Goal: Task Accomplishment & Management: Complete application form

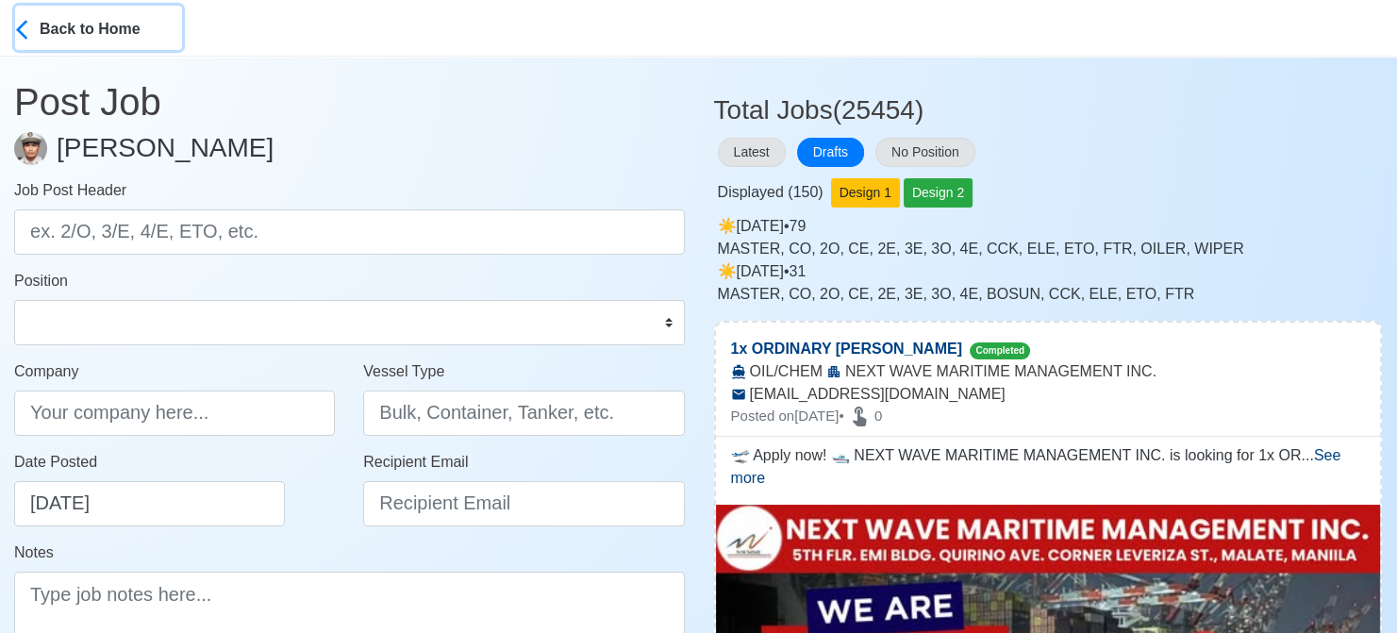
click at [71, 25] on div "Back to Home" at bounding box center [110, 27] width 141 height 26
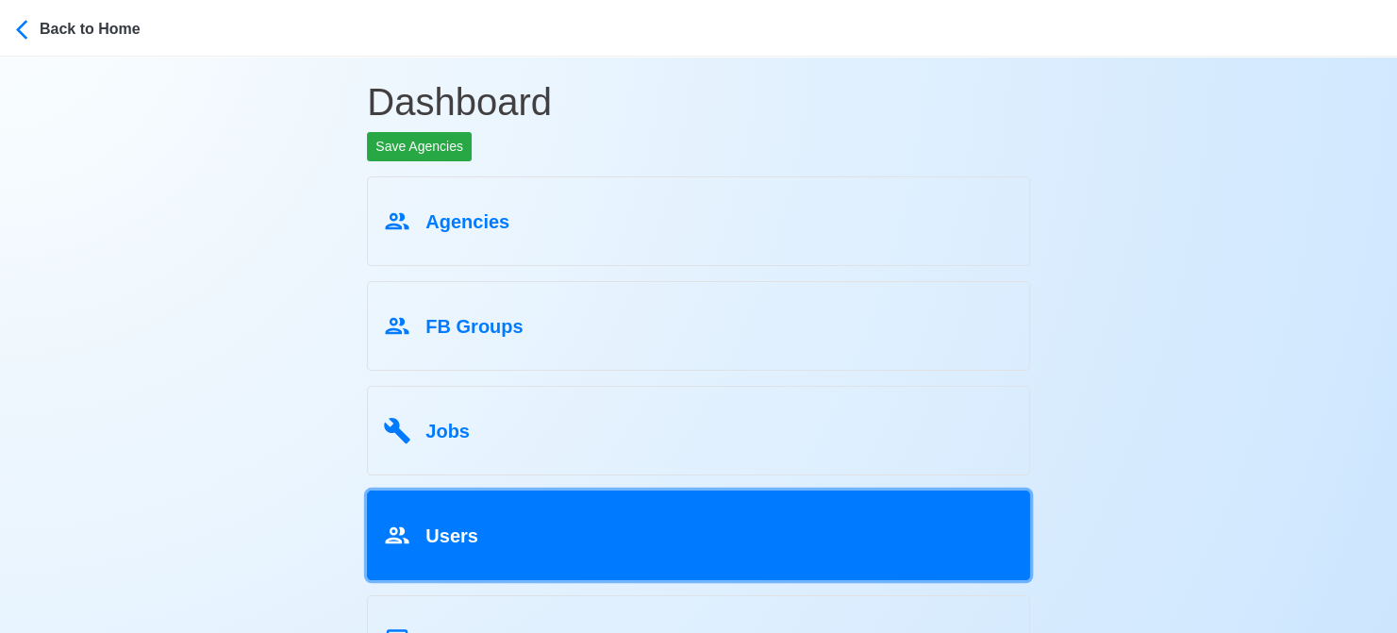
click at [478, 533] on div "Users" at bounding box center [698, 532] width 631 height 36
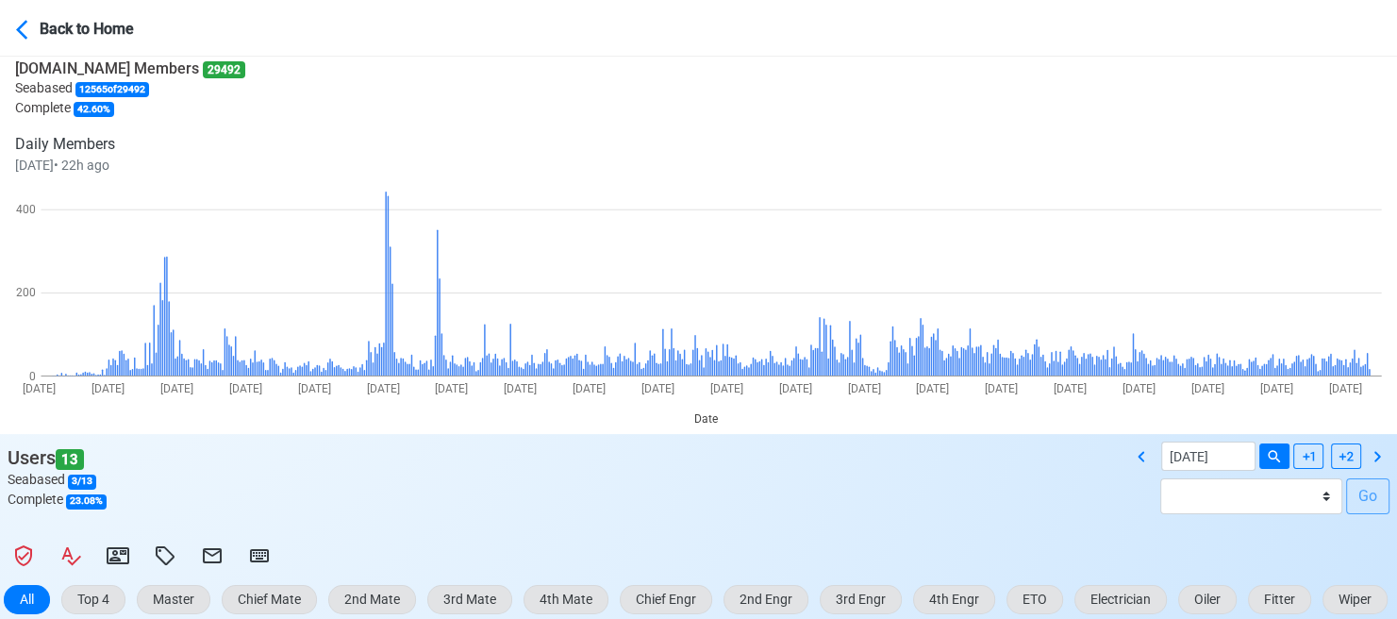
scroll to position [283, 0]
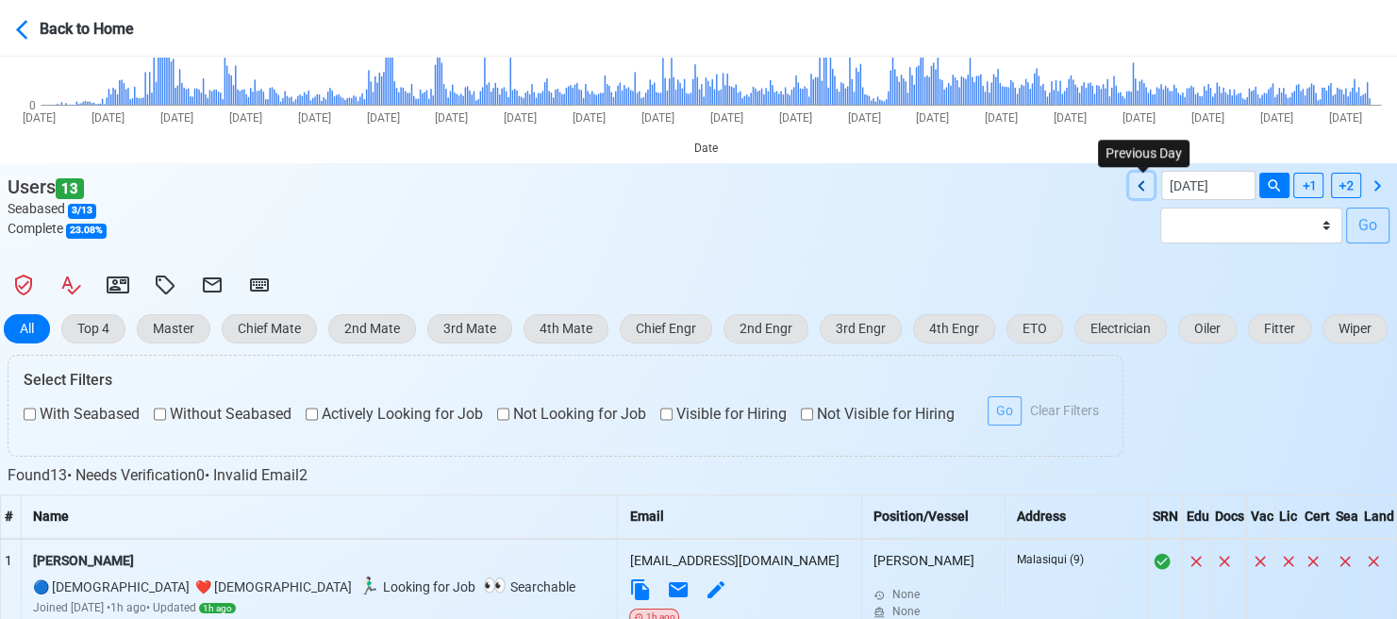
click at [1139, 186] on icon at bounding box center [1140, 185] width 7 height 10
type input "08/12/2025"
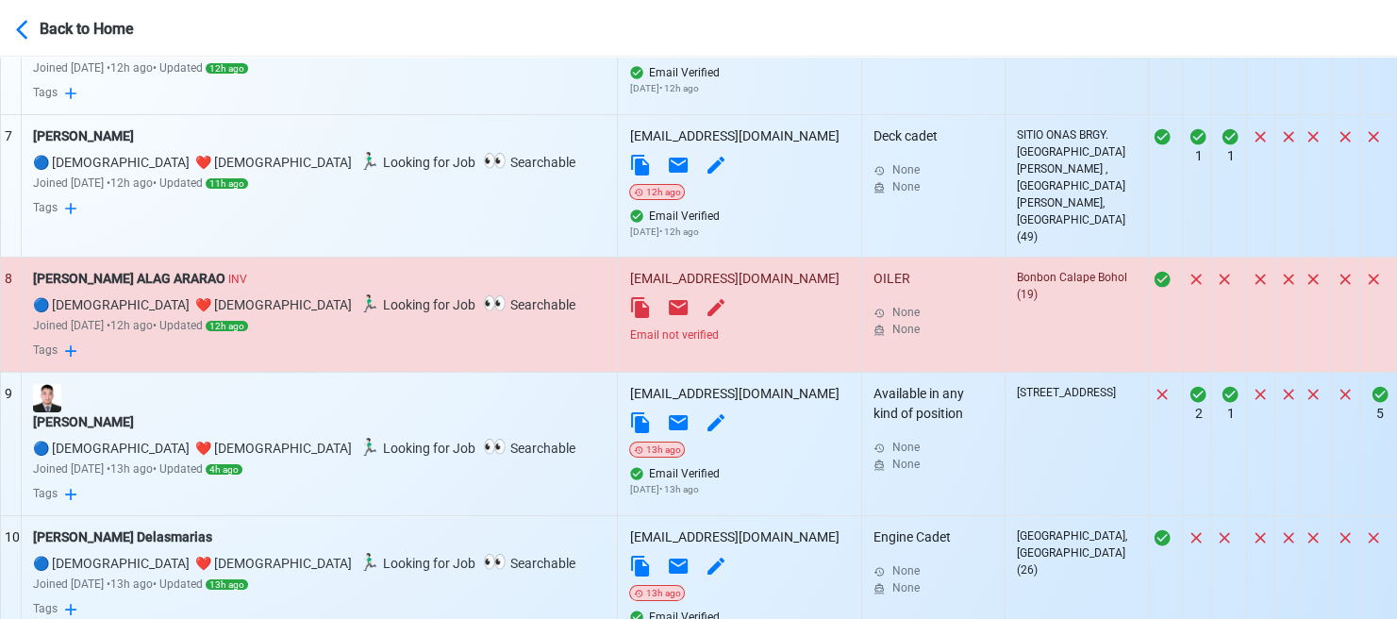
scroll to position [1663, 0]
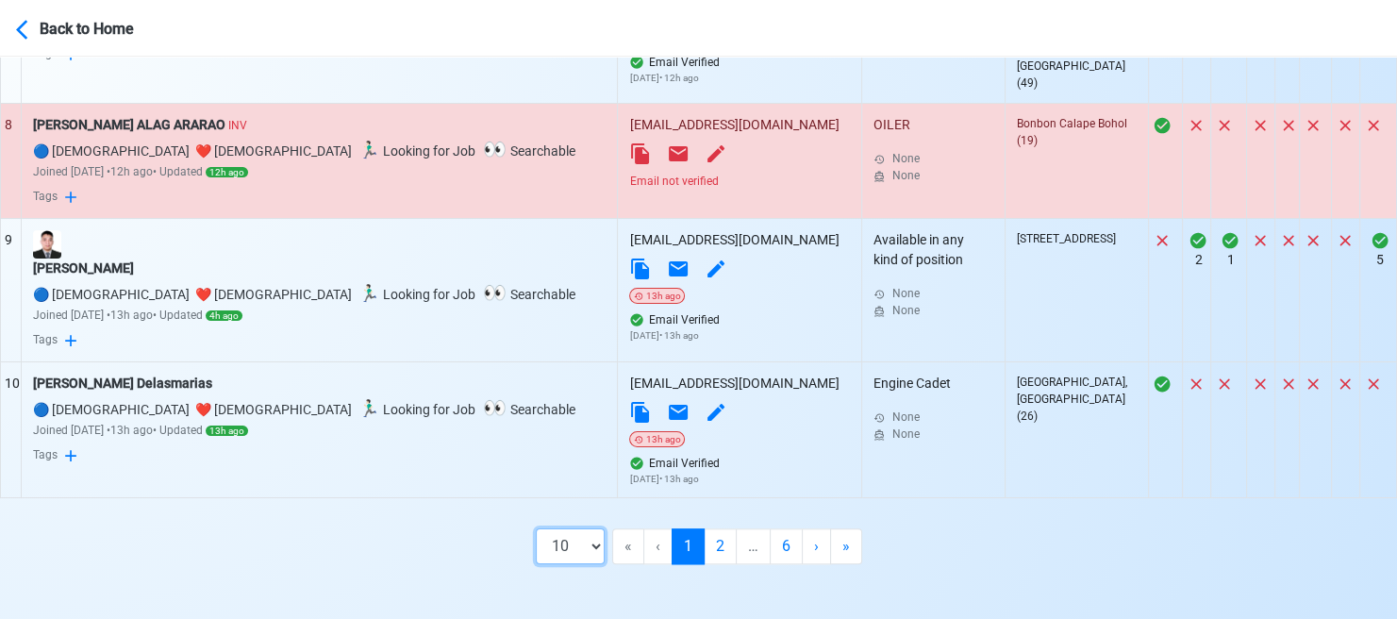
click at [598, 543] on select "10 50 100 200" at bounding box center [570, 546] width 69 height 36
select select "100"
click at [585, 564] on select "10 50 100 200" at bounding box center [570, 546] width 69 height 36
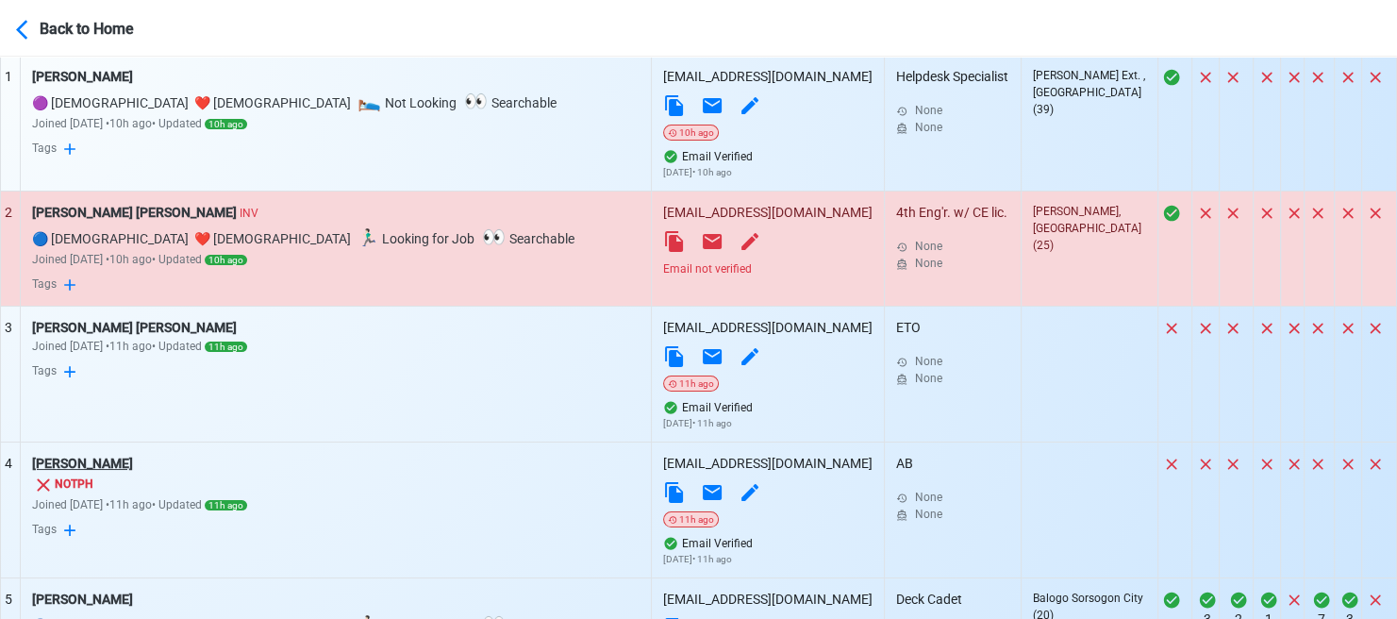
scroll to position [849, 0]
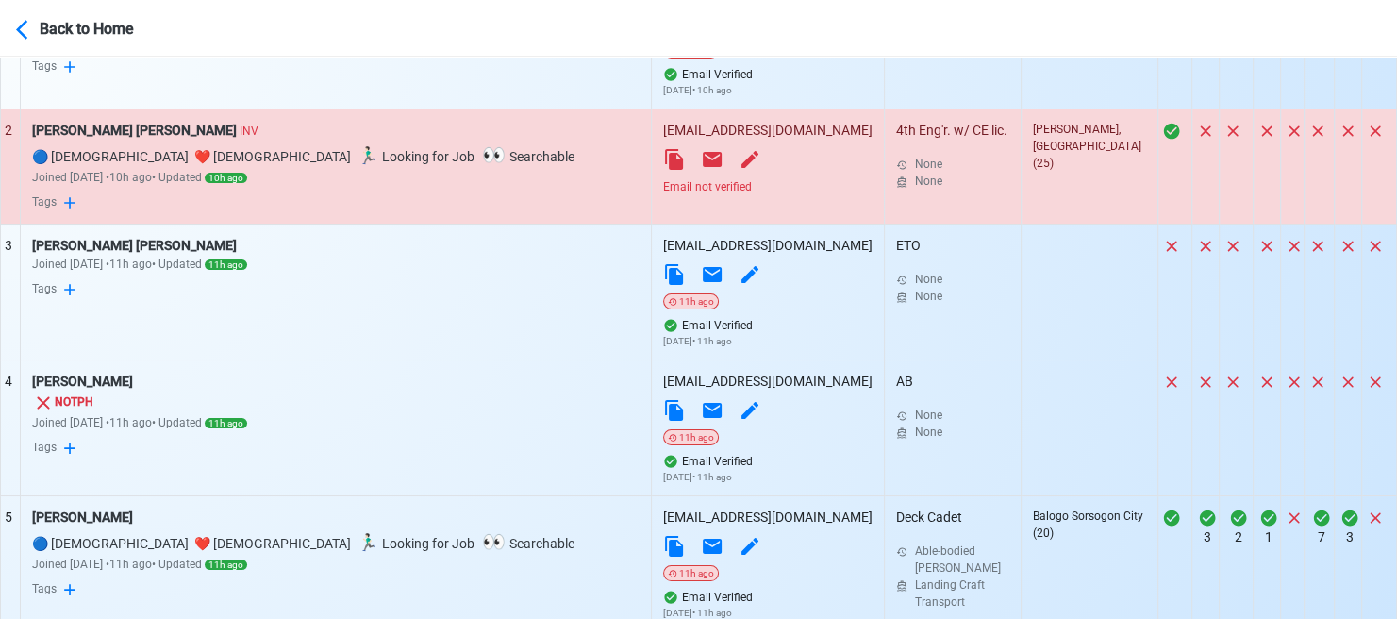
click at [663, 184] on div "Email not verified" at bounding box center [767, 186] width 209 height 17
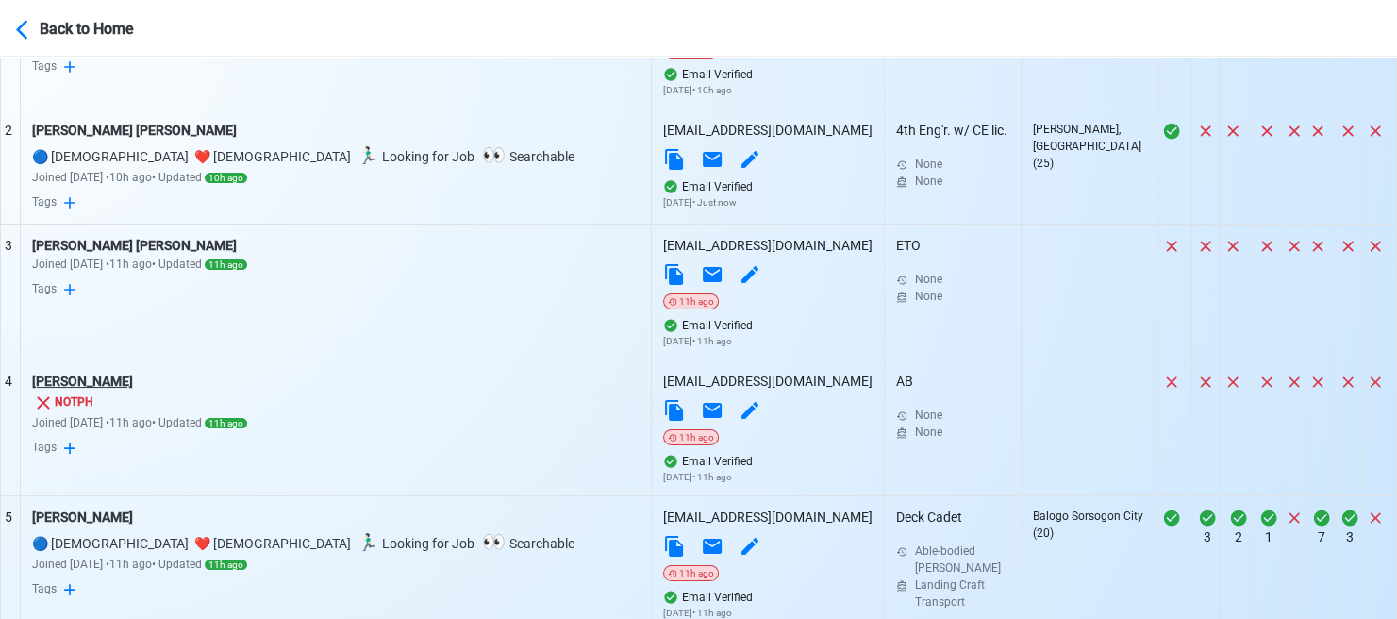
click at [129, 380] on div "Jeffrey Johannes" at bounding box center [335, 382] width 607 height 20
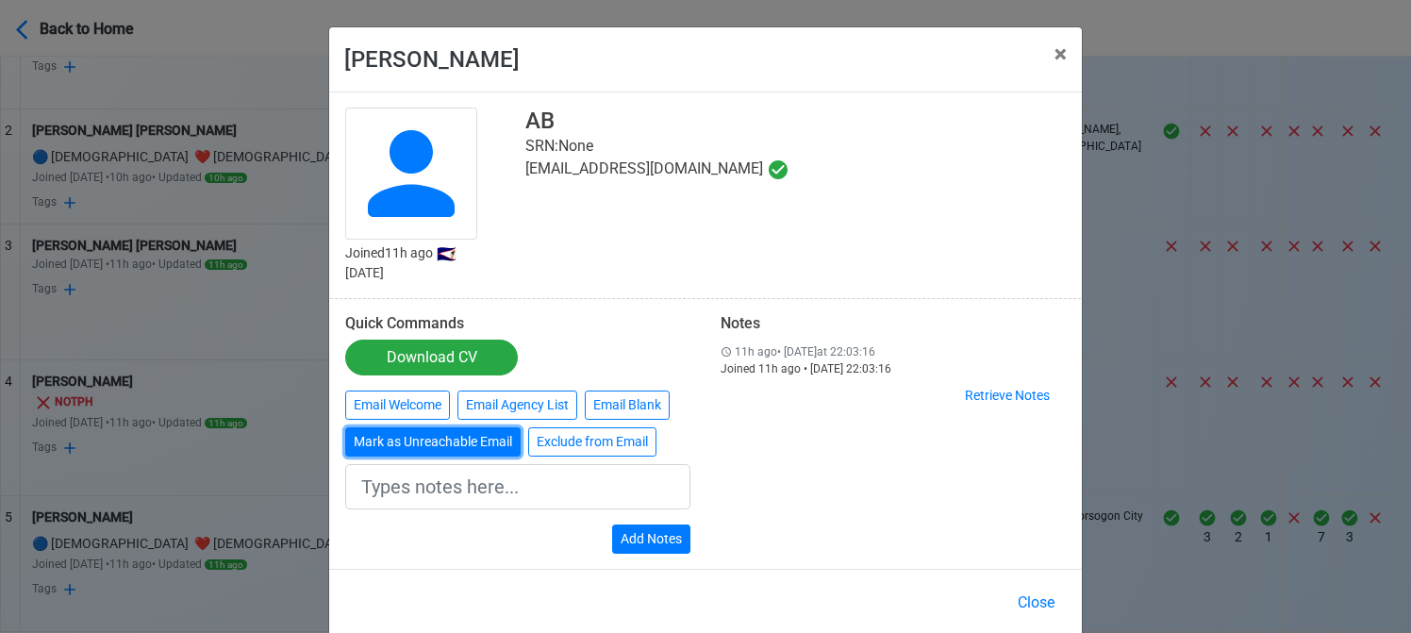
click at [442, 437] on button "Mark as Unreachable Email" at bounding box center [432, 441] width 175 height 29
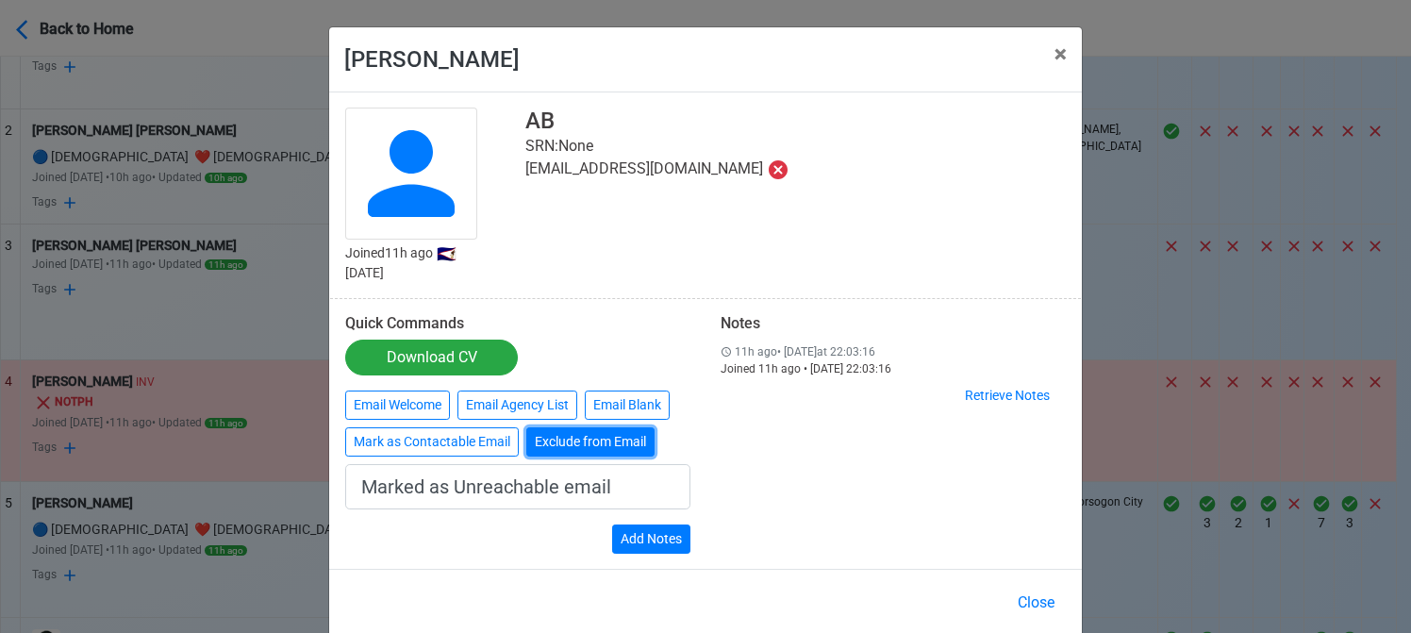
click at [566, 440] on button "Exclude from Email" at bounding box center [590, 441] width 128 height 29
type input "Exclude from Email"
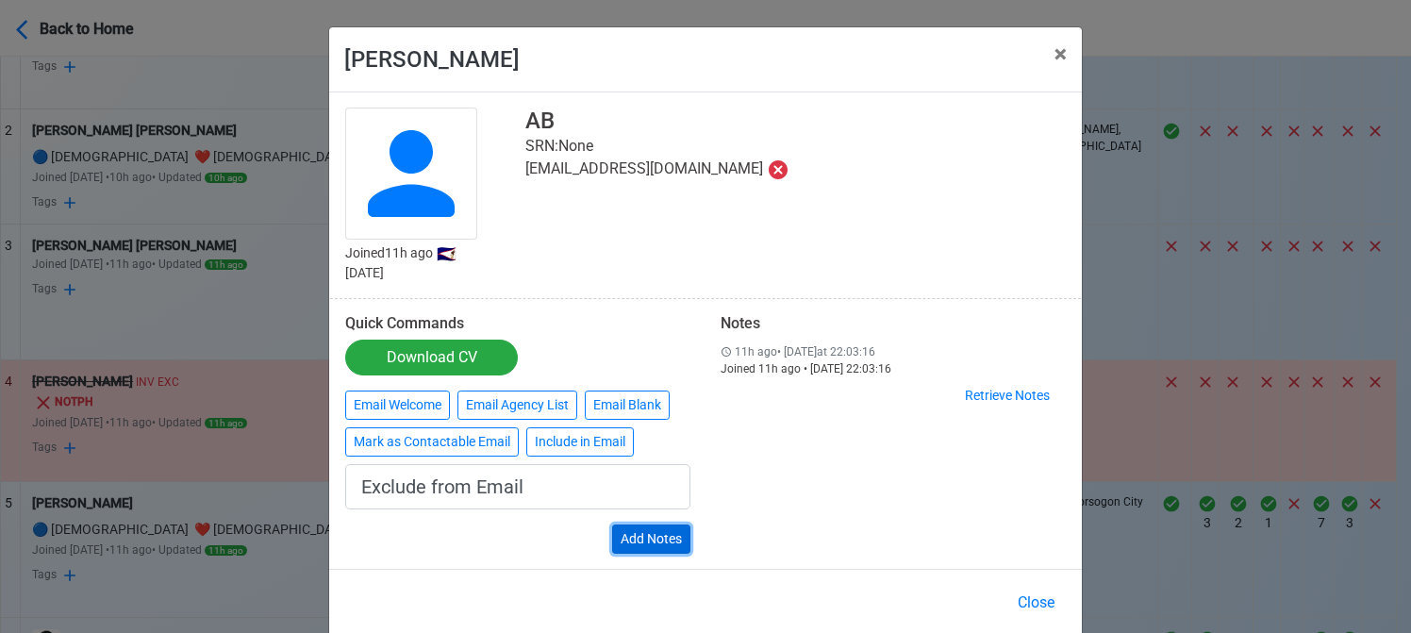
click at [634, 539] on button "Add Notes" at bounding box center [651, 538] width 78 height 29
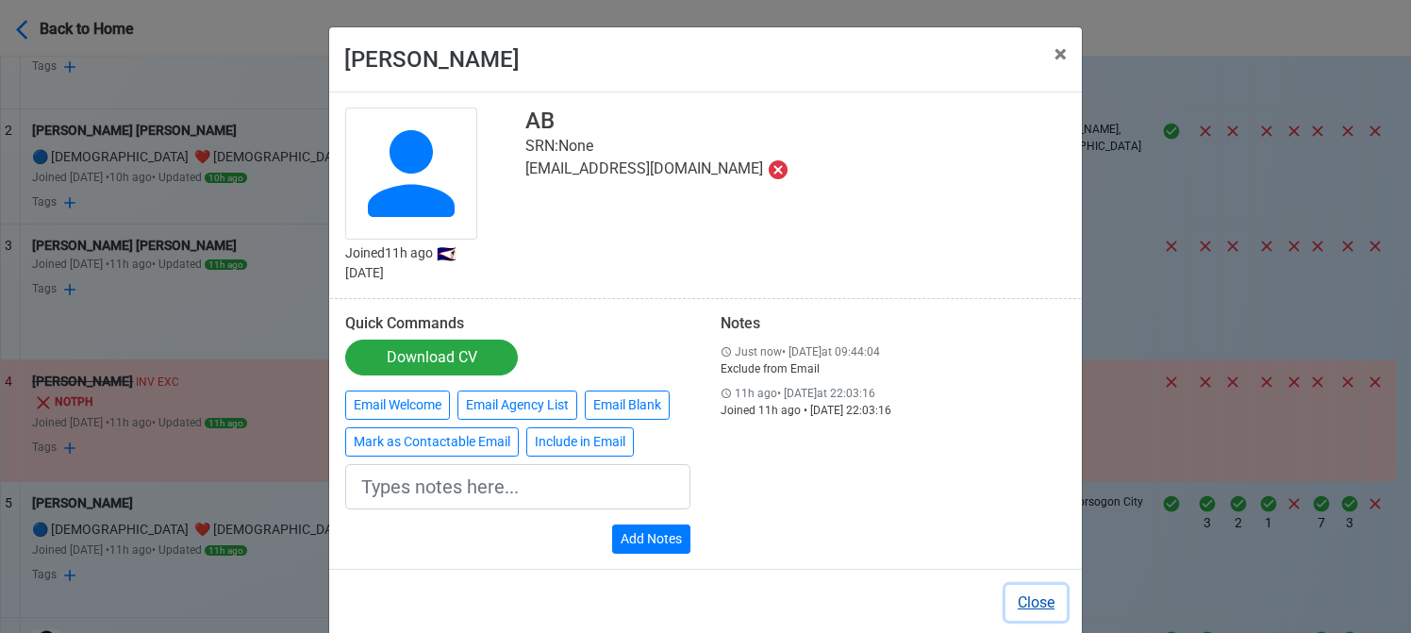
click at [1030, 597] on button "Close" at bounding box center [1035, 603] width 61 height 36
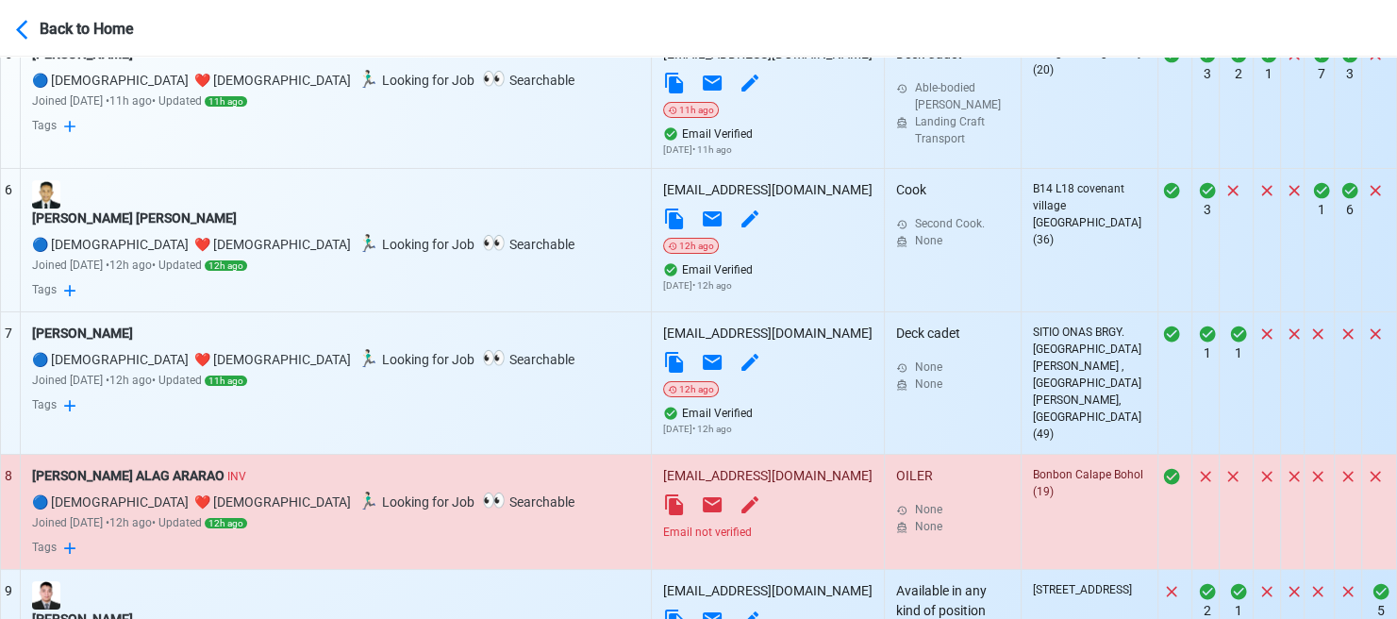
scroll to position [1509, 0]
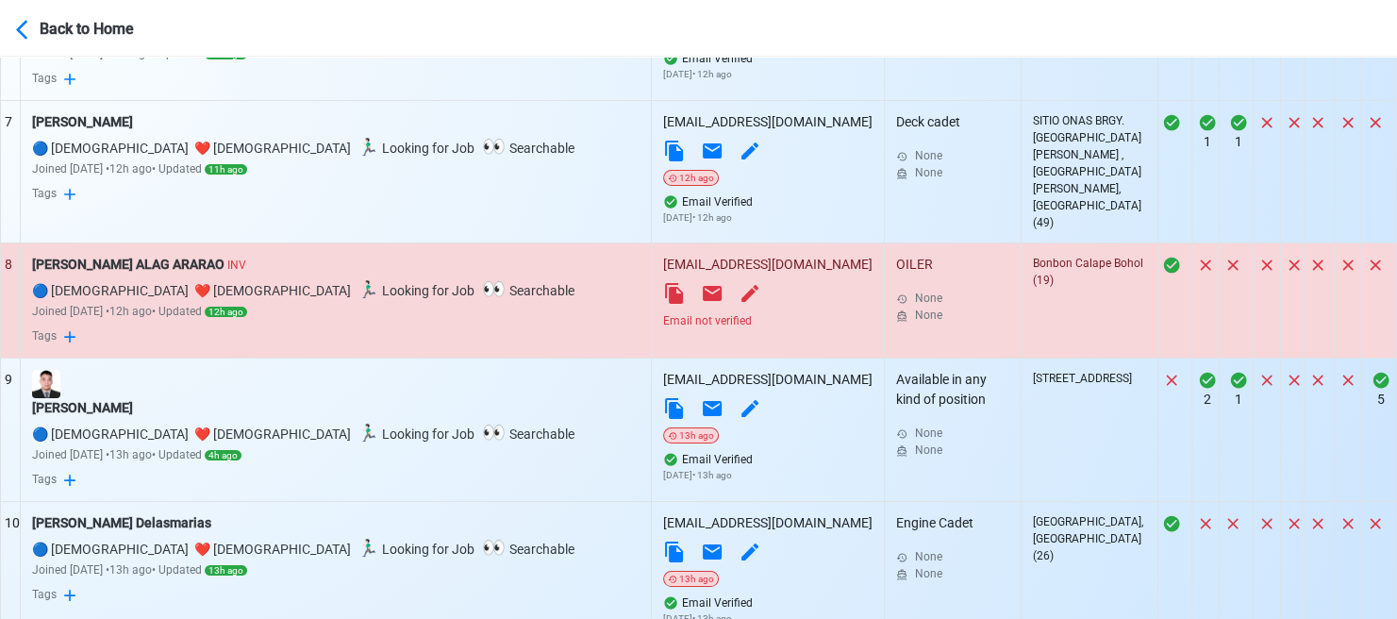
click at [663, 316] on div "Email not verified" at bounding box center [767, 320] width 209 height 17
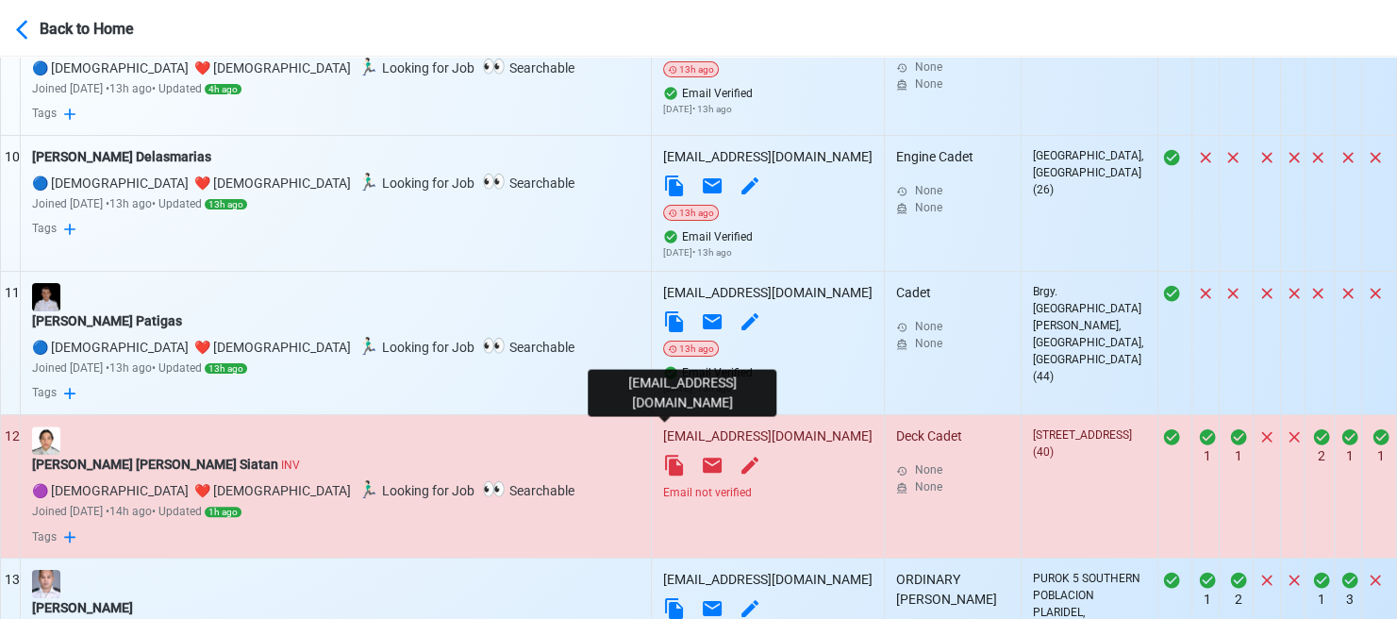
scroll to position [2075, 0]
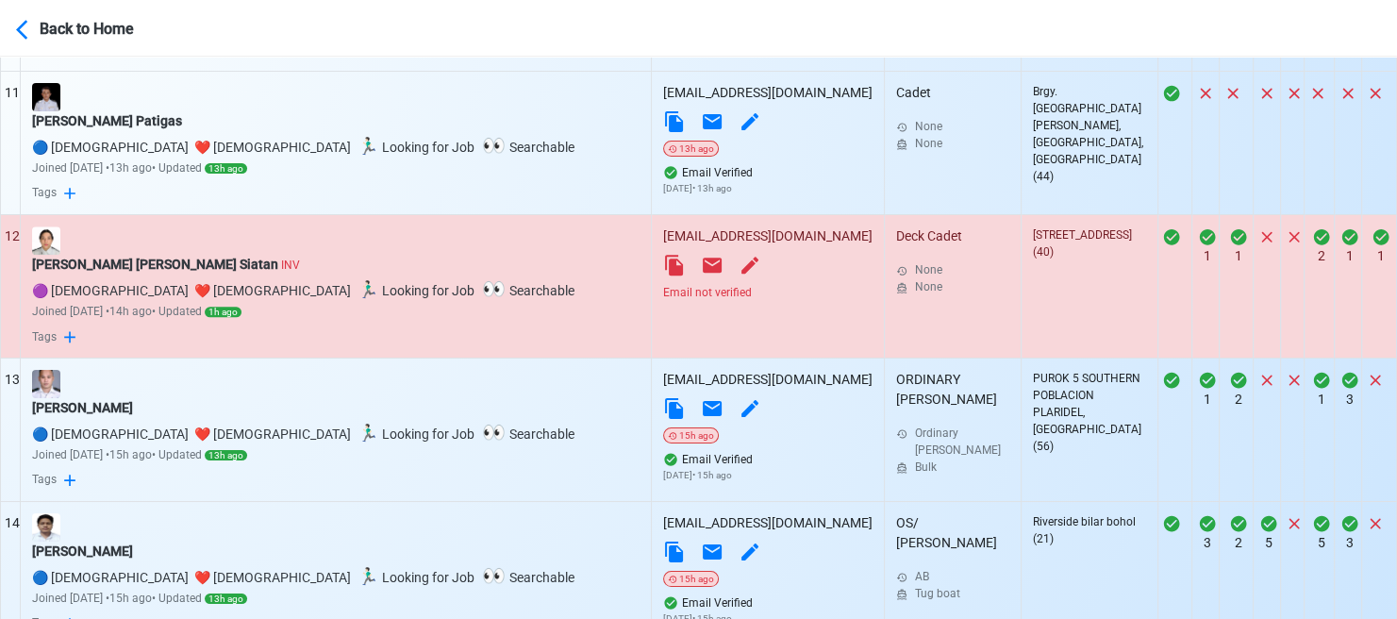
click at [663, 290] on div "Email not verified" at bounding box center [767, 292] width 209 height 17
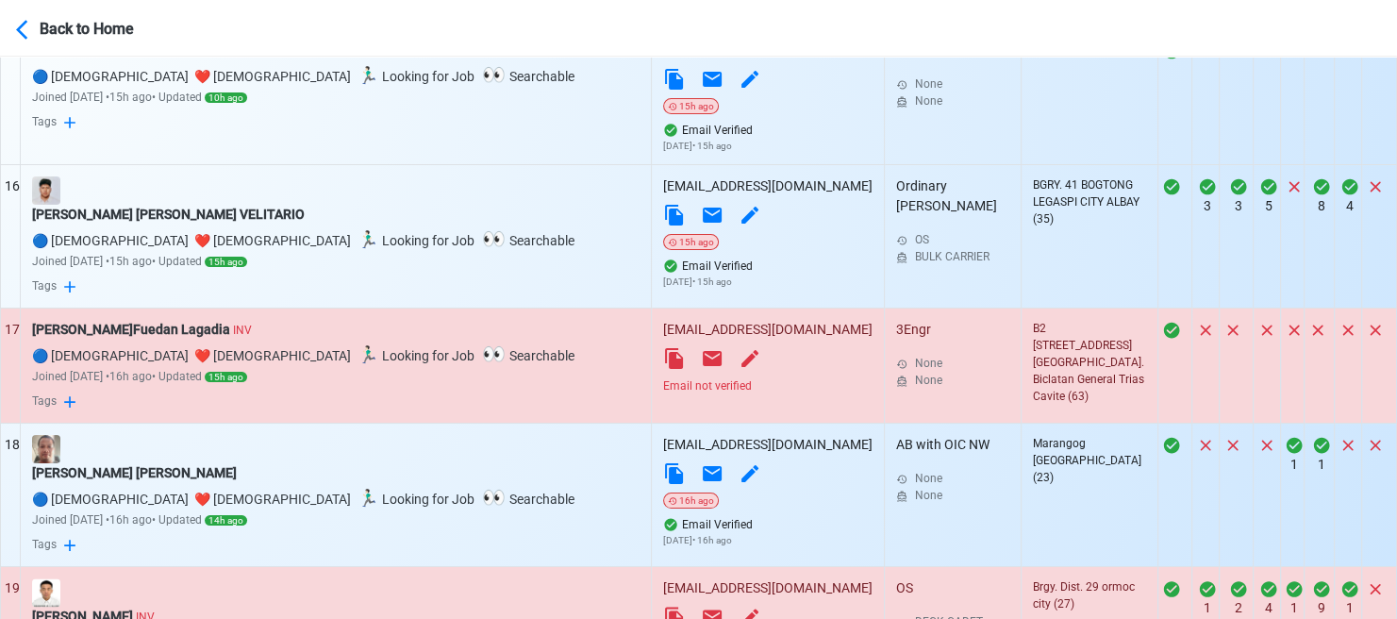
scroll to position [2735, 0]
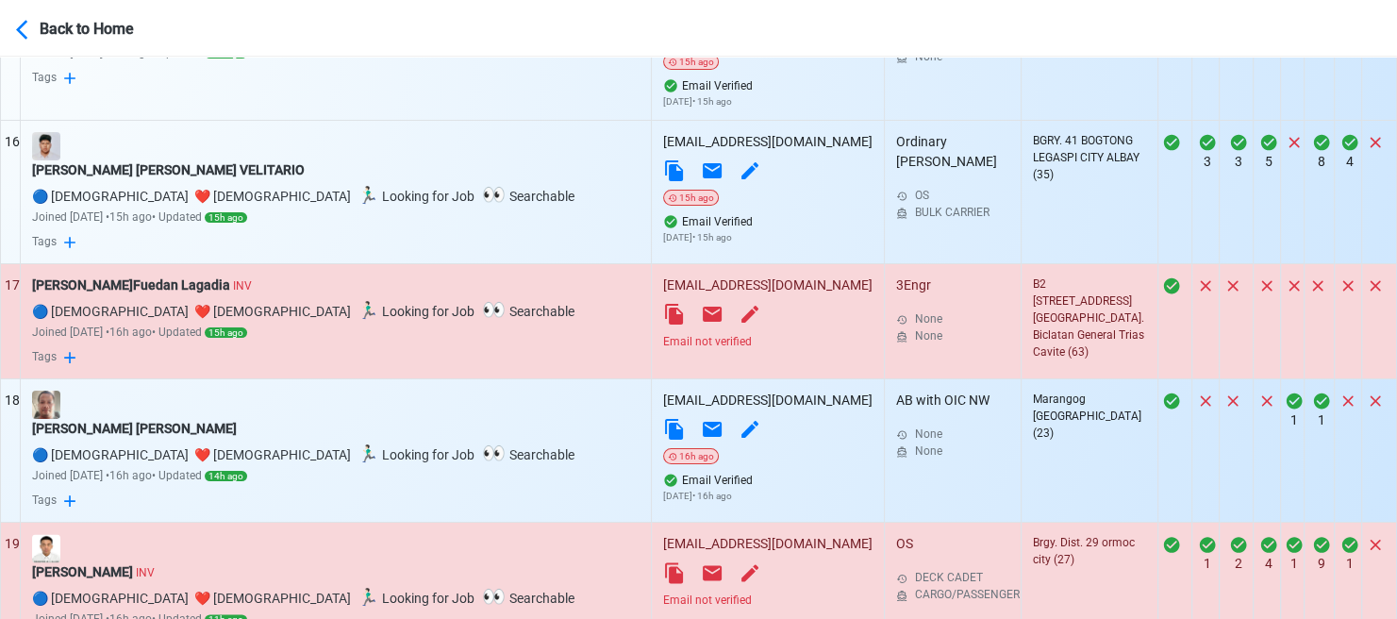
click at [663, 339] on div "Email not verified" at bounding box center [767, 341] width 209 height 17
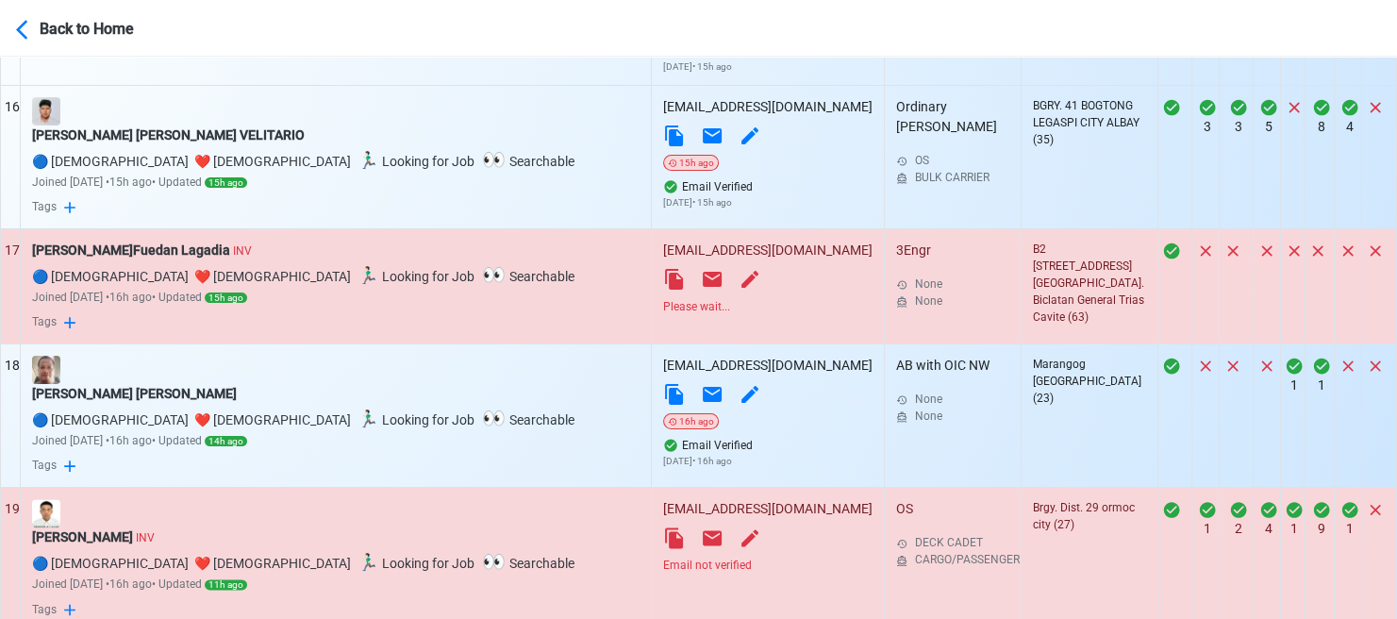
scroll to position [2830, 0]
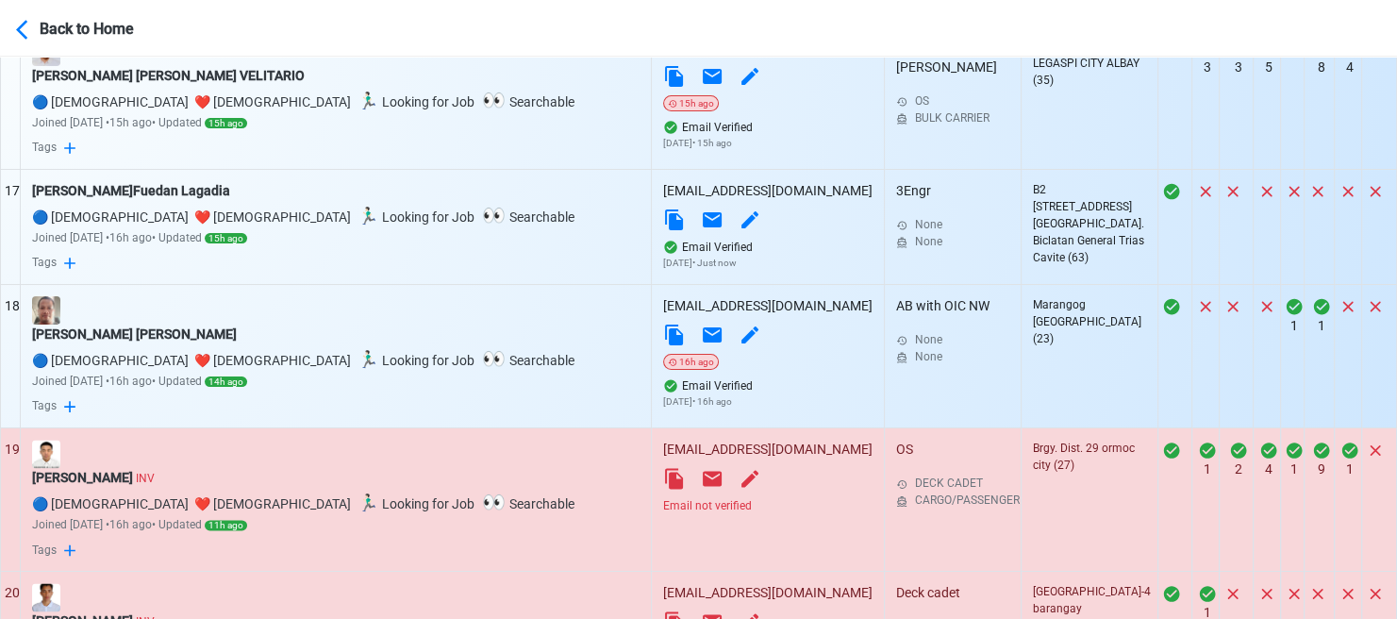
click at [663, 499] on div "Email not verified" at bounding box center [767, 505] width 209 height 17
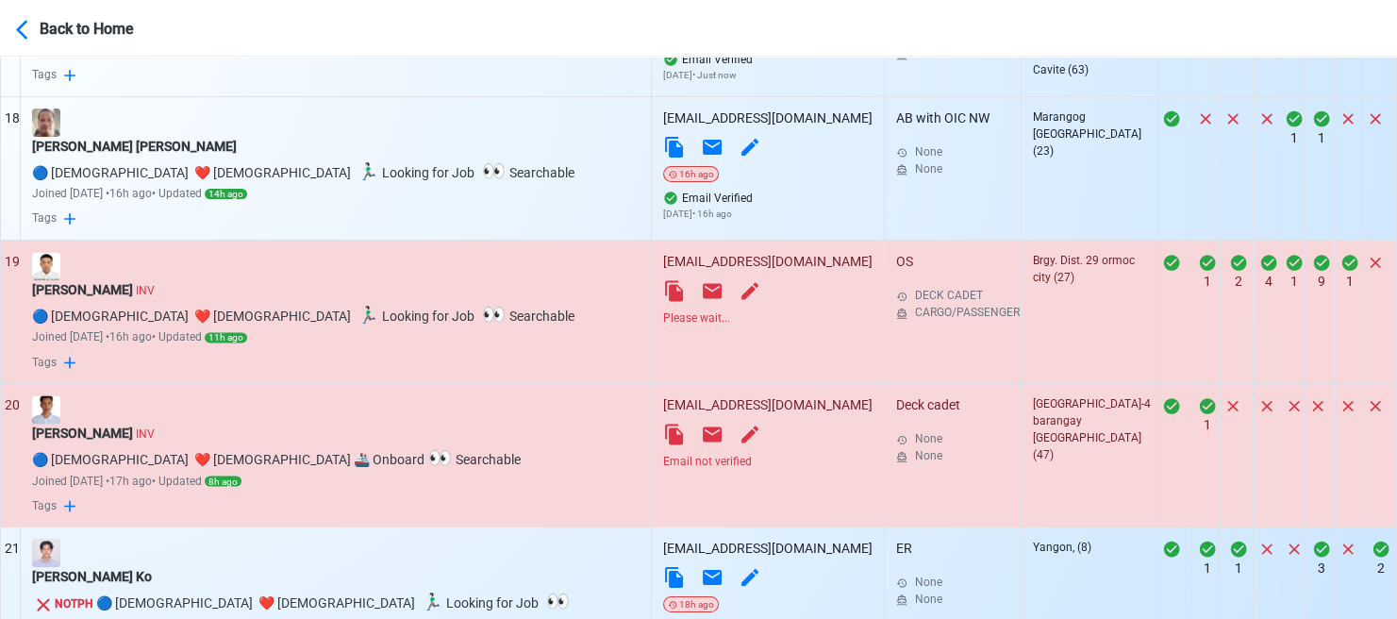
scroll to position [3018, 0]
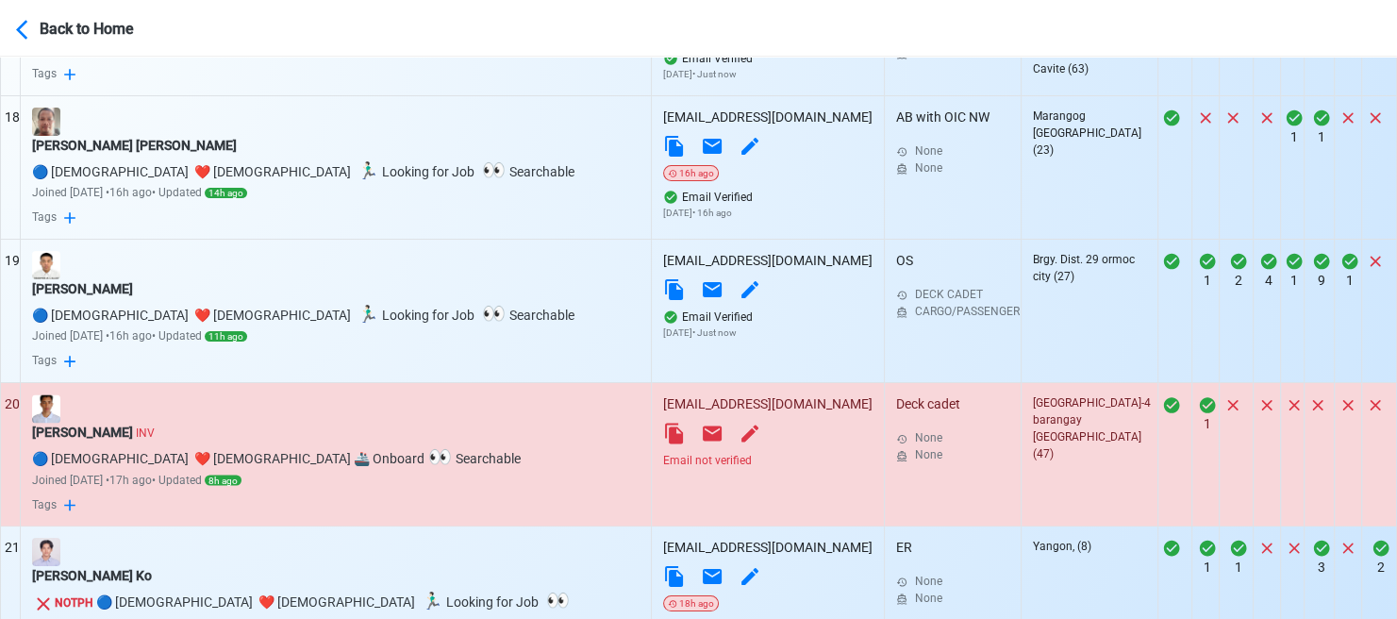
click at [663, 457] on div "Email not verified" at bounding box center [767, 460] width 209 height 17
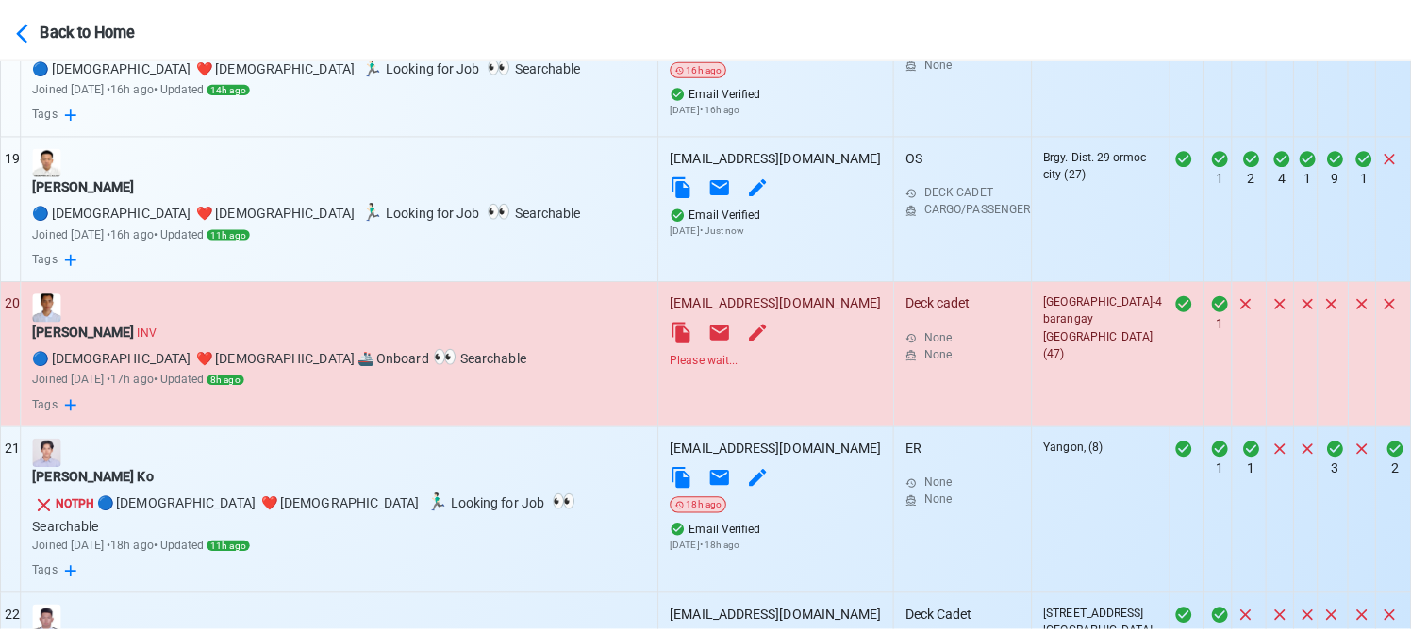
scroll to position [3207, 0]
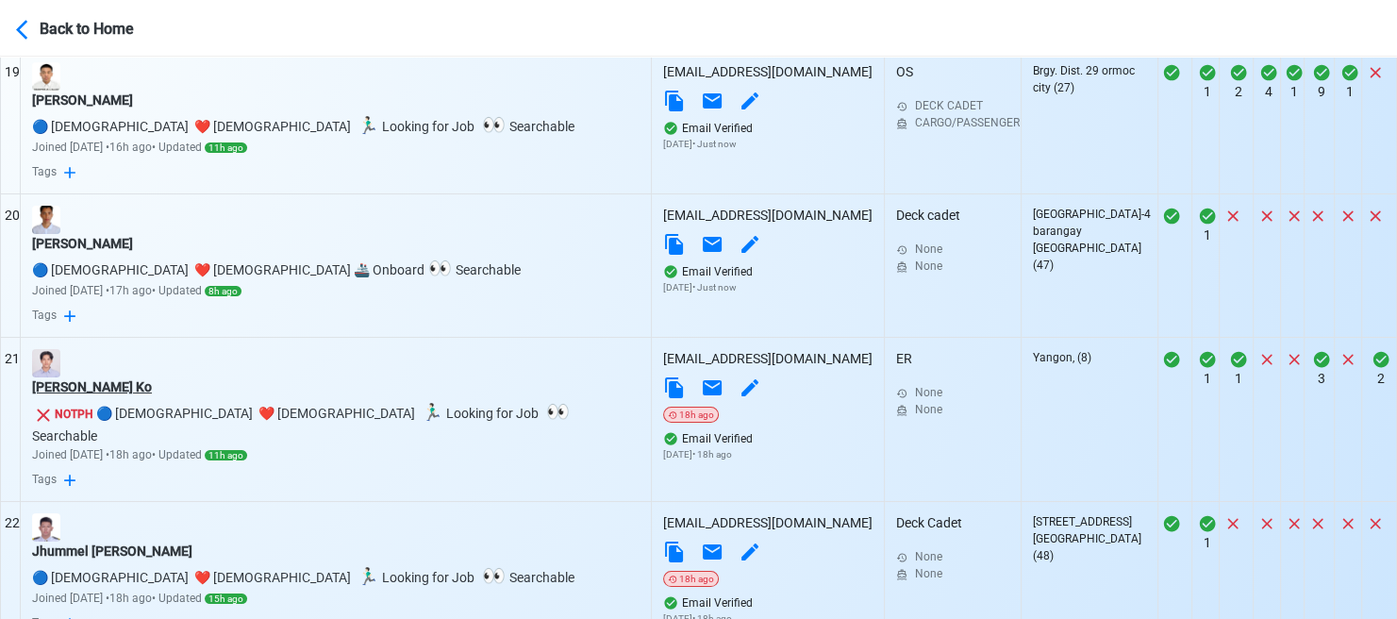
click at [110, 386] on div "Lynn Khant Ko" at bounding box center [335, 387] width 607 height 20
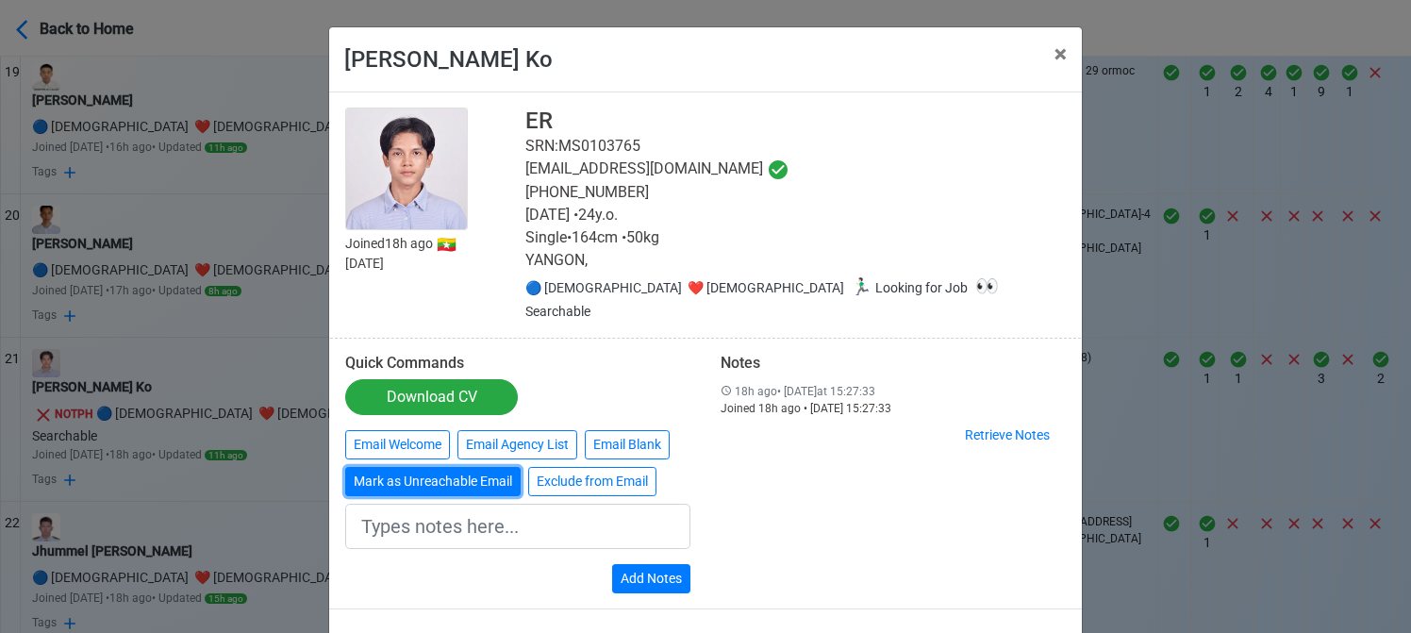
click at [422, 467] on button "Mark as Unreachable Email" at bounding box center [432, 481] width 175 height 29
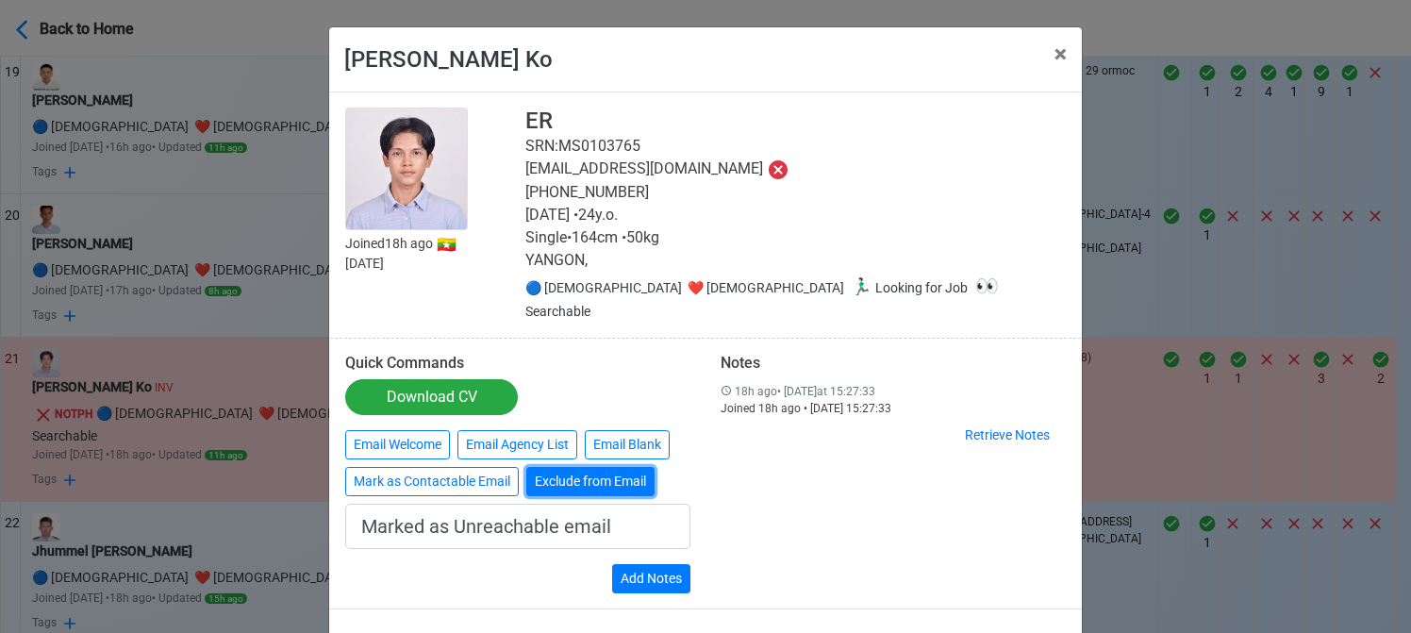
click at [577, 467] on button "Exclude from Email" at bounding box center [590, 481] width 128 height 29
type input "Exclude from Email"
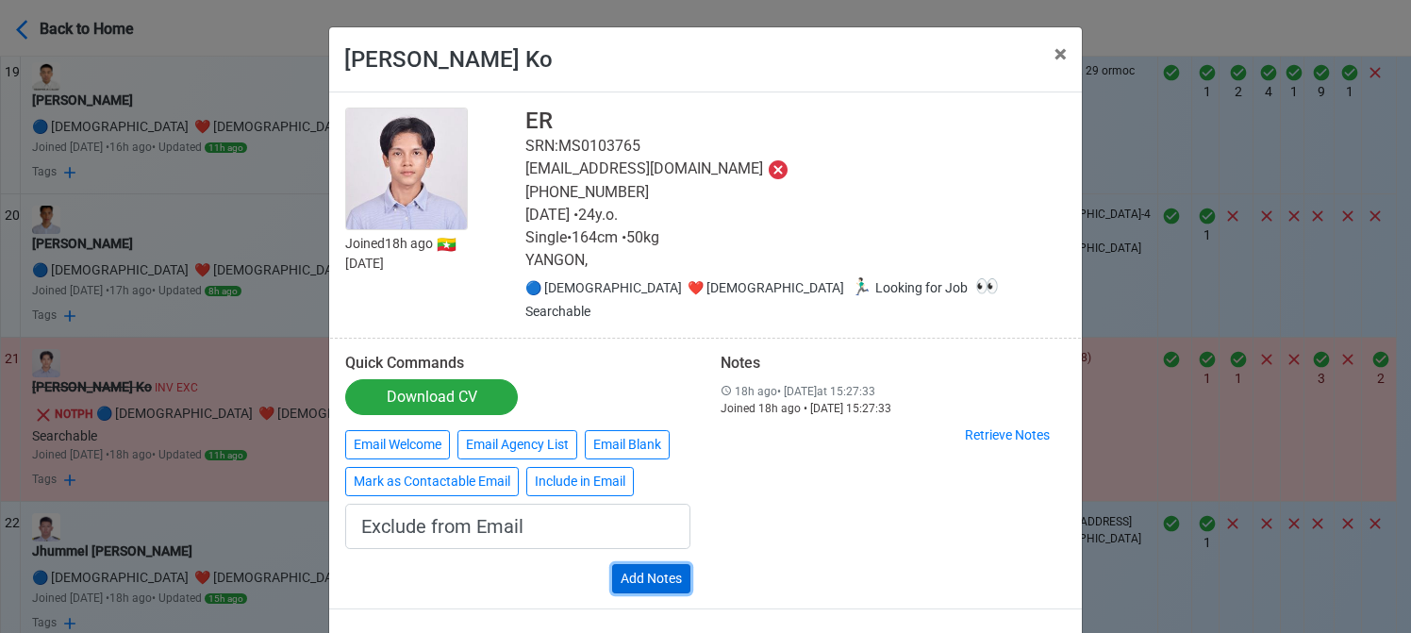
click at [656, 564] on button "Add Notes" at bounding box center [651, 578] width 78 height 29
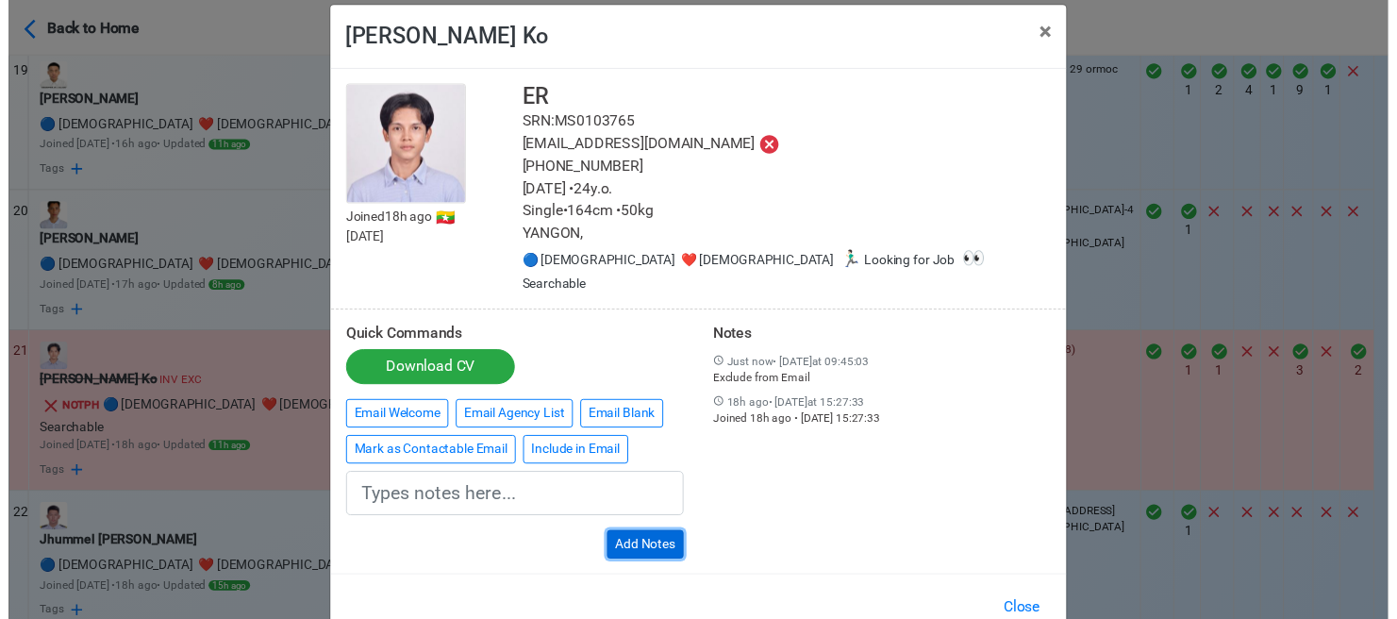
scroll to position [45, 0]
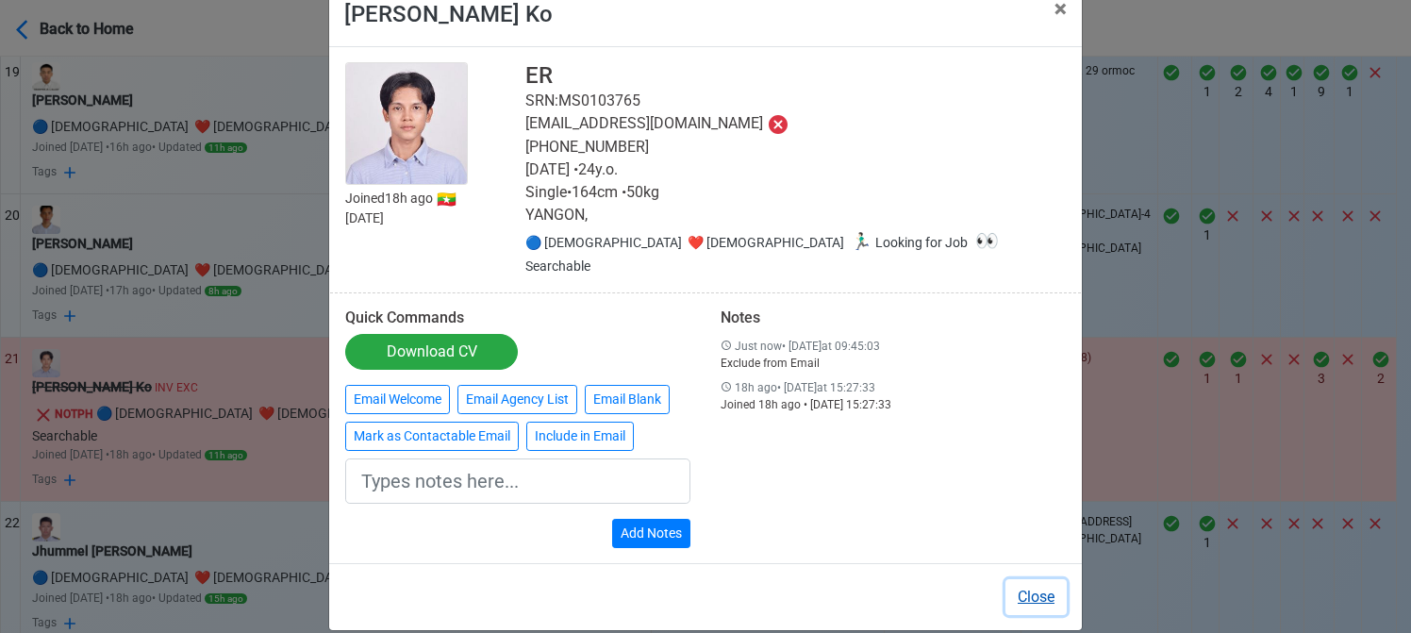
drag, startPoint x: 1034, startPoint y: 573, endPoint x: 868, endPoint y: 510, distance: 177.6
click at [1033, 579] on button "Close" at bounding box center [1035, 597] width 61 height 36
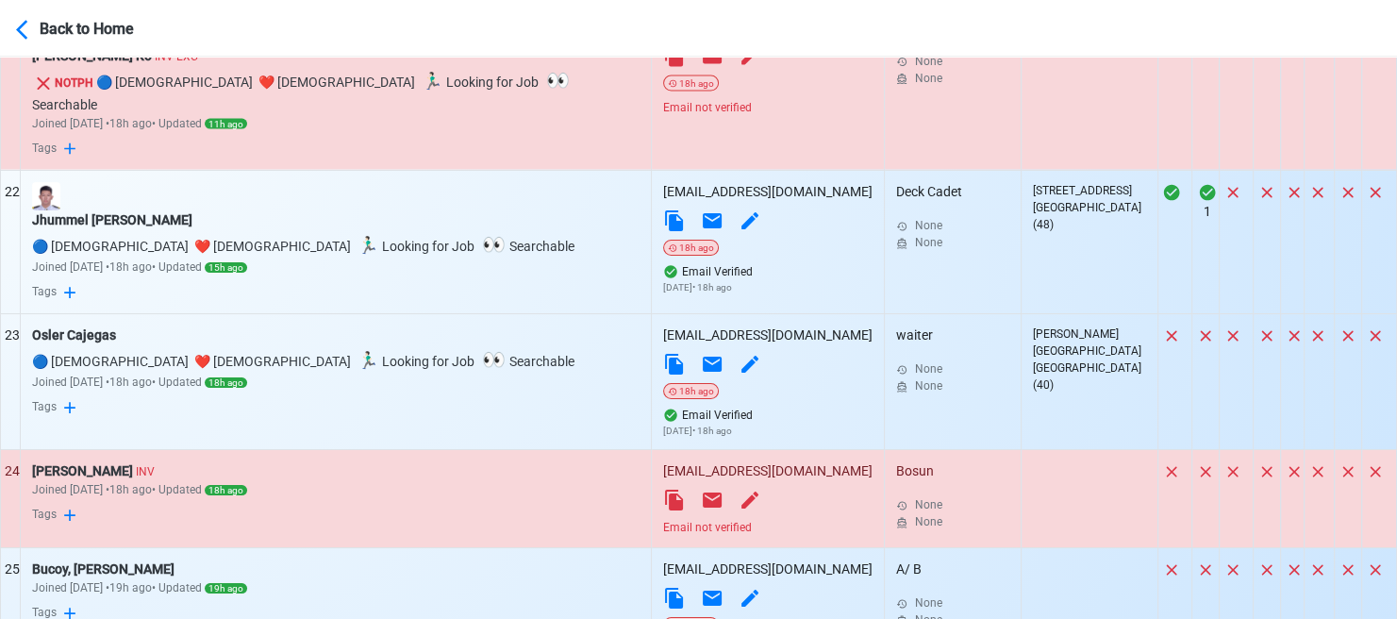
scroll to position [3584, 0]
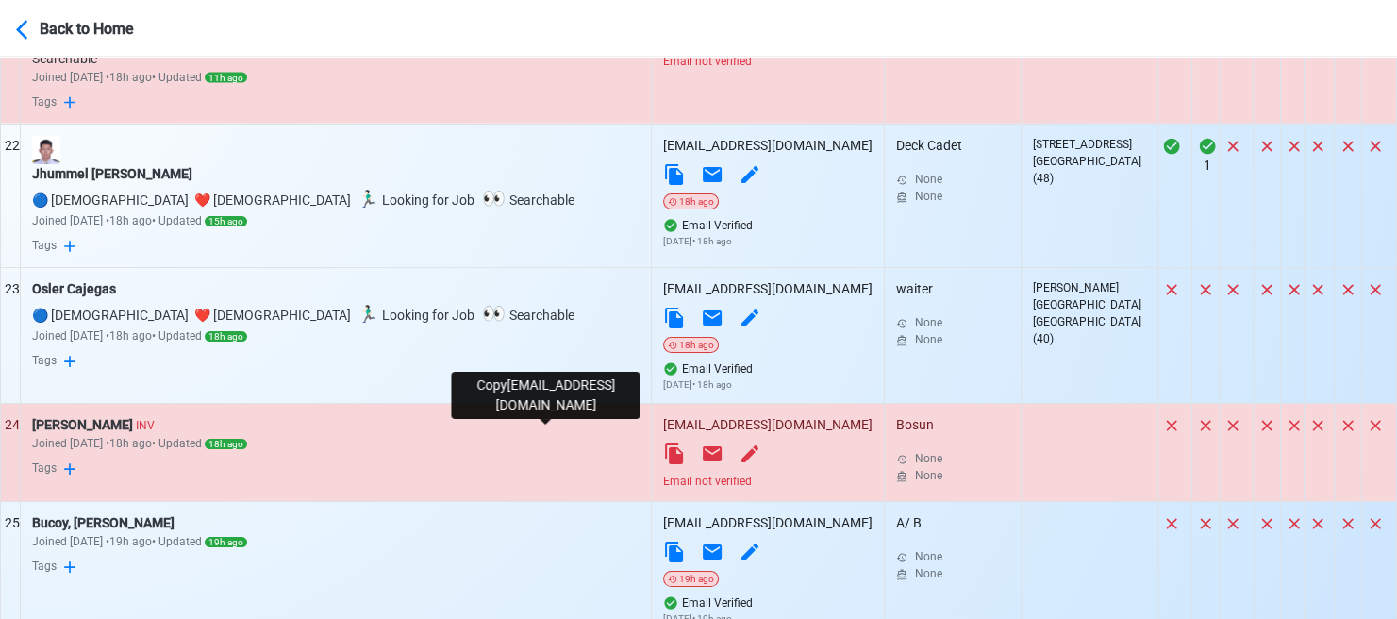
click at [665, 443] on icon at bounding box center [674, 453] width 18 height 21
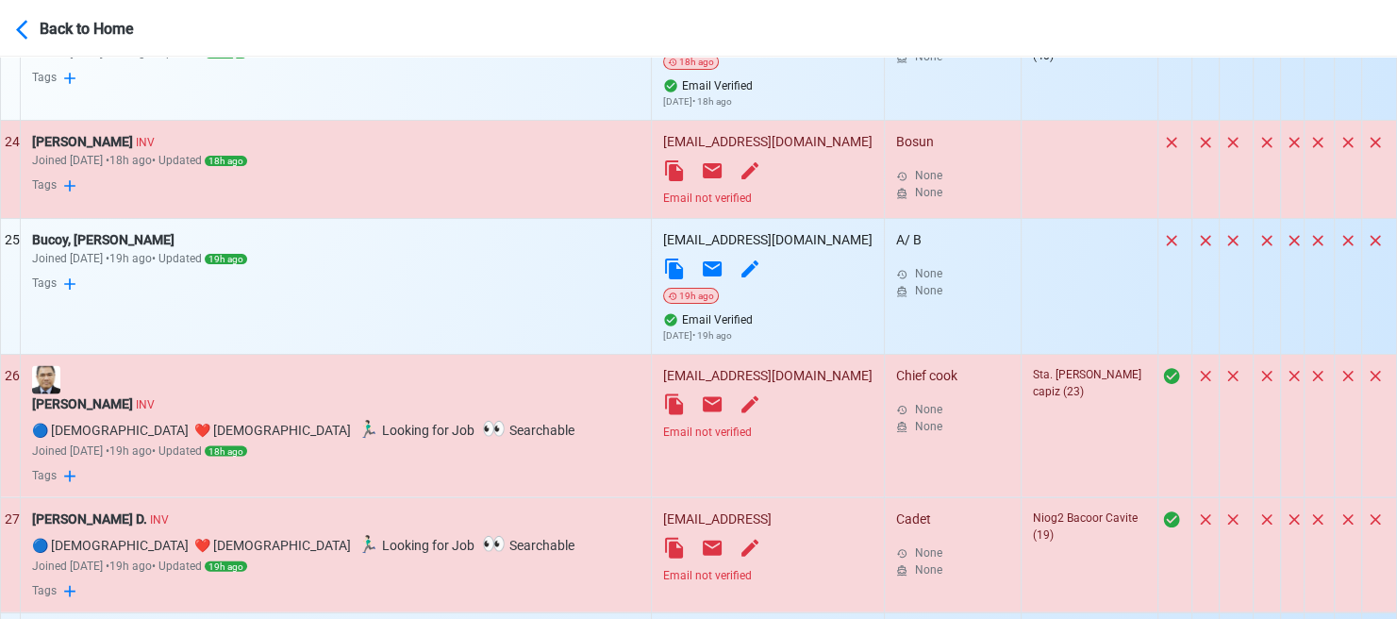
scroll to position [4056, 0]
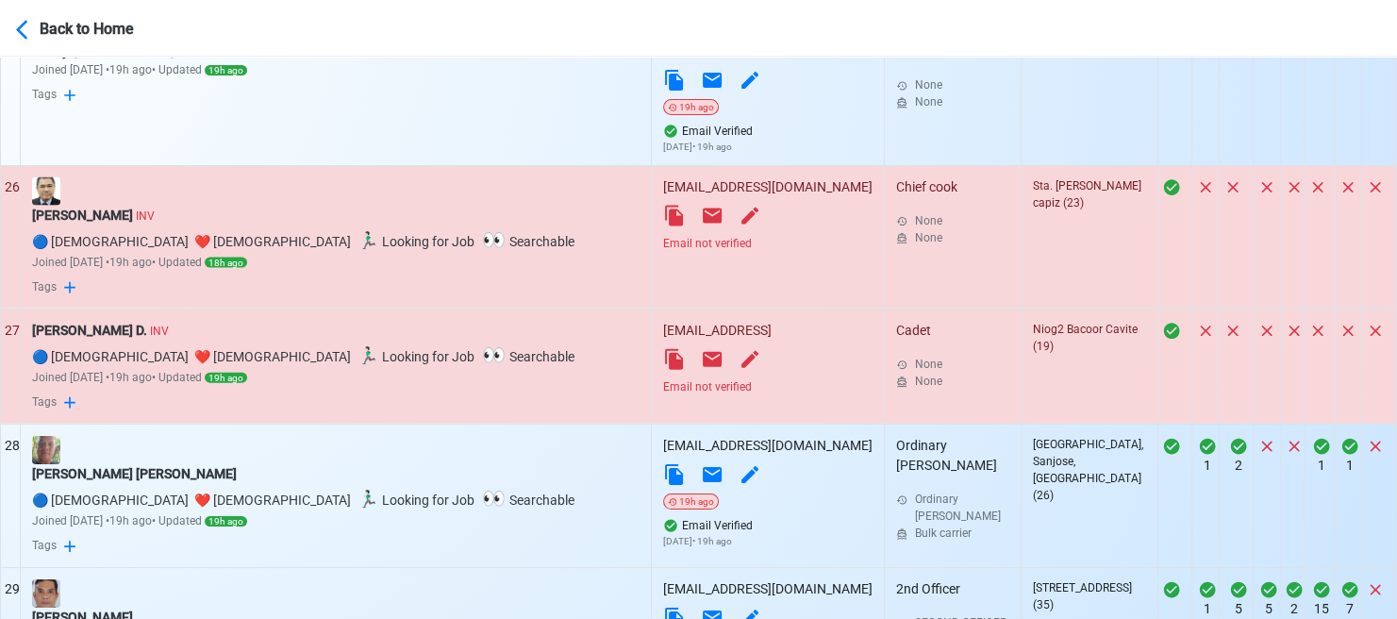
click at [663, 235] on div "Email not verified" at bounding box center [767, 243] width 209 height 17
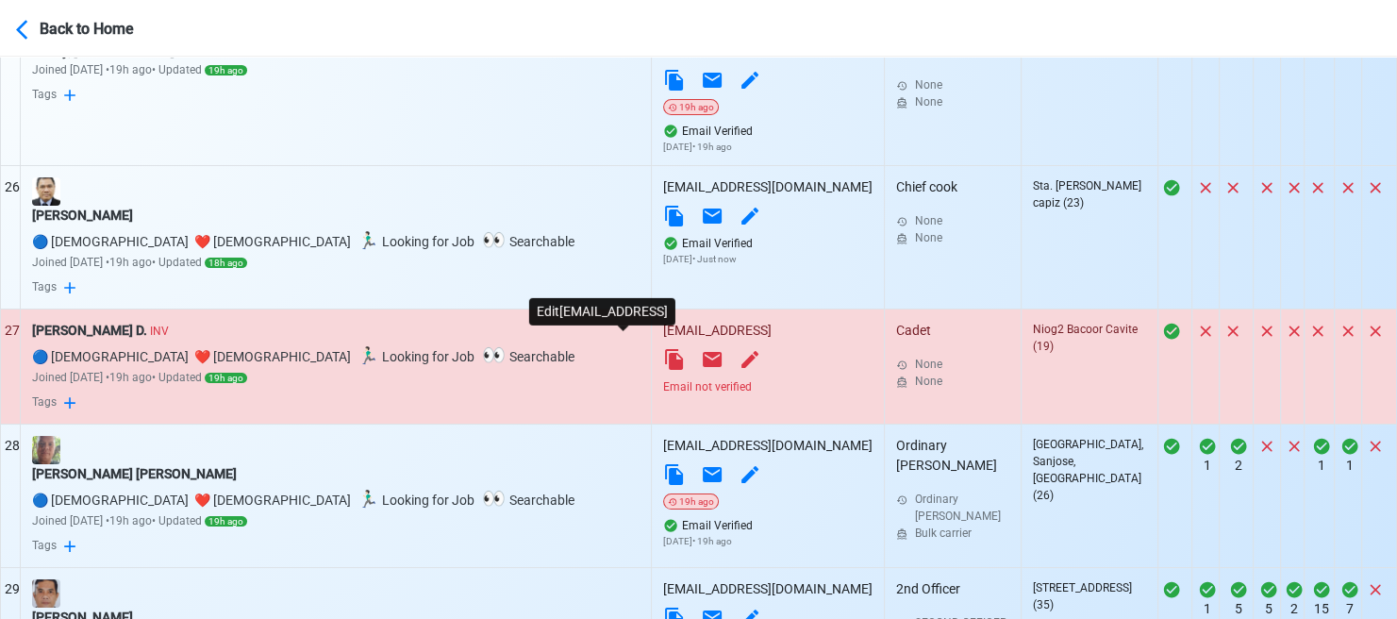
click at [739, 348] on icon at bounding box center [750, 359] width 23 height 23
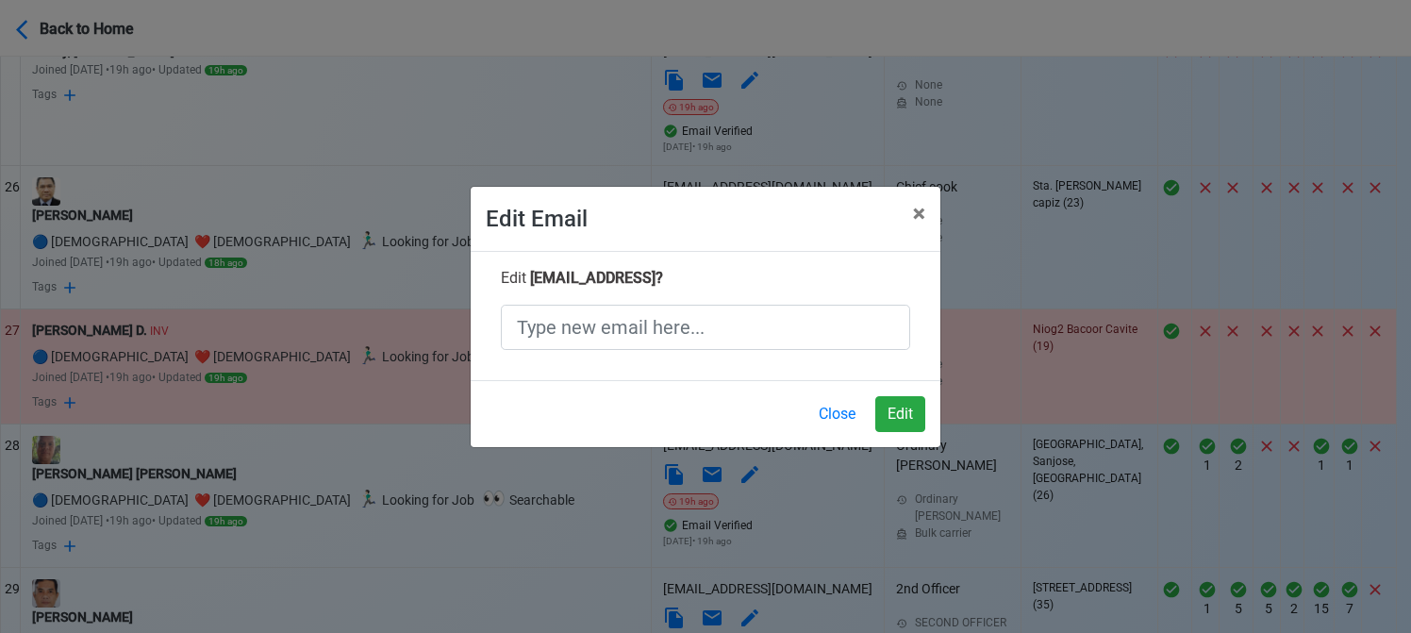
drag, startPoint x: 718, startPoint y: 278, endPoint x: 528, endPoint y: 286, distance: 189.7
click at [528, 286] on div "Edit sayapnieves20@gmail.xom ?" at bounding box center [706, 278] width 438 height 23
copy span "sayapnieves20@gmail.xom"
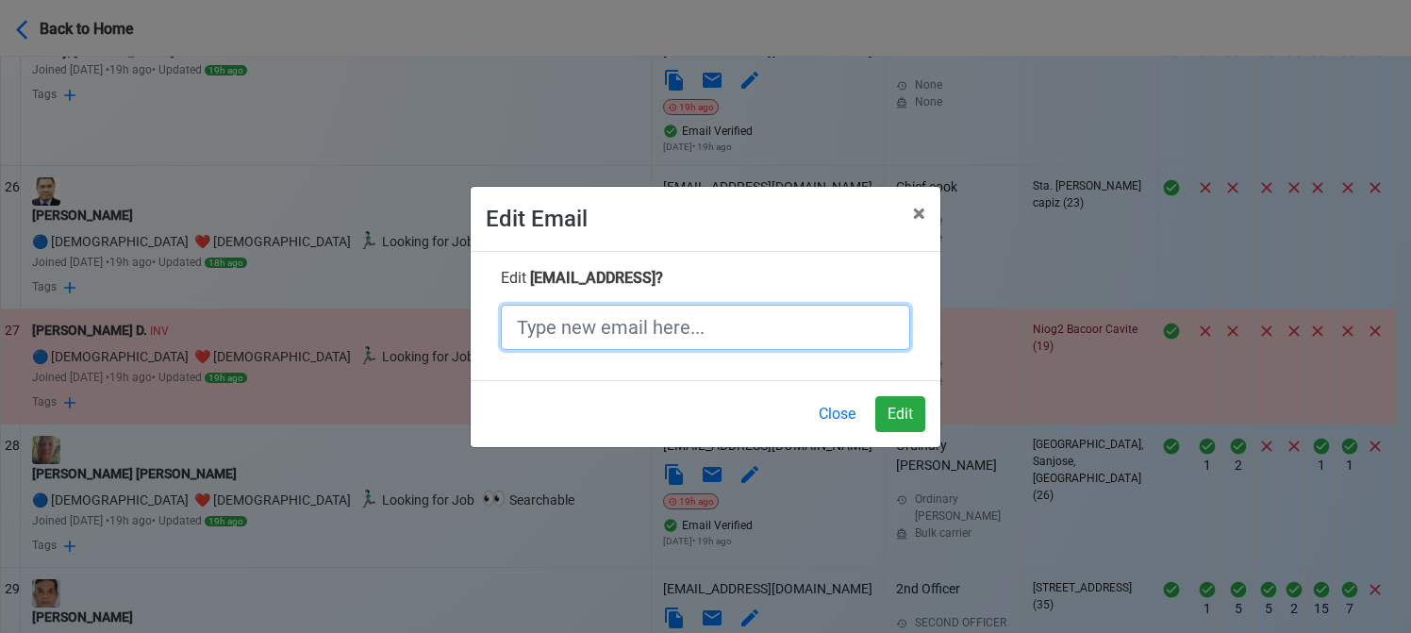
click at [618, 334] on input "text" at bounding box center [705, 327] width 409 height 45
paste input "sayapnieves20@gmail.xom"
drag, startPoint x: 713, startPoint y: 331, endPoint x: 705, endPoint y: 319, distance: 14.4
click at [710, 331] on input "sayapnieves20@gmail.xom" at bounding box center [705, 327] width 409 height 45
type input "sayapnieves20@gmail.com"
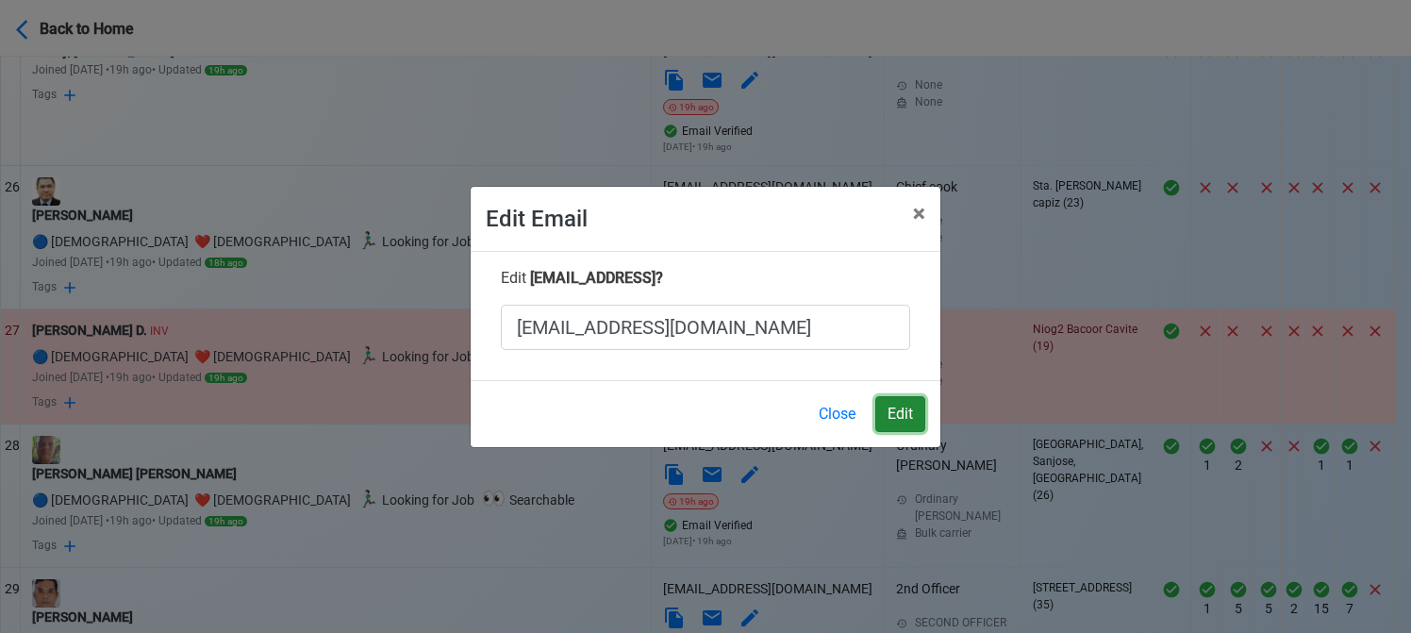
click at [909, 407] on button "Edit" at bounding box center [900, 414] width 50 height 36
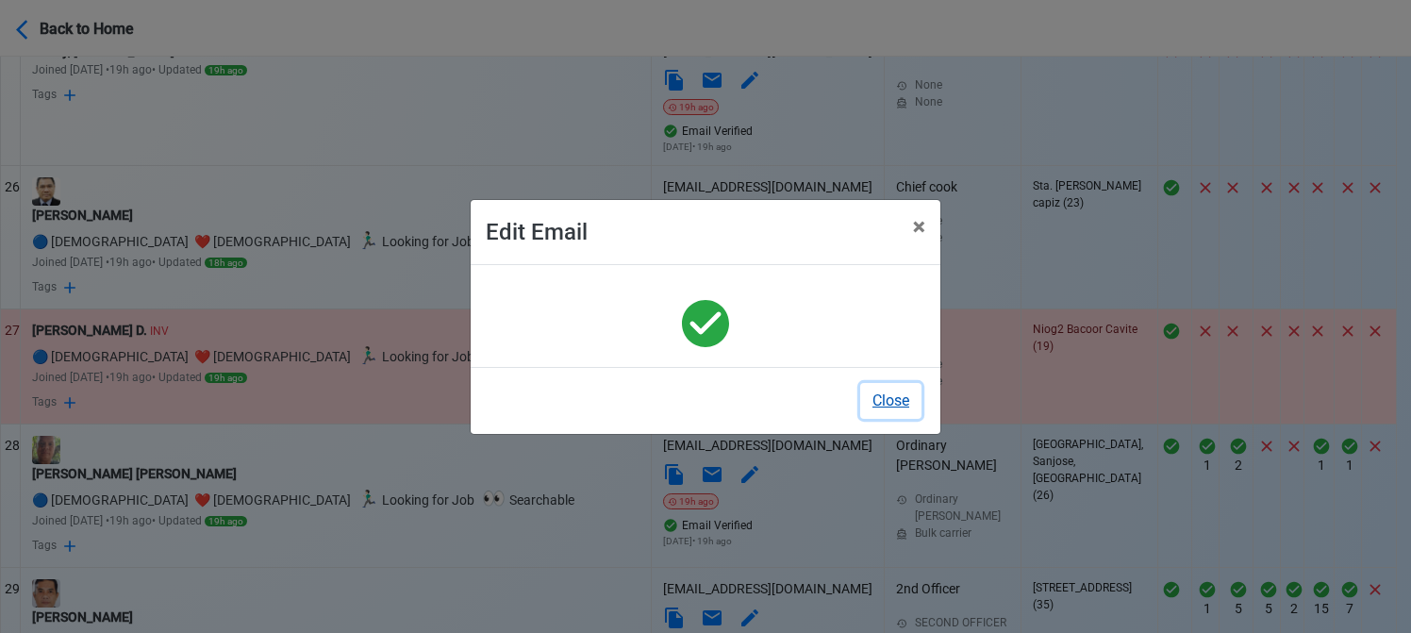
click at [889, 402] on button "Close" at bounding box center [890, 401] width 61 height 36
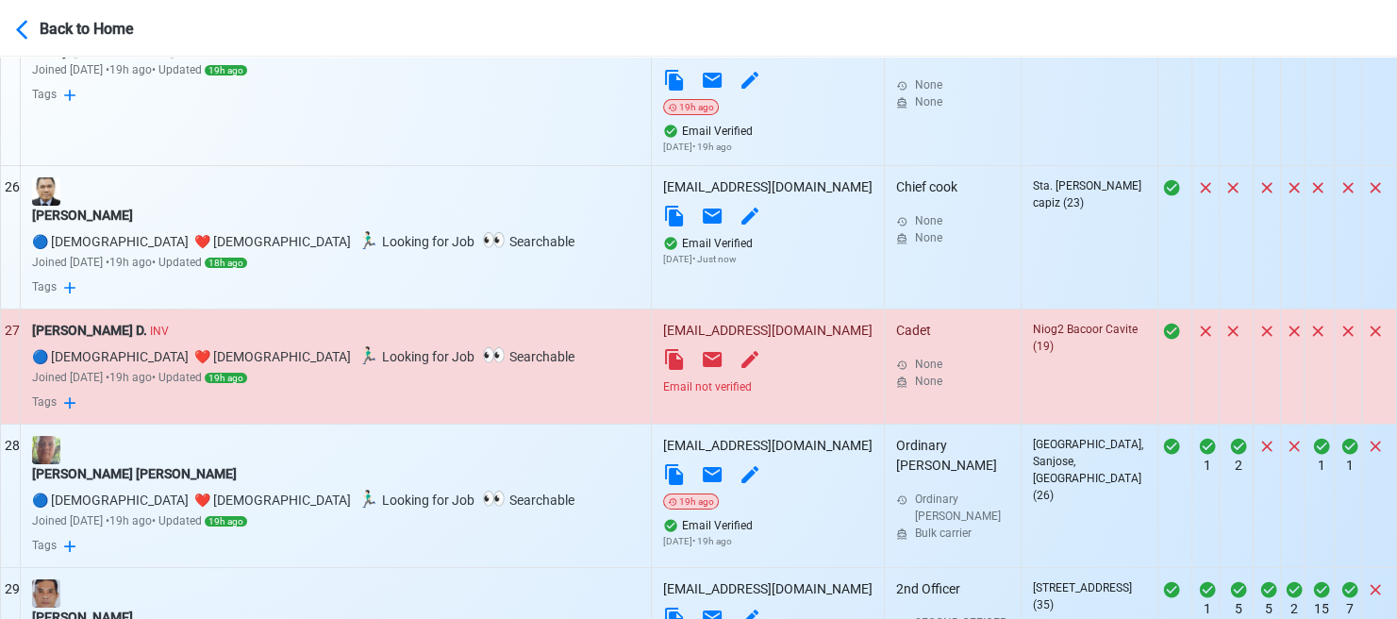
click at [663, 378] on div "Email not verified" at bounding box center [767, 386] width 209 height 17
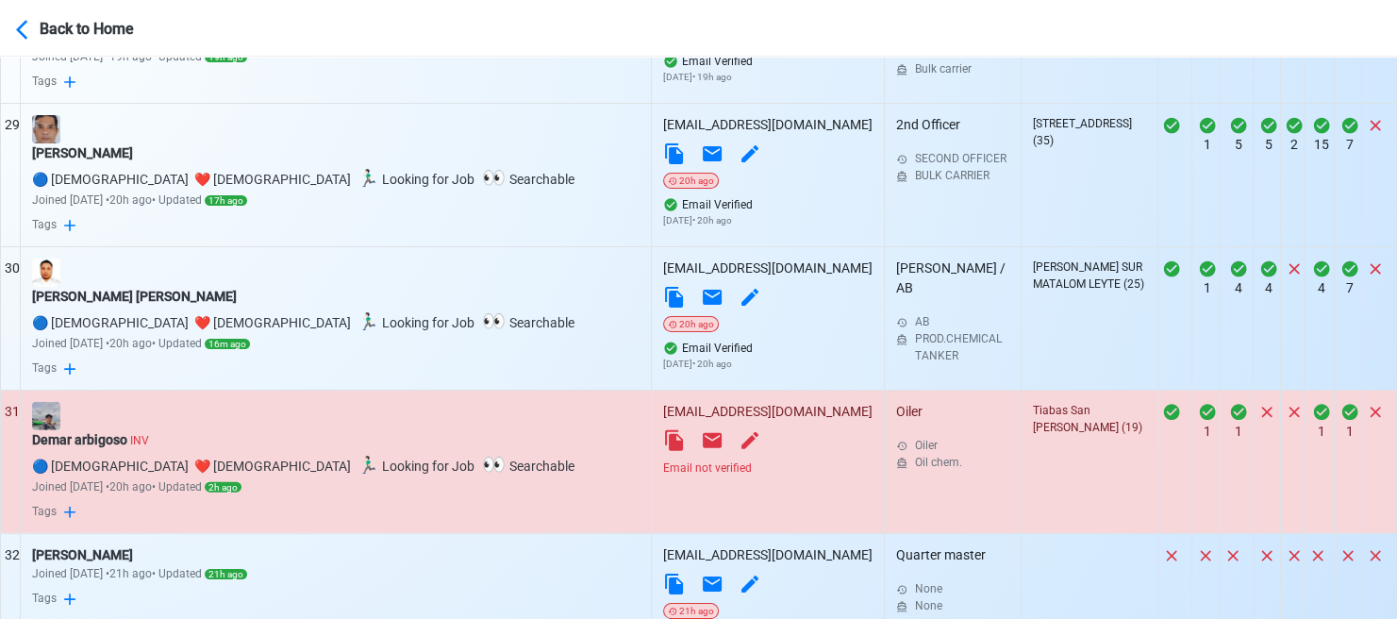
scroll to position [4527, 0]
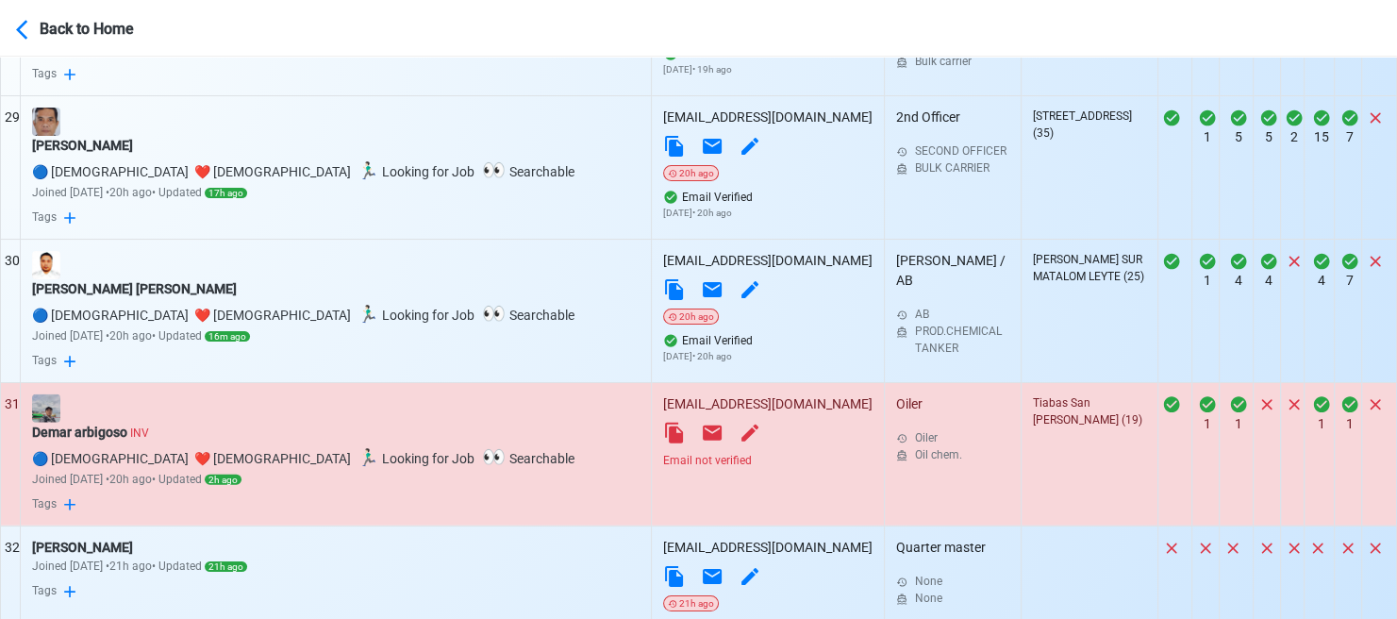
click at [663, 452] on div "Email not verified" at bounding box center [767, 460] width 209 height 17
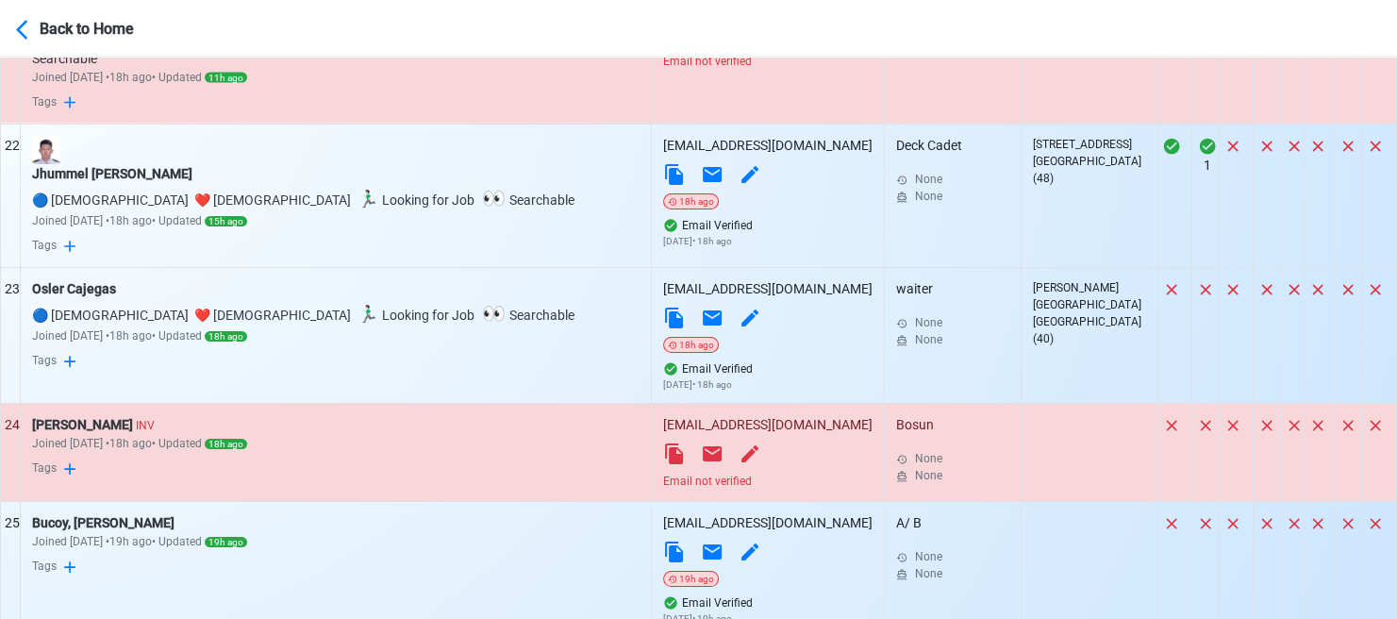
scroll to position [3584, 0]
click at [115, 415] on div "Allen T. Gumban INV" at bounding box center [335, 425] width 607 height 20
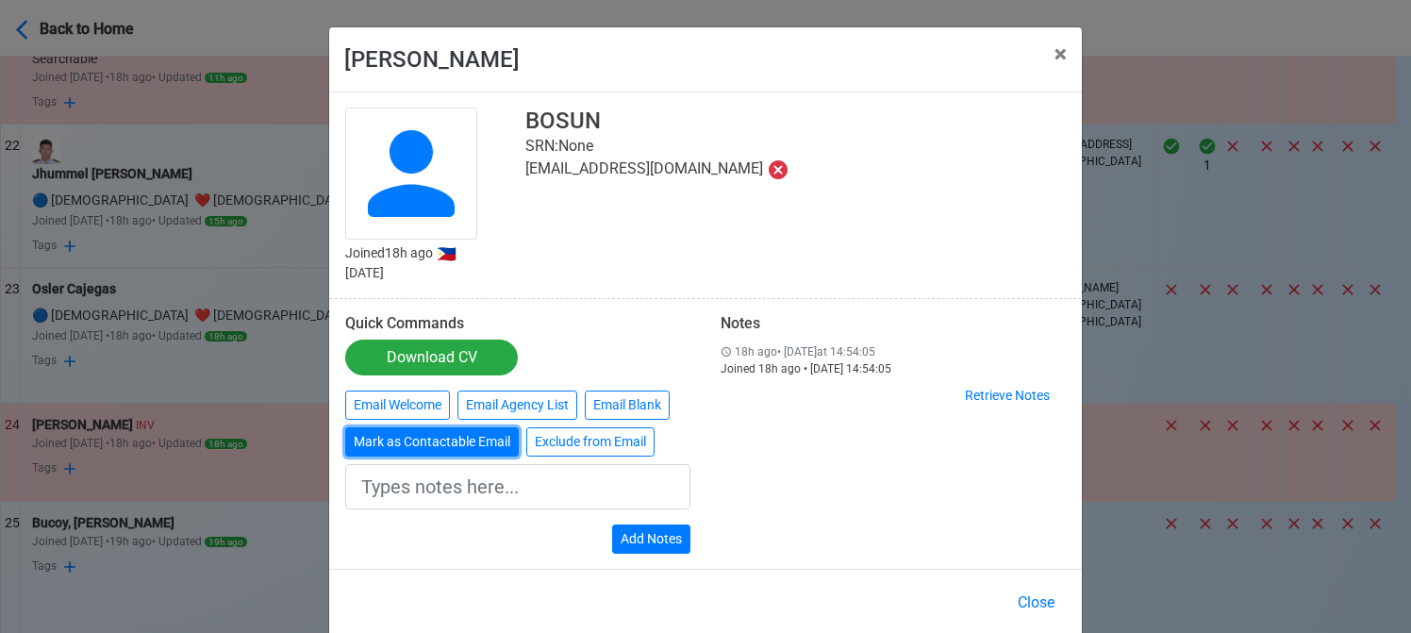
click at [481, 446] on button "Mark as Contactable Email" at bounding box center [432, 441] width 174 height 29
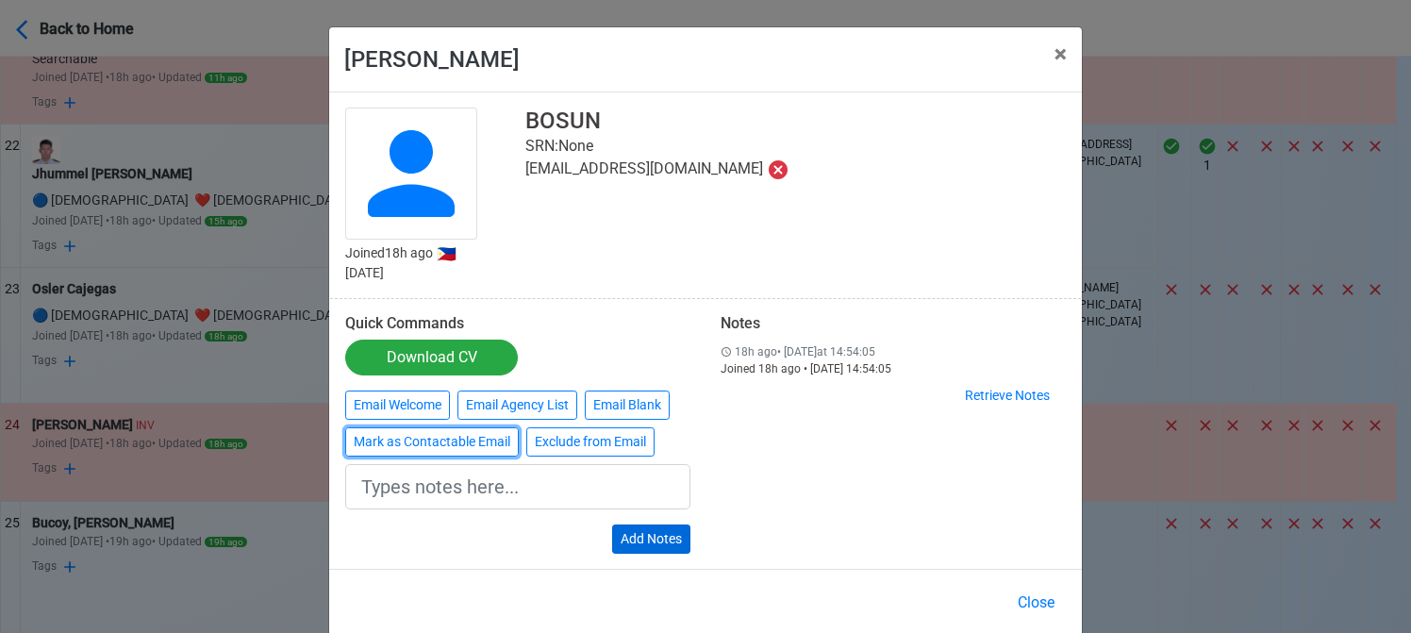
type input "Marked as Contactable email"
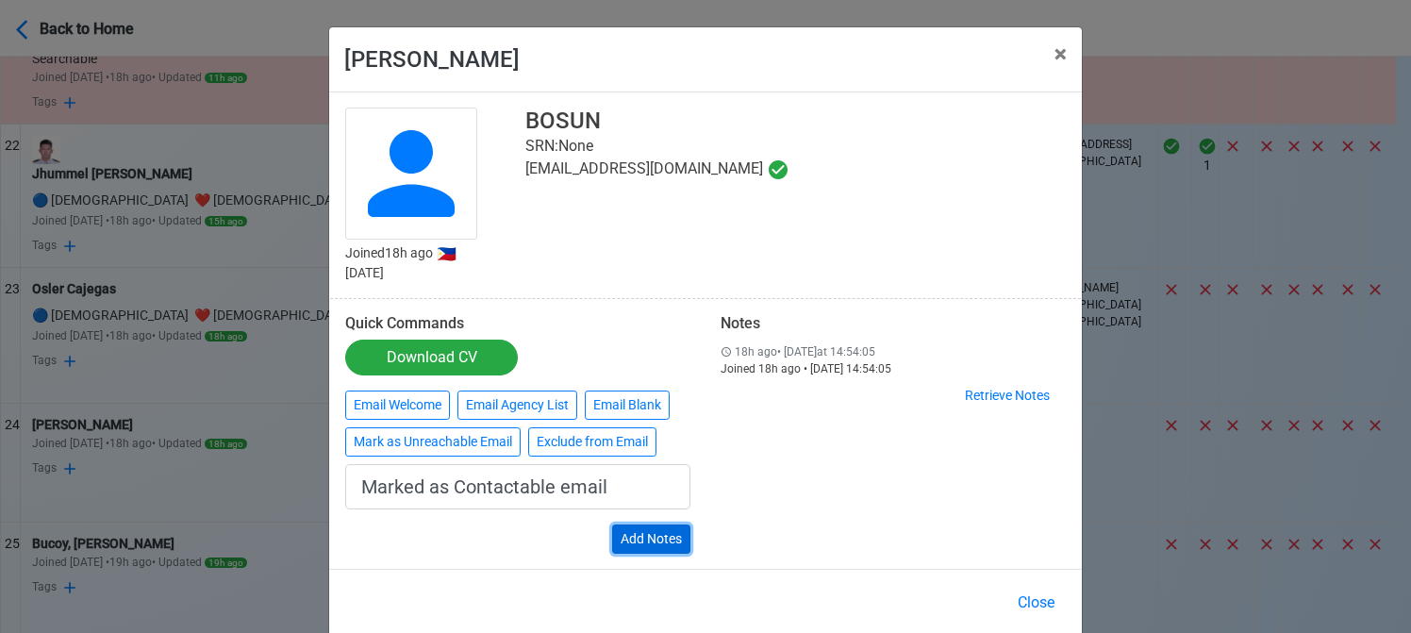
click at [649, 530] on button "Add Notes" at bounding box center [651, 538] width 78 height 29
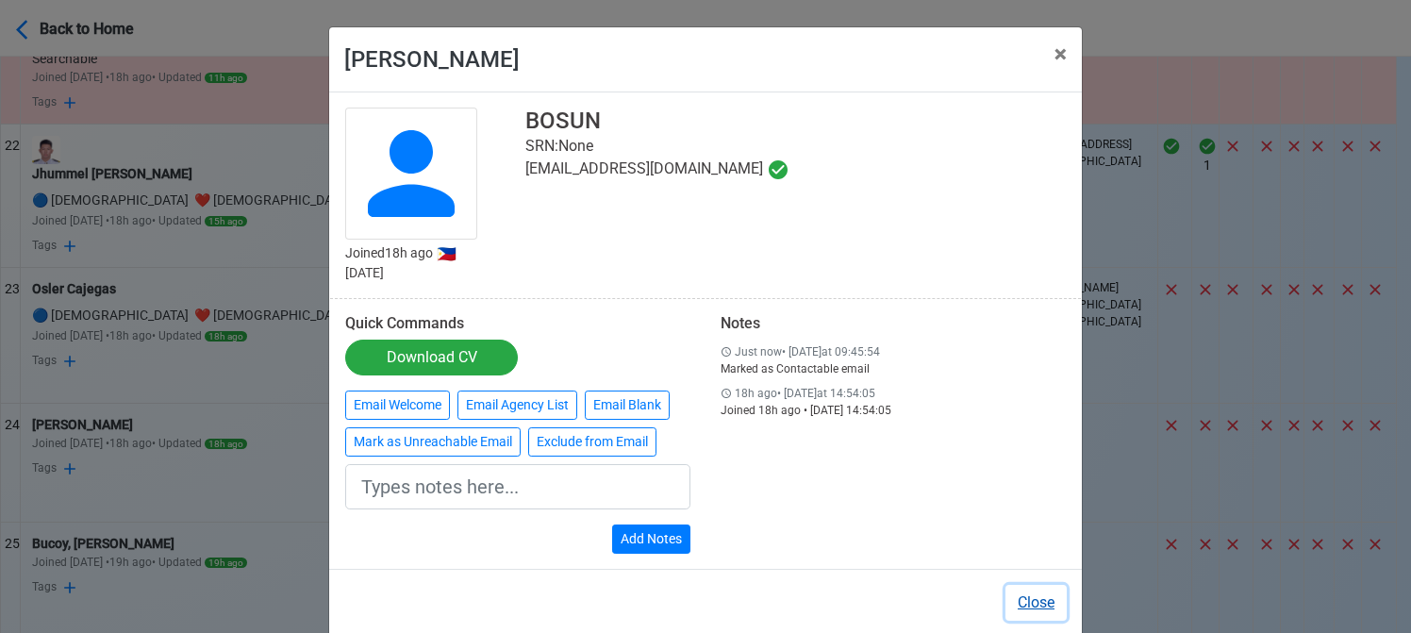
click at [1032, 594] on button "Close" at bounding box center [1035, 603] width 61 height 36
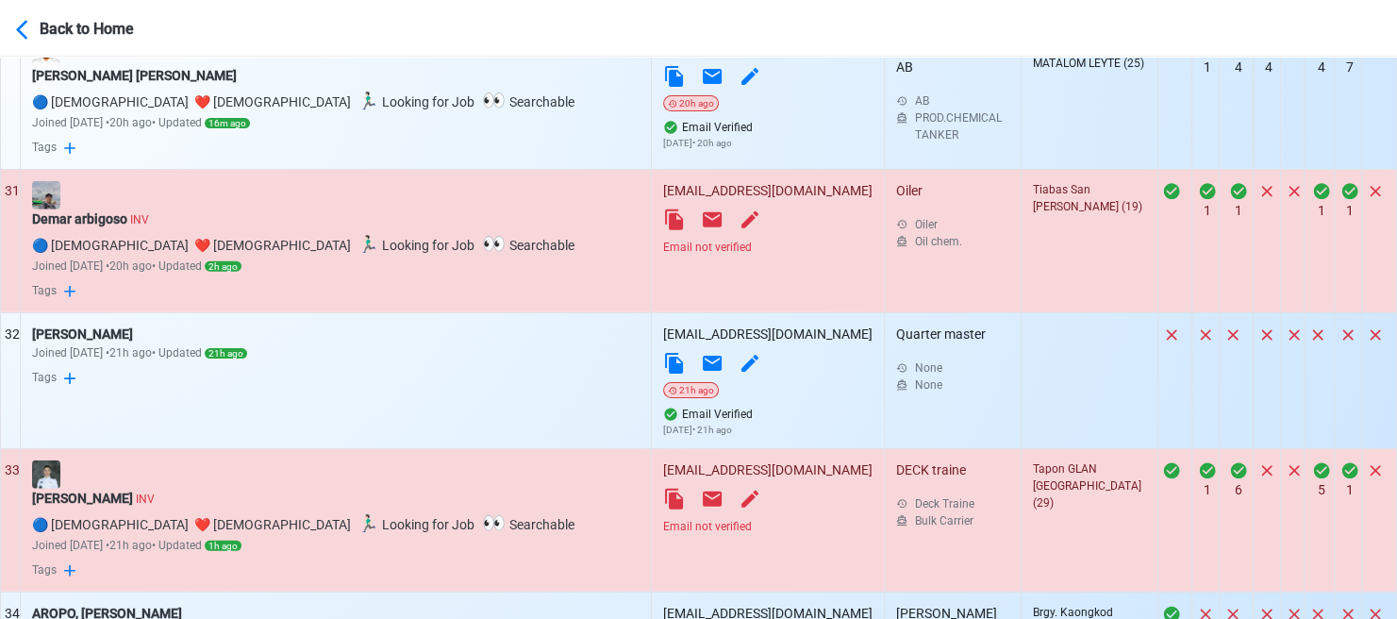
scroll to position [4810, 0]
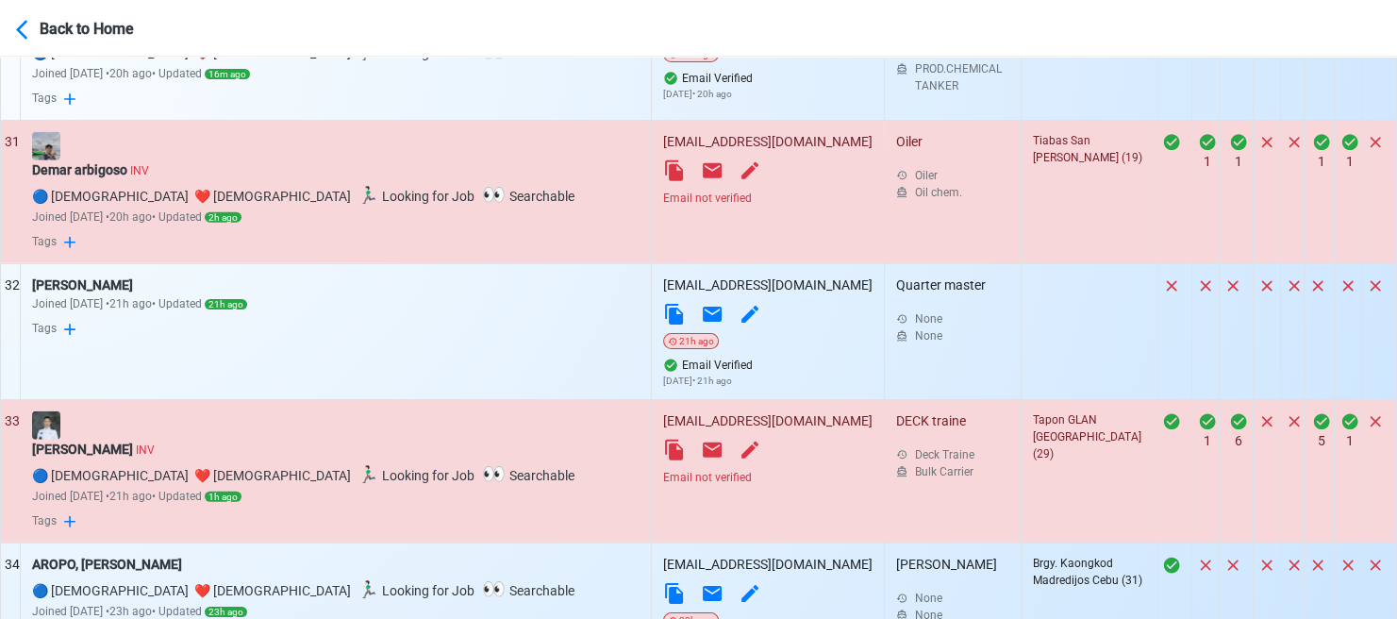
click at [663, 190] on div "Email not verified" at bounding box center [767, 198] width 209 height 17
click at [663, 469] on div "Email not verified" at bounding box center [767, 477] width 209 height 17
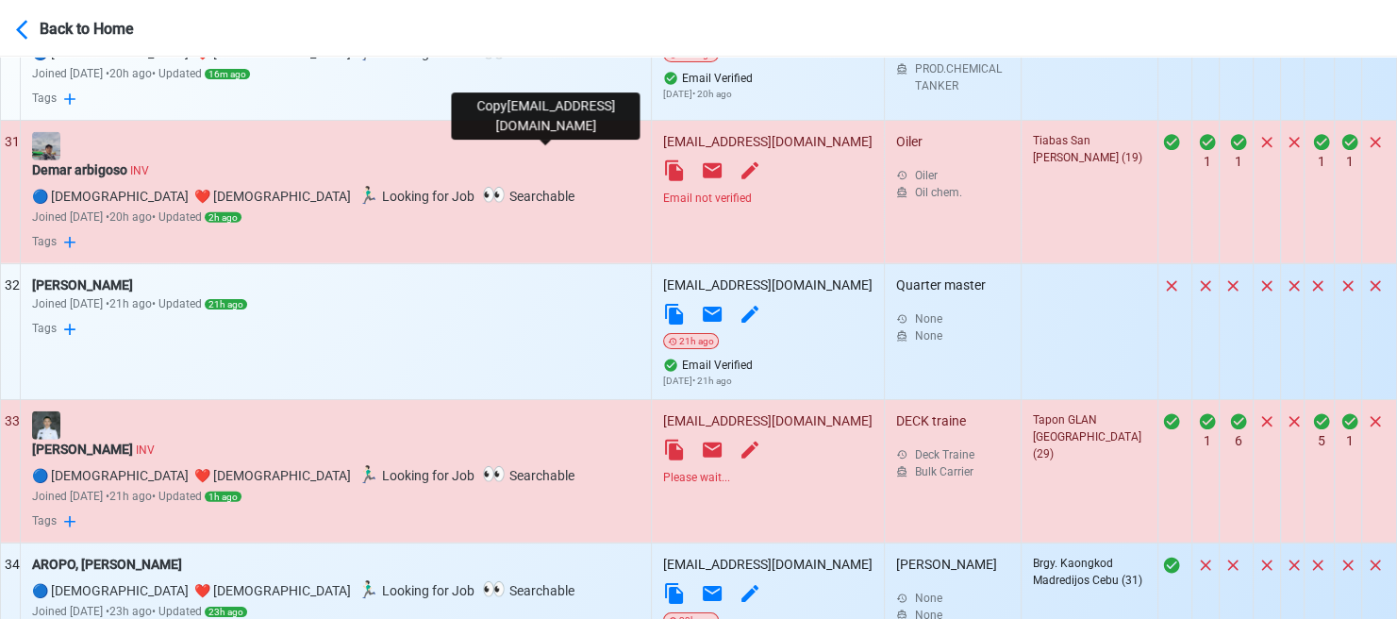
click at [663, 159] on icon at bounding box center [674, 170] width 23 height 23
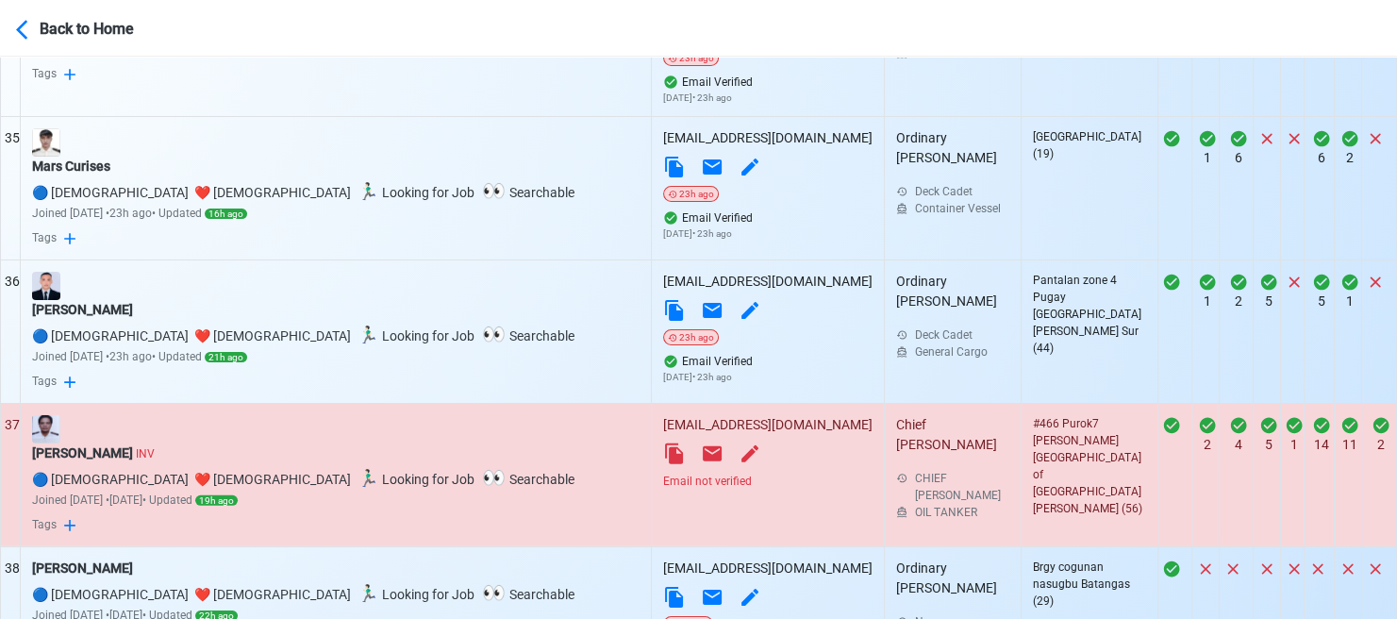
scroll to position [5470, 0]
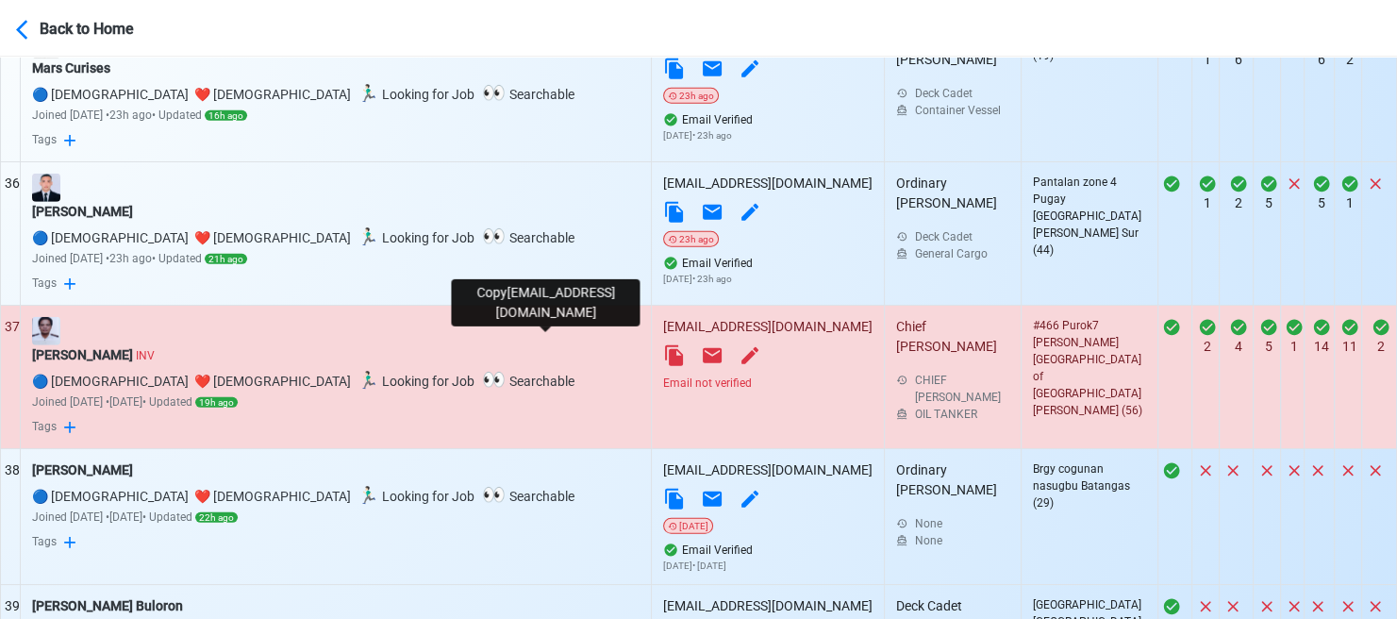
click at [665, 345] on icon at bounding box center [674, 355] width 18 height 21
click at [663, 344] on icon at bounding box center [674, 355] width 23 height 23
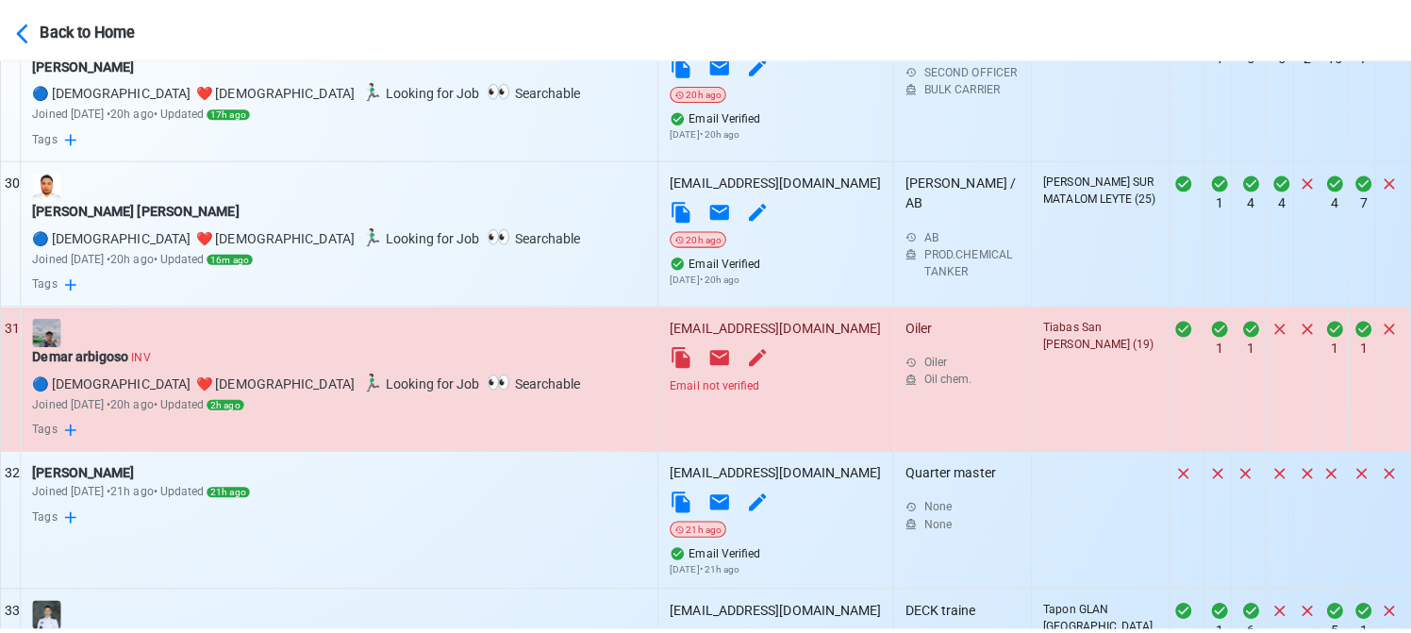
scroll to position [4622, 0]
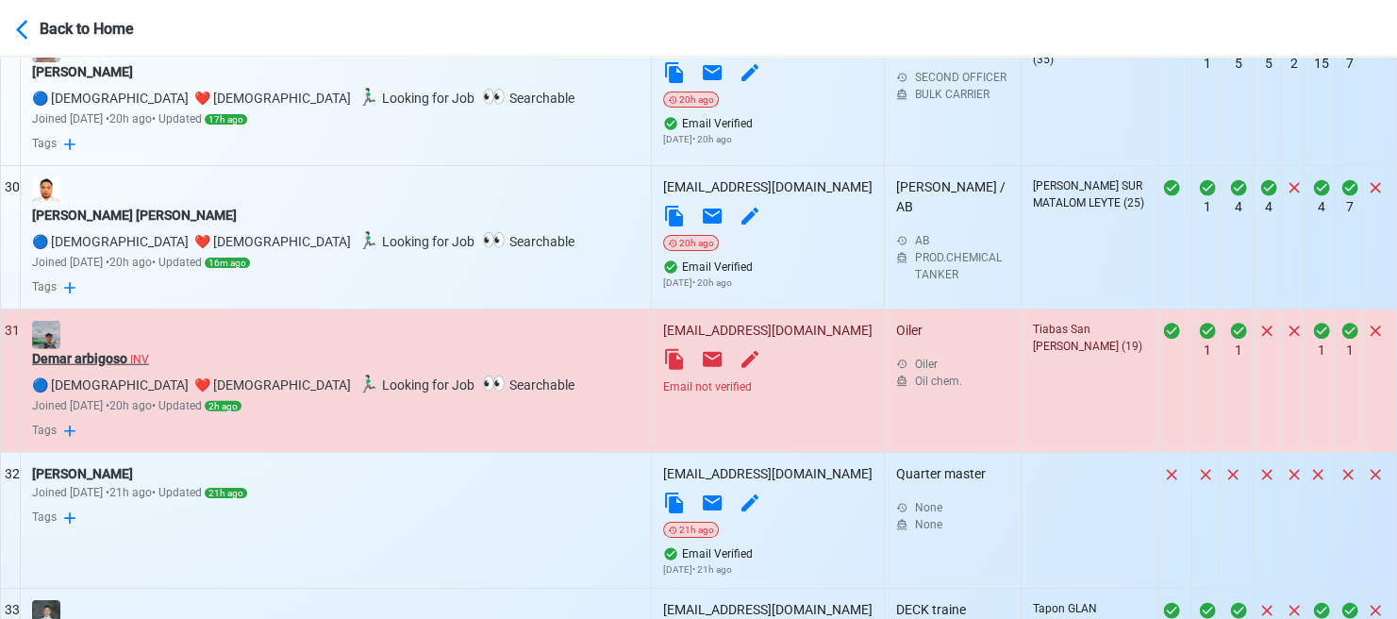
click at [108, 349] on div "Demar arbigoso INV" at bounding box center [335, 359] width 607 height 20
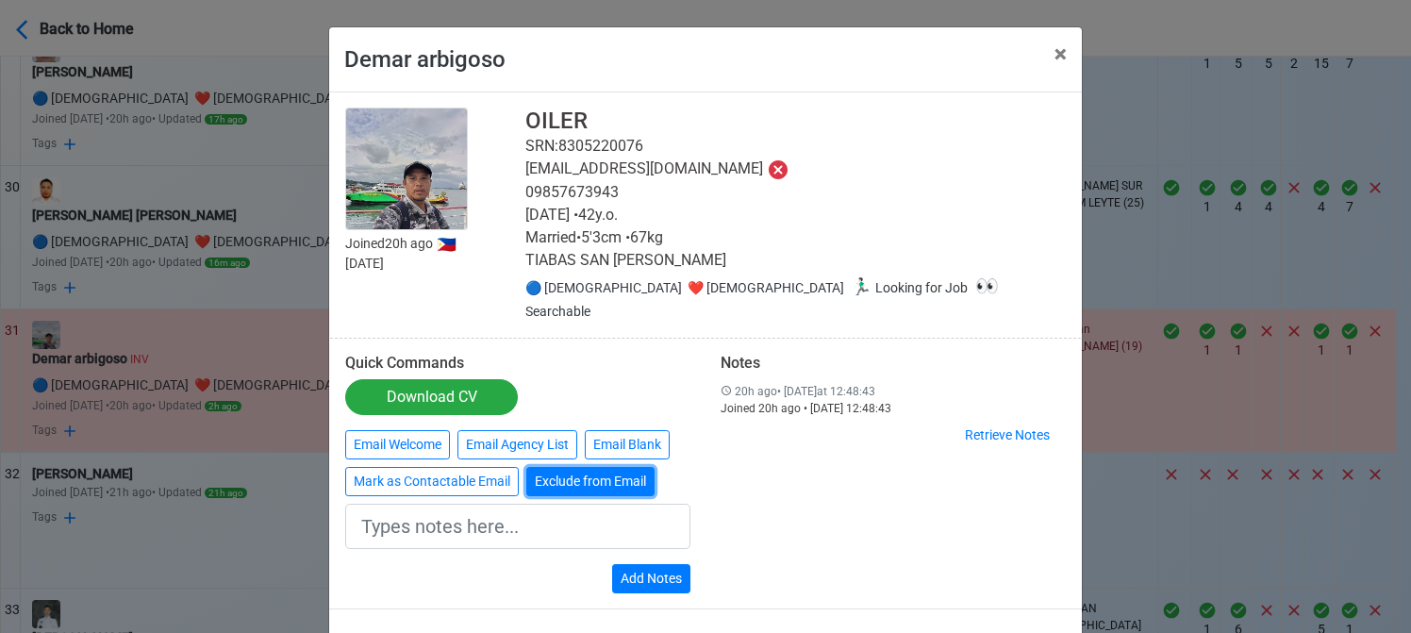
click at [585, 467] on button "Exclude from Email" at bounding box center [590, 481] width 128 height 29
type input "Exclude from Email"
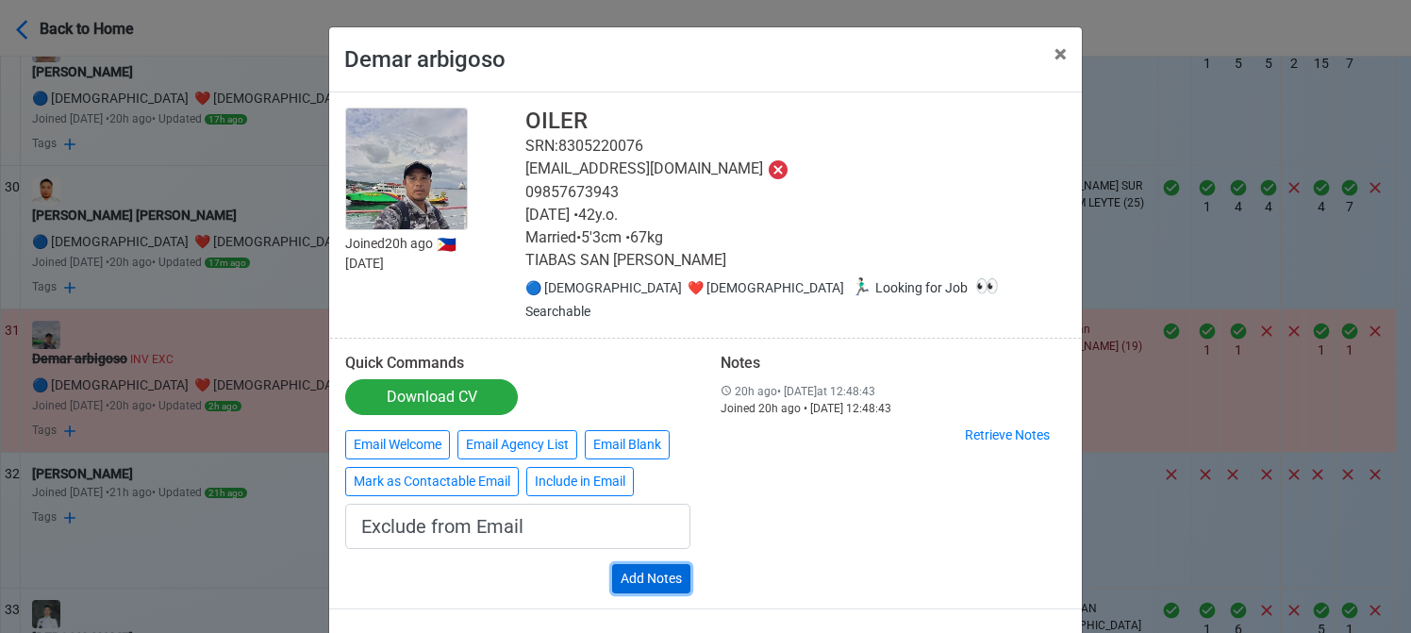
click at [656, 564] on button "Add Notes" at bounding box center [651, 578] width 78 height 29
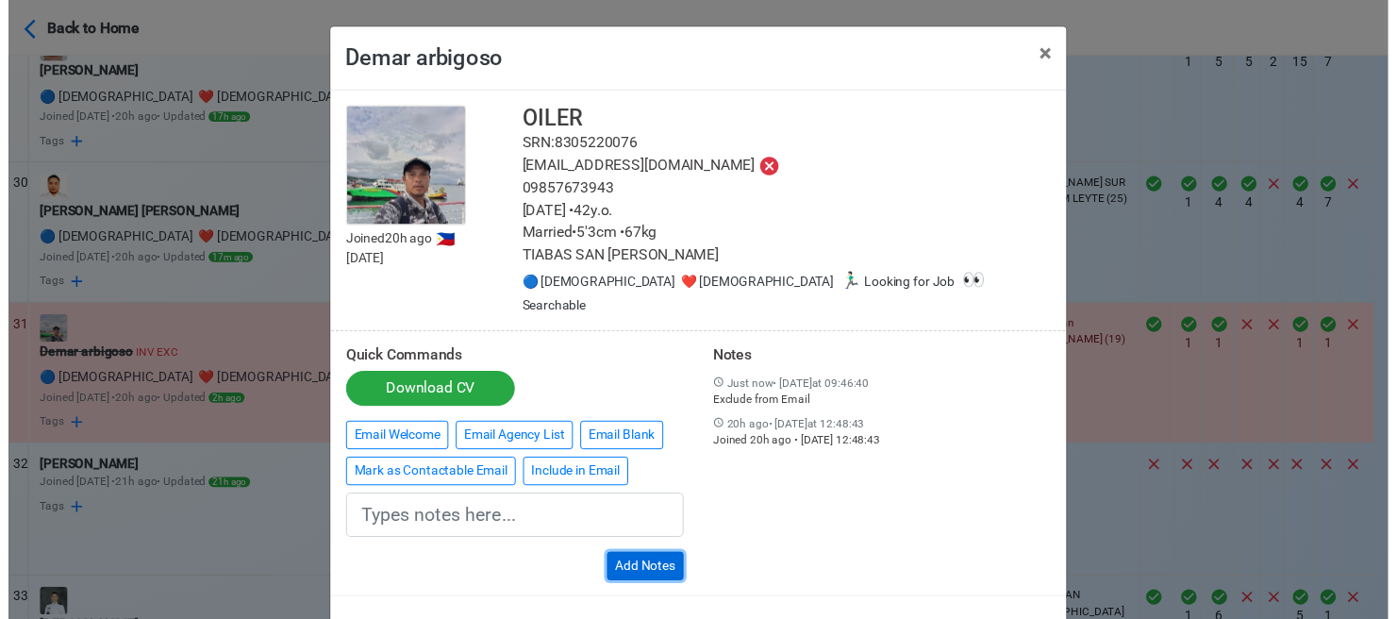
scroll to position [45, 0]
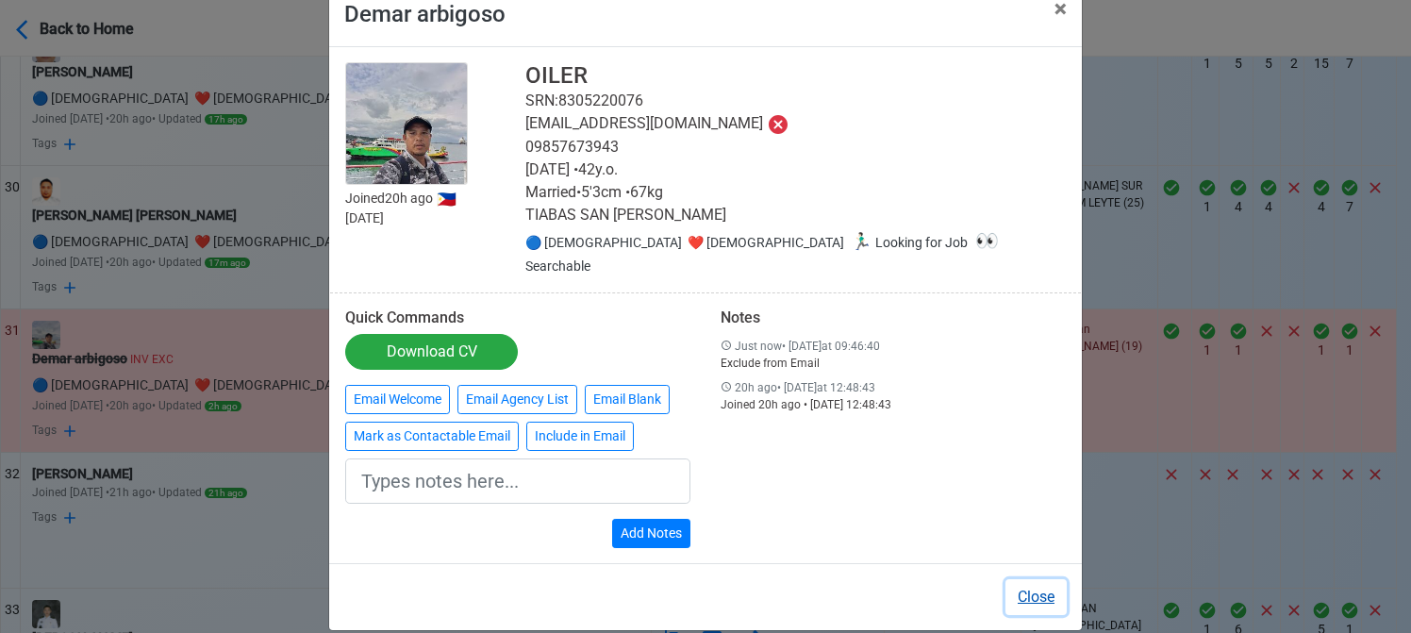
click at [1040, 579] on button "Close" at bounding box center [1035, 597] width 61 height 36
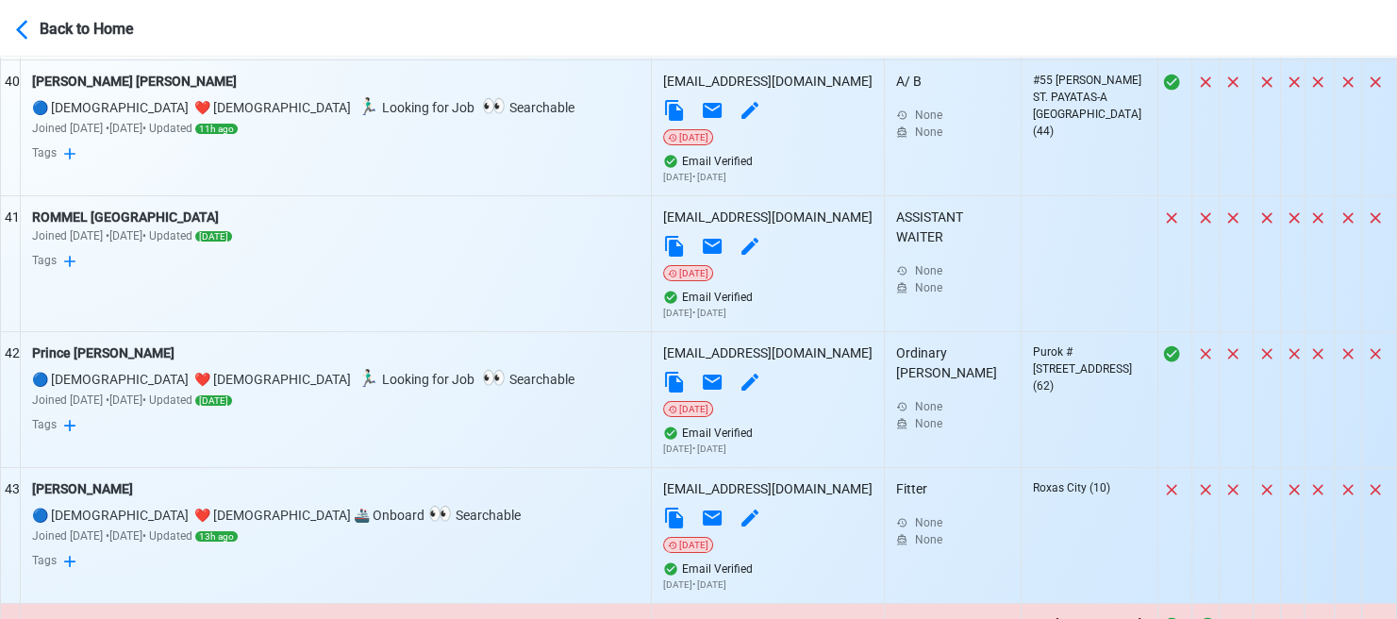
scroll to position [6508, 0]
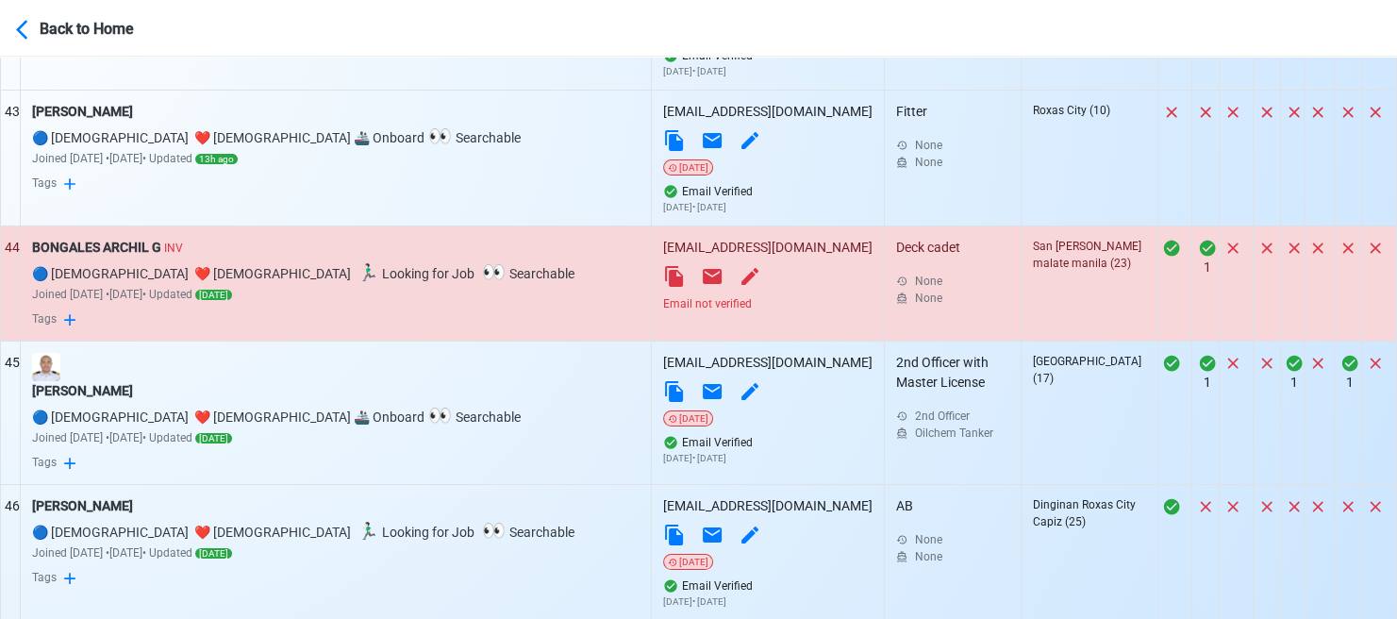
click at [663, 295] on div "Email not verified" at bounding box center [767, 303] width 209 height 17
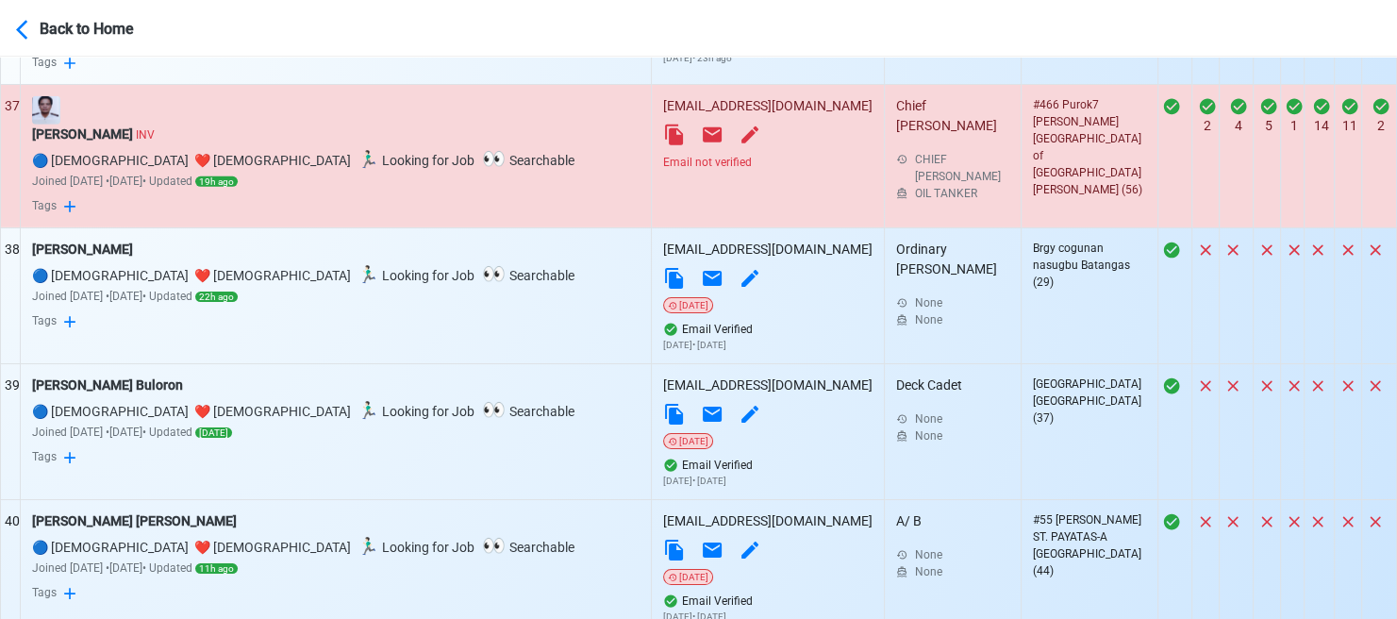
scroll to position [5659, 0]
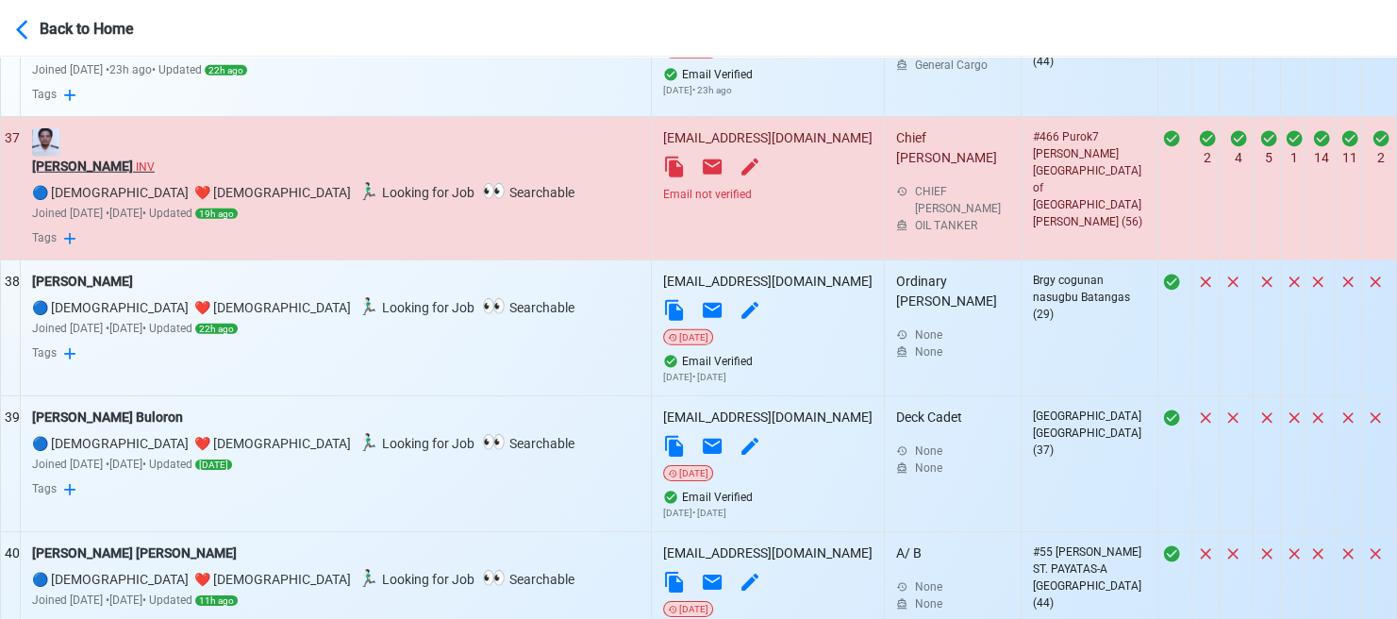
click at [154, 157] on div "Carlos Evasco Penalosa Jr INV" at bounding box center [335, 167] width 607 height 20
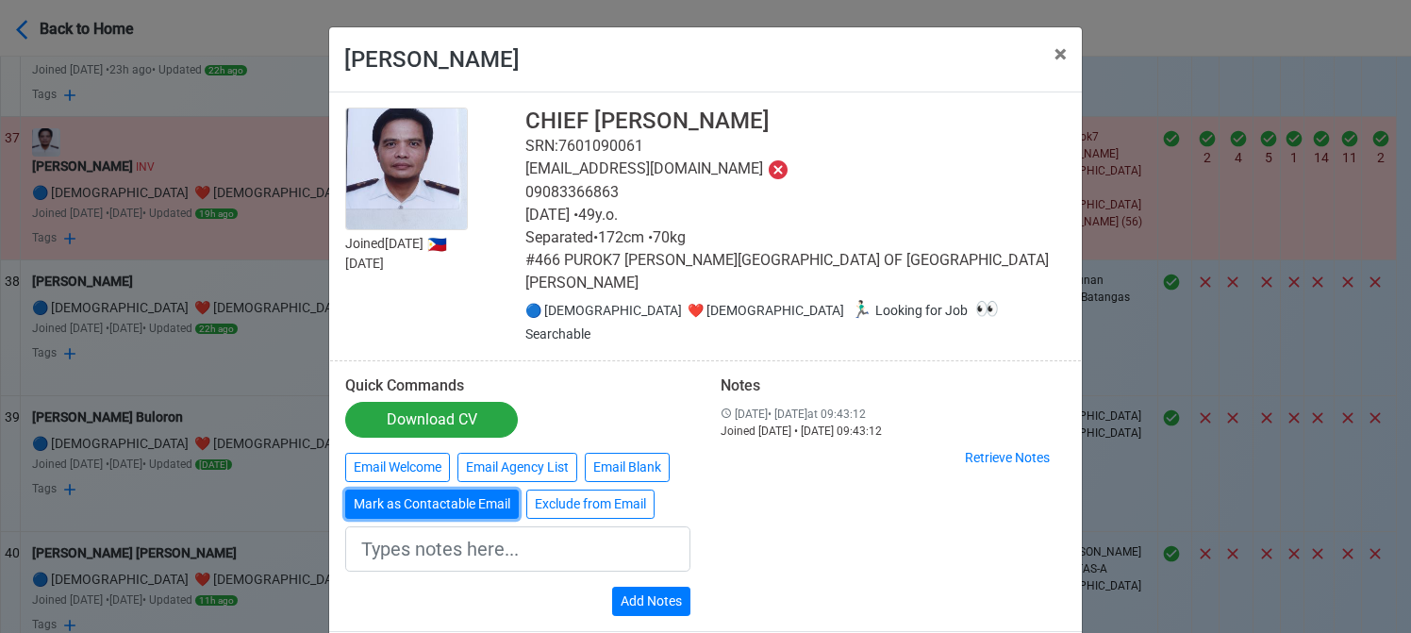
click at [441, 490] on button "Mark as Contactable Email" at bounding box center [432, 504] width 174 height 29
type input "Marked as Contactable email"
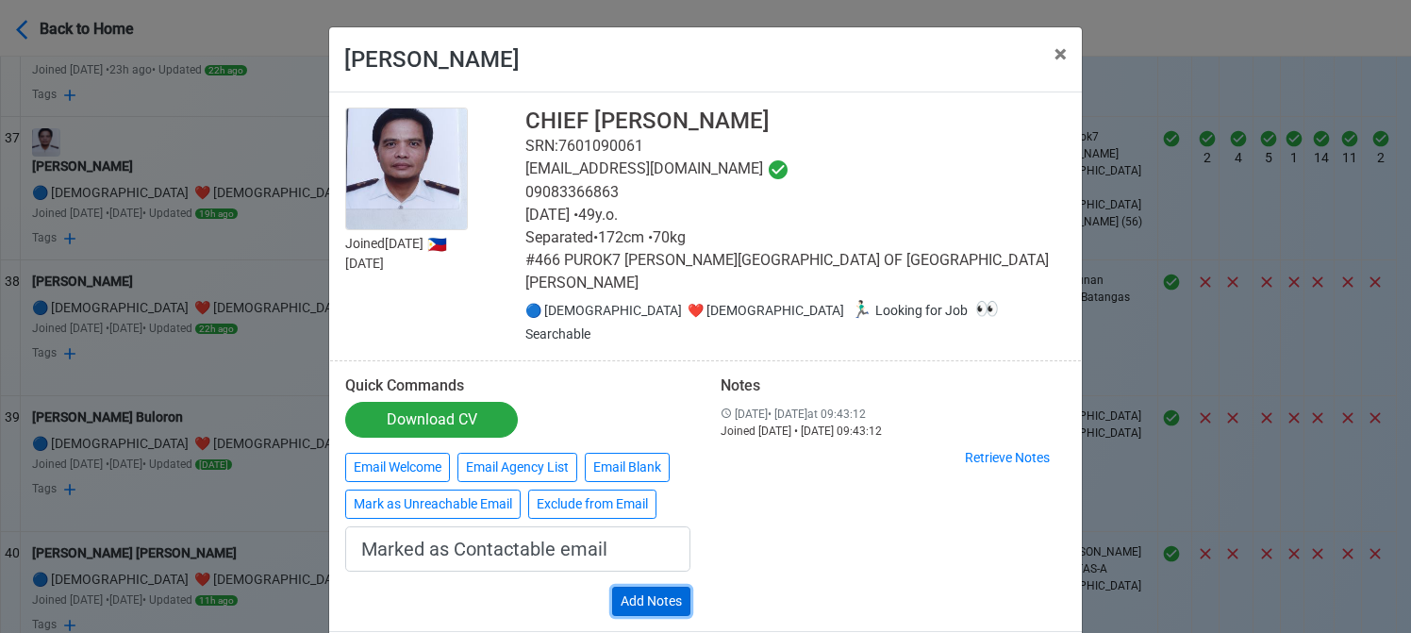
click at [657, 587] on button "Add Notes" at bounding box center [651, 601] width 78 height 29
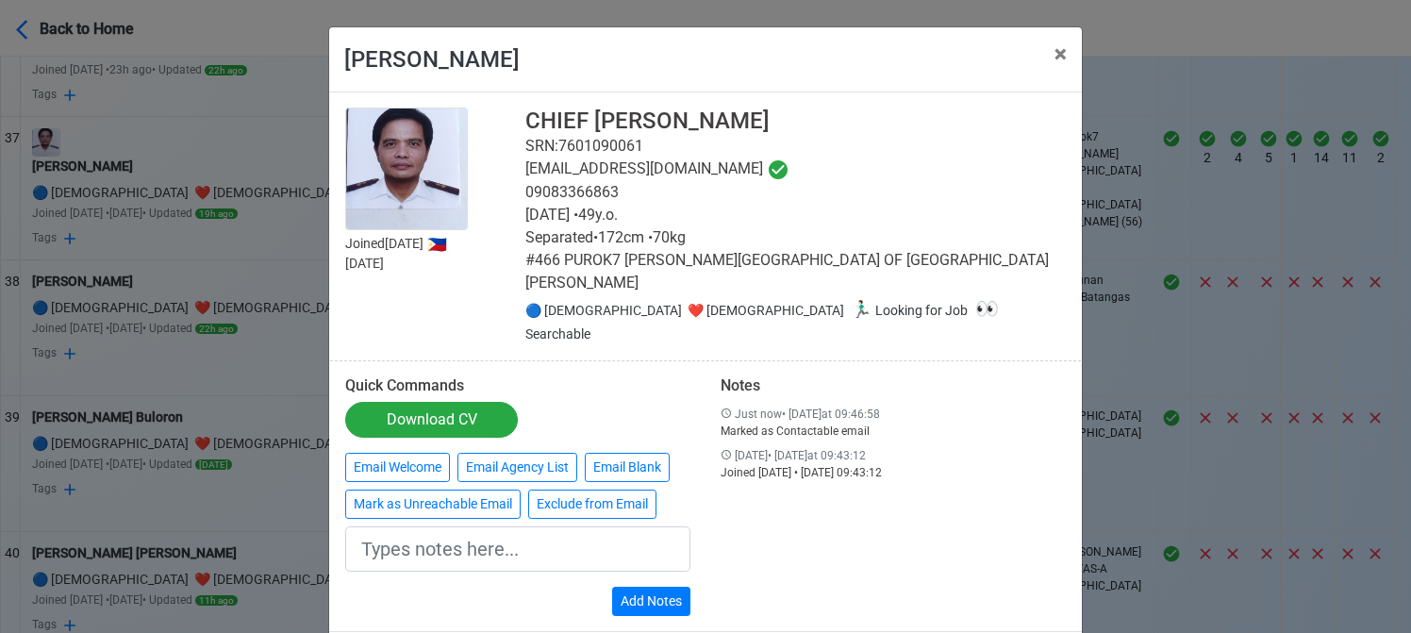
drag, startPoint x: 1038, startPoint y: 615, endPoint x: 1038, endPoint y: 605, distance: 10.4
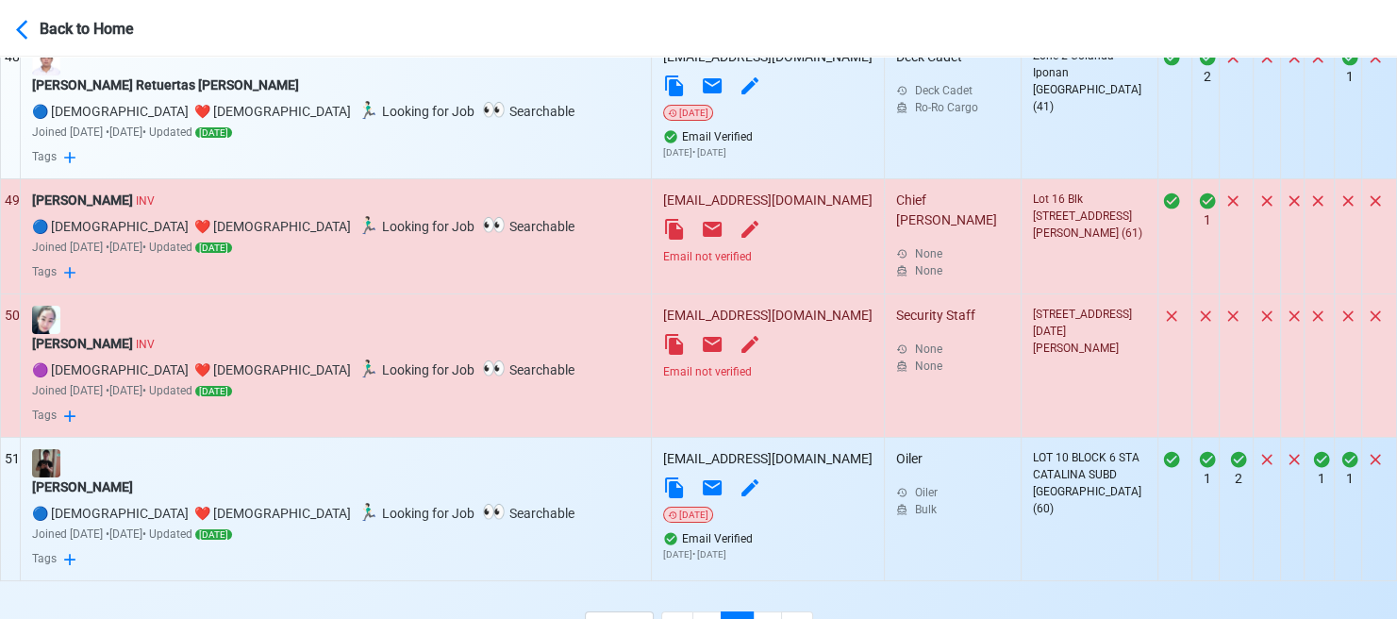
scroll to position [7262, 0]
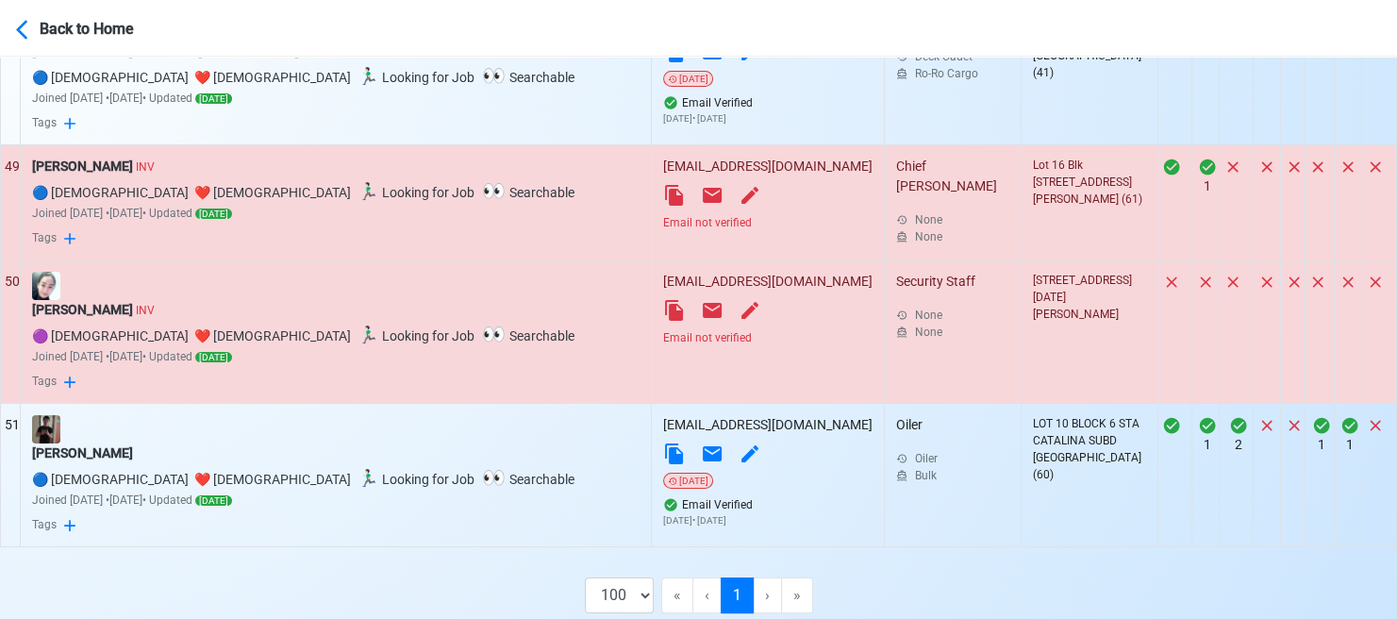
click at [663, 214] on div "Email not verified" at bounding box center [767, 222] width 209 height 17
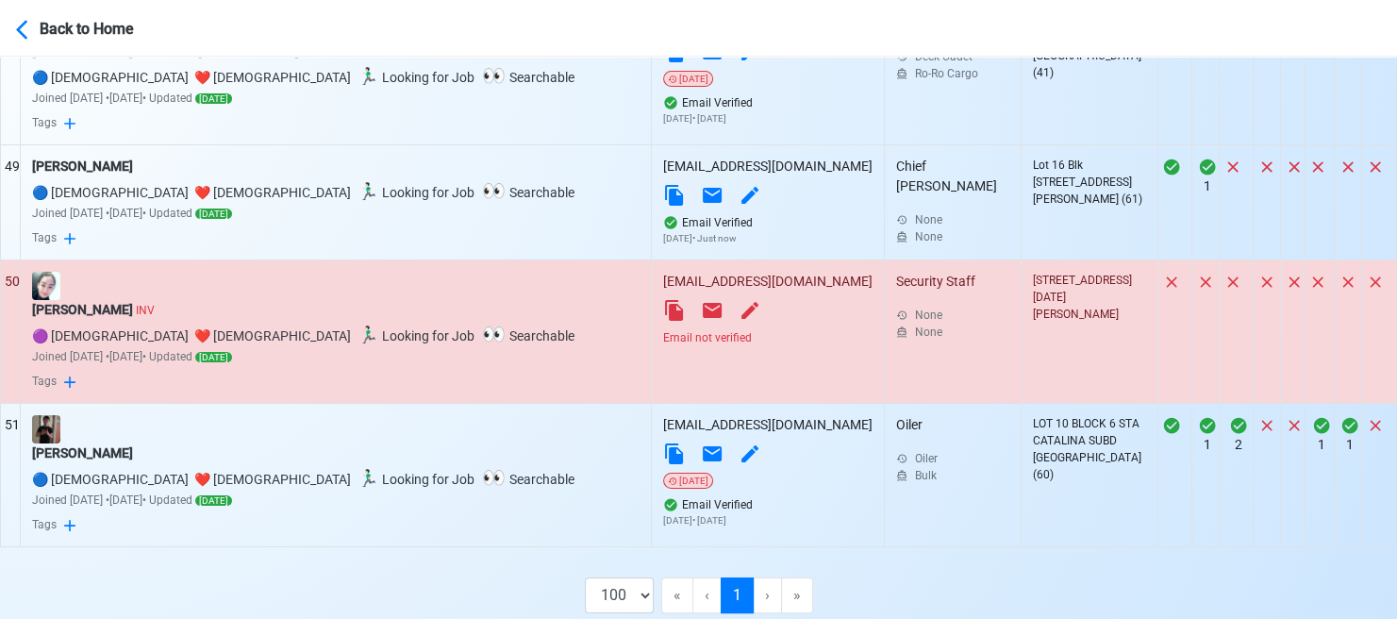
click at [663, 329] on div "Email not verified" at bounding box center [767, 337] width 209 height 17
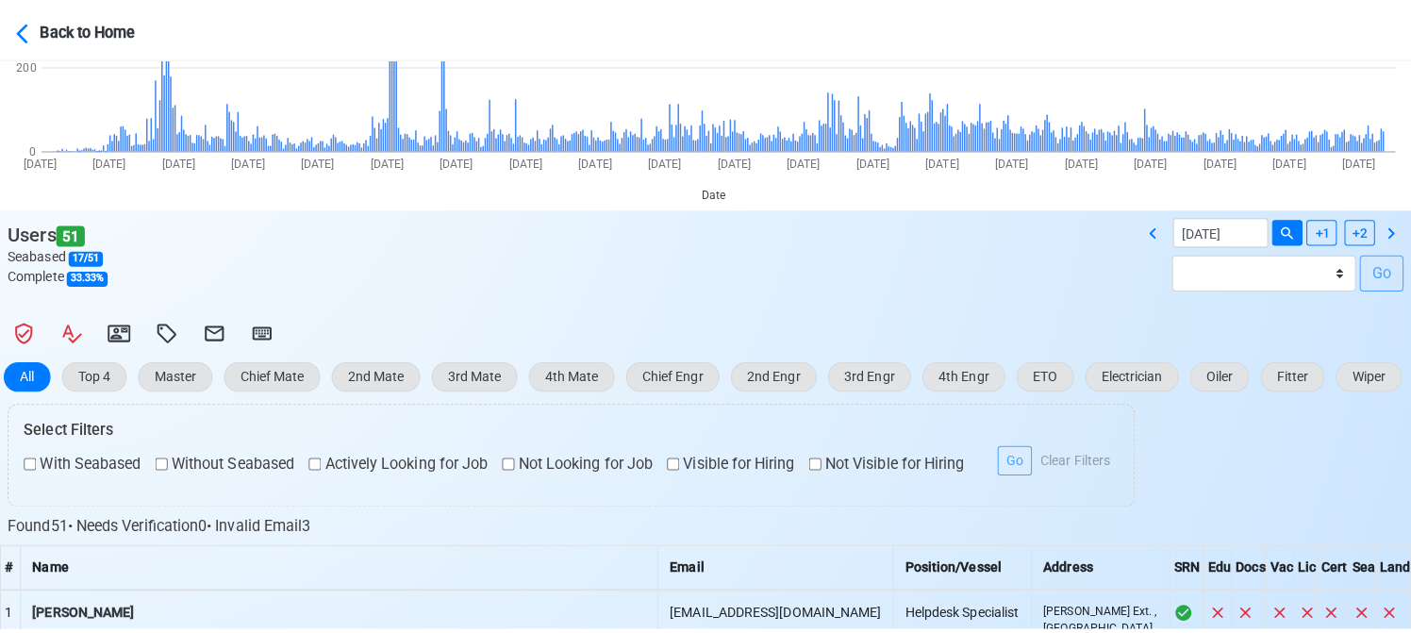
scroll to position [189, 0]
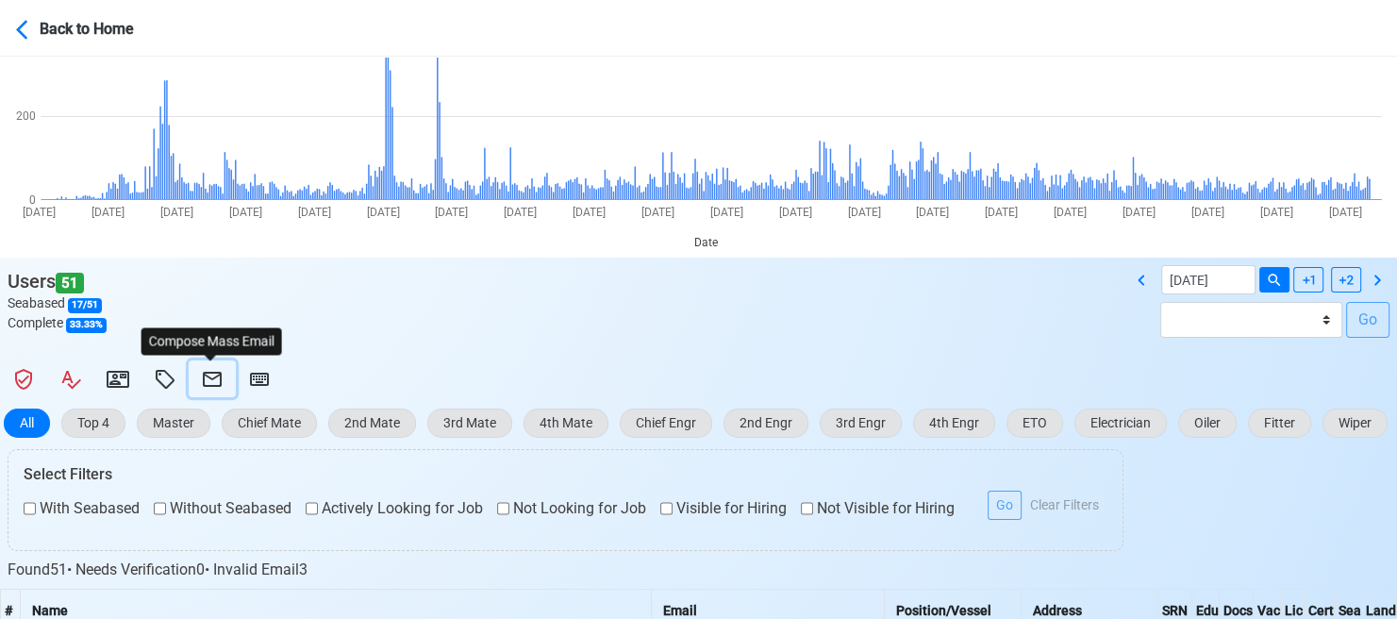
click at [205, 374] on icon at bounding box center [212, 379] width 19 height 15
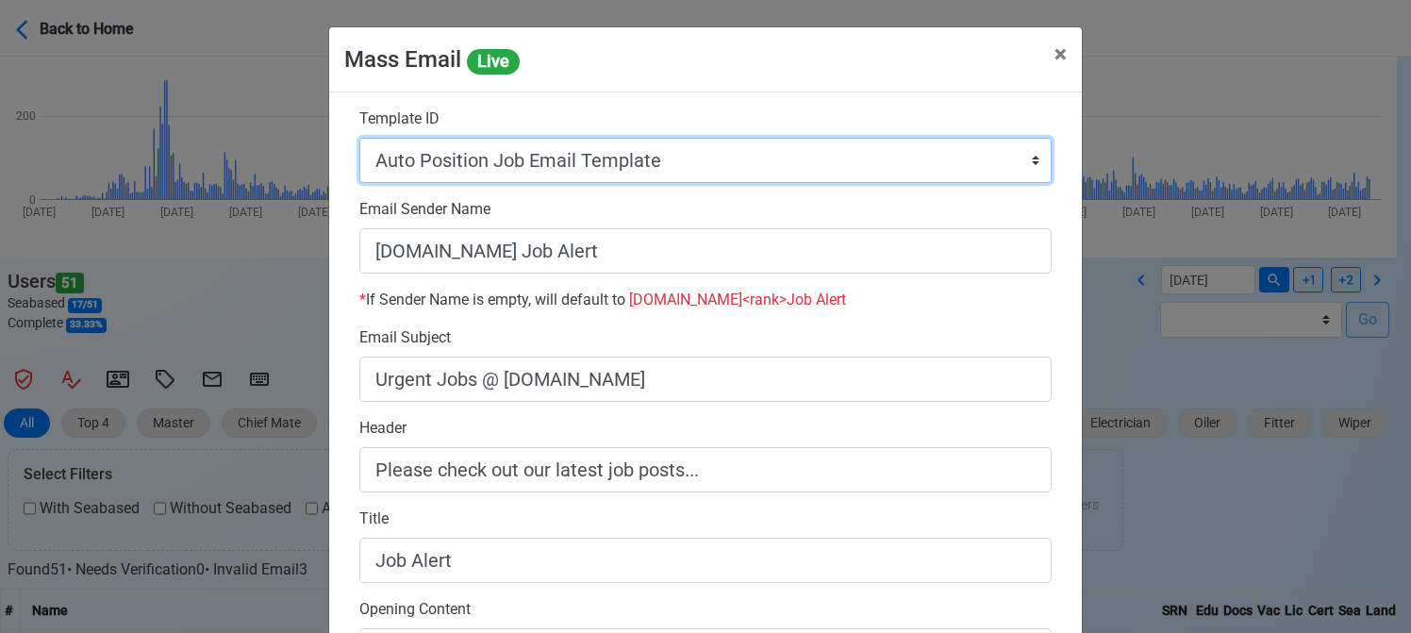
click at [686, 167] on select "Auto Position Job Email Template Incomplete CV Email Template ETO/ETR Job Email…" at bounding box center [705, 160] width 692 height 45
select select "d-0c193ece46b24c5dbce89cdb3e751472"
click at [359, 138] on select "Auto Position Job Email Template Incomplete CV Email Template ETO/ETR Job Email…" at bounding box center [705, 160] width 692 height 45
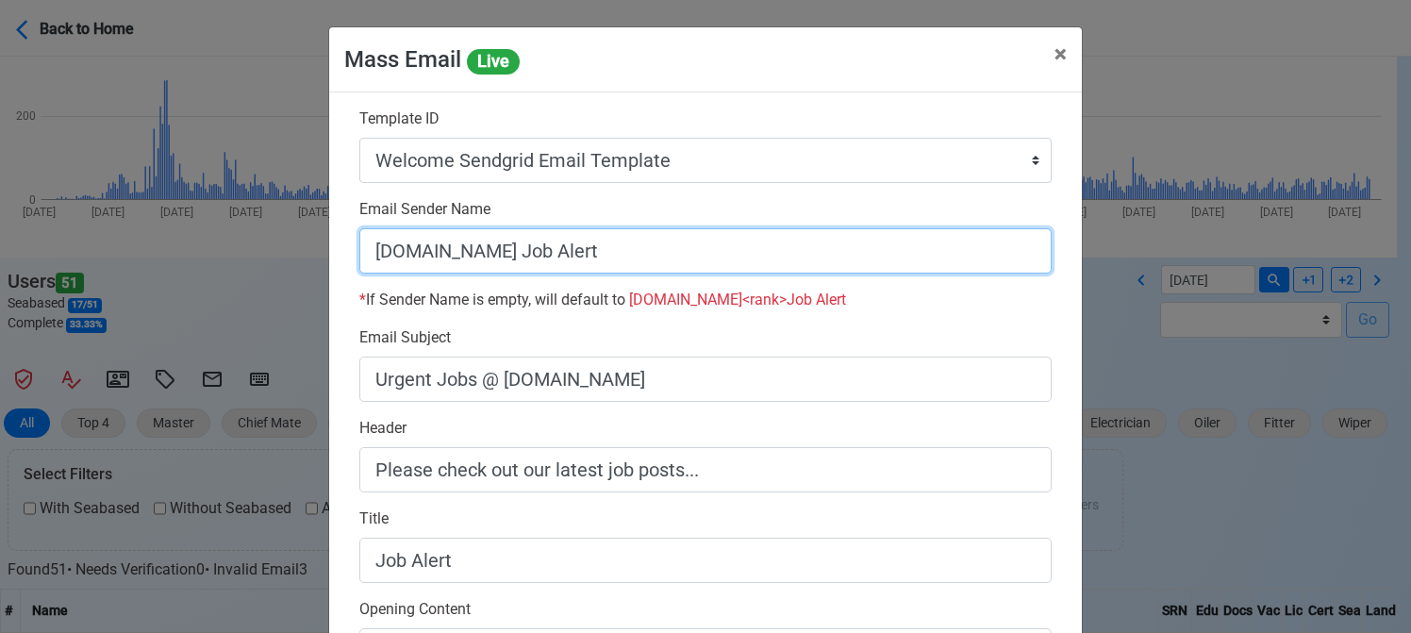
drag, startPoint x: 489, startPoint y: 250, endPoint x: 727, endPoint y: 274, distance: 239.9
click at [727, 274] on div "Email Sender Name SeamanBio.PH Job Alert * If Sender Name is empty, will defaul…" at bounding box center [705, 262] width 721 height 128
click at [363, 252] on input "[DOMAIN_NAME]" at bounding box center [705, 250] width 692 height 45
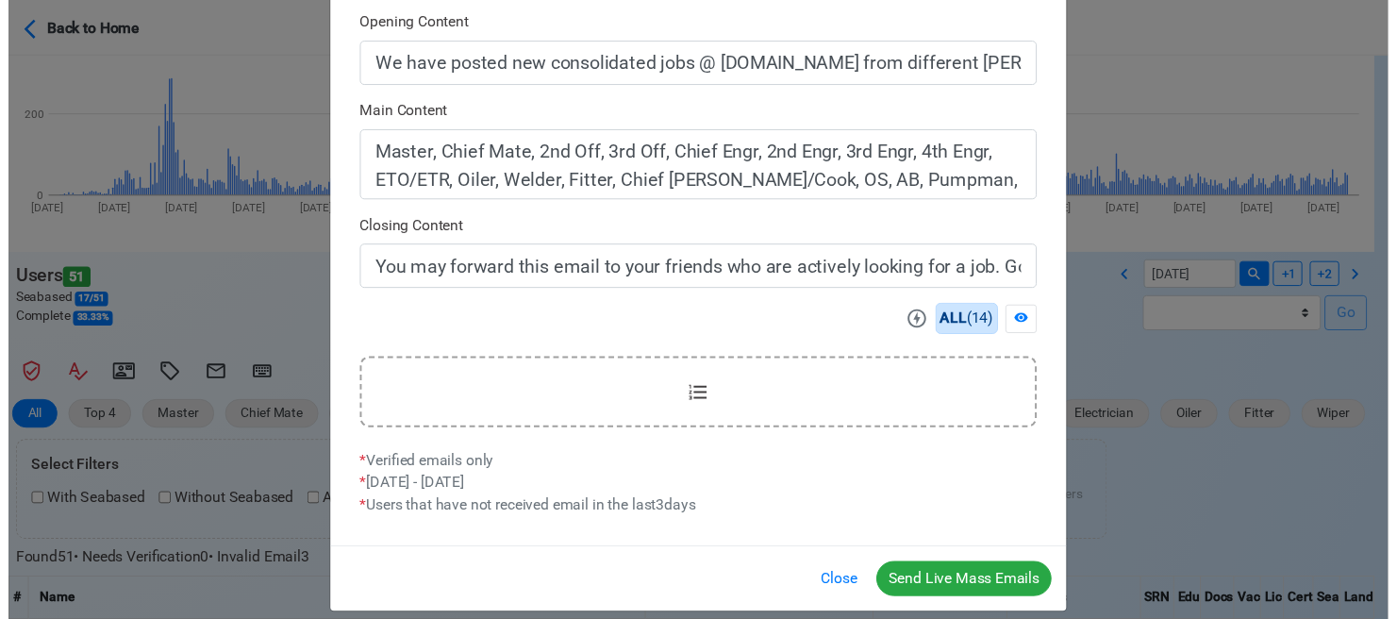
scroll to position [604, 0]
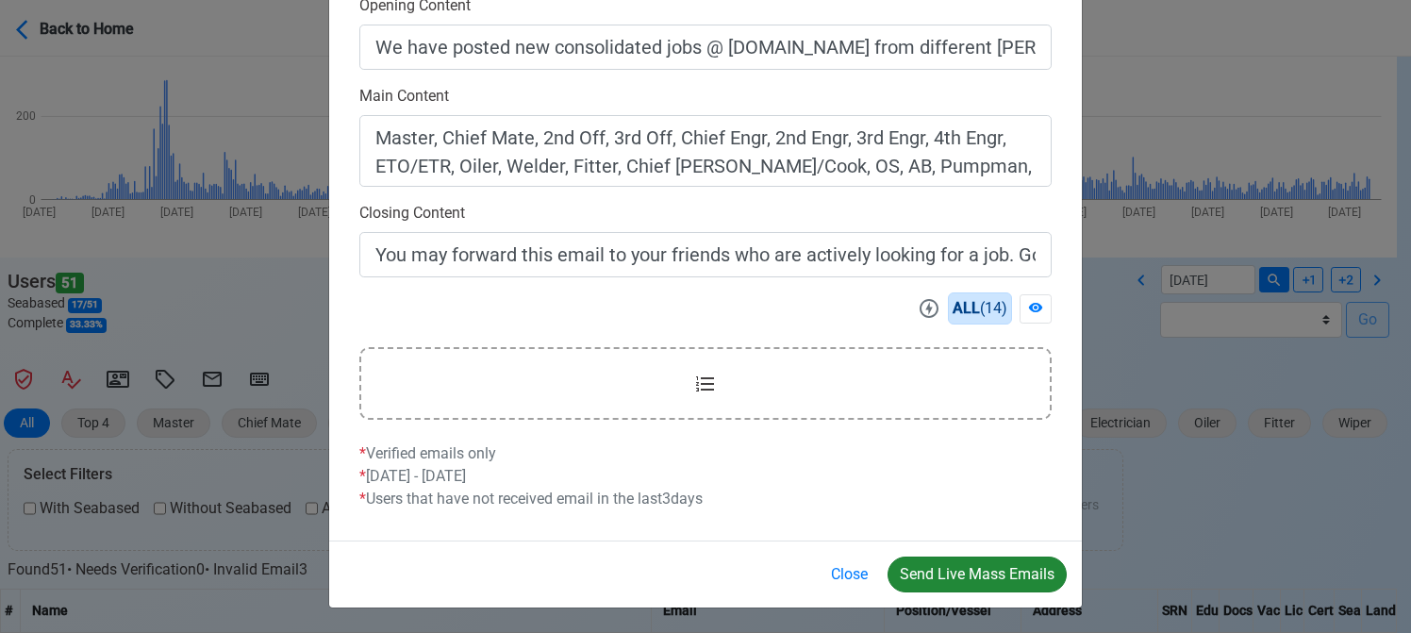
type input "Welcome to SeamanBio.PH"
click at [966, 571] on button "Send Live Mass Emails" at bounding box center [977, 574] width 179 height 36
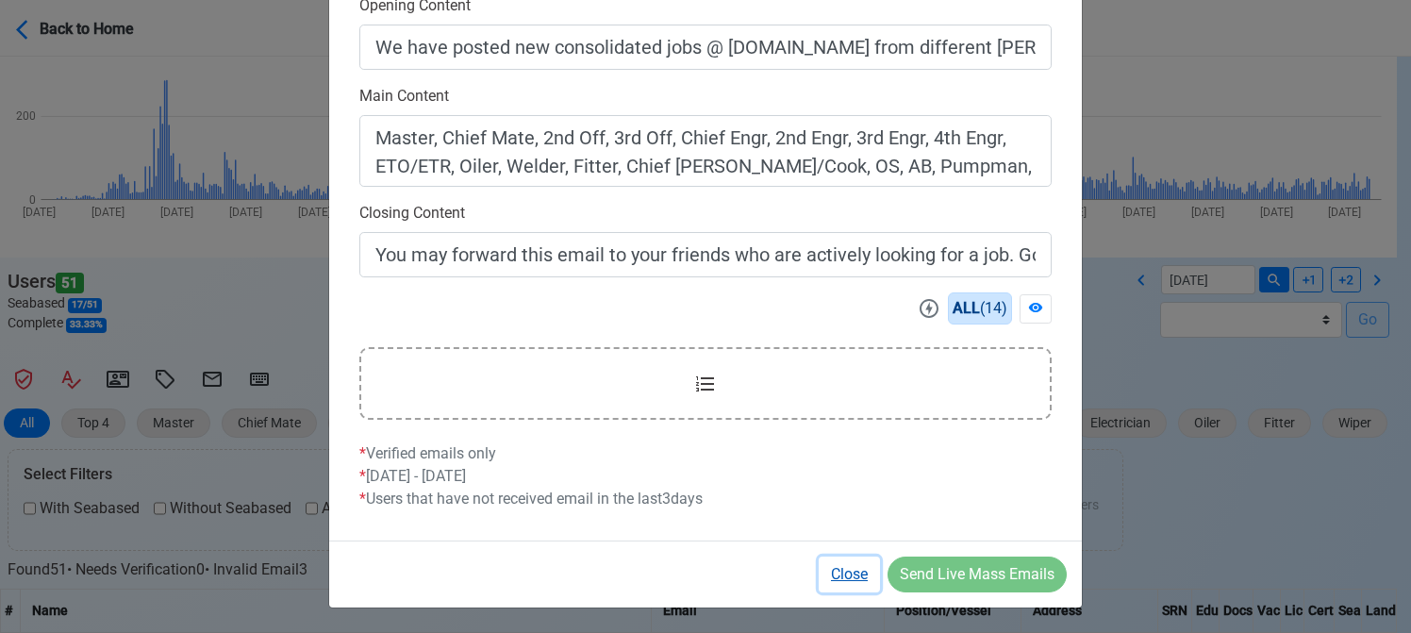
click at [846, 569] on button "Close" at bounding box center [849, 574] width 61 height 36
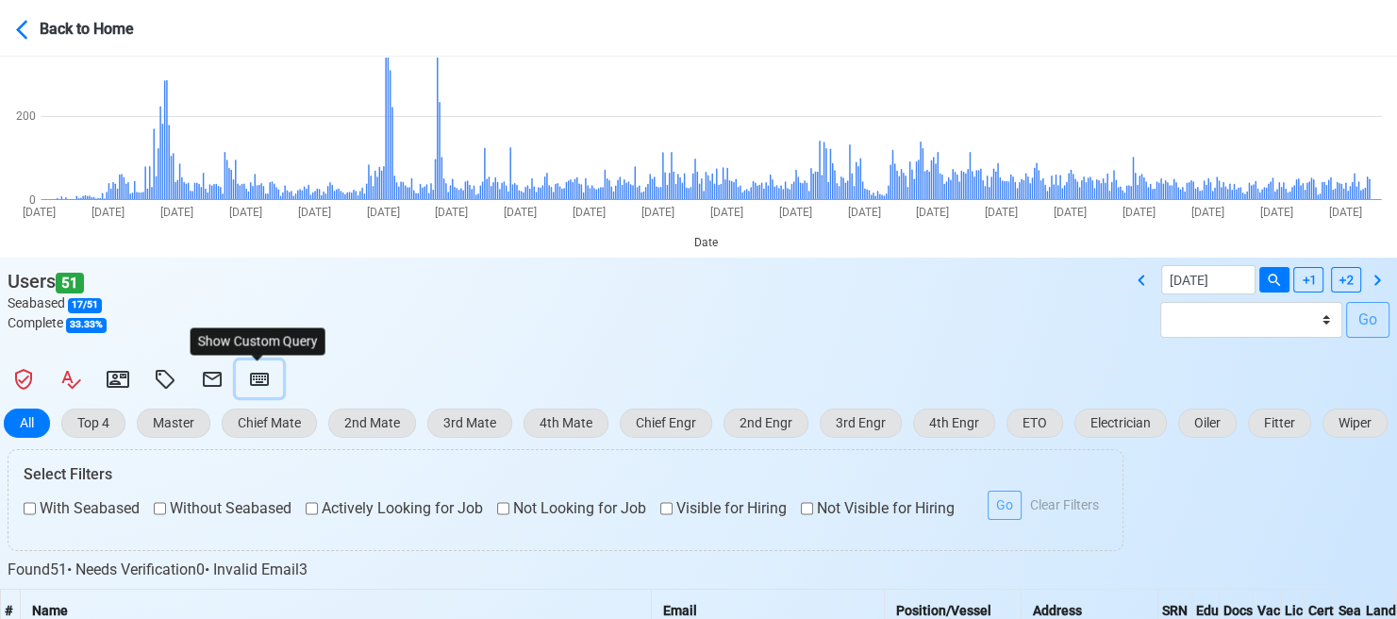
click at [266, 373] on icon at bounding box center [259, 379] width 23 height 23
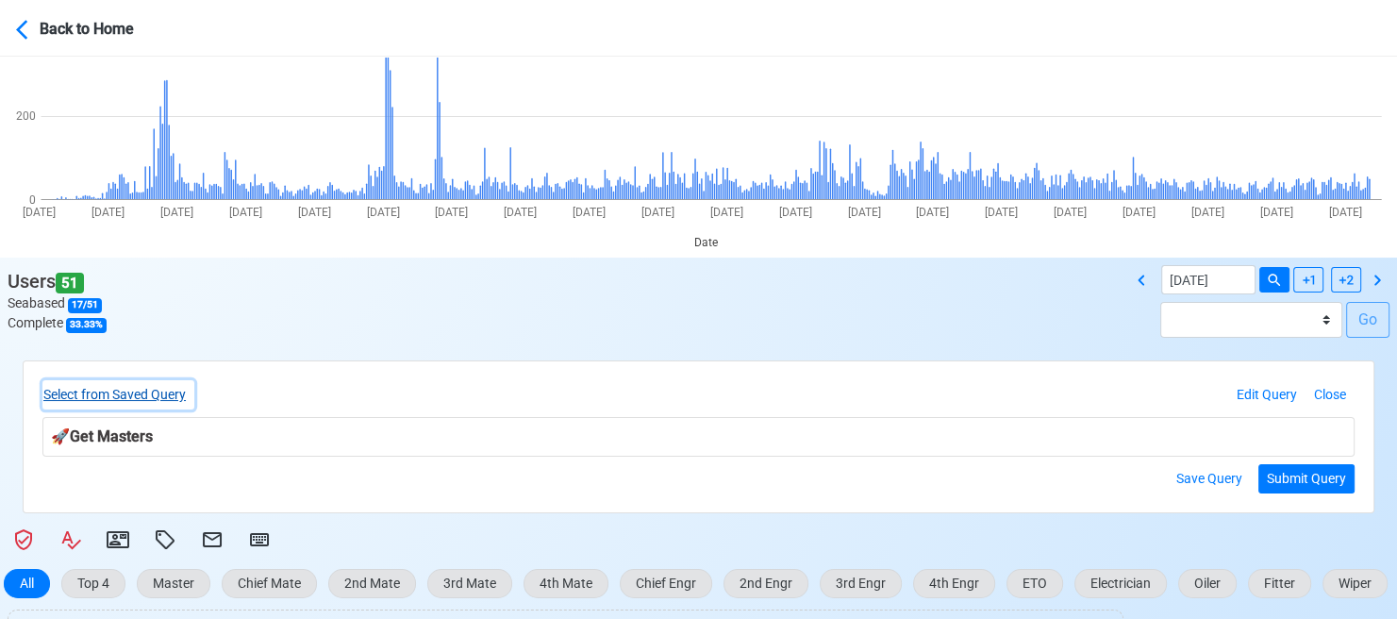
click at [150, 391] on button "Select from Saved Query" at bounding box center [118, 394] width 152 height 29
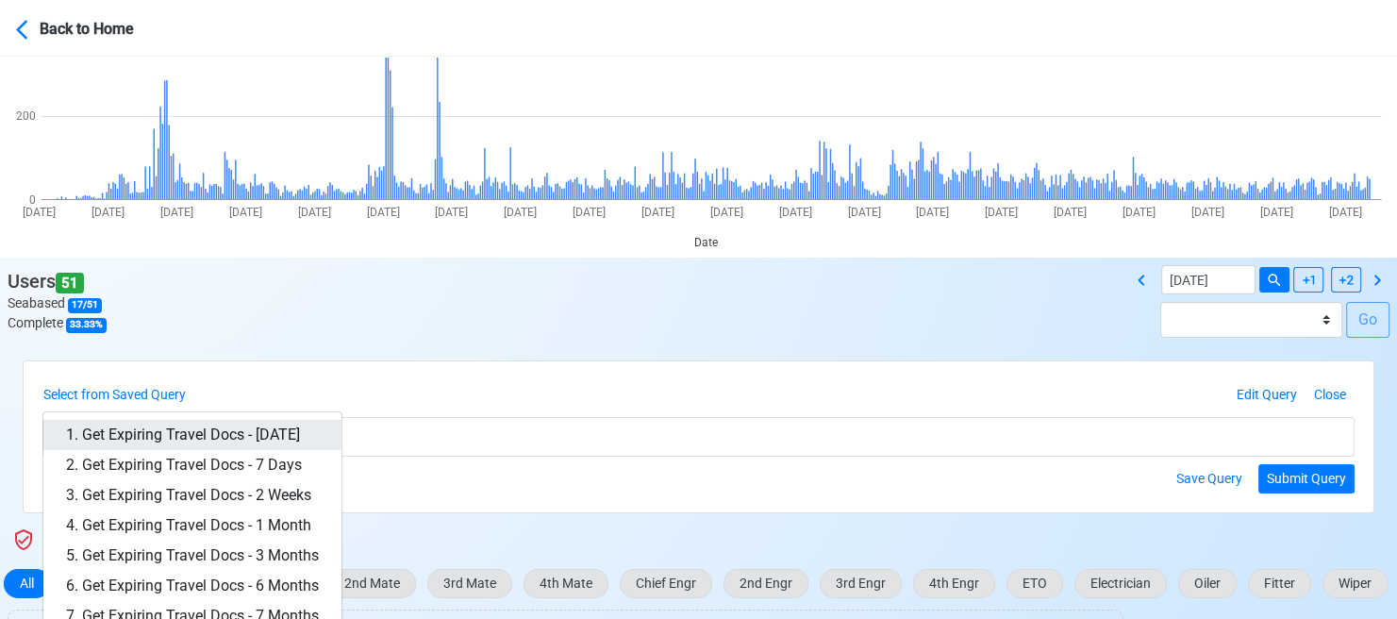
click at [248, 428] on link "1. Get Expiring Travel Docs - Today" at bounding box center [192, 435] width 298 height 30
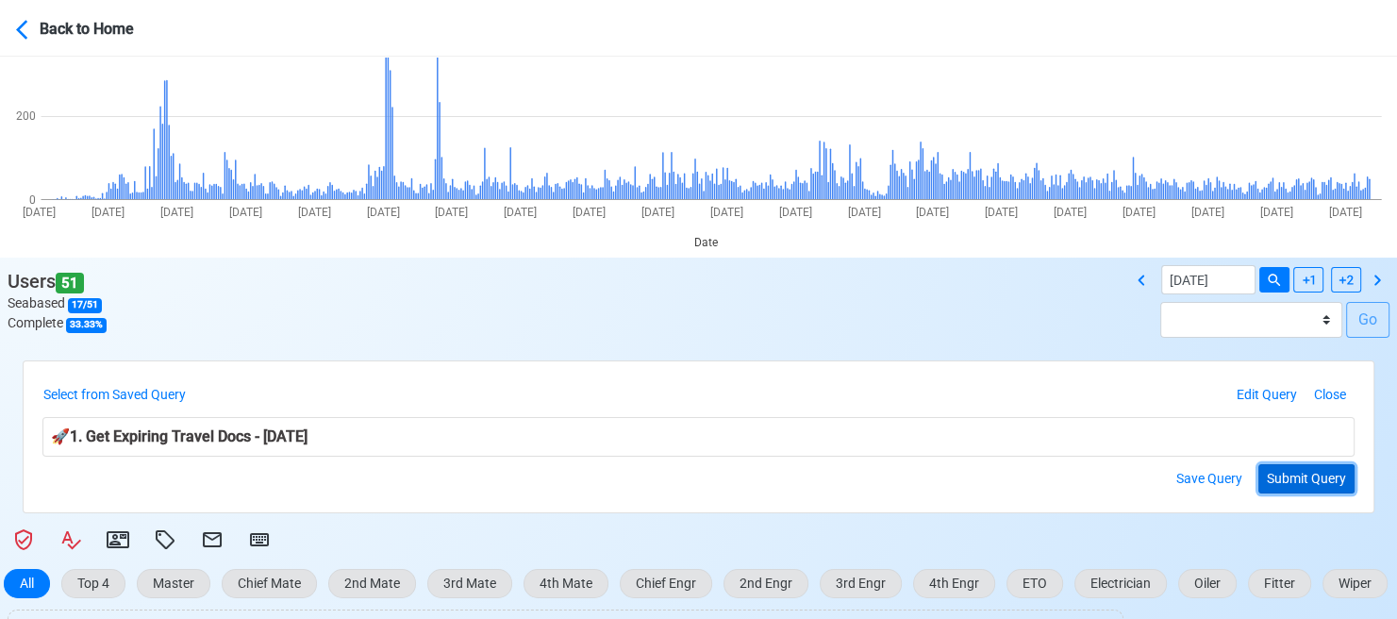
click at [1318, 481] on button "Submit Query" at bounding box center [1306, 478] width 96 height 29
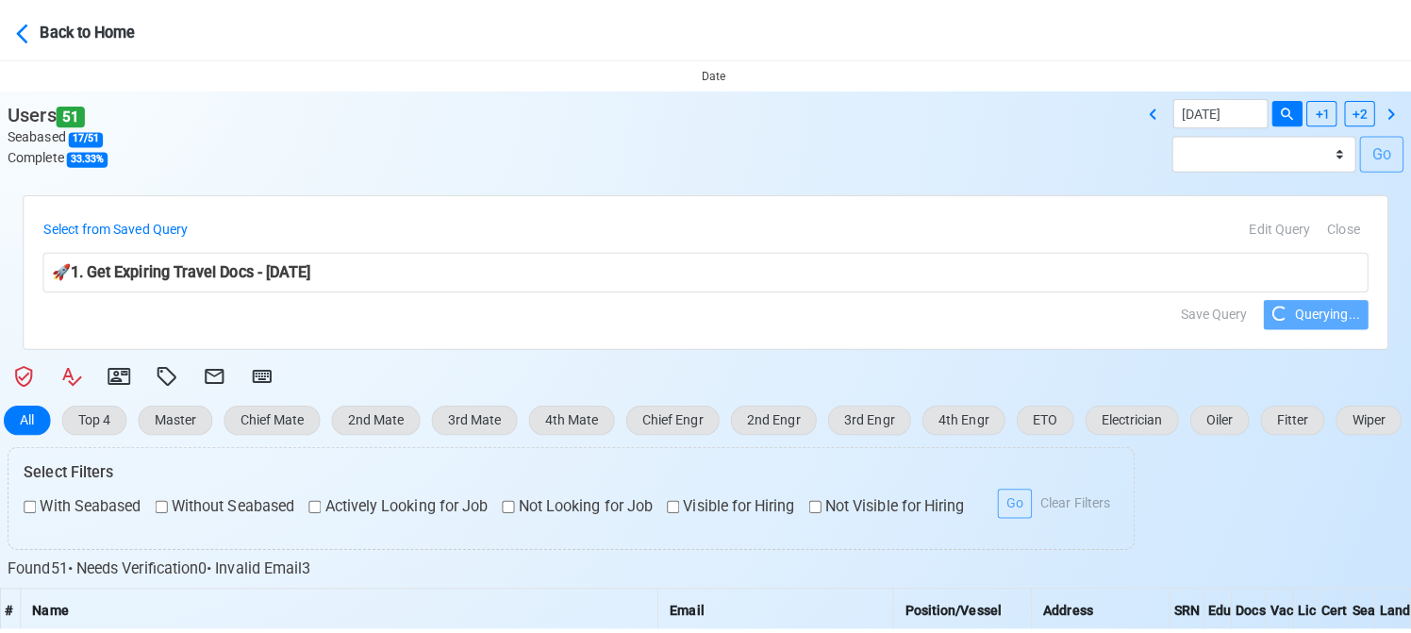
scroll to position [377, 0]
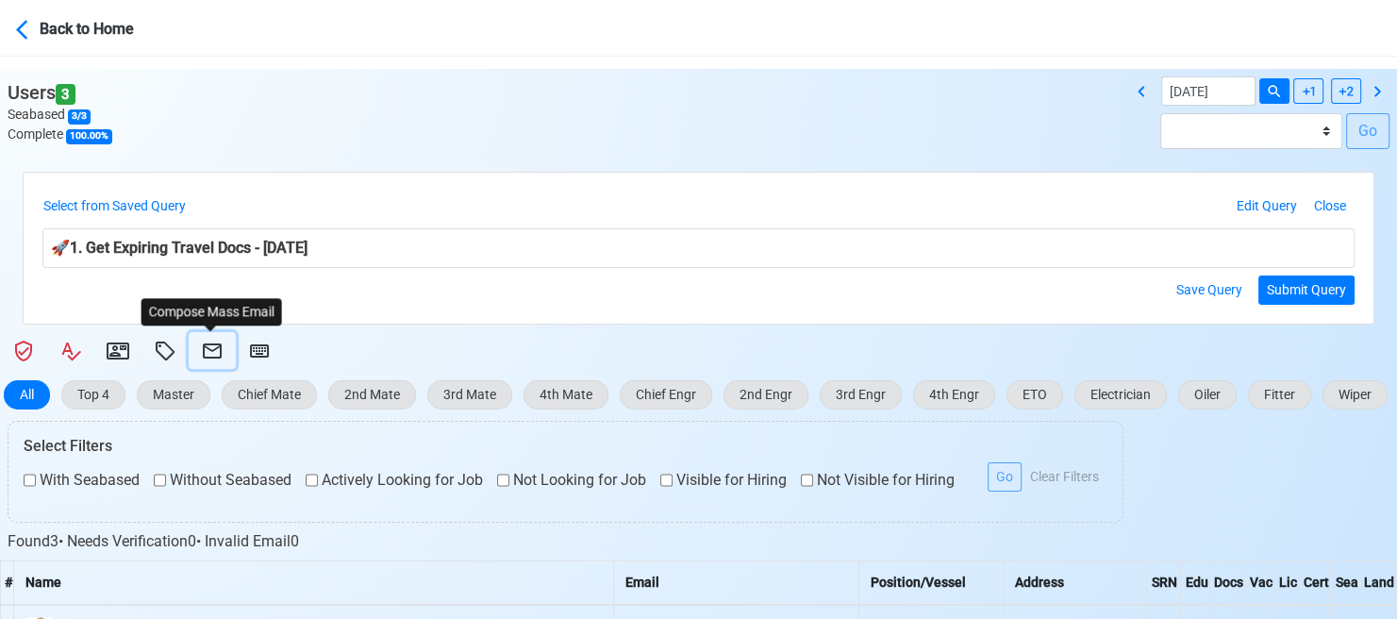
click at [209, 348] on icon at bounding box center [212, 351] width 23 height 23
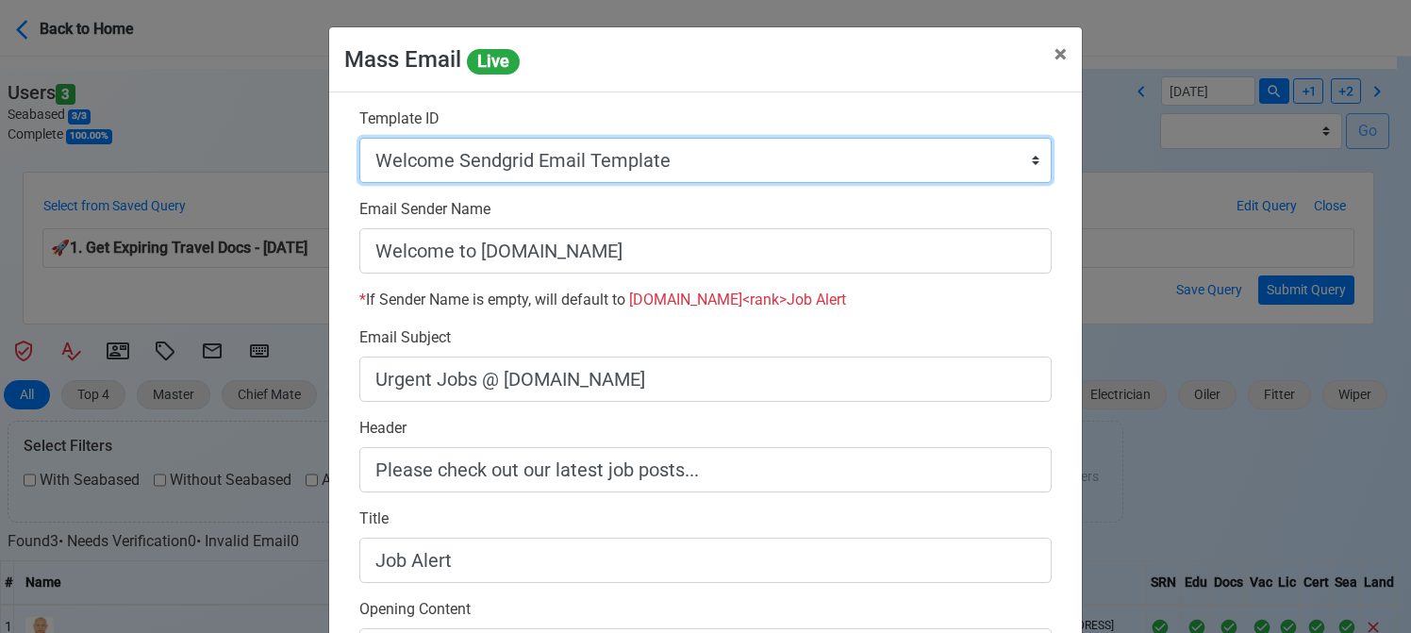
click at [736, 169] on select "Auto Position Job Email Template Incomplete CV Email Template ETO/ETR Job Email…" at bounding box center [705, 160] width 692 height 45
select select "d-3e71907ffd064a39999872a824aaf79a"
click at [359, 138] on select "Auto Position Job Email Template Incomplete CV Email Template ETO/ETR Job Email…" at bounding box center [705, 160] width 692 height 45
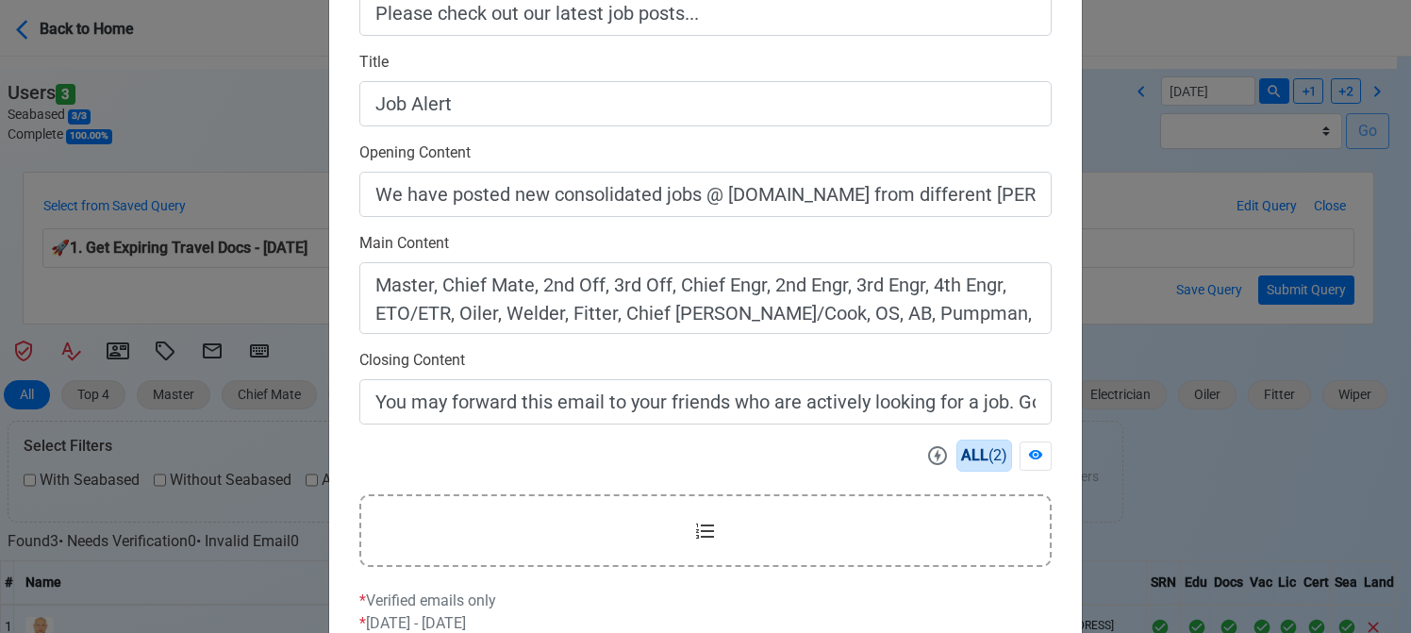
scroll to position [604, 0]
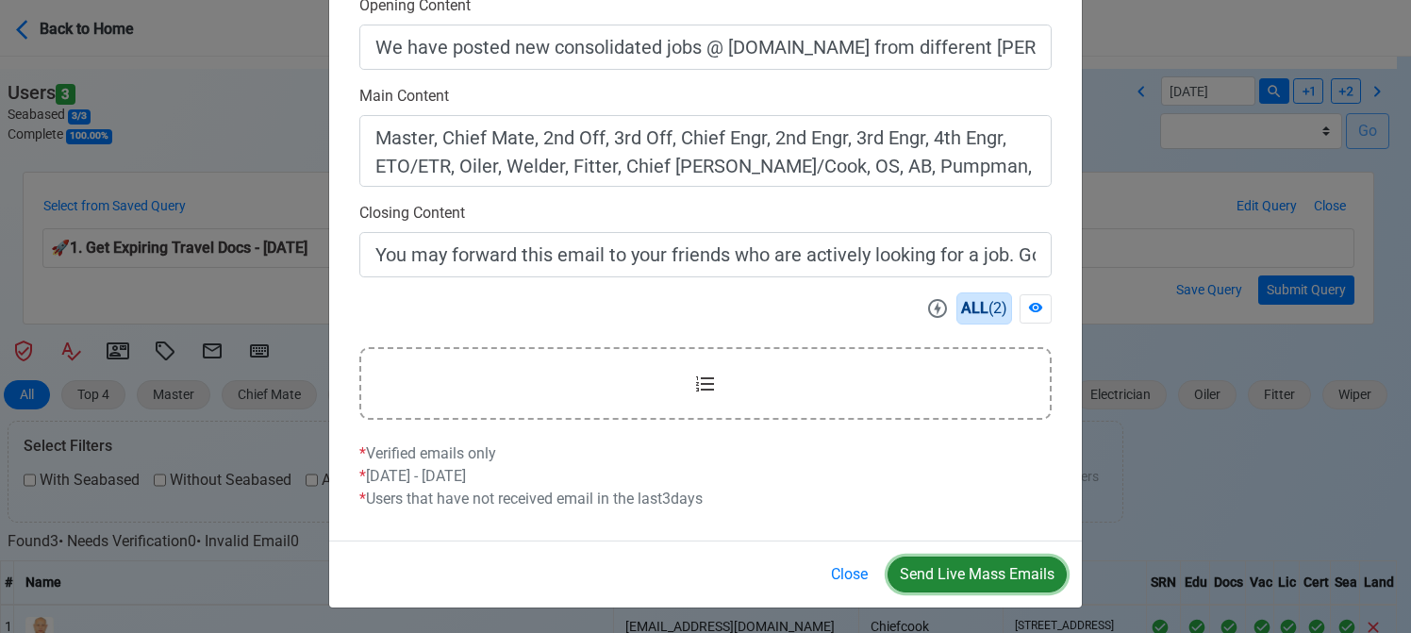
click at [953, 560] on button "Send Live Mass Emails" at bounding box center [977, 574] width 179 height 36
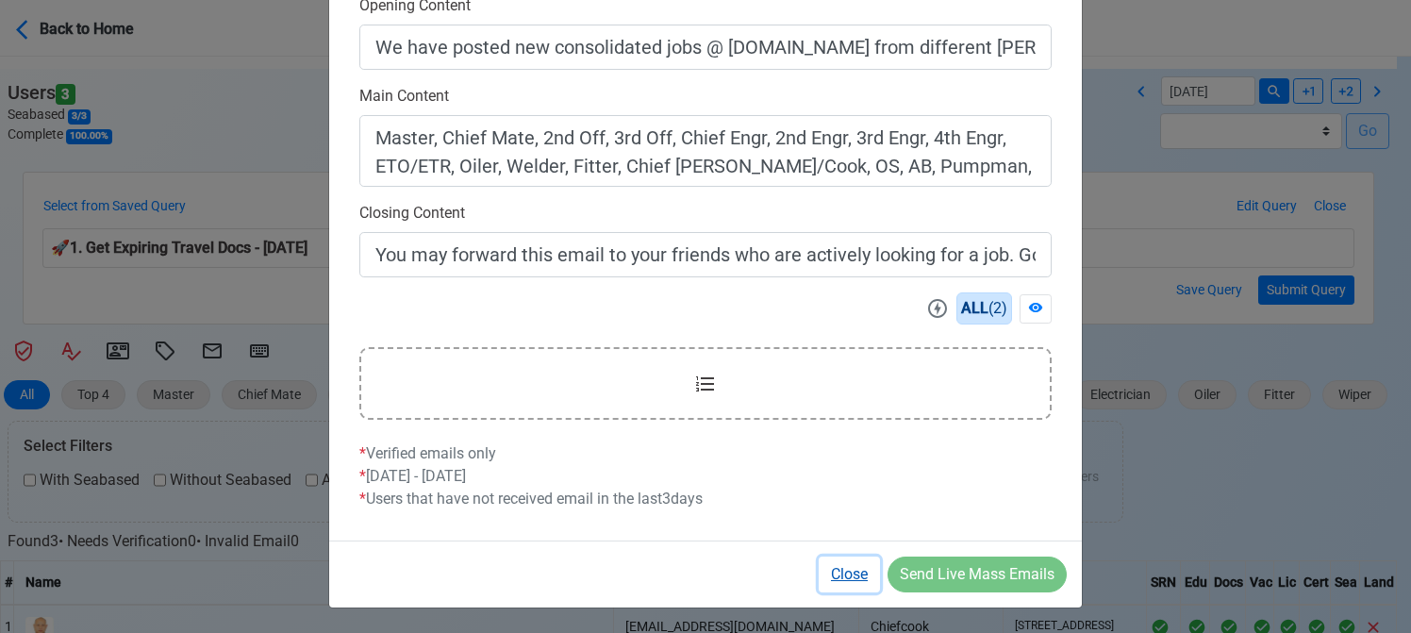
click at [864, 574] on button "Close" at bounding box center [849, 574] width 61 height 36
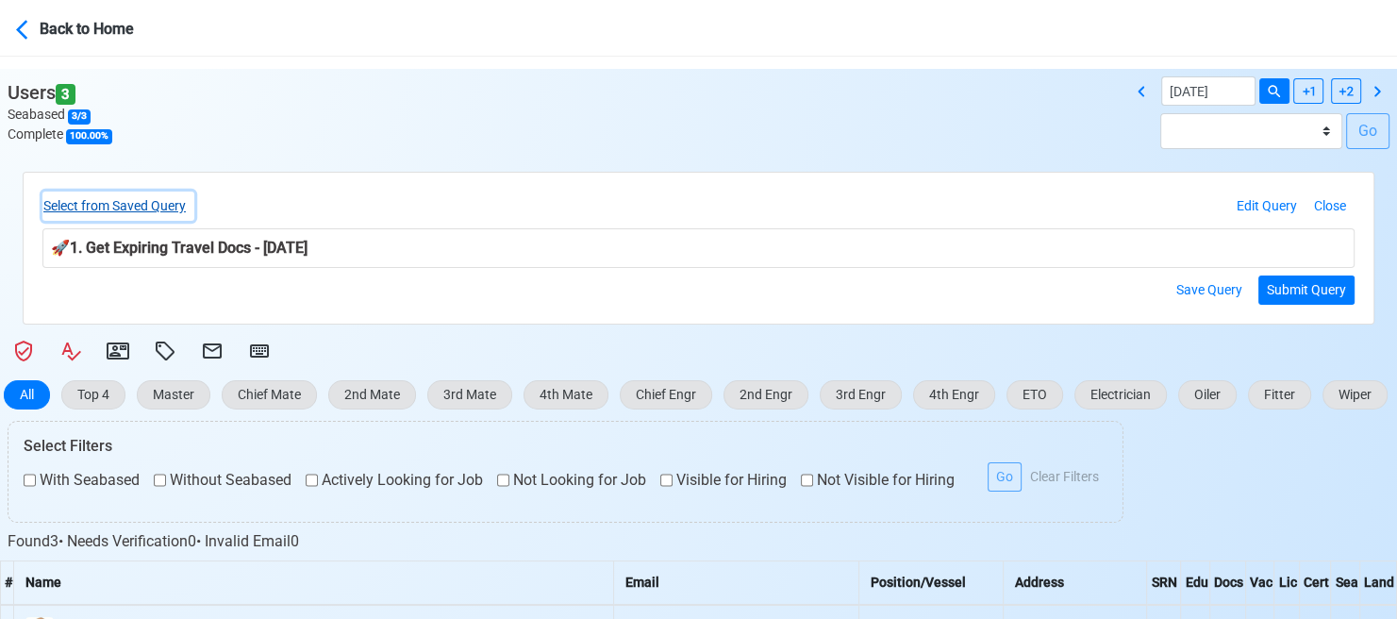
click at [159, 198] on button "Select from Saved Query" at bounding box center [118, 205] width 152 height 29
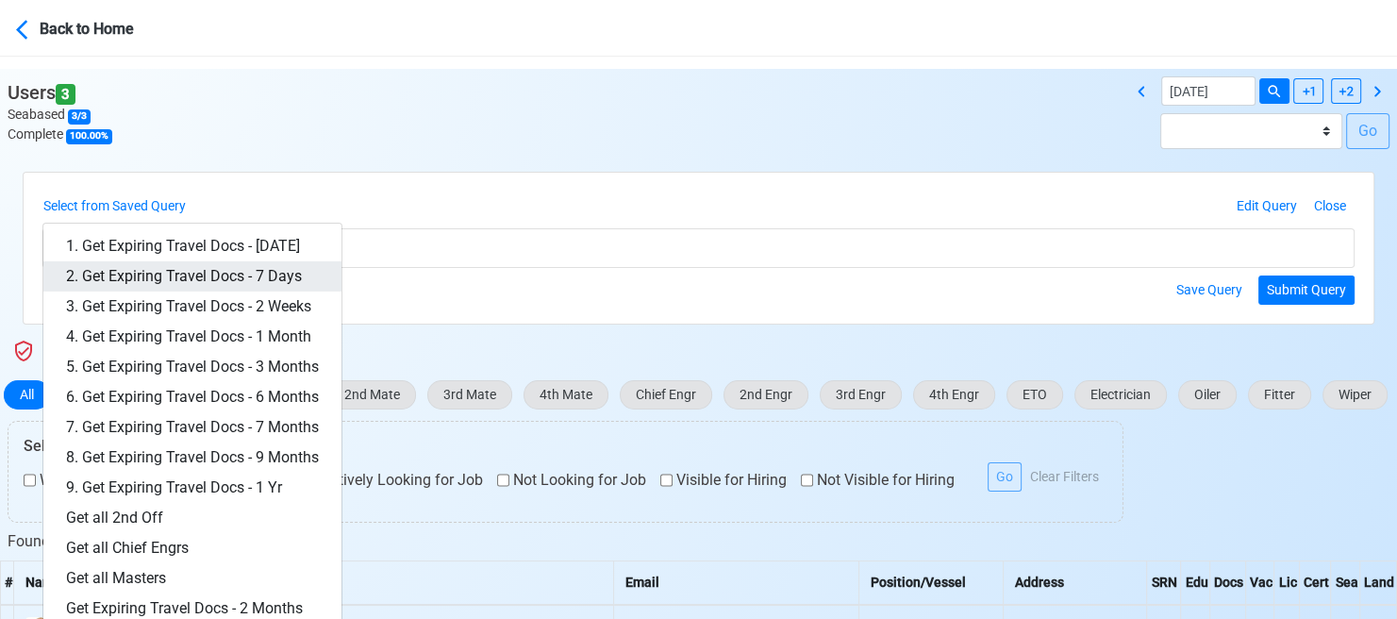
click at [241, 272] on link "2. Get Expiring Travel Docs - 7 Days" at bounding box center [192, 276] width 298 height 30
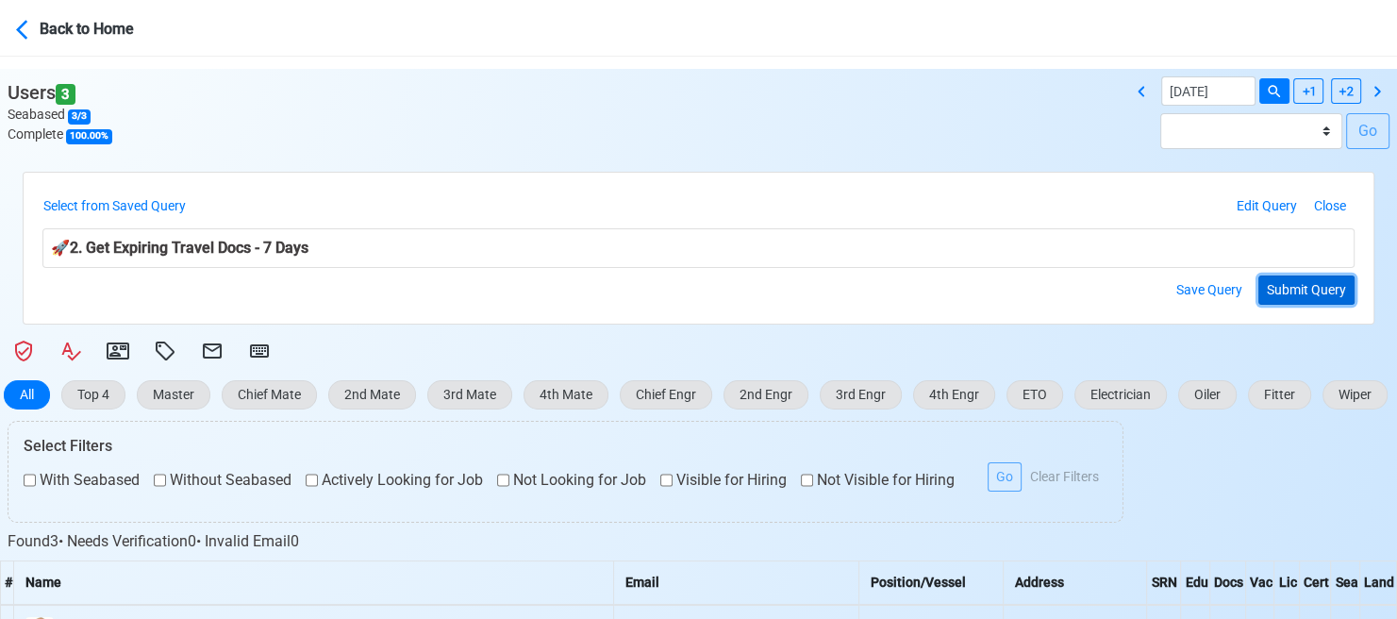
click at [1293, 290] on button "Submit Query" at bounding box center [1306, 289] width 96 height 29
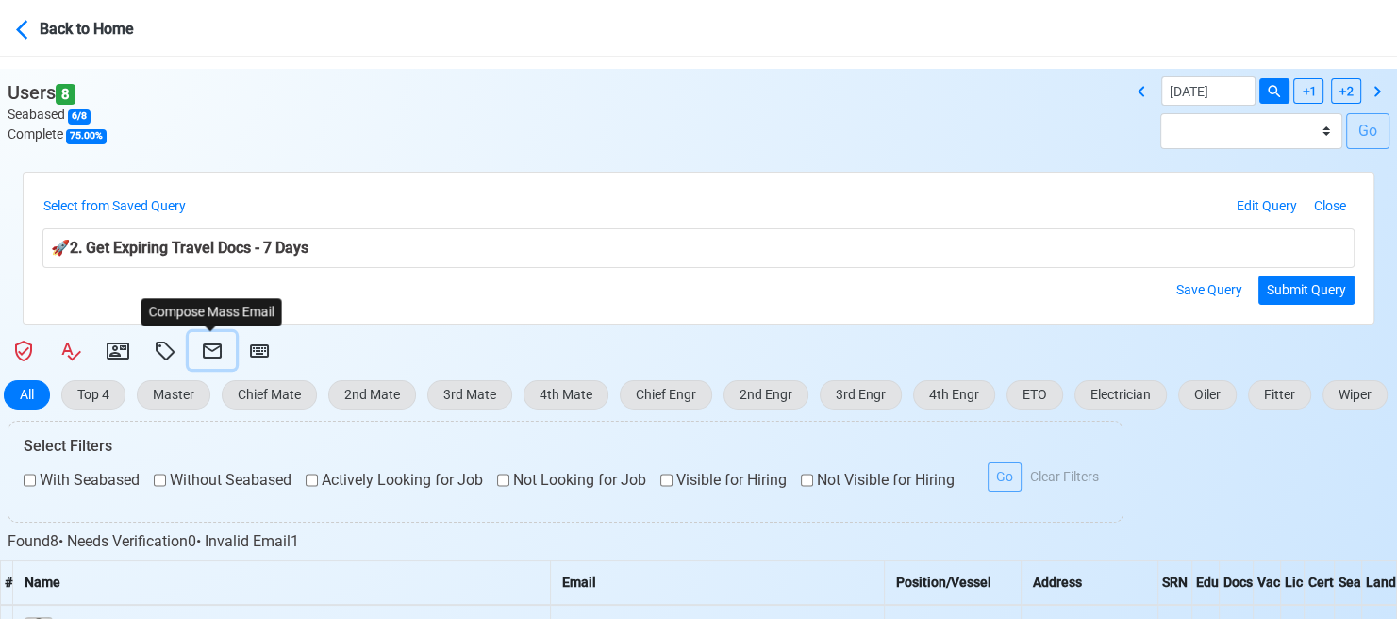
click at [212, 349] on icon at bounding box center [212, 350] width 19 height 15
select select "d-3e71907ffd064a39999872a824aaf79a"
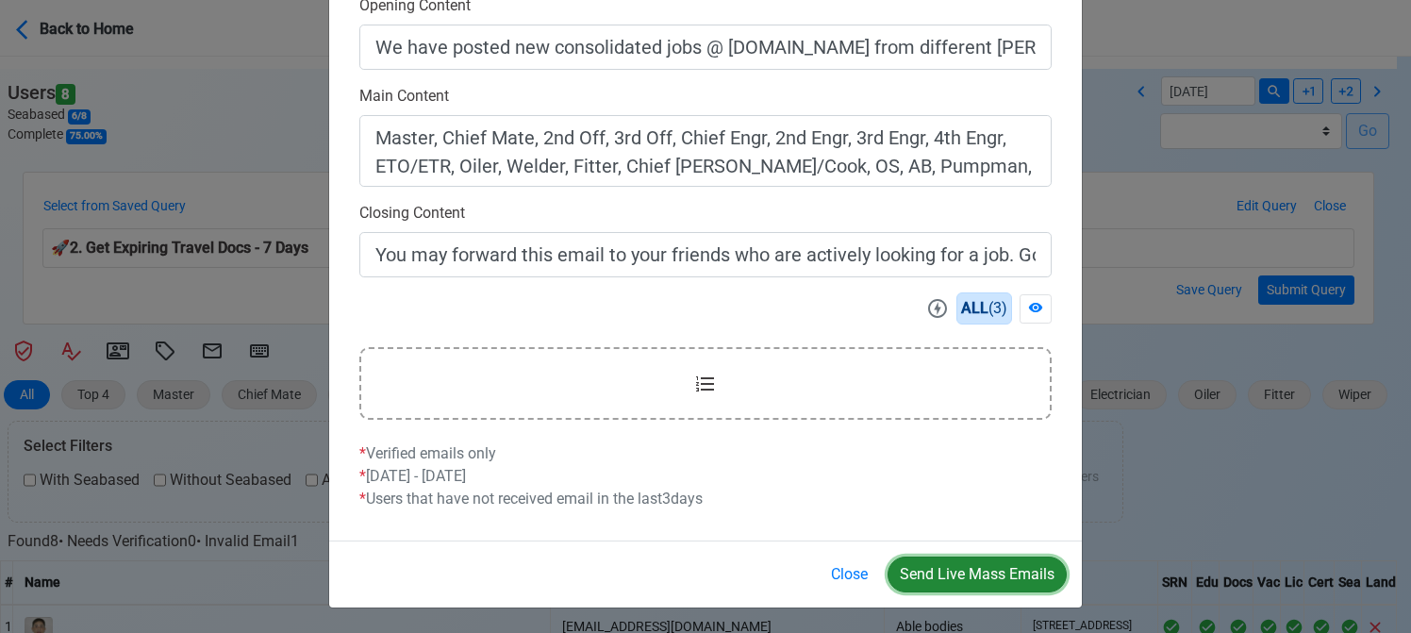
click at [965, 561] on button "Send Live Mass Emails" at bounding box center [977, 574] width 179 height 36
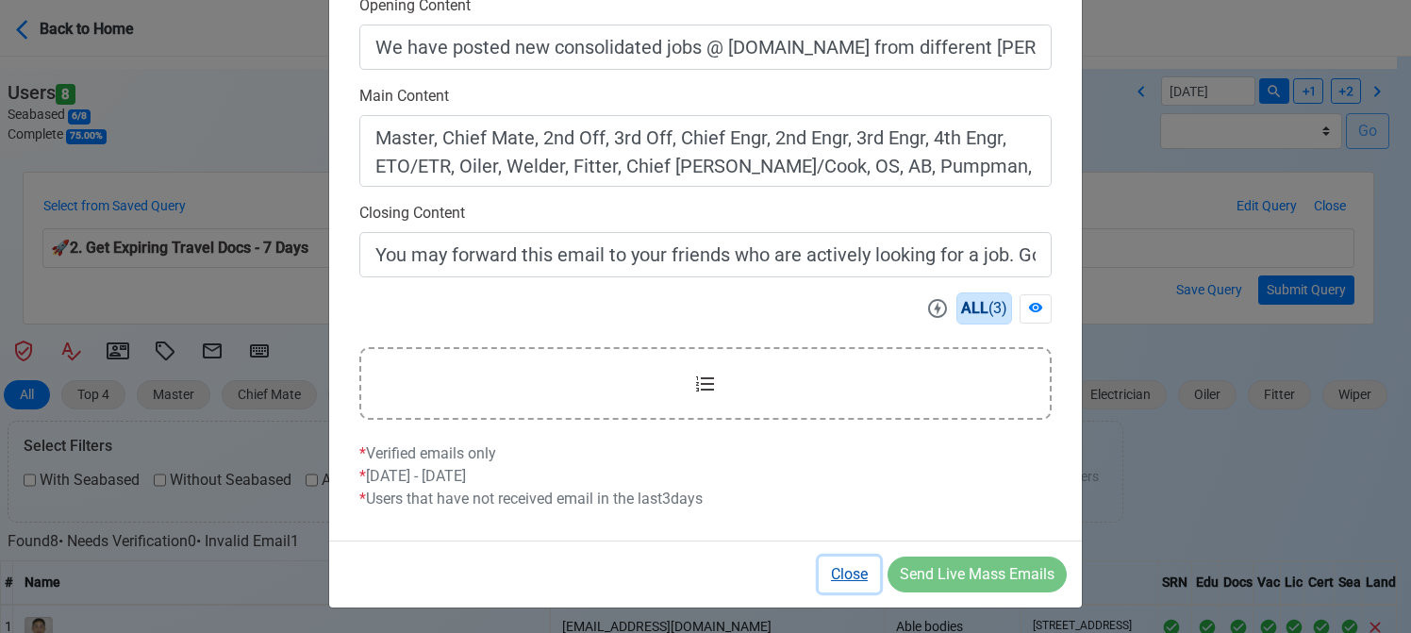
click at [847, 569] on button "Close" at bounding box center [849, 574] width 61 height 36
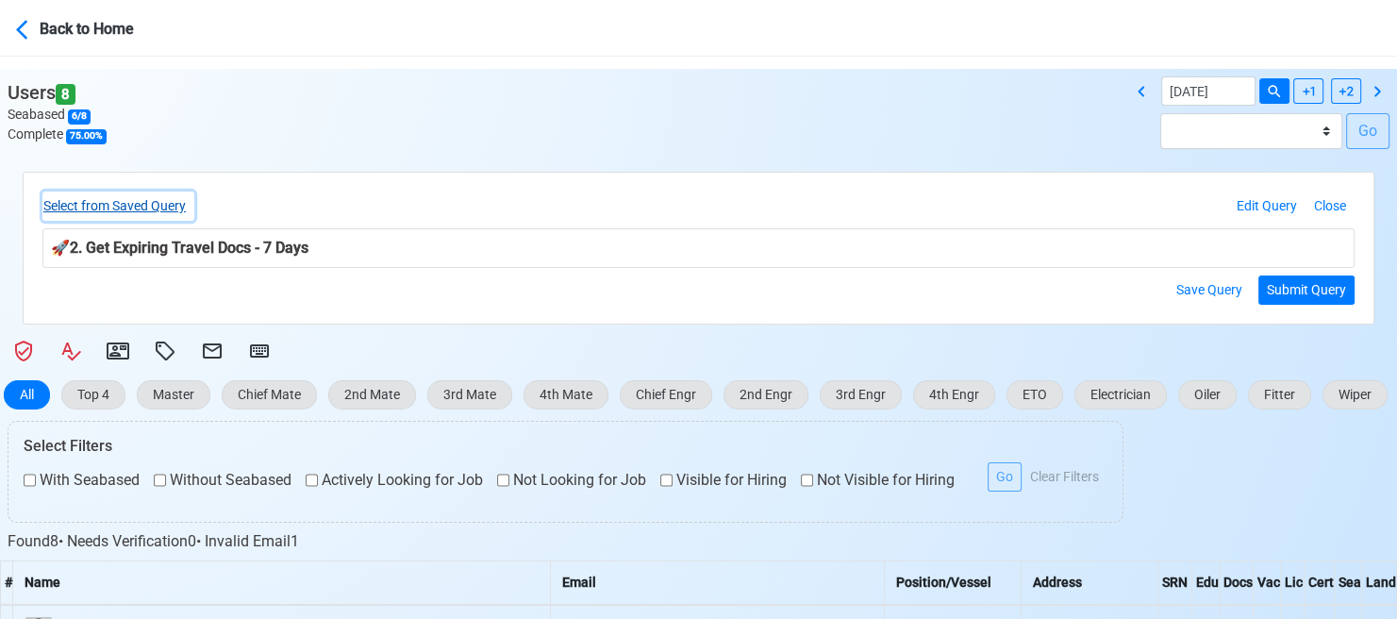
click at [160, 209] on button "Select from Saved Query" at bounding box center [118, 205] width 152 height 29
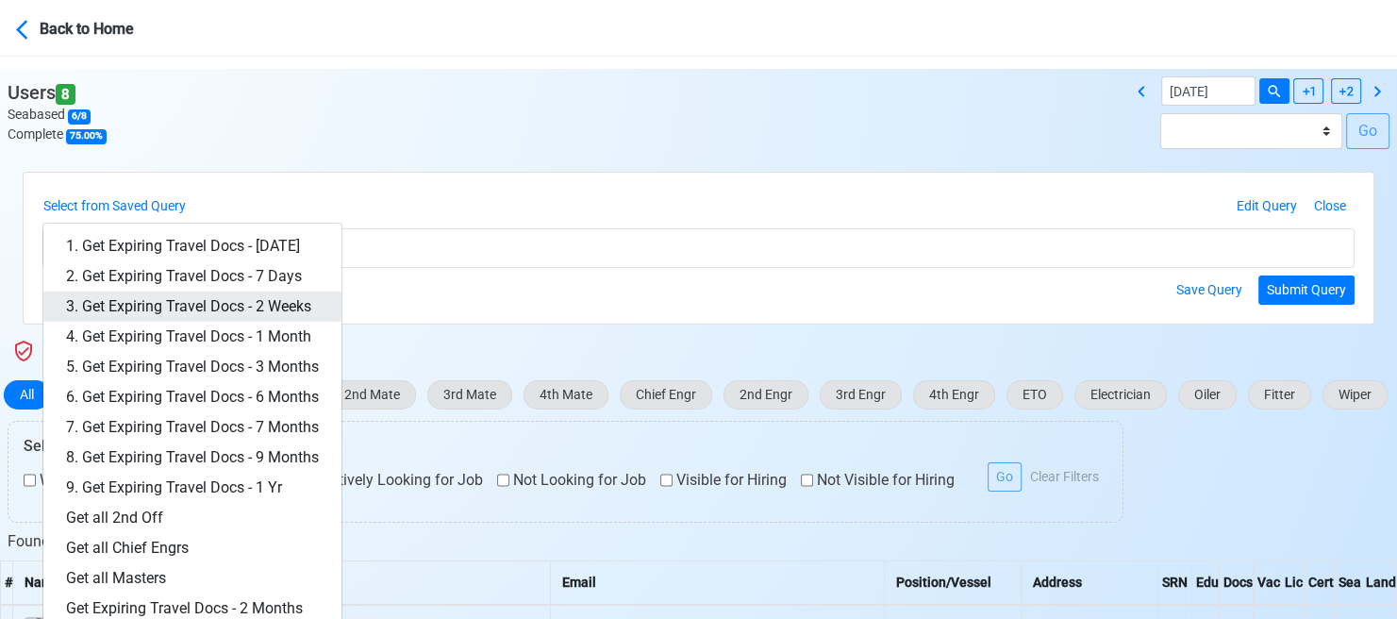
click at [269, 304] on link "3. Get Expiring Travel Docs - 2 Weeks" at bounding box center [192, 306] width 298 height 30
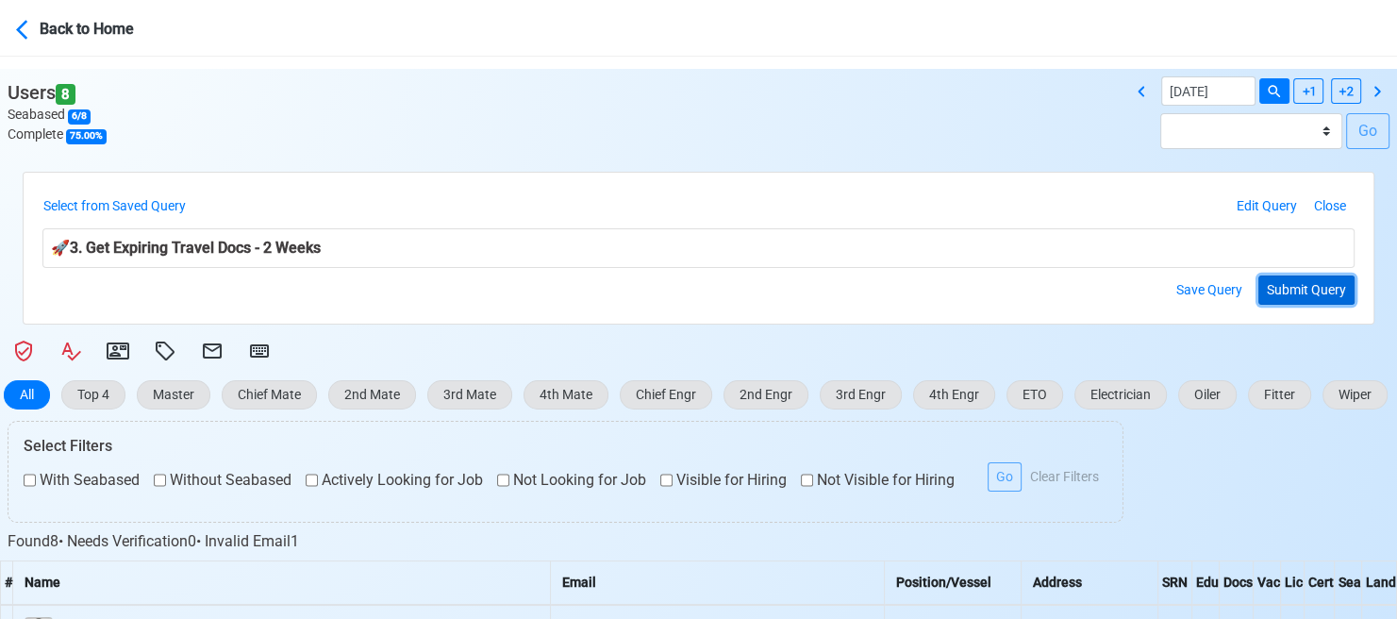
click at [1305, 290] on button "Submit Query" at bounding box center [1306, 289] width 96 height 29
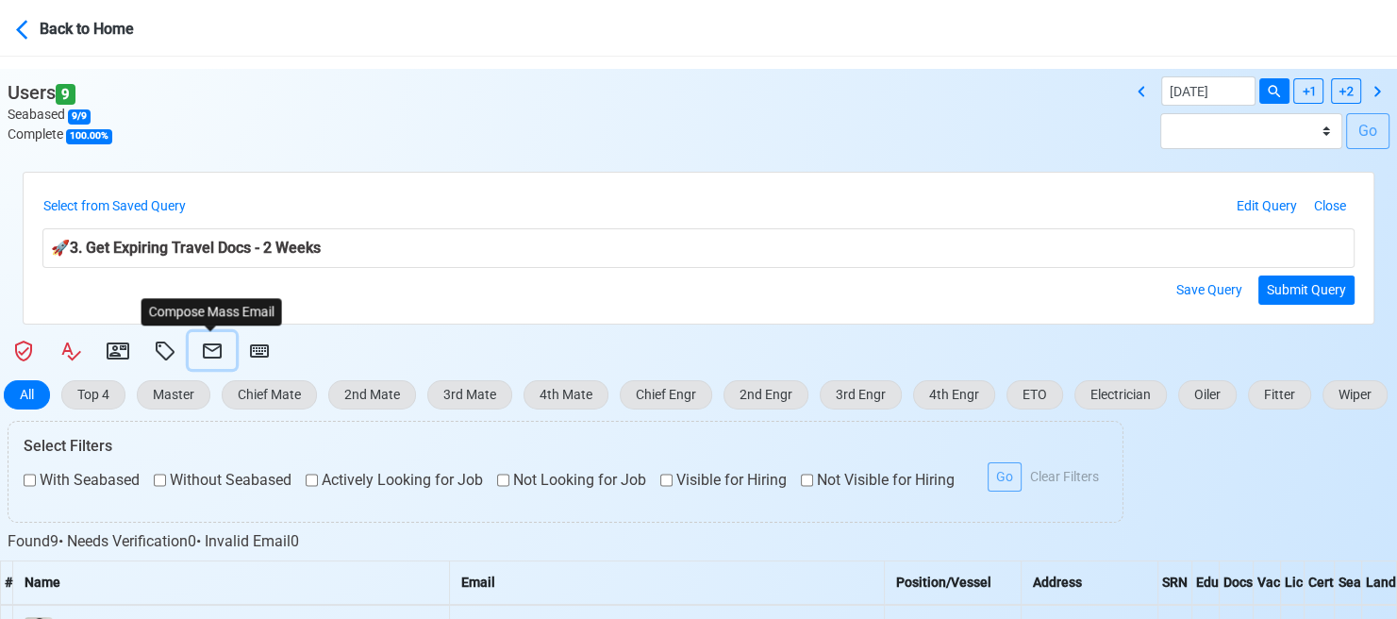
click at [209, 348] on icon at bounding box center [212, 351] width 23 height 23
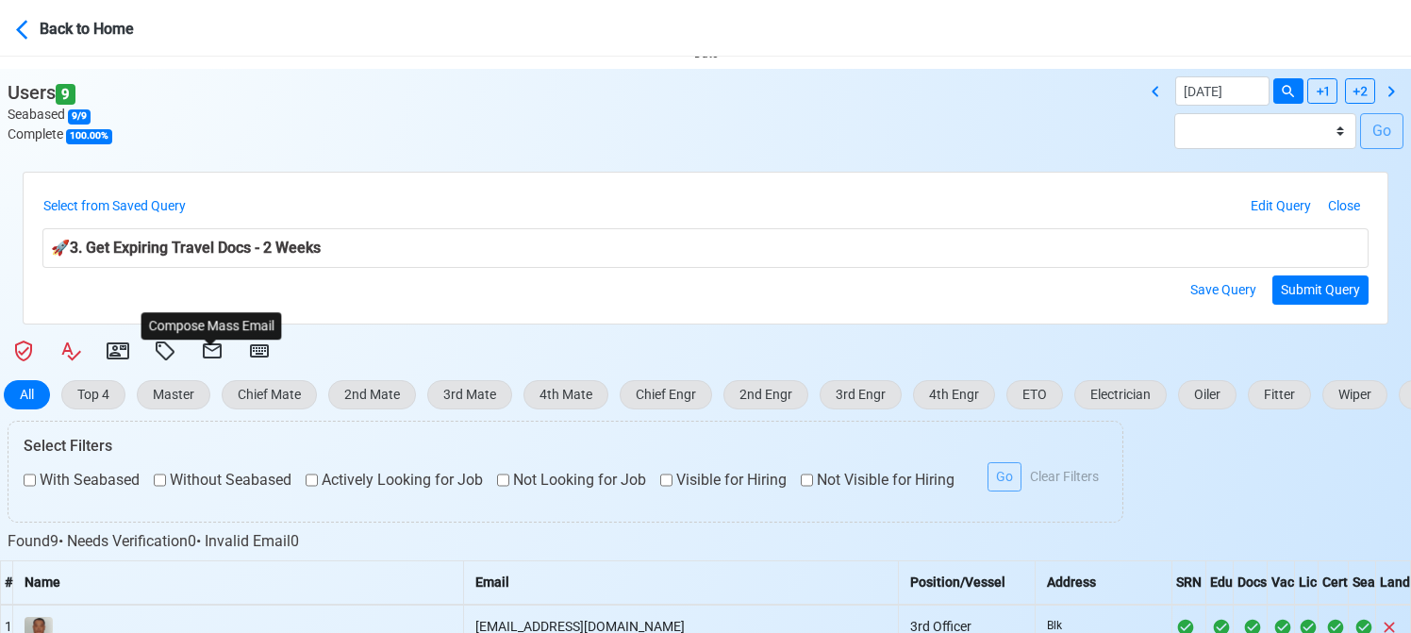
select select "d-3e71907ffd064a39999872a824aaf79a"
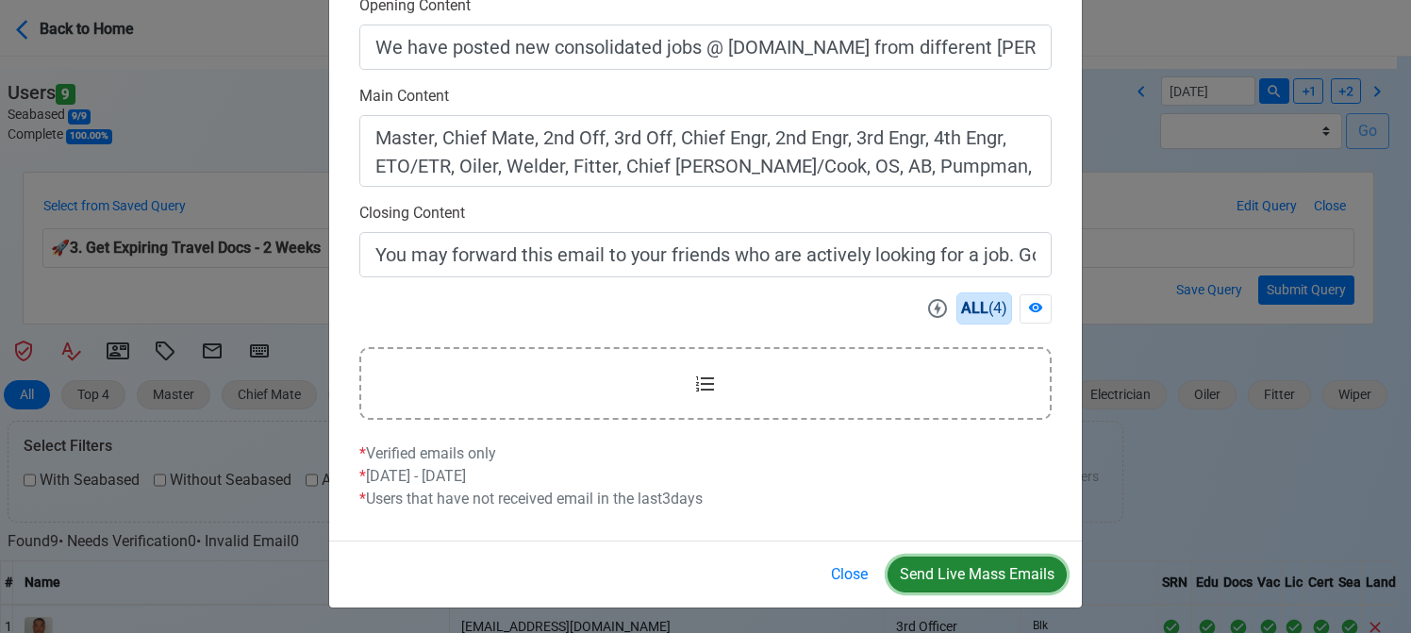
click at [975, 573] on button "Send Live Mass Emails" at bounding box center [977, 574] width 179 height 36
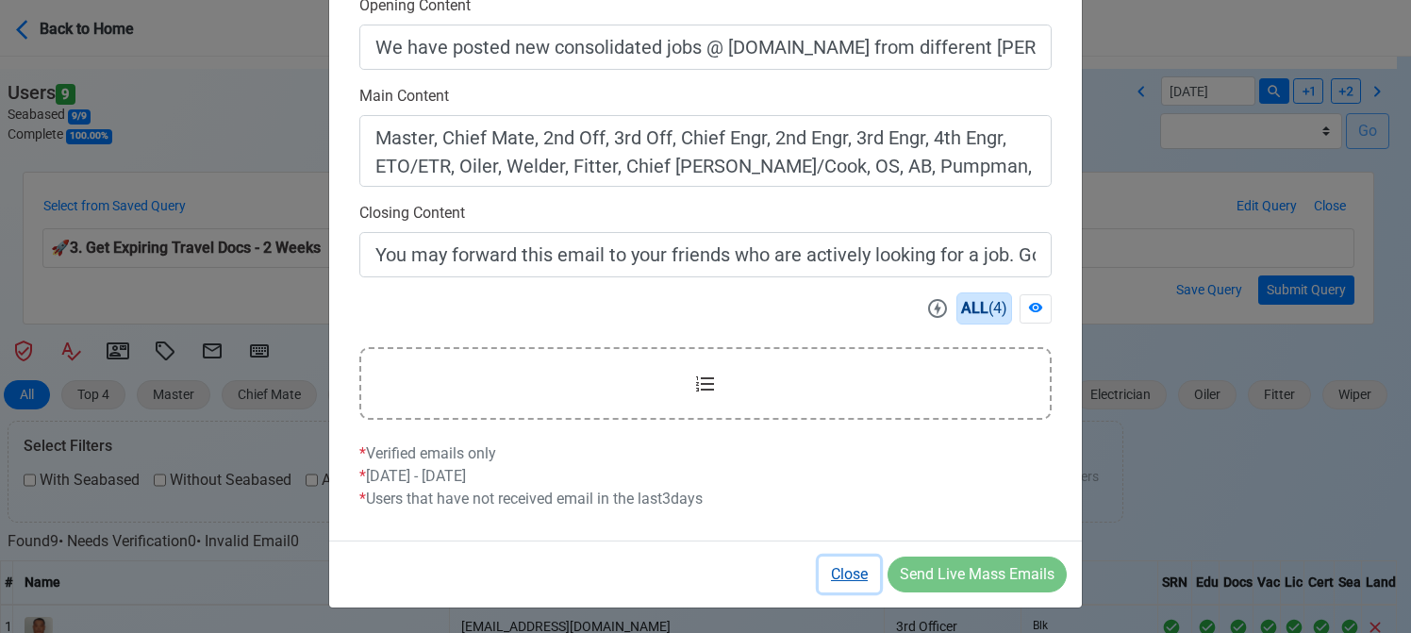
click at [857, 569] on button "Close" at bounding box center [849, 574] width 61 height 36
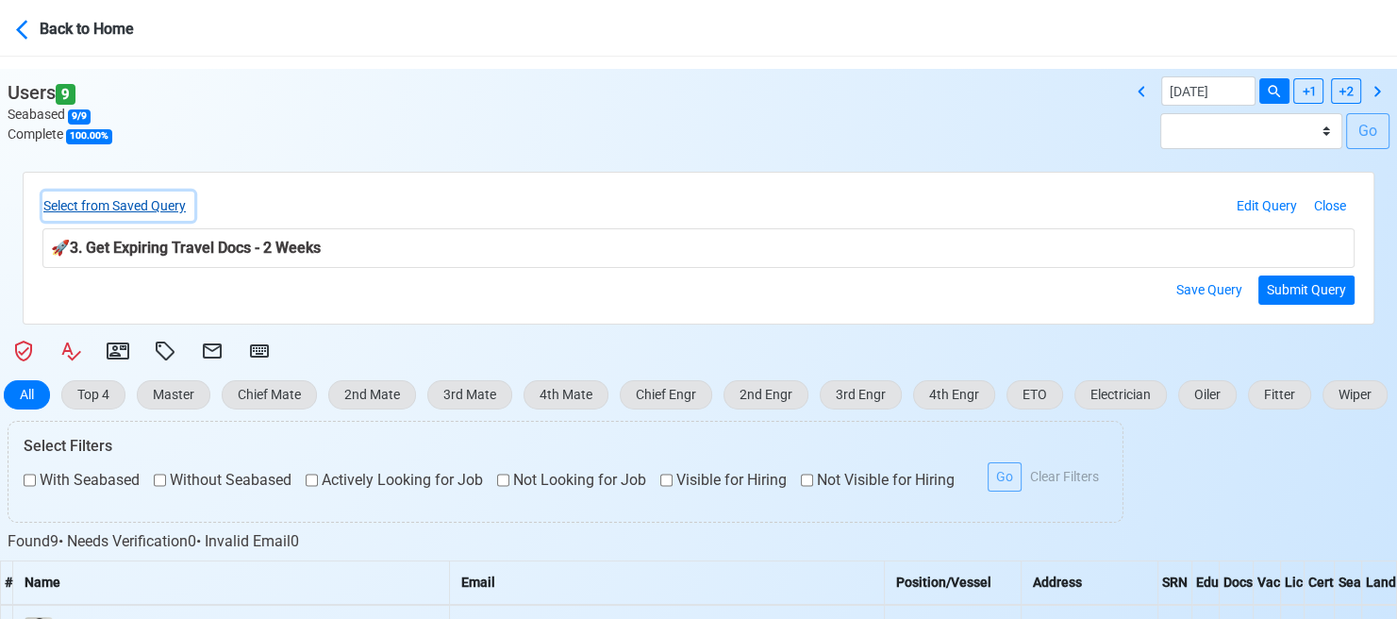
click at [165, 202] on button "Select from Saved Query" at bounding box center [118, 205] width 152 height 29
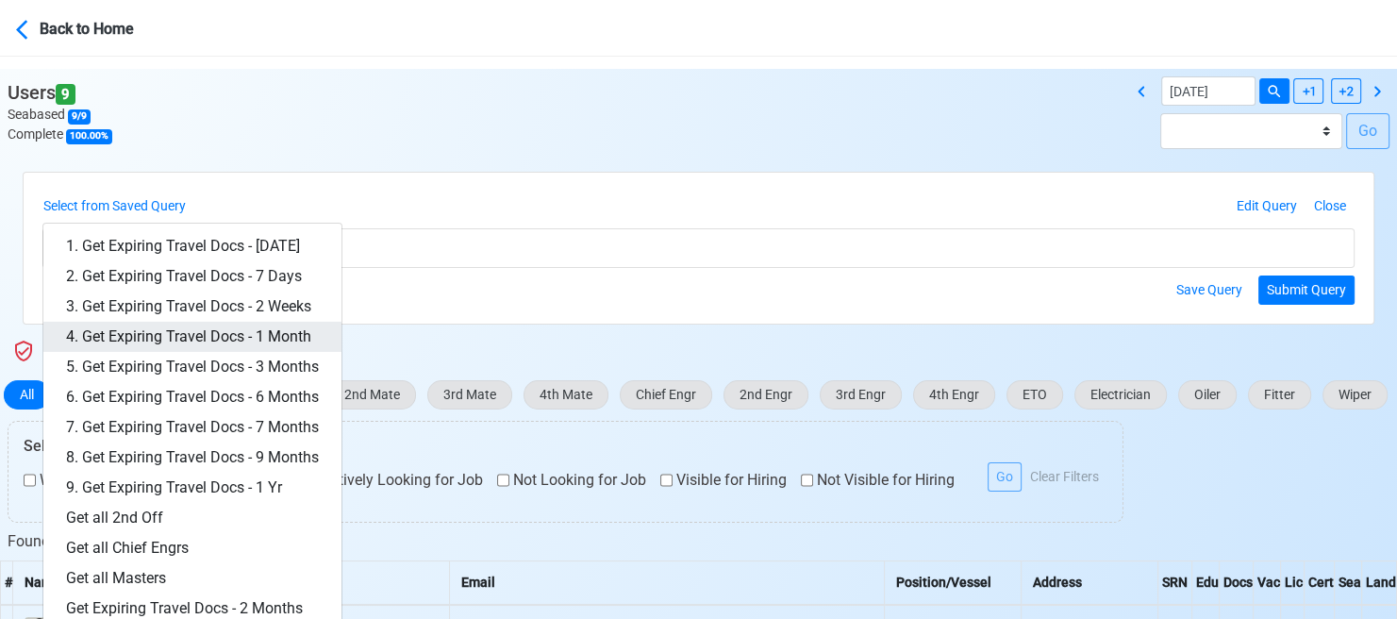
click at [279, 338] on link "4. Get Expiring Travel Docs - 1 Month" at bounding box center [192, 337] width 298 height 30
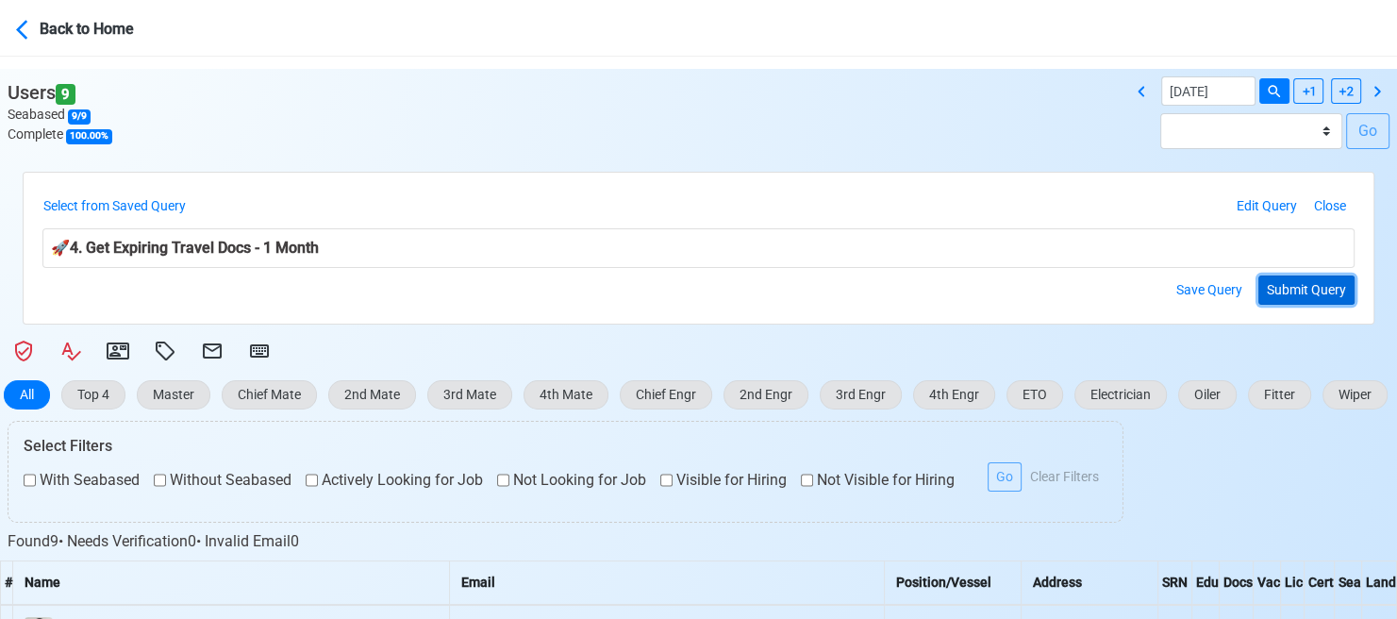
click at [1305, 282] on button "Submit Query" at bounding box center [1306, 289] width 96 height 29
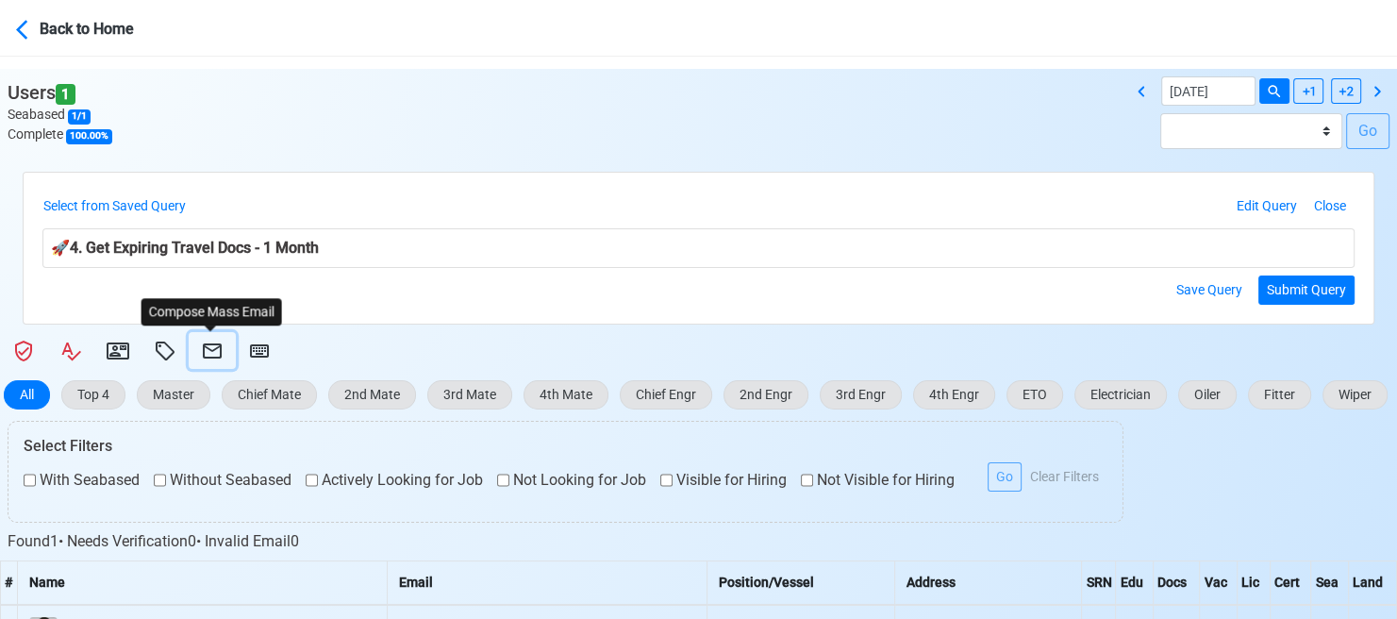
click at [207, 341] on icon at bounding box center [212, 351] width 23 height 23
select select "d-3e71907ffd064a39999872a824aaf79a"
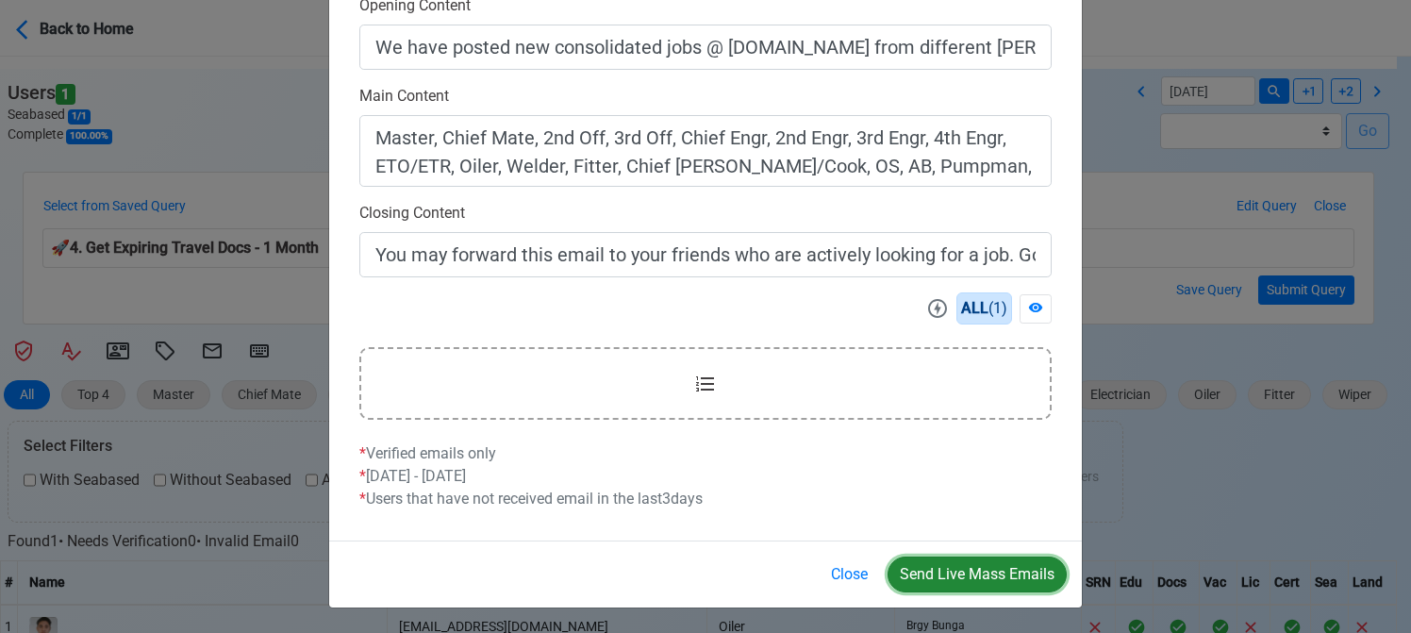
click at [973, 571] on button "Send Live Mass Emails" at bounding box center [977, 574] width 179 height 36
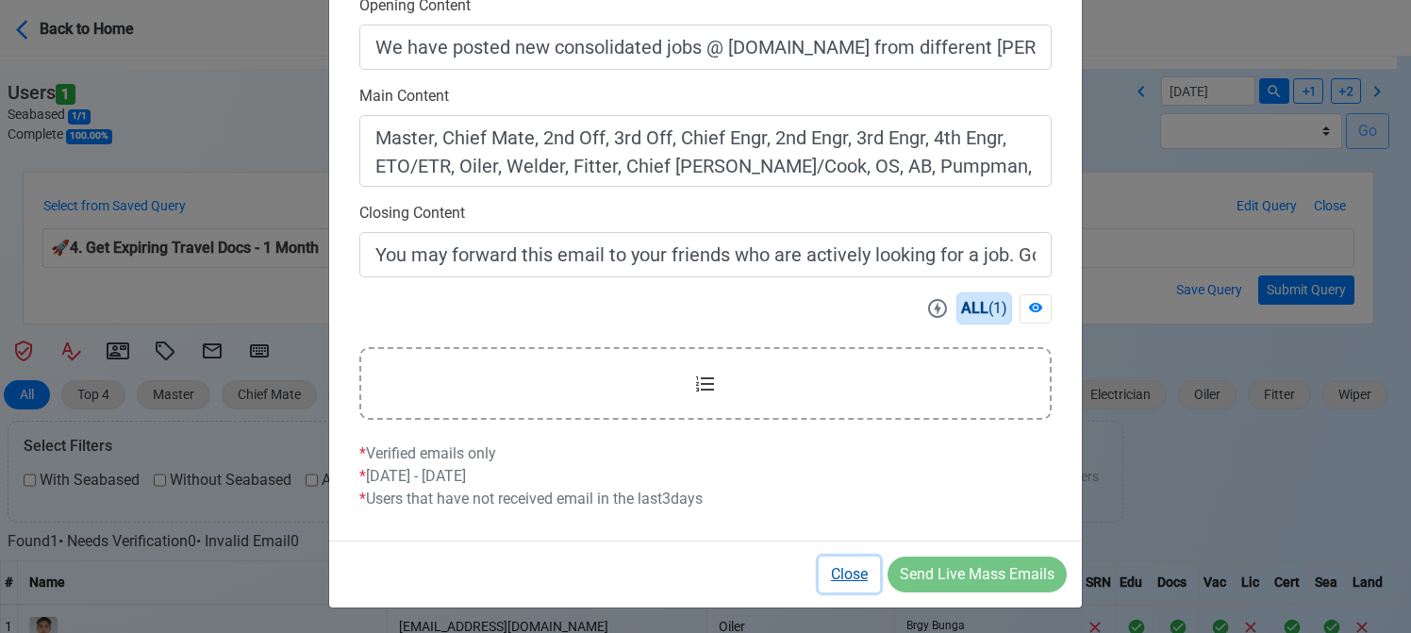
click at [855, 573] on button "Close" at bounding box center [849, 574] width 61 height 36
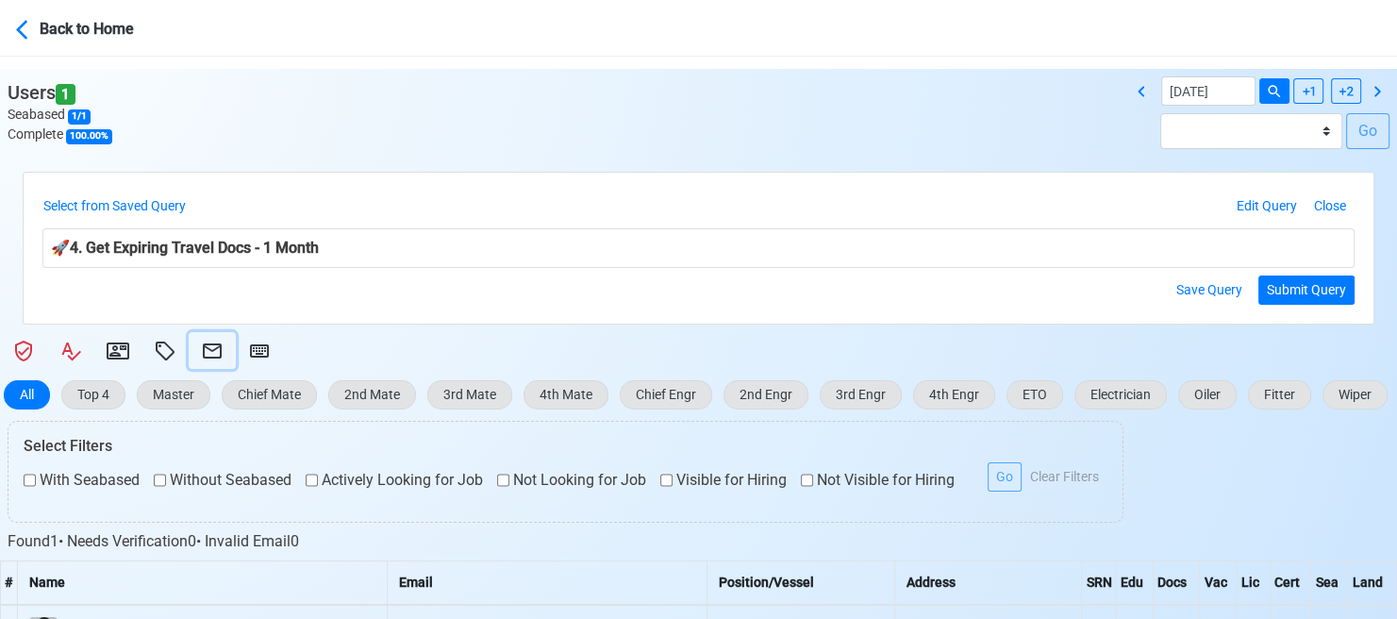
scroll to position [0, 0]
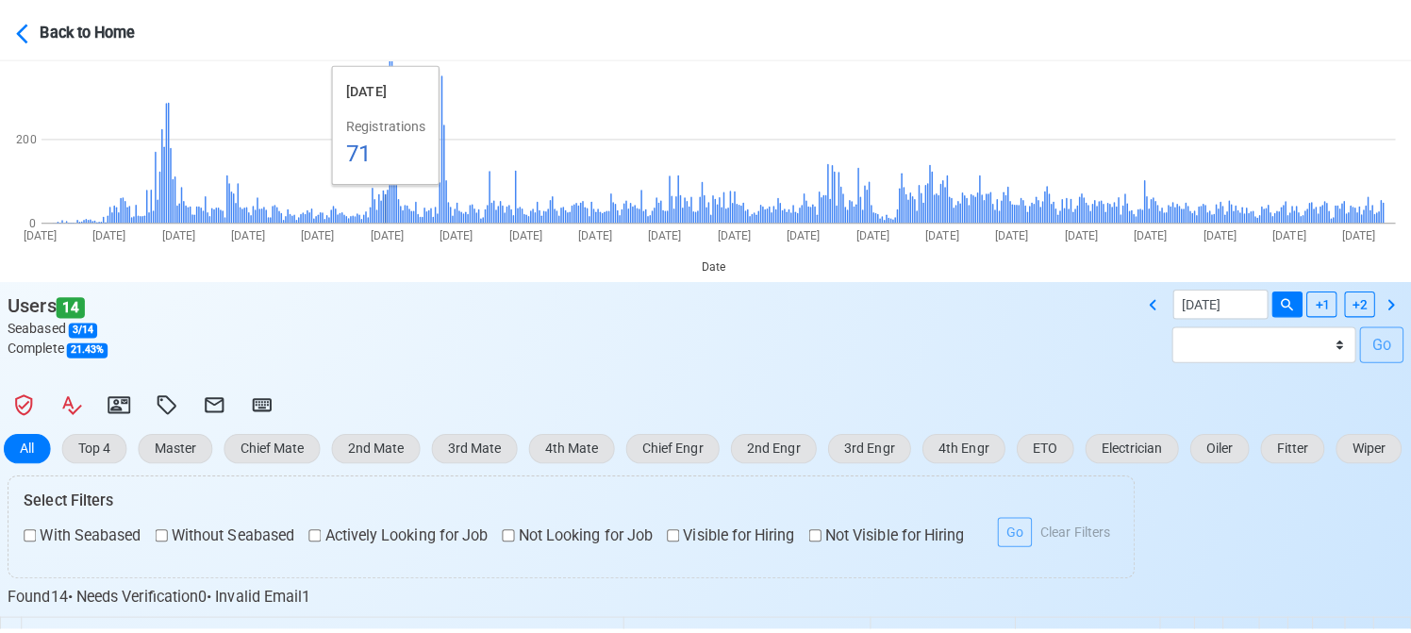
scroll to position [283, 0]
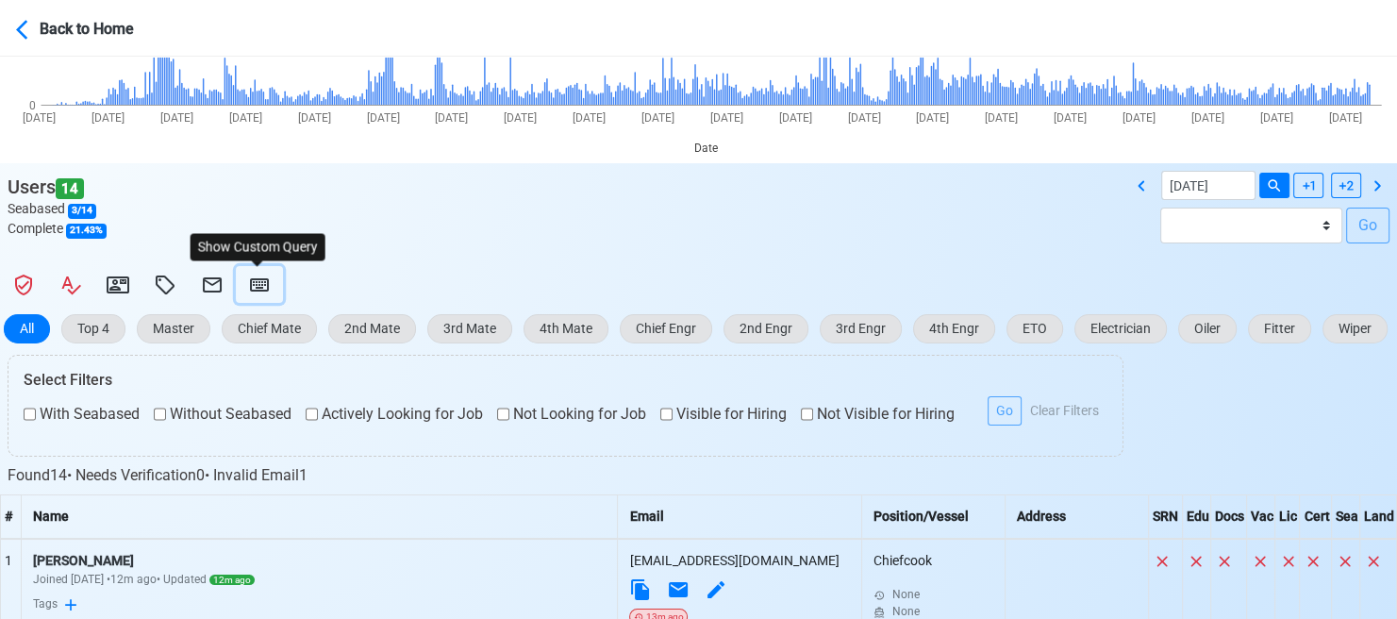
click at [250, 282] on icon at bounding box center [259, 284] width 19 height 13
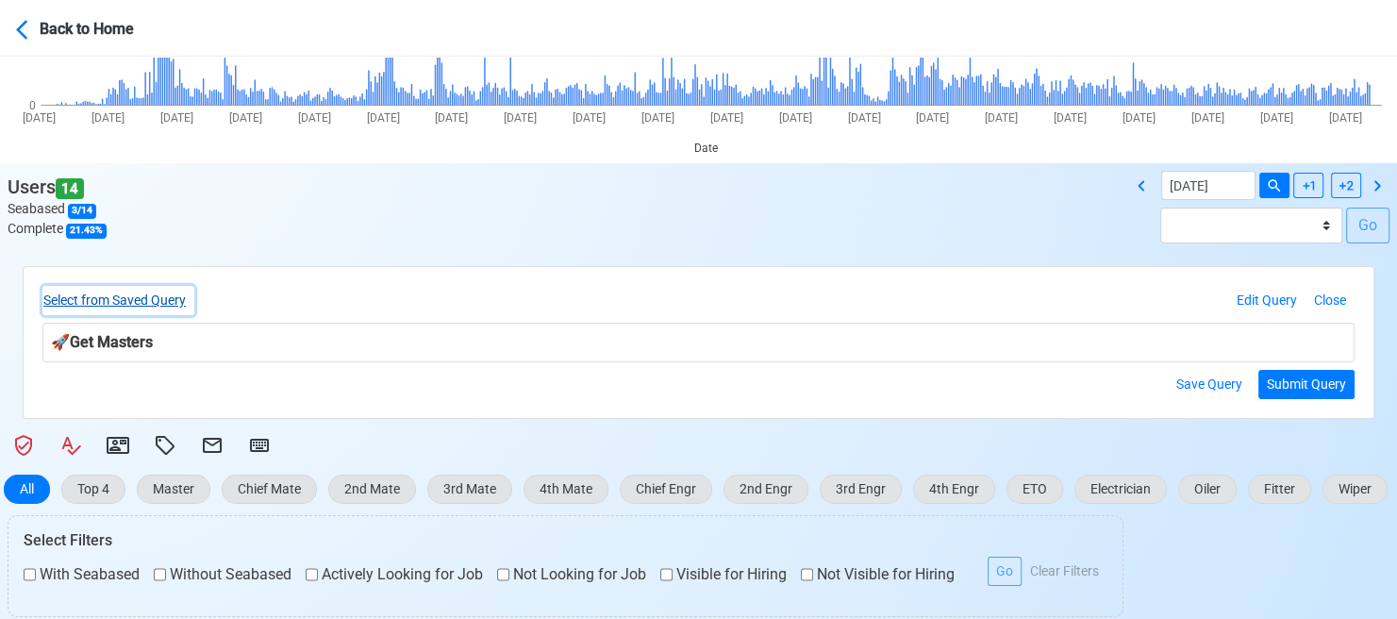
click at [183, 299] on button "Select from Saved Query" at bounding box center [118, 300] width 152 height 29
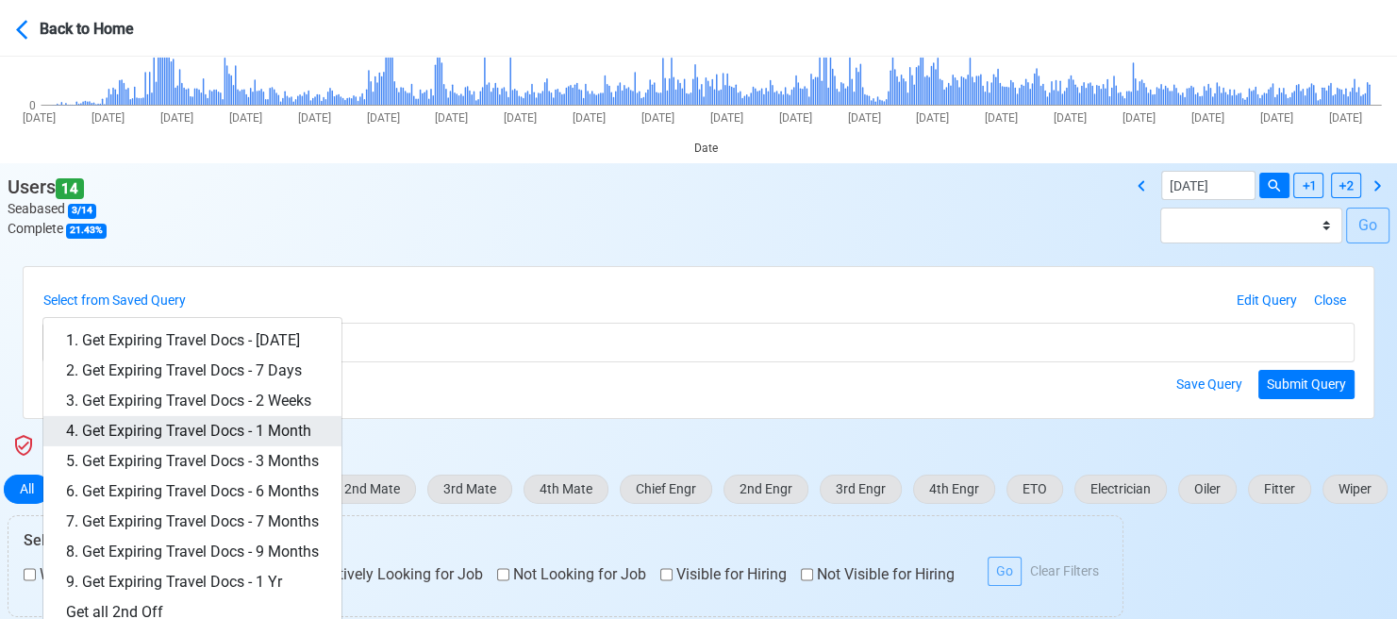
click at [275, 429] on link "4. Get Expiring Travel Docs - 1 Month" at bounding box center [192, 431] width 298 height 30
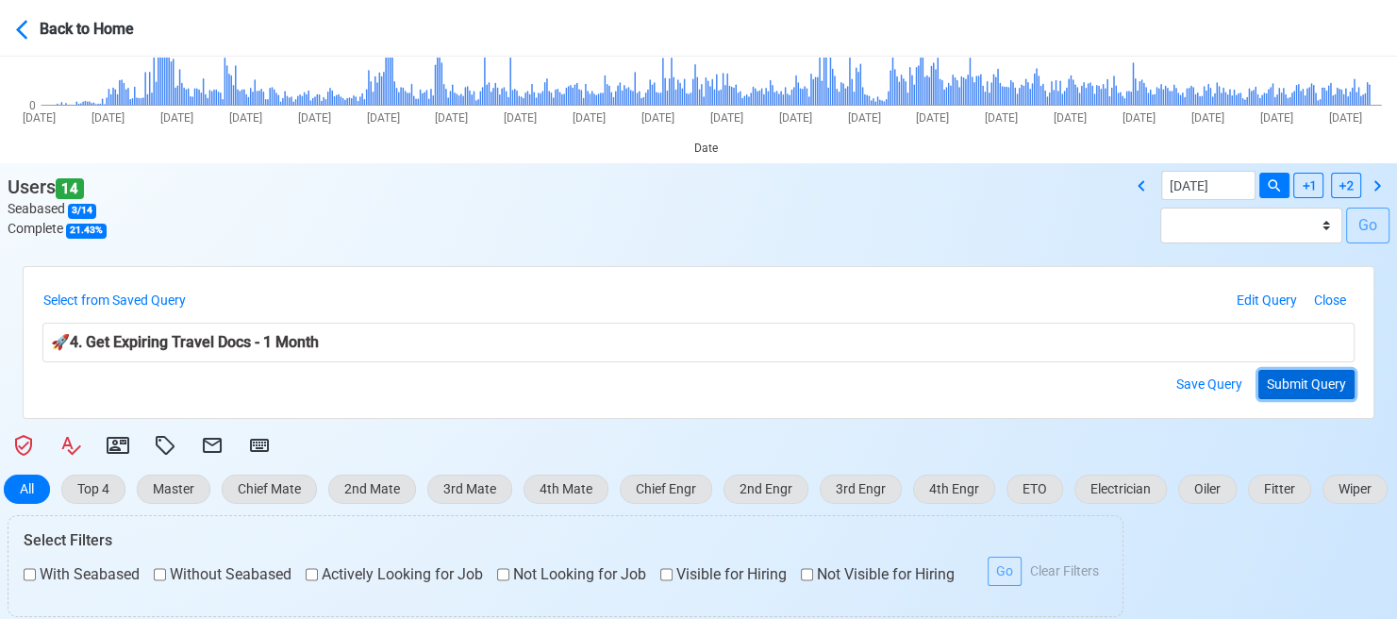
click at [1299, 381] on button "Submit Query" at bounding box center [1306, 384] width 96 height 29
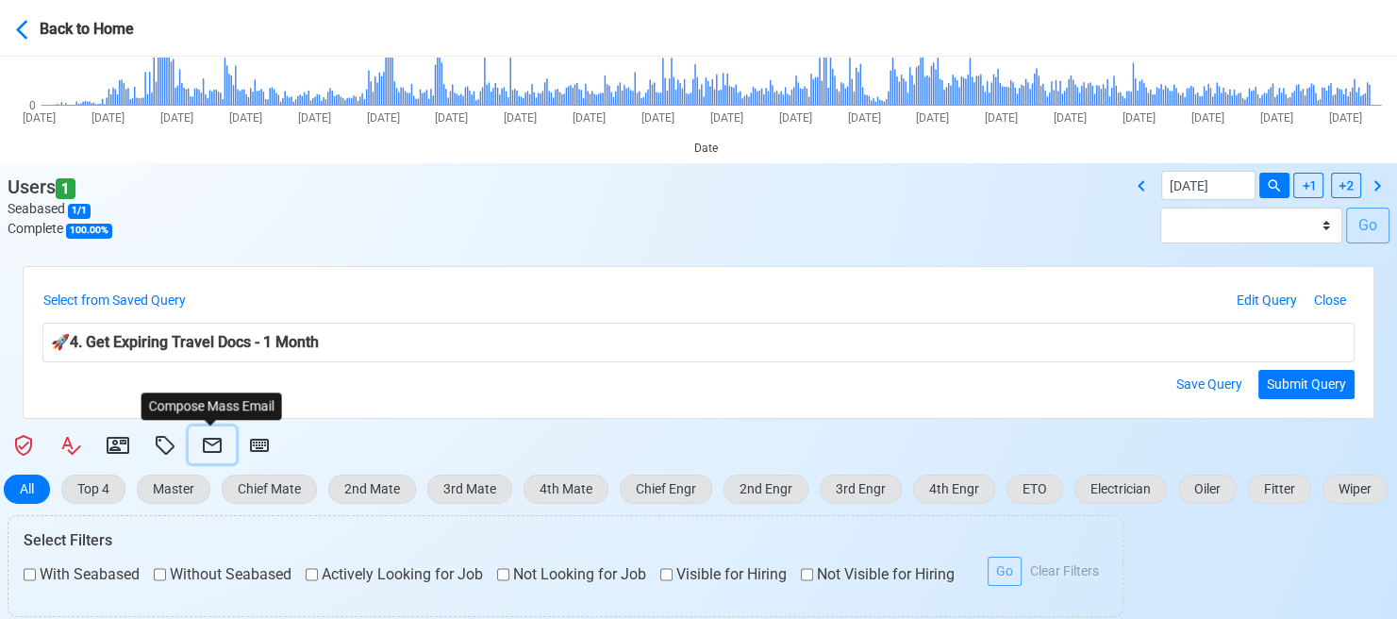
click at [211, 438] on icon at bounding box center [212, 445] width 19 height 15
select select "d-3b19375d23d24df28478c14aceb0a42a"
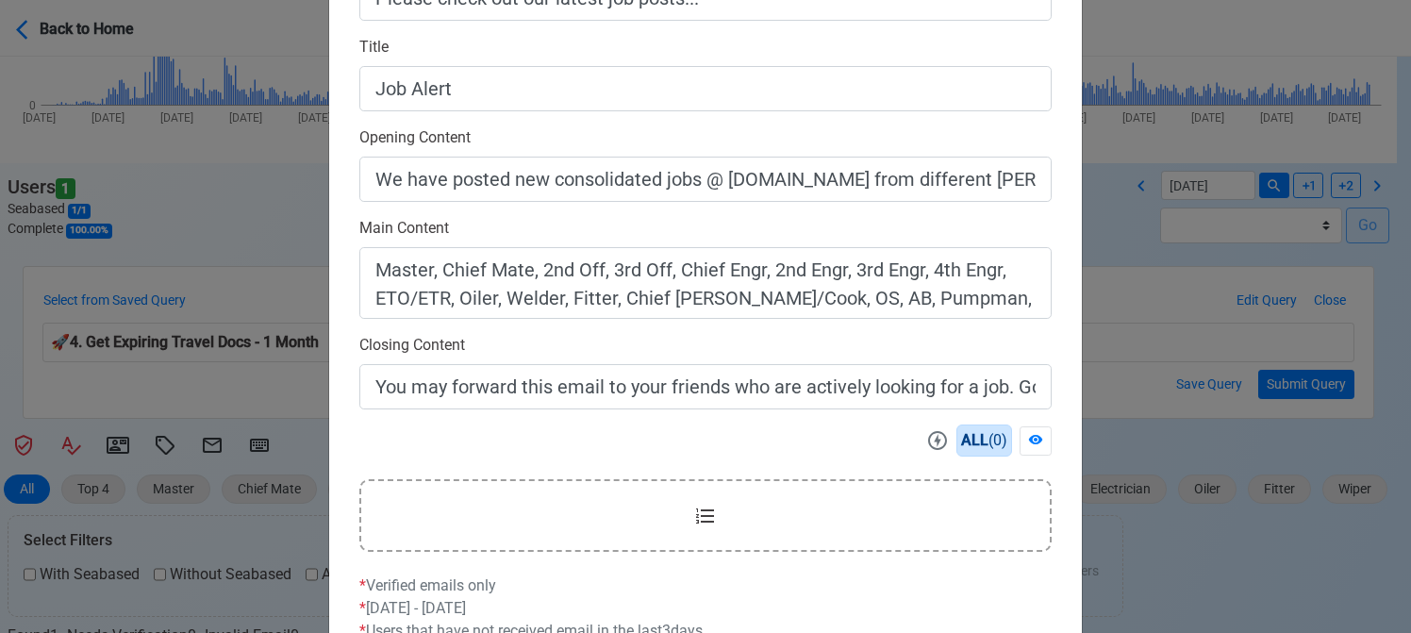
scroll to position [604, 0]
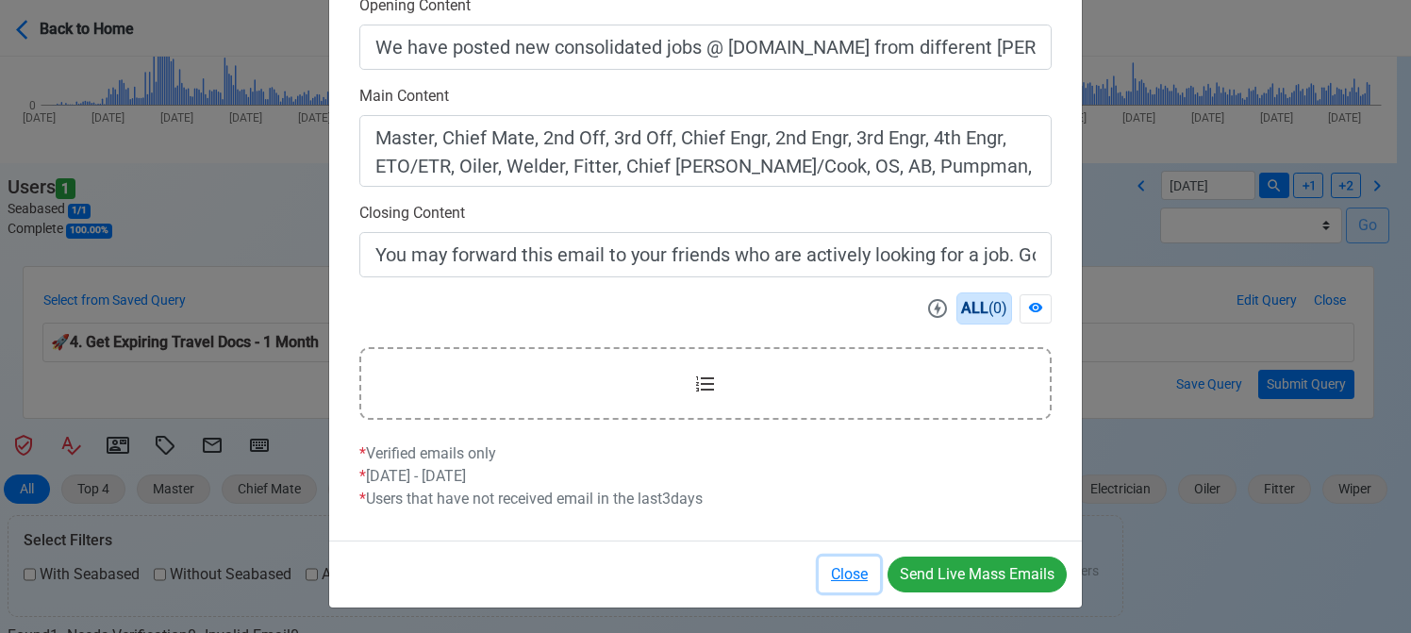
click at [853, 562] on button "Close" at bounding box center [849, 574] width 61 height 36
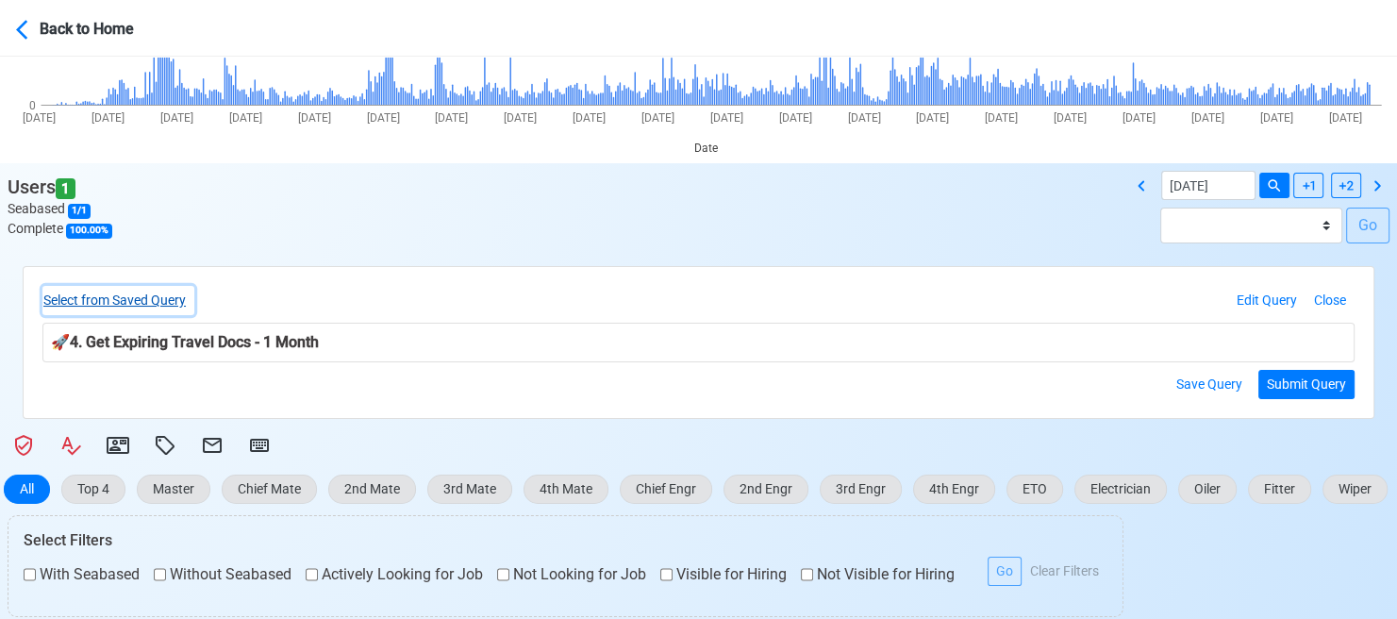
click at [143, 290] on button "Select from Saved Query" at bounding box center [118, 300] width 152 height 29
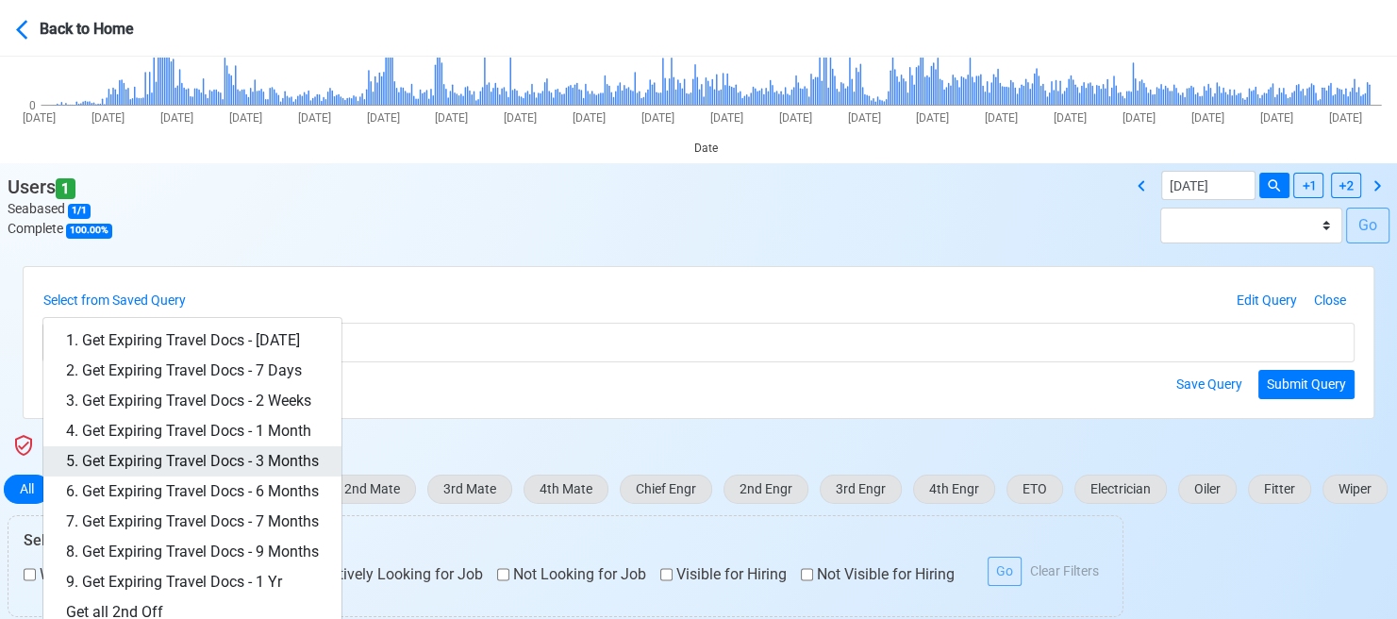
click at [245, 460] on link "5. Get Expiring Travel Docs - 3 Months" at bounding box center [192, 461] width 298 height 30
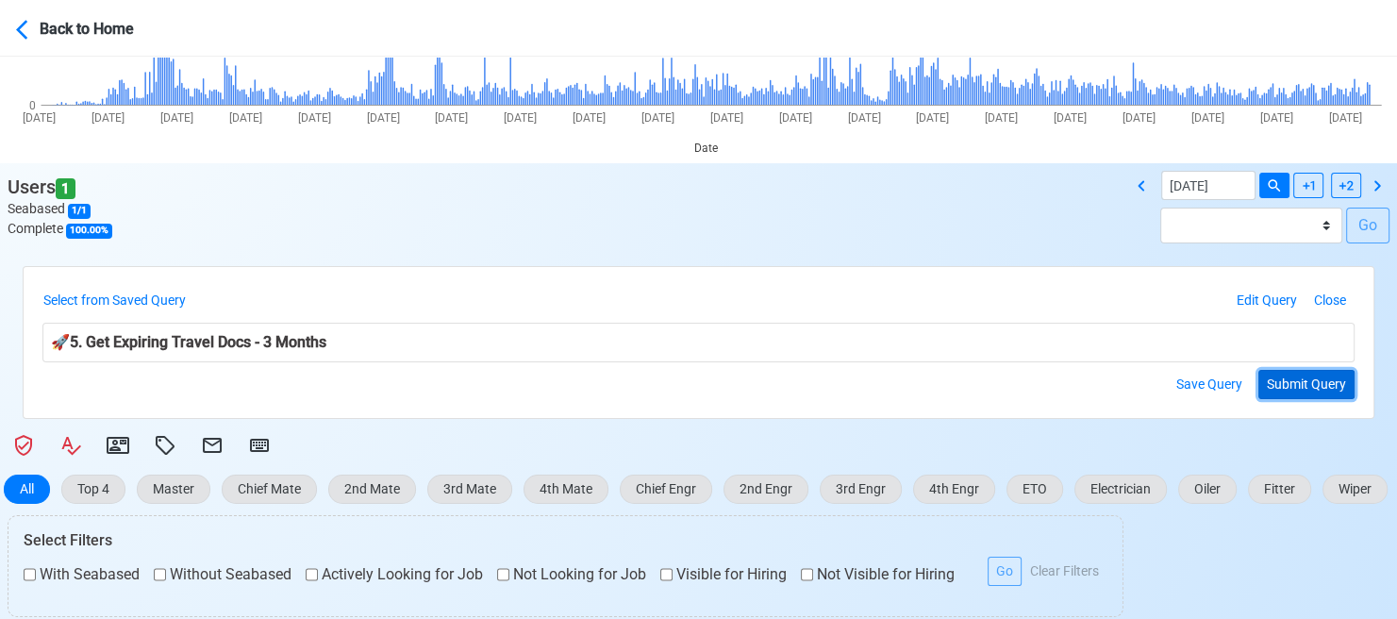
click at [1320, 371] on button "Submit Query" at bounding box center [1306, 384] width 96 height 29
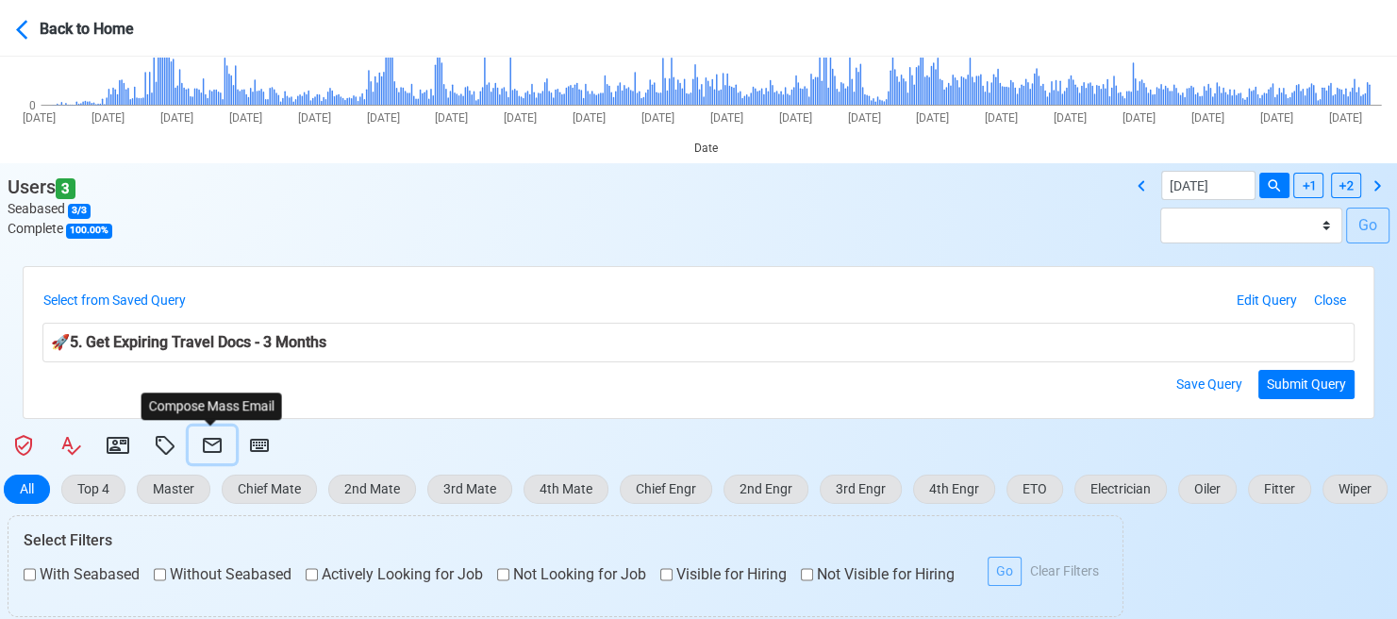
click at [219, 444] on icon at bounding box center [212, 445] width 19 height 15
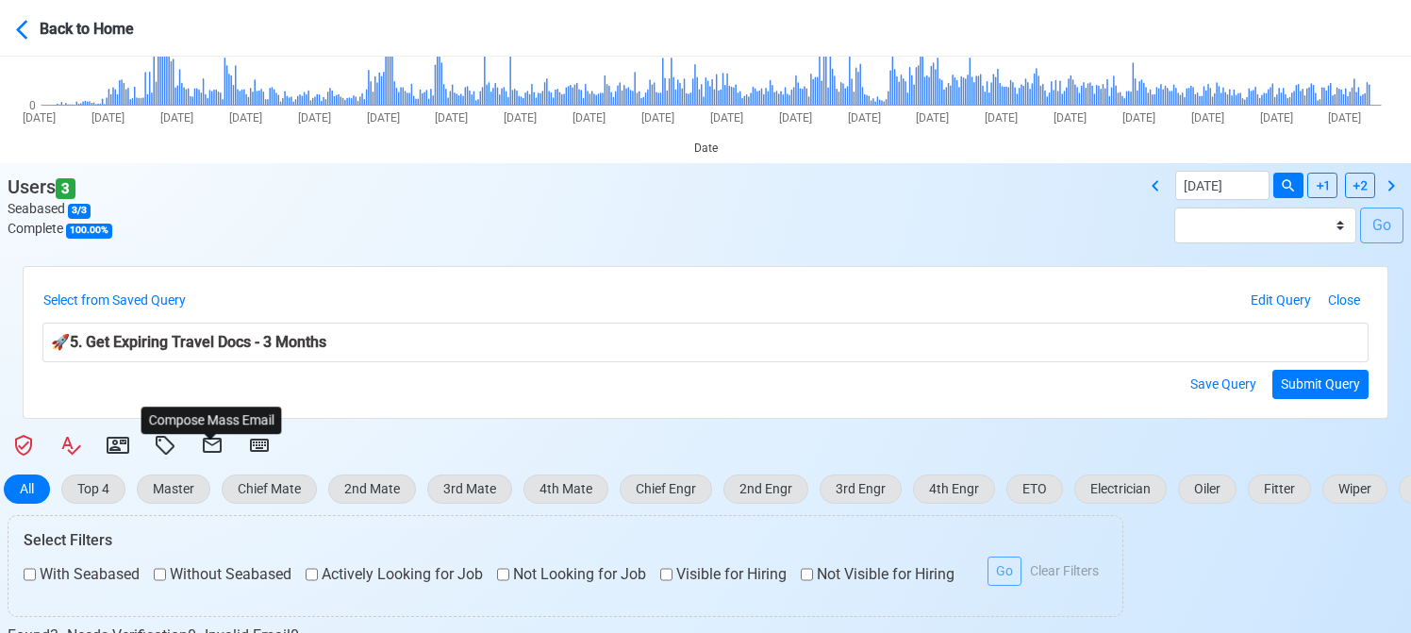
select select "d-3b19375d23d24df28478c14aceb0a42a"
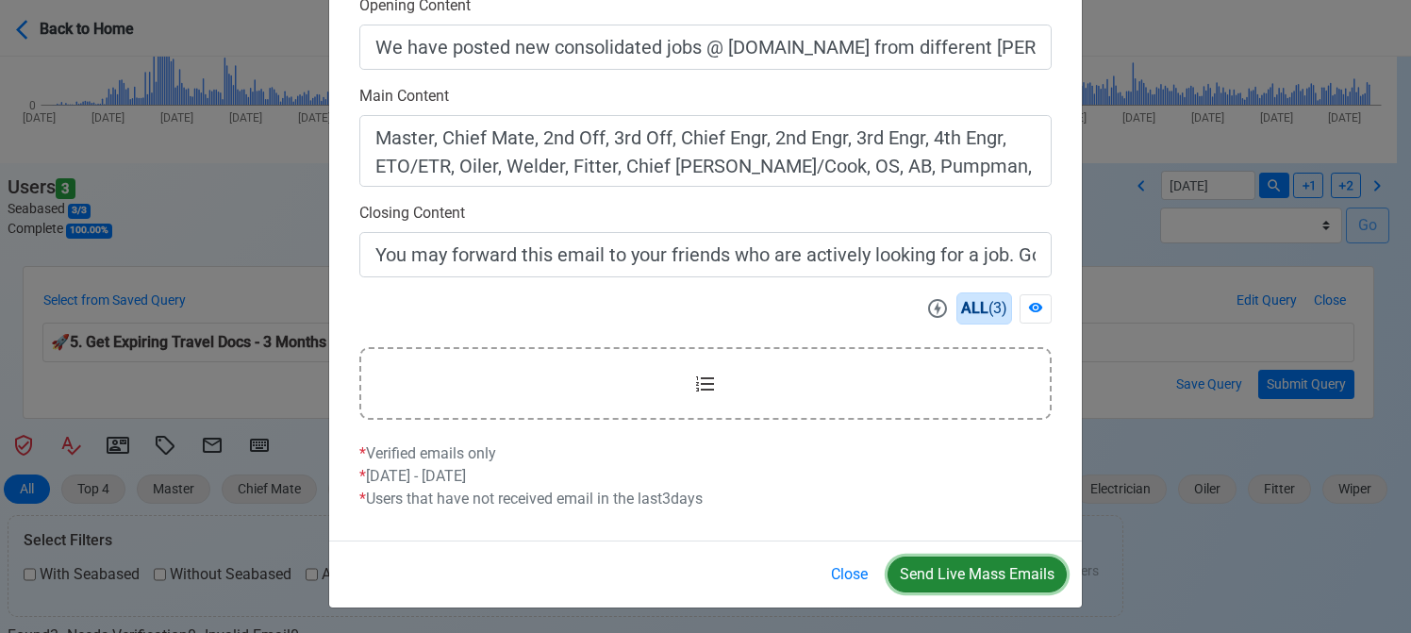
click at [981, 561] on button "Send Live Mass Emails" at bounding box center [977, 574] width 179 height 36
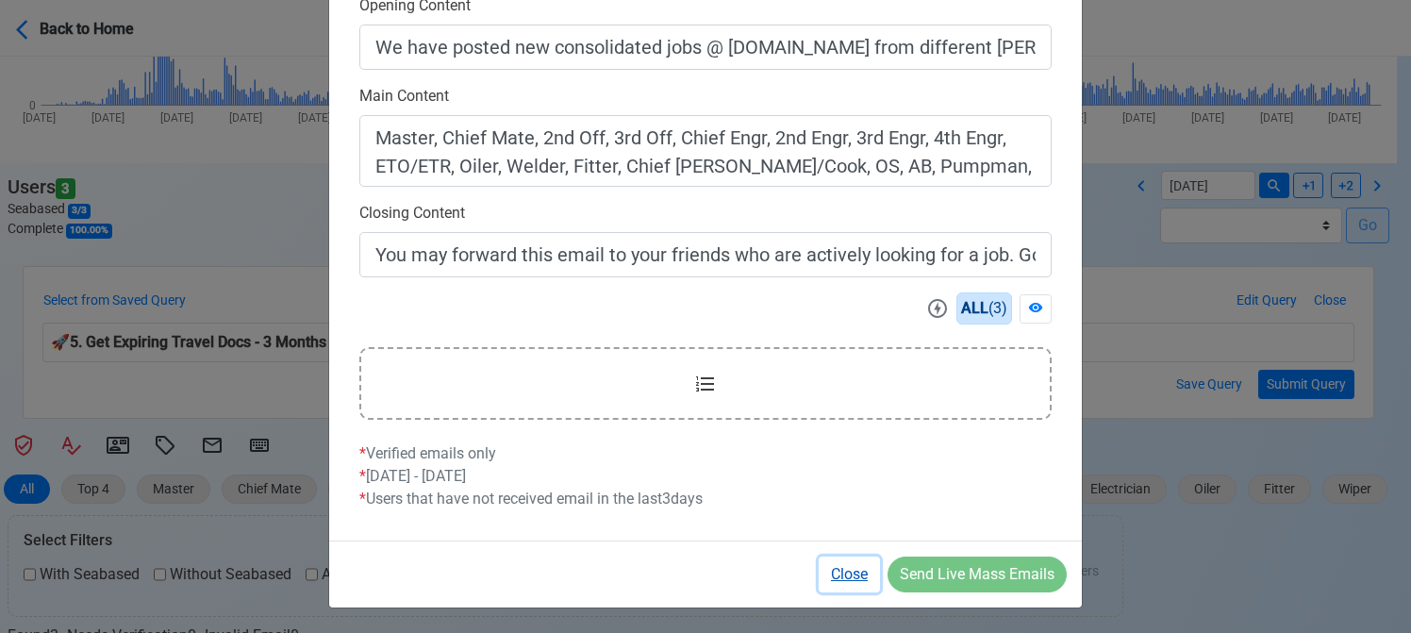
click at [859, 573] on button "Close" at bounding box center [849, 574] width 61 height 36
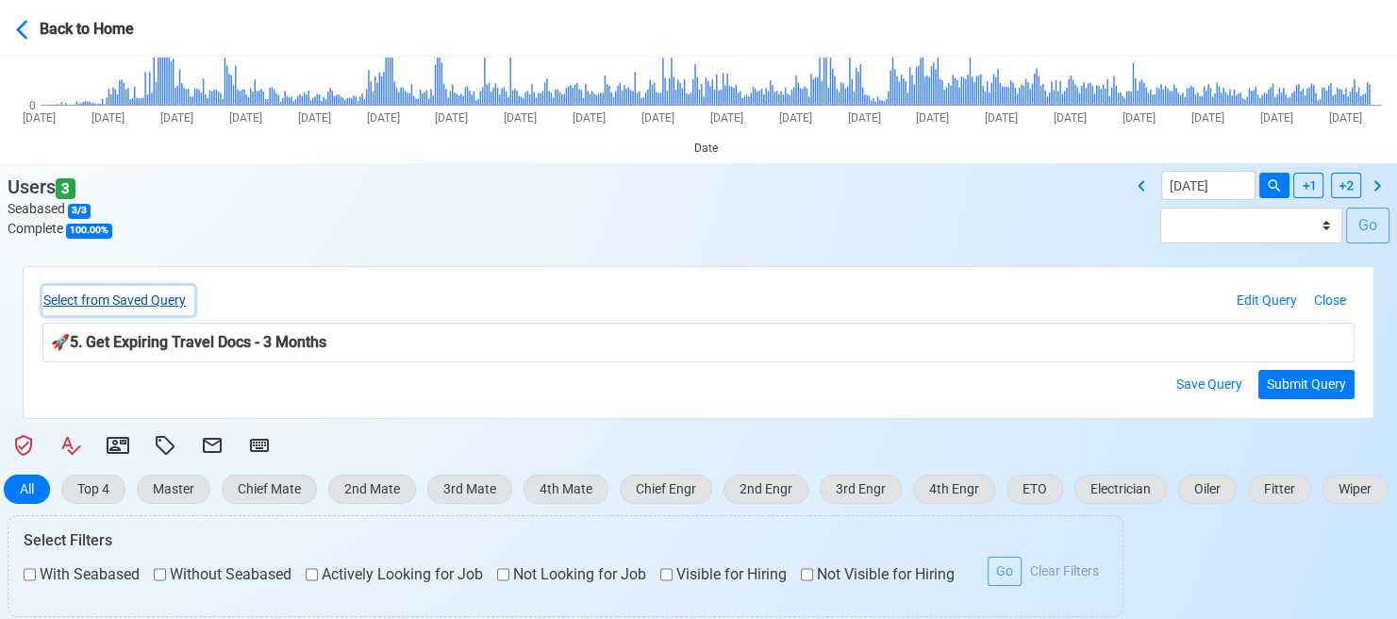
click at [158, 293] on button "Select from Saved Query" at bounding box center [118, 300] width 152 height 29
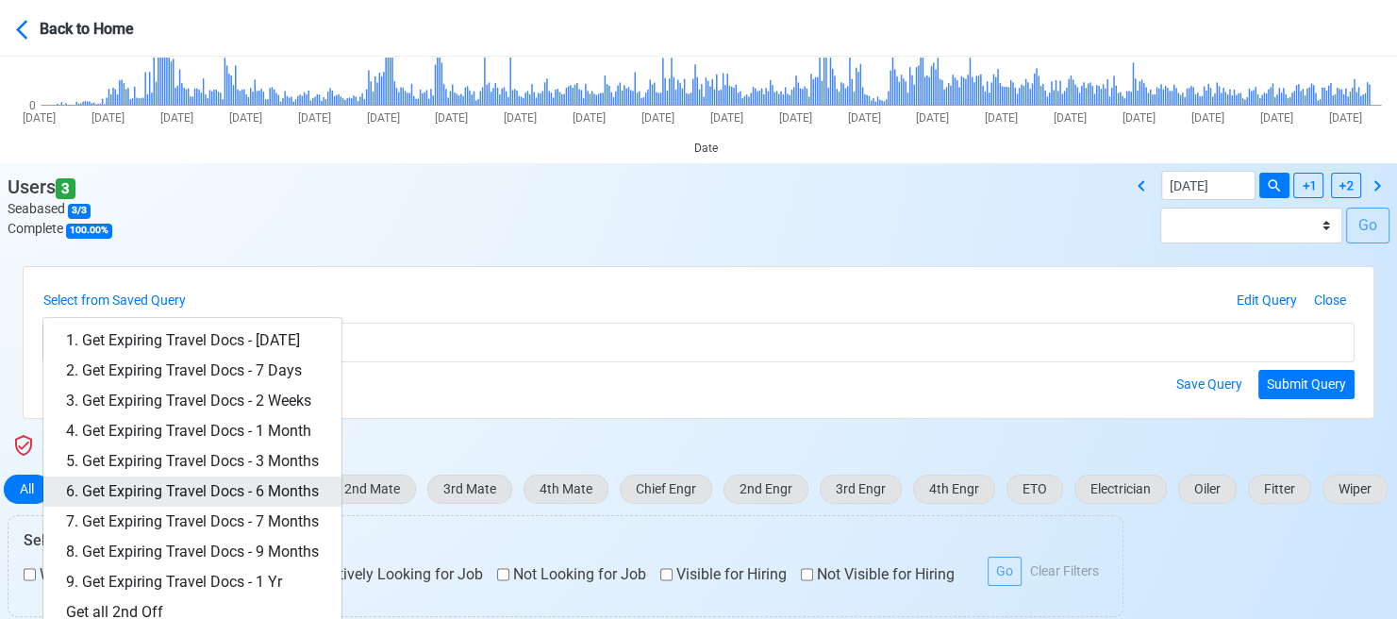
click at [207, 490] on link "6. Get Expiring Travel Docs - 6 Months" at bounding box center [192, 491] width 298 height 30
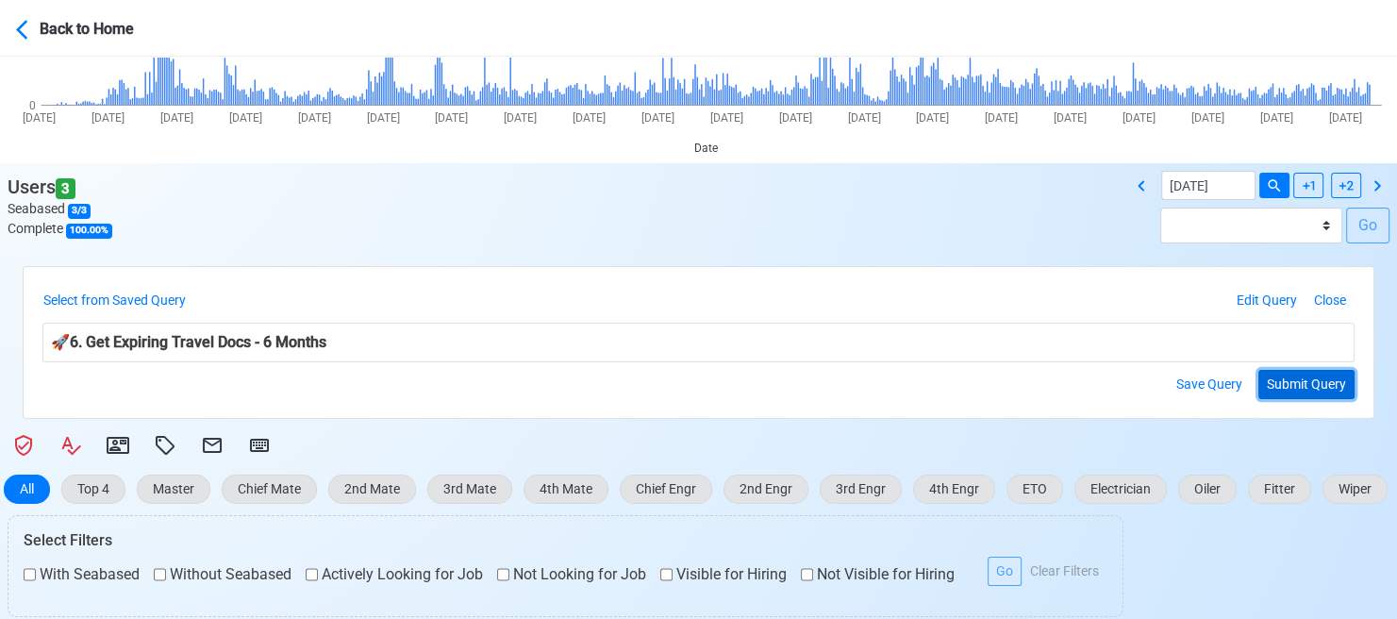
click at [1286, 381] on button "Submit Query" at bounding box center [1306, 384] width 96 height 29
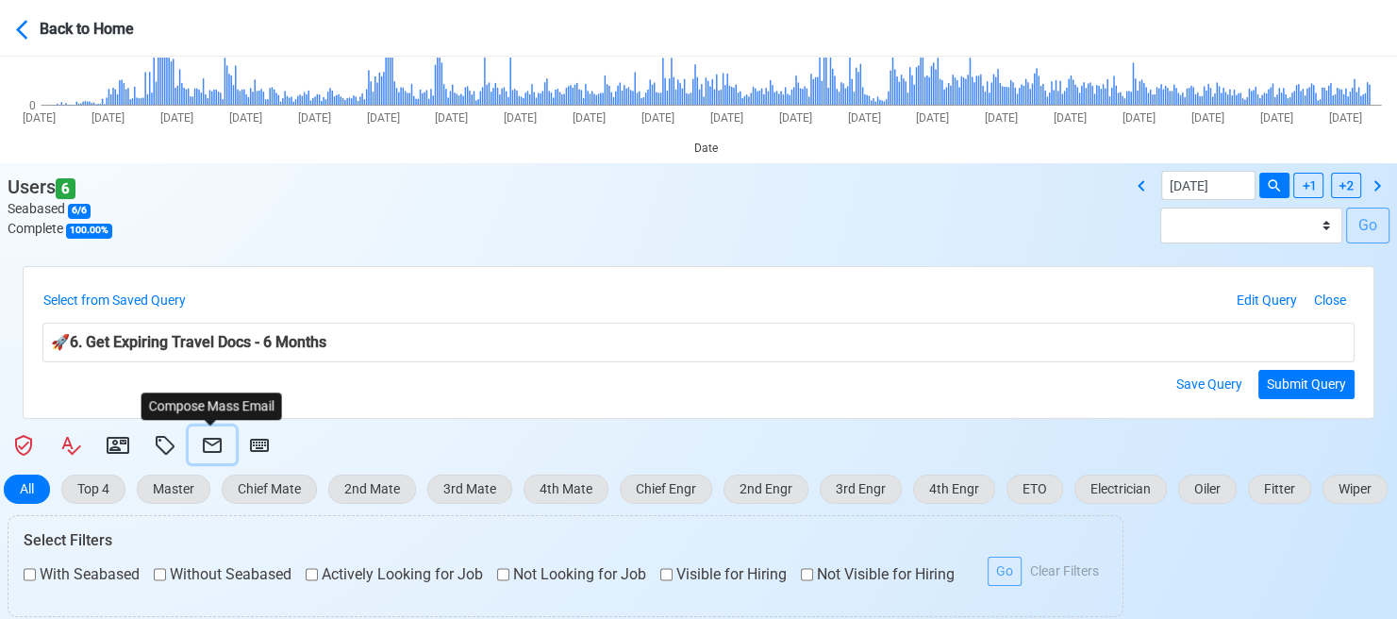
click at [206, 437] on icon at bounding box center [212, 445] width 23 height 23
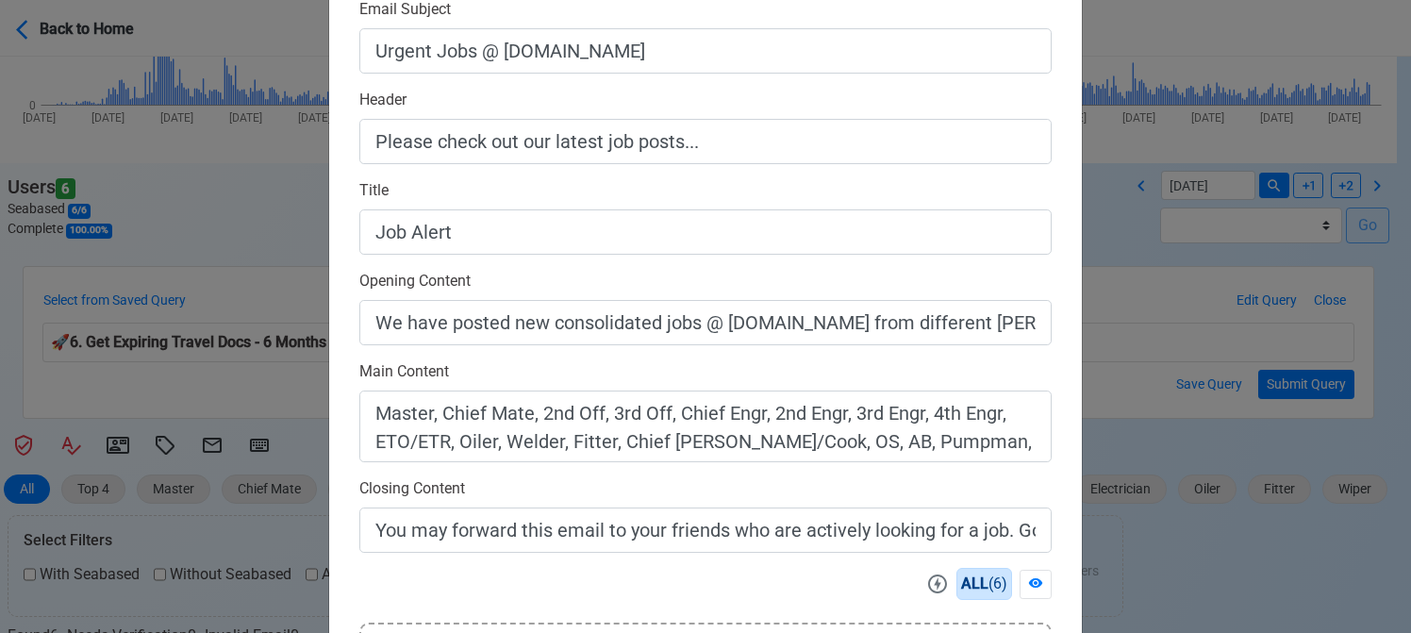
scroll to position [94, 0]
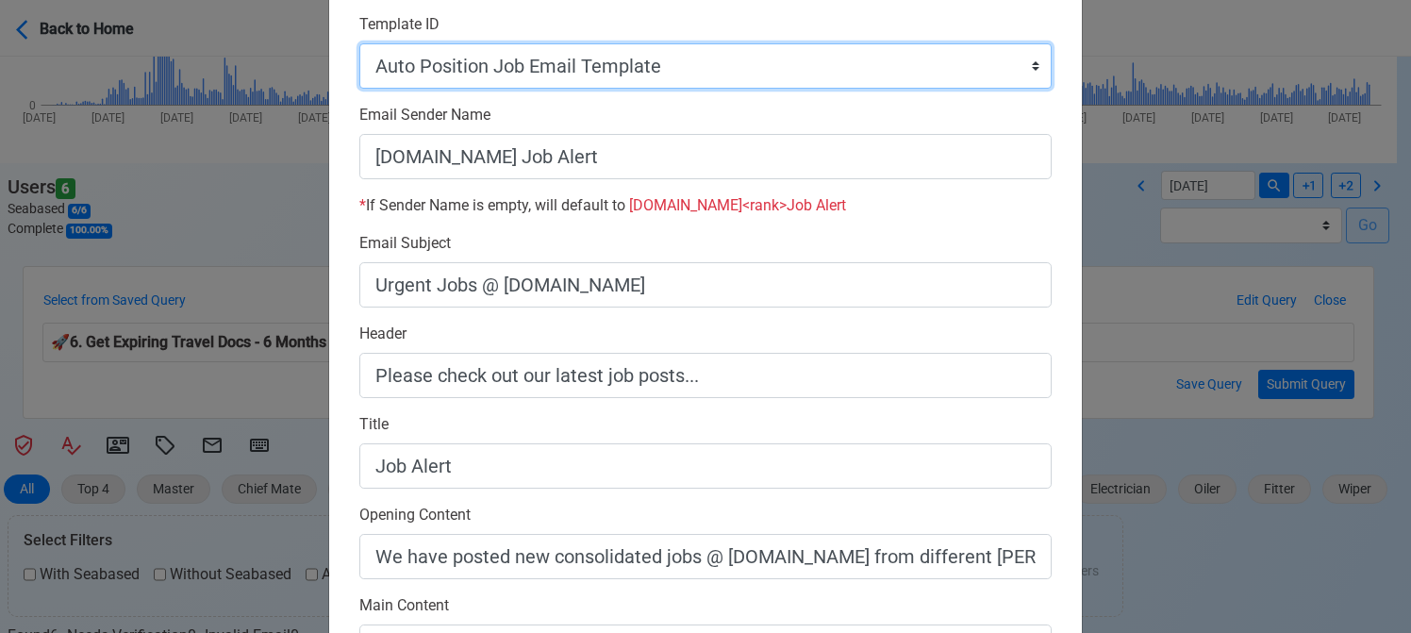
click at [687, 58] on select "Auto Position Job Email Template Incomplete CV Email Template ETO/ETR Job Email…" at bounding box center [705, 65] width 692 height 45
select select "d-3e71907ffd064a39999872a824aaf79a"
click at [359, 43] on select "Auto Position Job Email Template Incomplete CV Email Template ETO/ETR Job Email…" at bounding box center [705, 65] width 692 height 45
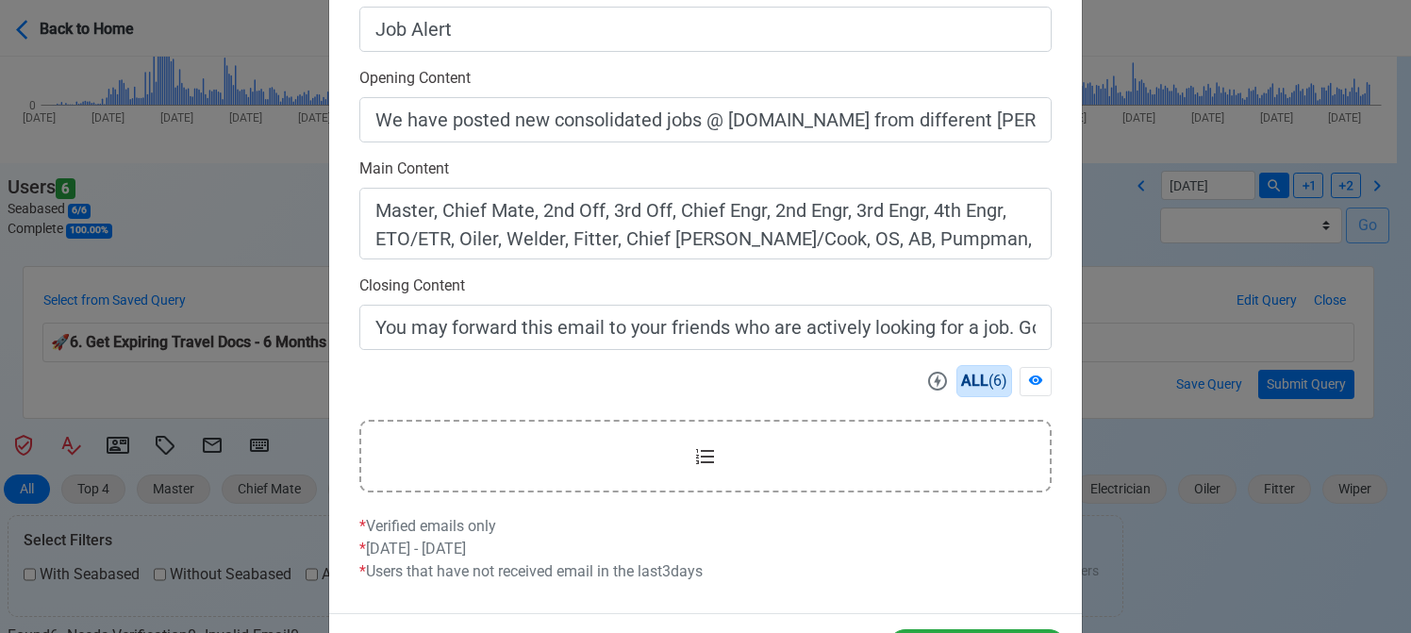
scroll to position [604, 0]
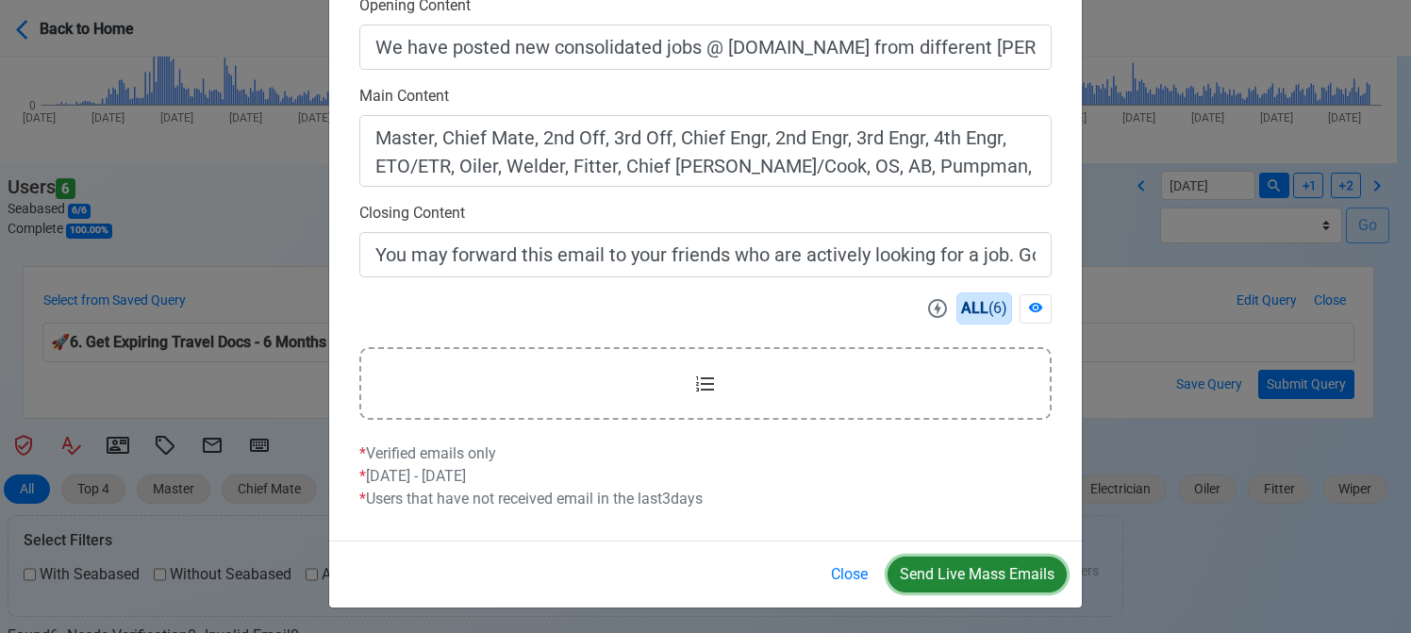
click at [971, 569] on button "Send Live Mass Emails" at bounding box center [977, 574] width 179 height 36
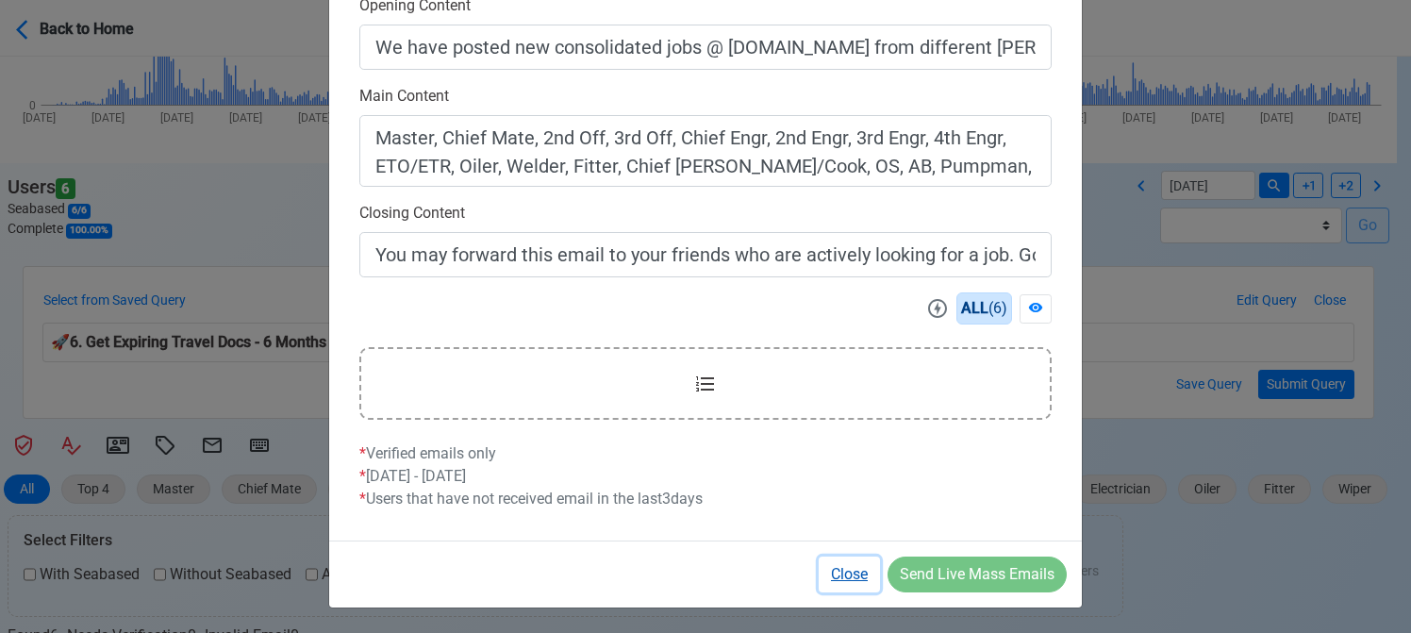
click at [843, 581] on button "Close" at bounding box center [849, 574] width 61 height 36
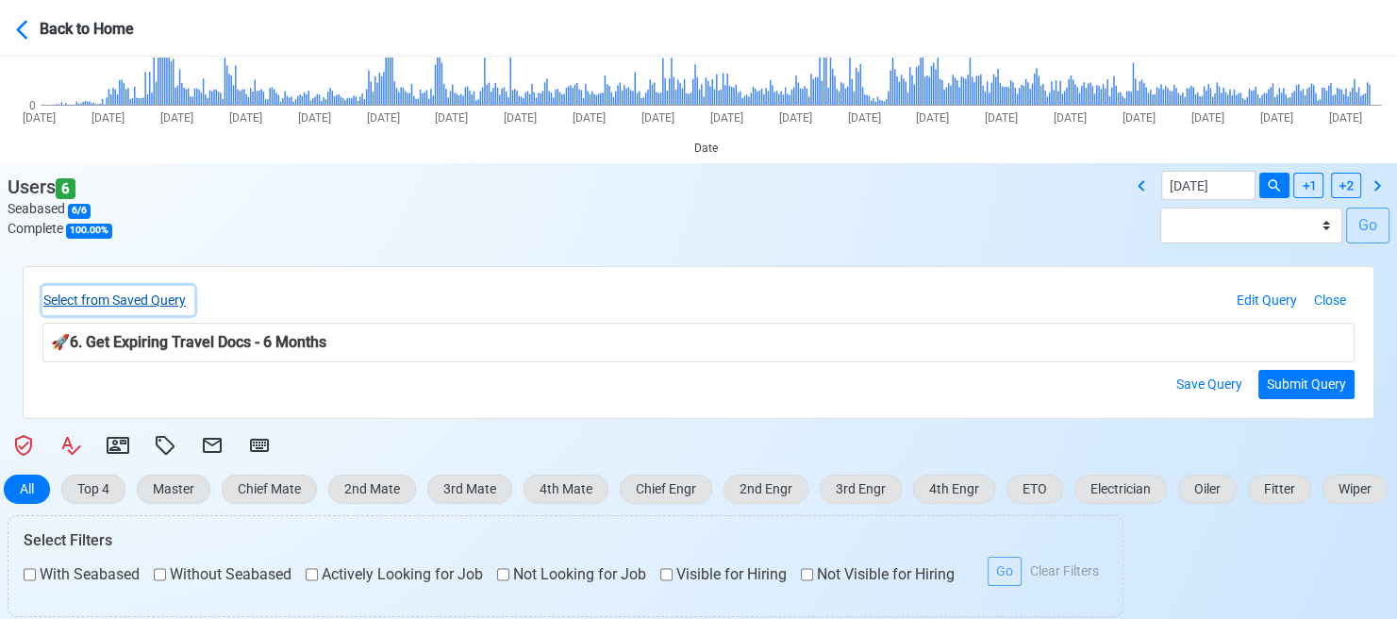
click at [151, 301] on button "Select from Saved Query" at bounding box center [118, 300] width 152 height 29
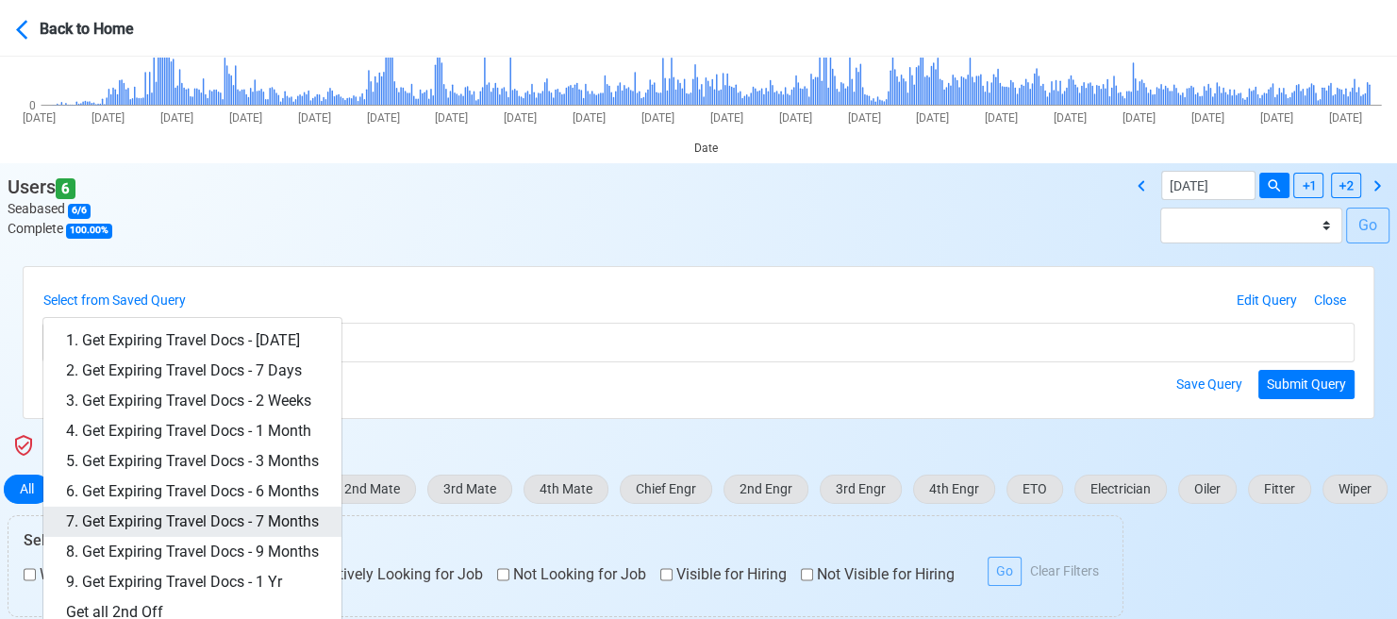
click at [279, 522] on link "7. Get Expiring Travel Docs - 7 Months" at bounding box center [192, 521] width 298 height 30
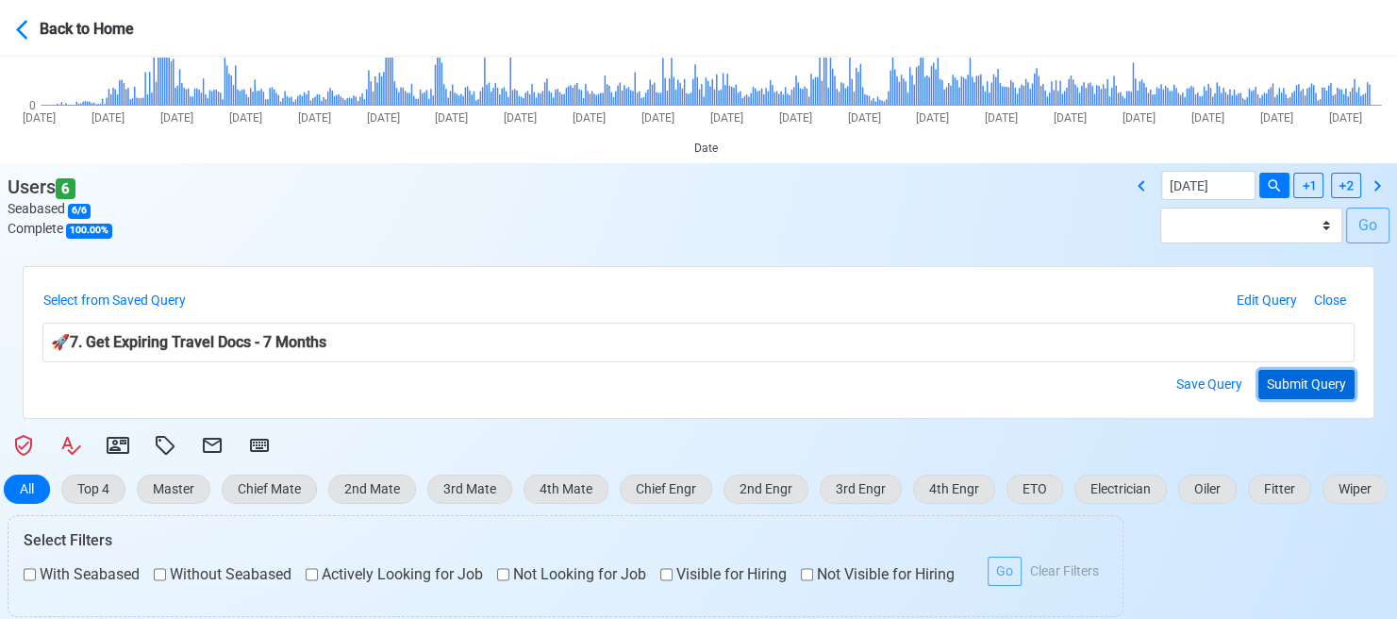
click at [1304, 381] on button "Submit Query" at bounding box center [1306, 384] width 96 height 29
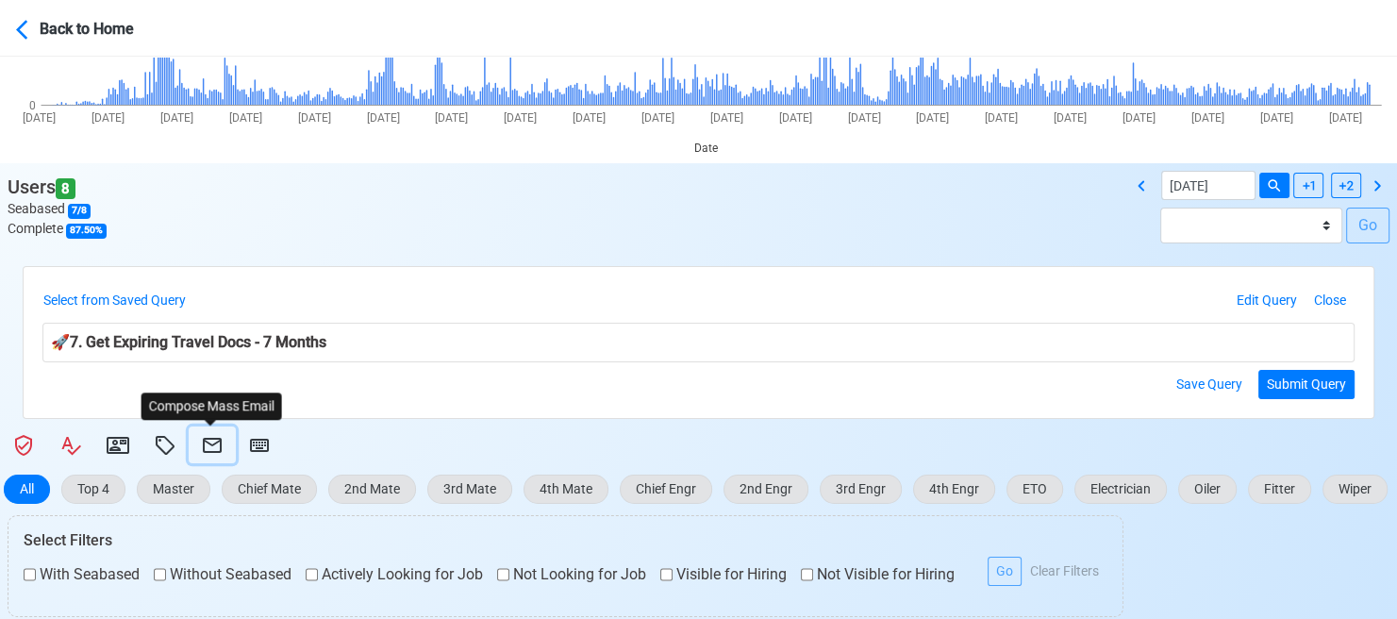
click at [203, 444] on icon at bounding box center [212, 445] width 19 height 15
select select "d-3e71907ffd064a39999872a824aaf79a"
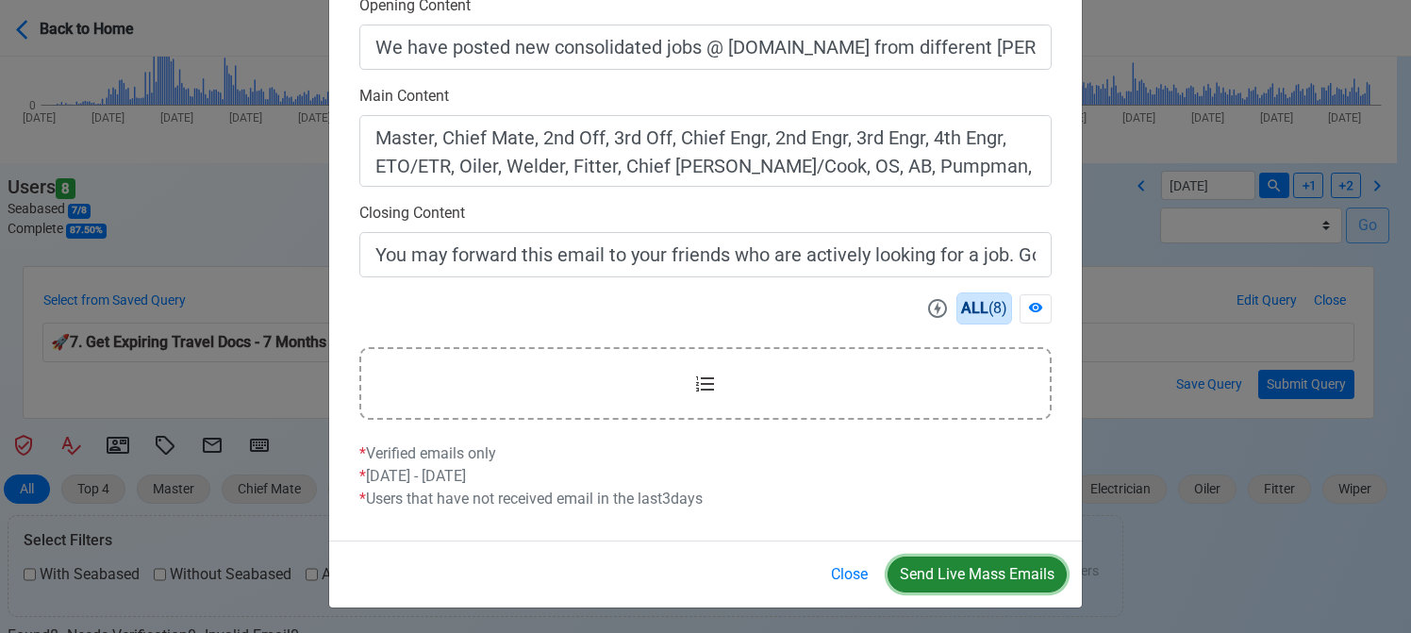
click at [945, 578] on button "Send Live Mass Emails" at bounding box center [977, 574] width 179 height 36
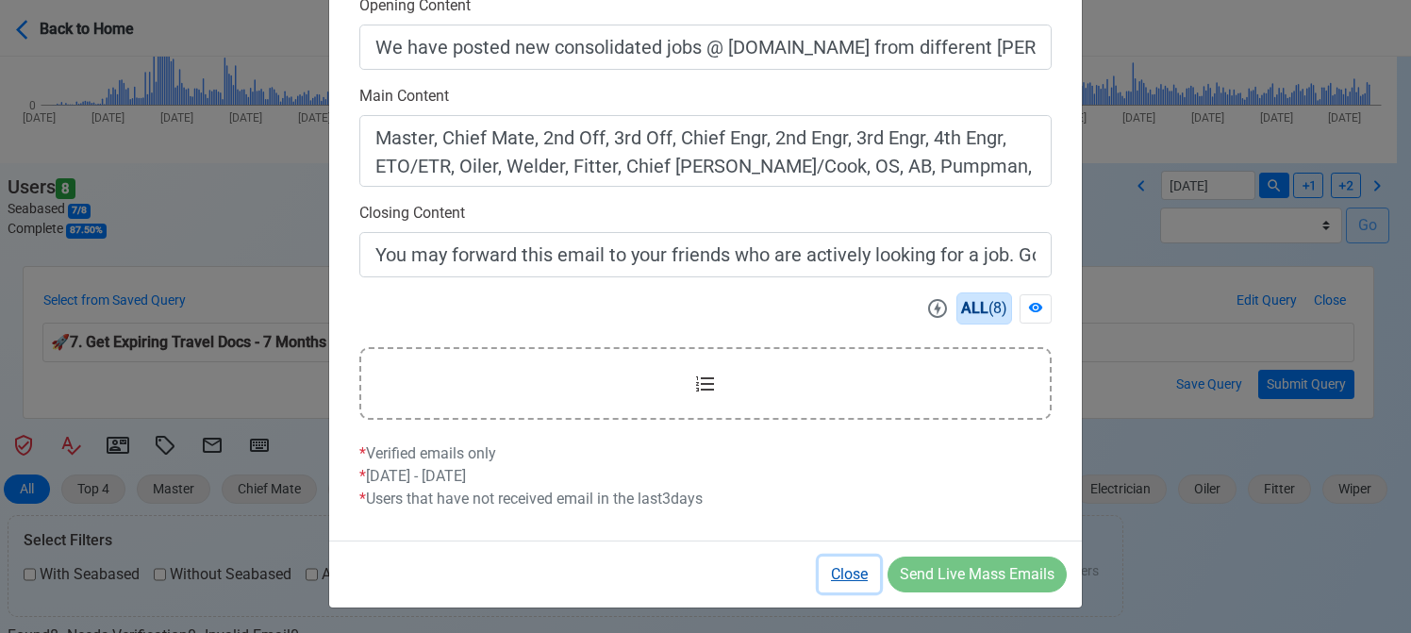
click at [842, 573] on button "Close" at bounding box center [849, 574] width 61 height 36
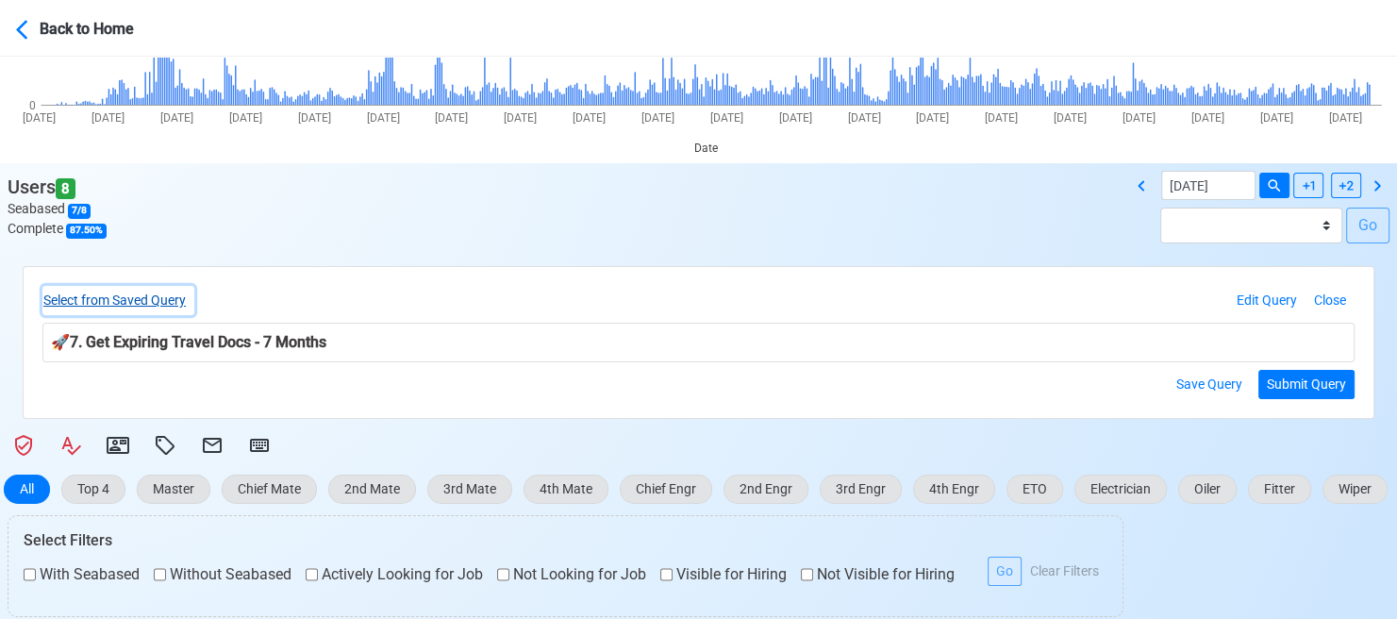
click at [162, 294] on button "Select from Saved Query" at bounding box center [118, 300] width 152 height 29
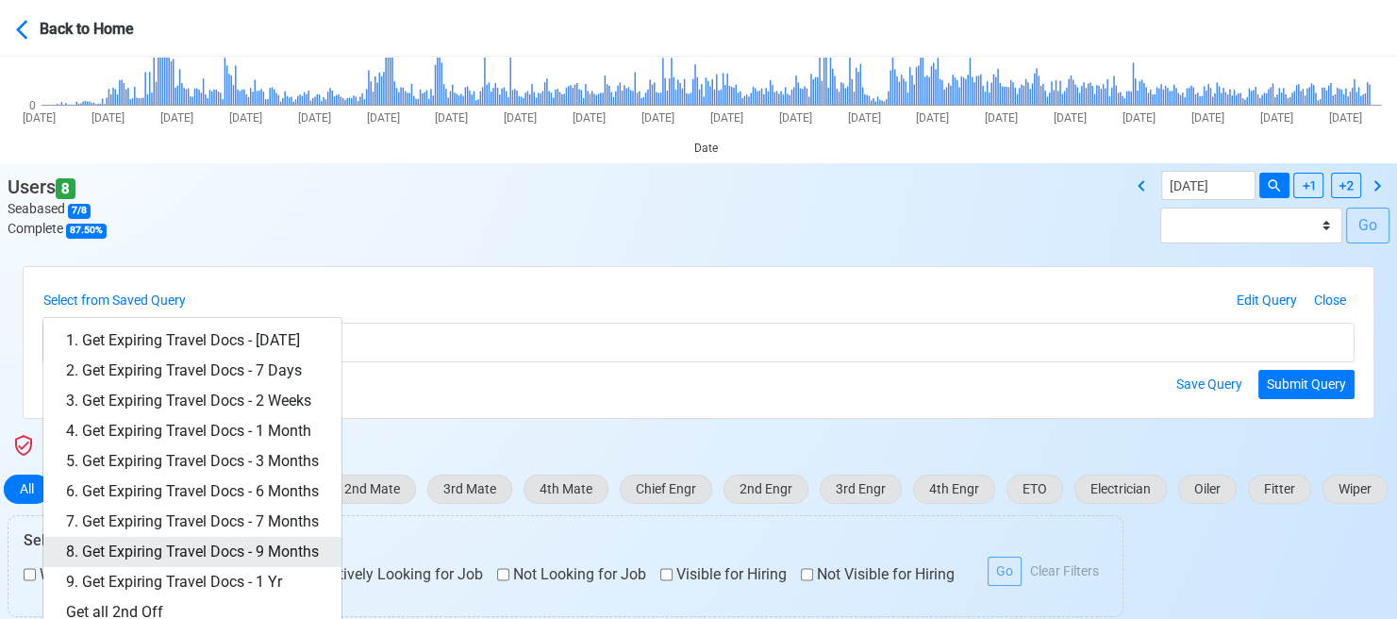
click at [268, 545] on link "8. Get Expiring Travel Docs - 9 Months" at bounding box center [192, 552] width 298 height 30
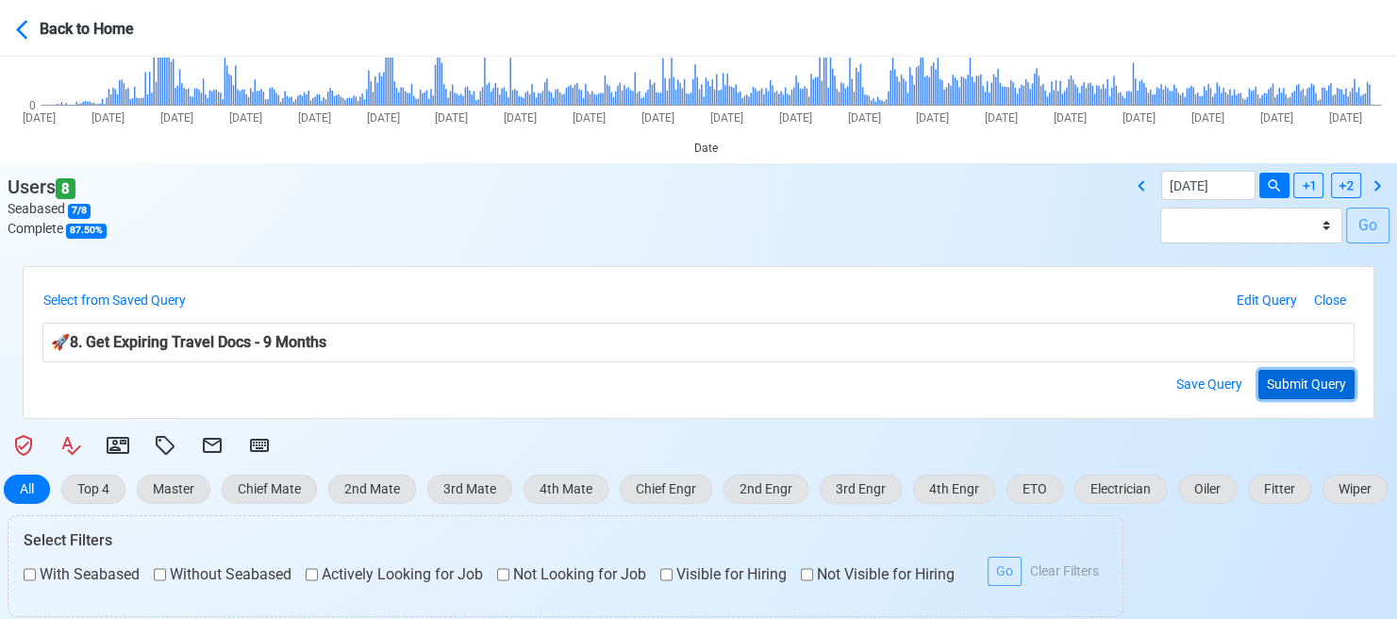
click at [1297, 387] on button "Submit Query" at bounding box center [1306, 384] width 96 height 29
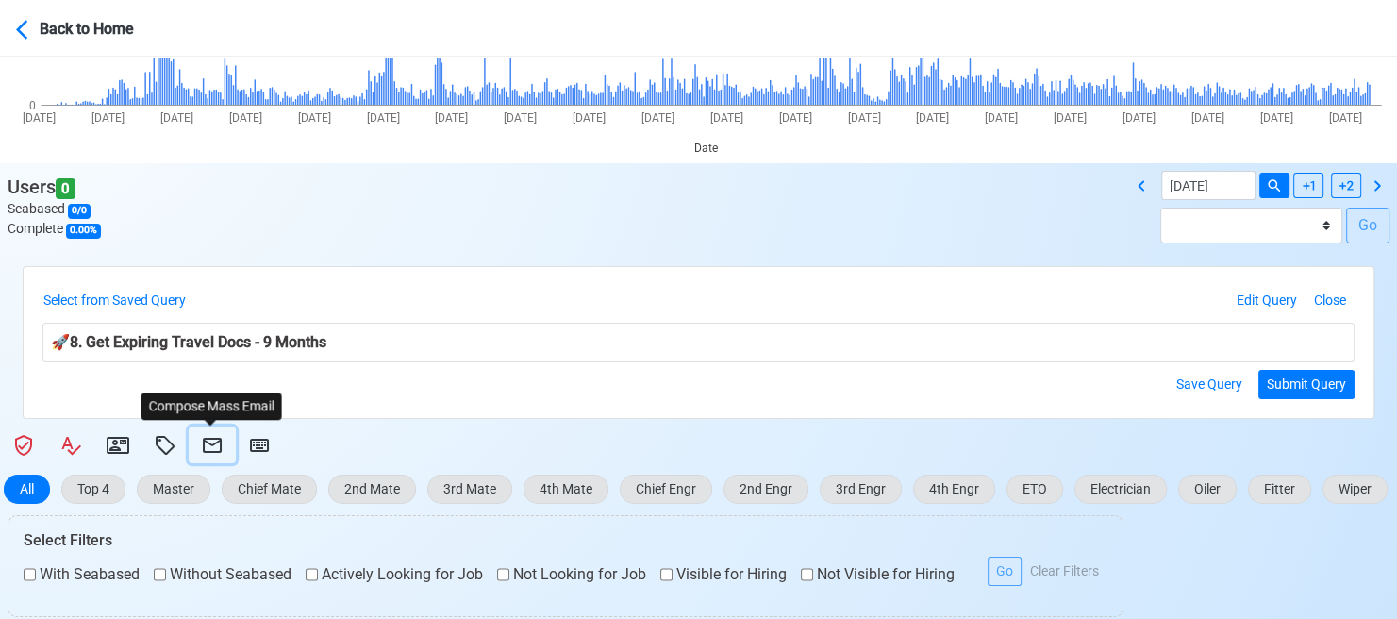
click at [211, 441] on icon at bounding box center [212, 445] width 23 height 23
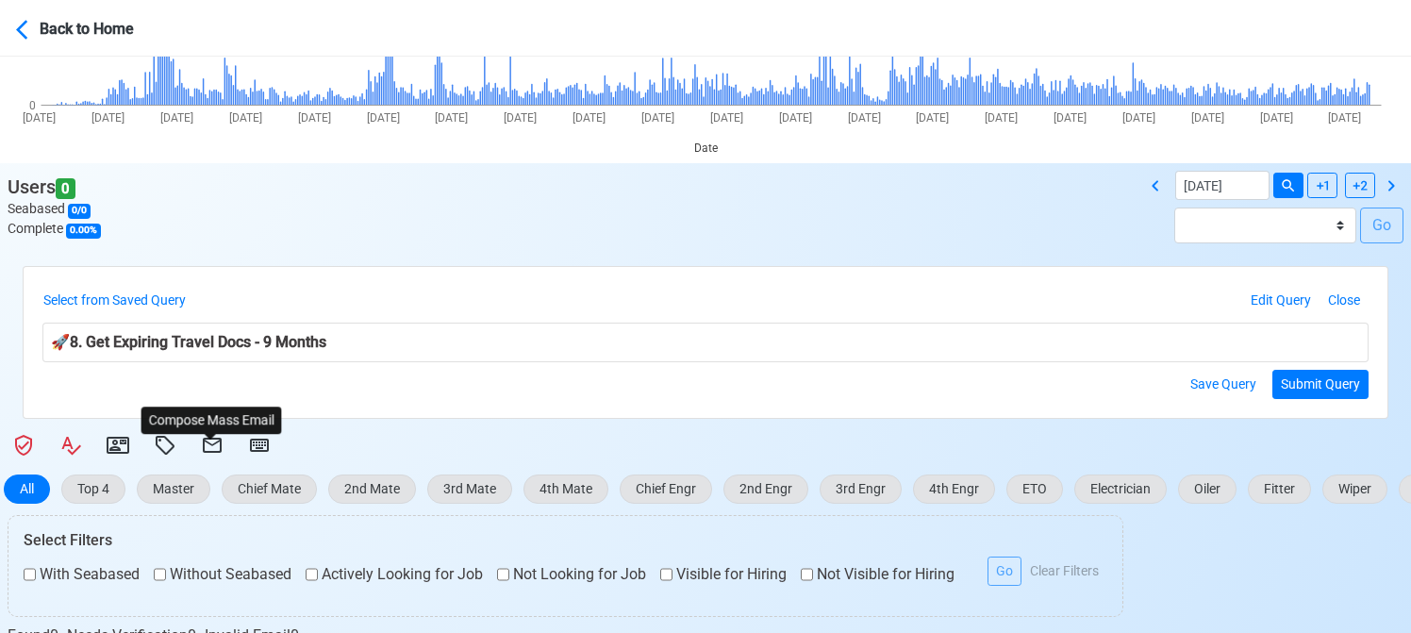
select select "d-3e71907ffd064a39999872a824aaf79a"
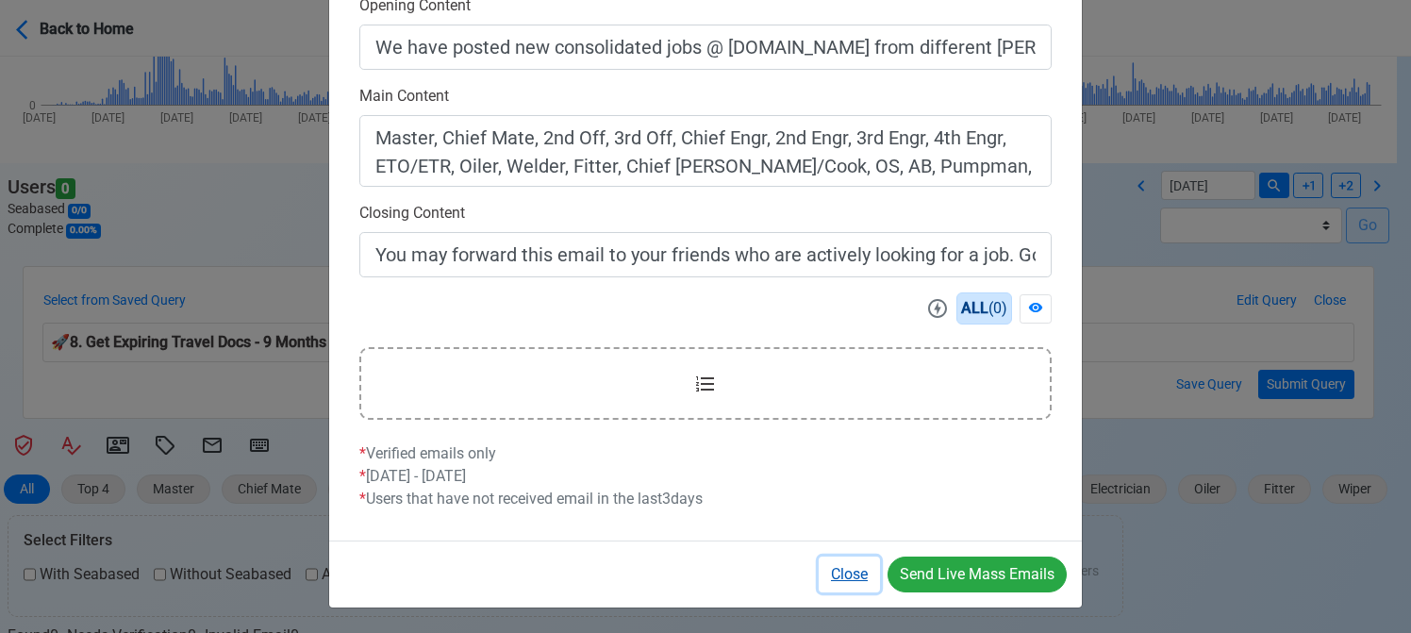
click at [856, 569] on button "Close" at bounding box center [849, 574] width 61 height 36
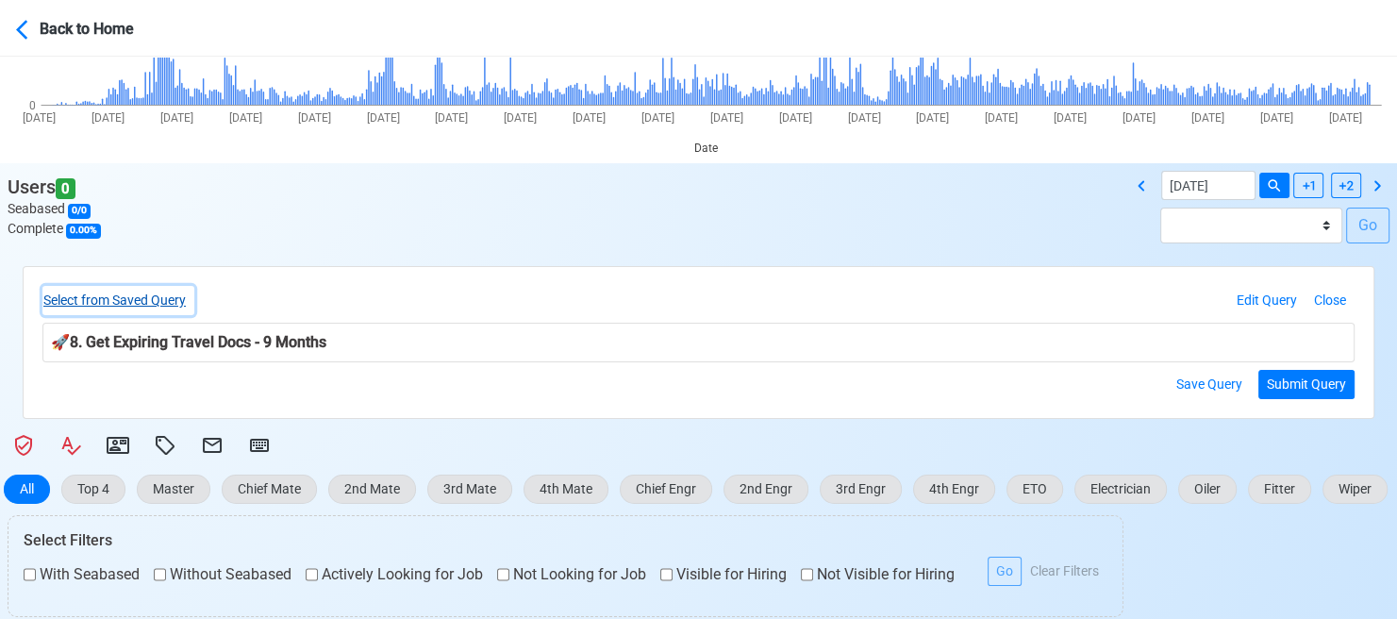
click at [124, 293] on button "Select from Saved Query" at bounding box center [118, 300] width 152 height 29
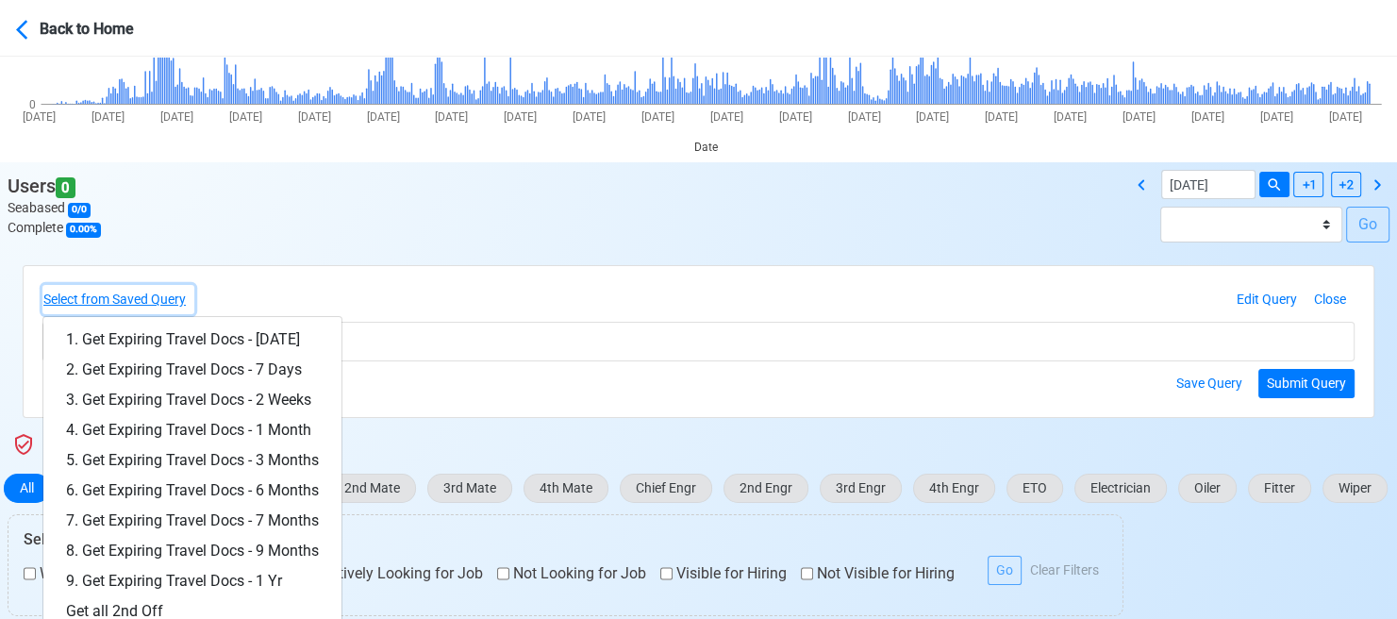
scroll to position [660, 0]
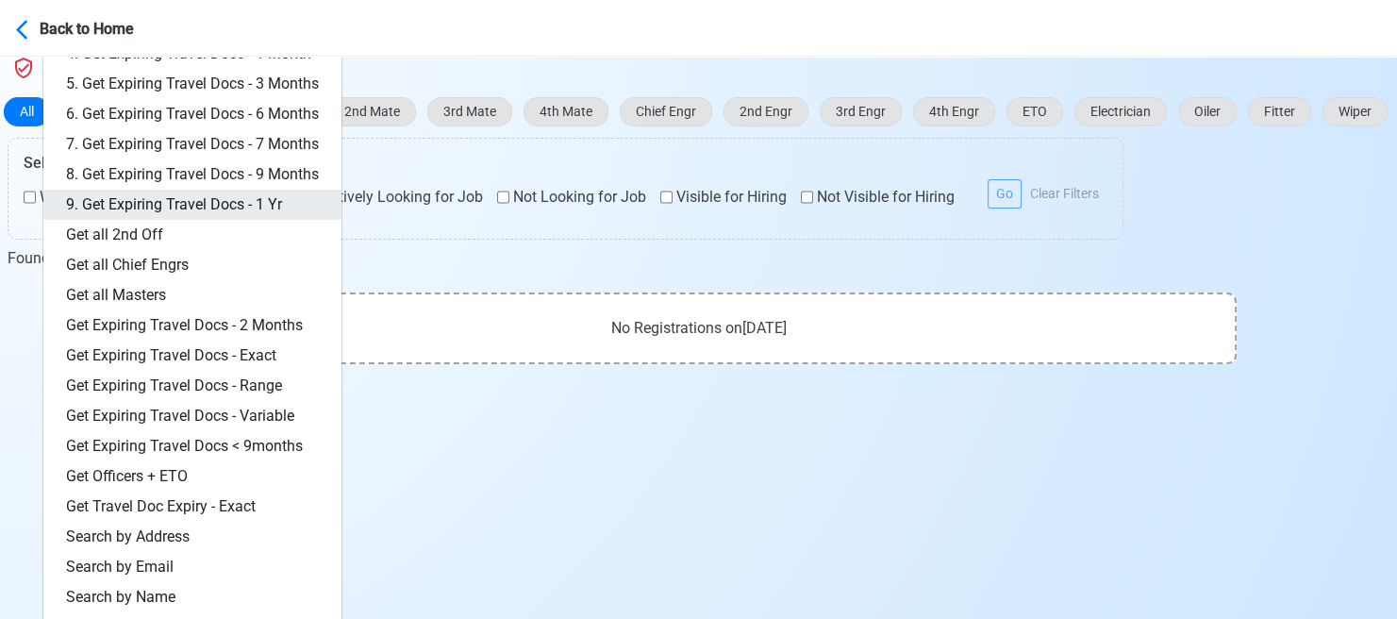
click at [255, 201] on link "9. Get Expiring Travel Docs - 1 Yr" at bounding box center [192, 205] width 298 height 30
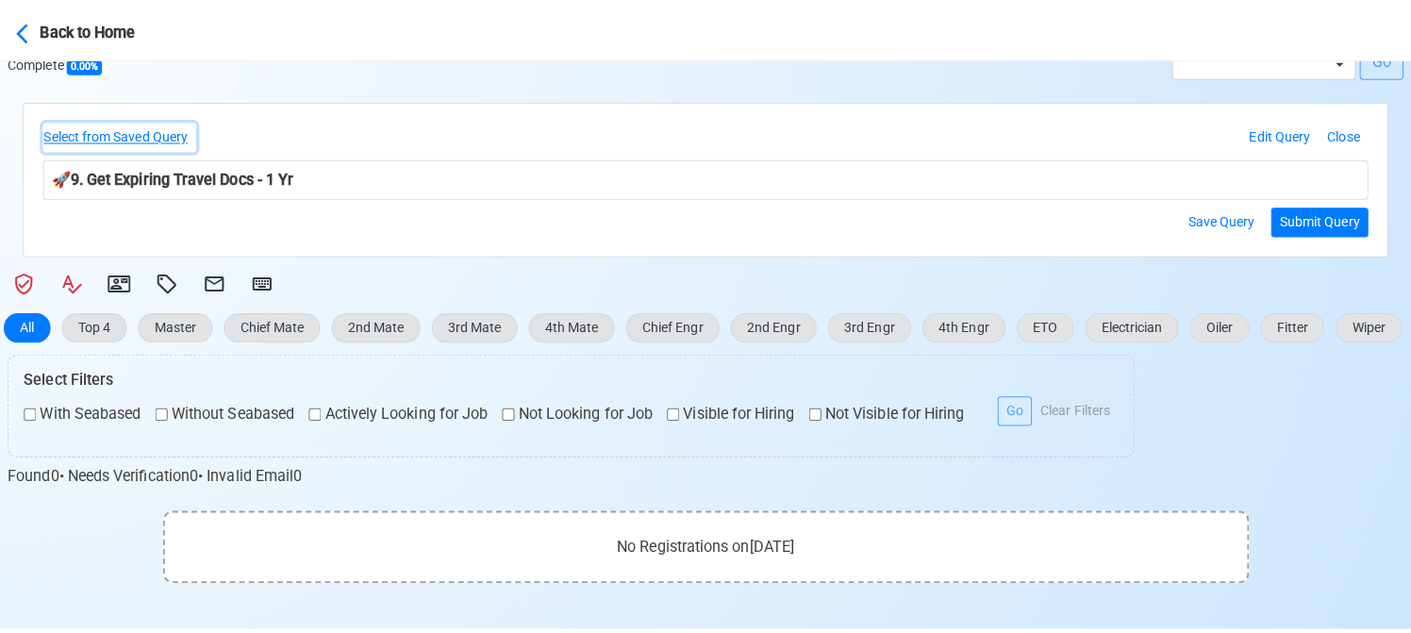
scroll to position [449, 0]
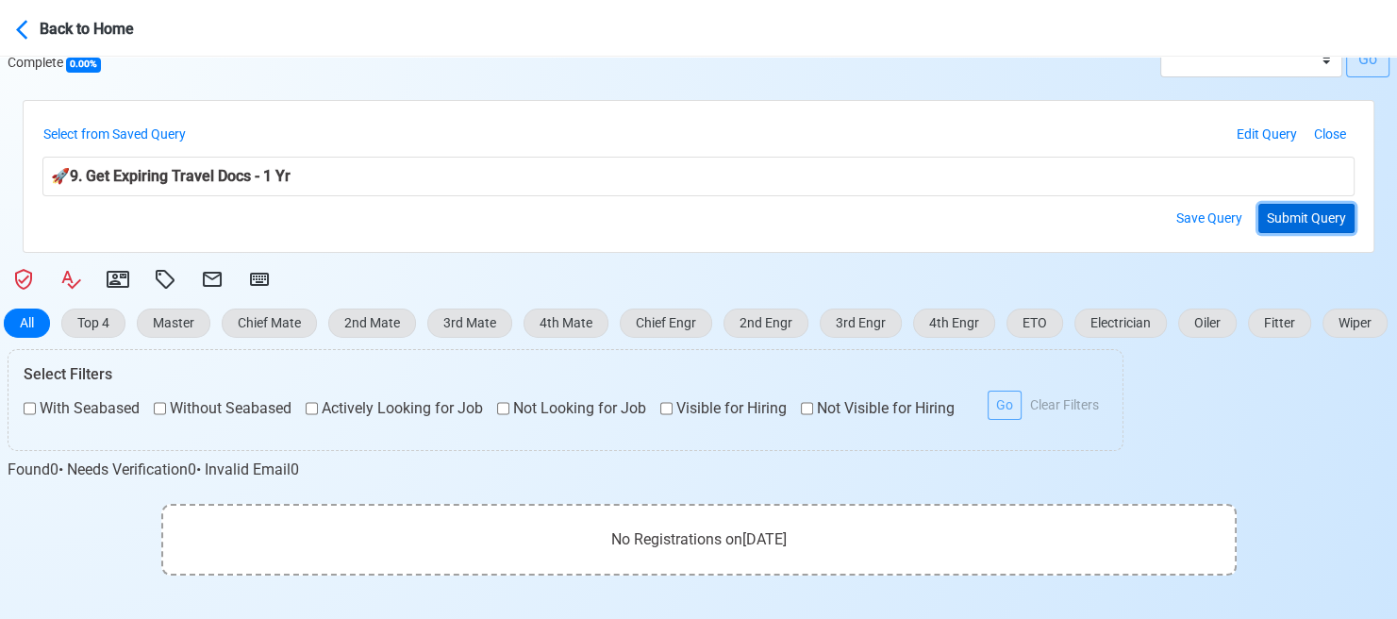
click at [1339, 223] on button "Submit Query" at bounding box center [1306, 218] width 96 height 29
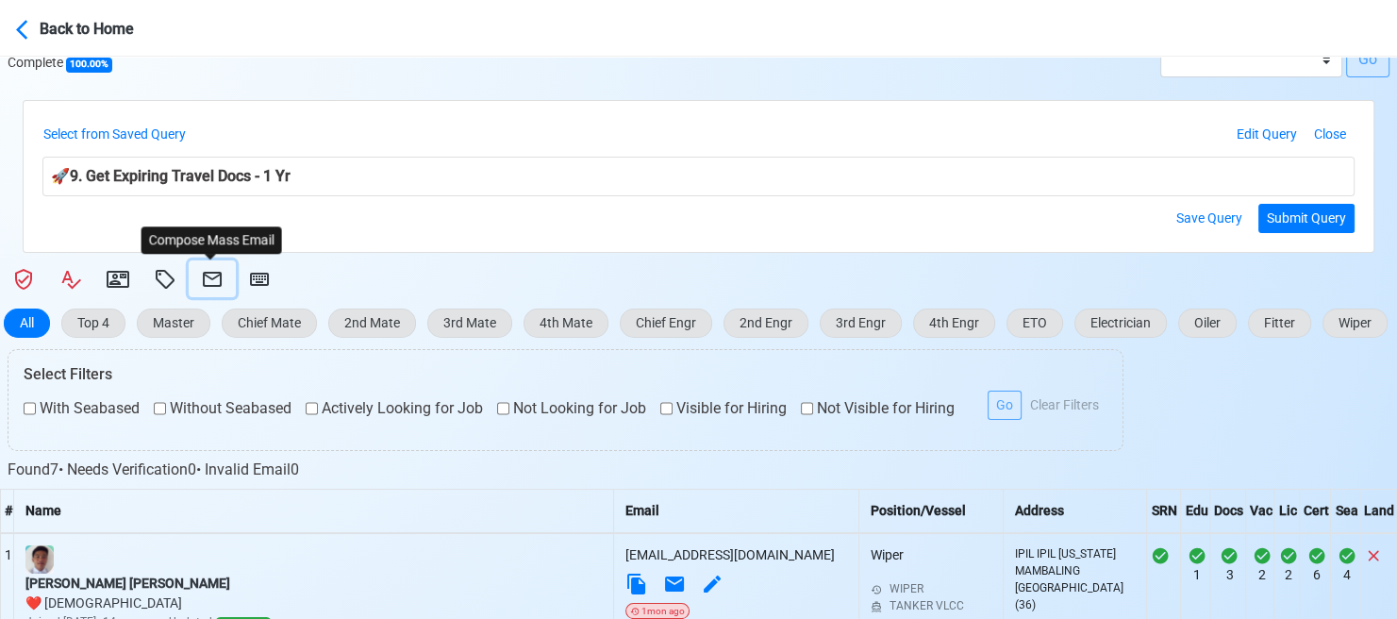
click at [207, 281] on icon at bounding box center [212, 279] width 23 height 23
select select "d-3e71907ffd064a39999872a824aaf79a"
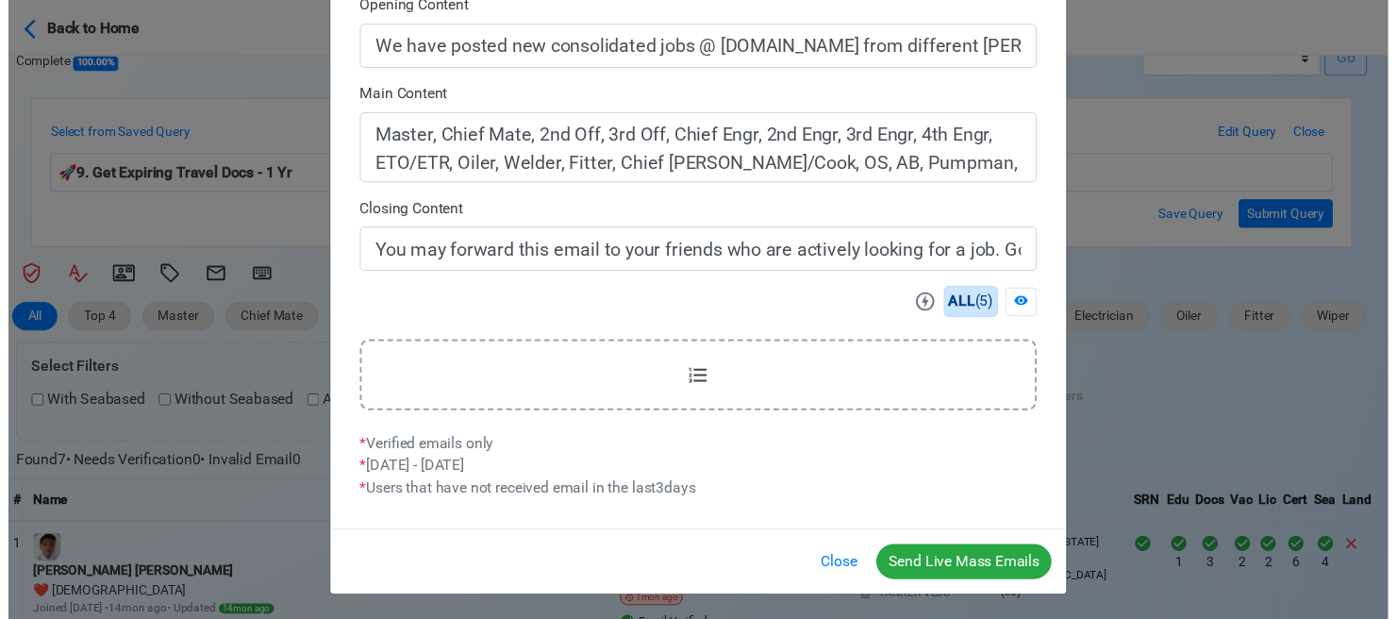
scroll to position [604, 0]
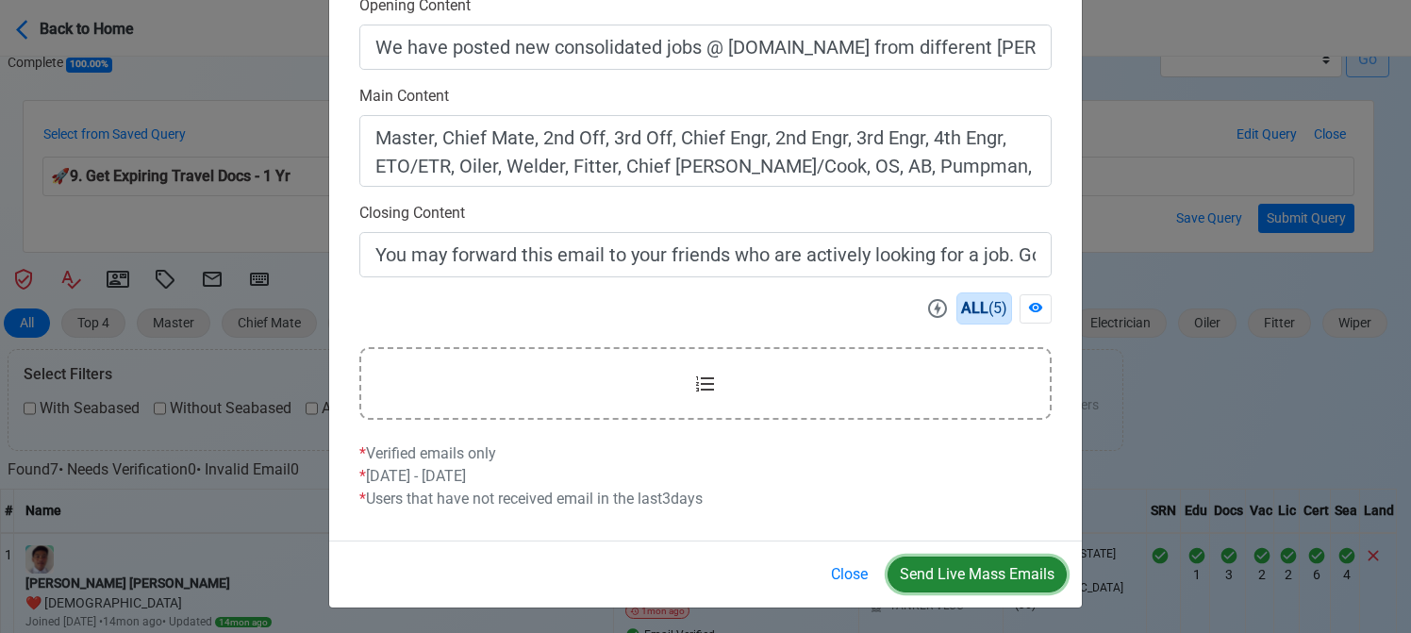
click at [985, 566] on button "Send Live Mass Emails" at bounding box center [977, 574] width 179 height 36
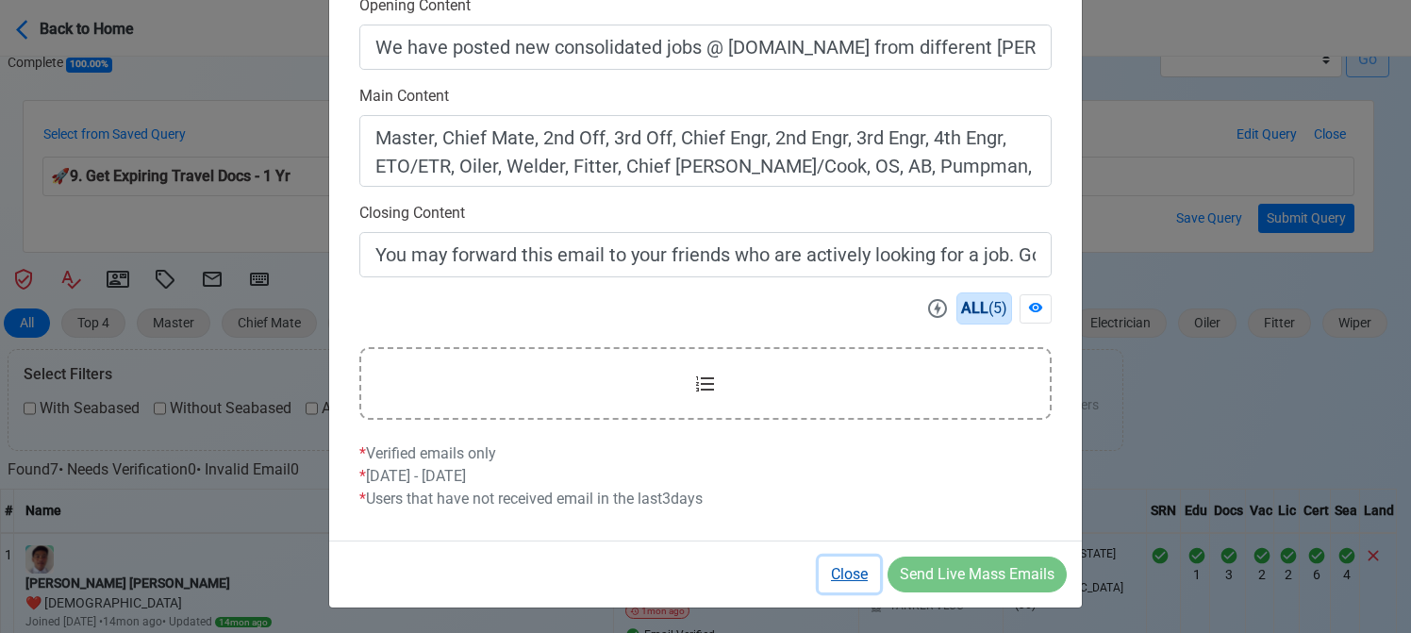
click at [858, 573] on button "Close" at bounding box center [849, 574] width 61 height 36
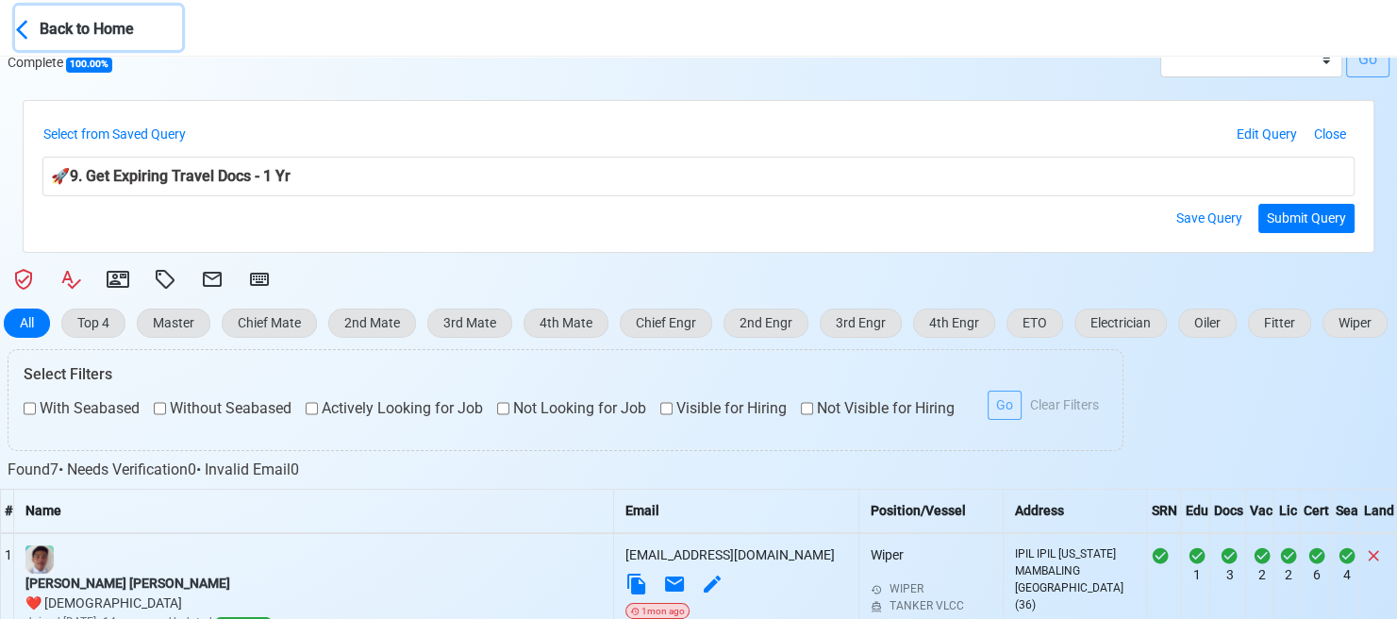
click at [53, 37] on div "Back to Home" at bounding box center [110, 27] width 141 height 26
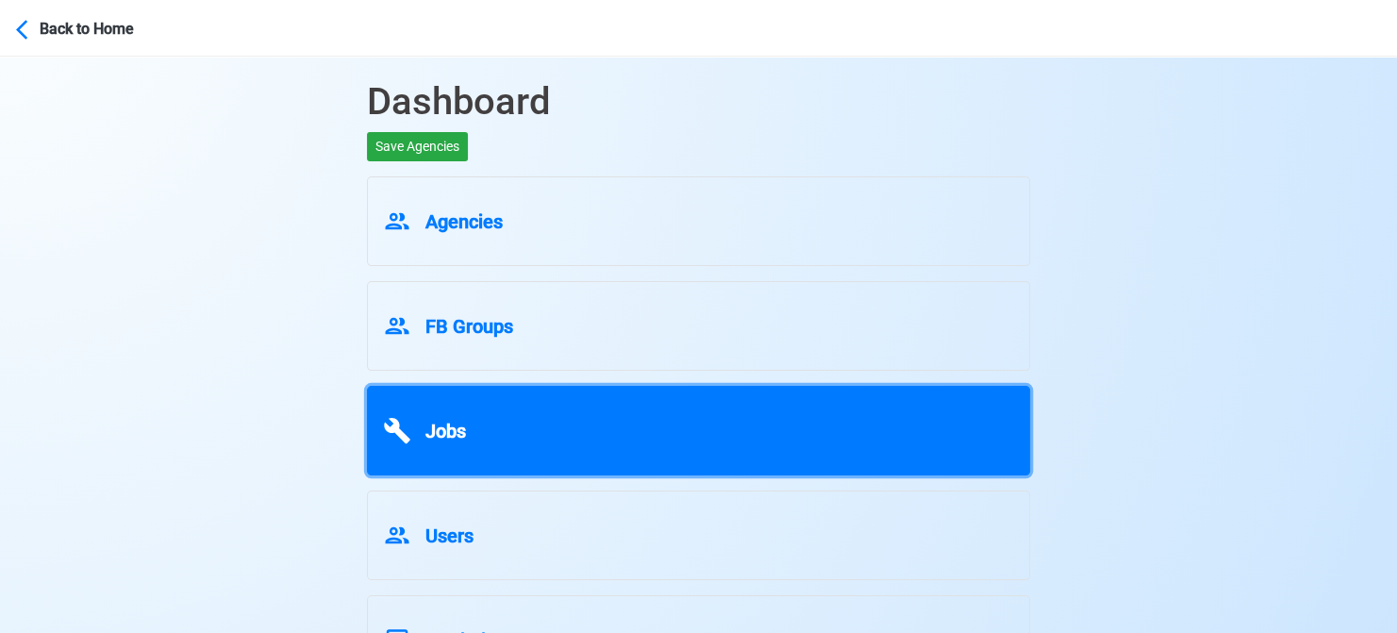
click at [455, 420] on span "Jobs" at bounding box center [445, 431] width 41 height 23
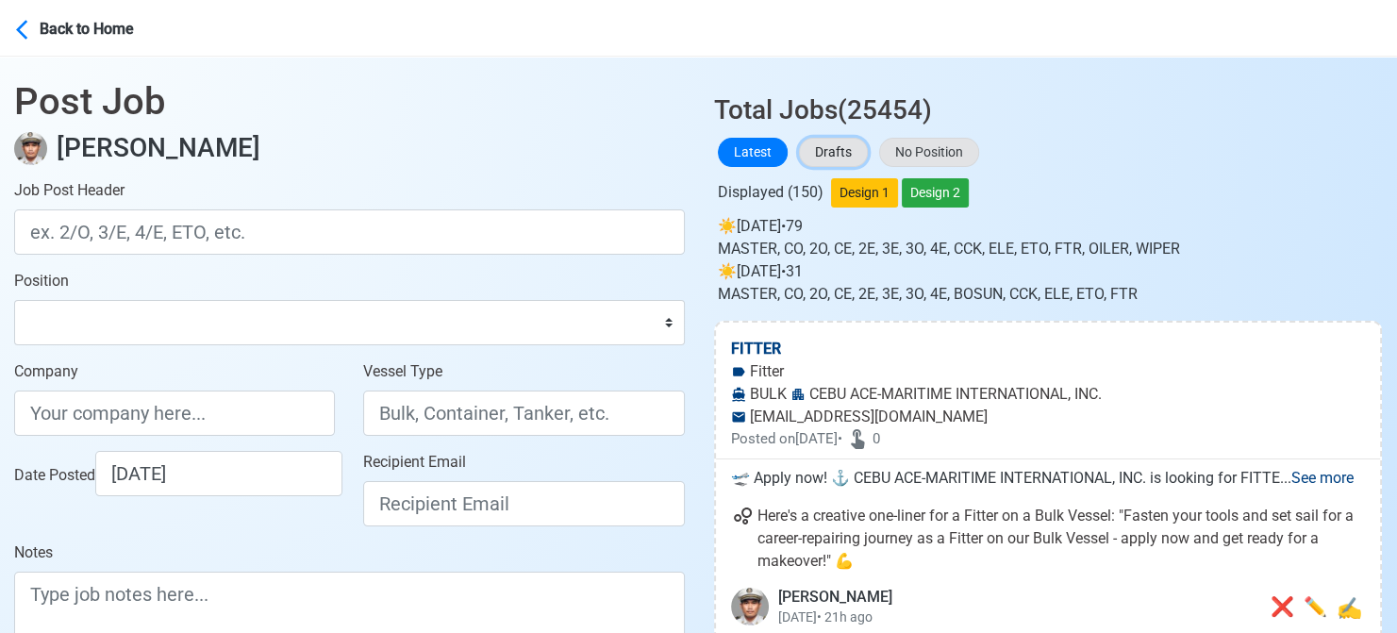
click at [811, 144] on button "Drafts" at bounding box center [833, 152] width 69 height 29
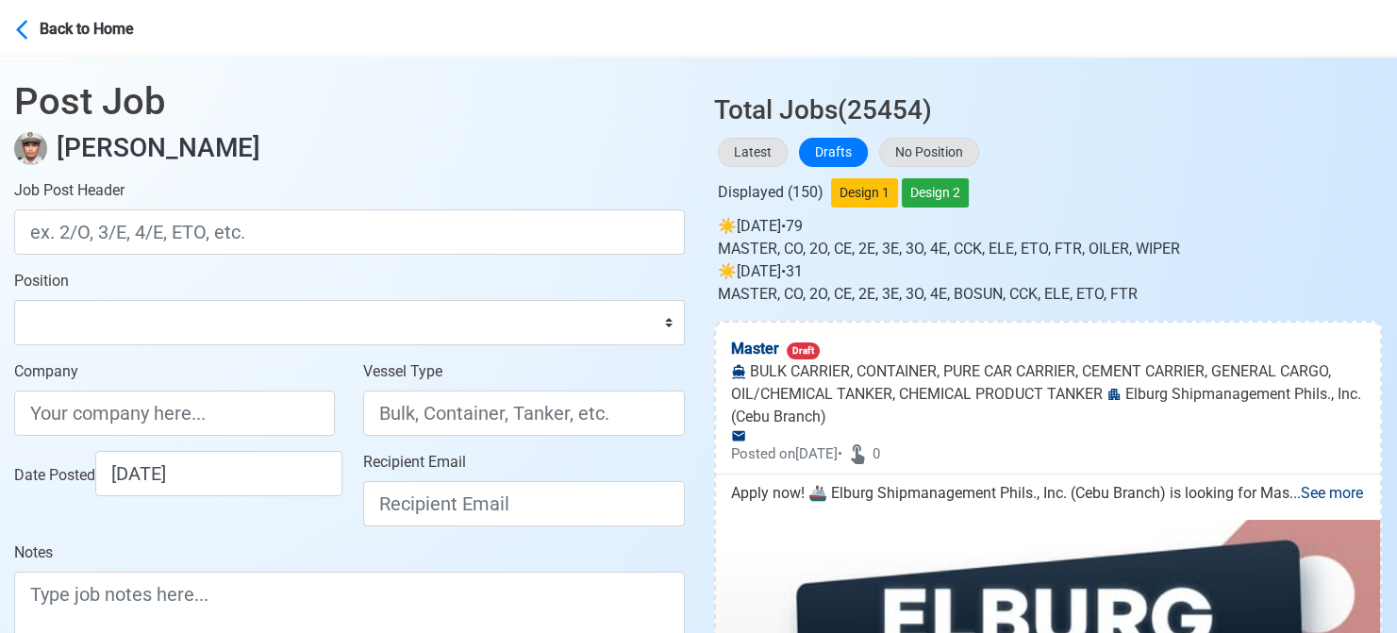
click at [1179, 149] on div "Latest Drafts No Position" at bounding box center [1048, 152] width 669 height 37
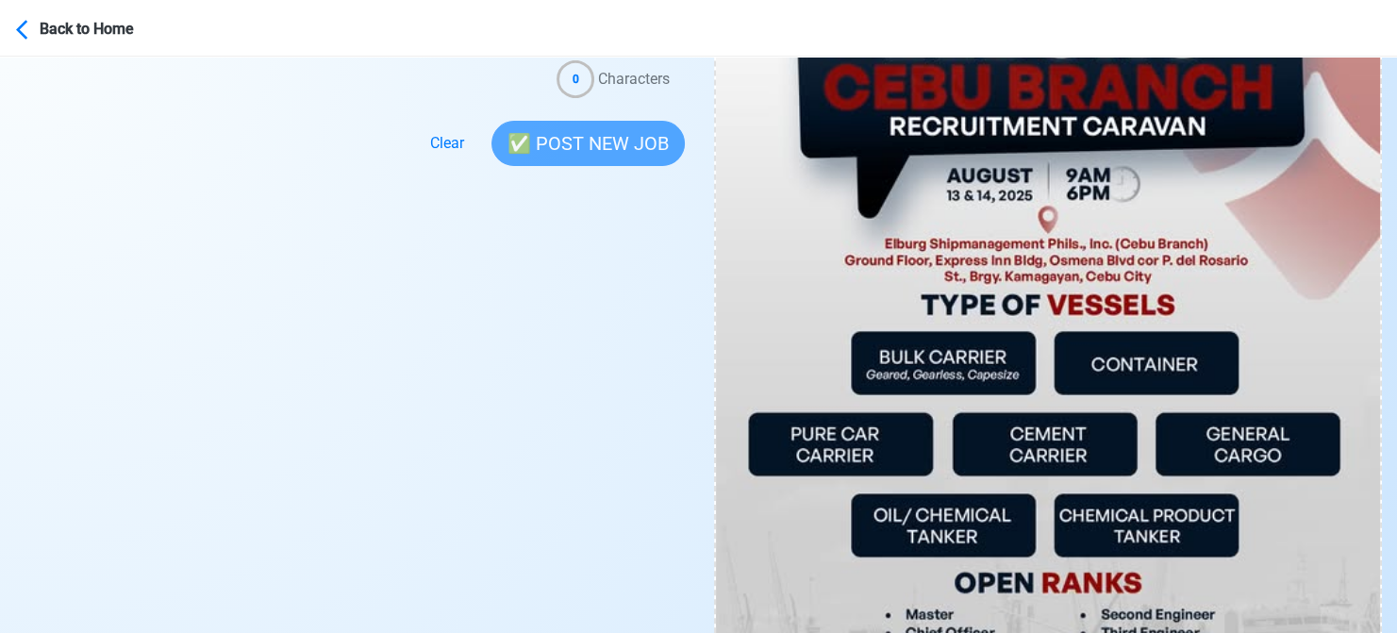
scroll to position [849, 0]
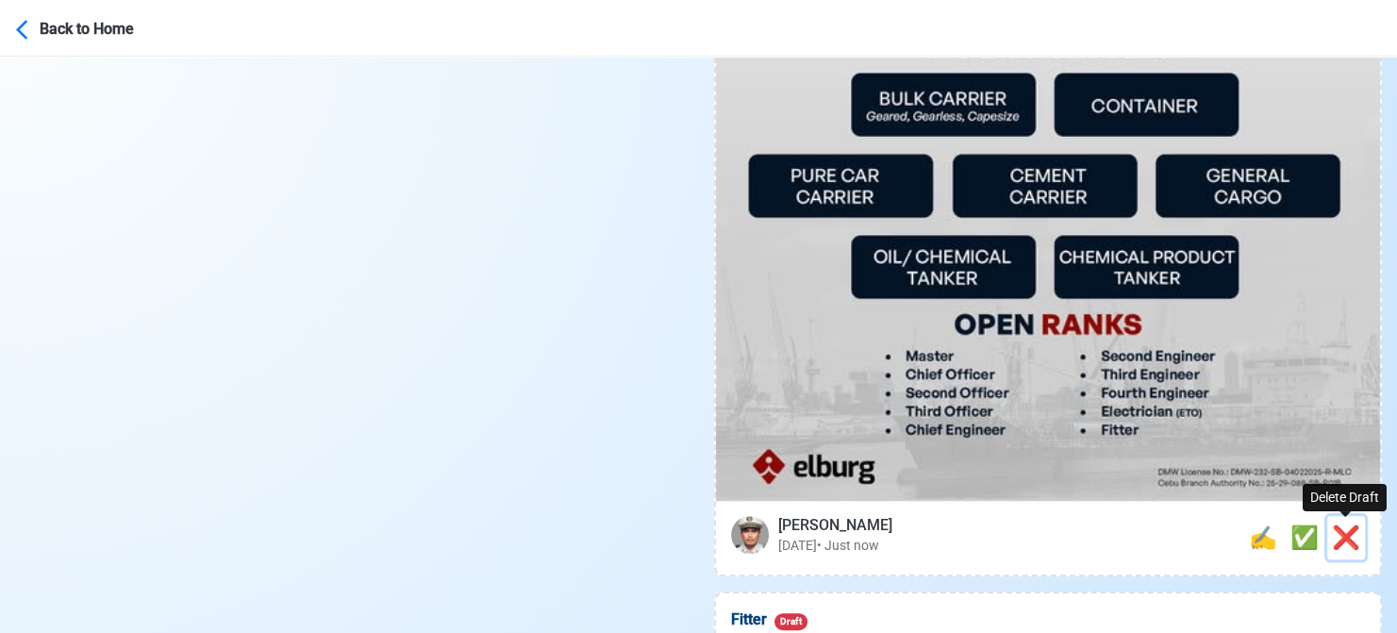
click at [1351, 544] on span "❌" at bounding box center [1346, 537] width 28 height 26
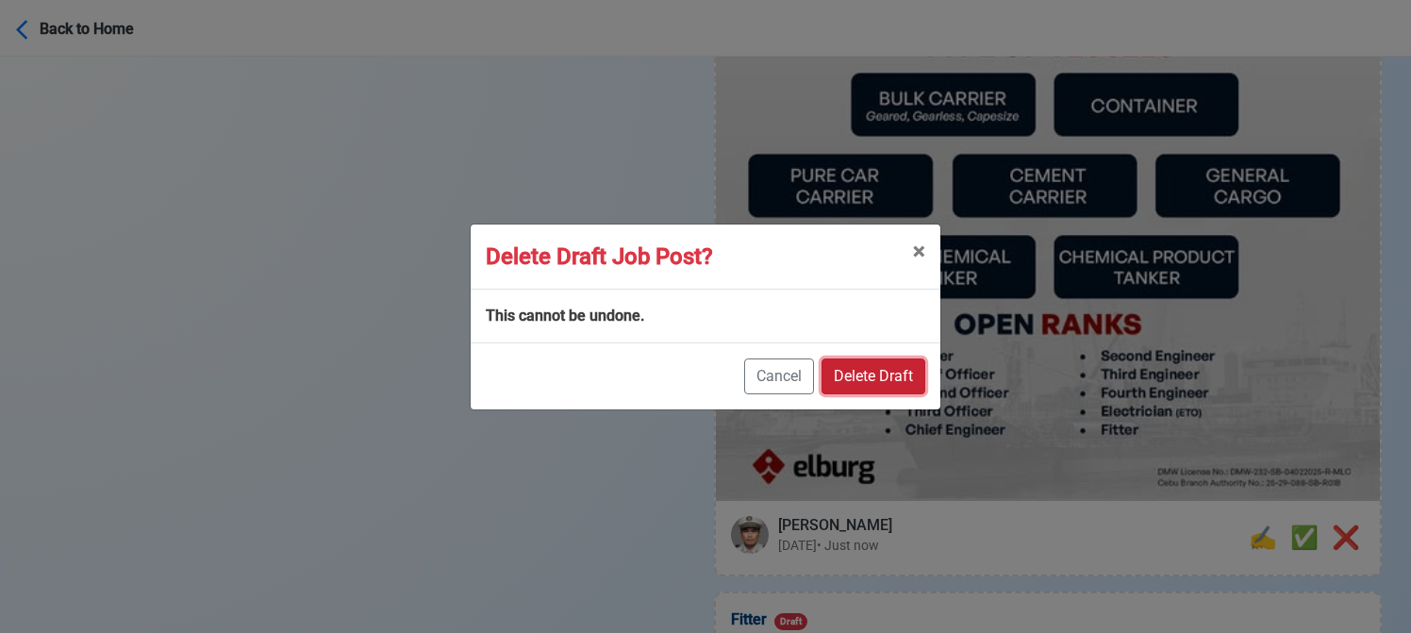
click at [879, 384] on button "Delete Draft" at bounding box center [874, 376] width 104 height 36
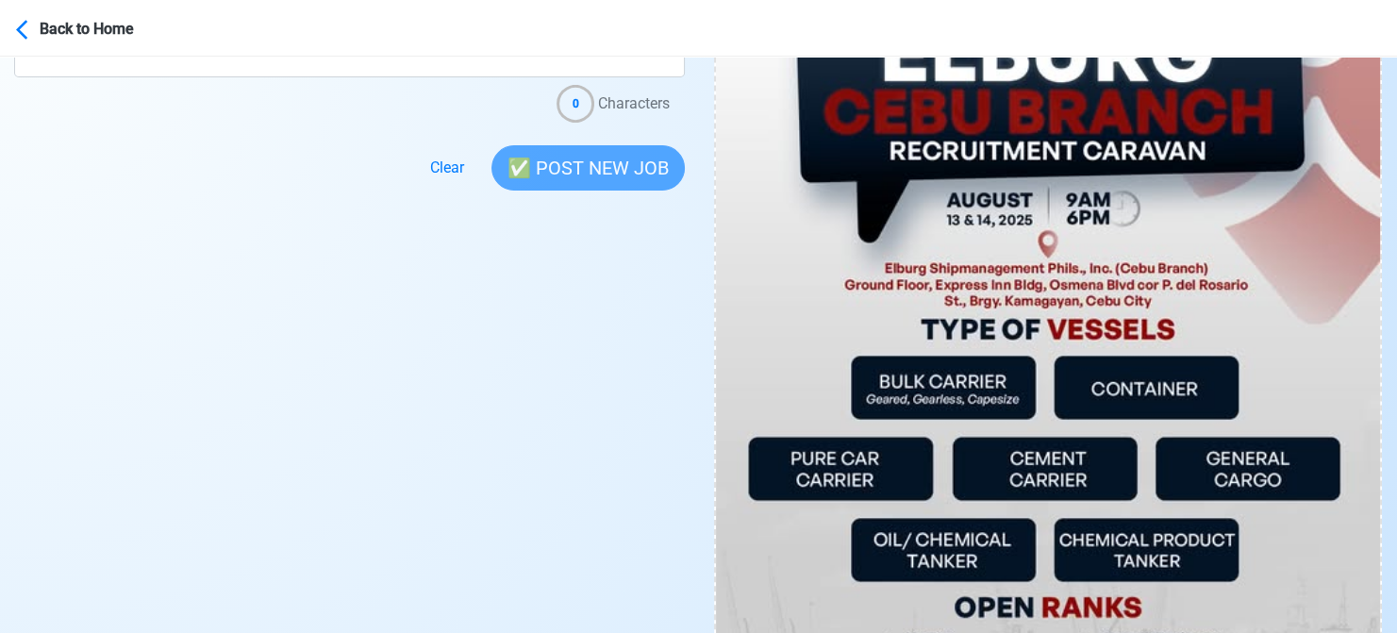
scroll to position [1037, 0]
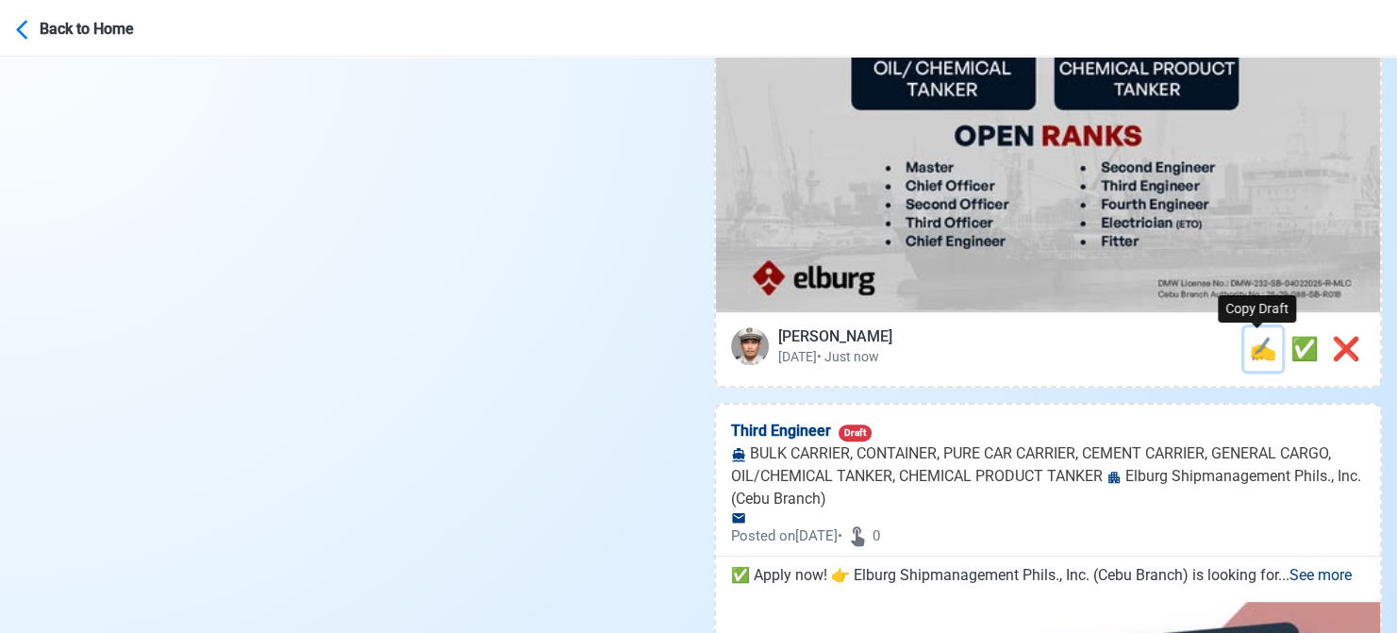
click at [1266, 354] on span "✍️" at bounding box center [1263, 349] width 28 height 26
type input "Fitter"
select select "Fitter"
type input "Elburg Shipmanagement Phils., Inc. (Cebu Branch)"
type input "BULK CARRIER, CONTAINER, PURE CAR CARRIER, CEMENT CARRIER, GENERAL CARGO, OIL/C…"
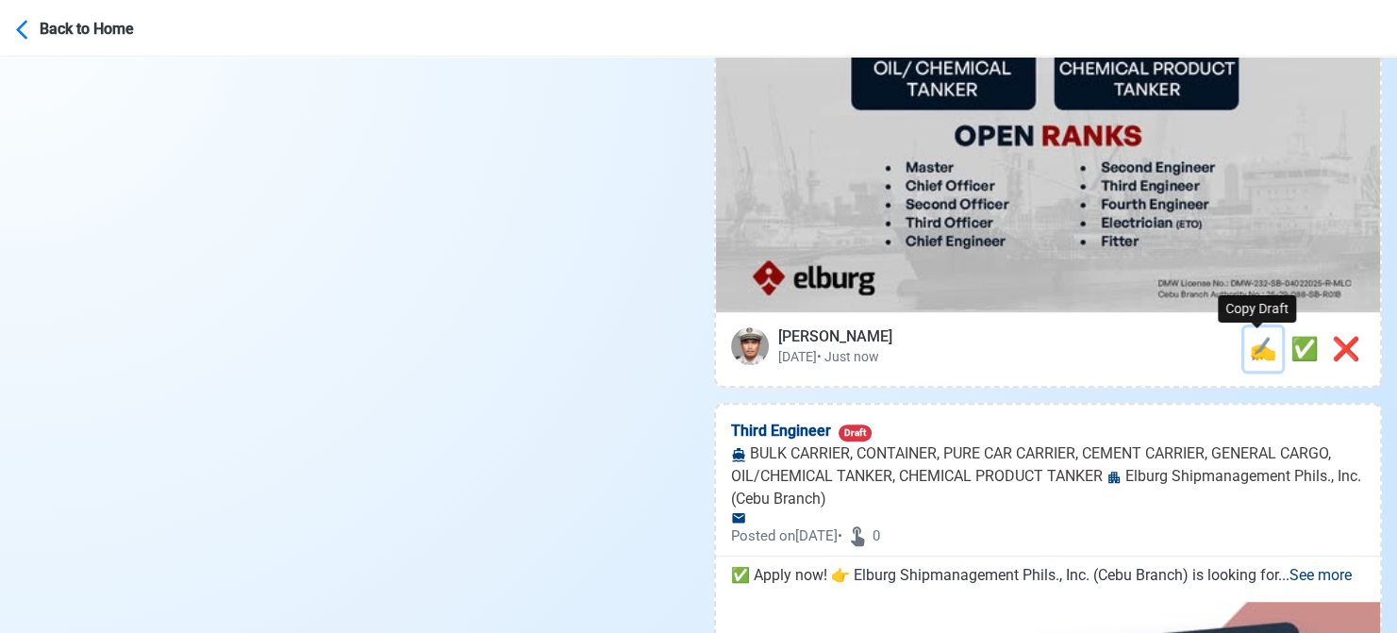
type textarea "🧭 Apply now! 📡 Elburg Shipmanagement Phils., Inc. (Cebu Branch) is looking for …"
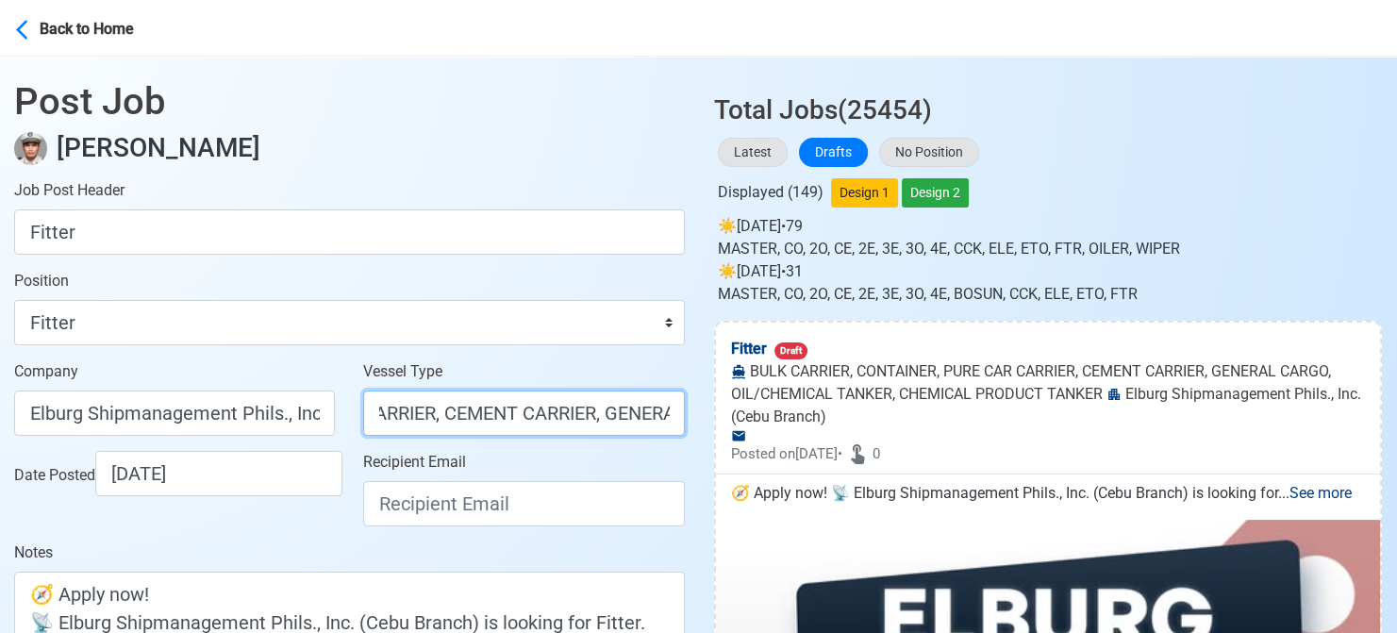
scroll to position [0, 890]
drag, startPoint x: 508, startPoint y: 410, endPoint x: 789, endPoint y: 406, distance: 281.1
type input "BULK CARRIER"
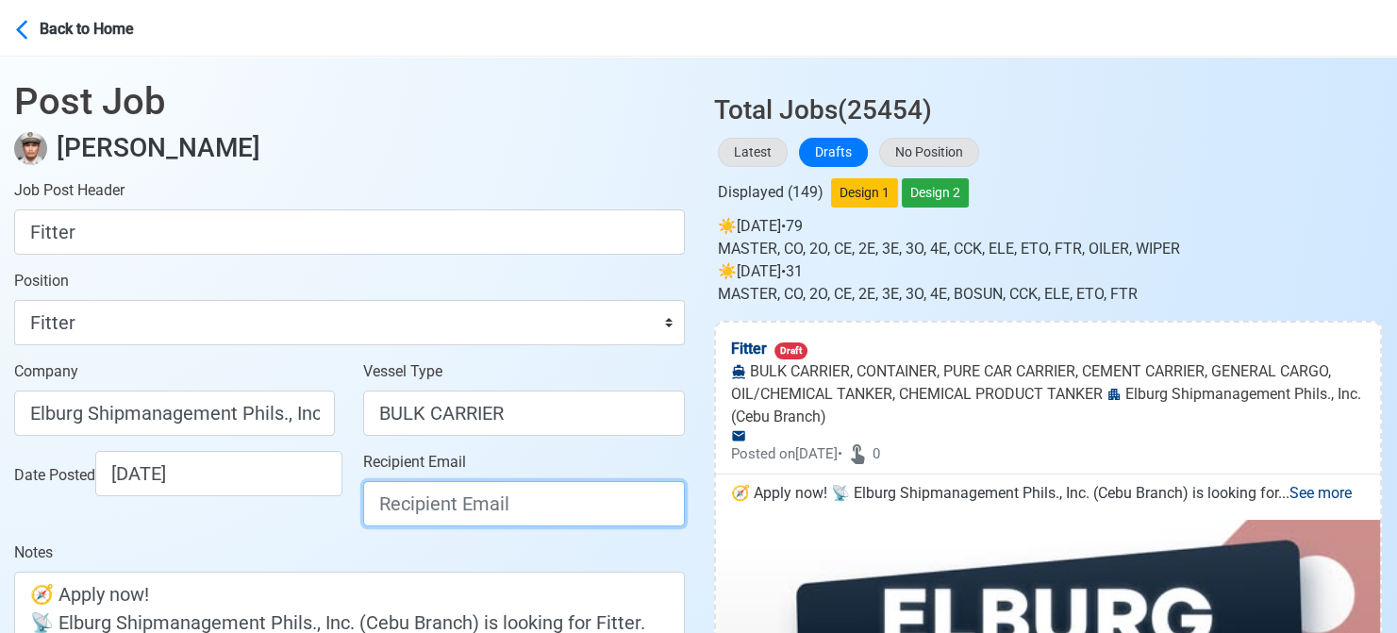
click at [411, 511] on input "Recipient Email" at bounding box center [523, 503] width 321 height 45
click at [1378, 163] on div "Latest Drafts No Position" at bounding box center [1048, 152] width 669 height 37
drag, startPoint x: 577, startPoint y: 498, endPoint x: 250, endPoint y: 492, distance: 327.3
click at [250, 492] on div "Date Posted 08/13/2025 Recipient Email recruitment@elb" at bounding box center [349, 496] width 699 height 91
paste input "urgshipmanagement.com.ph"
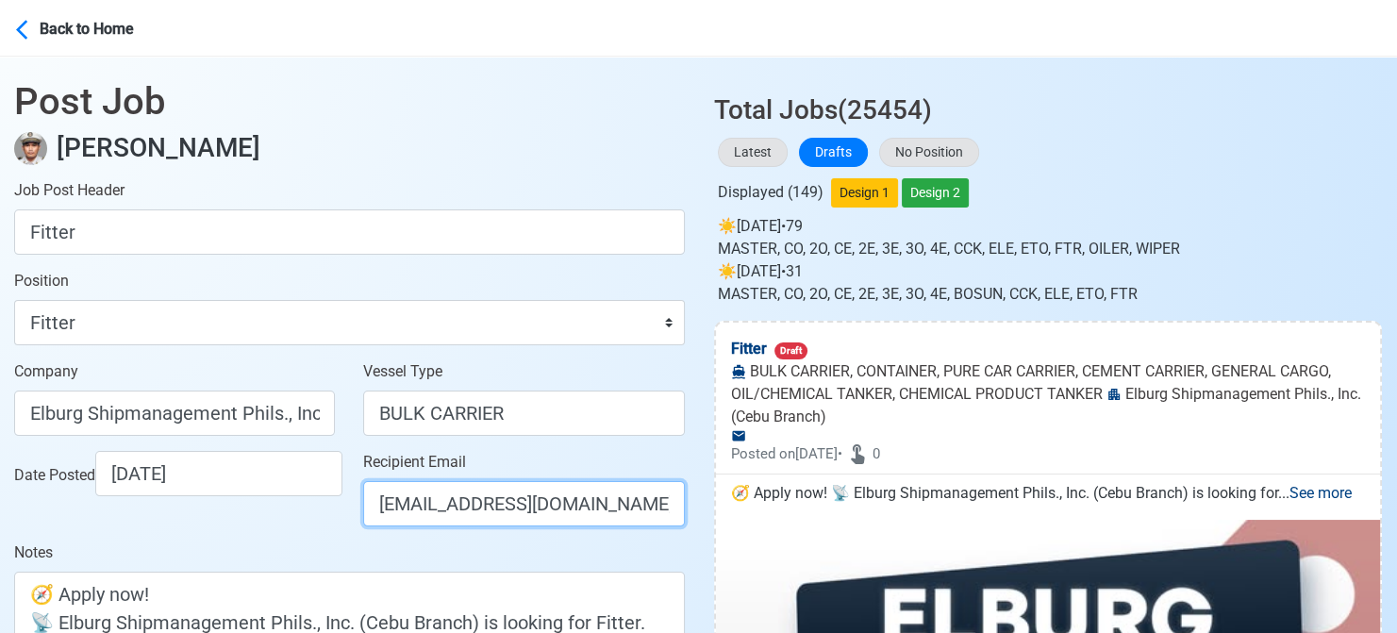
scroll to position [0, 89]
type input "[EMAIL_ADDRESS][DOMAIN_NAME]"
click at [273, 531] on div "Date Posted 08/13/2025" at bounding box center [174, 496] width 349 height 91
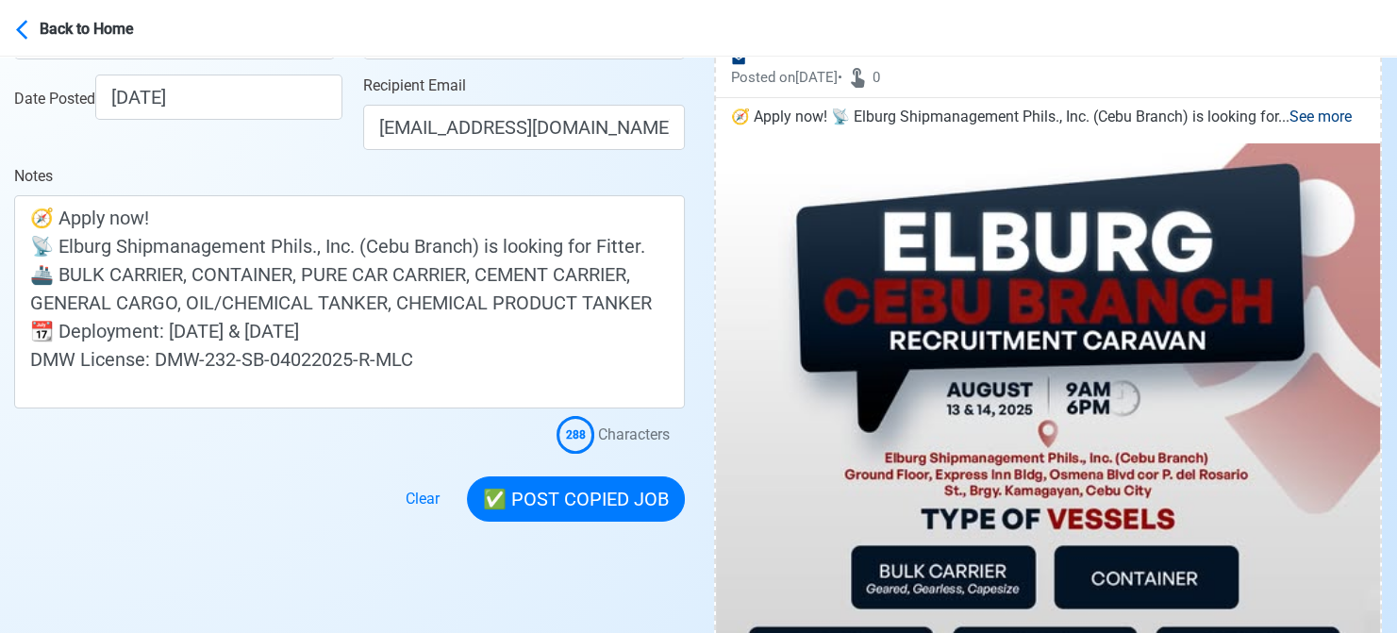
scroll to position [377, 0]
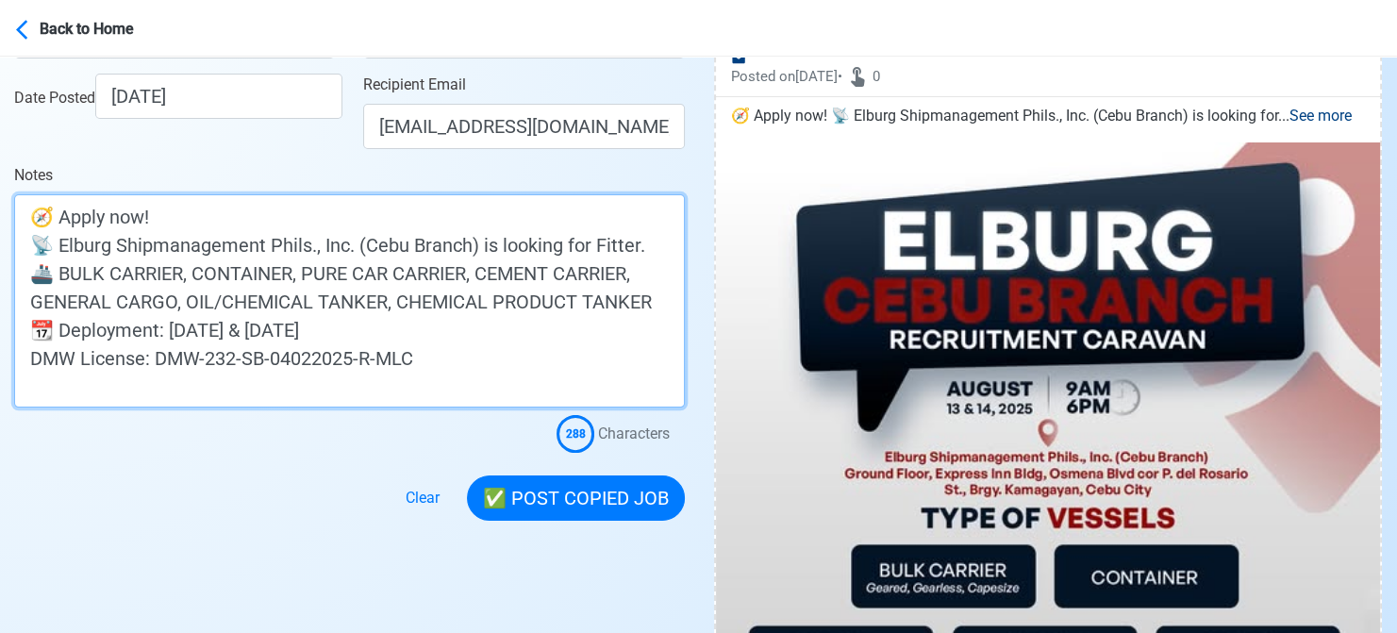
drag, startPoint x: 381, startPoint y: 330, endPoint x: -9, endPoint y: 327, distance: 390.5
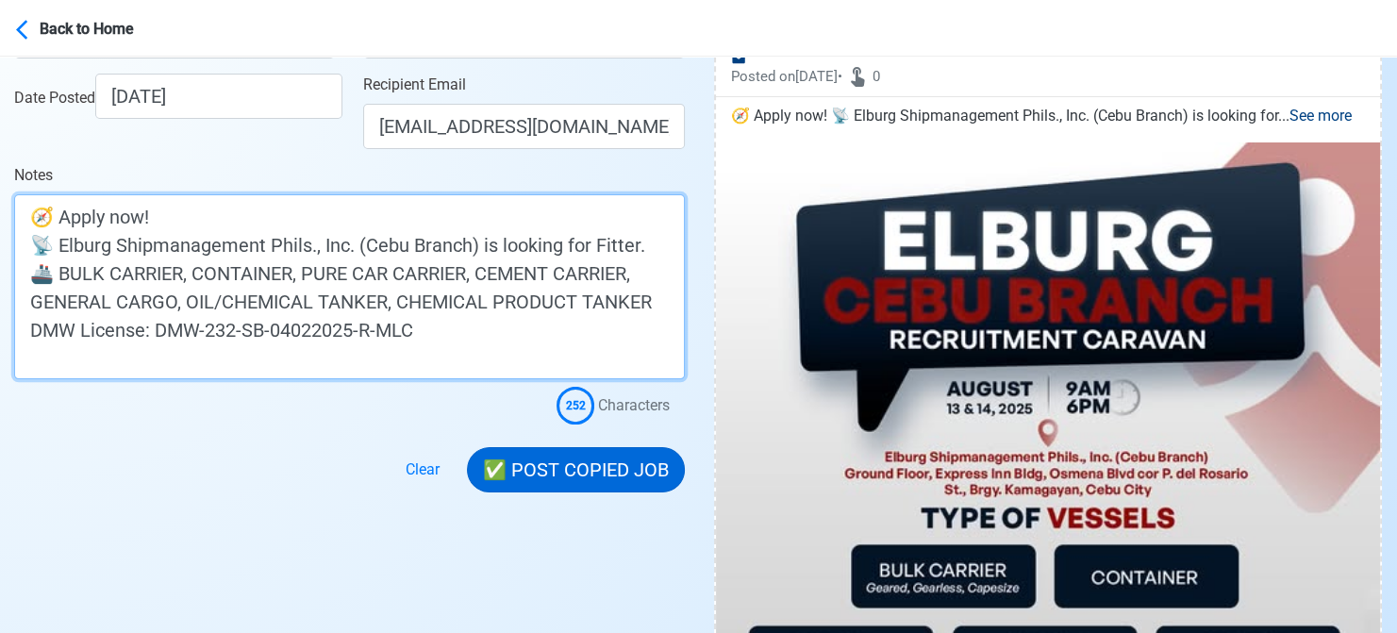
type textarea "🧭 Apply now! 📡 Elburg Shipmanagement Phils., Inc. (Cebu Branch) is looking for …"
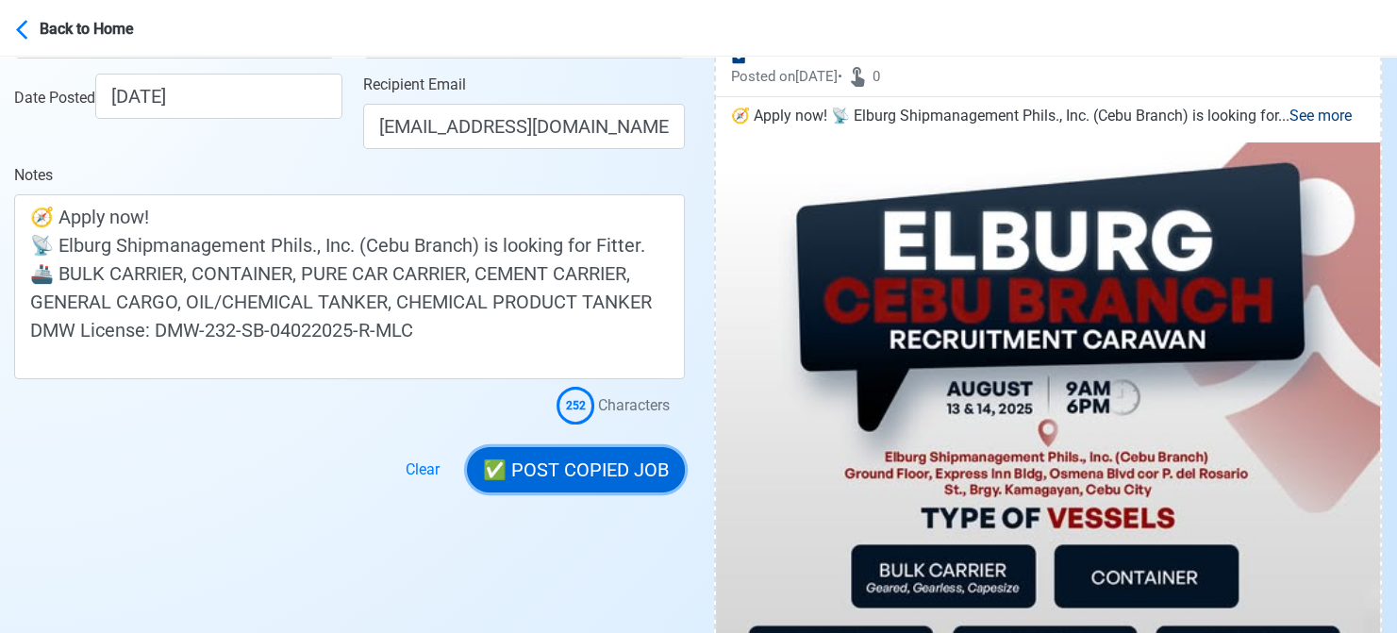
click at [616, 473] on button "✅ POST COPIED JOB" at bounding box center [576, 469] width 218 height 45
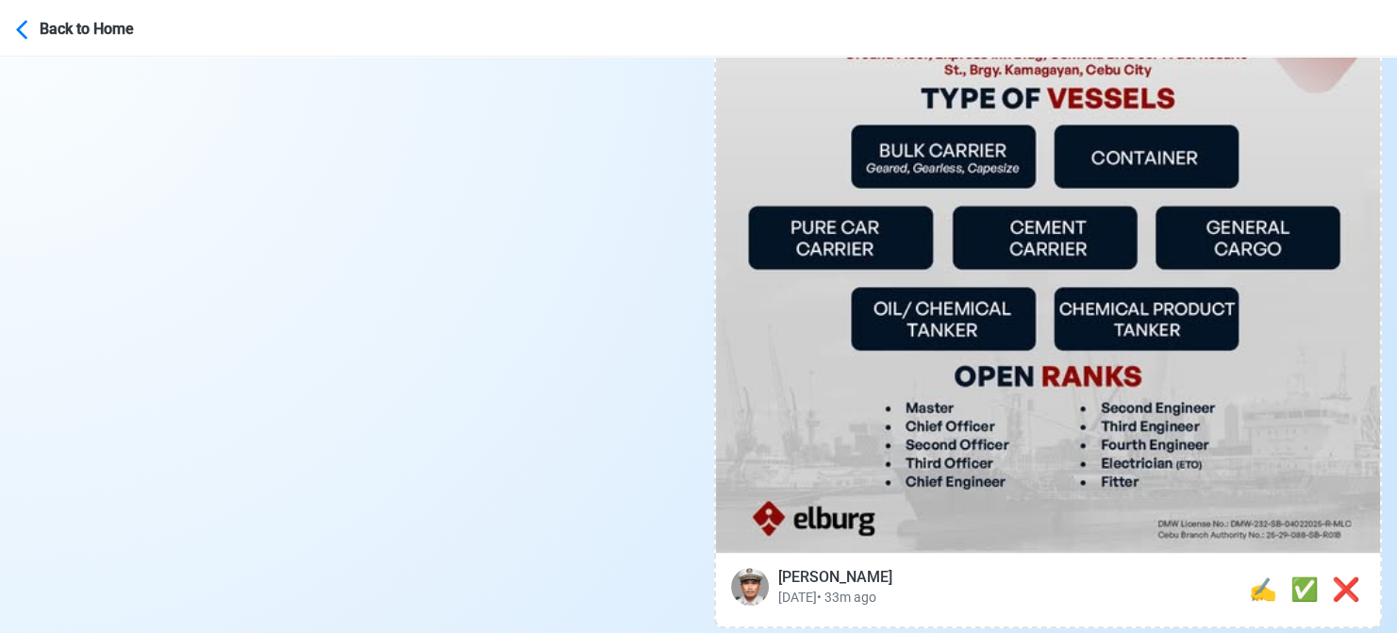
scroll to position [943, 0]
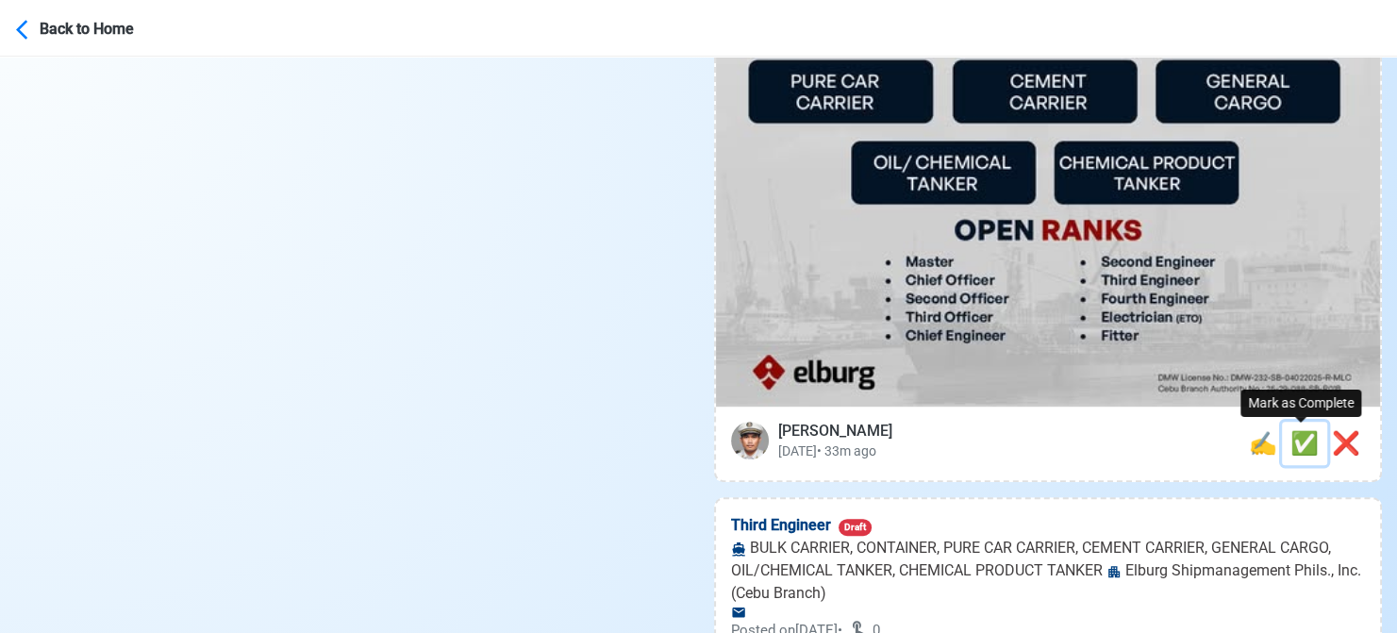
click at [1301, 440] on span "✅" at bounding box center [1304, 443] width 28 height 26
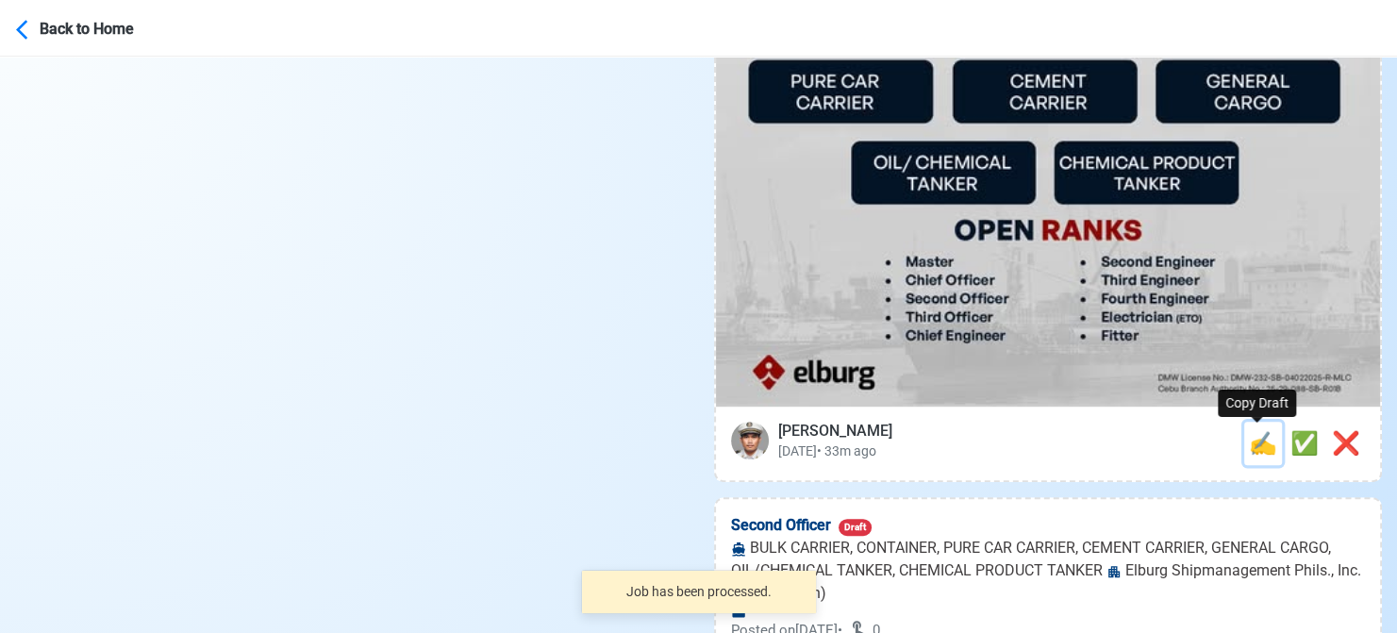
click at [1264, 444] on span "✍️" at bounding box center [1263, 443] width 28 height 26
type input "Third Engineer"
select select
type input "Elburg Shipmanagement Phils., Inc. (Cebu Branch)"
type input "BULK CARRIER, CONTAINER, PURE CAR CARRIER, CEMENT CARRIER, GENERAL CARGO, OIL/C…"
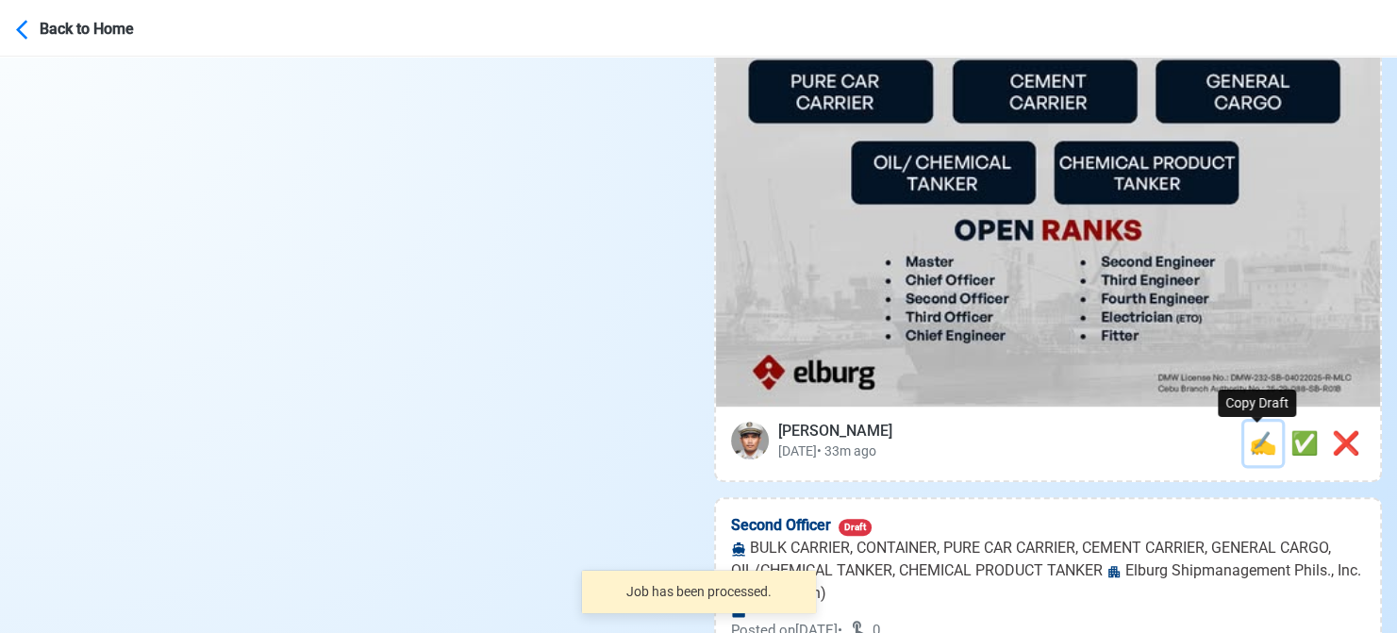
type textarea "✅ Apply now! 👉 Elburg Shipmanagement Phils., Inc. (Cebu Branch) is looking for …"
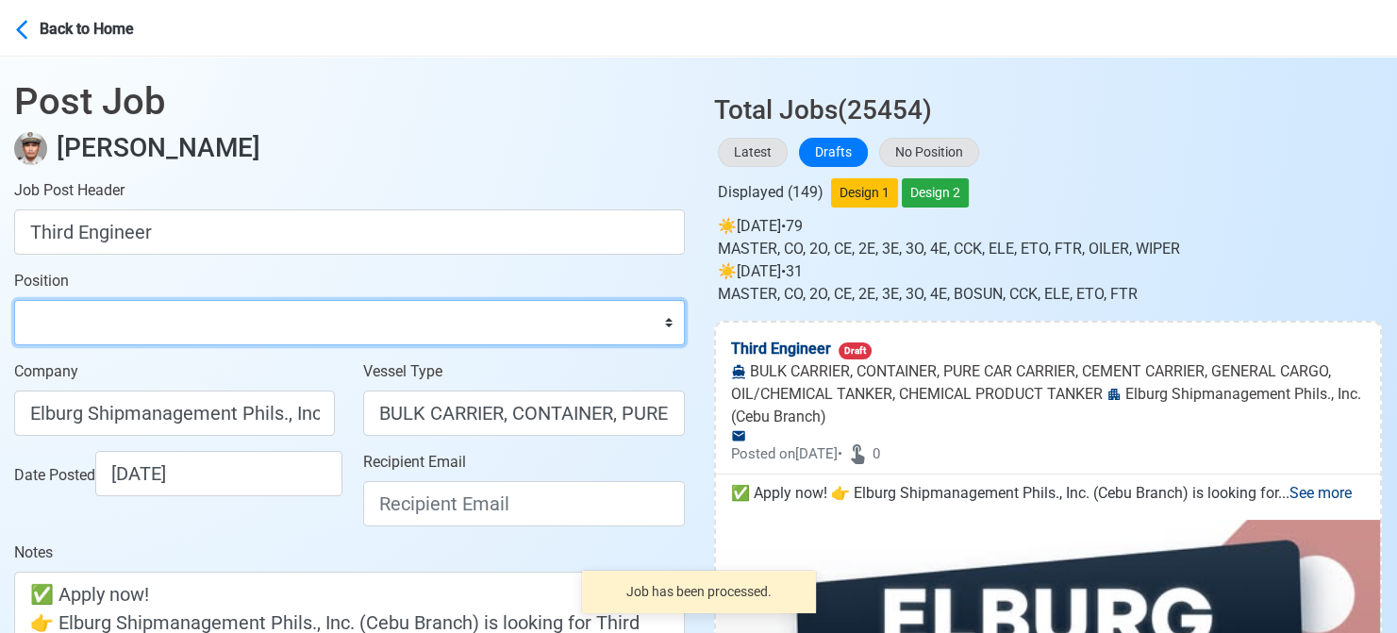
click at [143, 319] on select "Master Chief Officer 2nd Officer 3rd Officer Junior Officer Chief Engineer 2nd …" at bounding box center [349, 322] width 671 height 45
select select "3rd Engineer"
click at [14, 300] on select "Master Chief Officer 2nd Officer 3rd Officer Junior Officer Chief Engineer 2nd …" at bounding box center [349, 322] width 671 height 45
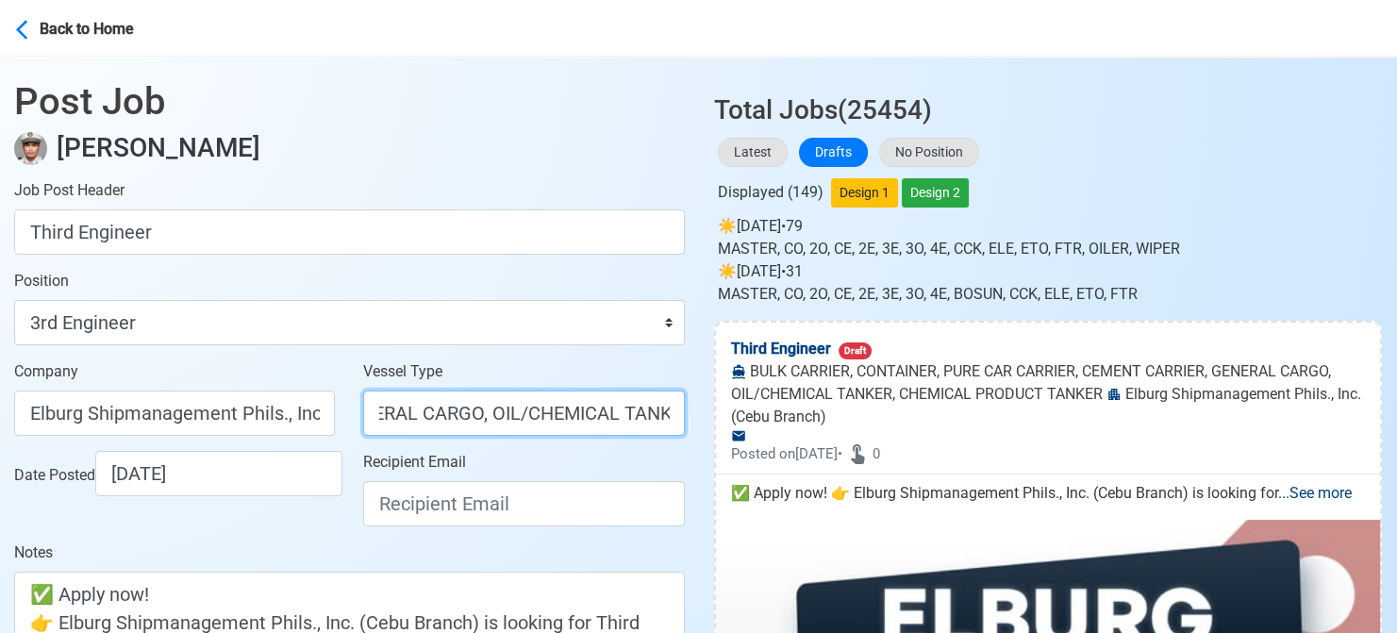
scroll to position [0, 890]
drag, startPoint x: 495, startPoint y: 414, endPoint x: 783, endPoint y: 411, distance: 287.7
type input "BULK CARRIER"
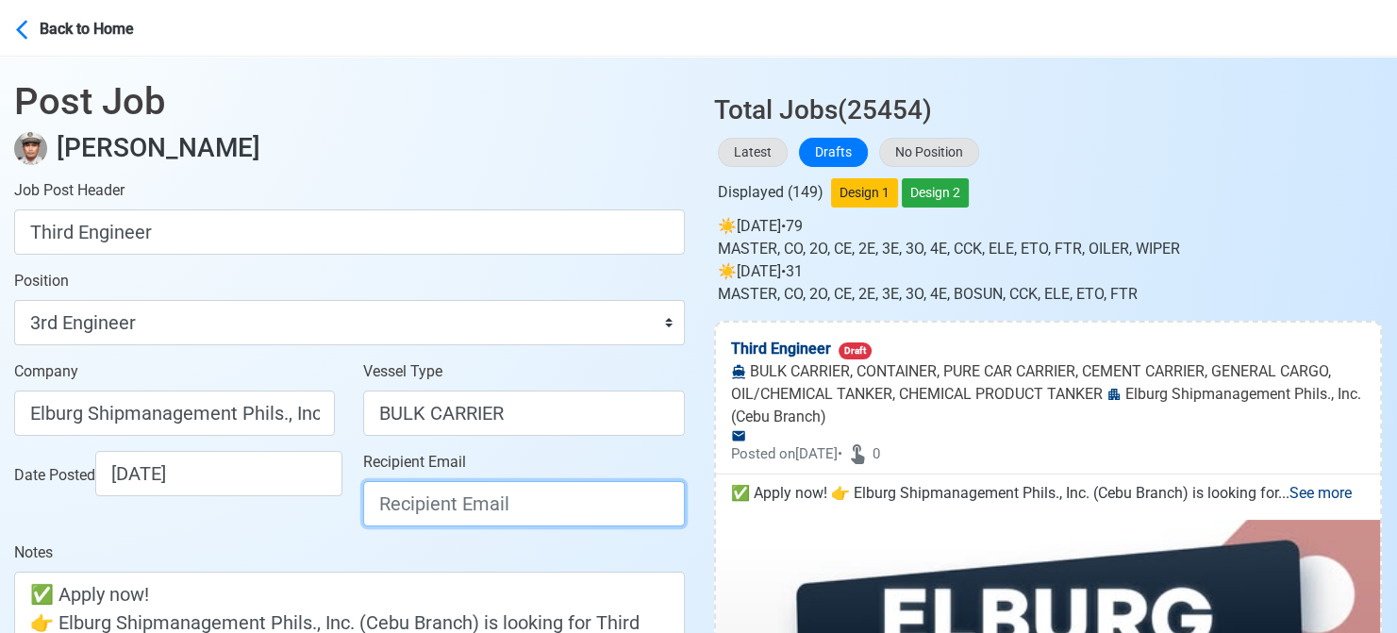
click at [635, 504] on input "Recipient Email" at bounding box center [523, 503] width 321 height 45
paste input "[EMAIL_ADDRESS][DOMAIN_NAME]"
type input "[EMAIL_ADDRESS][DOMAIN_NAME]"
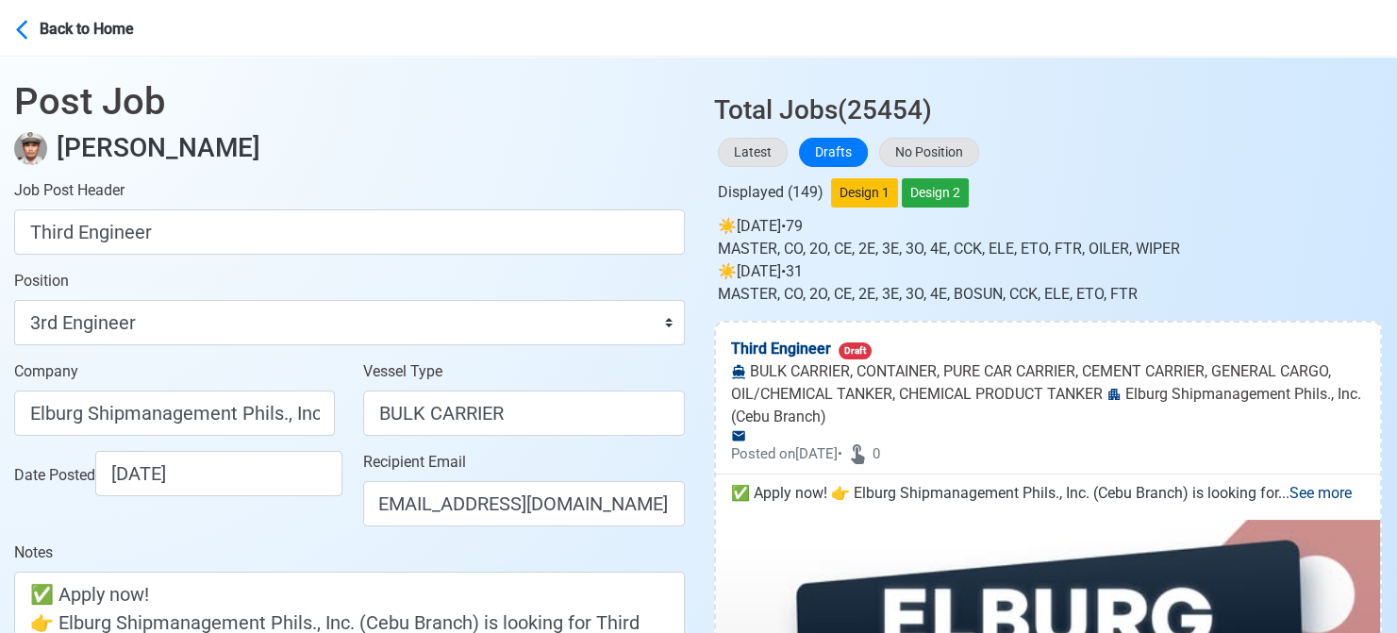
click at [335, 533] on div "Date Posted 08/13/2025" at bounding box center [174, 496] width 349 height 91
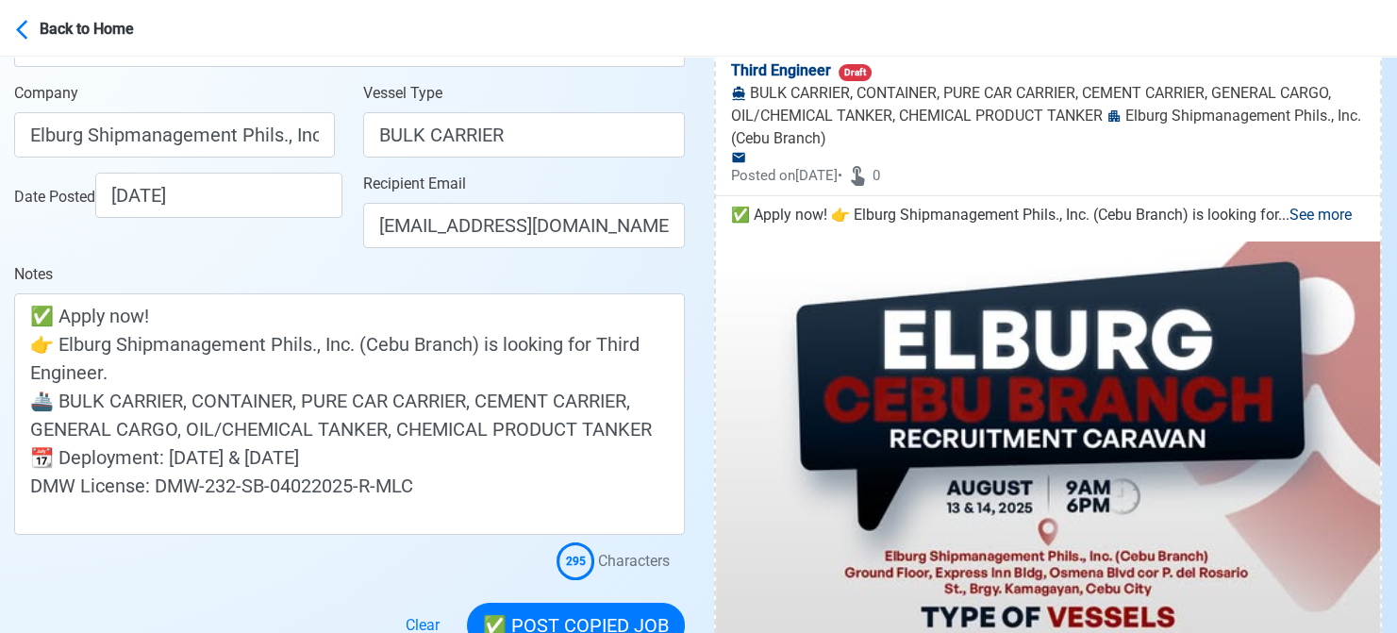
scroll to position [377, 0]
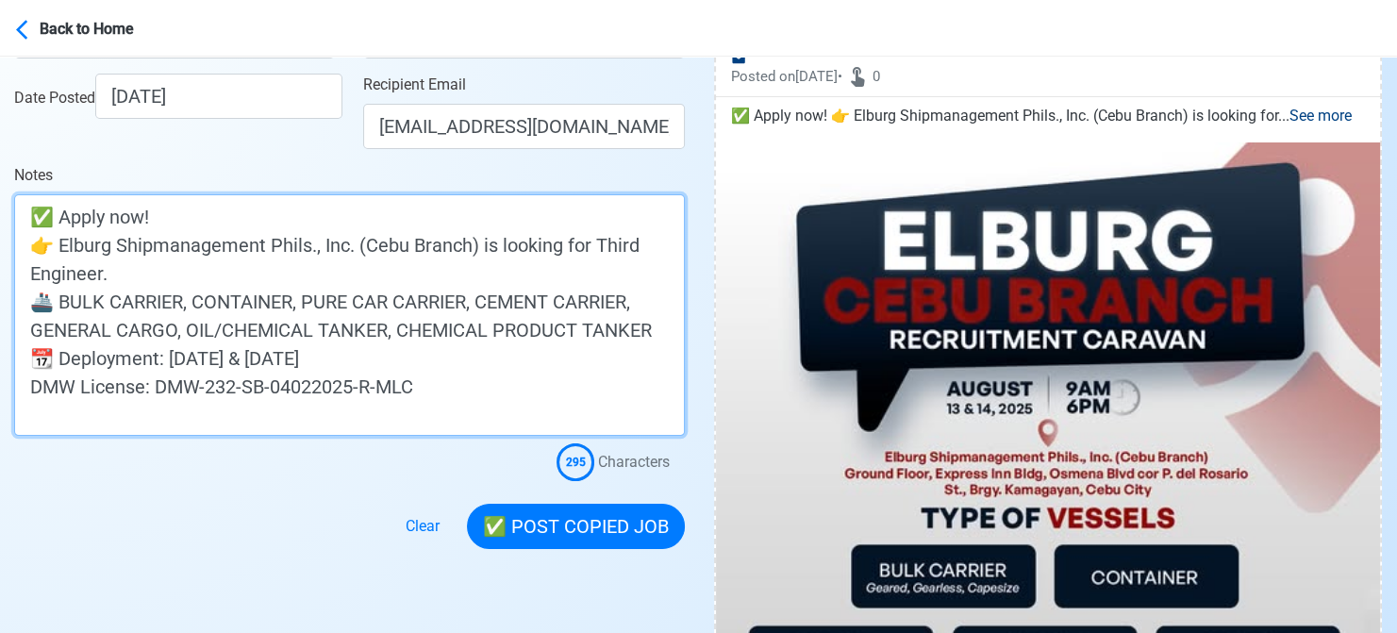
drag, startPoint x: 366, startPoint y: 357, endPoint x: -19, endPoint y: 358, distance: 384.8
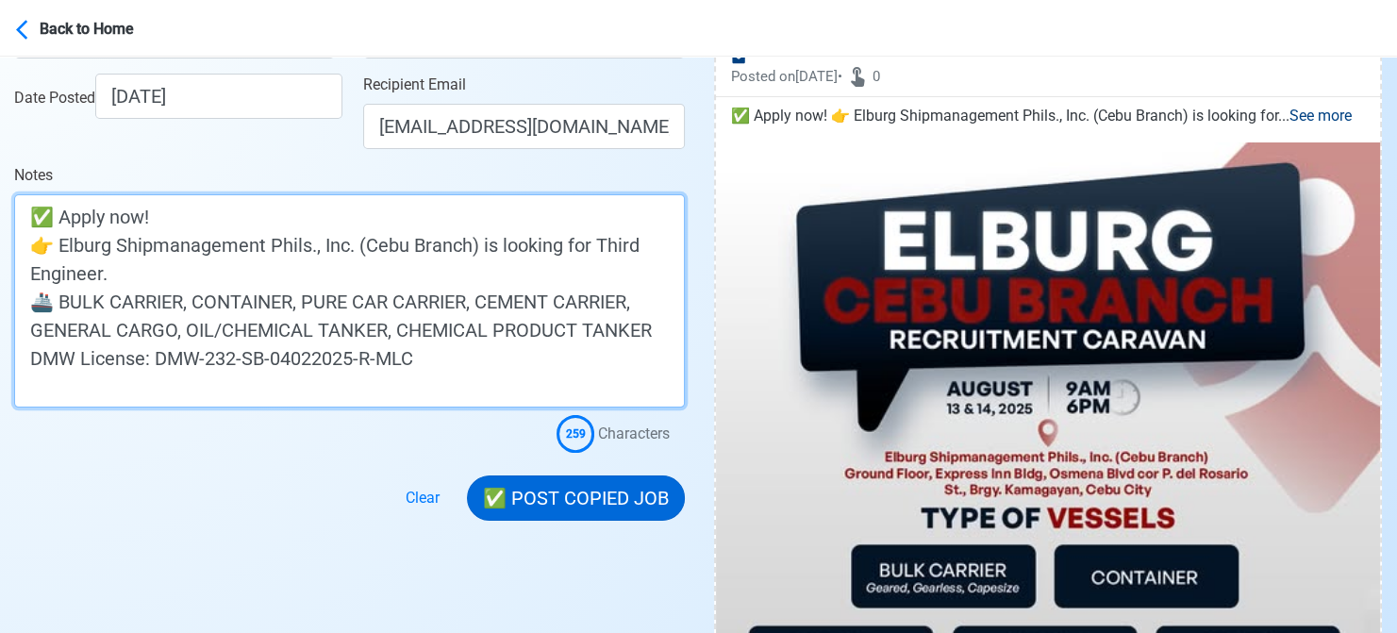
type textarea "✅ Apply now! 👉 Elburg Shipmanagement Phils., Inc. (Cebu Branch) is looking for …"
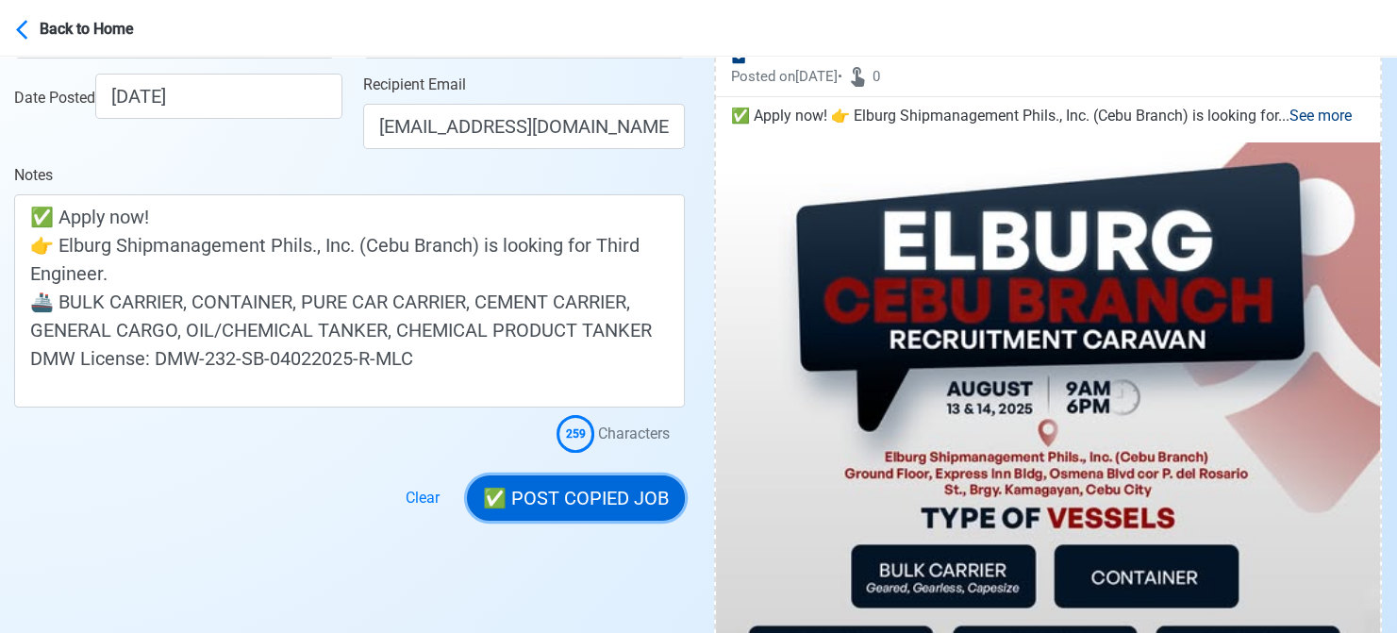
click at [616, 502] on button "✅ POST COPIED JOB" at bounding box center [576, 497] width 218 height 45
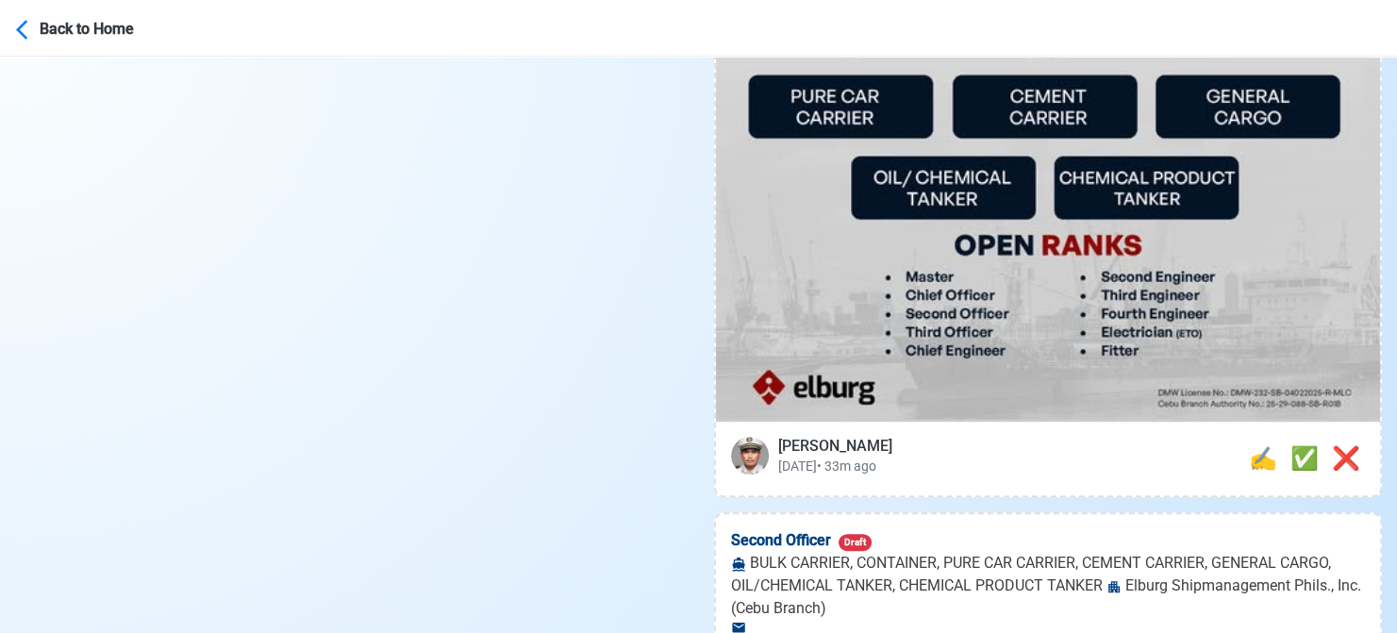
scroll to position [943, 0]
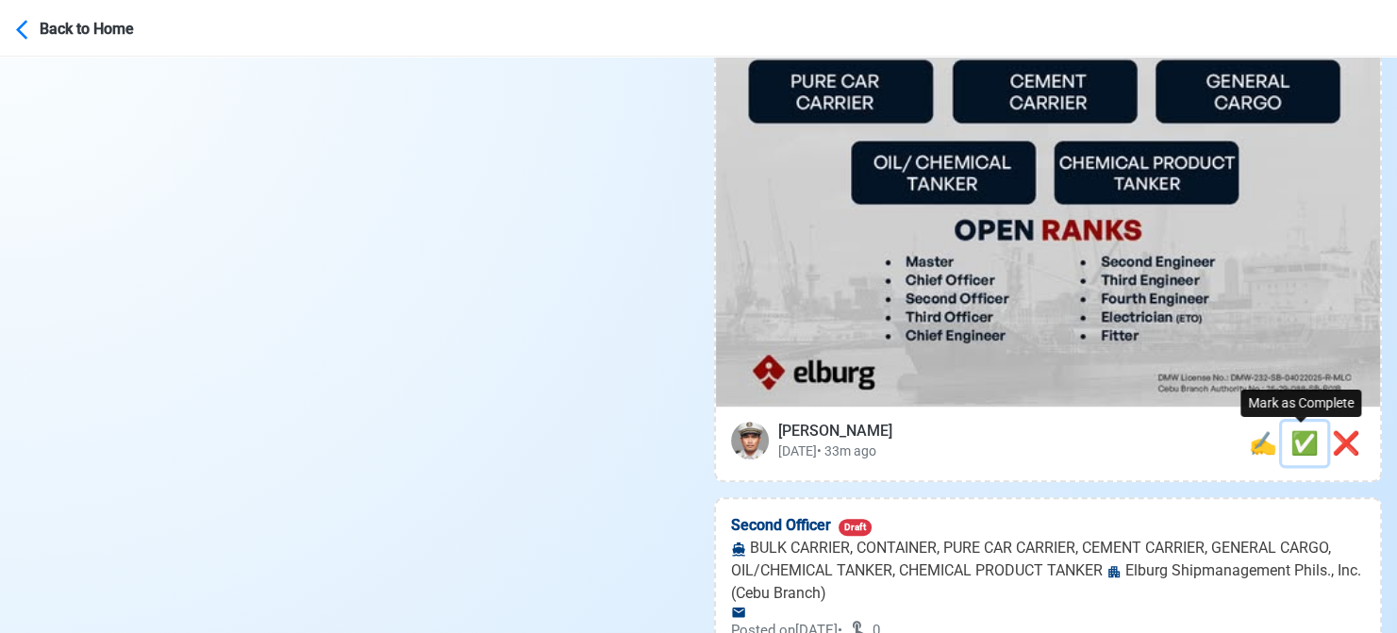
click at [1302, 435] on span "✅" at bounding box center [1304, 443] width 28 height 26
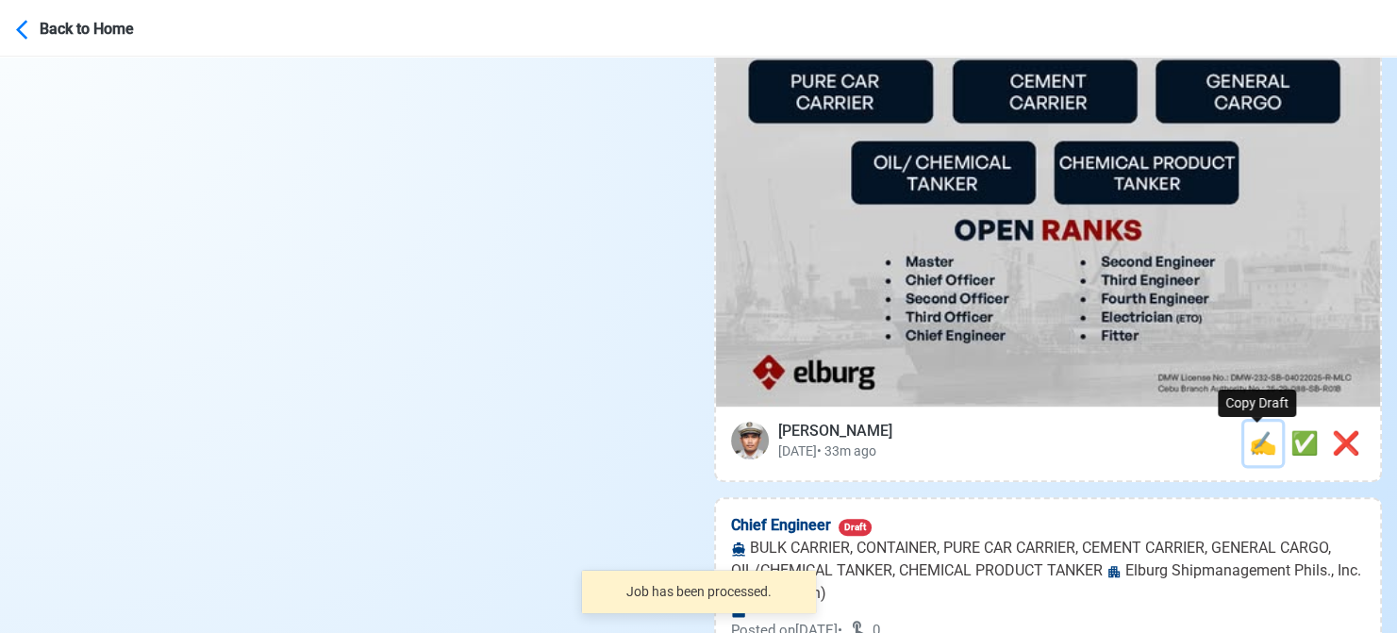
click at [1256, 451] on span "✍️" at bounding box center [1263, 443] width 28 height 26
type input "Second Officer"
select select
type input "Elburg Shipmanagement Phils., Inc. (Cebu Branch)"
type input "BULK CARRIER, CONTAINER, PURE CAR CARRIER, CEMENT CARRIER, GENERAL CARGO, OIL/C…"
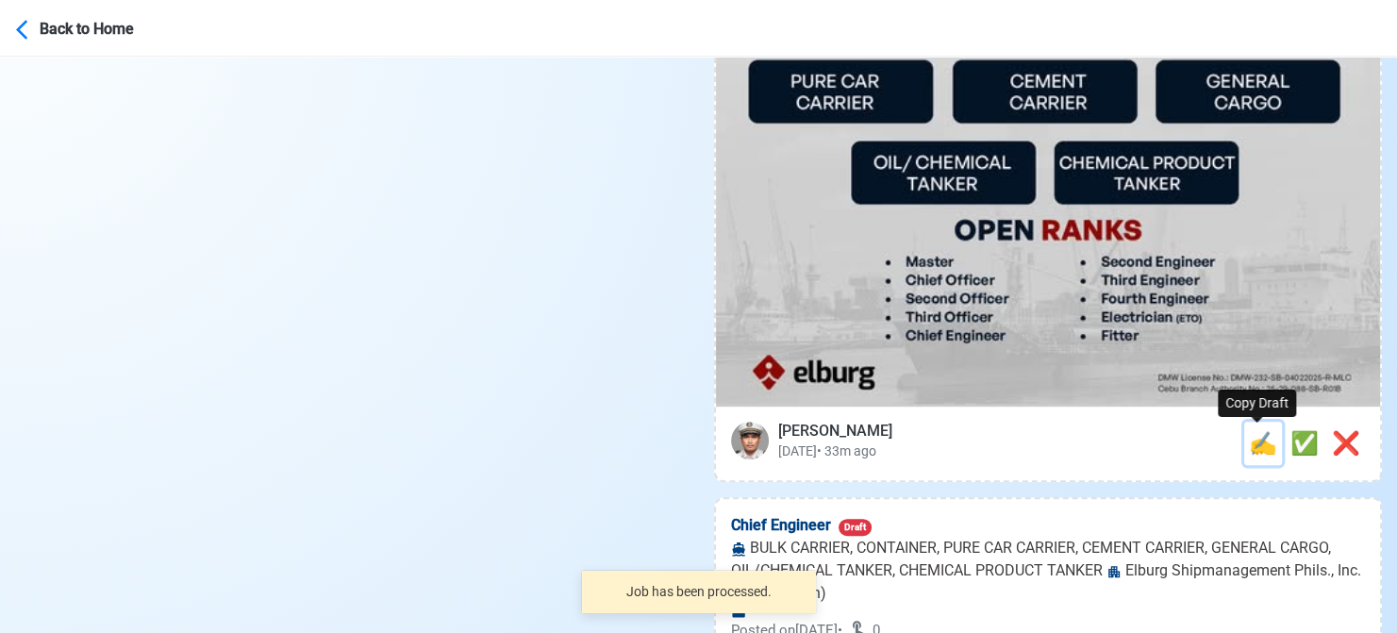
type textarea "🛟 Apply now! 🔱 Elburg Shipmanagement Phils., Inc. (Cebu Branch) is looking for …"
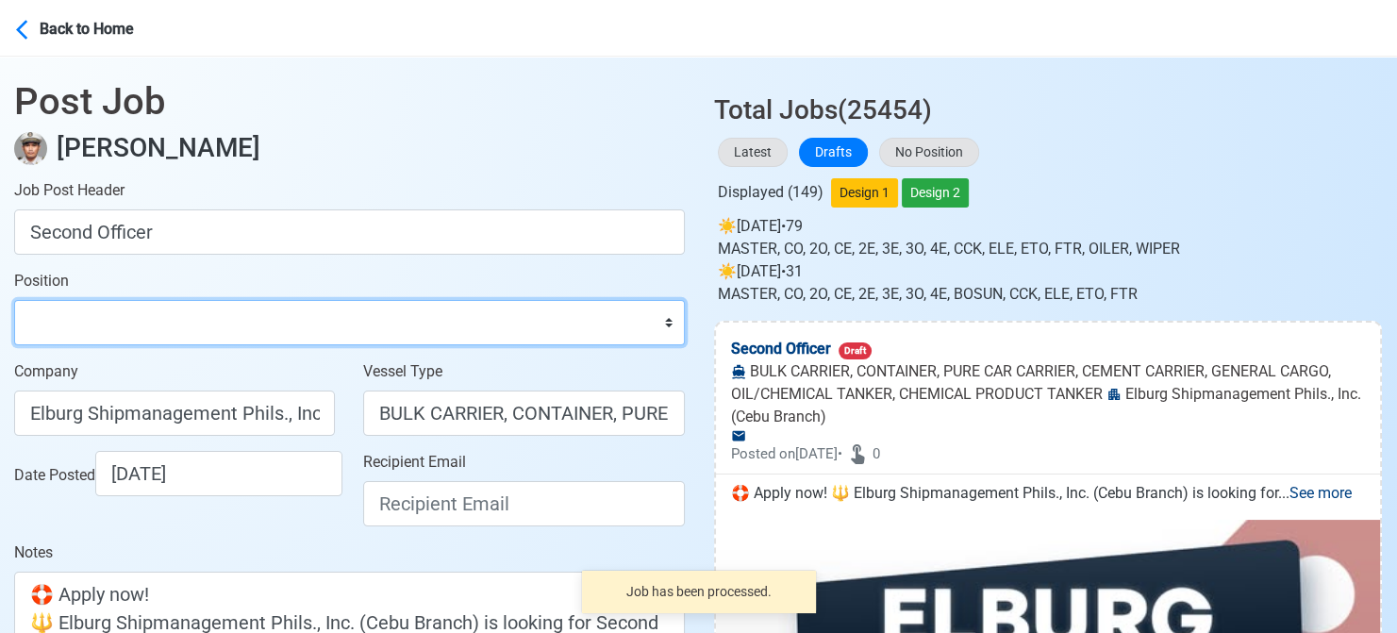
drag, startPoint x: 186, startPoint y: 322, endPoint x: 174, endPoint y: 301, distance: 24.1
click at [186, 322] on select "Master Chief Officer 2nd Officer 3rd Officer Junior Officer Chief Engineer 2nd …" at bounding box center [349, 322] width 671 height 45
click at [14, 300] on select "Master Chief Officer 2nd Officer 3rd Officer Junior Officer Chief Engineer 2nd …" at bounding box center [349, 322] width 671 height 45
drag, startPoint x: 124, startPoint y: 323, endPoint x: 122, endPoint y: 301, distance: 21.9
click at [124, 323] on select "Master Chief Officer 2nd Officer 3rd Officer Junior Officer Chief Engineer 2nd …" at bounding box center [349, 322] width 671 height 45
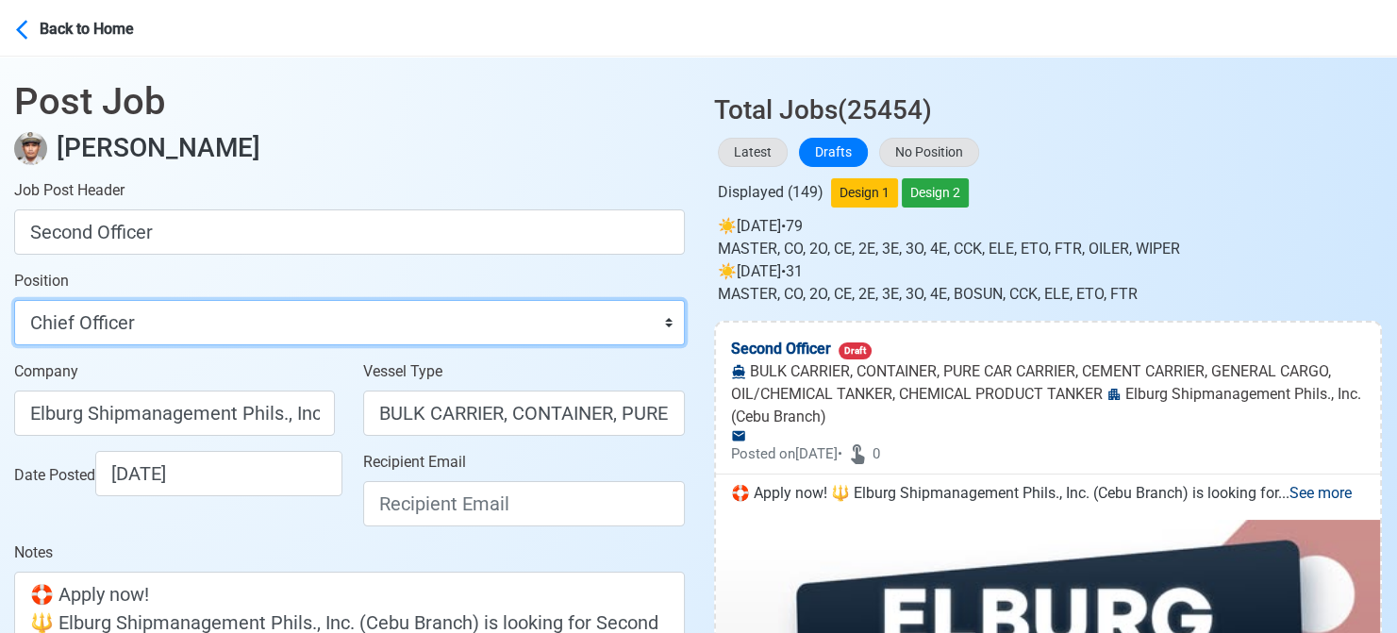
select select "2nd Officer"
click at [14, 300] on select "Master Chief Officer 2nd Officer 3rd Officer Junior Officer Chief Engineer 2nd …" at bounding box center [349, 322] width 671 height 45
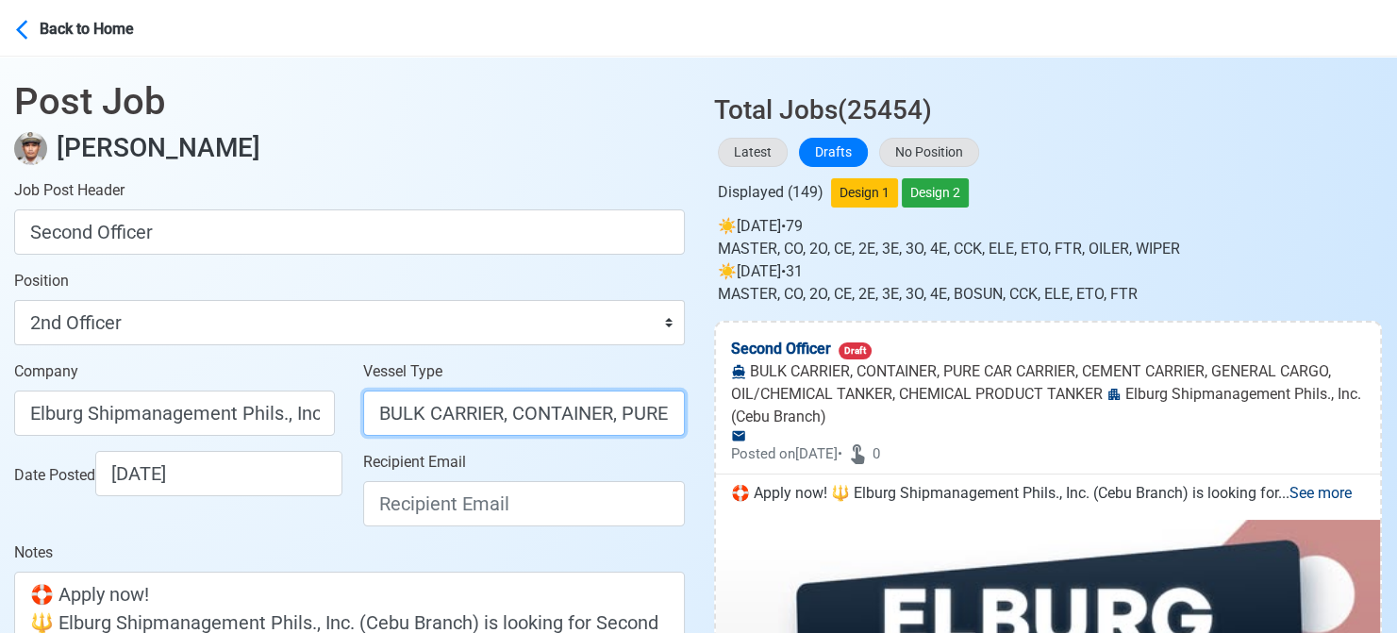
scroll to position [0, 890]
drag, startPoint x: 498, startPoint y: 411, endPoint x: 862, endPoint y: 412, distance: 364.1
type input "BULK CARRIER"
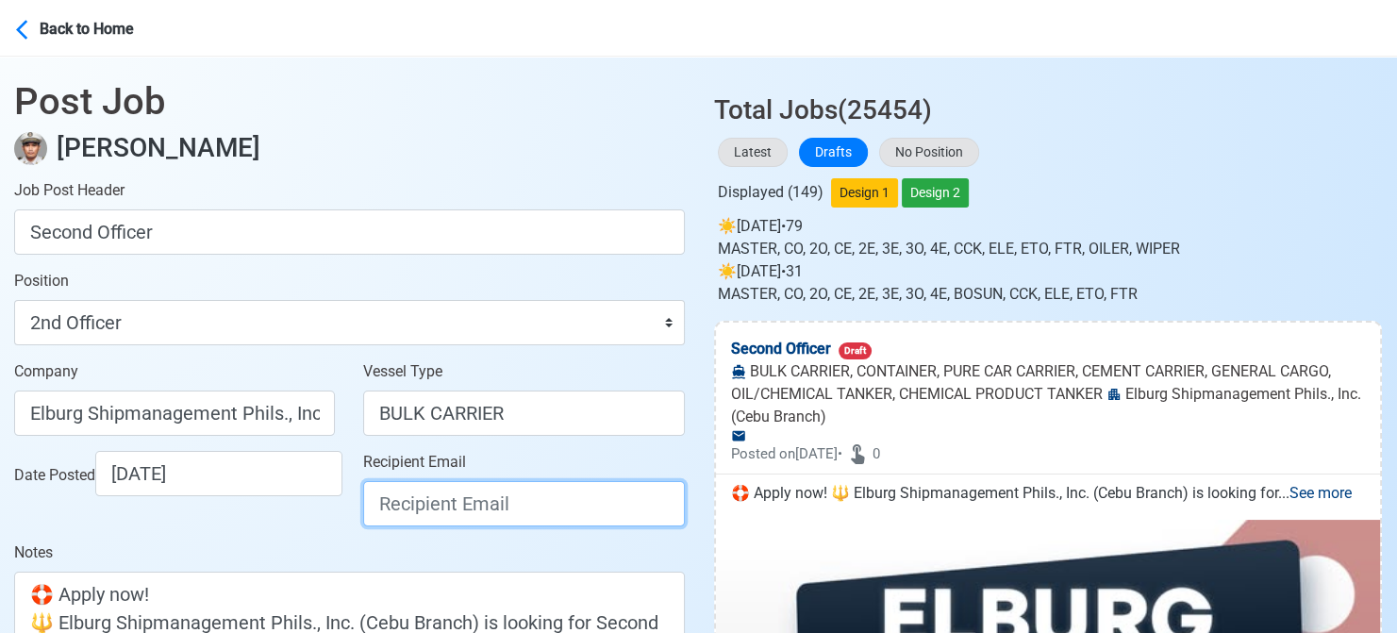
click at [634, 499] on input "Recipient Email" at bounding box center [523, 503] width 321 height 45
paste input "[EMAIL_ADDRESS][DOMAIN_NAME]"
type input "[EMAIL_ADDRESS][DOMAIN_NAME]"
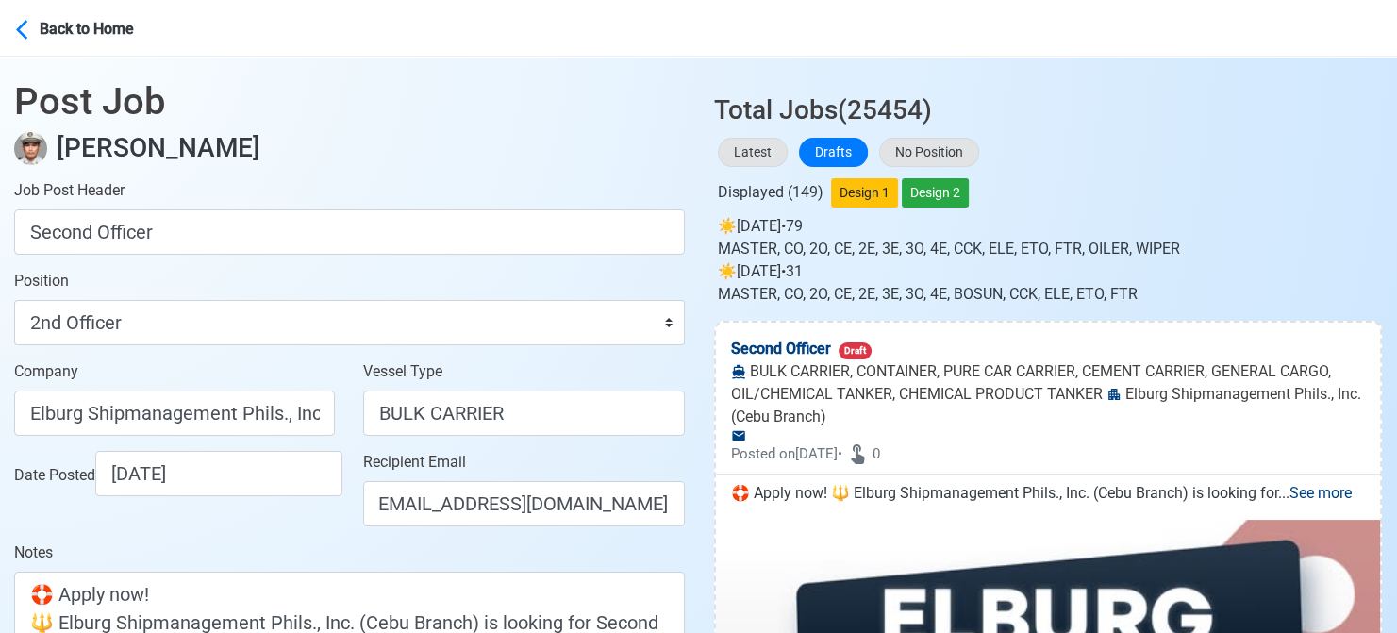
click at [283, 496] on div "Date Posted 08/13/2025" at bounding box center [179, 473] width 331 height 45
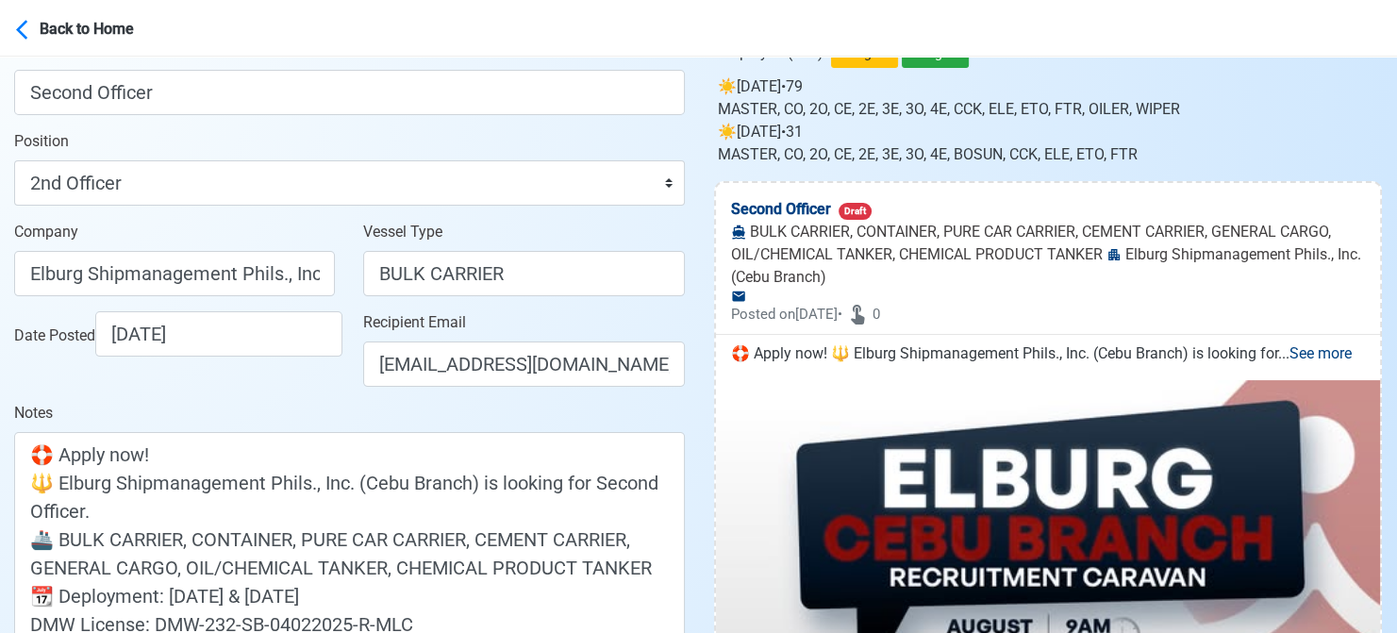
scroll to position [283, 0]
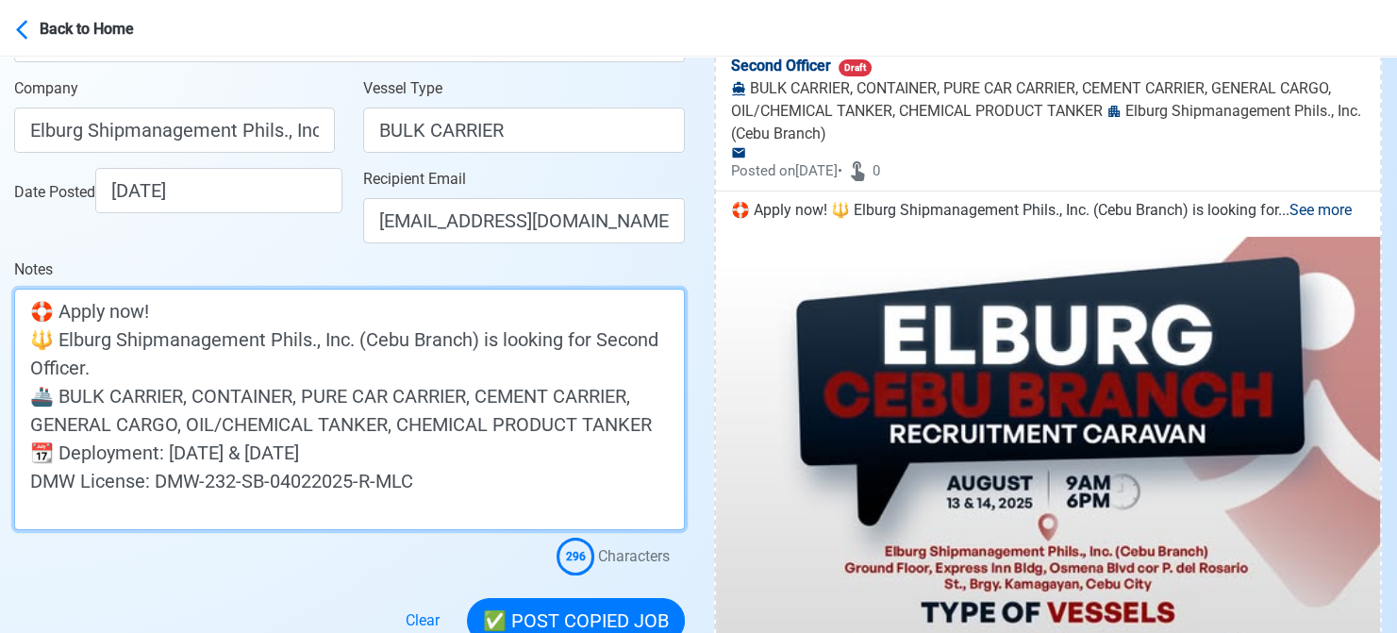
drag, startPoint x: 356, startPoint y: 453, endPoint x: -19, endPoint y: 448, distance: 374.5
click at [0, 350] on html "Back to Home Post Job Jeyner Gil Job Post Header Second Officer Position Master…" at bounding box center [698, 33] width 1397 height 633
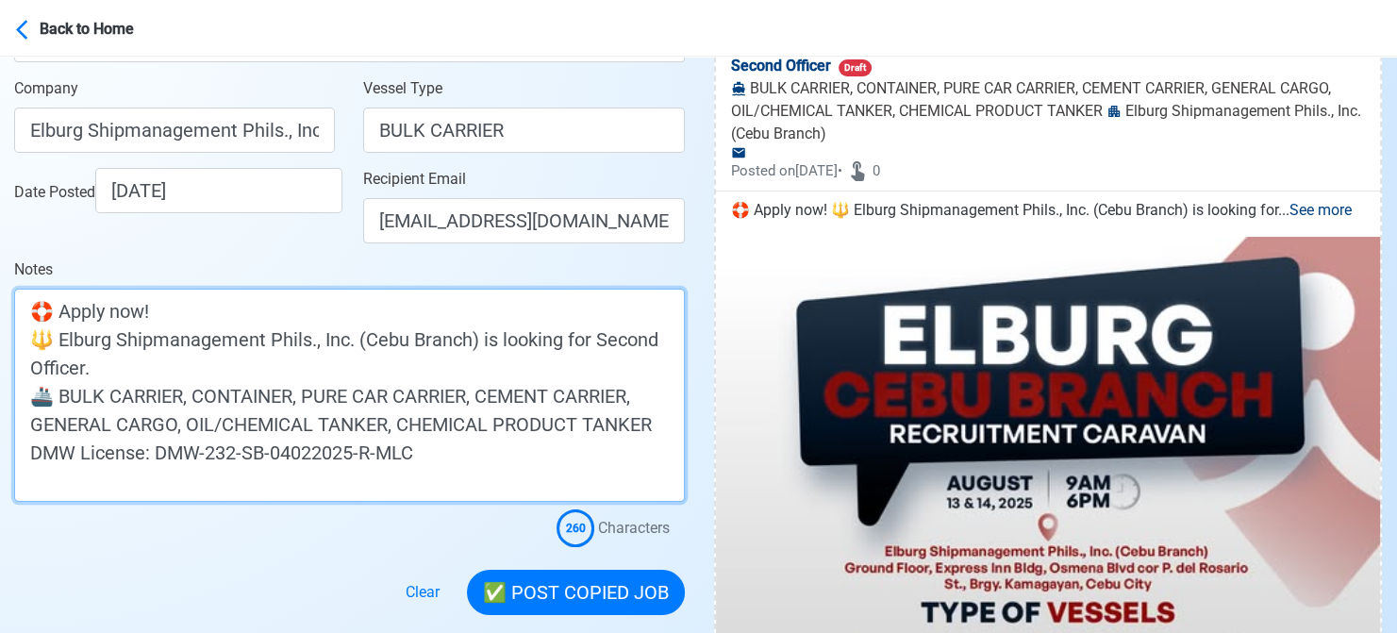
type textarea "🛟 Apply now! 🔱 Elburg Shipmanagement Phils., Inc. (Cebu Branch) is looking for …"
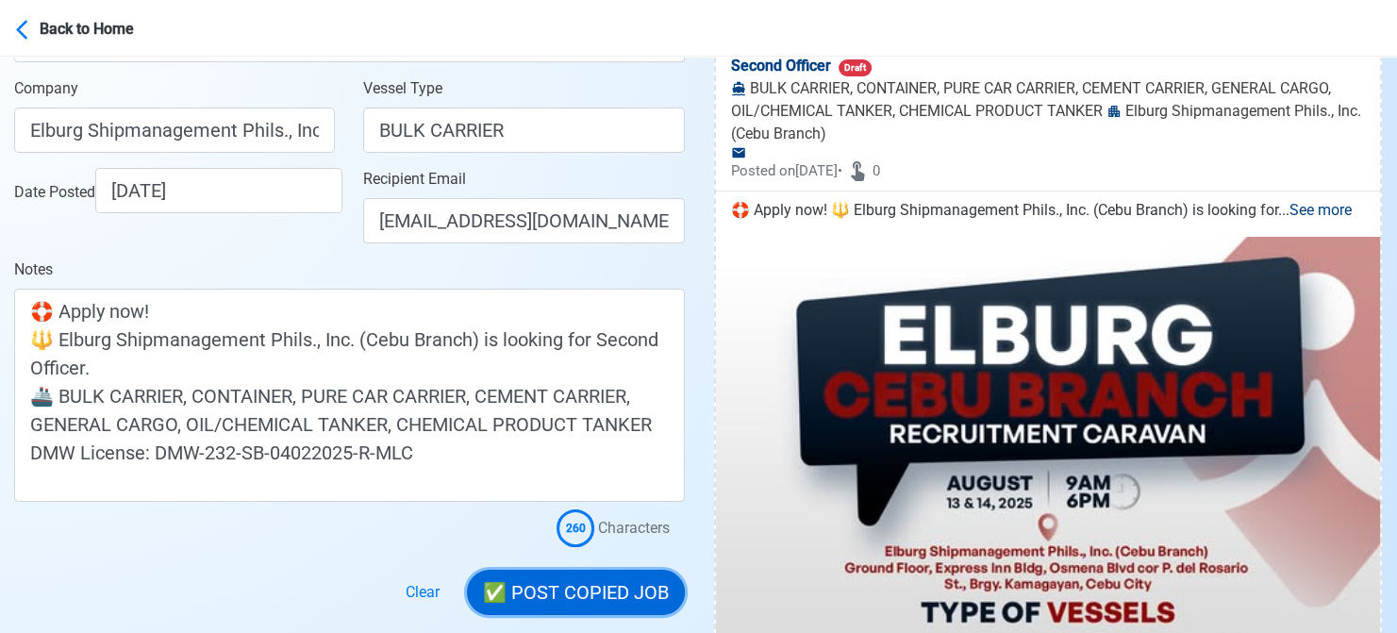
click at [611, 589] on button "✅ POST COPIED JOB" at bounding box center [576, 592] width 218 height 45
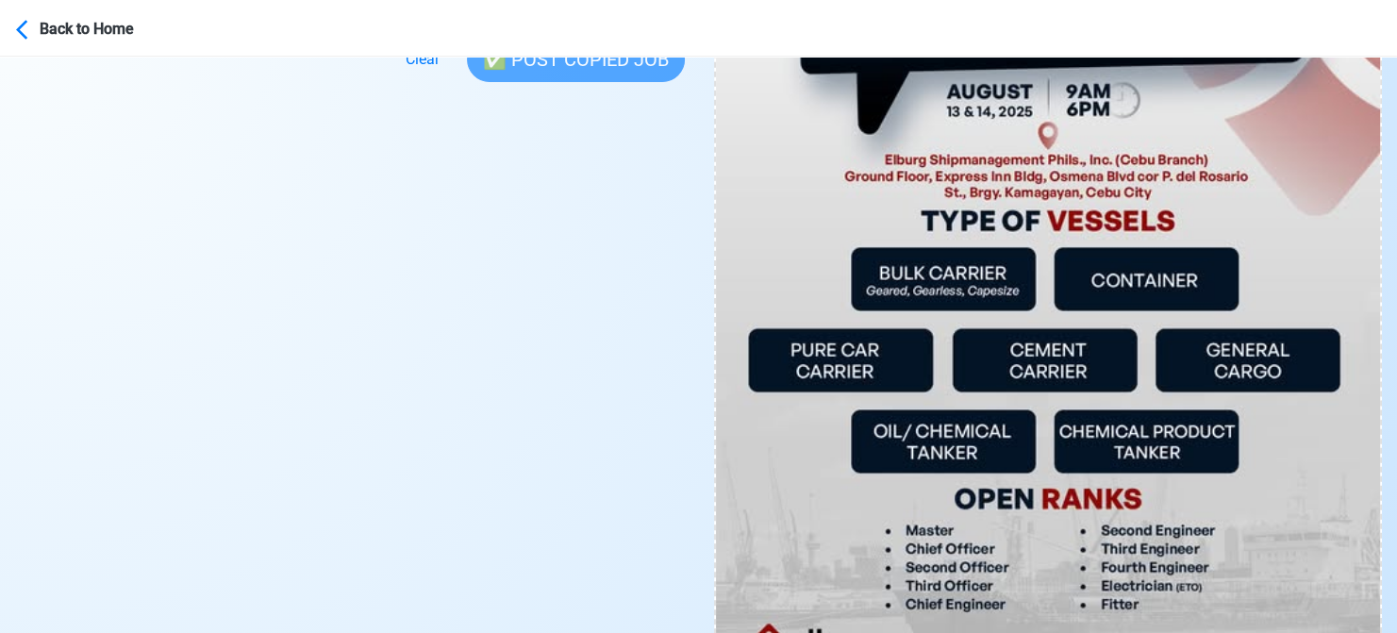
scroll to position [943, 0]
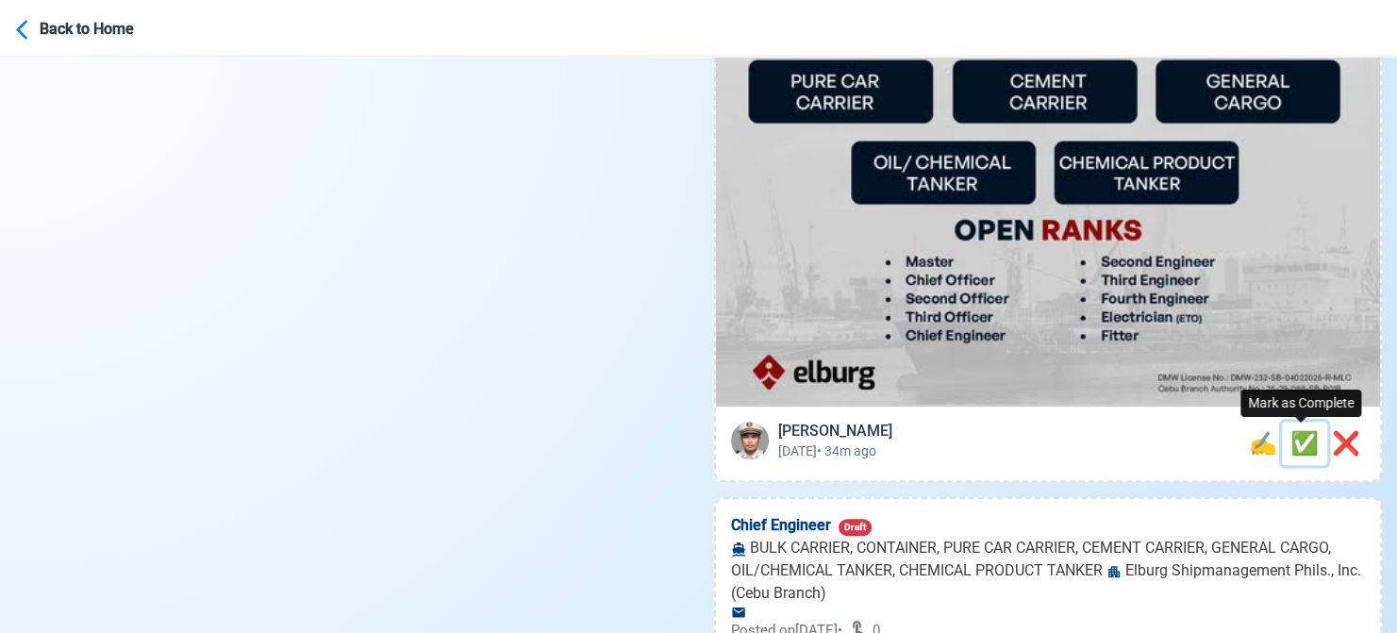
click at [1293, 448] on span "✅" at bounding box center [1304, 443] width 28 height 26
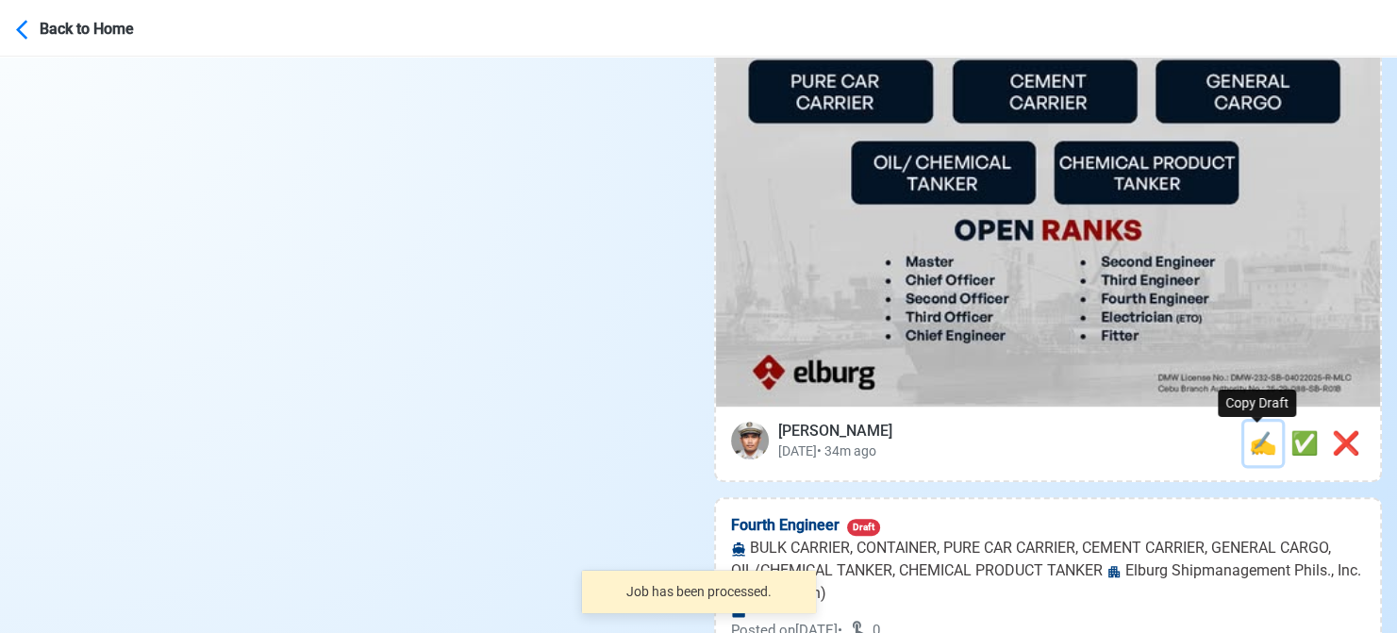
drag, startPoint x: 1260, startPoint y: 448, endPoint x: 1183, endPoint y: 448, distance: 77.3
click at [1260, 448] on span "✍️" at bounding box center [1263, 443] width 28 height 26
type input "Chief Engineer"
select select "Chief Engineer"
type input "Elburg Shipmanagement Phils., Inc. (Cebu Branch)"
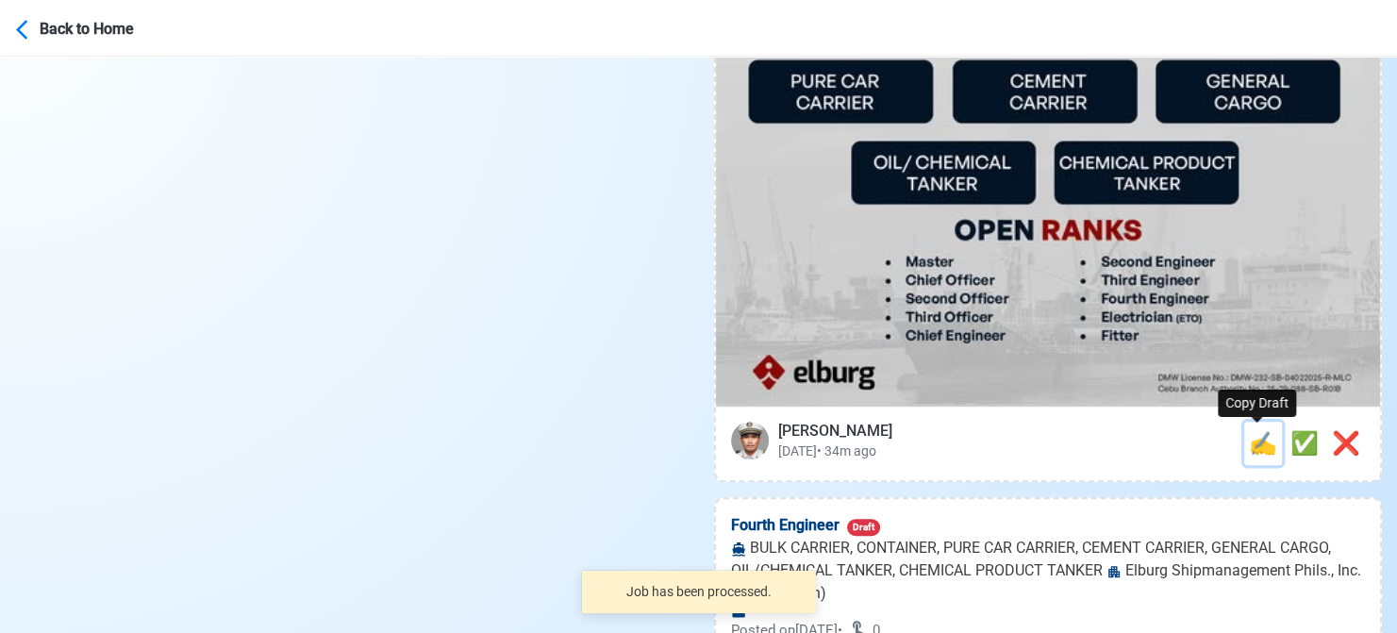
type input "BULK CARRIER, CONTAINER, PURE CAR CARRIER, CEMENT CARRIER, GENERAL CARGO, OIL/C…"
type textarea "Apply now! Elburg Shipmanagement Phils., Inc. (Cebu Branch) is looking for Chie…"
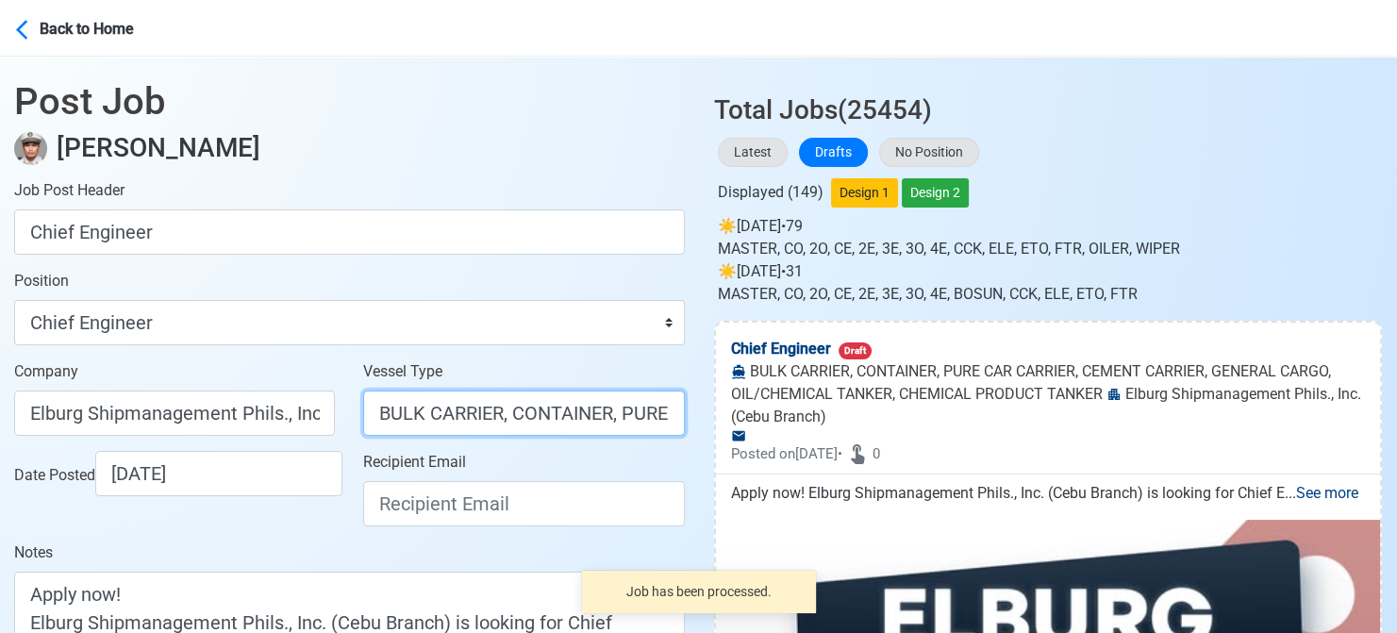
scroll to position [0, 890]
drag, startPoint x: 497, startPoint y: 416, endPoint x: 868, endPoint y: 344, distance: 377.5
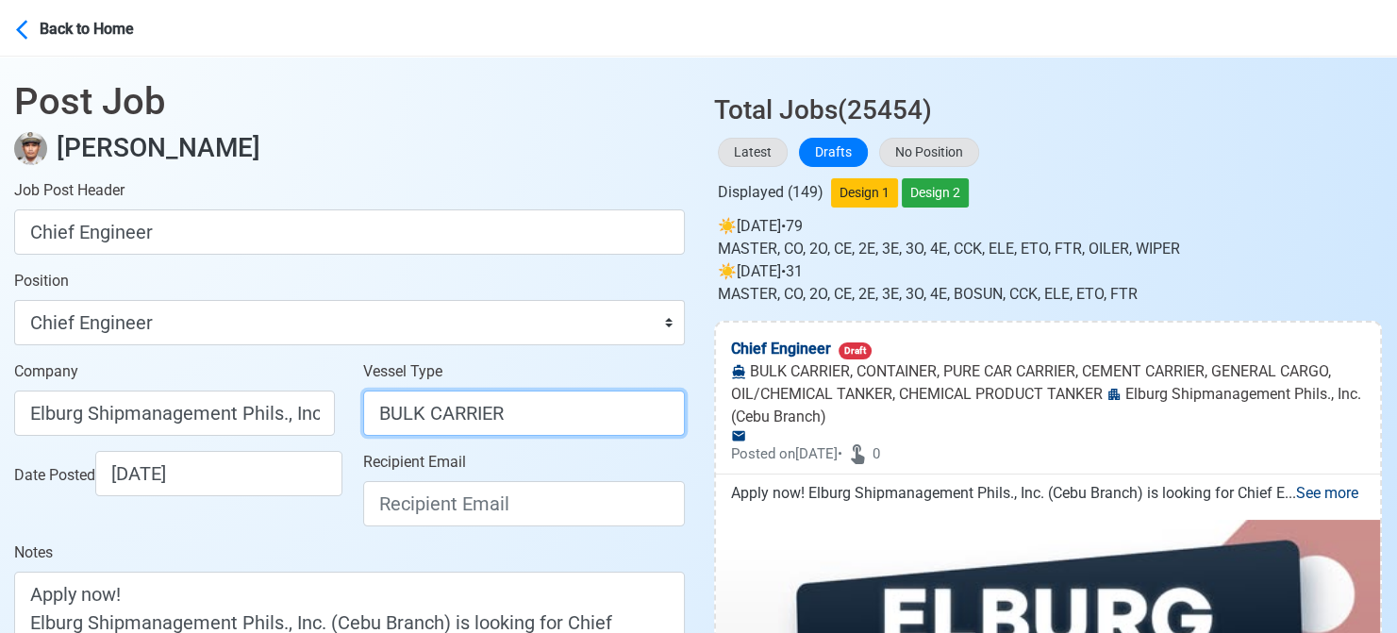
scroll to position [0, 0]
type input "BULK CARRIER"
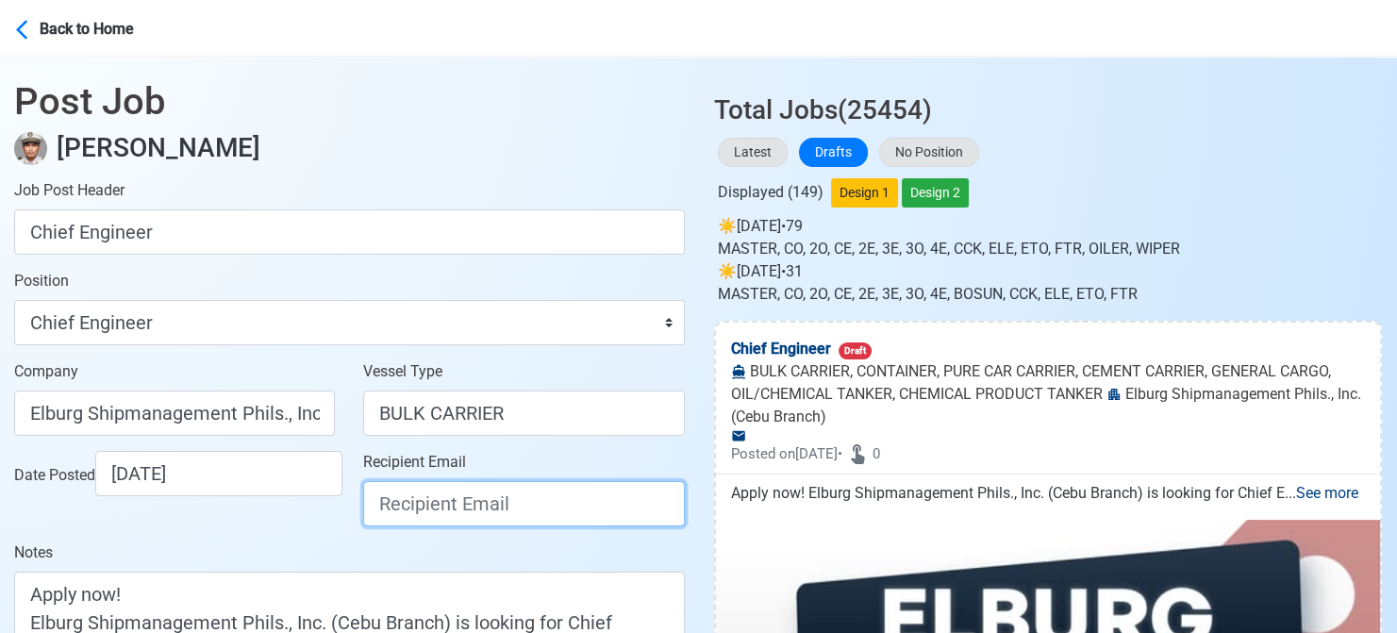
click at [602, 505] on input "Recipient Email" at bounding box center [523, 503] width 321 height 45
paste input "[EMAIL_ADDRESS][DOMAIN_NAME]"
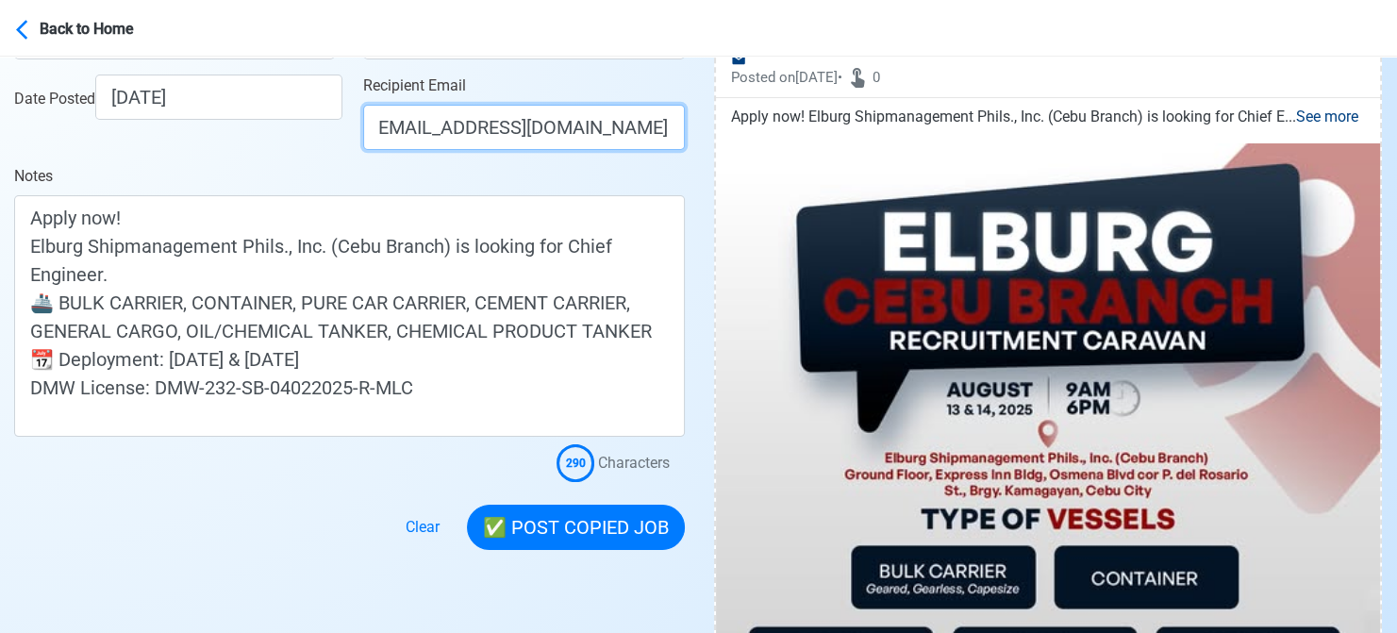
scroll to position [377, 0]
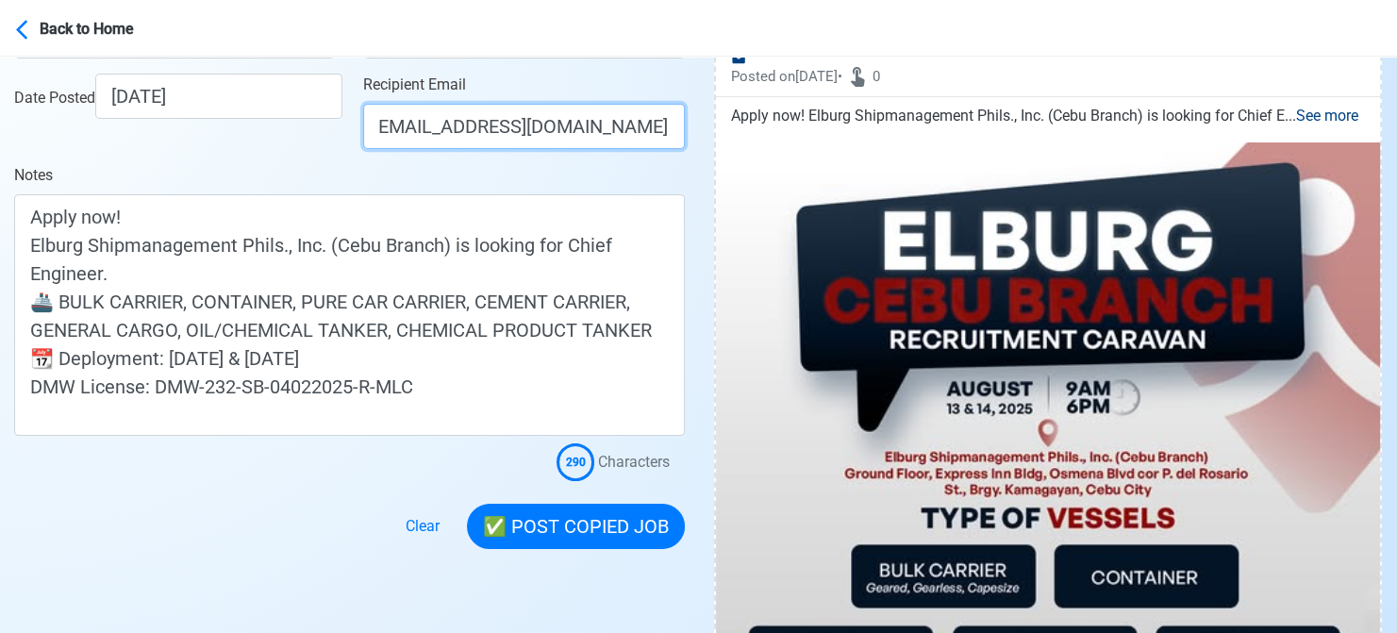
type input "[EMAIL_ADDRESS][DOMAIN_NAME]"
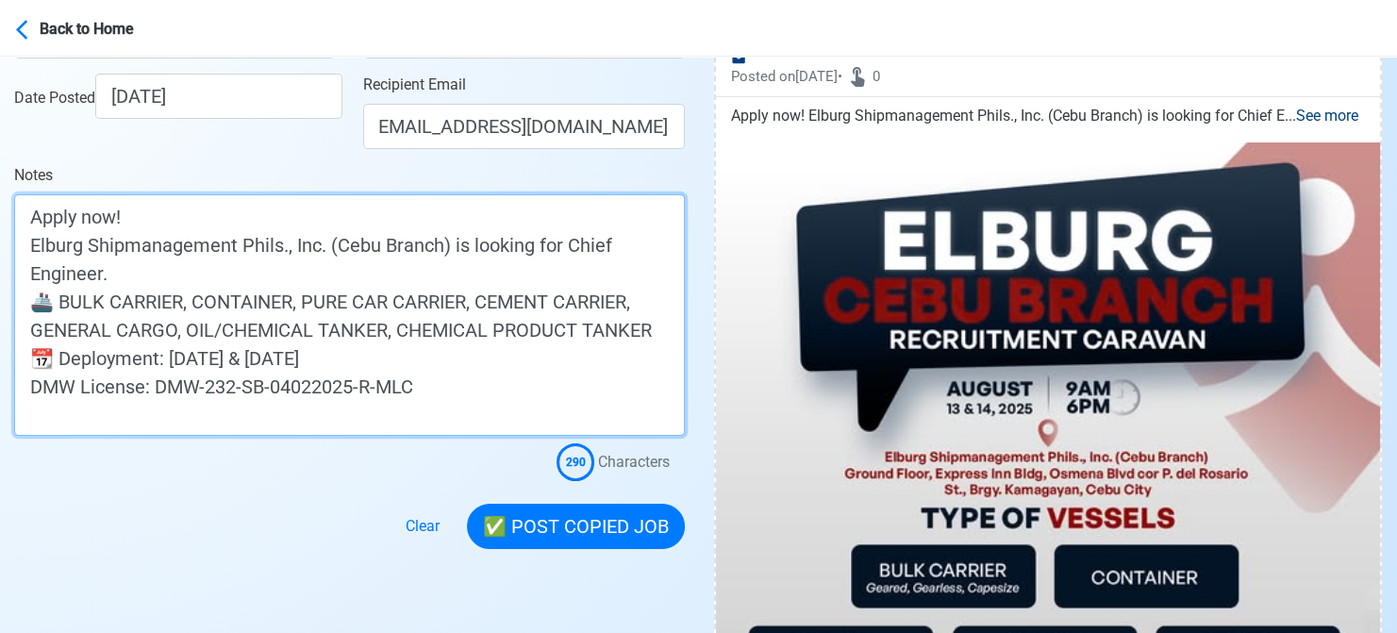
scroll to position [0, 0]
drag, startPoint x: 333, startPoint y: 354, endPoint x: -10, endPoint y: 364, distance: 343.5
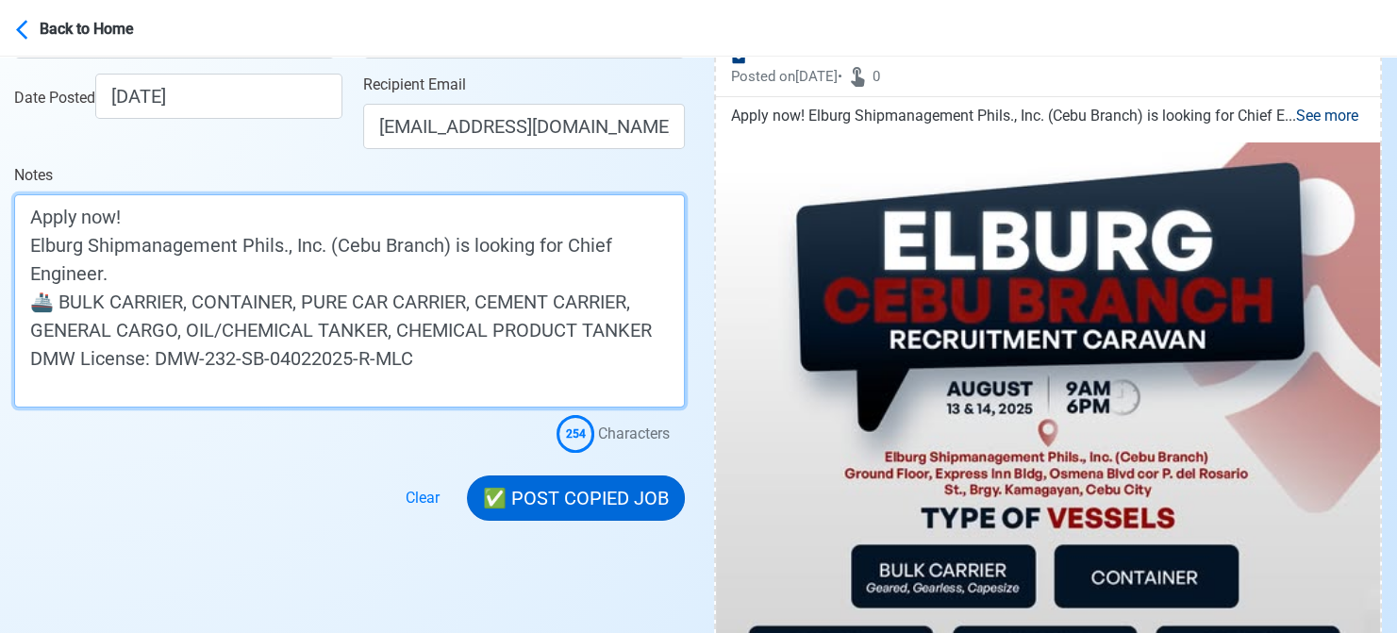
type textarea "Apply now! Elburg Shipmanagement Phils., Inc. (Cebu Branch) is looking for Chie…"
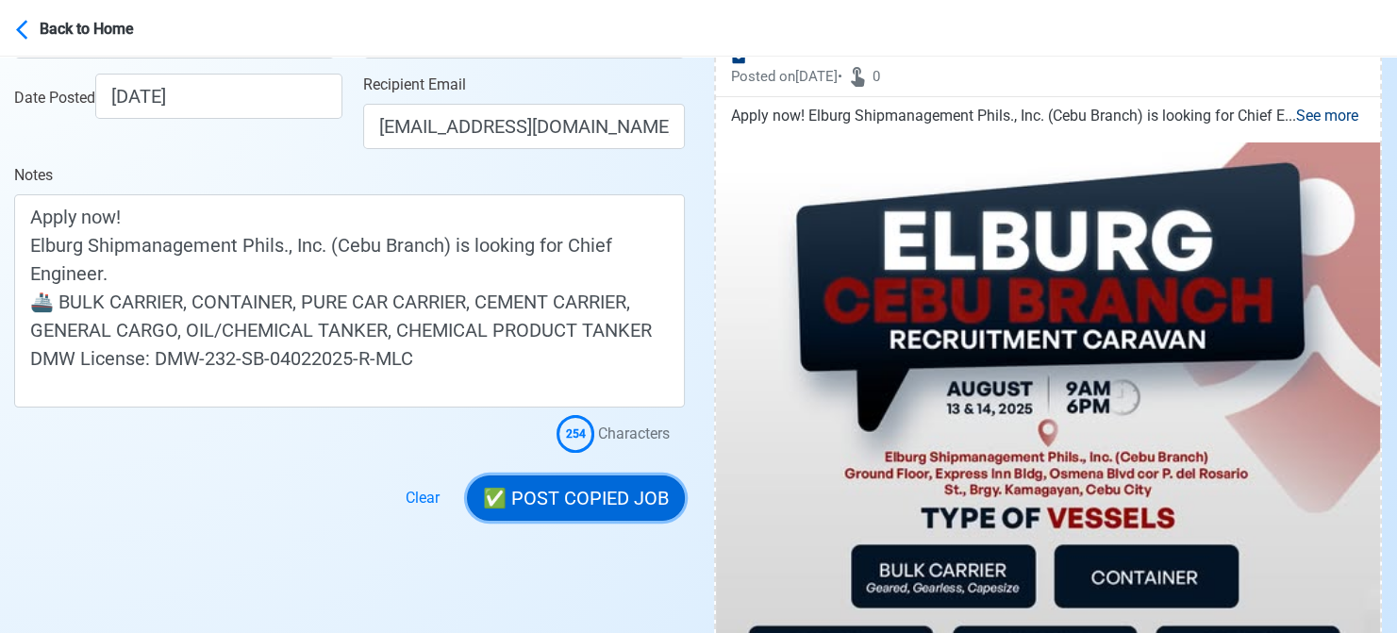
click at [612, 503] on button "✅ POST COPIED JOB" at bounding box center [576, 497] width 218 height 45
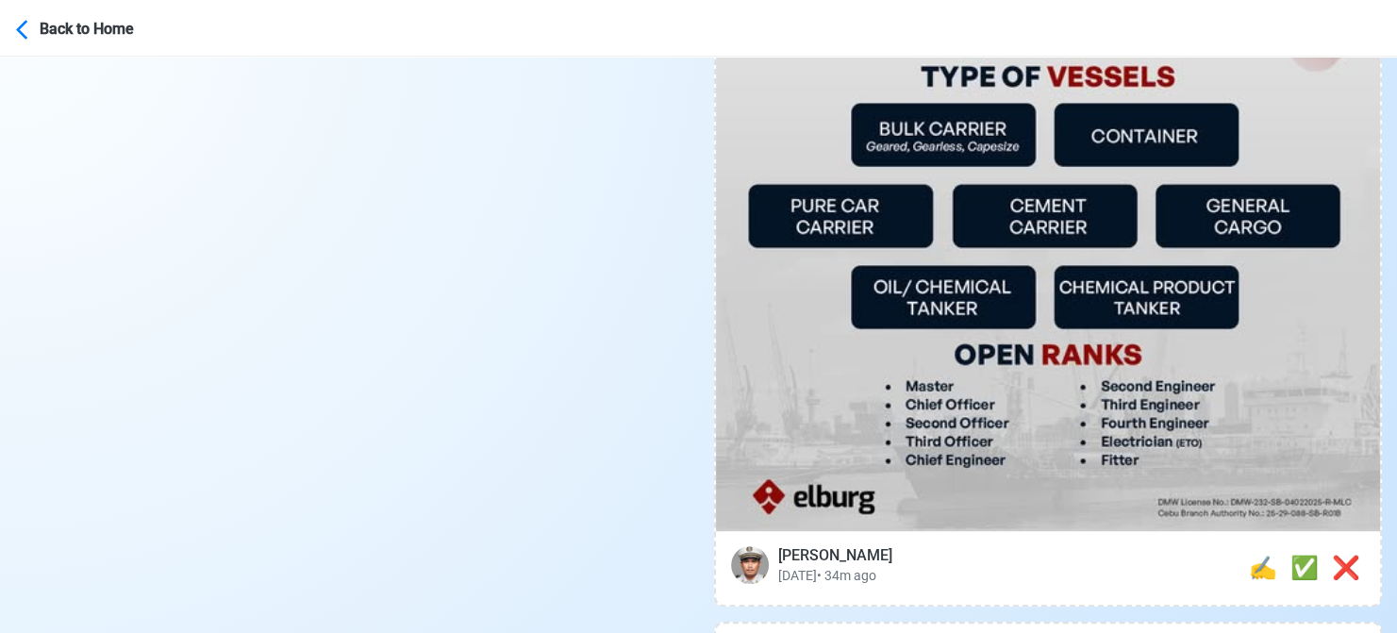
scroll to position [943, 0]
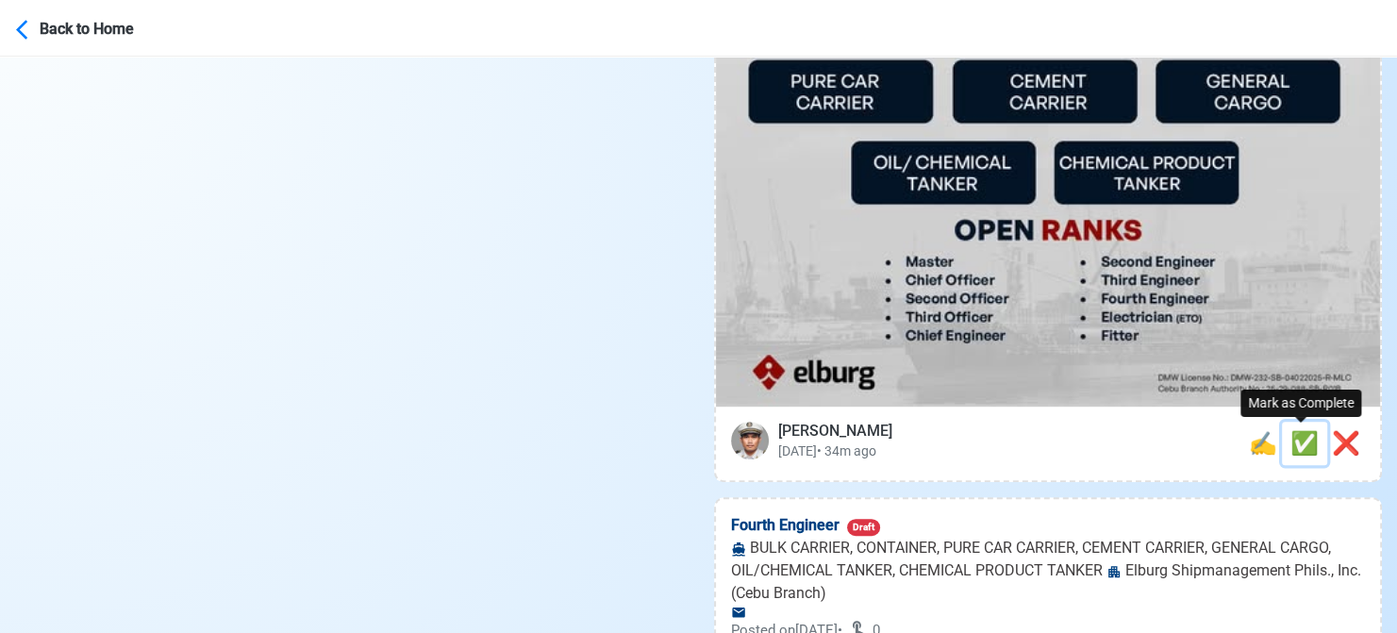
click at [1298, 440] on span "✅" at bounding box center [1304, 443] width 28 height 26
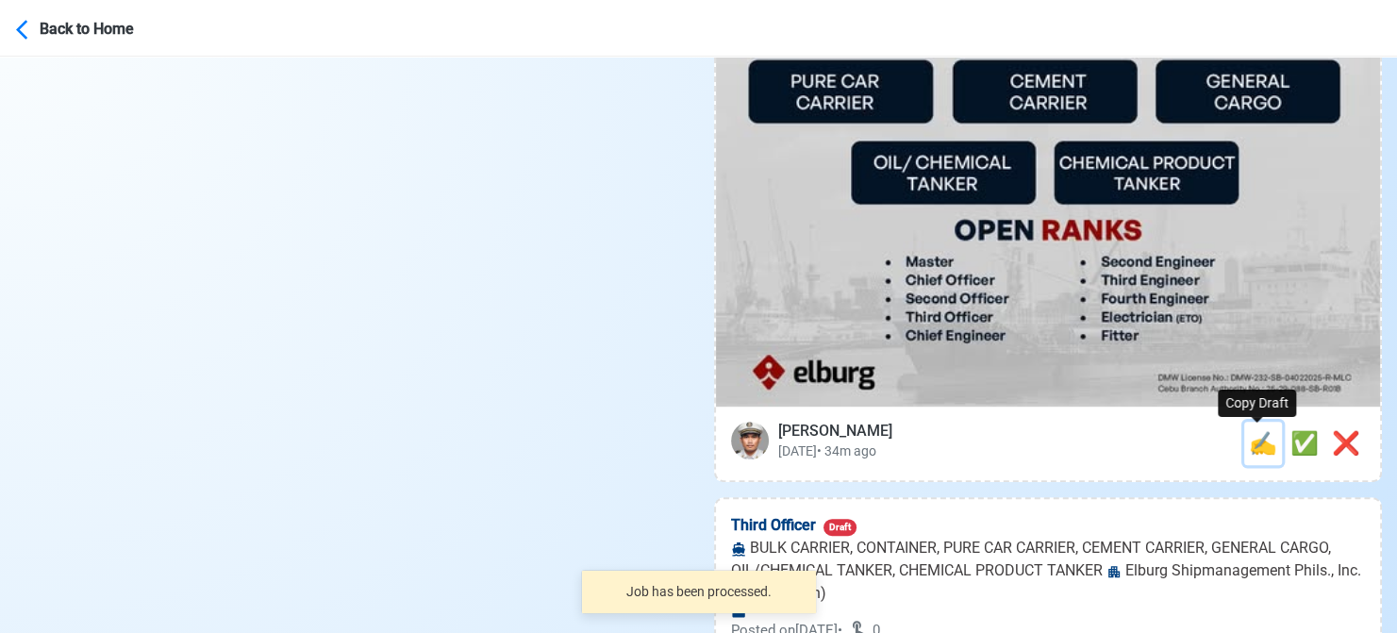
click at [1261, 448] on span "✍️" at bounding box center [1263, 443] width 28 height 26
type input "Fourth Engineer"
select select
type input "Elburg Shipmanagement Phils., Inc. (Cebu Branch)"
type input "BULK CARRIER, CONTAINER, PURE CAR CARRIER, CEMENT CARRIER, GENERAL CARGO, OIL/C…"
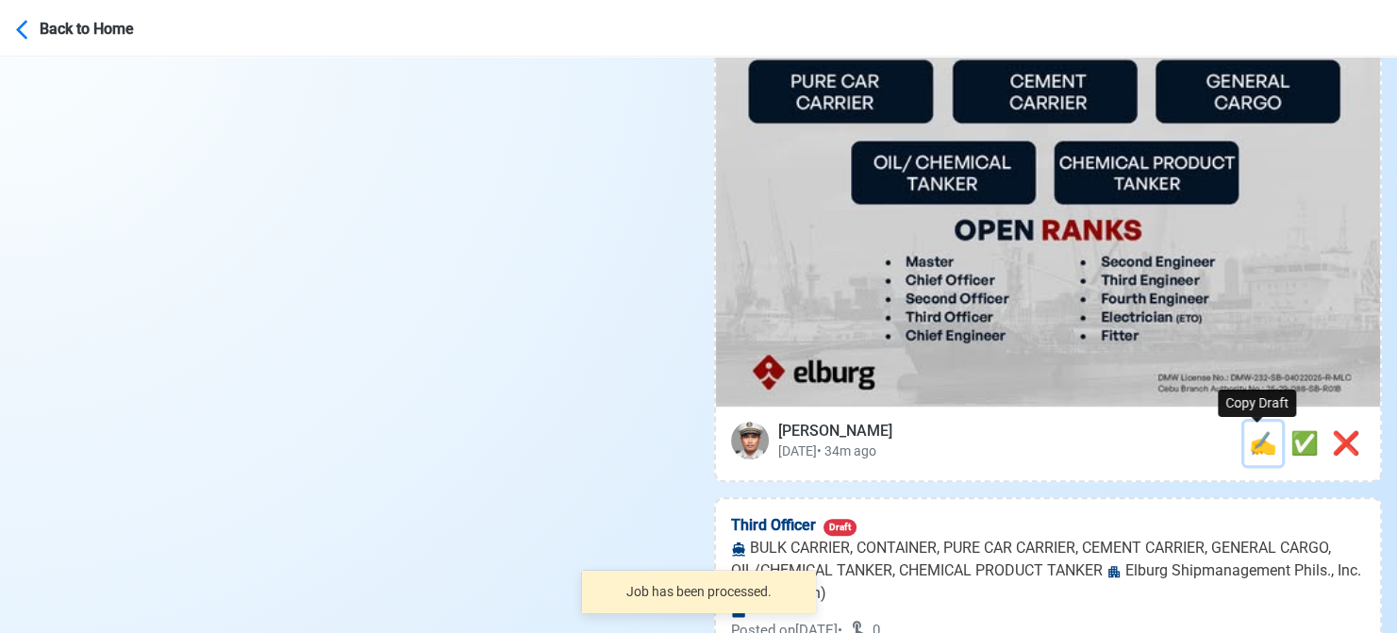
type textarea "🚀 Apply now! 🛥️ Elburg Shipmanagement Phils., Inc. (Cebu Branch) is looking for…"
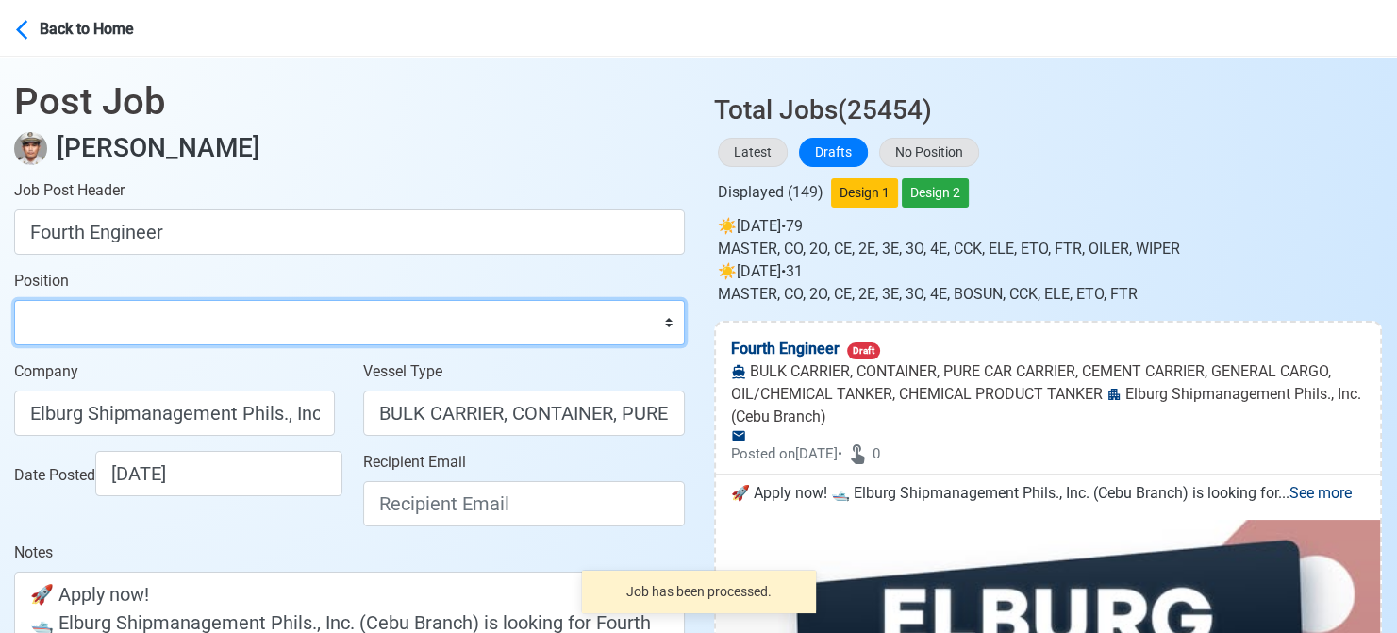
click at [121, 325] on select "Master Chief Officer 2nd Officer 3rd Officer Junior Officer Chief Engineer 2nd …" at bounding box center [349, 322] width 671 height 45
select select "4th Engineer"
click at [14, 300] on select "Master Chief Officer 2nd Officer 3rd Officer Junior Officer Chief Engineer 2nd …" at bounding box center [349, 322] width 671 height 45
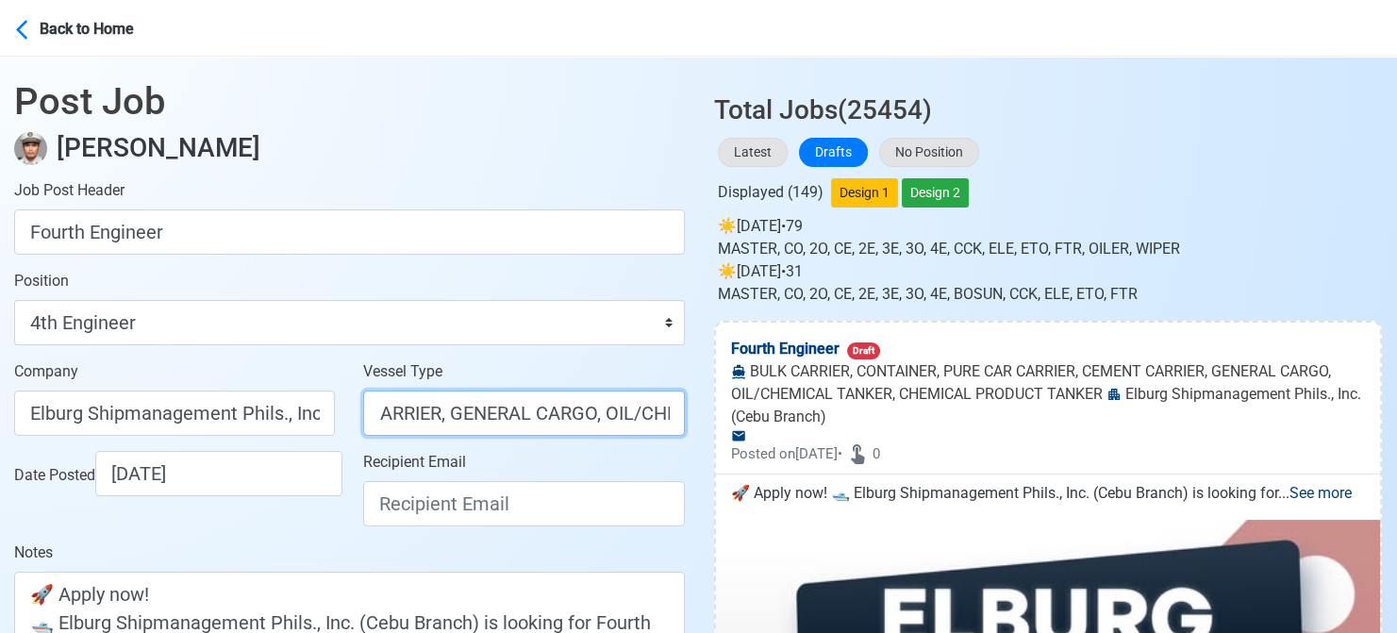
scroll to position [0, 890]
drag, startPoint x: 496, startPoint y: 417, endPoint x: 805, endPoint y: 419, distance: 309.4
type input "BULK CARRIER"
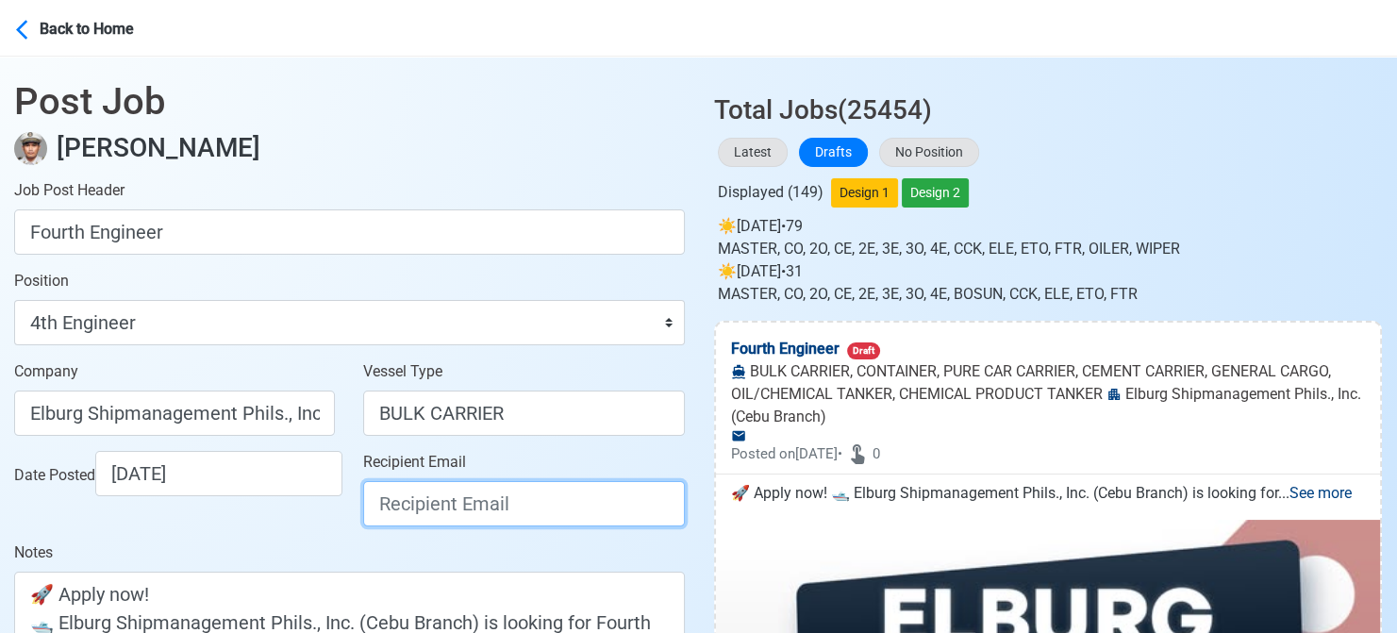
click at [537, 499] on input "Recipient Email" at bounding box center [523, 503] width 321 height 45
paste input "[EMAIL_ADDRESS][DOMAIN_NAME]"
type input "[EMAIL_ADDRESS][DOMAIN_NAME]"
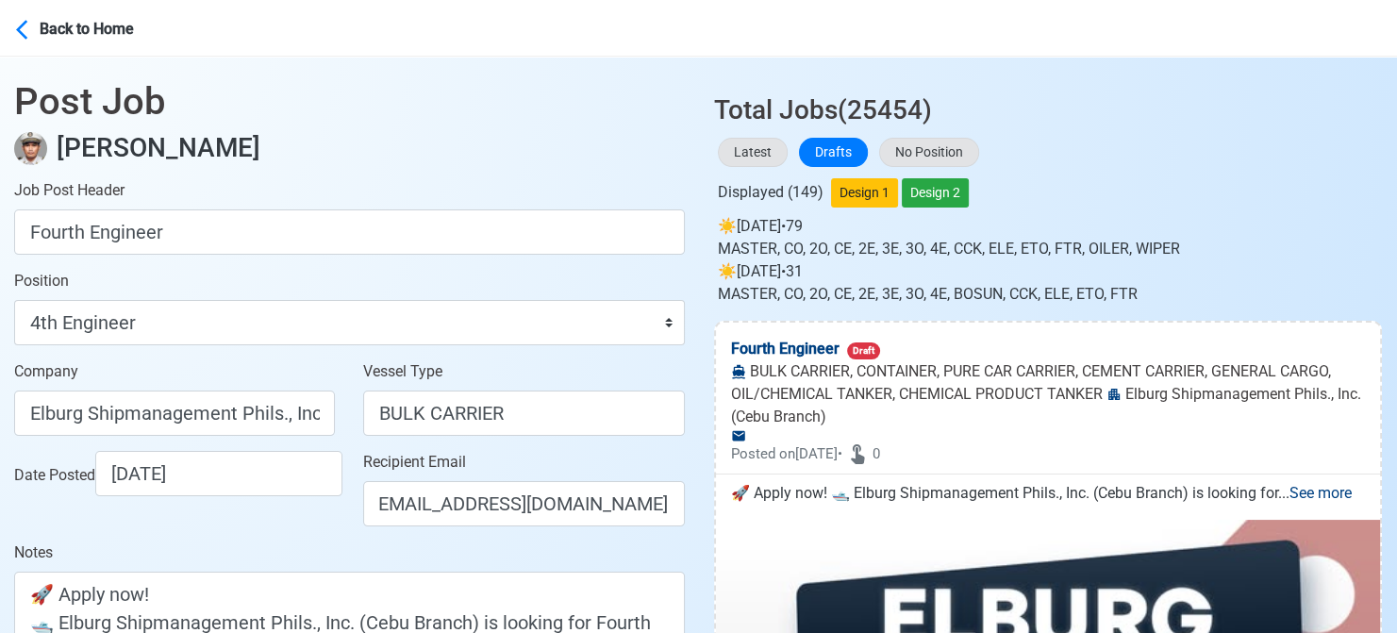
click at [290, 496] on div "Date Posted 08/13/2025" at bounding box center [179, 473] width 331 height 45
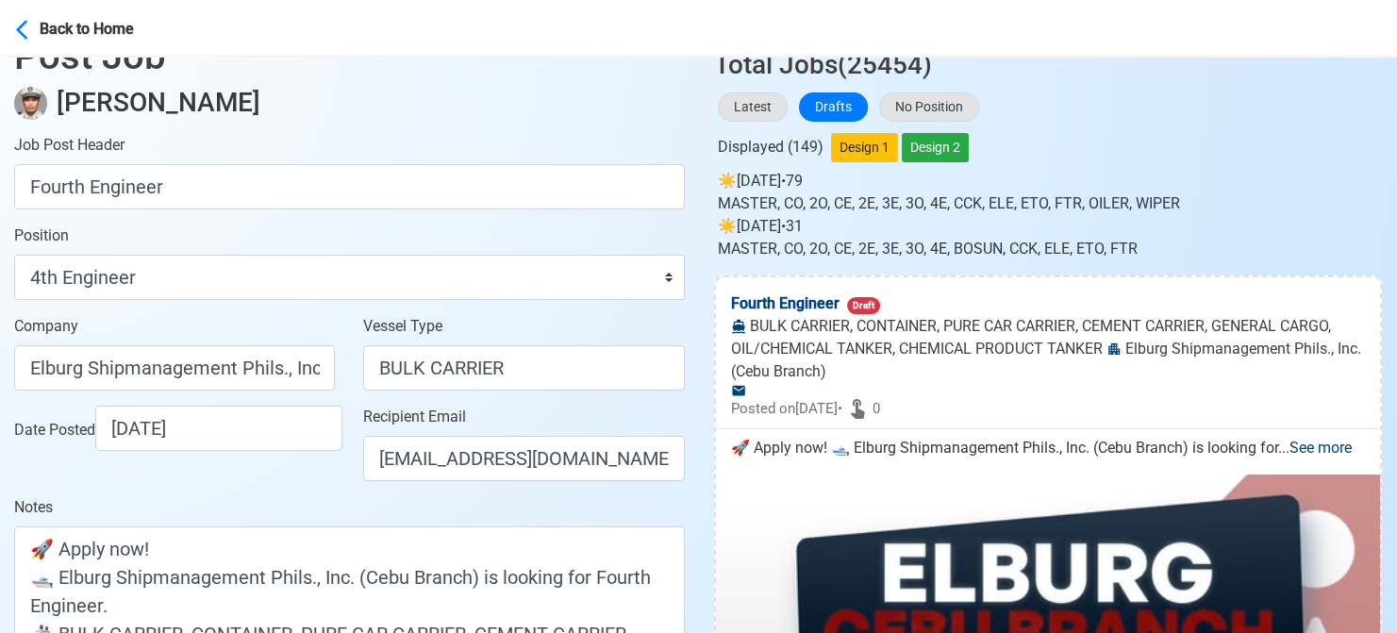
scroll to position [283, 0]
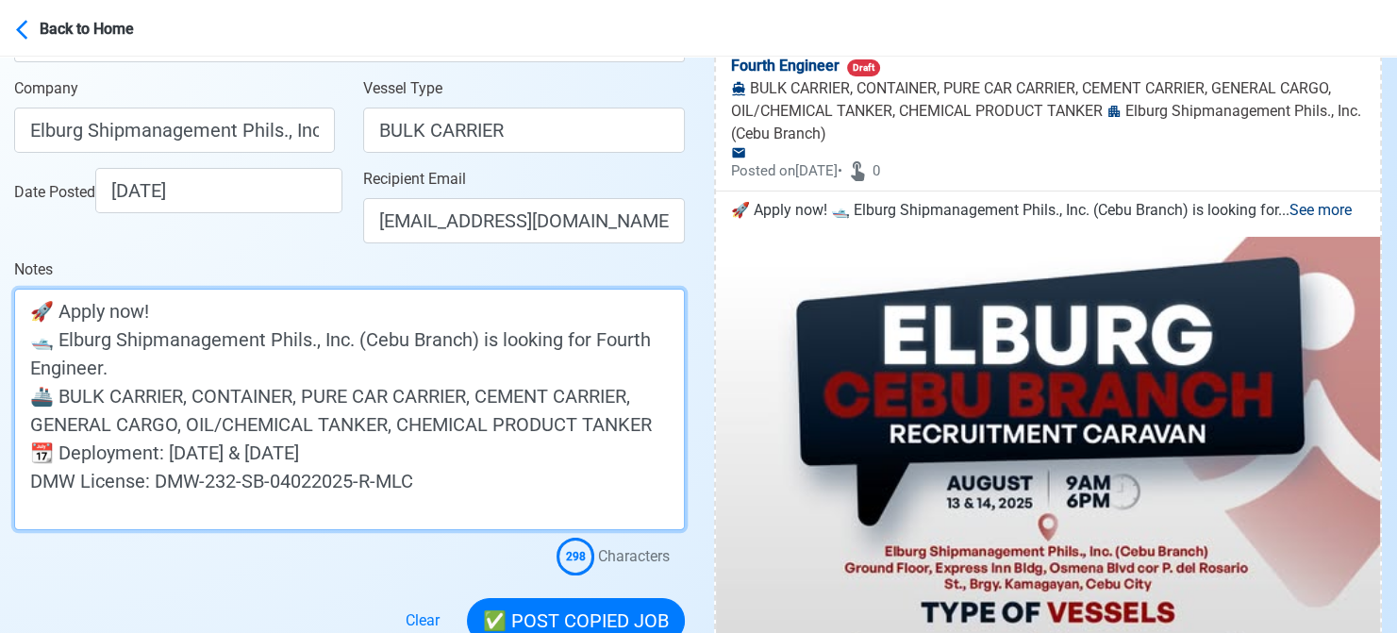
drag, startPoint x: 458, startPoint y: 456, endPoint x: -19, endPoint y: 450, distance: 477.3
click at [0, 350] on html "Back to Home Post Job Jeyner Gil Job Post Header Fourth Engineer Position Maste…" at bounding box center [698, 33] width 1397 height 633
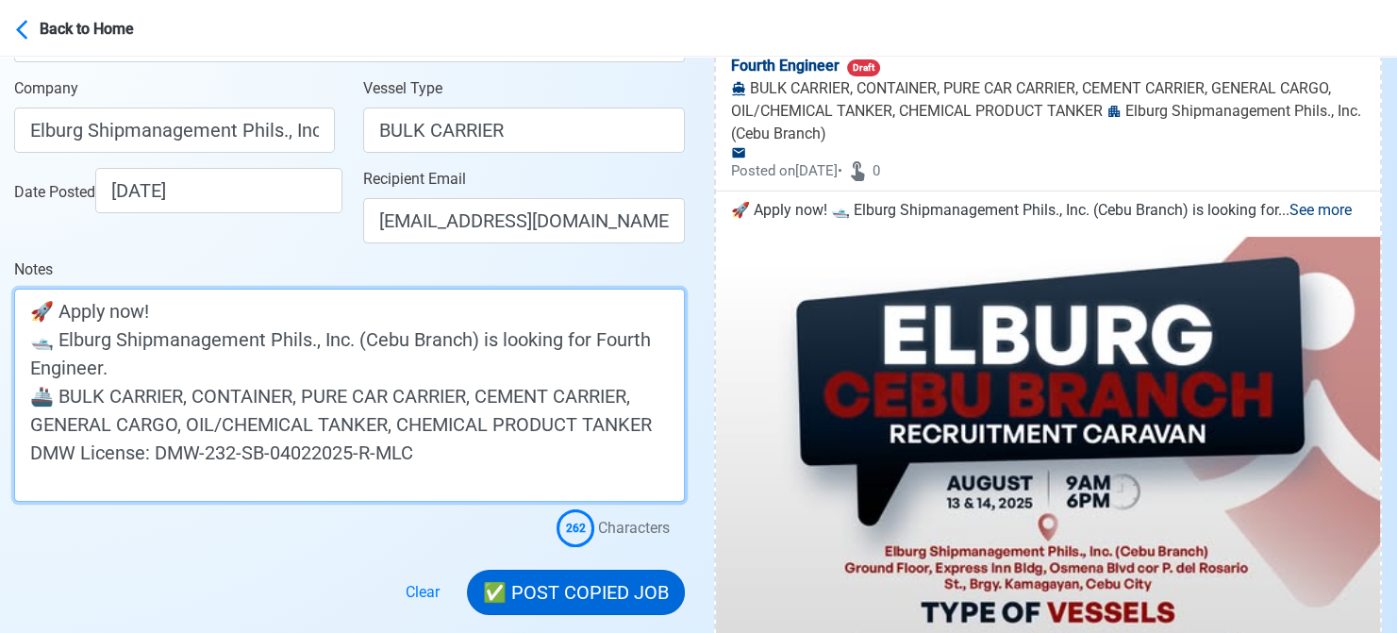
type textarea "🚀 Apply now! 🛥️ Elburg Shipmanagement Phils., Inc. (Cebu Branch) is looking for…"
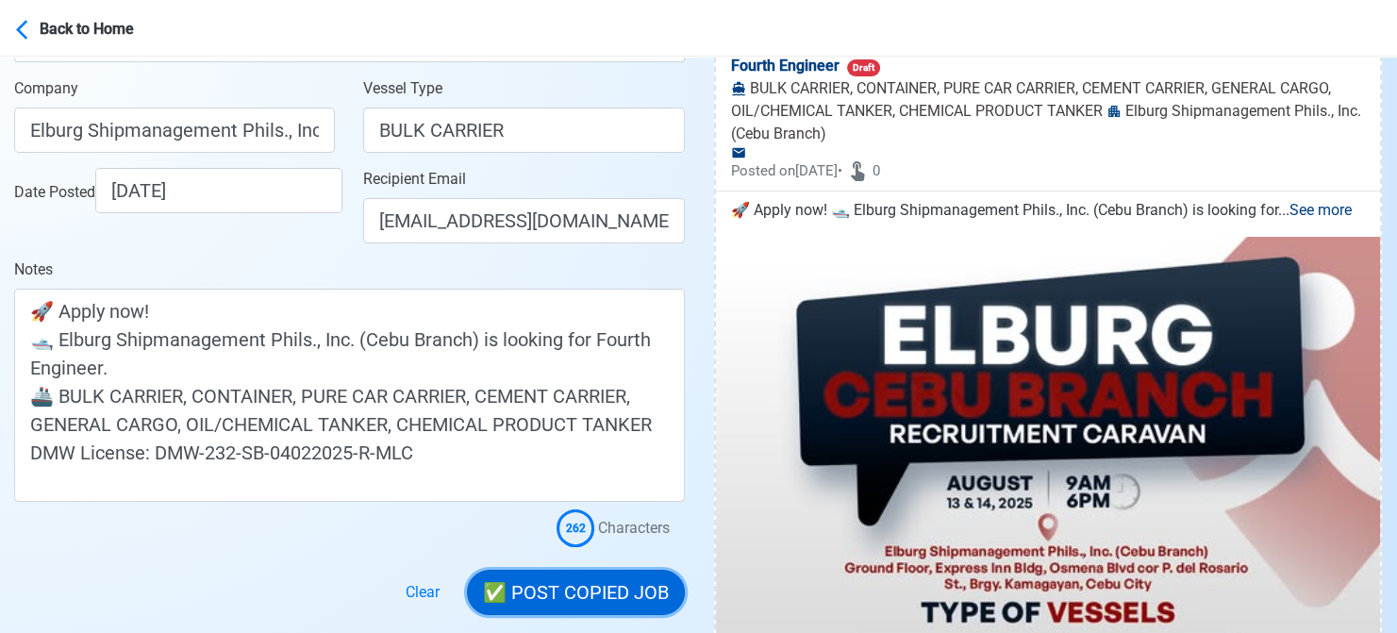
click at [568, 597] on button "✅ POST COPIED JOB" at bounding box center [576, 592] width 218 height 45
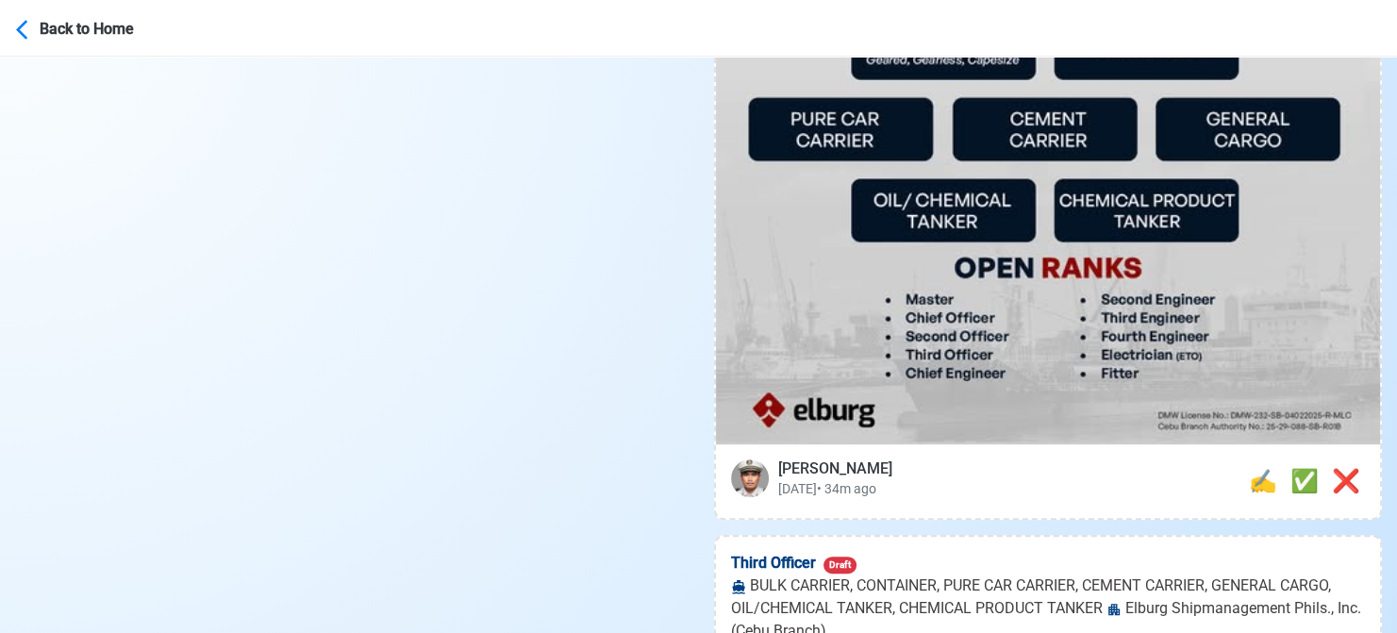
scroll to position [943, 0]
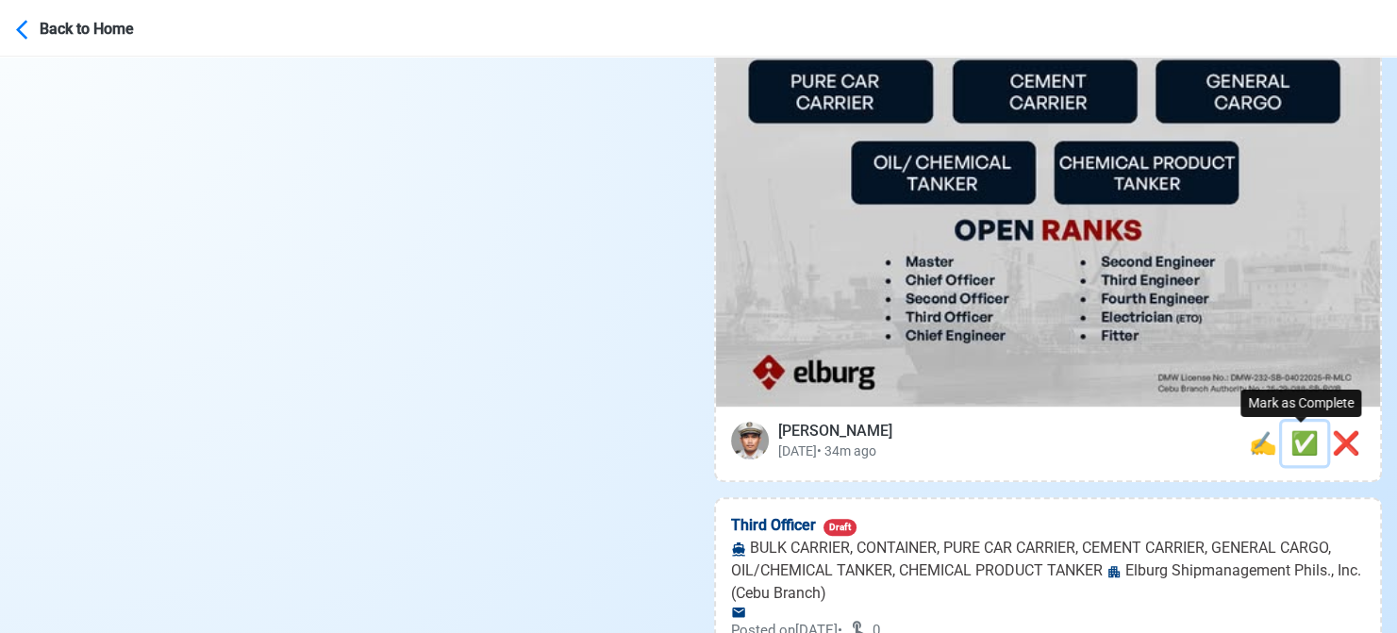
click at [1301, 447] on span "✅" at bounding box center [1304, 443] width 28 height 26
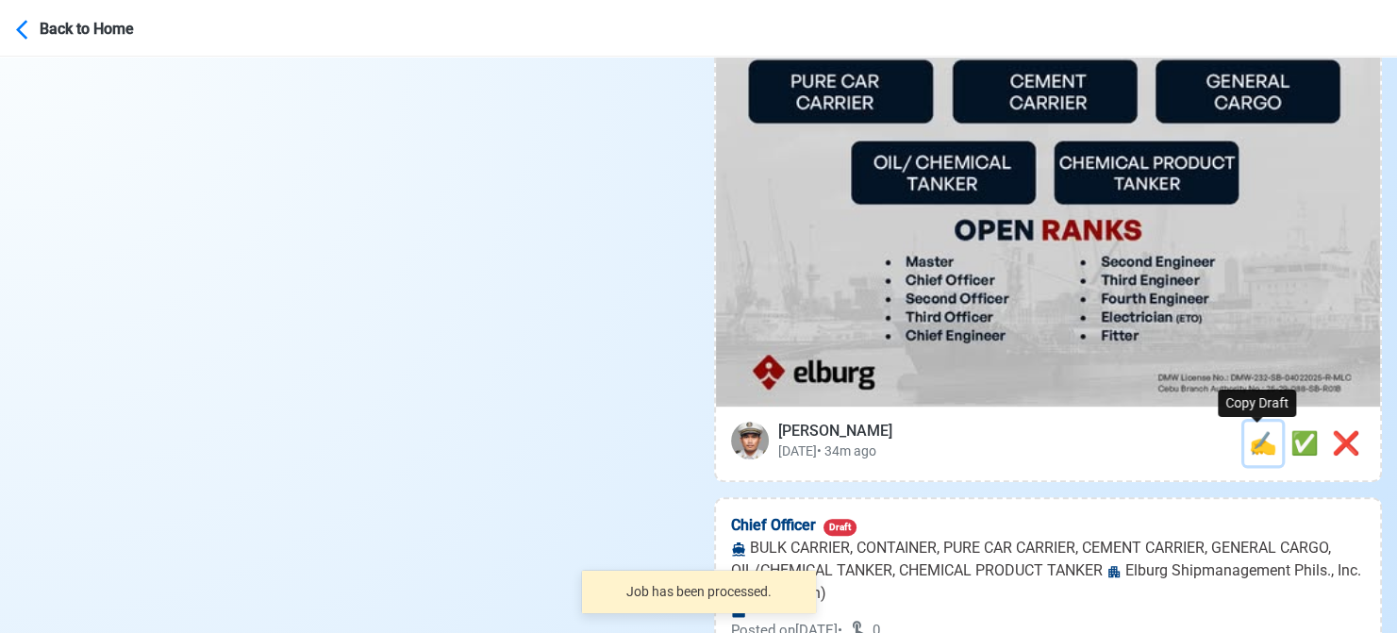
click at [1256, 452] on span "✍️" at bounding box center [1263, 443] width 28 height 26
type input "Third Officer"
select select
type input "Elburg Shipmanagement Phils., Inc. (Cebu Branch)"
type input "BULK CARRIER, CONTAINER, PURE CAR CARRIER, CEMENT CARRIER, GENERAL CARGO, OIL/C…"
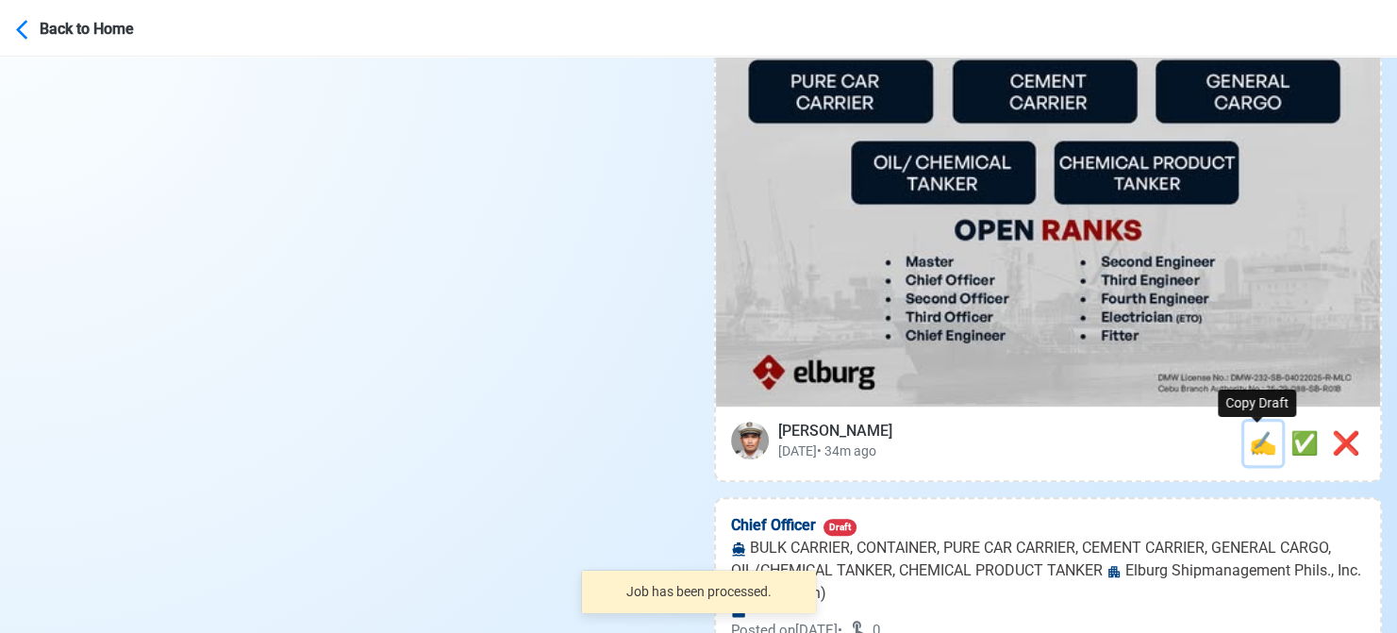
type textarea "🛟 Apply now! Elburg Shipmanagement Phils., Inc. (Cebu Branch) is looking for Th…"
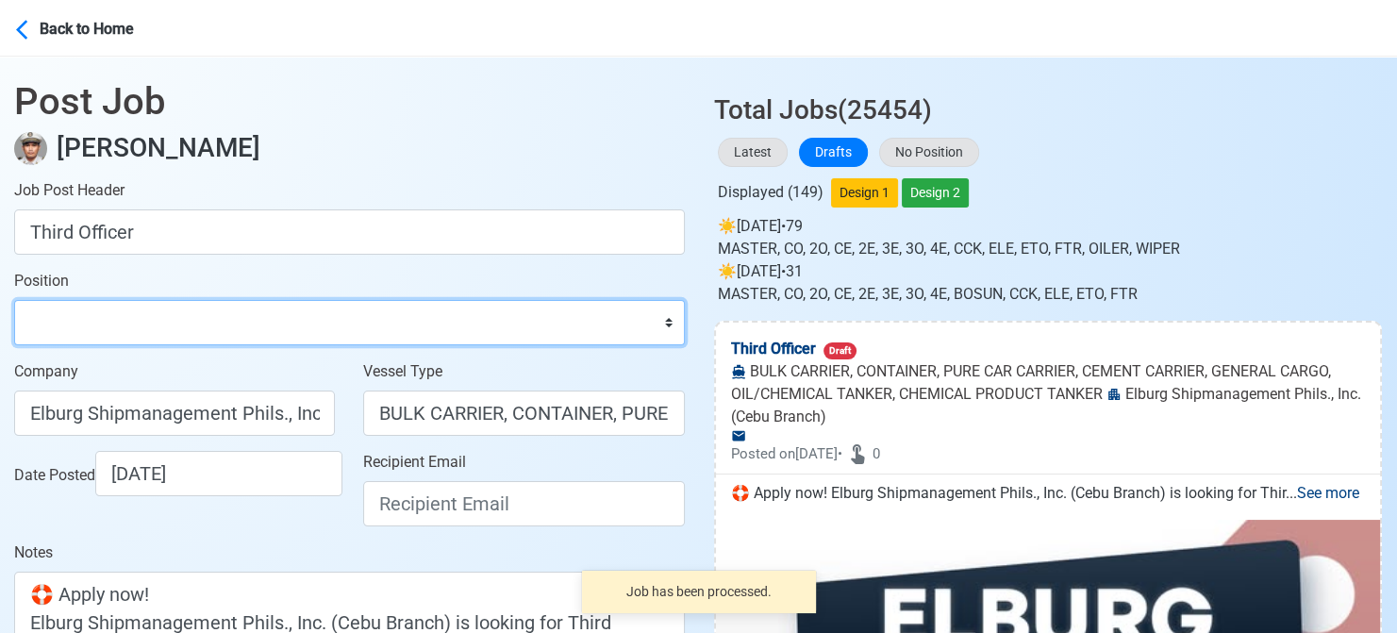
drag, startPoint x: 123, startPoint y: 319, endPoint x: 117, endPoint y: 302, distance: 17.9
click at [123, 319] on select "Master Chief Officer 2nd Officer 3rd Officer Junior Officer Chief Engineer 2nd …" at bounding box center [349, 322] width 671 height 45
select select "3rd Officer"
click at [14, 300] on select "Master Chief Officer 2nd Officer 3rd Officer Junior Officer Chief Engineer 2nd …" at bounding box center [349, 322] width 671 height 45
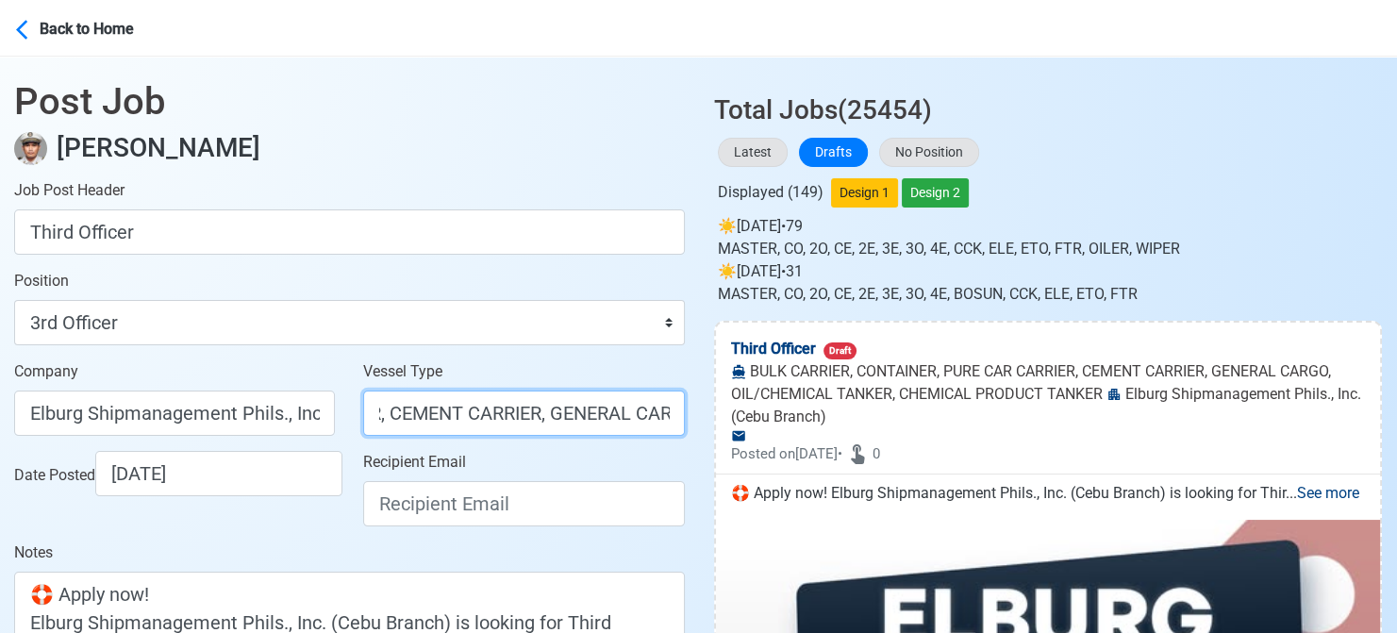
scroll to position [0, 890]
drag, startPoint x: 497, startPoint y: 410, endPoint x: 815, endPoint y: 437, distance: 318.9
type input "BULK CARRIER"
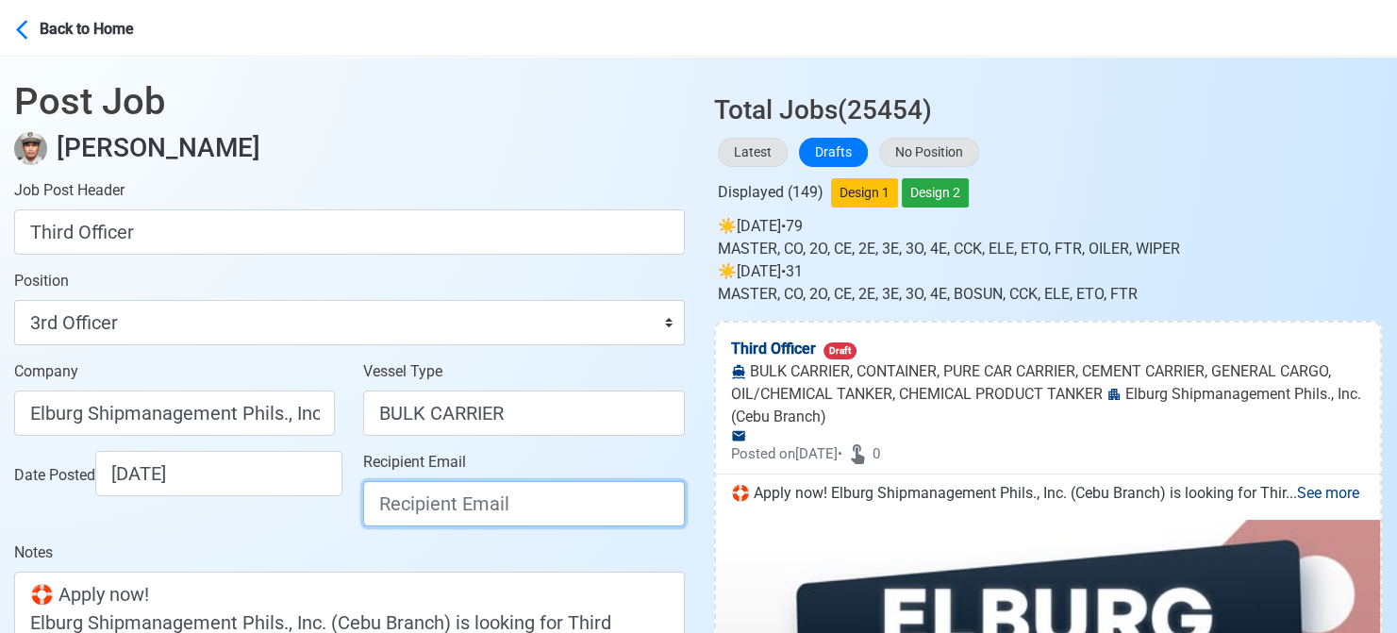
click at [520, 493] on input "Recipient Email" at bounding box center [523, 503] width 321 height 45
paste input "[EMAIL_ADDRESS][DOMAIN_NAME]"
type input "[EMAIL_ADDRESS][DOMAIN_NAME]"
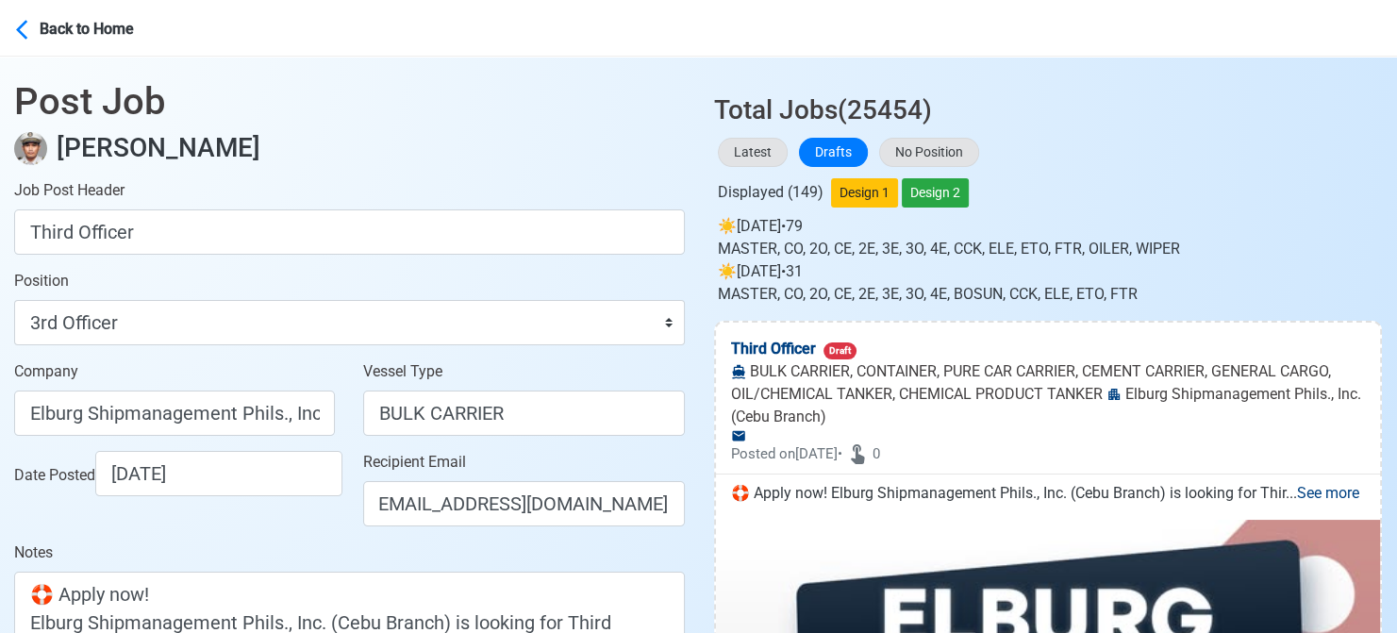
click at [304, 496] on div "Date Posted 08/13/2025" at bounding box center [179, 473] width 331 height 45
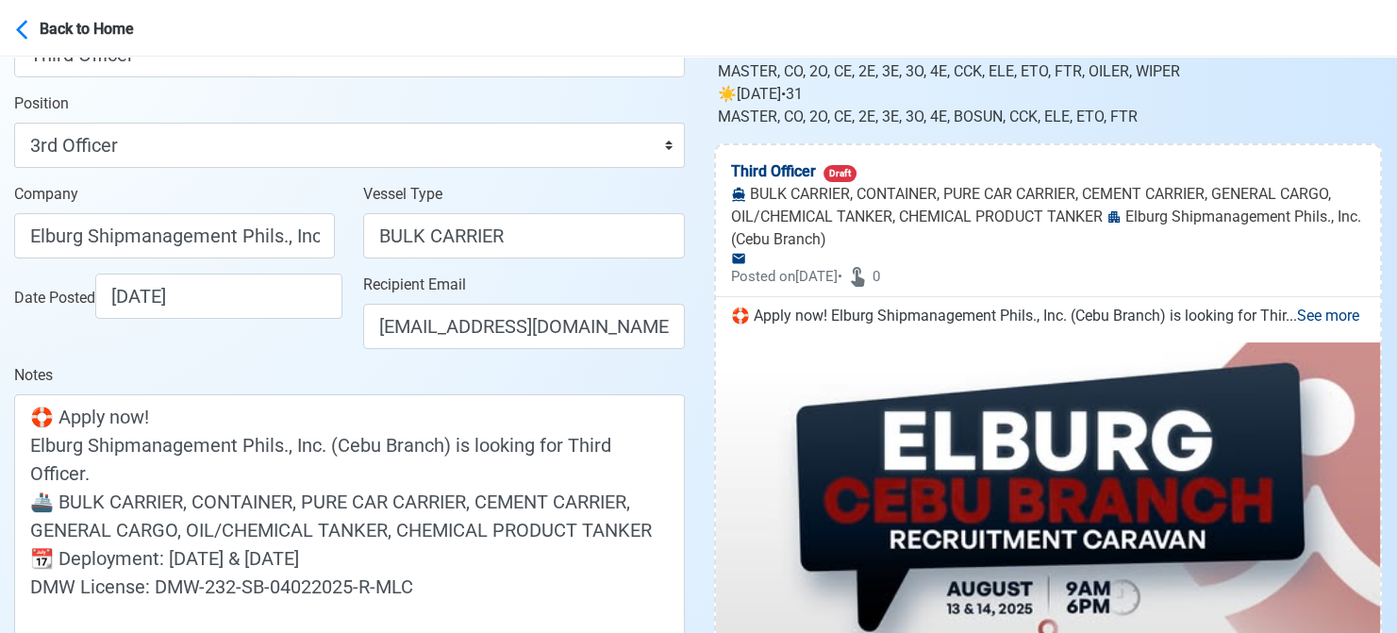
scroll to position [283, 0]
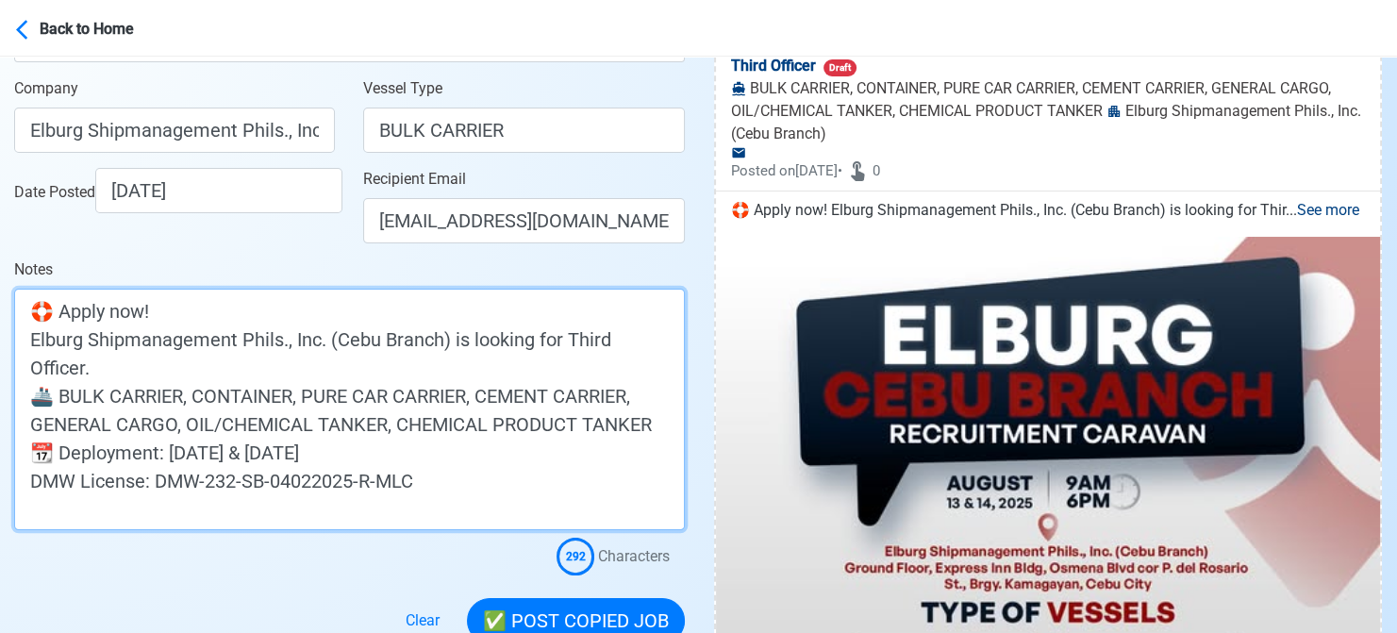
drag, startPoint x: 366, startPoint y: 452, endPoint x: -19, endPoint y: 462, distance: 385.0
click at [0, 350] on html "Back to Home Post Job Jeyner Gil Job Post Header Third Officer Position Master …" at bounding box center [698, 33] width 1397 height 633
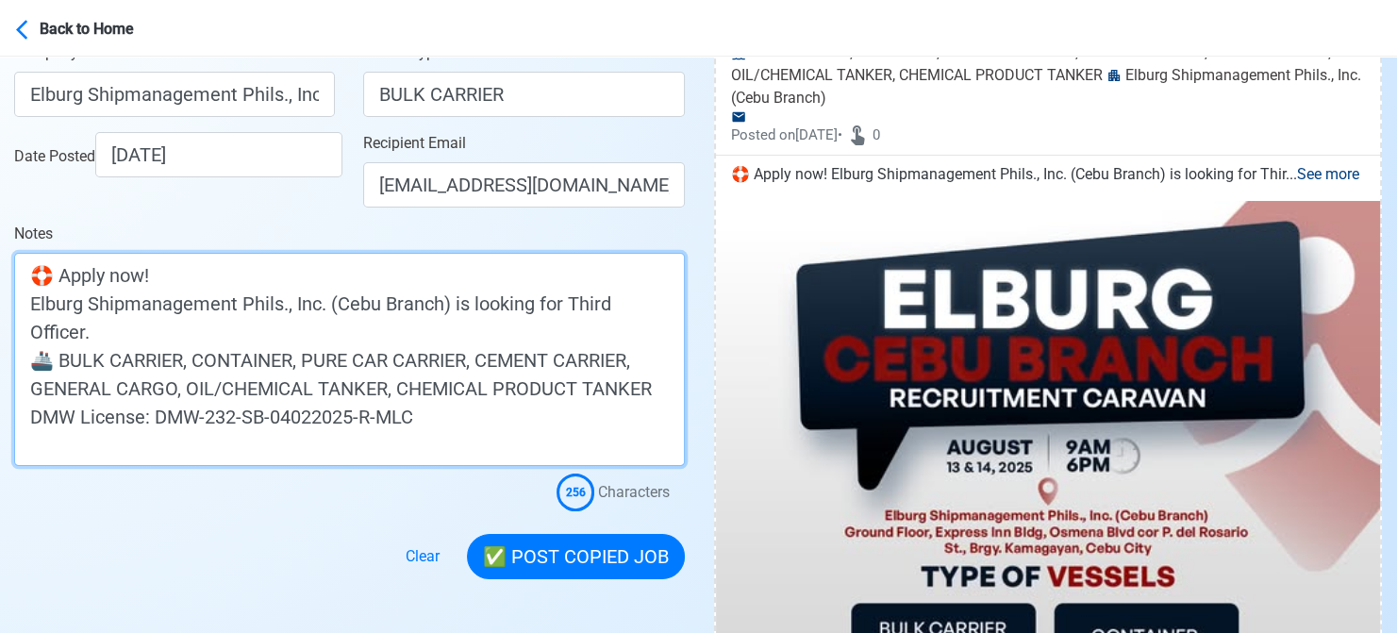
scroll to position [566, 0]
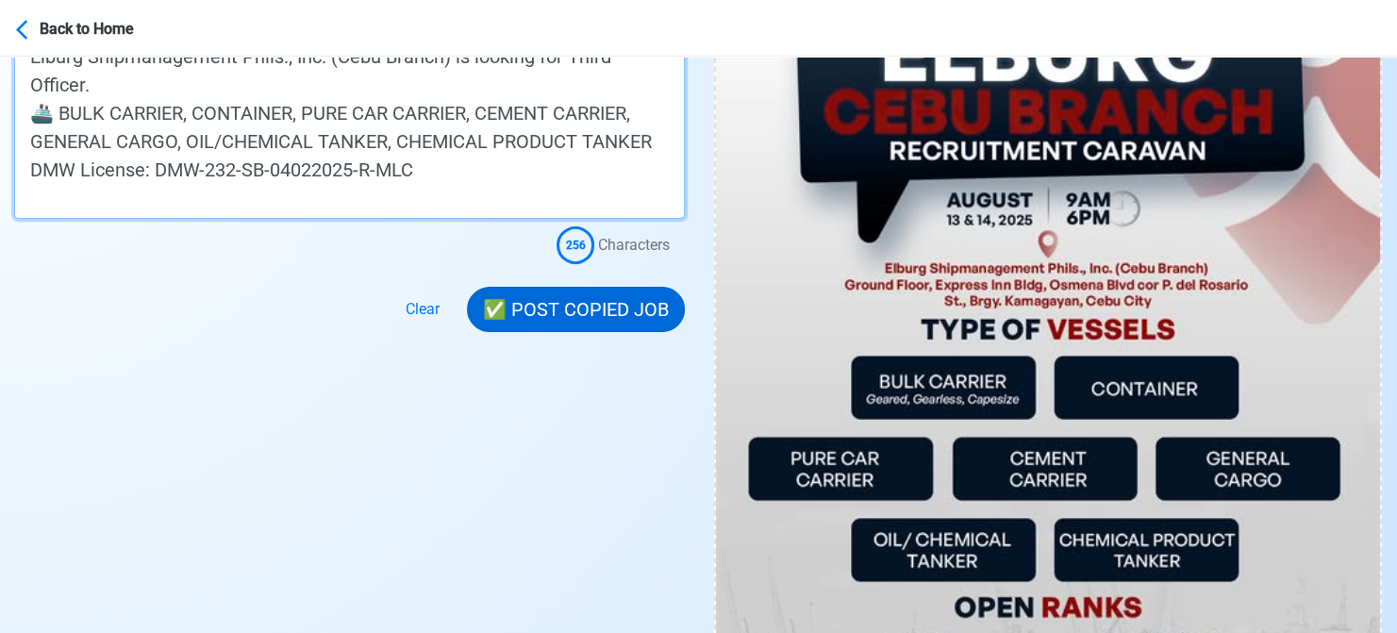
type textarea "🛟 Apply now! Elburg Shipmanagement Phils., Inc. (Cebu Branch) is looking for Th…"
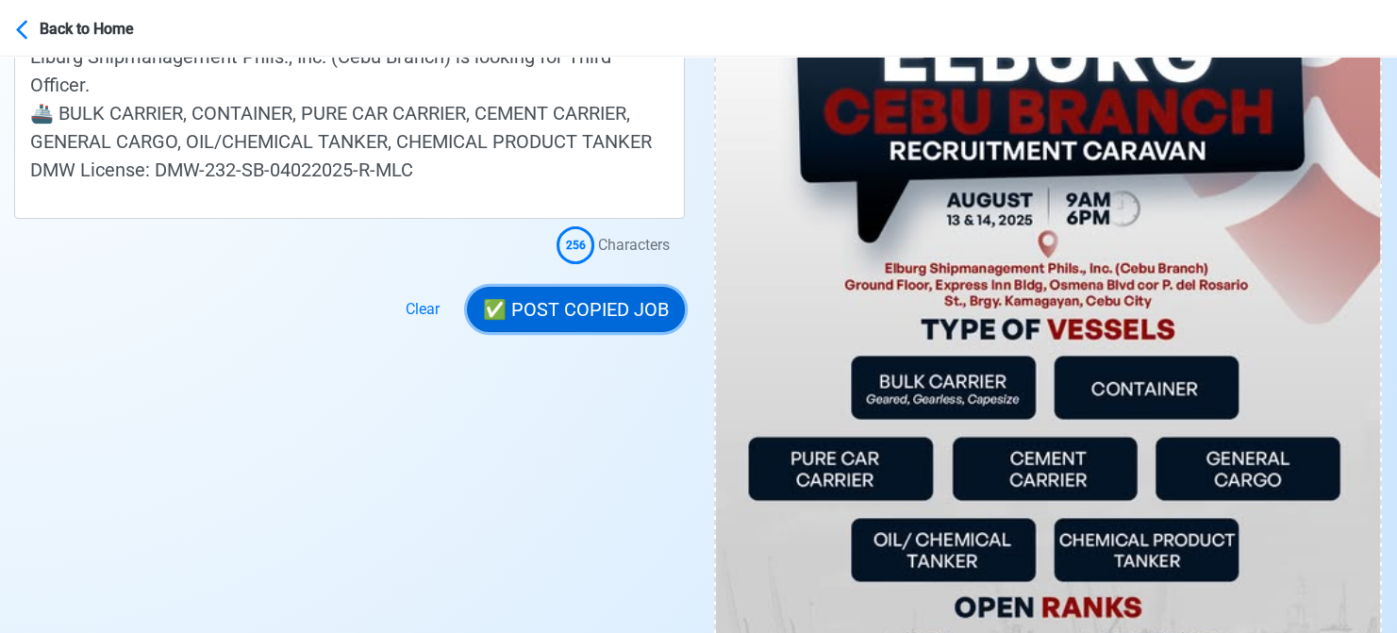
click at [623, 308] on button "✅ POST COPIED JOB" at bounding box center [576, 309] width 218 height 45
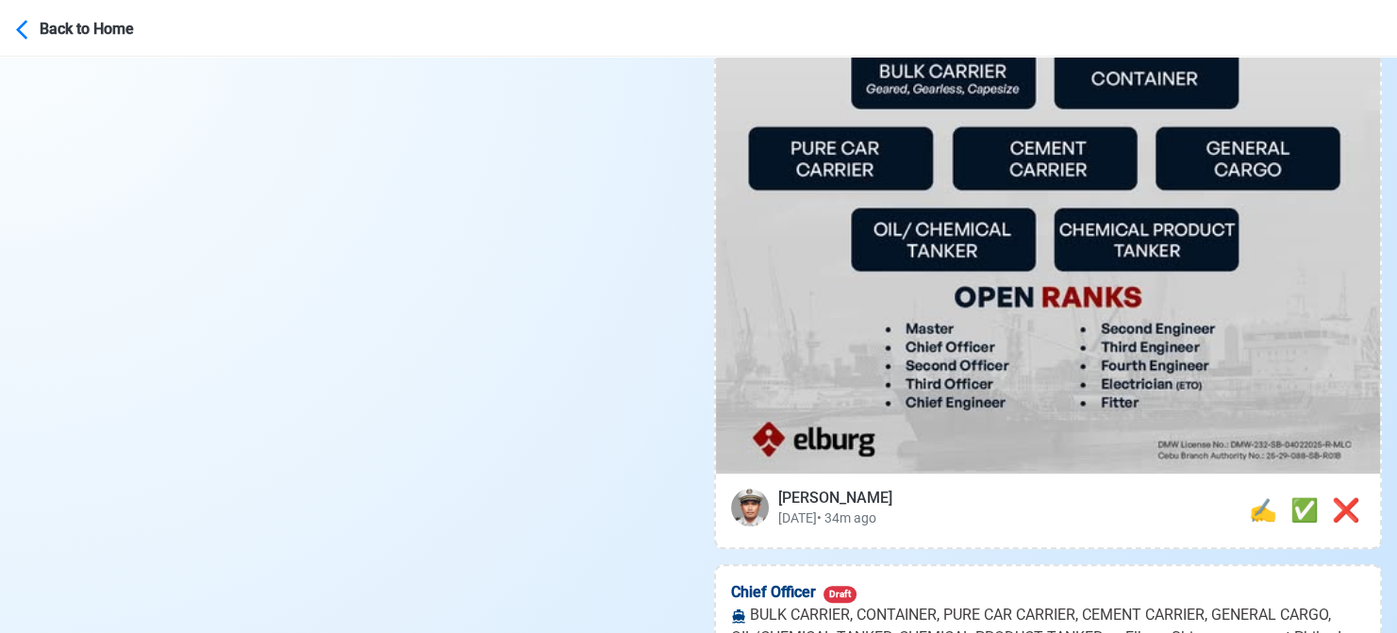
scroll to position [1037, 0]
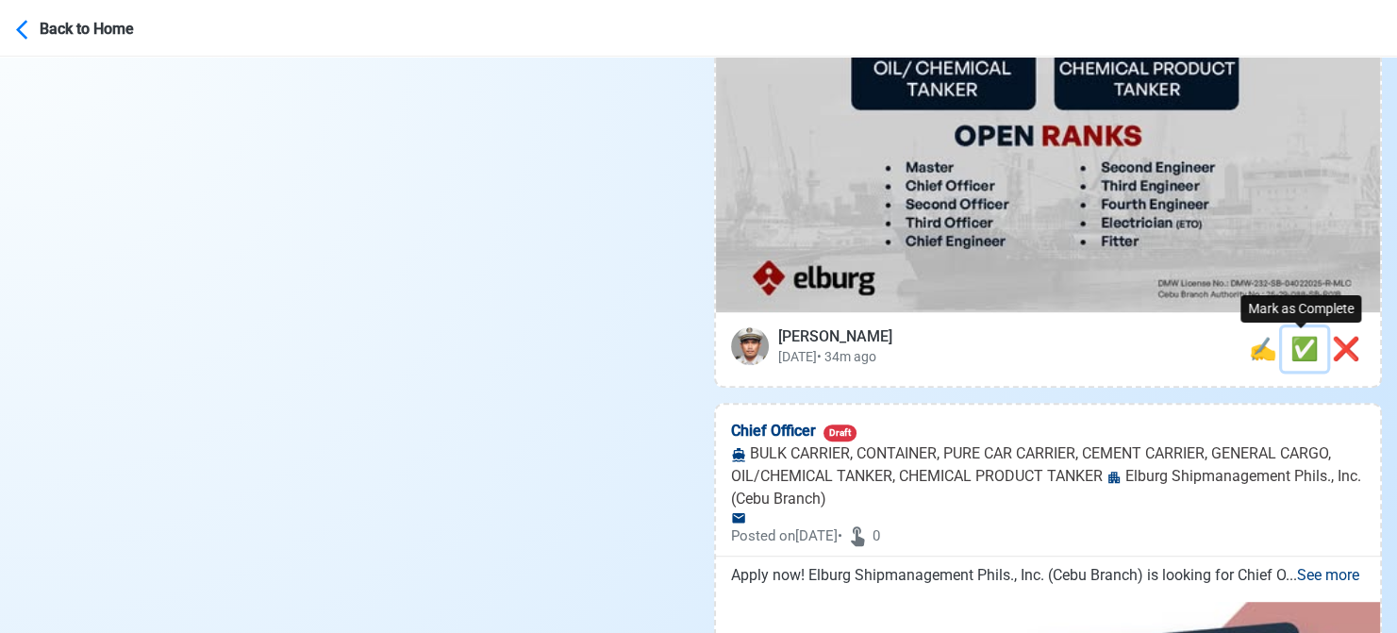
click at [1294, 354] on span "✅" at bounding box center [1304, 349] width 28 height 26
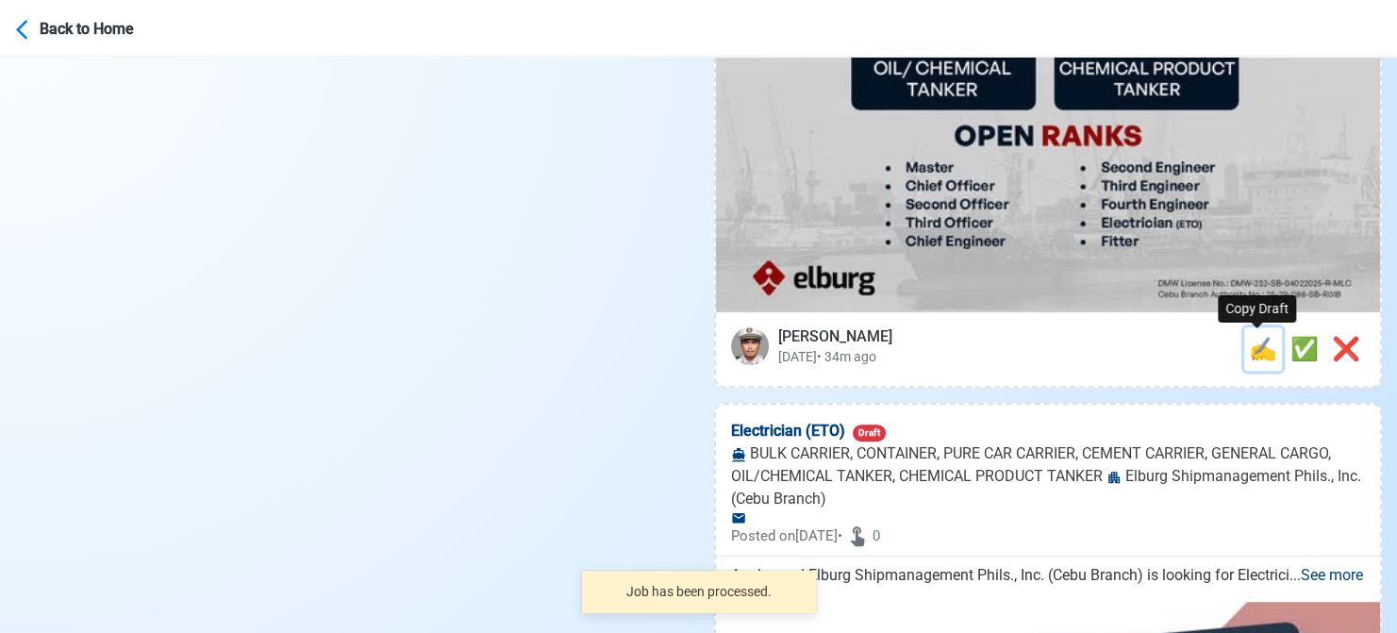
click at [1251, 354] on span "✍️" at bounding box center [1263, 349] width 28 height 26
type input "Chief Officer"
select select "Chief Officer"
type input "Elburg Shipmanagement Phils., Inc. (Cebu Branch)"
type input "BULK CARRIER, CONTAINER, PURE CAR CARRIER, CEMENT CARRIER, GENERAL CARGO, OIL/C…"
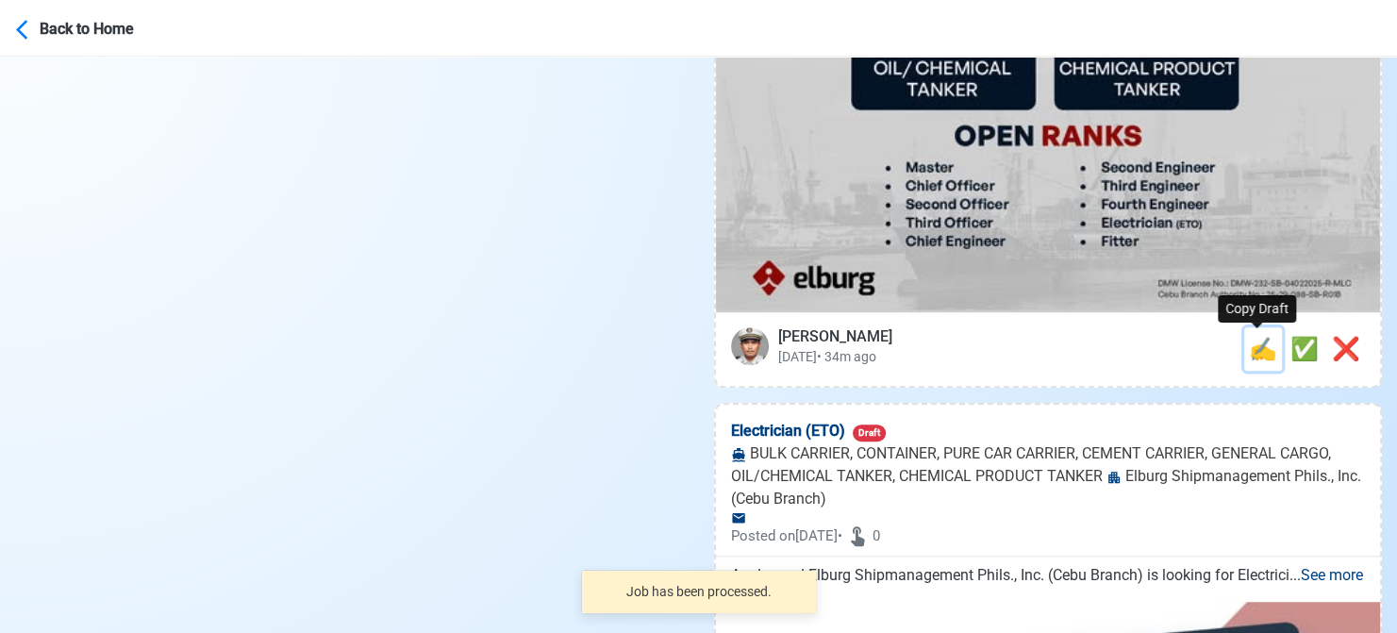
type textarea "Apply now! Elburg Shipmanagement Phils., Inc. (Cebu Branch) is looking for Chie…"
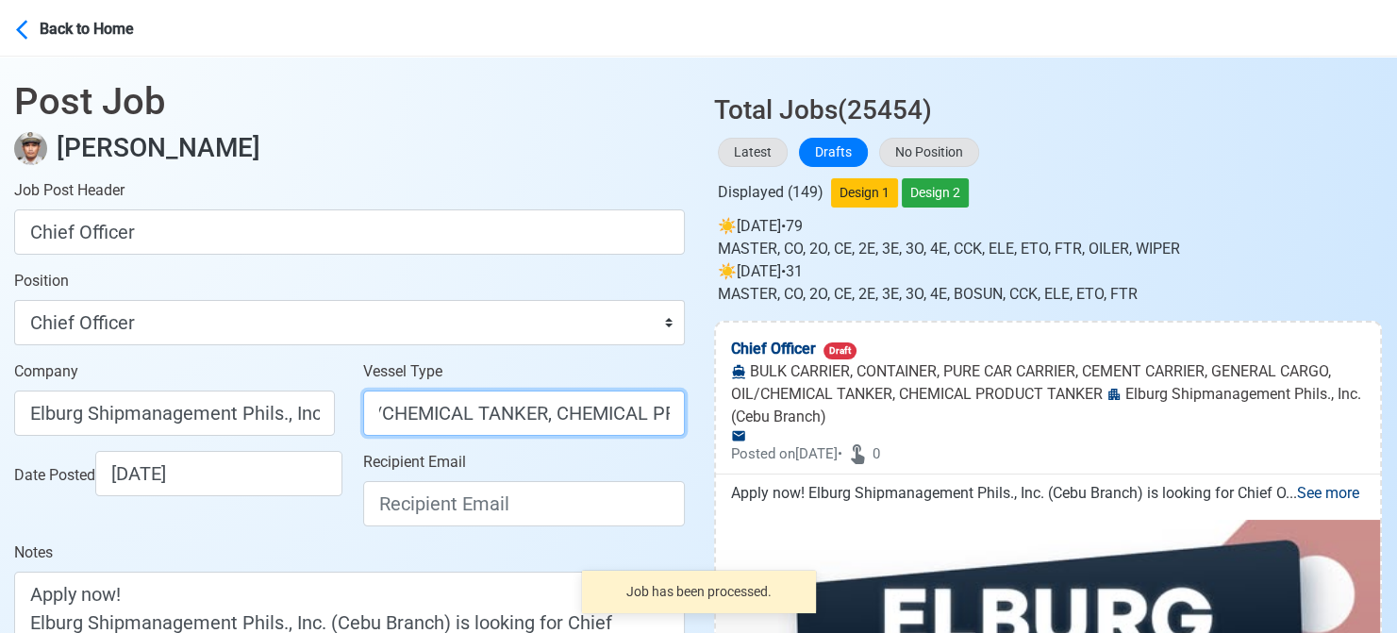
scroll to position [0, 890]
drag, startPoint x: 497, startPoint y: 416, endPoint x: 880, endPoint y: 429, distance: 383.2
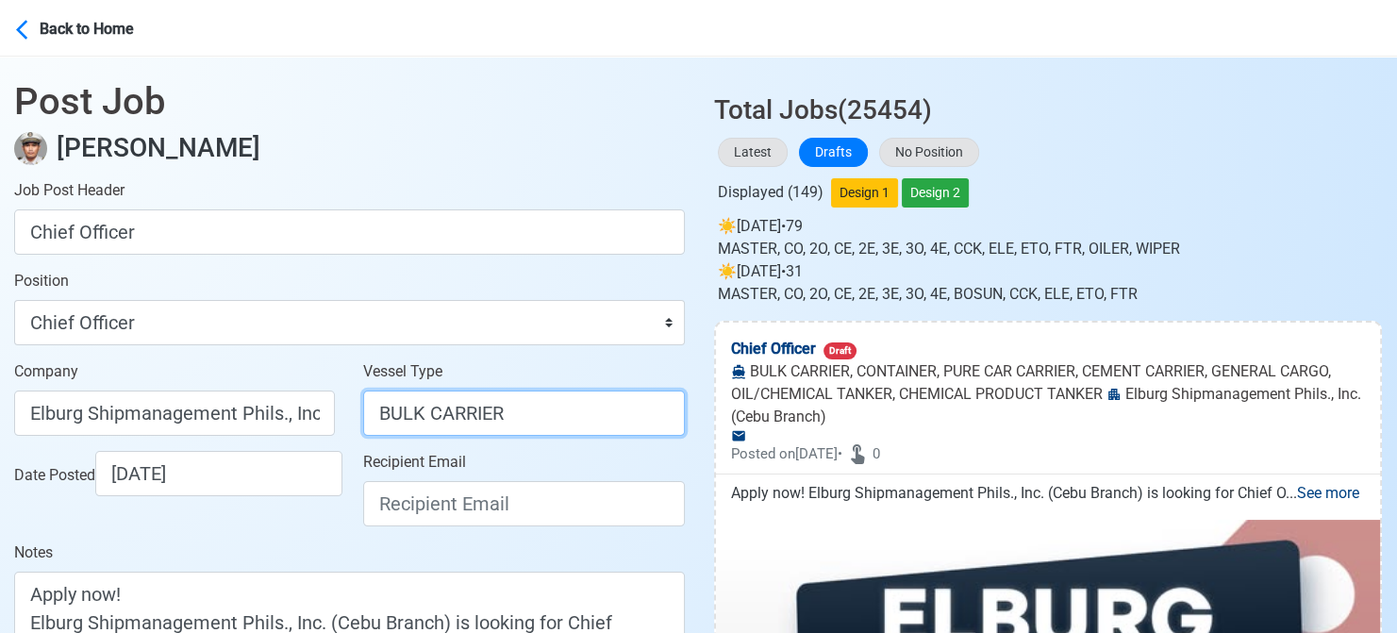
scroll to position [0, 0]
type input "BULK CARRIER"
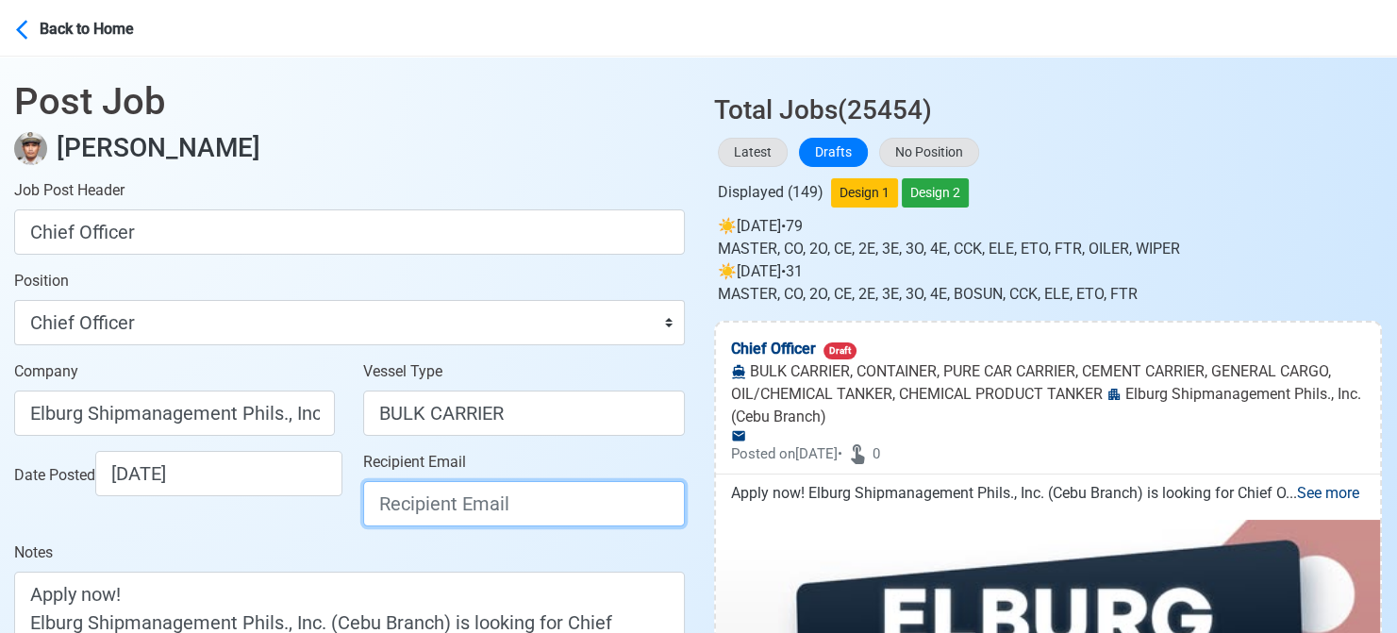
click at [587, 492] on input "Recipient Email" at bounding box center [523, 503] width 321 height 45
paste input "[EMAIL_ADDRESS][DOMAIN_NAME]"
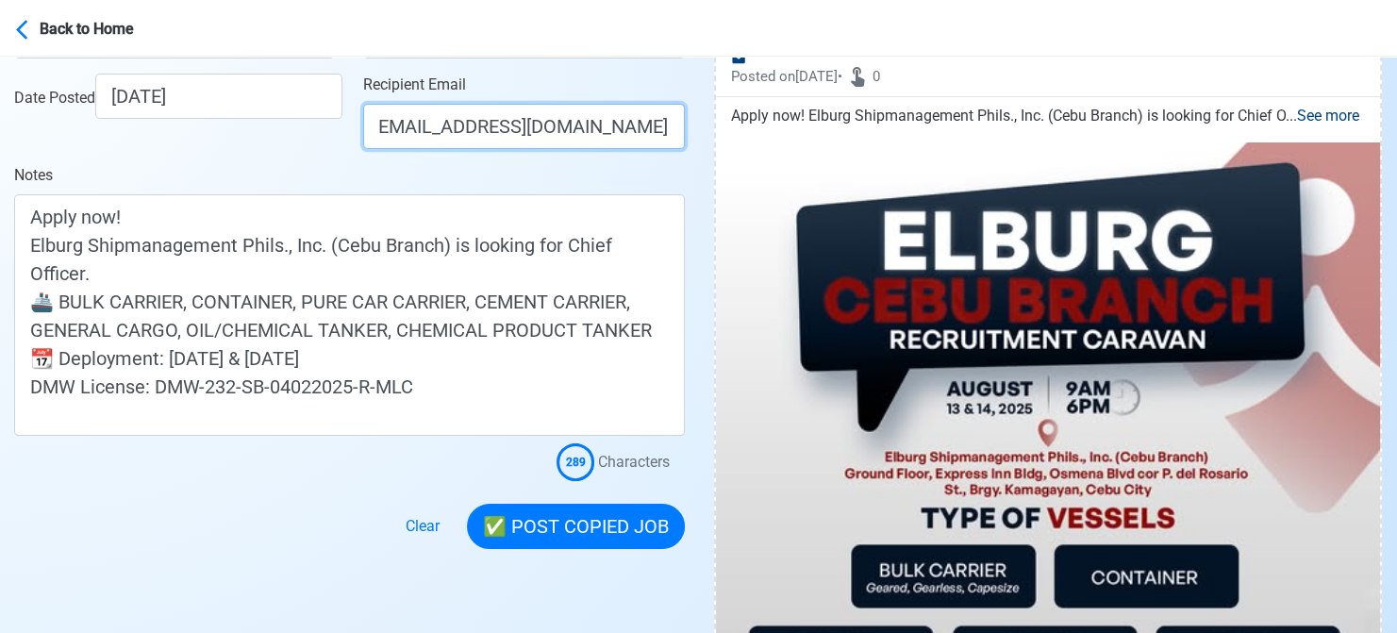
type input "[EMAIL_ADDRESS][DOMAIN_NAME]"
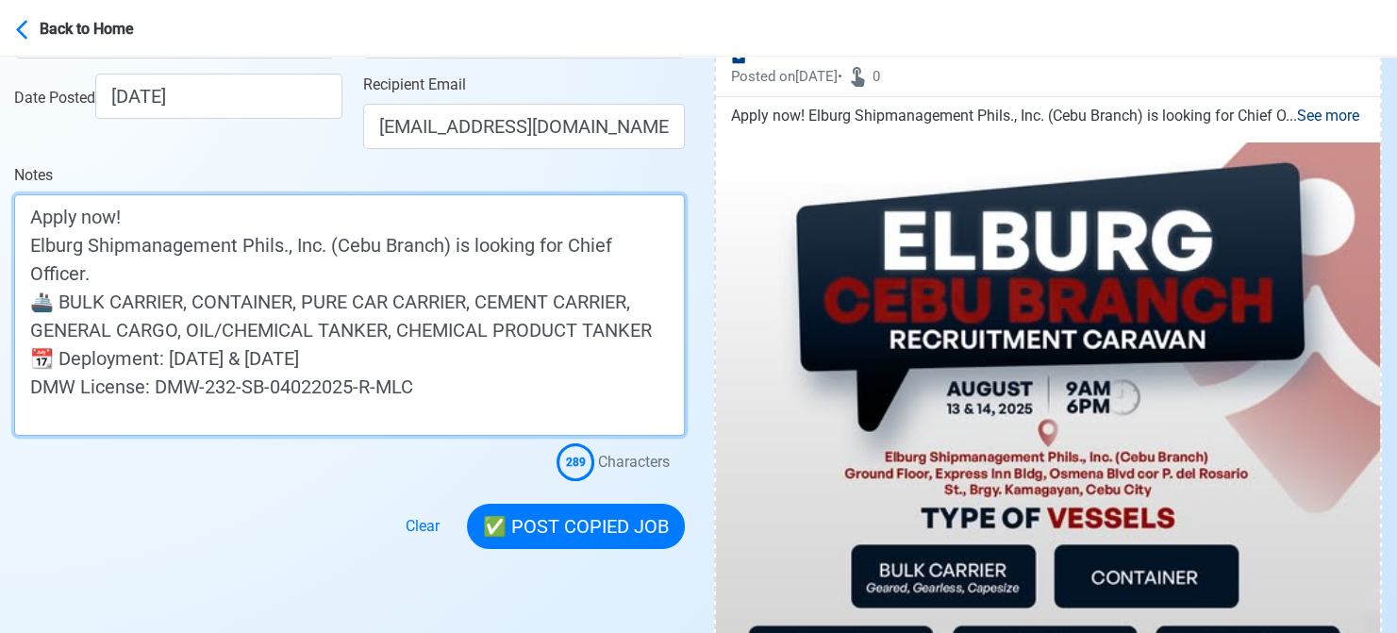
drag, startPoint x: 373, startPoint y: 351, endPoint x: -19, endPoint y: 346, distance: 391.4
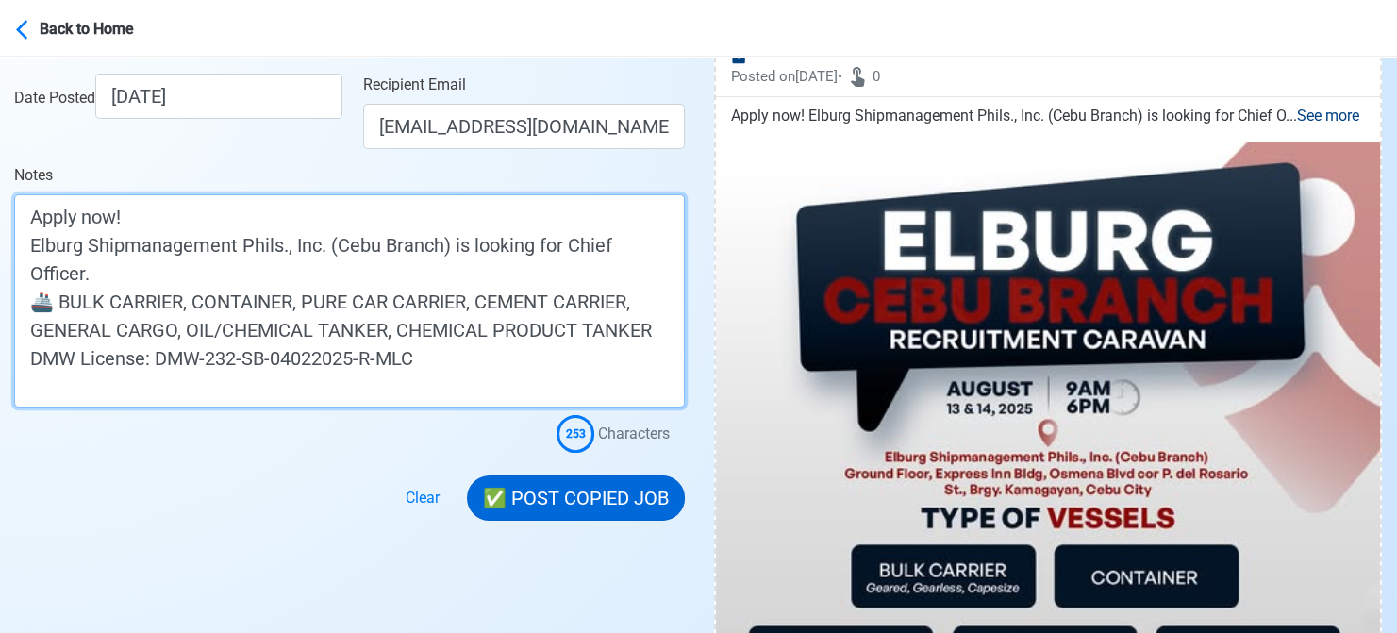
type textarea "Apply now! Elburg Shipmanagement Phils., Inc. (Cebu Branch) is looking for Chie…"
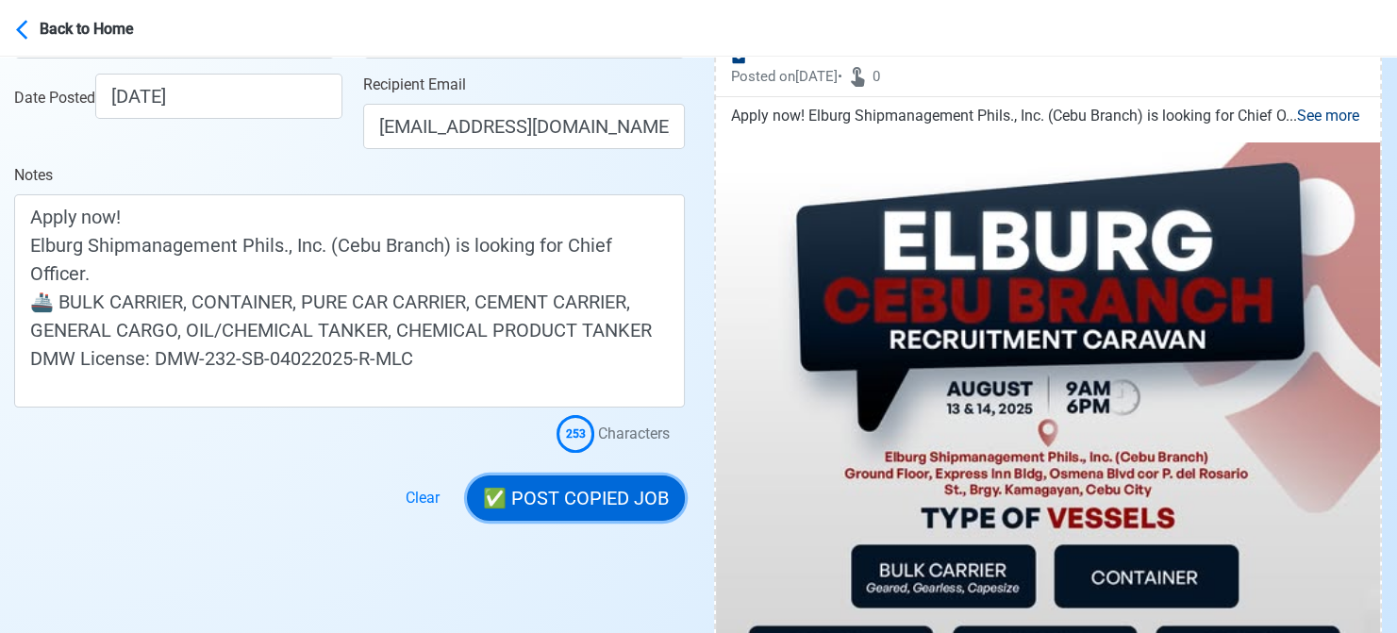
click at [551, 490] on button "✅ POST COPIED JOB" at bounding box center [576, 497] width 218 height 45
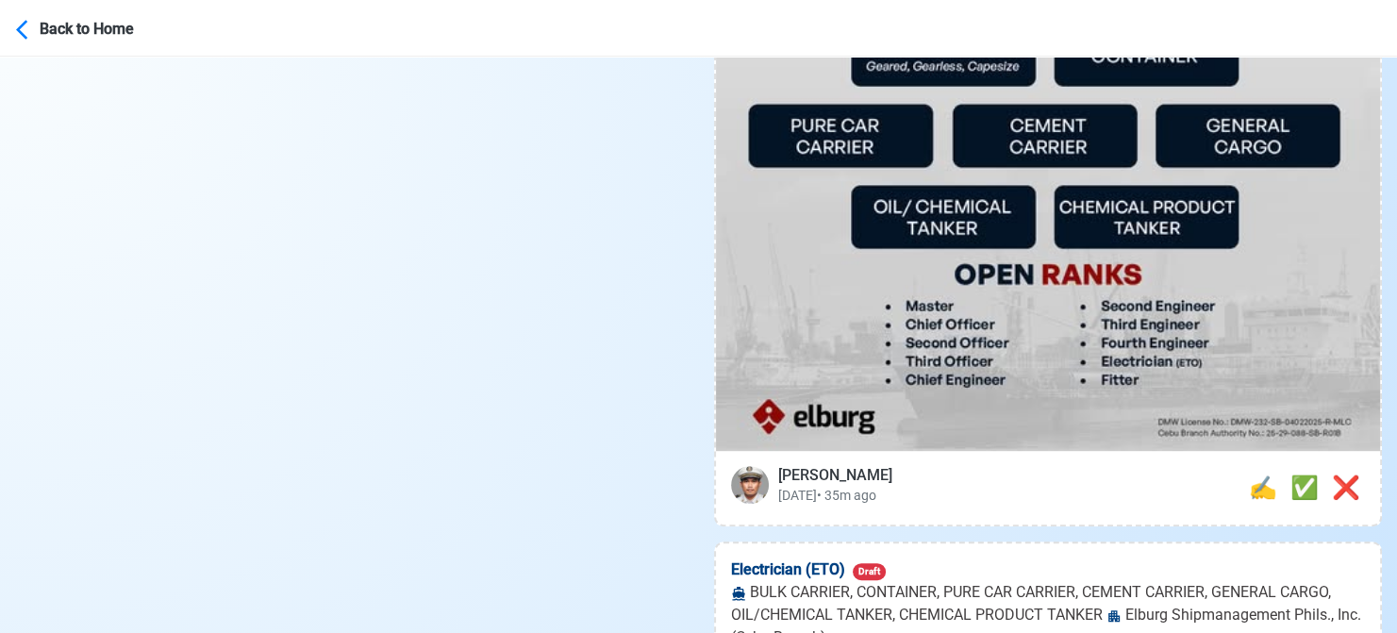
scroll to position [943, 0]
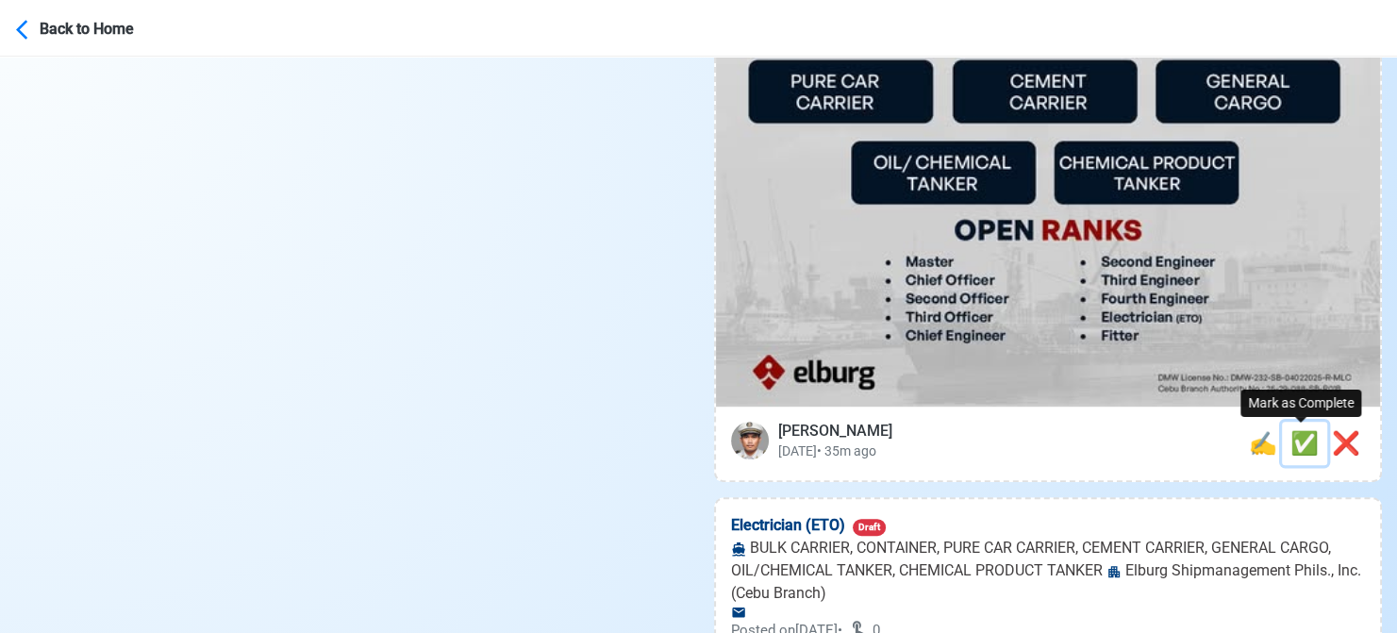
click at [1303, 430] on span "✅" at bounding box center [1304, 443] width 28 height 26
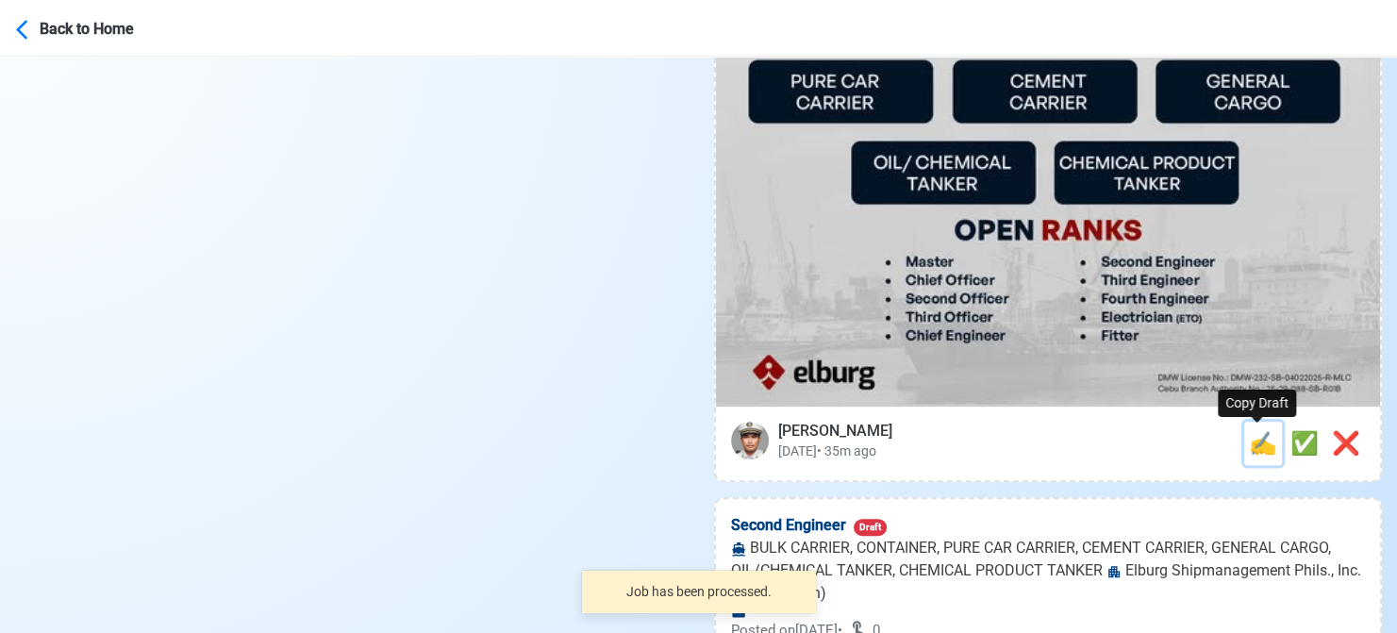
click at [1256, 449] on span "✍️" at bounding box center [1263, 443] width 28 height 26
type input "Electrician (ETO)"
select select
type input "Elburg Shipmanagement Phils., Inc. (Cebu Branch)"
type input "BULK CARRIER, CONTAINER, PURE CAR CARRIER, CEMENT CARRIER, GENERAL CARGO, OIL/C…"
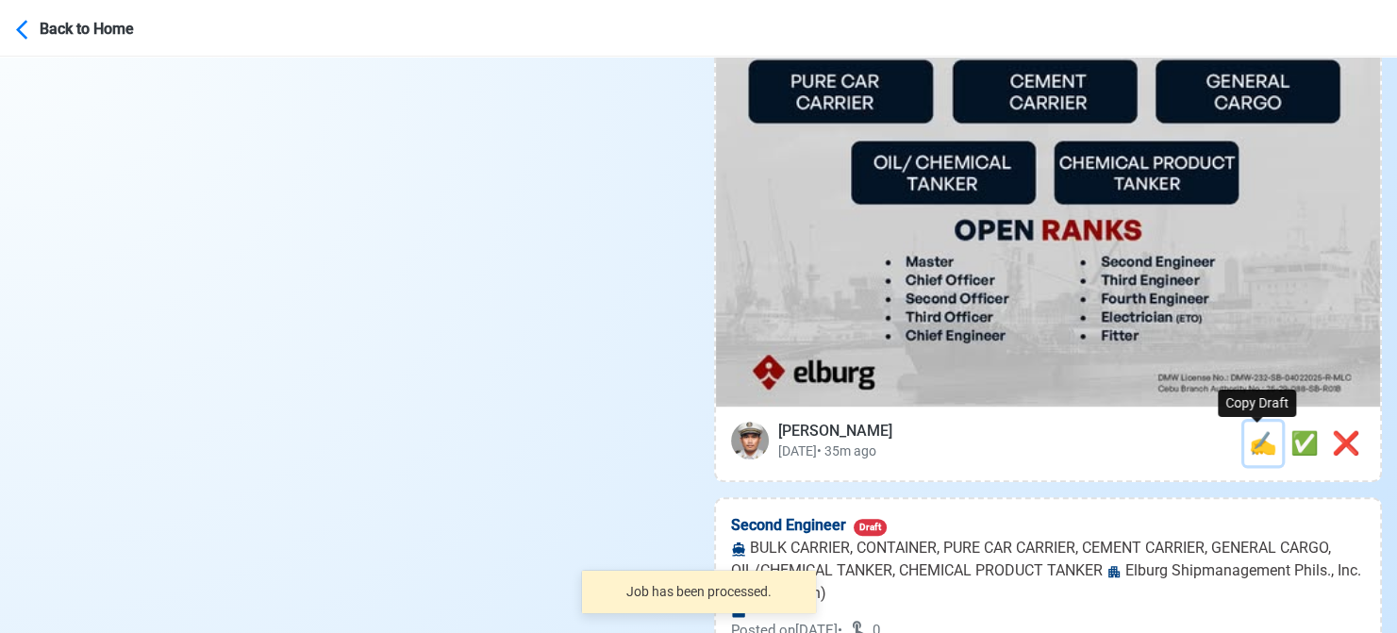
type textarea "Apply now! Elburg Shipmanagement Phils., Inc. (Cebu Branch) is looking for Elec…"
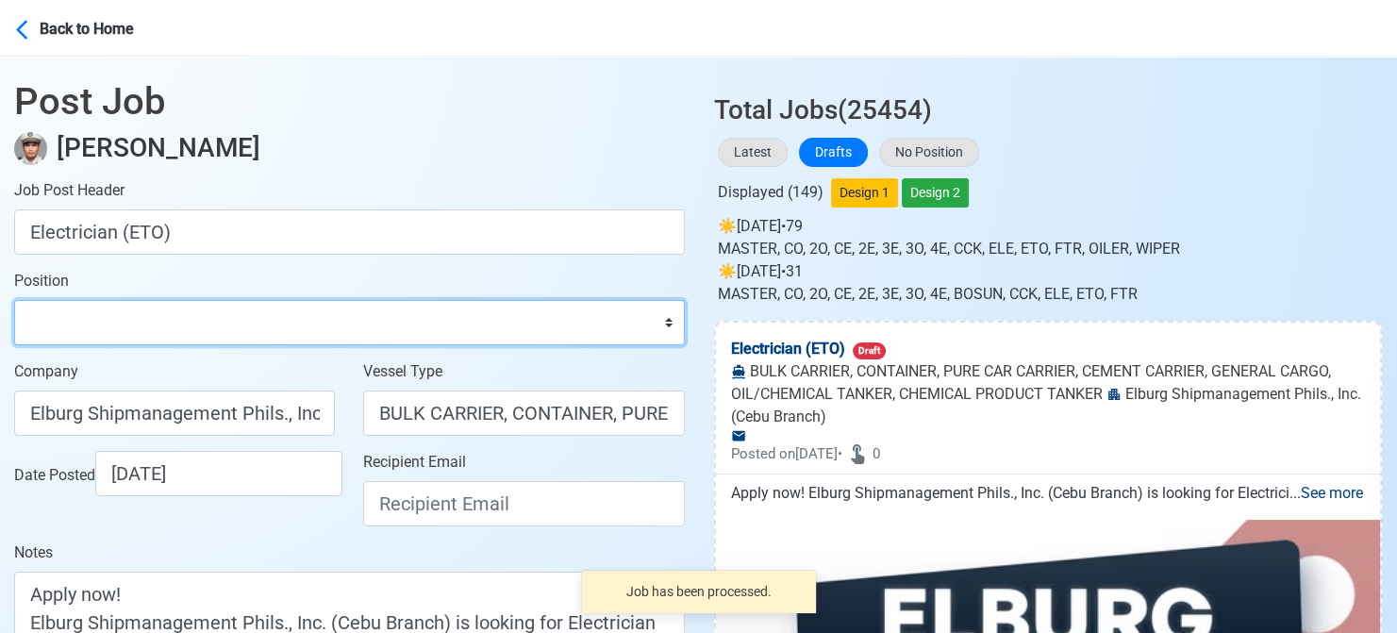
drag, startPoint x: 83, startPoint y: 326, endPoint x: 94, endPoint y: 304, distance: 25.3
click at [83, 326] on select "Master Chief Officer 2nd Officer 3rd Officer Junior Officer Chief Engineer 2nd …" at bounding box center [349, 322] width 671 height 45
select select "ETO/ETR"
click at [14, 300] on select "Master Chief Officer 2nd Officer 3rd Officer Junior Officer Chief Engineer 2nd …" at bounding box center [349, 322] width 671 height 45
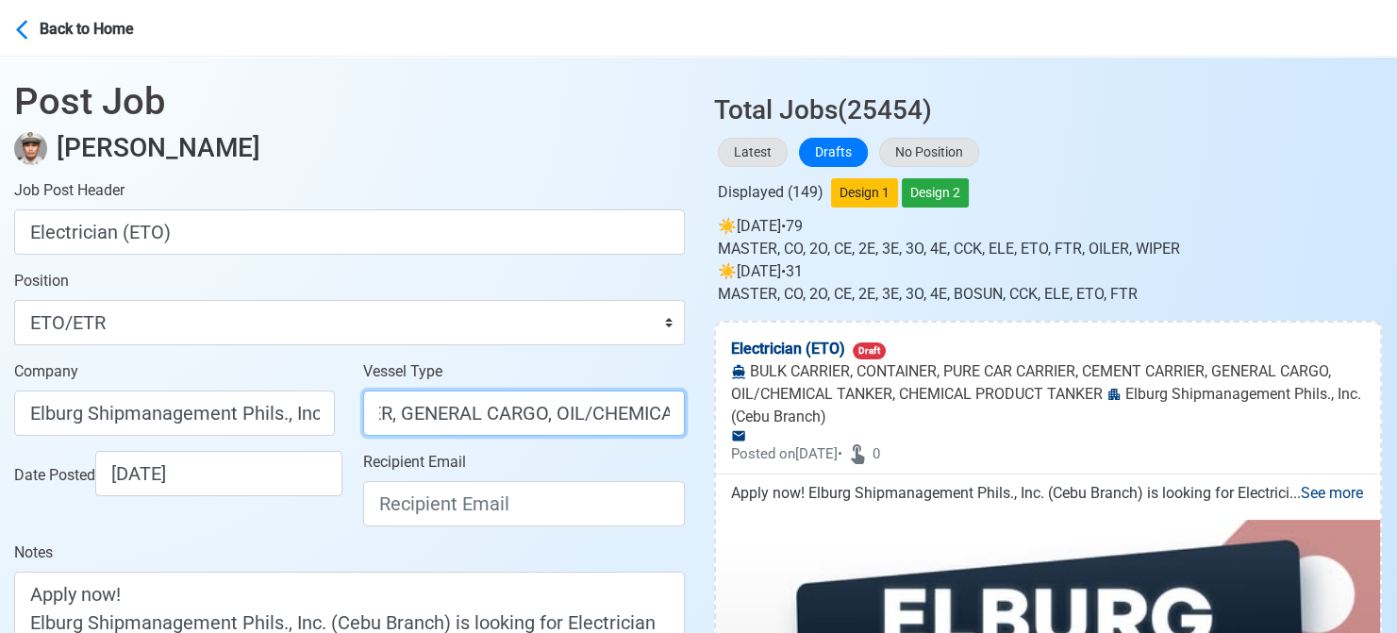
scroll to position [0, 890]
drag, startPoint x: 498, startPoint y: 418, endPoint x: 811, endPoint y: 424, distance: 313.2
type input "BULK CARRIER"
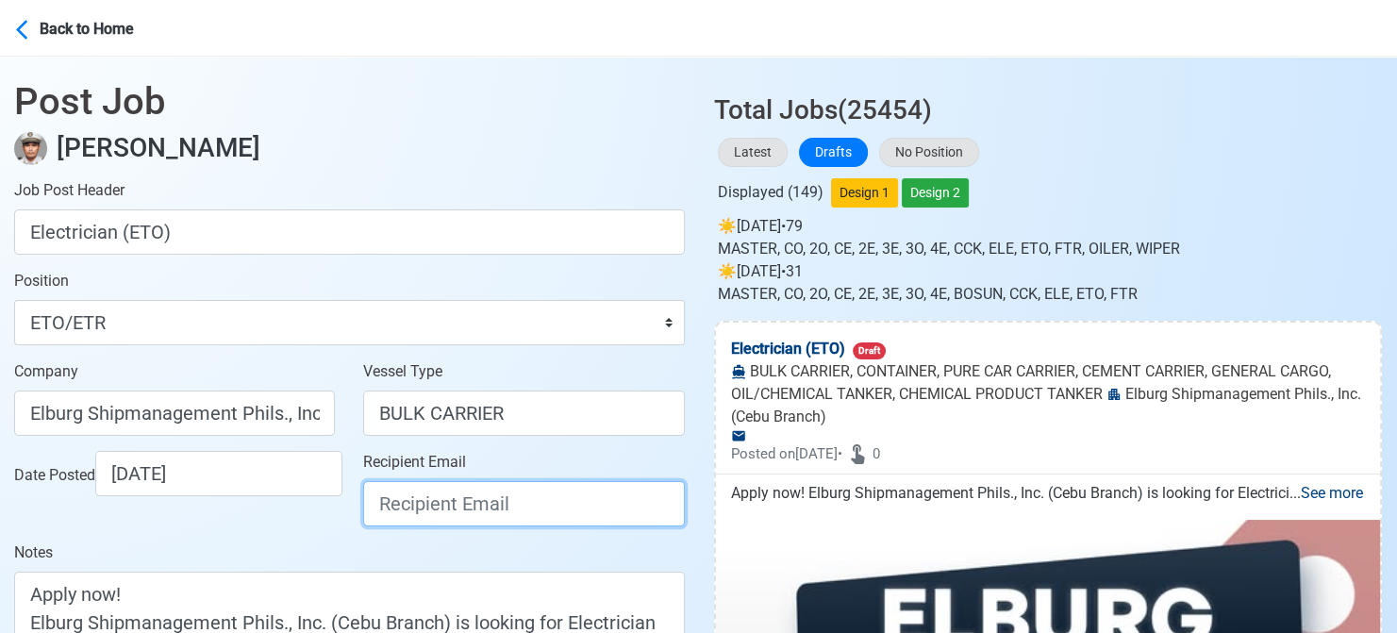
click at [627, 491] on input "Recipient Email" at bounding box center [523, 503] width 321 height 45
paste input "[EMAIL_ADDRESS][DOMAIN_NAME]"
type input "[EMAIL_ADDRESS][DOMAIN_NAME]"
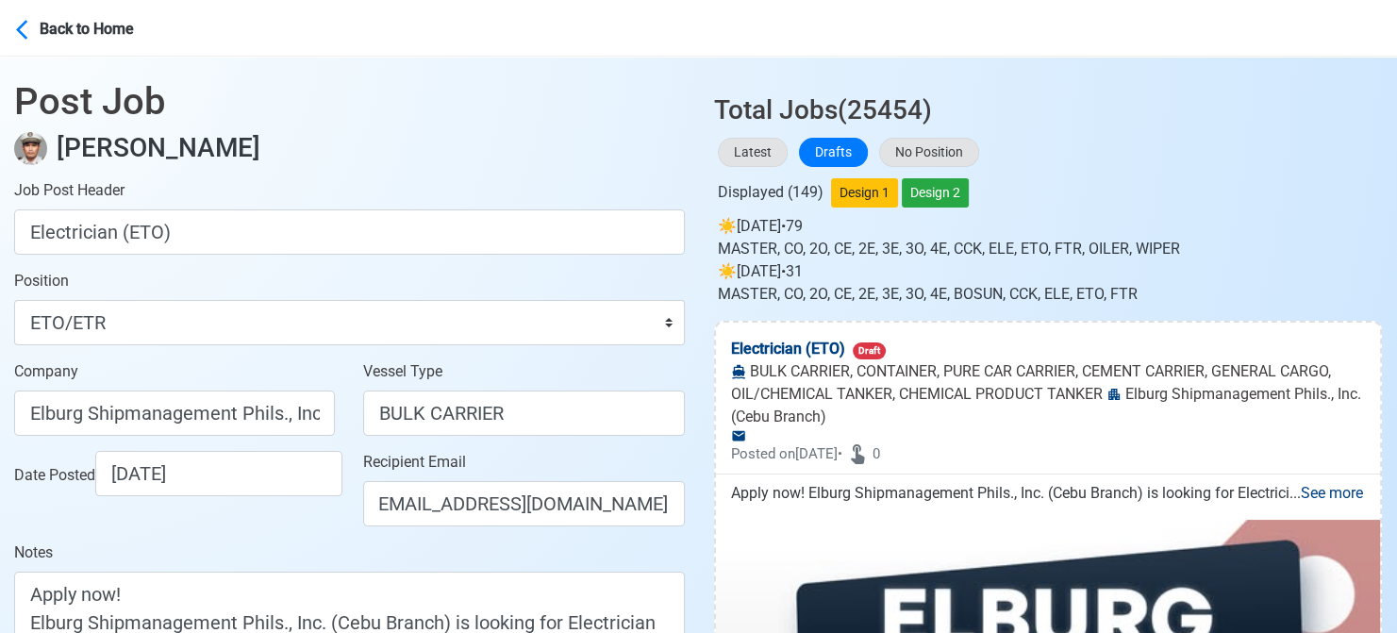
click at [298, 496] on div "Date Posted 08/13/2025" at bounding box center [179, 473] width 331 height 45
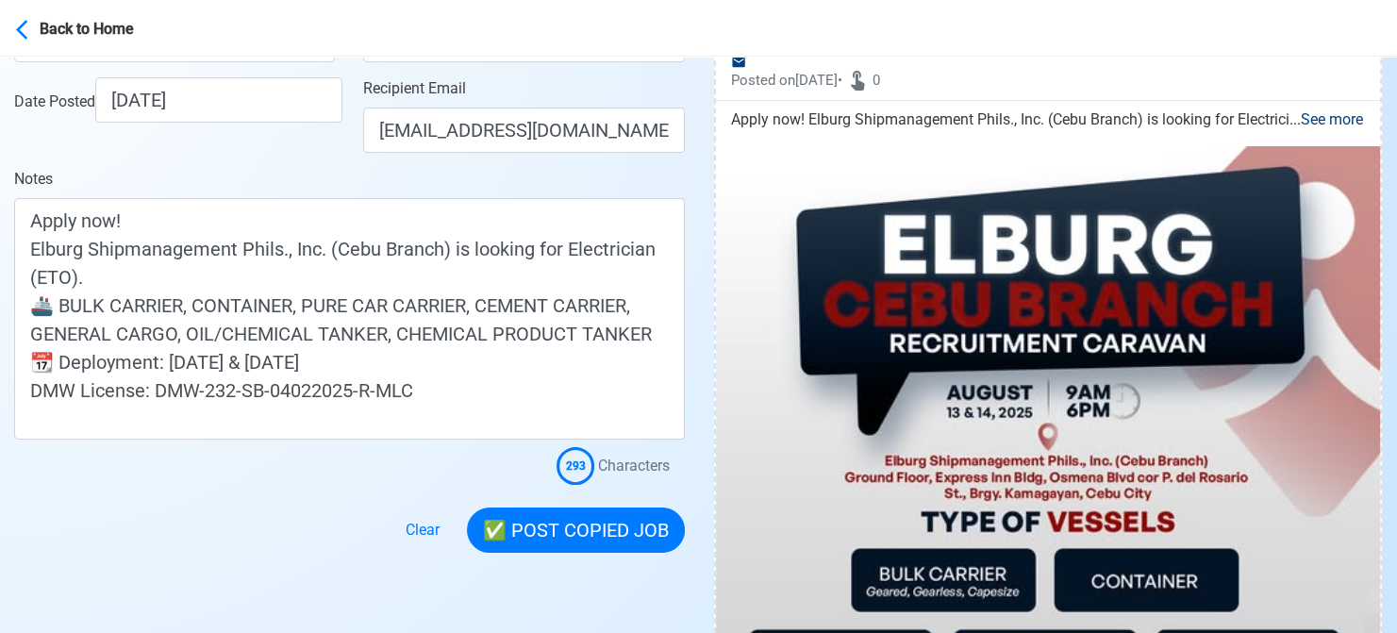
scroll to position [377, 0]
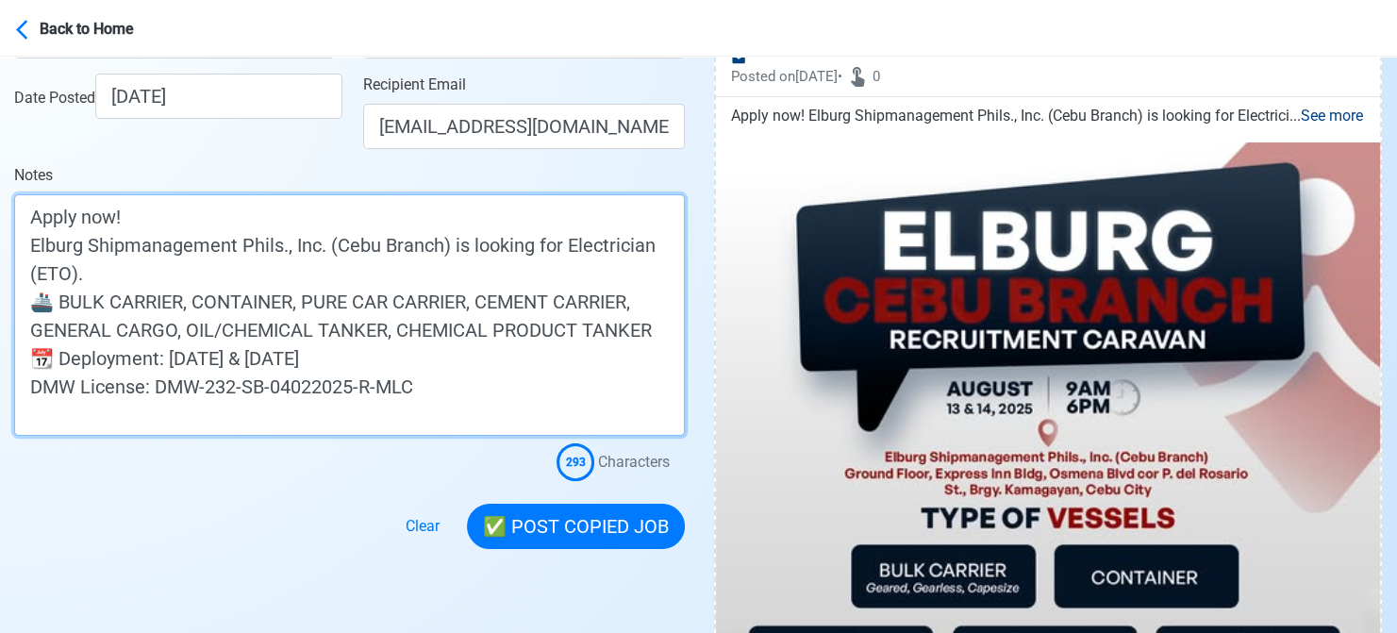
drag, startPoint x: 373, startPoint y: 357, endPoint x: -19, endPoint y: 361, distance: 392.4
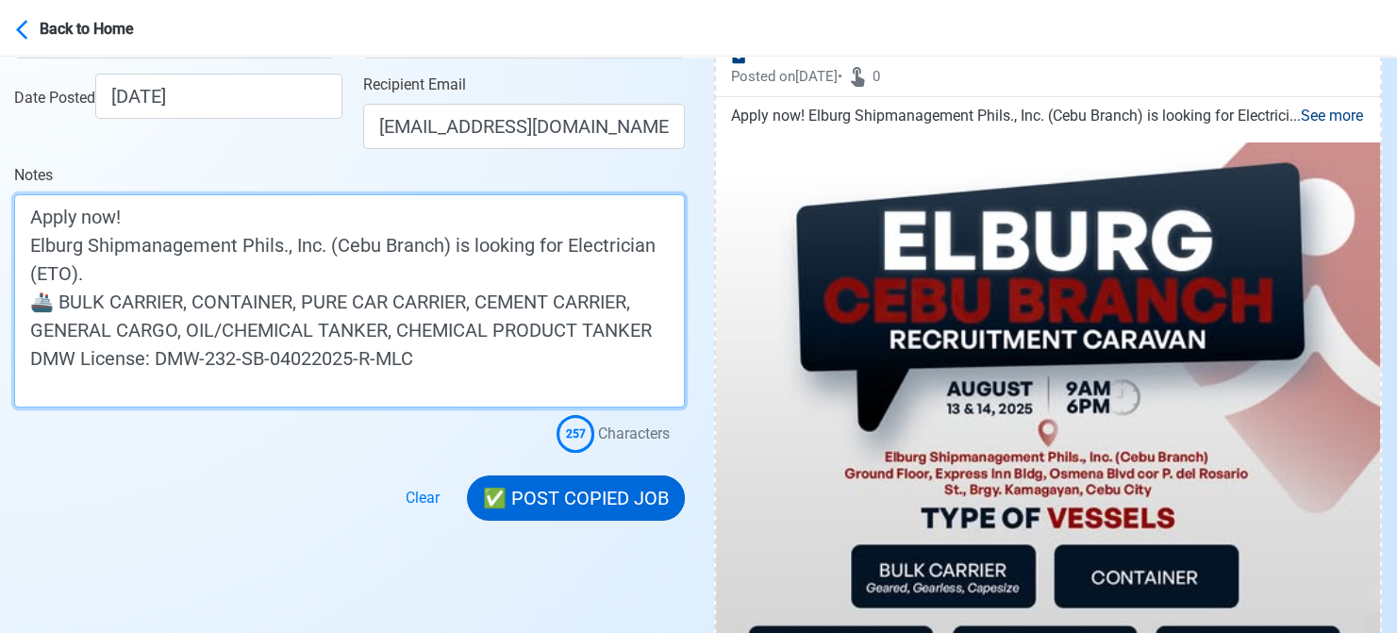
type textarea "Apply now! Elburg Shipmanagement Phils., Inc. (Cebu Branch) is looking for Elec…"
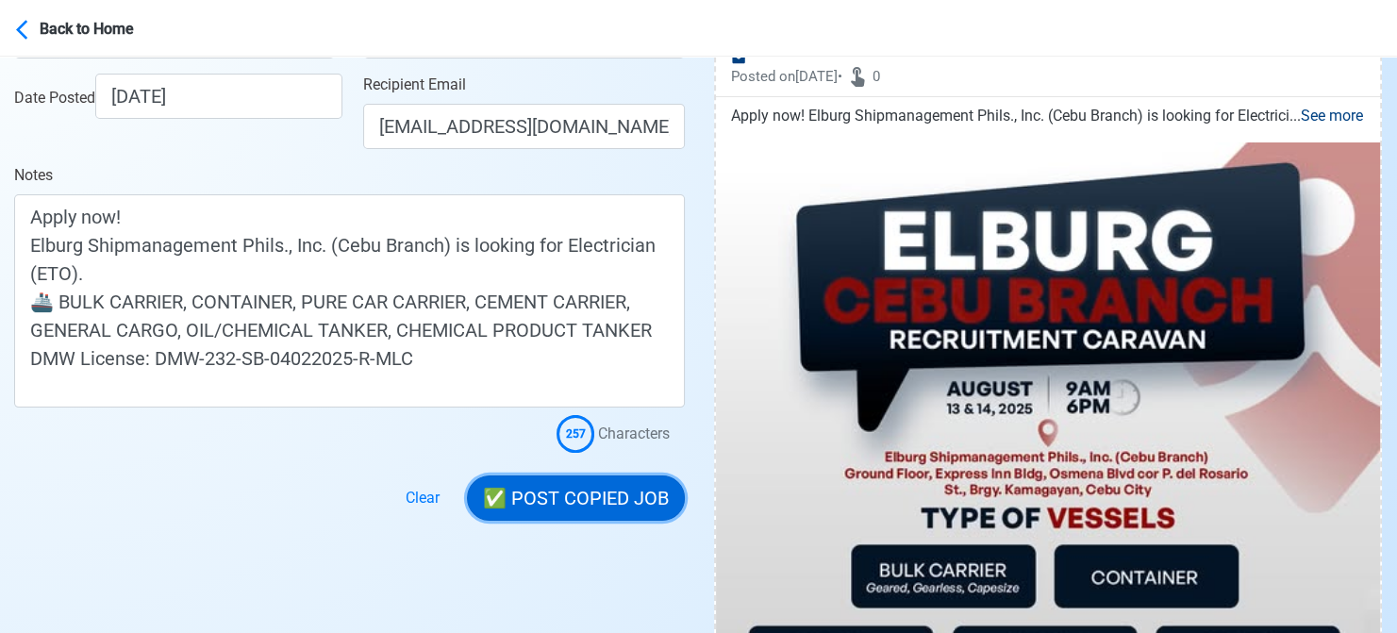
click at [586, 503] on button "✅ POST COPIED JOB" at bounding box center [576, 497] width 218 height 45
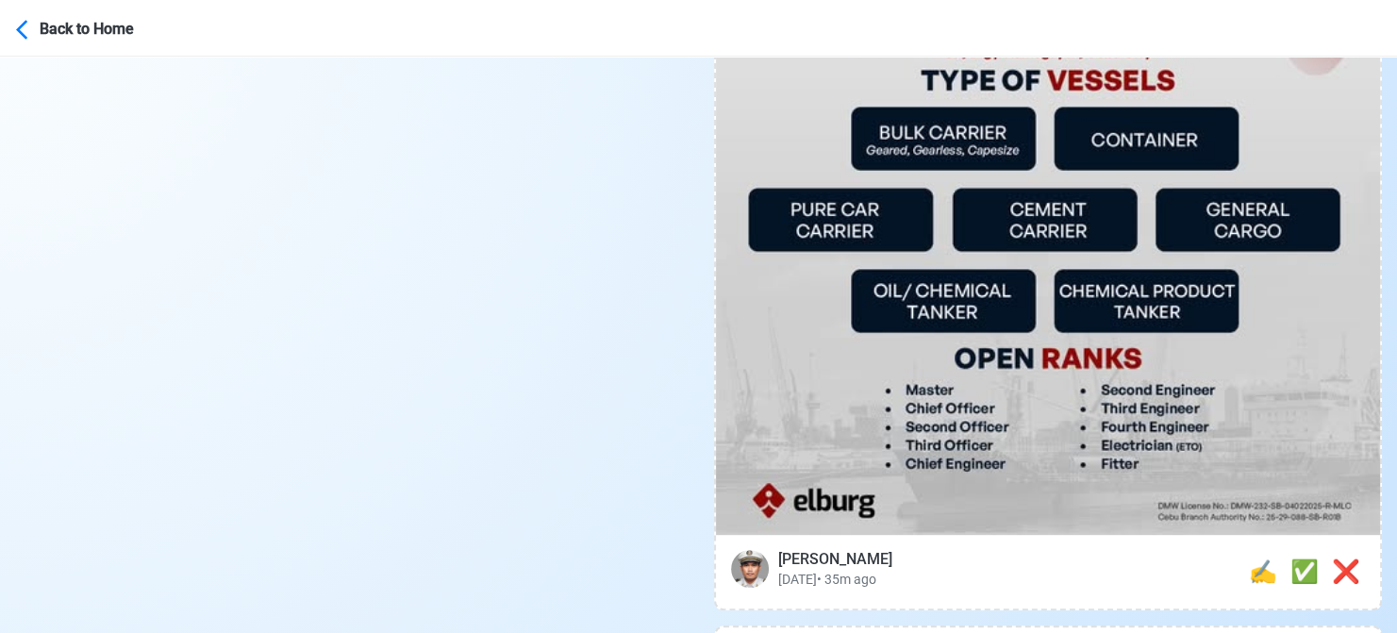
scroll to position [849, 0]
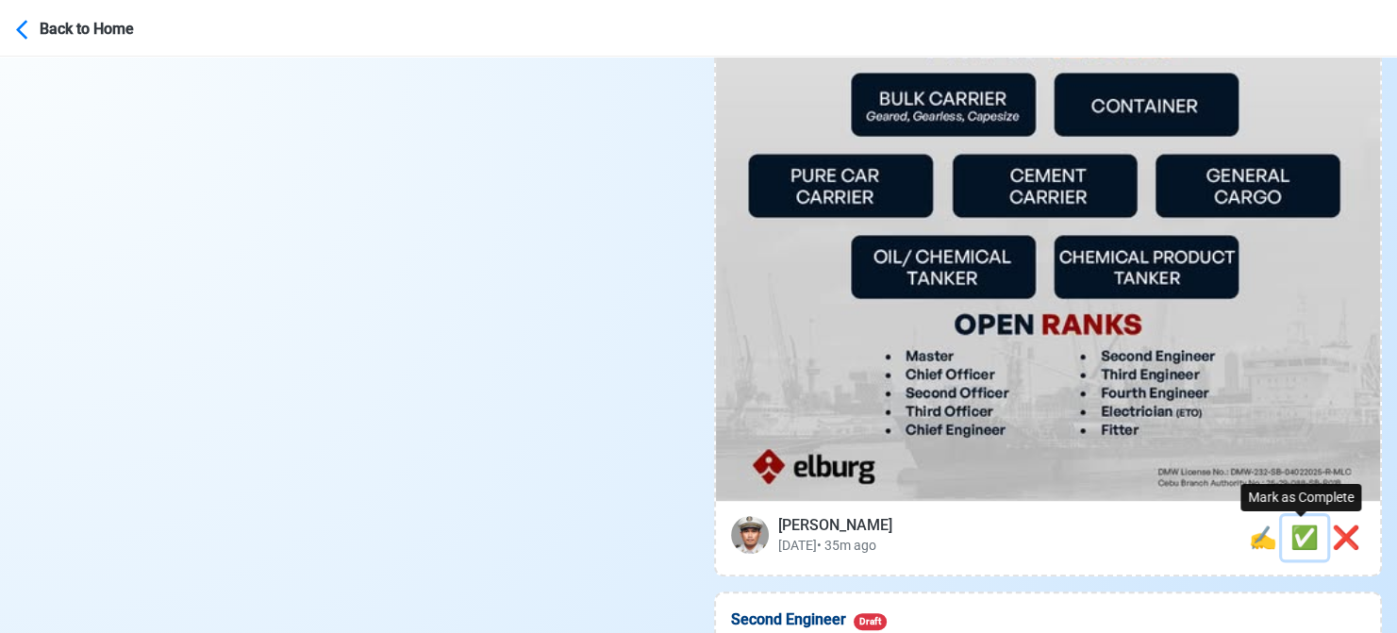
click at [1298, 526] on span "✅" at bounding box center [1304, 537] width 28 height 26
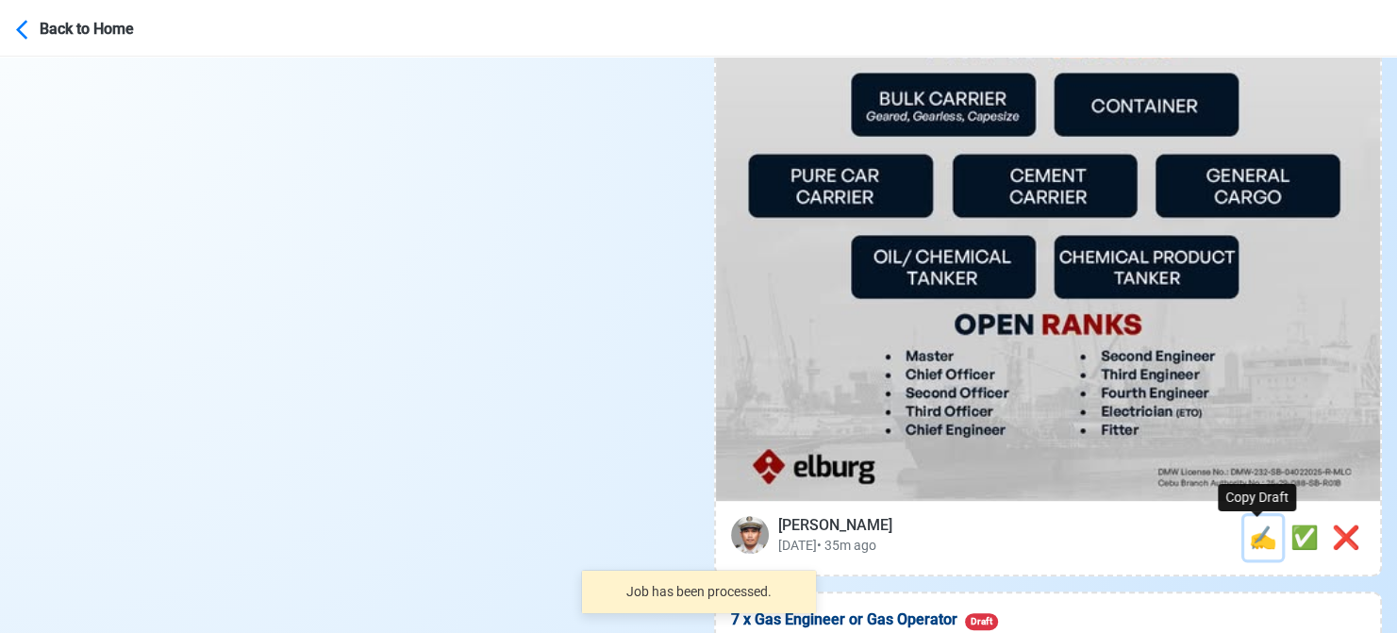
click at [1253, 546] on span "✍️" at bounding box center [1263, 537] width 28 height 26
type input "Second Engineer"
select select
type input "Elburg Shipmanagement Phils., Inc. (Cebu Branch)"
type input "BULK CARRIER, CONTAINER, PURE CAR CARRIER, CEMENT CARRIER, GENERAL CARGO, OIL/C…"
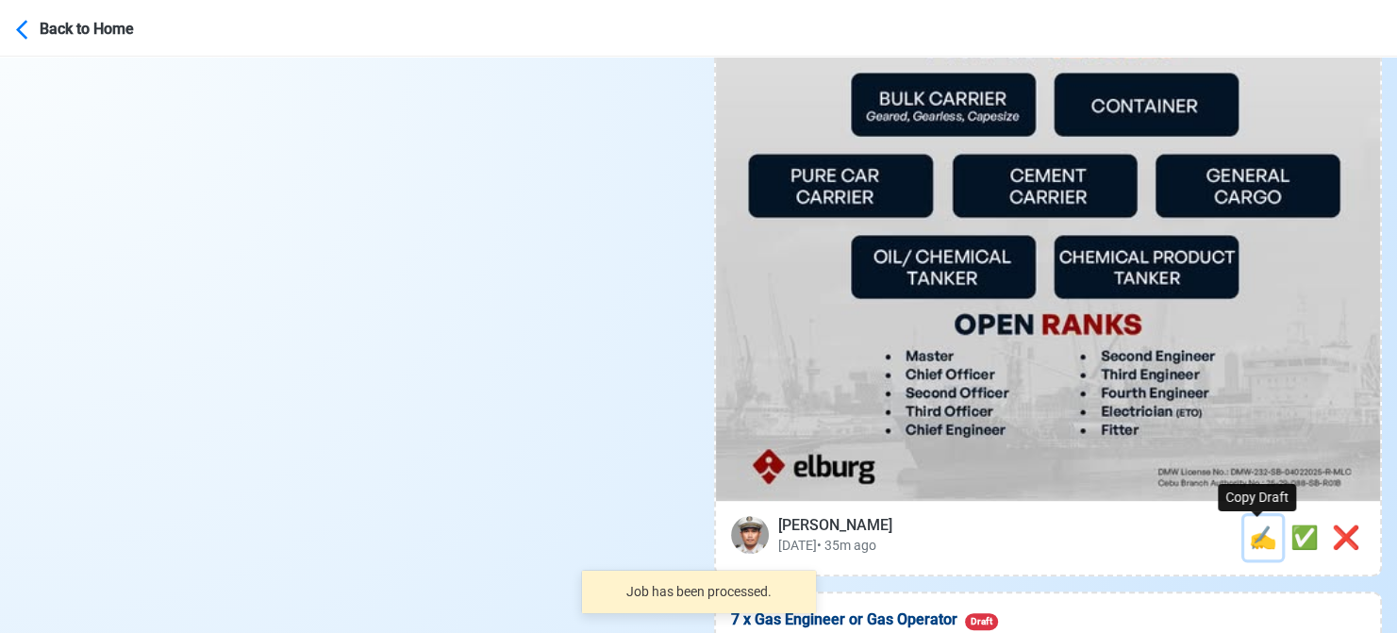
type textarea "🔊 Apply now! 🔊 Elburg Shipmanagement Phils., Inc. (Cebu Branch) is looking for …"
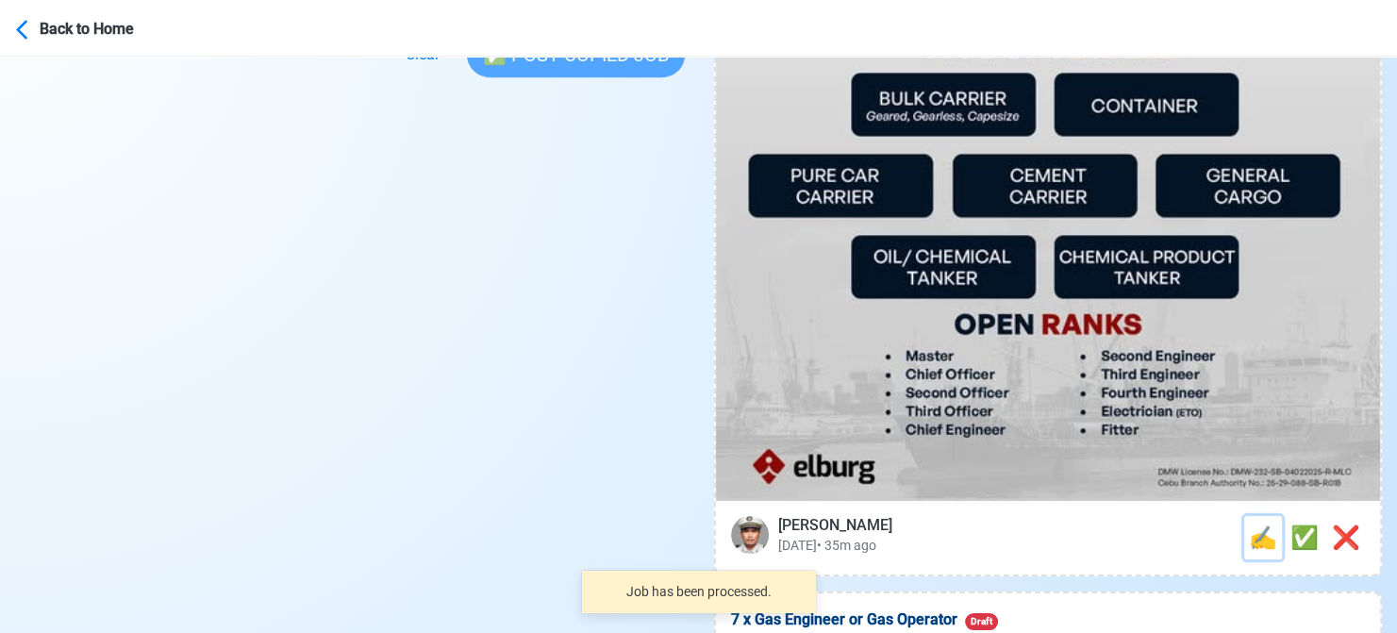
scroll to position [0, 0]
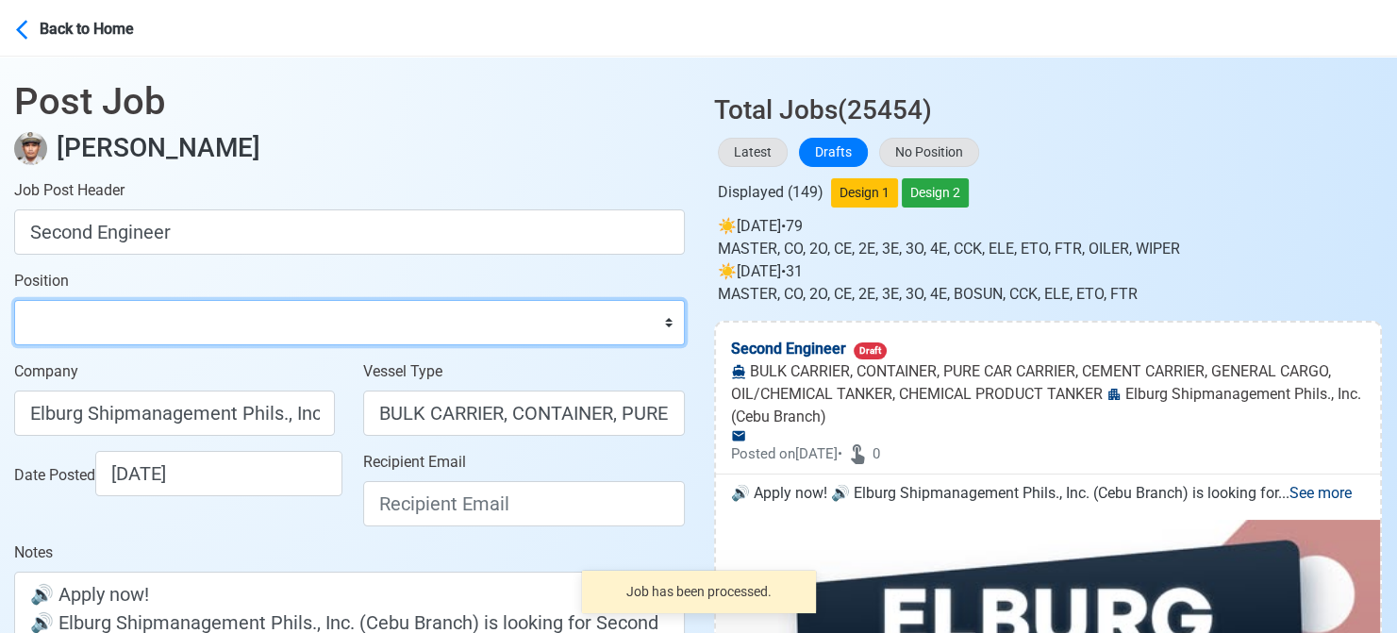
click at [74, 337] on select "Master Chief Officer 2nd Officer 3rd Officer Junior Officer Chief Engineer 2nd …" at bounding box center [349, 322] width 671 height 45
select select "2nd Engineer"
click at [14, 300] on select "Master Chief Officer 2nd Officer 3rd Officer Junior Officer Chief Engineer 2nd …" at bounding box center [349, 322] width 671 height 45
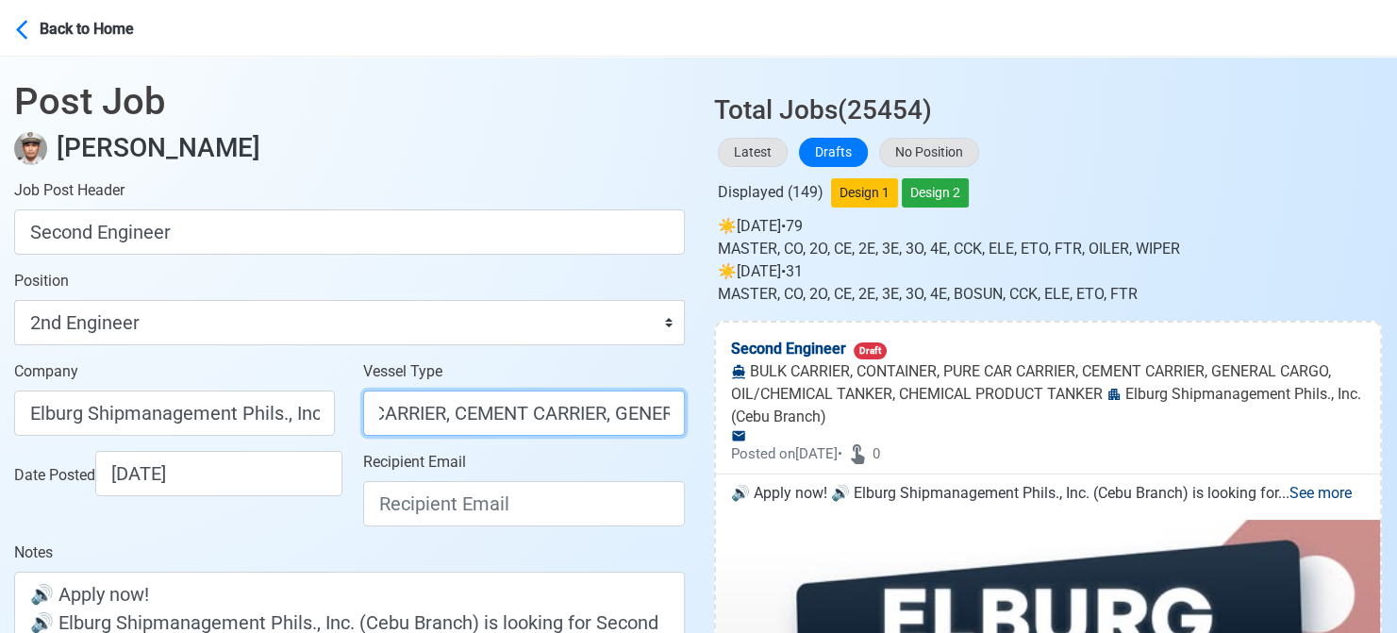
scroll to position [0, 890]
drag, startPoint x: 496, startPoint y: 417, endPoint x: 721, endPoint y: 414, distance: 224.5
type input "BULK CARRIER"
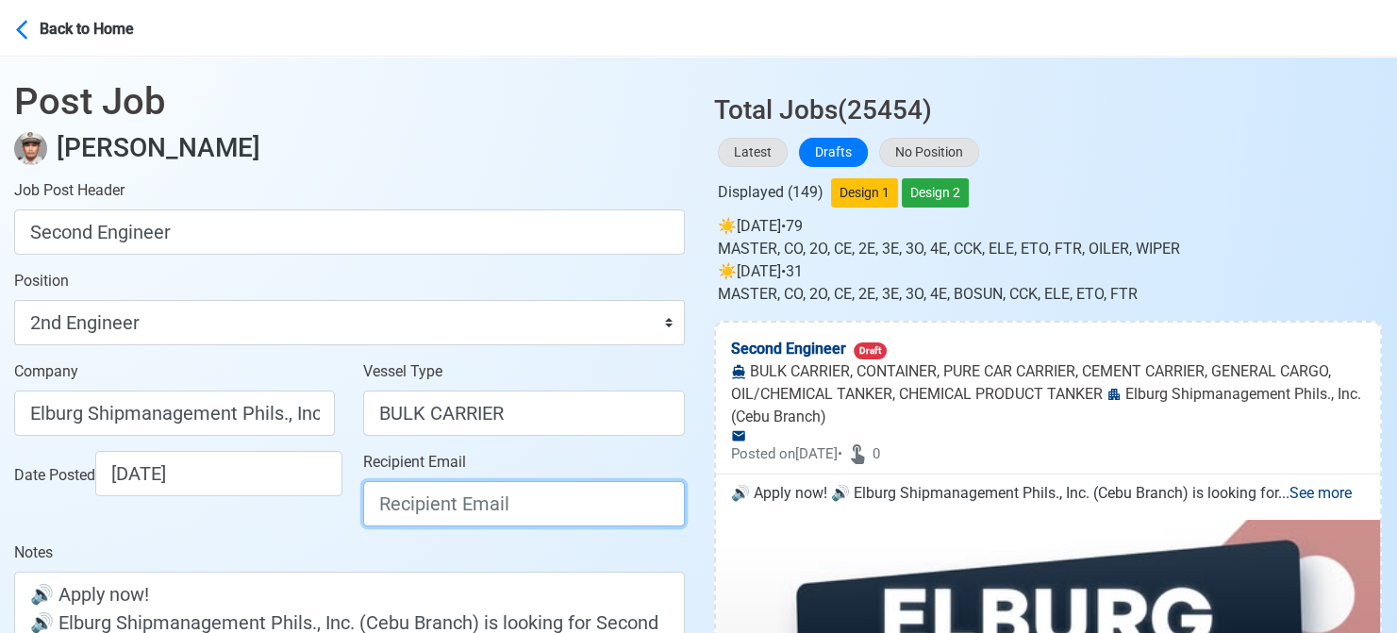
click at [500, 490] on input "Recipient Email" at bounding box center [523, 503] width 321 height 45
paste input "[EMAIL_ADDRESS][DOMAIN_NAME]"
type input "[EMAIL_ADDRESS][DOMAIN_NAME]"
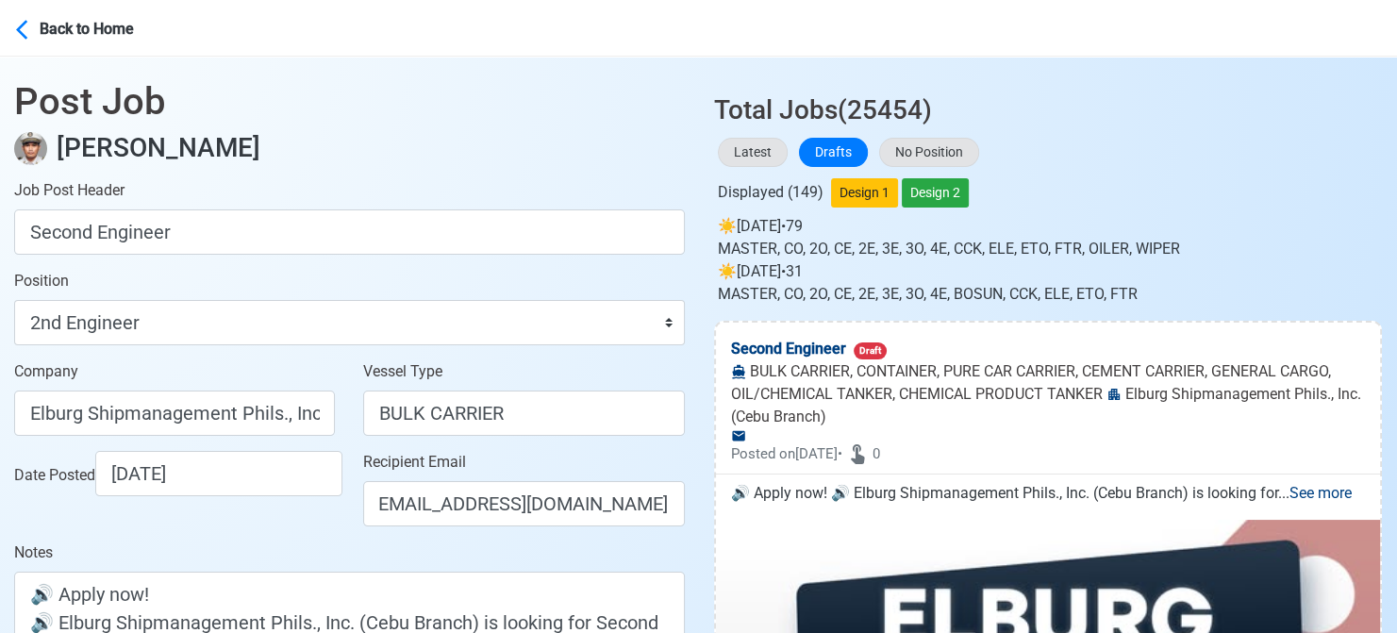
click at [313, 527] on div "Date Posted 08/13/2025" at bounding box center [174, 496] width 349 height 91
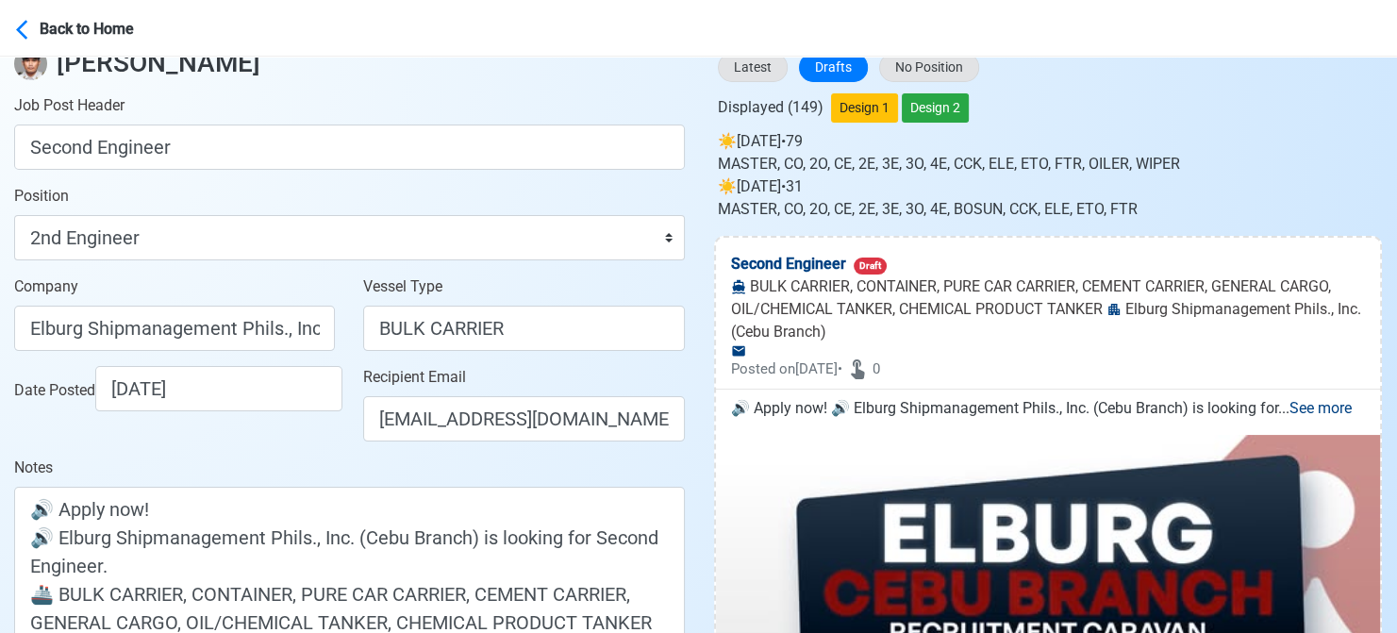
scroll to position [283, 0]
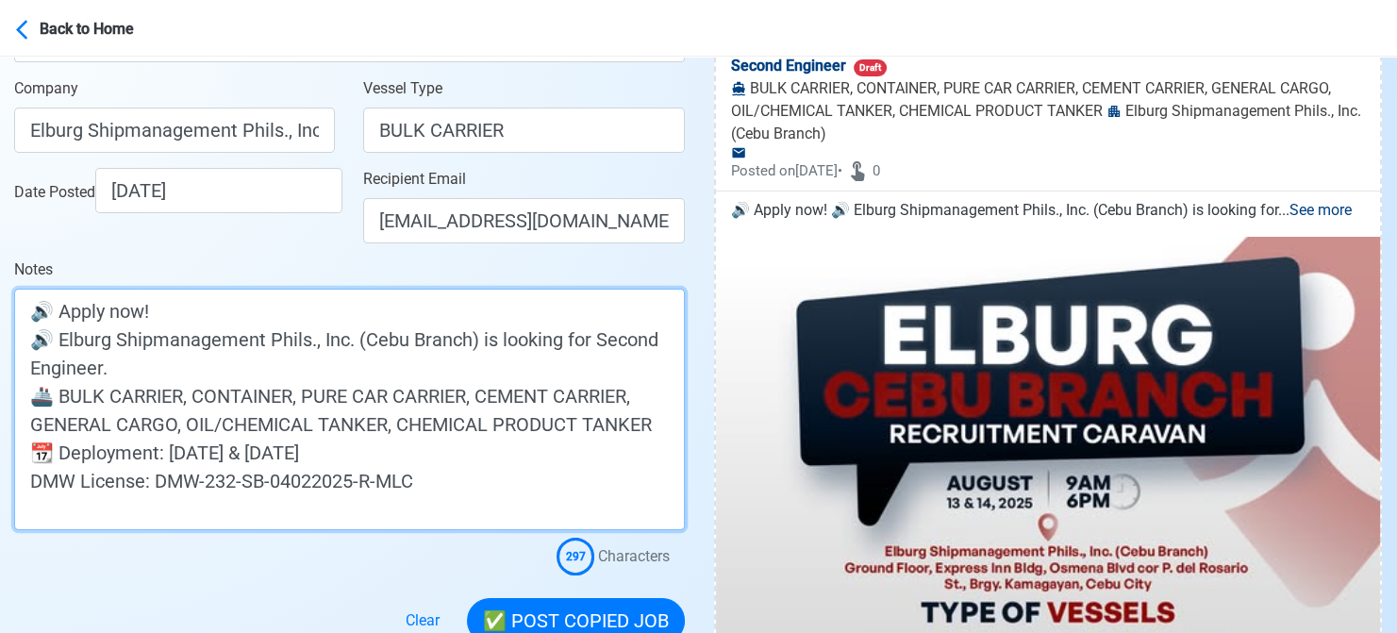
drag, startPoint x: 362, startPoint y: 445, endPoint x: -19, endPoint y: 464, distance: 381.5
click at [0, 350] on html "Back to Home Post Job Jeyner Gil Job Post Header Second Engineer Position Maste…" at bounding box center [698, 33] width 1397 height 633
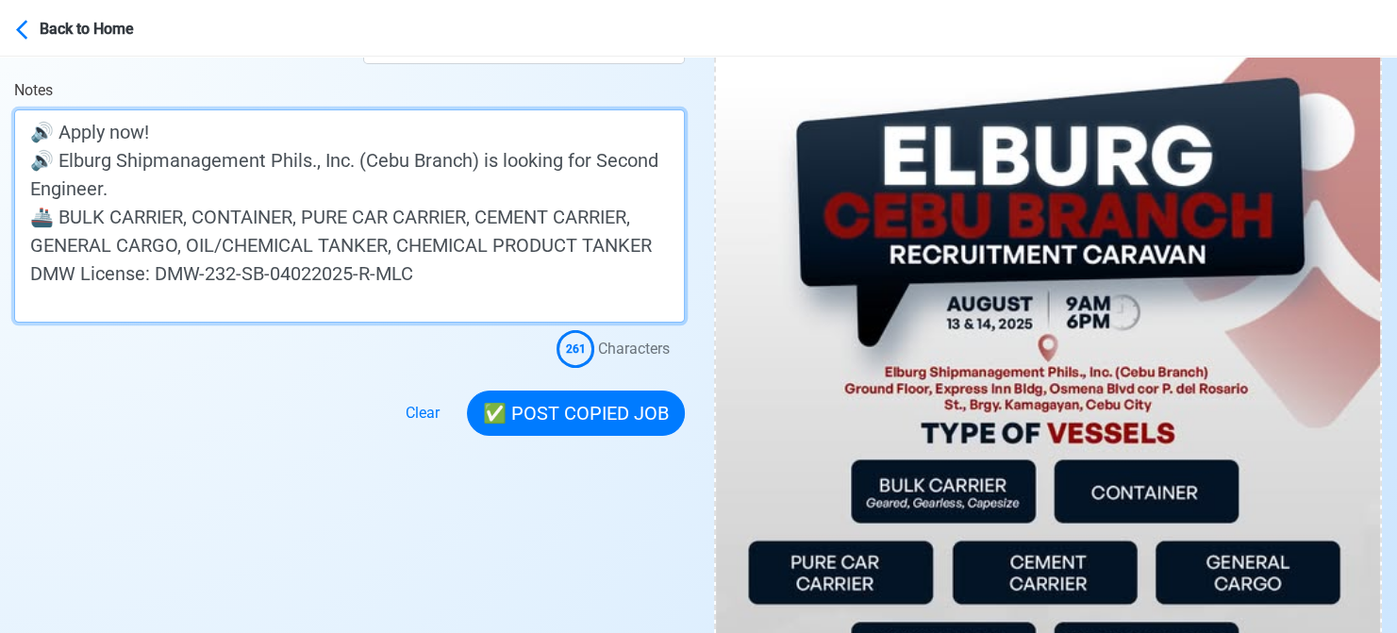
scroll to position [472, 0]
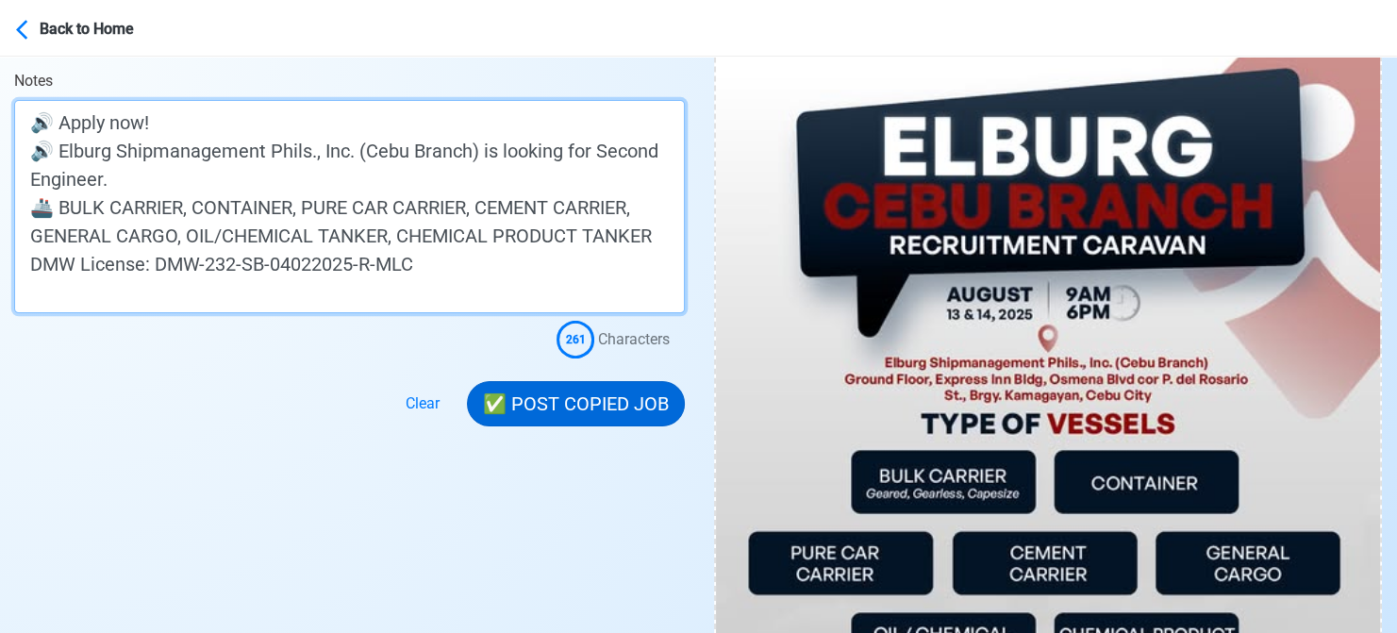
type textarea "🔊 Apply now! 🔊 Elburg Shipmanagement Phils., Inc. (Cebu Branch) is looking for …"
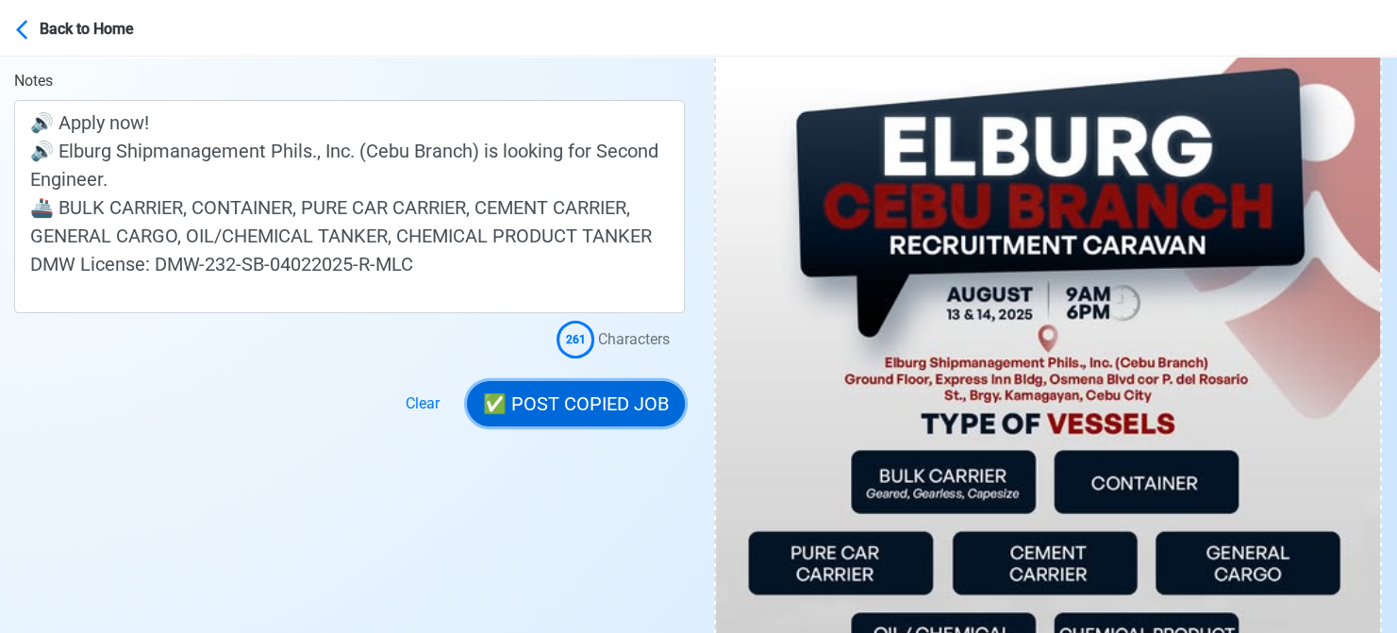
click at [598, 407] on button "✅ POST COPIED JOB" at bounding box center [576, 403] width 218 height 45
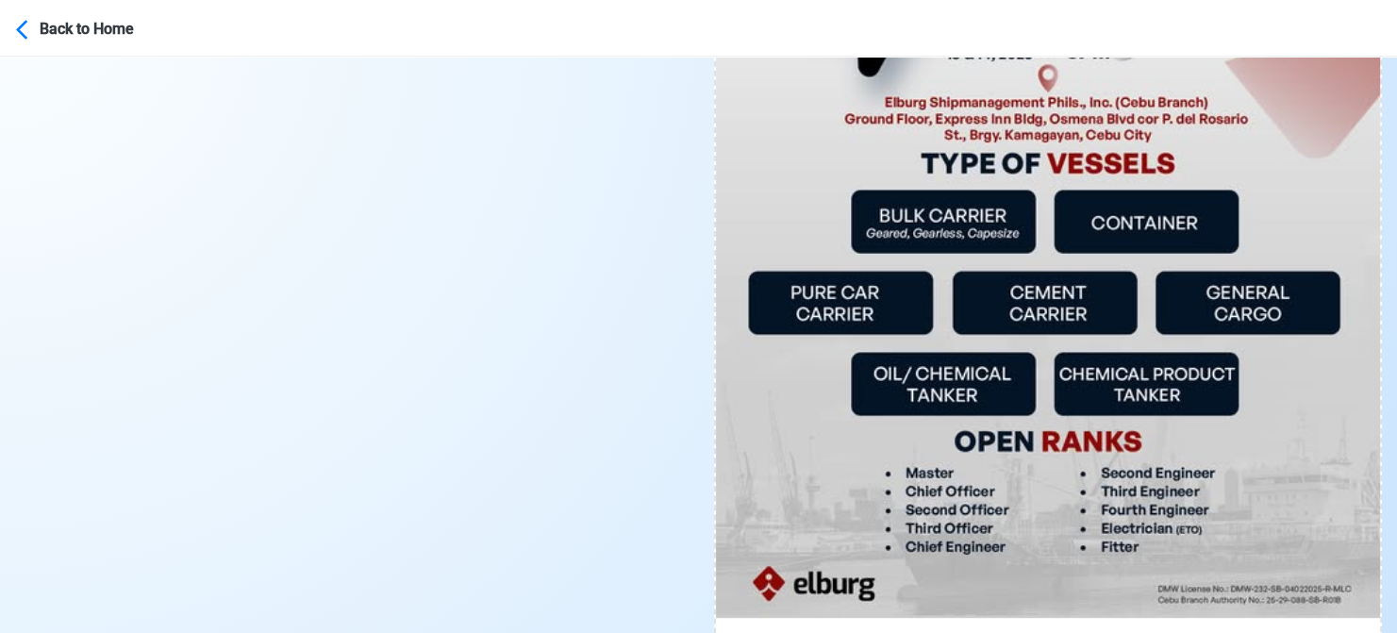
scroll to position [1037, 0]
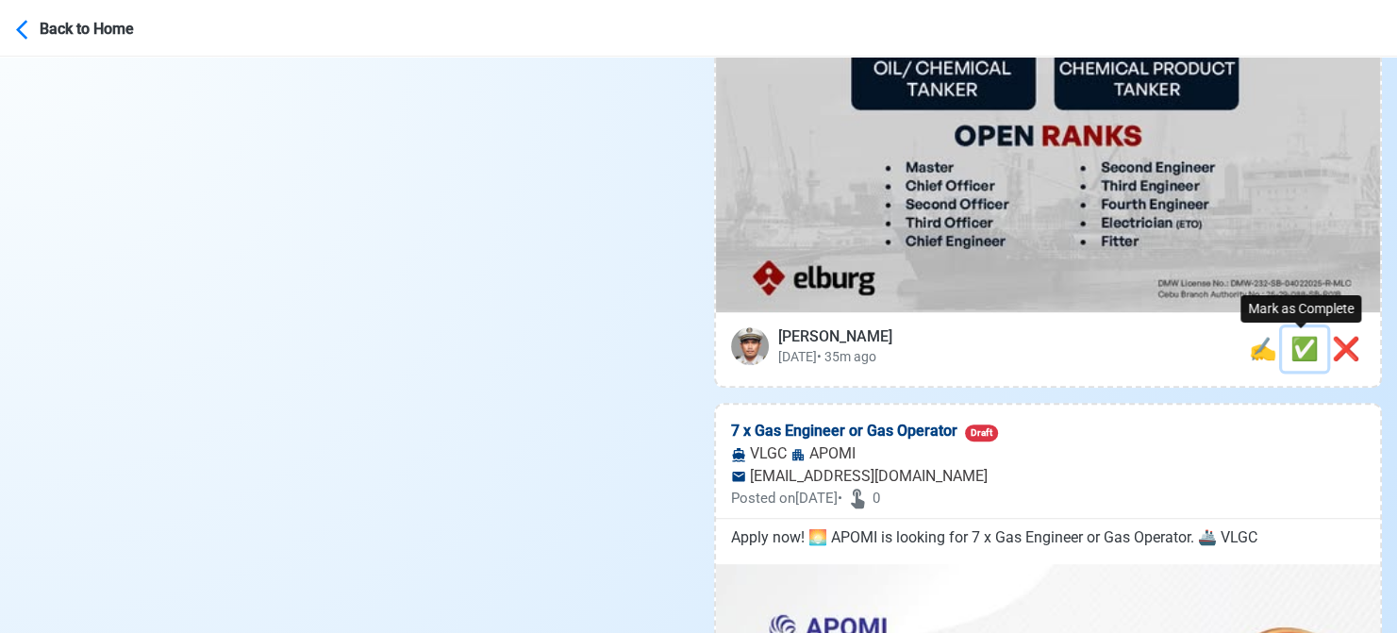
click at [1303, 345] on span "✅" at bounding box center [1304, 349] width 28 height 26
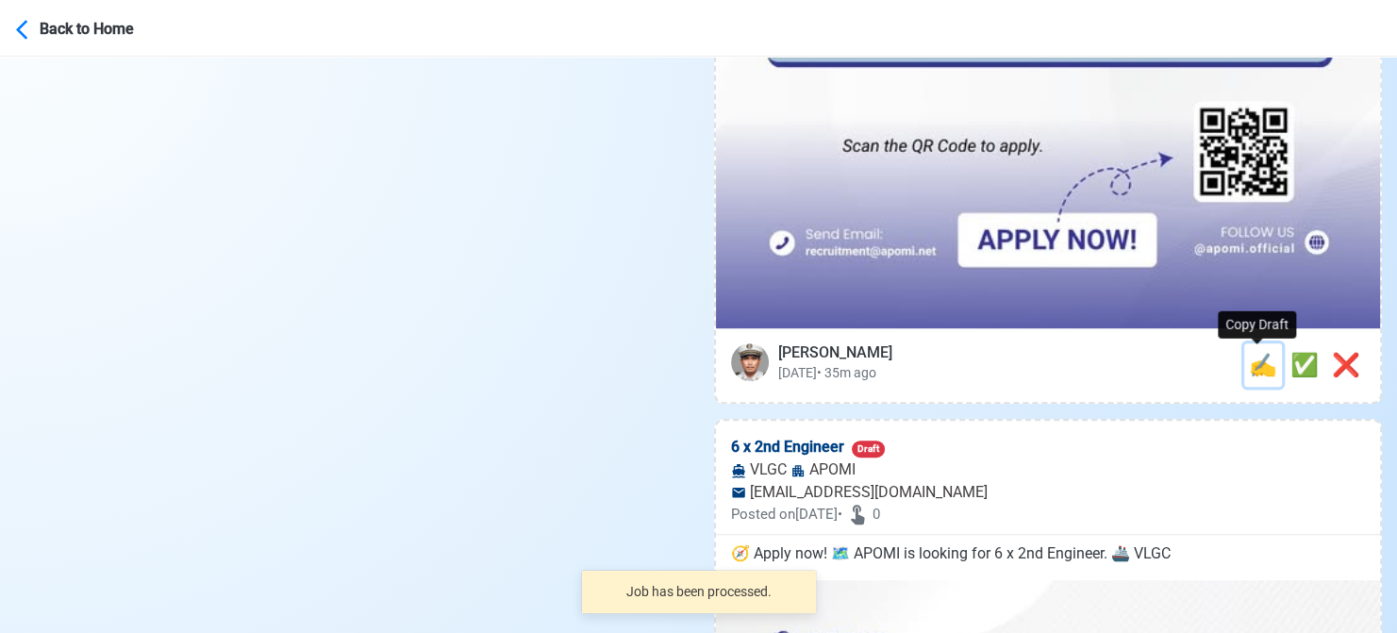
click at [1258, 353] on span "✍️" at bounding box center [1263, 365] width 28 height 26
type input "7 x Gas Engineer or Gas Operator"
select select
type input "APOMI"
type input "VLGC"
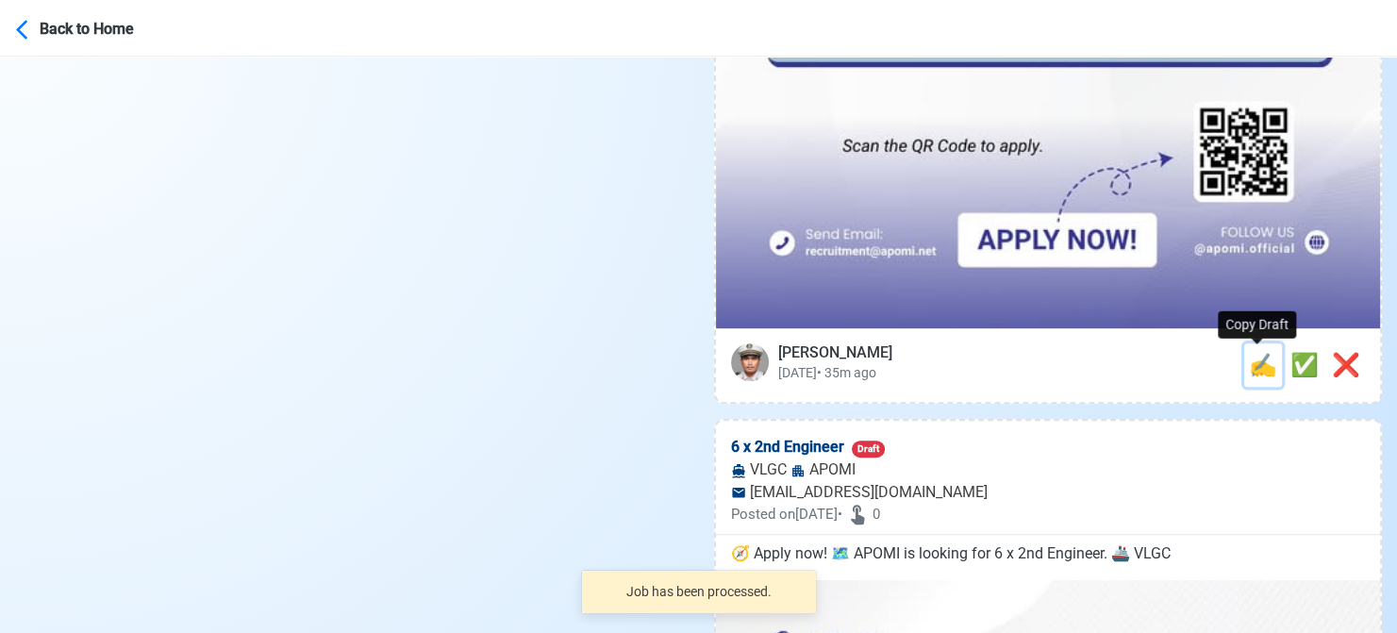
type input "[EMAIL_ADDRESS][DOMAIN_NAME]"
type textarea "Apply now! 🌅 APOMI is looking for 7 x Gas Engineer or Gas Operator. 🚢 VLGC"
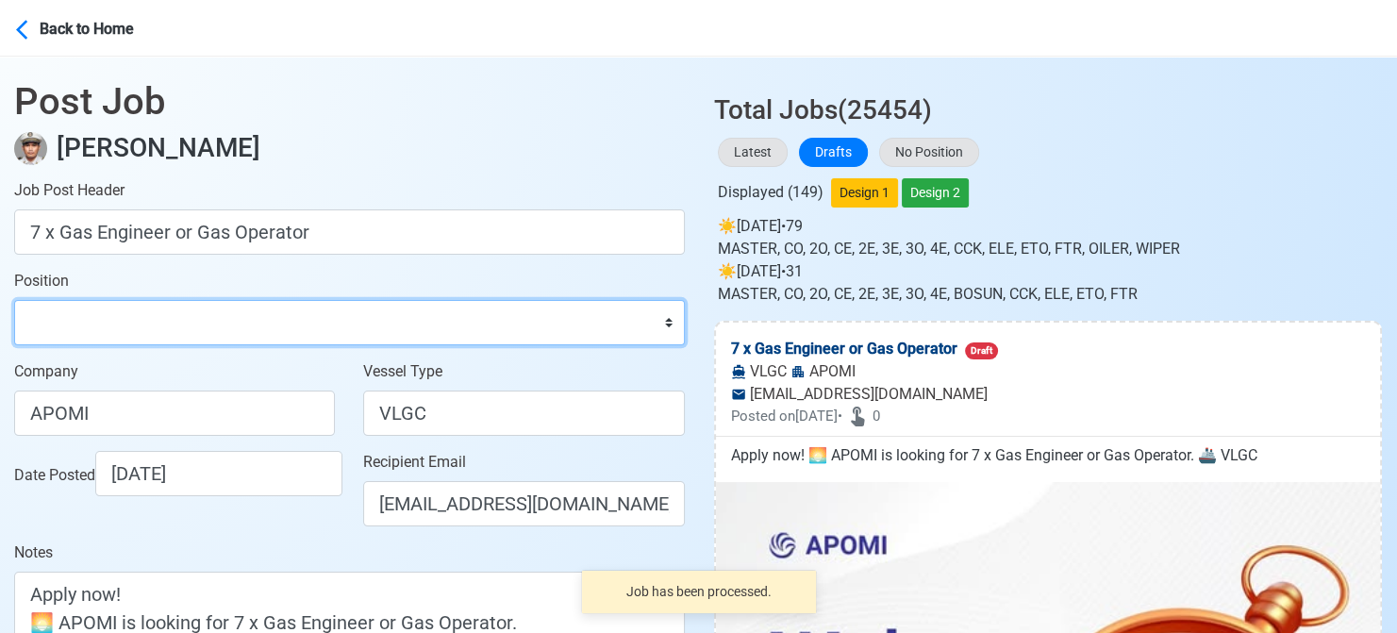
click at [283, 316] on select "Master Chief Officer 2nd Officer 3rd Officer Junior Officer Chief Engineer 2nd …" at bounding box center [349, 322] width 671 height 45
select select "Gas Engineer"
click at [14, 300] on select "Master Chief Officer 2nd Officer 3rd Officer Junior Officer Chief Engineer 2nd …" at bounding box center [349, 322] width 671 height 45
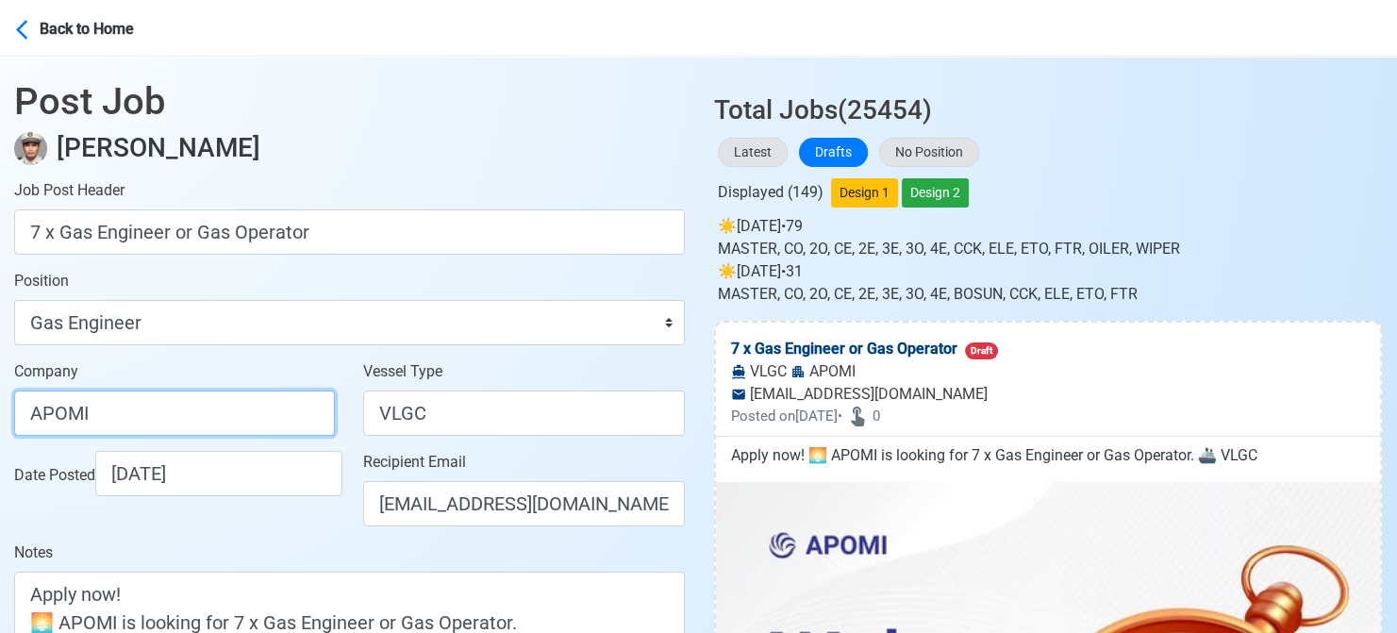
drag, startPoint x: 213, startPoint y: 410, endPoint x: -19, endPoint y: 411, distance: 232.0
click at [0, 411] on html "Back to Home Post Job Jeyner Gil Job Post Header 7 x Gas Engineer or Gas Operat…" at bounding box center [698, 316] width 1397 height 633
type input "a"
drag, startPoint x: 181, startPoint y: 405, endPoint x: -19, endPoint y: 431, distance: 201.7
click at [0, 431] on html "Back to Home Post Job Jeyner Gil Job Post Header 7 x Gas Engineer or Gas Operat…" at bounding box center [698, 316] width 1397 height 633
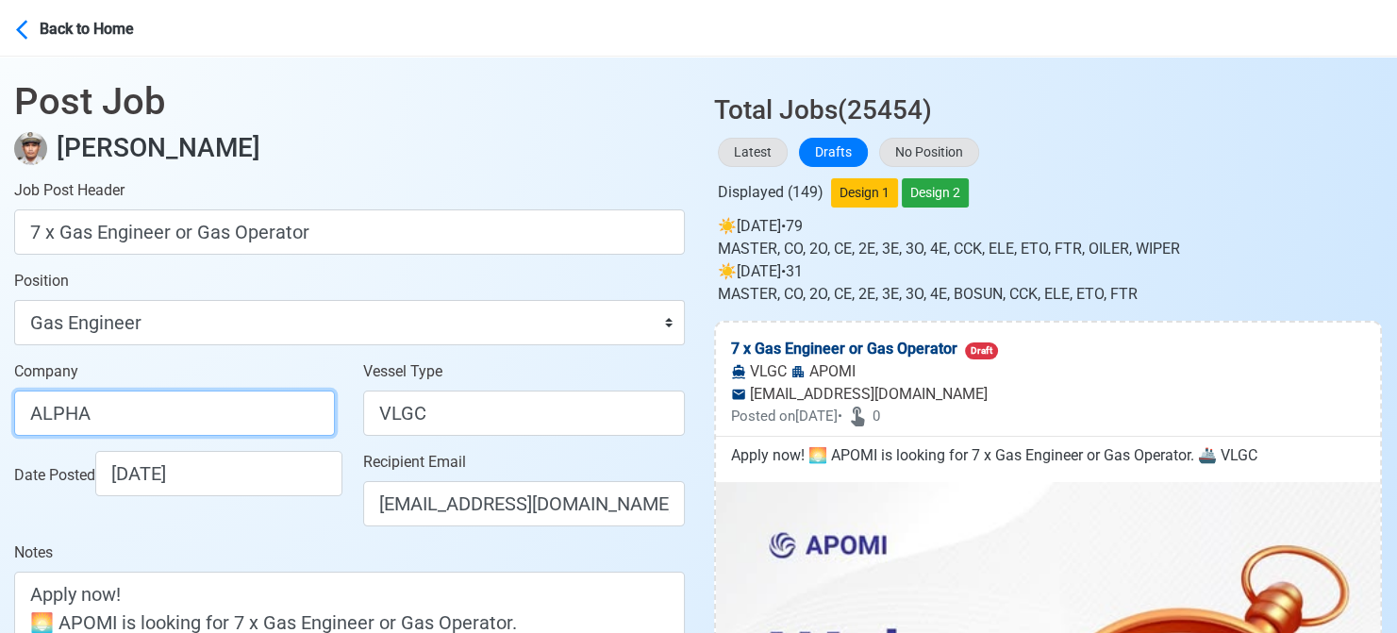
paste input "PEARL OF THE ORIENT MARITIME, INC."
type input "ALPHA PEARL OF THE ORIENT MARITIME, INC."
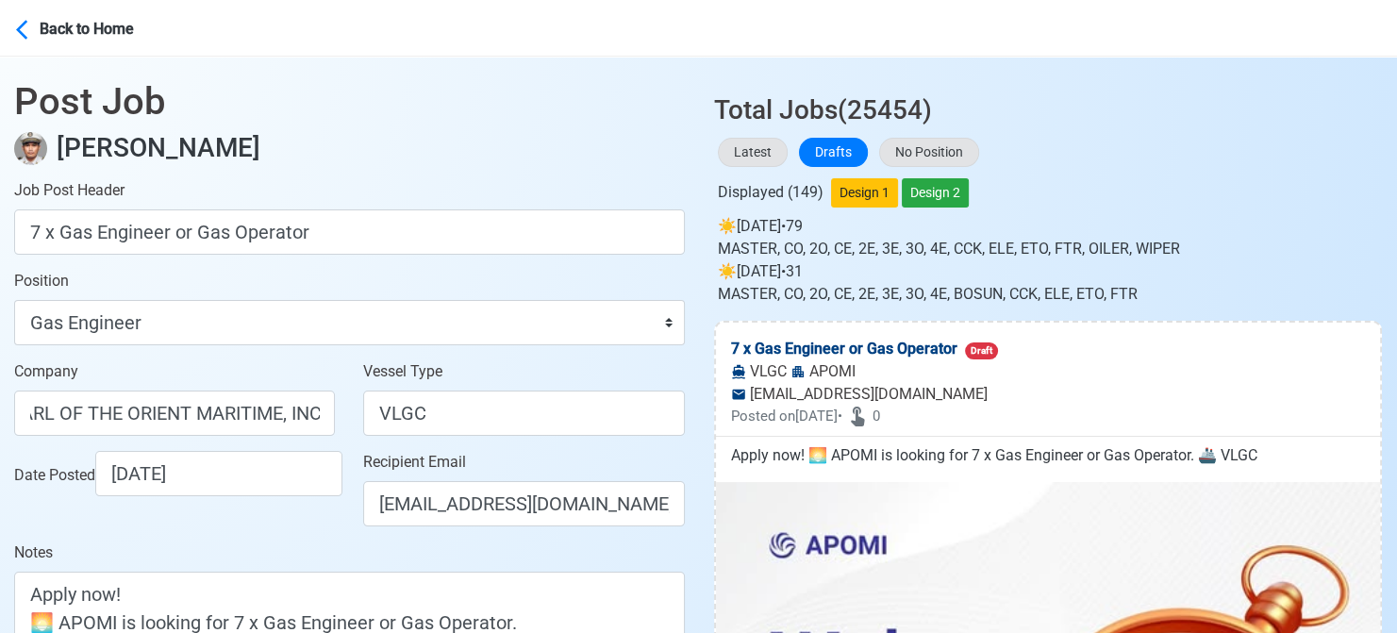
scroll to position [0, 0]
click at [330, 496] on div "Date Posted 08/13/2025" at bounding box center [179, 473] width 331 height 45
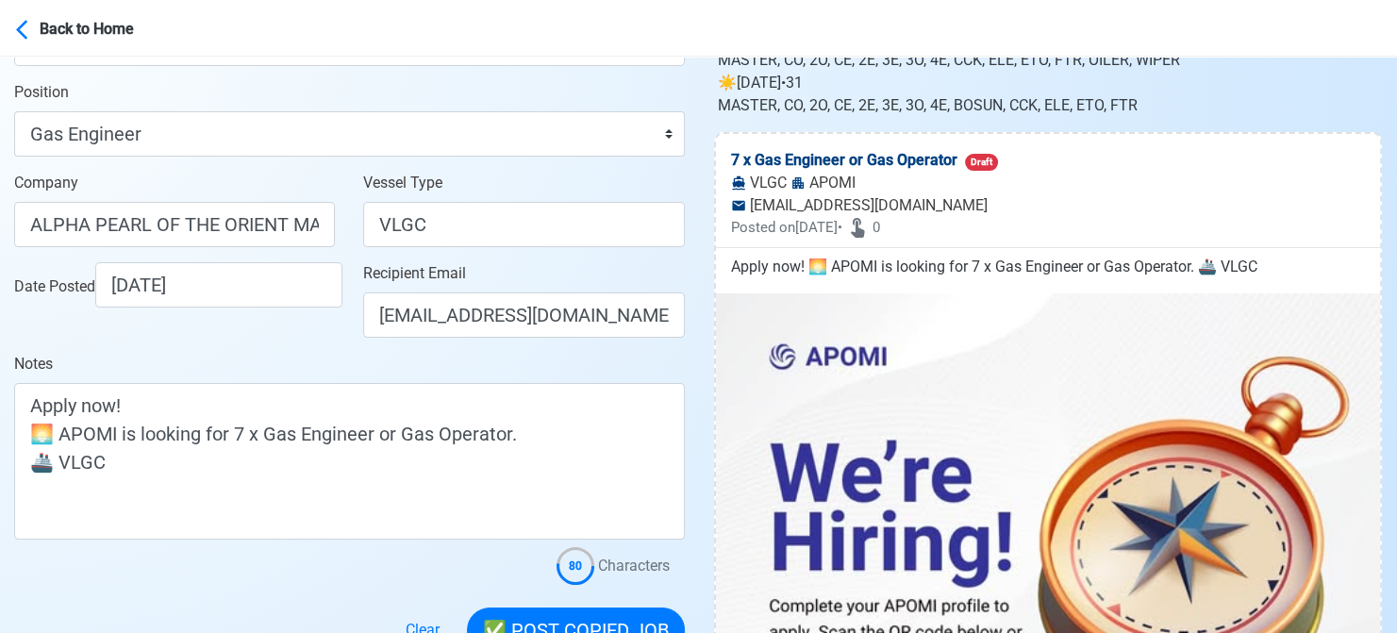
scroll to position [189, 0]
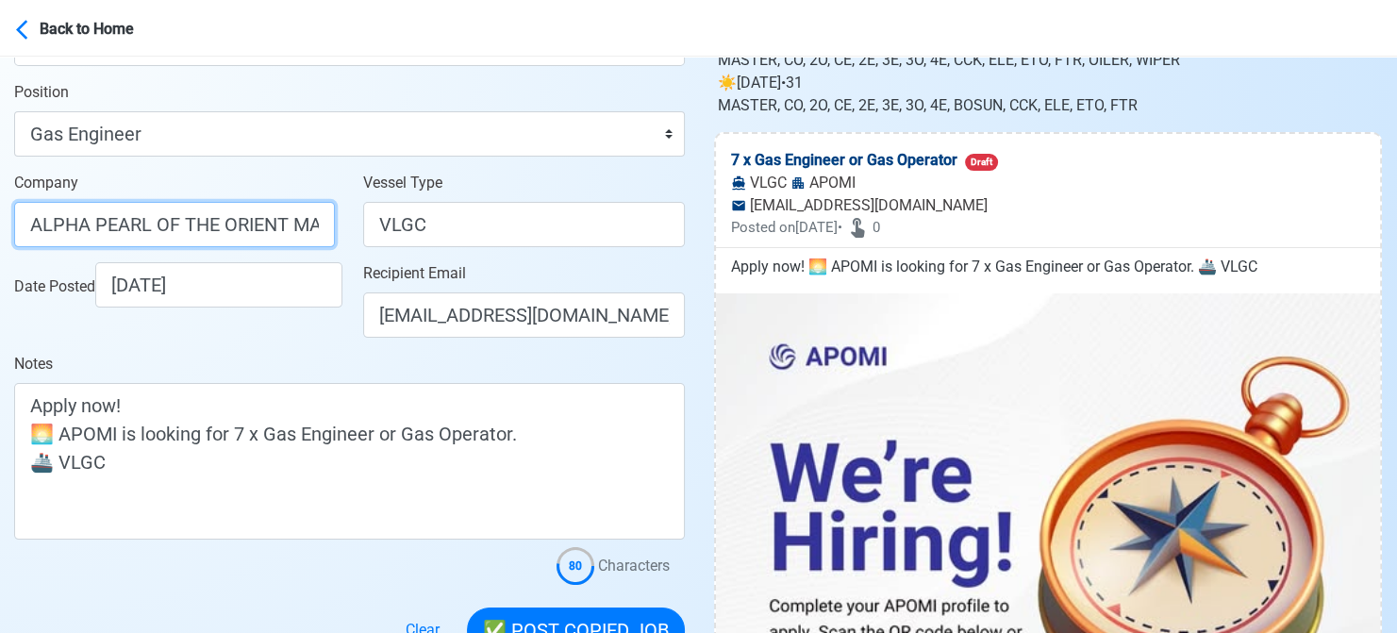
click at [254, 229] on input "ALPHA PEARL OF THE ORIENT MARITIME, INC." at bounding box center [174, 224] width 321 height 45
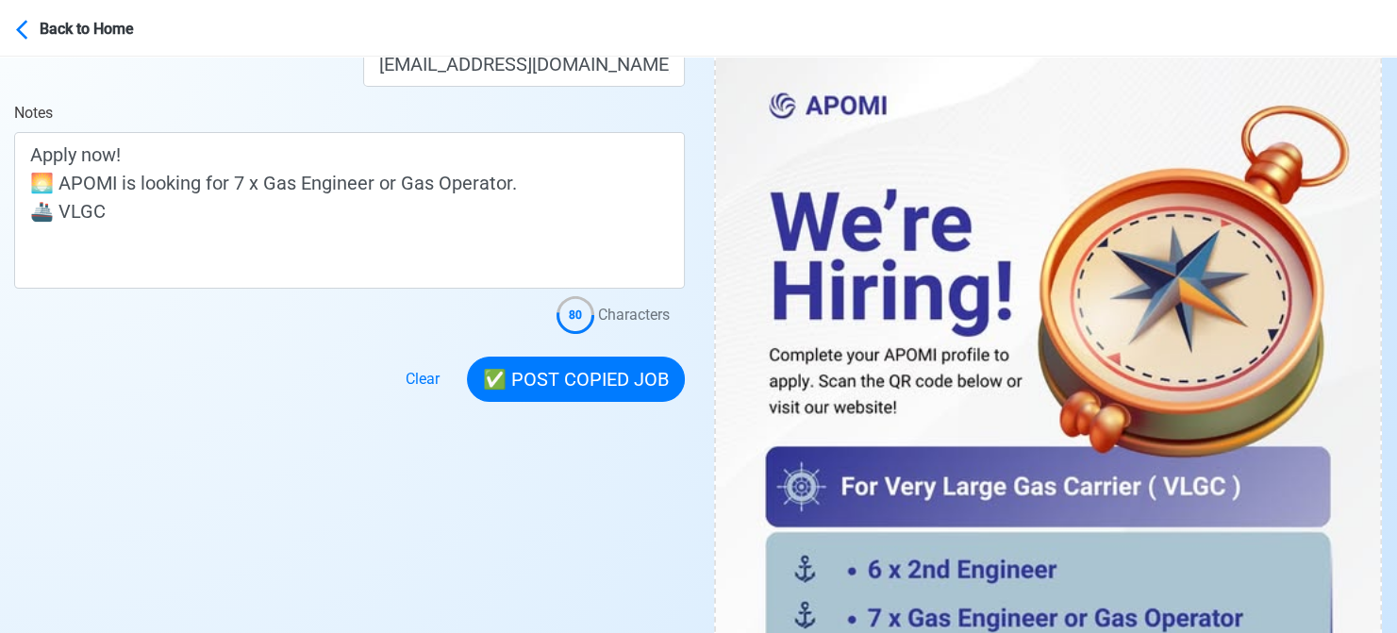
scroll to position [566, 0]
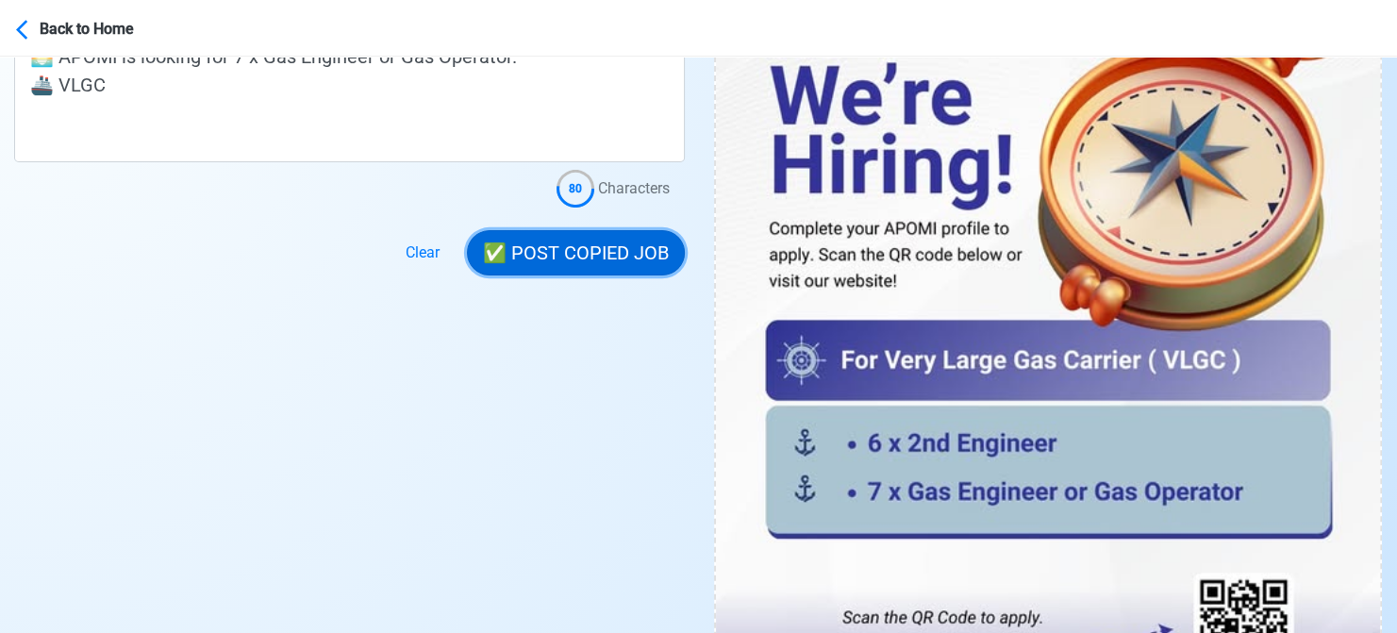
click at [568, 254] on button "✅ POST COPIED JOB" at bounding box center [576, 252] width 218 height 45
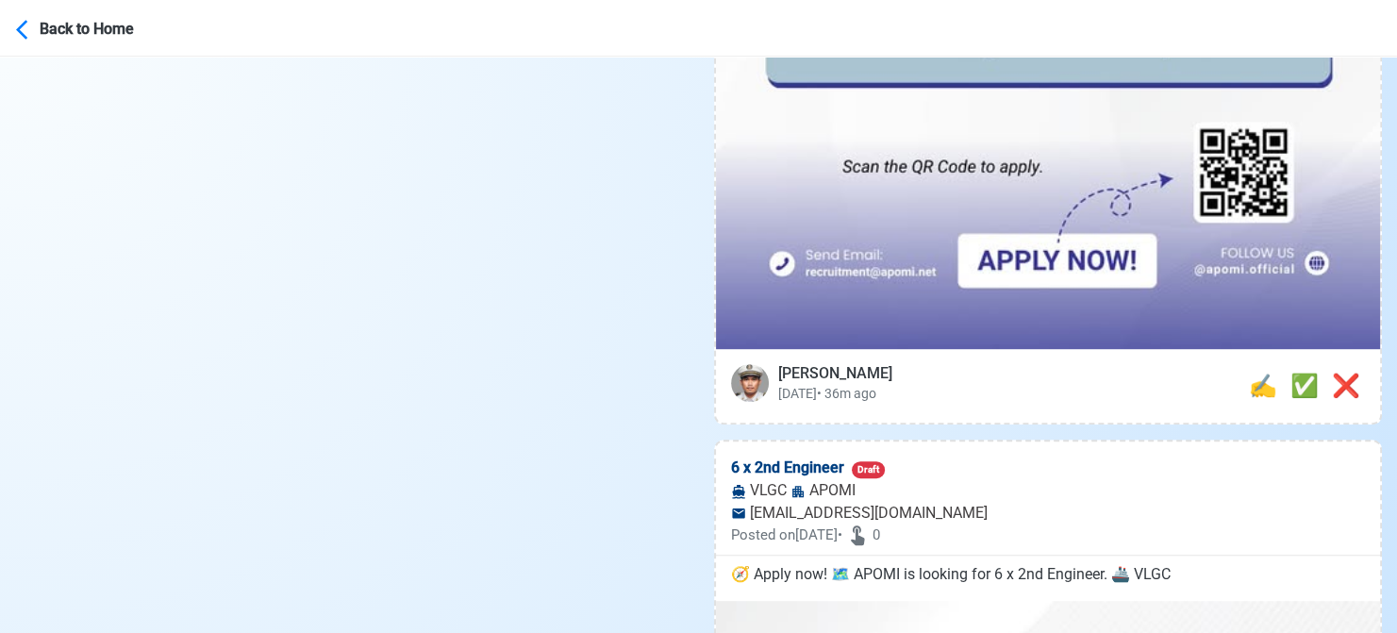
scroll to position [1037, 0]
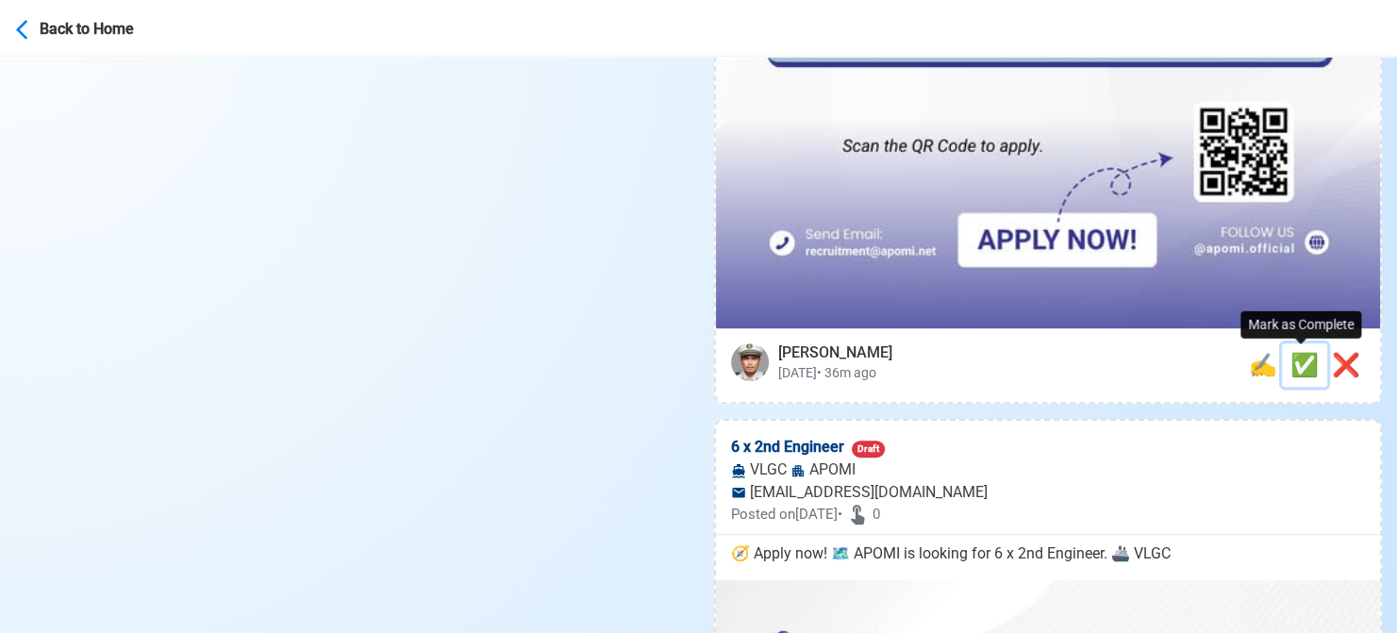
click at [1298, 368] on span "✅" at bounding box center [1304, 365] width 28 height 26
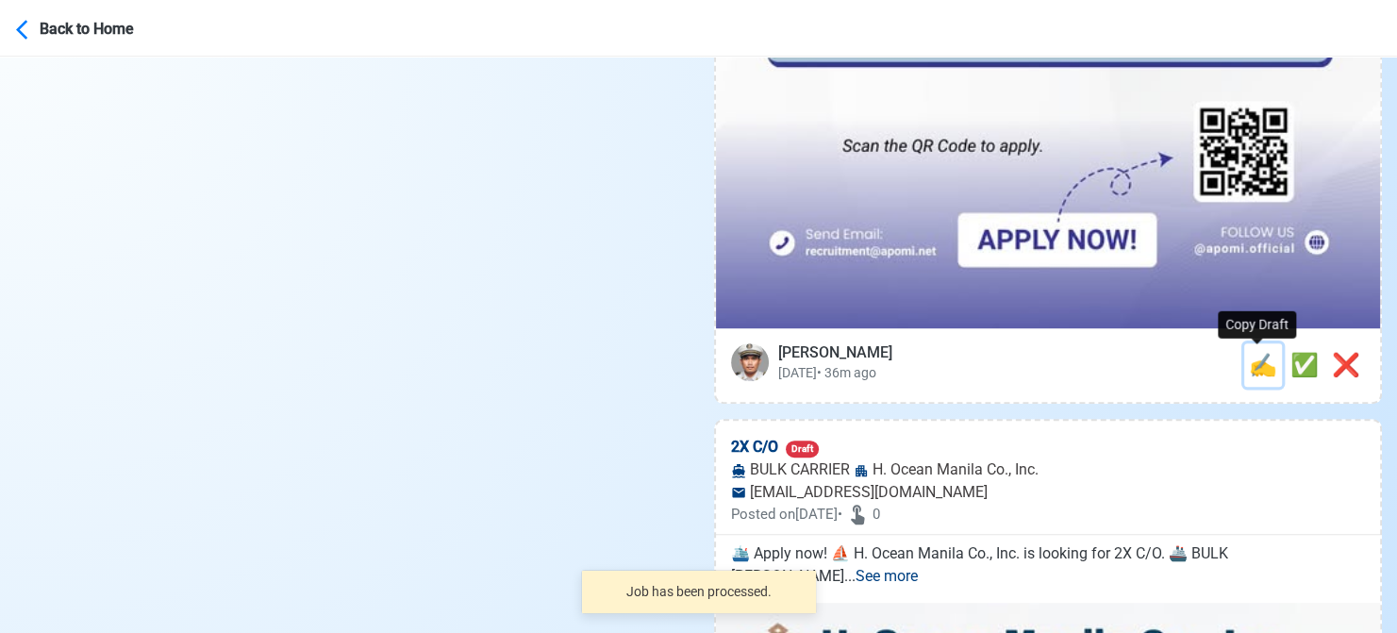
click at [1261, 368] on span "✍️" at bounding box center [1263, 365] width 28 height 26
type input "6 x 2nd Engineer"
select select
type input "APOMI"
type input "VLGC"
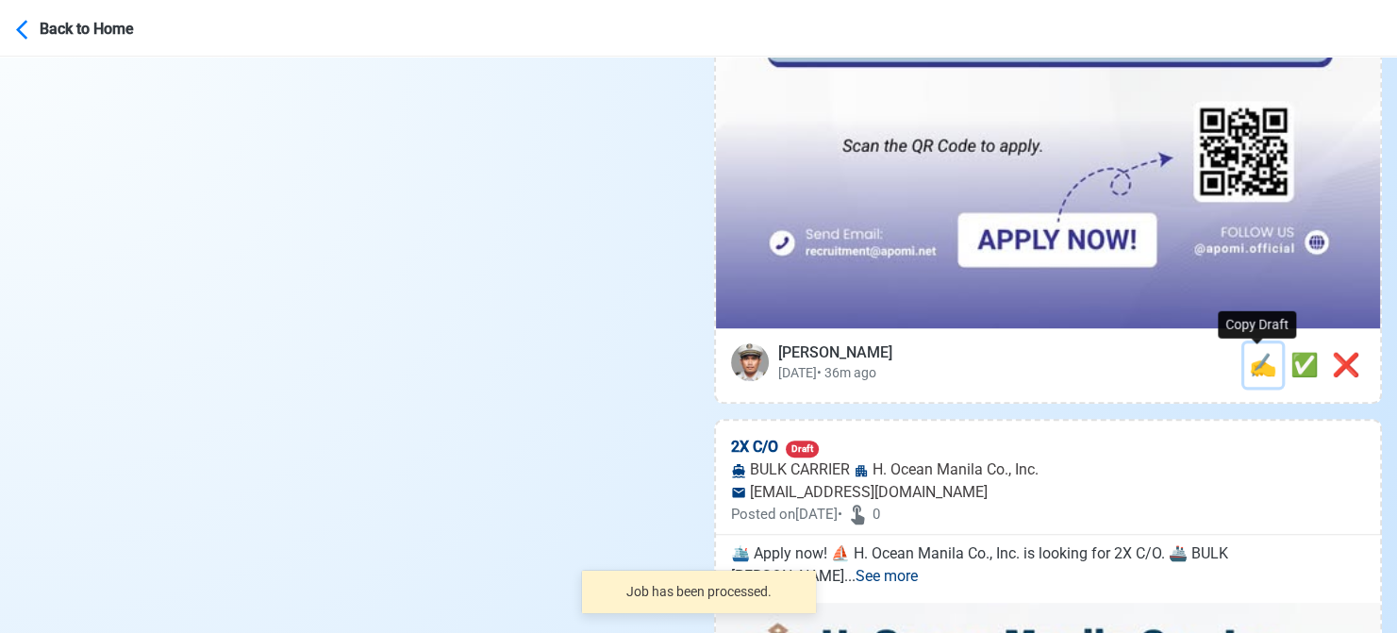
type input "[EMAIL_ADDRESS][DOMAIN_NAME]"
type textarea "🧭 Apply now! 🗺️ APOMI is looking for 6 x 2nd Engineer. 🚢 VLGC"
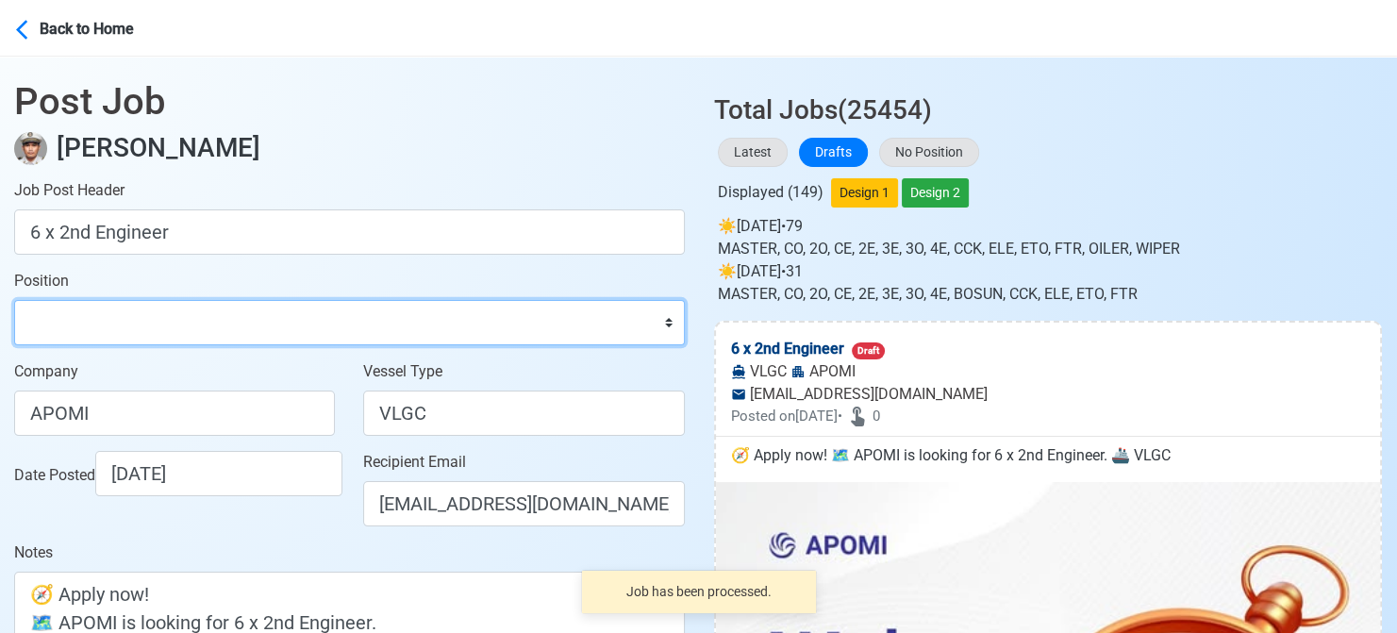
click at [145, 319] on select "Master Chief Officer 2nd Officer 3rd Officer Junior Officer Chief Engineer 2nd …" at bounding box center [349, 322] width 671 height 45
select select "2nd Engineer"
click at [14, 300] on select "Master Chief Officer 2nd Officer 3rd Officer Junior Officer Chief Engineer 2nd …" at bounding box center [349, 322] width 671 height 45
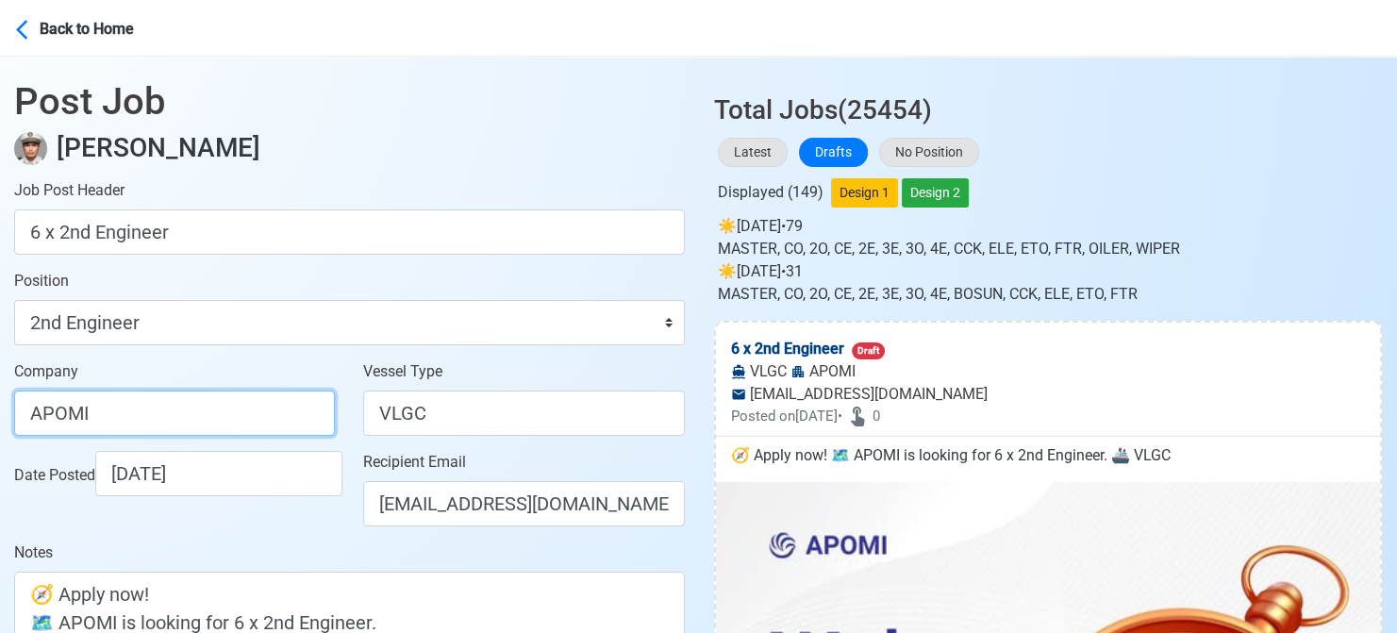
click at [0, 410] on html "Back to Home Post Job Jeyner Gil Job Post Header 6 x 2nd Engineer Position Mast…" at bounding box center [698, 316] width 1397 height 633
paste input "LPHA PEARL OF THE ORIENT MARITIME, INC."
type input "ALPHA PEARL OF THE ORIENT MARITIME, INC."
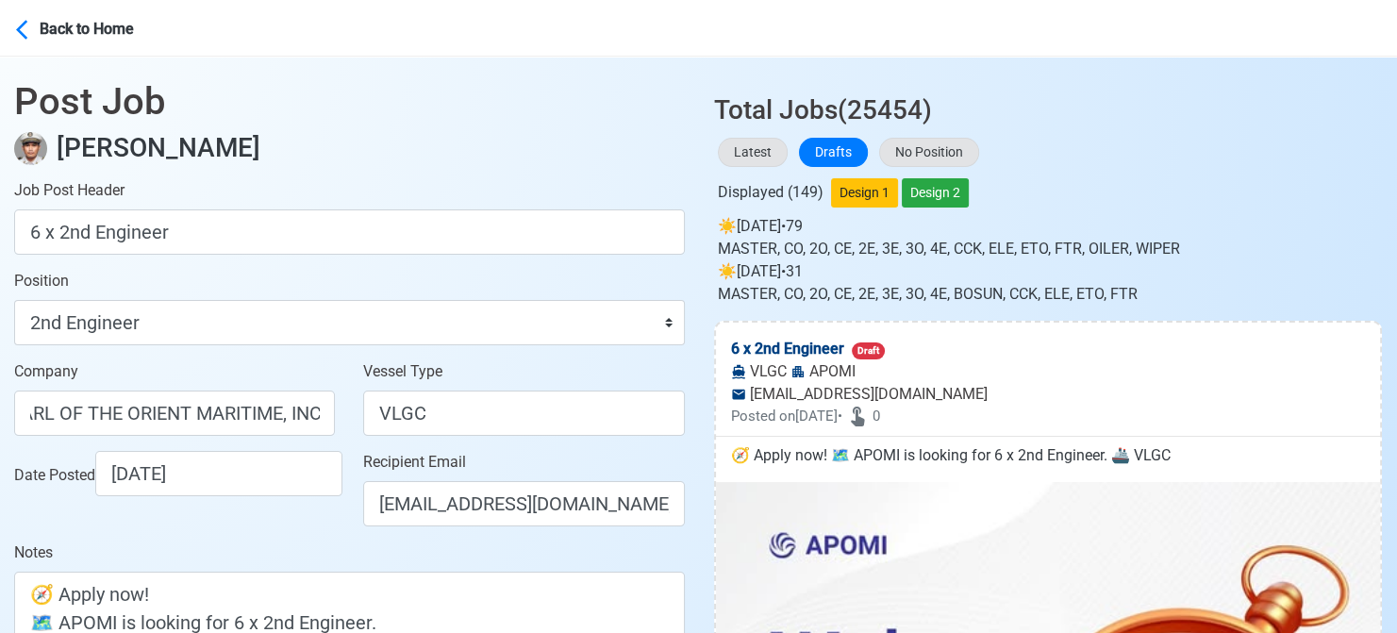
click at [287, 538] on div "Date Posted 08/13/2025" at bounding box center [174, 496] width 349 height 91
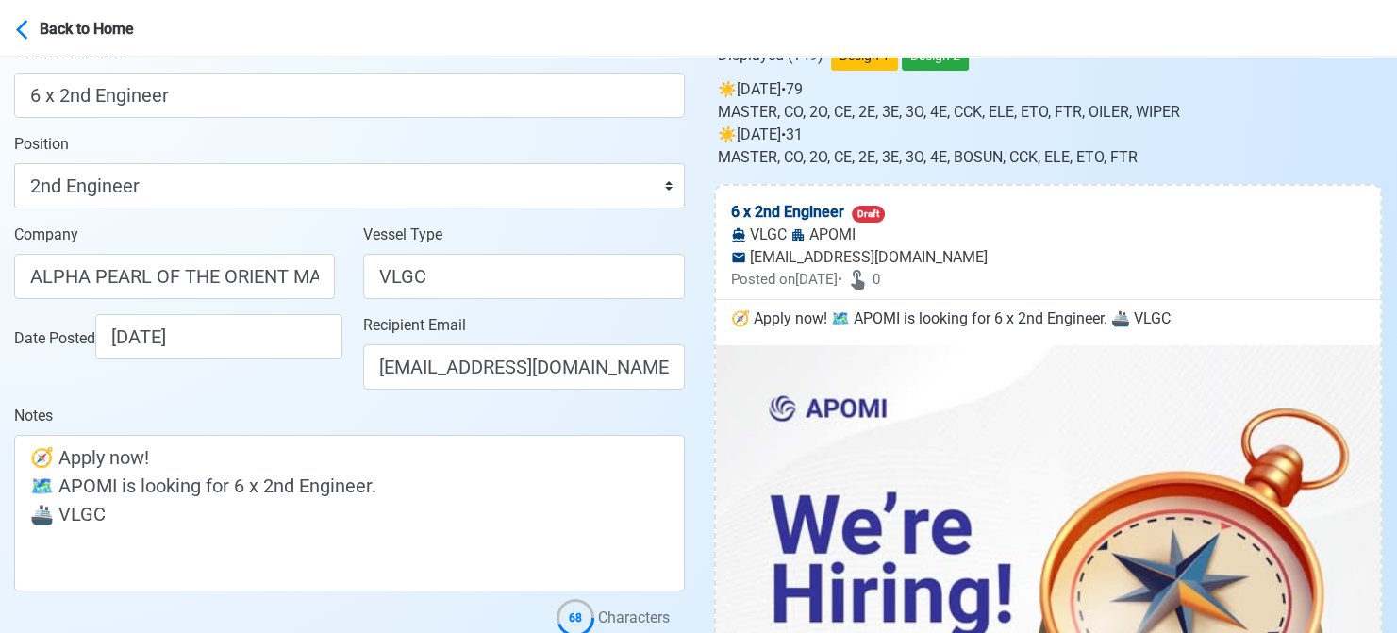
scroll to position [377, 0]
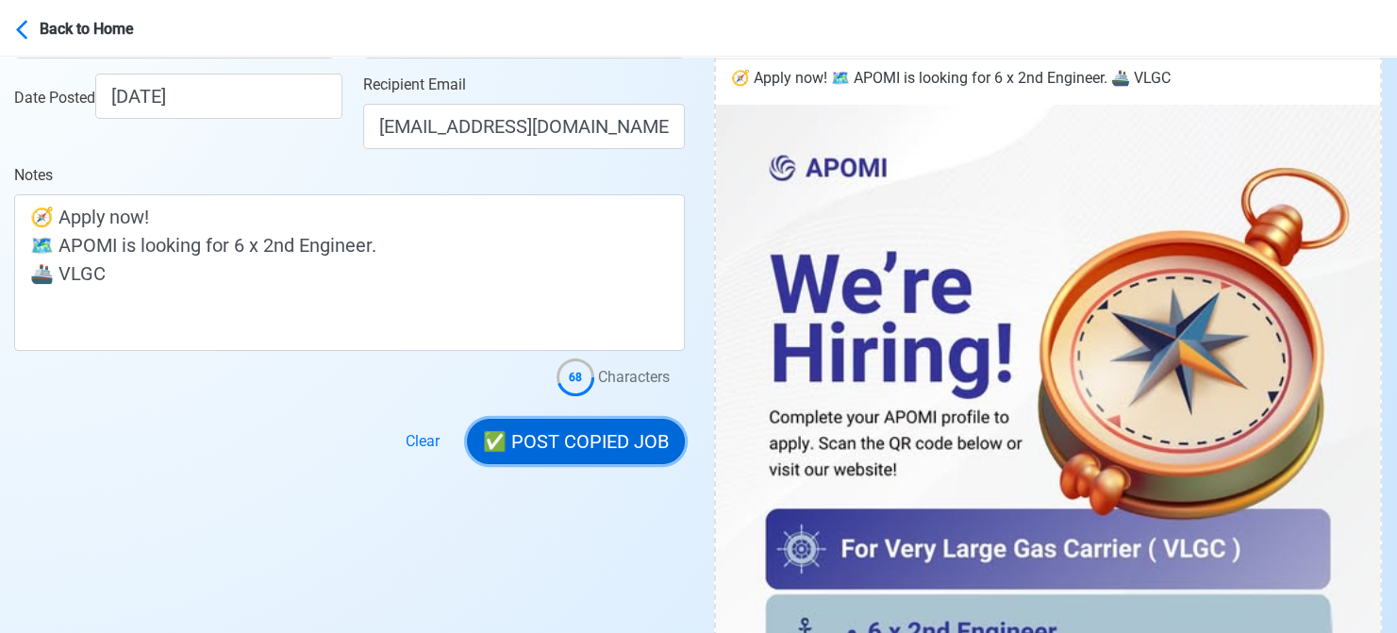
click at [558, 456] on button "✅ POST COPIED JOB" at bounding box center [576, 441] width 218 height 45
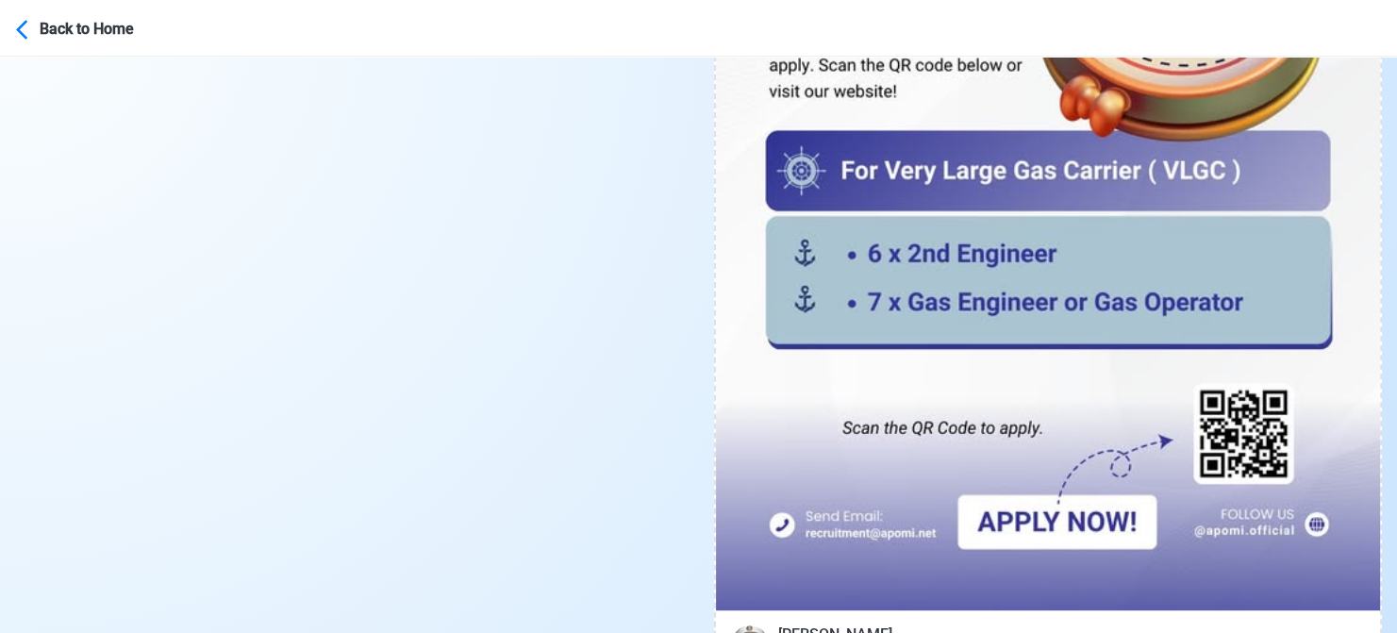
scroll to position [943, 0]
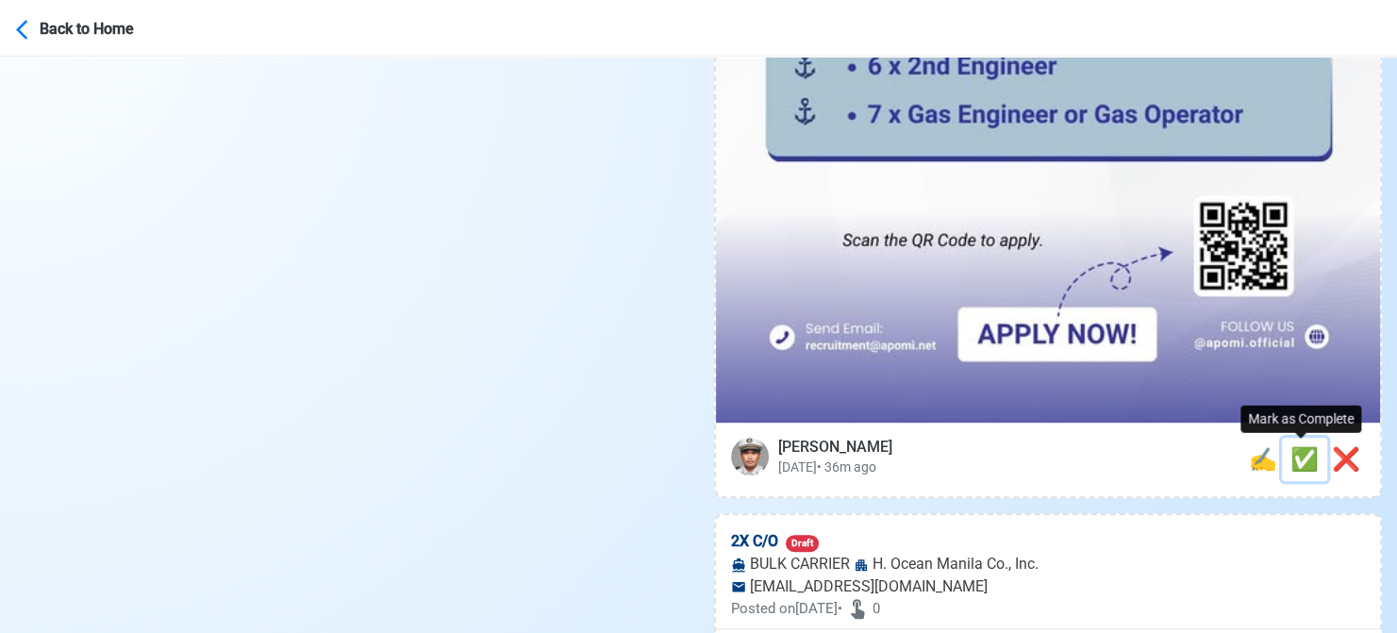
click at [1305, 465] on span "✅" at bounding box center [1304, 459] width 28 height 26
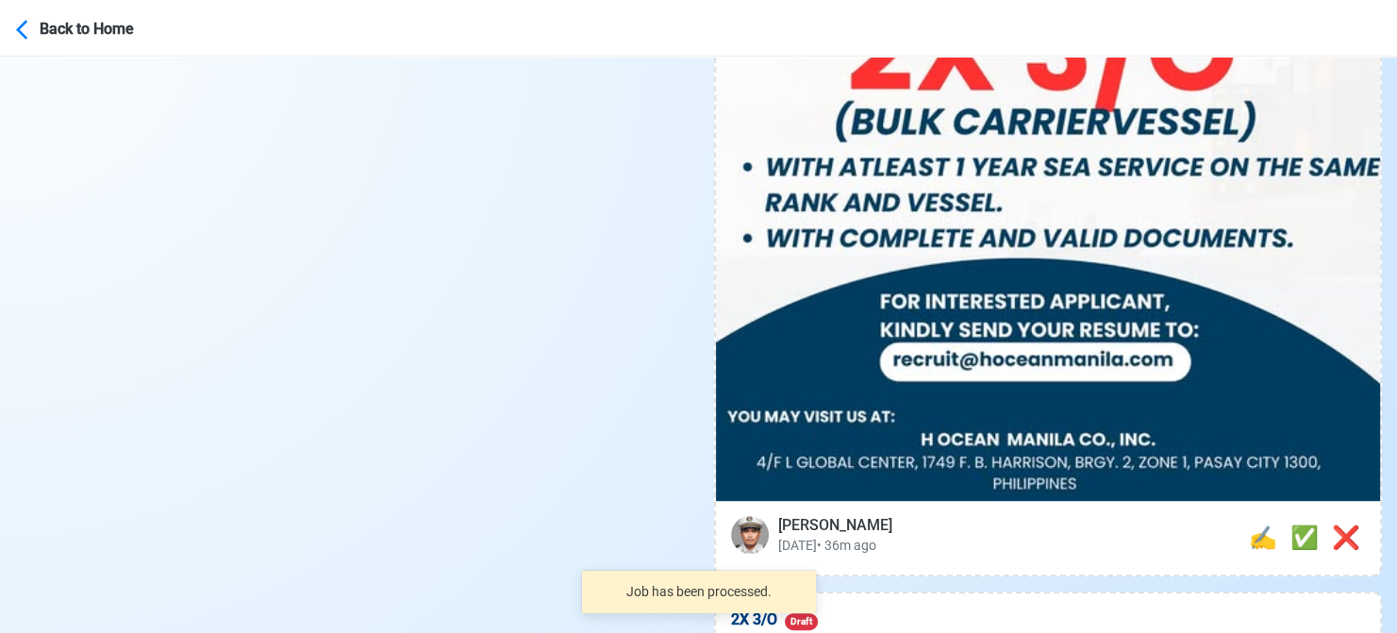
click at [1255, 461] on img at bounding box center [1048, 31] width 665 height 940
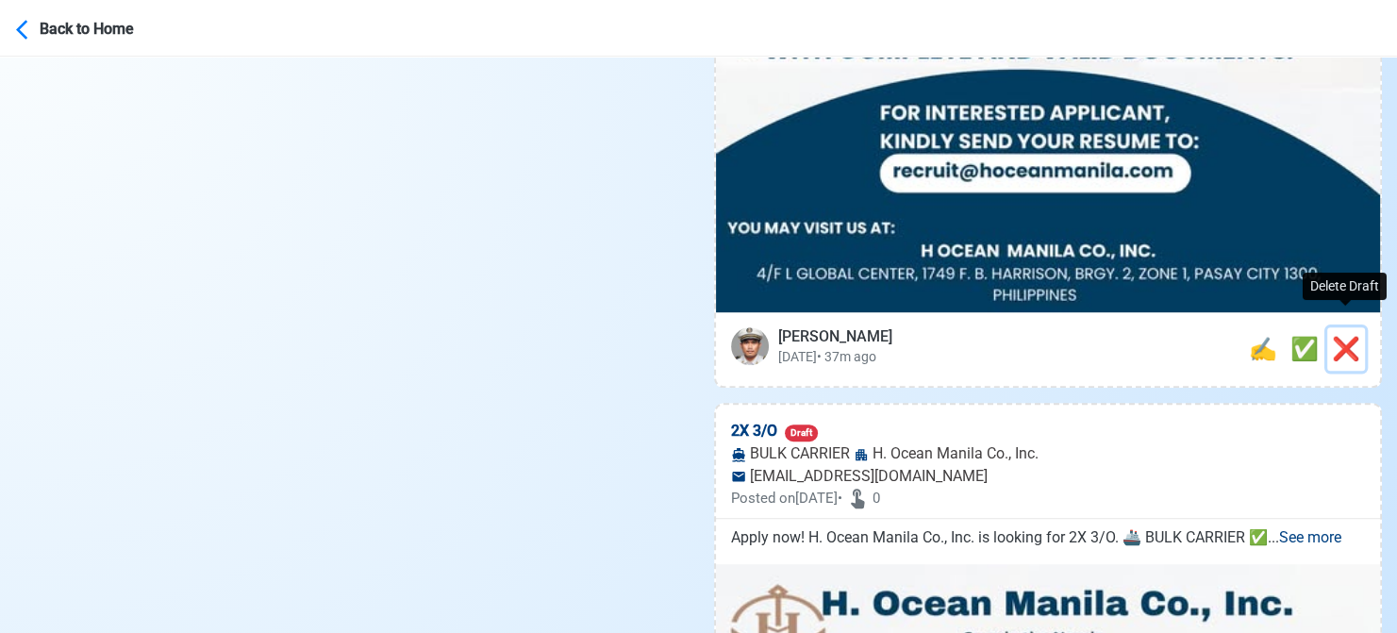
click at [1340, 336] on span "❌" at bounding box center [1346, 349] width 28 height 26
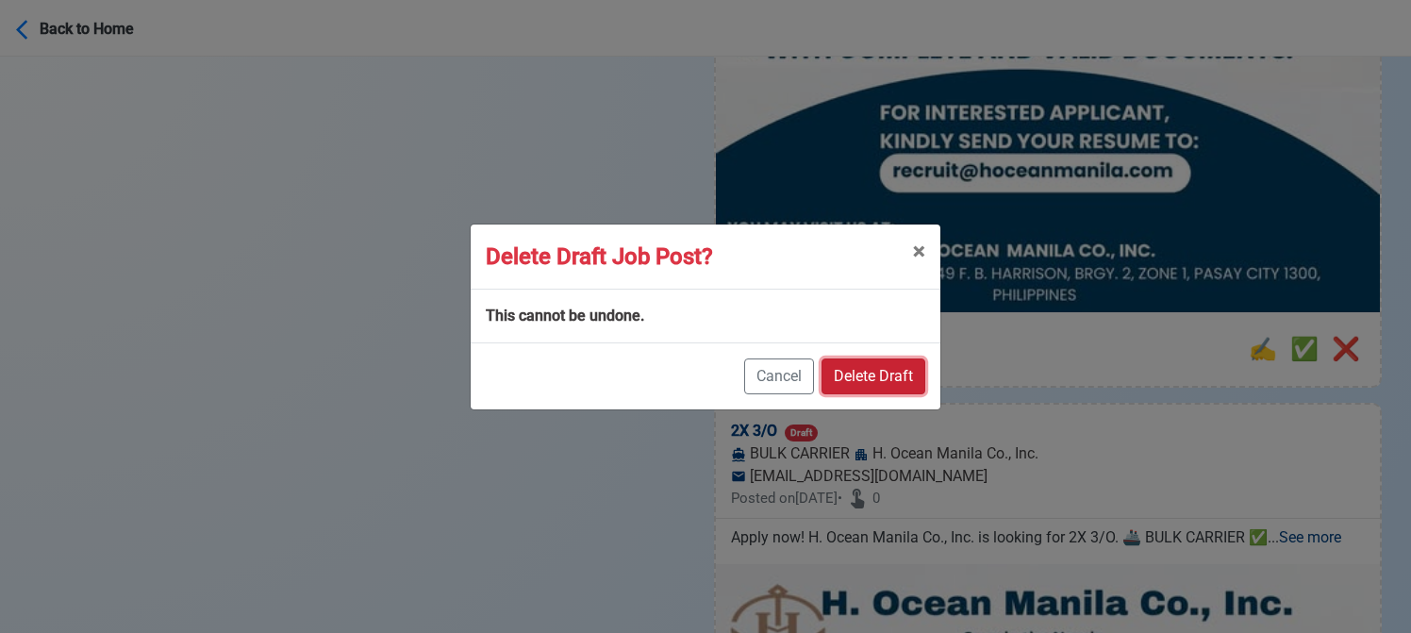
click at [871, 380] on button "Delete Draft" at bounding box center [874, 376] width 104 height 36
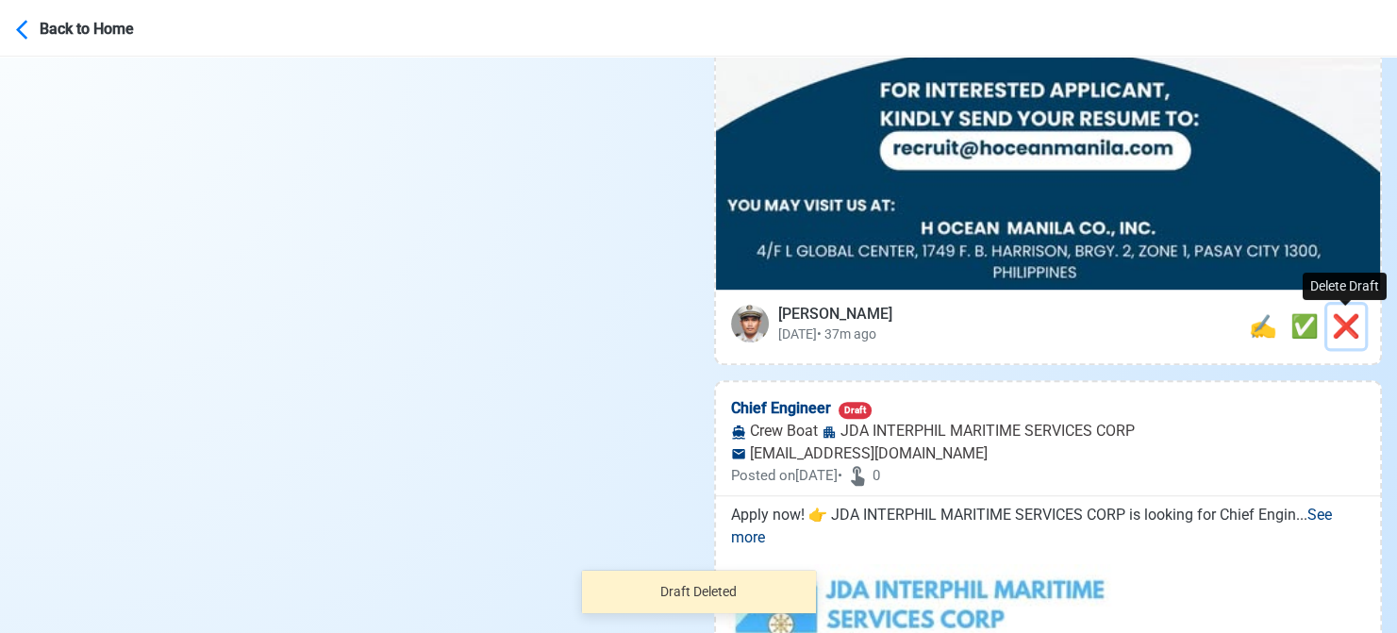
click at [1340, 325] on span "❌" at bounding box center [1346, 326] width 28 height 26
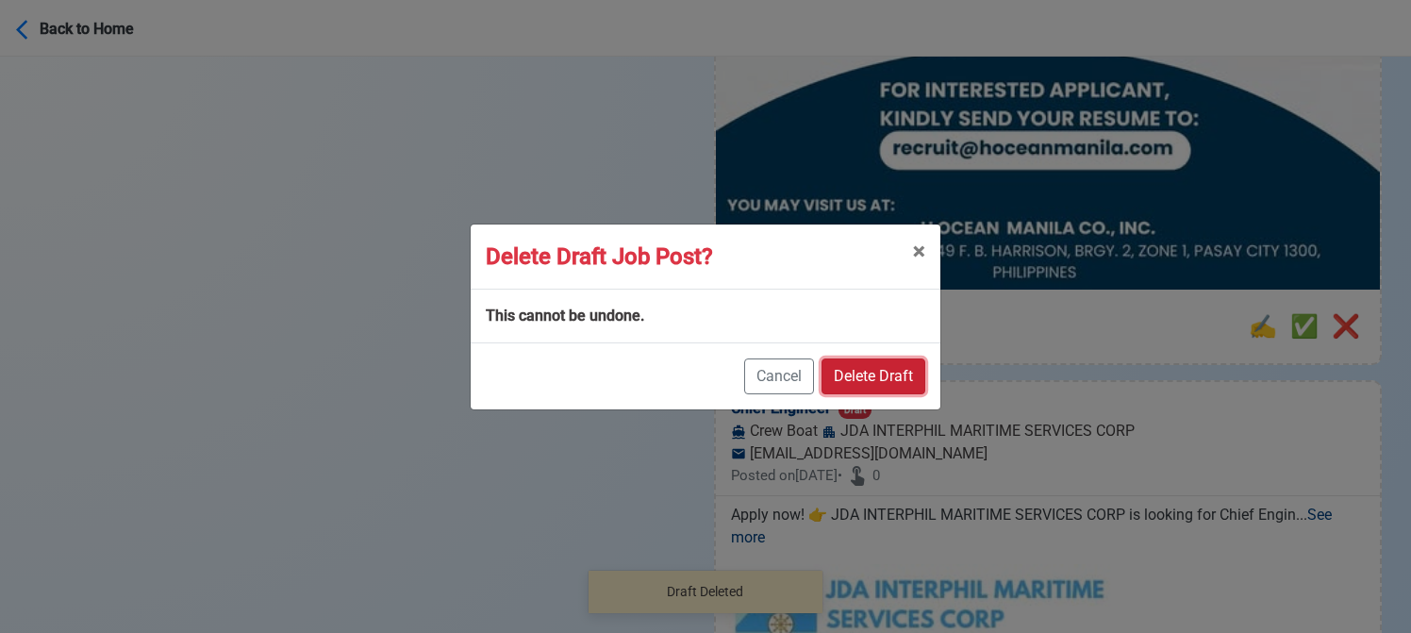
click at [879, 381] on button "Delete Draft" at bounding box center [874, 376] width 104 height 36
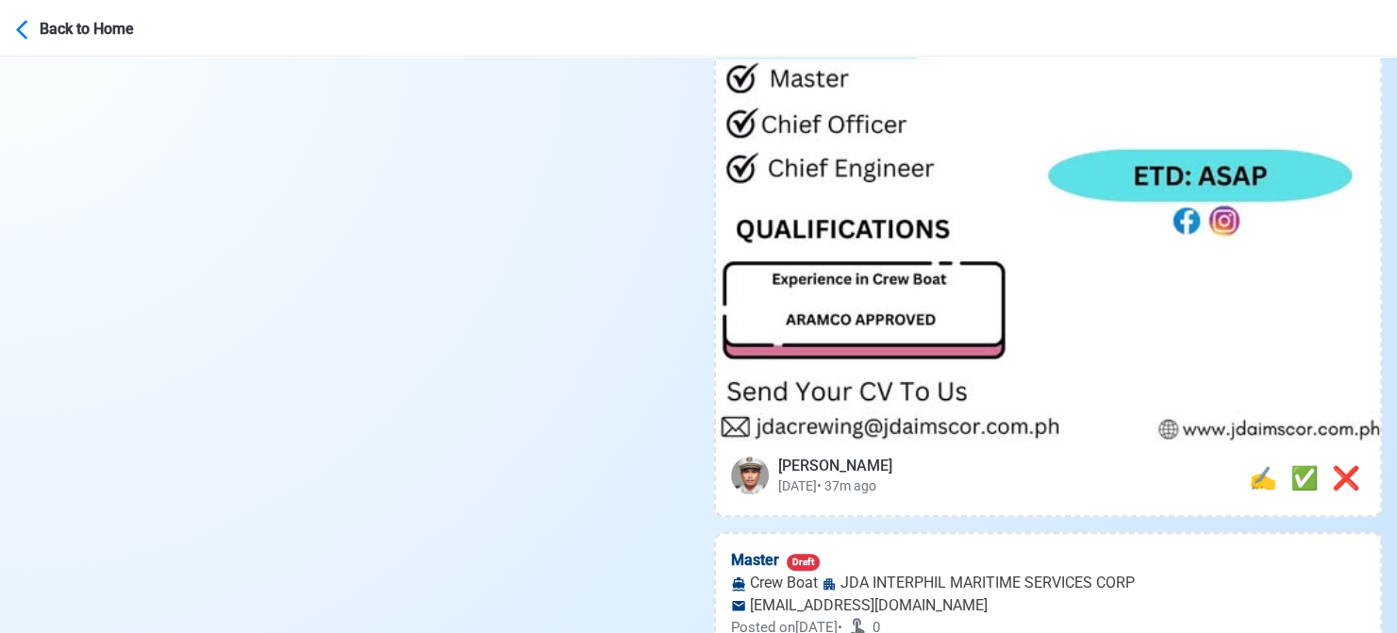
scroll to position [1037, 0]
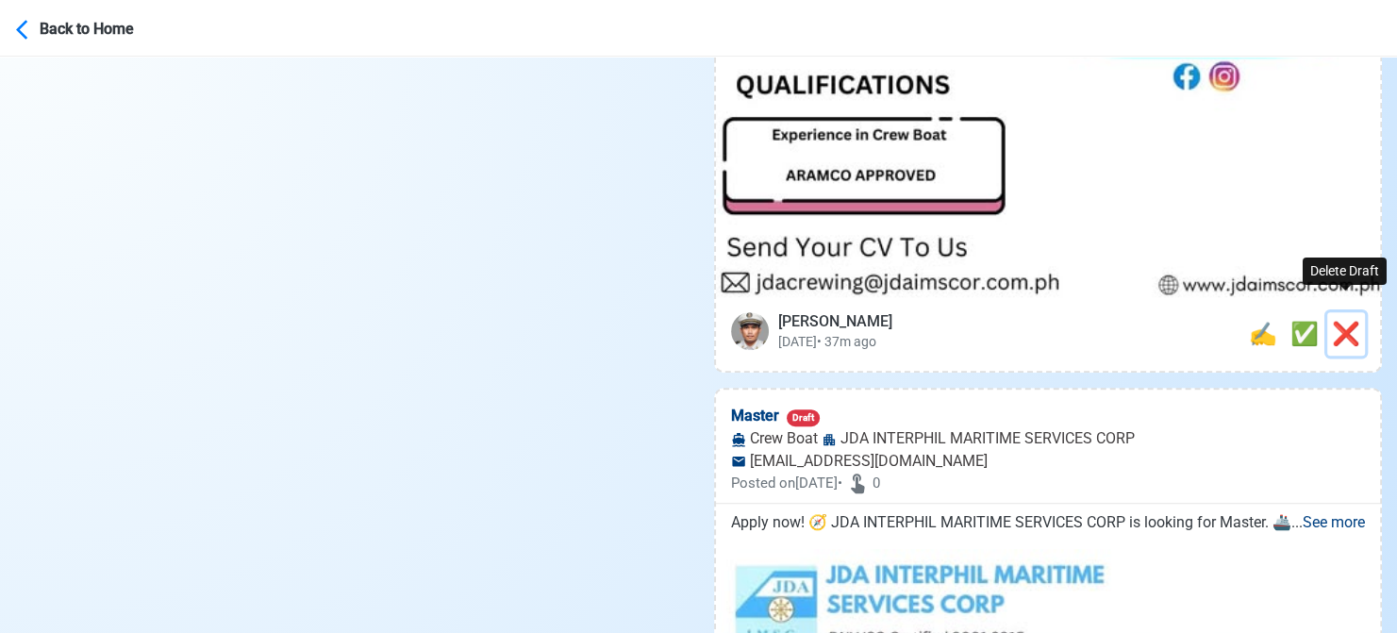
click at [1336, 321] on span "❌" at bounding box center [1346, 334] width 28 height 26
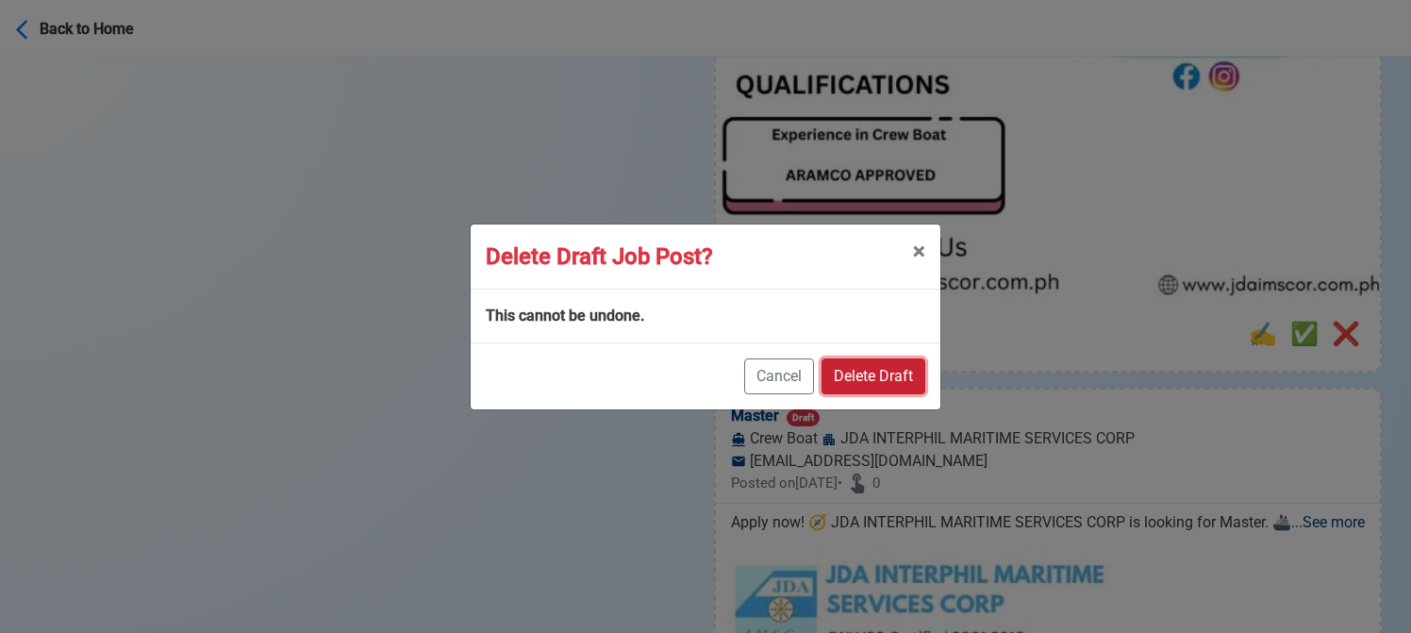
click at [898, 365] on button "Delete Draft" at bounding box center [874, 376] width 104 height 36
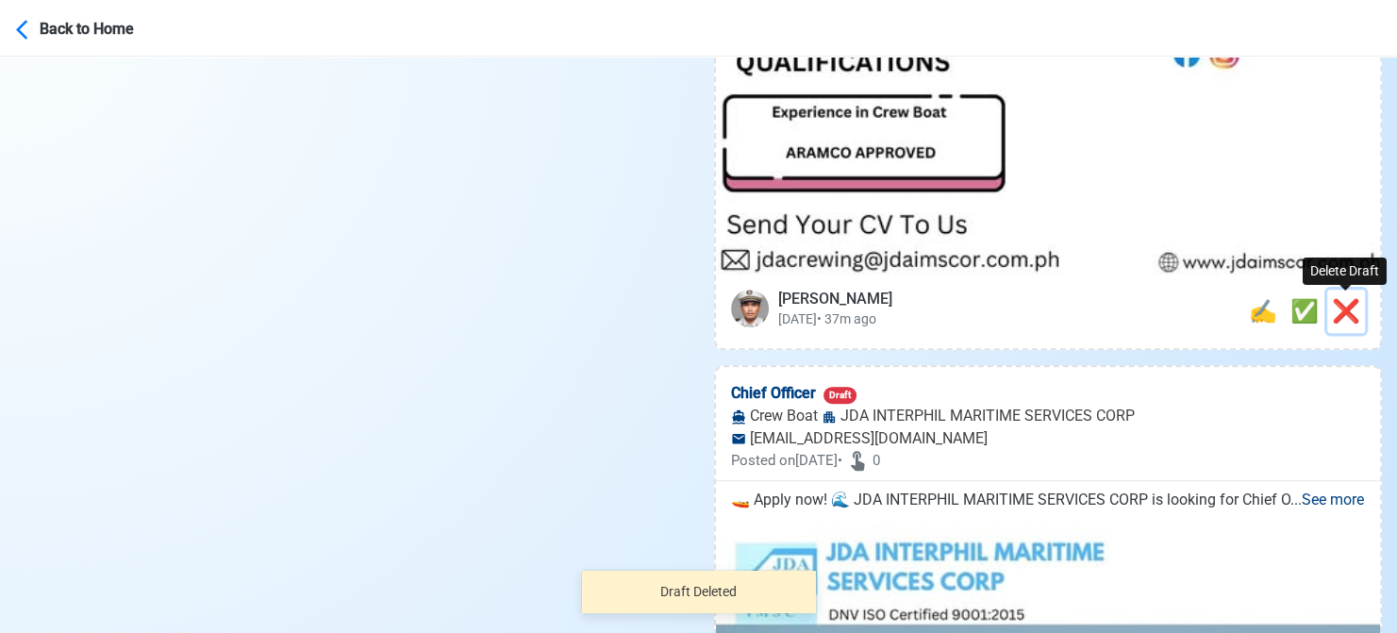
click at [1342, 308] on span "❌" at bounding box center [1346, 311] width 28 height 26
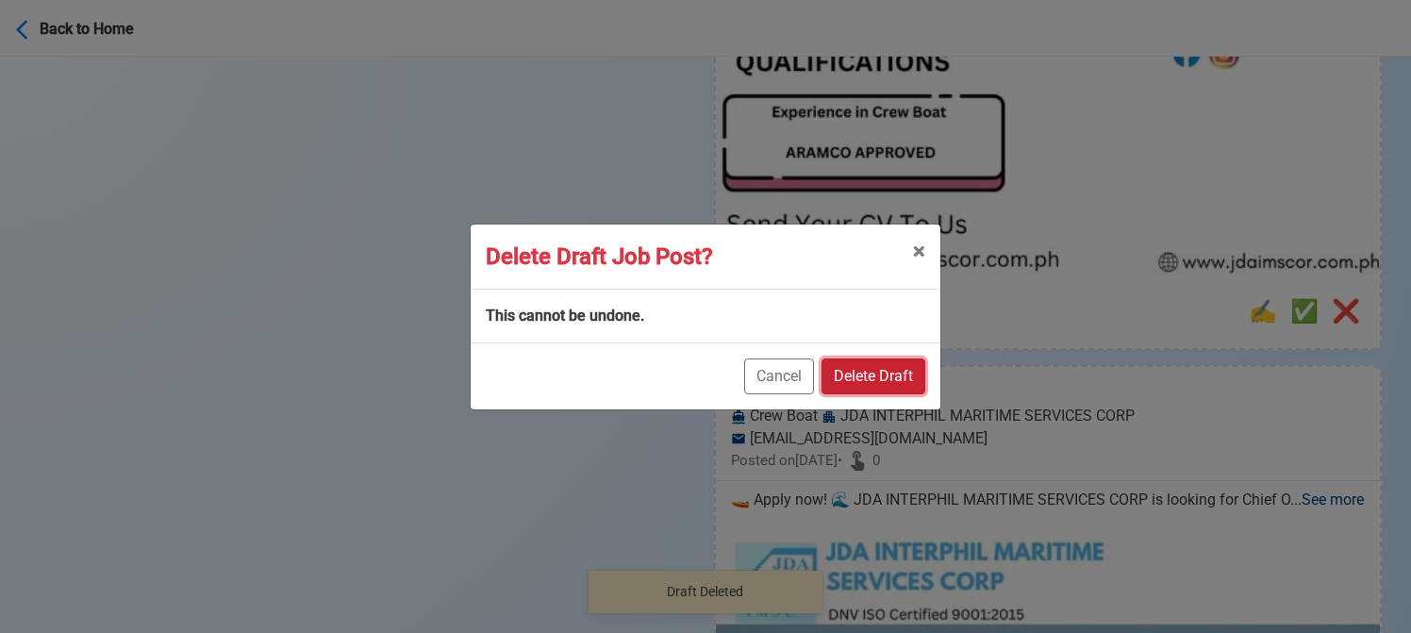
click at [890, 373] on button "Delete Draft" at bounding box center [874, 376] width 104 height 36
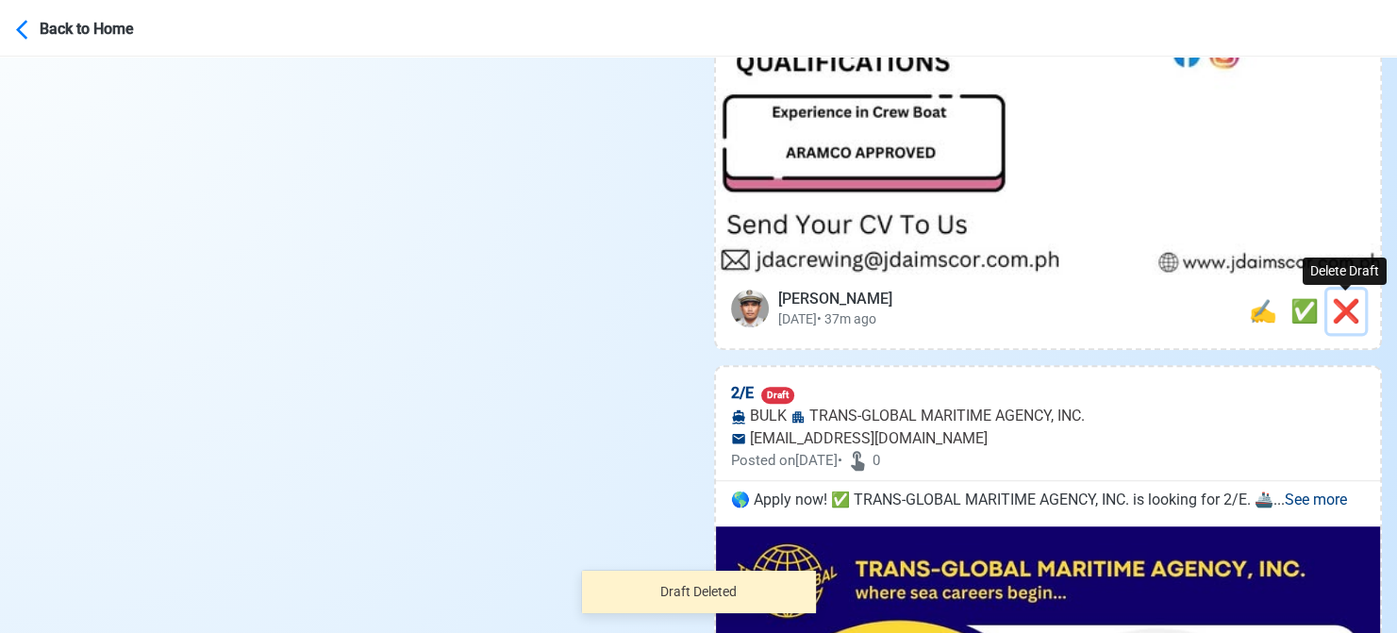
click at [1347, 306] on span "❌" at bounding box center [1346, 311] width 28 height 26
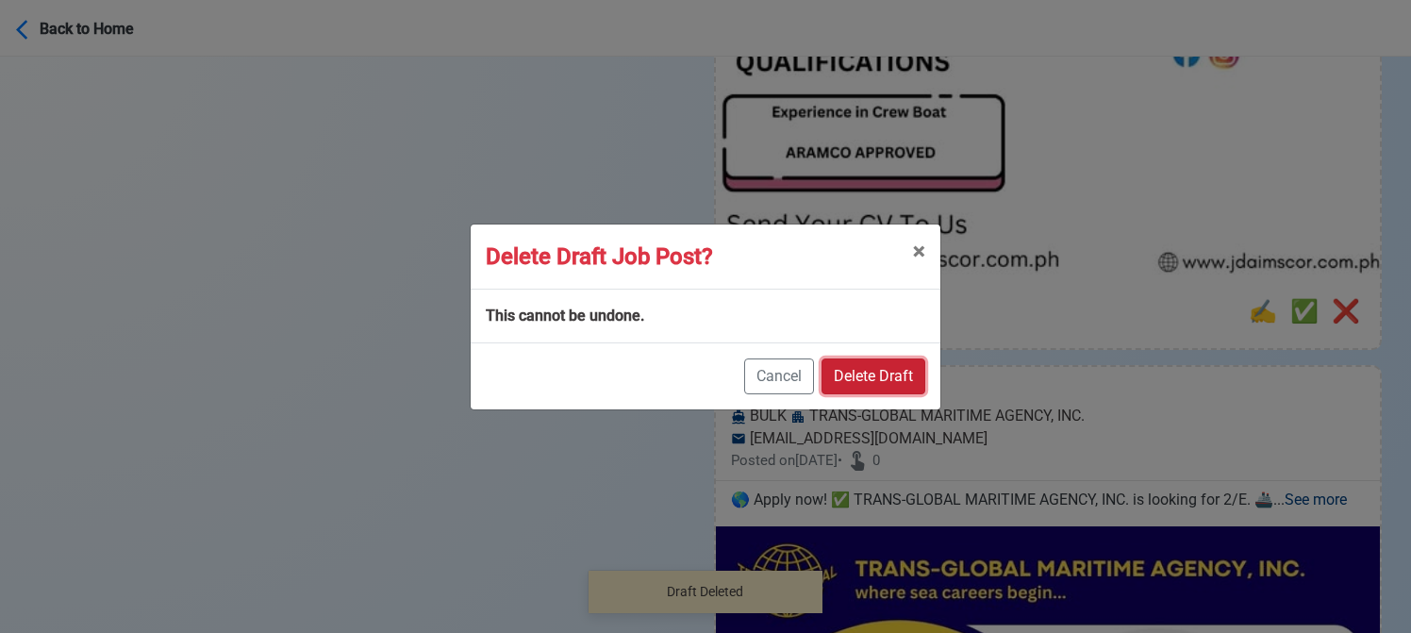
click at [874, 374] on button "Delete Draft" at bounding box center [874, 376] width 104 height 36
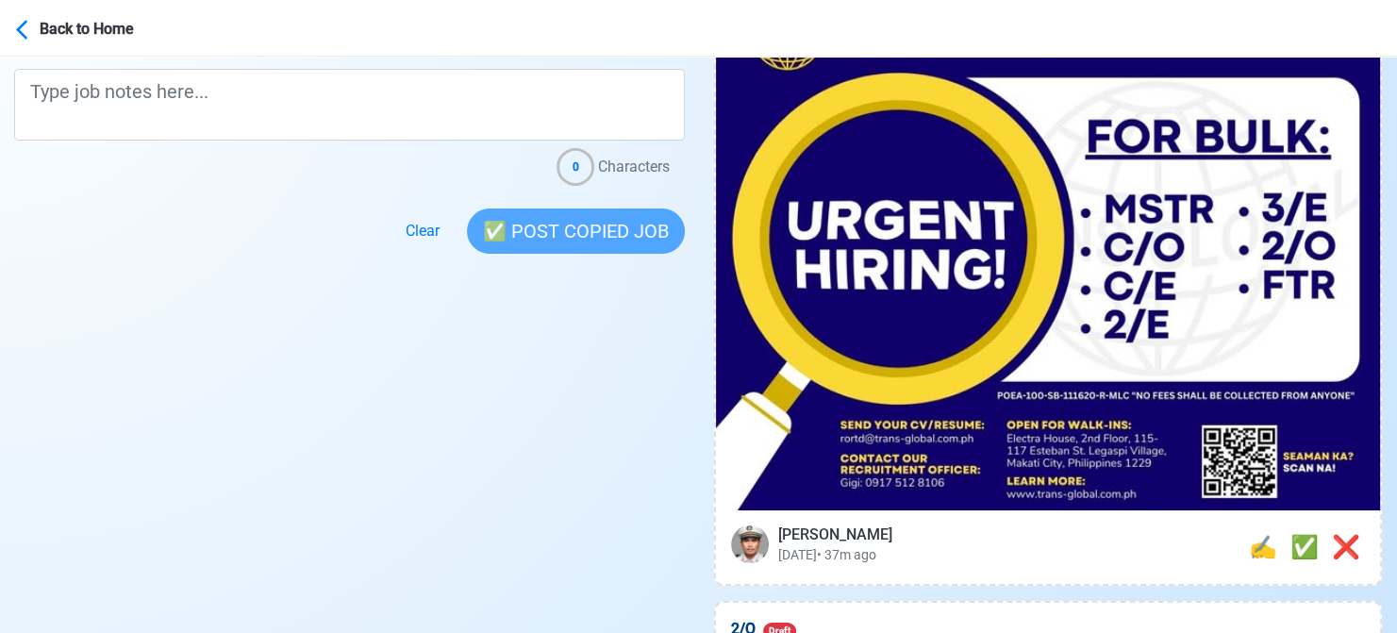
scroll to position [660, 0]
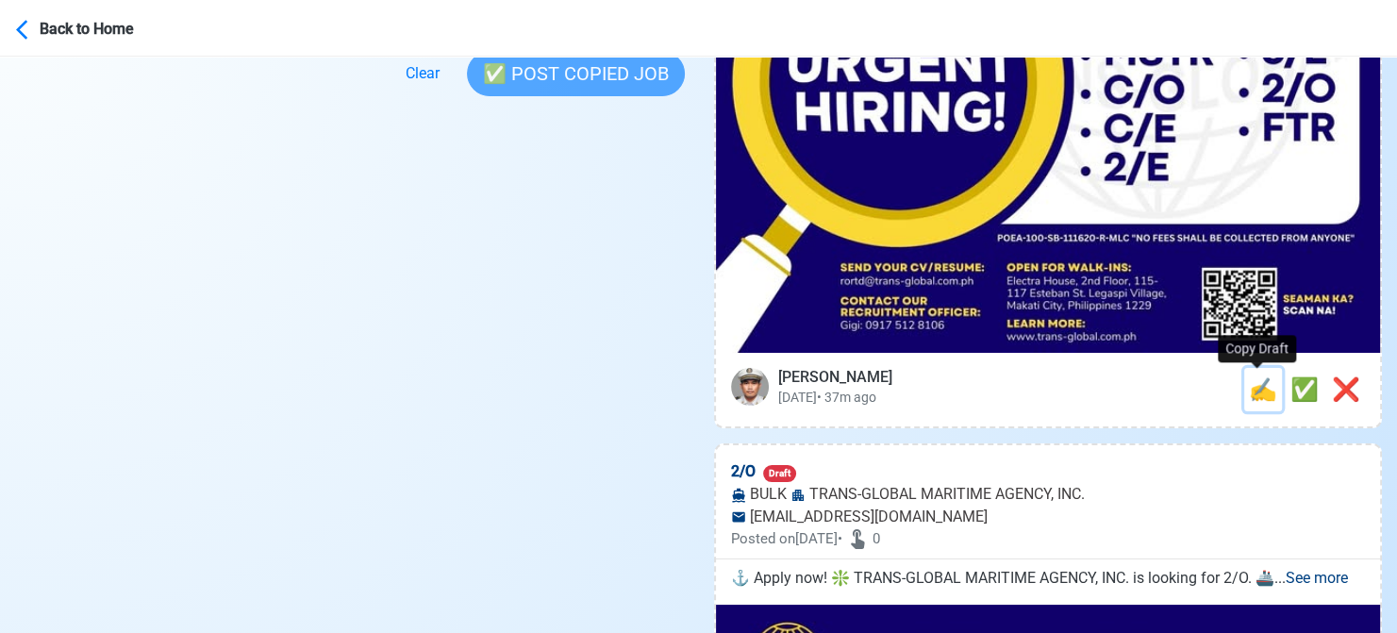
click at [1249, 383] on span "✍️" at bounding box center [1263, 389] width 28 height 26
type input "2/E"
select select
type input "TRANS-GLOBAL MARITIME AGENCY, INC."
type input "BULK"
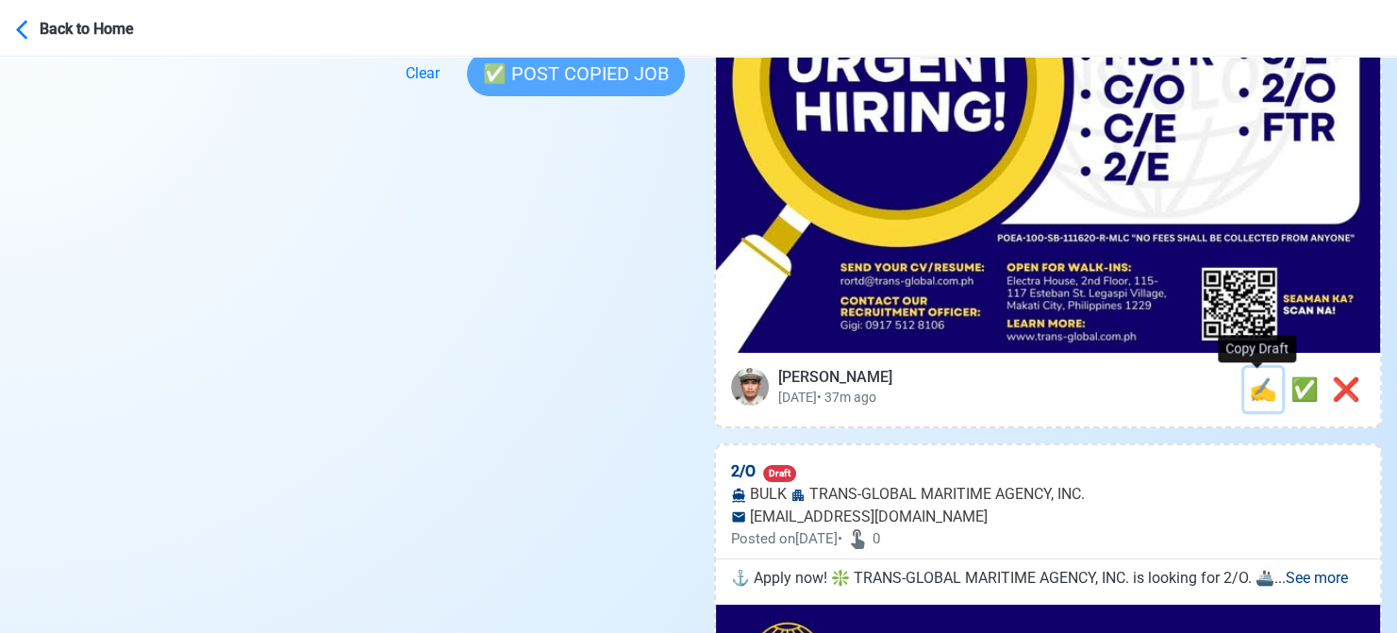
type input "[EMAIL_ADDRESS][DOMAIN_NAME]"
type textarea "🌎 Apply now! ✅ TRANS-GLOBAL MARITIME AGENCY, INC. is looking for 2/E. 🚢 BULK 👉 …"
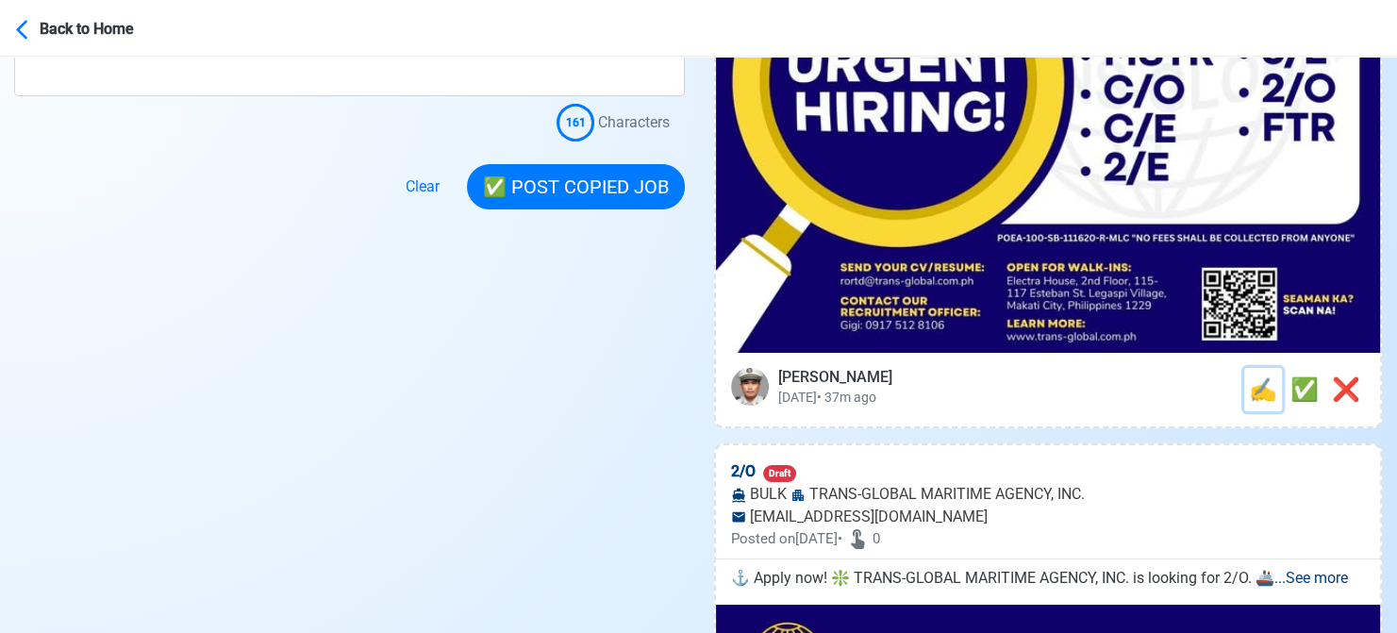
scroll to position [0, 0]
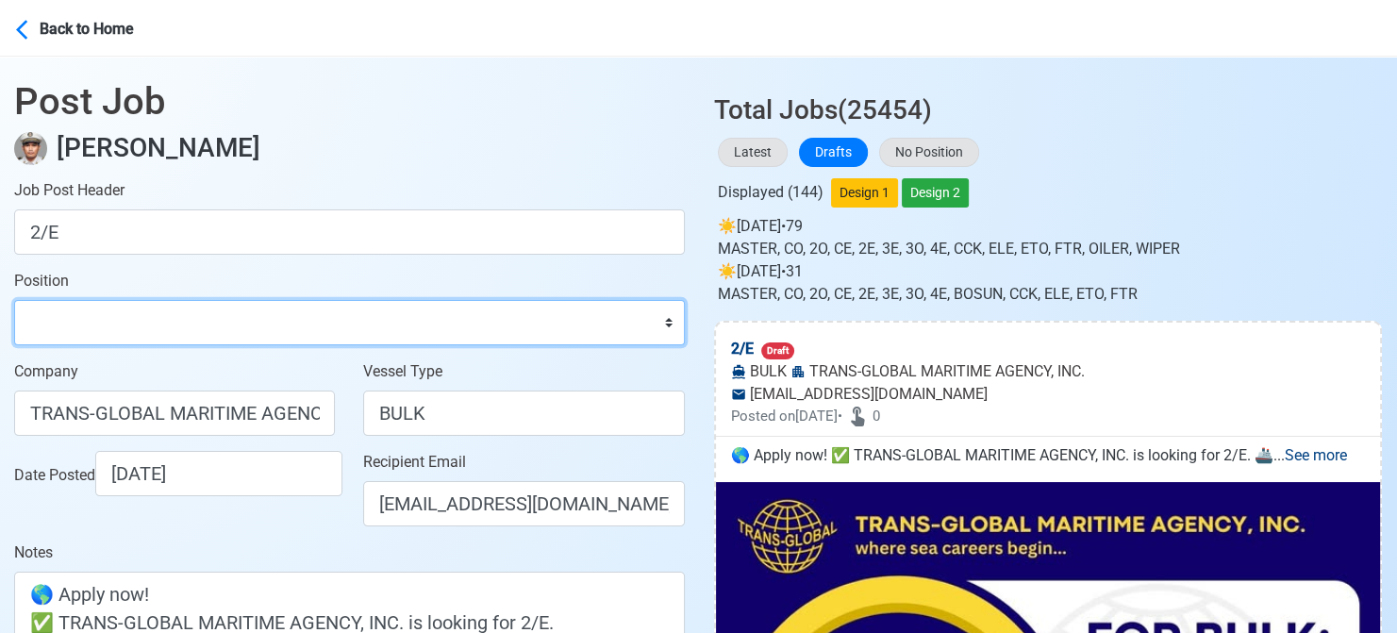
click at [173, 320] on select "Master Chief Officer 2nd Officer 3rd Officer Junior Officer Chief Engineer 2nd …" at bounding box center [349, 322] width 671 height 45
select select "2nd Engineer"
click at [14, 300] on select "Master Chief Officer 2nd Officer 3rd Officer Junior Officer Chief Engineer 2nd …" at bounding box center [349, 322] width 671 height 45
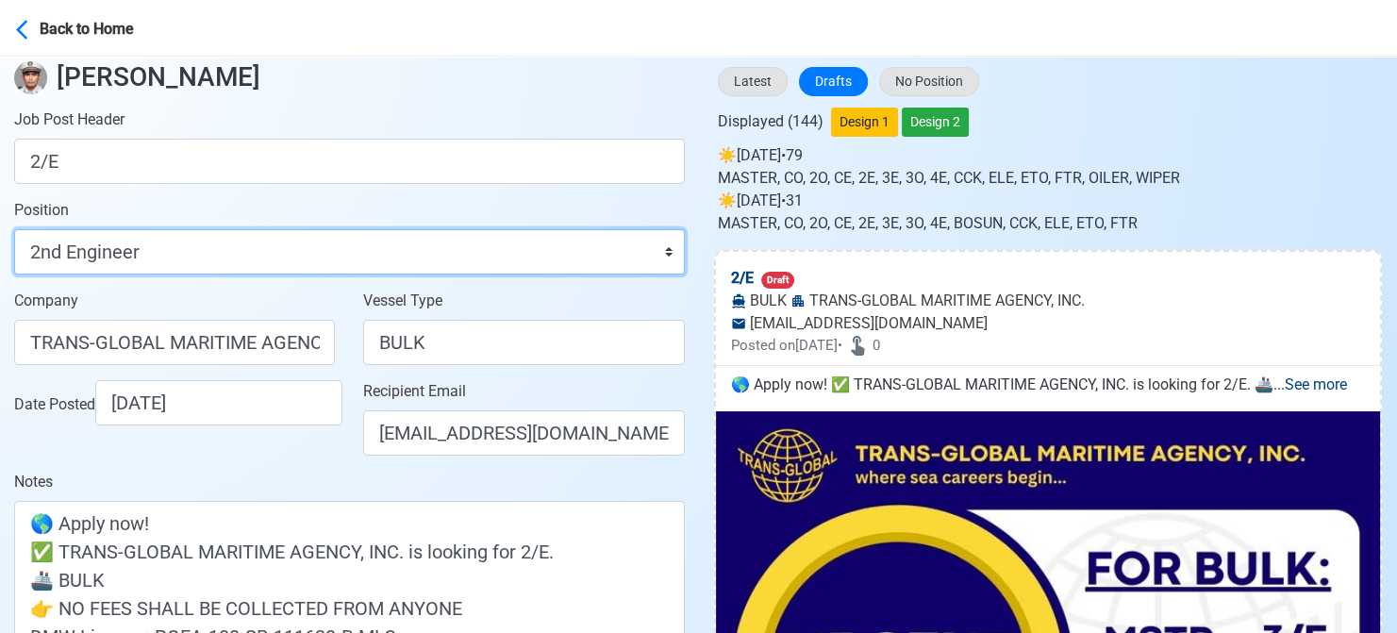
scroll to position [283, 0]
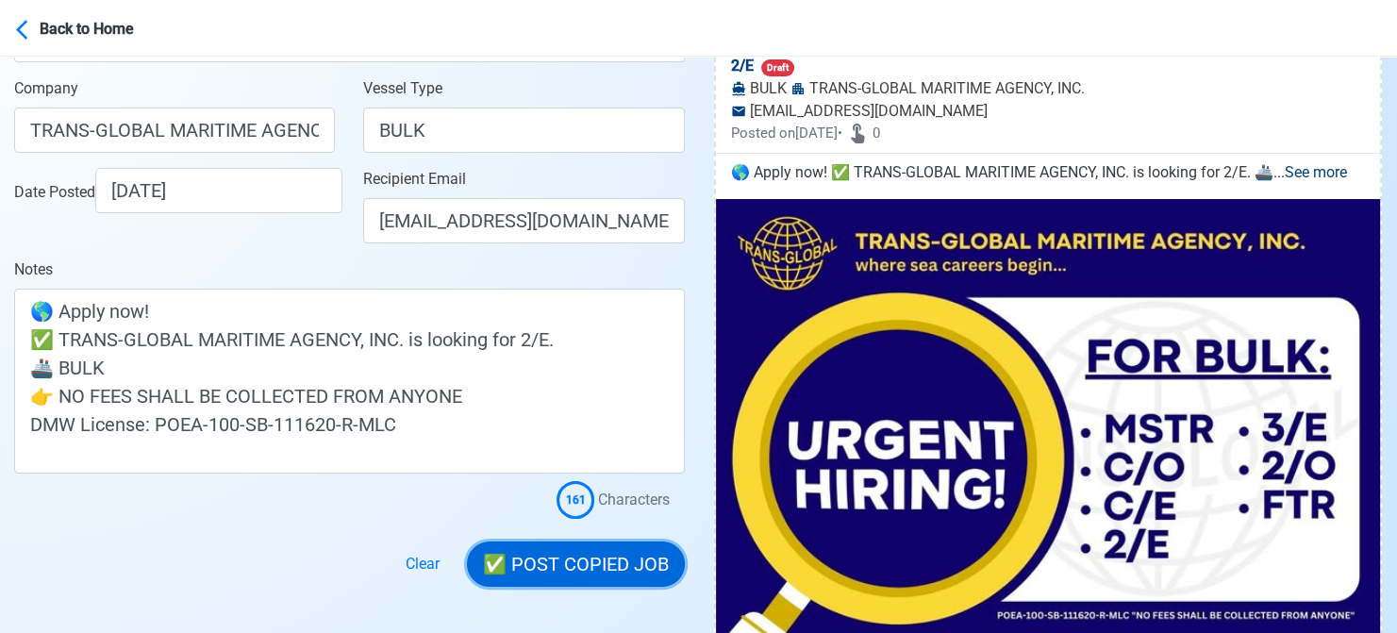
click at [587, 553] on button "✅ POST COPIED JOB" at bounding box center [576, 563] width 218 height 45
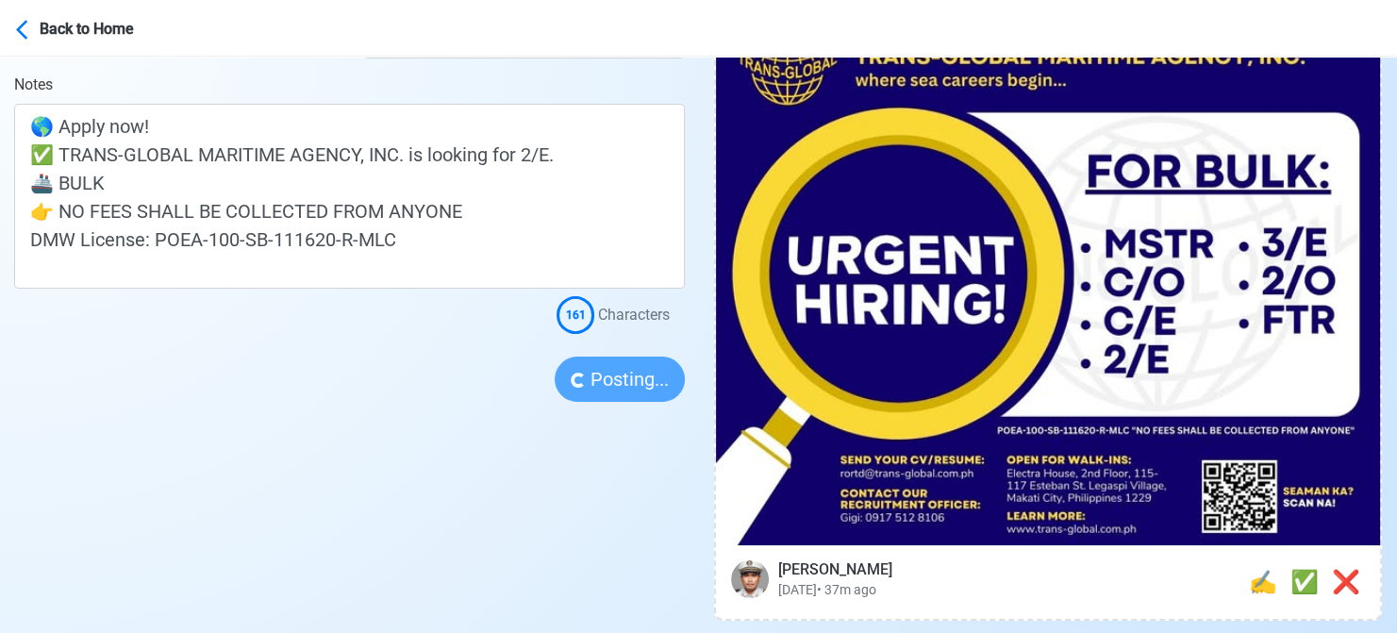
scroll to position [472, 0]
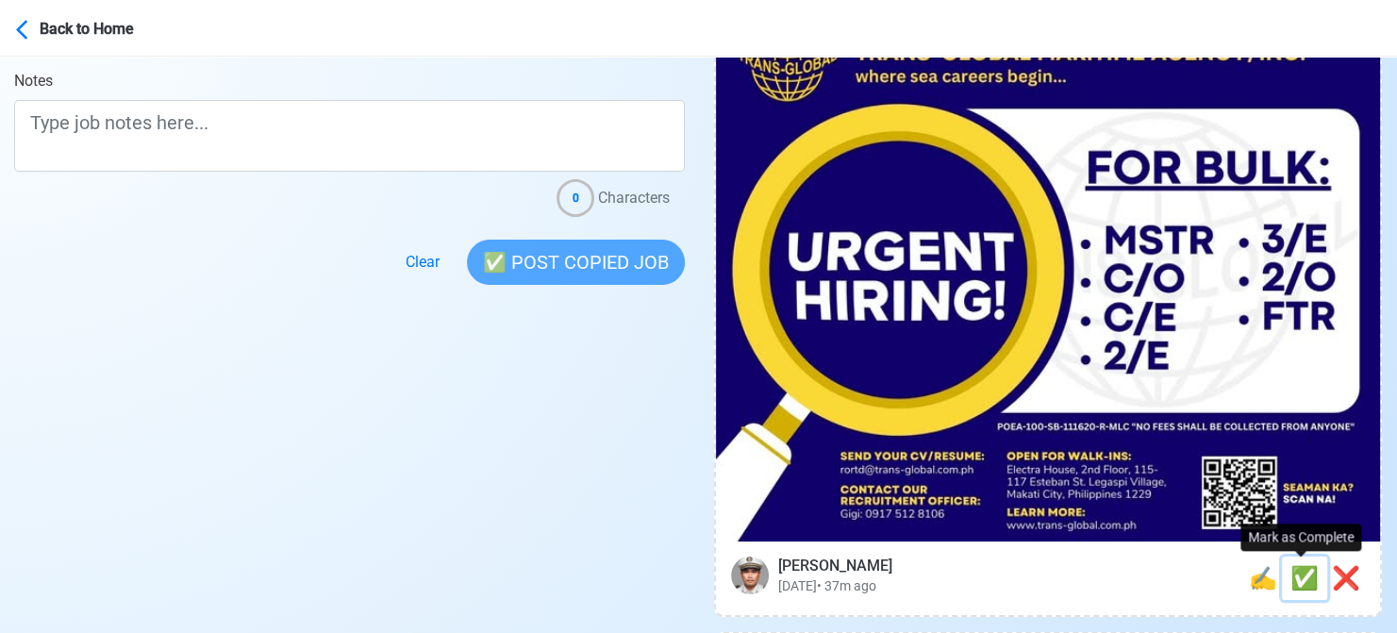
click at [1295, 580] on span "✅" at bounding box center [1304, 578] width 28 height 26
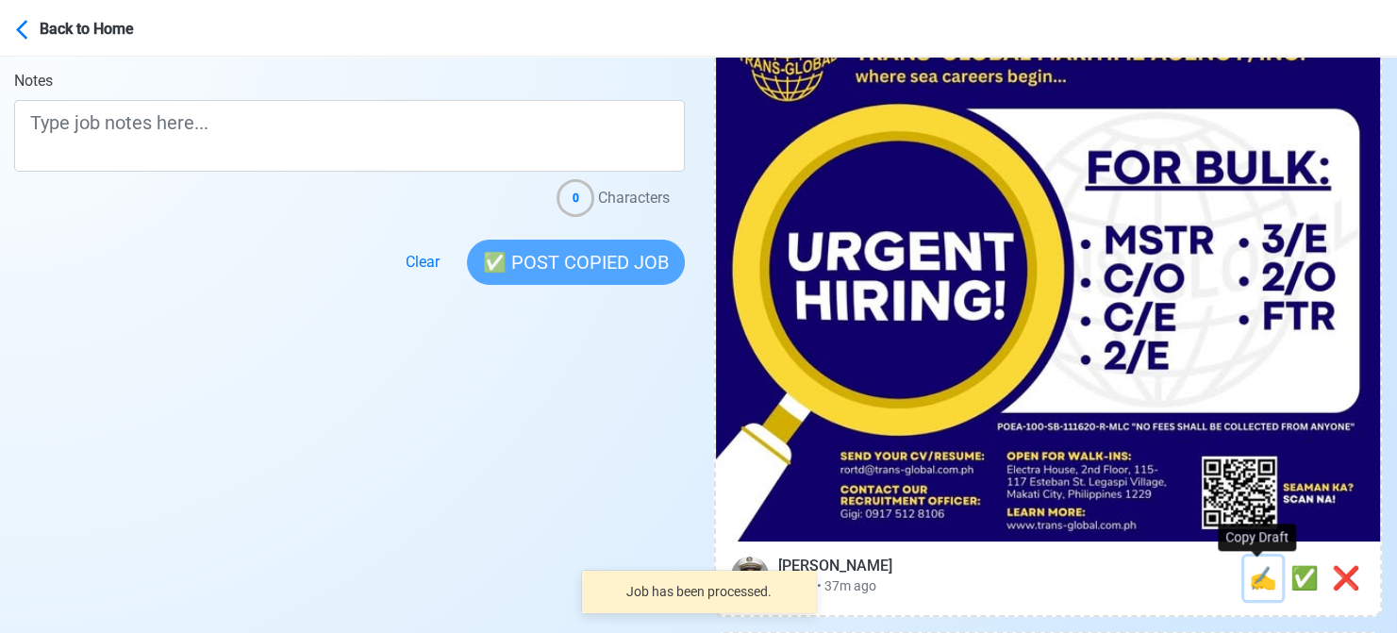
click at [1261, 580] on span "✍️" at bounding box center [1263, 578] width 28 height 26
type input "2/O"
select select
type input "TRANS-GLOBAL MARITIME AGENCY, INC."
type input "BULK"
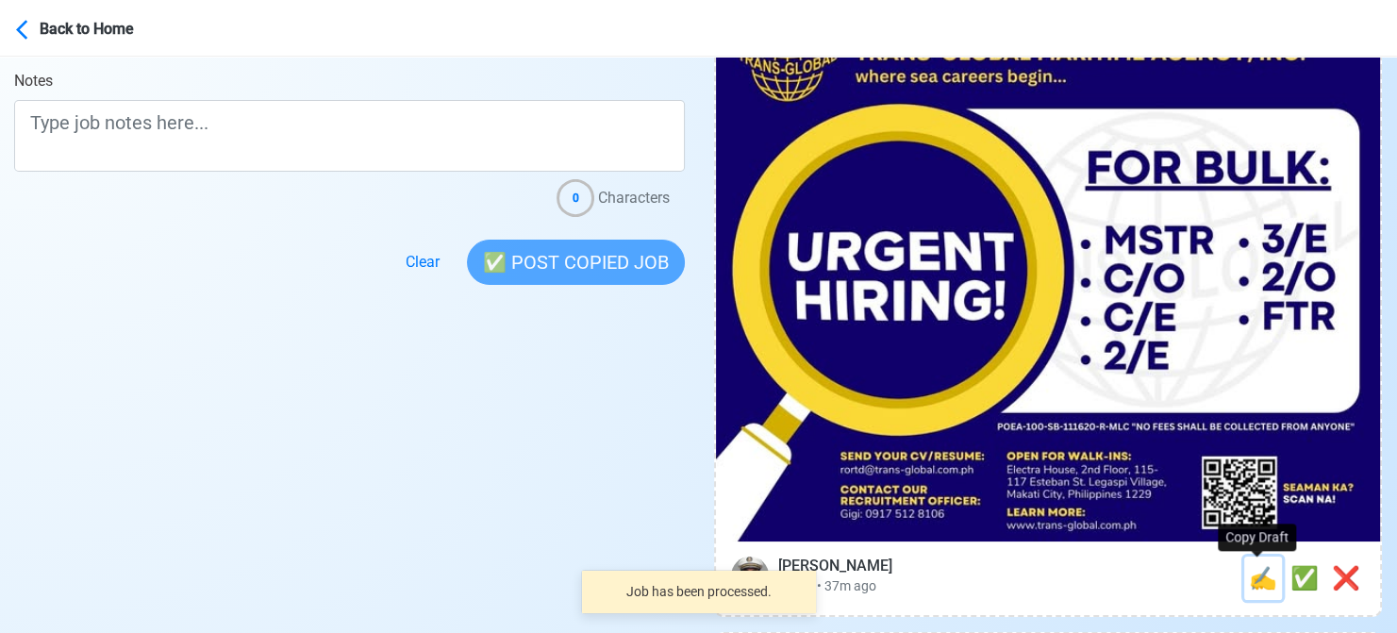
type input "[EMAIL_ADDRESS][DOMAIN_NAME]"
type textarea "⚓ Apply now! ❇️ TRANS-GLOBAL MARITIME AGENCY, INC. is looking for 2/O. 🚢 BULK 👉…"
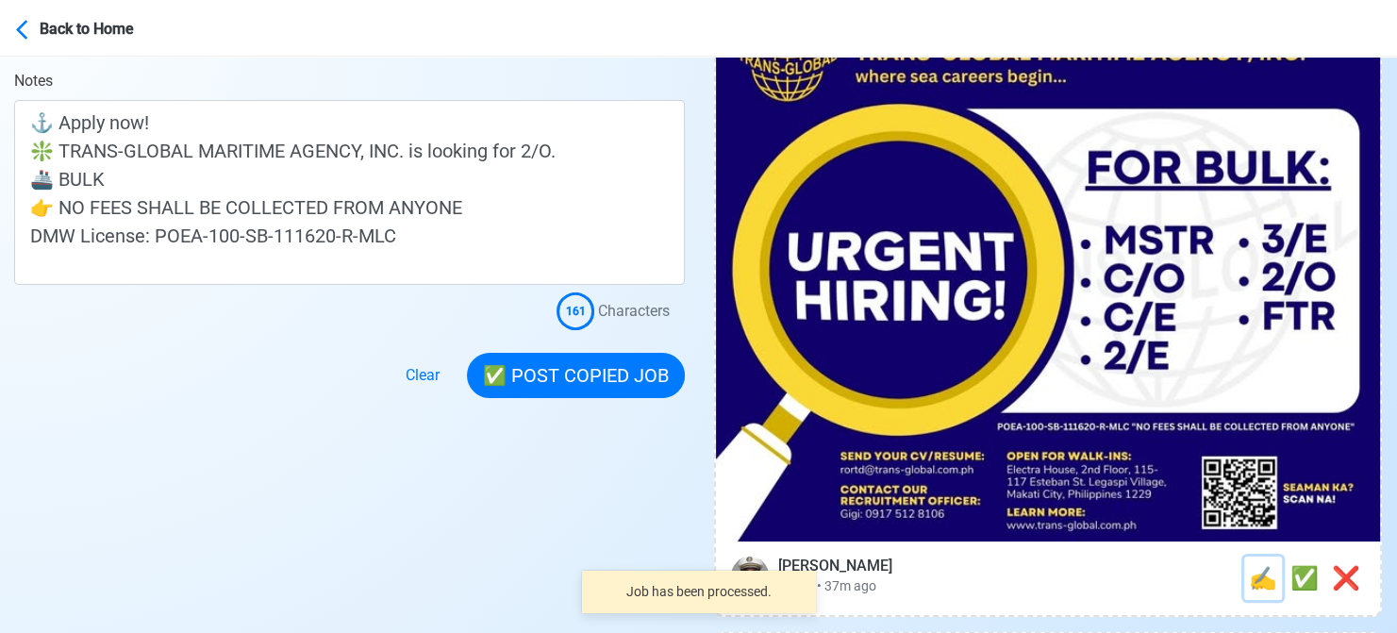
scroll to position [0, 0]
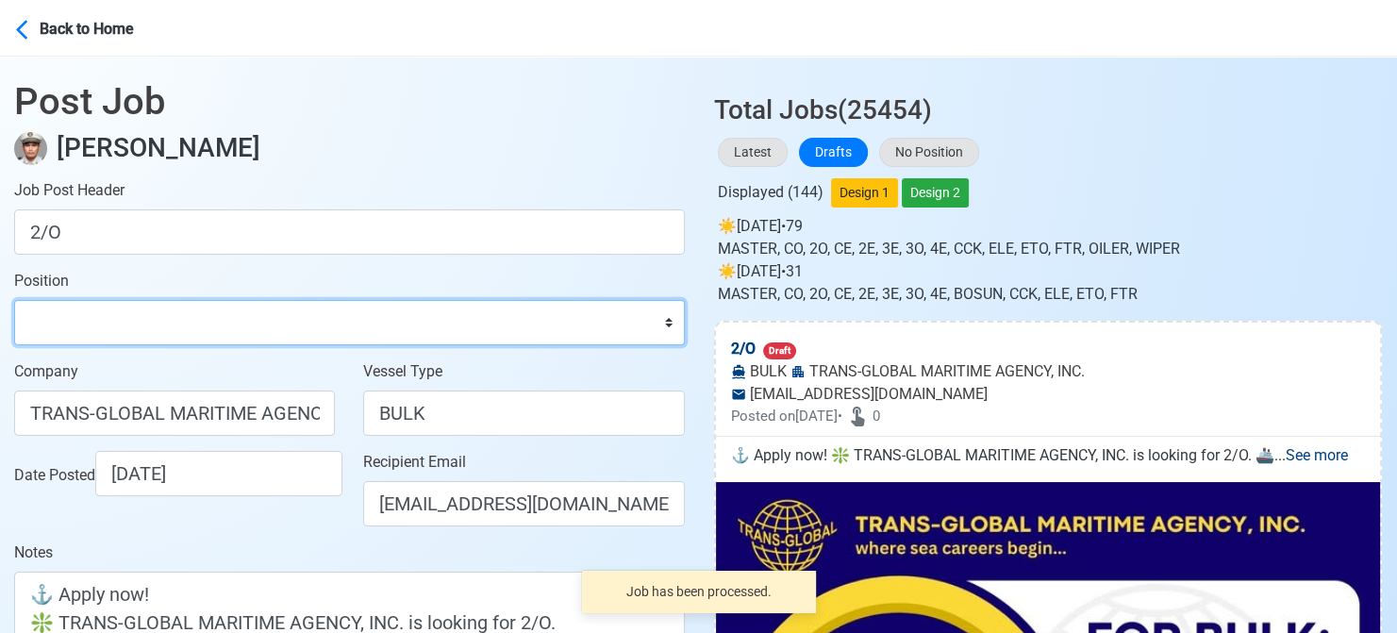
click at [178, 308] on select "Master Chief Officer 2nd Officer 3rd Officer Junior Officer Chief Engineer 2nd …" at bounding box center [349, 322] width 671 height 45
select select "2nd Officer"
click at [14, 300] on select "Master Chief Officer 2nd Officer 3rd Officer Junior Officer Chief Engineer 2nd …" at bounding box center [349, 322] width 671 height 45
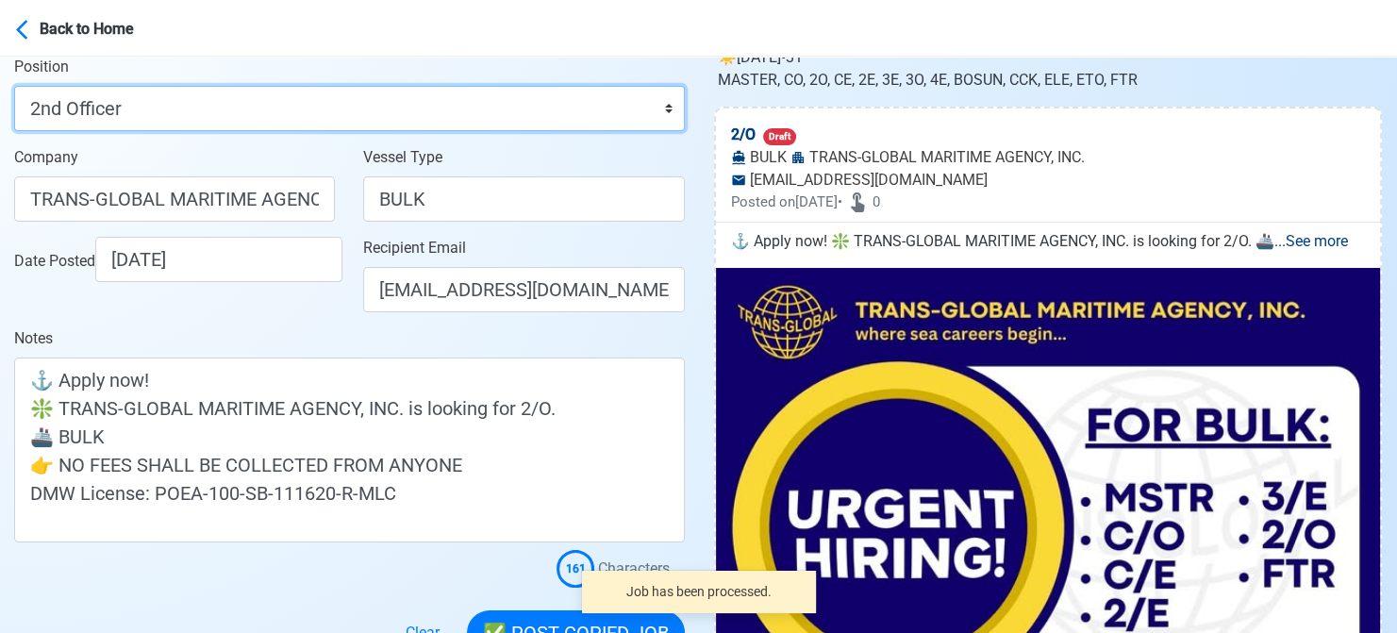
scroll to position [472, 0]
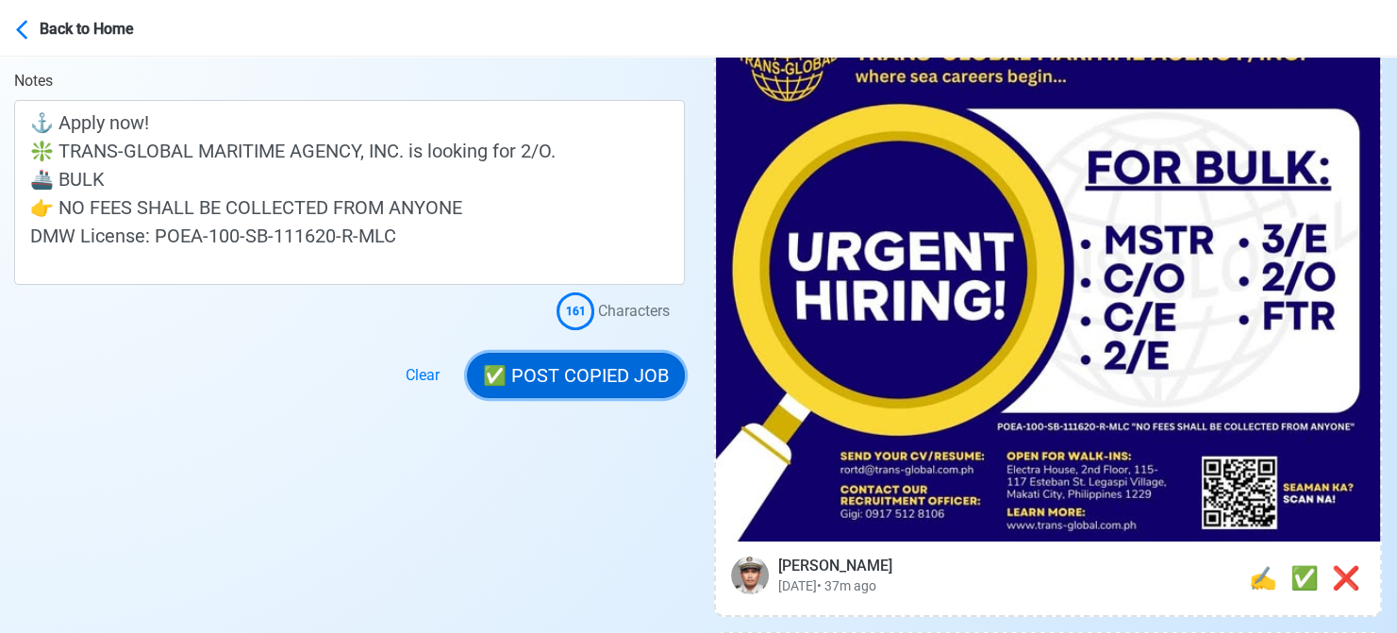
click at [585, 363] on button "✅ POST COPIED JOB" at bounding box center [576, 375] width 218 height 45
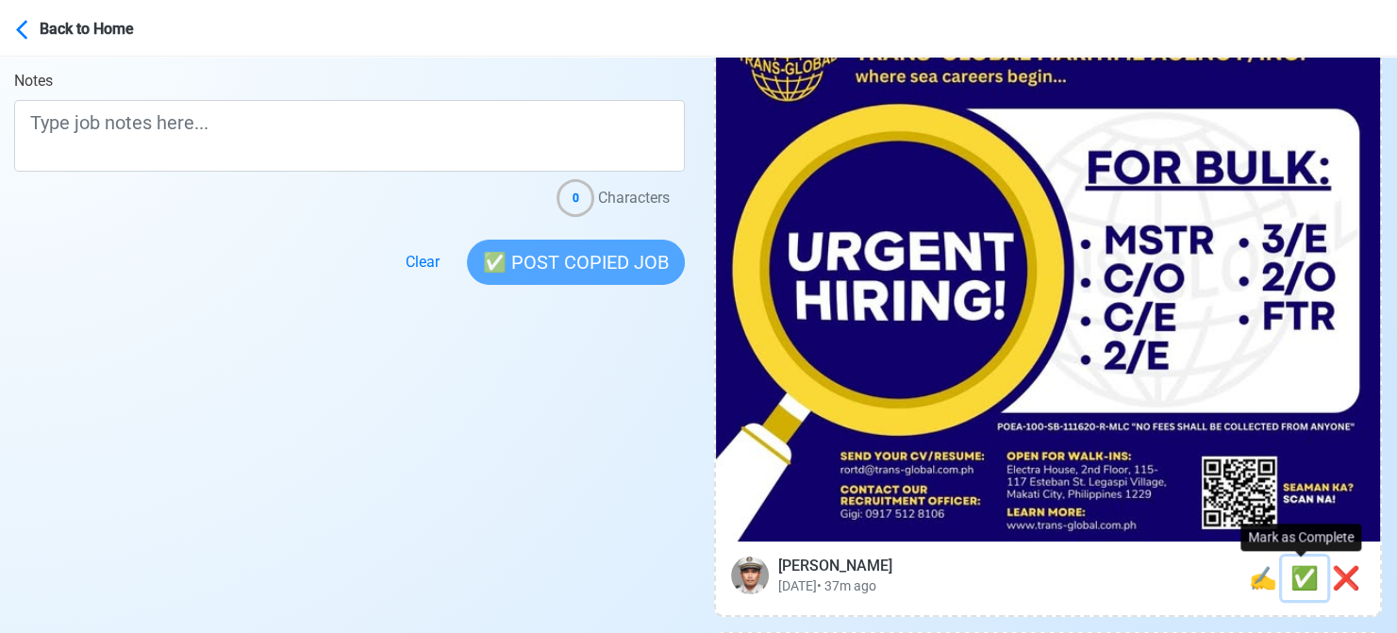
click at [1297, 574] on span "✅" at bounding box center [1304, 578] width 28 height 26
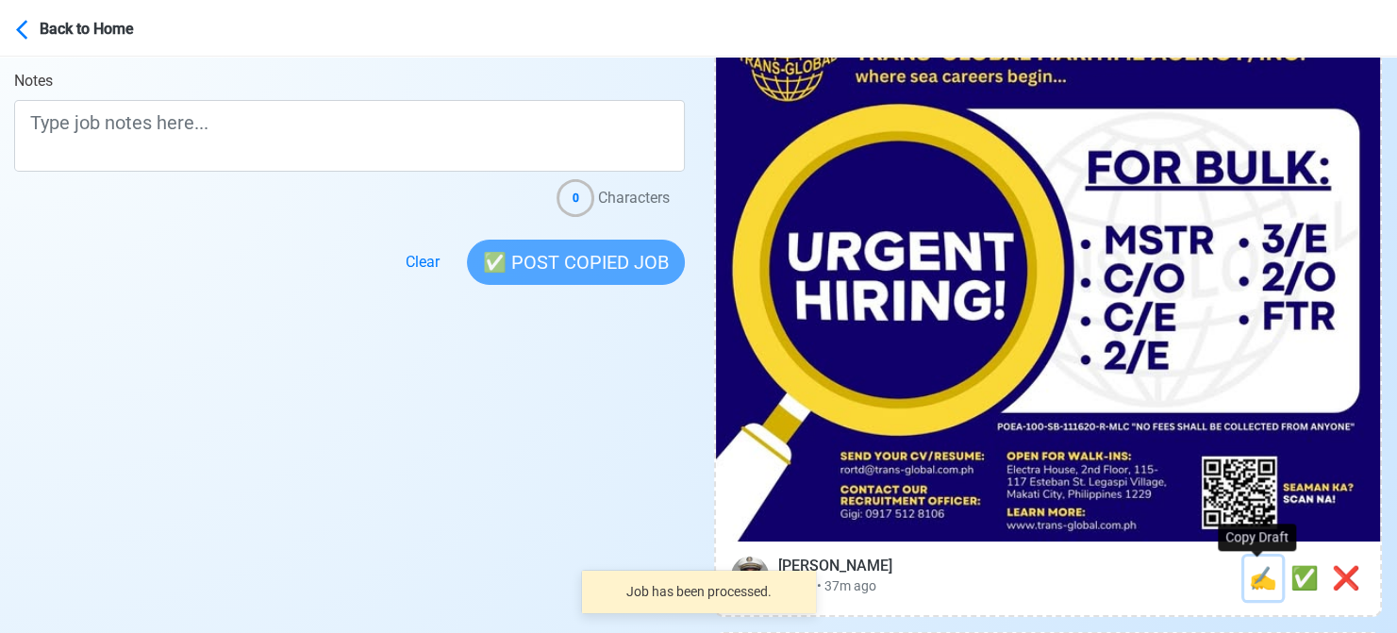
click at [1267, 574] on span "✍️" at bounding box center [1263, 578] width 28 height 26
type input "C/E"
select select
type input "TRANS-GLOBAL MARITIME AGENCY, INC."
type input "BULK"
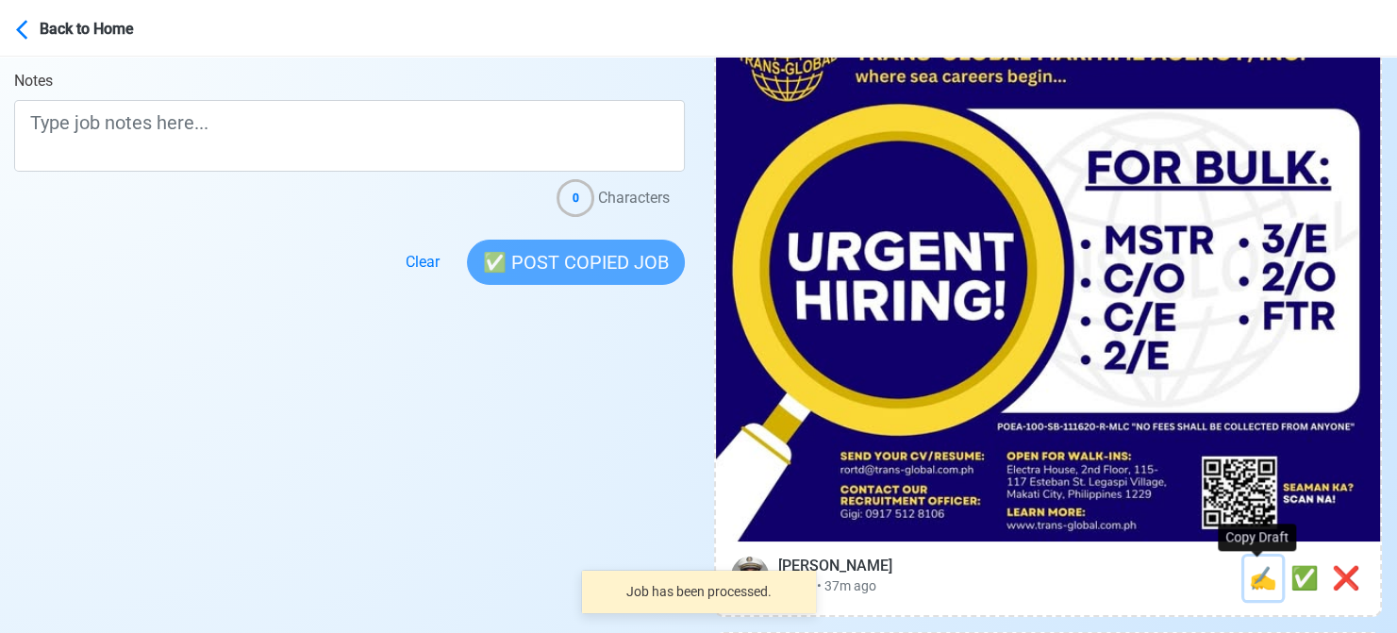
type input "[EMAIL_ADDRESS][DOMAIN_NAME]"
type textarea "🗺️ Apply now! TRANS-GLOBAL MARITIME AGENCY, INC. is looking for C/E. 🚢 BULK 👉 N…"
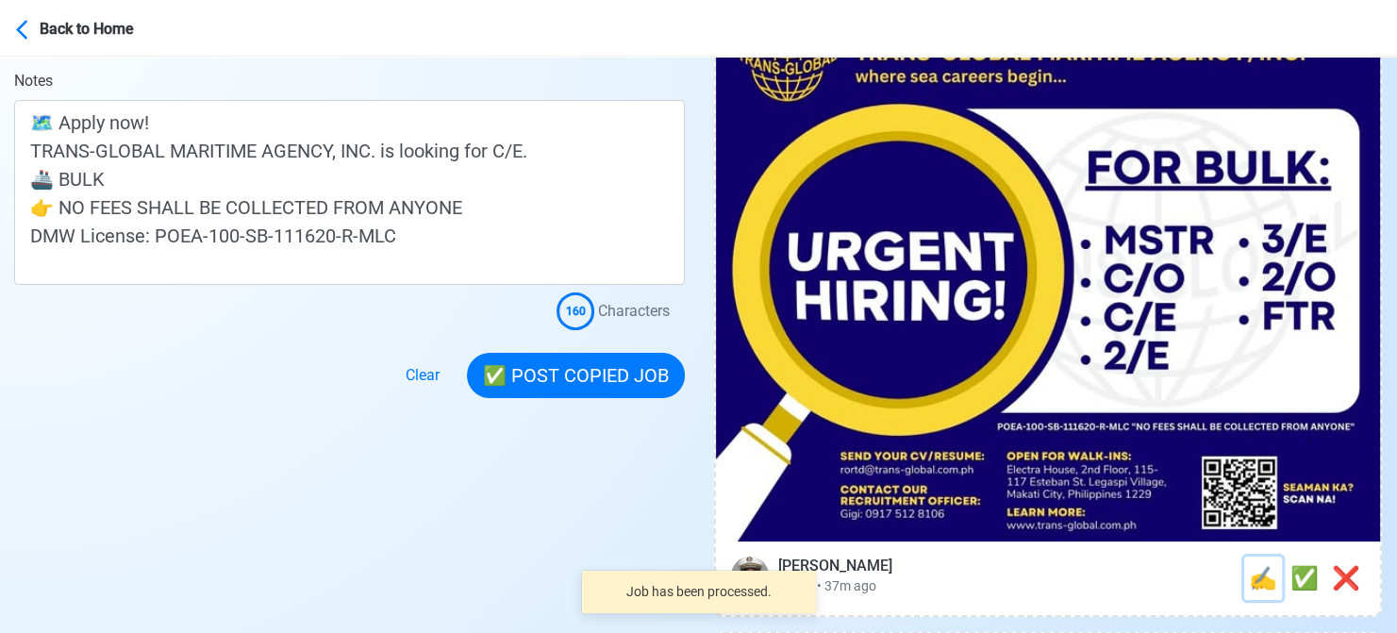
scroll to position [0, 0]
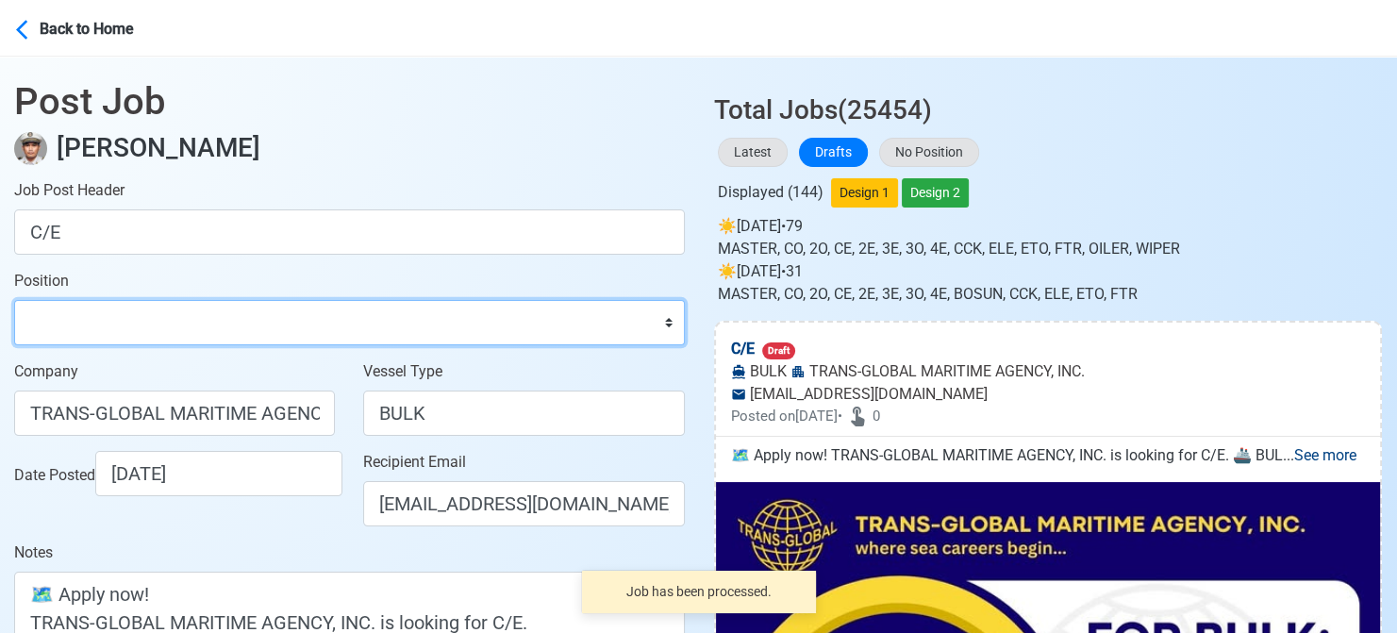
click at [205, 305] on select "Master Chief Officer 2nd Officer 3rd Officer Junior Officer Chief Engineer 2nd …" at bounding box center [349, 322] width 671 height 45
select select "Chief Engineer"
click at [14, 300] on select "Master Chief Officer 2nd Officer 3rd Officer Junior Officer Chief Engineer 2nd …" at bounding box center [349, 322] width 671 height 45
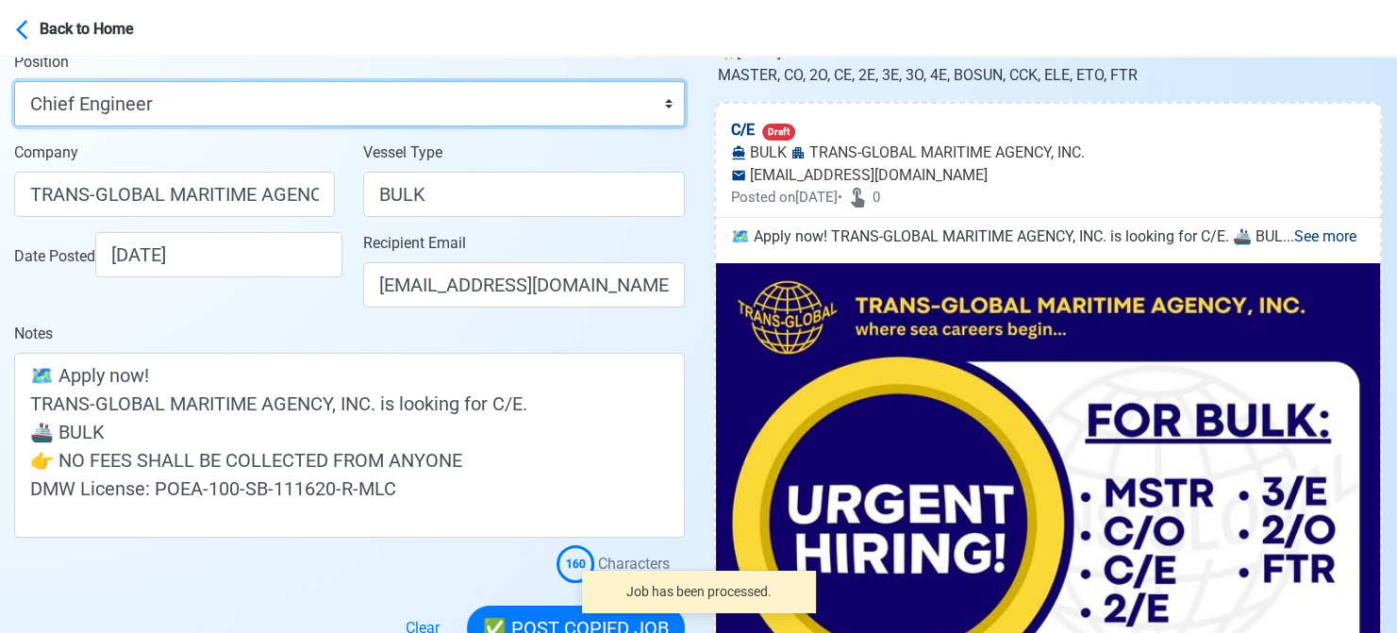
scroll to position [377, 0]
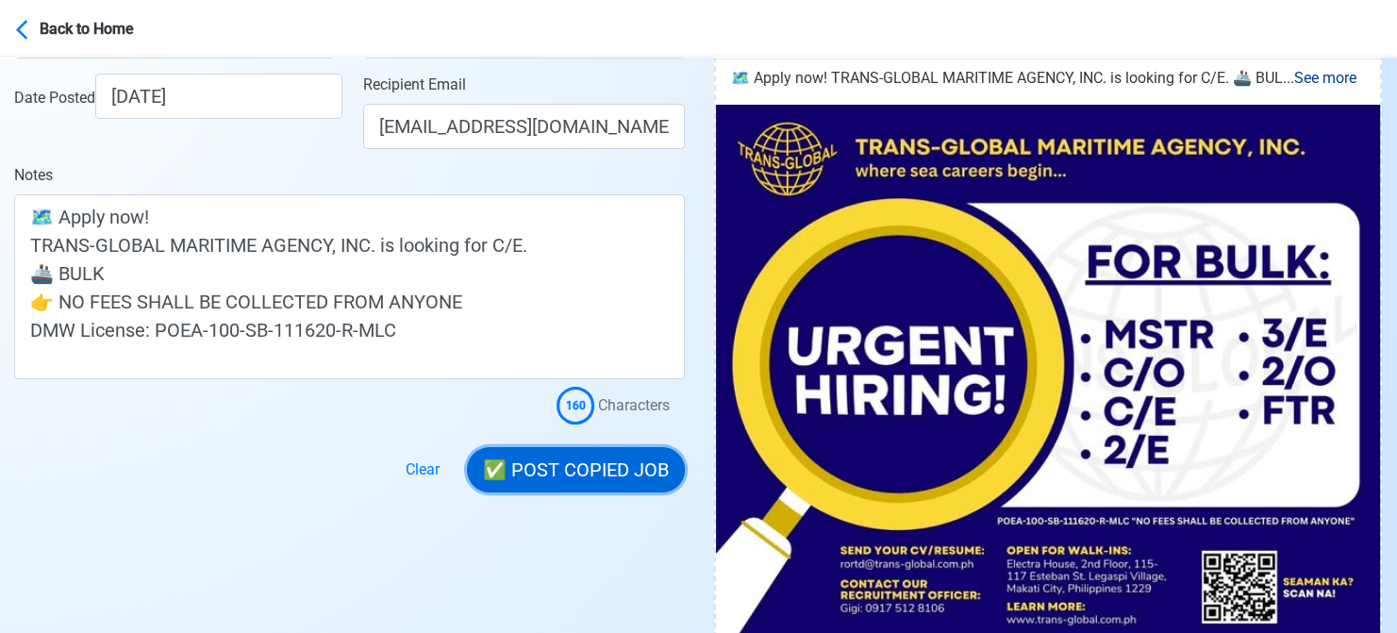
click at [604, 465] on button "✅ POST COPIED JOB" at bounding box center [576, 469] width 218 height 45
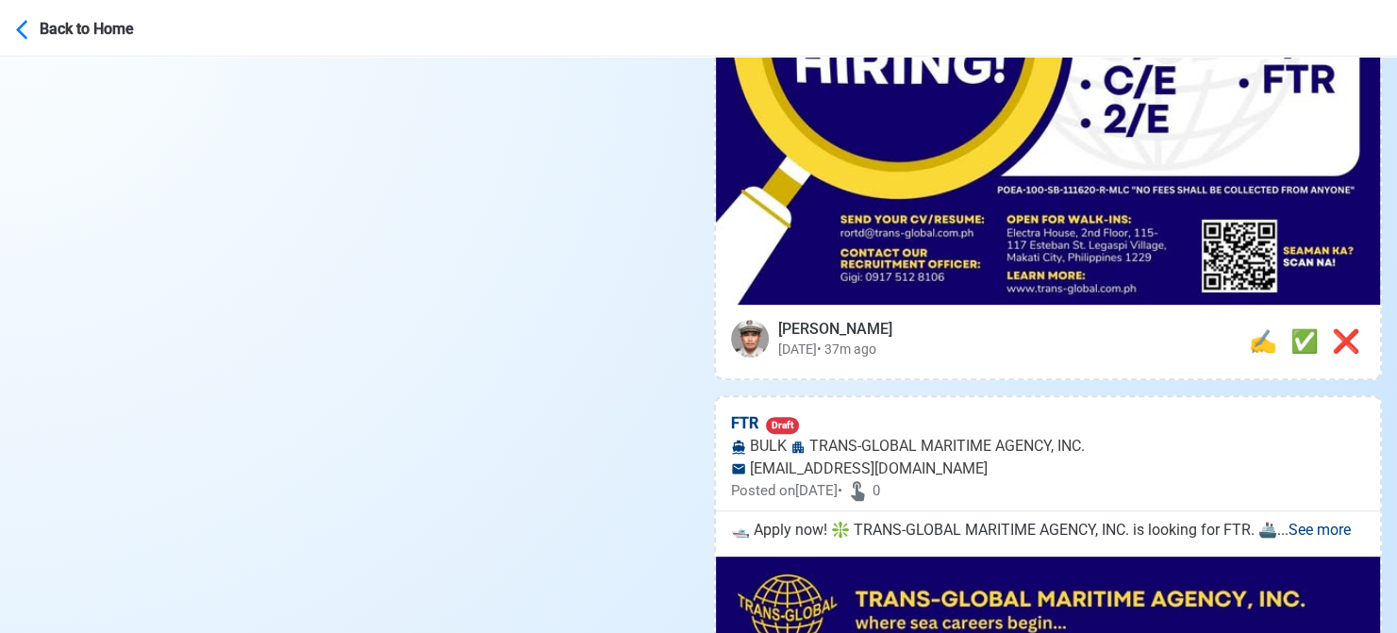
scroll to position [755, 0]
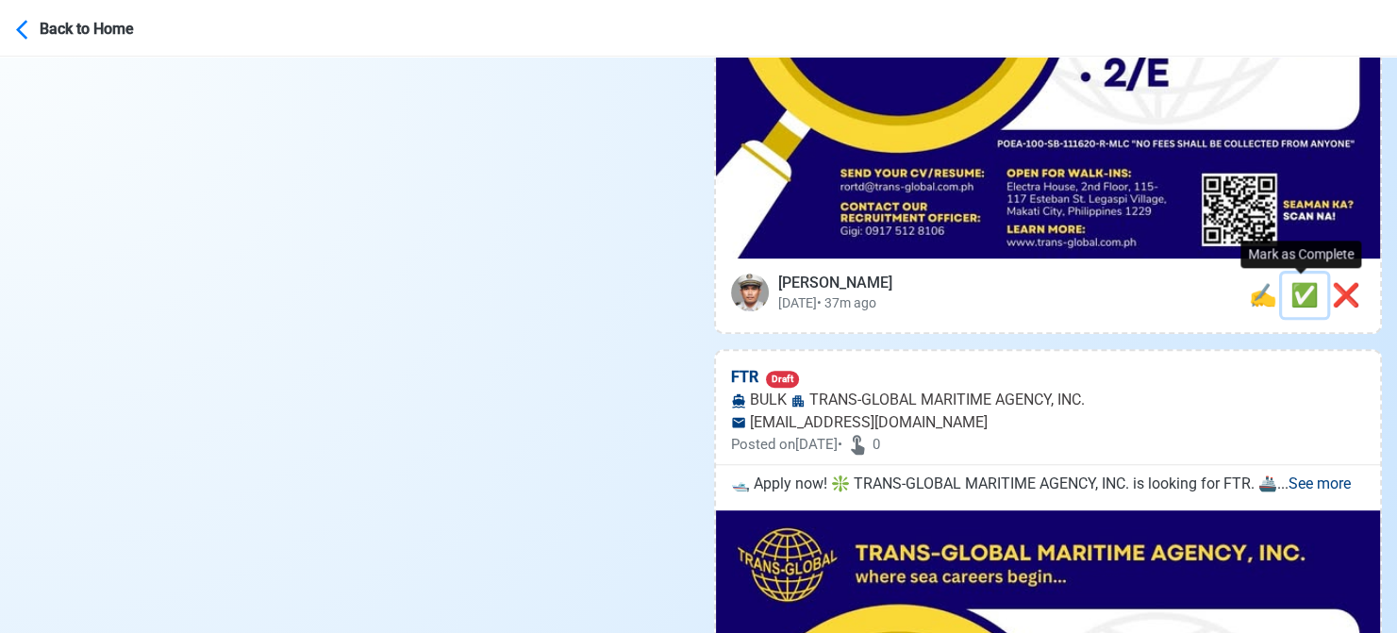
click at [1297, 292] on span "✅" at bounding box center [1304, 295] width 28 height 26
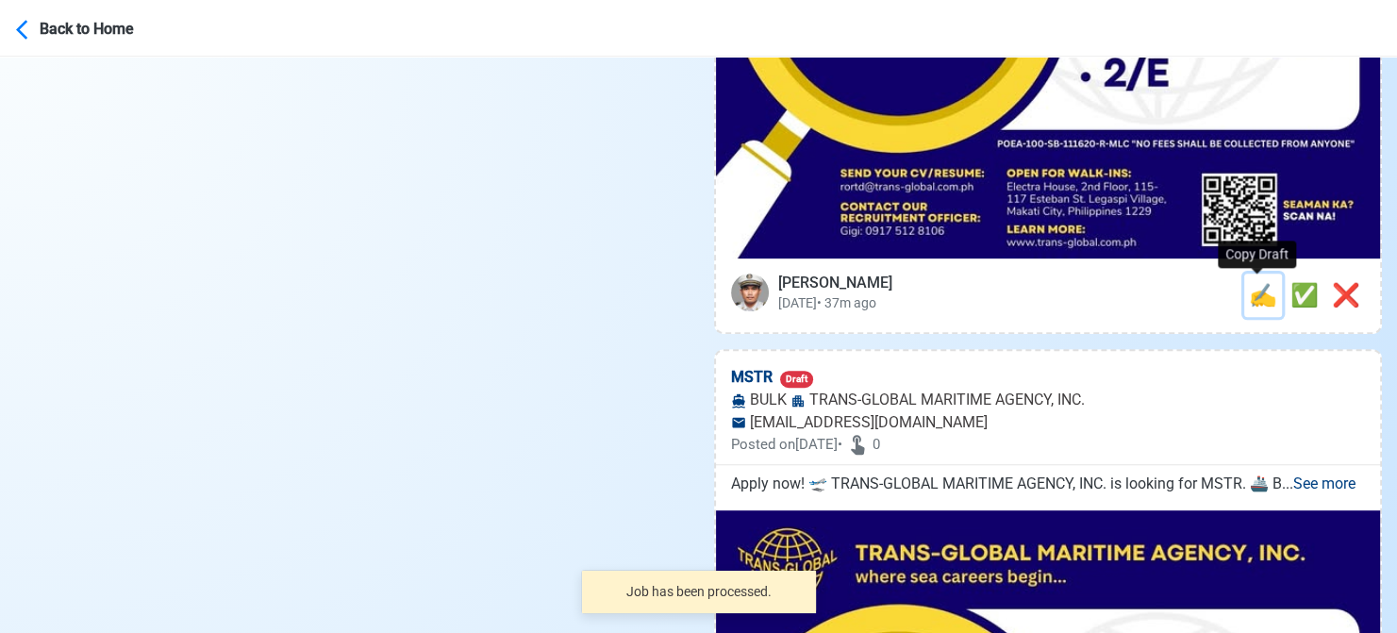
click at [1255, 301] on span "✍️" at bounding box center [1263, 295] width 28 height 26
type input "FTR"
select select
type input "TRANS-GLOBAL MARITIME AGENCY, INC."
type input "BULK"
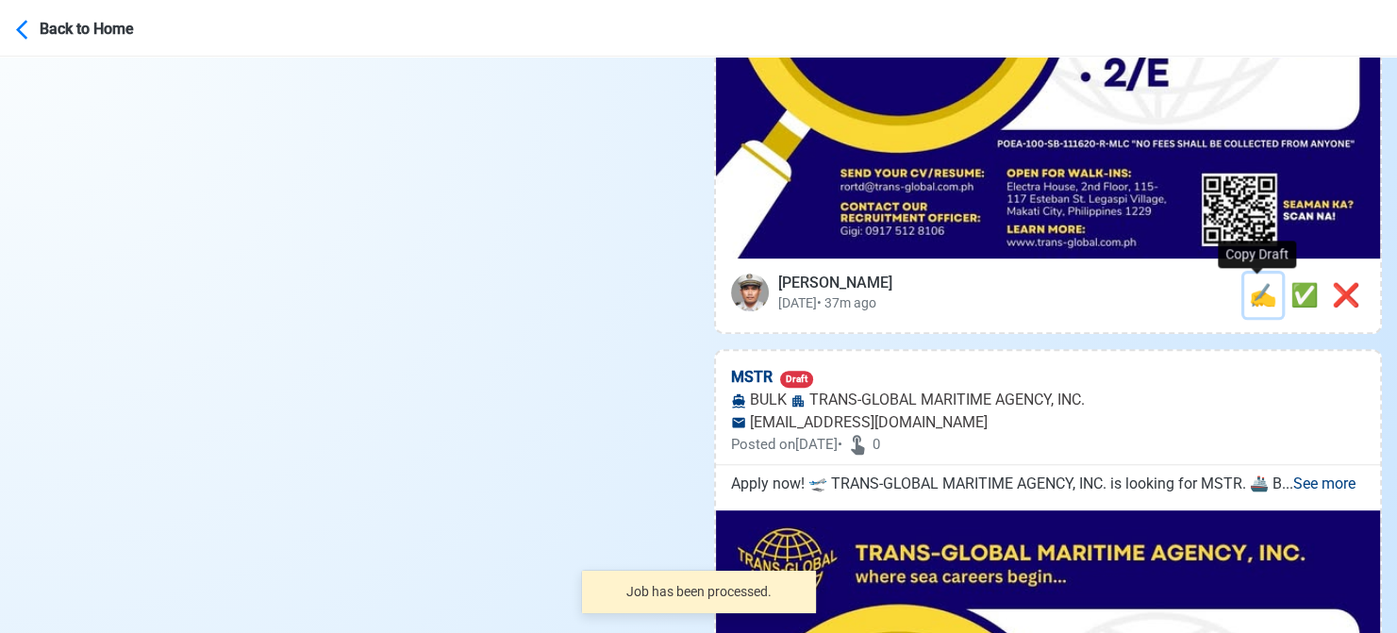
type input "[EMAIL_ADDRESS][DOMAIN_NAME]"
type textarea "🛥️ Apply now! ❇️ TRANS-GLOBAL MARITIME AGENCY, INC. is looking for FTR. 🚢 BULK …"
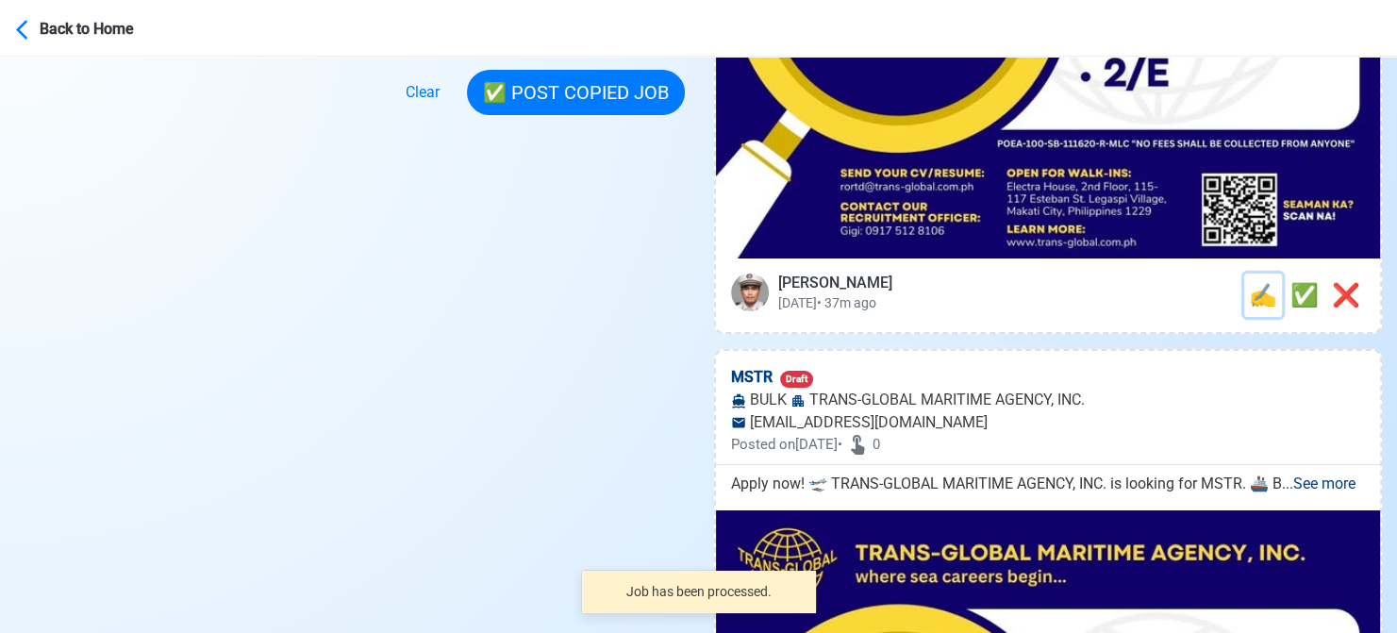
scroll to position [0, 0]
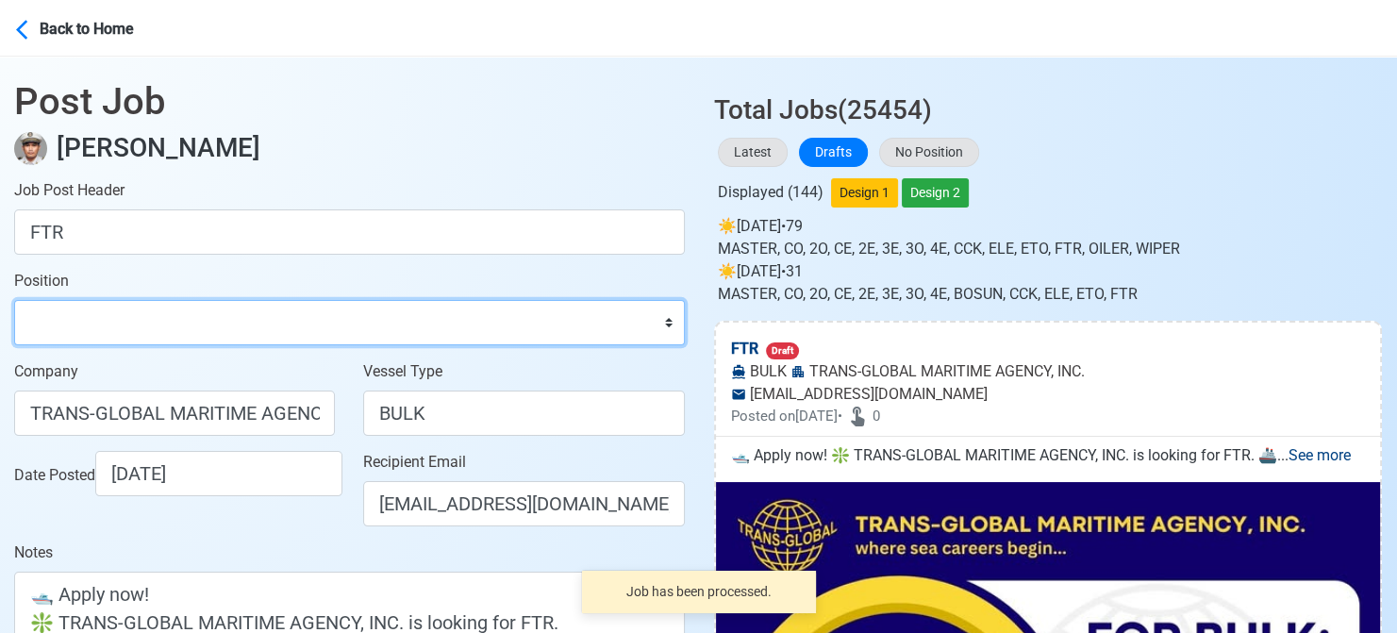
click at [94, 320] on select "Master Chief Officer 2nd Officer 3rd Officer Junior Officer Chief Engineer 2nd …" at bounding box center [349, 322] width 671 height 45
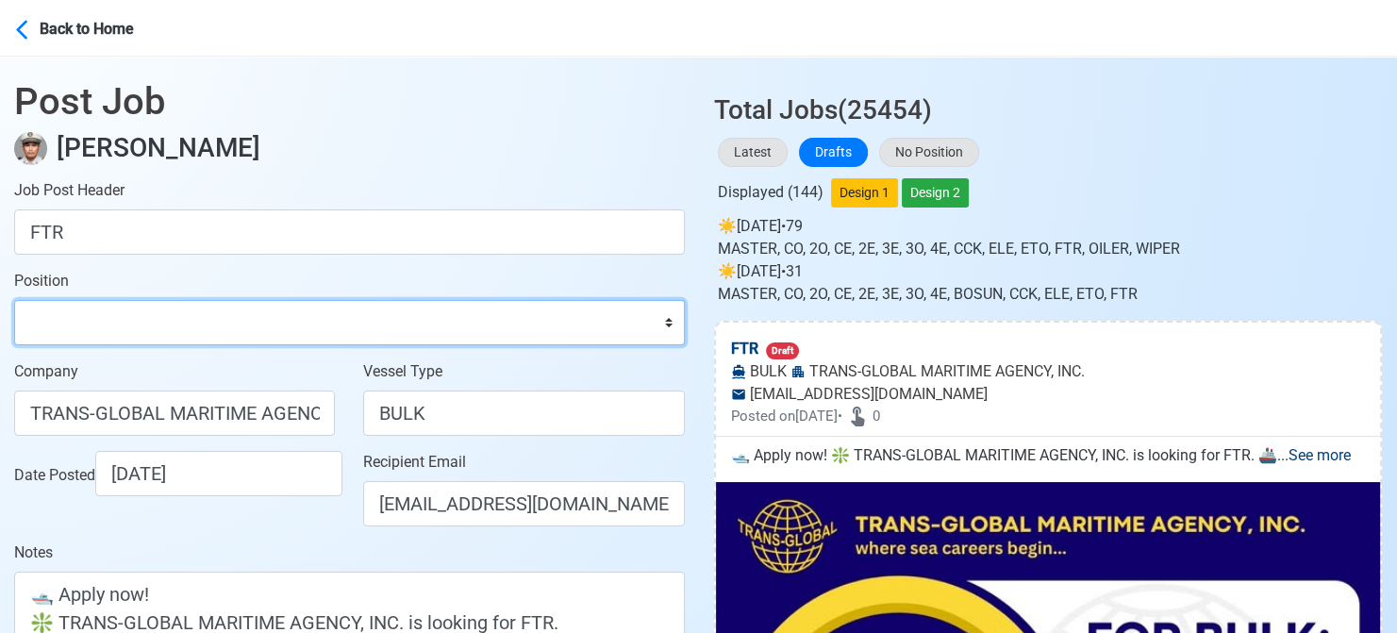
select select "Fitter"
click at [14, 300] on select "Master Chief Officer 2nd Officer 3rd Officer Junior Officer Chief Engineer 2nd …" at bounding box center [349, 322] width 671 height 45
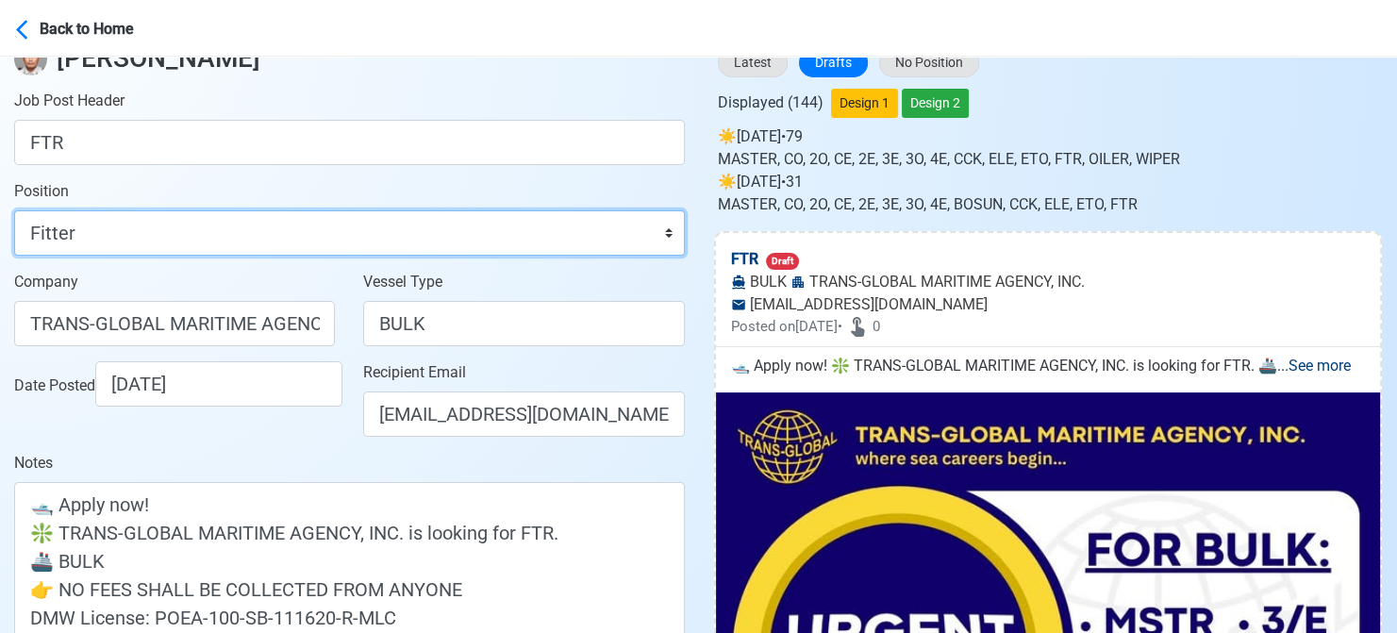
scroll to position [283, 0]
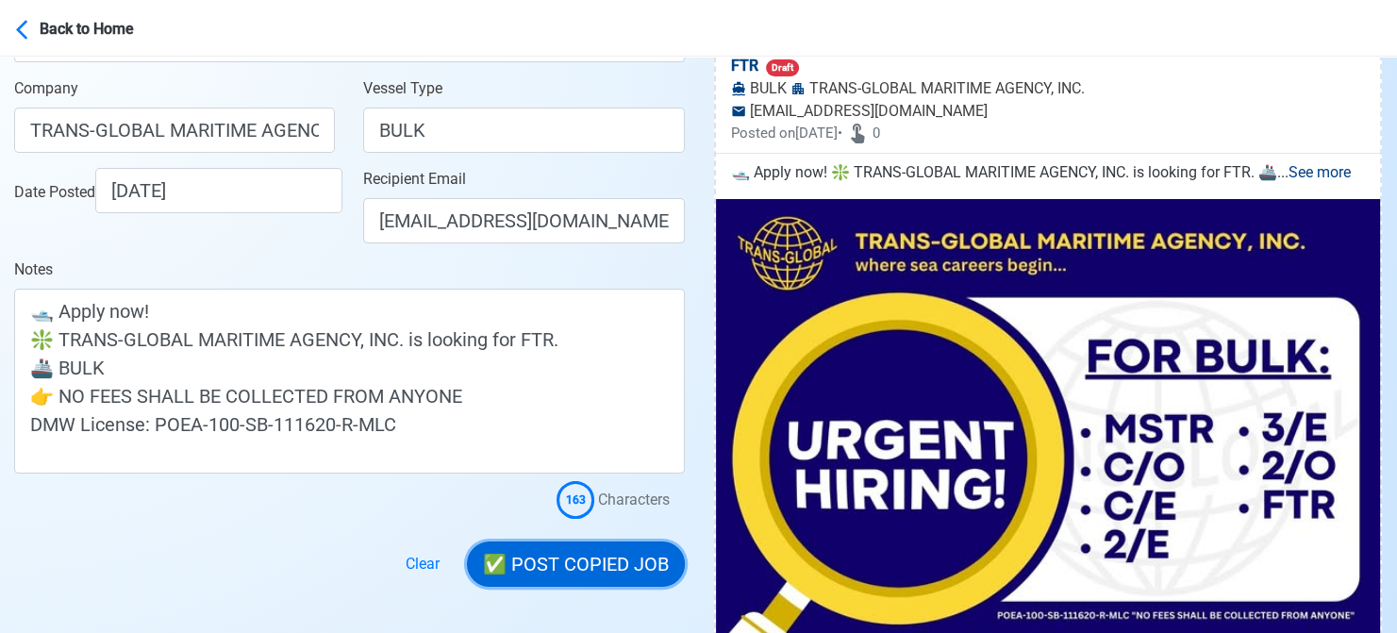
click at [593, 543] on button "✅ POST COPIED JOB" at bounding box center [576, 563] width 218 height 45
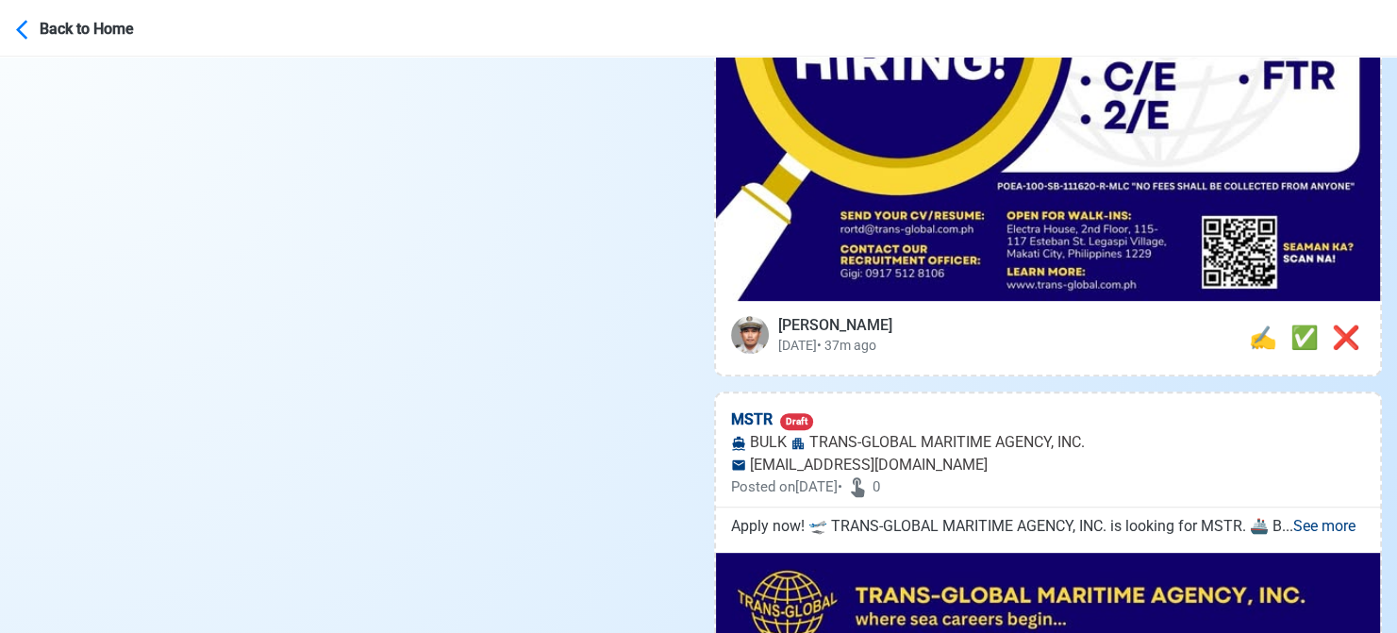
scroll to position [755, 0]
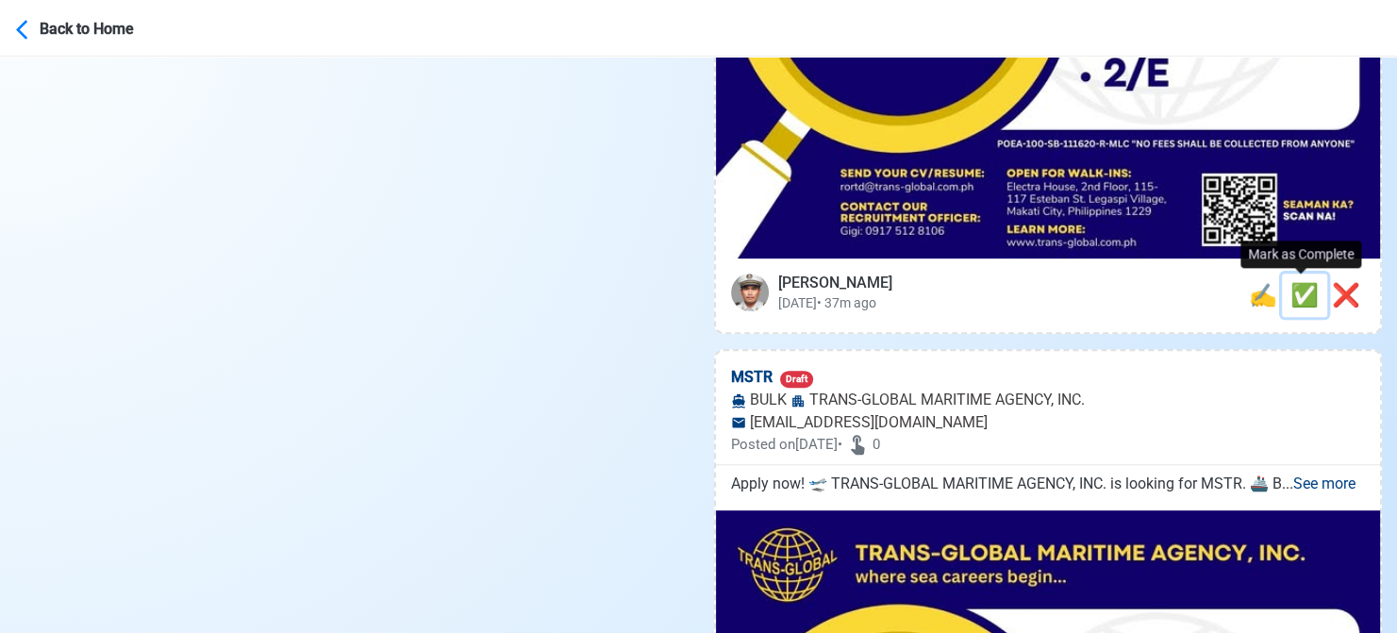
click at [1294, 290] on span "✅" at bounding box center [1304, 295] width 28 height 26
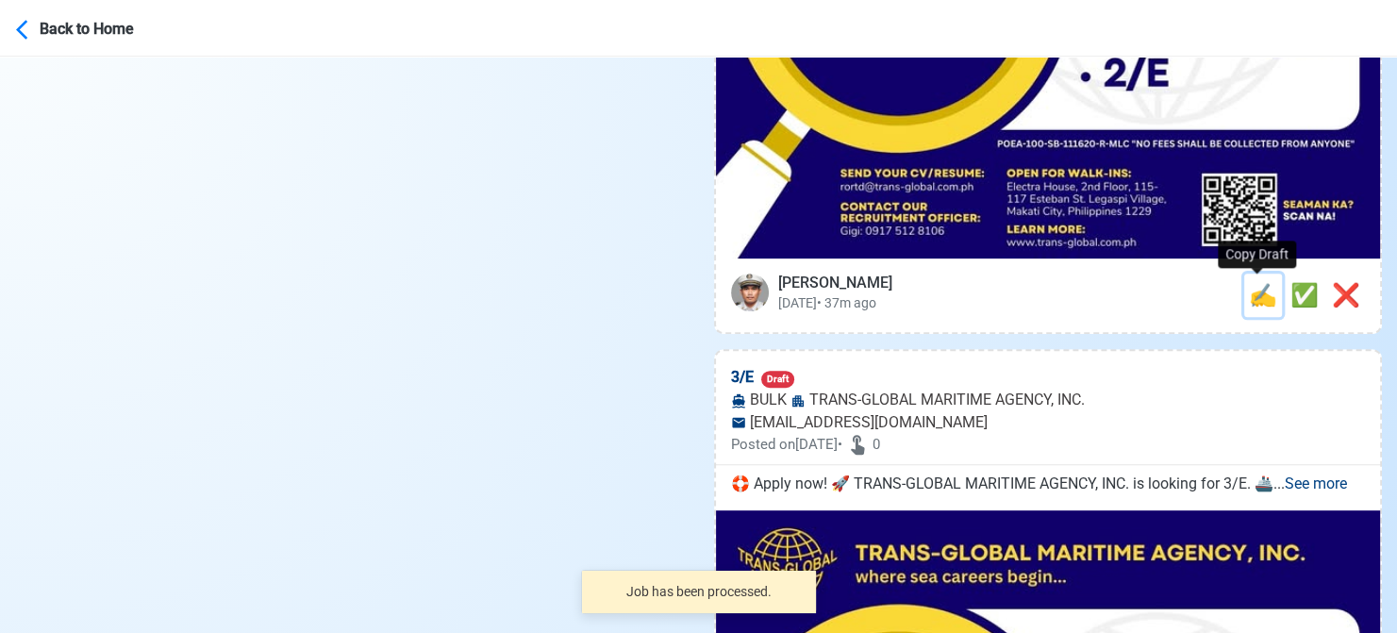
click at [1257, 294] on span "✍️" at bounding box center [1263, 295] width 28 height 26
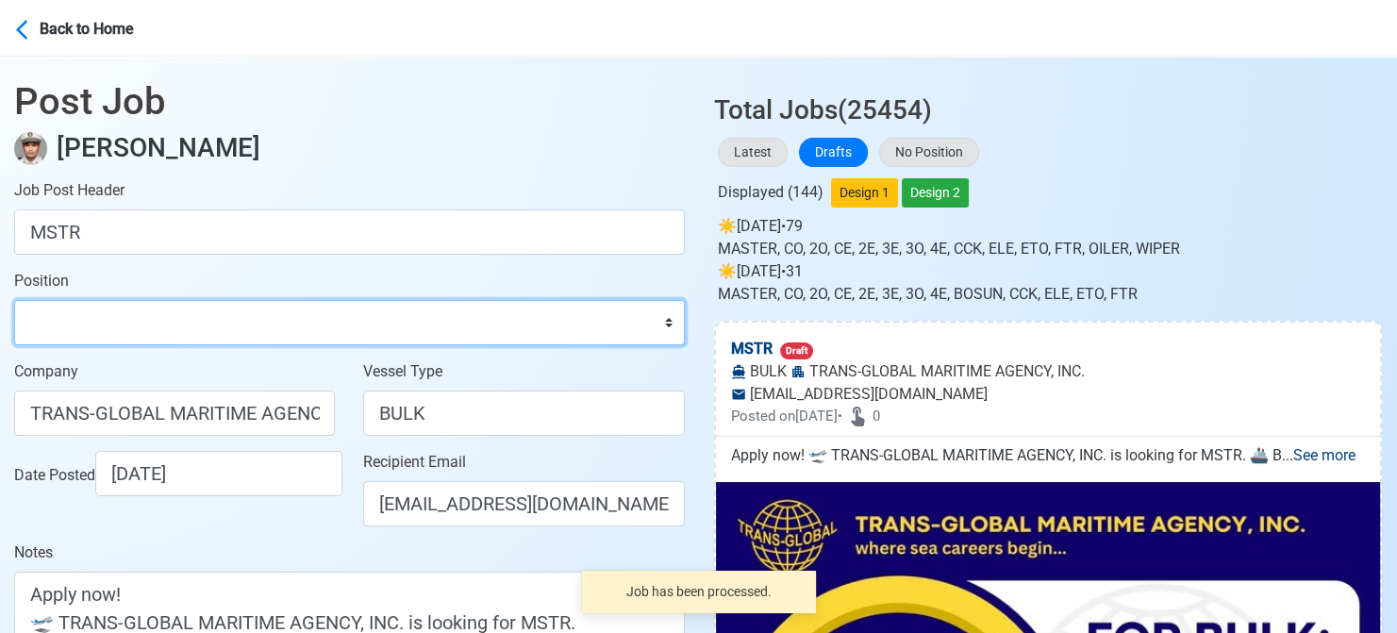
click at [102, 306] on select "Master Chief Officer 2nd Officer 3rd Officer Junior Officer Chief Engineer 2nd …" at bounding box center [349, 322] width 671 height 45
click at [14, 300] on select "Master Chief Officer 2nd Officer 3rd Officer Junior Officer Chief Engineer 2nd …" at bounding box center [349, 322] width 671 height 45
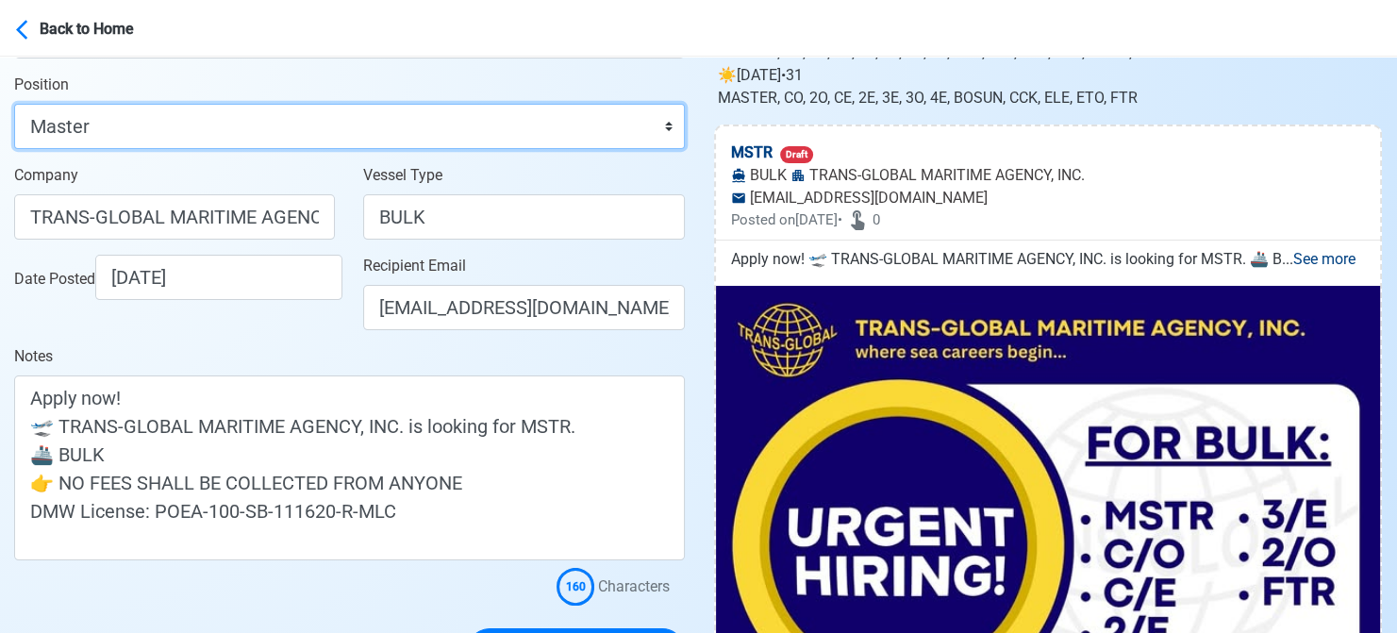
scroll to position [283, 0]
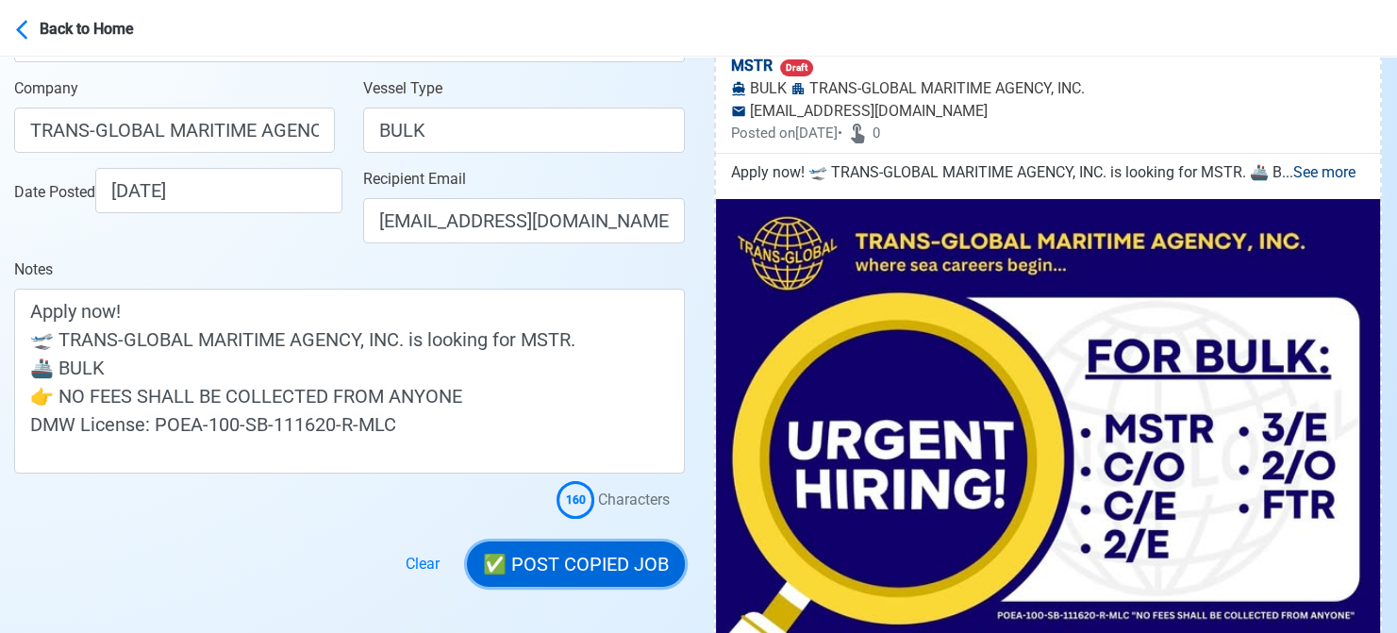
click at [643, 566] on button "✅ POST COPIED JOB" at bounding box center [576, 563] width 218 height 45
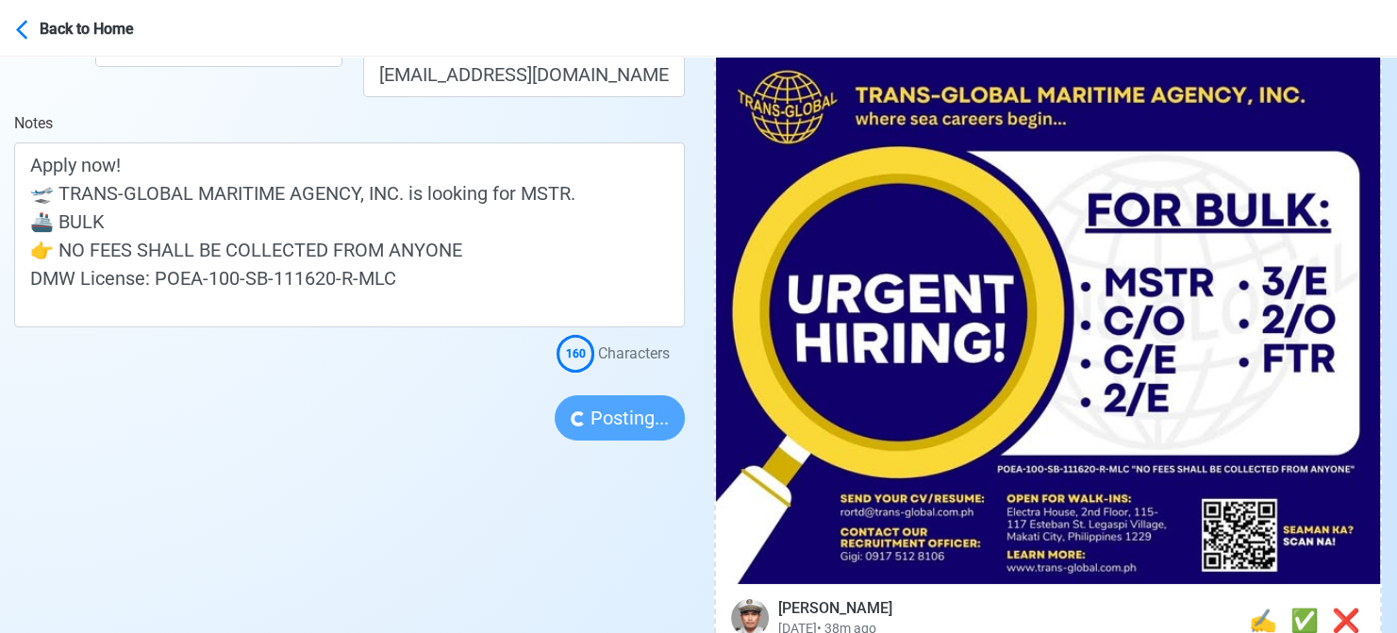
scroll to position [472, 0]
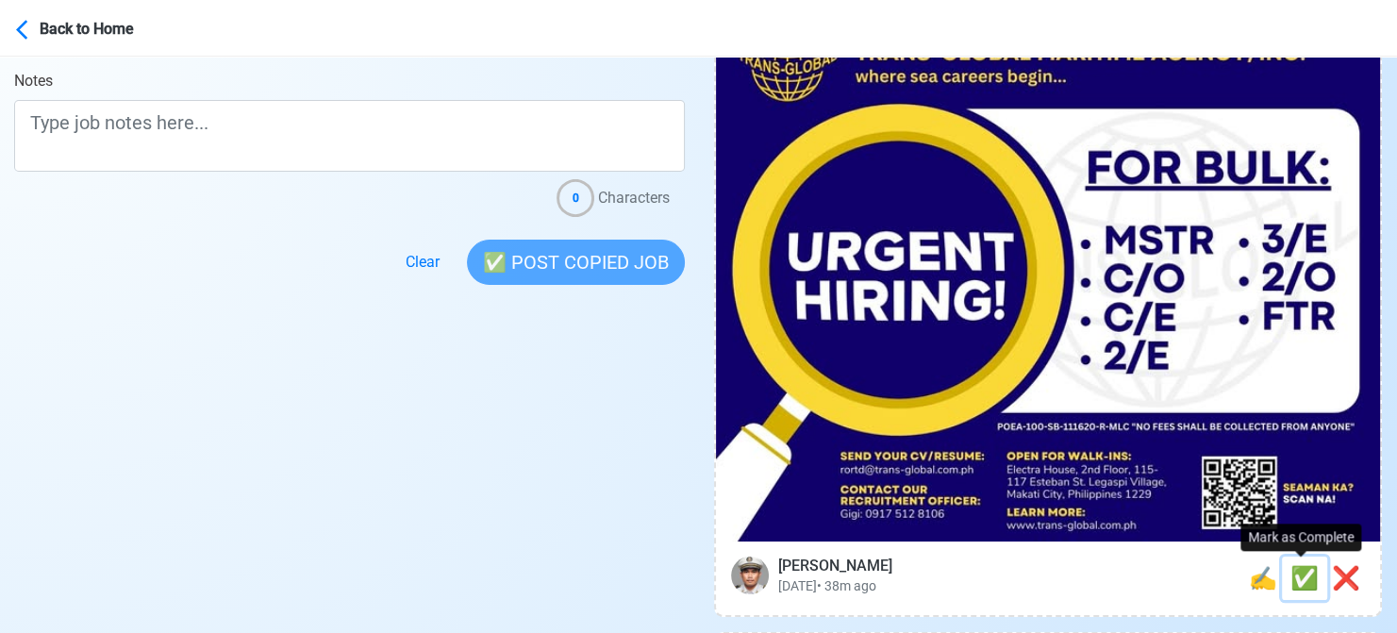
click at [1293, 583] on span "✅" at bounding box center [1304, 578] width 28 height 26
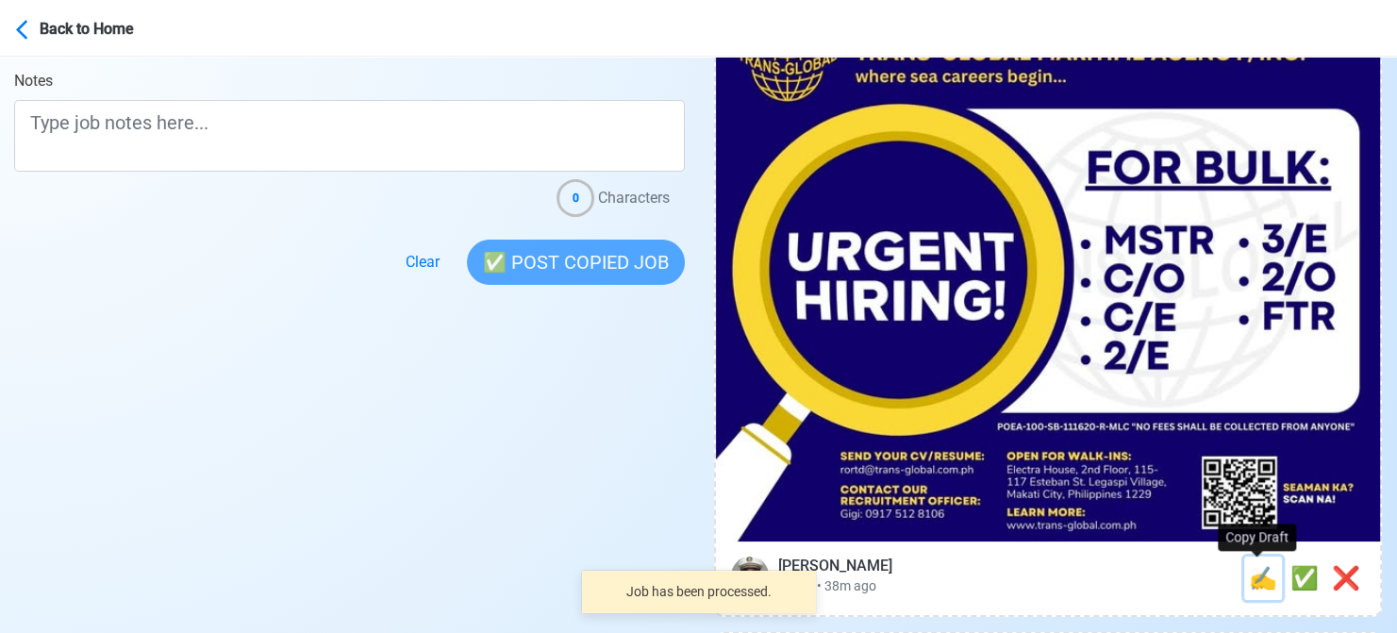
click at [1259, 581] on span "✍️" at bounding box center [1263, 578] width 28 height 26
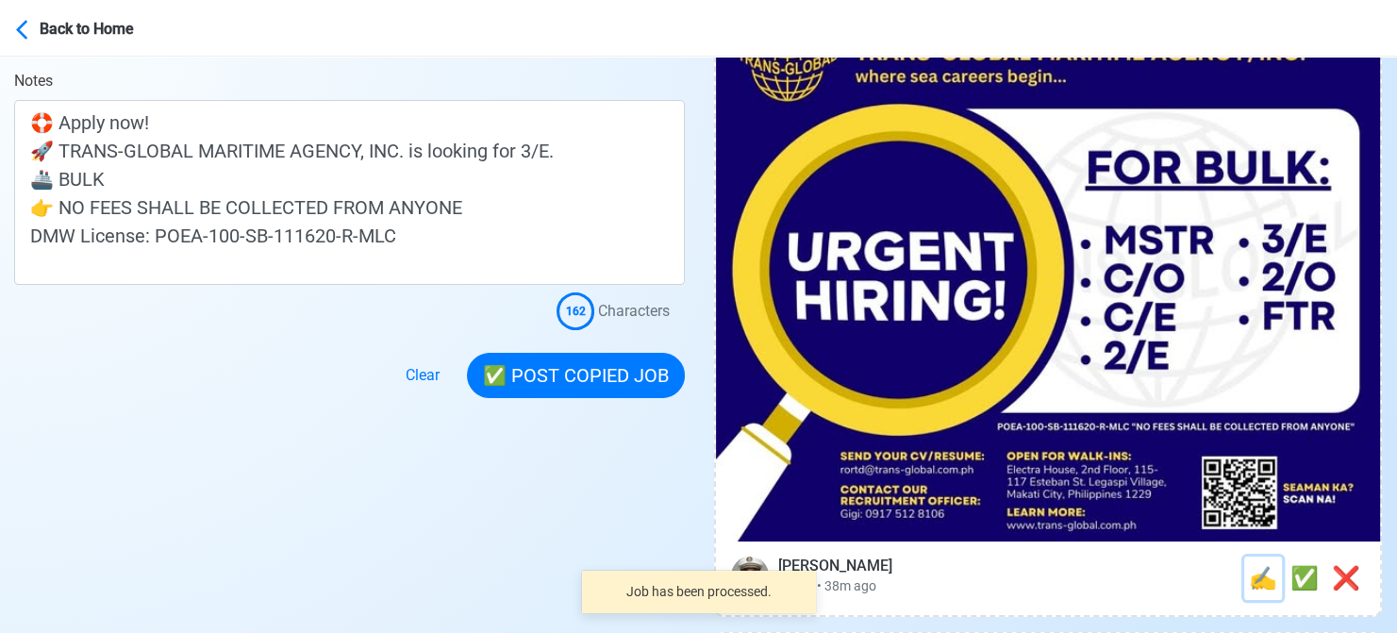
scroll to position [0, 0]
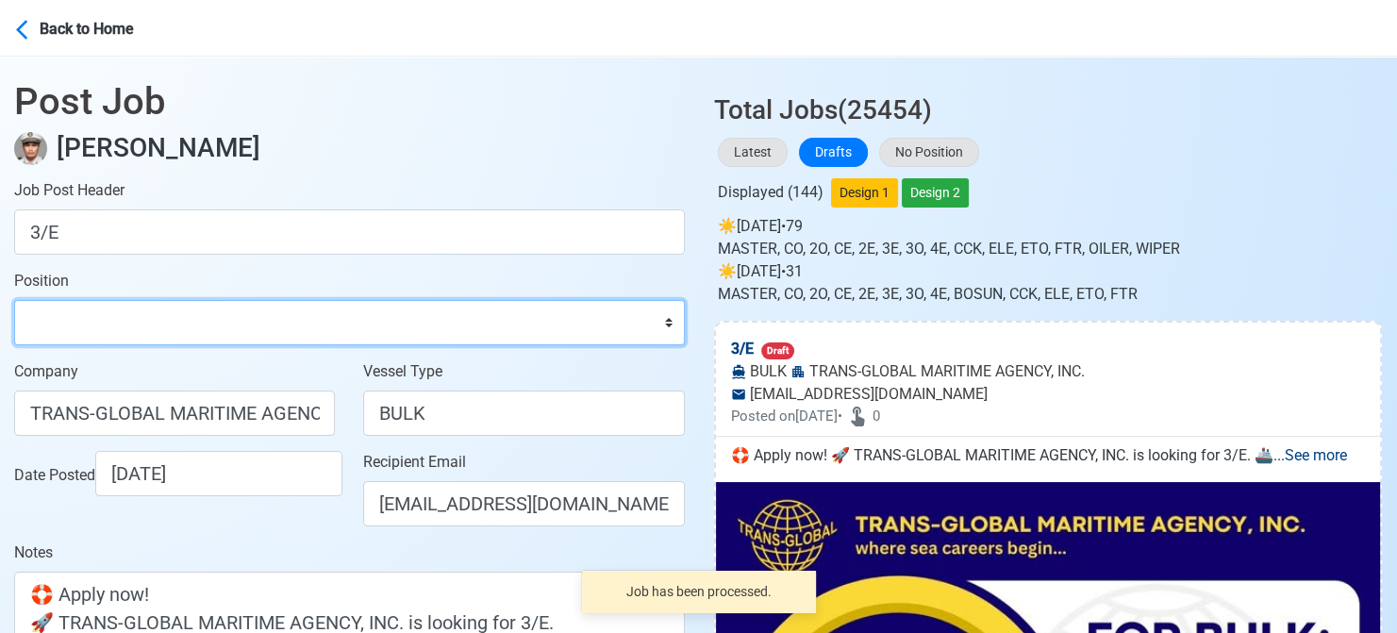
drag, startPoint x: 244, startPoint y: 331, endPoint x: 234, endPoint y: 306, distance: 27.5
click at [244, 331] on select "Master Chief Officer 2nd Officer 3rd Officer Junior Officer Chief Engineer 2nd …" at bounding box center [349, 322] width 671 height 45
click at [14, 300] on select "Master Chief Officer 2nd Officer 3rd Officer Junior Officer Chief Engineer 2nd …" at bounding box center [349, 322] width 671 height 45
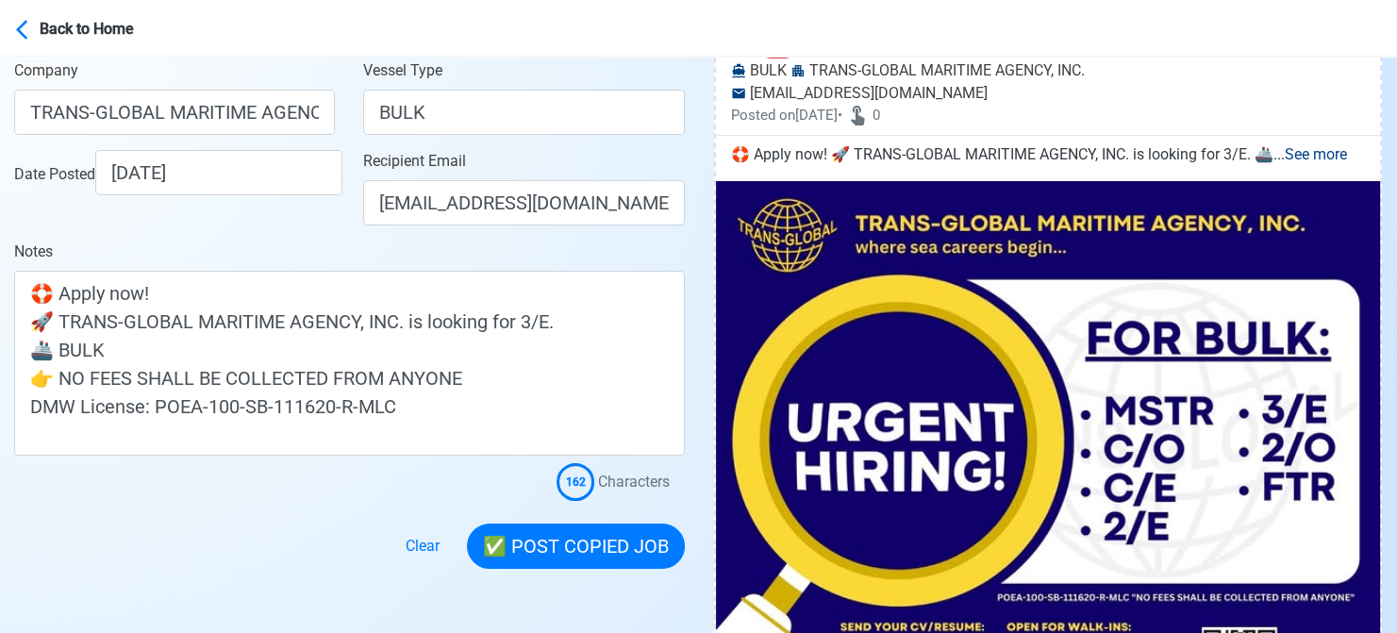
scroll to position [377, 0]
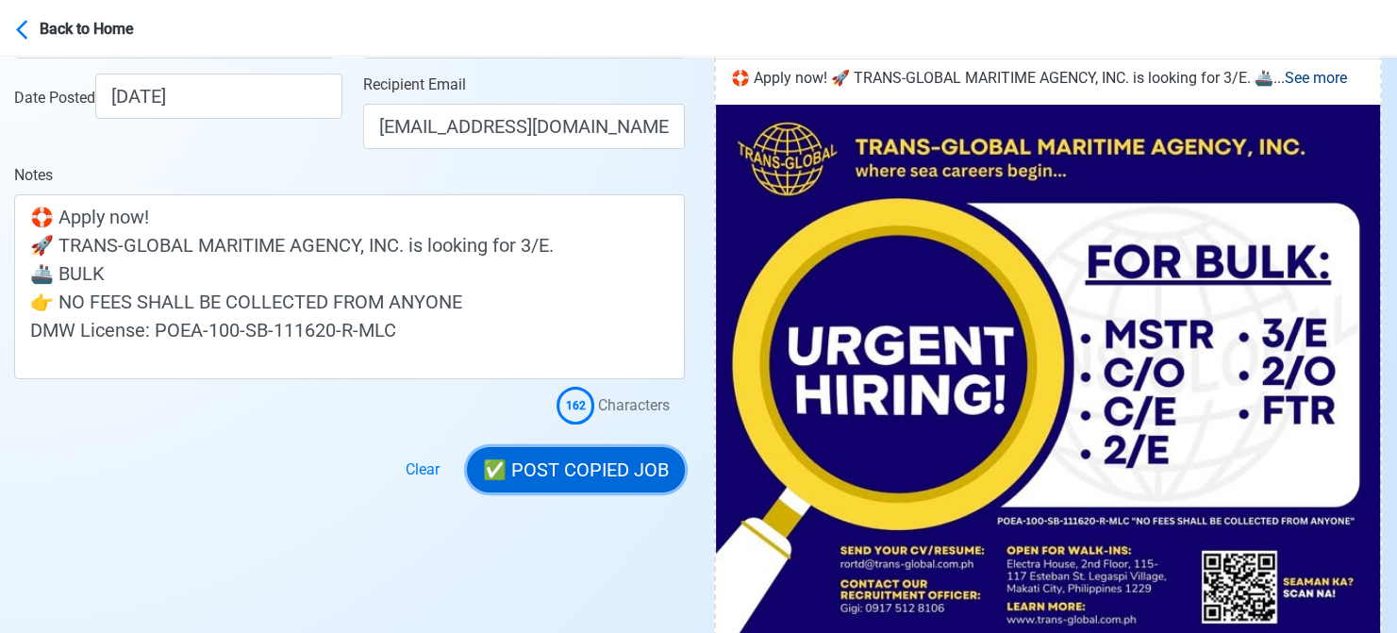
click at [595, 470] on button "✅ POST COPIED JOB" at bounding box center [576, 469] width 218 height 45
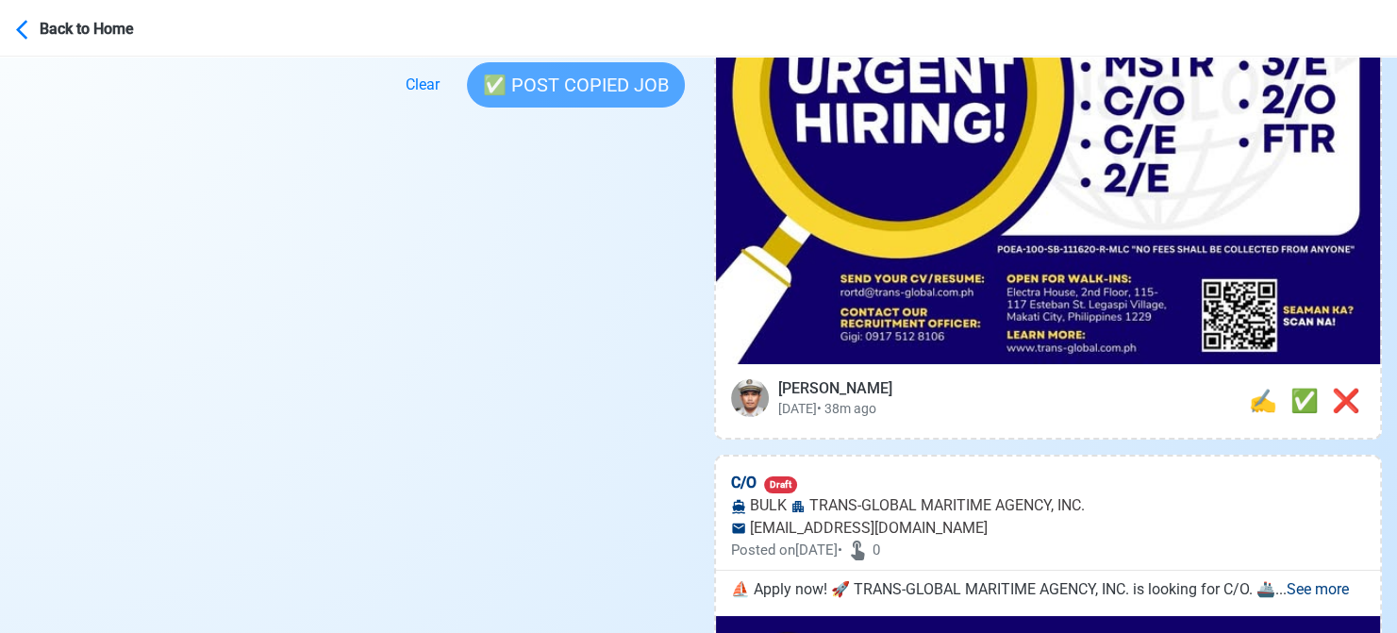
scroll to position [660, 0]
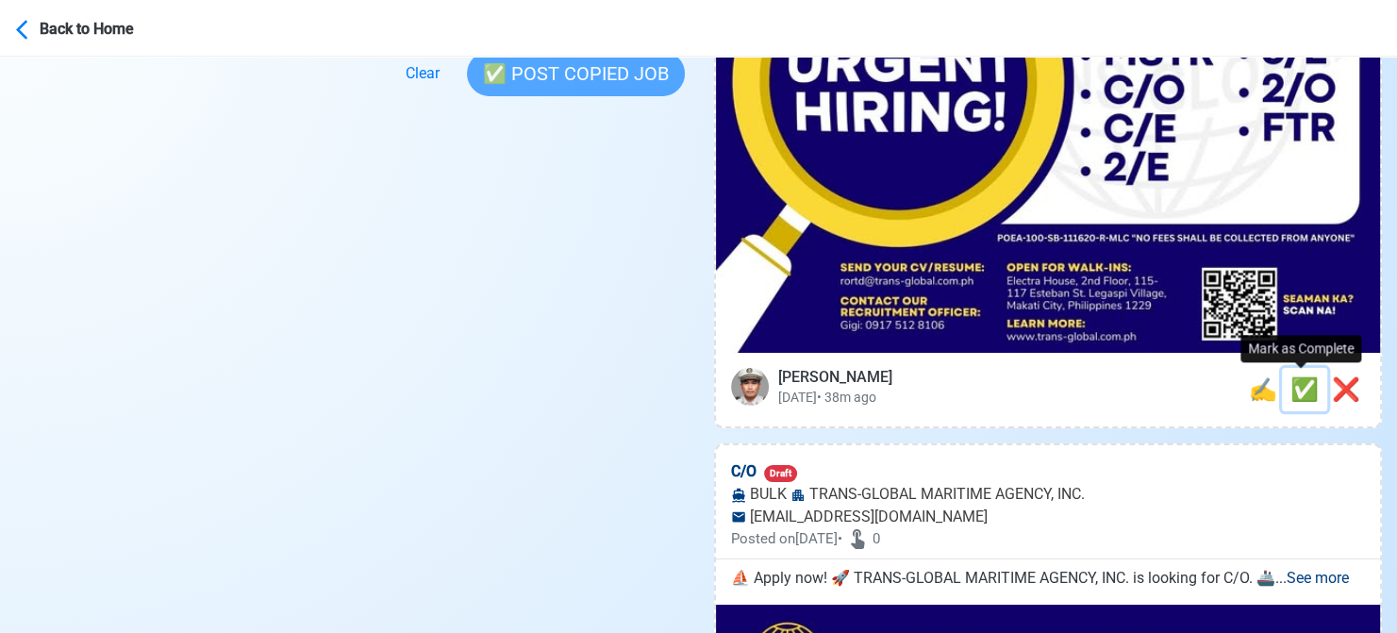
click at [1300, 388] on span "✅" at bounding box center [1304, 389] width 28 height 26
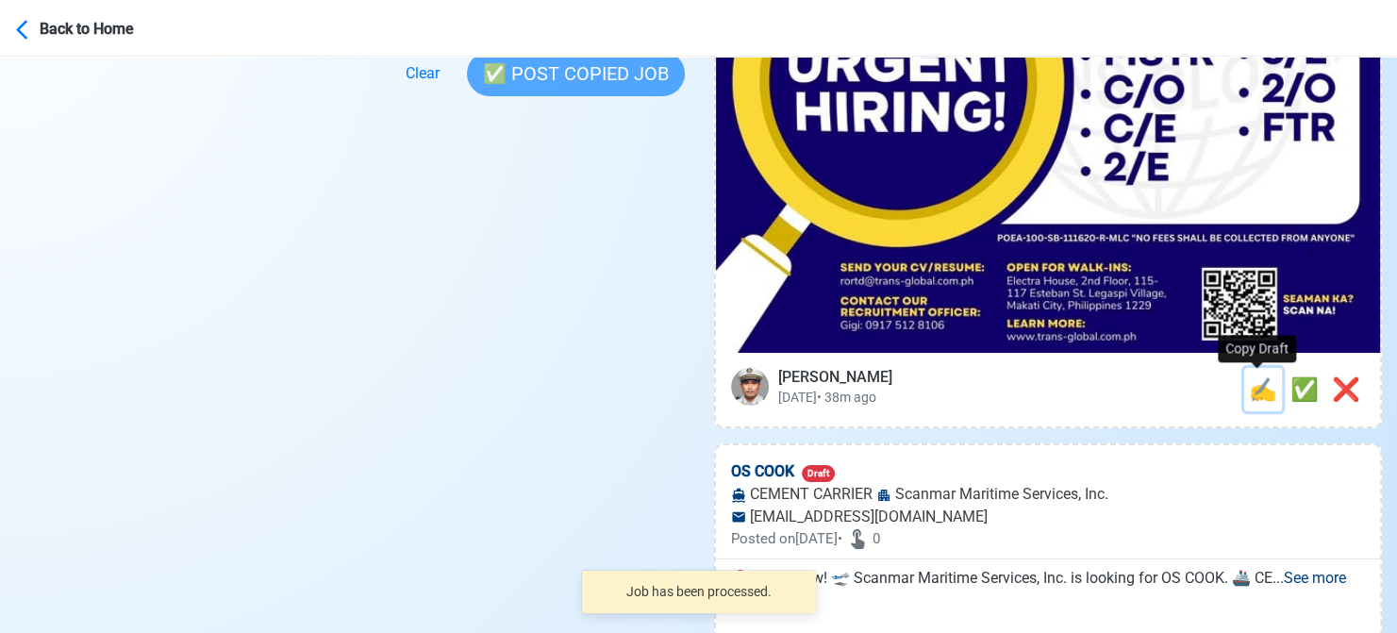
click at [1256, 390] on span "✍️" at bounding box center [1263, 389] width 28 height 26
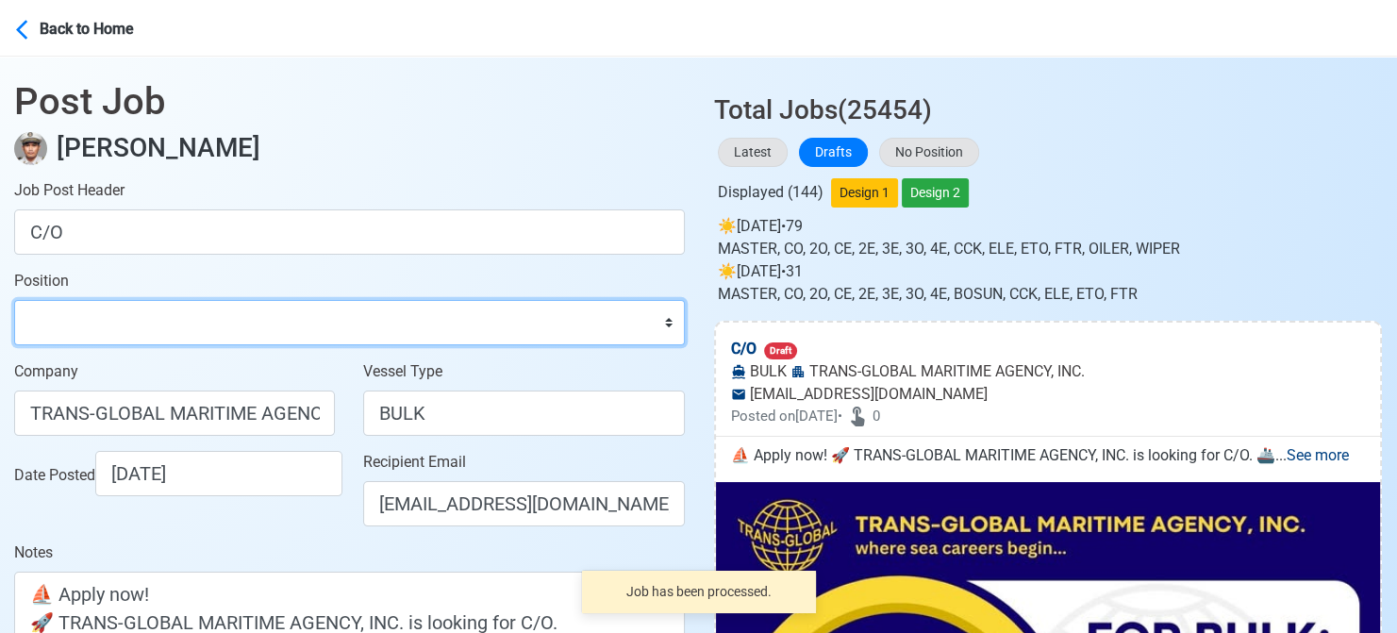
click at [89, 315] on select "Master Chief Officer 2nd Officer 3rd Officer Junior Officer Chief Engineer 2nd …" at bounding box center [349, 322] width 671 height 45
click at [14, 300] on select "Master Chief Officer 2nd Officer 3rd Officer Junior Officer Chief Engineer 2nd …" at bounding box center [349, 322] width 671 height 45
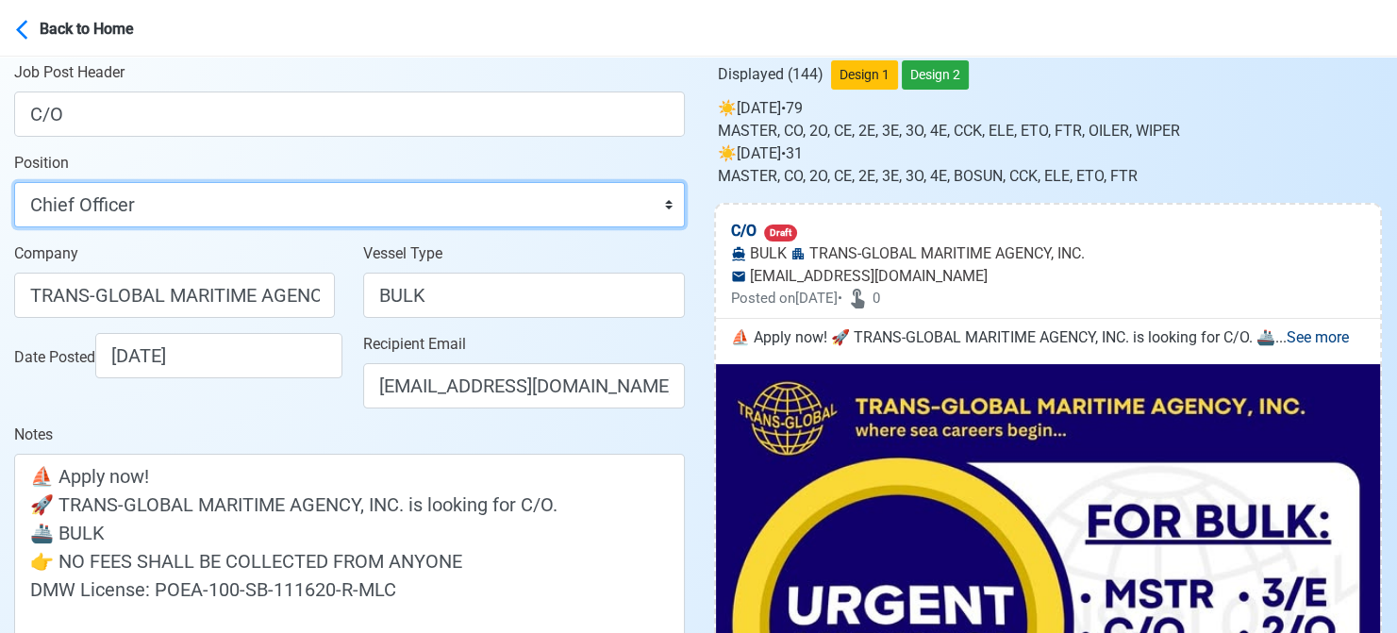
scroll to position [377, 0]
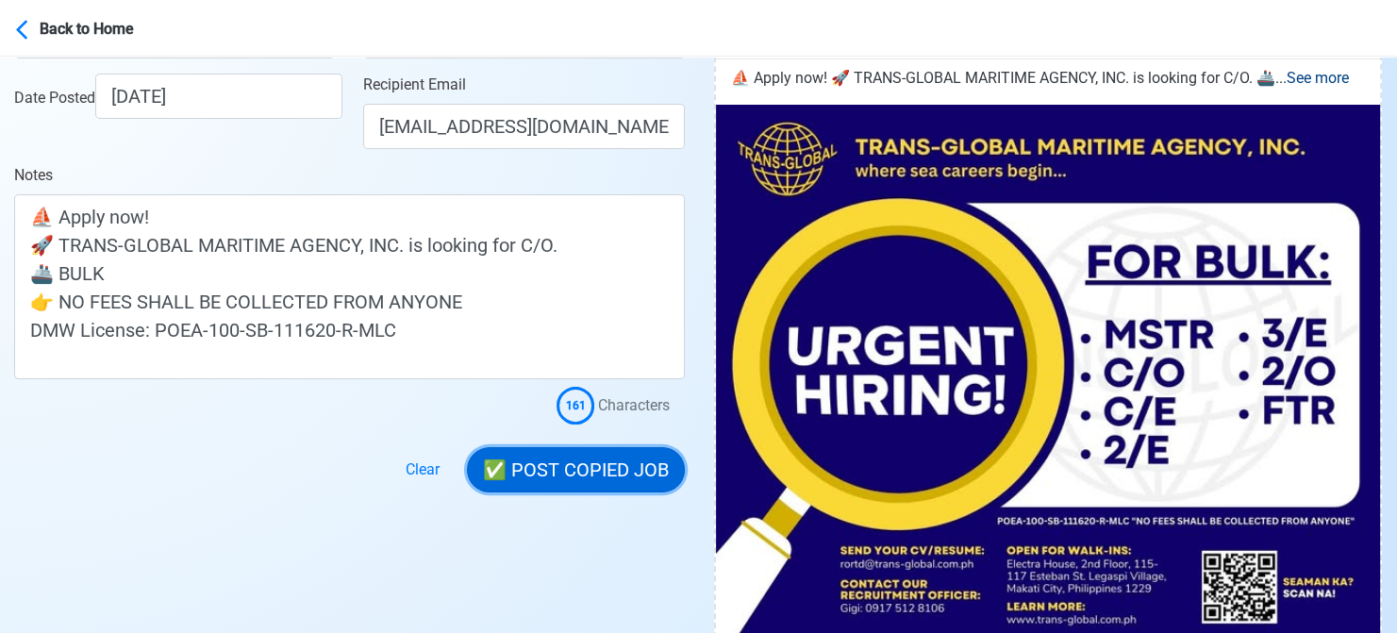
click at [604, 464] on button "✅ POST COPIED JOB" at bounding box center [576, 469] width 218 height 45
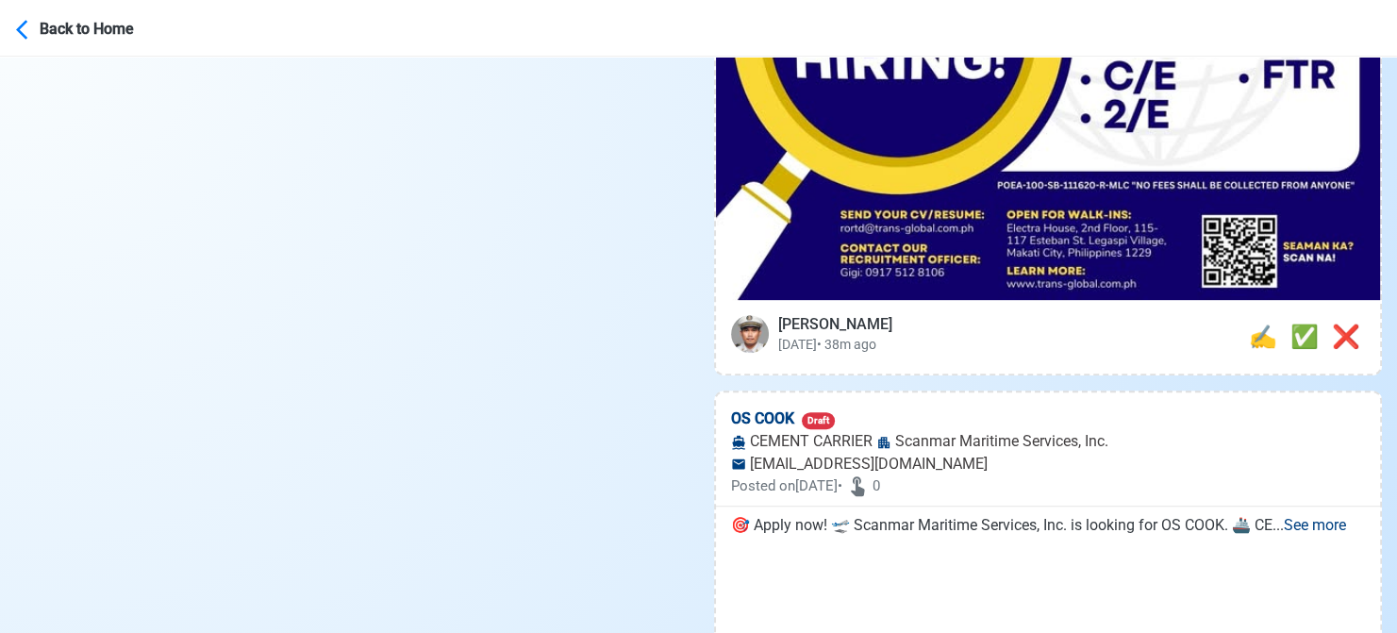
scroll to position [755, 0]
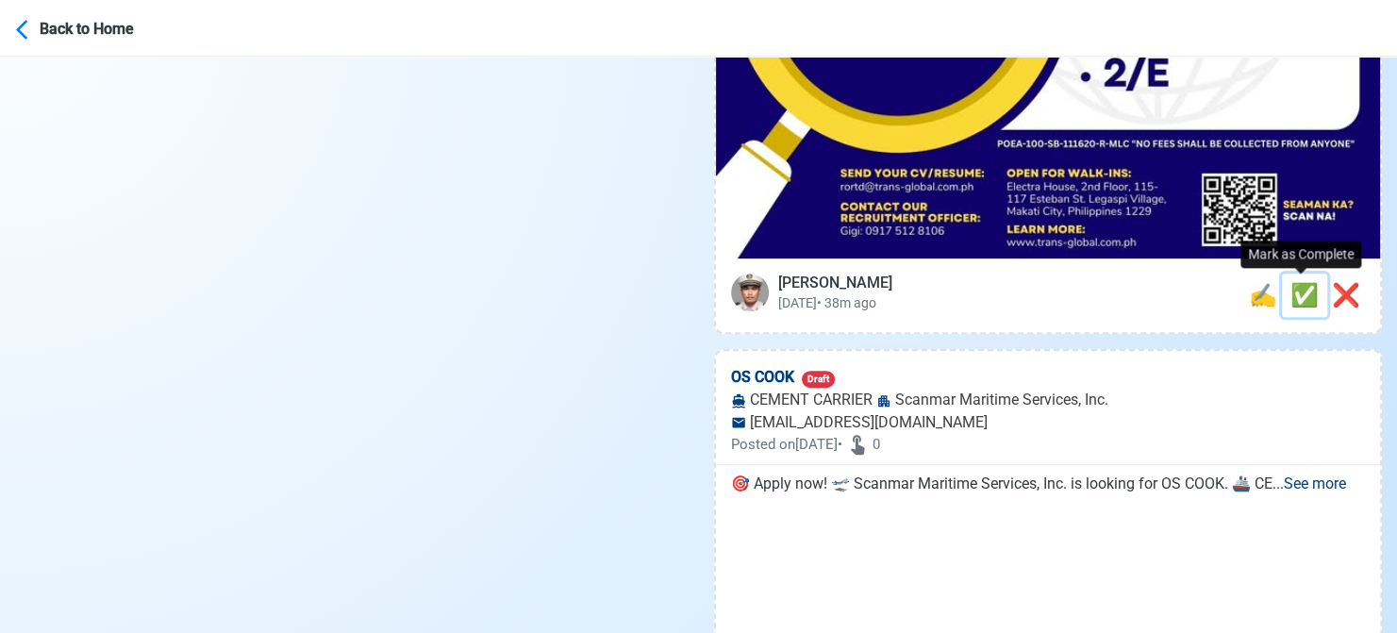
click at [1294, 286] on span "✅" at bounding box center [1304, 295] width 28 height 26
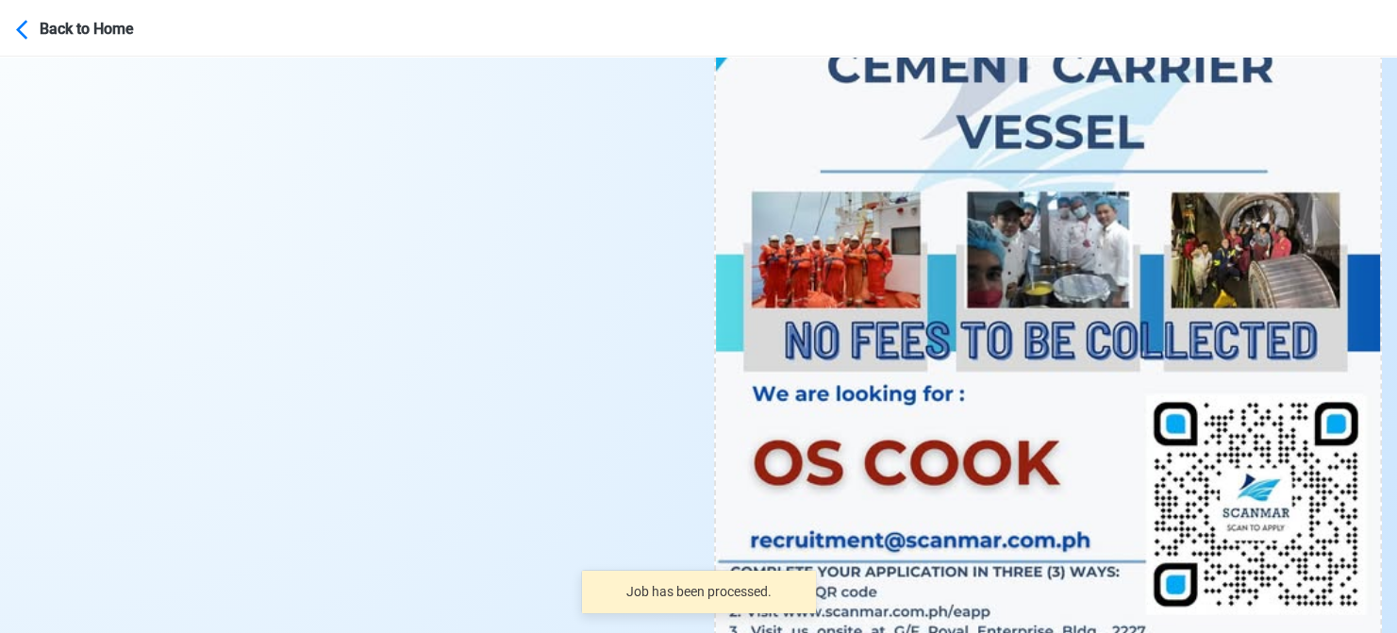
scroll to position [1037, 0]
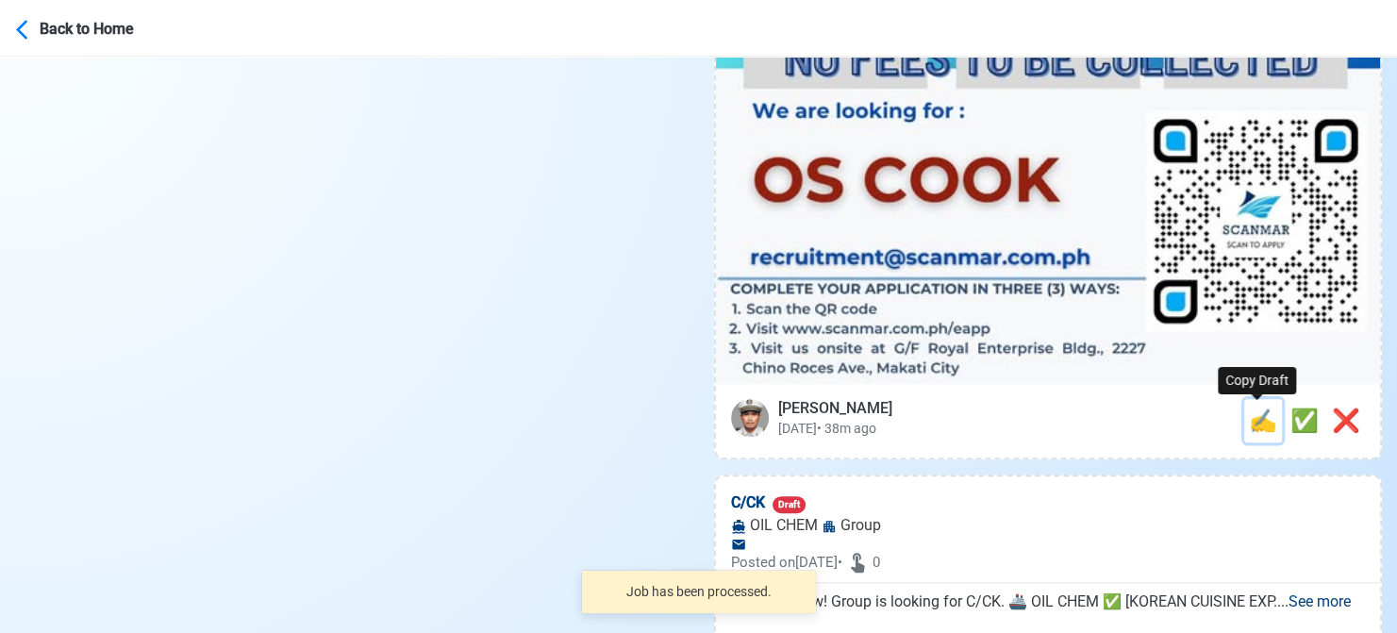
click at [1253, 423] on span "✍️" at bounding box center [1263, 420] width 28 height 26
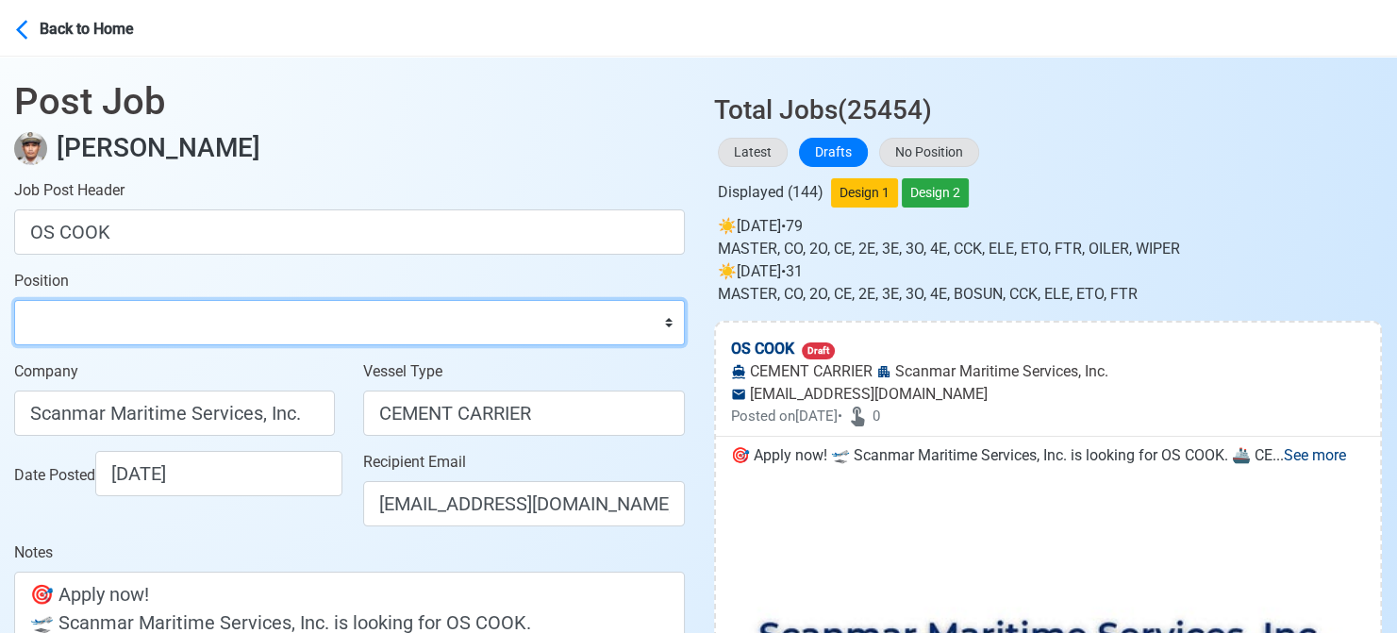
drag, startPoint x: 211, startPoint y: 317, endPoint x: 200, endPoint y: 317, distance: 11.3
click at [211, 317] on select "Master Chief Officer 2nd Officer 3rd Officer Junior Officer Chief Engineer 2nd …" at bounding box center [349, 322] width 671 height 45
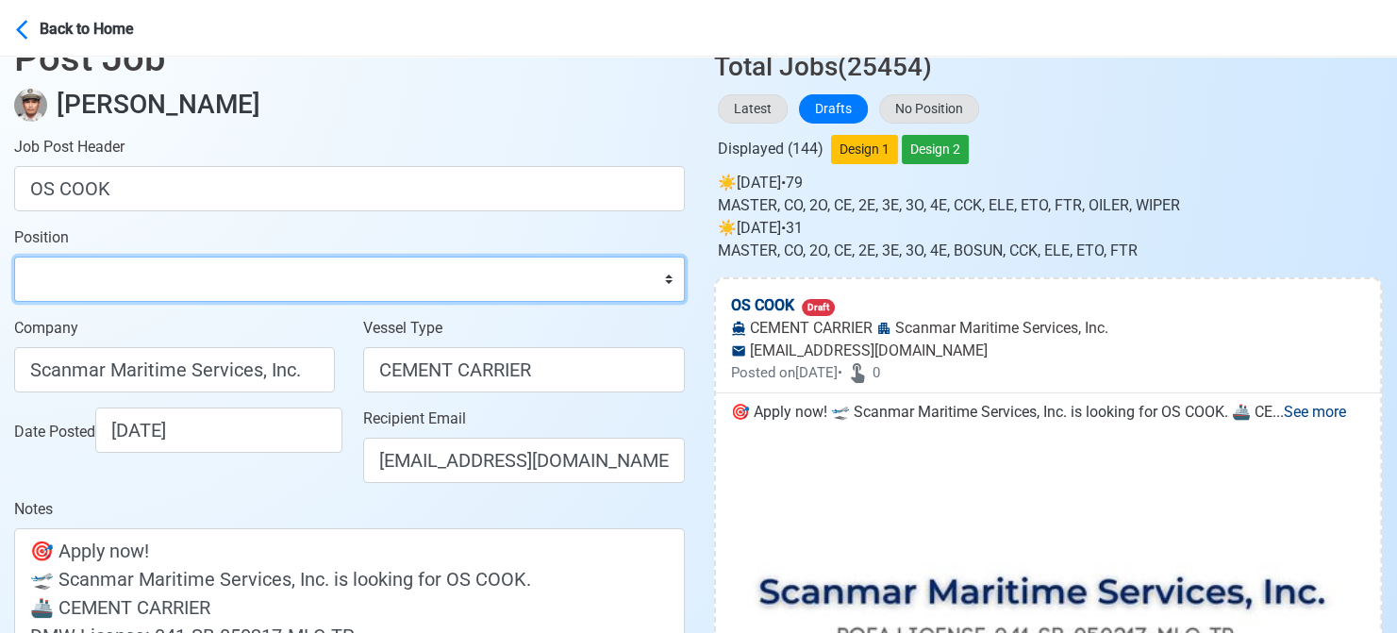
scroll to position [94, 0]
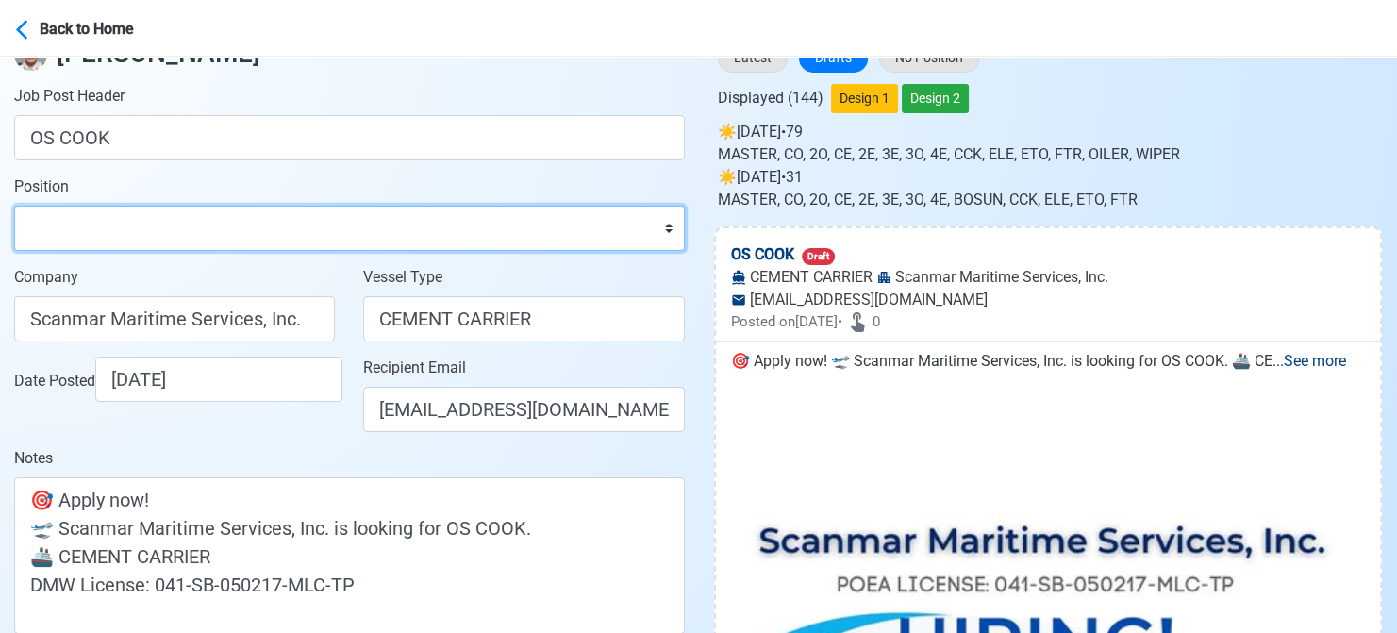
drag, startPoint x: 177, startPoint y: 244, endPoint x: 177, endPoint y: 230, distance: 14.1
click at [177, 244] on select "Master Chief Officer 2nd Officer 3rd Officer Junior Officer Chief Engineer 2nd …" at bounding box center [349, 228] width 671 height 45
click at [215, 222] on select "Master Chief Officer 2nd Officer 3rd Officer Junior Officer Chief Engineer 2nd …" at bounding box center [349, 228] width 671 height 45
click at [14, 206] on select "Master Chief Officer 2nd Officer 3rd Officer Junior Officer Chief Engineer 2nd …" at bounding box center [349, 228] width 671 height 45
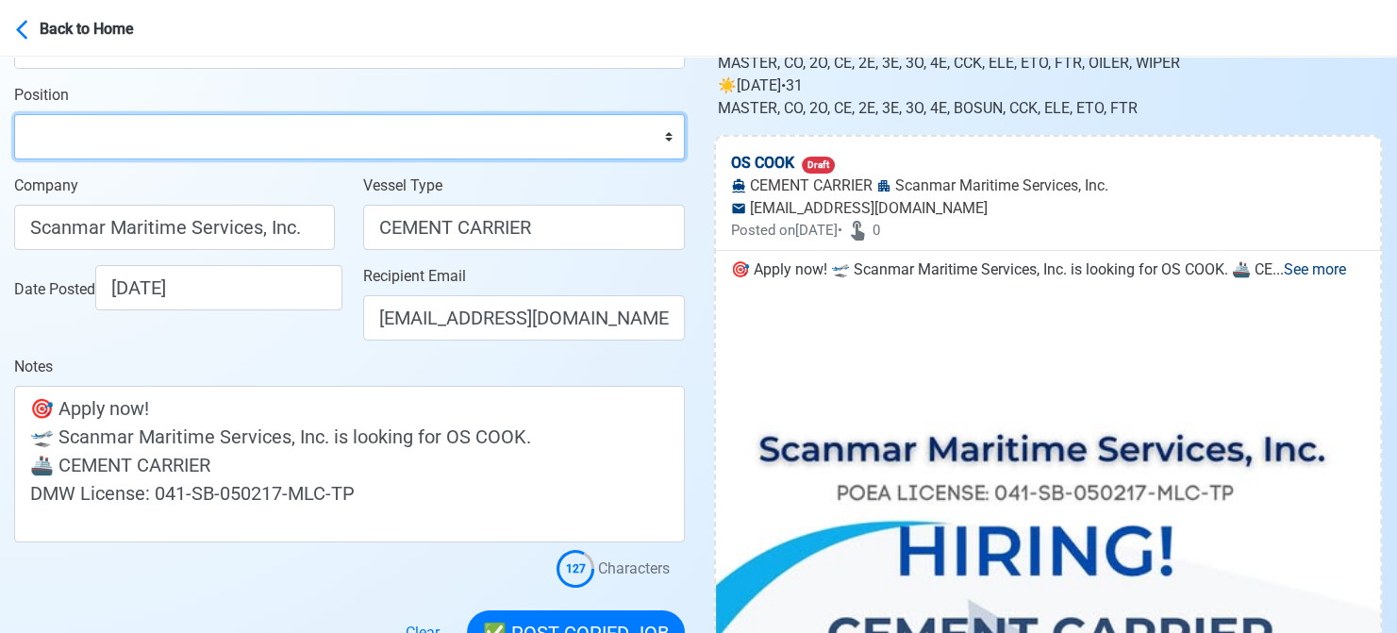
scroll to position [377, 0]
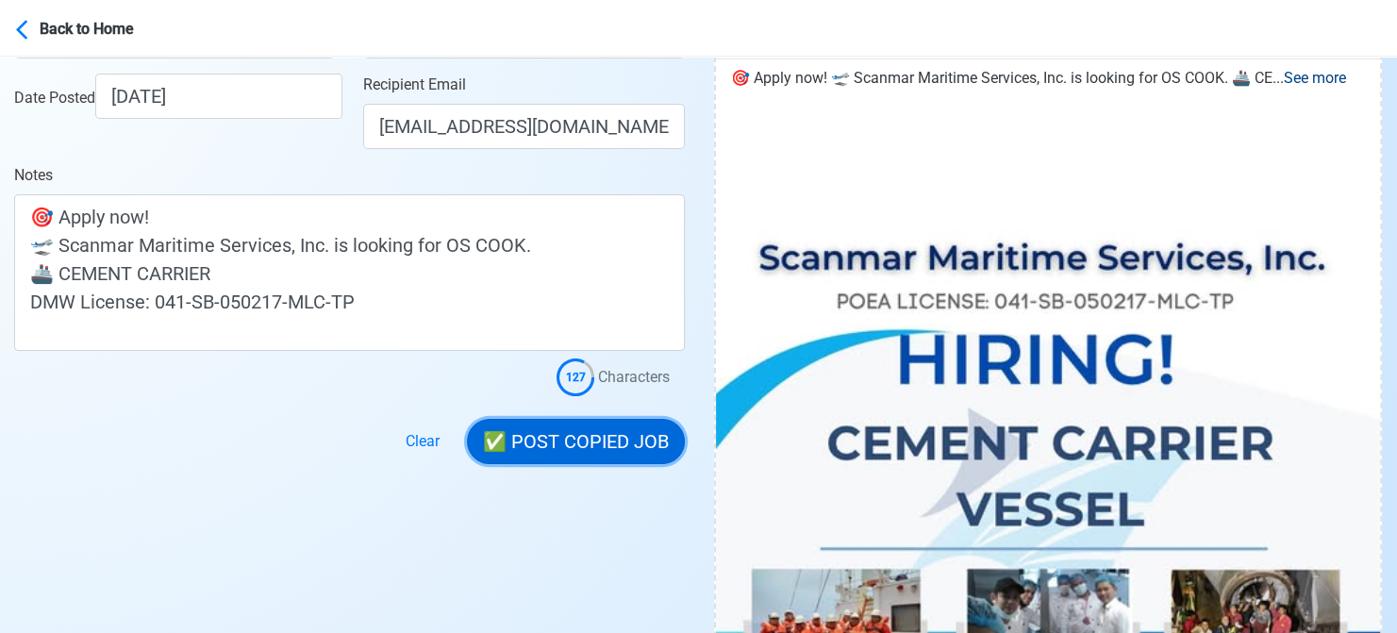
click at [568, 437] on button "✅ POST COPIED JOB" at bounding box center [576, 441] width 218 height 45
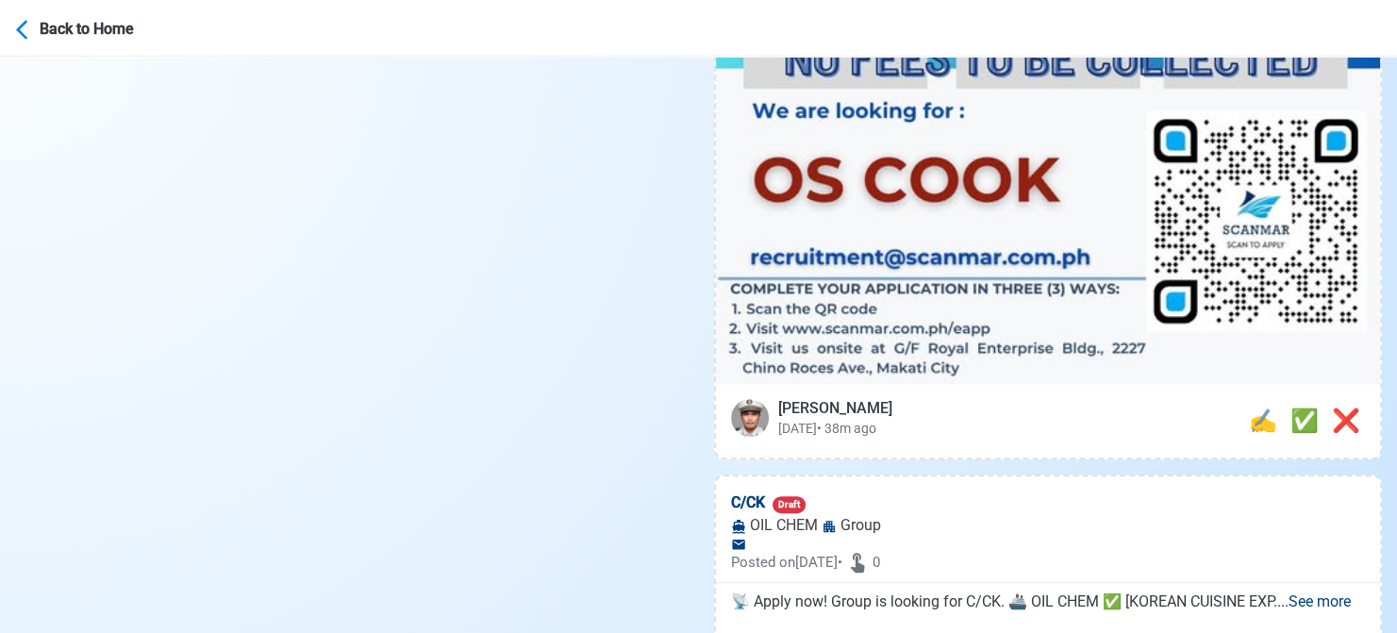
scroll to position [1132, 0]
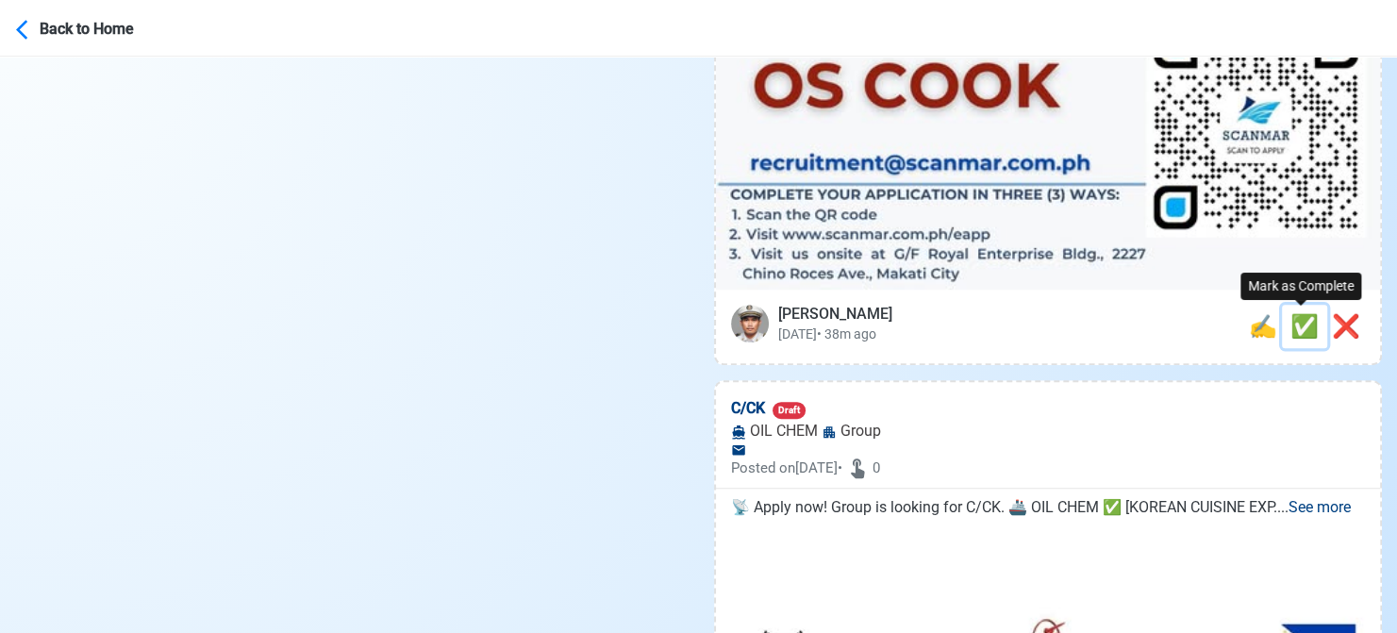
click at [1293, 330] on span "✅" at bounding box center [1304, 326] width 28 height 26
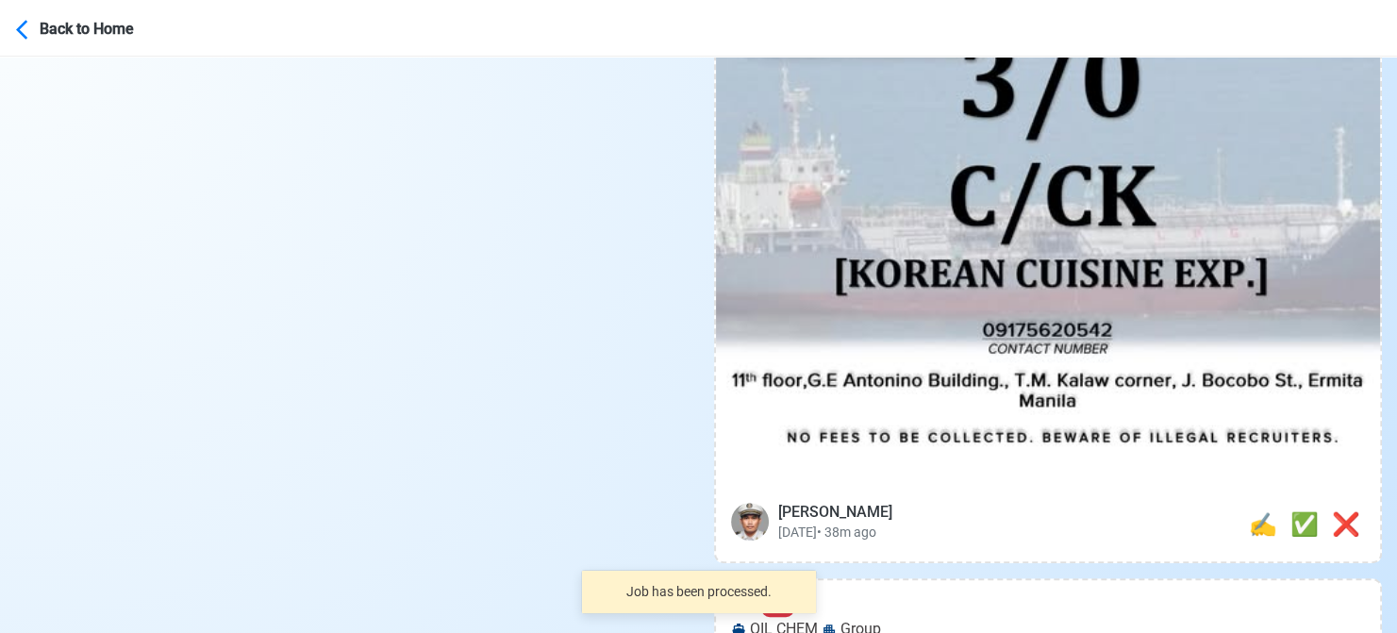
scroll to position [1037, 0]
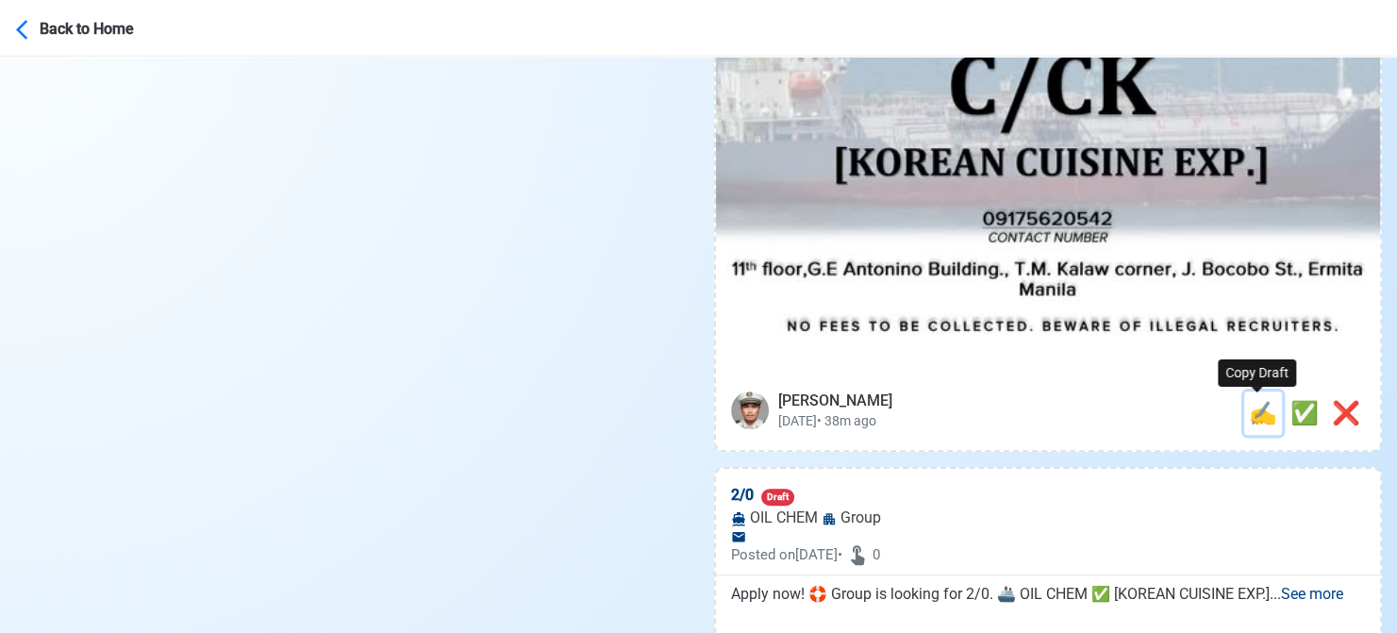
click at [1250, 414] on span "✍️" at bounding box center [1263, 413] width 28 height 26
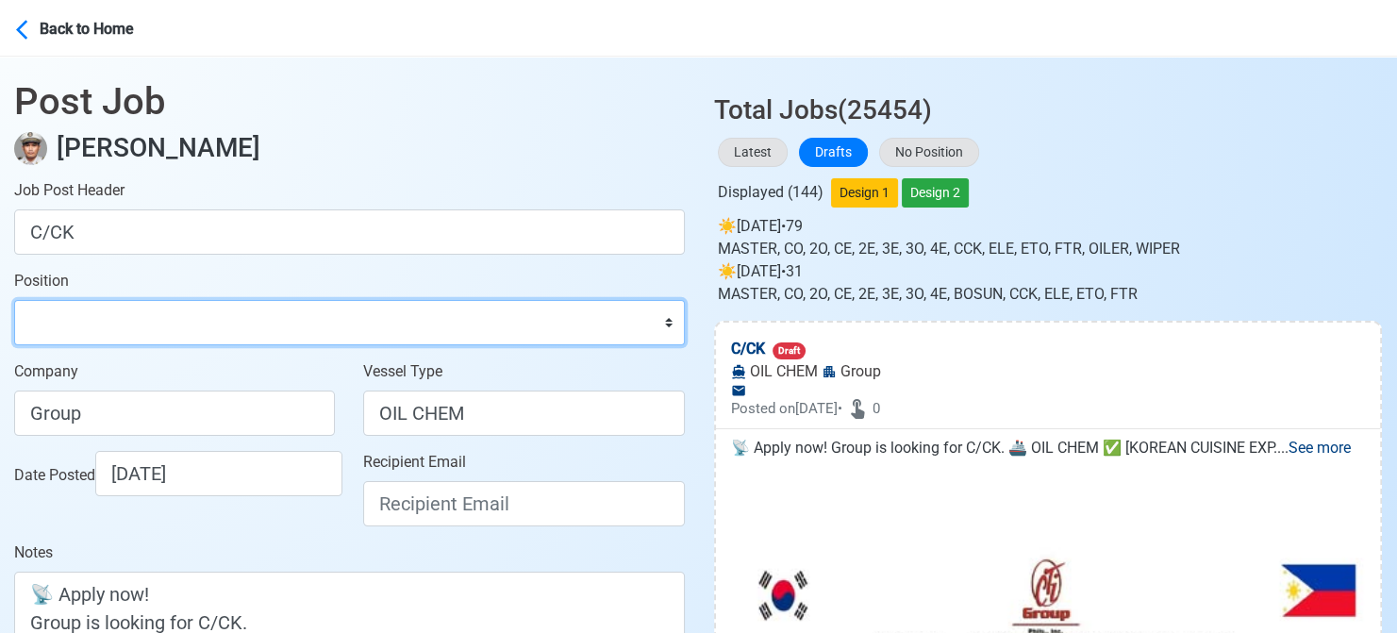
click at [242, 320] on select "Master Chief Officer 2nd Officer 3rd Officer Junior Officer Chief Engineer 2nd …" at bounding box center [349, 322] width 671 height 45
click at [14, 300] on select "Master Chief Officer 2nd Officer 3rd Officer Junior Officer Chief Engineer 2nd …" at bounding box center [349, 322] width 671 height 45
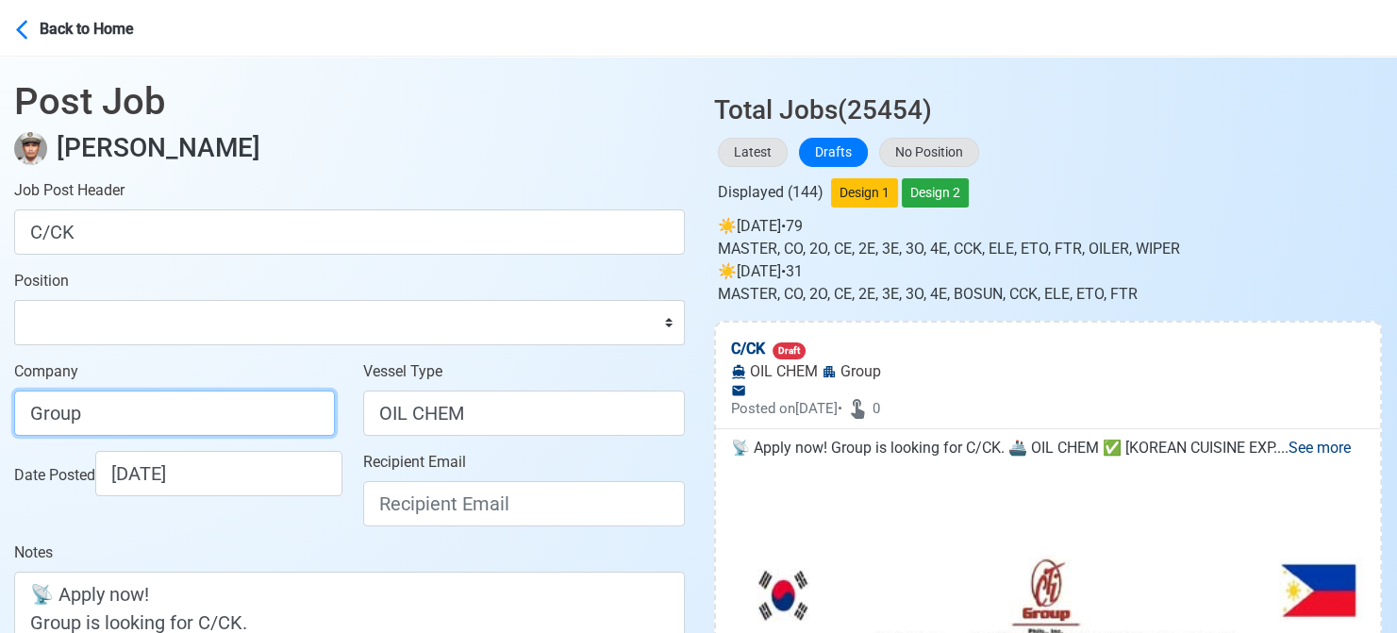
drag, startPoint x: 212, startPoint y: 414, endPoint x: -19, endPoint y: 389, distance: 232.5
click at [0, 389] on html "Back to Home Post Job Jeyner Gil Job Post Header C/CK Position Master Chief Off…" at bounding box center [698, 316] width 1397 height 633
drag, startPoint x: 115, startPoint y: 414, endPoint x: -19, endPoint y: 416, distance: 133.9
click at [0, 416] on html "Back to Home Post Job Jeyner Gil Job Post Header C/CK Position Master Chief Off…" at bounding box center [698, 316] width 1397 height 633
paste input "PHILS., INC."
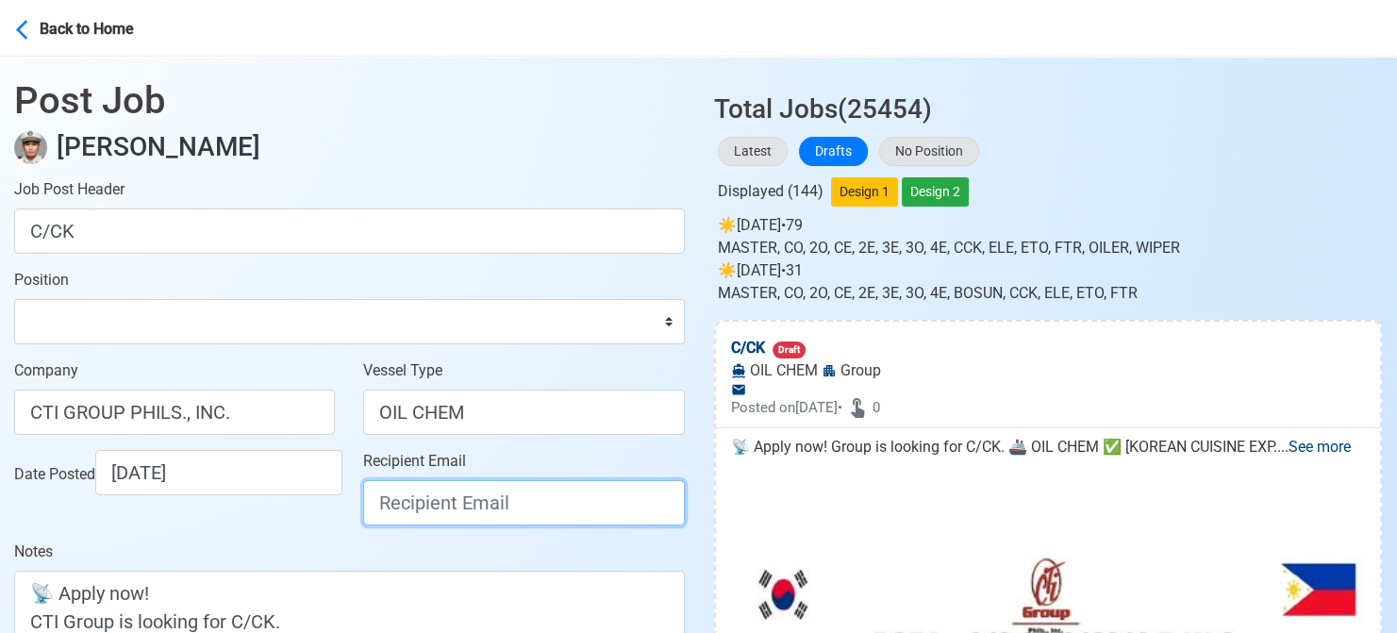
click at [532, 508] on input "Recipient Email" at bounding box center [523, 502] width 321 height 45
paste input "[EMAIL_ADDRESS][DOMAIN_NAME]"
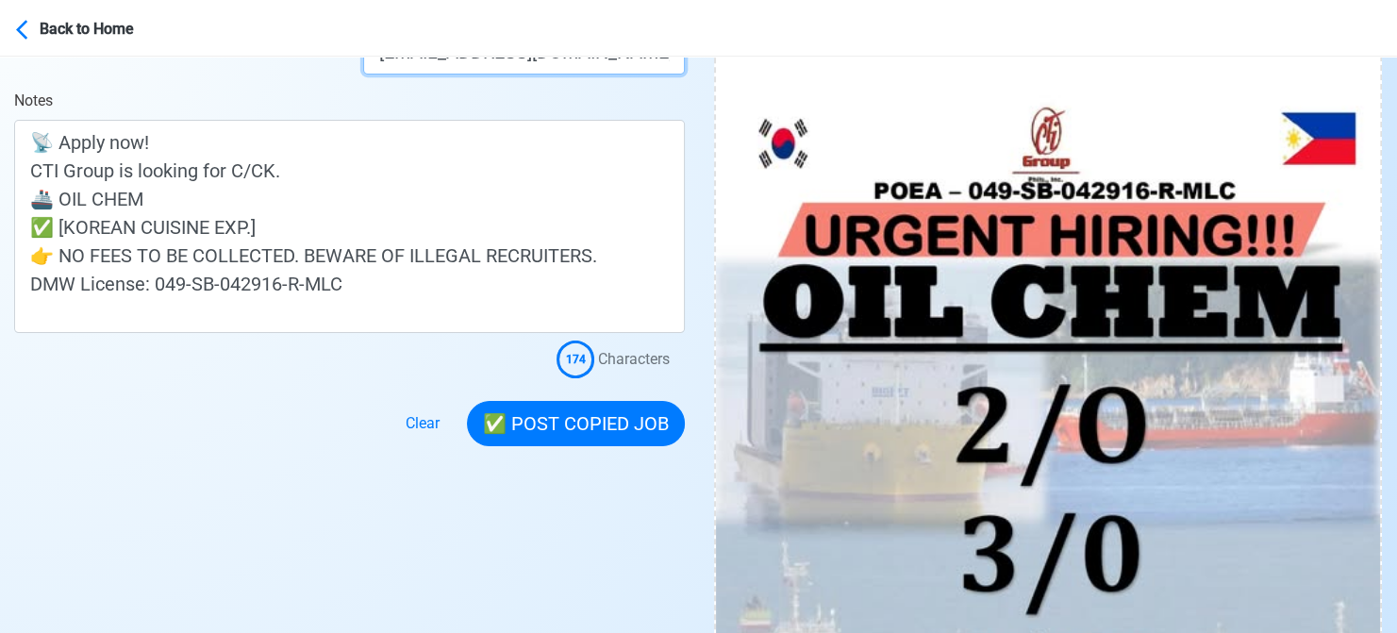
scroll to position [473, 0]
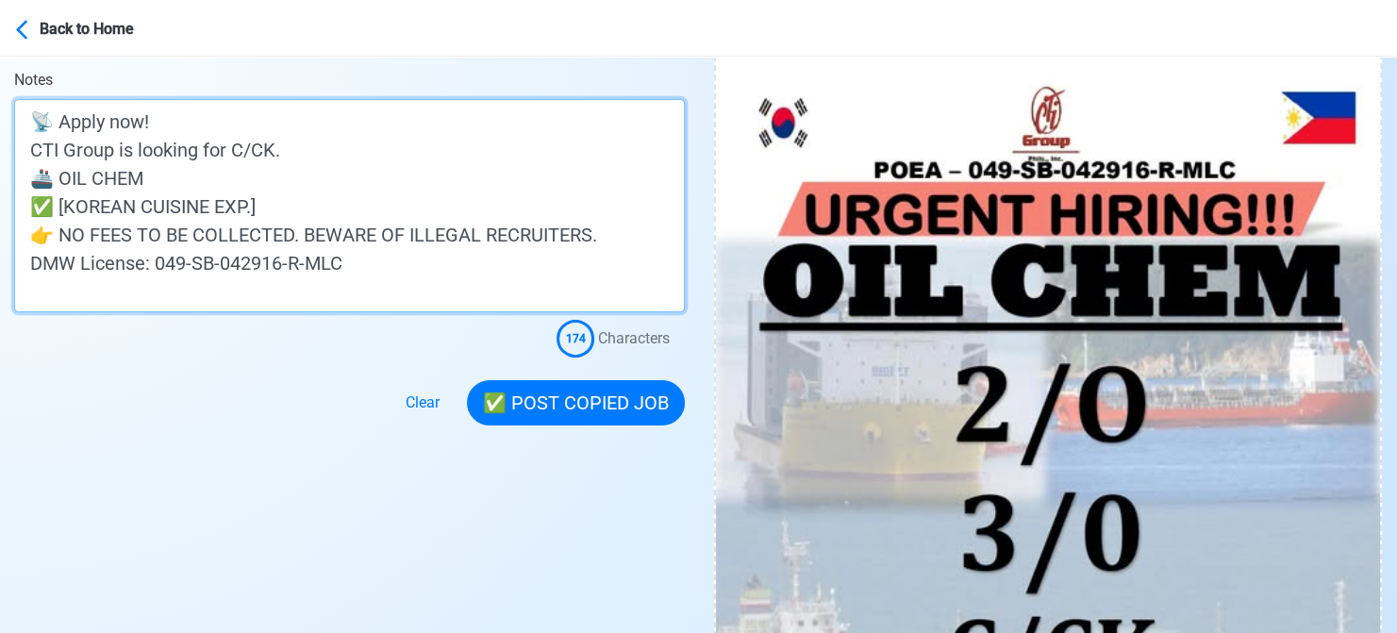
drag, startPoint x: 289, startPoint y: 205, endPoint x: 136, endPoint y: 205, distance: 152.8
click at [136, 205] on textarea "📡 Apply now! CTI Group is looking for C/CK. 🚢 OIL CHEM ✅ [KOREAN CUISINE EXP.] …" at bounding box center [349, 205] width 671 height 213
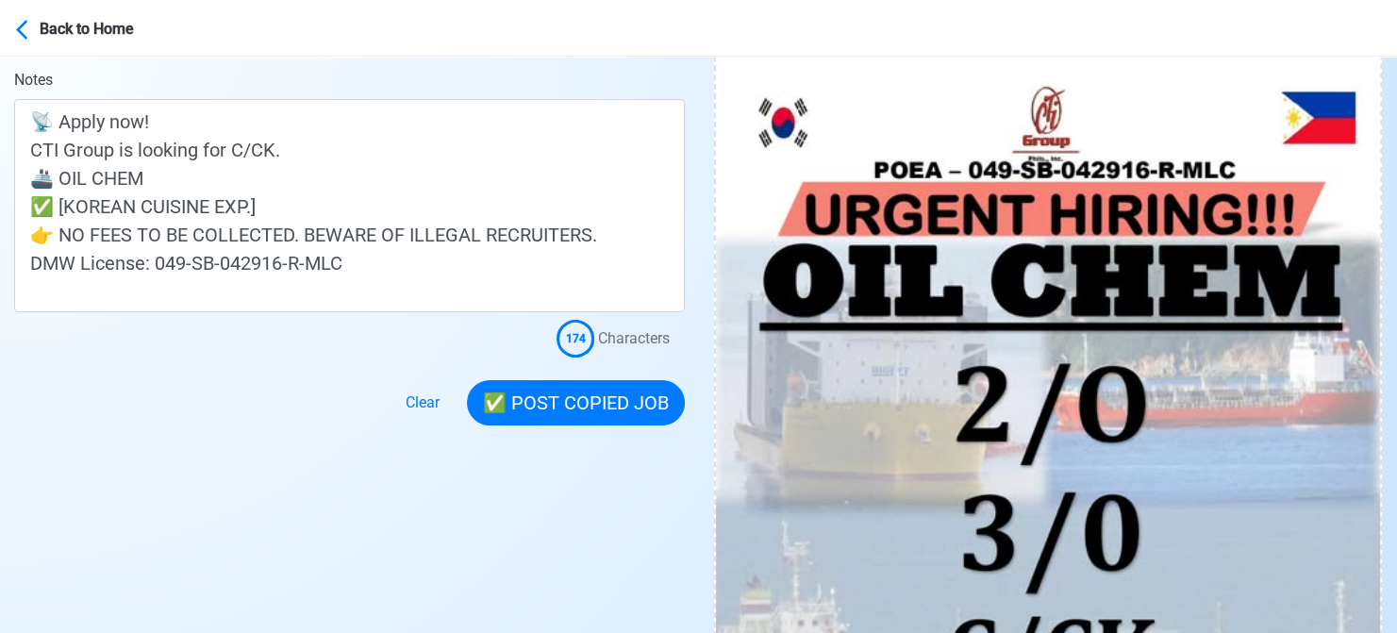
click at [193, 365] on div at bounding box center [349, 391] width 671 height 68
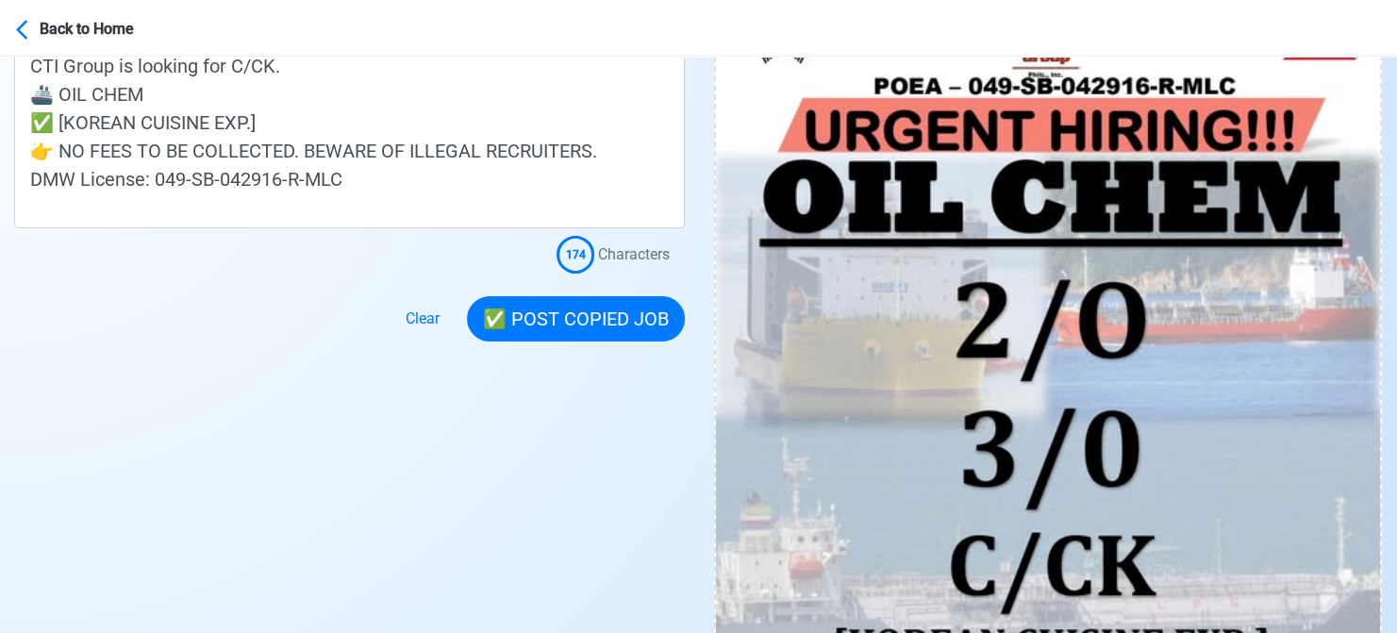
scroll to position [567, 0]
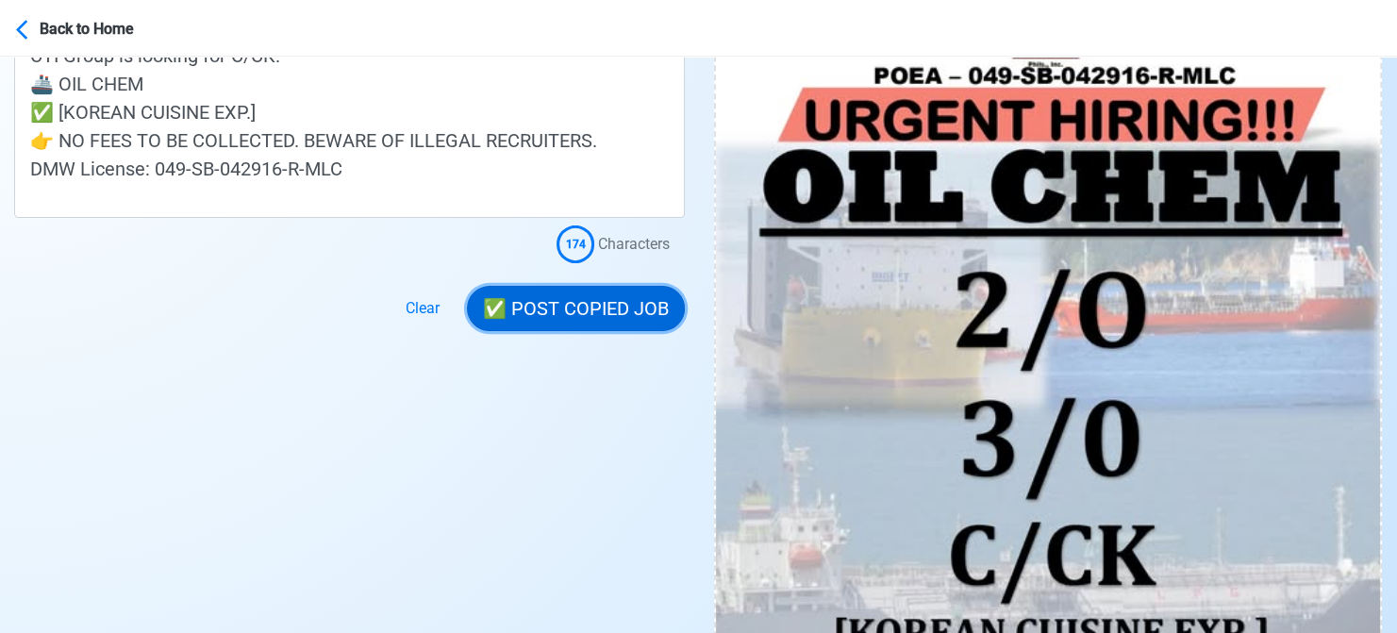
click at [601, 310] on button "✅ POST COPIED JOB" at bounding box center [576, 308] width 218 height 45
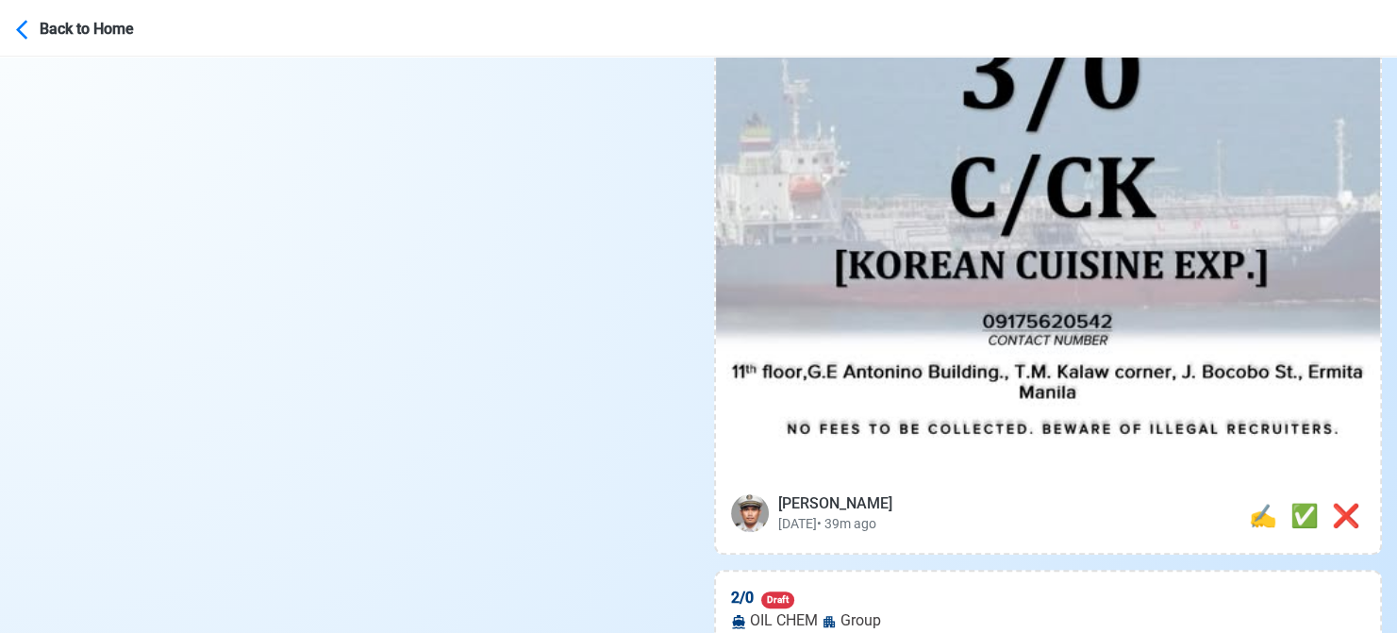
scroll to position [944, 0]
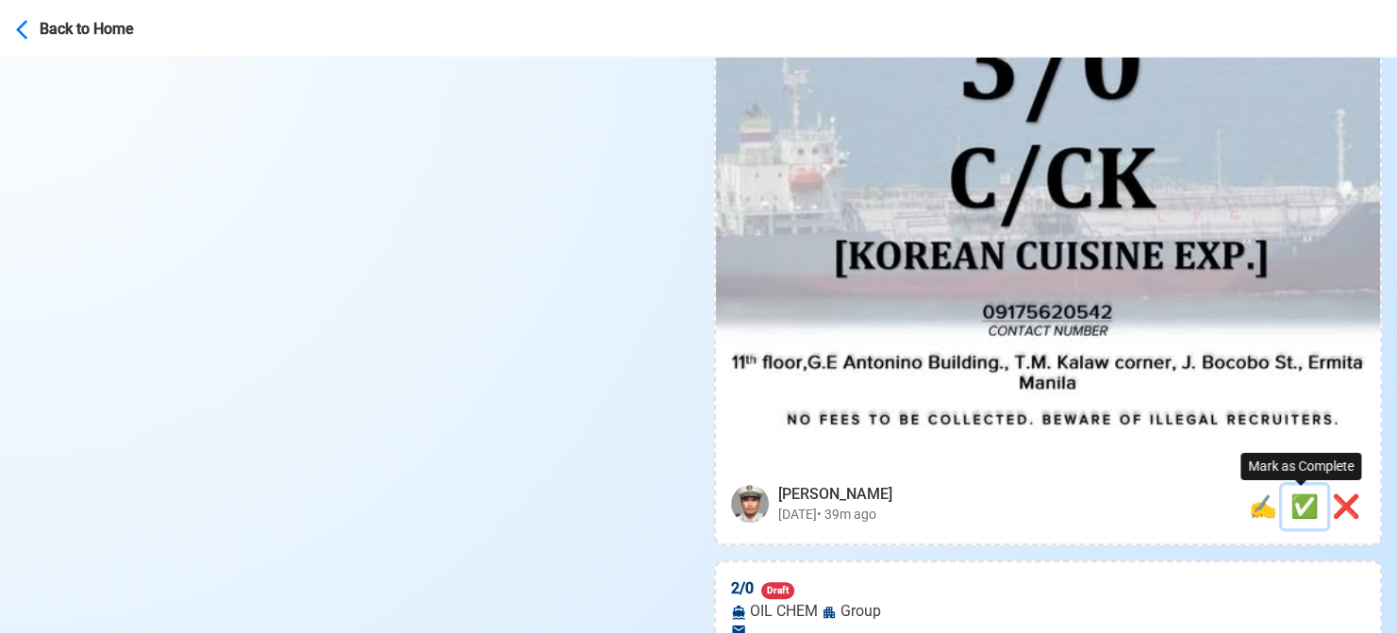
click at [1290, 495] on span "✅" at bounding box center [1304, 506] width 28 height 26
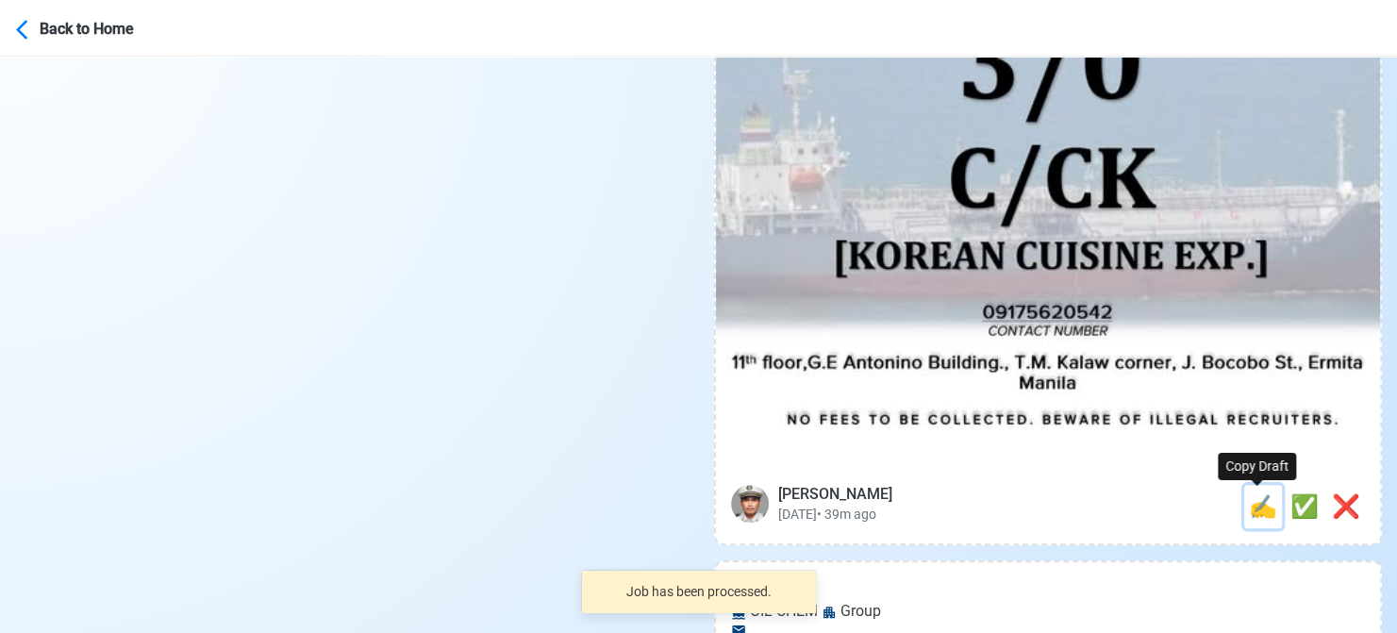
click at [1261, 512] on span "✍️" at bounding box center [1263, 506] width 28 height 26
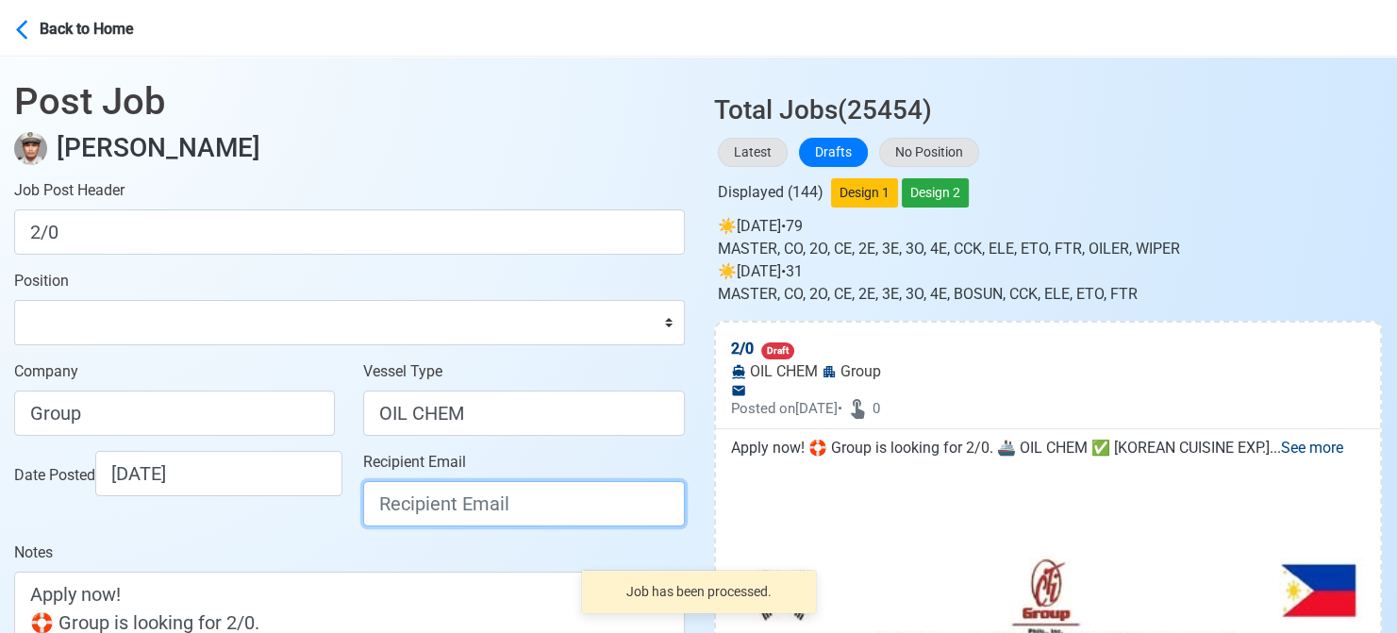
drag, startPoint x: 487, startPoint y: 506, endPoint x: 461, endPoint y: 501, distance: 25.9
click at [487, 506] on input "Recipient Email" at bounding box center [523, 503] width 321 height 45
paste input "[EMAIL_ADDRESS][DOMAIN_NAME]"
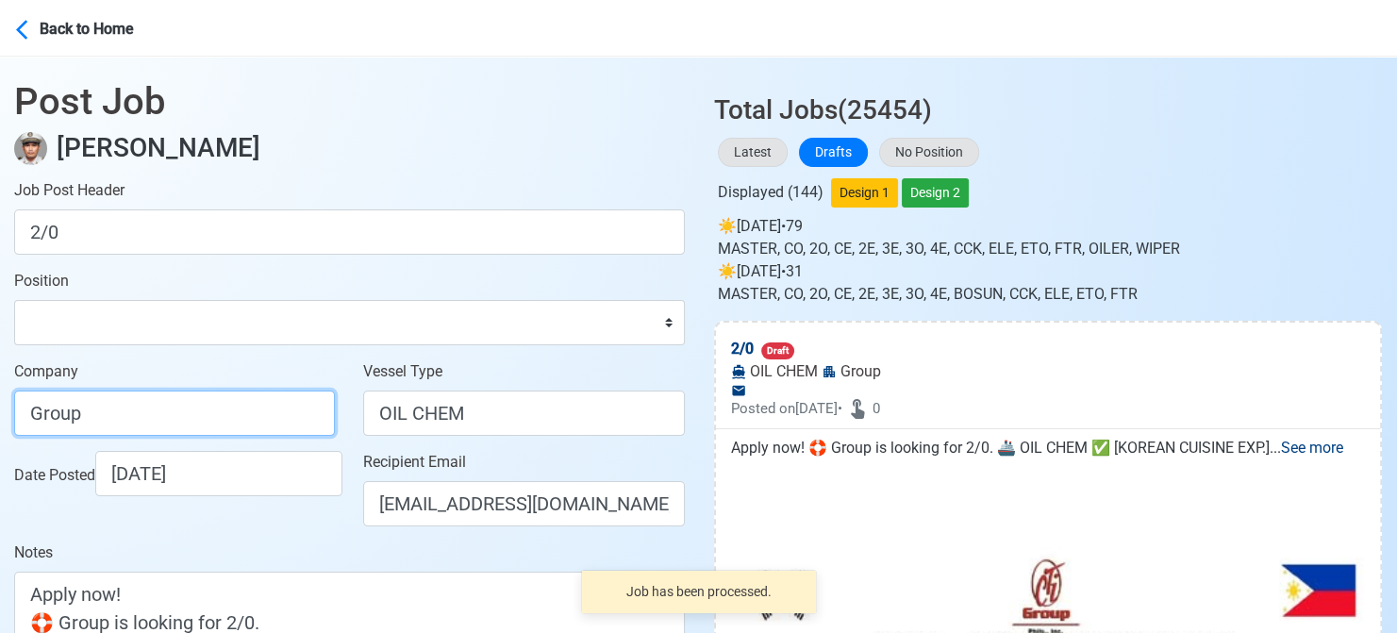
drag, startPoint x: 164, startPoint y: 418, endPoint x: -12, endPoint y: 418, distance: 176.4
click at [0, 418] on html "Back to Home Post Job Jeyner Gil Job Post Header 2/0 Position Master Chief Offi…" at bounding box center [698, 316] width 1397 height 633
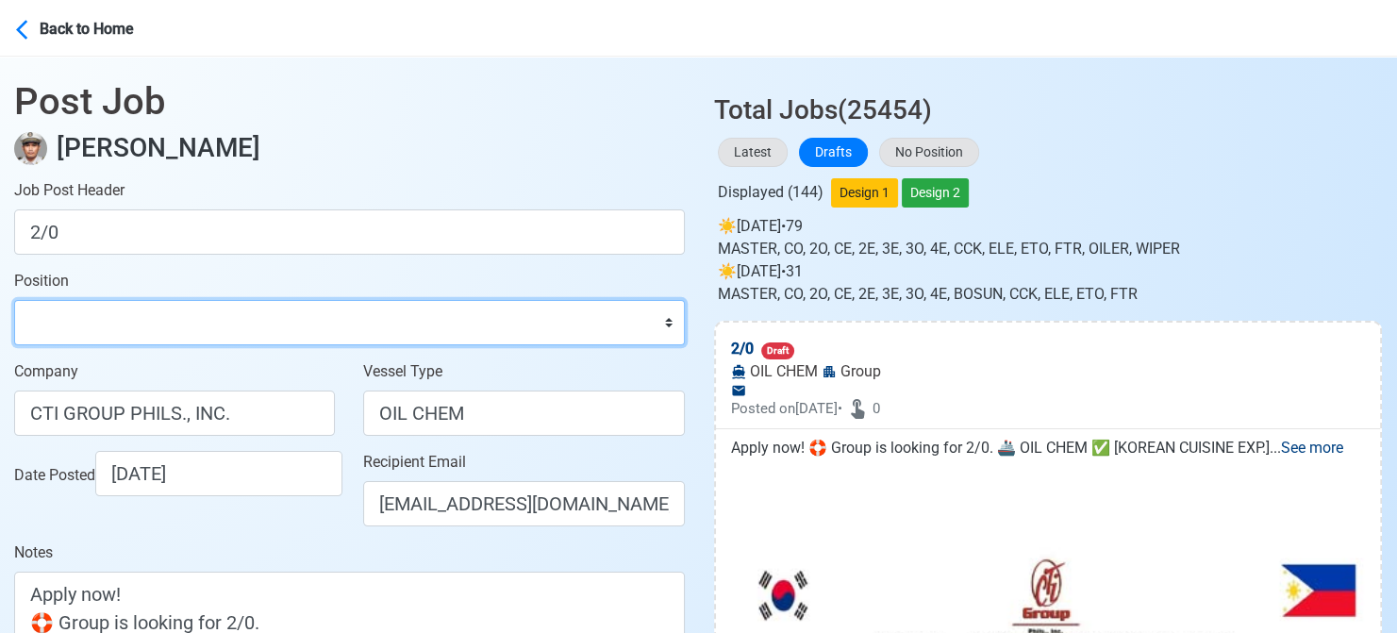
click at [79, 321] on select "Master Chief Officer 2nd Officer 3rd Officer Junior Officer Chief Engineer 2nd …" at bounding box center [349, 322] width 671 height 45
click at [14, 300] on select "Master Chief Officer 2nd Officer 3rd Officer Junior Officer Chief Engineer 2nd …" at bounding box center [349, 322] width 671 height 45
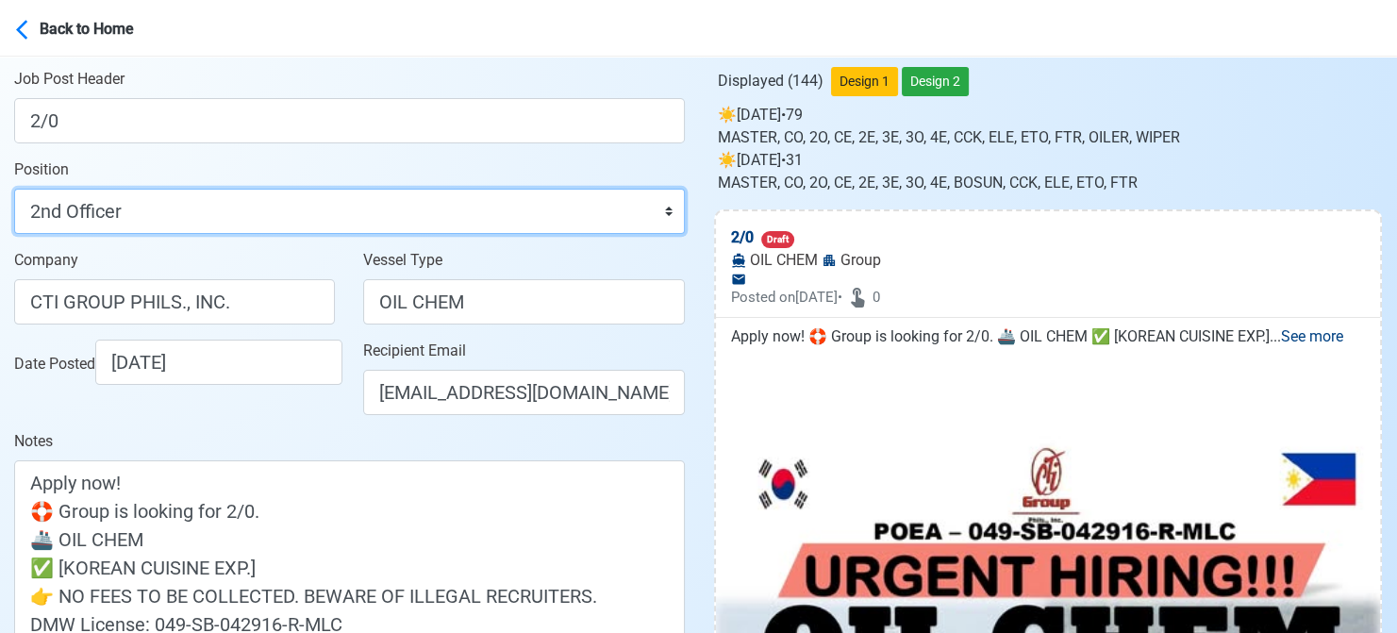
scroll to position [283, 0]
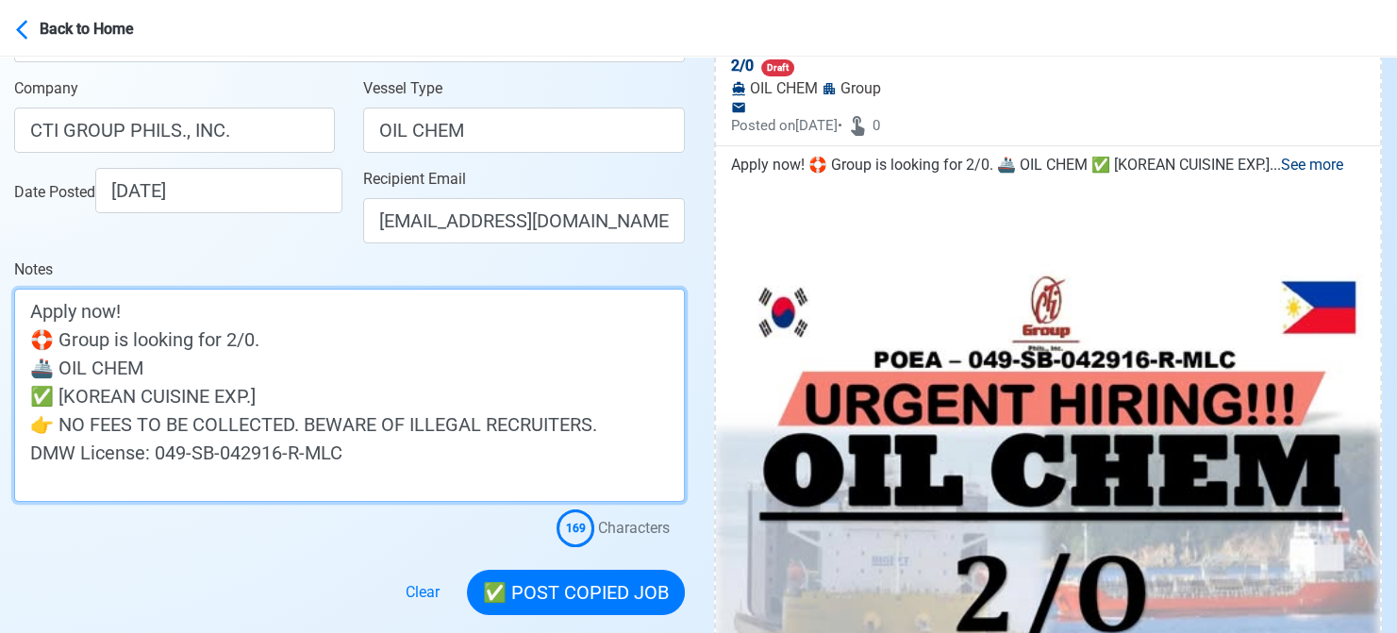
click at [62, 339] on textarea "Apply now! 🛟 Group is looking for 2/0. 🚢 OIL CHEM ✅ [KOREAN CUISINE EXP.] 👉 NO …" at bounding box center [349, 395] width 671 height 213
drag, startPoint x: 288, startPoint y: 403, endPoint x: -19, endPoint y: 390, distance: 306.8
click at [0, 350] on html "Back to Home Post Job Jeyner Gil Job Post Header 2/0 Position Master Chief Offi…" at bounding box center [698, 33] width 1397 height 633
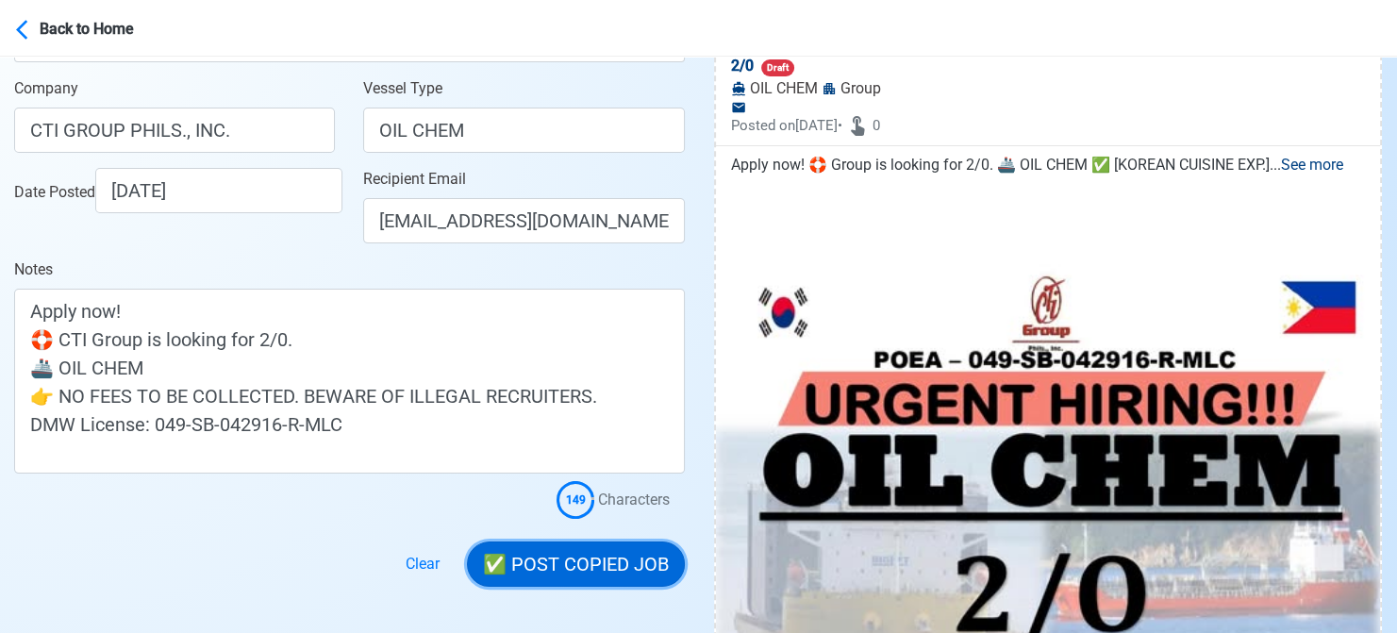
click at [604, 554] on button "✅ POST COPIED JOB" at bounding box center [576, 563] width 218 height 45
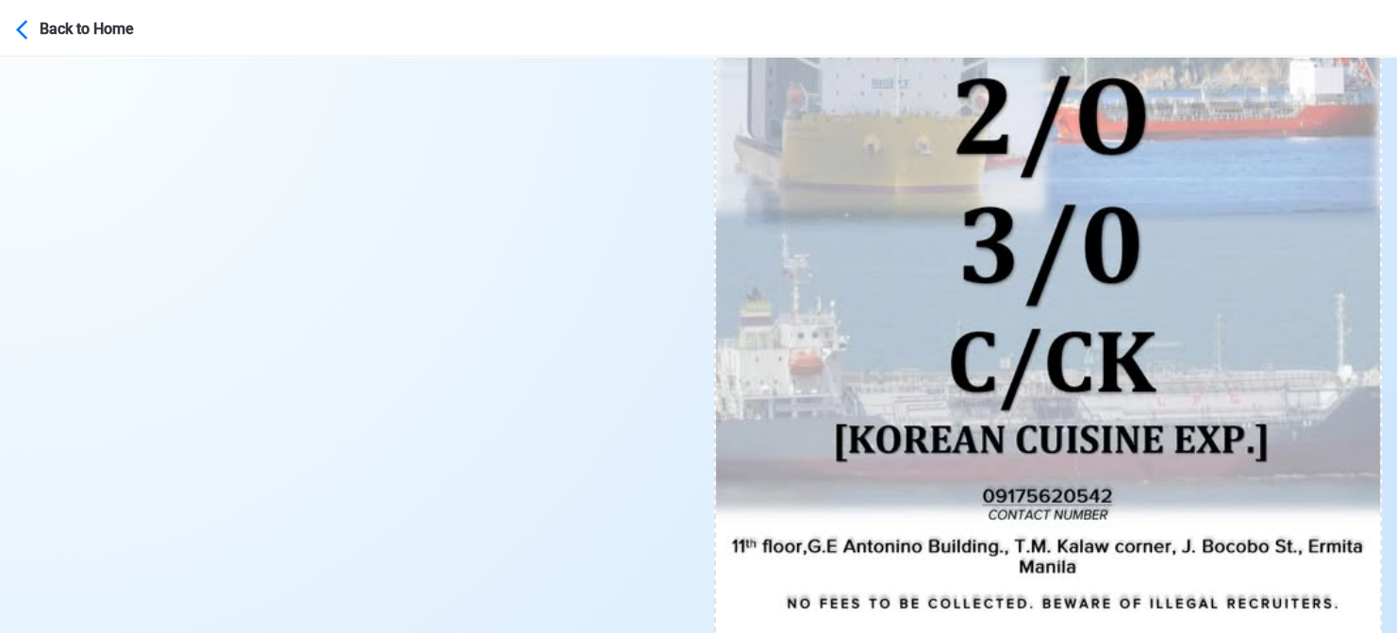
scroll to position [943, 0]
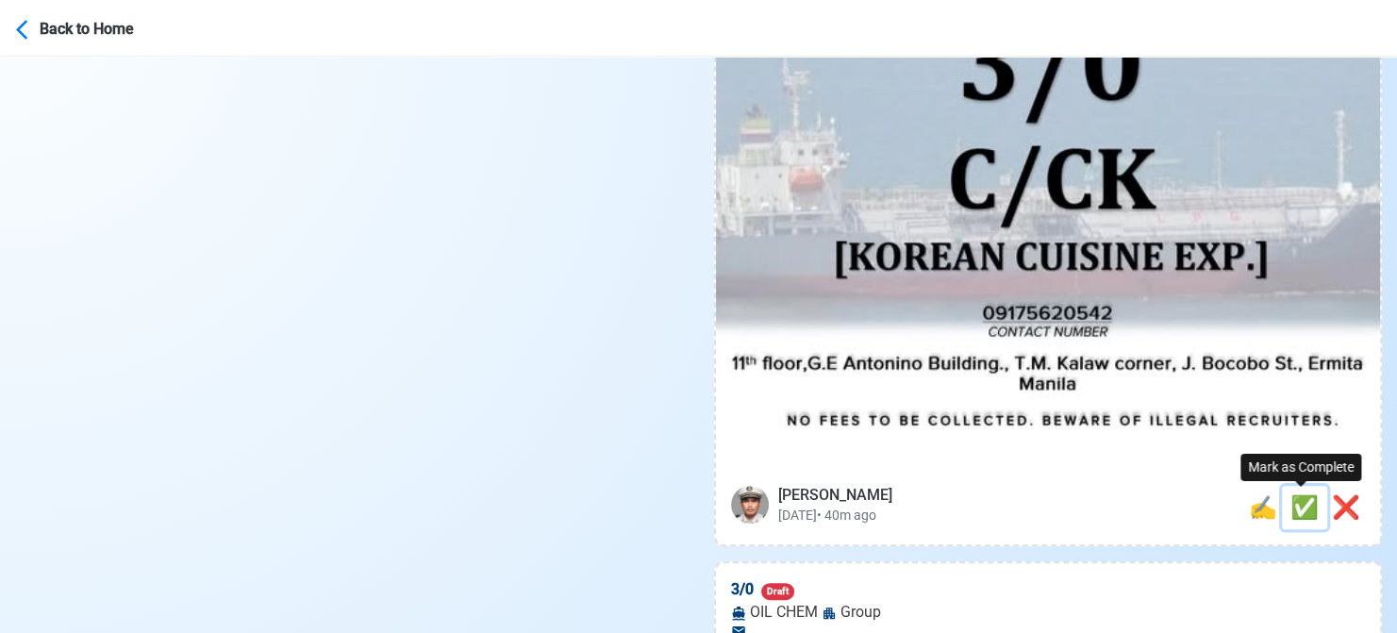
click at [1297, 502] on span "✅" at bounding box center [1304, 507] width 28 height 26
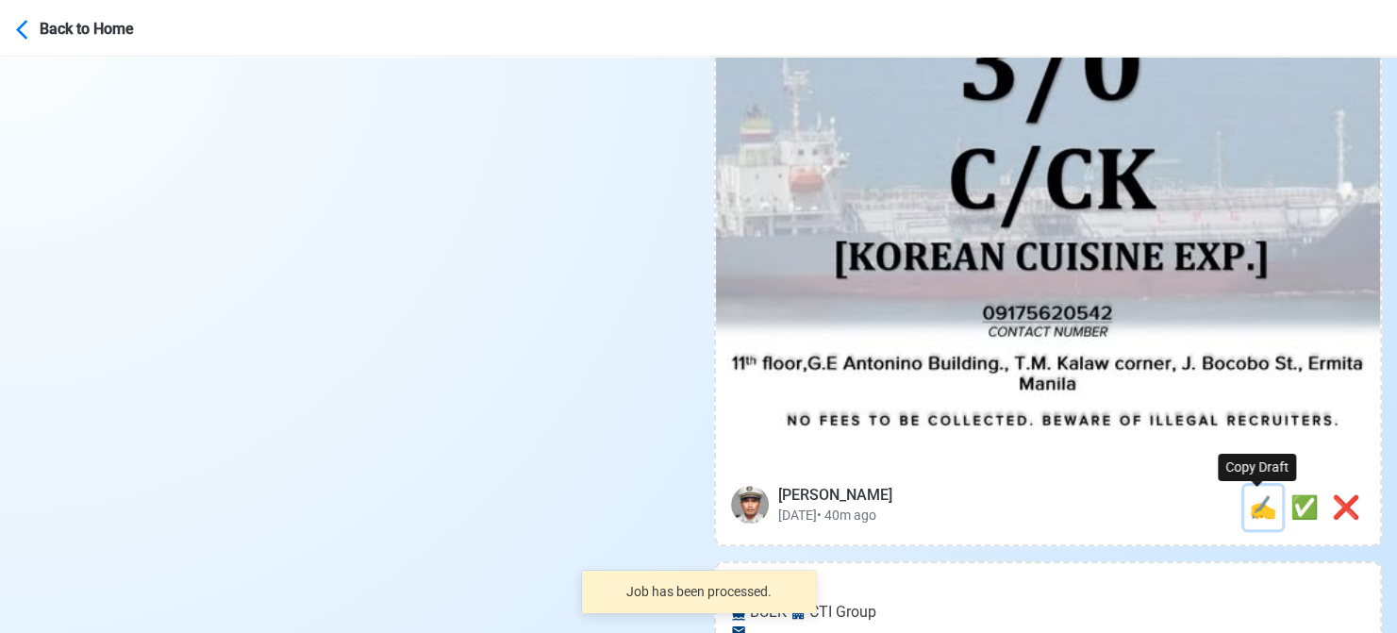
click at [1255, 506] on span "✍️" at bounding box center [1263, 507] width 28 height 26
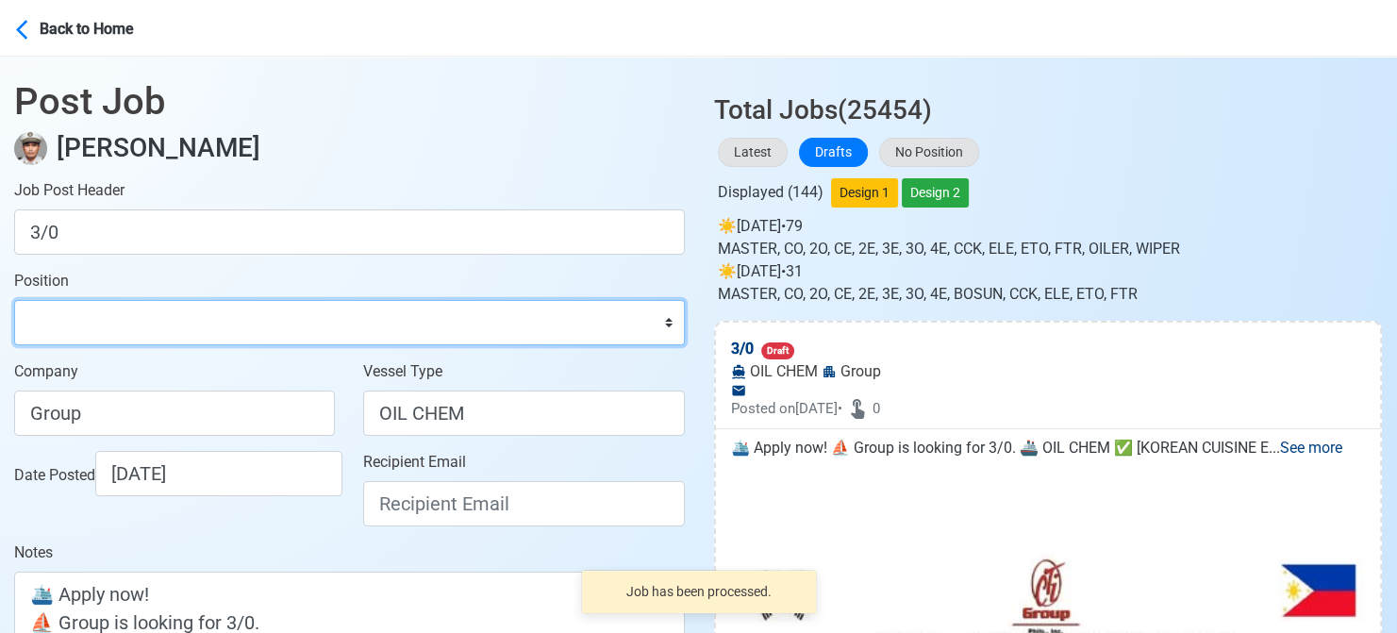
click at [242, 317] on select "Master Chief Officer 2nd Officer 3rd Officer Junior Officer Chief Engineer 2nd …" at bounding box center [349, 322] width 671 height 45
click at [14, 300] on select "Master Chief Officer 2nd Officer 3rd Officer Junior Officer Chief Engineer 2nd …" at bounding box center [349, 322] width 671 height 45
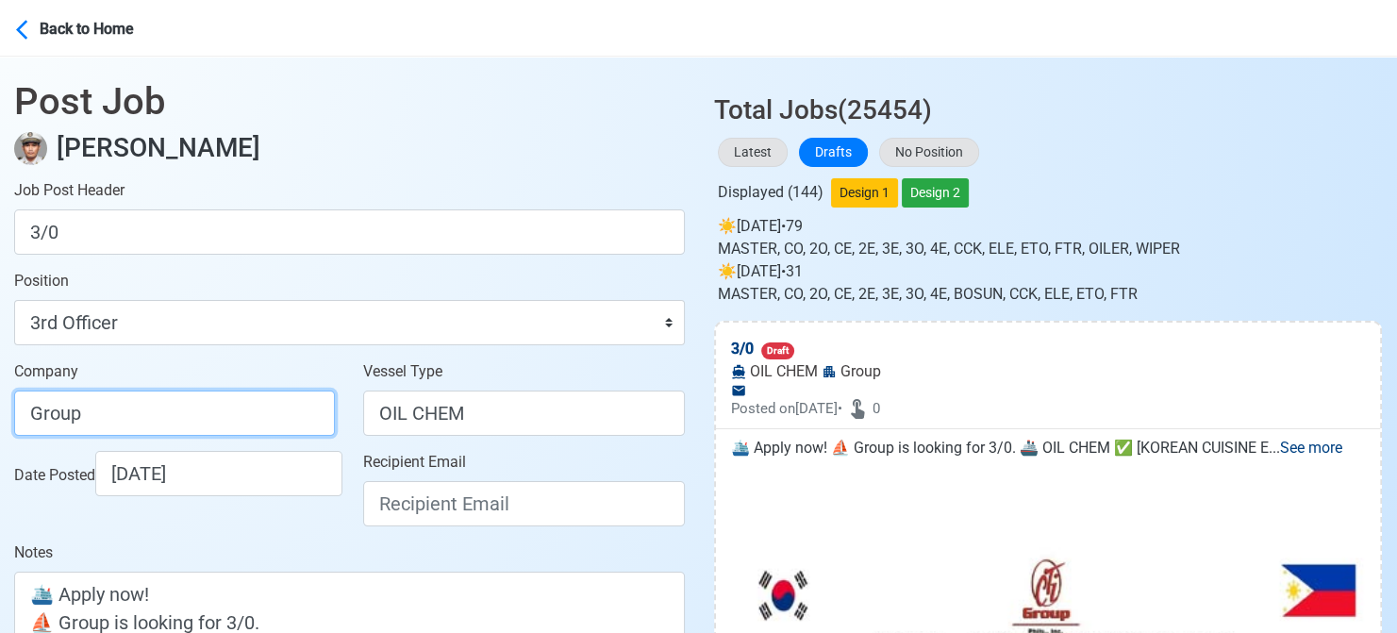
drag, startPoint x: 174, startPoint y: 414, endPoint x: -19, endPoint y: 414, distance: 192.4
click at [0, 414] on html "Back to Home Post Job Jeyner Gil Job Post Header 3/0 Position Master Chief Offi…" at bounding box center [698, 316] width 1397 height 633
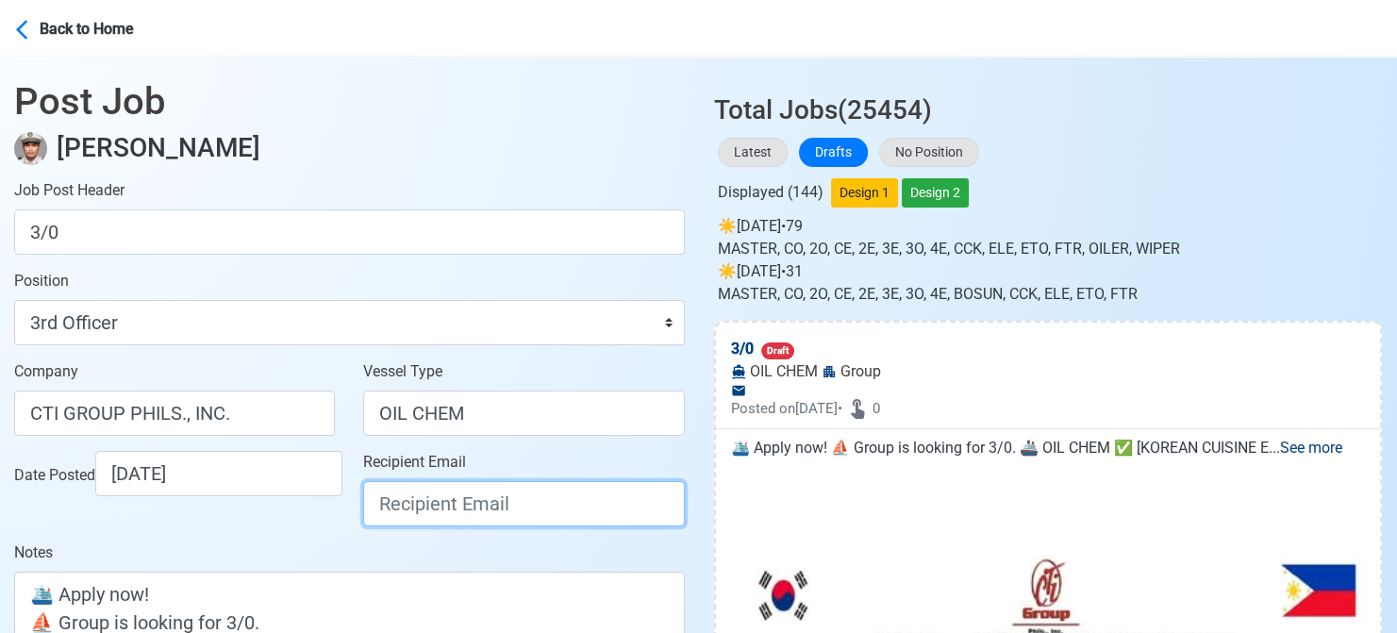
click at [419, 501] on input "Recipient Email" at bounding box center [523, 503] width 321 height 45
paste input "[EMAIL_ADDRESS][DOMAIN_NAME]"
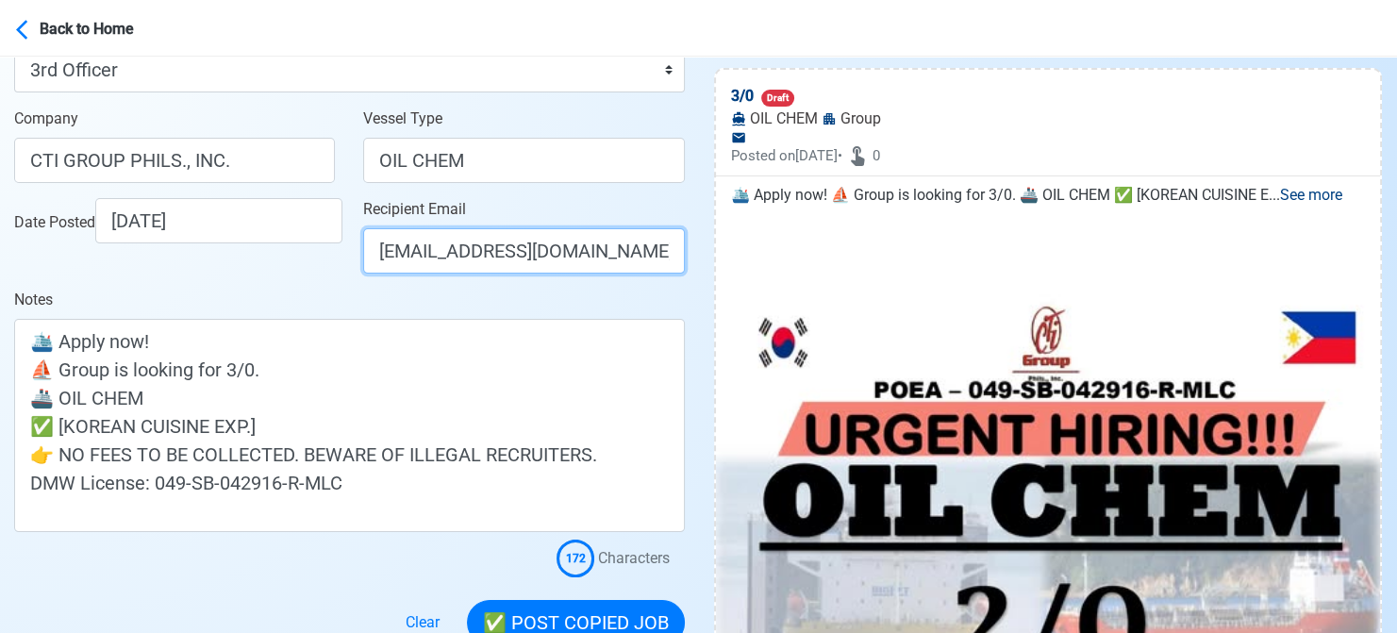
scroll to position [283, 0]
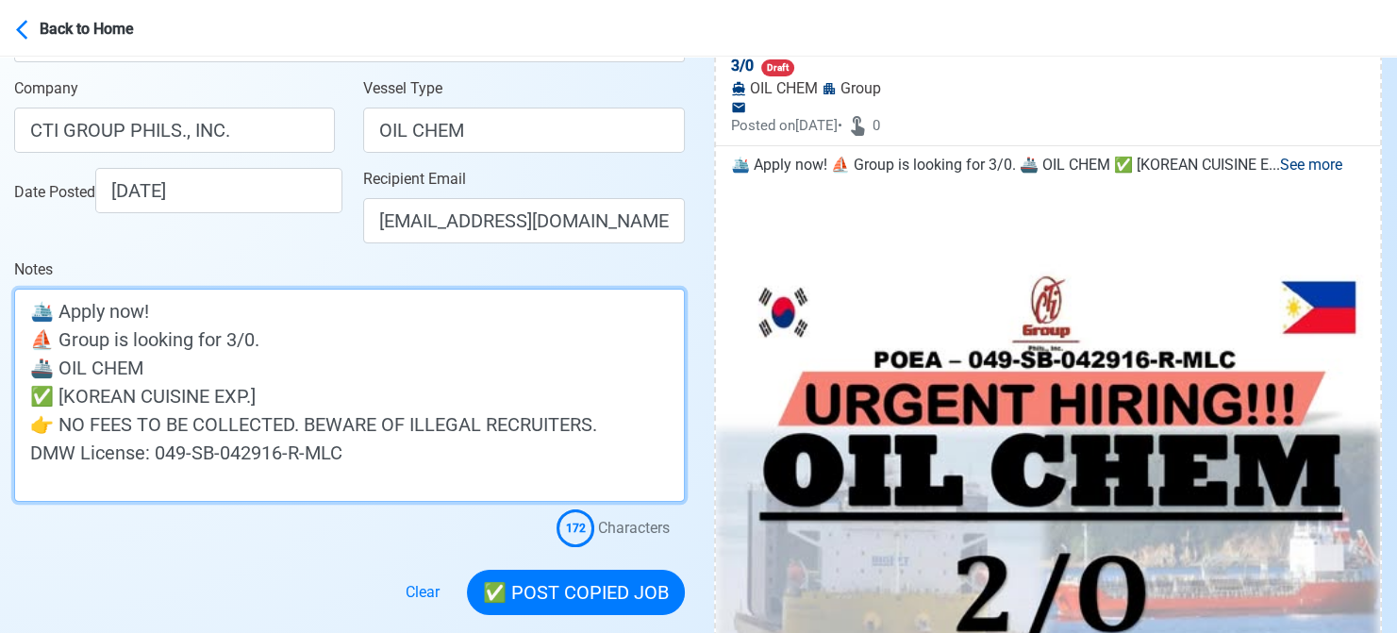
click at [60, 343] on textarea "🛳️ Apply now! ⛵ Group is looking for 3/0. 🚢 OIL CHEM ✅ [KOREAN CUISINE EXP.] 👉 …" at bounding box center [349, 395] width 671 height 213
drag, startPoint x: 276, startPoint y: 388, endPoint x: 6, endPoint y: 393, distance: 270.8
click at [6, 393] on main "Post Job Jeyner Gil Job Post Header 3/0 Position Master Chief Officer 2nd Offic…" at bounding box center [349, 194] width 699 height 841
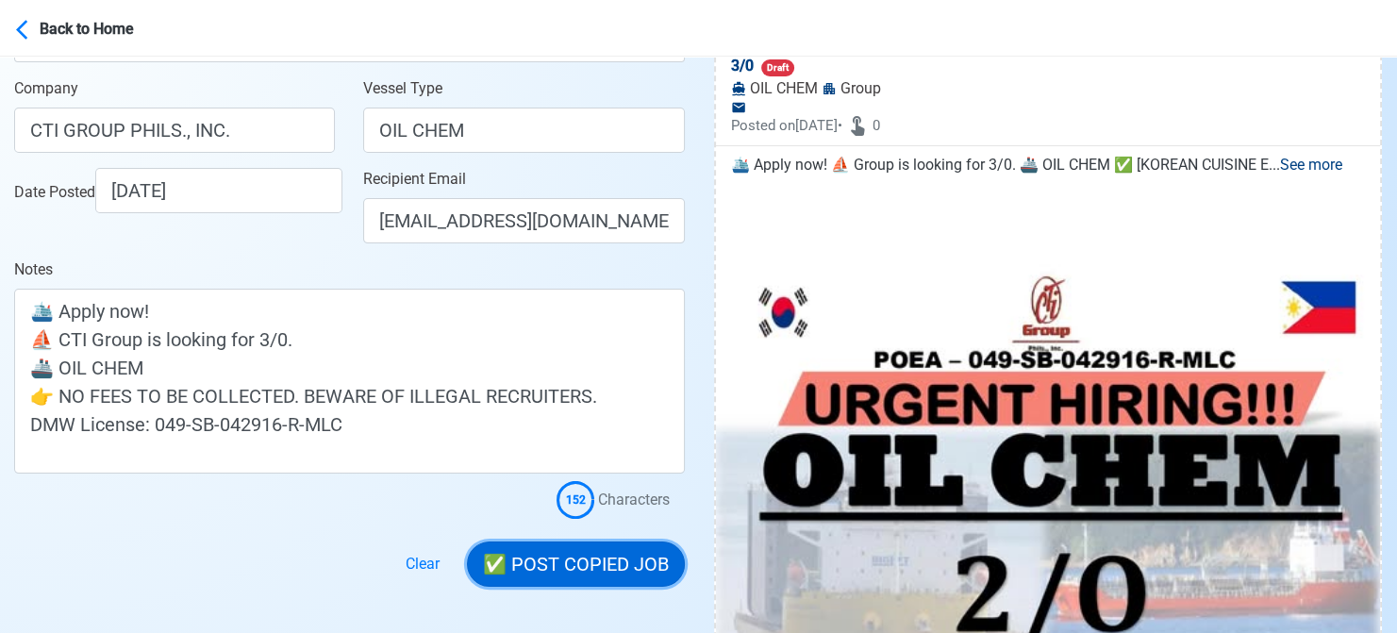
click at [598, 565] on button "✅ POST COPIED JOB" at bounding box center [576, 563] width 218 height 45
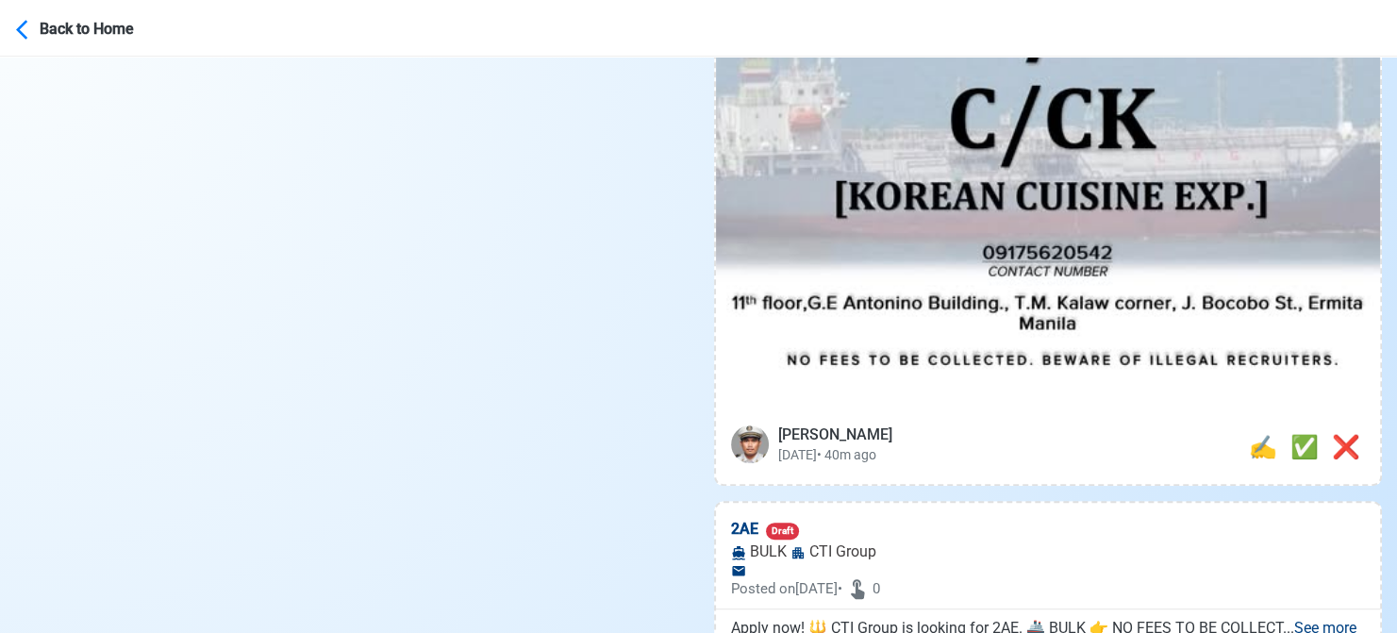
scroll to position [1037, 0]
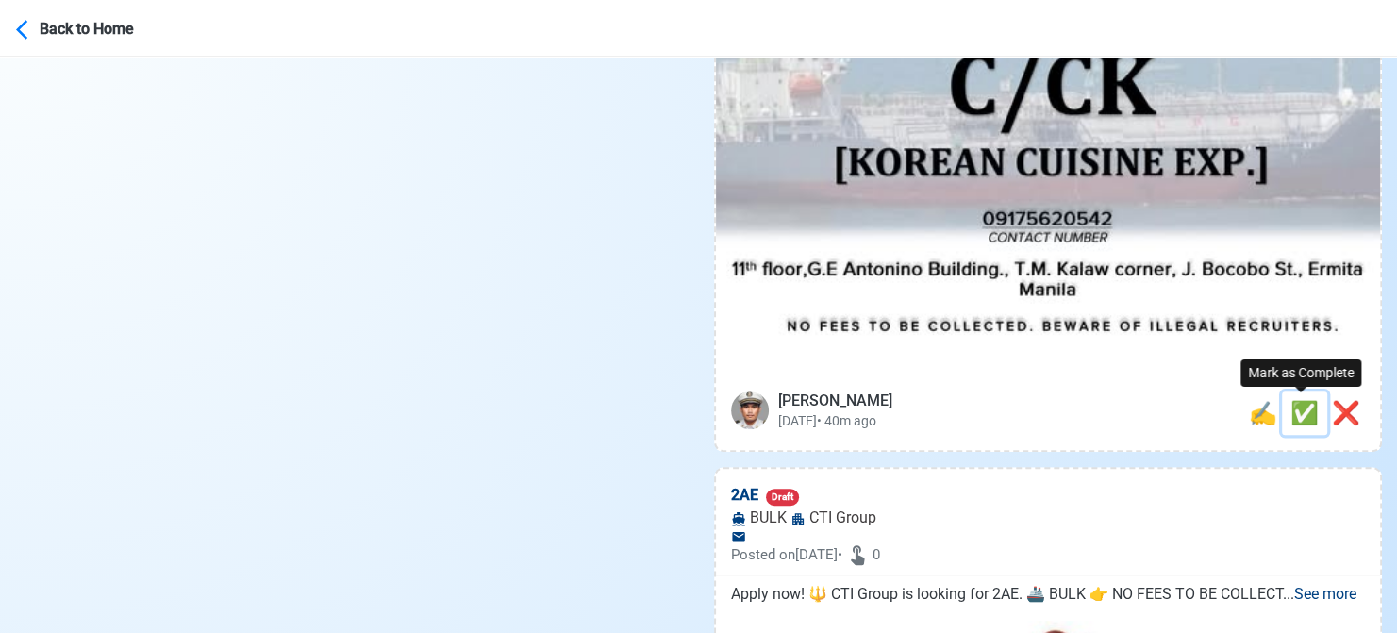
click at [1292, 414] on span "✅" at bounding box center [1304, 413] width 28 height 26
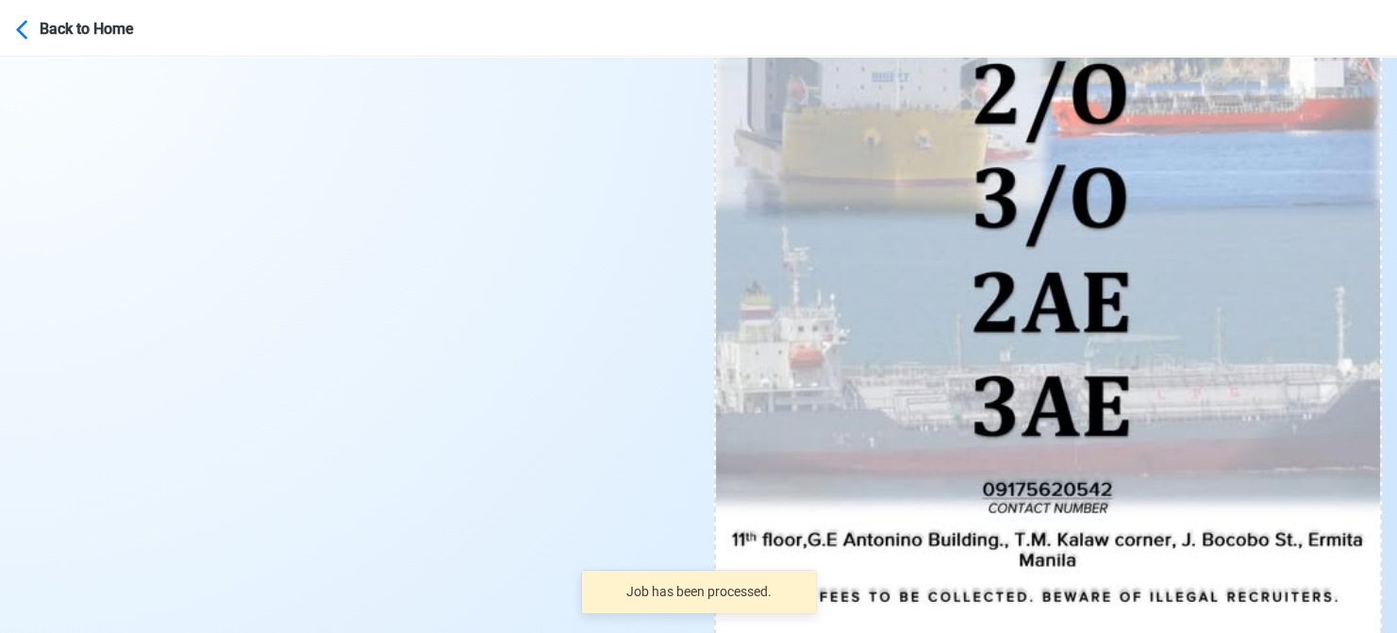
scroll to position [849, 0]
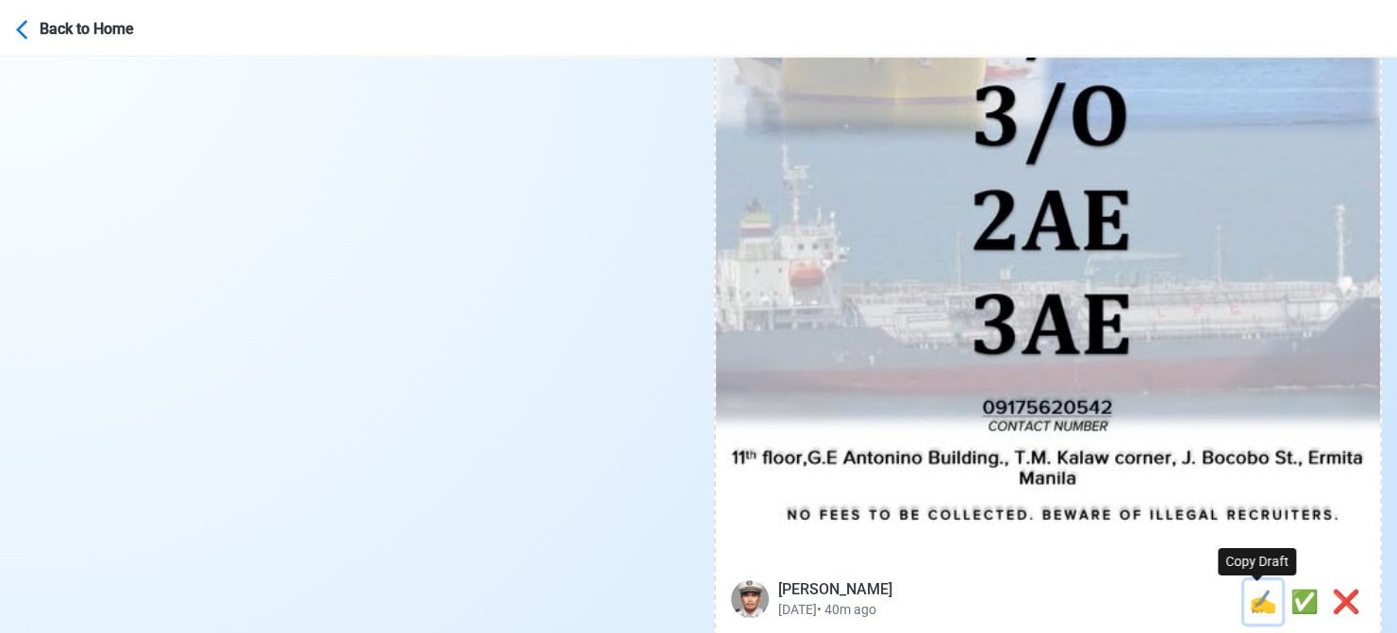
click at [1249, 601] on span "✍️" at bounding box center [1263, 602] width 28 height 26
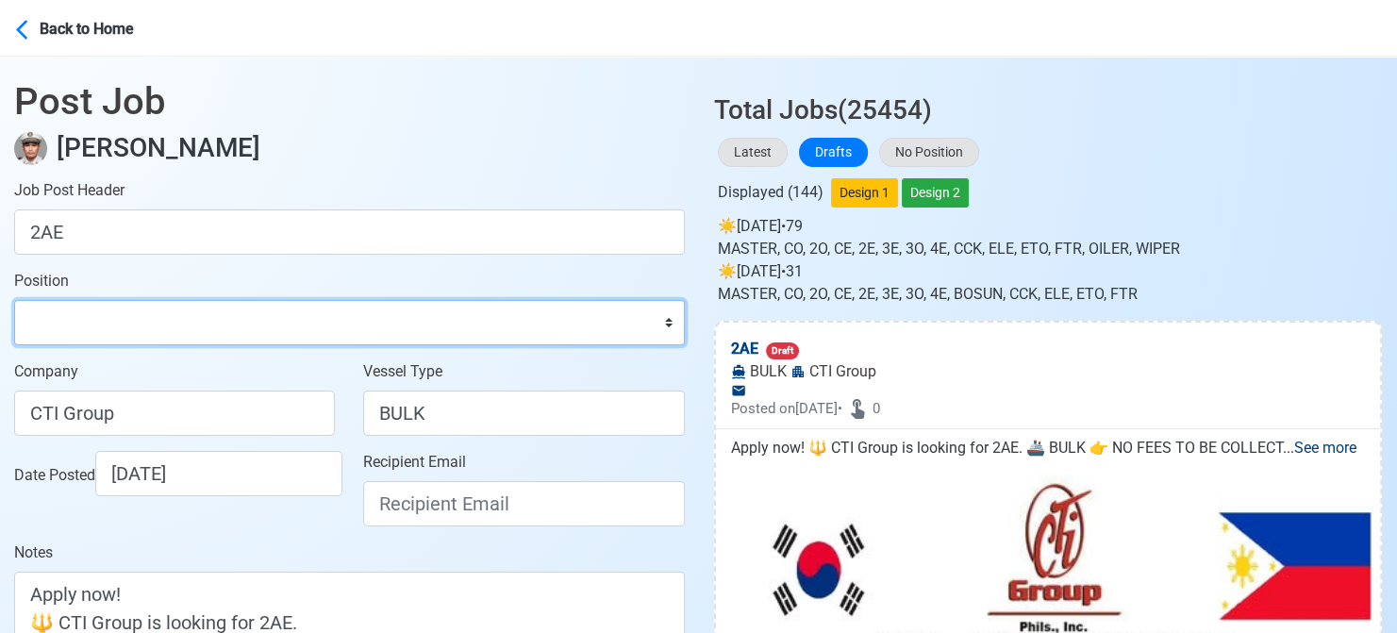
click at [219, 324] on select "Master Chief Officer 2nd Officer 3rd Officer Junior Officer Chief Engineer 2nd …" at bounding box center [349, 322] width 671 height 45
click at [14, 300] on select "Master Chief Officer 2nd Officer 3rd Officer Junior Officer Chief Engineer 2nd …" at bounding box center [349, 322] width 671 height 45
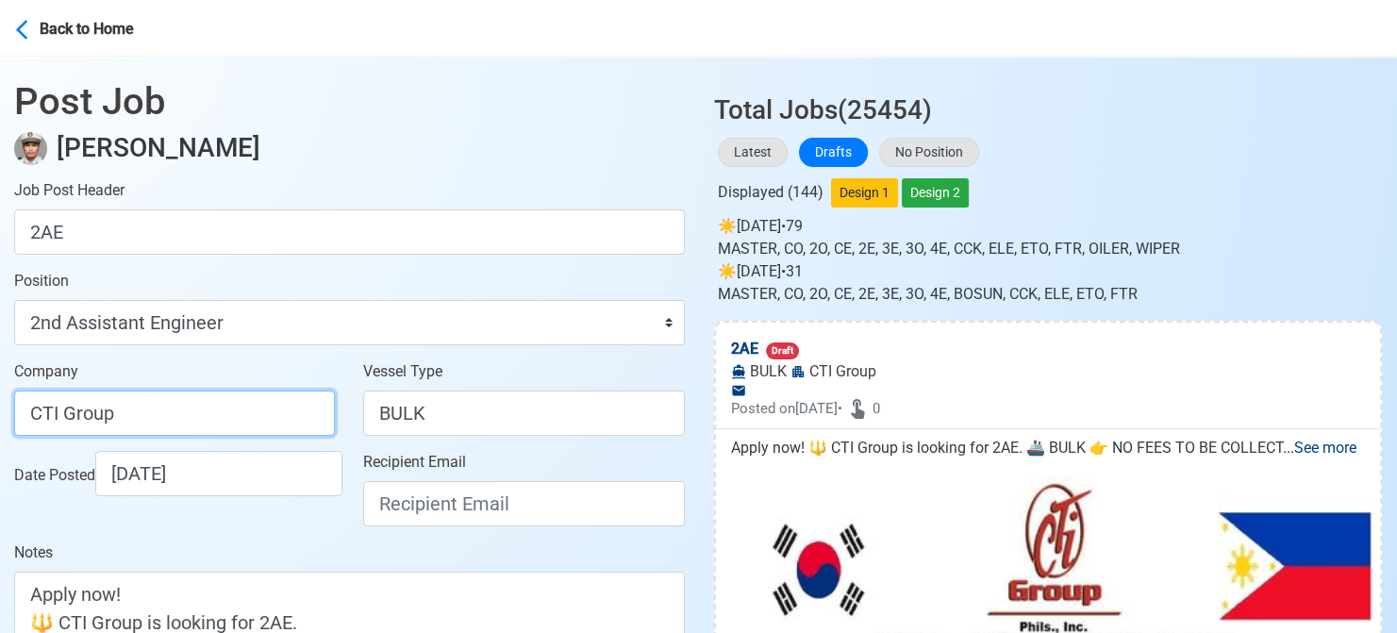
click at [159, 410] on input "CTI Group" at bounding box center [174, 412] width 321 height 45
drag, startPoint x: 157, startPoint y: 410, endPoint x: -19, endPoint y: 380, distance: 178.0
click at [0, 380] on html "Back to Home Post Job Jeyner Gil Job Post Header 2AE Position Master Chief Offi…" at bounding box center [698, 316] width 1397 height 633
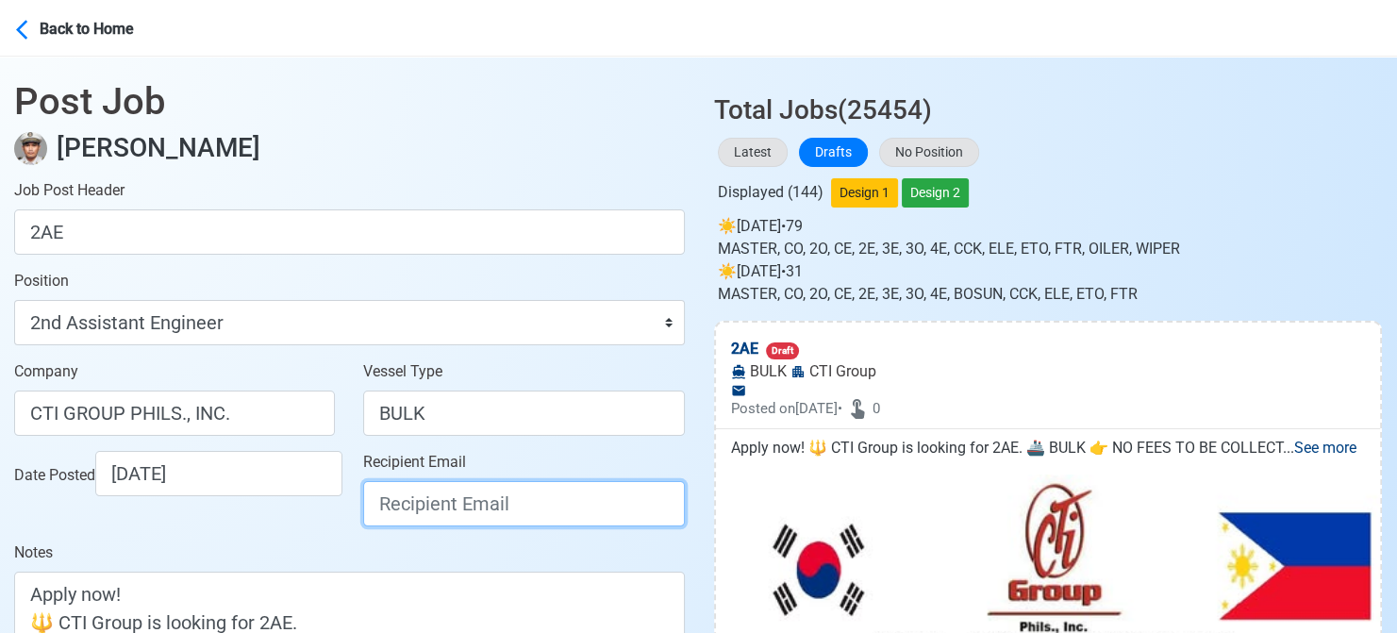
click at [408, 513] on input "Recipient Email" at bounding box center [523, 503] width 321 height 45
paste input "[EMAIL_ADDRESS][DOMAIN_NAME]"
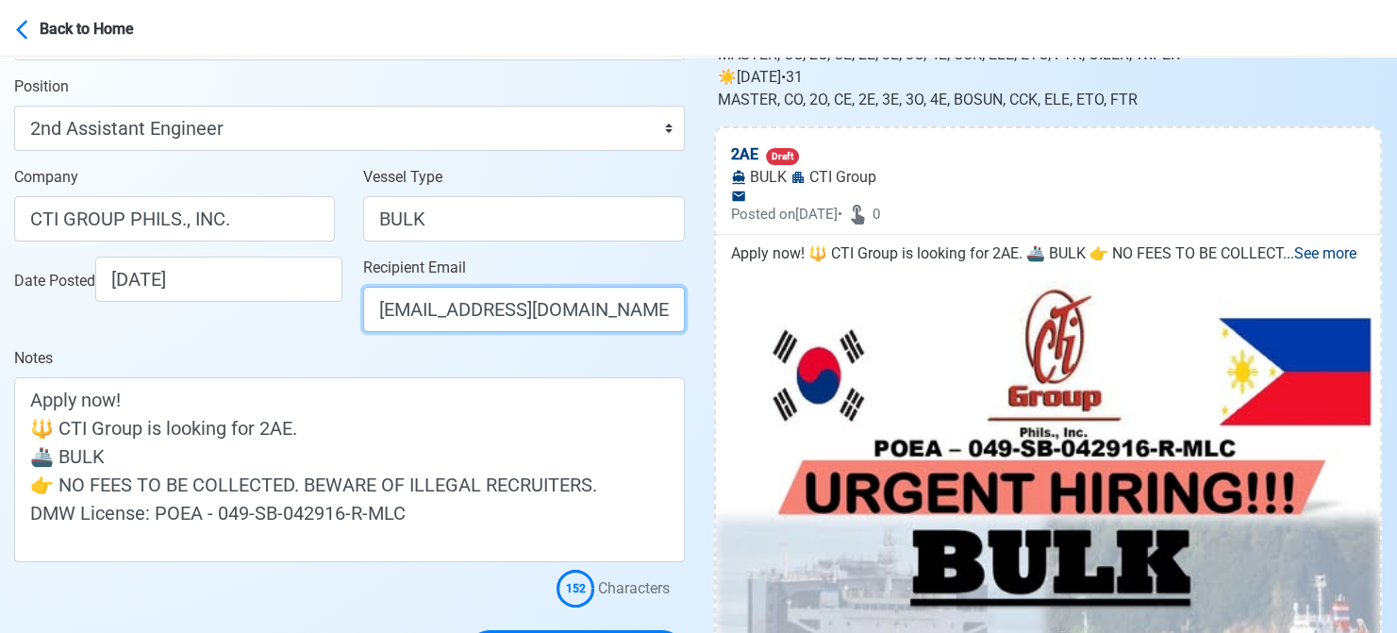
scroll to position [283, 0]
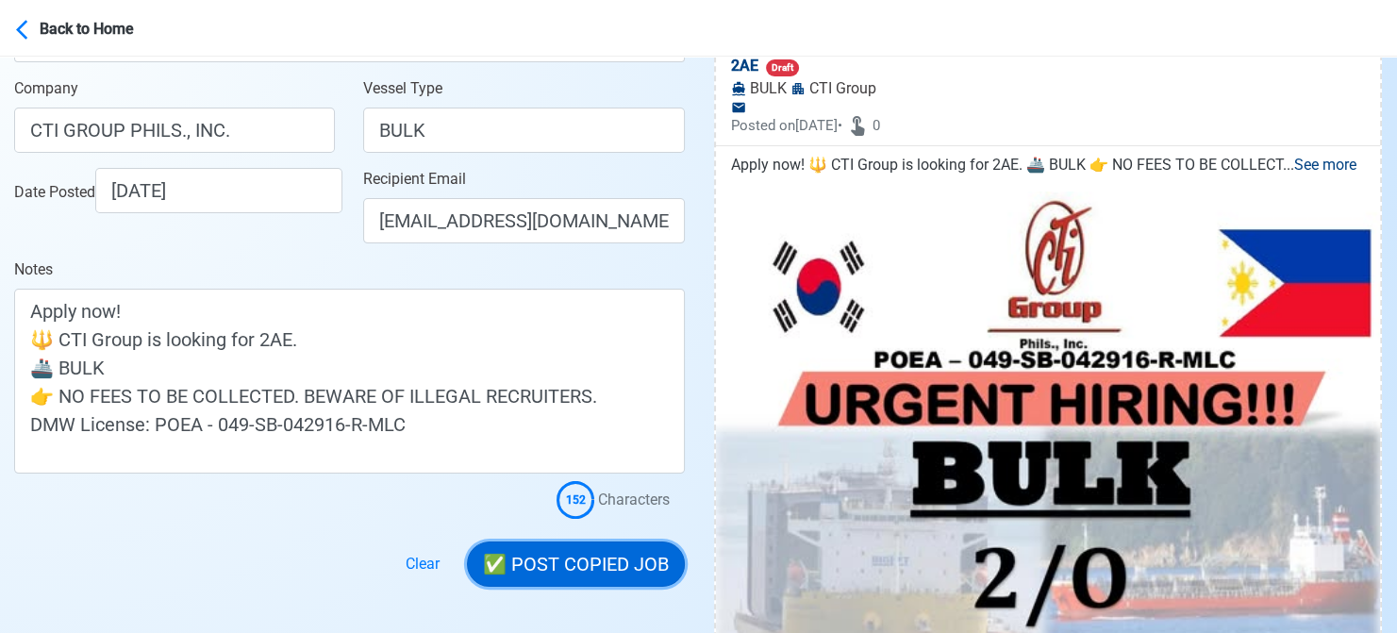
click at [628, 565] on button "✅ POST COPIED JOB" at bounding box center [576, 563] width 218 height 45
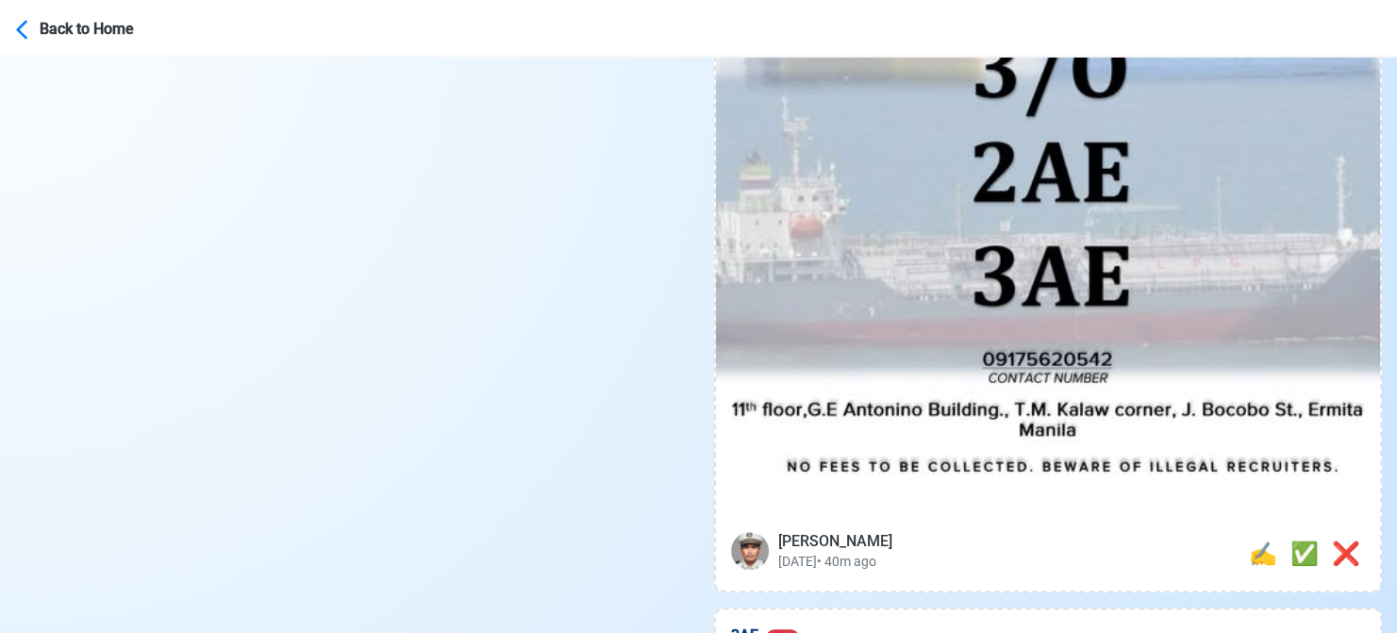
scroll to position [943, 0]
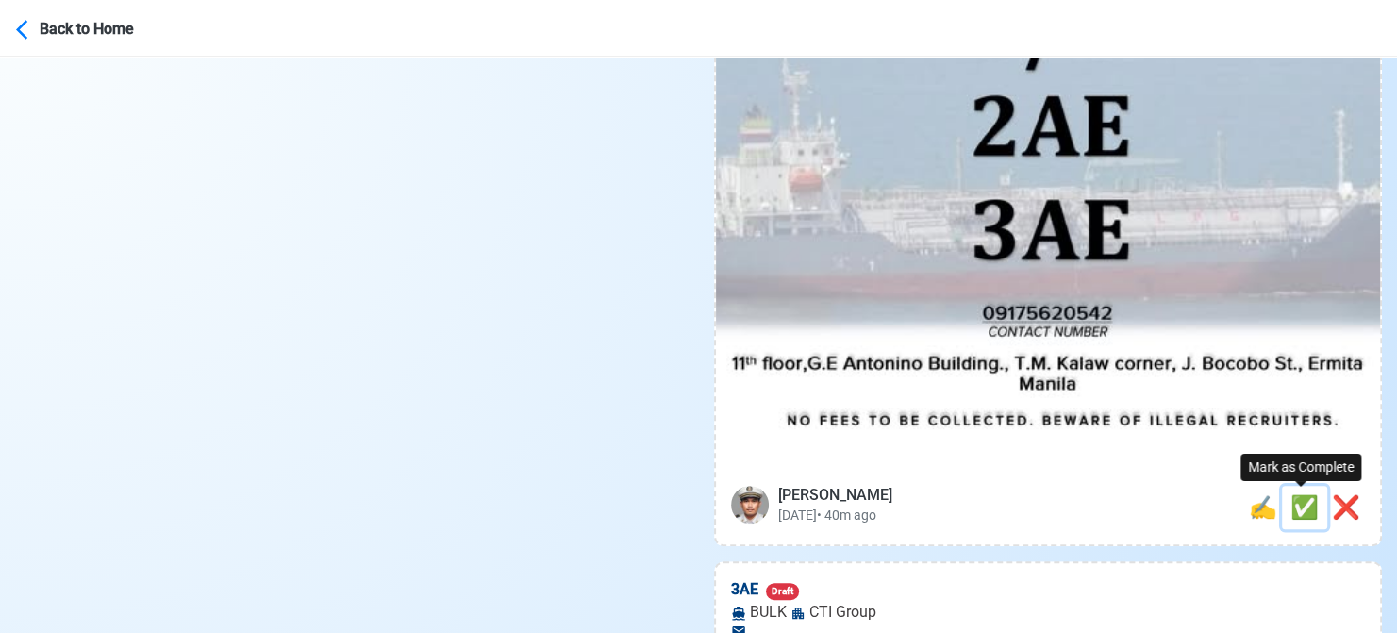
click at [1308, 507] on span "✅" at bounding box center [1304, 507] width 28 height 26
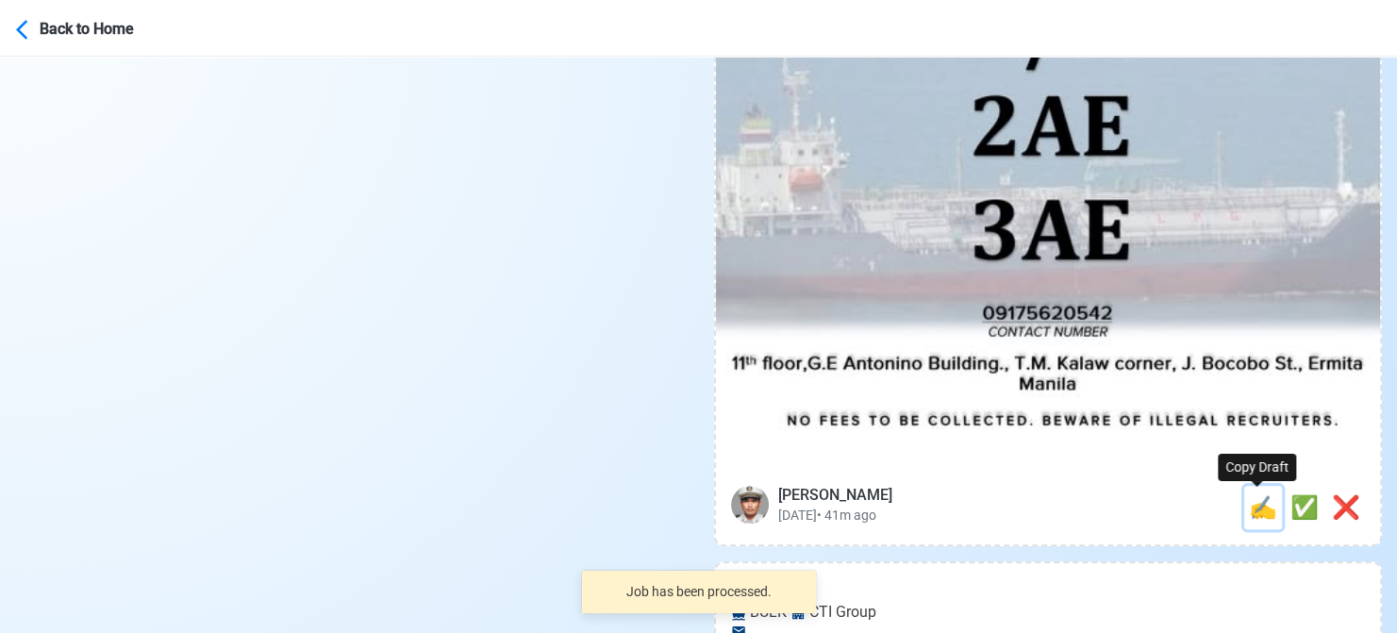
click at [1253, 507] on span "✍️" at bounding box center [1263, 507] width 28 height 26
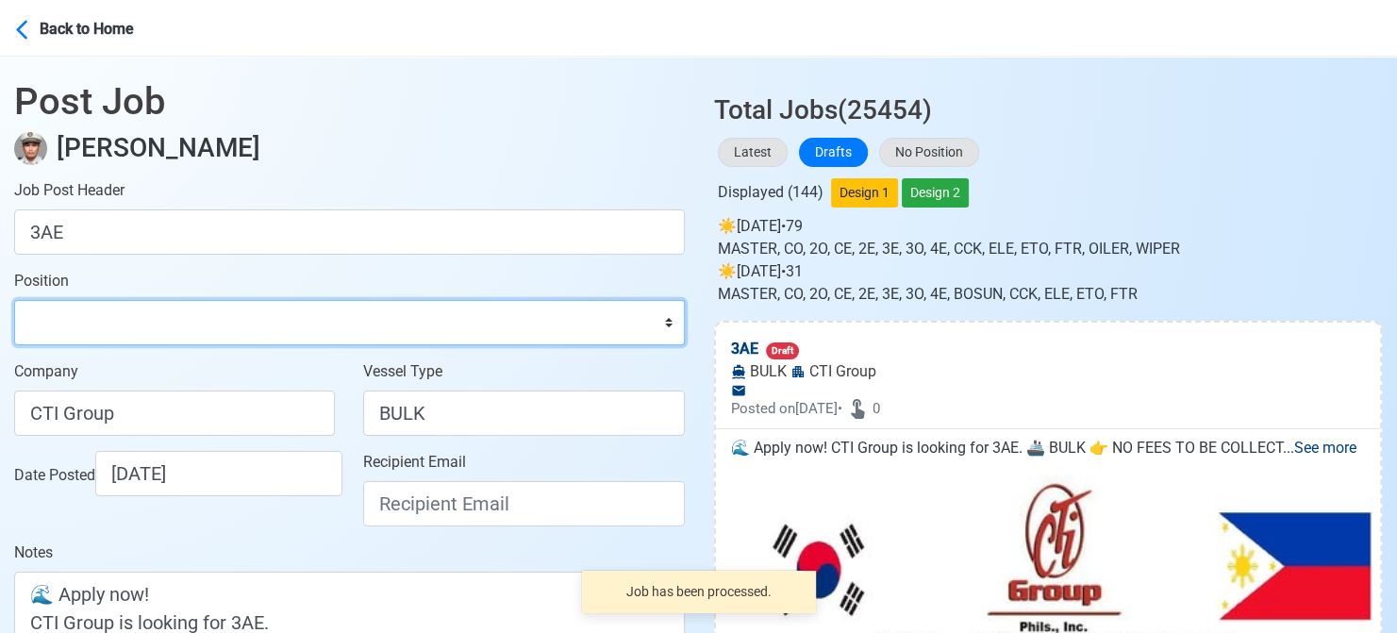
click at [325, 316] on select "Master Chief Officer 2nd Officer 3rd Officer Junior Officer Chief Engineer 2nd …" at bounding box center [349, 322] width 671 height 45
click at [14, 300] on select "Master Chief Officer 2nd Officer 3rd Officer Junior Officer Chief Engineer 2nd …" at bounding box center [349, 322] width 671 height 45
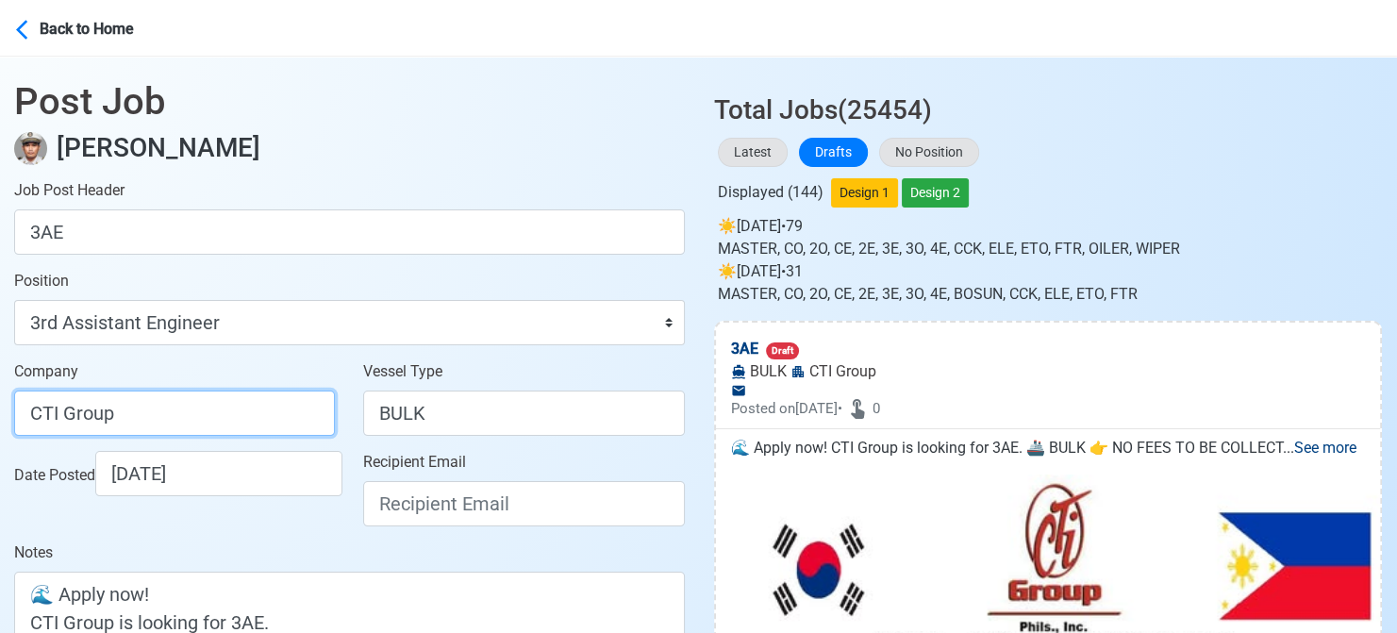
drag, startPoint x: 177, startPoint y: 410, endPoint x: -19, endPoint y: 391, distance: 197.1
click at [0, 391] on html "Back to Home Post Job Jeyner Gil Job Post Header 3AE Position Master Chief Offi…" at bounding box center [698, 316] width 1397 height 633
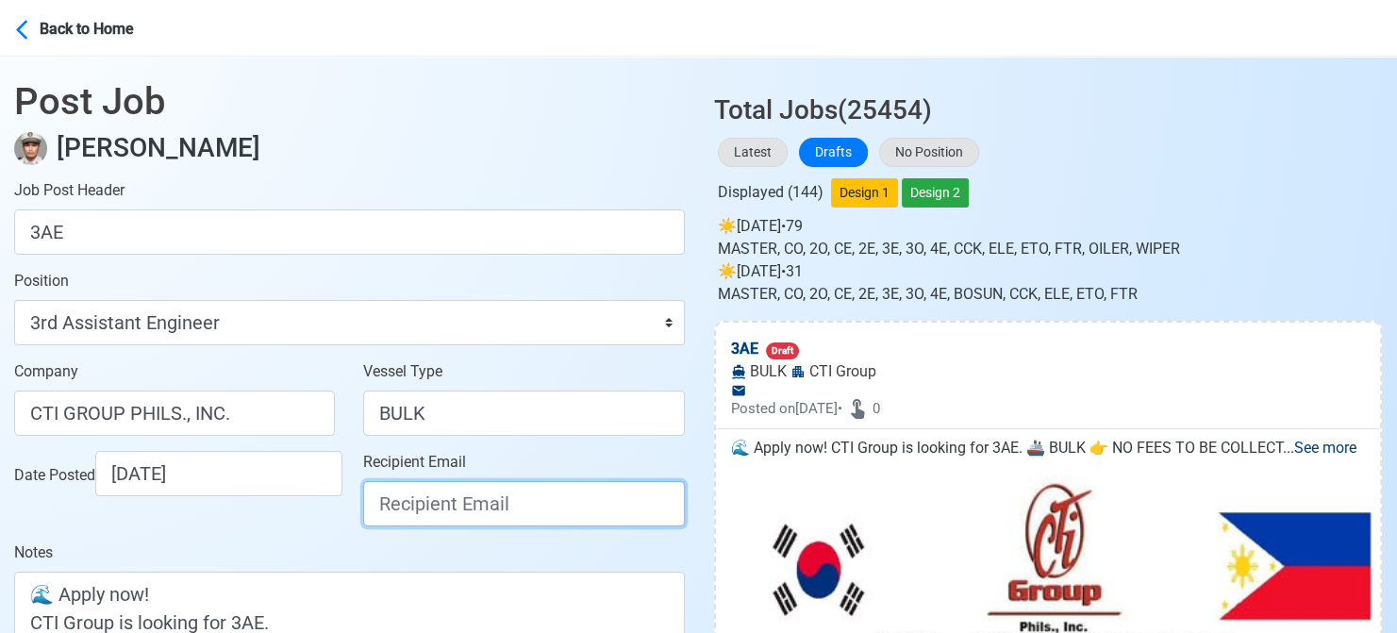
click at [530, 496] on input "Recipient Email" at bounding box center [523, 503] width 321 height 45
paste input "[EMAIL_ADDRESS][DOMAIN_NAME]"
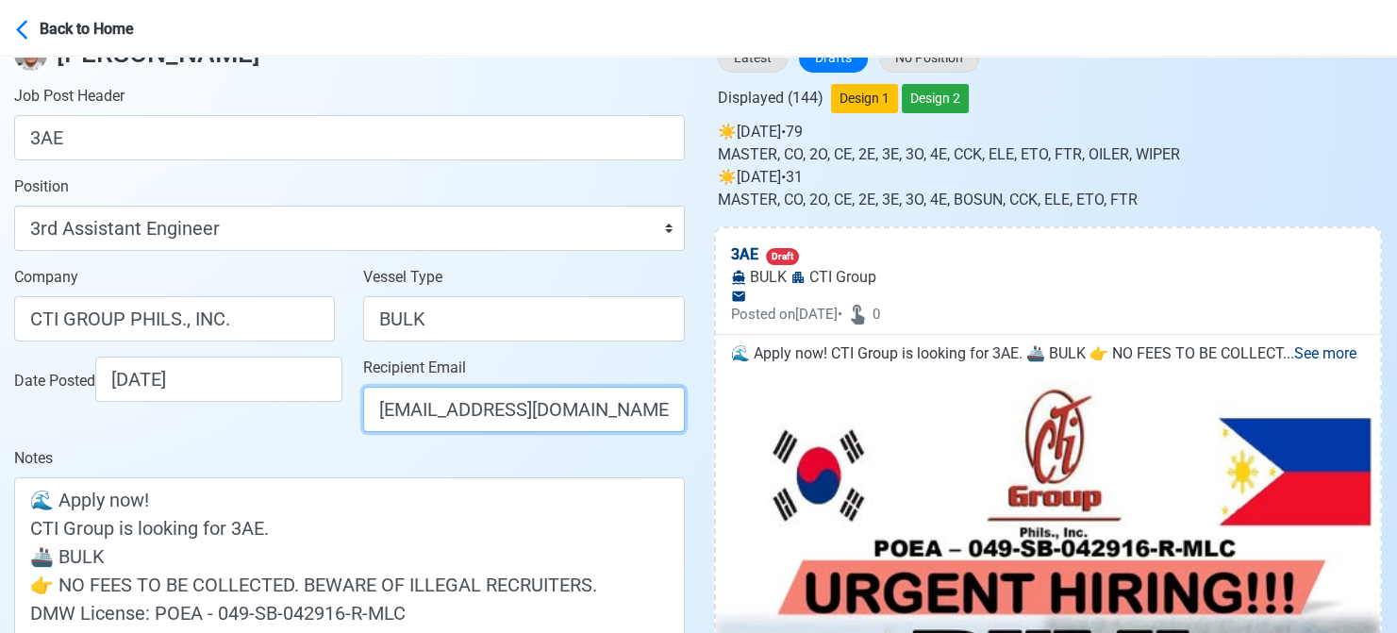
scroll to position [283, 0]
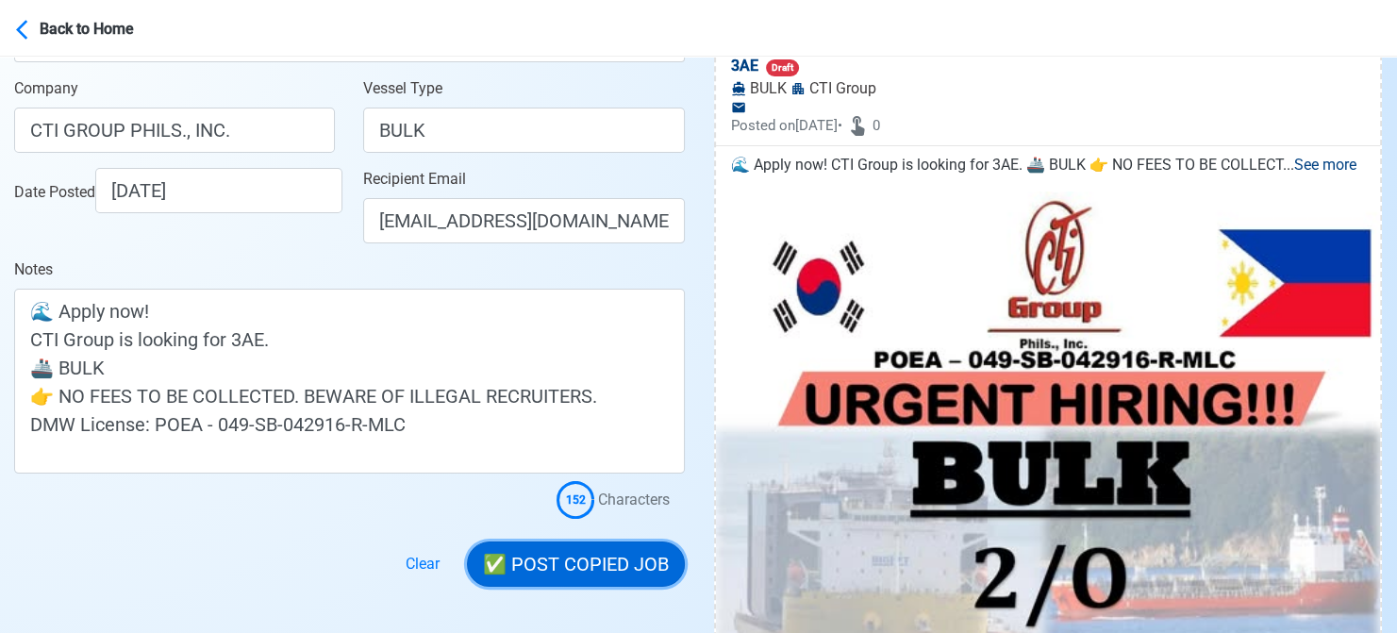
click at [625, 573] on button "✅ POST COPIED JOB" at bounding box center [576, 563] width 218 height 45
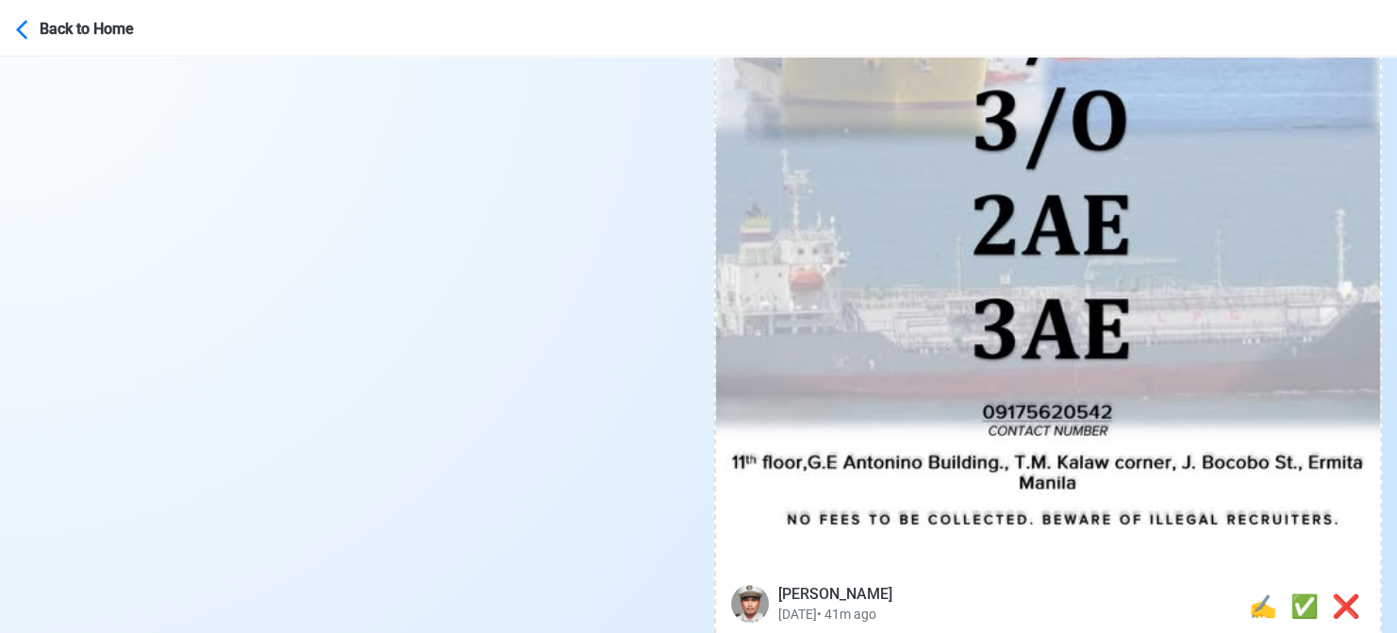
scroll to position [849, 0]
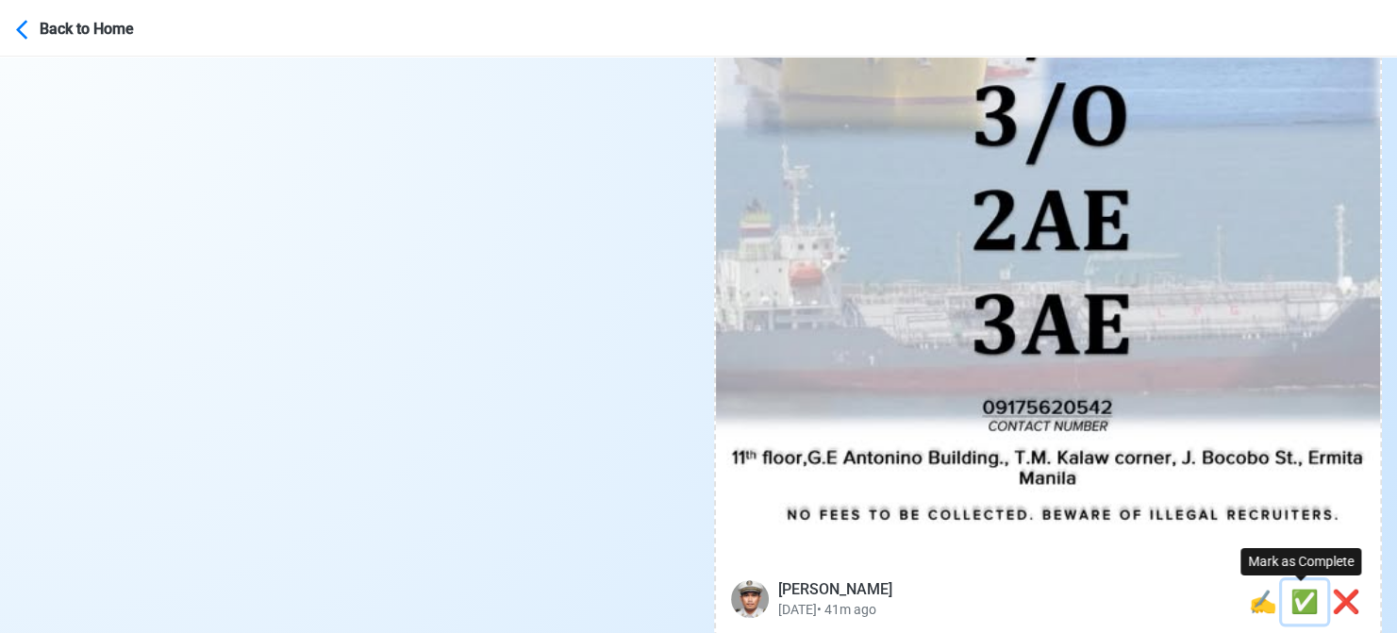
click at [1294, 597] on span "✅" at bounding box center [1304, 602] width 28 height 26
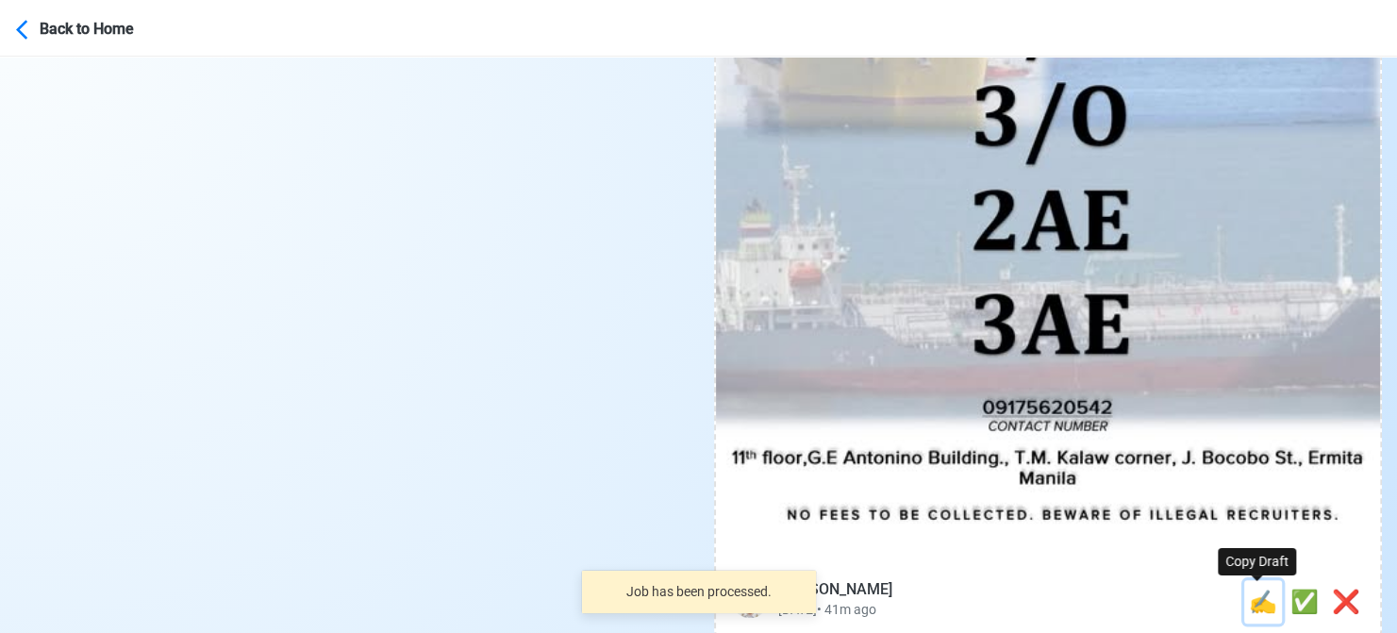
click at [1250, 597] on span "✍️" at bounding box center [1263, 602] width 28 height 26
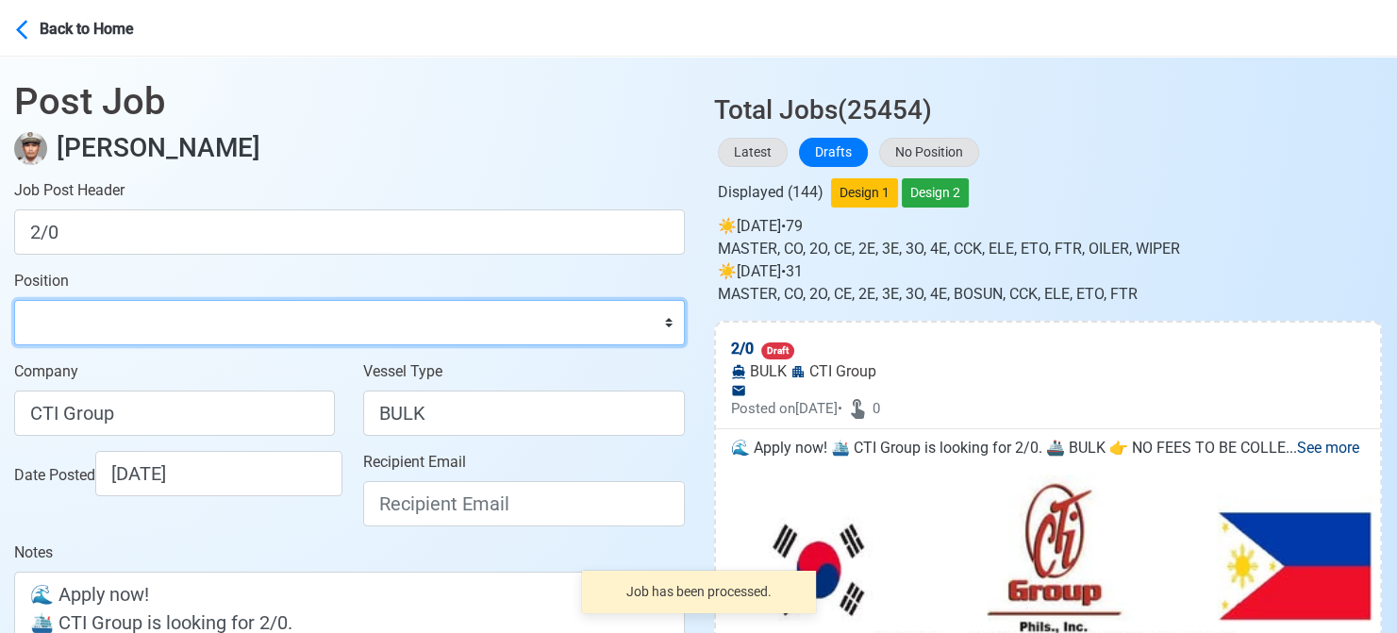
click at [117, 339] on select "Master Chief Officer 2nd Officer 3rd Officer Junior Officer Chief Engineer 2nd …" at bounding box center [349, 322] width 671 height 45
click at [14, 300] on select "Master Chief Officer 2nd Officer 3rd Officer Junior Officer Chief Engineer 2nd …" at bounding box center [349, 322] width 671 height 45
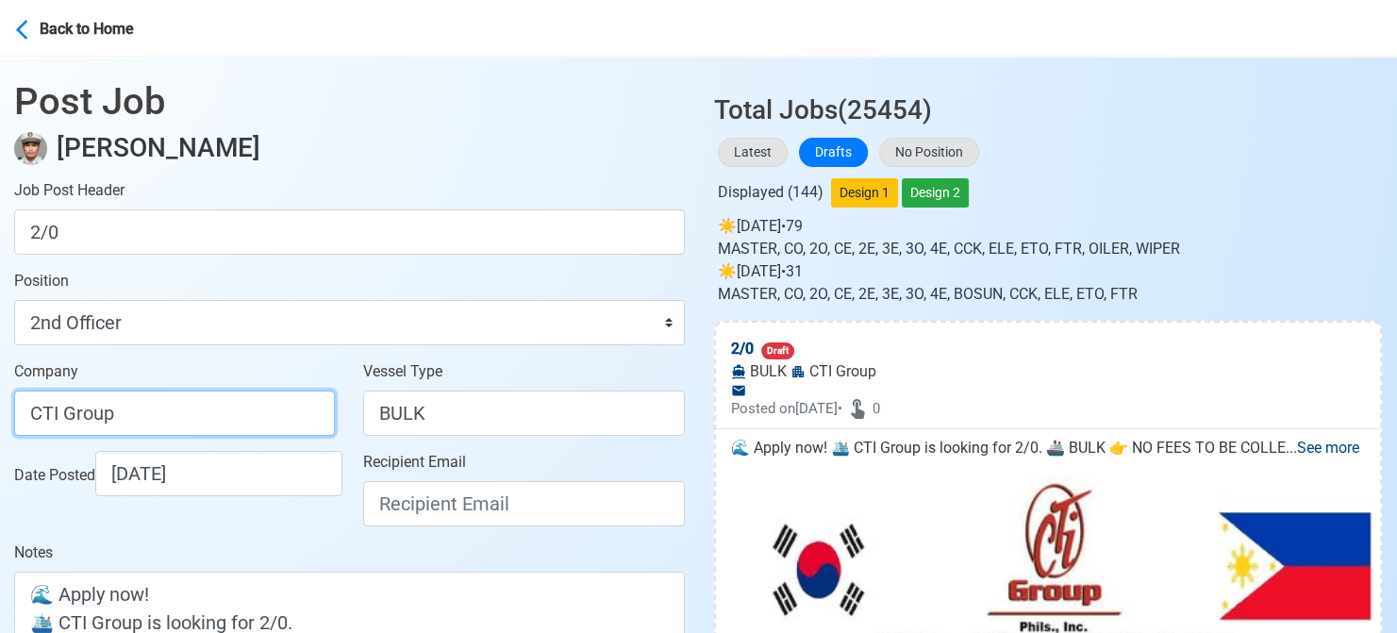
drag, startPoint x: 50, startPoint y: 410, endPoint x: -19, endPoint y: 408, distance: 68.9
click at [0, 408] on html "Back to Home Post Job Jeyner Gil Job Post Header 2/0 Position Master Chief Offi…" at bounding box center [698, 316] width 1397 height 633
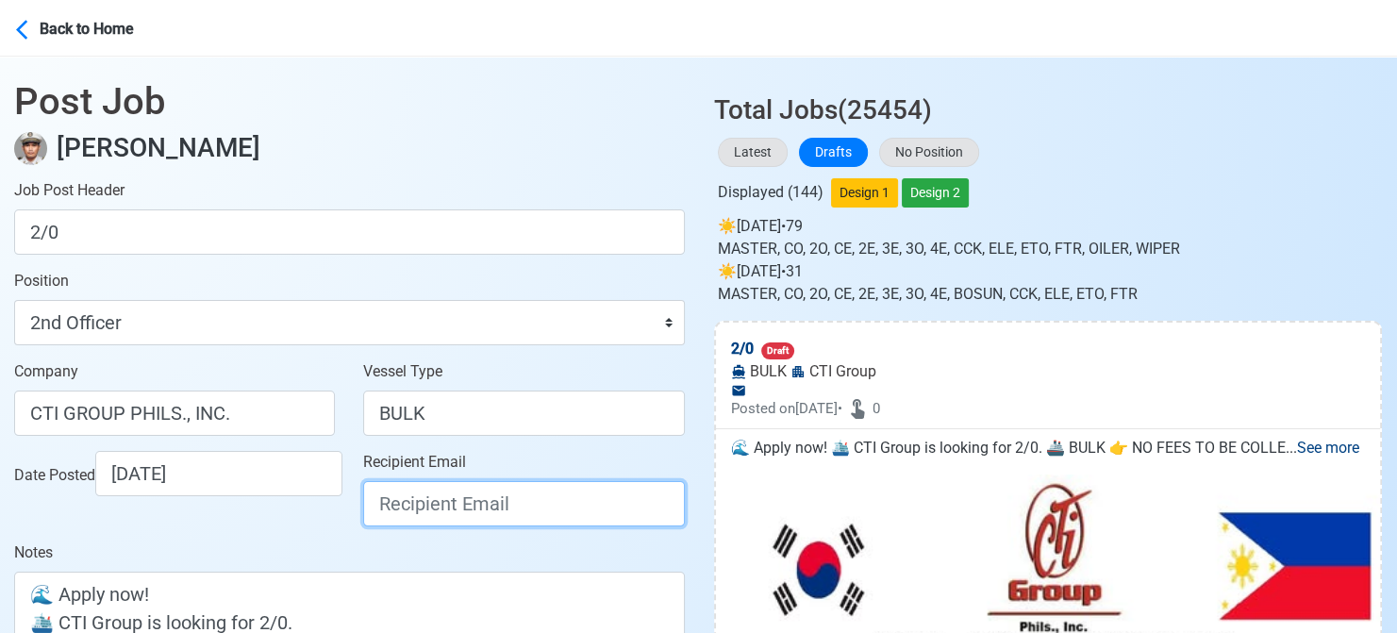
click at [439, 498] on input "Recipient Email" at bounding box center [523, 503] width 321 height 45
paste input "[EMAIL_ADDRESS][DOMAIN_NAME]"
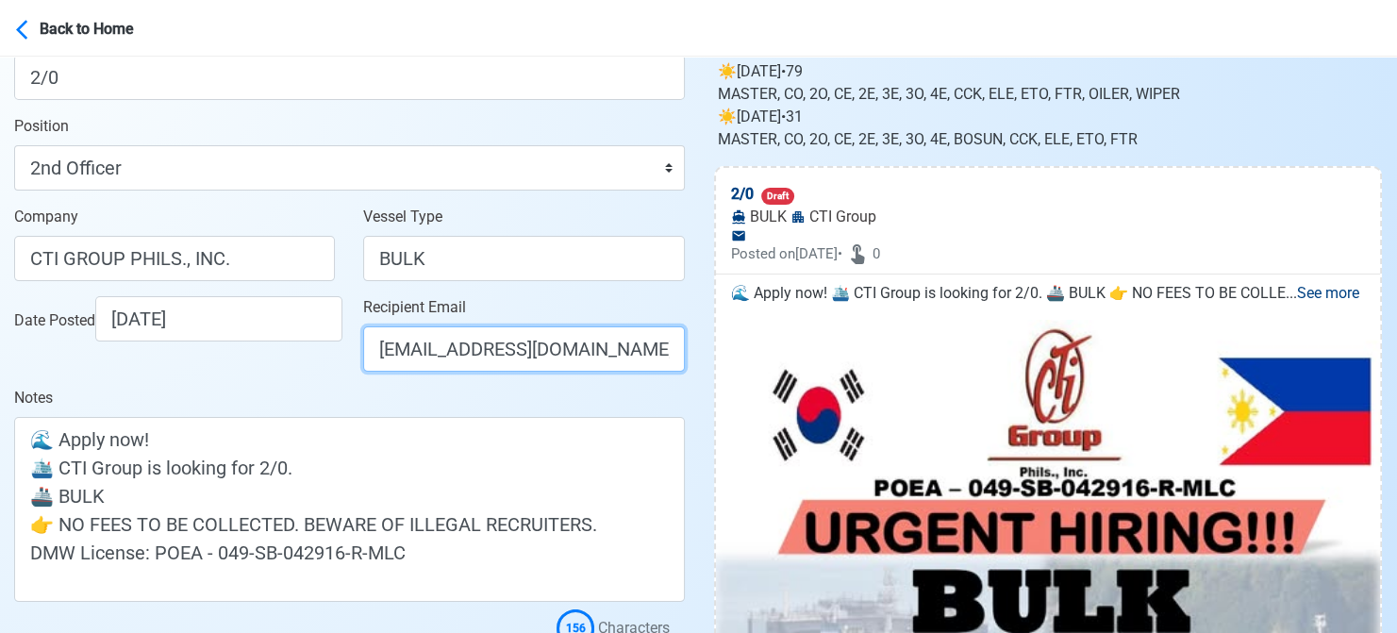
scroll to position [472, 0]
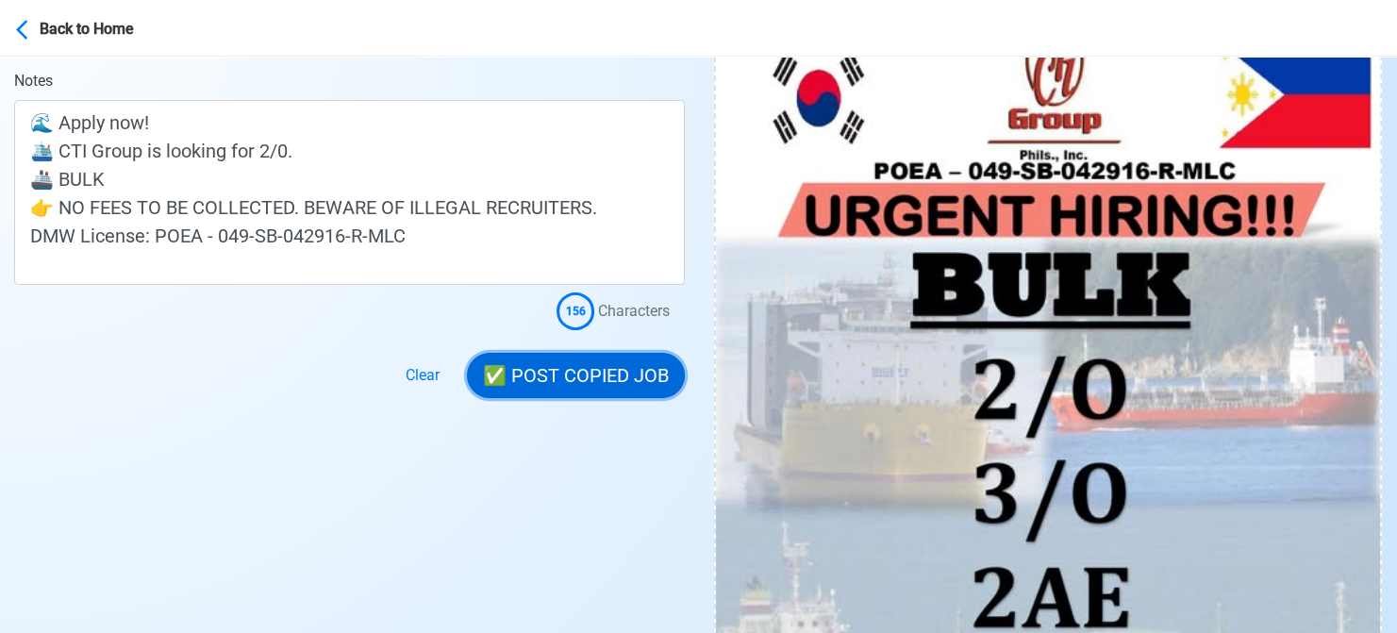
click at [609, 375] on button "✅ POST COPIED JOB" at bounding box center [576, 375] width 218 height 45
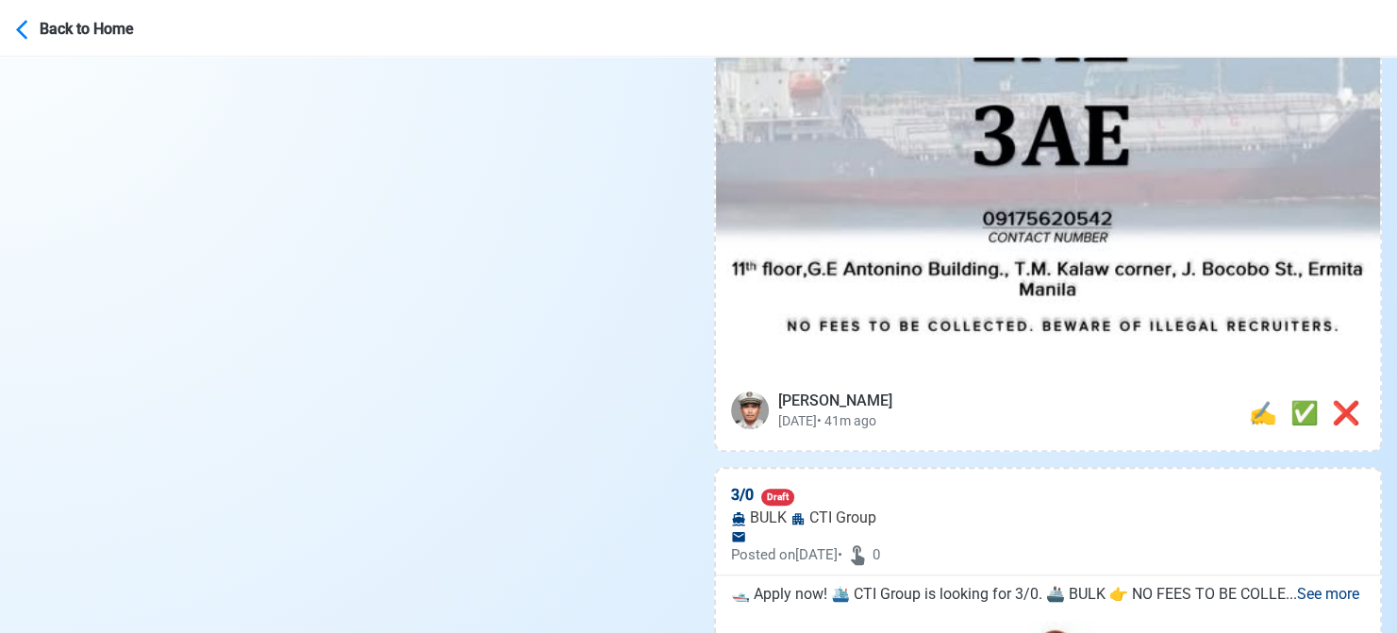
scroll to position [1132, 0]
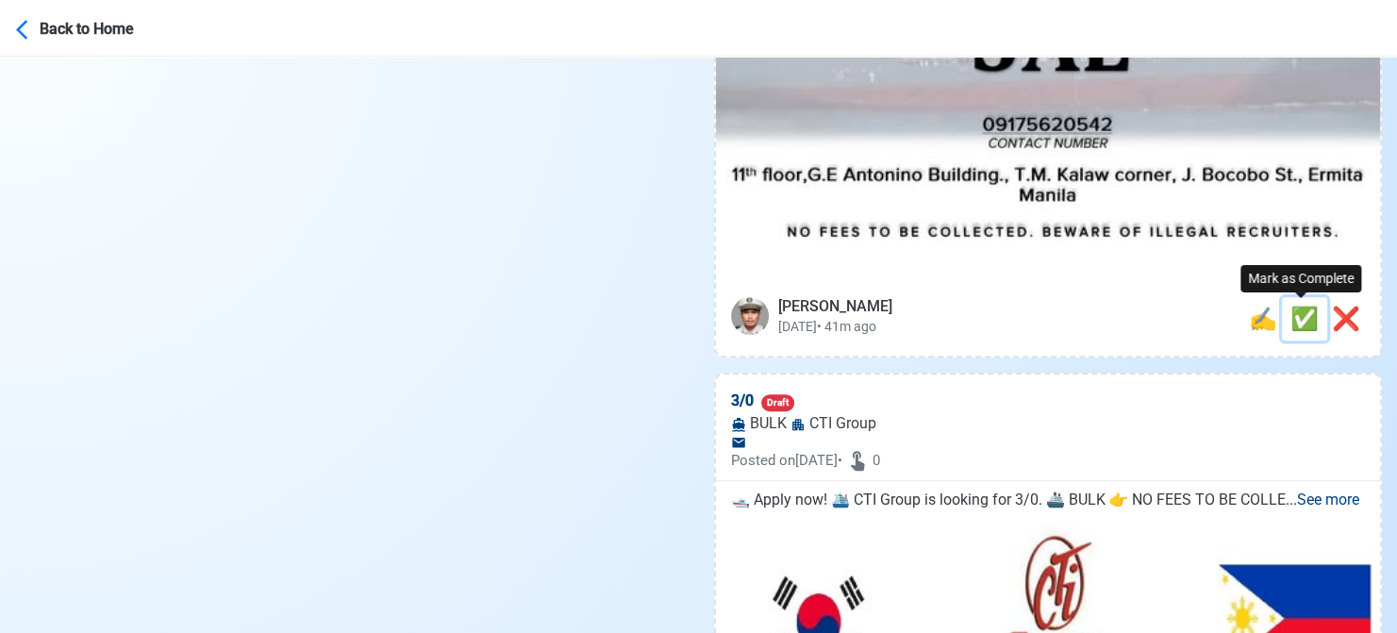
click at [1303, 320] on span "✅" at bounding box center [1304, 319] width 28 height 26
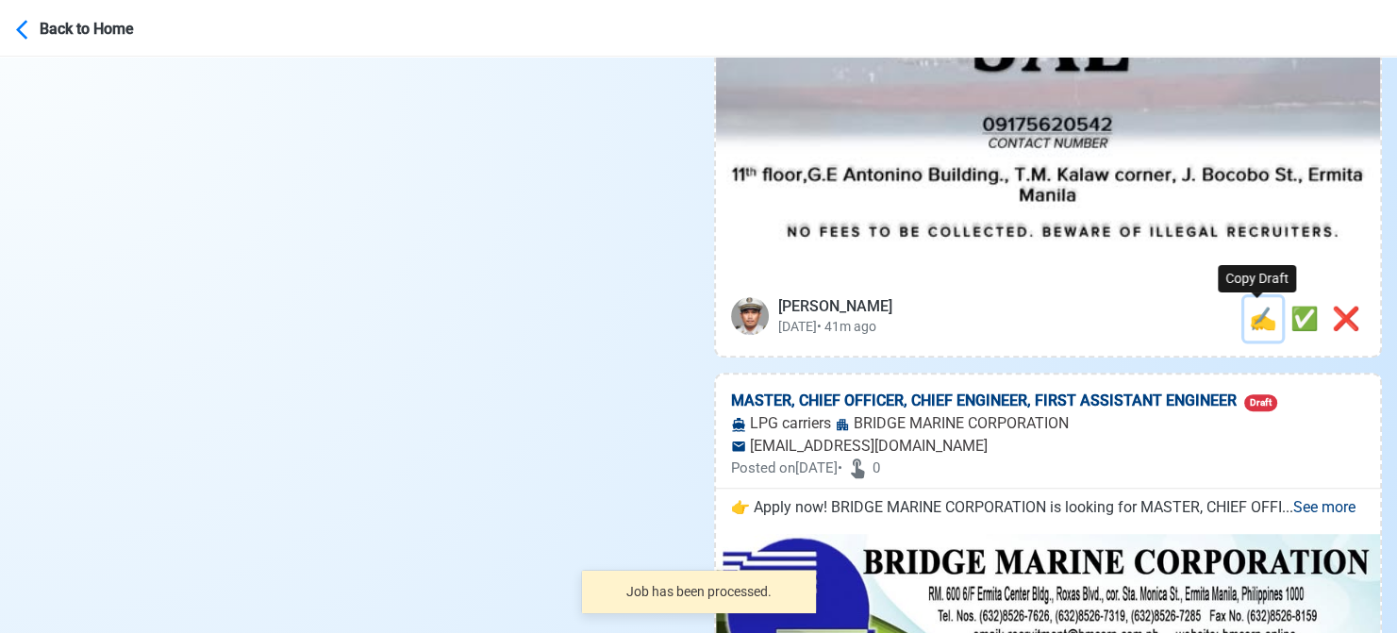
click at [1255, 332] on span "✍️" at bounding box center [1263, 319] width 28 height 26
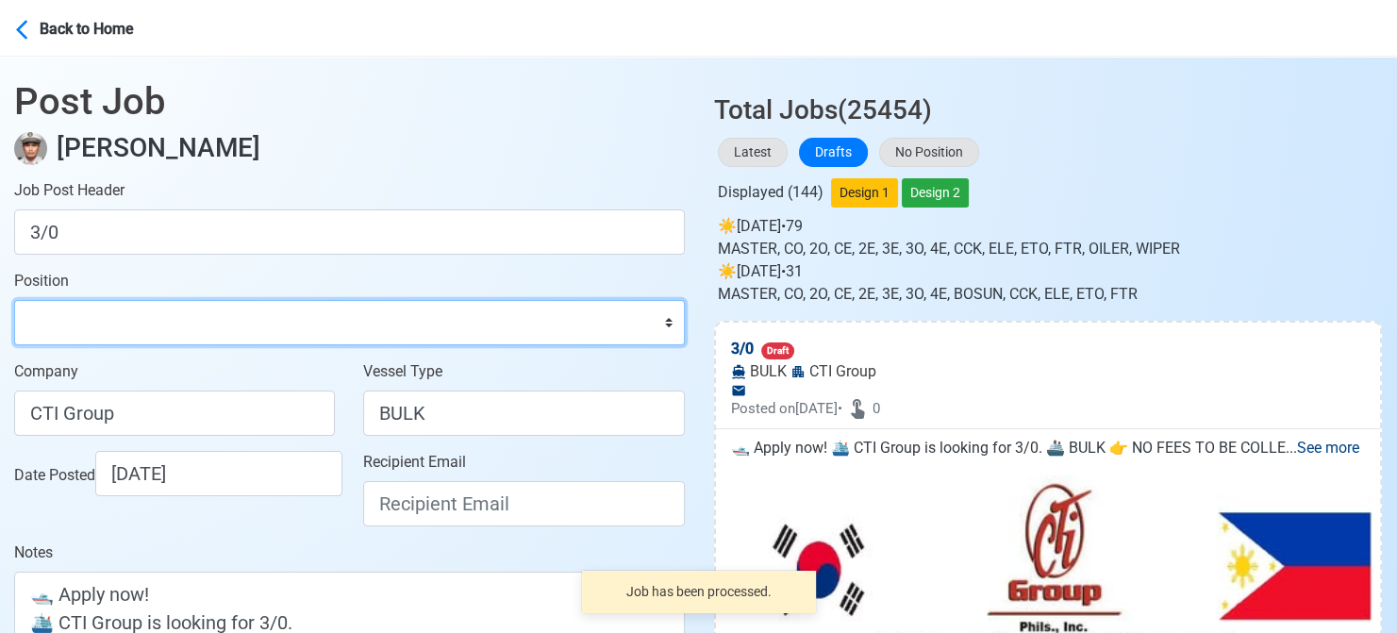
click at [143, 305] on select "Master Chief Officer 2nd Officer 3rd Officer Junior Officer Chief Engineer 2nd …" at bounding box center [349, 322] width 671 height 45
click at [14, 300] on select "Master Chief Officer 2nd Officer 3rd Officer Junior Officer Chief Engineer 2nd …" at bounding box center [349, 322] width 671 height 45
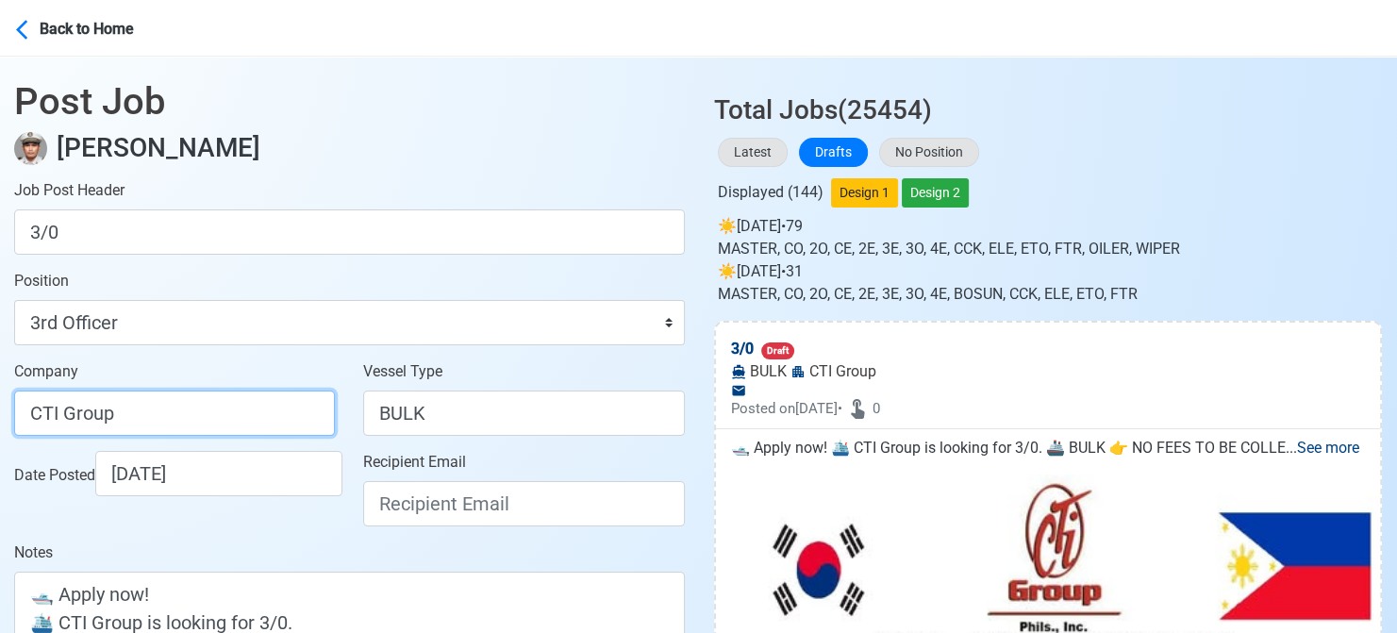
drag, startPoint x: 165, startPoint y: 417, endPoint x: -19, endPoint y: 403, distance: 184.5
click at [0, 403] on html "Back to Home Post Job Jeyner Gil Job Post Header 3/0 Position Master Chief Offi…" at bounding box center [698, 316] width 1397 height 633
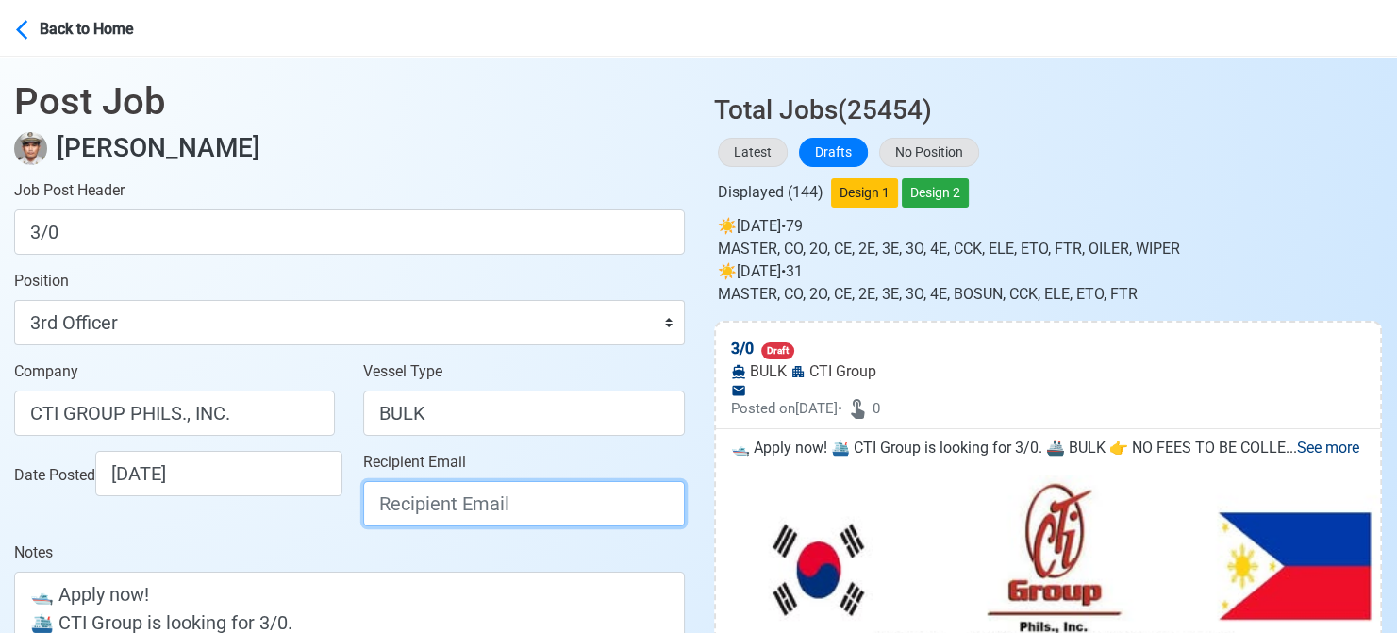
click at [484, 511] on input "Recipient Email" at bounding box center [523, 503] width 321 height 45
paste input "[EMAIL_ADDRESS][DOMAIN_NAME]"
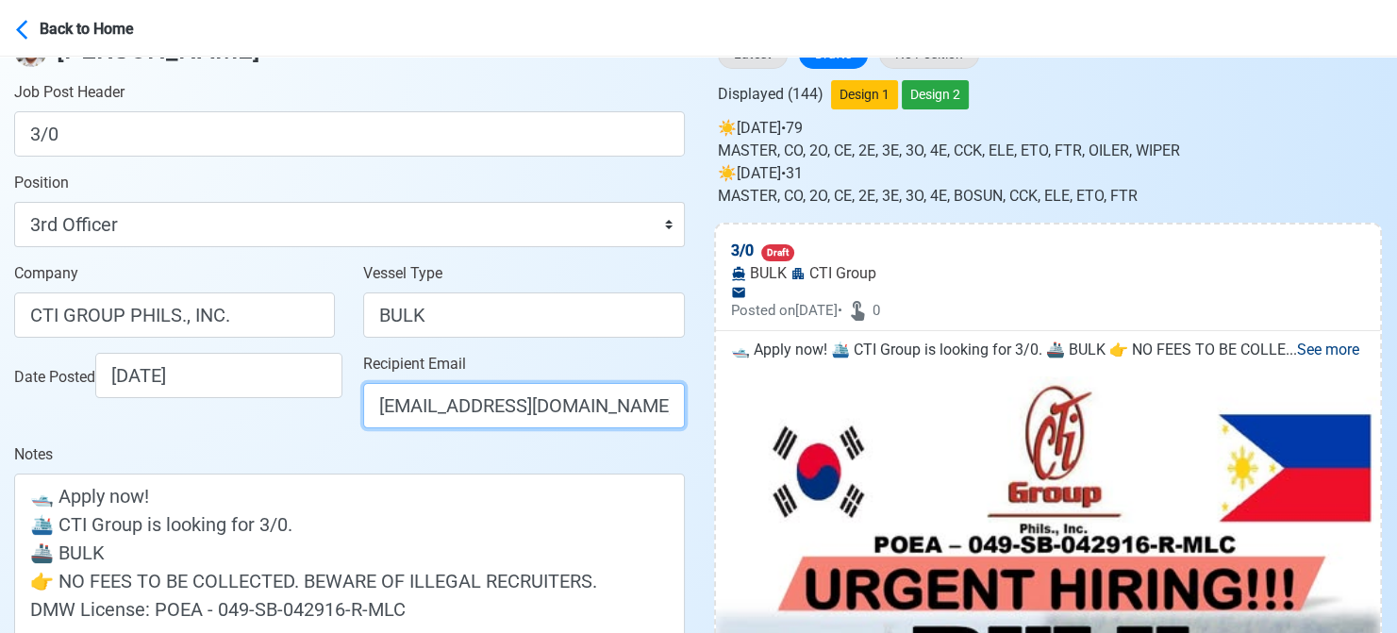
scroll to position [283, 0]
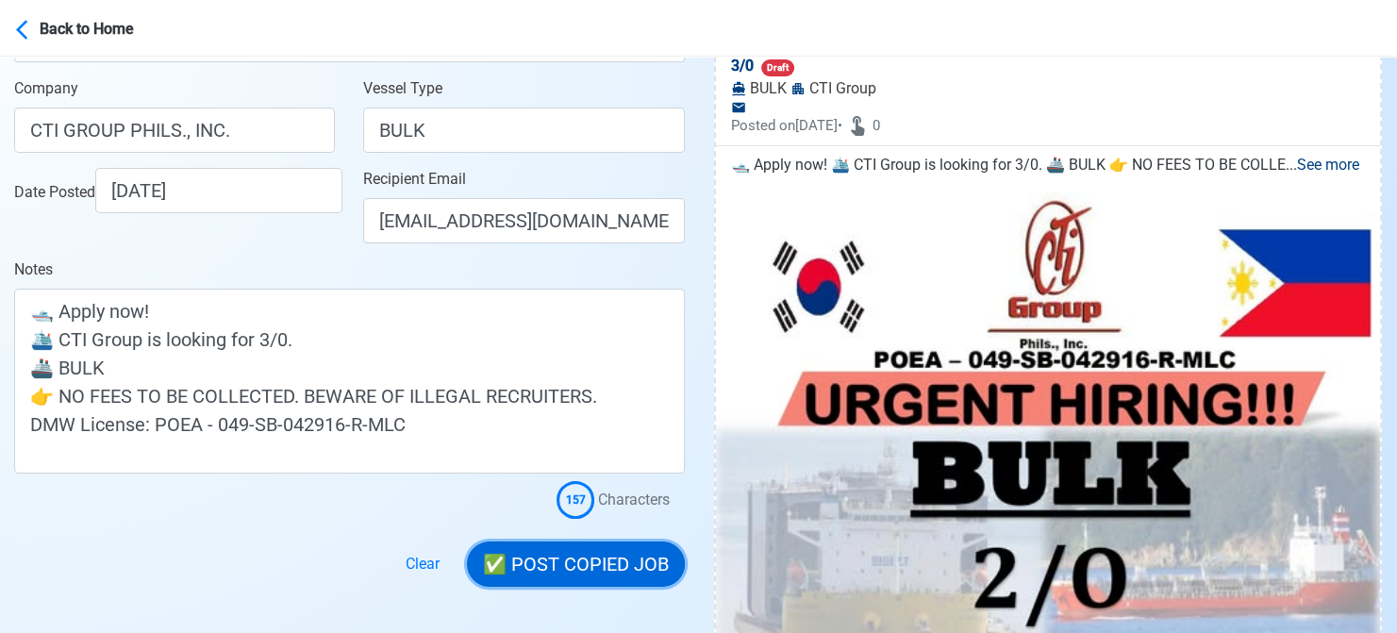
click at [578, 559] on button "✅ POST COPIED JOB" at bounding box center [576, 563] width 218 height 45
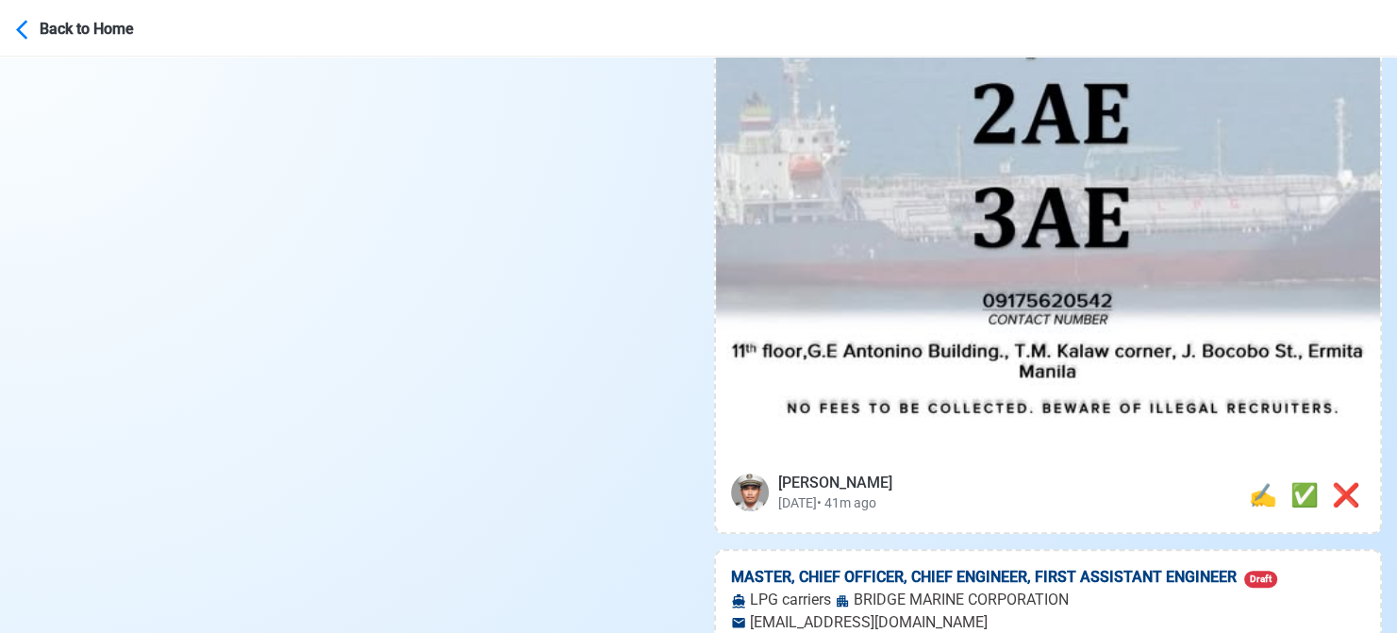
scroll to position [1037, 0]
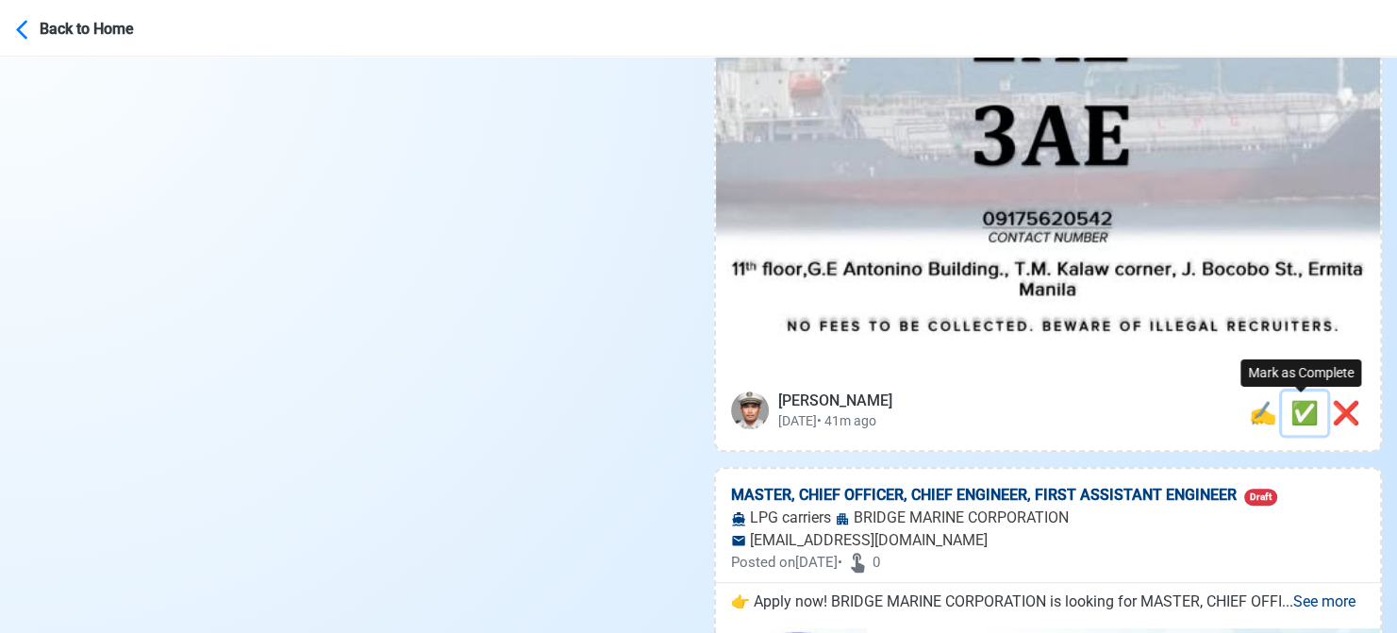
click at [1291, 418] on span "✅" at bounding box center [1304, 413] width 28 height 26
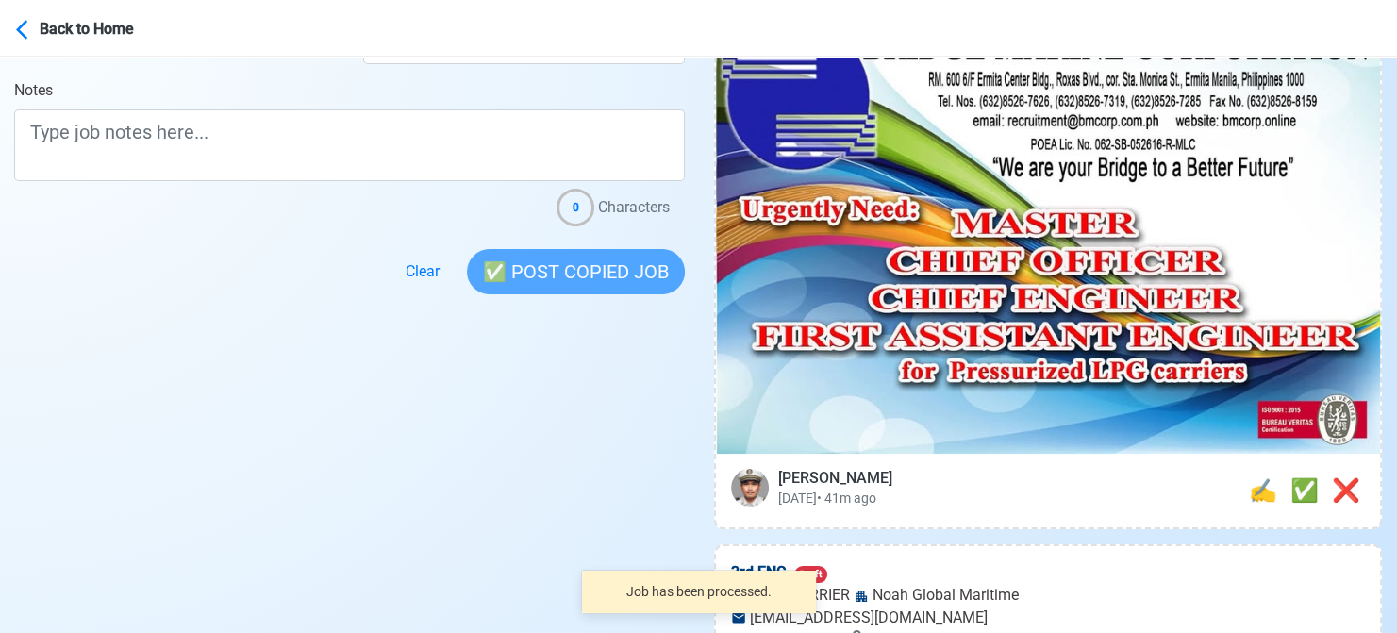
scroll to position [472, 0]
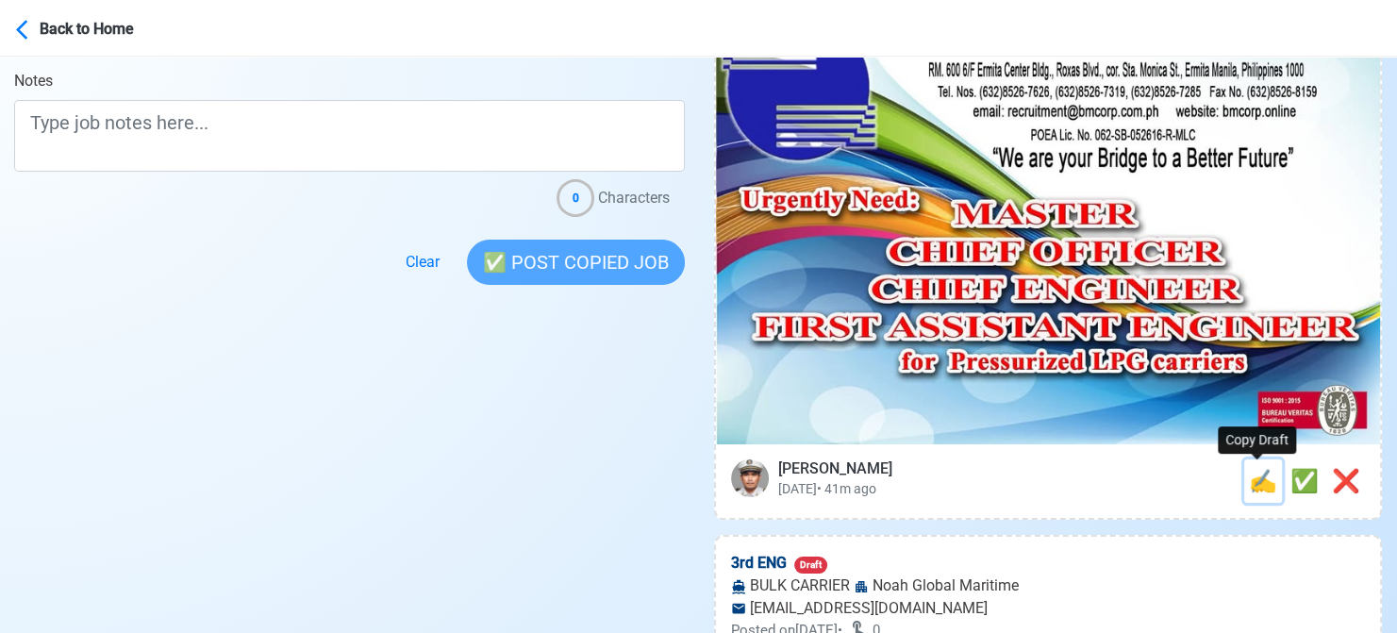
click at [1256, 480] on span "✍️" at bounding box center [1263, 481] width 28 height 26
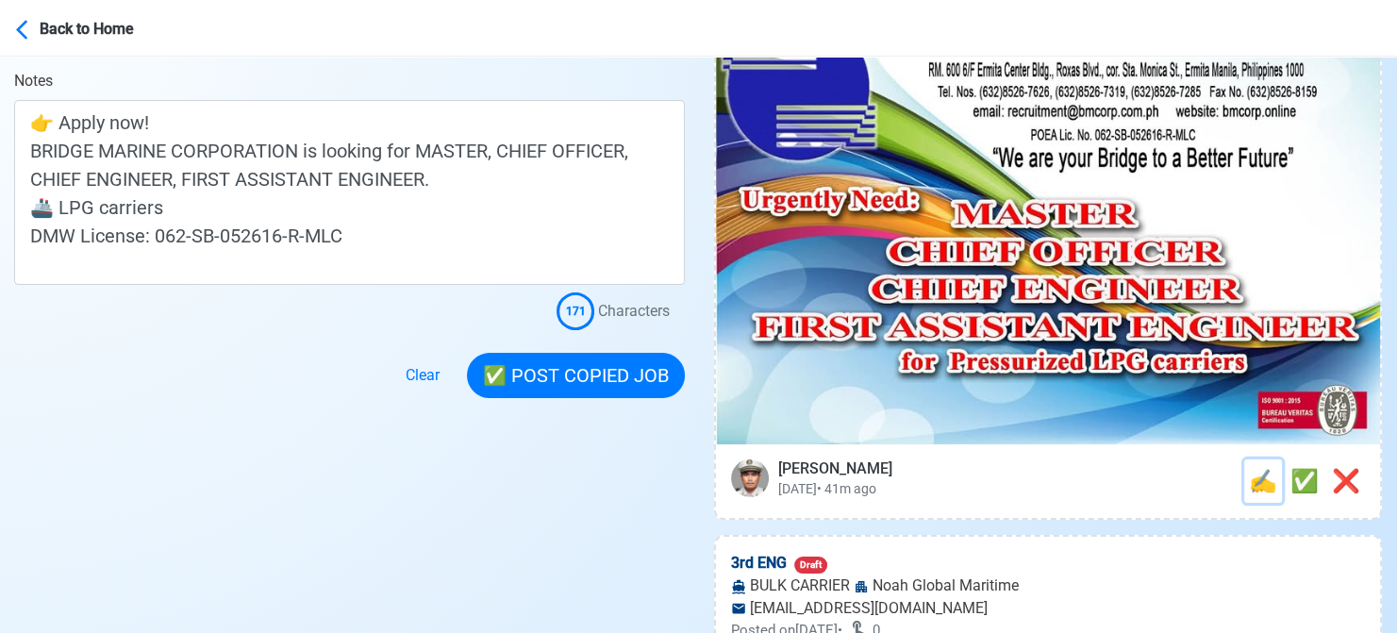
scroll to position [0, 0]
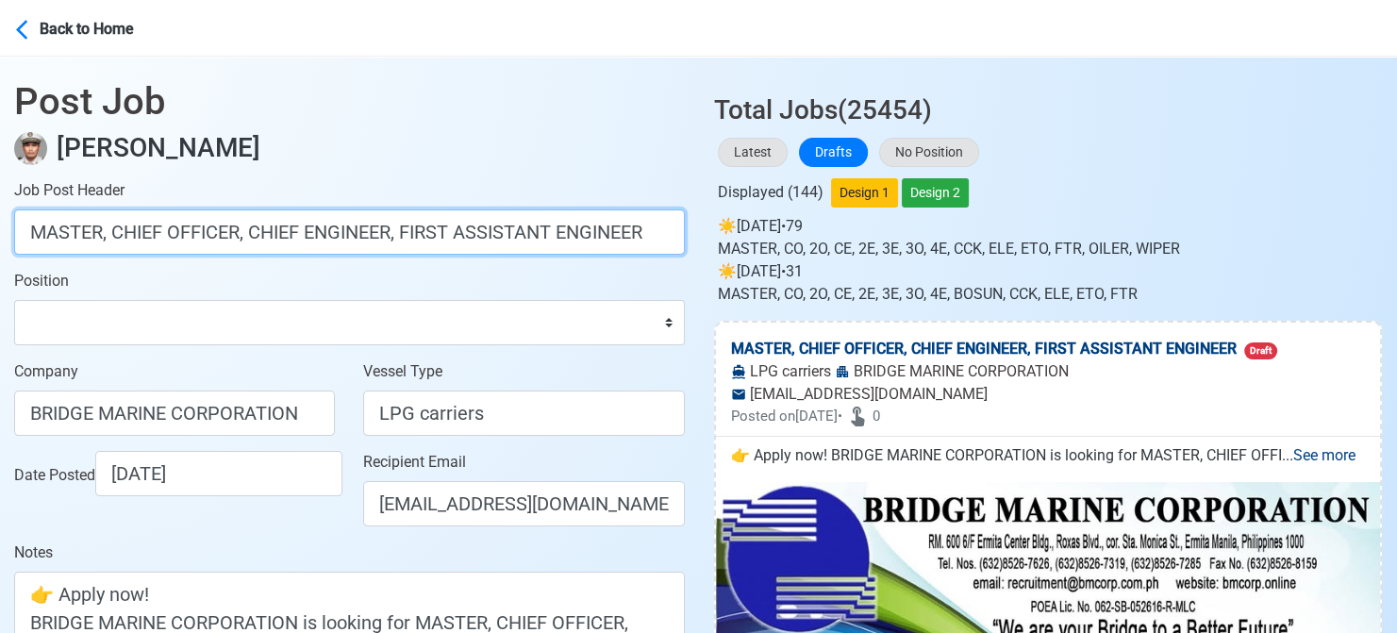
drag, startPoint x: 112, startPoint y: 233, endPoint x: 707, endPoint y: 262, distance: 595.9
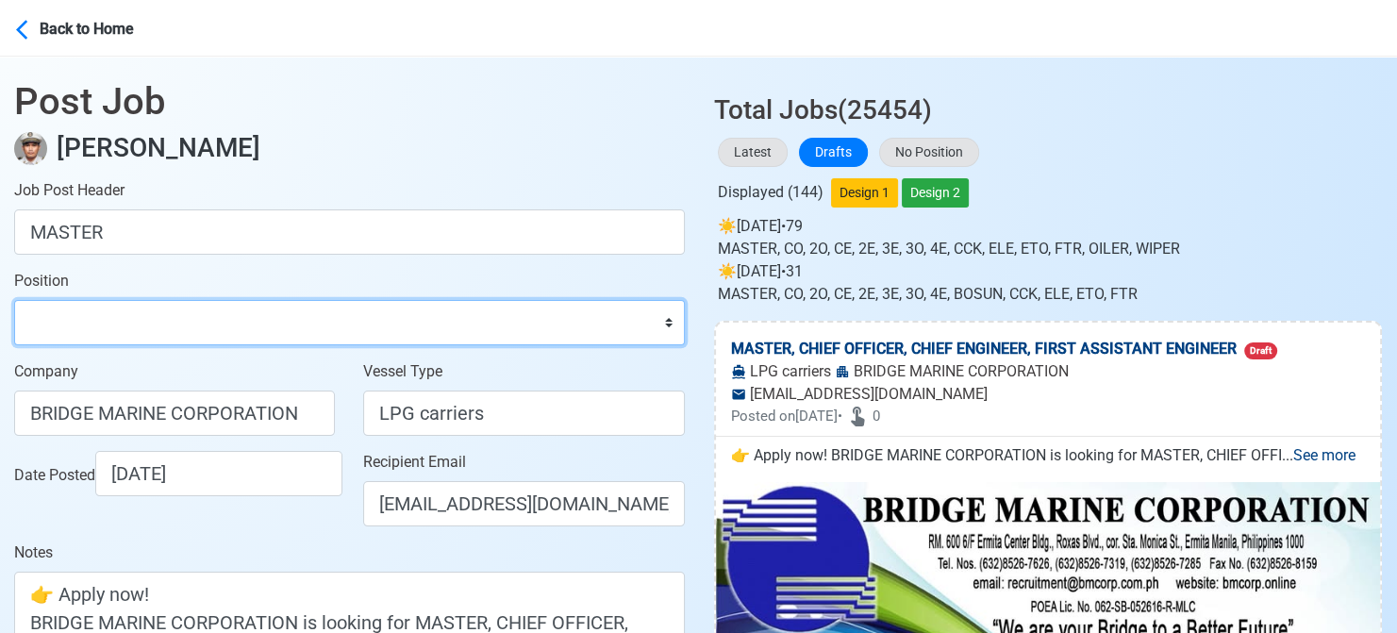
click at [513, 311] on select "Master Chief Officer 2nd Officer 3rd Officer Junior Officer Chief Engineer 2nd …" at bounding box center [349, 322] width 671 height 45
click at [14, 300] on select "Master Chief Officer 2nd Officer 3rd Officer Junior Officer Chief Engineer 2nd …" at bounding box center [349, 322] width 671 height 45
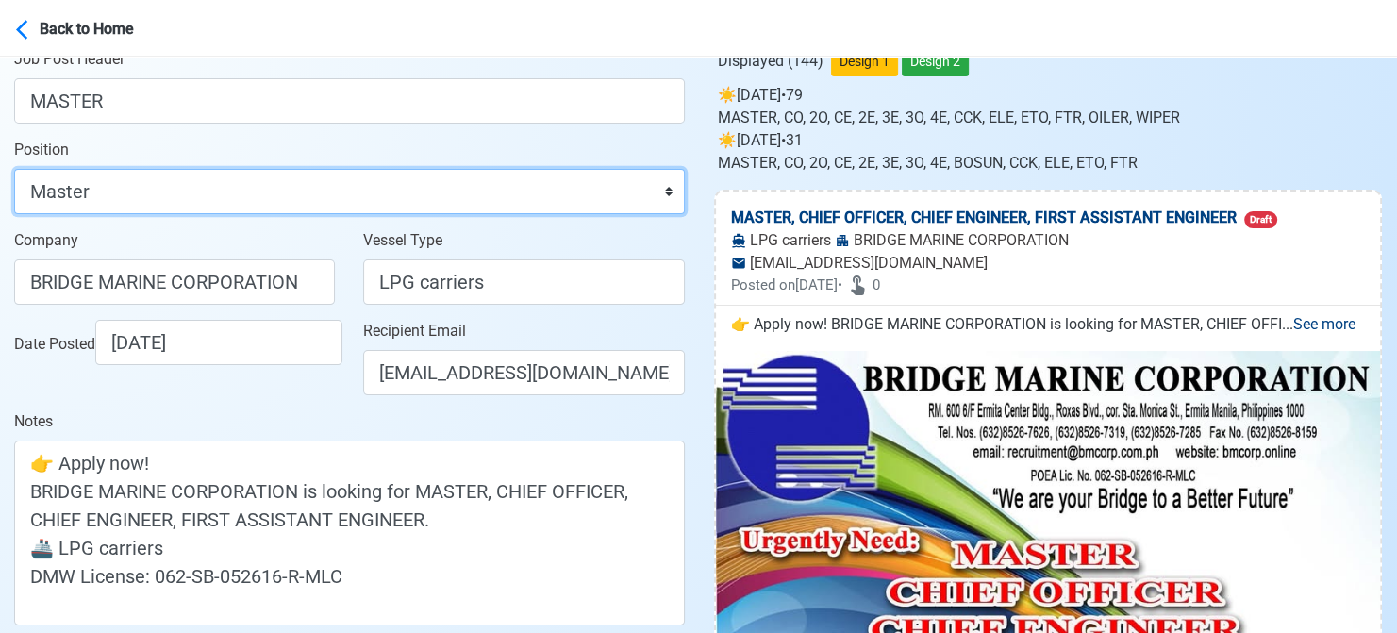
scroll to position [283, 0]
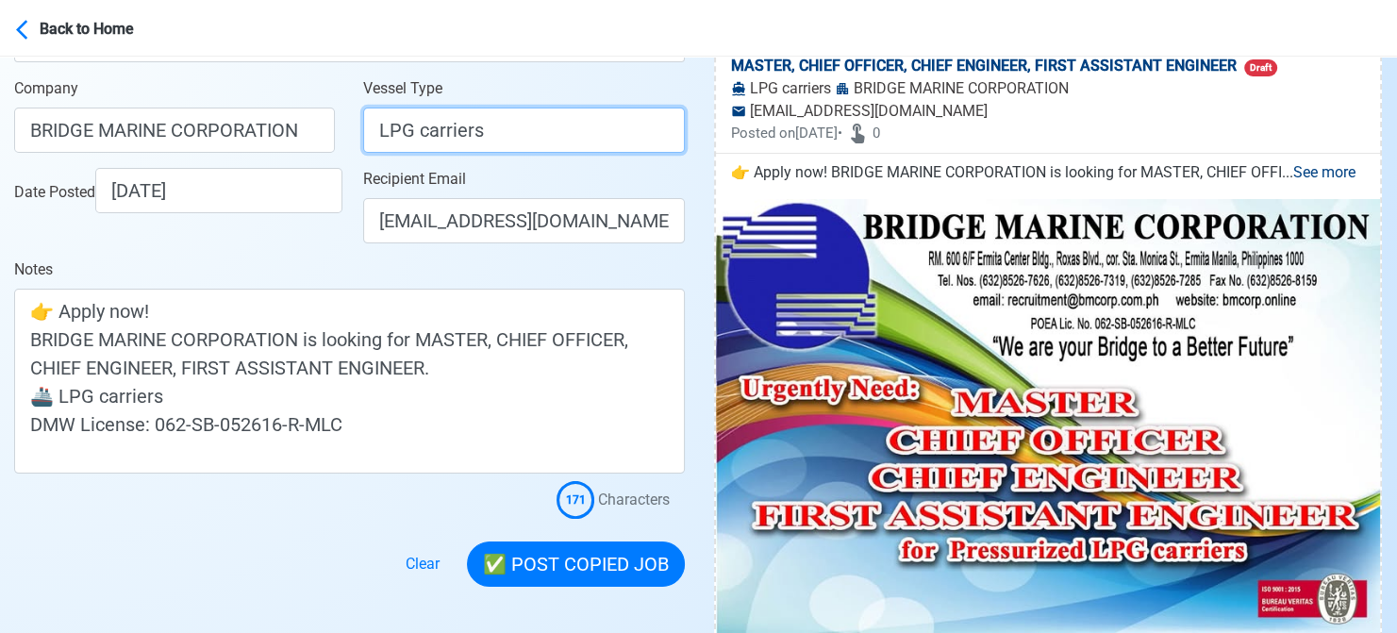
click at [493, 139] on input "LPG carriers" at bounding box center [523, 130] width 321 height 45
drag, startPoint x: 493, startPoint y: 139, endPoint x: 419, endPoint y: 139, distance: 74.5
click at [419, 139] on input "LPG carriers" at bounding box center [523, 130] width 321 height 45
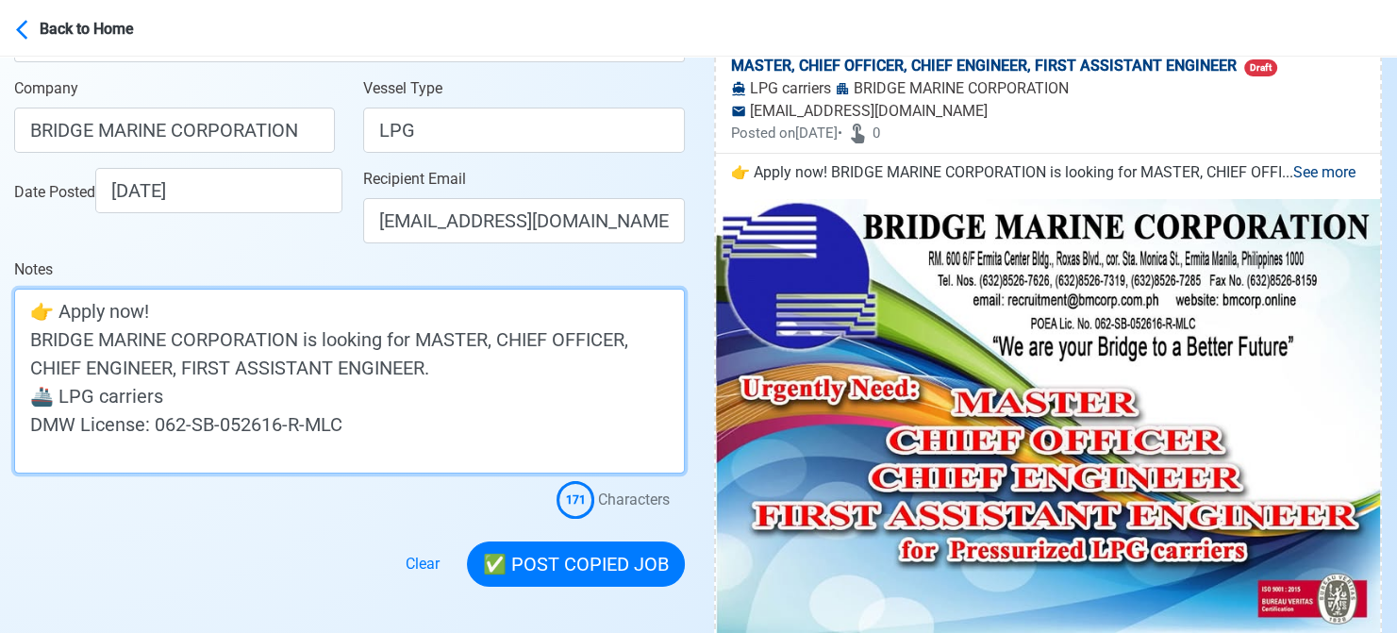
drag, startPoint x: 494, startPoint y: 338, endPoint x: 532, endPoint y: 371, distance: 50.1
click at [532, 371] on textarea "👉 Apply now! BRIDGE MARINE CORPORATION is looking for MASTER, CHIEF OFFICER, CH…" at bounding box center [349, 381] width 671 height 185
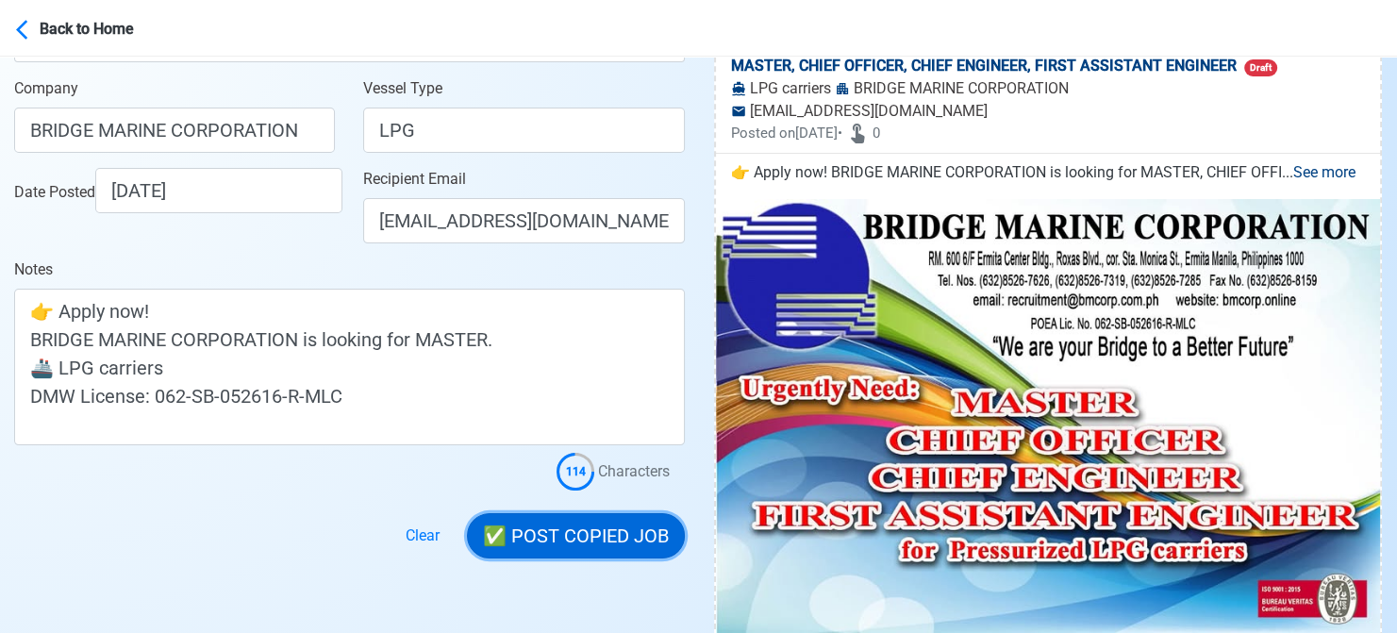
click at [555, 535] on button "✅ POST COPIED JOB" at bounding box center [576, 535] width 218 height 45
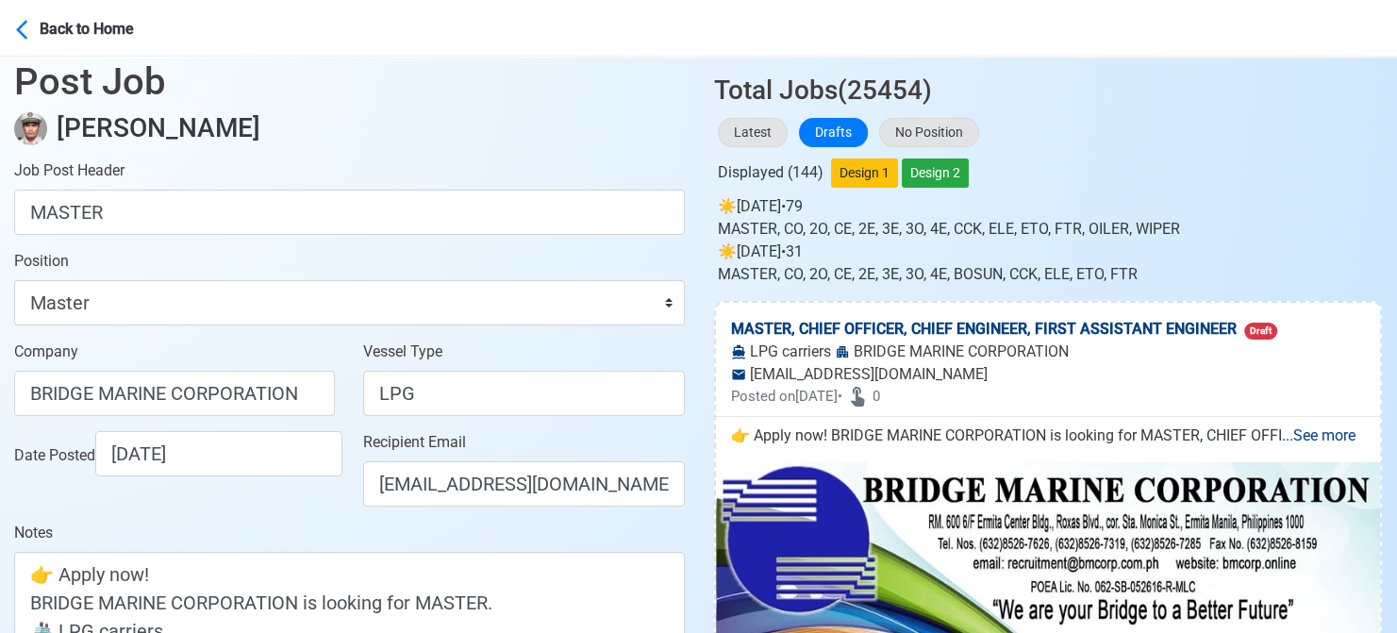
scroll to position [0, 0]
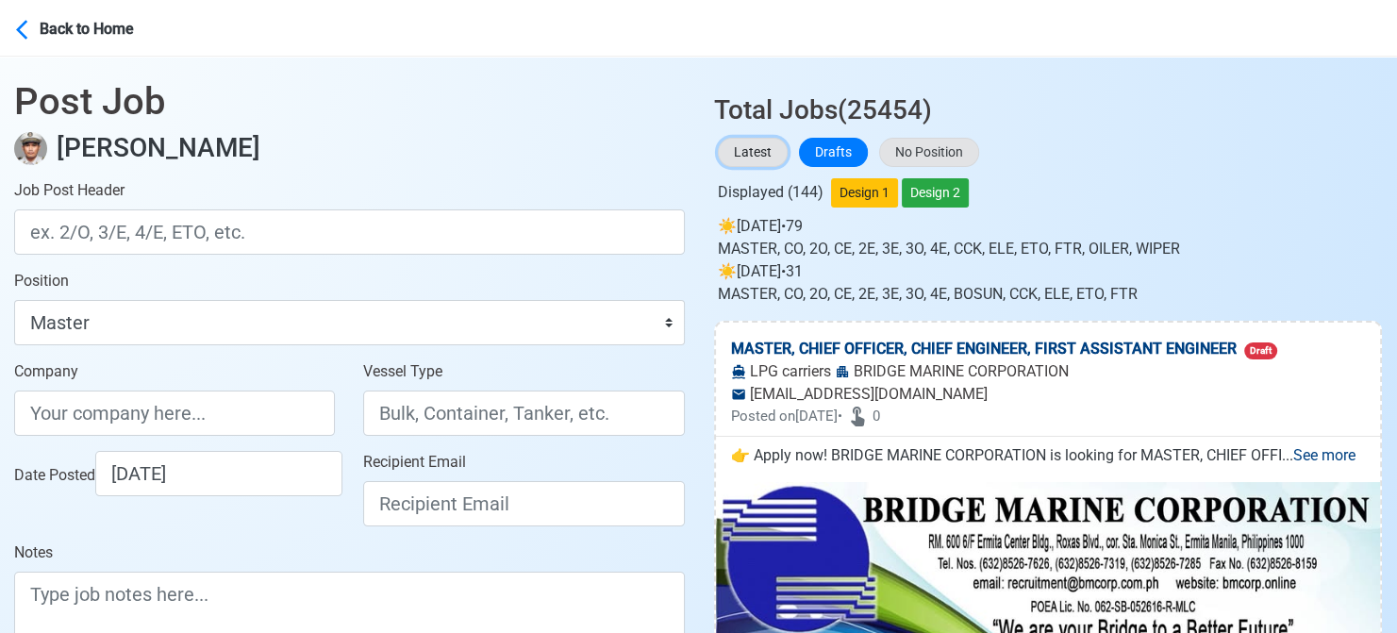
click at [755, 156] on button "Latest" at bounding box center [753, 152] width 70 height 29
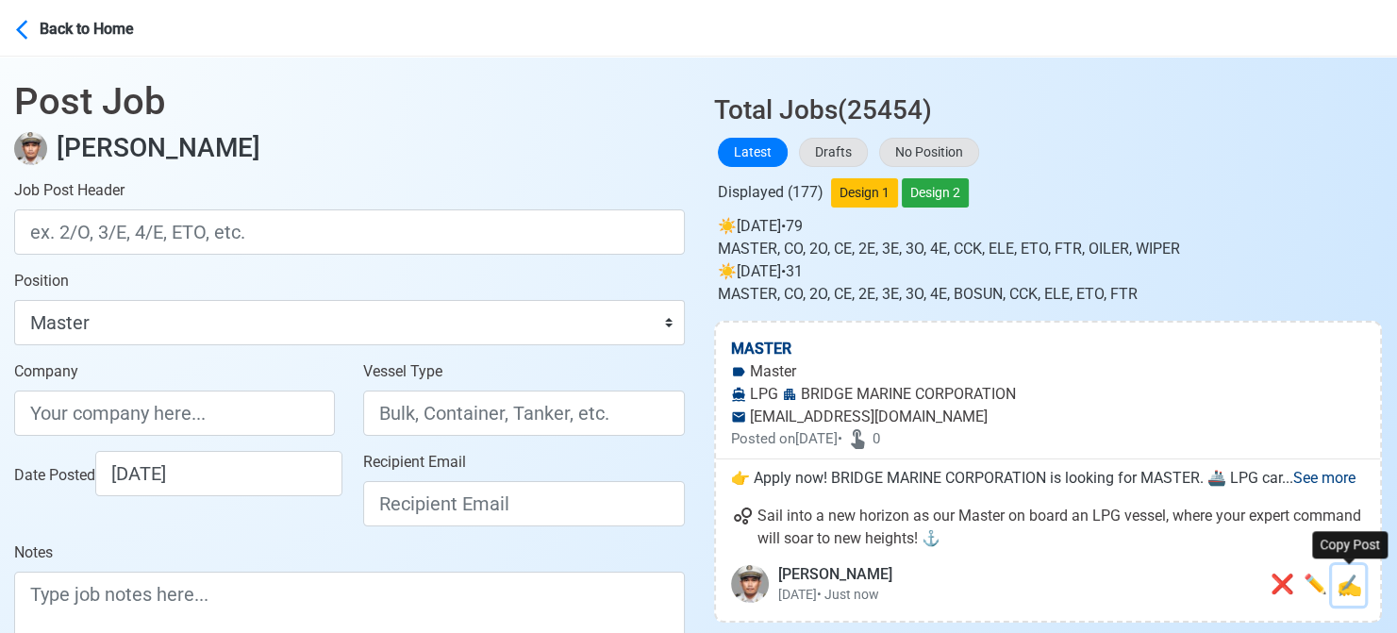
click at [1358, 588] on span "✍️" at bounding box center [1348, 585] width 25 height 24
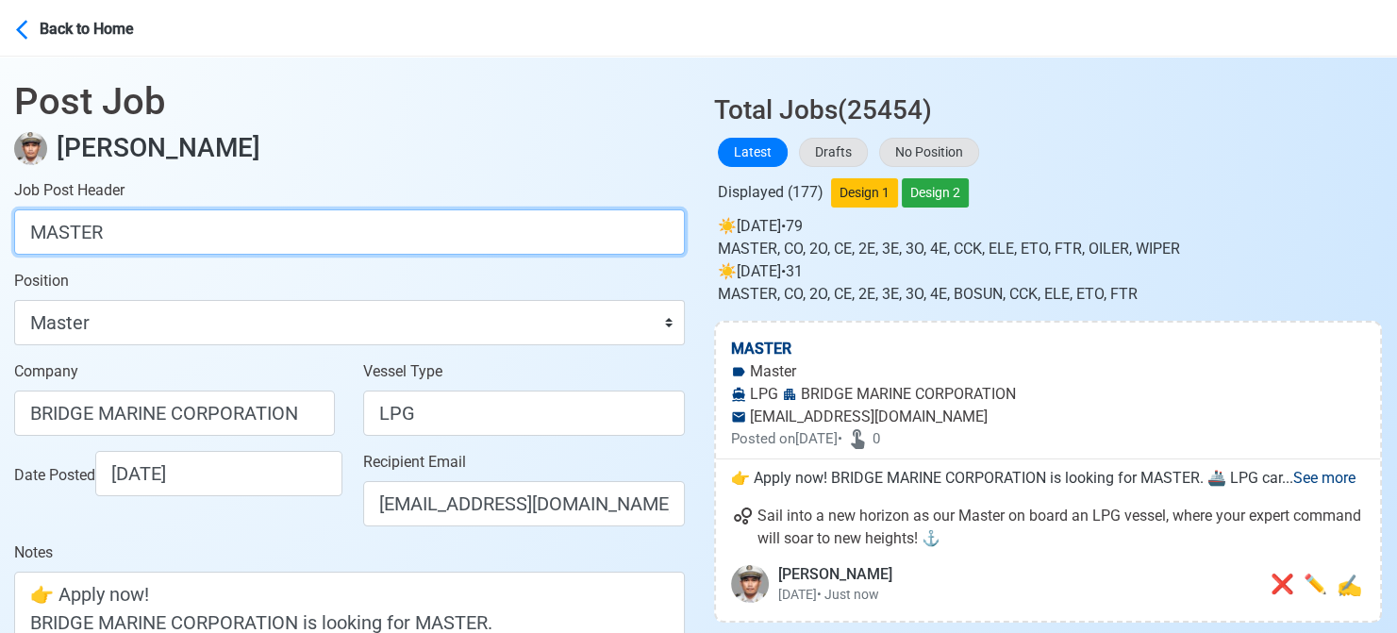
click at [460, 232] on input "MASTER" at bounding box center [349, 231] width 671 height 45
paste input "CHIEF OFFICER, CHIEF ENGINEER, FIRST ASSISTANT ENGINEER."
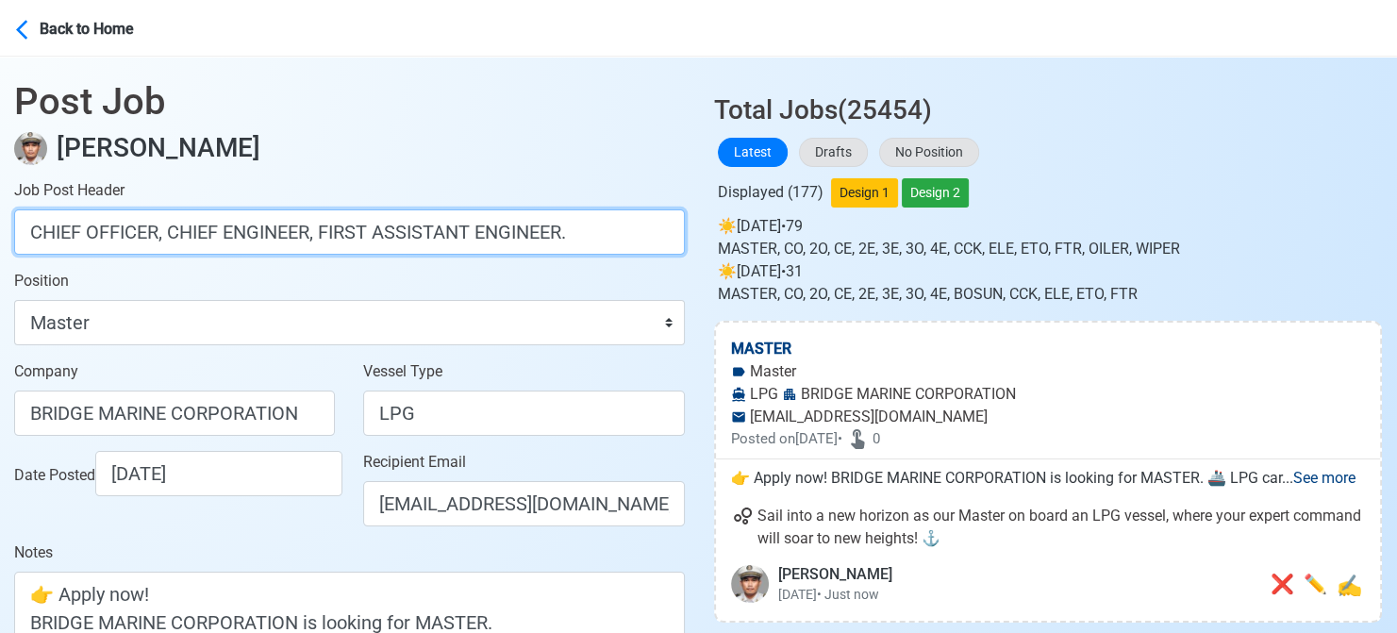
drag, startPoint x: 168, startPoint y: 233, endPoint x: 730, endPoint y: 241, distance: 562.2
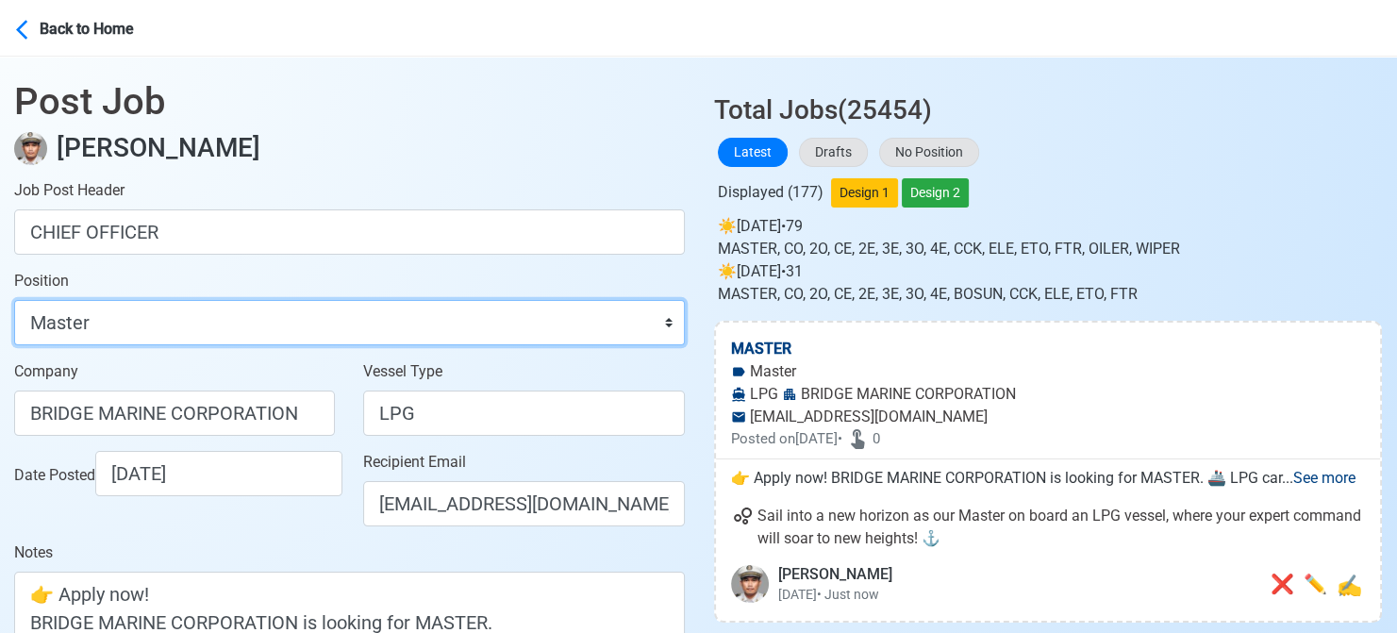
drag, startPoint x: 574, startPoint y: 316, endPoint x: 553, endPoint y: 302, distance: 25.9
click at [574, 316] on select "Master Chief Officer 2nd Officer 3rd Officer Junior Officer Chief Engineer 2nd …" at bounding box center [349, 322] width 671 height 45
click at [14, 300] on select "Master Chief Officer 2nd Officer 3rd Officer Junior Officer Chief Engineer 2nd …" at bounding box center [349, 322] width 671 height 45
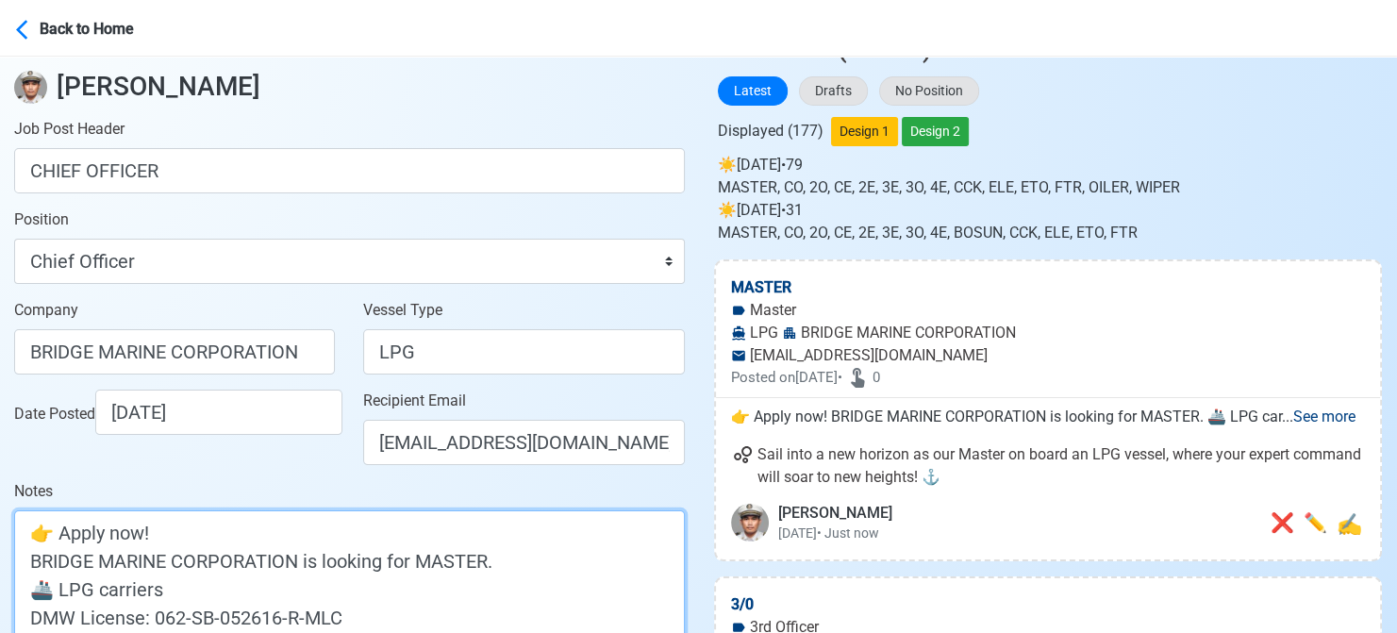
scroll to position [94, 0]
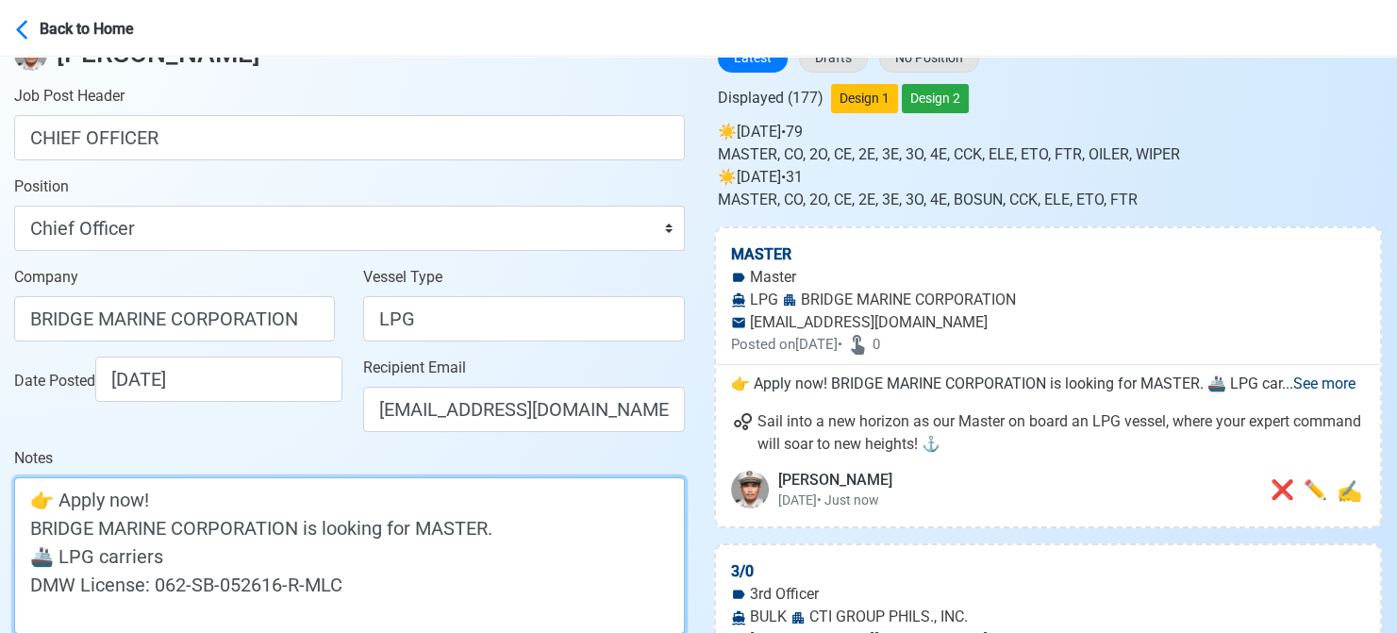
click at [460, 530] on textarea "👉 Apply now! BRIDGE MARINE CORPORATION is looking for MASTER. 🚢 LPG carriers DM…" at bounding box center [349, 555] width 671 height 157
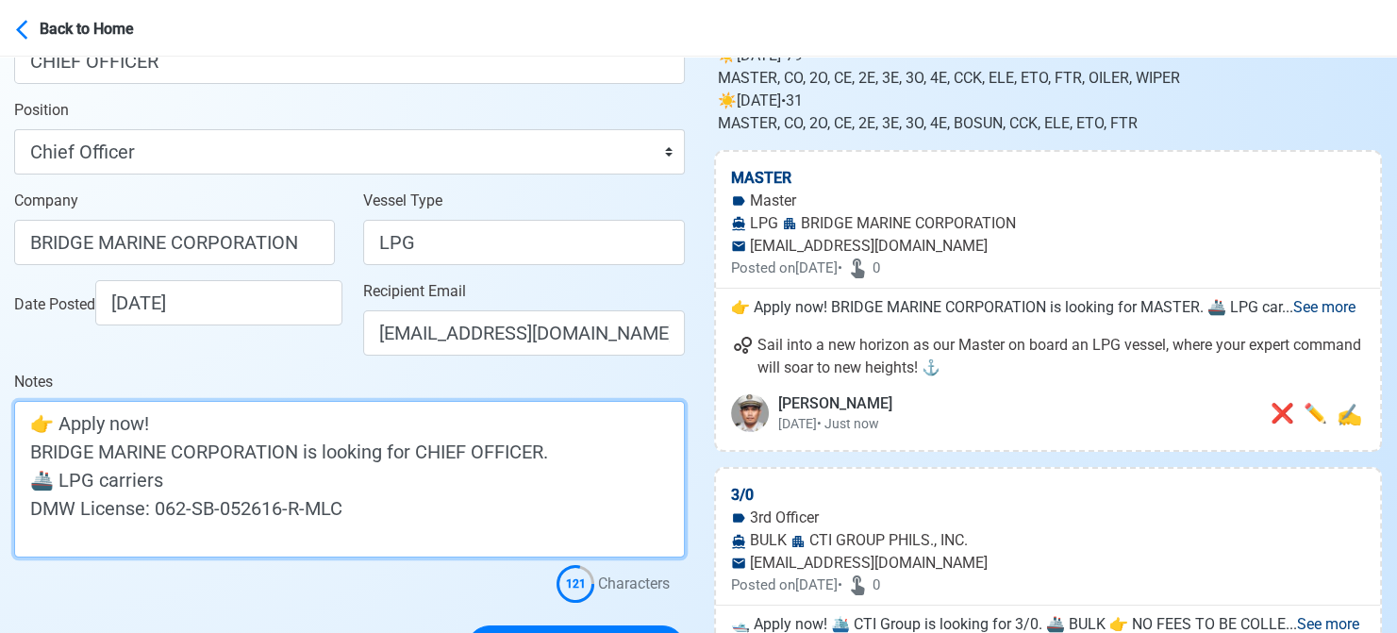
scroll to position [377, 0]
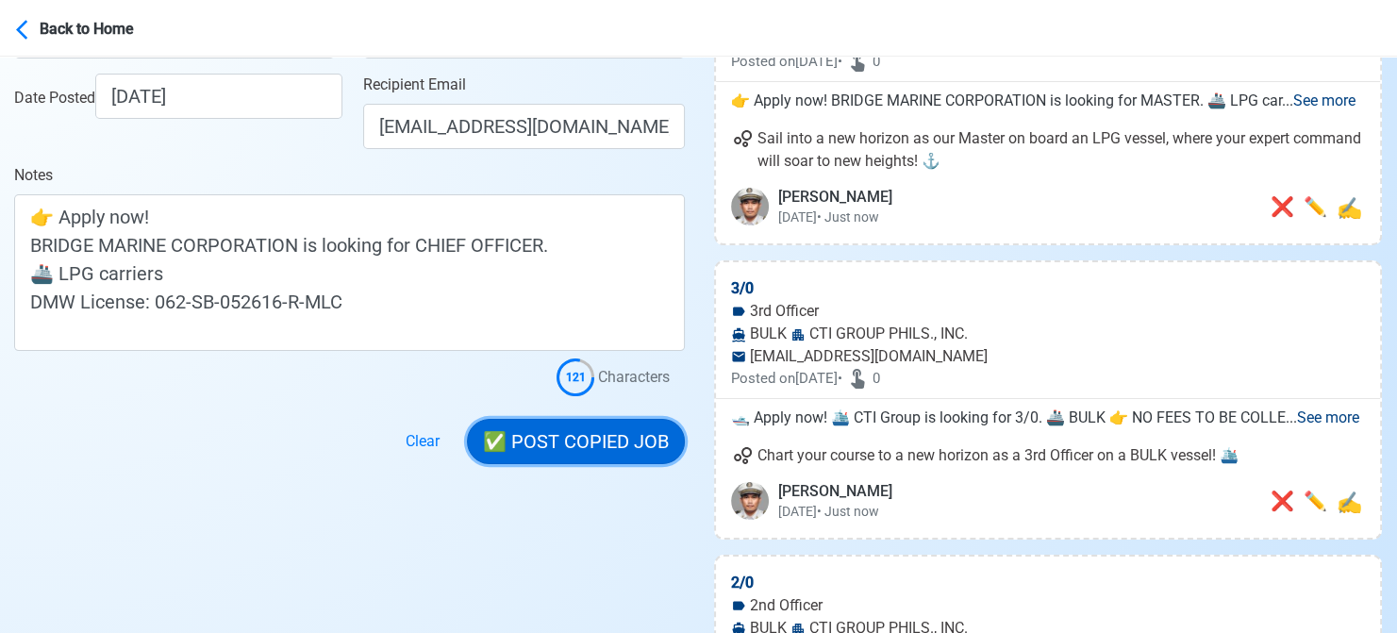
click at [618, 442] on button "✅ POST COPIED JOB" at bounding box center [576, 441] width 218 height 45
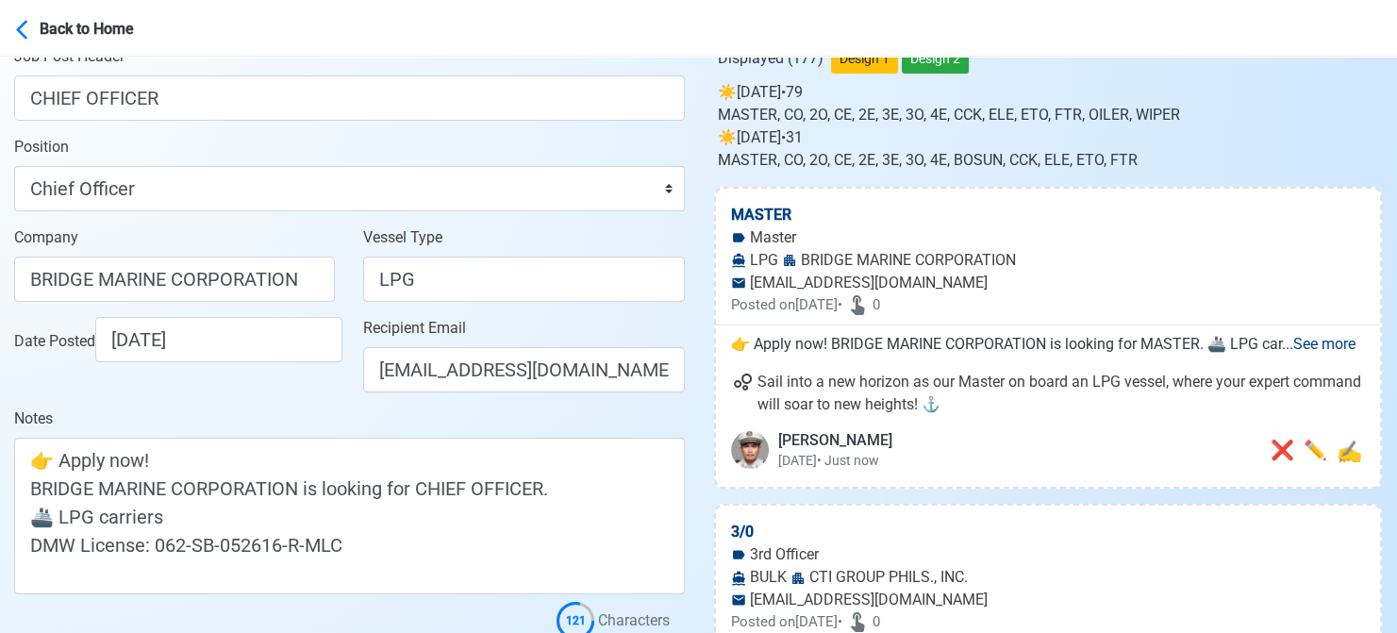
scroll to position [94, 0]
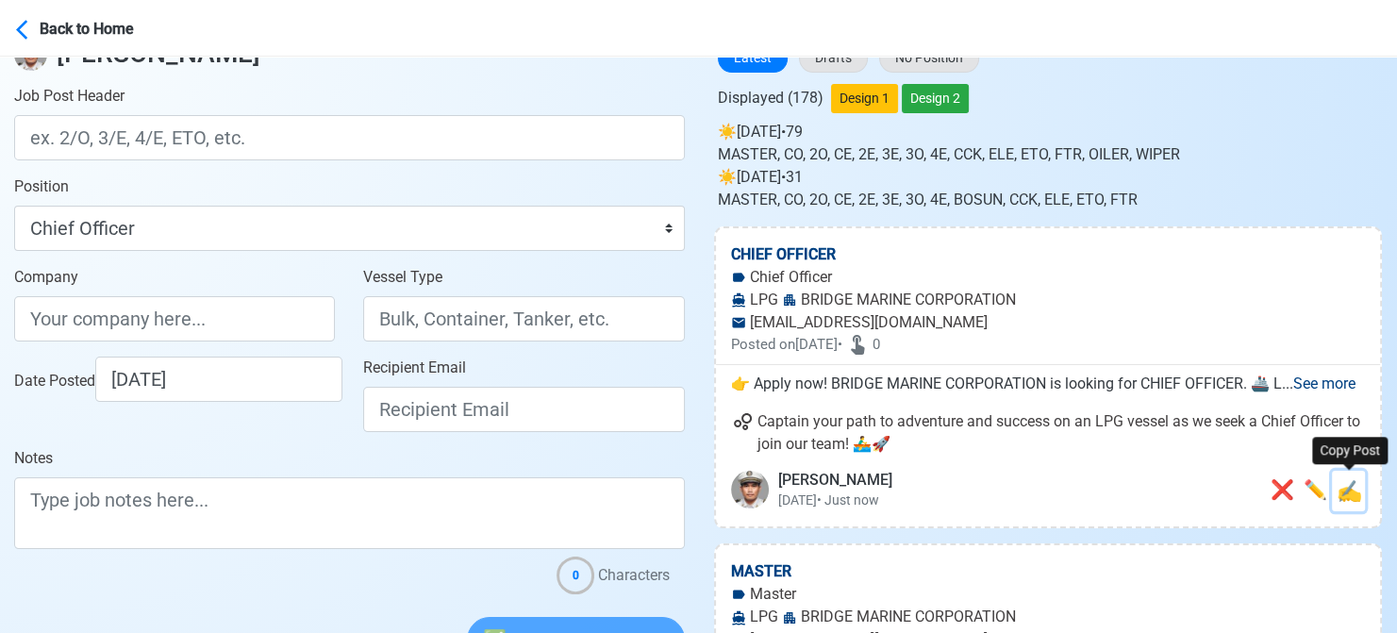
click at [1348, 490] on span "✍️" at bounding box center [1348, 491] width 25 height 24
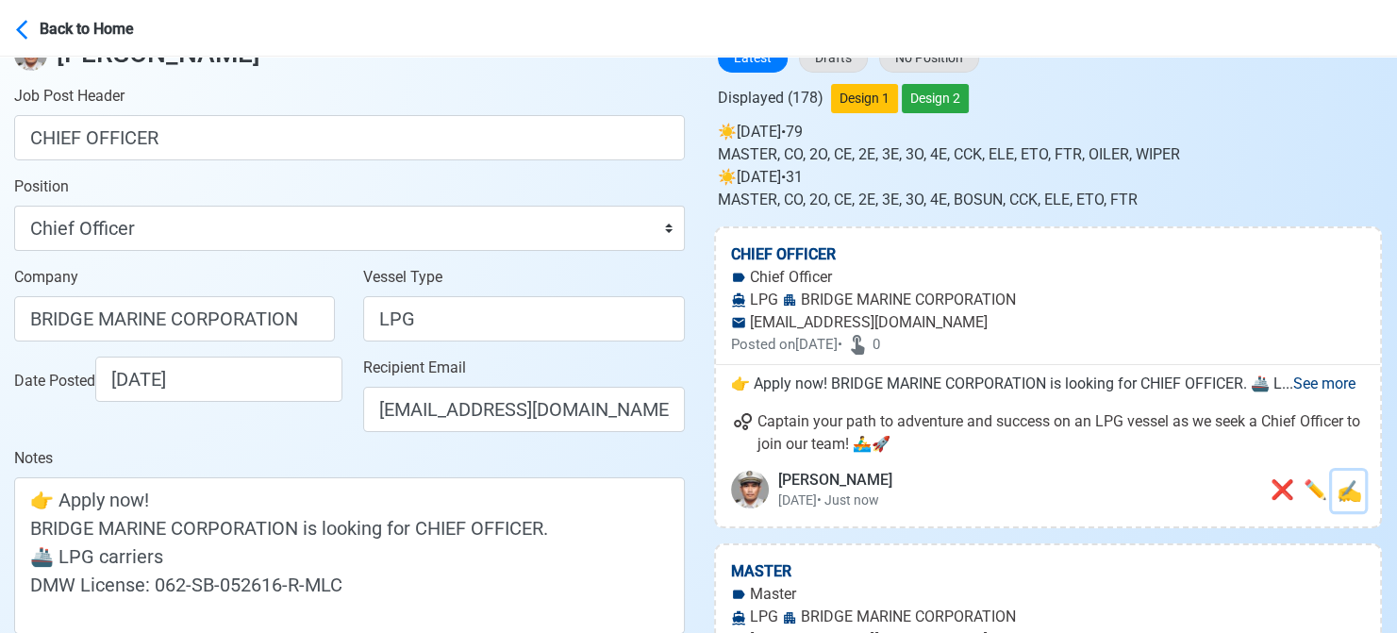
scroll to position [0, 0]
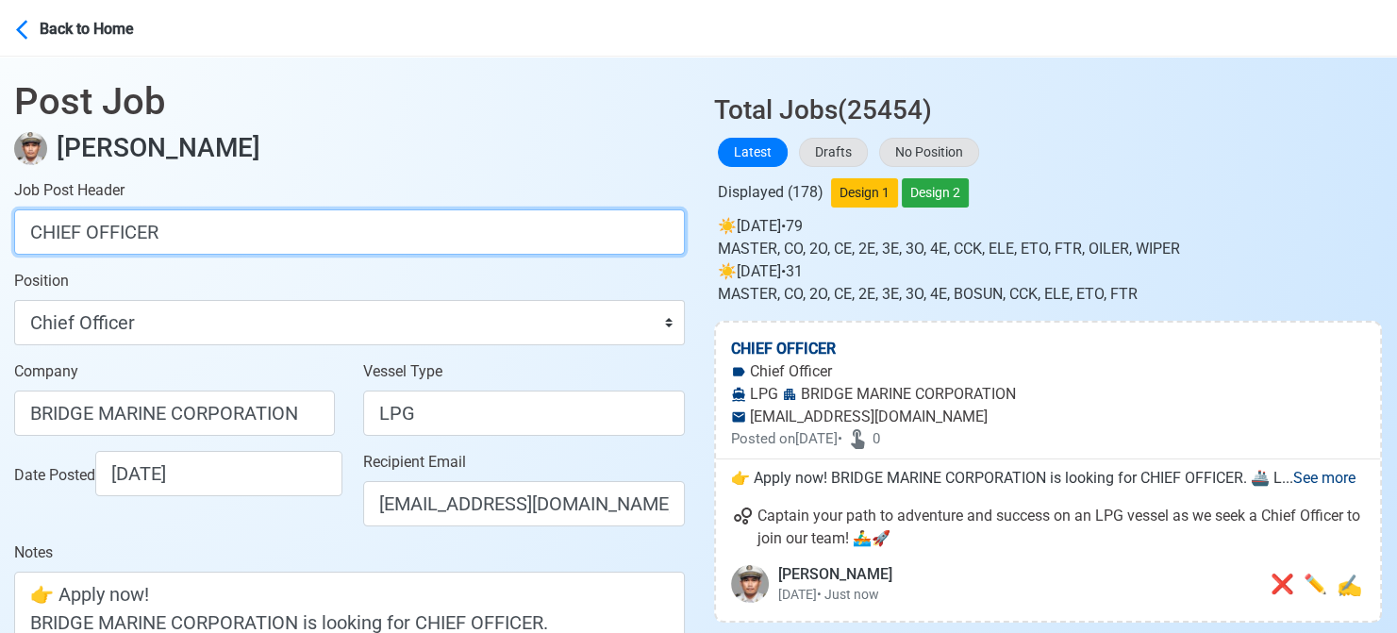
click at [336, 236] on input "CHIEF OFFICER" at bounding box center [349, 231] width 671 height 45
paste input "CHIEF ENGINEER, FIRST ASSISTANT ENGINEER."
click at [177, 235] on input "CHIEF ENGINEER, FIRST ASSISTANT ENGINEER." at bounding box center [349, 231] width 671 height 45
drag, startPoint x: 179, startPoint y: 229, endPoint x: 409, endPoint y: 229, distance: 230.1
click at [409, 229] on input "CHIEF ENGINEER, FIRST ASSISTANT ENGINEER." at bounding box center [349, 231] width 671 height 45
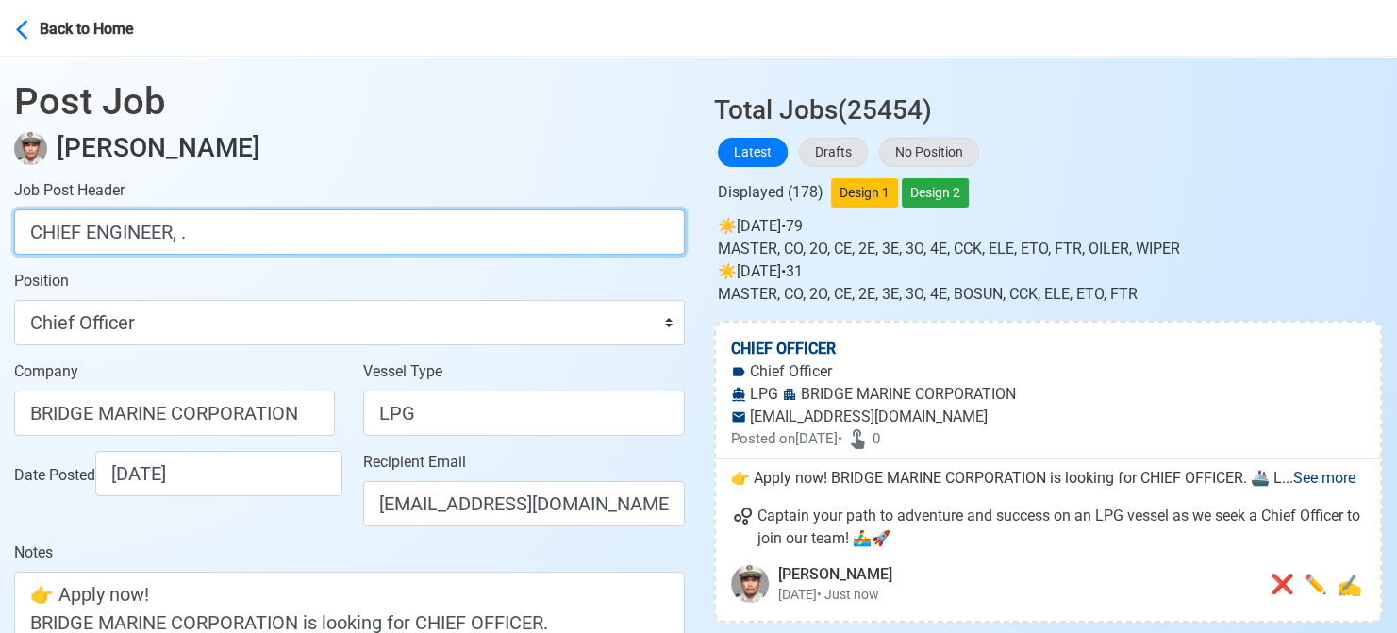
drag, startPoint x: 411, startPoint y: 232, endPoint x: 371, endPoint y: 230, distance: 40.6
click at [371, 230] on input "CHIEF ENGINEER, ." at bounding box center [349, 231] width 671 height 45
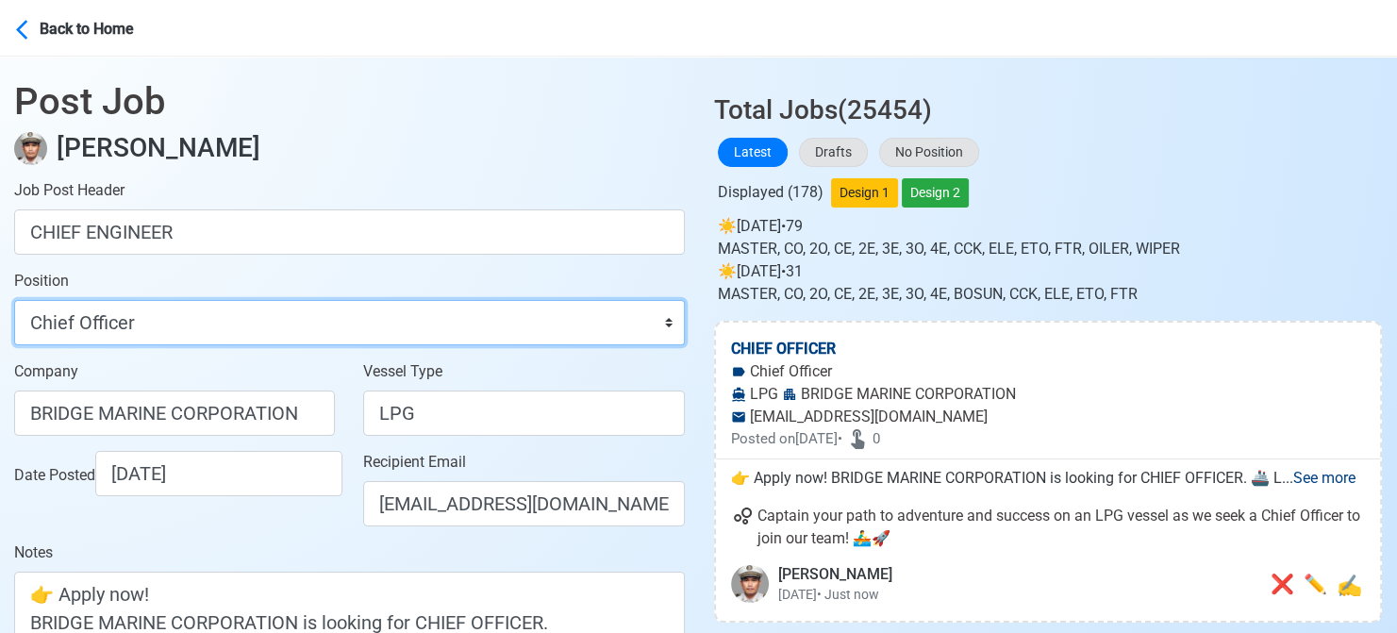
click at [304, 312] on select "Master Chief Officer 2nd Officer 3rd Officer Junior Officer Chief Engineer 2nd …" at bounding box center [349, 322] width 671 height 45
click at [14, 300] on select "Master Chief Officer 2nd Officer 3rd Officer Junior Officer Chief Engineer 2nd …" at bounding box center [349, 322] width 671 height 45
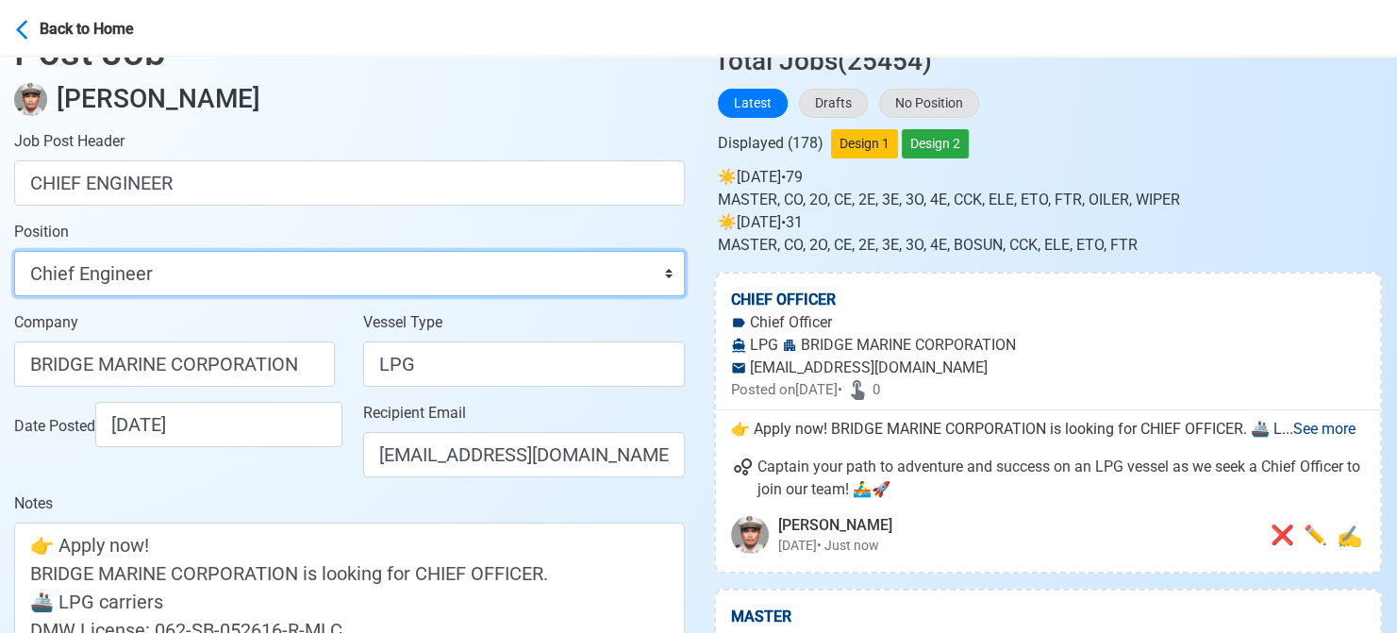
scroll to position [94, 0]
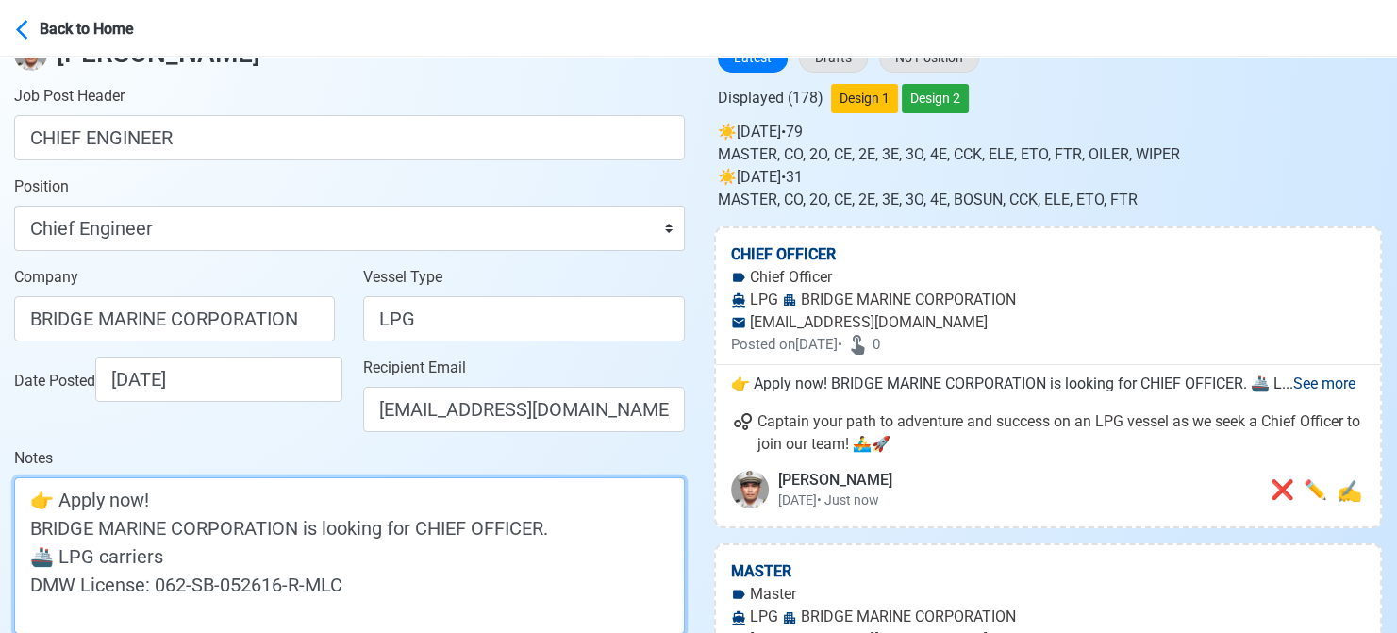
click at [493, 523] on textarea "👉 Apply now! BRIDGE MARINE CORPORATION is looking for CHIEF OFFICER. 🚢 LPG carr…" at bounding box center [349, 555] width 671 height 157
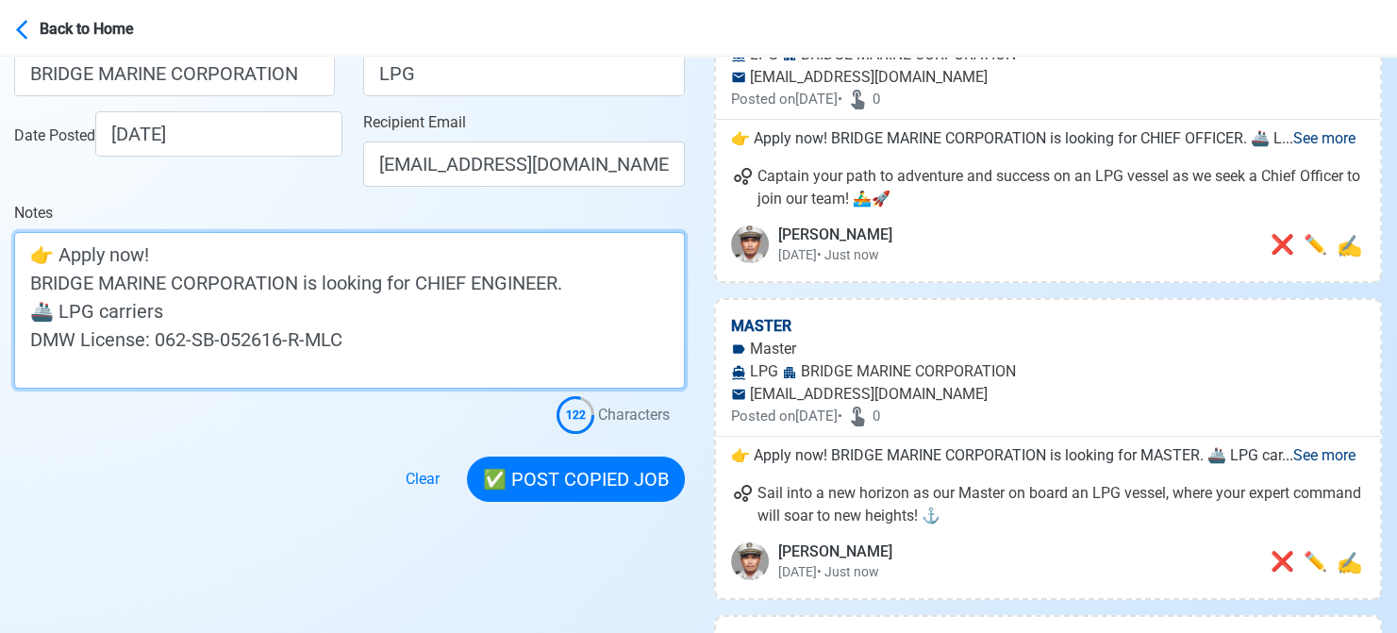
scroll to position [377, 0]
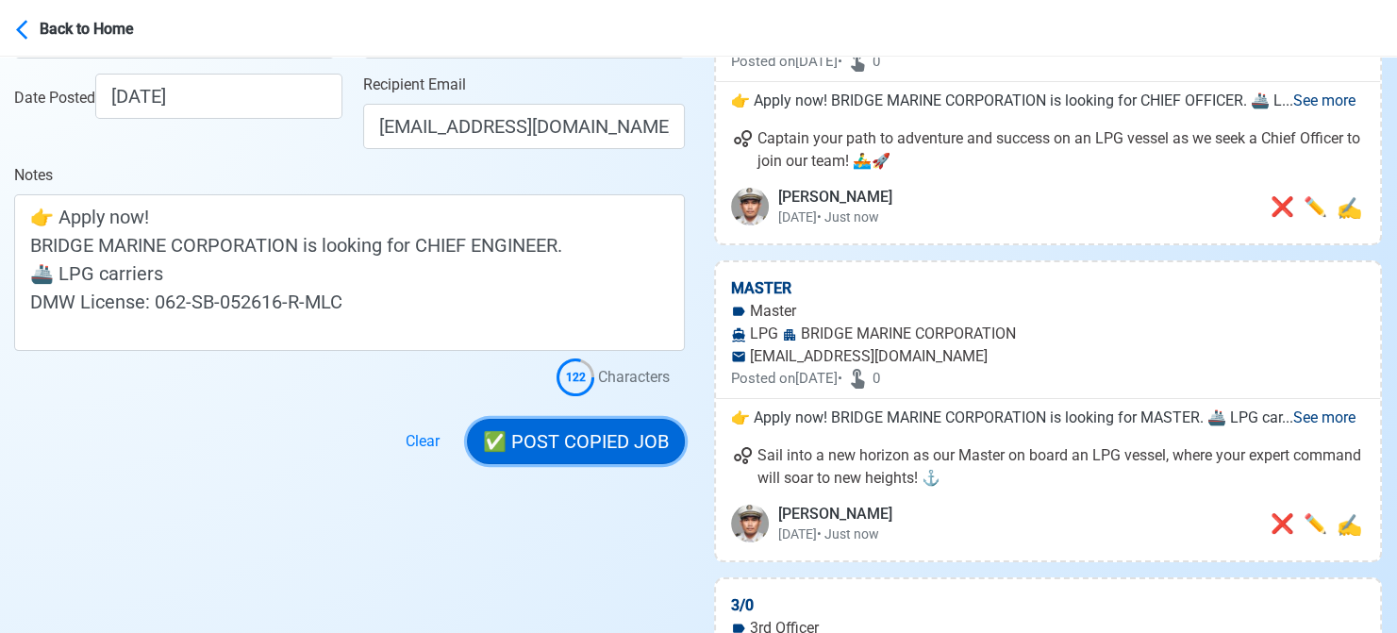
click at [596, 452] on button "✅ POST COPIED JOB" at bounding box center [576, 441] width 218 height 45
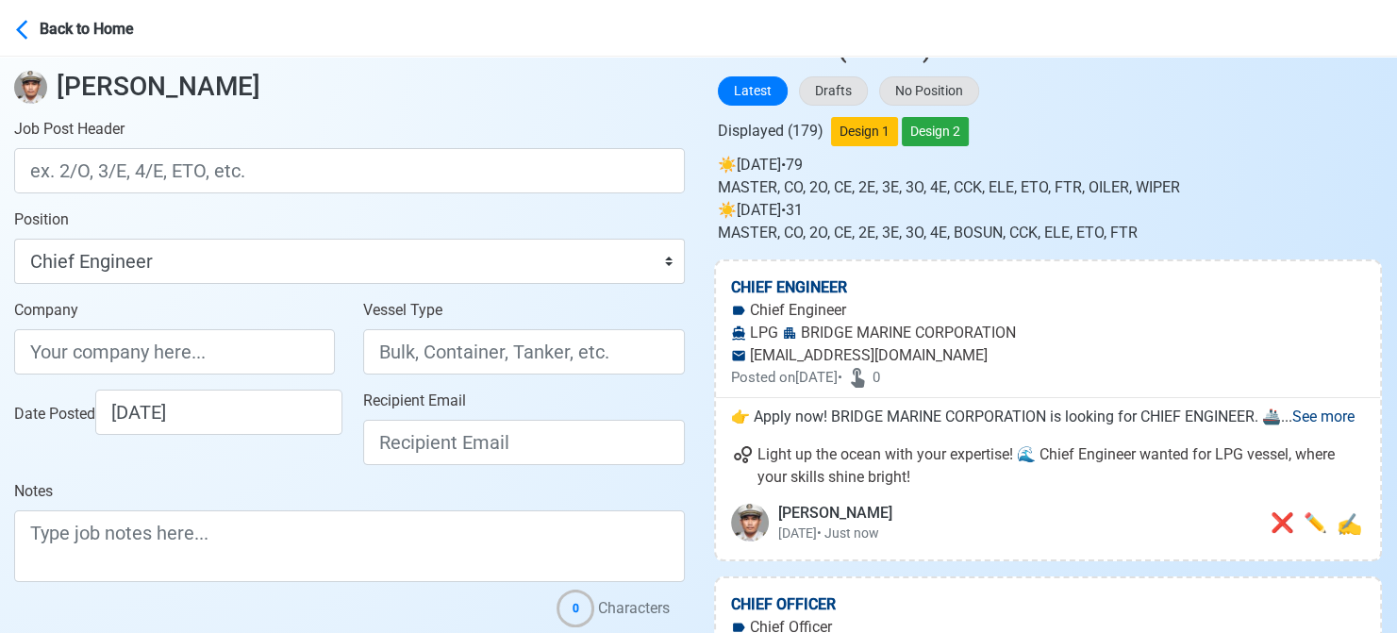
scroll to position [94, 0]
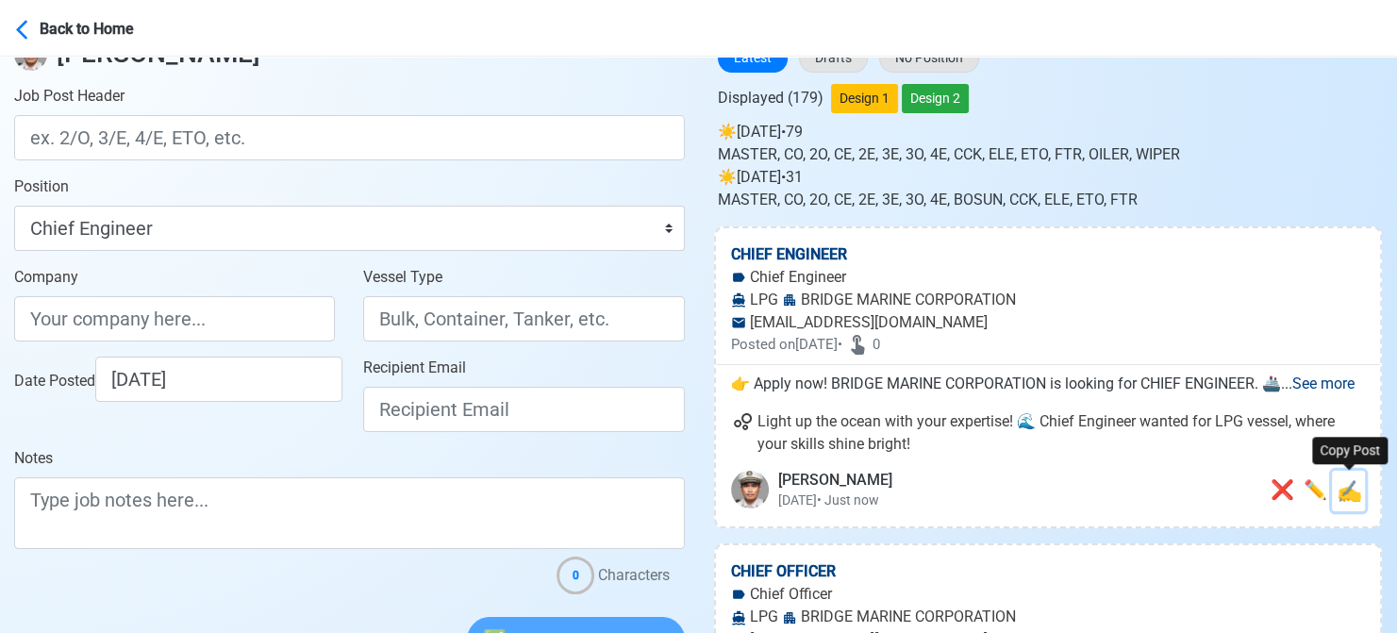
click at [1353, 493] on span "✍️" at bounding box center [1348, 491] width 25 height 24
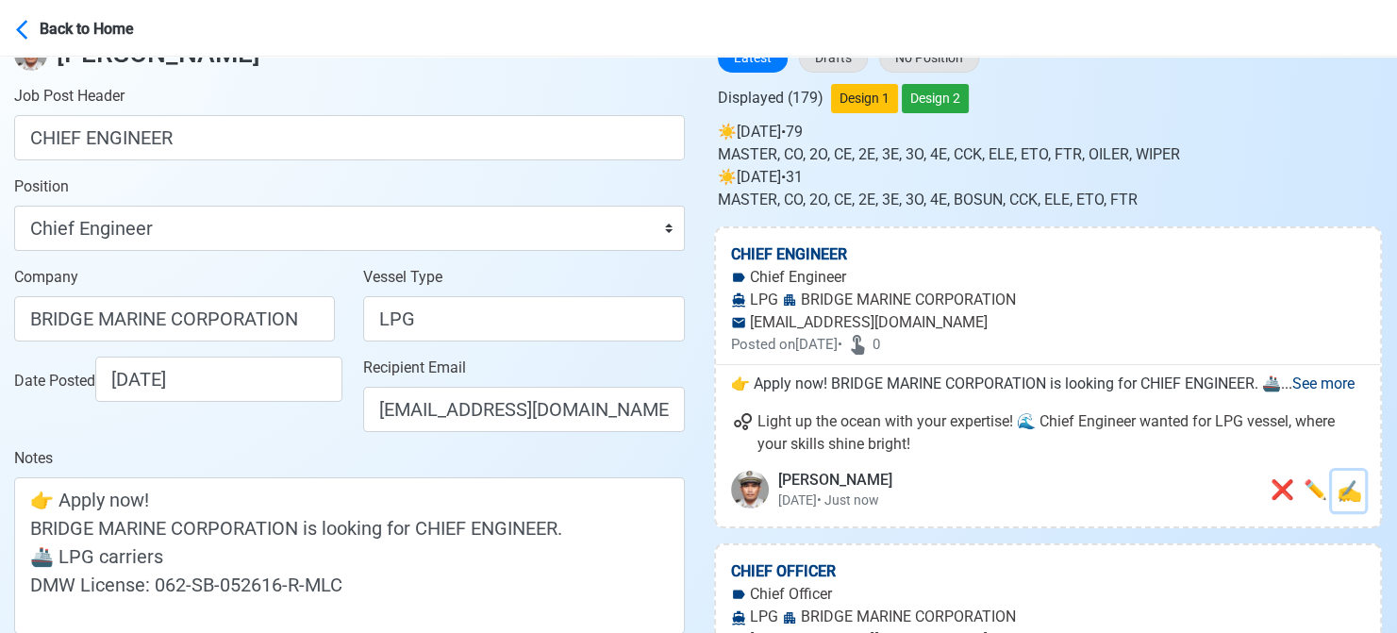
scroll to position [0, 0]
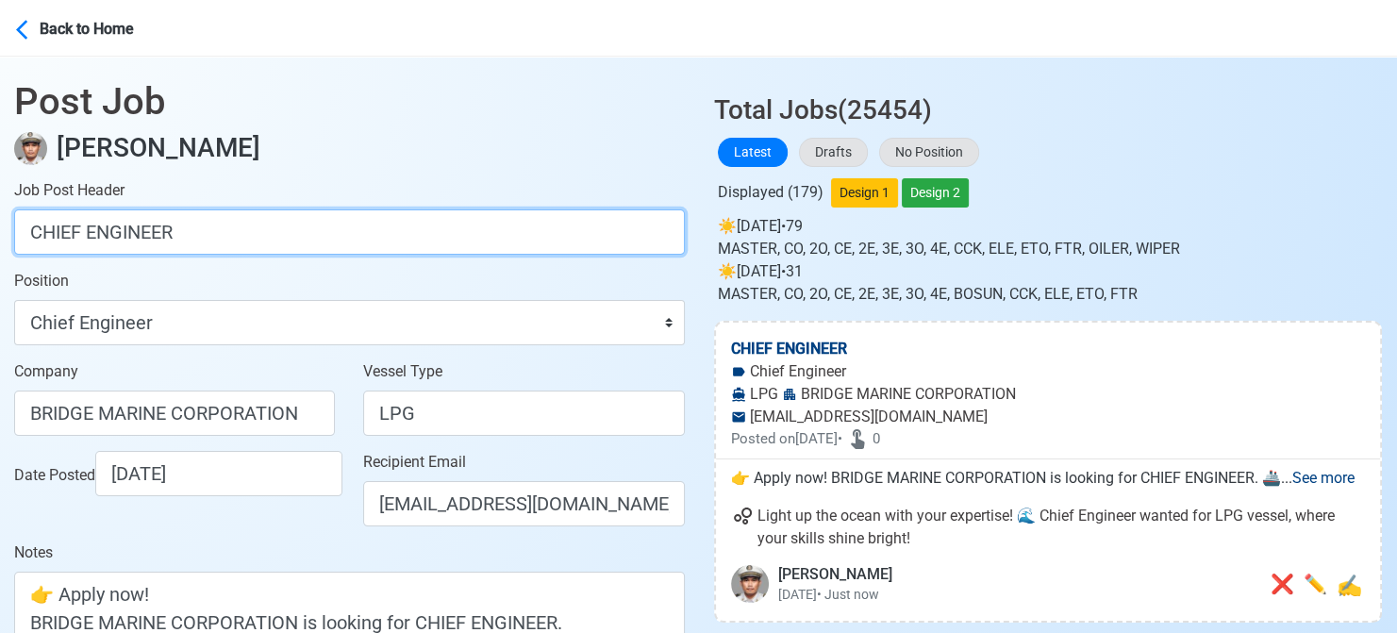
click at [264, 227] on input "CHIEF ENGINEER" at bounding box center [349, 231] width 671 height 45
paste input "FIRST ASSISTANT"
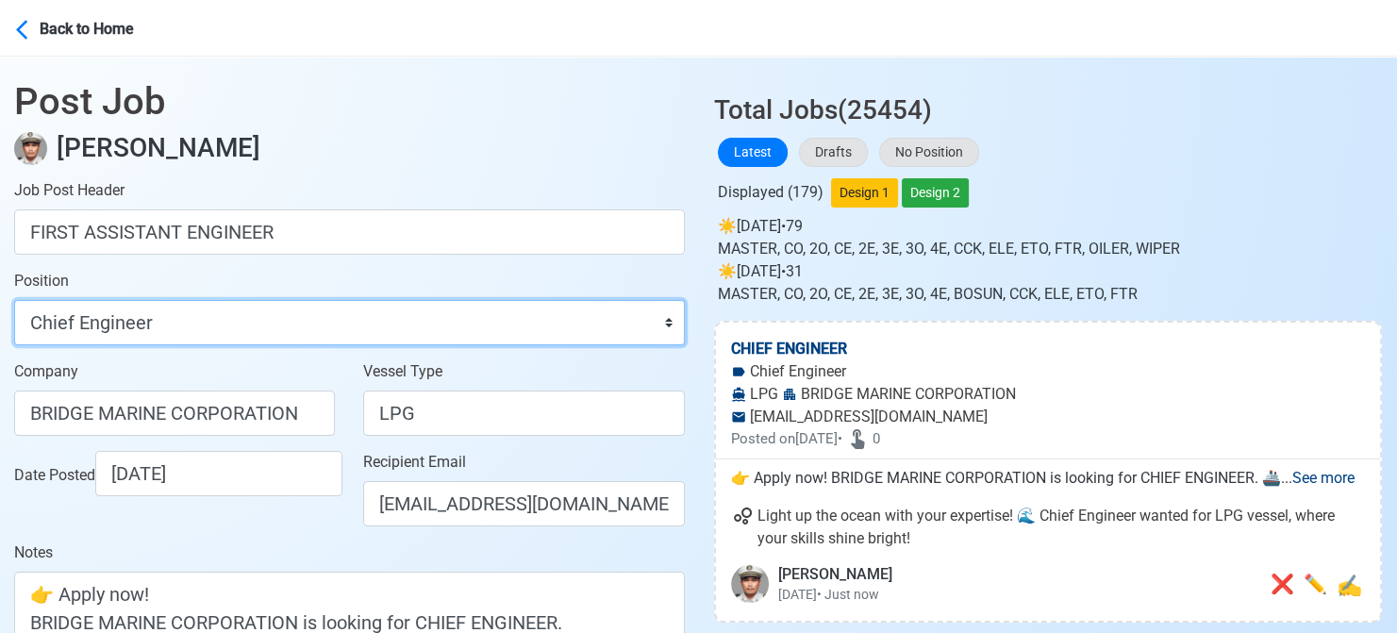
click at [211, 335] on select "Master Chief Officer 2nd Officer 3rd Officer Junior Officer Chief Engineer 2nd …" at bounding box center [349, 322] width 671 height 45
click at [14, 300] on select "Master Chief Officer 2nd Officer 3rd Officer Junior Officer Chief Engineer 2nd …" at bounding box center [349, 322] width 671 height 45
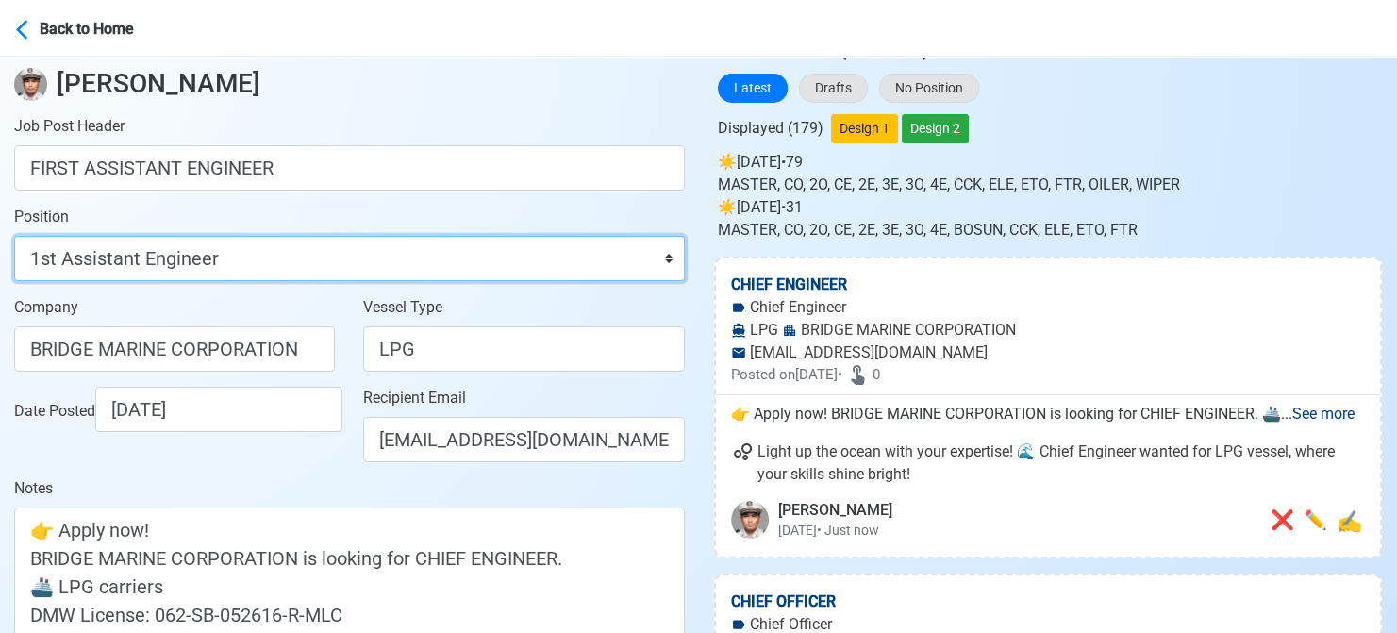
scroll to position [94, 0]
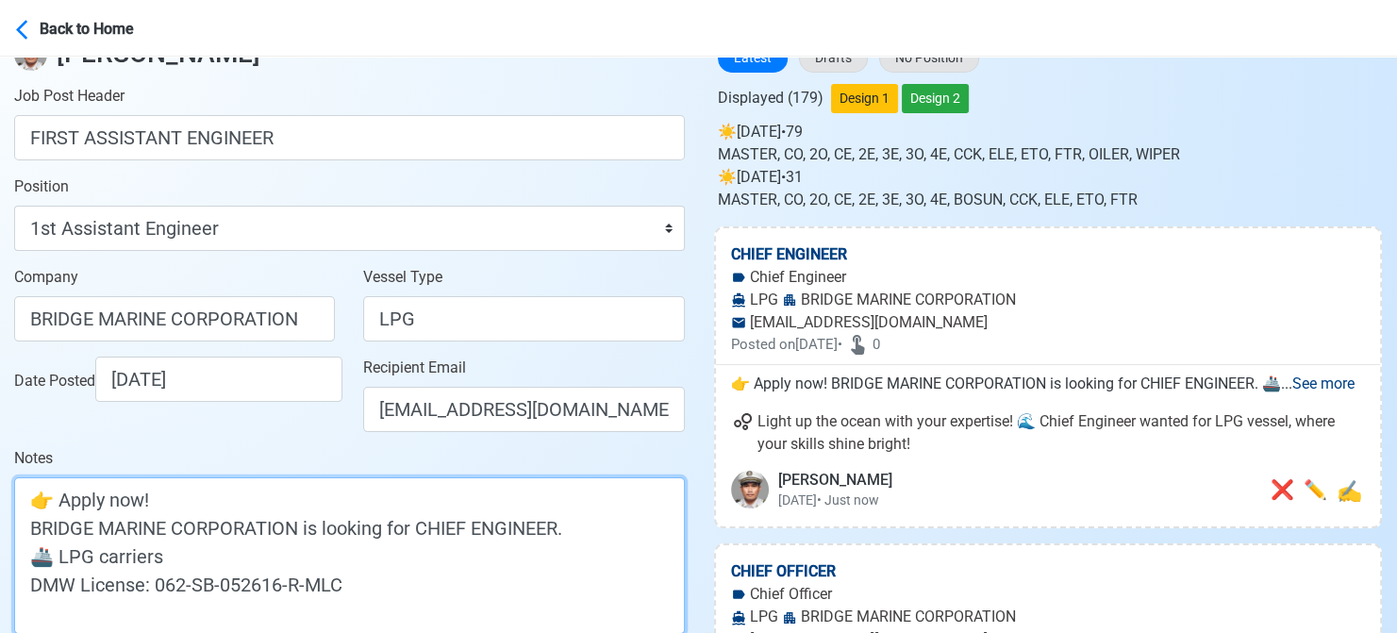
drag, startPoint x: 423, startPoint y: 532, endPoint x: 554, endPoint y: 531, distance: 131.1
click at [554, 531] on textarea "👉 Apply now! BRIDGE MARINE CORPORATION is looking for CHIEF ENGINEER. 🚢 LPG car…" at bounding box center [349, 555] width 671 height 157
paste textarea "FIRST ASSISTANT"
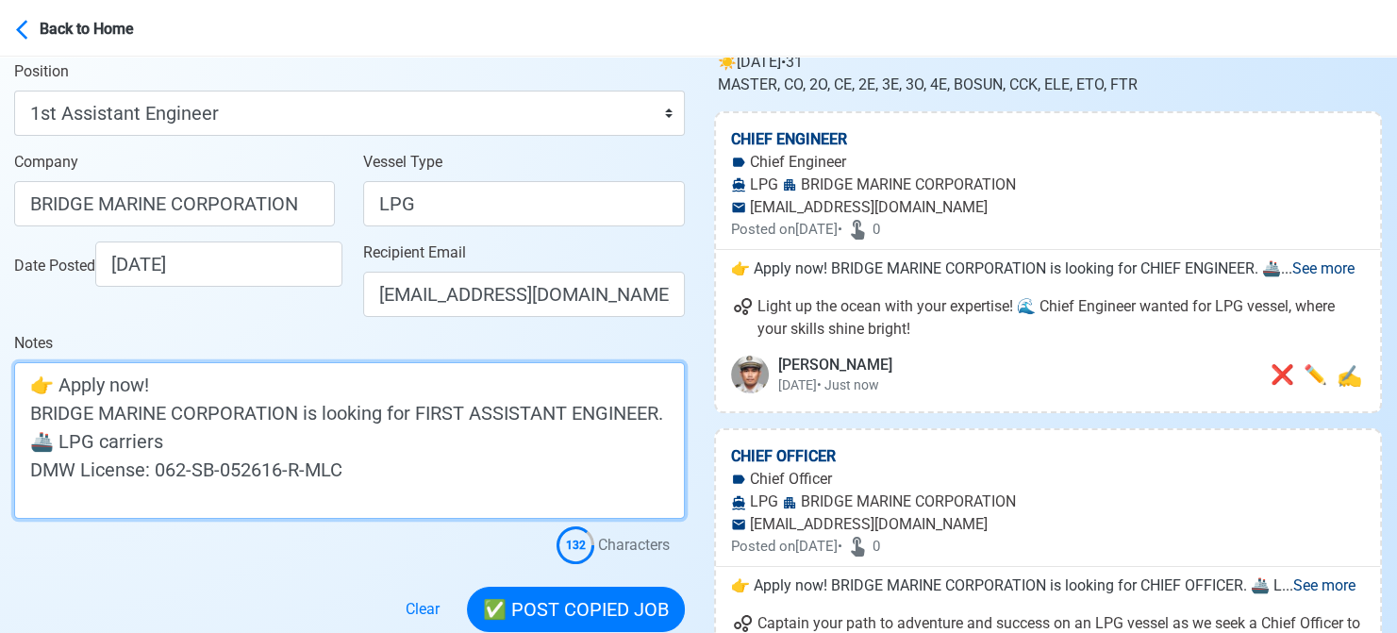
scroll to position [377, 0]
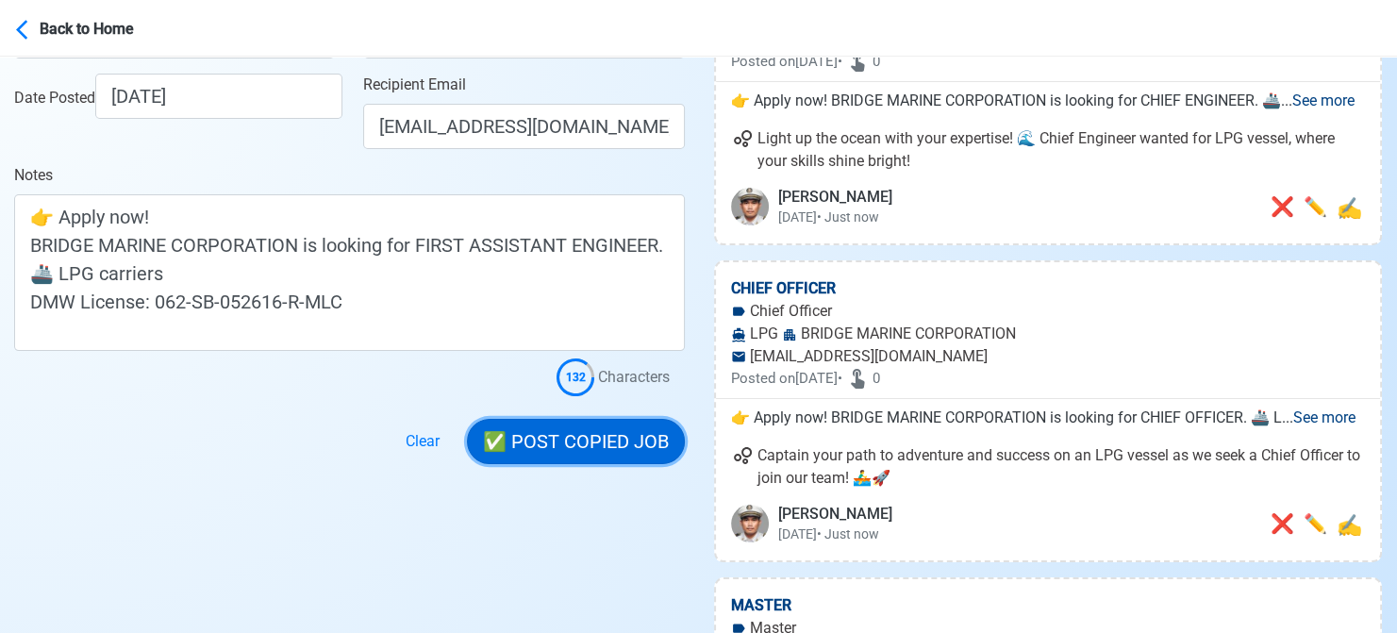
click at [562, 446] on button "✅ POST COPIED JOB" at bounding box center [576, 441] width 218 height 45
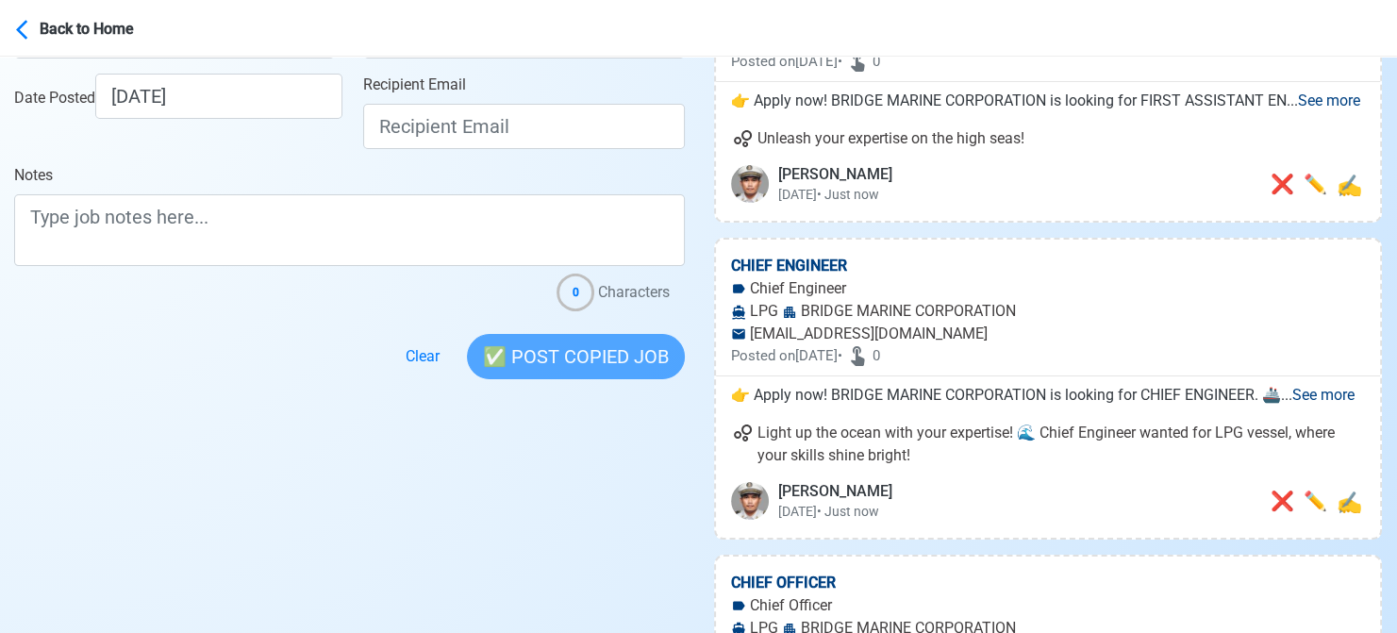
scroll to position [0, 0]
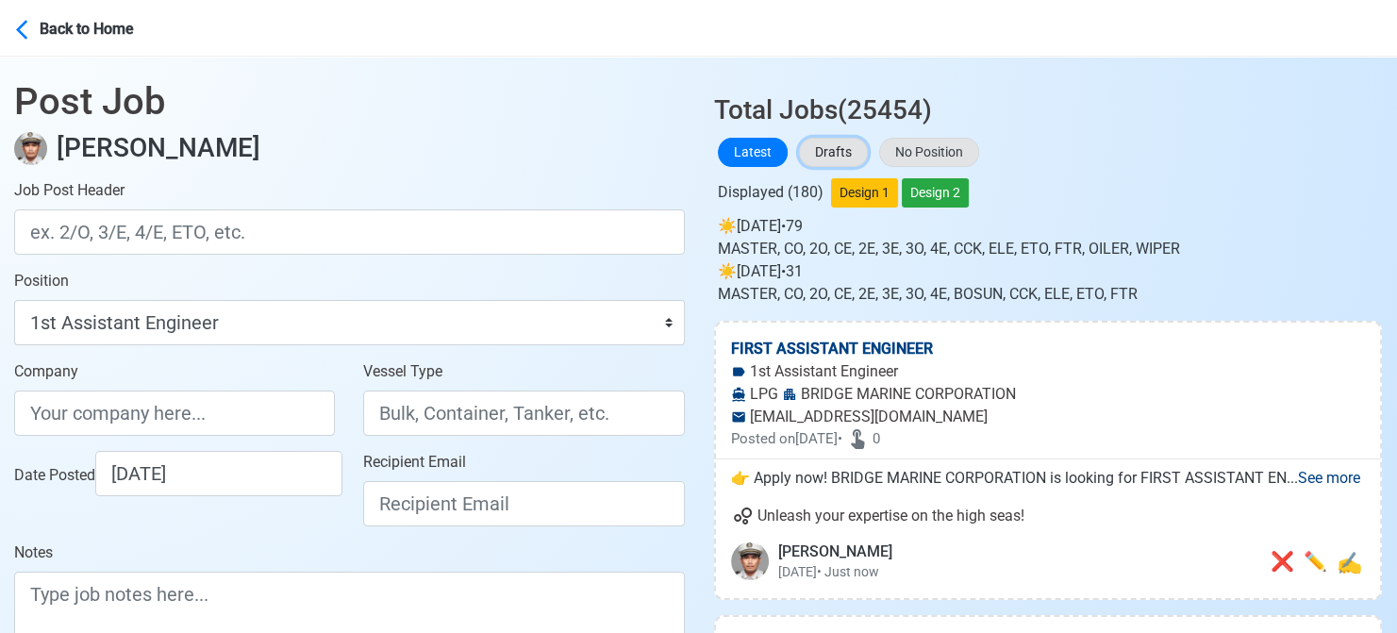
click at [851, 163] on button "Drafts" at bounding box center [833, 152] width 69 height 29
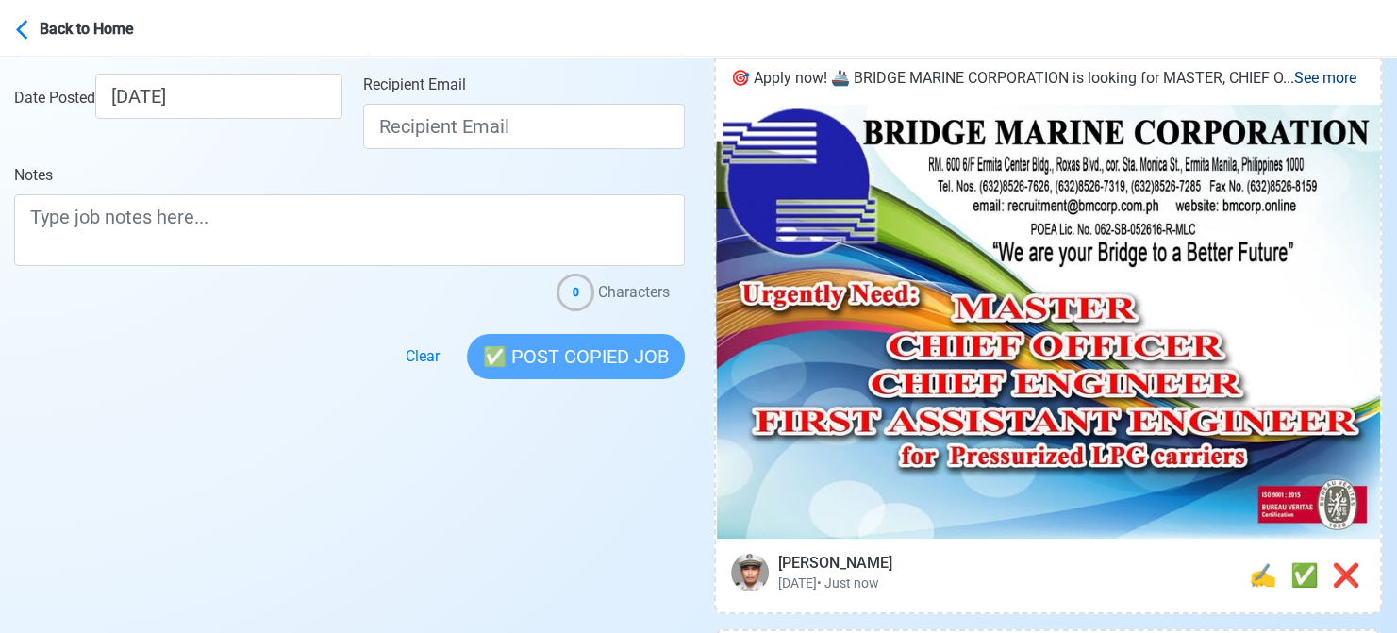
scroll to position [660, 0]
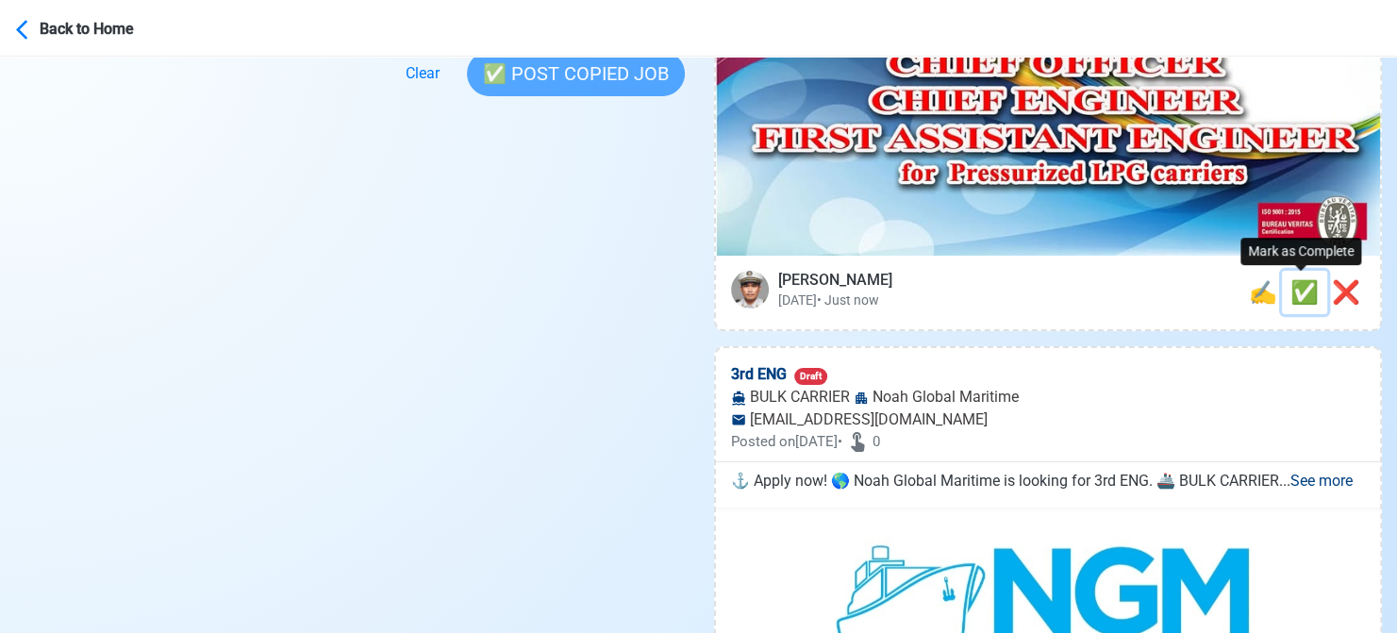
click at [1304, 292] on span "✅" at bounding box center [1304, 292] width 28 height 26
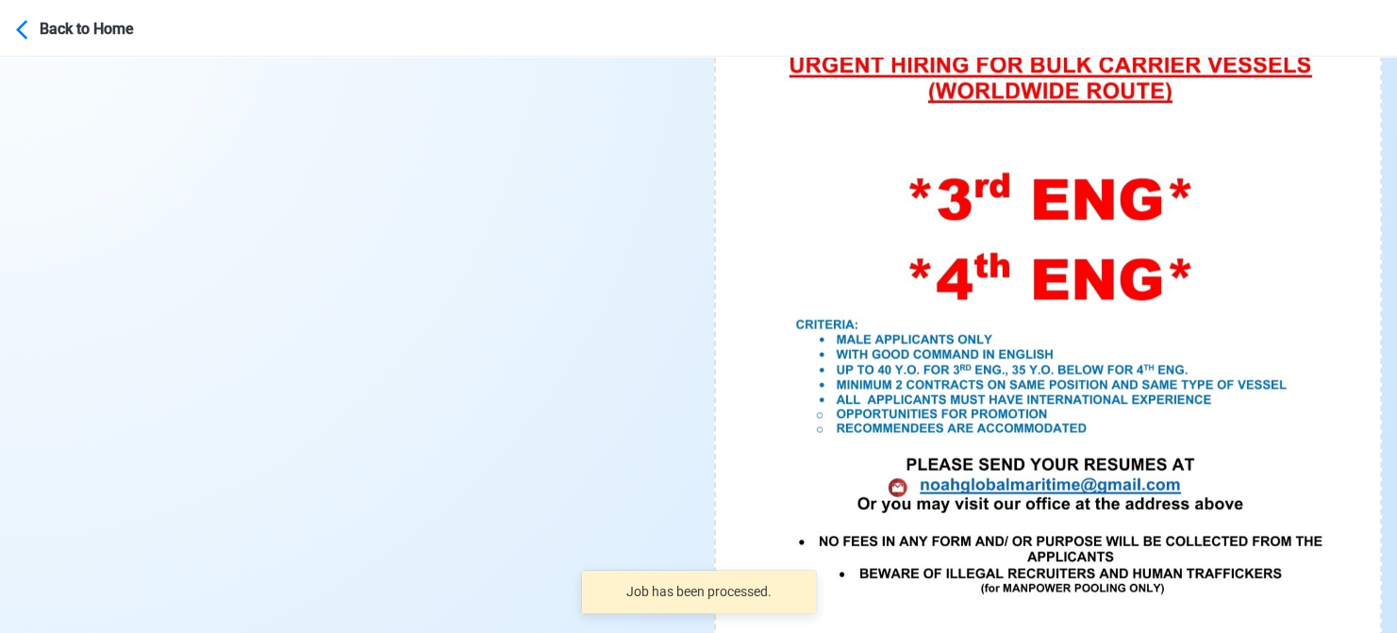
scroll to position [943, 0]
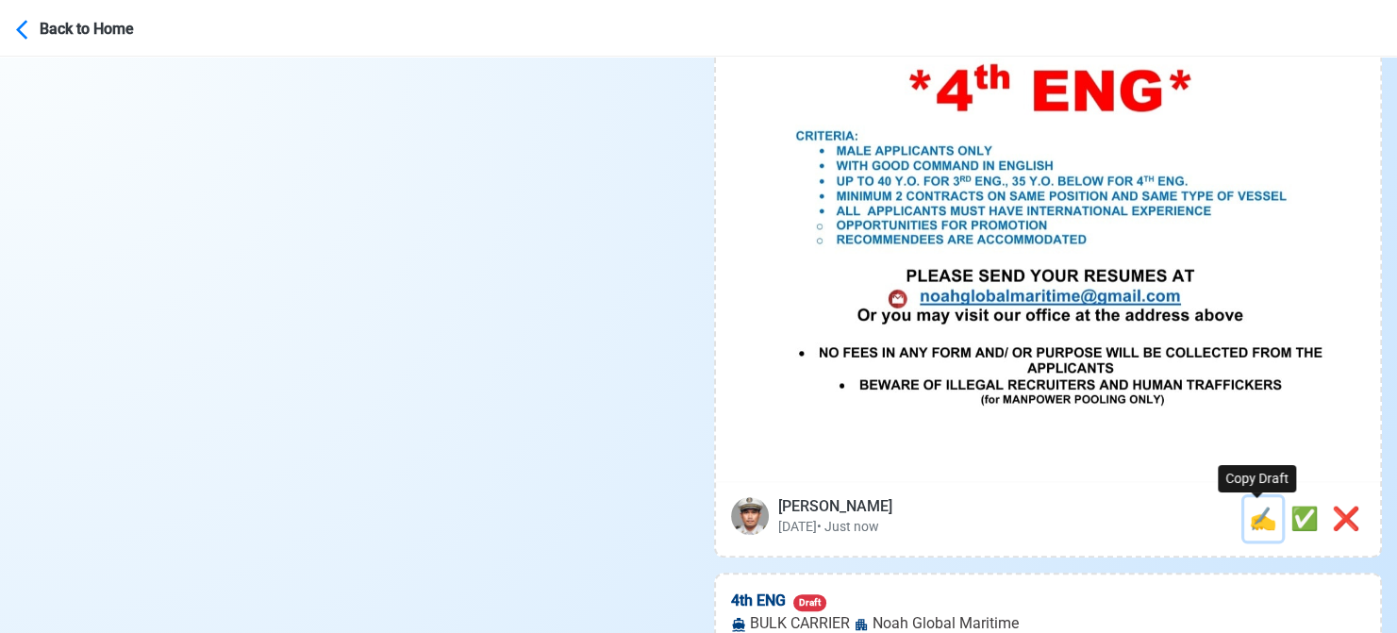
click at [1256, 516] on span "✍️" at bounding box center [1263, 519] width 28 height 26
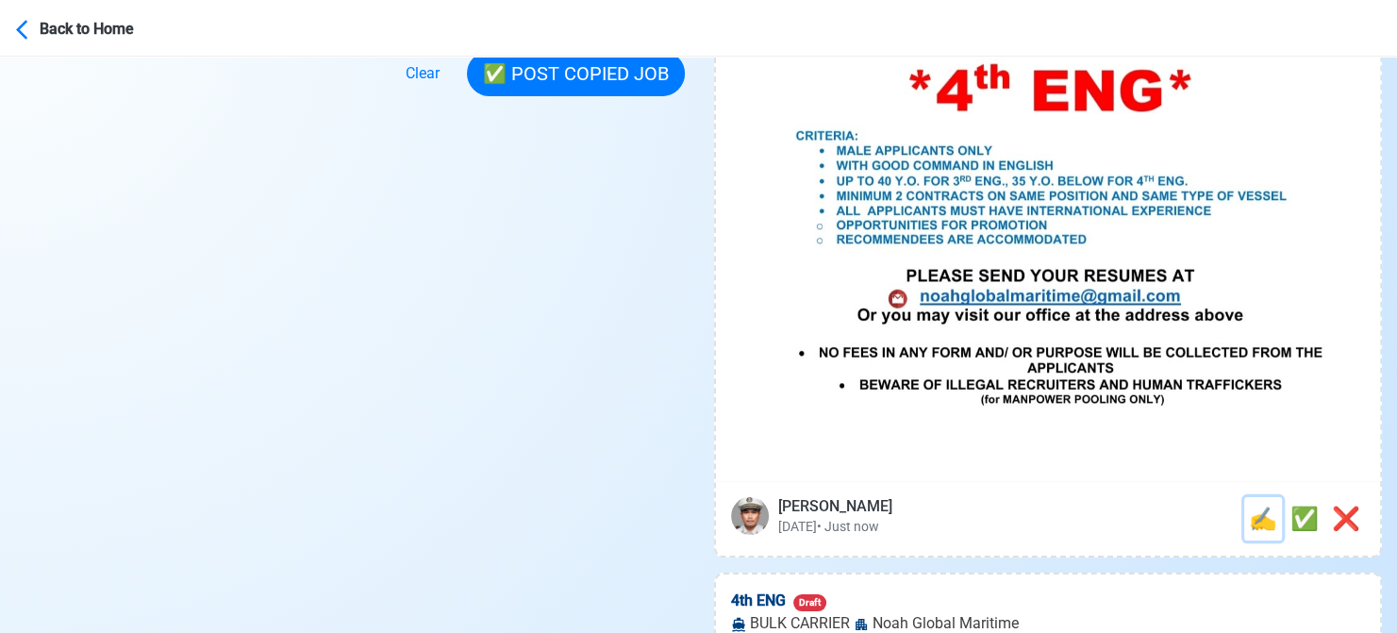
scroll to position [0, 0]
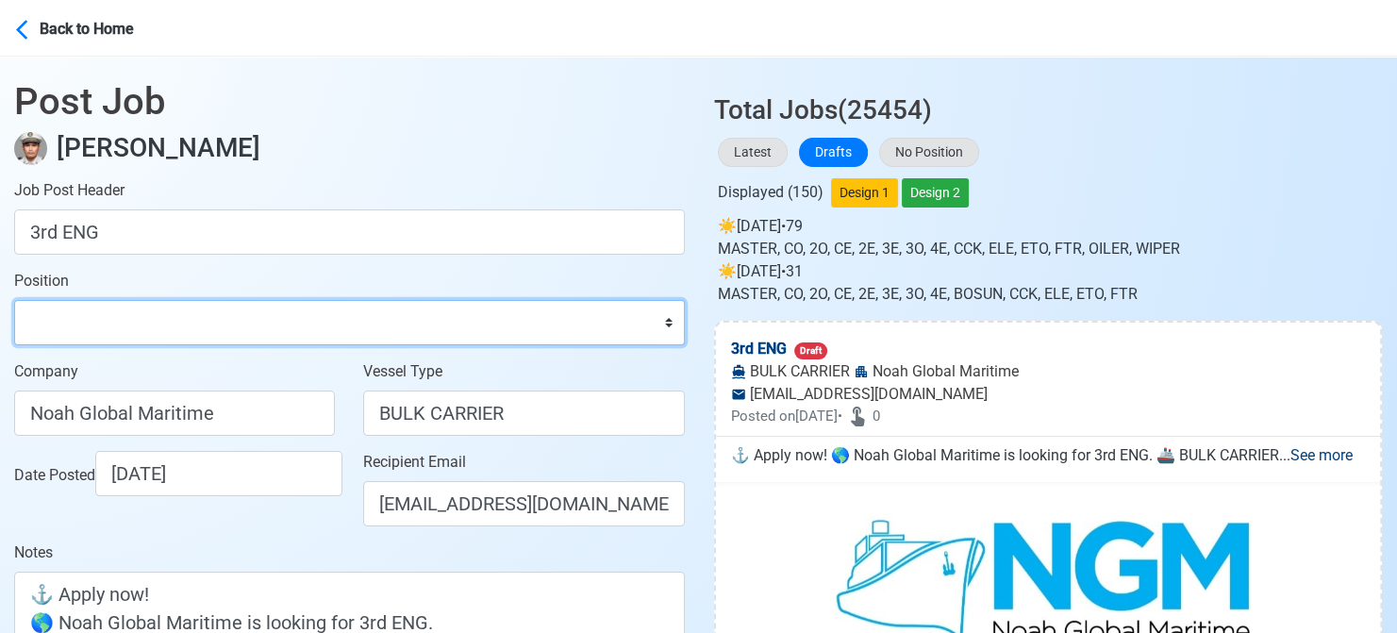
click at [170, 331] on select "Master Chief Officer 2nd Officer 3rd Officer Junior Officer Chief Engineer 2nd …" at bounding box center [349, 322] width 671 height 45
click at [14, 300] on select "Master Chief Officer 2nd Officer 3rd Officer Junior Officer Chief Engineer 2nd …" at bounding box center [349, 322] width 671 height 45
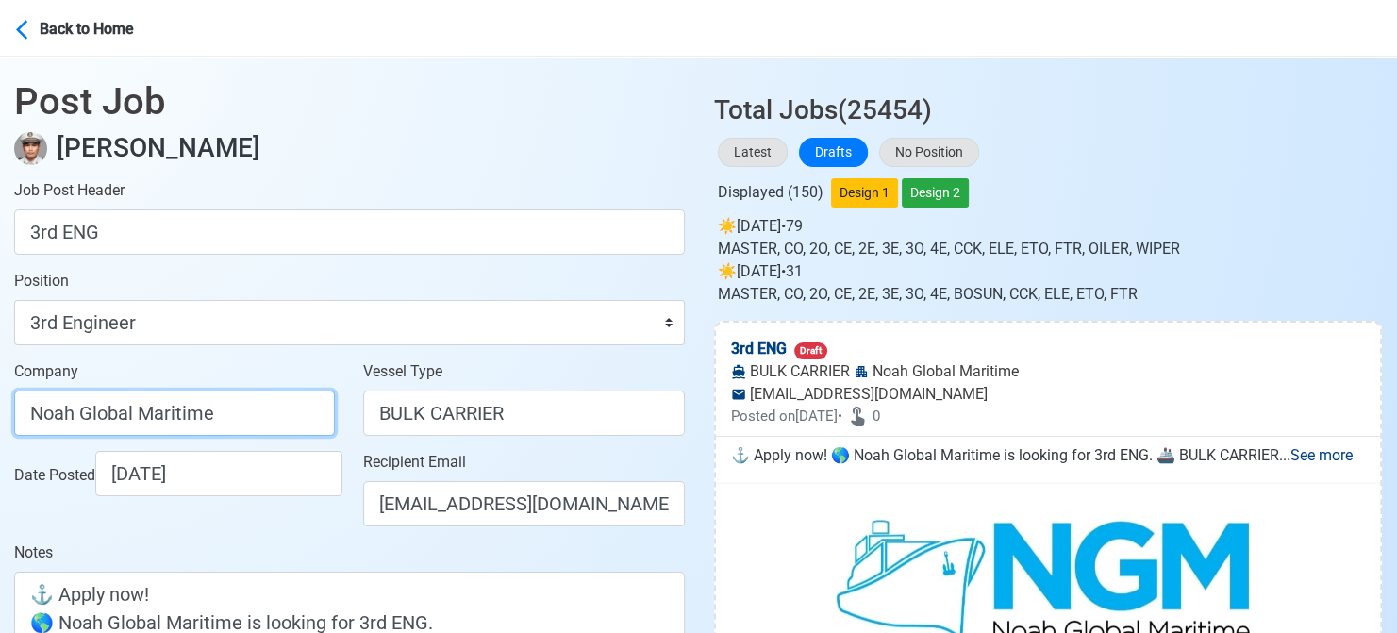
click at [245, 409] on input "Noah Global Maritime" at bounding box center [174, 412] width 321 height 45
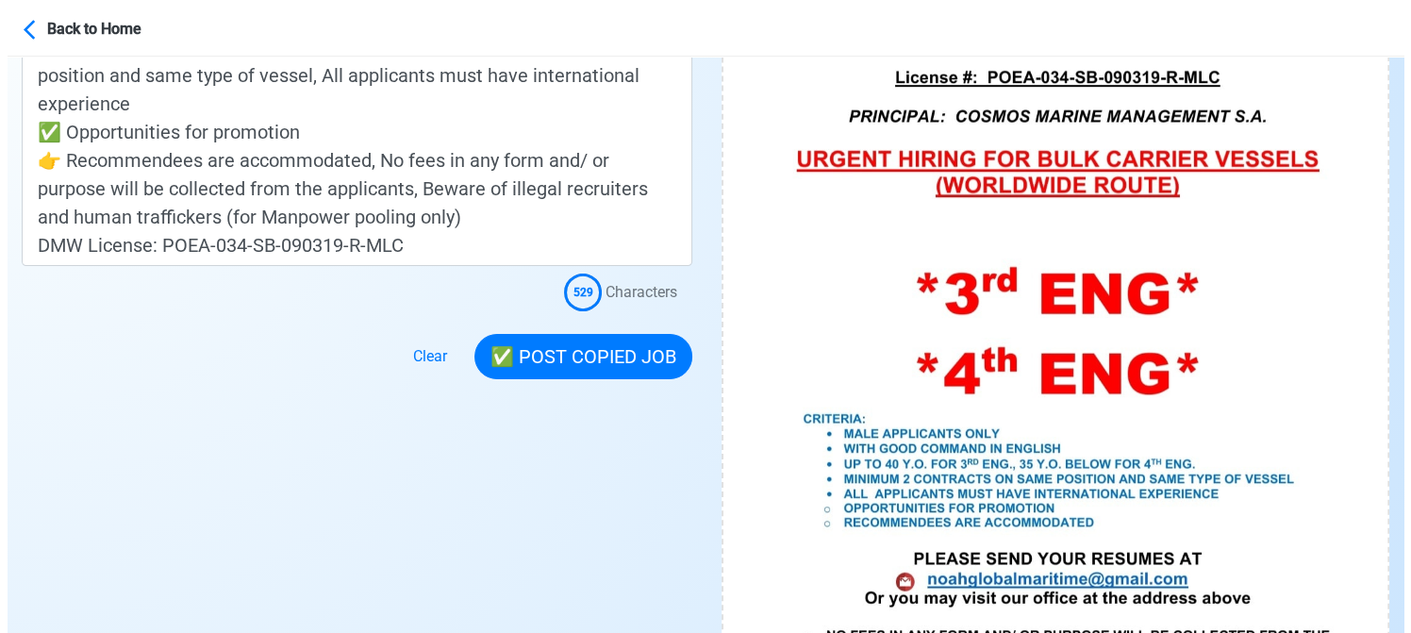
scroll to position [943, 0]
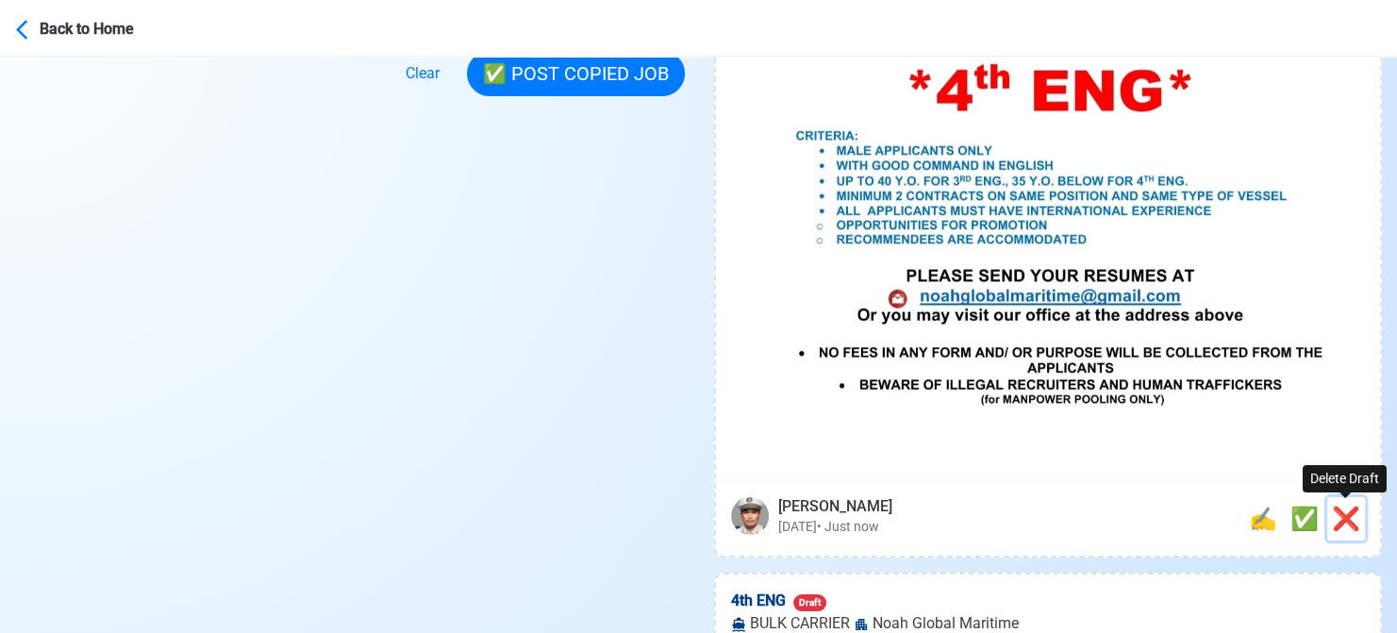
click at [1354, 529] on span "❌" at bounding box center [1346, 519] width 28 height 26
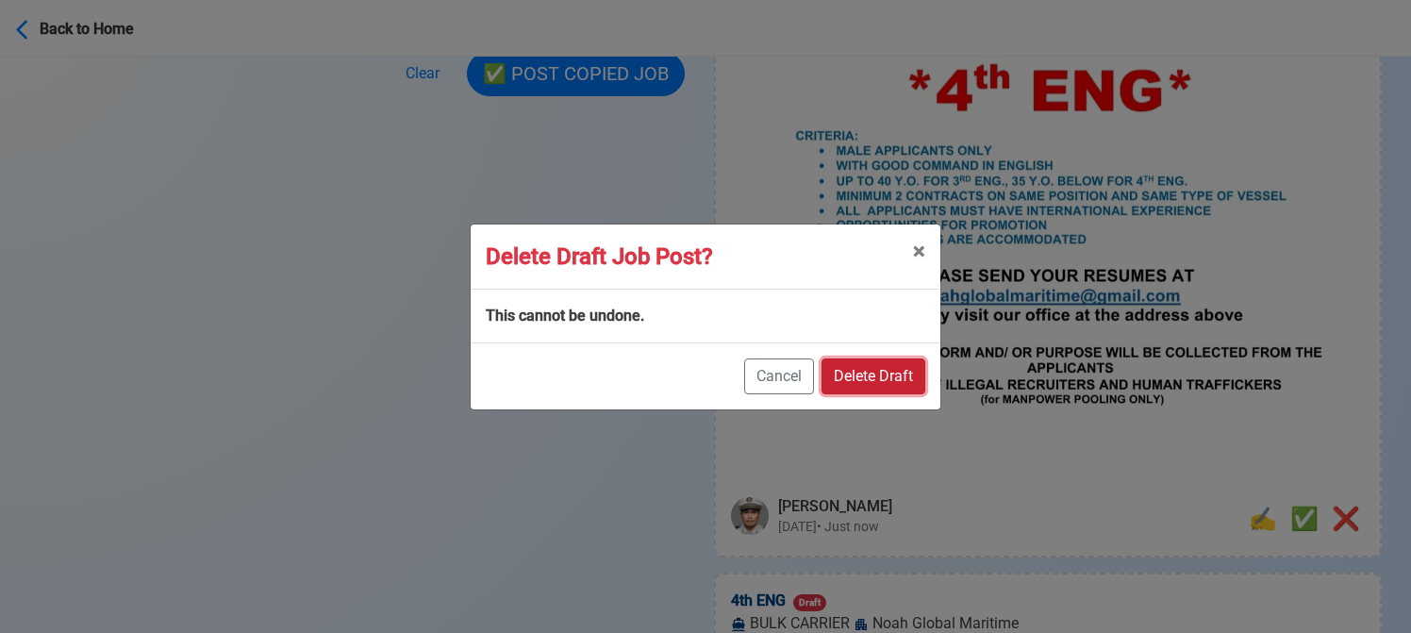
click at [867, 373] on button "Delete Draft" at bounding box center [874, 376] width 104 height 36
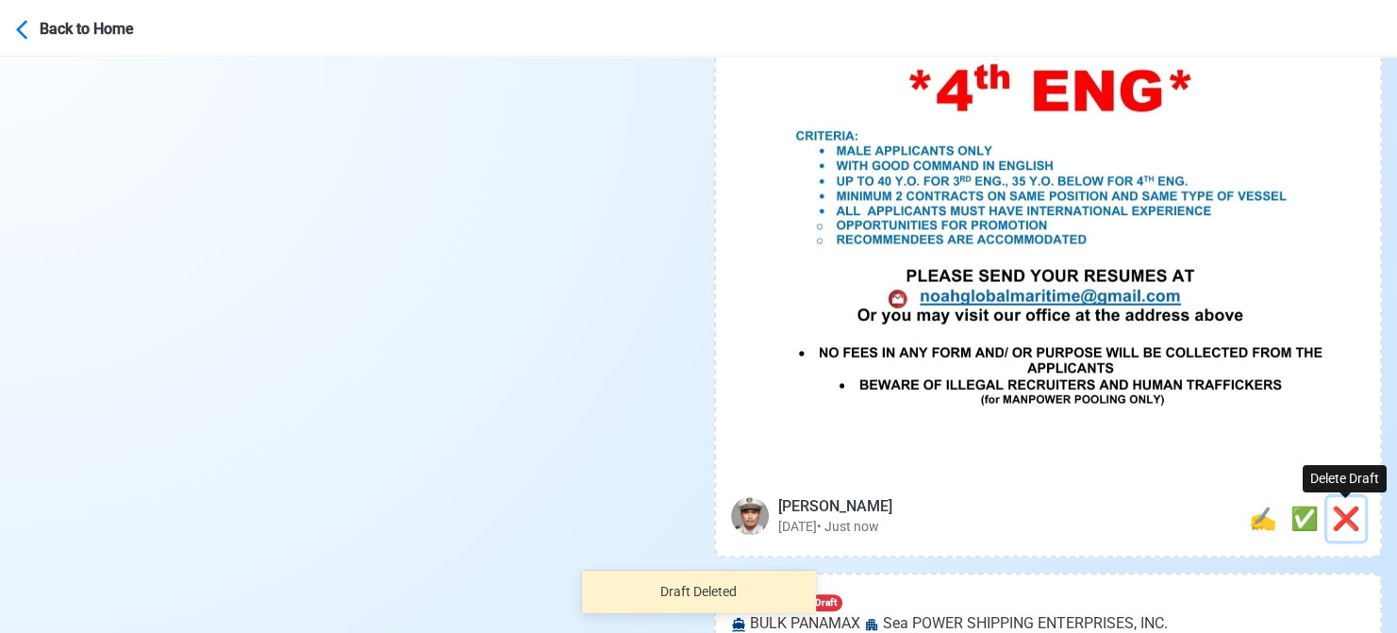
click at [1338, 510] on span "❌" at bounding box center [1346, 519] width 28 height 26
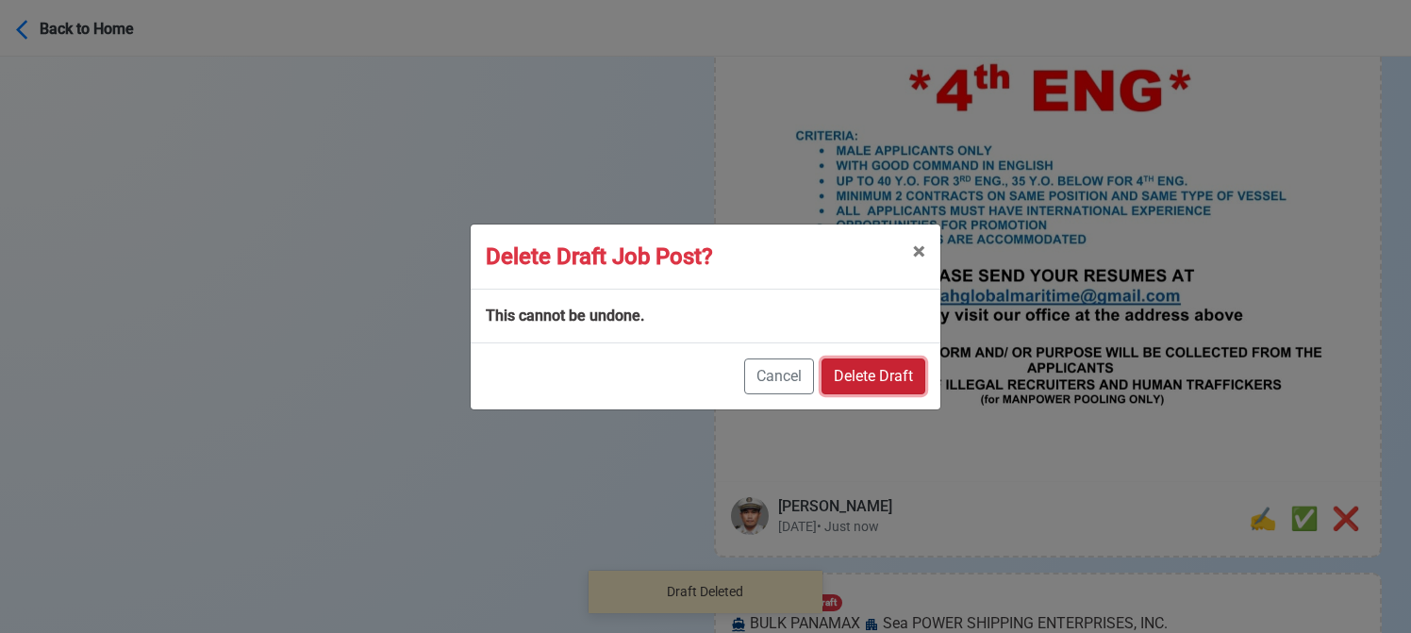
click at [857, 380] on button "Delete Draft" at bounding box center [874, 376] width 104 height 36
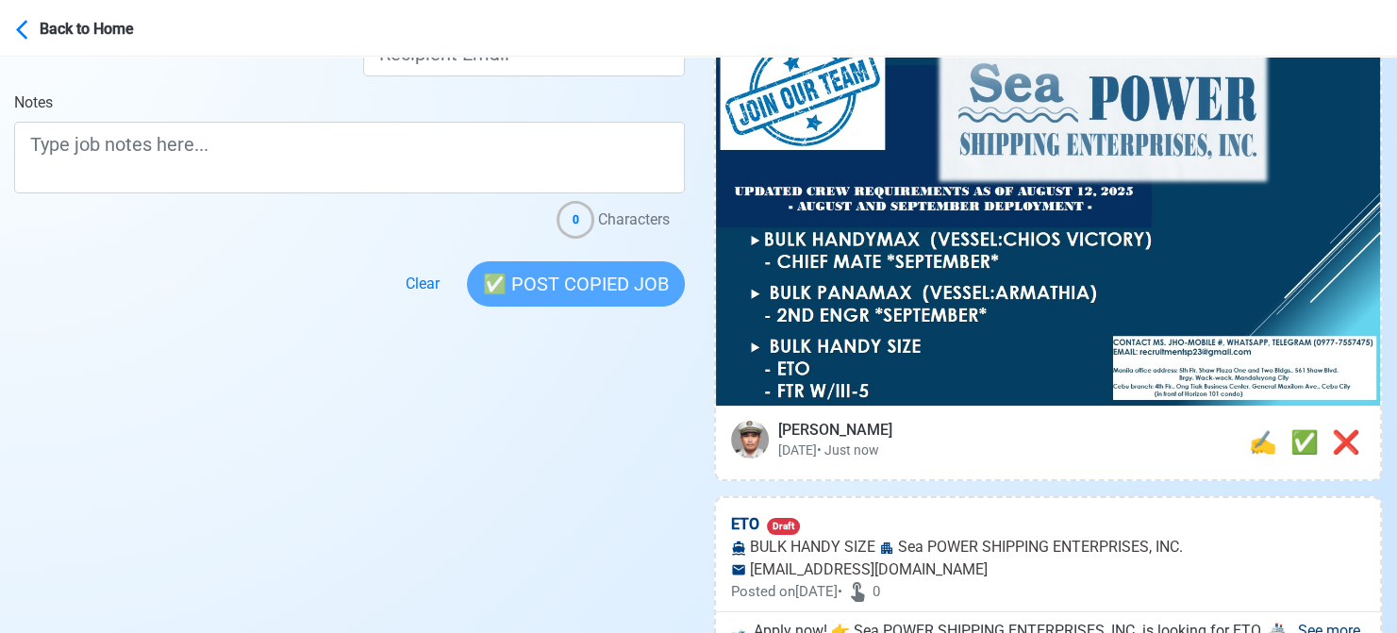
scroll to position [472, 0]
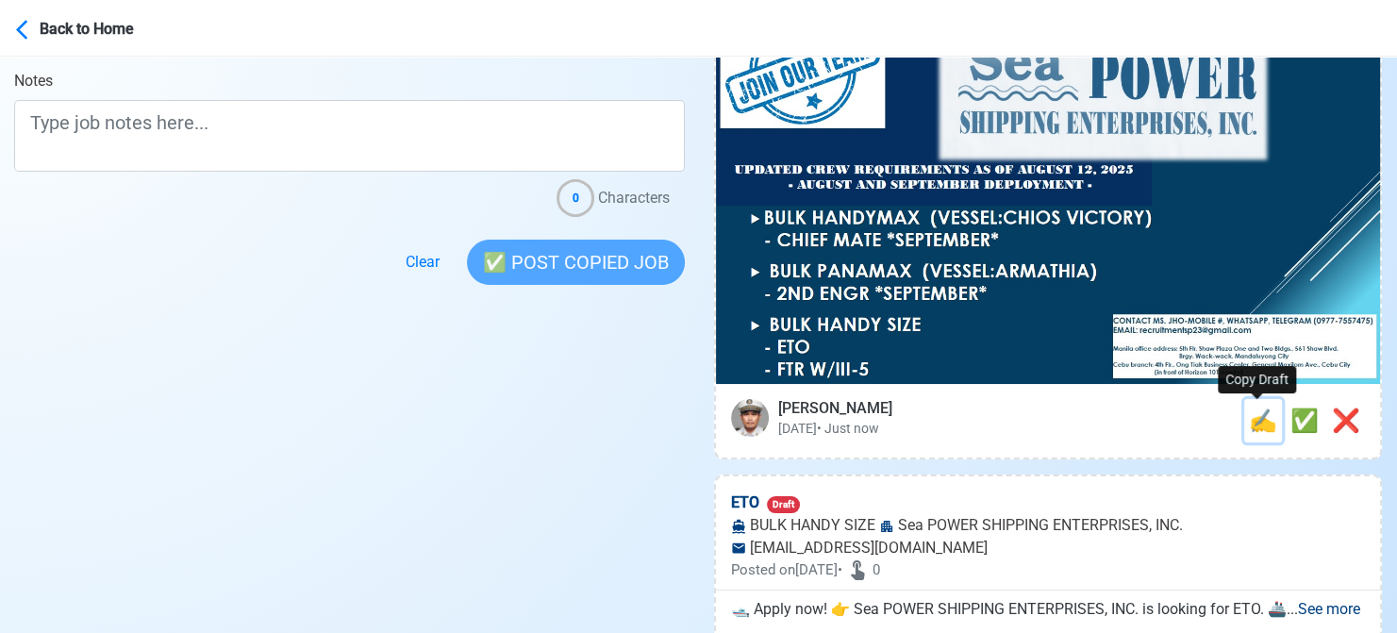
click at [1253, 413] on span "✍️" at bounding box center [1263, 420] width 28 height 26
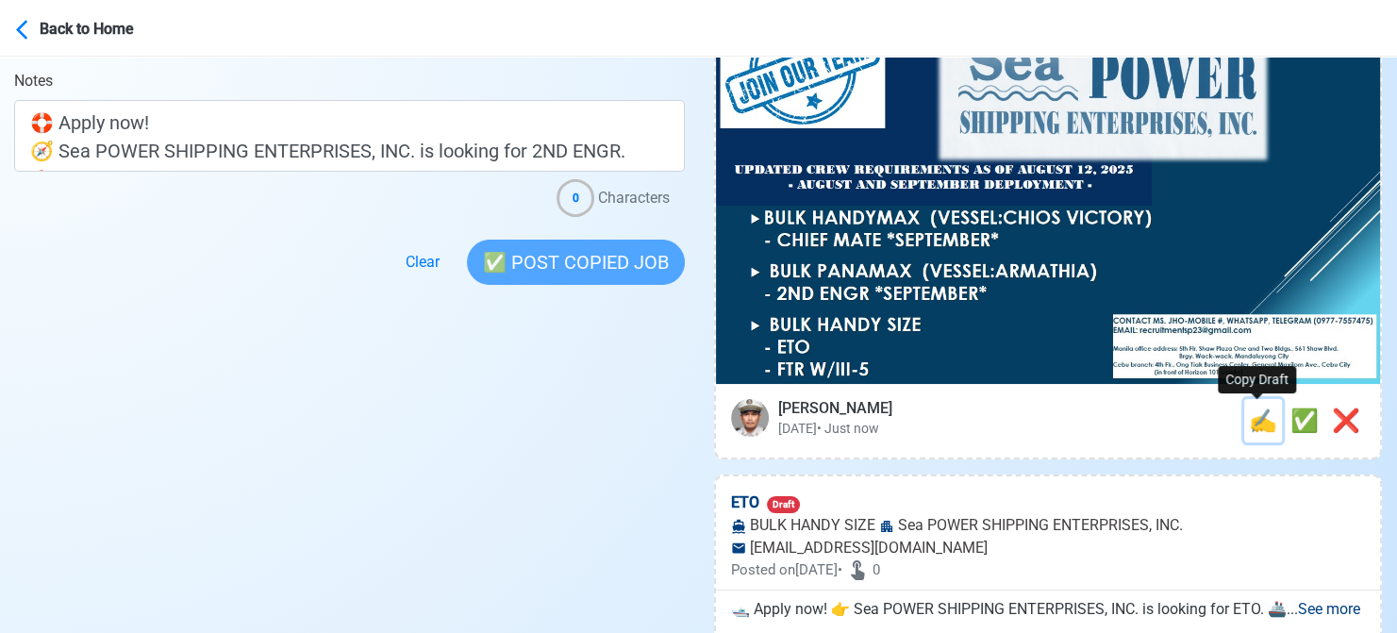
scroll to position [0, 0]
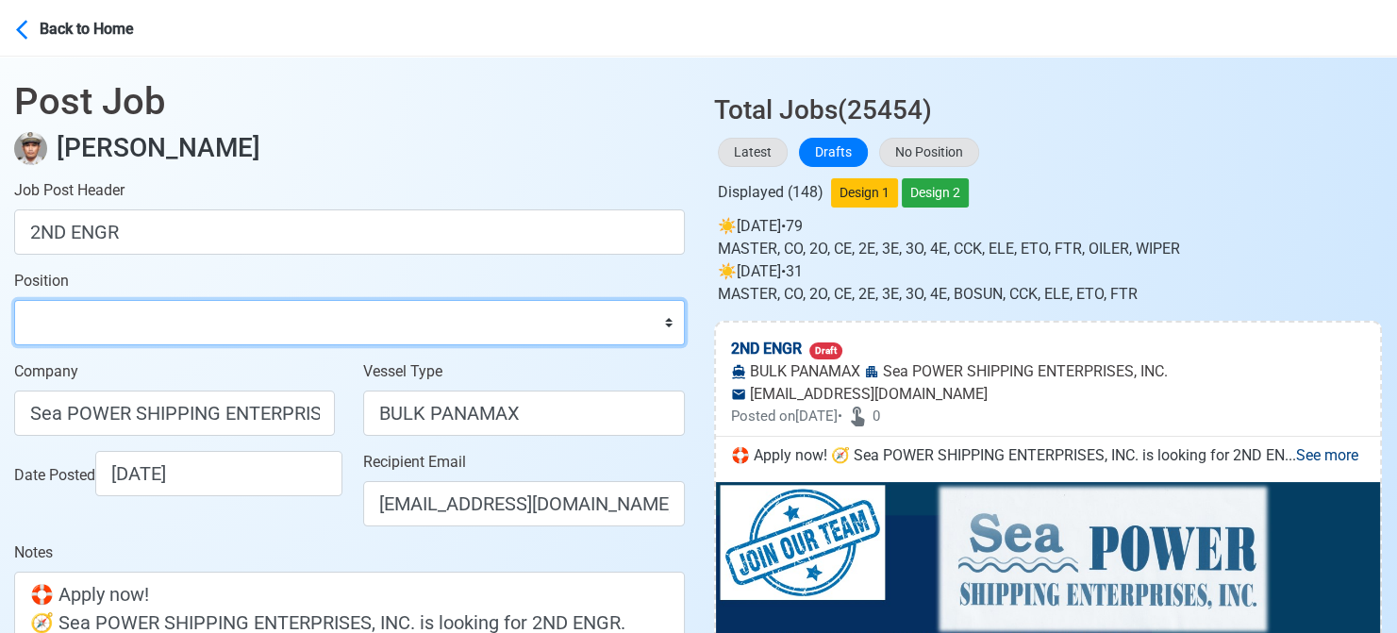
drag, startPoint x: 158, startPoint y: 317, endPoint x: 150, endPoint y: 308, distance: 12.0
click at [158, 317] on select "Master Chief Officer 2nd Officer 3rd Officer Junior Officer Chief Engineer 2nd …" at bounding box center [349, 322] width 671 height 45
click at [14, 300] on select "Master Chief Officer 2nd Officer 3rd Officer Junior Officer Chief Engineer 2nd …" at bounding box center [349, 322] width 671 height 45
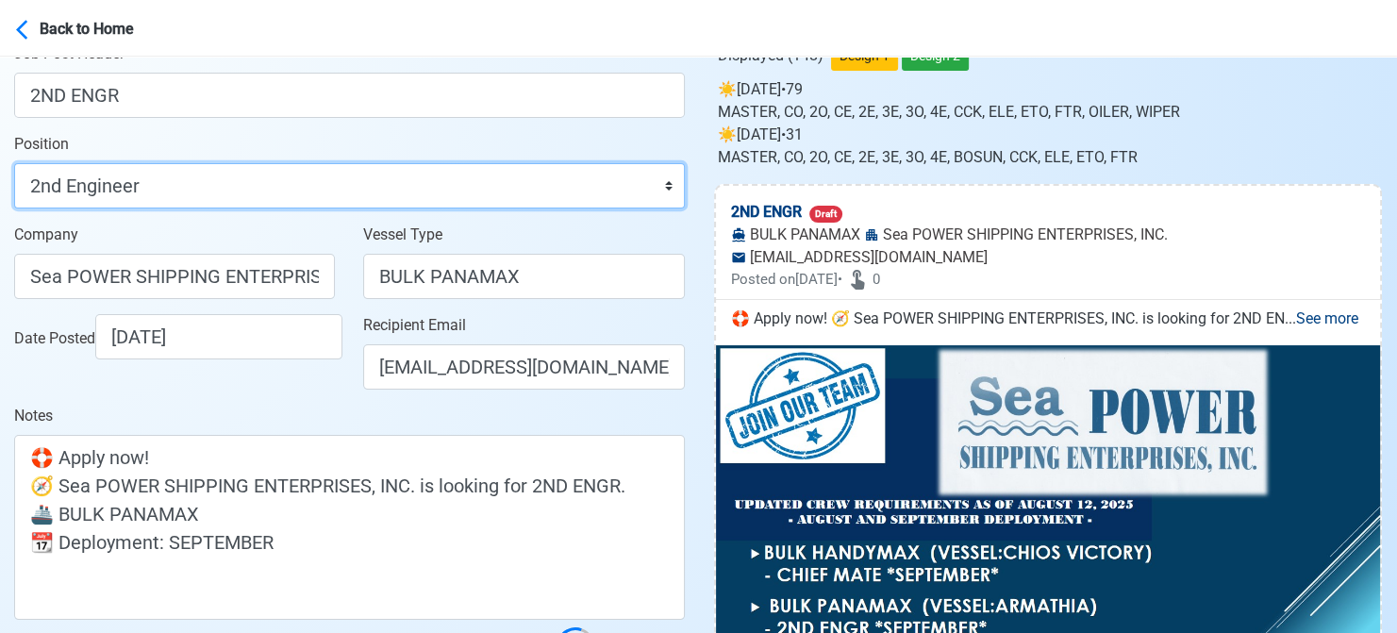
scroll to position [283, 0]
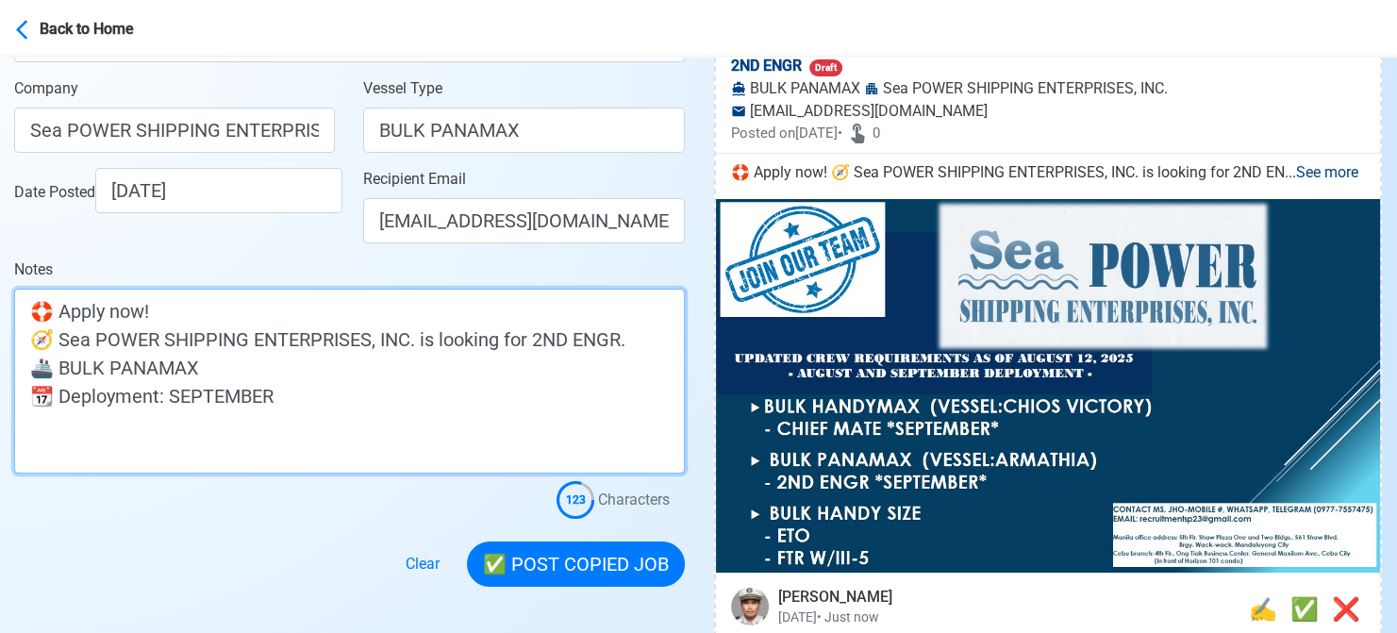
click at [245, 370] on textarea "🛟 Apply now! 🧭 Sea POWER SHIPPING ENTERPRISES, INC. is looking for 2ND ENGR. 🚢 …" at bounding box center [349, 381] width 671 height 185
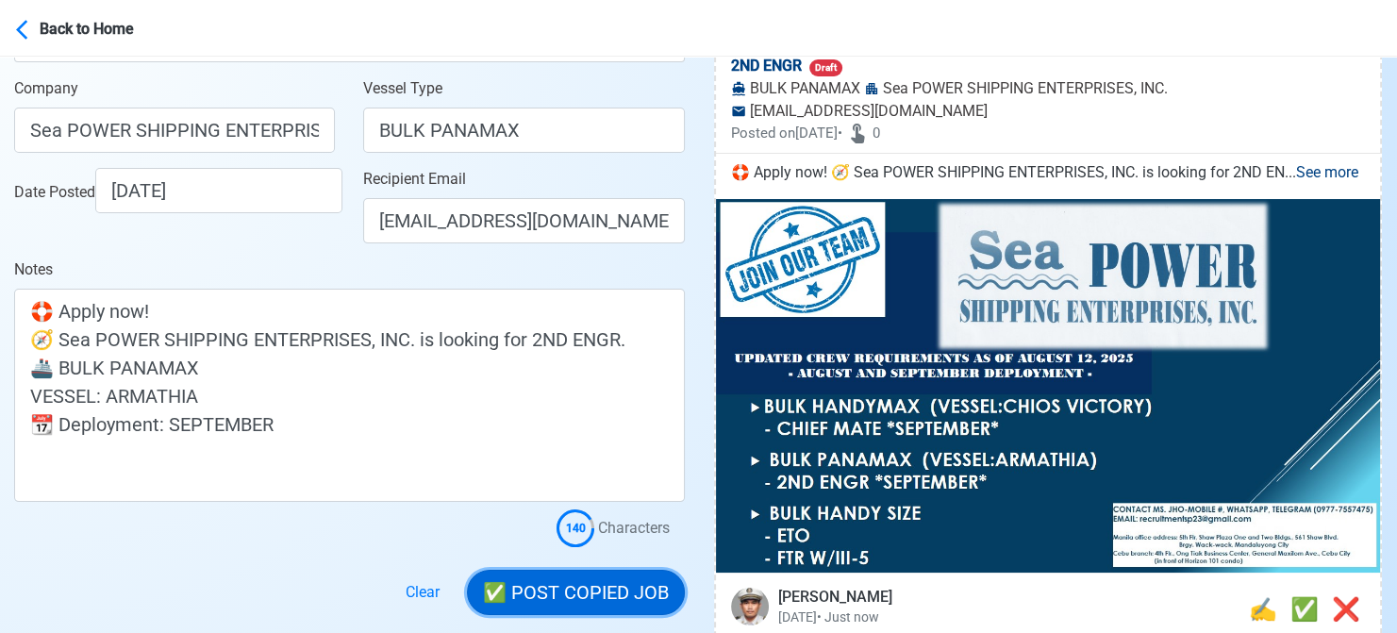
click at [568, 593] on button "✅ POST COPIED JOB" at bounding box center [576, 592] width 218 height 45
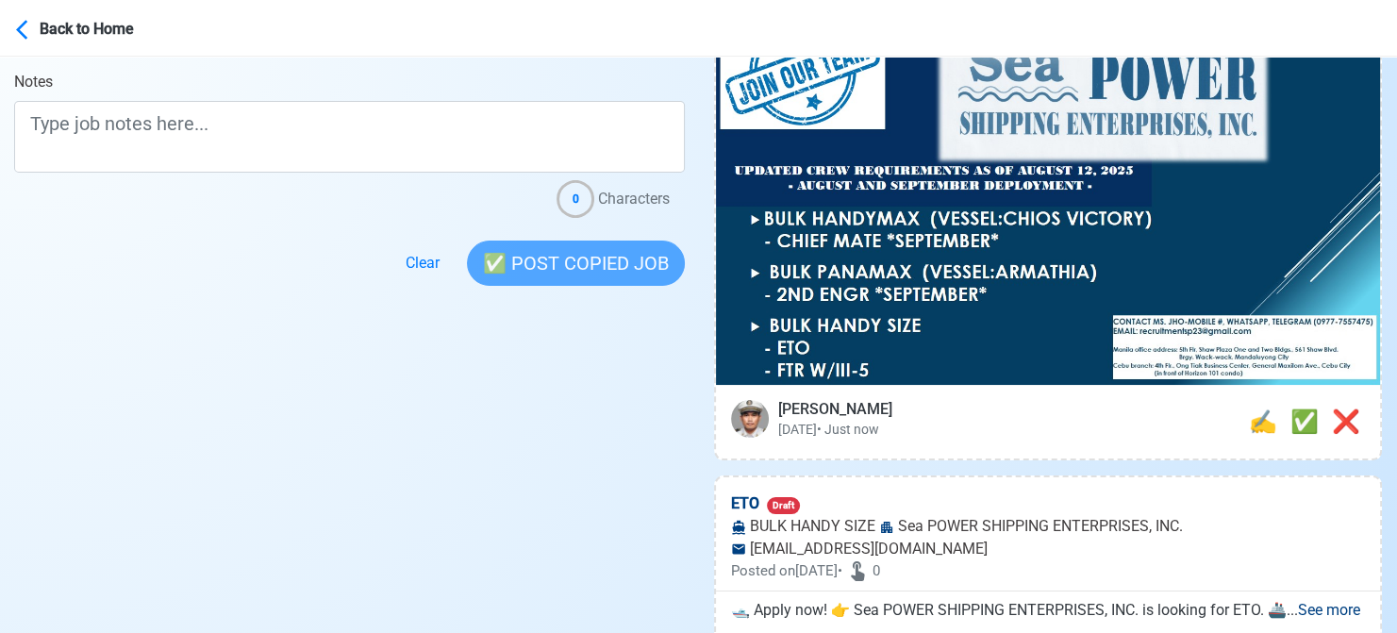
scroll to position [472, 0]
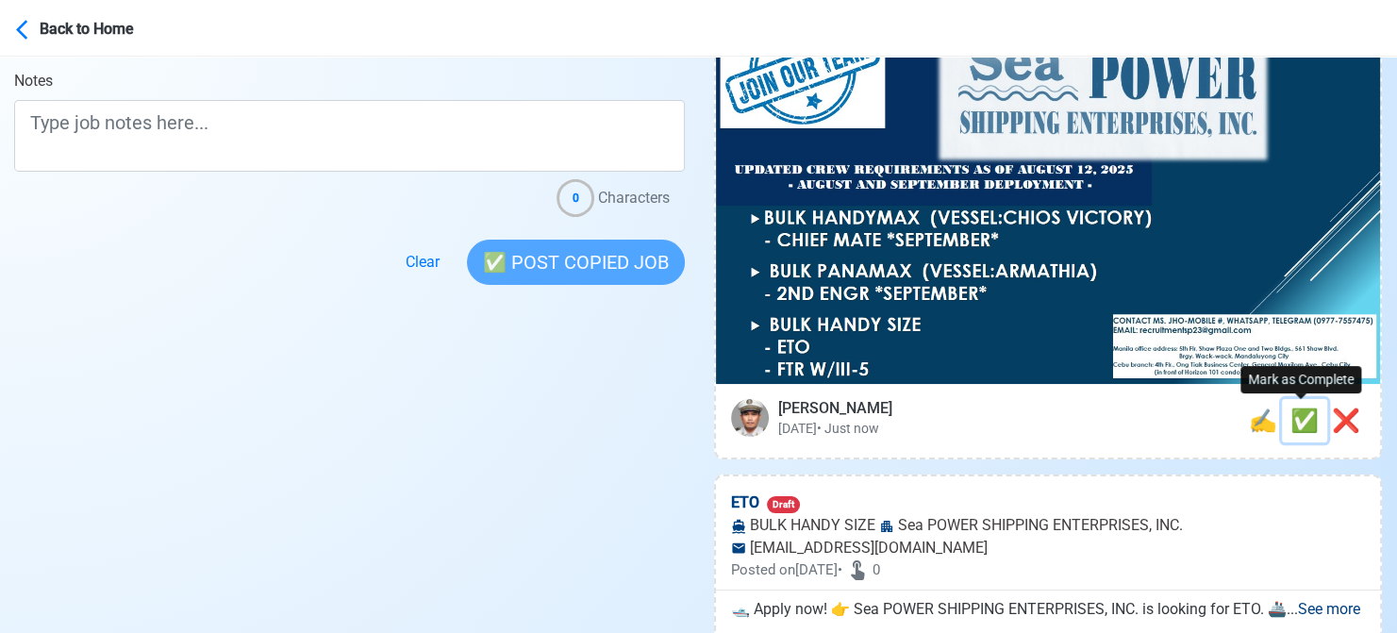
click at [1303, 421] on span "✅" at bounding box center [1304, 420] width 28 height 26
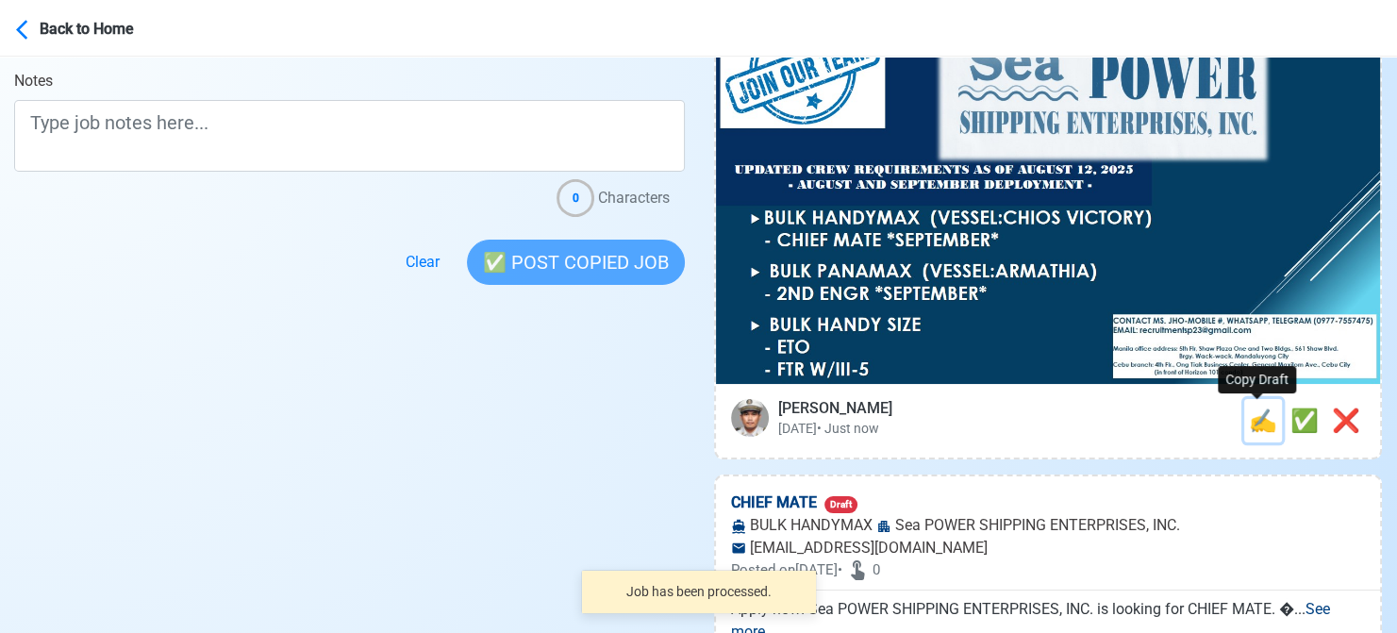
click at [1262, 428] on span "✍️" at bounding box center [1263, 420] width 28 height 26
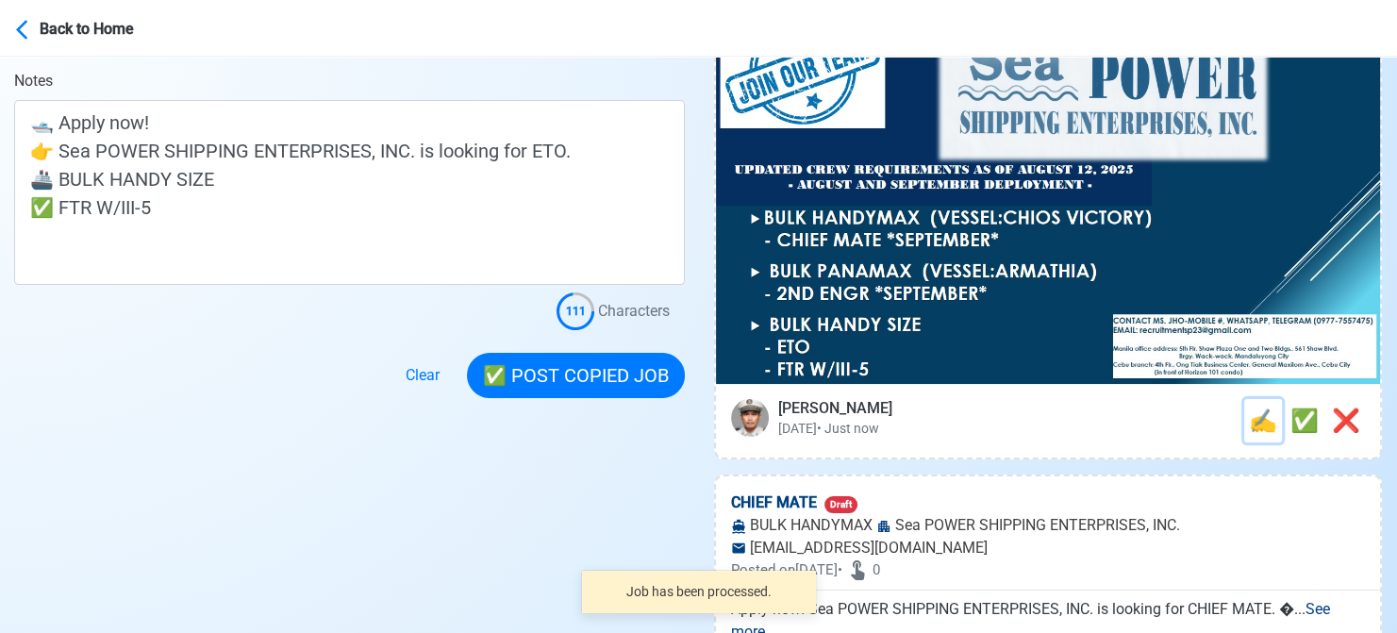
scroll to position [0, 0]
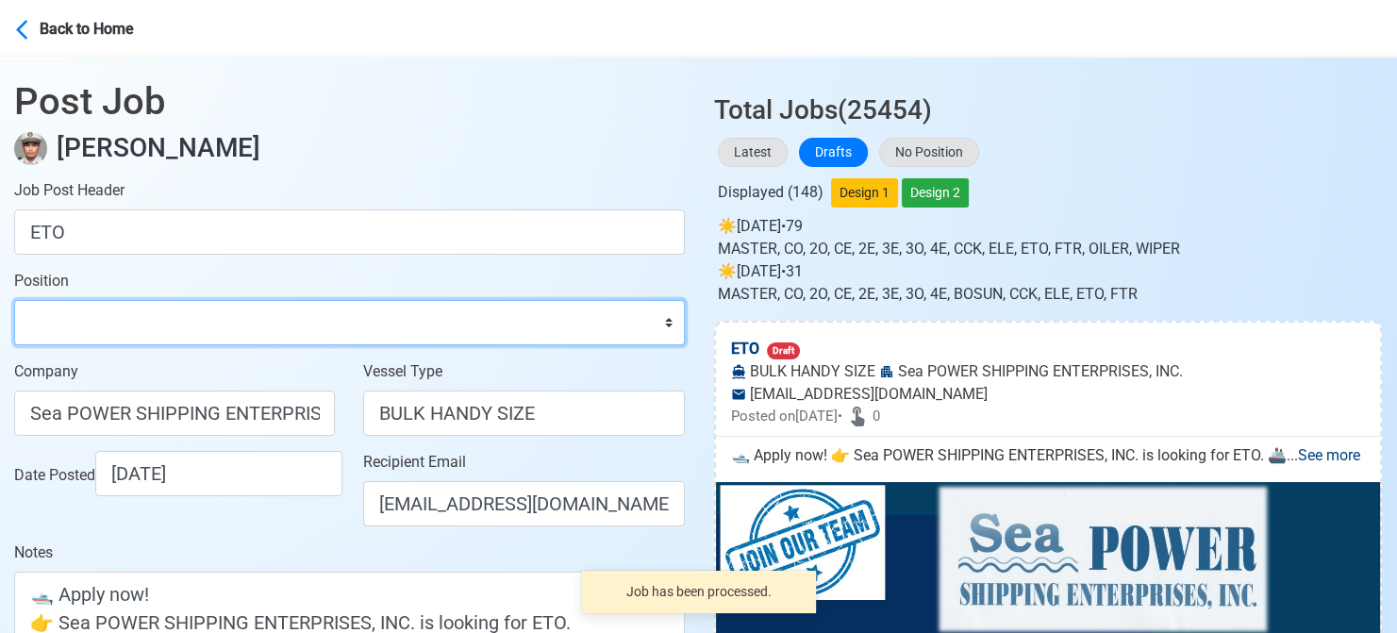
drag, startPoint x: 155, startPoint y: 339, endPoint x: 176, endPoint y: 299, distance: 45.2
click at [155, 339] on select "Master Chief Officer 2nd Officer 3rd Officer Junior Officer Chief Engineer 2nd …" at bounding box center [349, 322] width 671 height 45
click at [14, 300] on select "Master Chief Officer 2nd Officer 3rd Officer Junior Officer Chief Engineer 2nd …" at bounding box center [349, 322] width 671 height 45
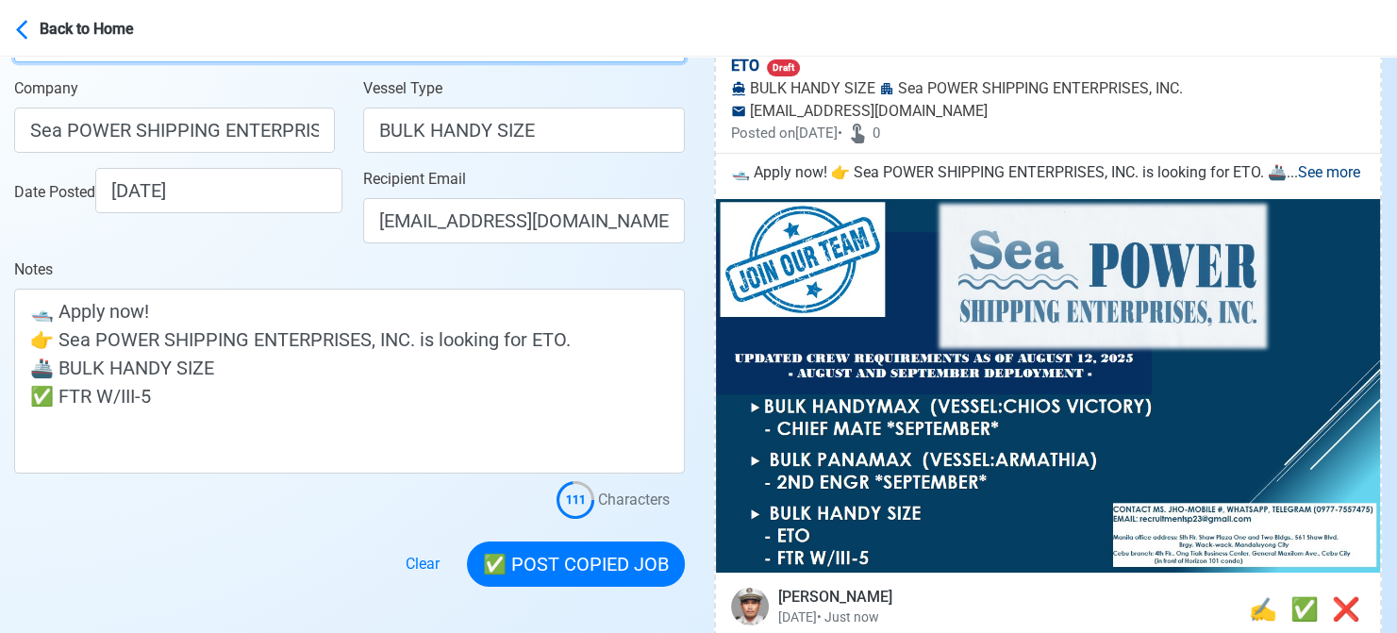
scroll to position [377, 0]
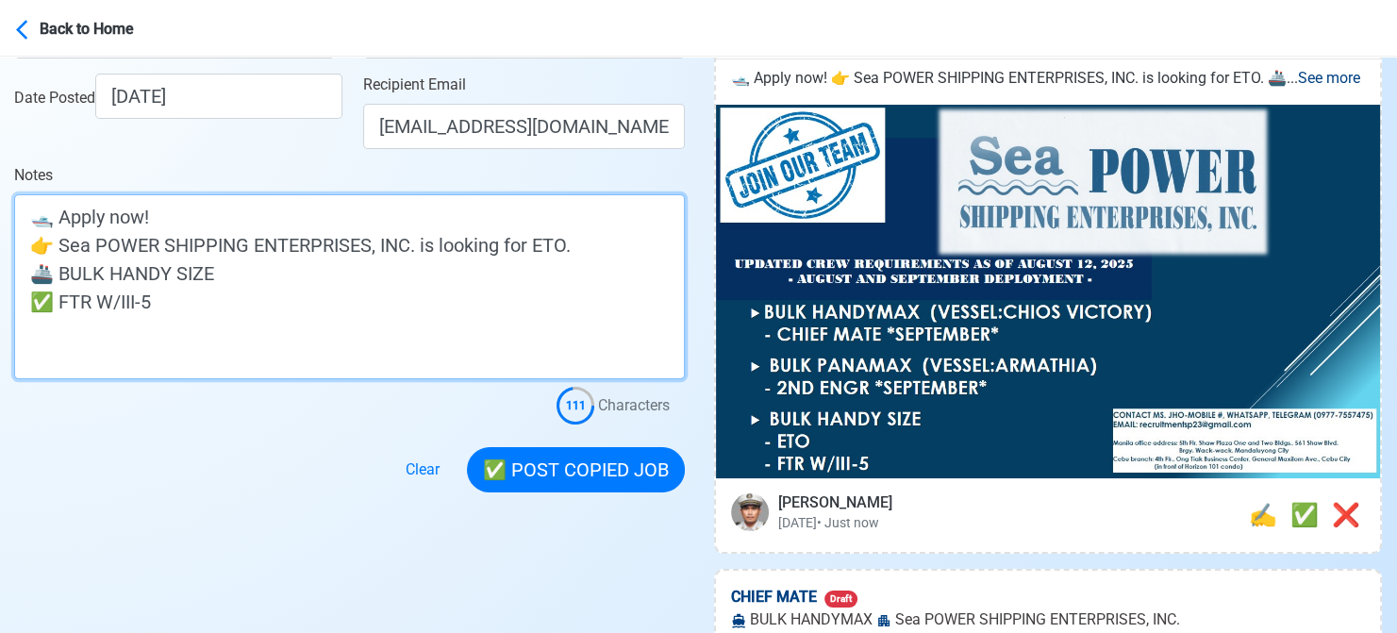
drag, startPoint x: 237, startPoint y: 311, endPoint x: -19, endPoint y: 307, distance: 255.6
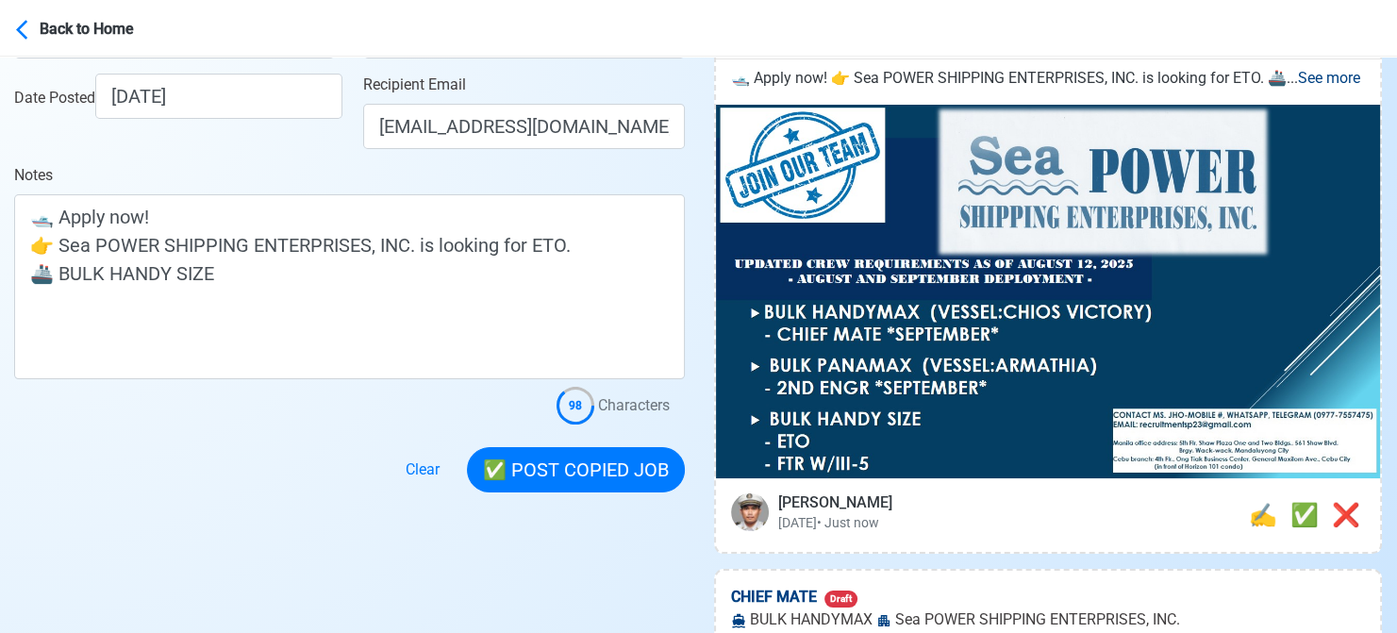
click at [587, 444] on div "Clear ✅ POST COPIED JOB" at bounding box center [538, 458] width 291 height 68
click at [1298, 512] on span "✅" at bounding box center [1304, 515] width 28 height 26
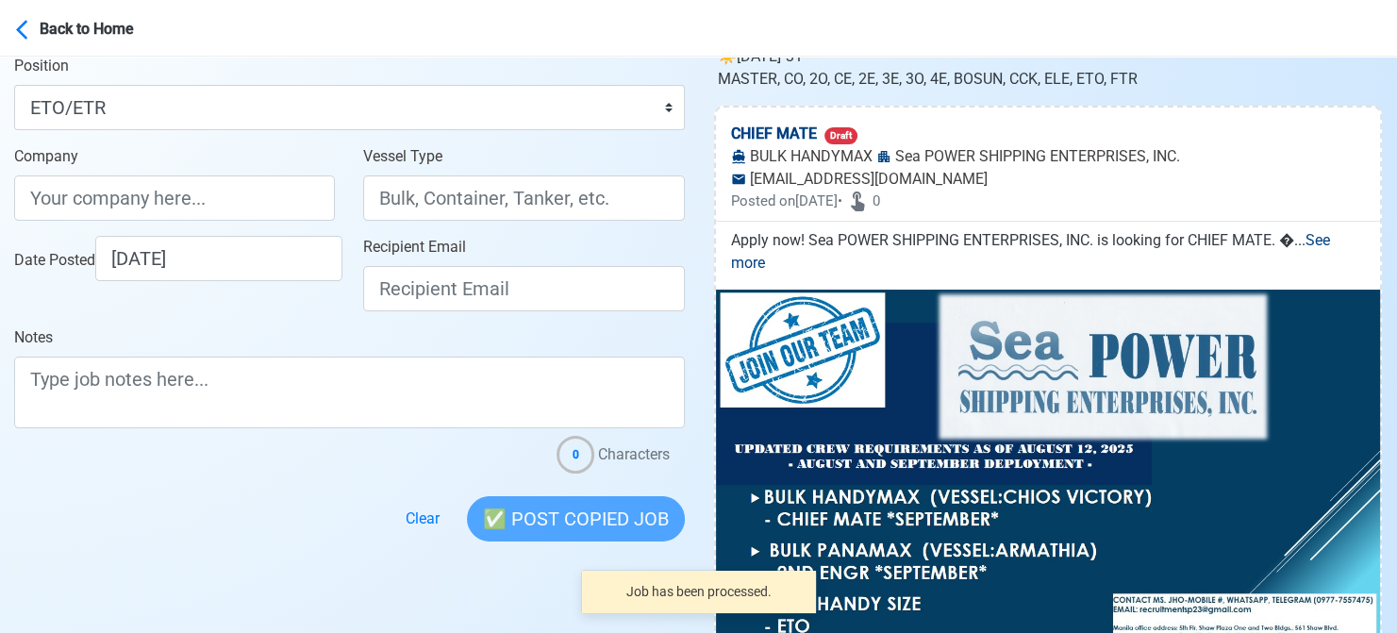
scroll to position [0, 0]
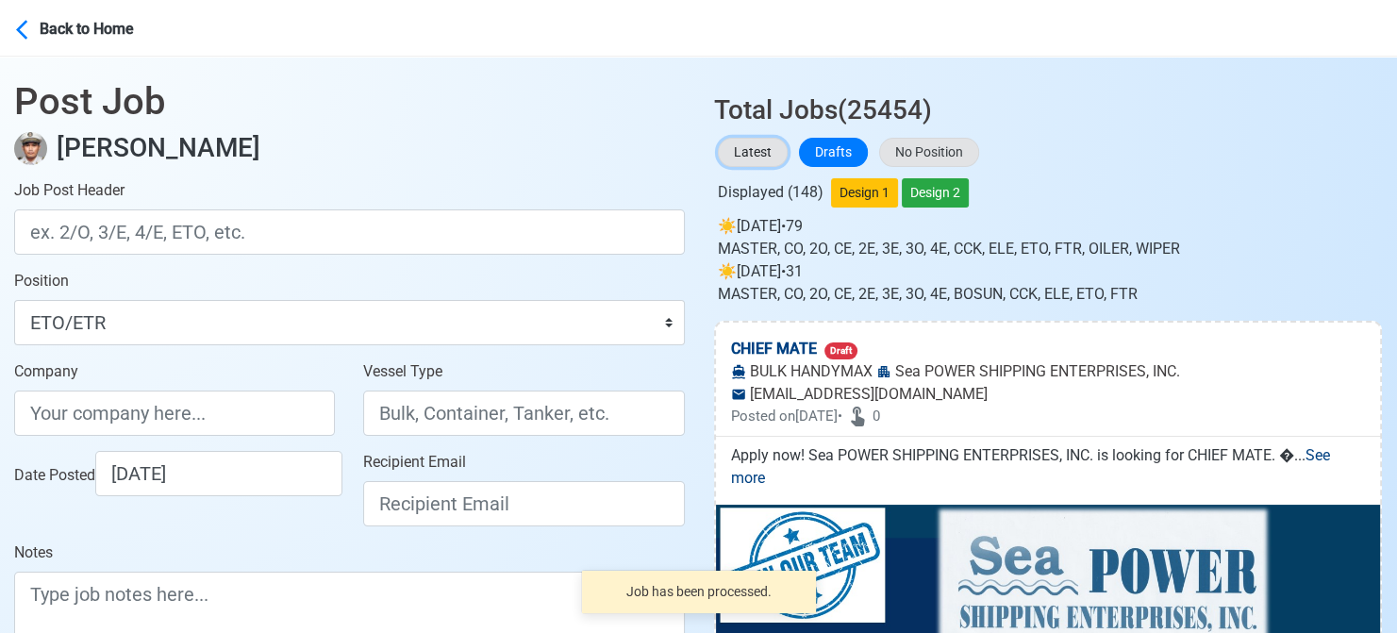
click at [739, 154] on button "Latest" at bounding box center [753, 152] width 70 height 29
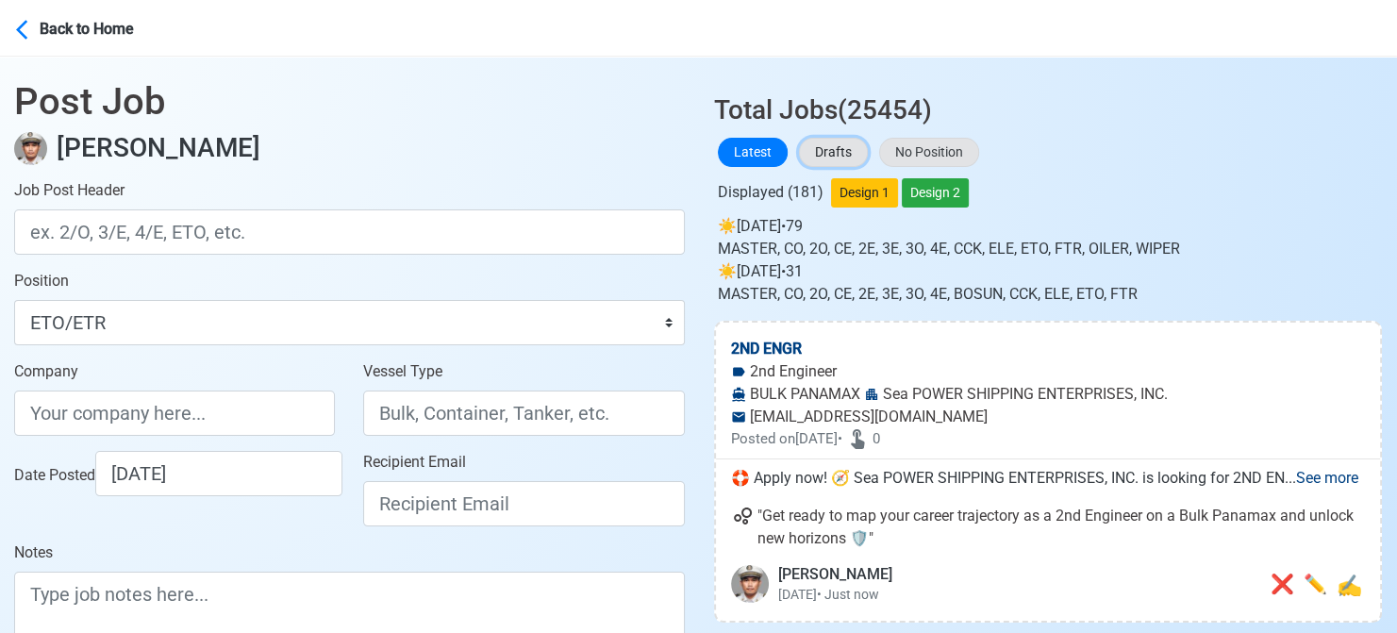
click at [837, 148] on button "Drafts" at bounding box center [833, 152] width 69 height 29
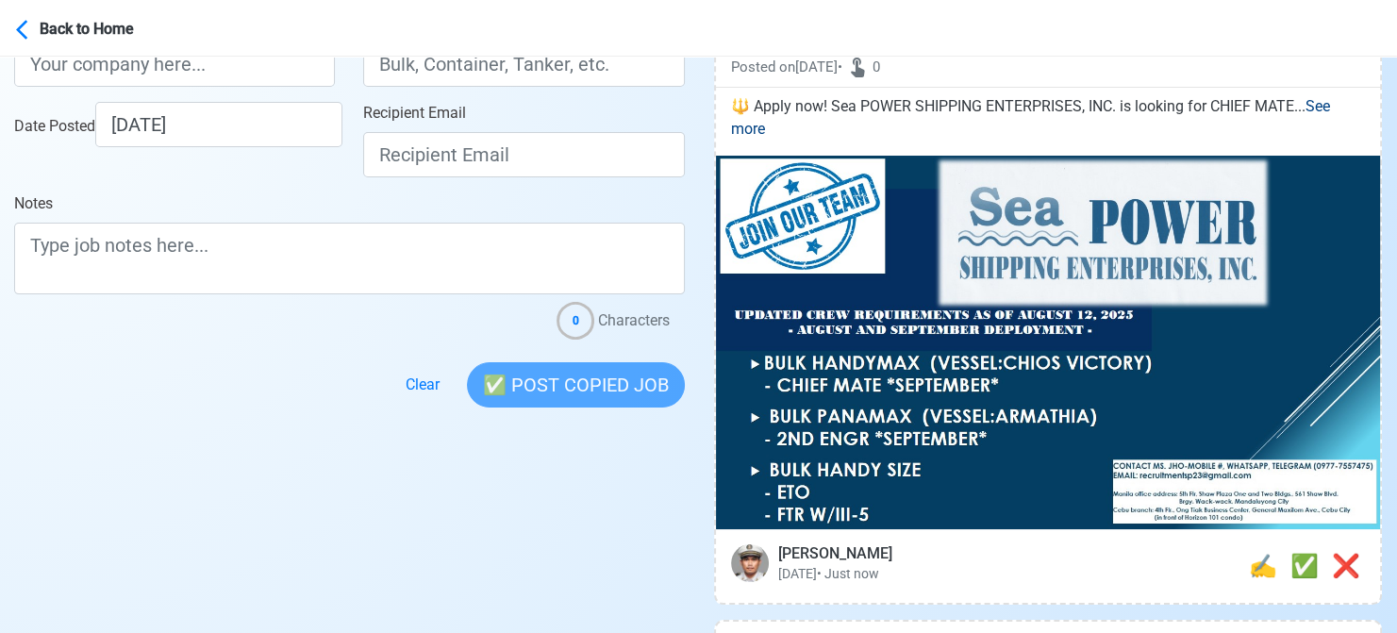
scroll to position [472, 0]
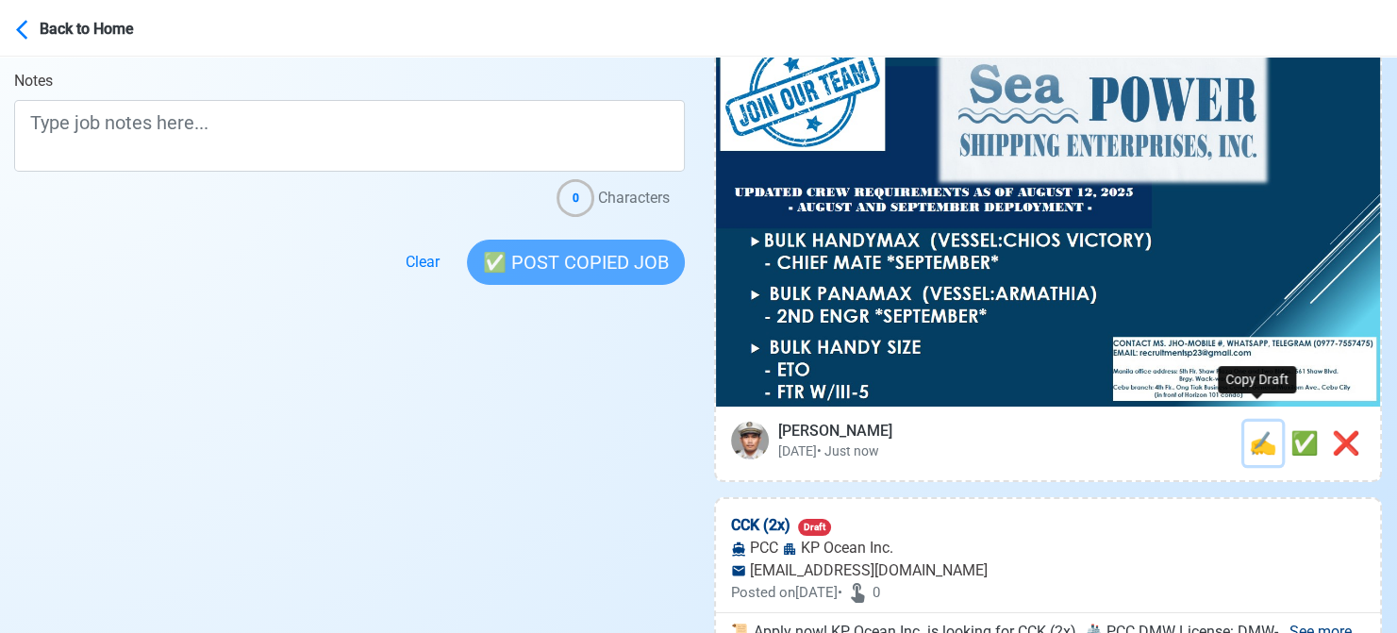
click at [1256, 430] on span "✍️" at bounding box center [1263, 443] width 28 height 26
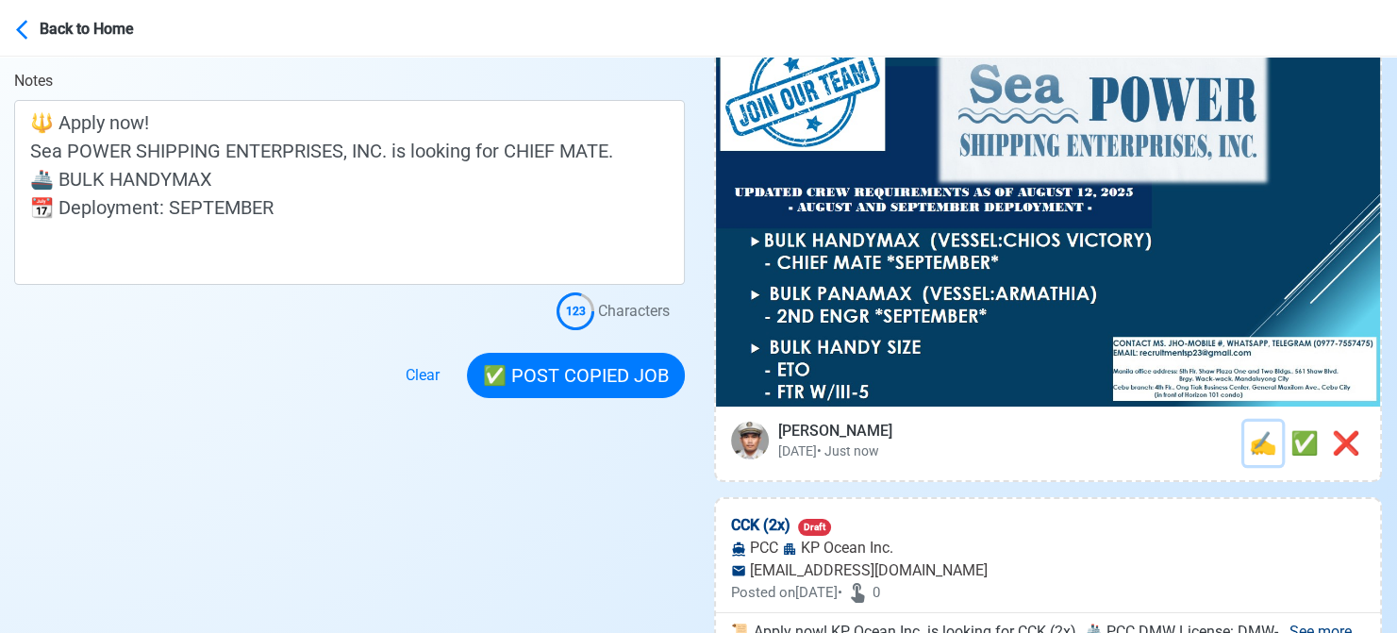
scroll to position [0, 0]
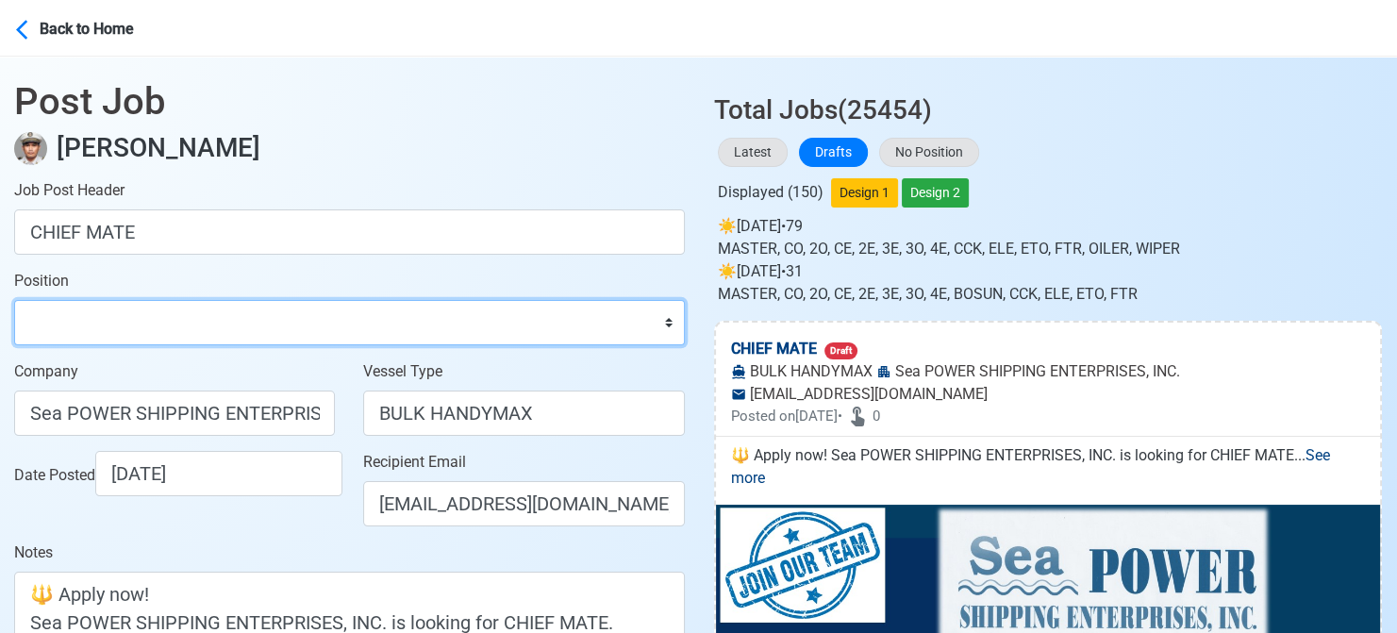
click at [141, 316] on select "Master Chief Officer 2nd Officer 3rd Officer Junior Officer Chief Engineer 2nd …" at bounding box center [349, 322] width 671 height 45
click at [14, 300] on select "Master Chief Officer 2nd Officer 3rd Officer Junior Officer Chief Engineer 2nd …" at bounding box center [349, 322] width 671 height 45
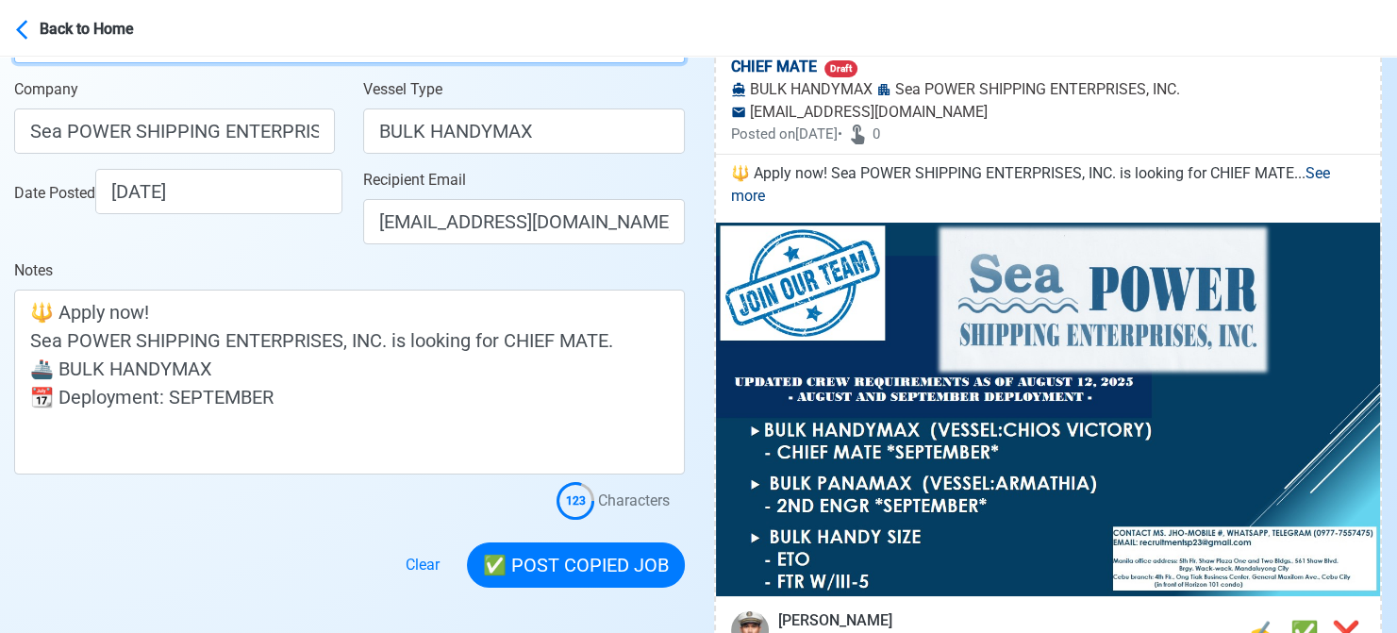
scroll to position [283, 0]
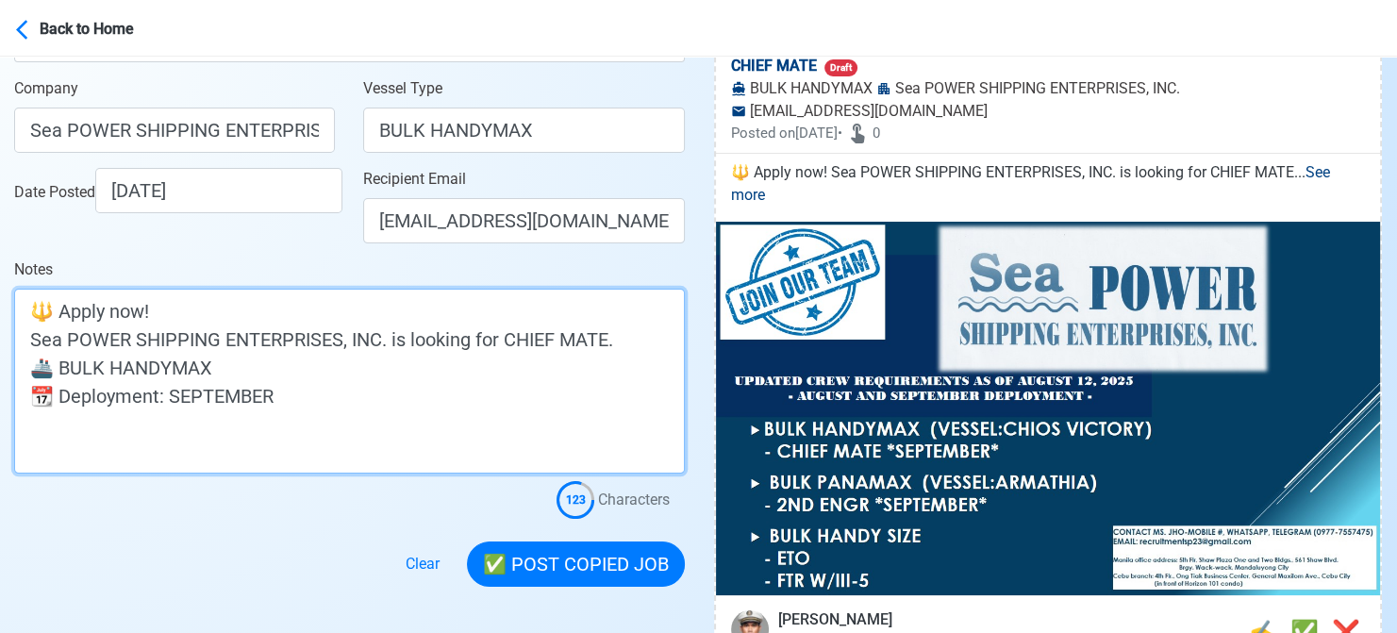
click at [293, 366] on textarea "🔱 Apply now! Sea POWER SHIPPING ENTERPRISES, INC. is looking for CHIEF MATE. 🚢 …" at bounding box center [349, 381] width 671 height 185
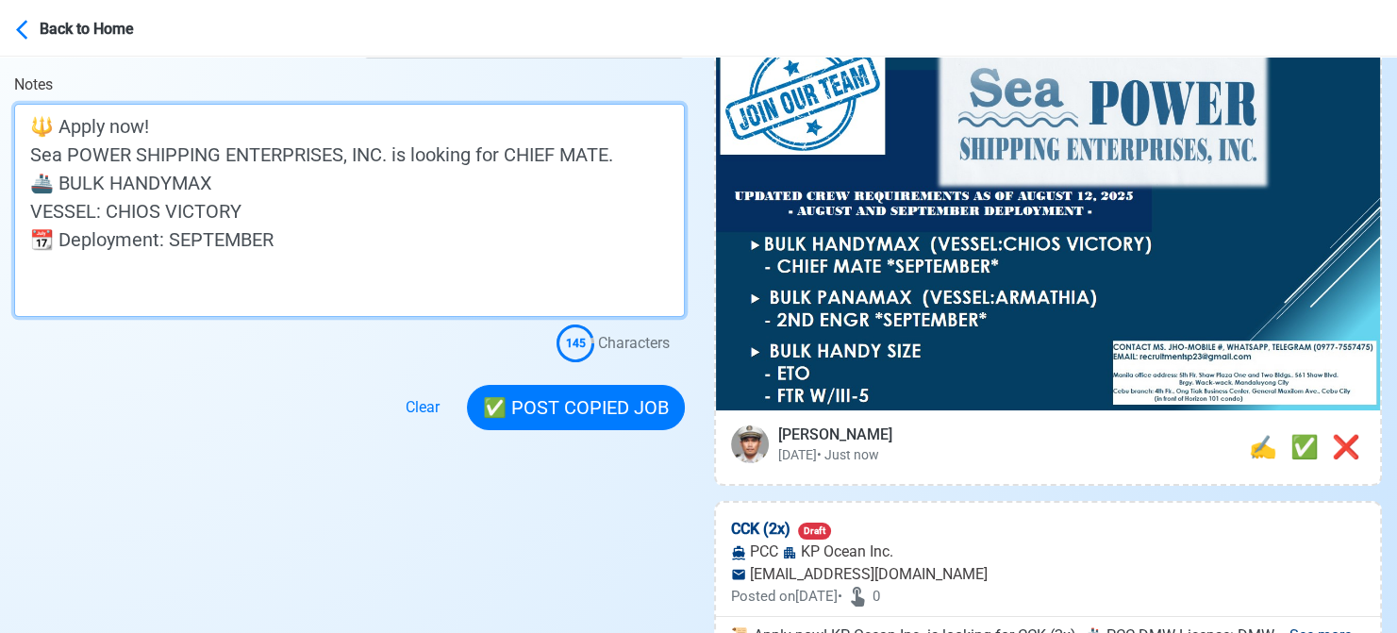
scroll to position [472, 0]
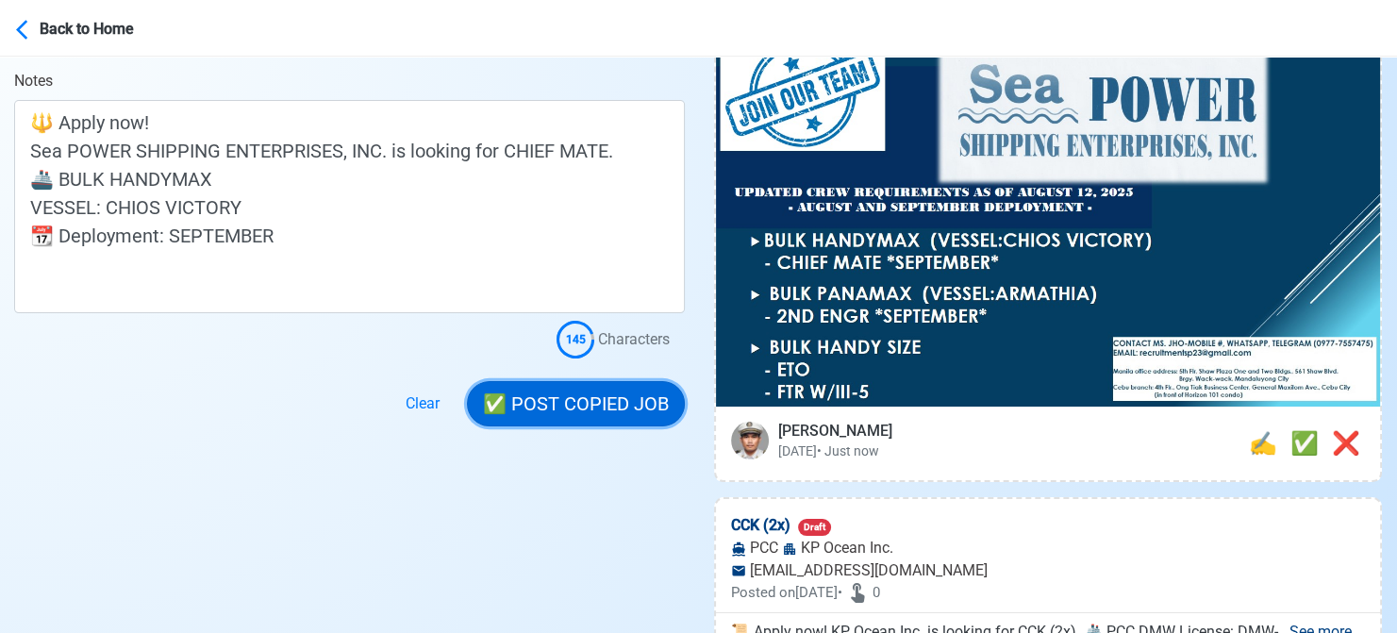
click at [606, 414] on button "✅ POST COPIED JOB" at bounding box center [576, 403] width 218 height 45
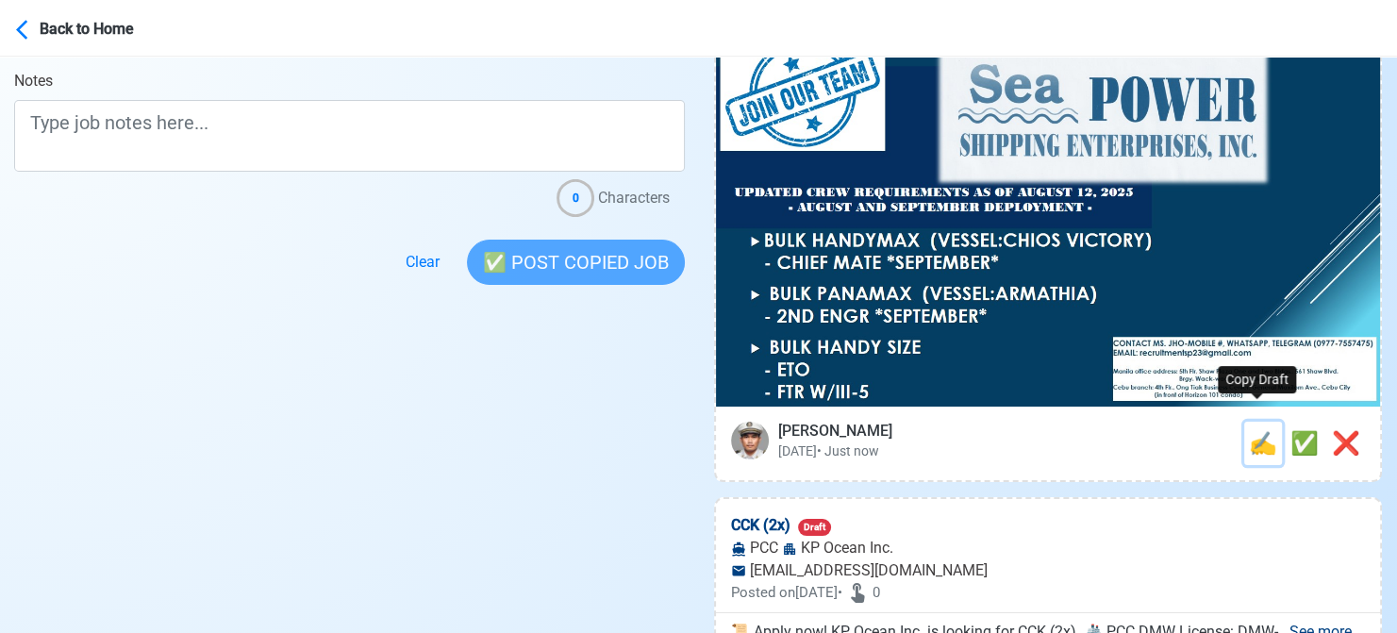
click at [1250, 430] on span "✍️" at bounding box center [1263, 443] width 28 height 26
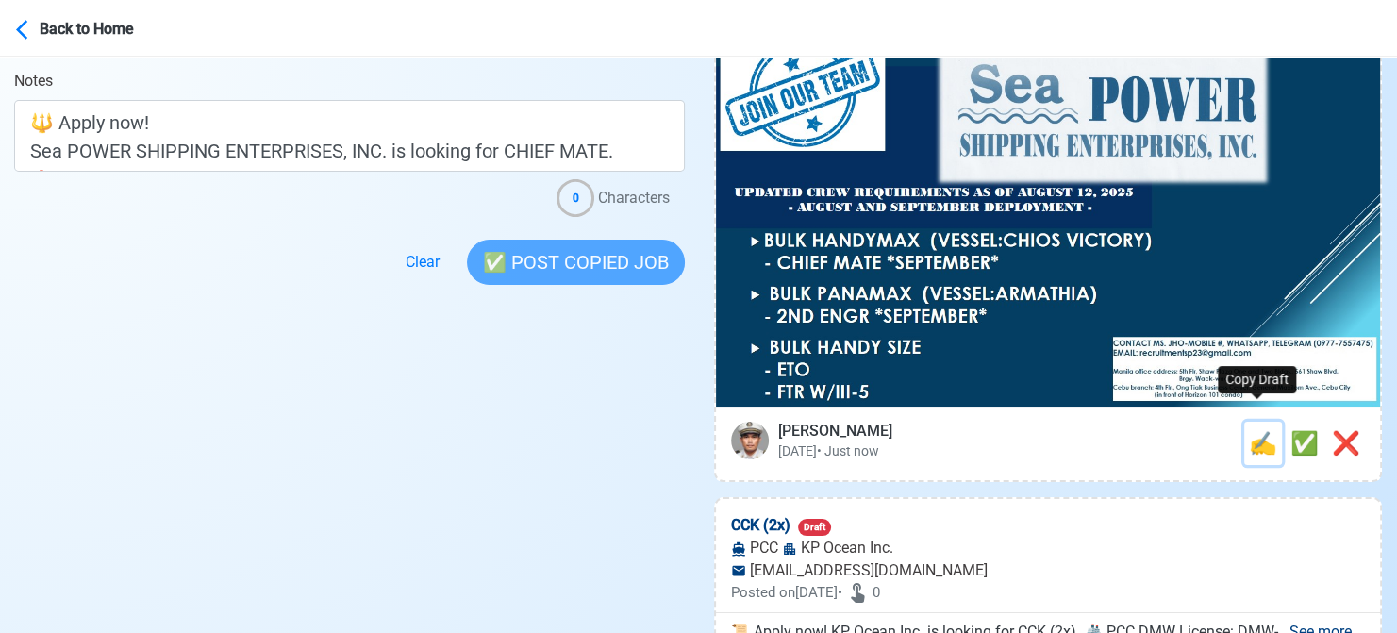
scroll to position [0, 0]
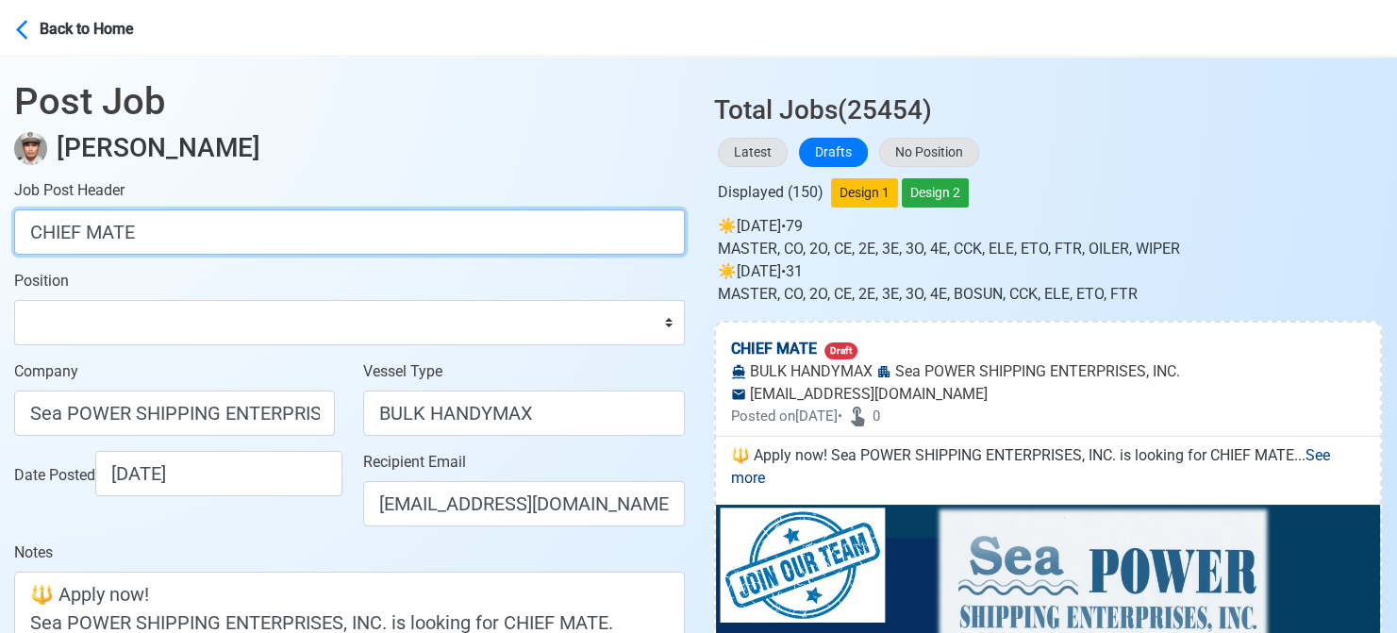
drag, startPoint x: 206, startPoint y: 229, endPoint x: -19, endPoint y: 214, distance: 225.0
click at [0, 214] on html "Back to Home Post Job Jeyner Gil Job Post Header CHIEF MATE Position Master Chi…" at bounding box center [698, 316] width 1397 height 633
paste input "✅ FTR W/III-5"
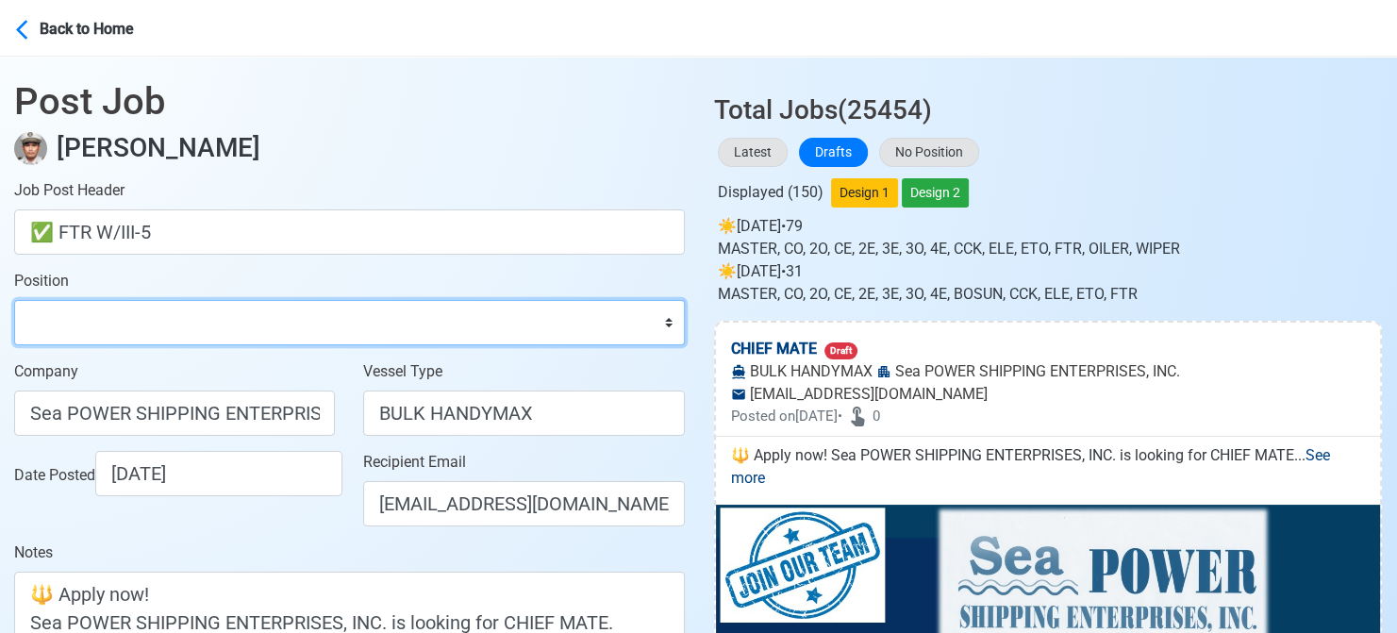
click at [124, 315] on select "Master Chief Officer 2nd Officer 3rd Officer Junior Officer Chief Engineer 2nd …" at bounding box center [349, 322] width 671 height 45
click at [14, 300] on select "Master Chief Officer 2nd Officer 3rd Officer Junior Officer Chief Engineer 2nd …" at bounding box center [349, 322] width 671 height 45
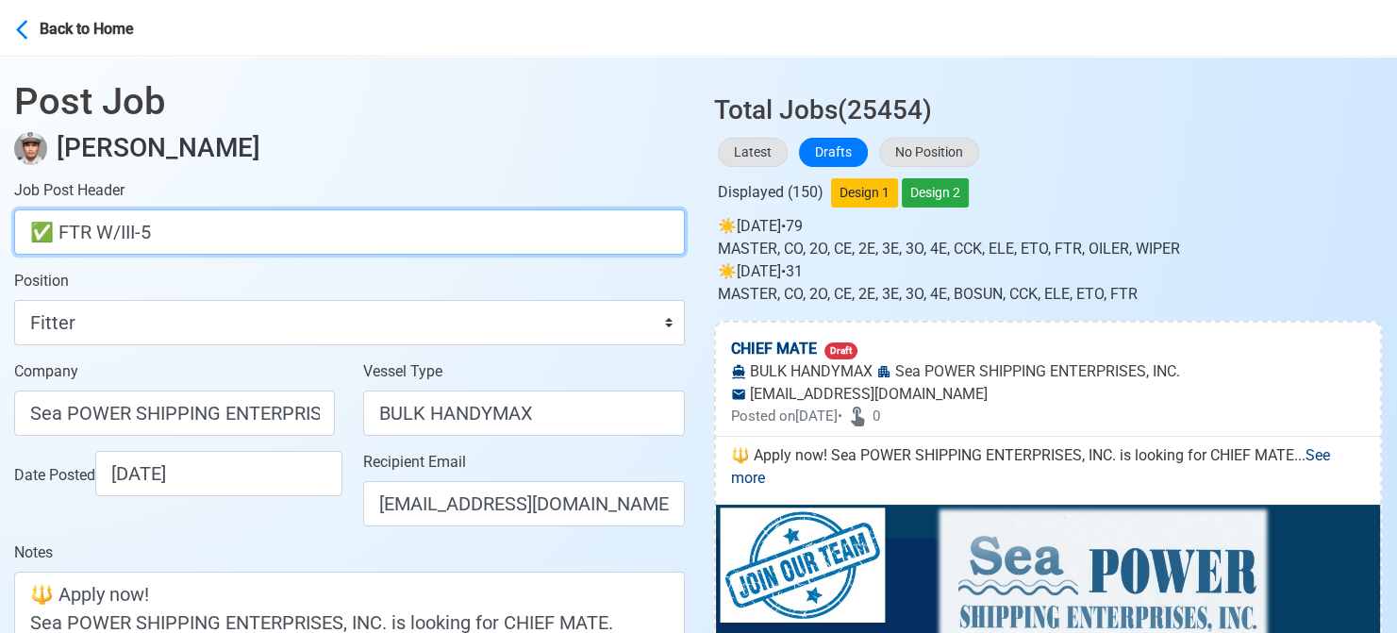
drag, startPoint x: 58, startPoint y: 233, endPoint x: -19, endPoint y: 226, distance: 76.7
click at [0, 226] on html "Back to Home Post Job Jeyner Gil Job Post Header ✅ FTR W/III-5 Position Master …" at bounding box center [698, 316] width 1397 height 633
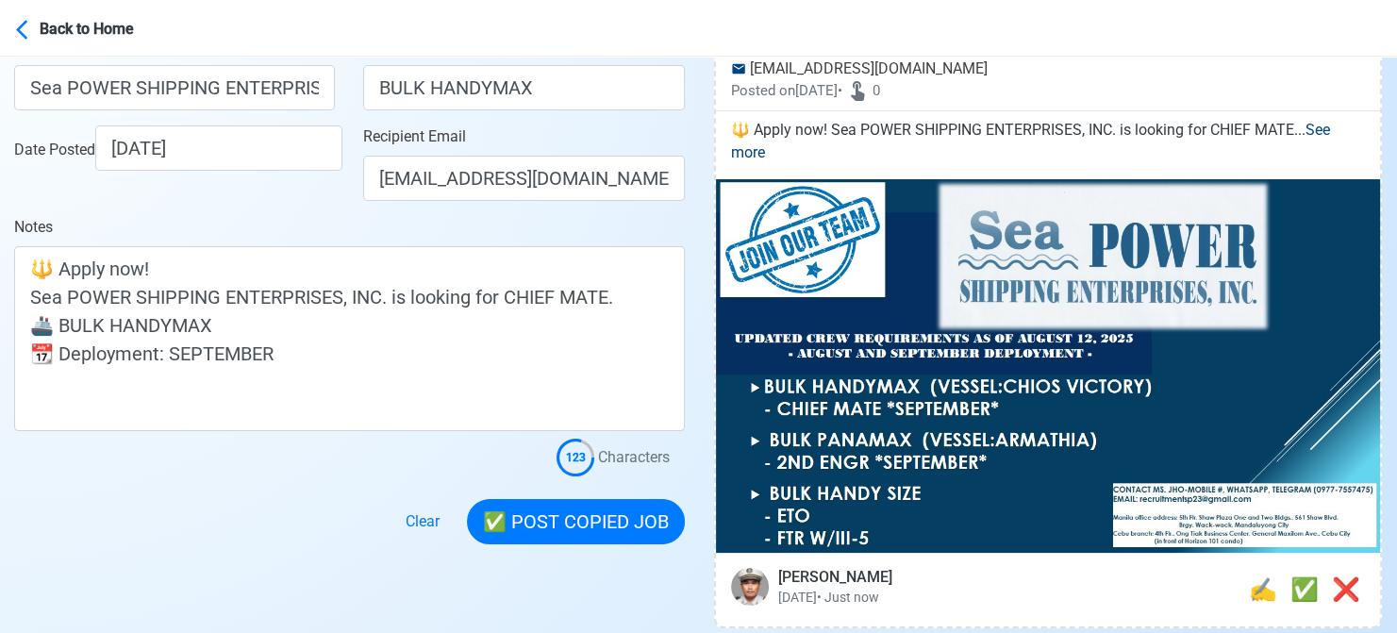
scroll to position [283, 0]
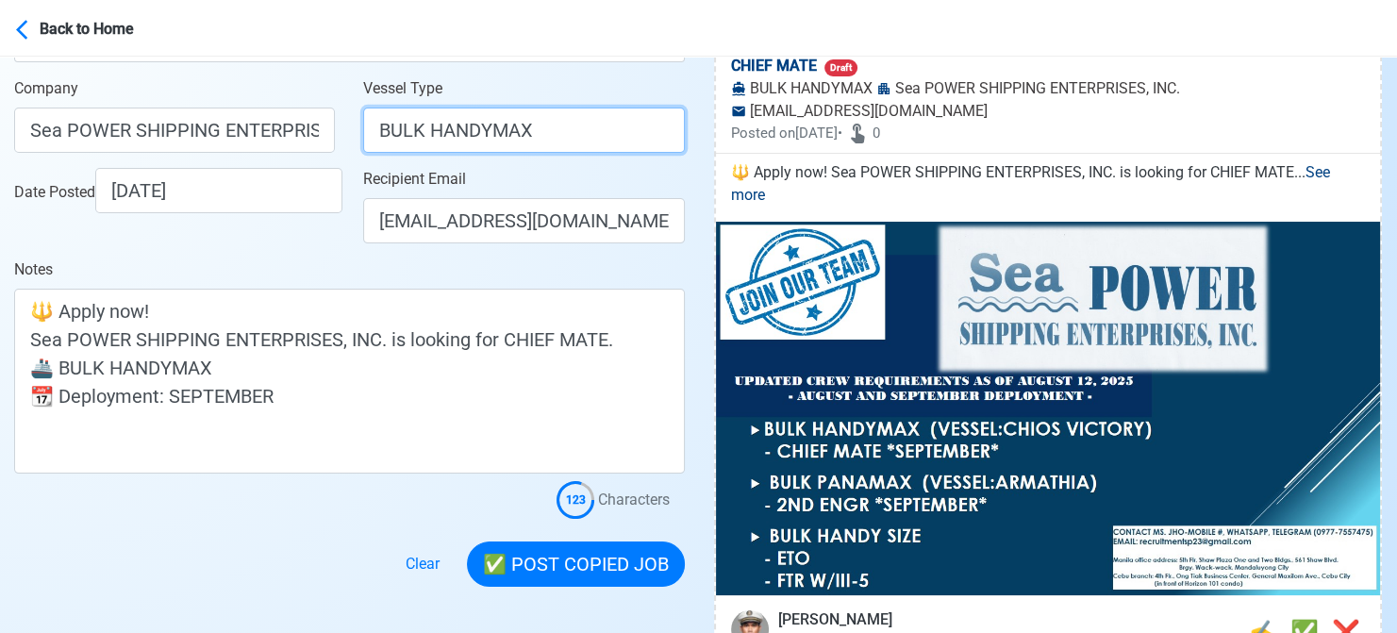
click at [570, 135] on input "BULK HANDYMAX" at bounding box center [523, 130] width 321 height 45
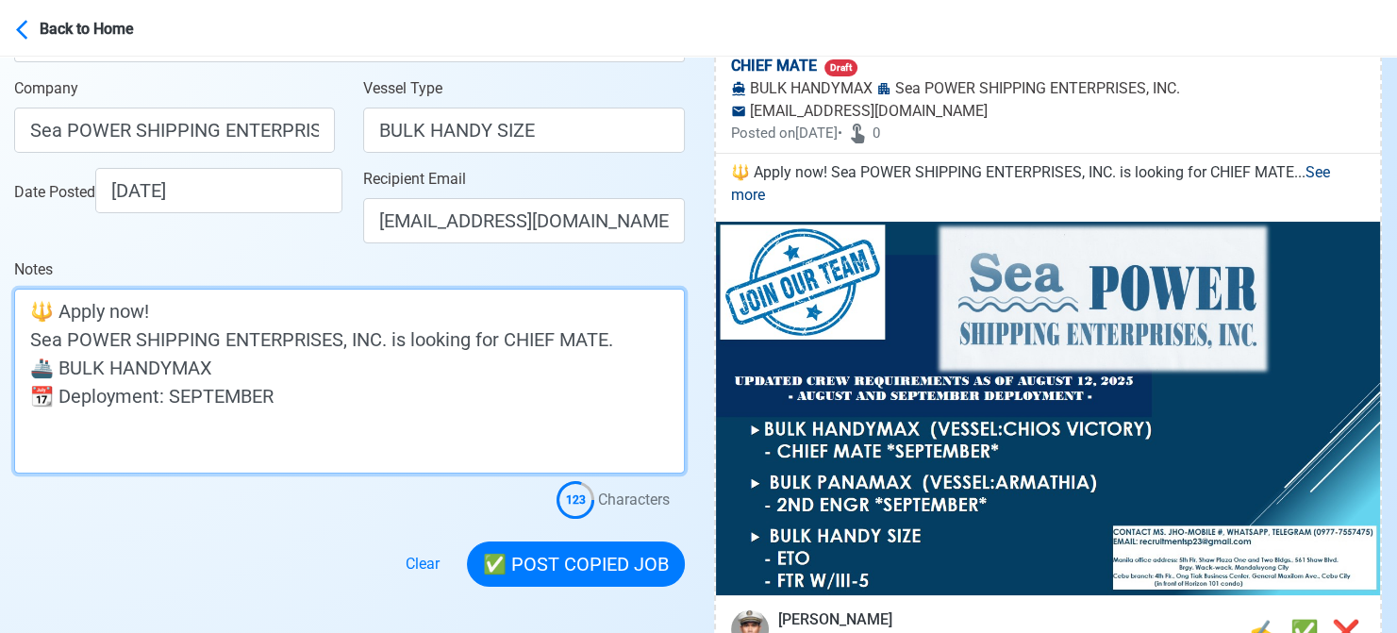
click at [240, 367] on textarea "🔱 Apply now! Sea POWER SHIPPING ENTERPRISES, INC. is looking for CHIEF MATE. 🚢 …" at bounding box center [349, 381] width 671 height 185
drag, startPoint x: 171, startPoint y: 396, endPoint x: -19, endPoint y: 406, distance: 189.8
click at [0, 350] on html "Back to Home Post Job Jeyner Gil Job Post Header FTR W/III-5 Position Master Ch…" at bounding box center [698, 33] width 1397 height 633
drag, startPoint x: 490, startPoint y: 339, endPoint x: 589, endPoint y: 335, distance: 99.1
click at [589, 335] on textarea "🔱 Apply now! Sea POWER SHIPPING ENTERPRISES, INC. is looking for CHIEF MATE. 🚢 …" at bounding box center [349, 381] width 671 height 185
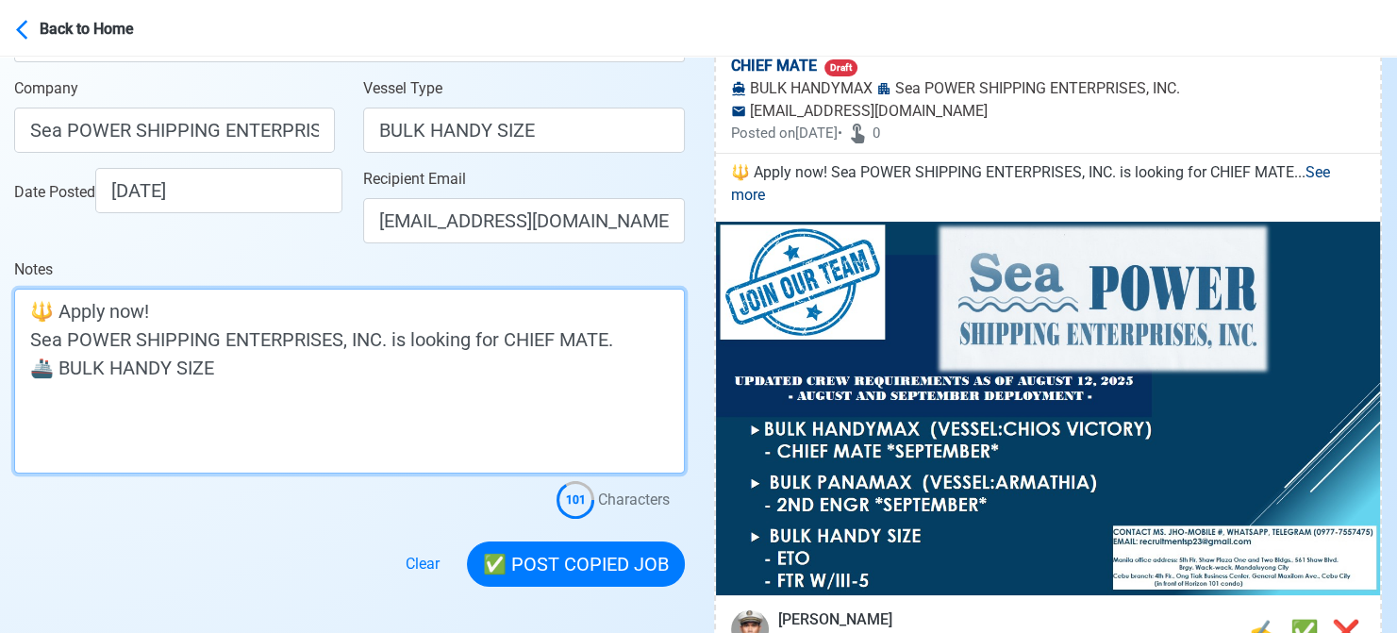
paste textarea "✅ FTR W/III-5"
drag, startPoint x: 519, startPoint y: 337, endPoint x: 495, endPoint y: 337, distance: 23.6
click at [495, 337] on textarea "🔱 Apply now! Sea POWER SHIPPING ENTERPRISES, INC. is looking for✅ FTR W/III-5. …" at bounding box center [349, 381] width 671 height 185
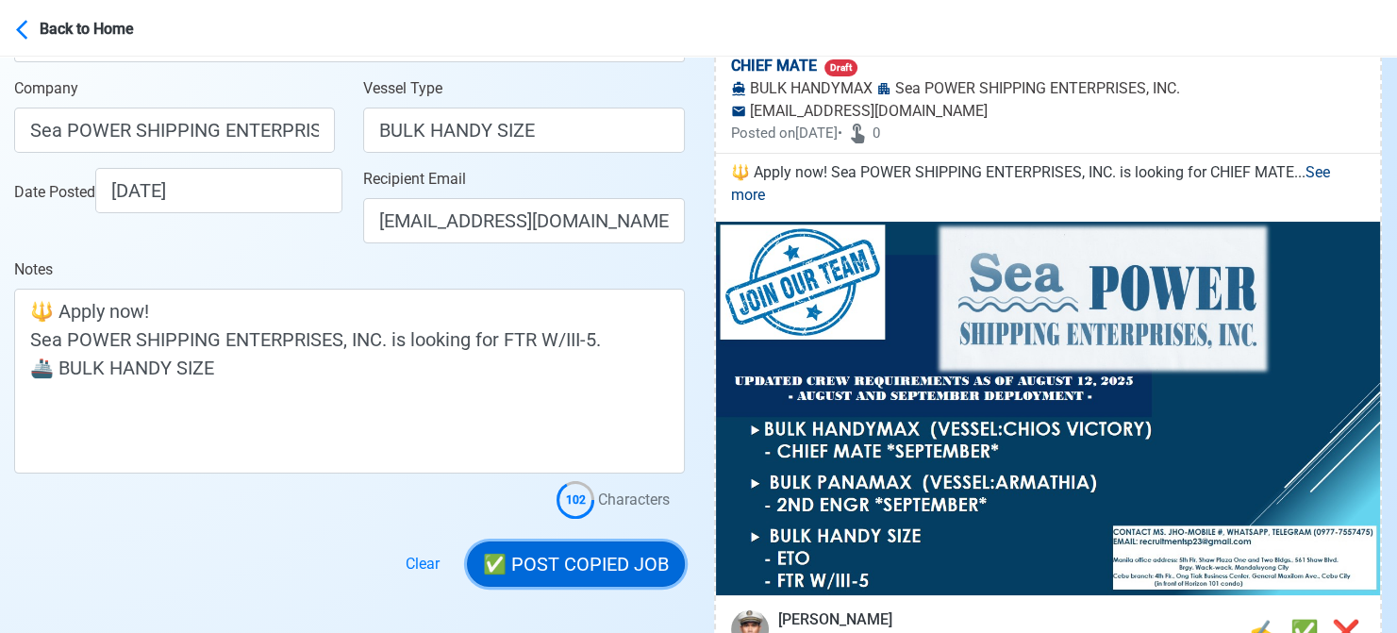
click at [606, 565] on button "✅ POST COPIED JOB" at bounding box center [576, 563] width 218 height 45
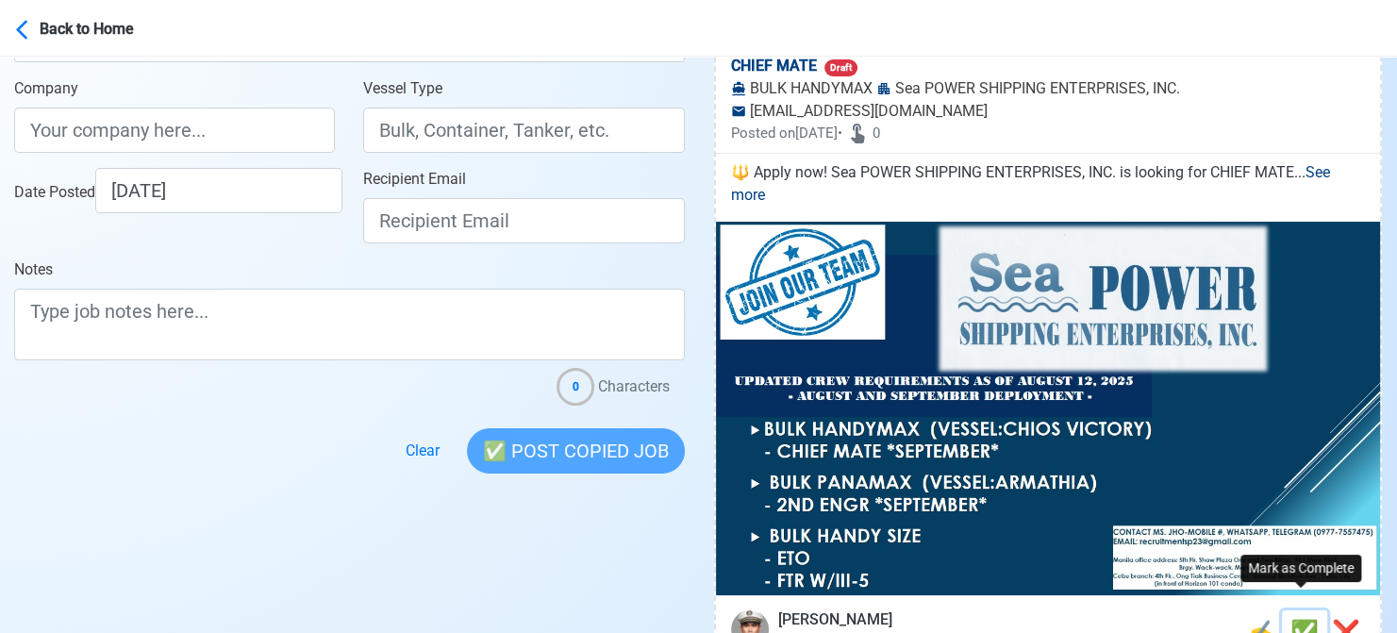
click at [1295, 619] on span "✅" at bounding box center [1304, 632] width 28 height 26
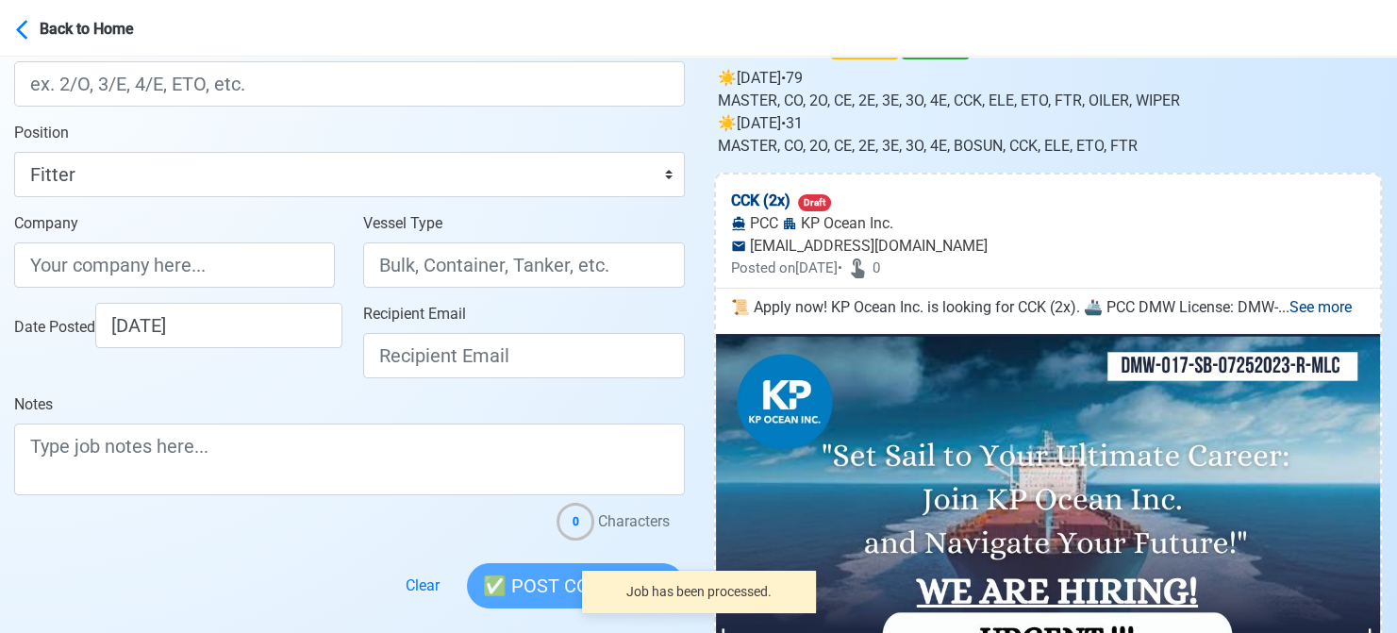
scroll to position [0, 0]
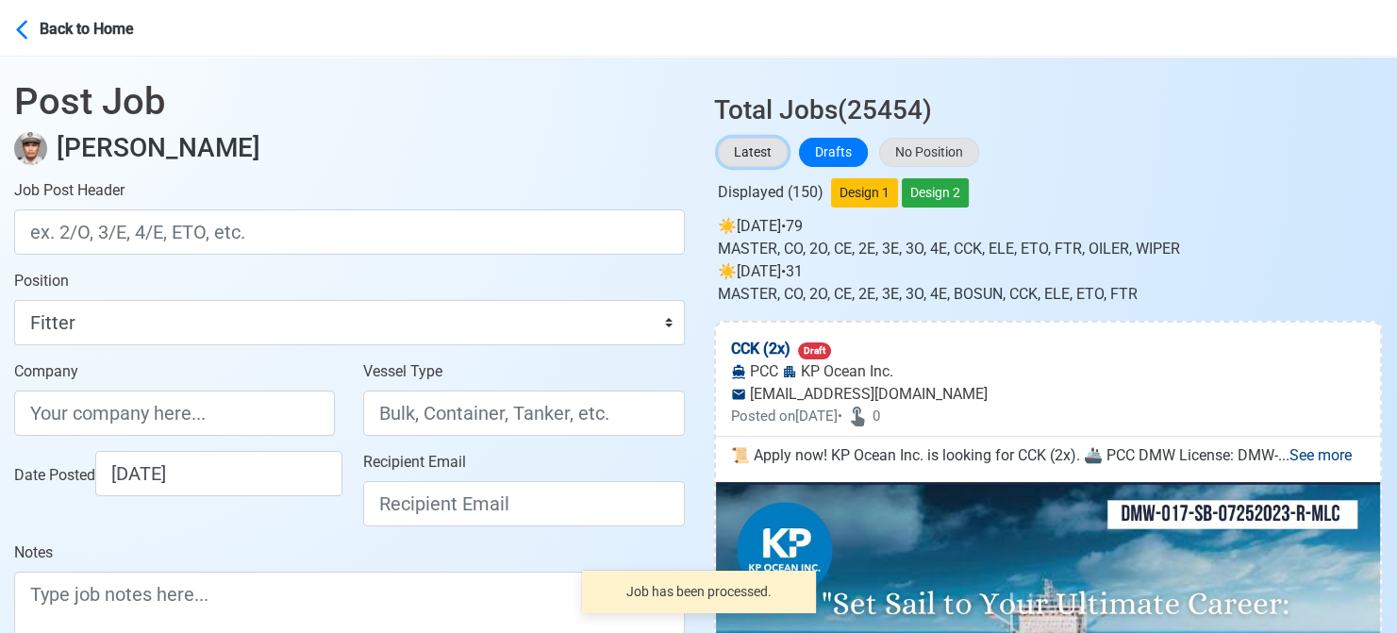
click at [774, 154] on button "Latest" at bounding box center [753, 152] width 70 height 29
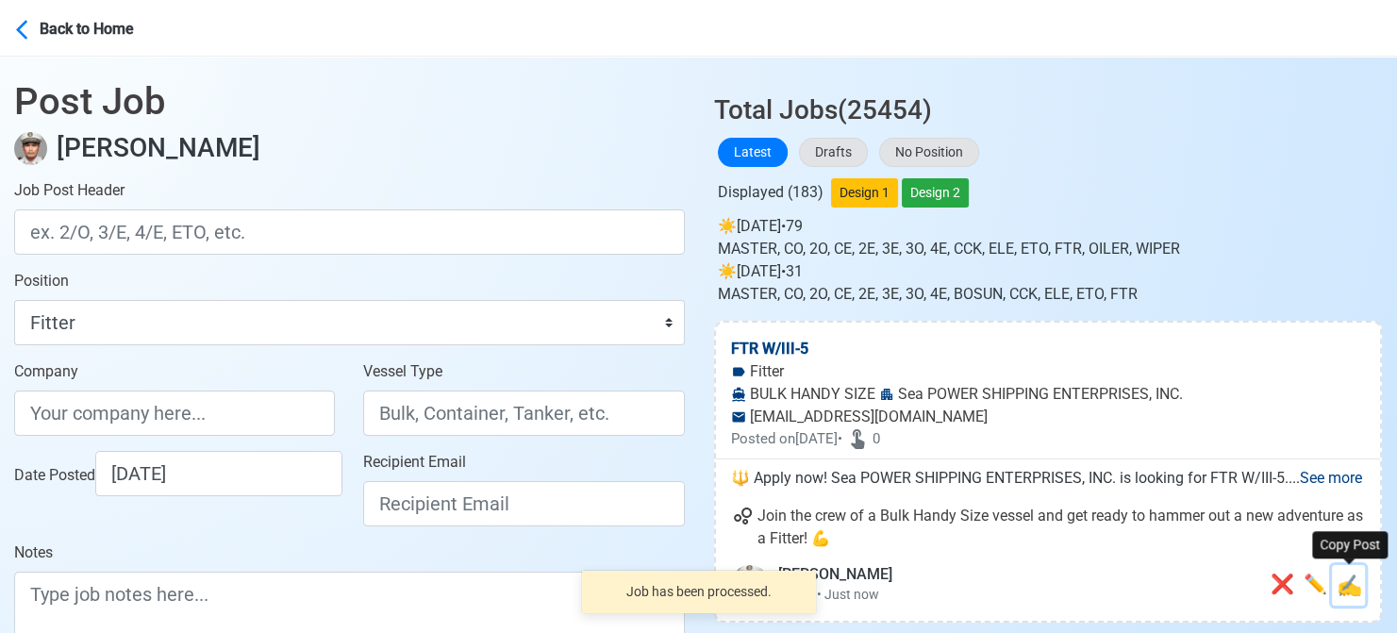
click at [1347, 588] on span "✍️" at bounding box center [1348, 585] width 25 height 24
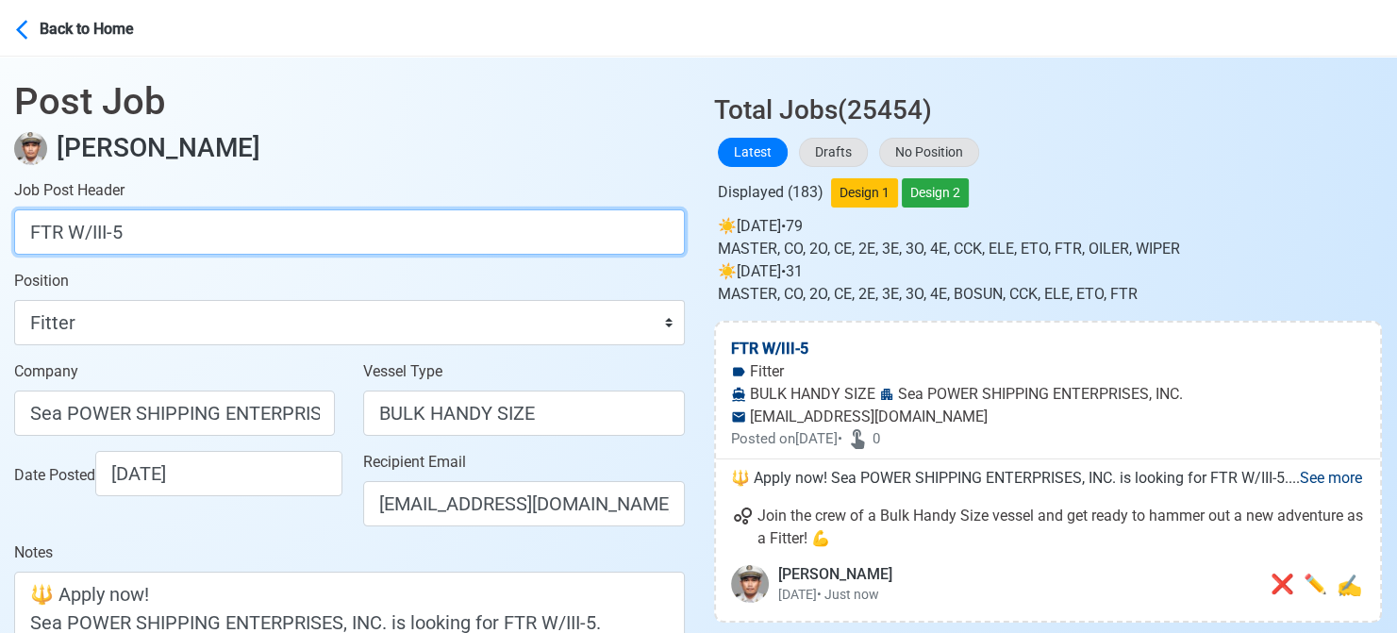
drag, startPoint x: 204, startPoint y: 219, endPoint x: -19, endPoint y: 228, distance: 222.8
click at [0, 228] on html "Back to Home Post Job Jeyner Gil Job Post Header FTR W/III-5 Position Master Ch…" at bounding box center [698, 316] width 1397 height 633
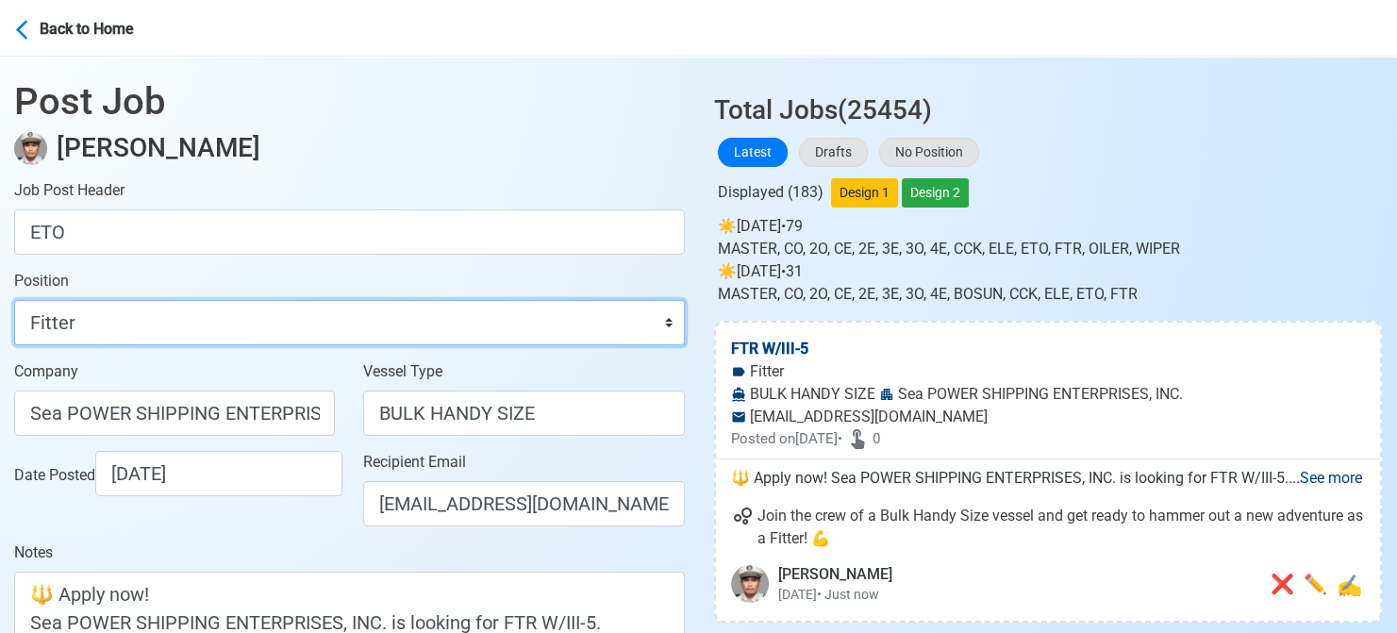
click at [104, 331] on select "Master Chief Officer 2nd Officer 3rd Officer Junior Officer Chief Engineer 2nd …" at bounding box center [349, 322] width 671 height 45
click at [14, 300] on select "Master Chief Officer 2nd Officer 3rd Officer Junior Officer Chief Engineer 2nd …" at bounding box center [349, 322] width 671 height 45
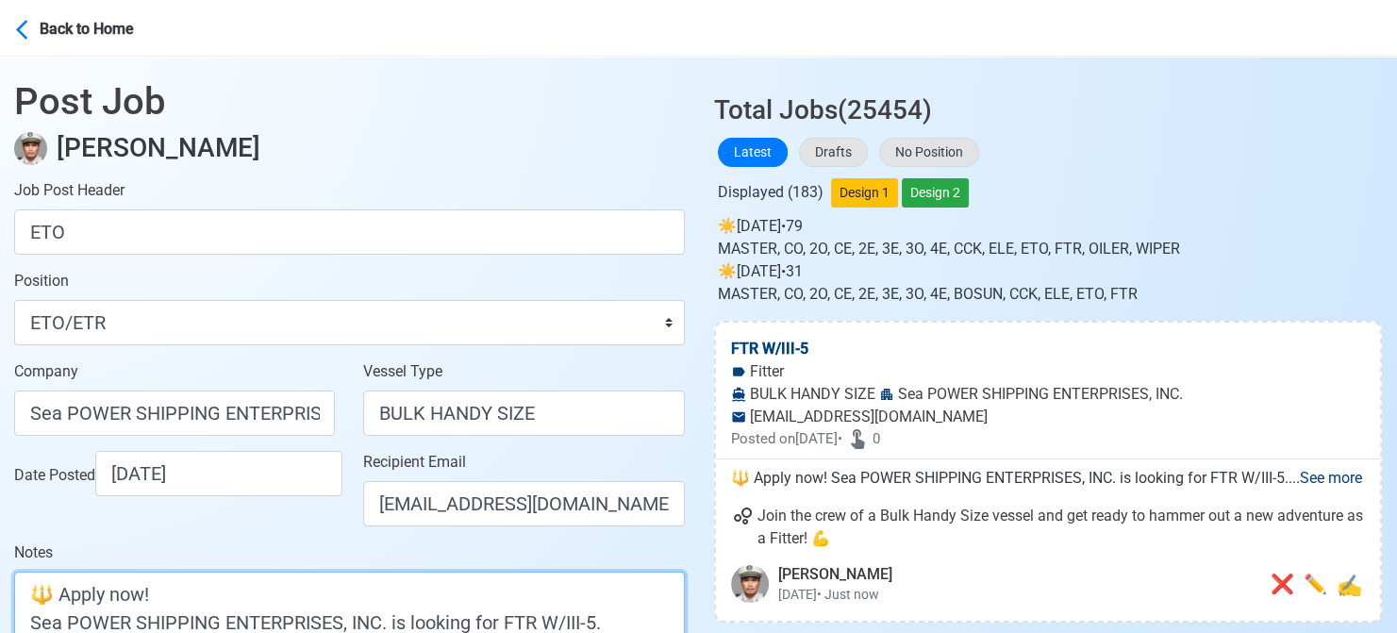
drag, startPoint x: 492, startPoint y: 618, endPoint x: 585, endPoint y: 614, distance: 92.5
paste textarea "ETO"
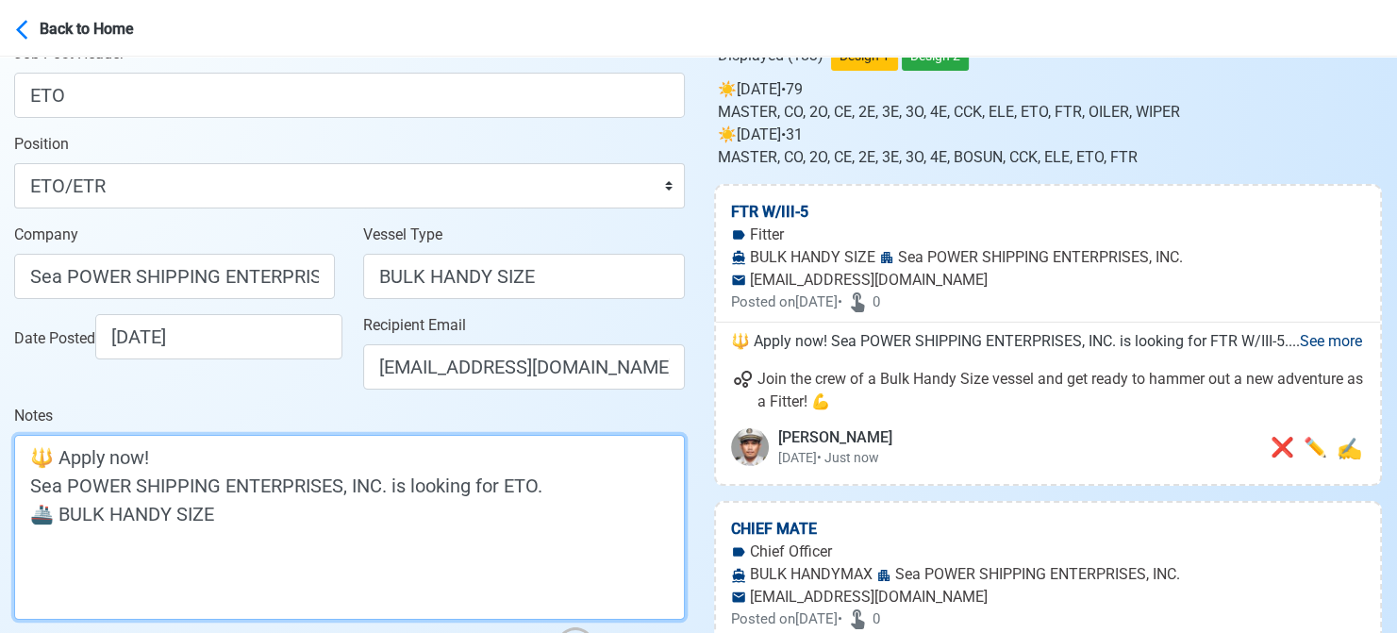
scroll to position [284, 0]
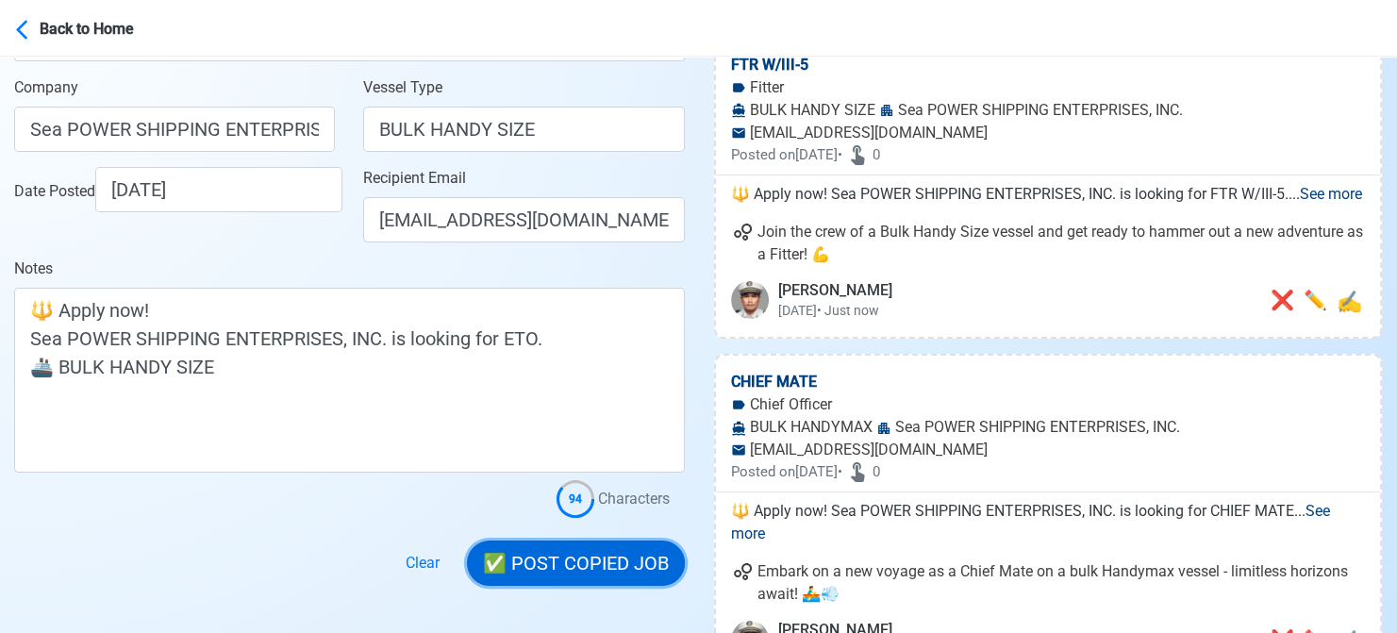
click at [588, 562] on button "✅ POST COPIED JOB" at bounding box center [576, 562] width 218 height 45
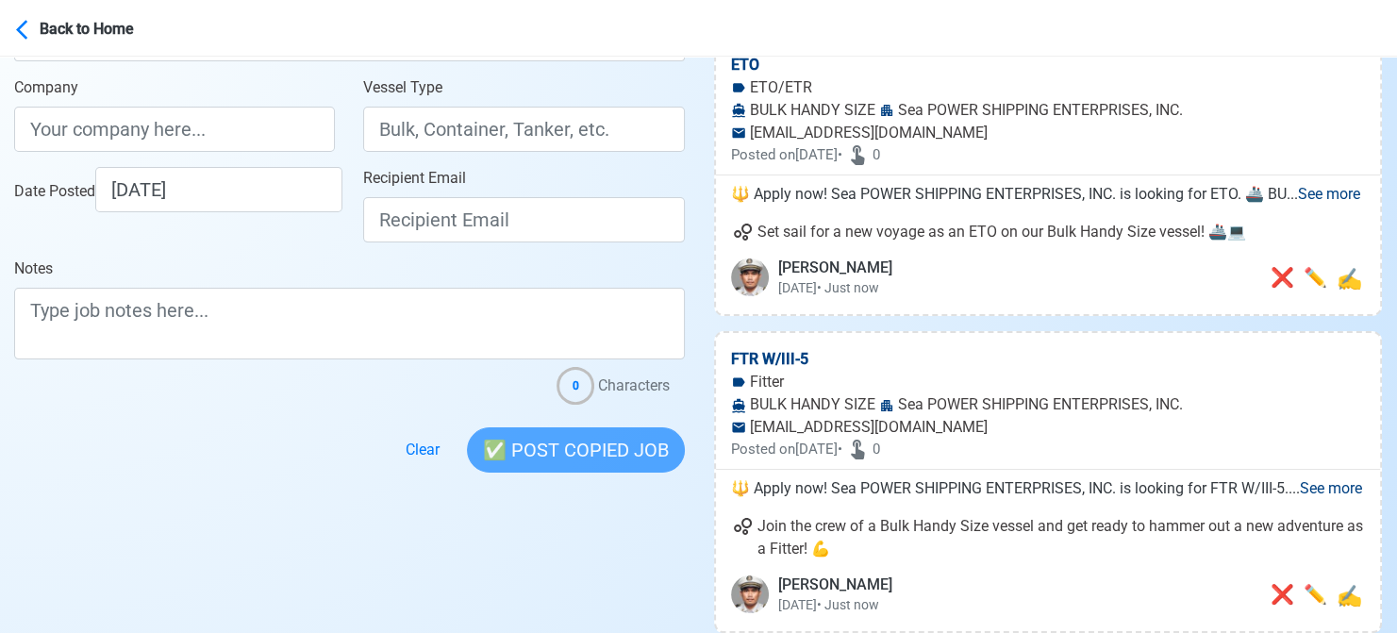
scroll to position [0, 0]
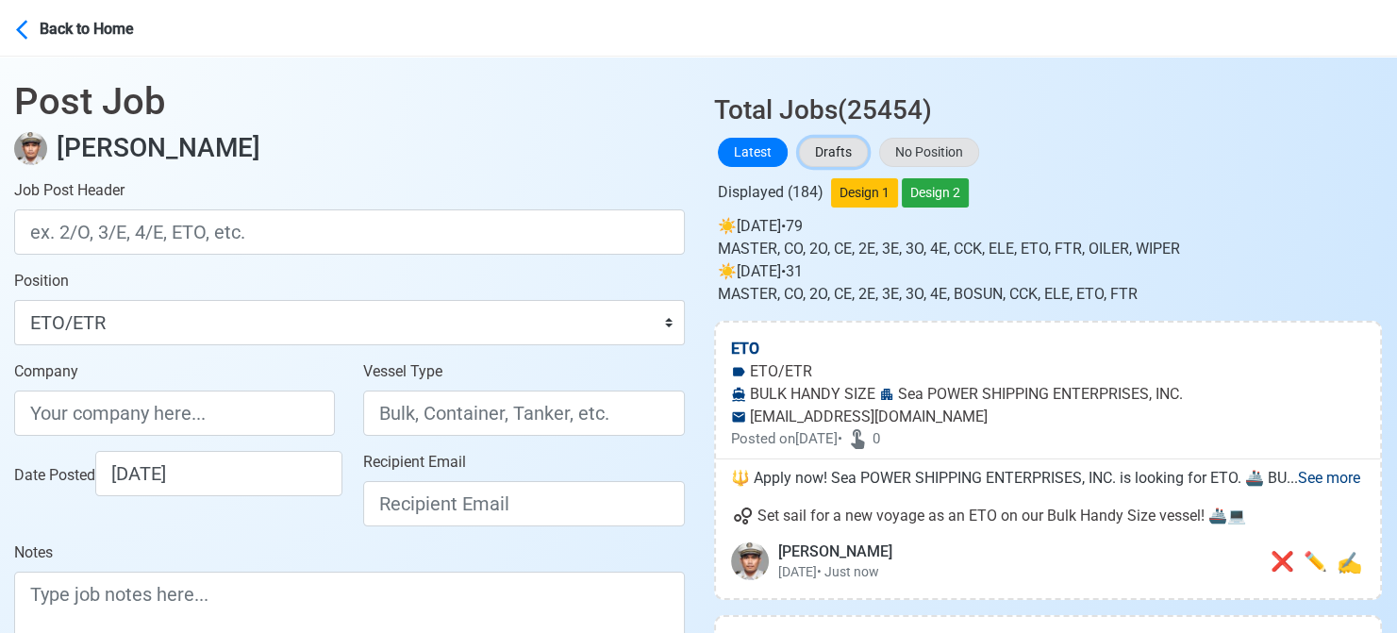
click at [838, 152] on button "Drafts" at bounding box center [833, 152] width 69 height 29
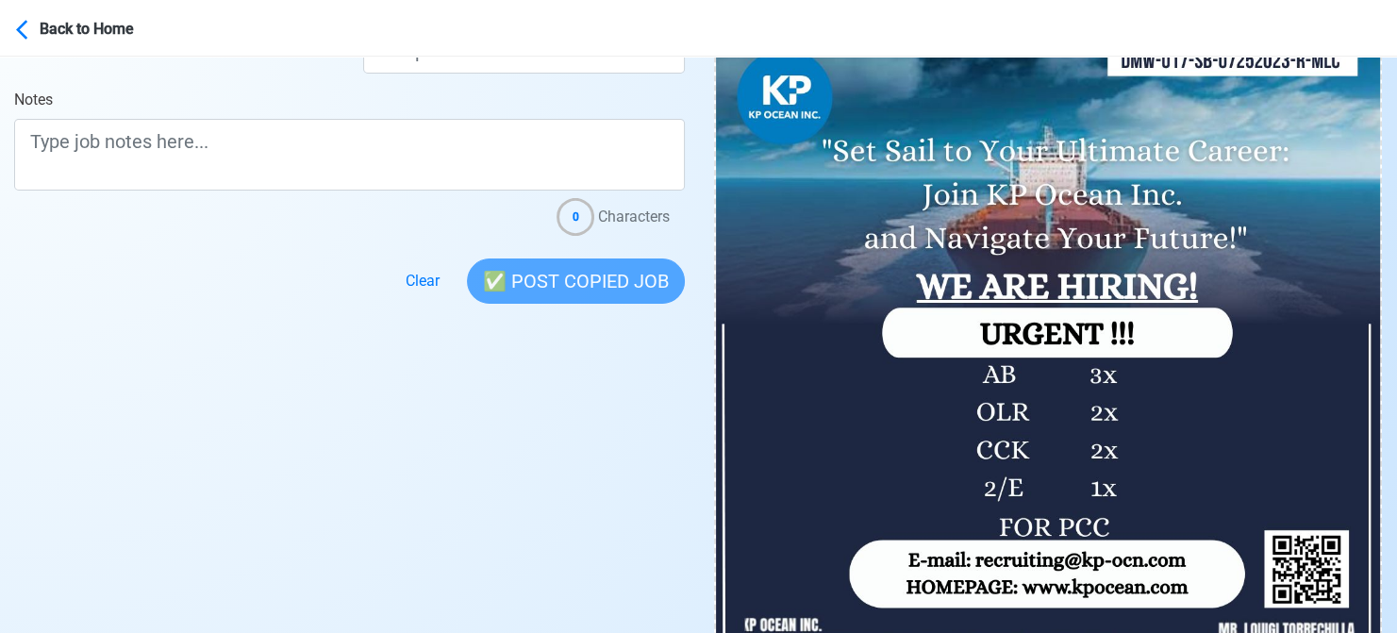
scroll to position [660, 0]
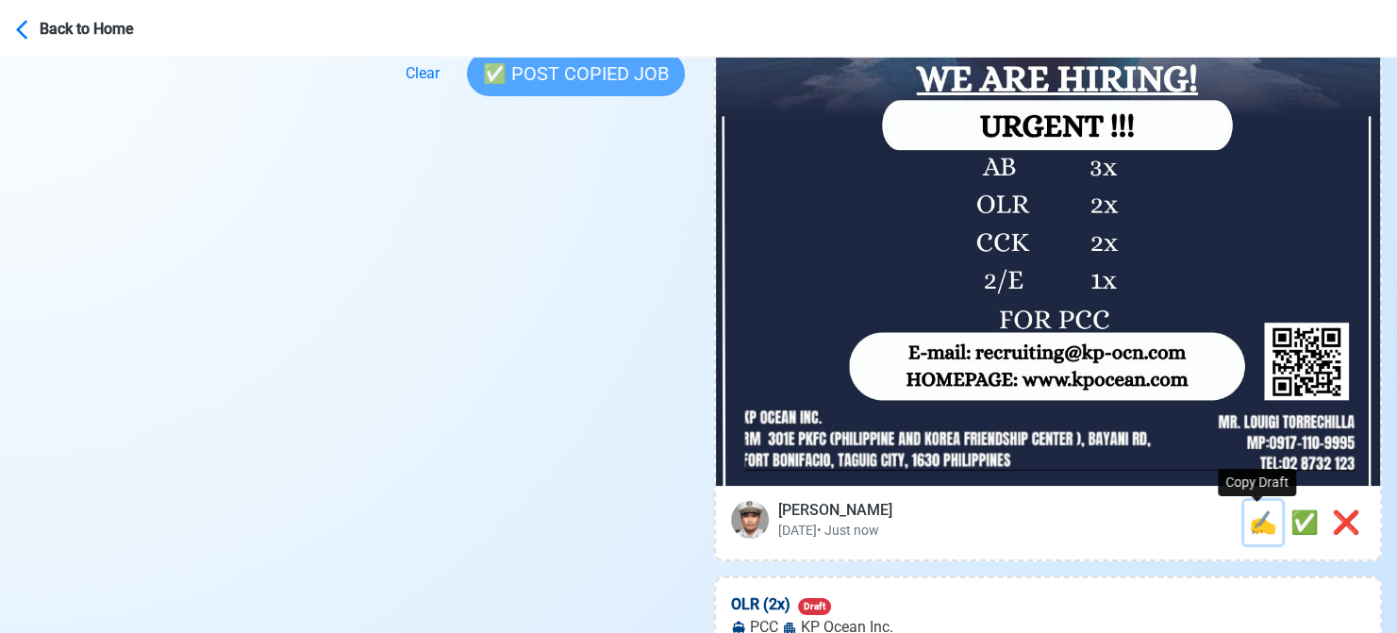
click at [1249, 518] on span "✍️" at bounding box center [1263, 522] width 28 height 26
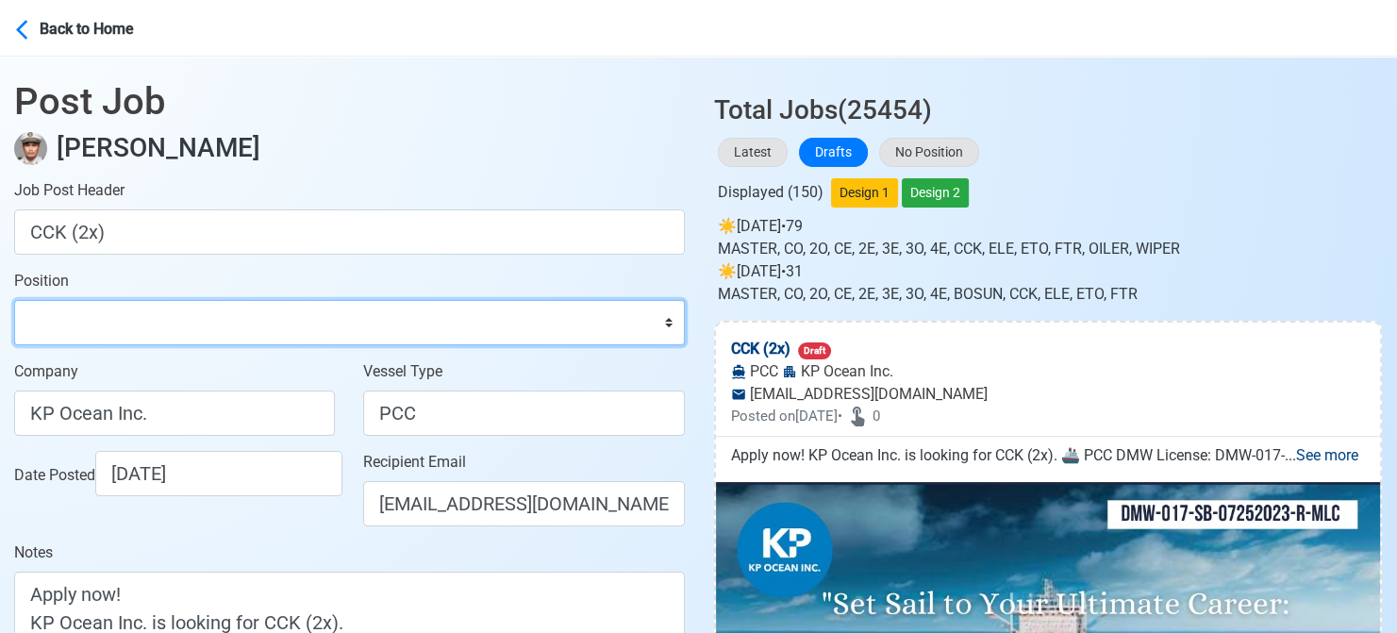
click at [158, 320] on select "Master Chief Officer 2nd Officer 3rd Officer Junior Officer Chief Engineer 2nd …" at bounding box center [349, 322] width 671 height 45
click at [14, 300] on select "Master Chief Officer 2nd Officer 3rd Officer Junior Officer Chief Engineer 2nd …" at bounding box center [349, 322] width 671 height 45
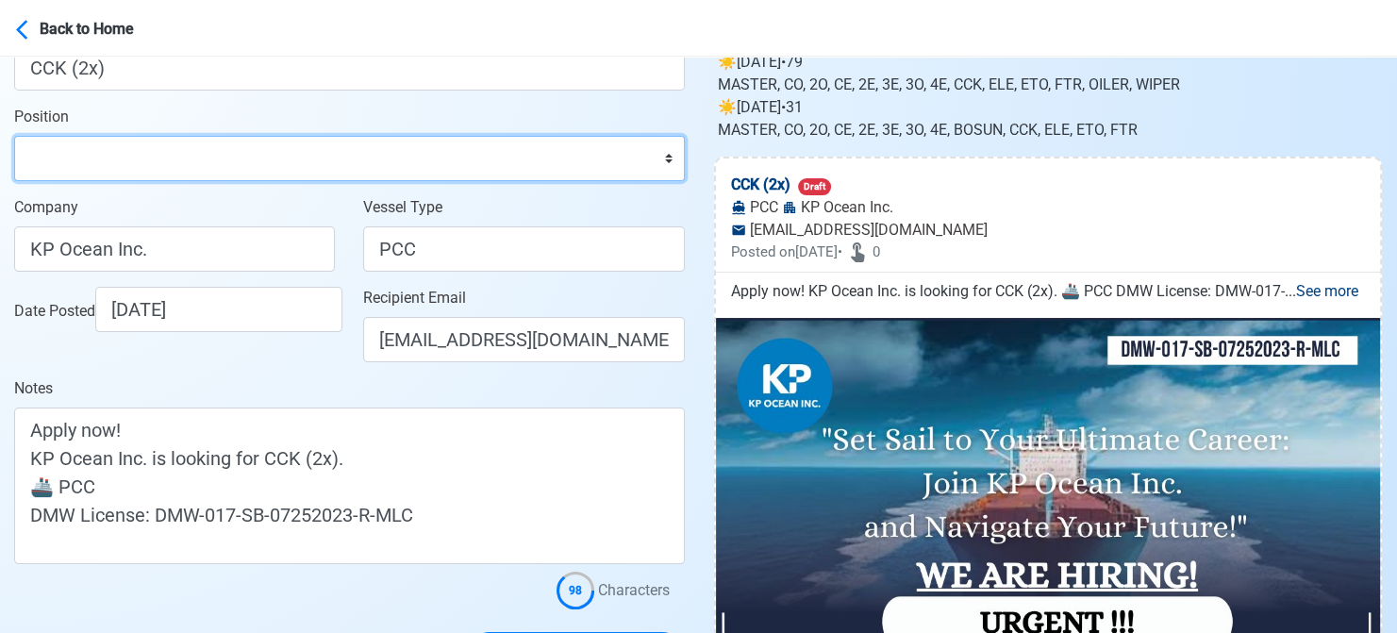
scroll to position [283, 0]
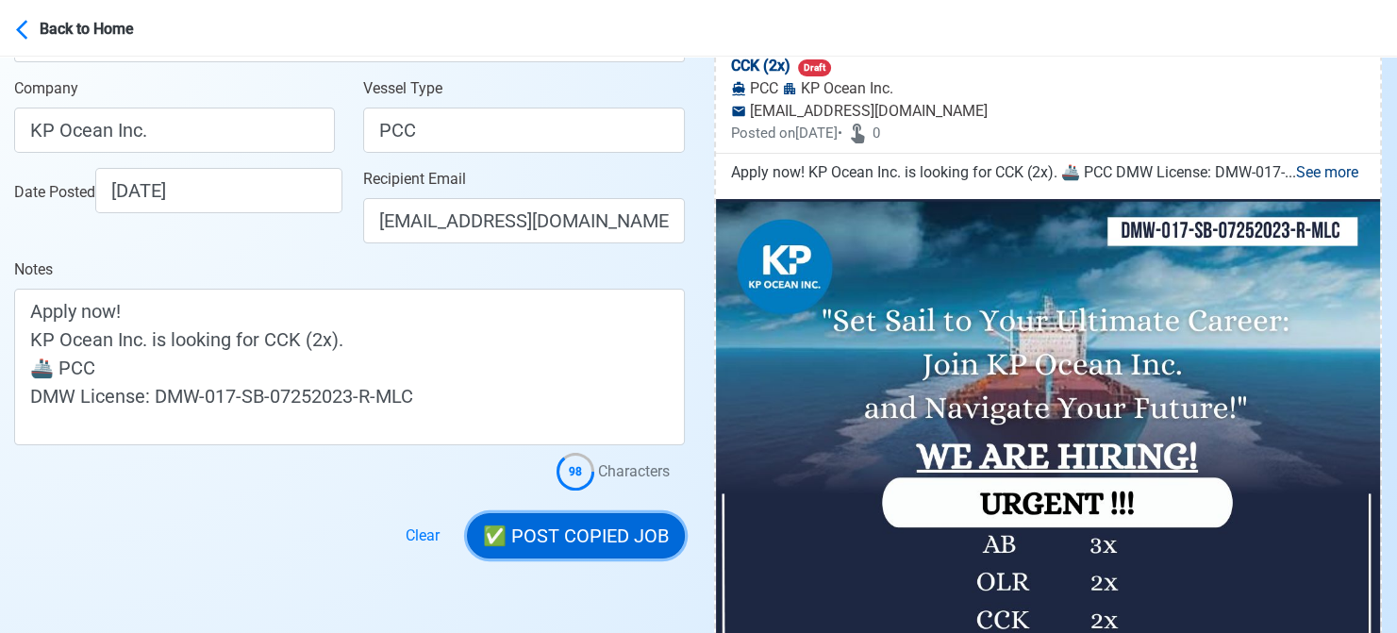
click at [617, 534] on button "✅ POST COPIED JOB" at bounding box center [576, 535] width 218 height 45
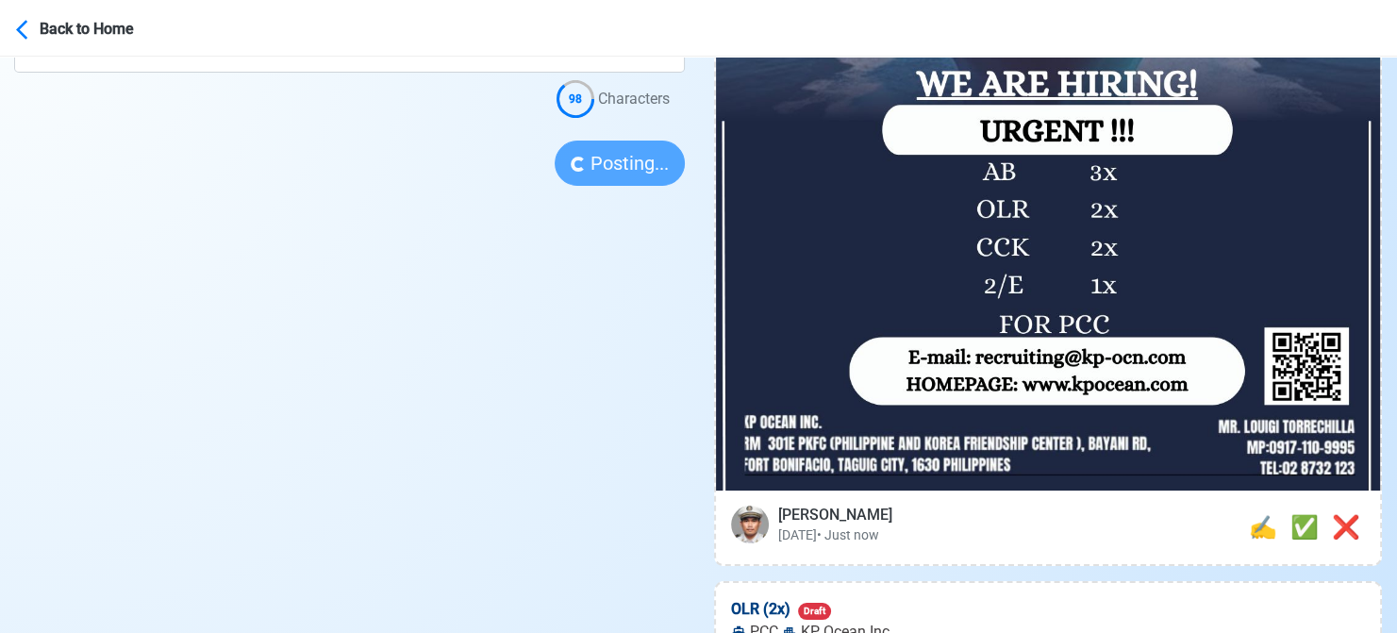
scroll to position [660, 0]
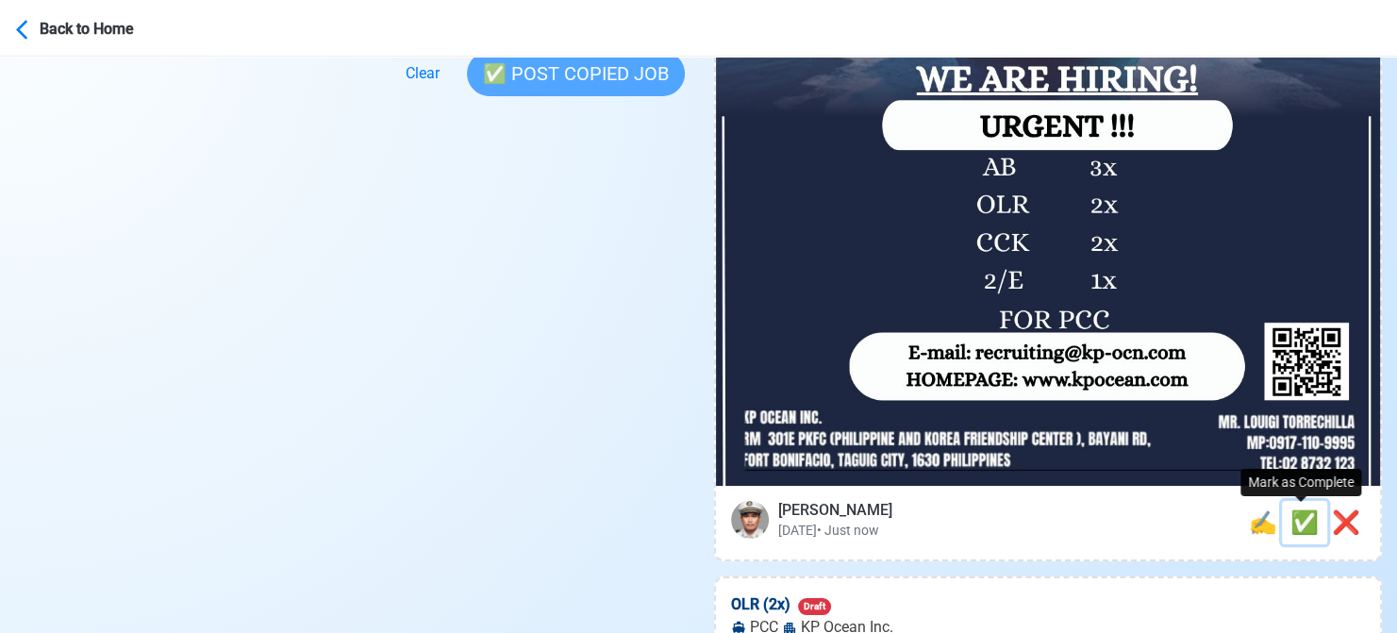
click at [1292, 523] on span "✅" at bounding box center [1304, 522] width 28 height 26
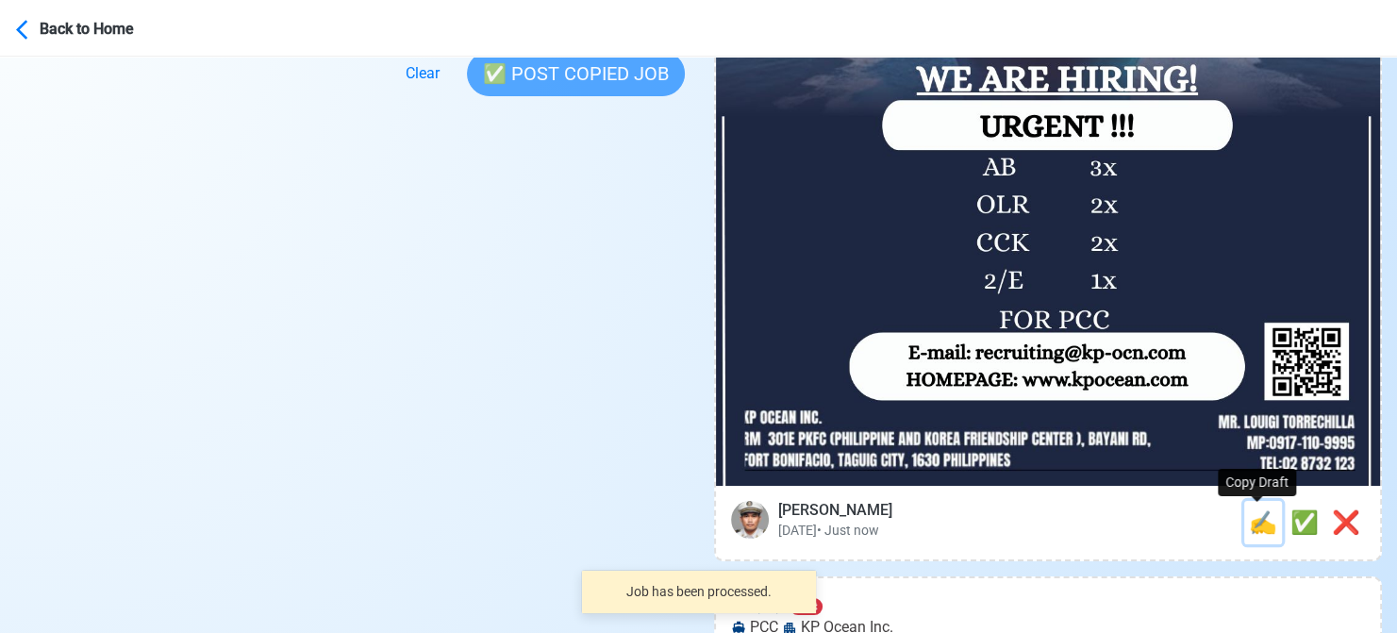
click at [1258, 523] on span "✍️" at bounding box center [1263, 522] width 28 height 26
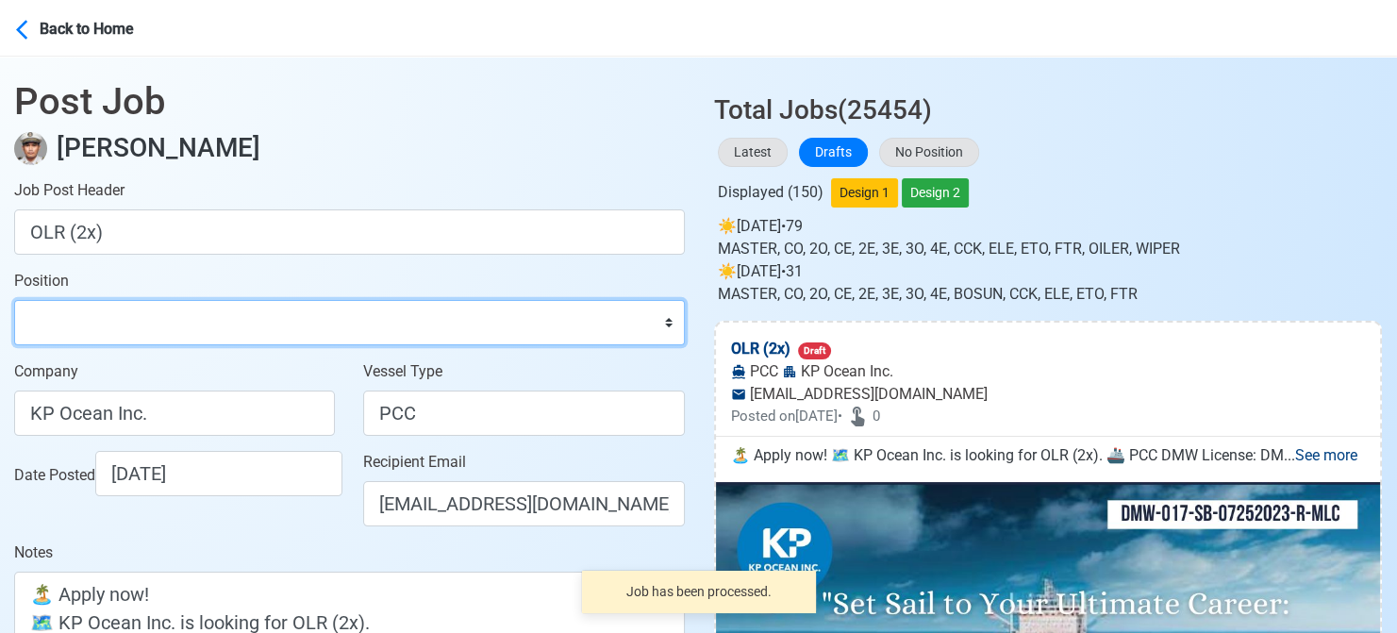
click at [125, 308] on select "Master Chief Officer 2nd Officer 3rd Officer Junior Officer Chief Engineer 2nd …" at bounding box center [349, 322] width 671 height 45
click at [14, 300] on select "Master Chief Officer 2nd Officer 3rd Officer Junior Officer Chief Engineer 2nd …" at bounding box center [349, 322] width 671 height 45
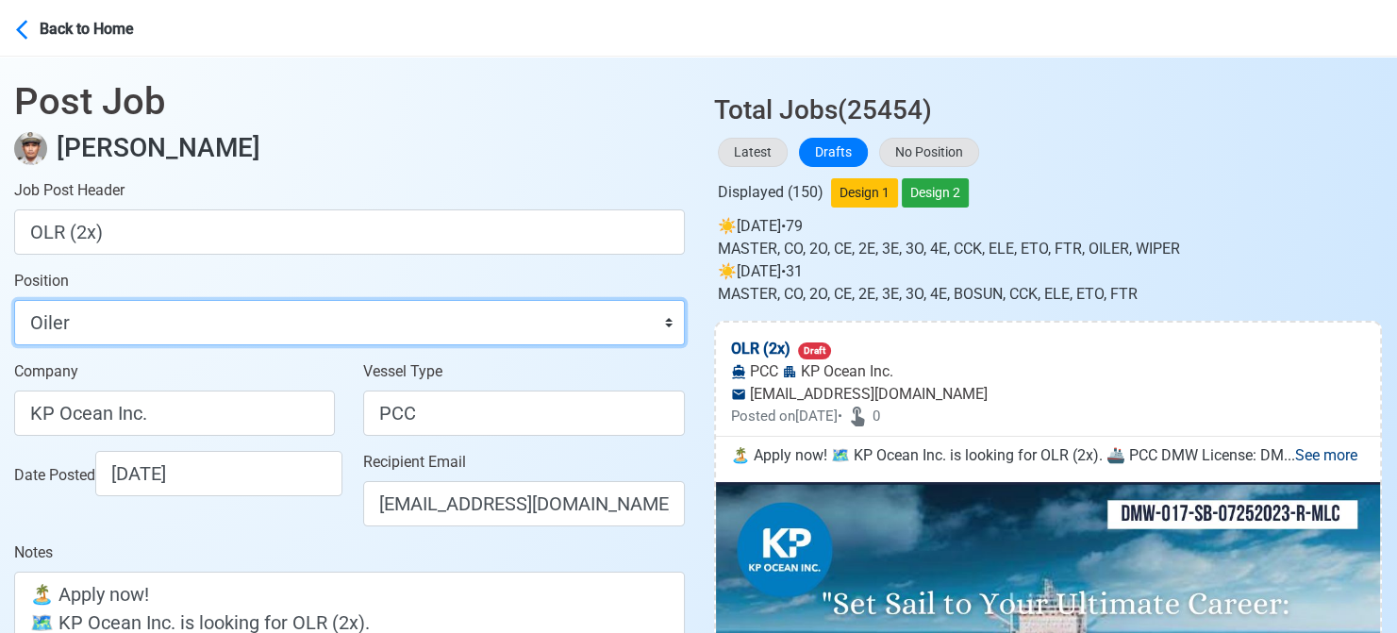
scroll to position [283, 0]
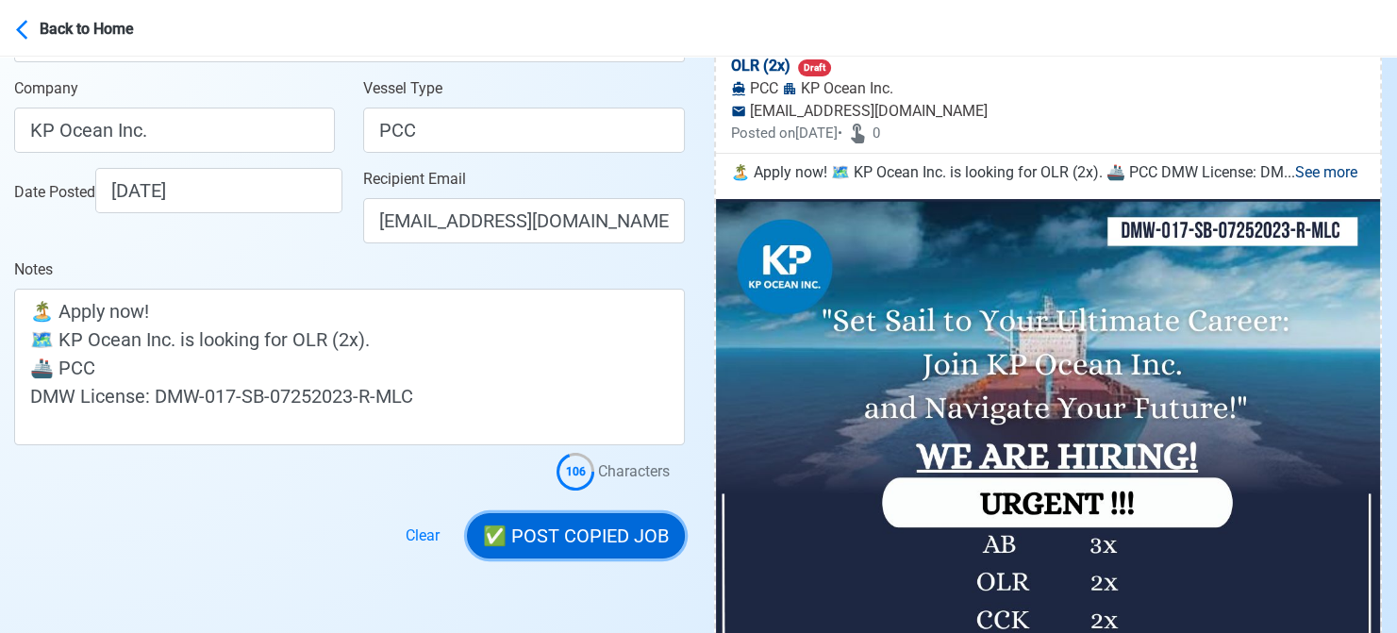
click at [572, 523] on button "✅ POST COPIED JOB" at bounding box center [576, 535] width 218 height 45
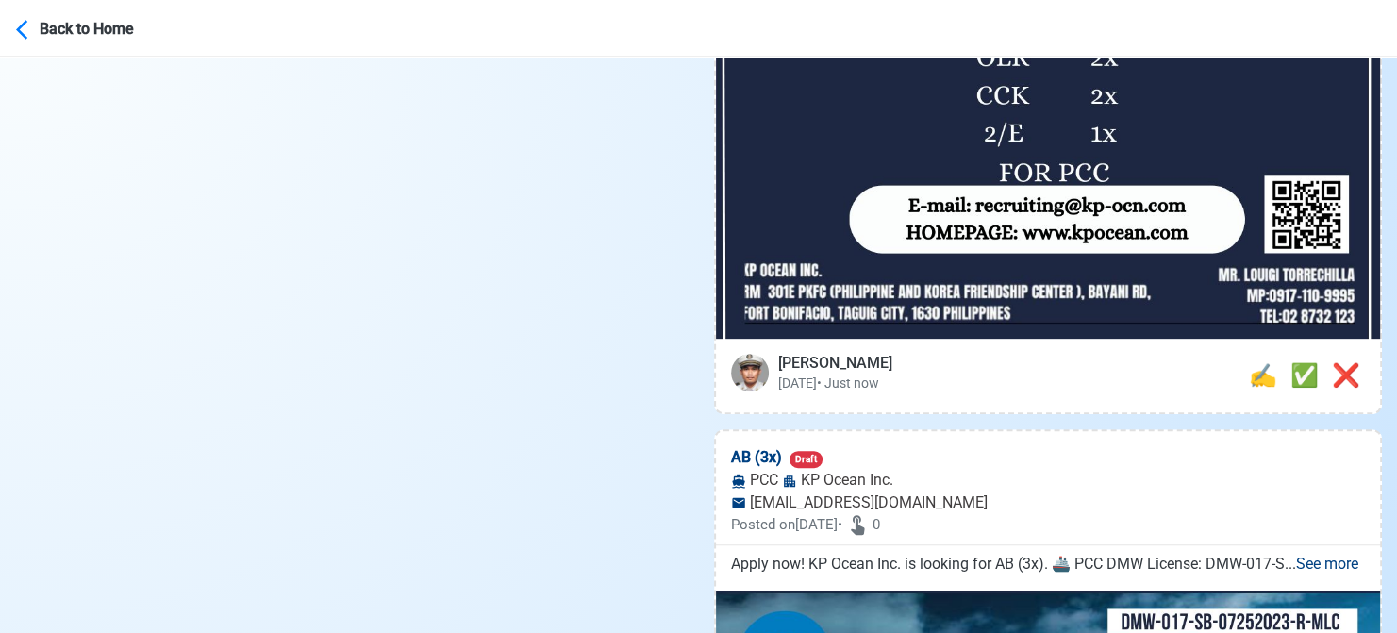
scroll to position [849, 0]
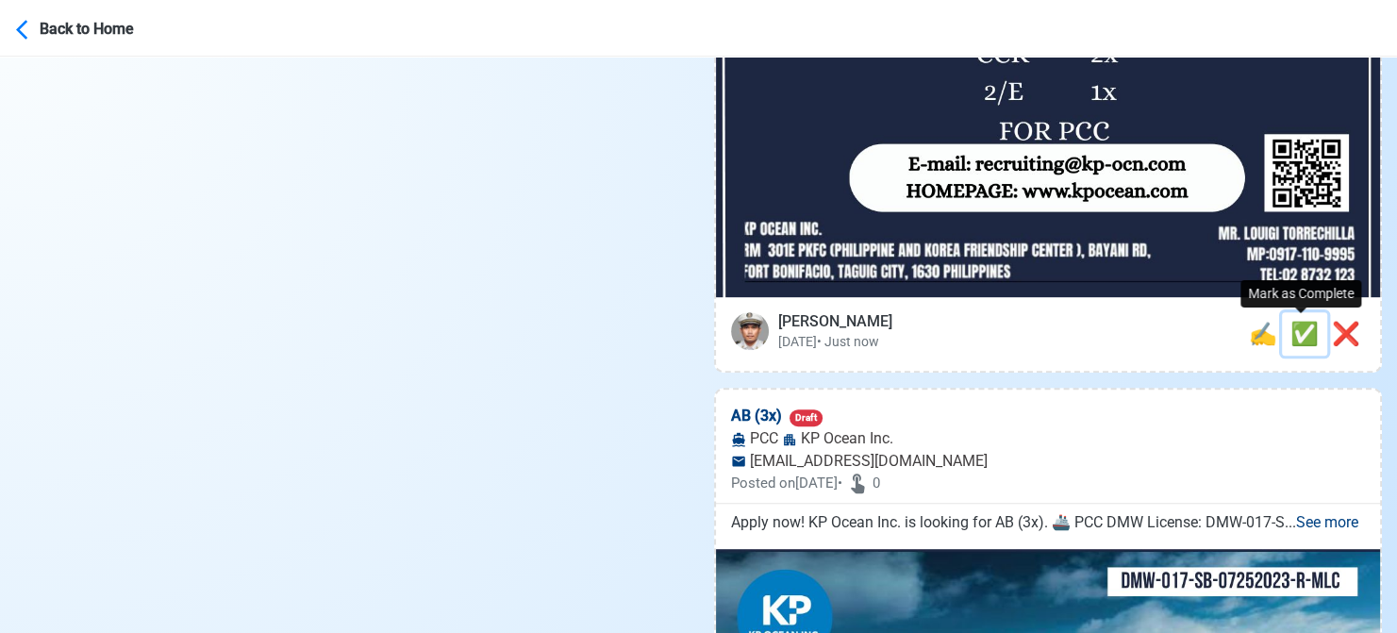
click at [1305, 329] on span "✅" at bounding box center [1304, 334] width 28 height 26
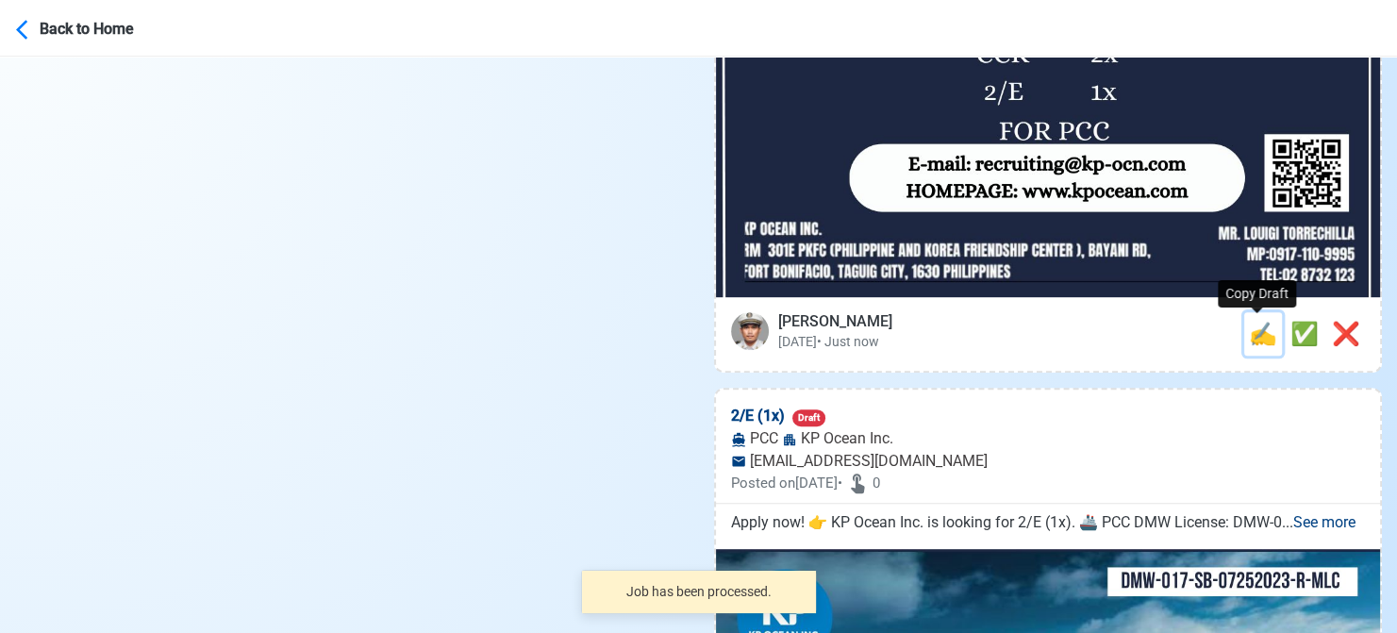
click at [1253, 334] on span "✍️" at bounding box center [1263, 334] width 28 height 26
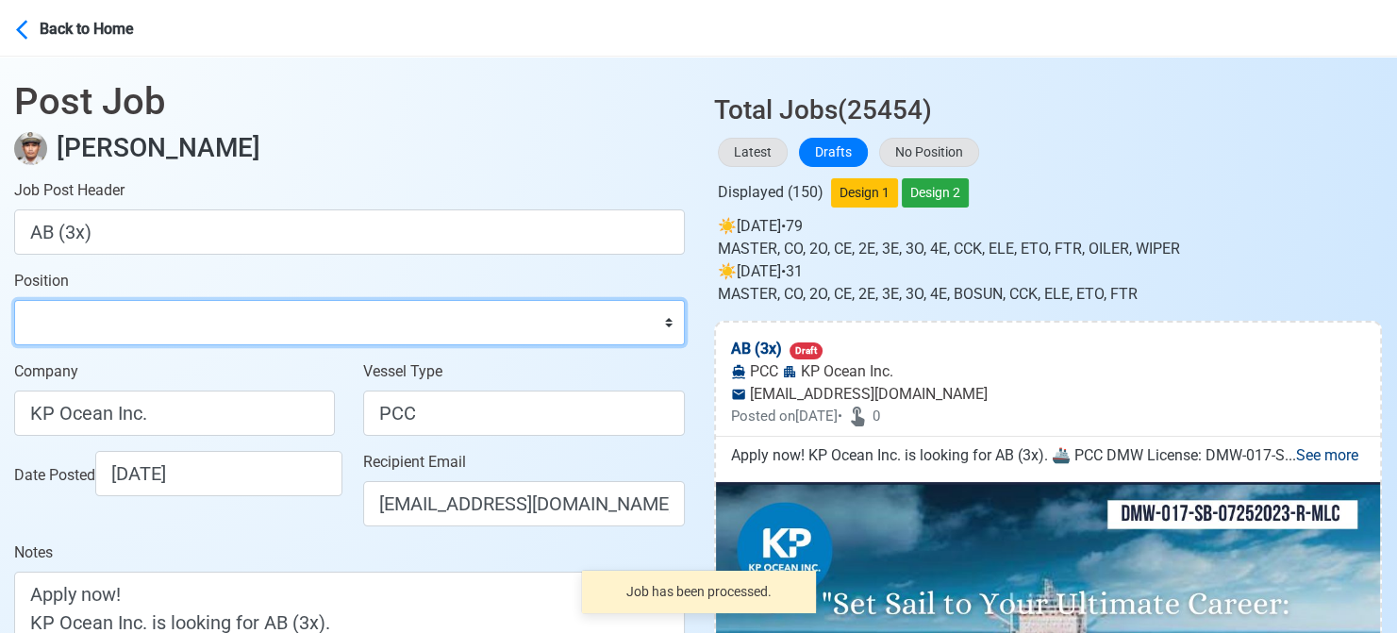
click at [162, 307] on select "Master Chief Officer 2nd Officer 3rd Officer Junior Officer Chief Engineer 2nd …" at bounding box center [349, 322] width 671 height 45
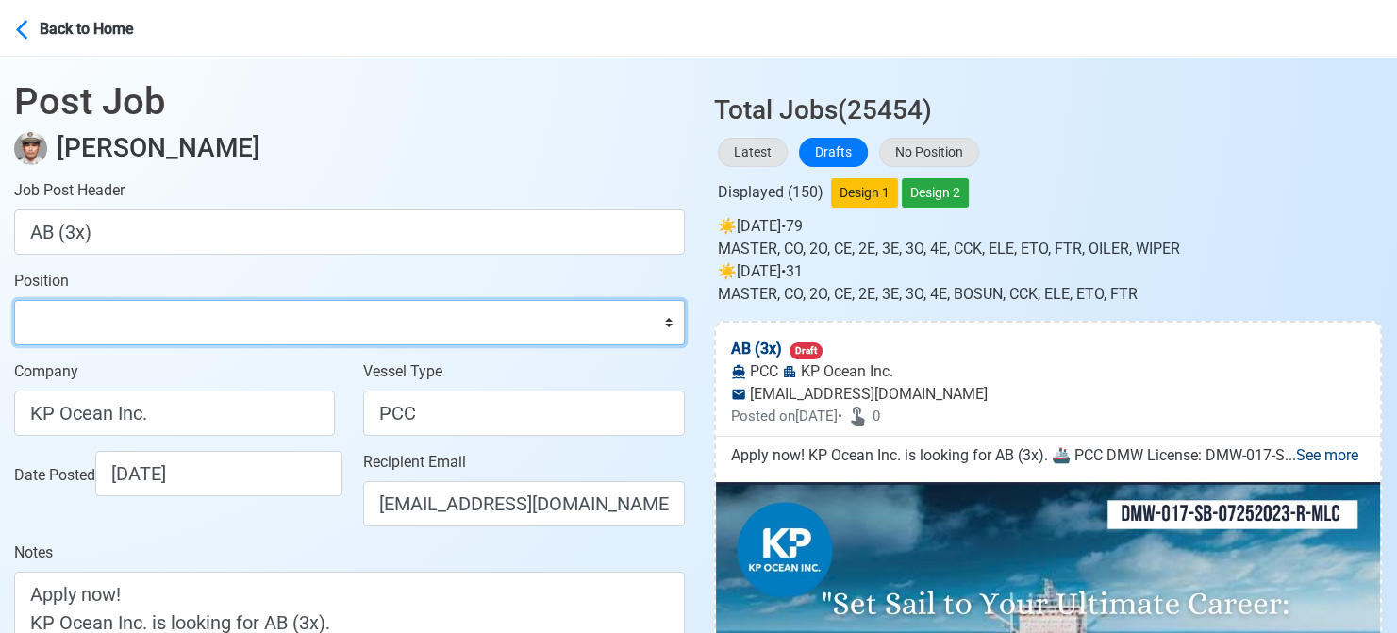
click at [14, 300] on select "Master Chief Officer 2nd Officer 3rd Officer Junior Officer Chief Engineer 2nd …" at bounding box center [349, 322] width 671 height 45
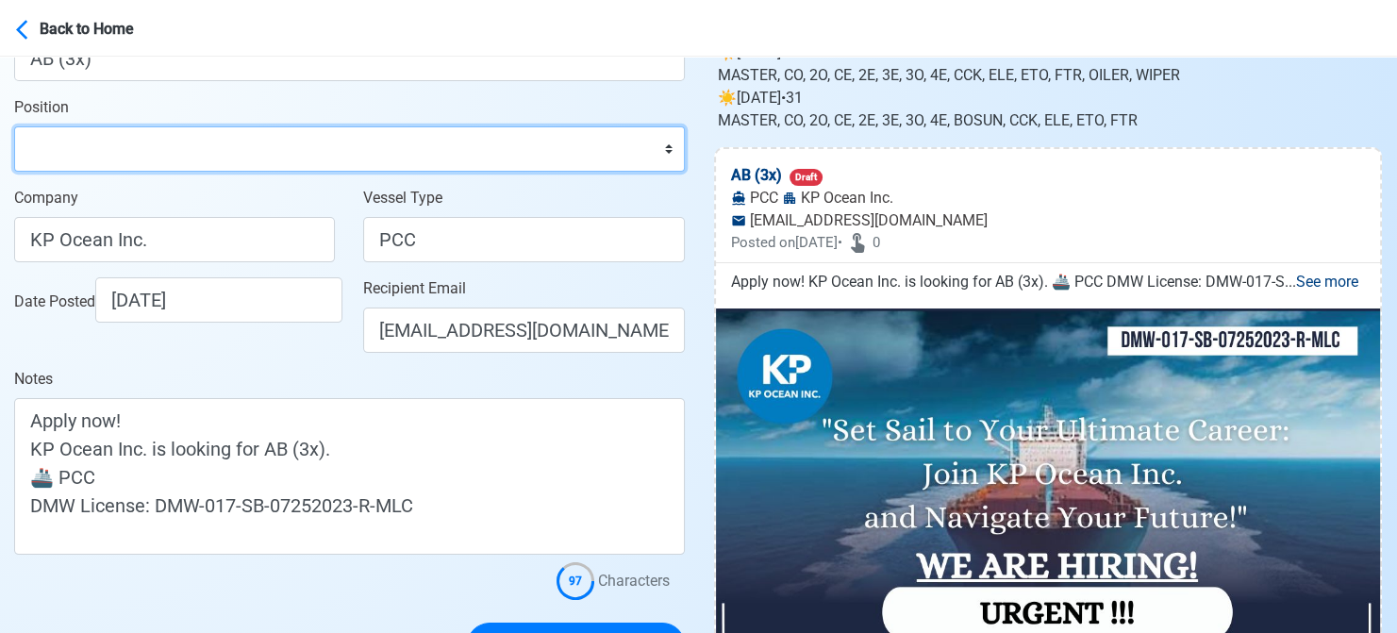
scroll to position [377, 0]
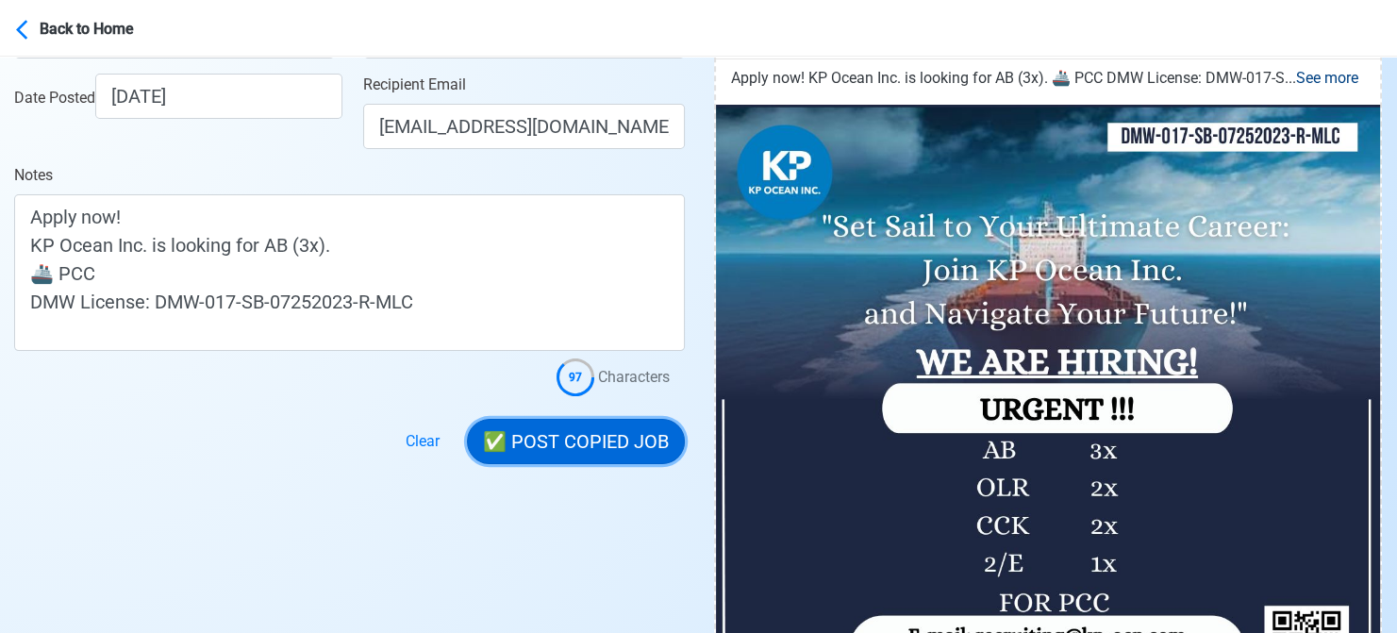
click at [619, 431] on button "✅ POST COPIED JOB" at bounding box center [576, 441] width 218 height 45
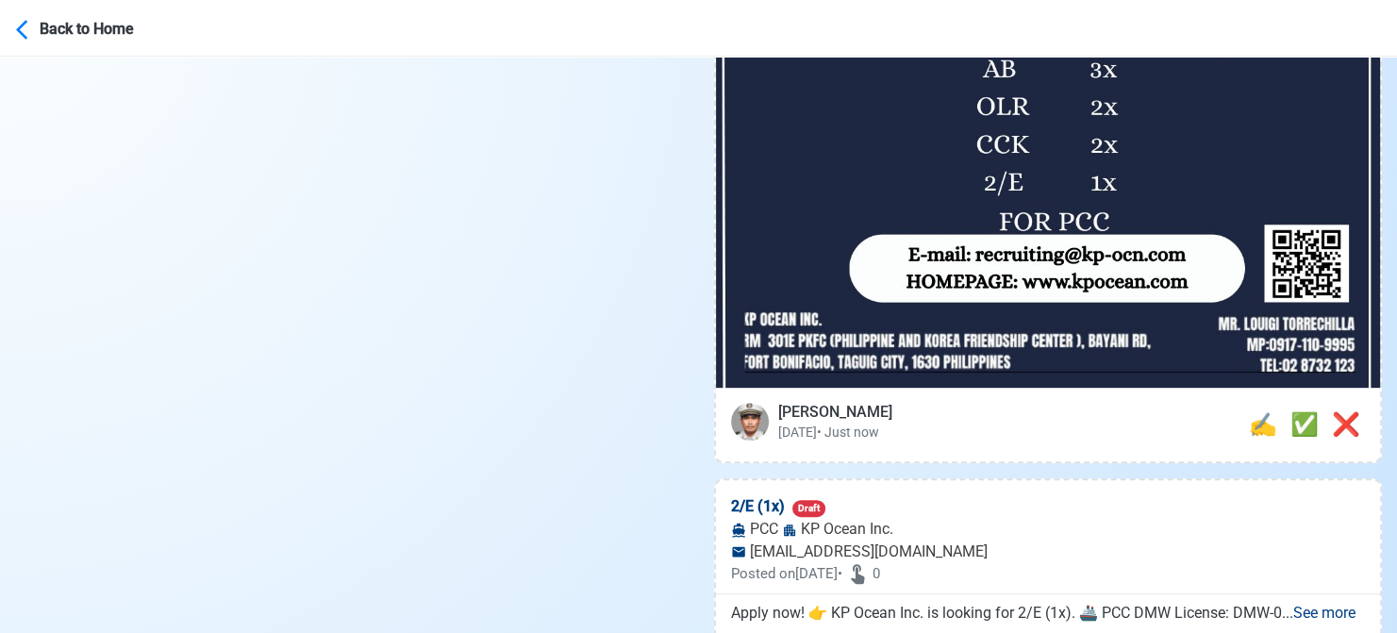
scroll to position [849, 0]
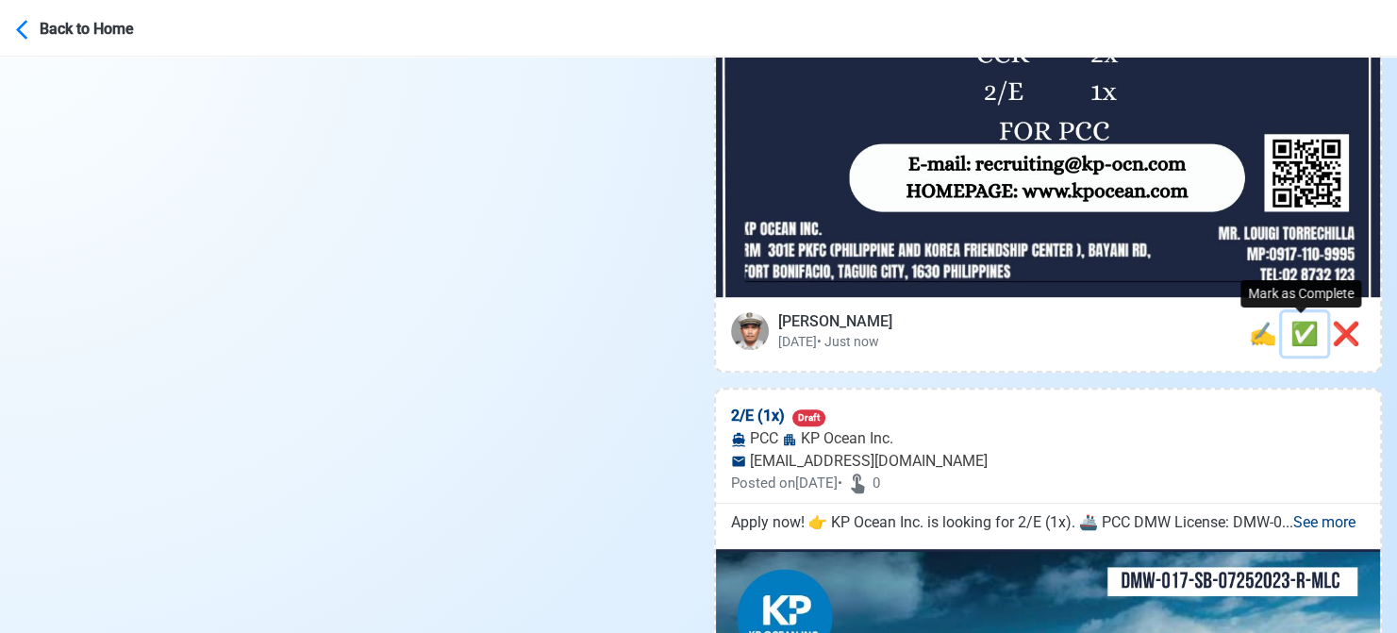
click at [1294, 326] on span "✅" at bounding box center [1304, 334] width 28 height 26
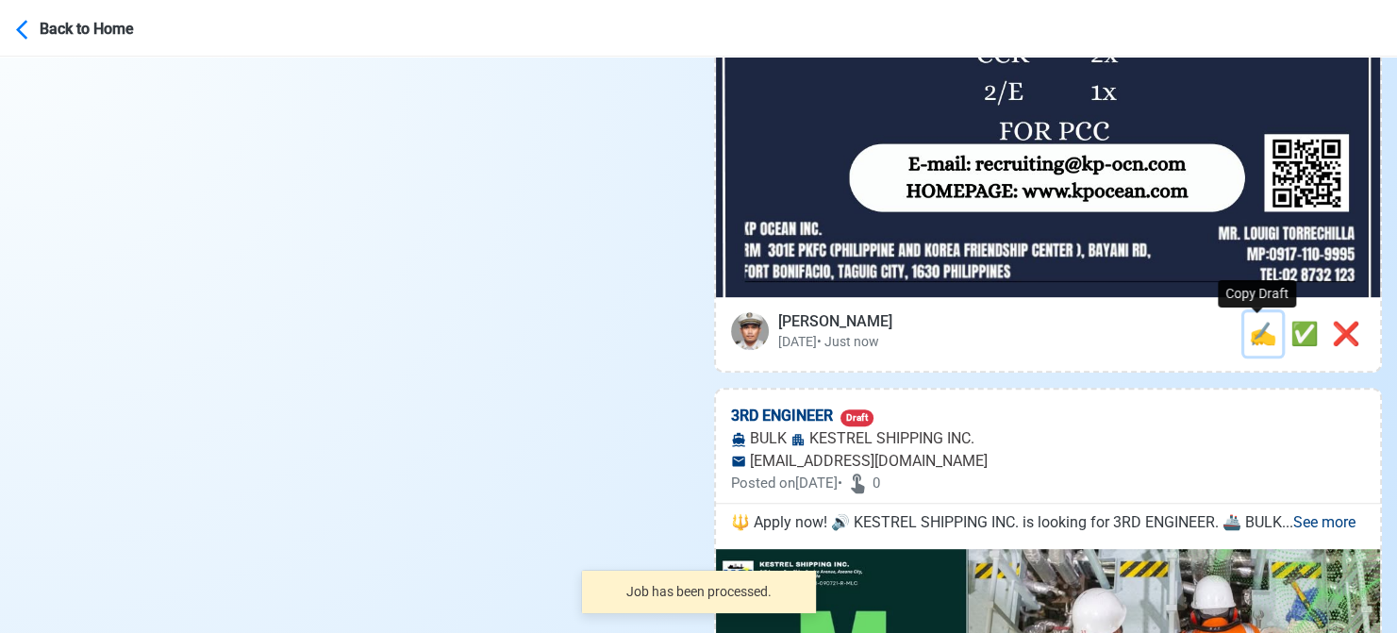
click at [1256, 337] on span "✍️" at bounding box center [1263, 334] width 28 height 26
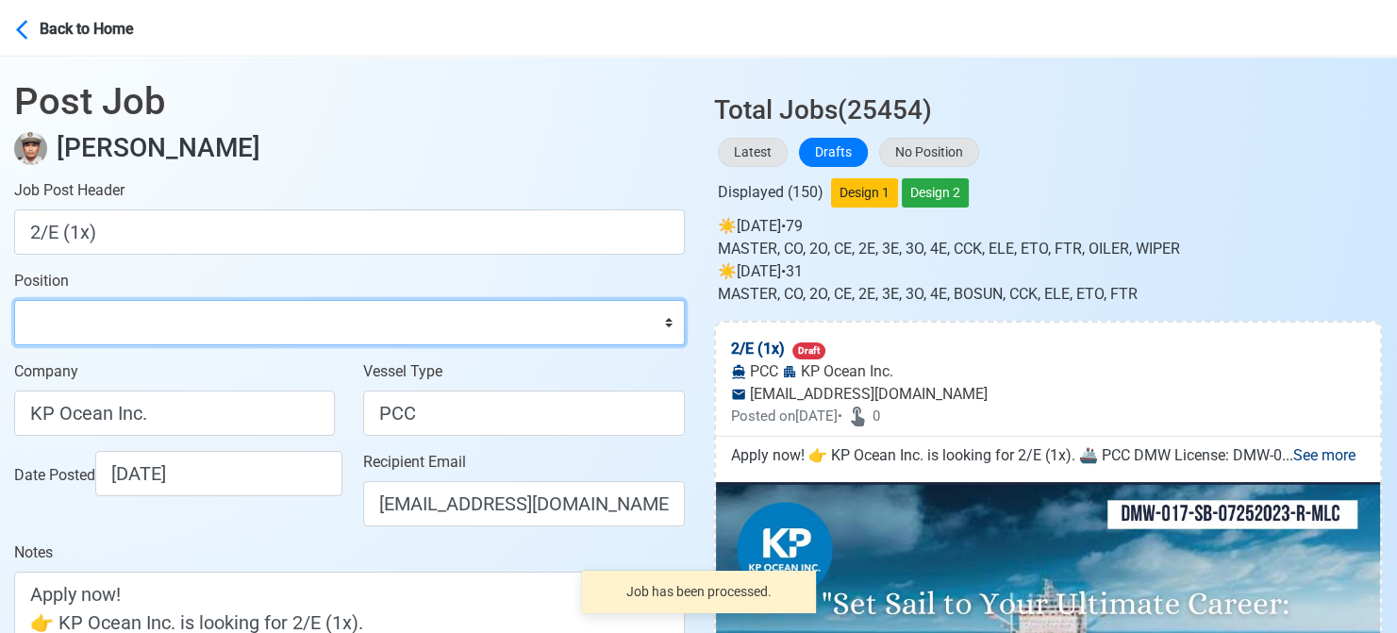
click at [241, 318] on select "Master Chief Officer 2nd Officer 3rd Officer Junior Officer Chief Engineer 2nd …" at bounding box center [349, 322] width 671 height 45
click at [14, 300] on select "Master Chief Officer 2nd Officer 3rd Officer Junior Officer Chief Engineer 2nd …" at bounding box center [349, 322] width 671 height 45
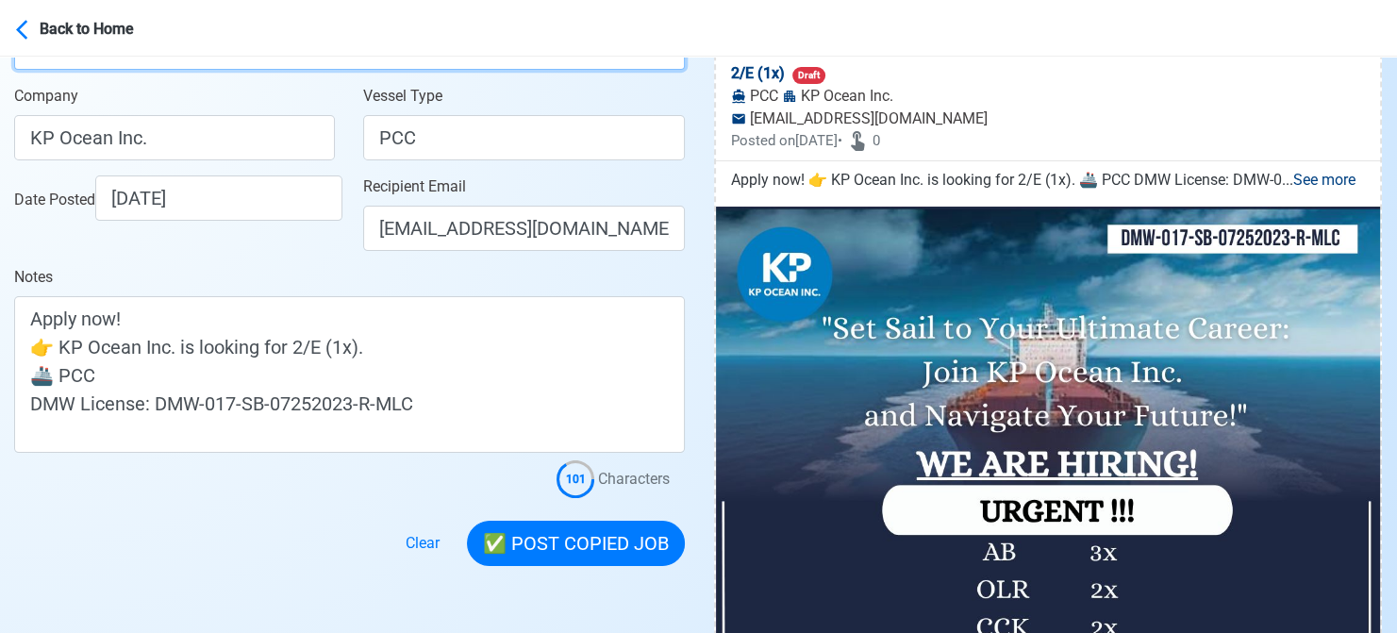
scroll to position [283, 0]
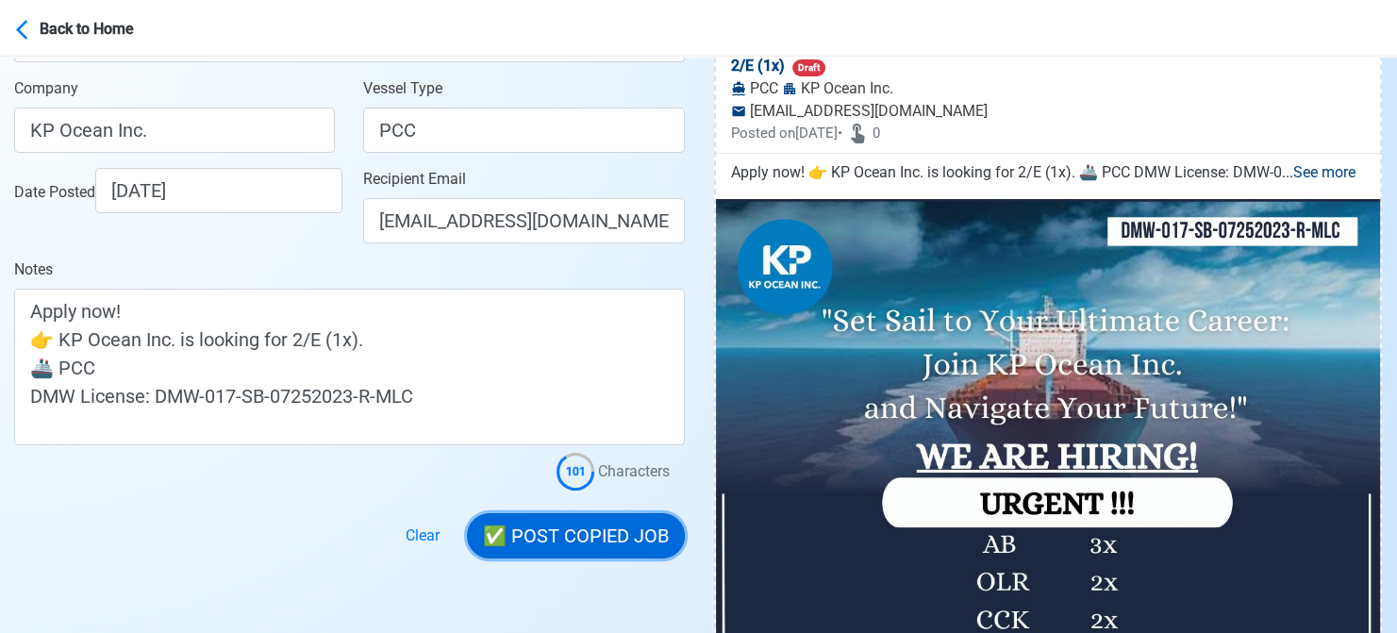
click at [573, 529] on button "✅ POST COPIED JOB" at bounding box center [576, 535] width 218 height 45
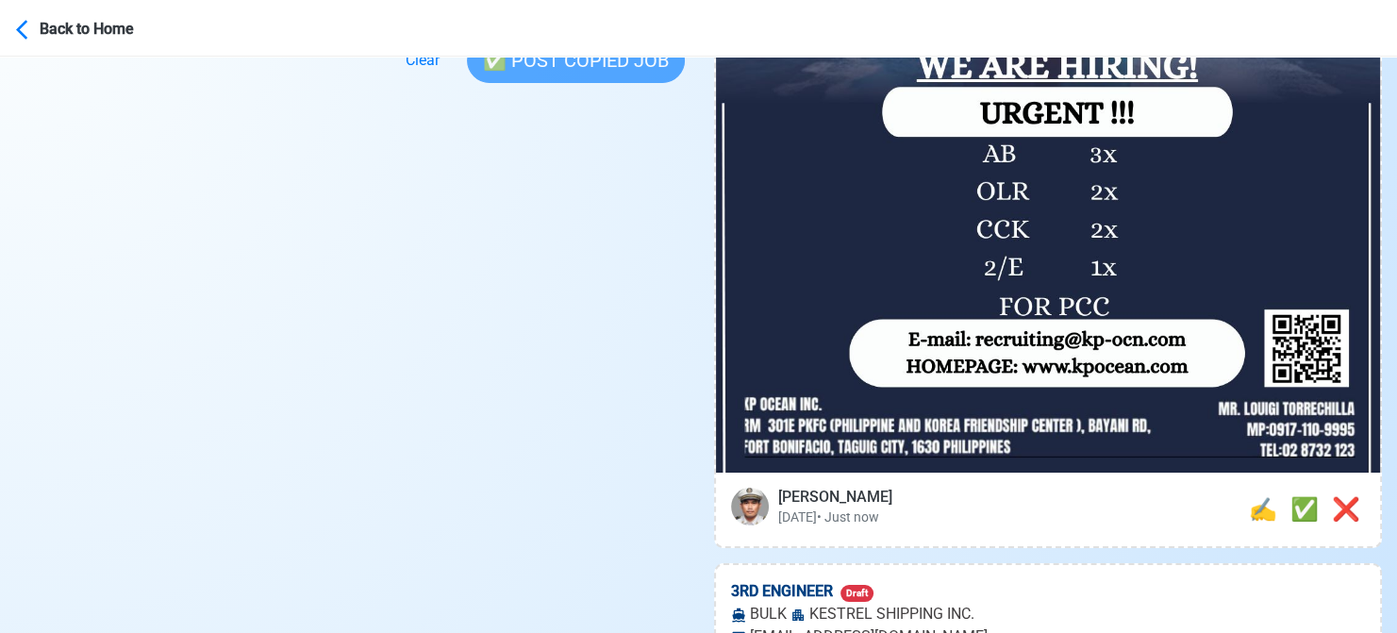
scroll to position [943, 0]
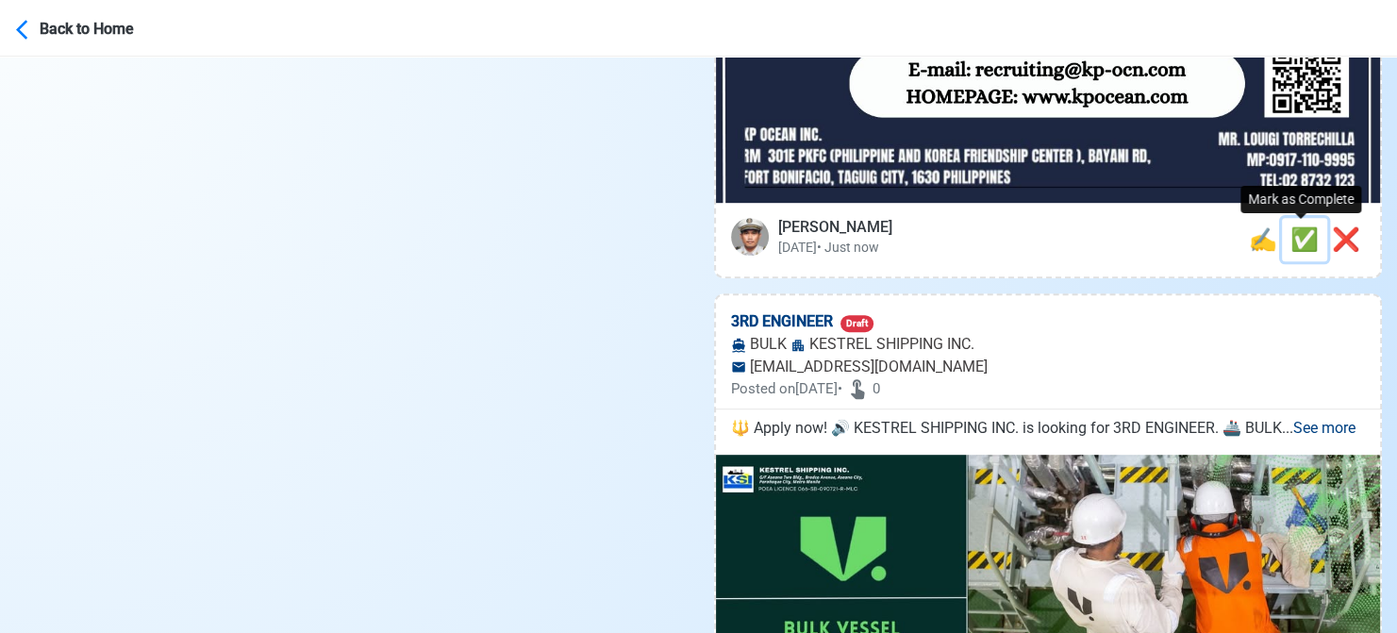
click at [1298, 237] on span "✅" at bounding box center [1304, 239] width 28 height 26
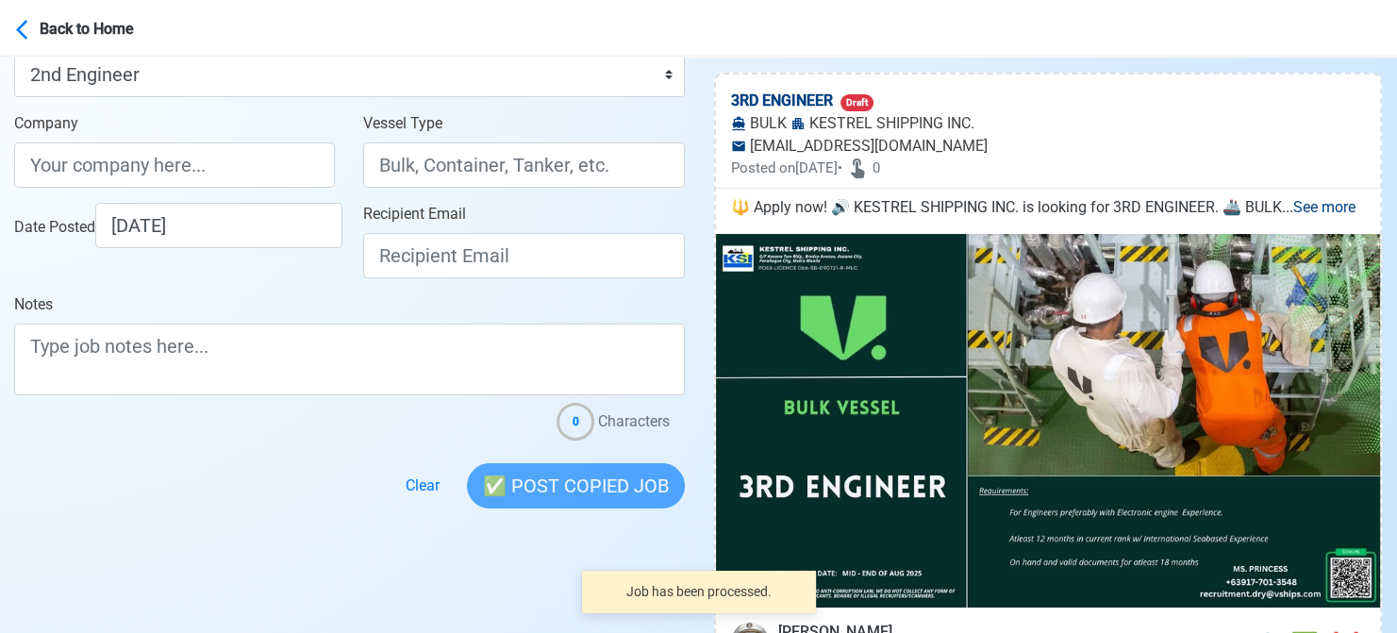
scroll to position [472, 0]
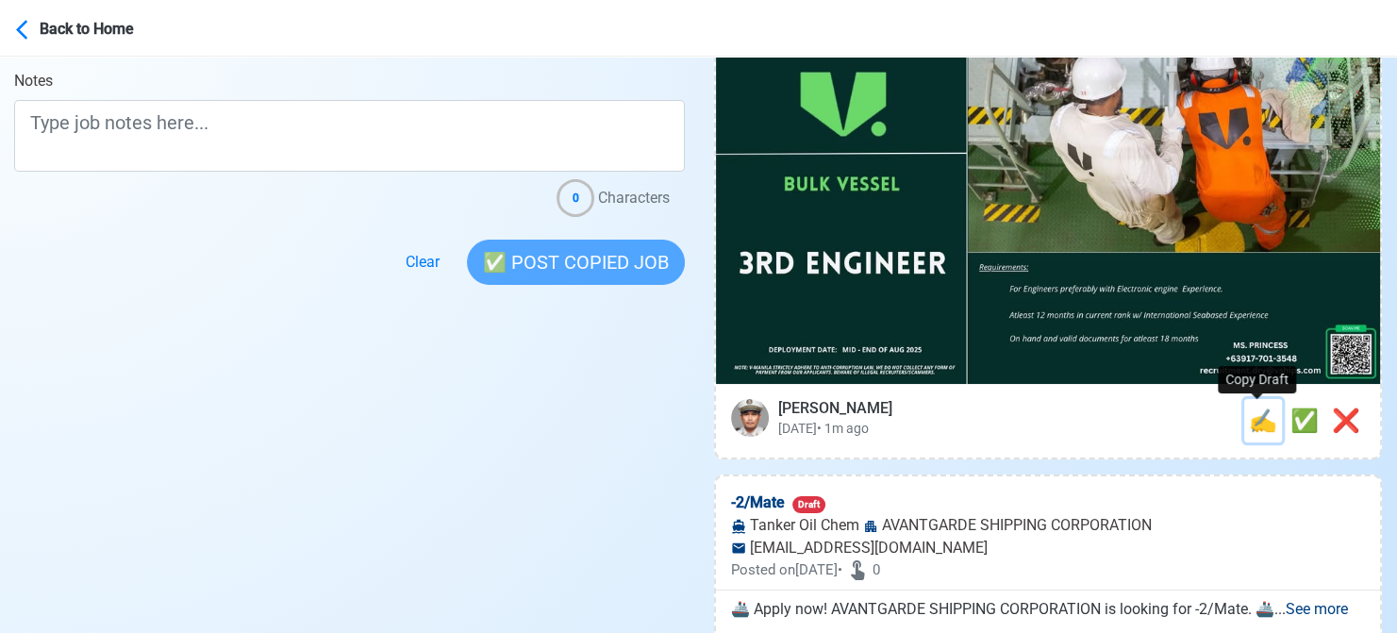
click at [1249, 414] on span "✍️" at bounding box center [1263, 420] width 28 height 26
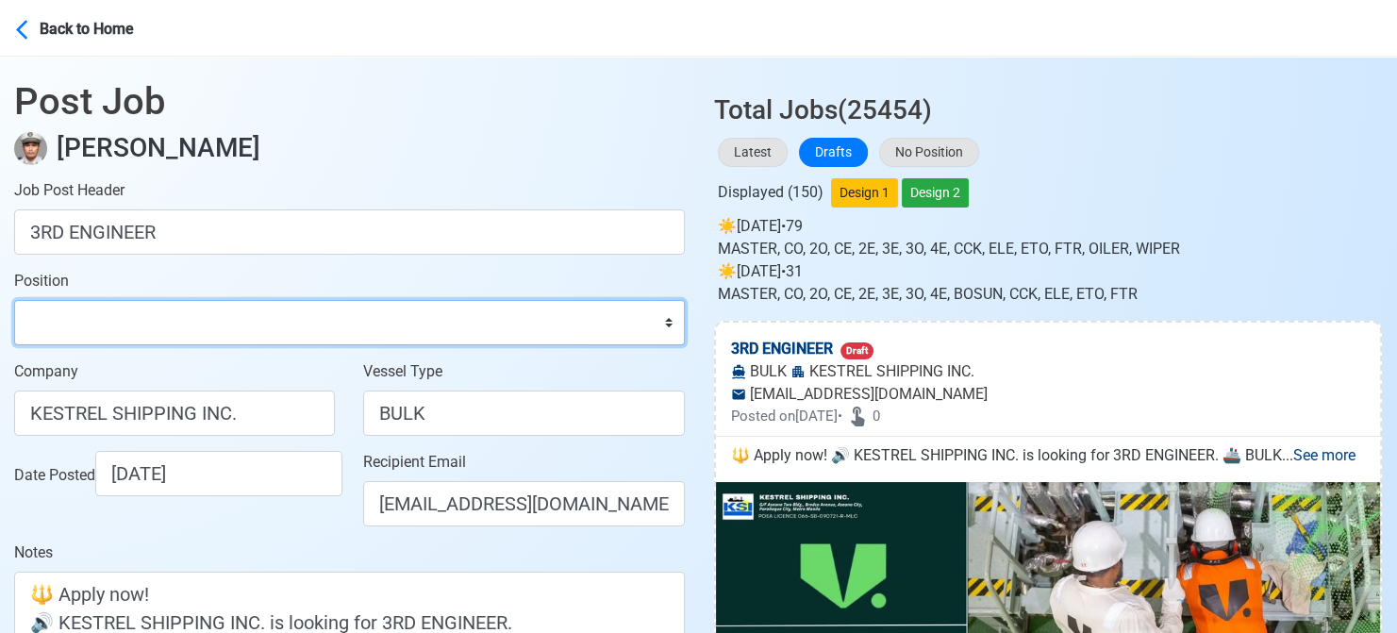
drag, startPoint x: 324, startPoint y: 338, endPoint x: 324, endPoint y: 301, distance: 36.8
click at [324, 338] on select "Master Chief Officer 2nd Officer 3rd Officer Junior Officer Chief Engineer 2nd …" at bounding box center [349, 322] width 671 height 45
click at [14, 300] on select "Master Chief Officer 2nd Officer 3rd Officer Junior Officer Chief Engineer 2nd …" at bounding box center [349, 322] width 671 height 45
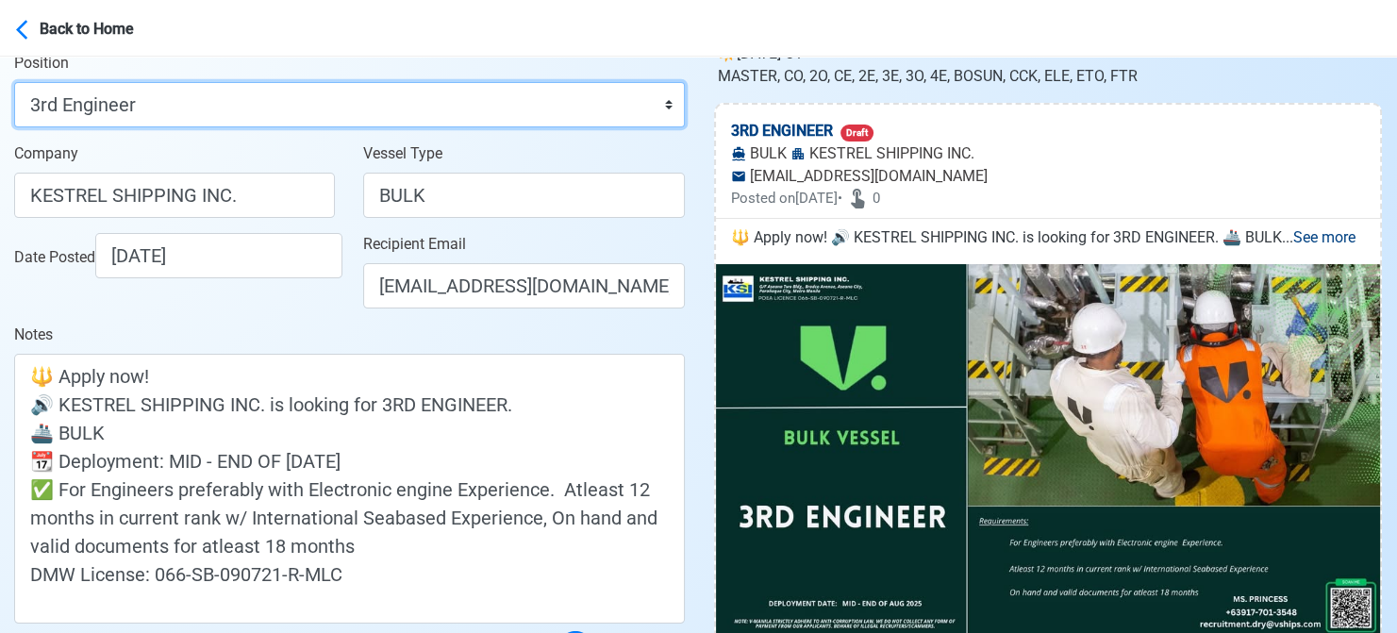
scroll to position [377, 0]
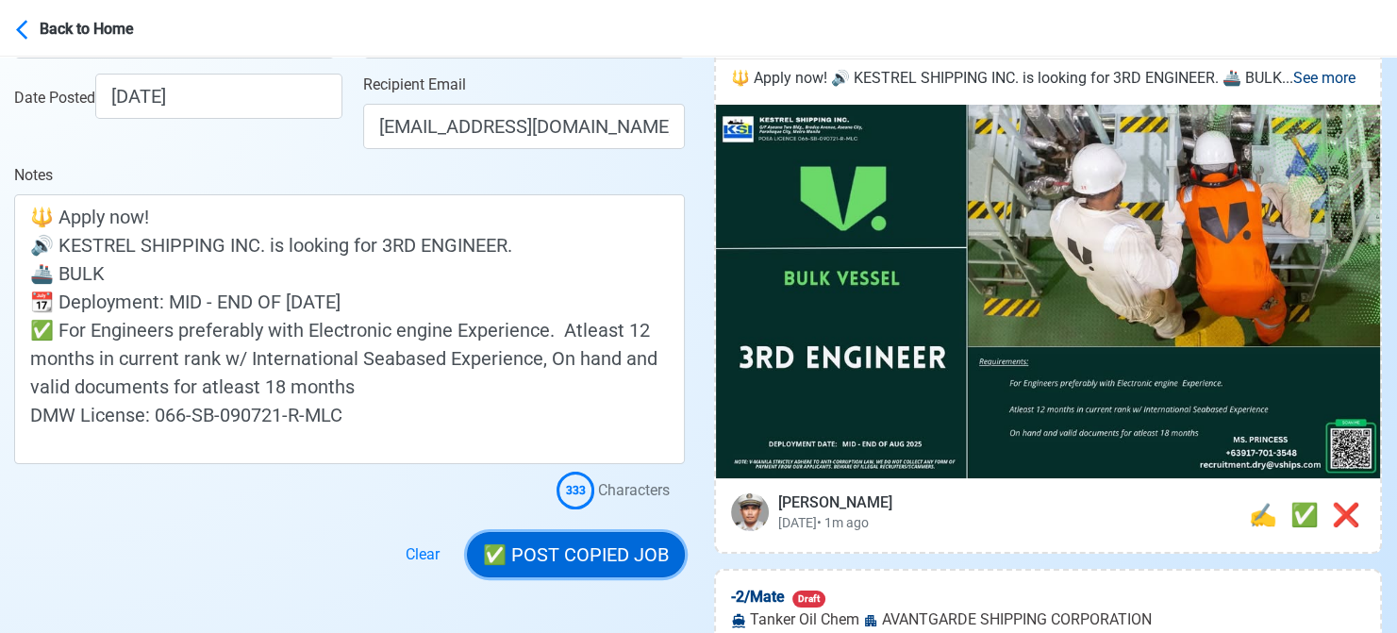
click at [592, 548] on button "✅ POST COPIED JOB" at bounding box center [576, 554] width 218 height 45
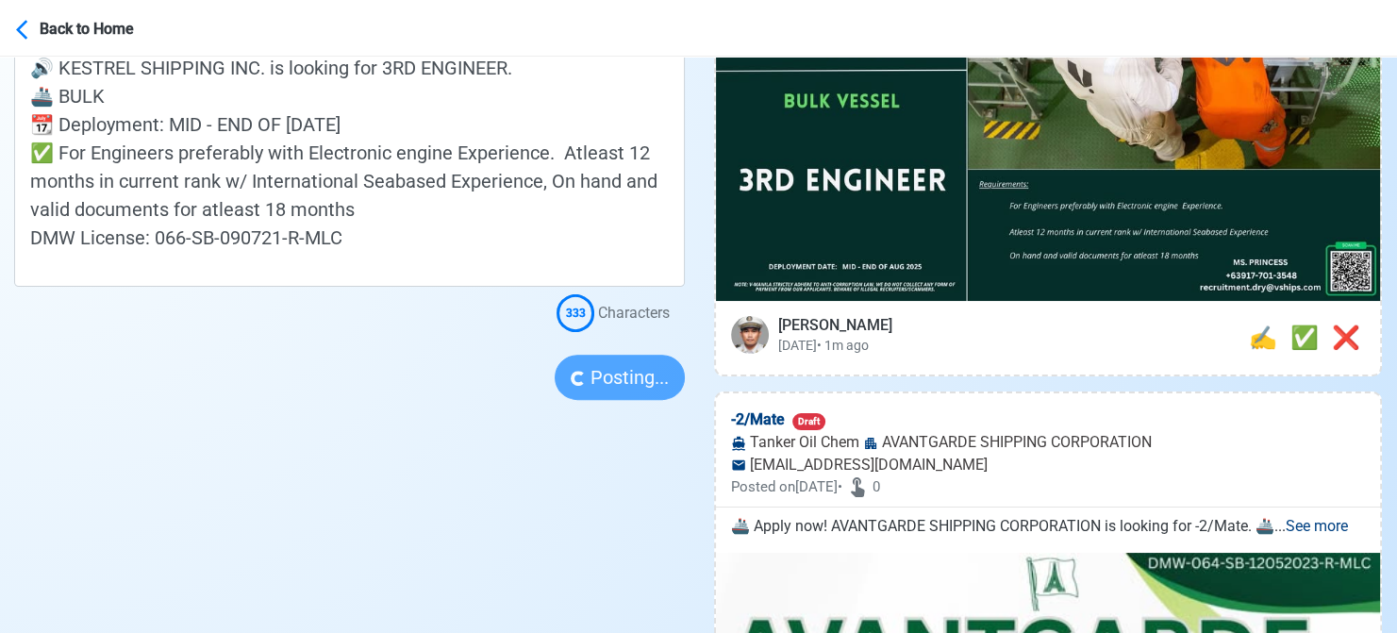
scroll to position [566, 0]
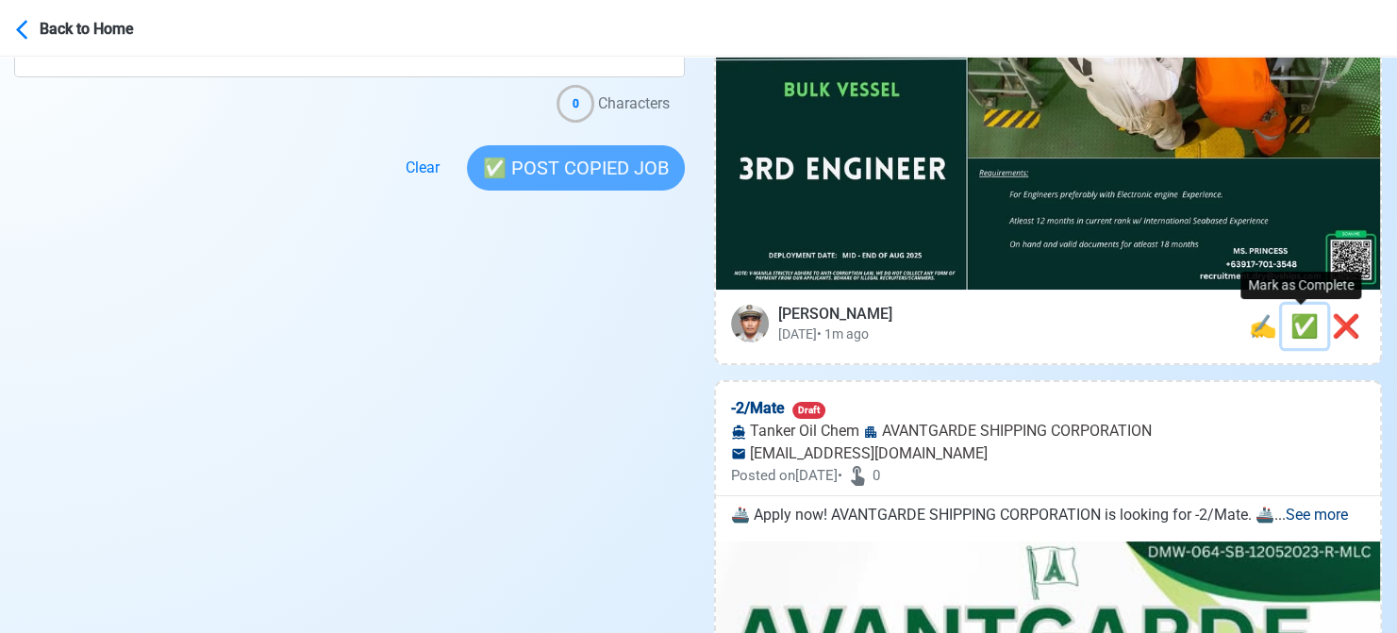
click at [1295, 317] on span "✅" at bounding box center [1304, 326] width 28 height 26
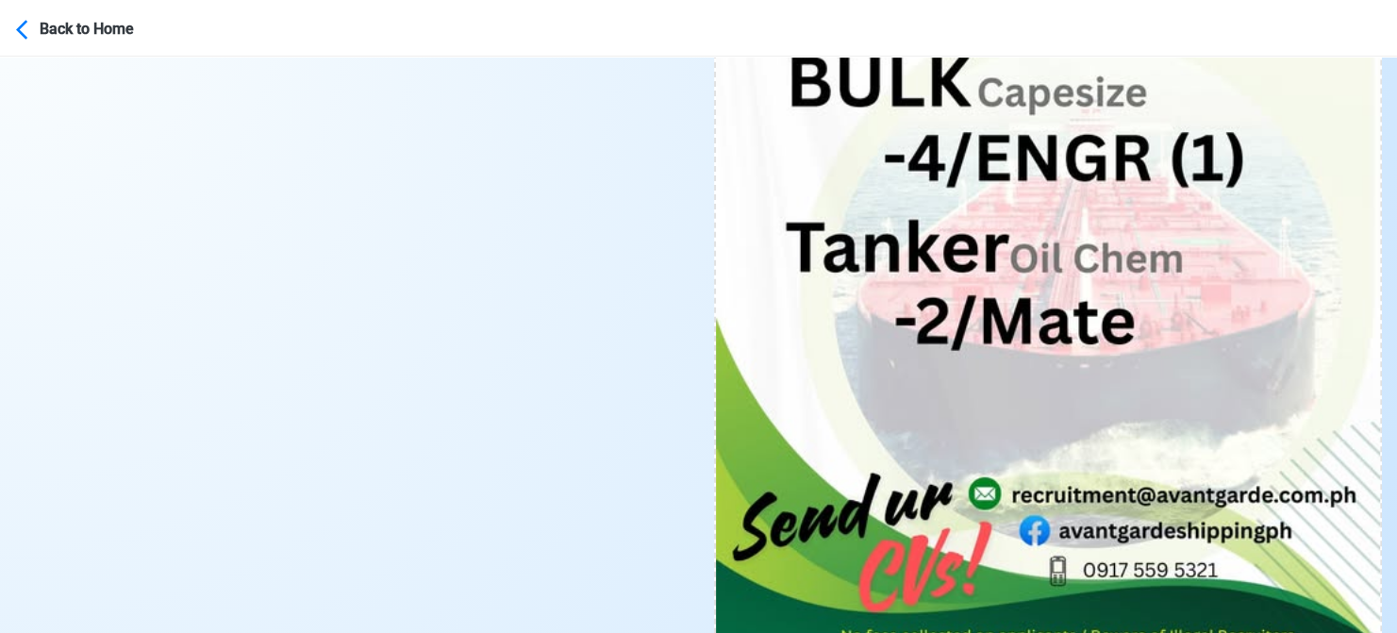
scroll to position [1132, 0]
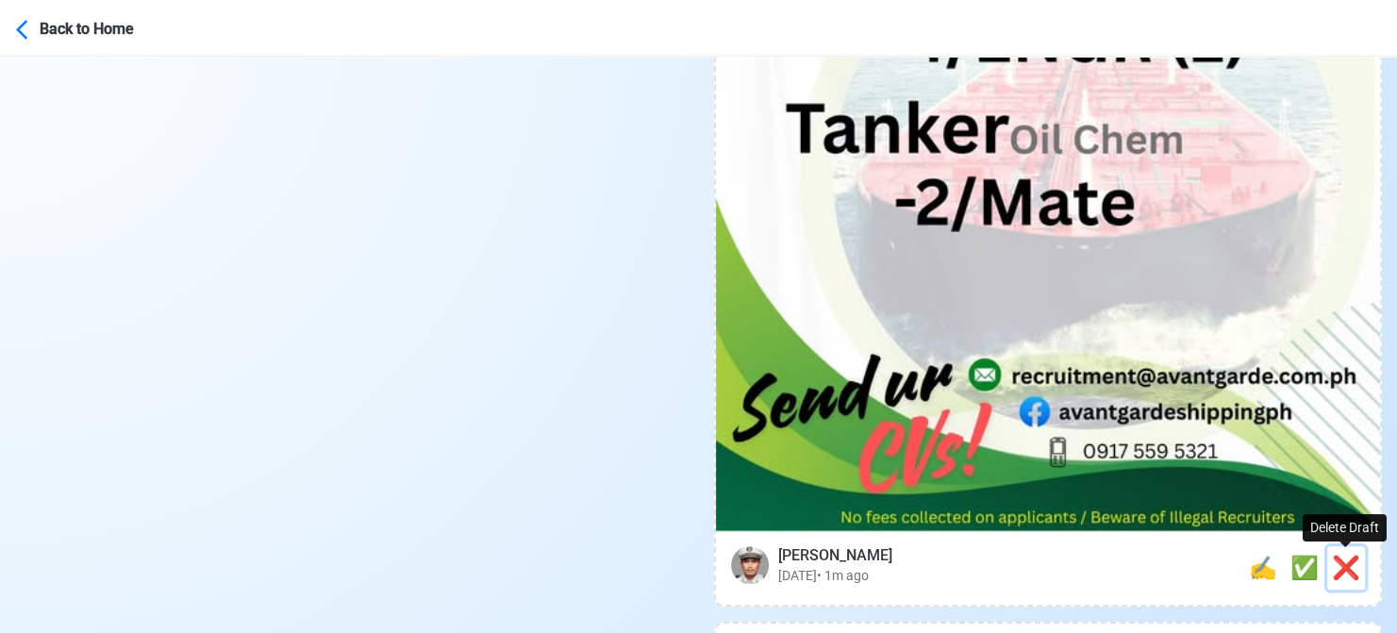
click at [1336, 555] on span "❌" at bounding box center [1346, 568] width 28 height 26
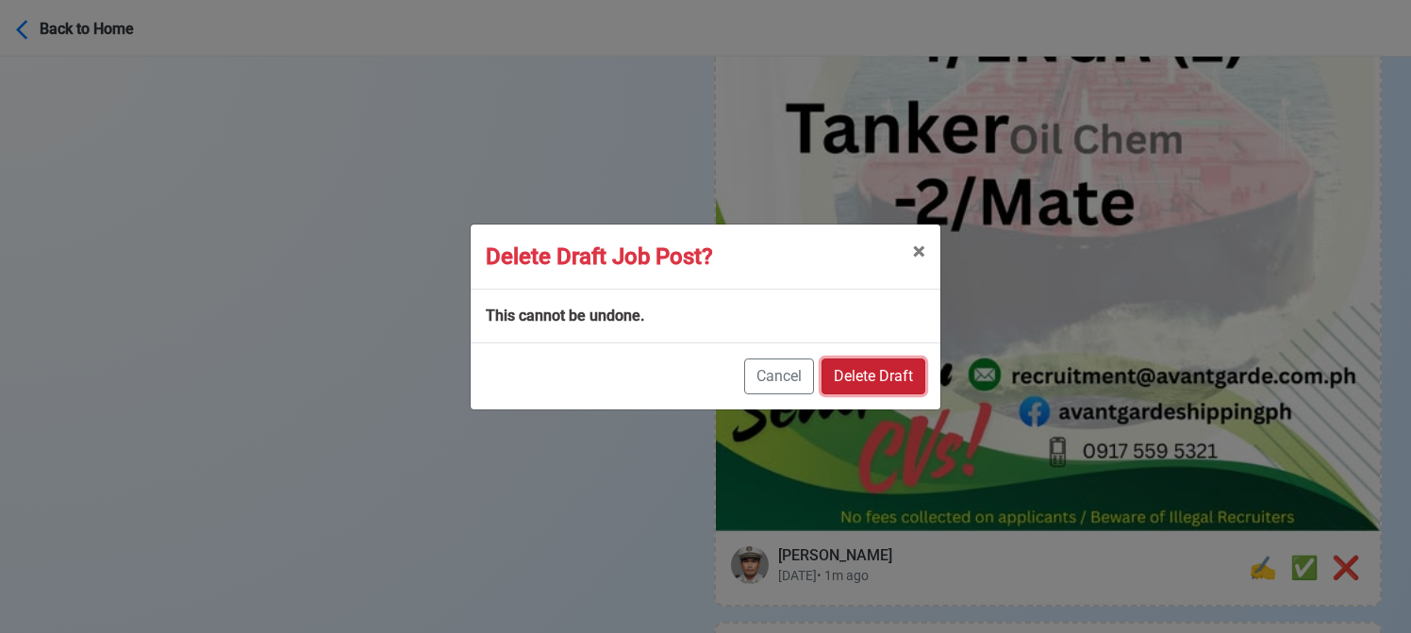
click at [894, 370] on button "Delete Draft" at bounding box center [874, 376] width 104 height 36
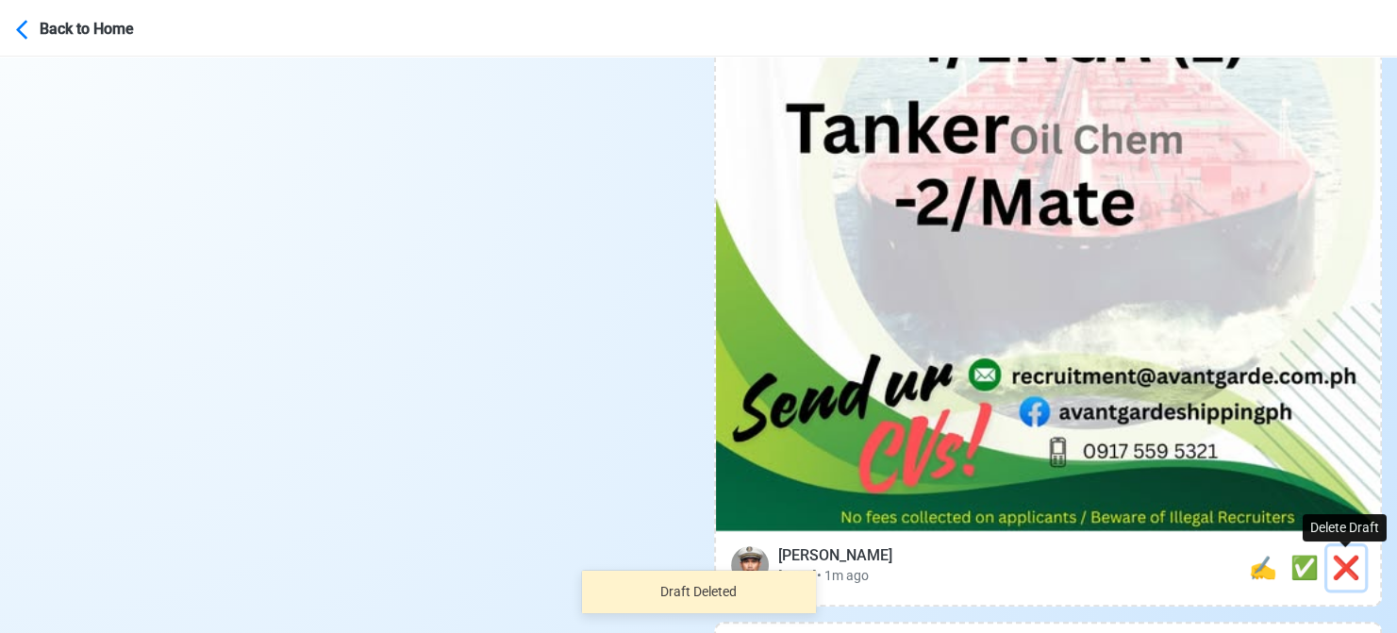
click at [1358, 573] on span "❌" at bounding box center [1346, 568] width 28 height 26
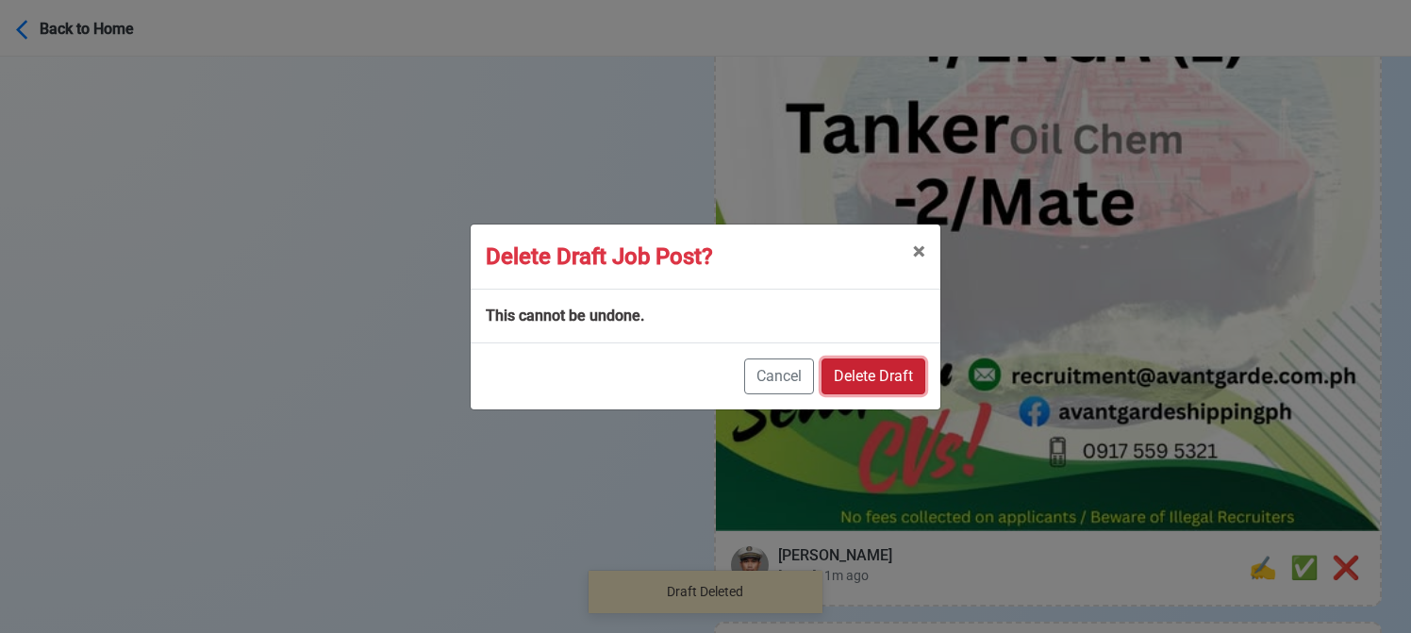
click at [897, 371] on button "Delete Draft" at bounding box center [874, 376] width 104 height 36
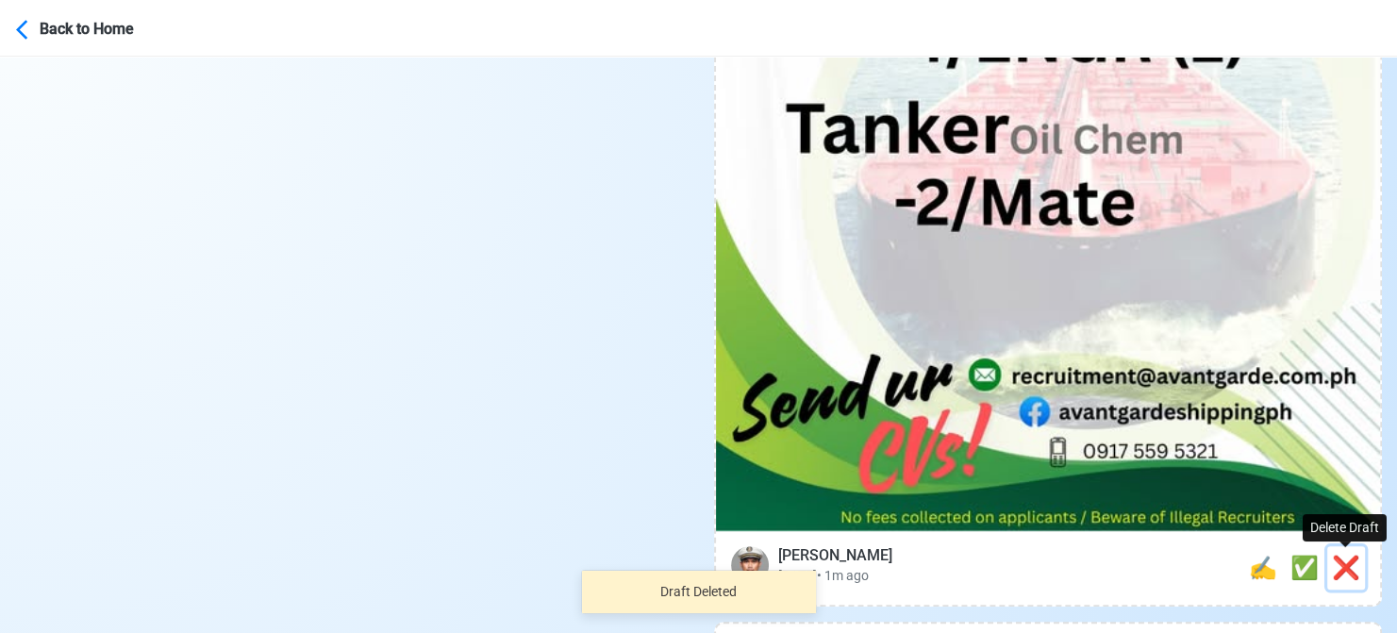
click at [1352, 573] on span "❌" at bounding box center [1346, 568] width 28 height 26
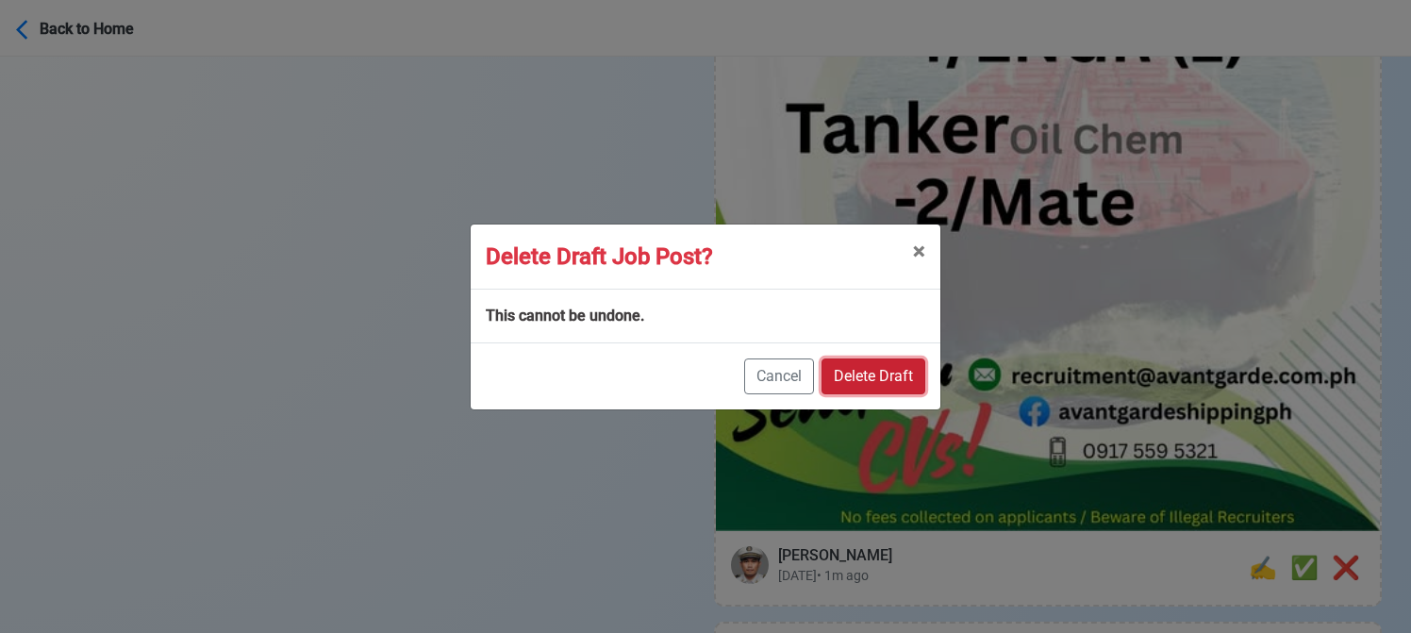
click at [881, 369] on button "Delete Draft" at bounding box center [874, 376] width 104 height 36
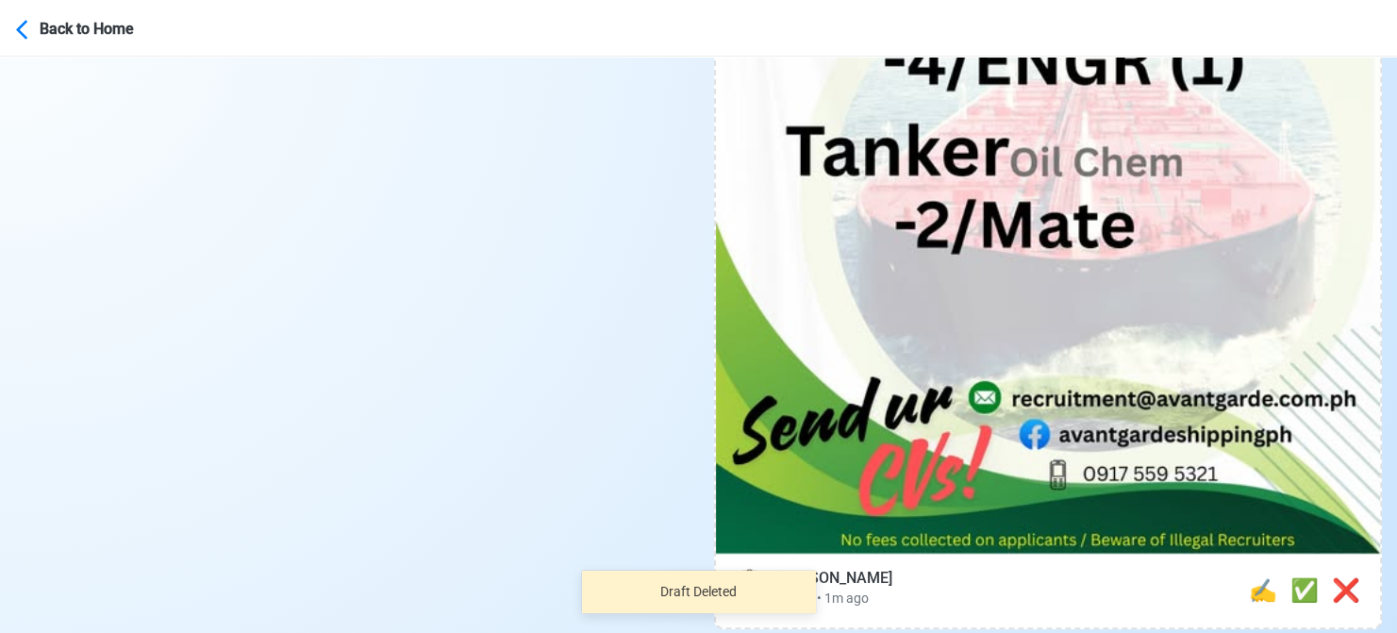
scroll to position [1226, 0]
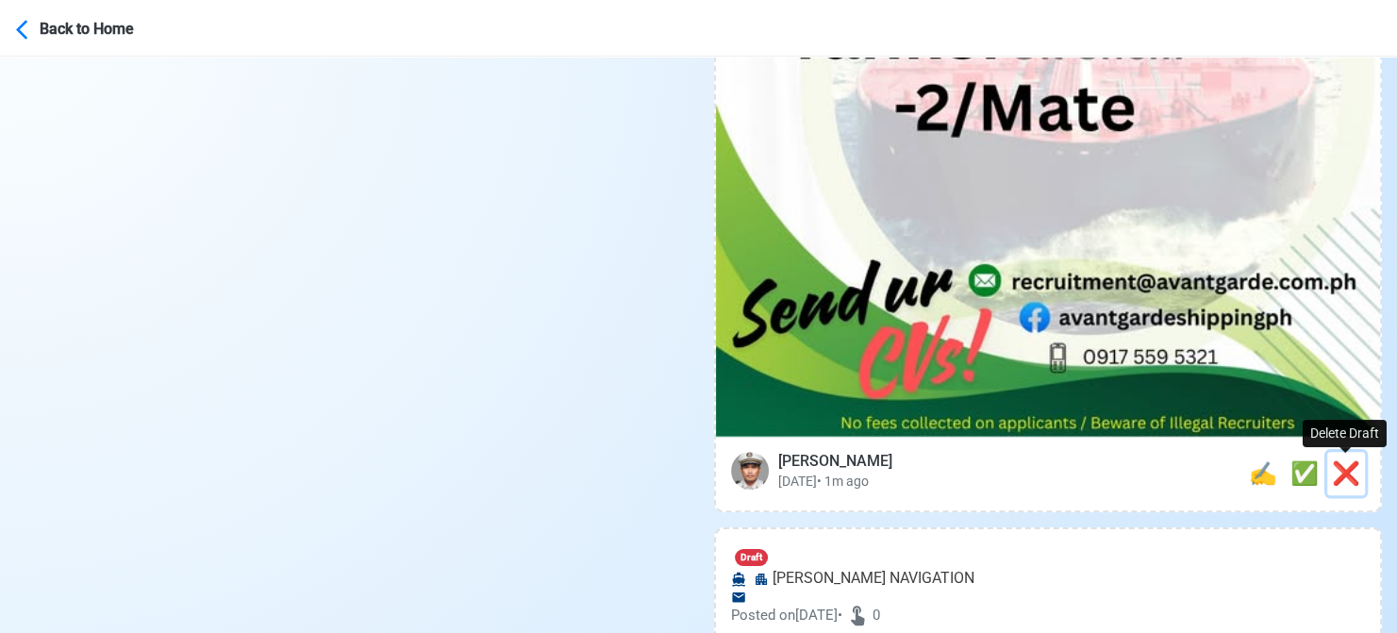
click at [1337, 481] on span "❌" at bounding box center [1346, 473] width 28 height 26
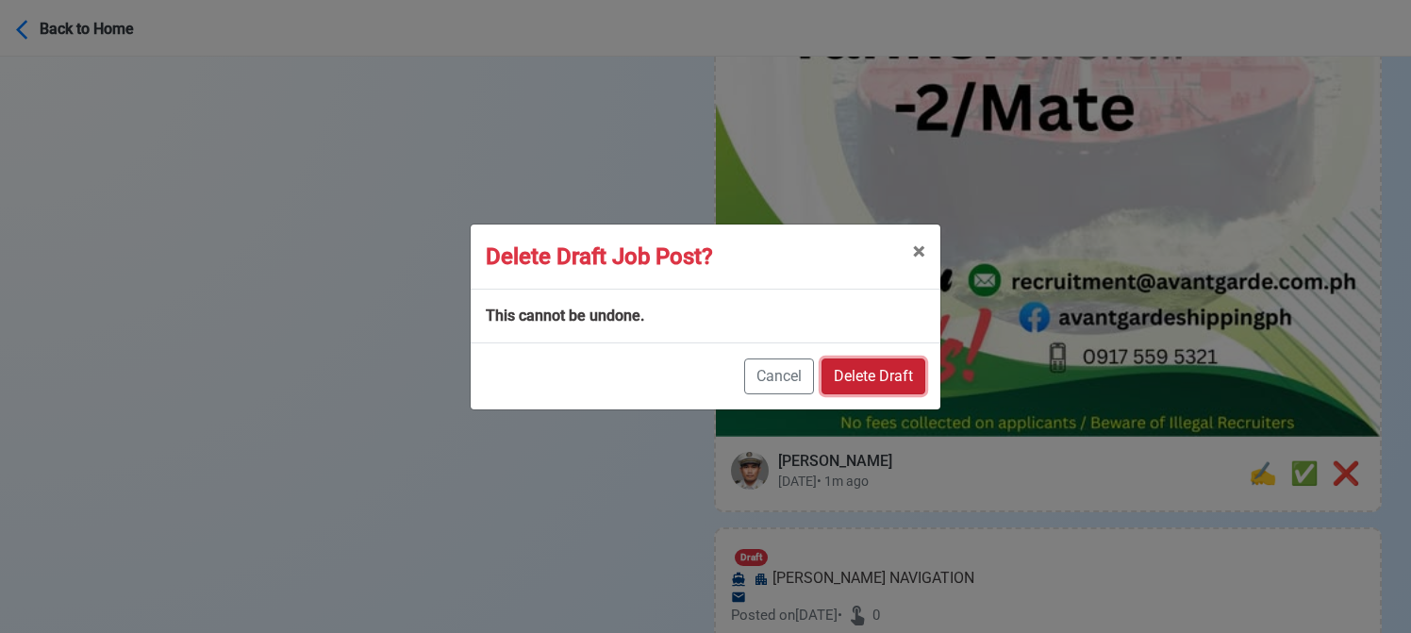
click at [905, 378] on button "Delete Draft" at bounding box center [874, 376] width 104 height 36
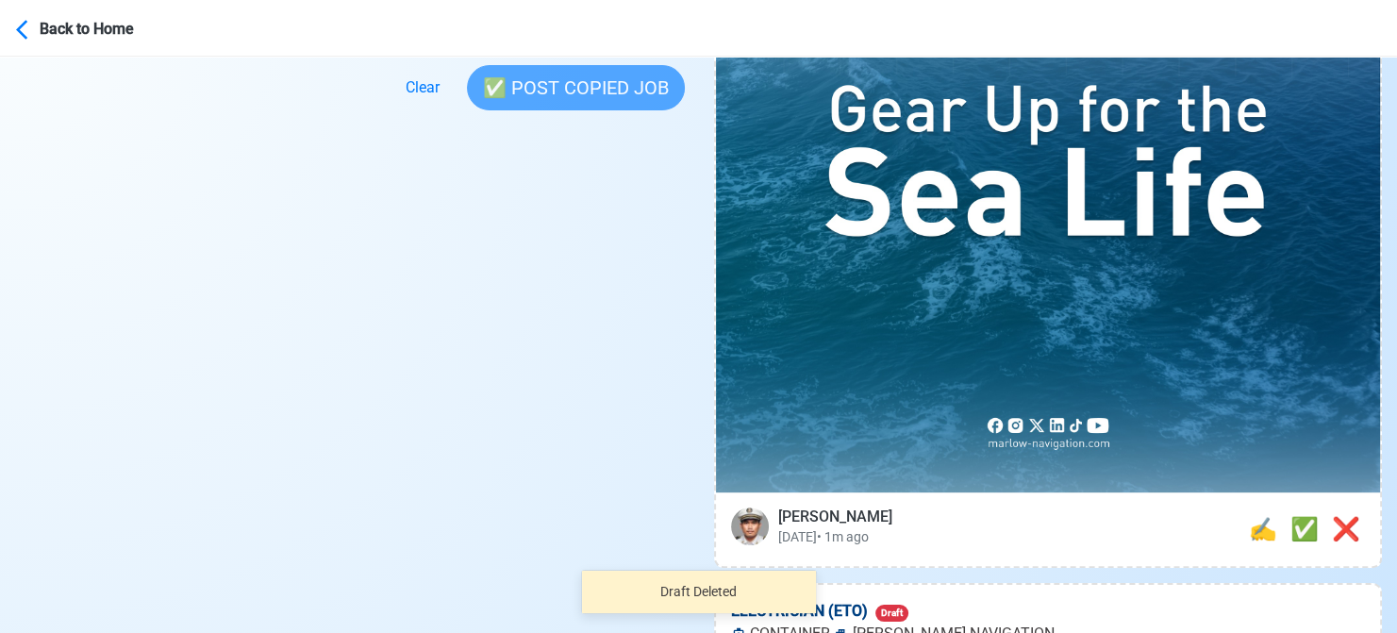
scroll to position [755, 0]
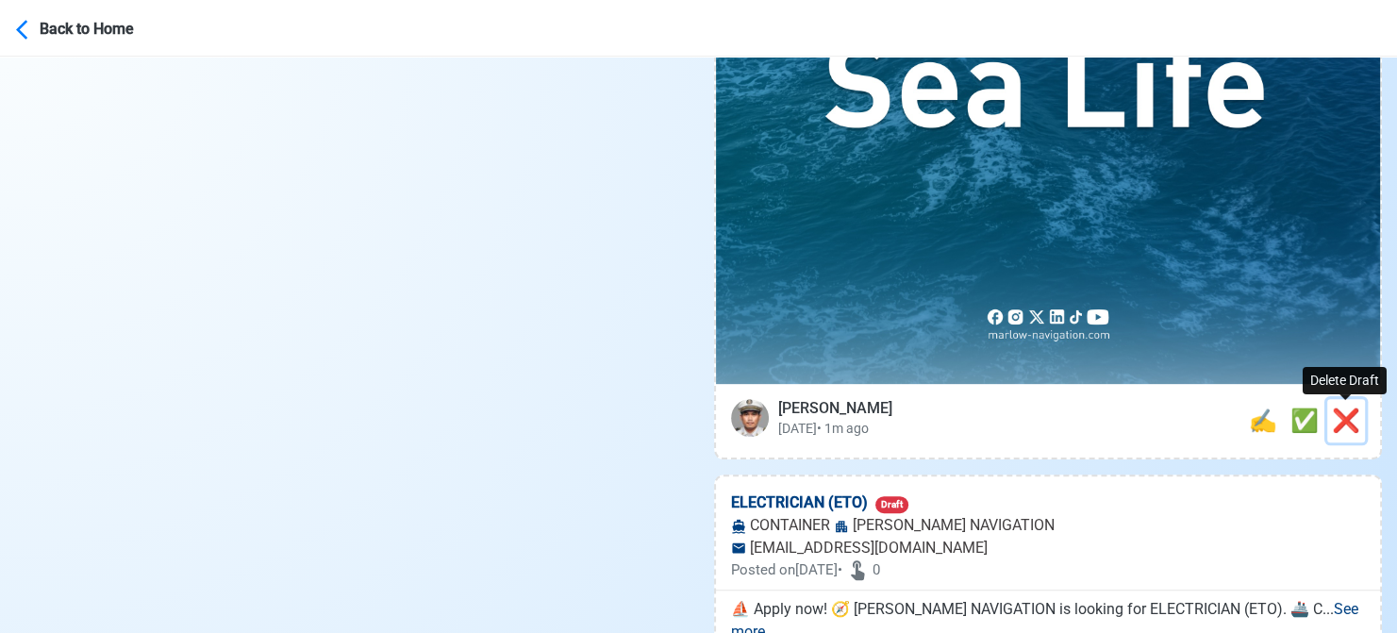
click at [1339, 417] on span "❌" at bounding box center [1346, 420] width 28 height 26
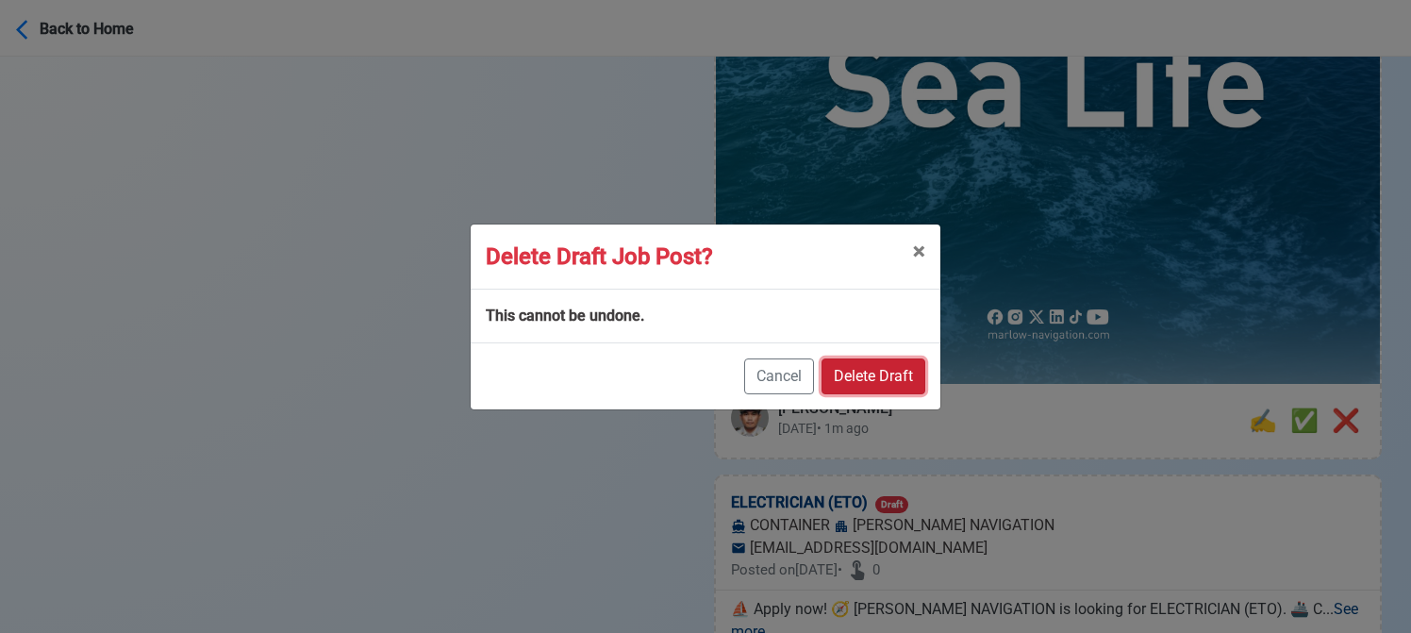
click at [860, 375] on button "Delete Draft" at bounding box center [874, 376] width 104 height 36
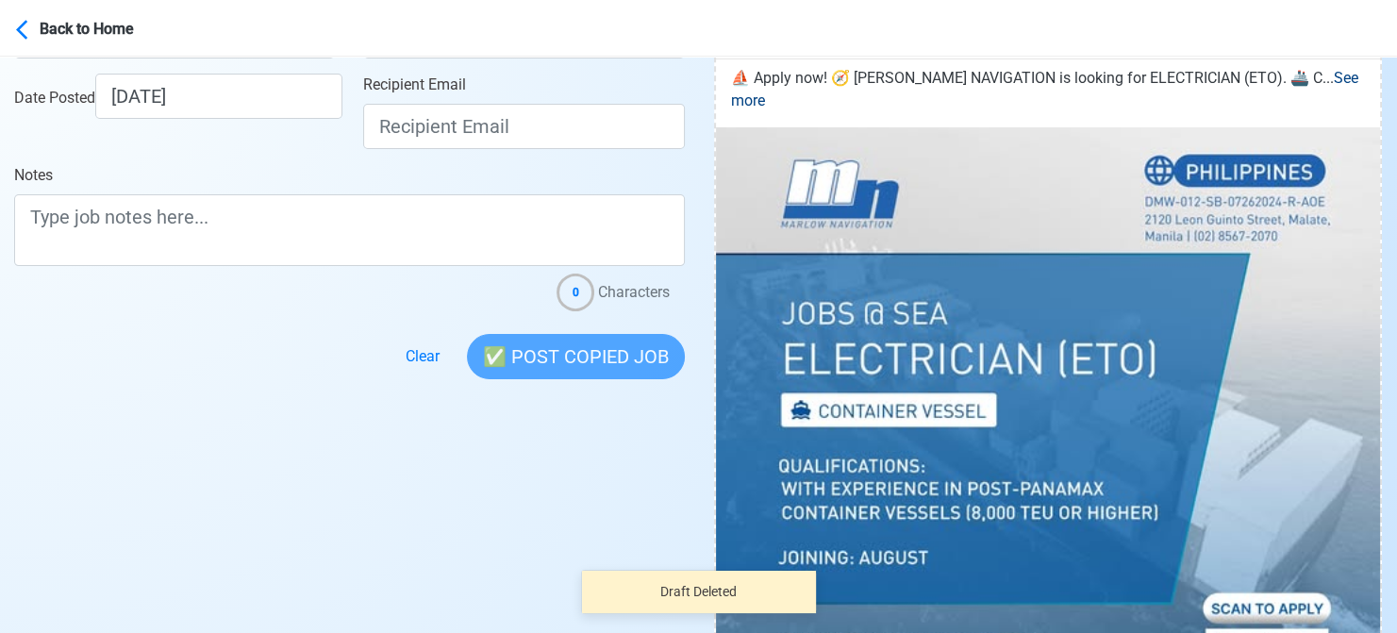
scroll to position [660, 0]
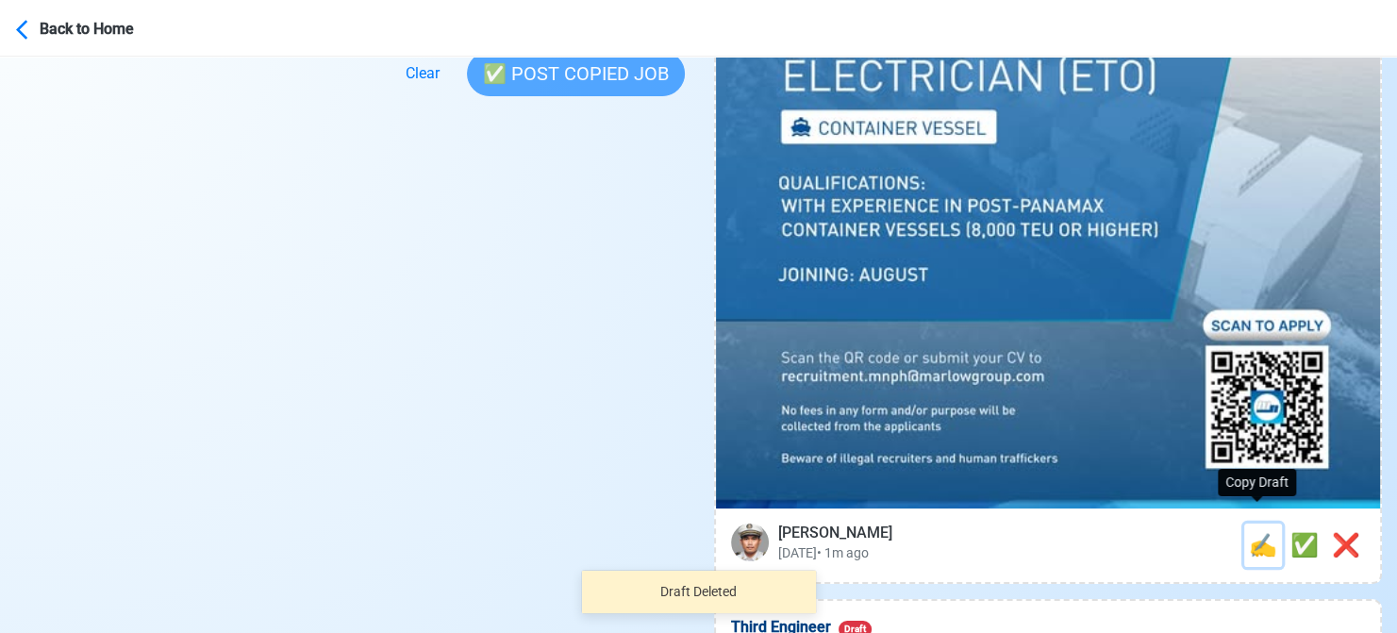
click at [1255, 532] on span "✍️" at bounding box center [1263, 545] width 28 height 26
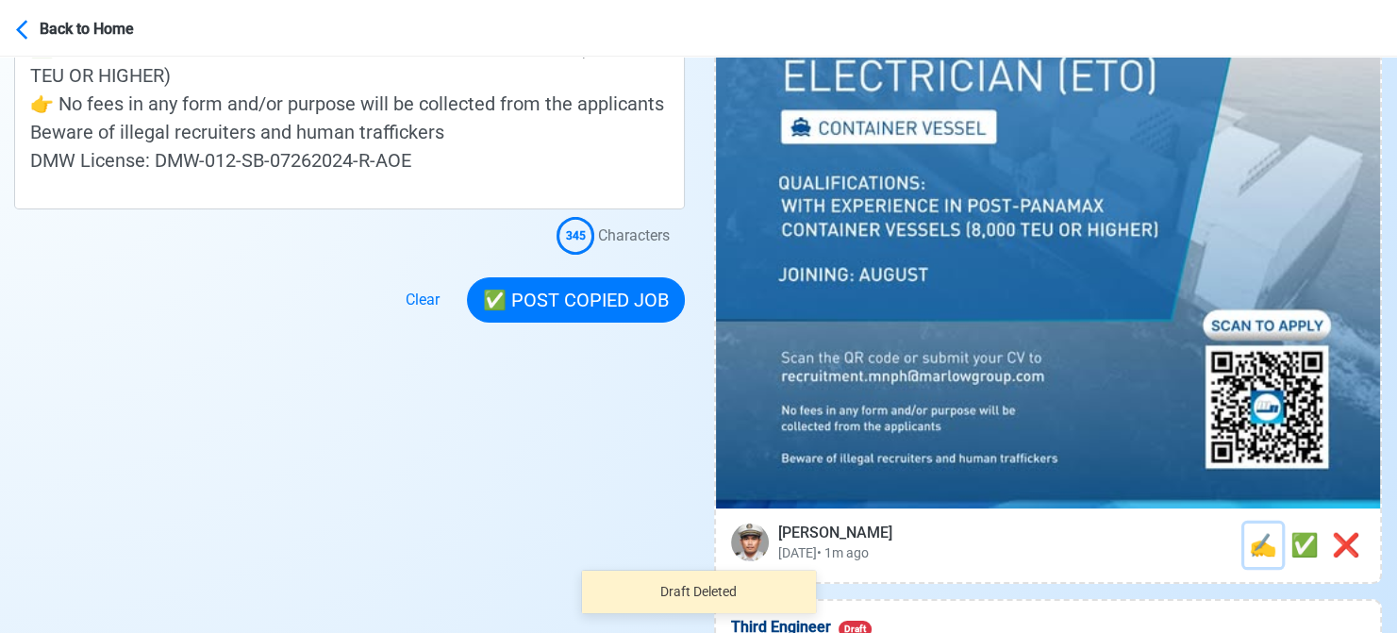
scroll to position [0, 0]
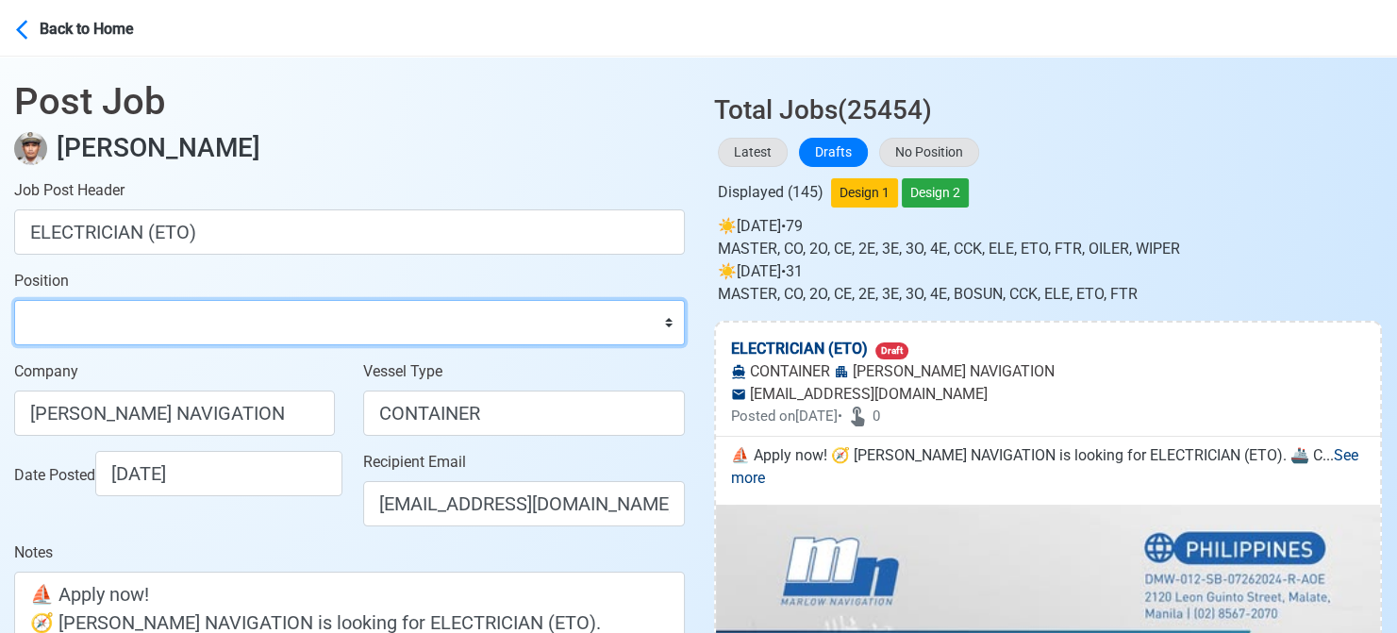
drag, startPoint x: 231, startPoint y: 312, endPoint x: 219, endPoint y: 306, distance: 13.9
click at [230, 312] on select "Master Chief Officer 2nd Officer 3rd Officer Junior Officer Chief Engineer 2nd …" at bounding box center [349, 322] width 671 height 45
click at [14, 300] on select "Master Chief Officer 2nd Officer 3rd Officer Junior Officer Chief Engineer 2nd …" at bounding box center [349, 322] width 671 height 45
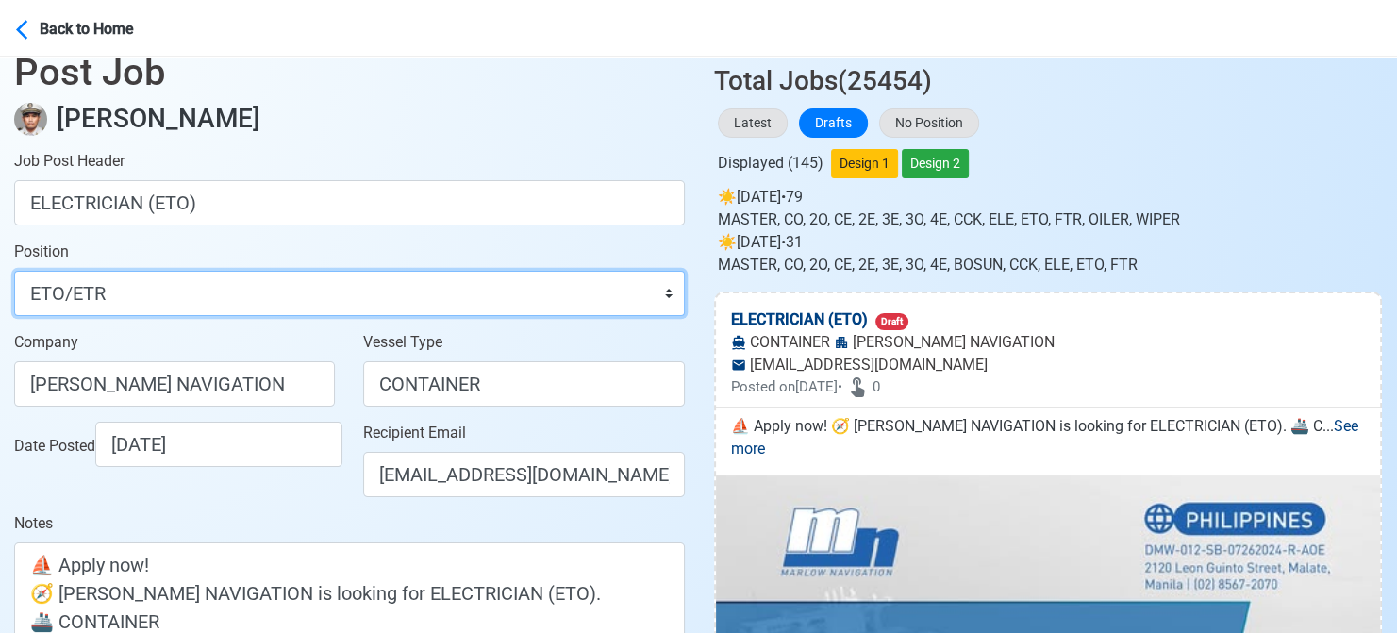
scroll to position [283, 0]
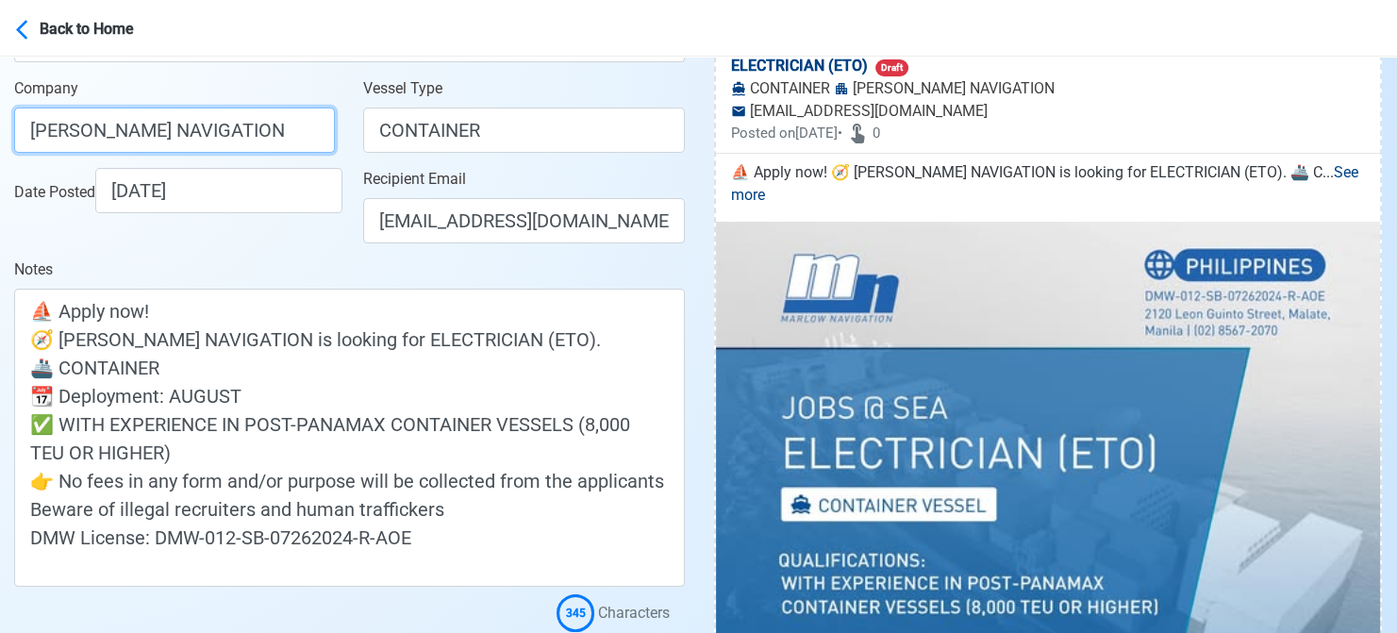
click at [268, 135] on input "MARLOW NAVIGATION" at bounding box center [174, 130] width 321 height 45
drag, startPoint x: 274, startPoint y: 128, endPoint x: -19, endPoint y: 108, distance: 293.1
click at [0, 108] on html "Back to Home Post Job Jeyner Gil Job Post Header ELECTRICIAN (ETO) Position Mas…" at bounding box center [698, 33] width 1397 height 633
paste input "PHILS INC"
click at [308, 213] on div "Date Posted 08/13/2025" at bounding box center [179, 190] width 331 height 45
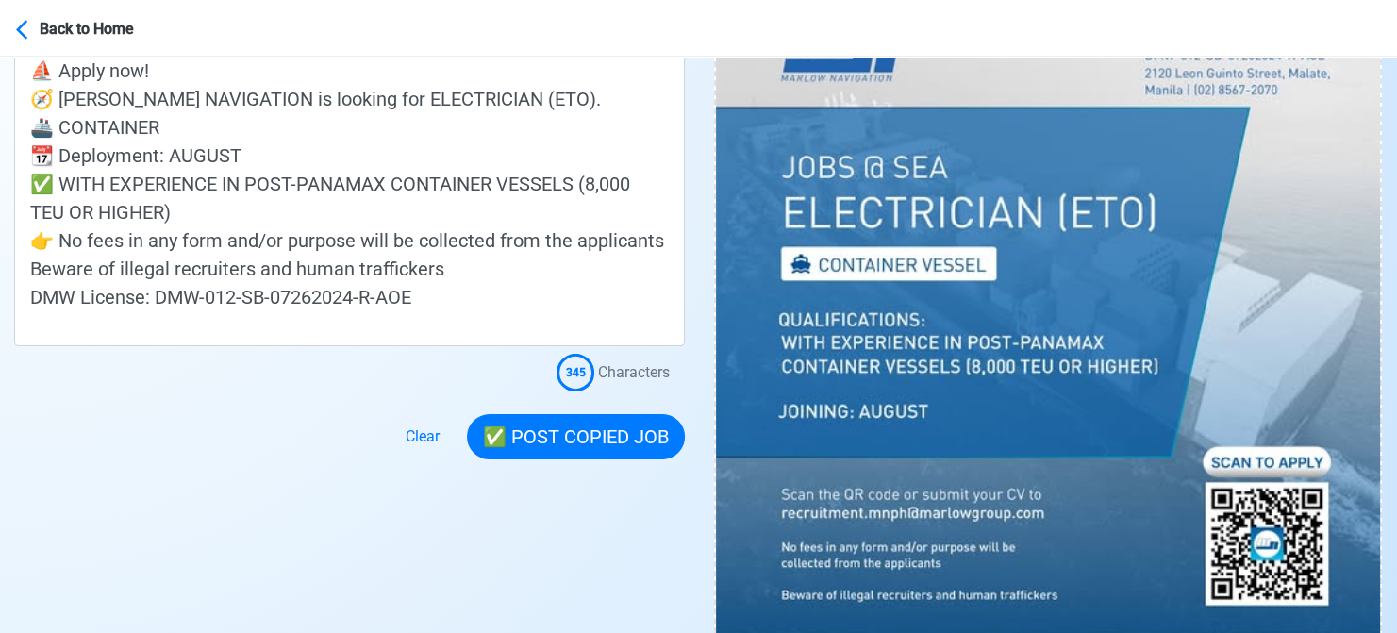
scroll to position [566, 0]
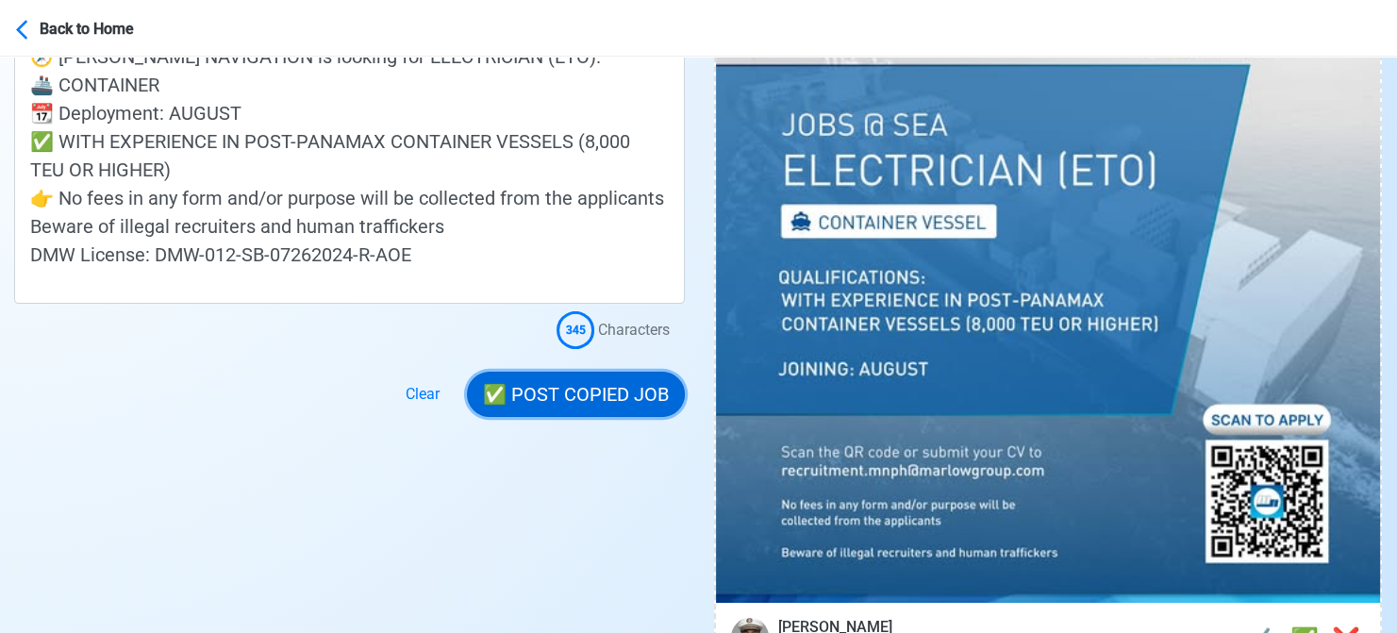
click at [605, 395] on button "✅ POST COPIED JOB" at bounding box center [576, 394] width 218 height 45
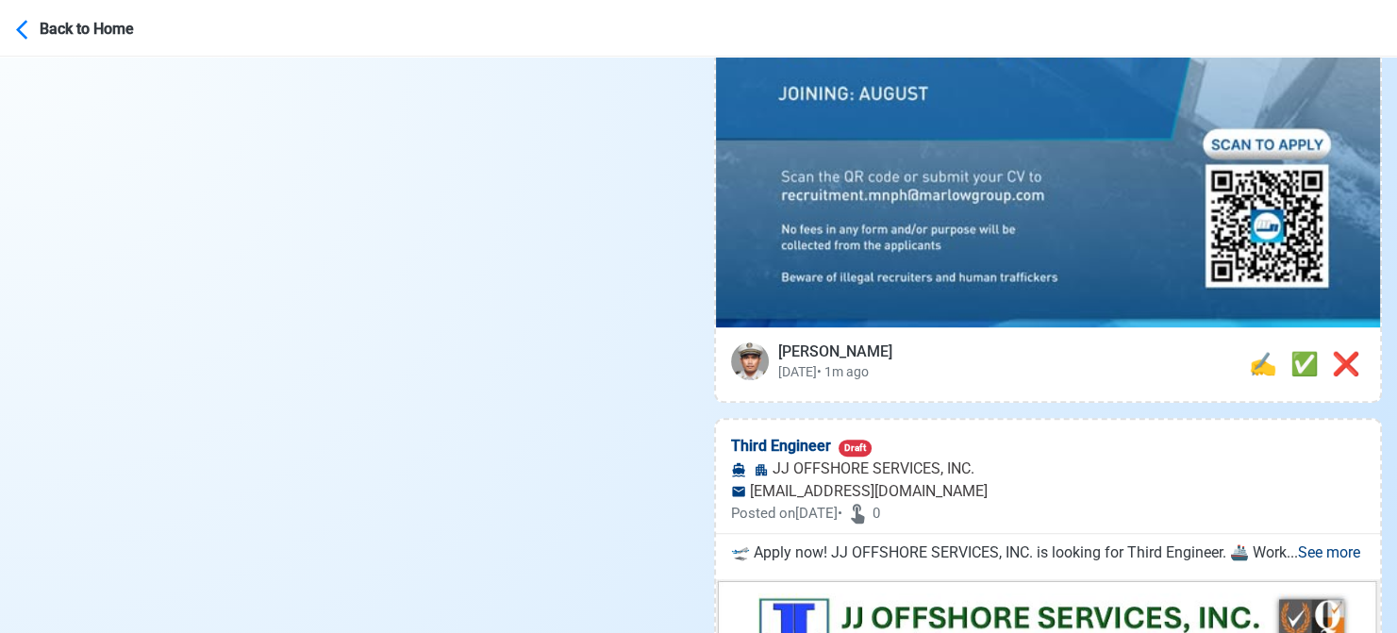
scroll to position [849, 0]
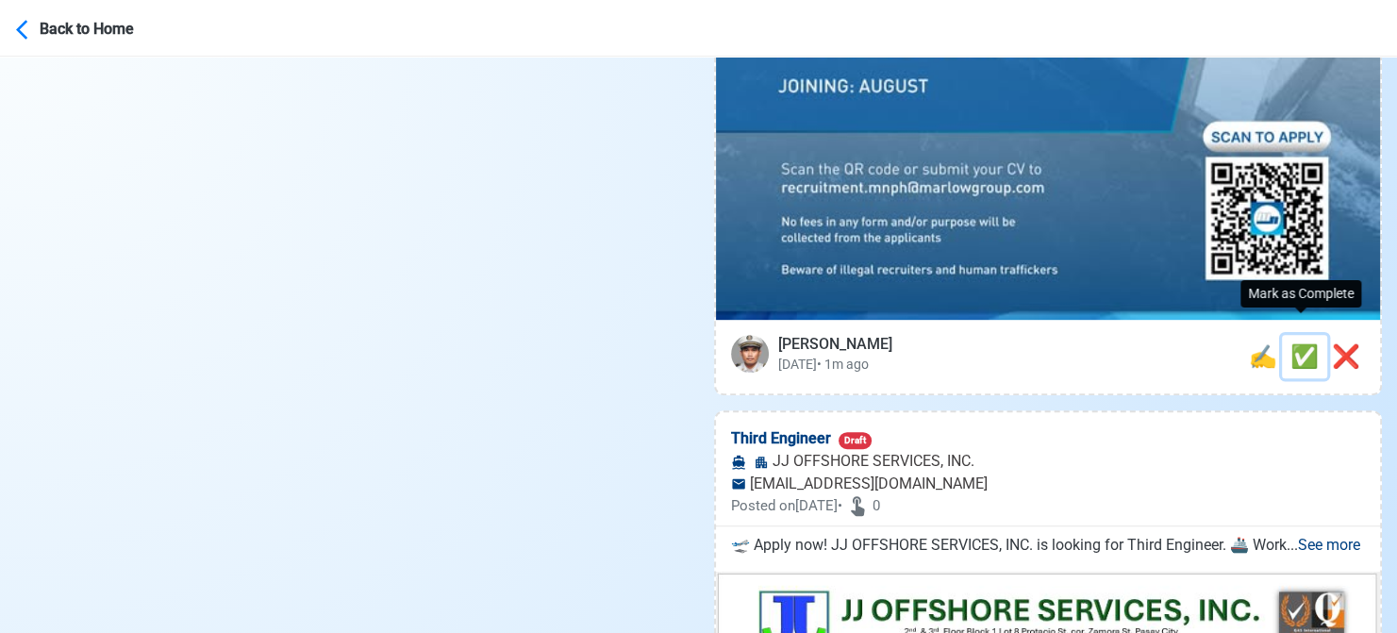
click at [1301, 343] on span "✅" at bounding box center [1304, 356] width 28 height 26
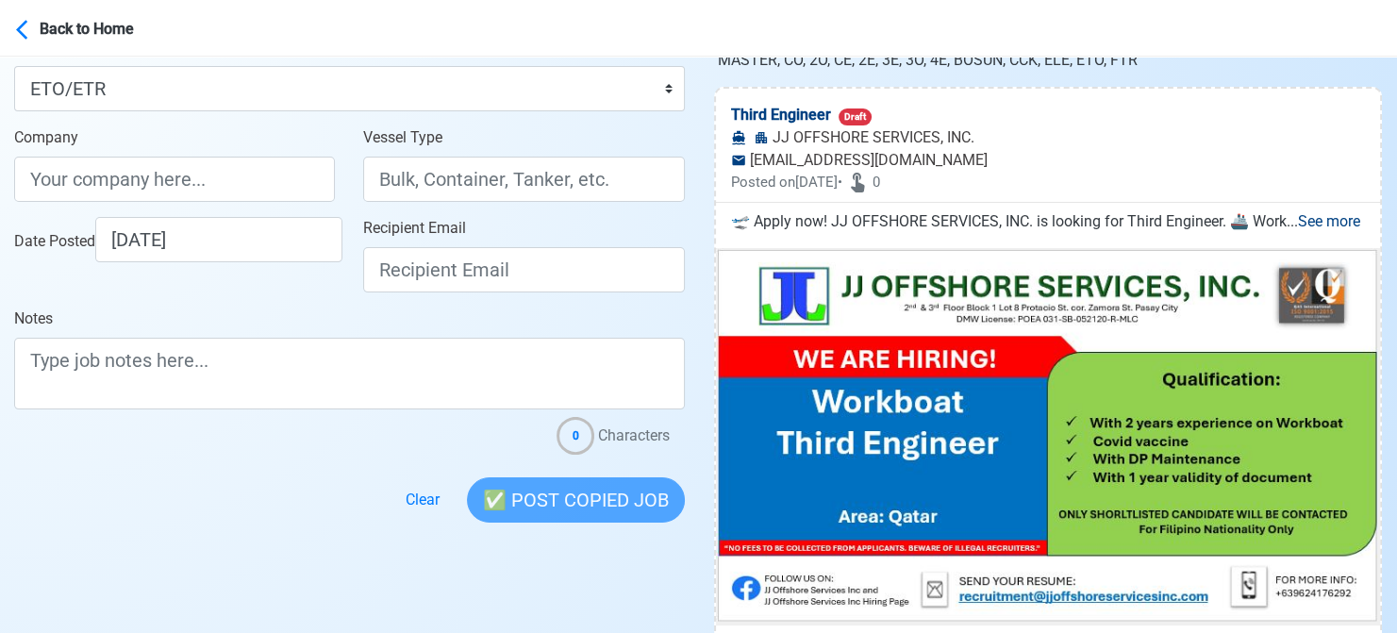
scroll to position [377, 0]
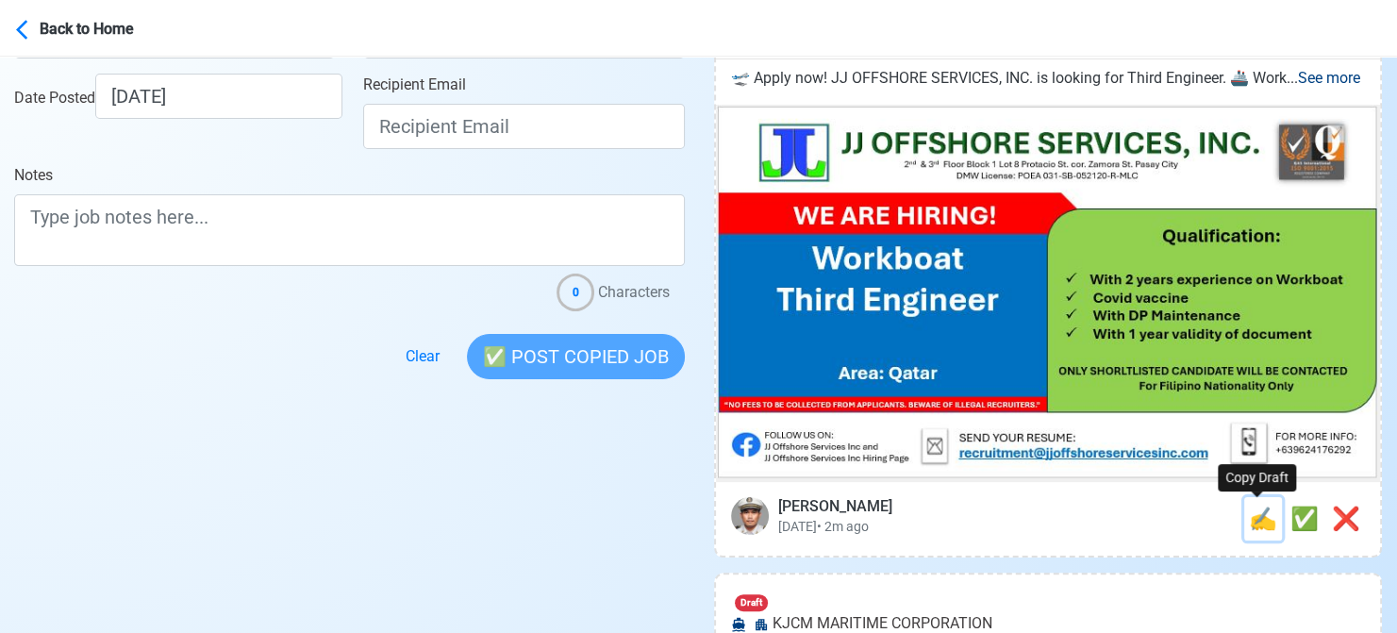
click at [1253, 515] on span "✍️" at bounding box center [1263, 519] width 28 height 26
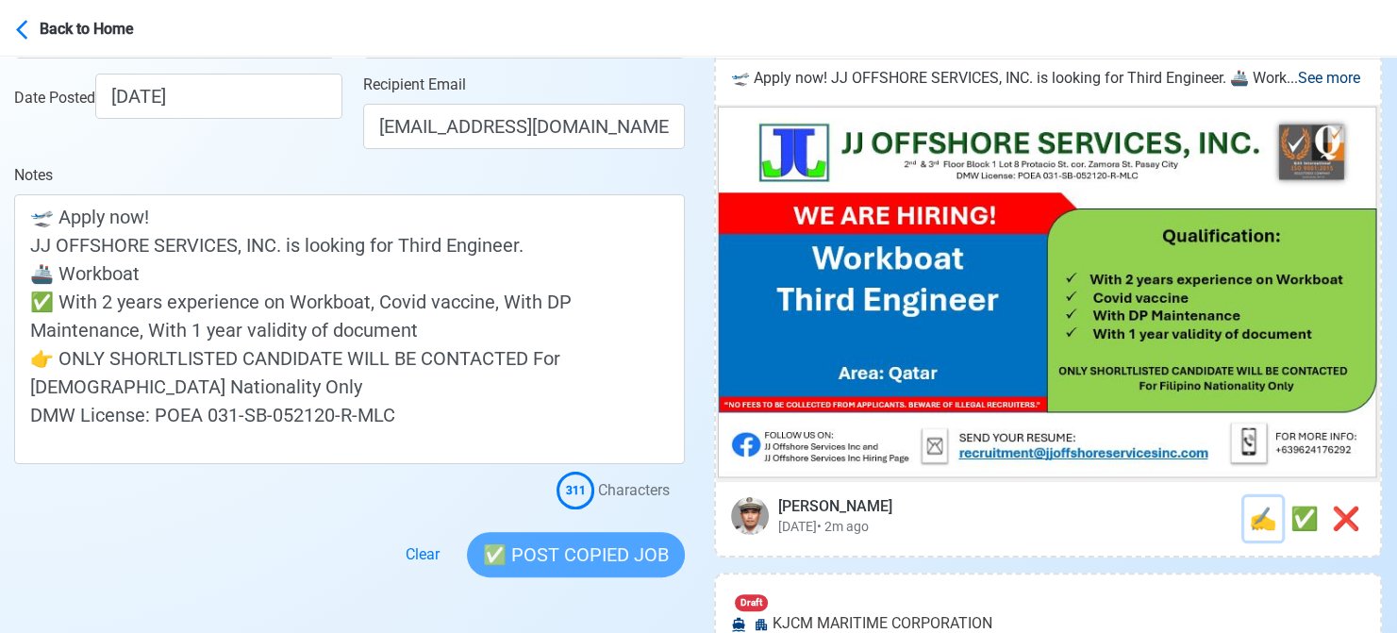
scroll to position [0, 0]
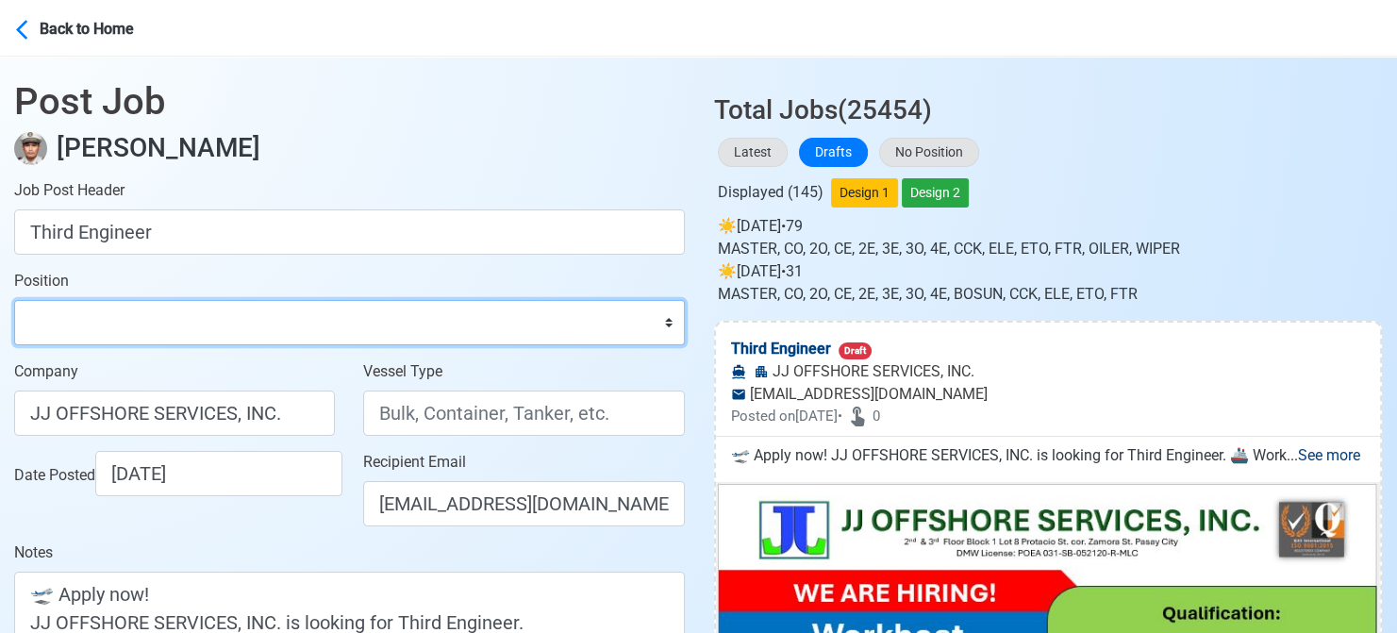
click at [187, 327] on select "Master Chief Officer 2nd Officer 3rd Officer Junior Officer Chief Engineer 2nd …" at bounding box center [349, 322] width 671 height 45
click at [14, 300] on select "Master Chief Officer 2nd Officer 3rd Officer Junior Officer Chief Engineer 2nd …" at bounding box center [349, 322] width 671 height 45
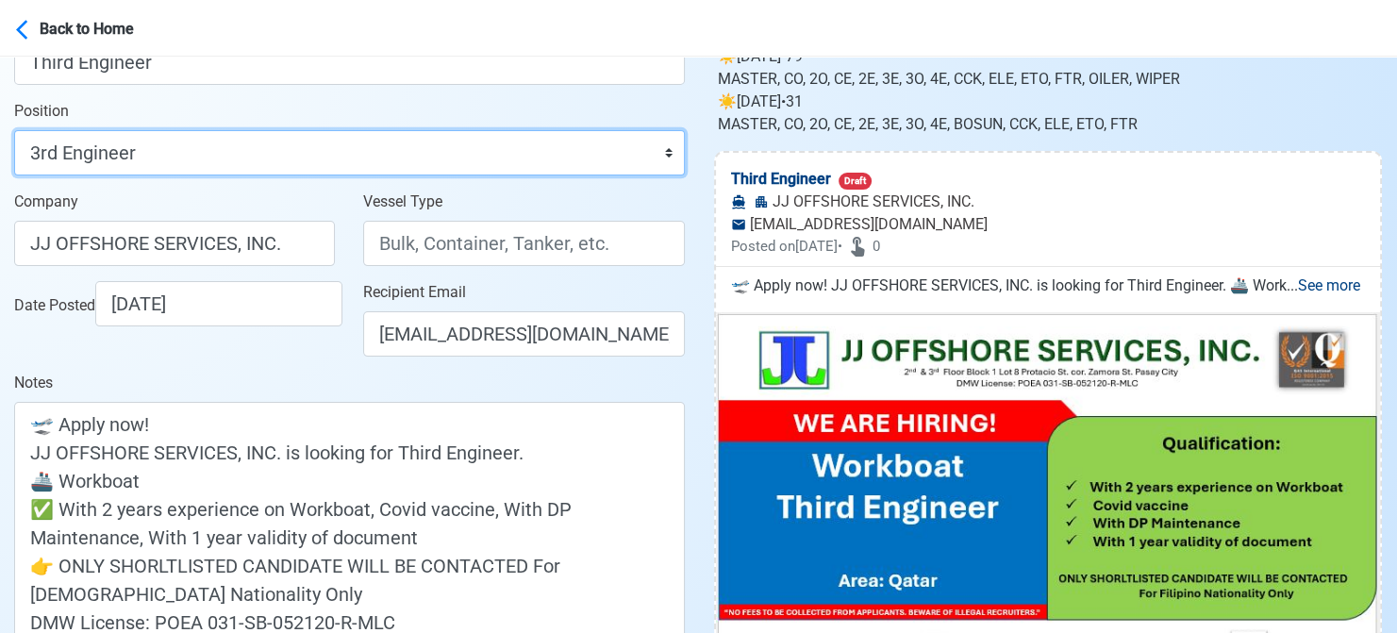
scroll to position [283, 0]
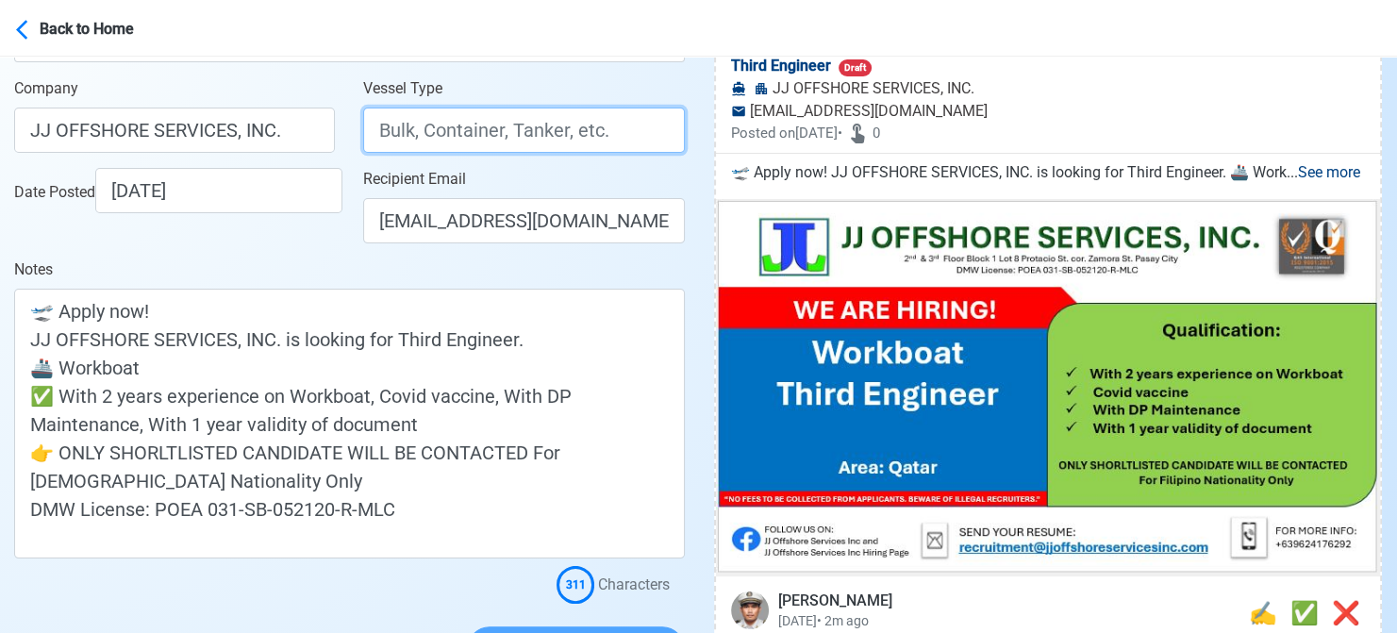
click at [524, 124] on input "Vessel Type" at bounding box center [523, 130] width 321 height 45
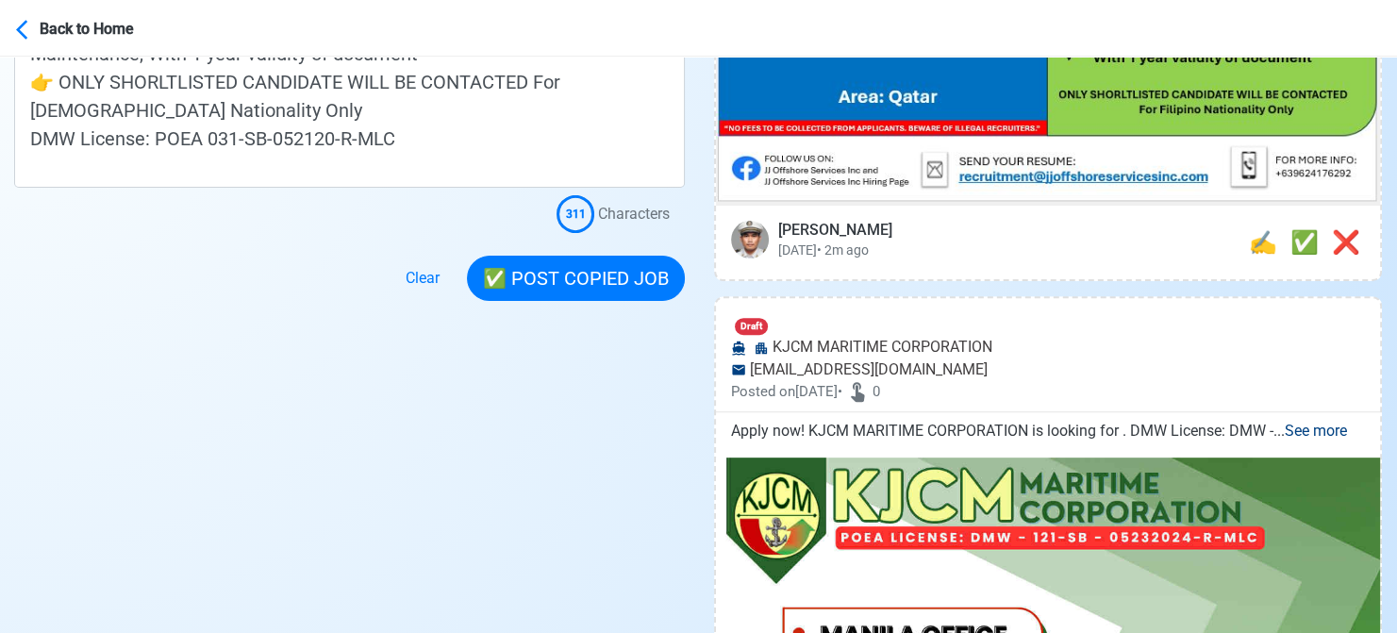
scroll to position [660, 0]
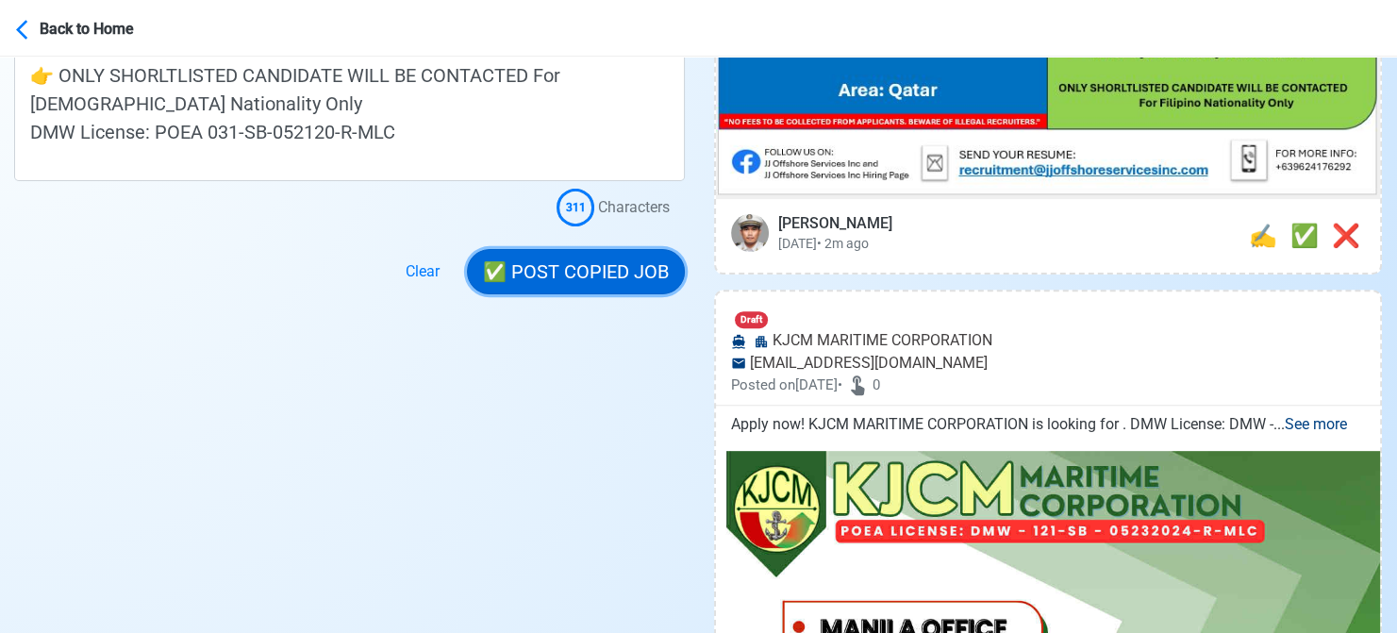
click at [585, 271] on button "✅ POST COPIED JOB" at bounding box center [576, 271] width 218 height 45
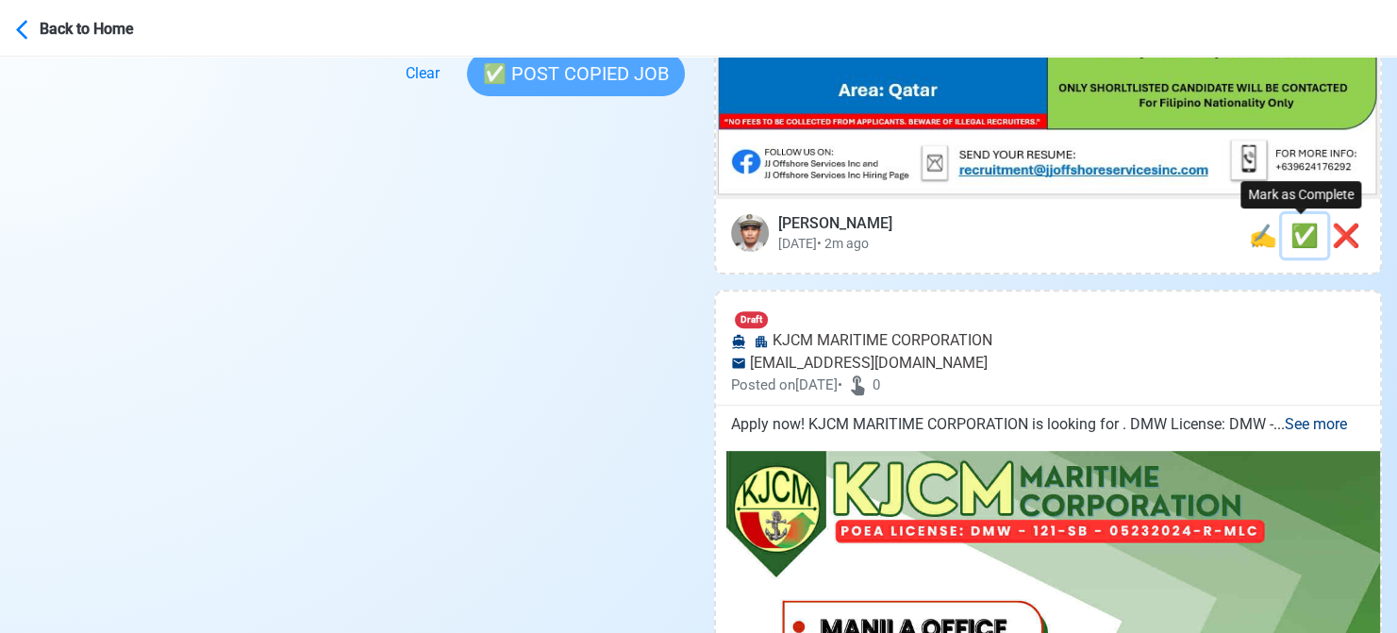
click at [1303, 241] on span "✅" at bounding box center [1304, 236] width 28 height 26
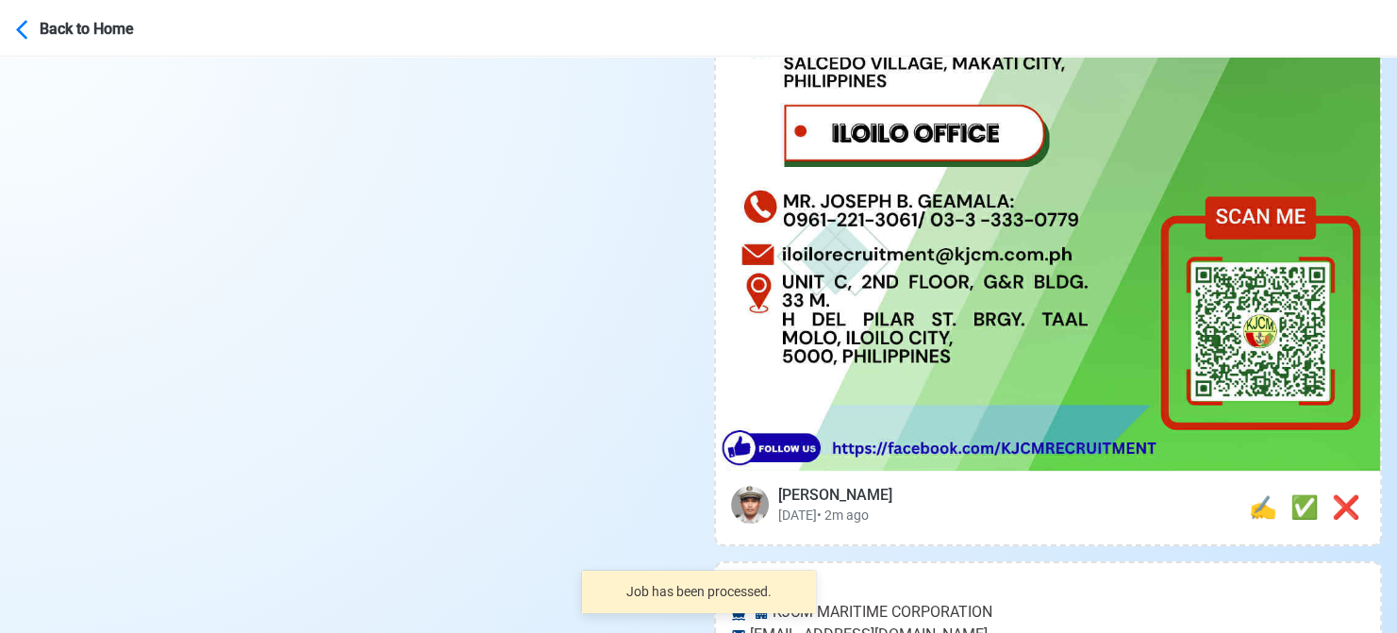
scroll to position [849, 0]
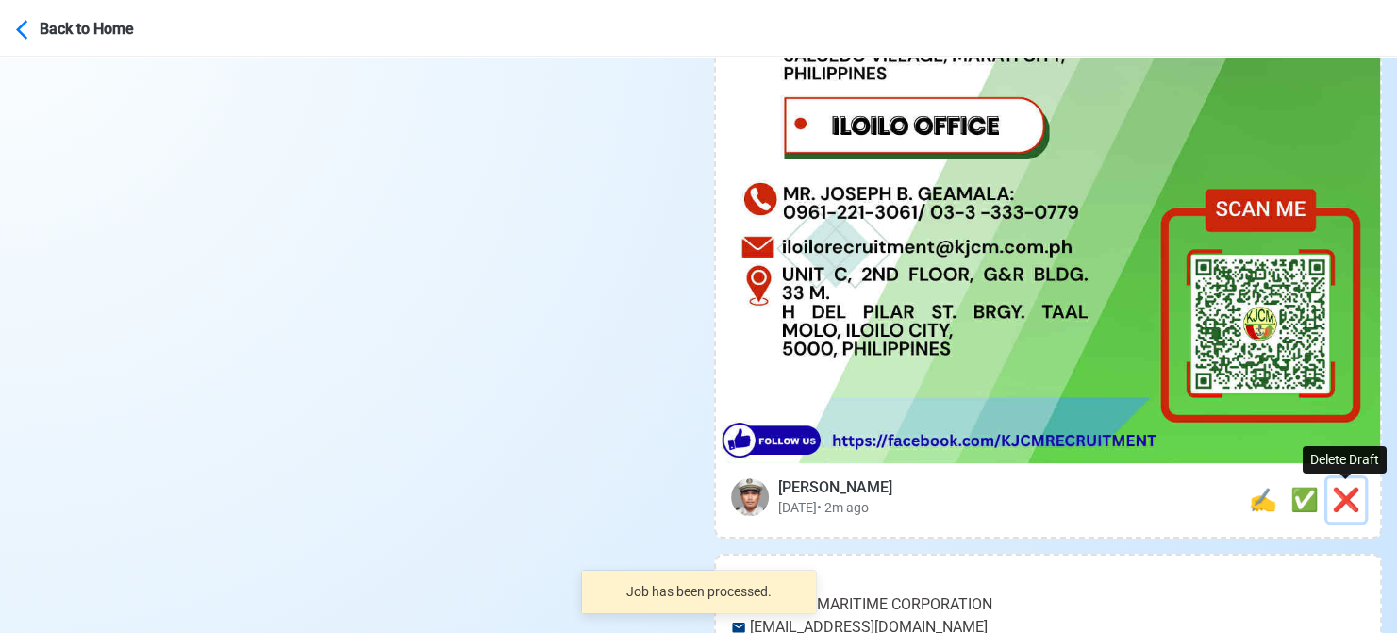
click at [1350, 491] on span "❌" at bounding box center [1346, 500] width 28 height 26
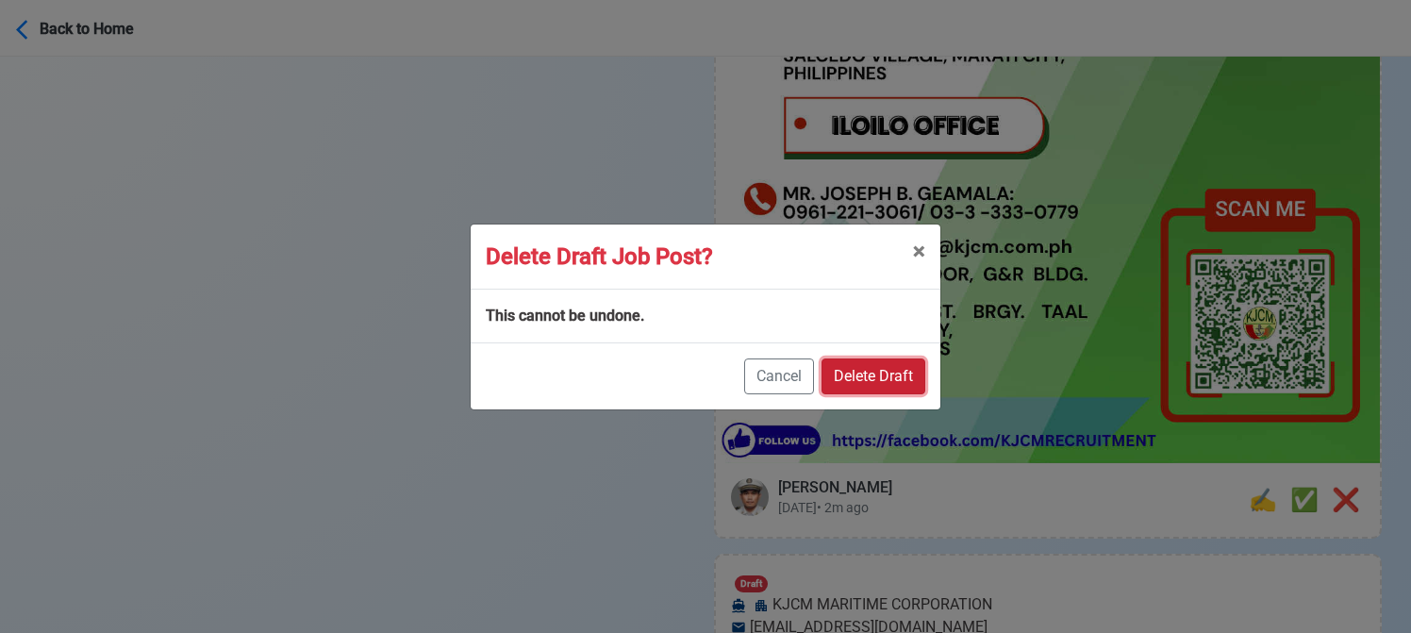
click at [886, 377] on button "Delete Draft" at bounding box center [874, 376] width 104 height 36
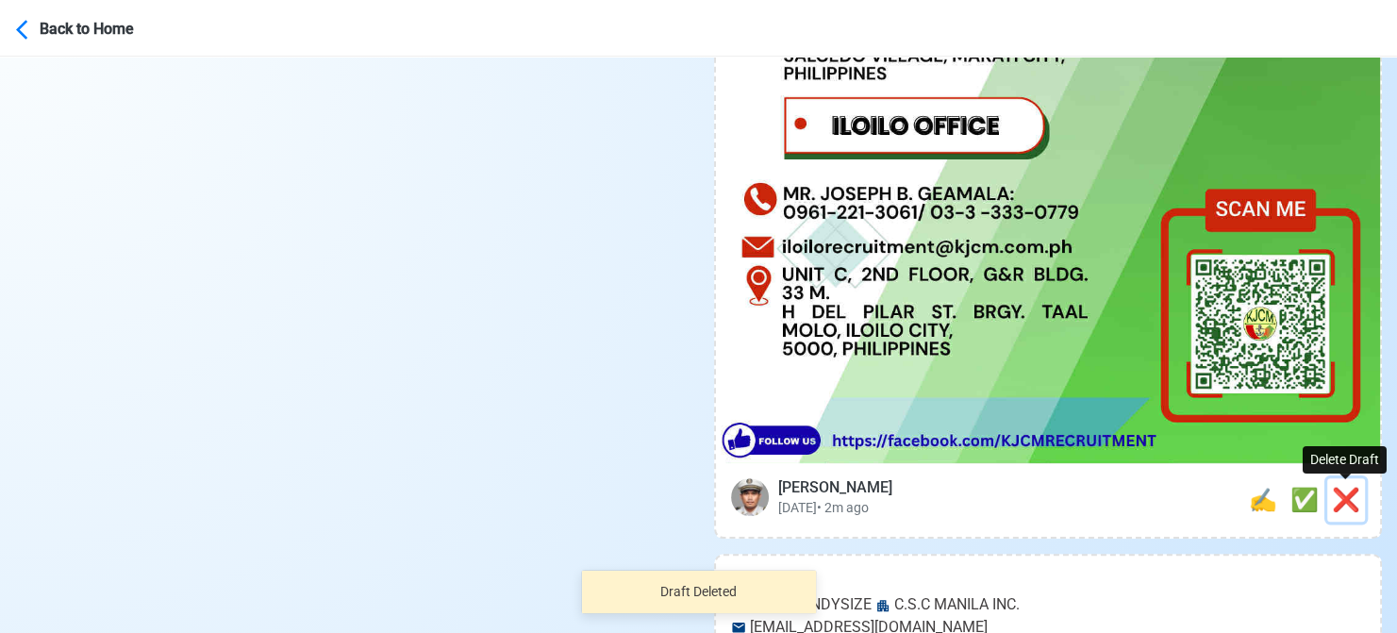
click at [1339, 493] on span "❌" at bounding box center [1346, 500] width 28 height 26
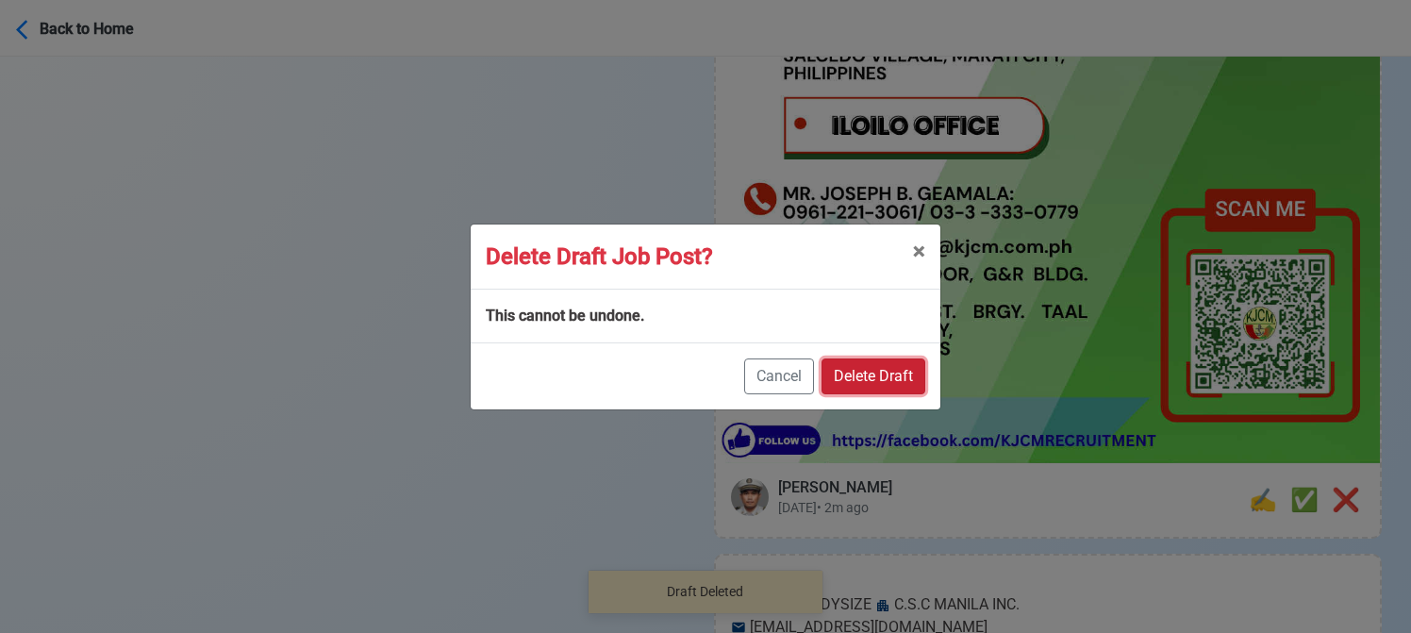
click at [881, 370] on button "Delete Draft" at bounding box center [874, 376] width 104 height 36
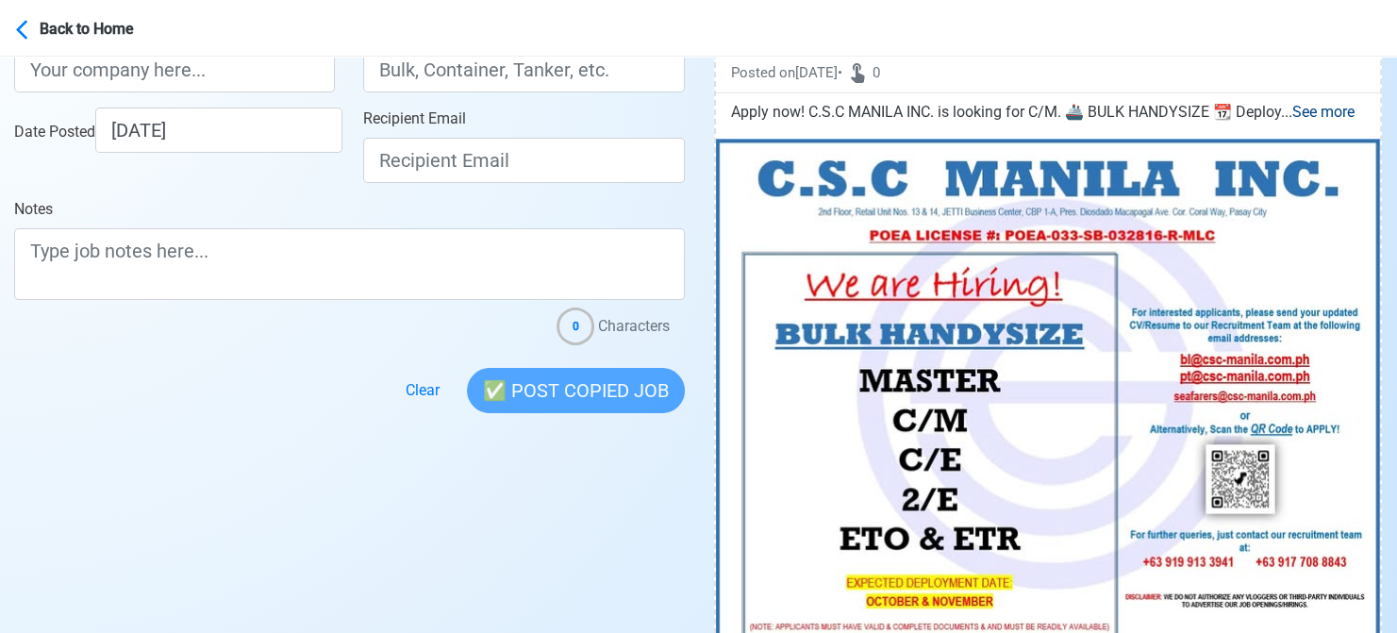
scroll to position [472, 0]
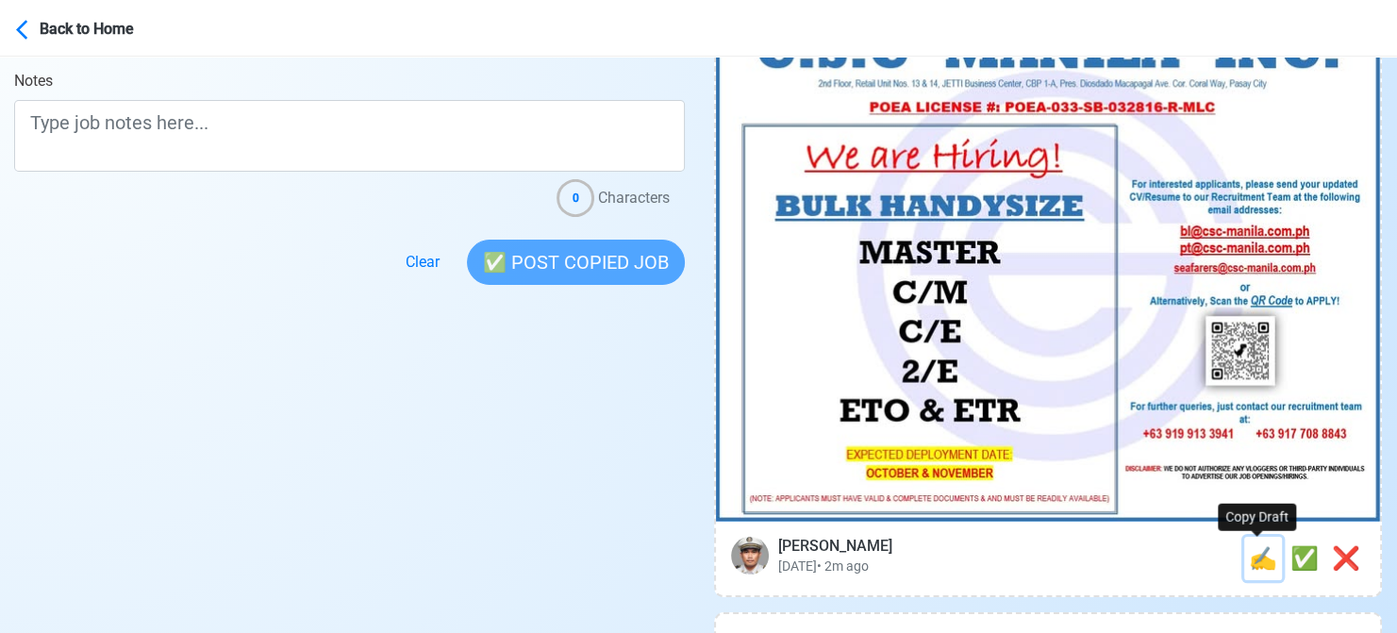
click at [1253, 559] on span "✍️" at bounding box center [1263, 558] width 28 height 26
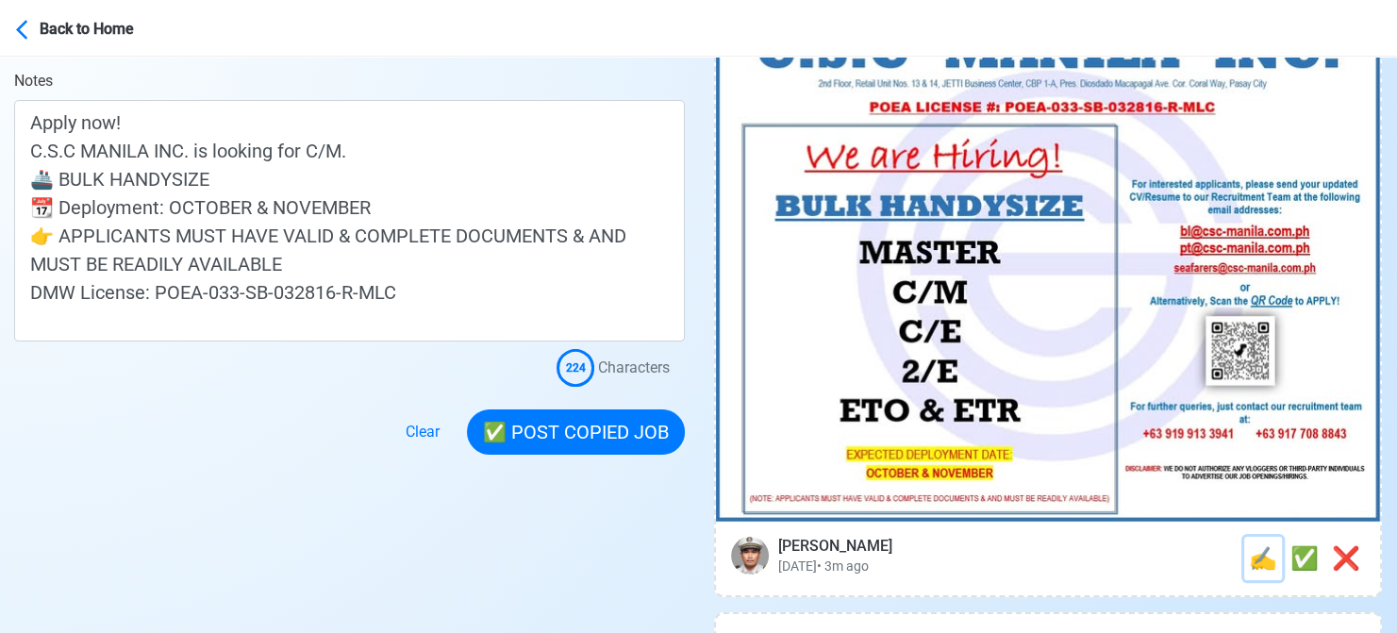
scroll to position [0, 0]
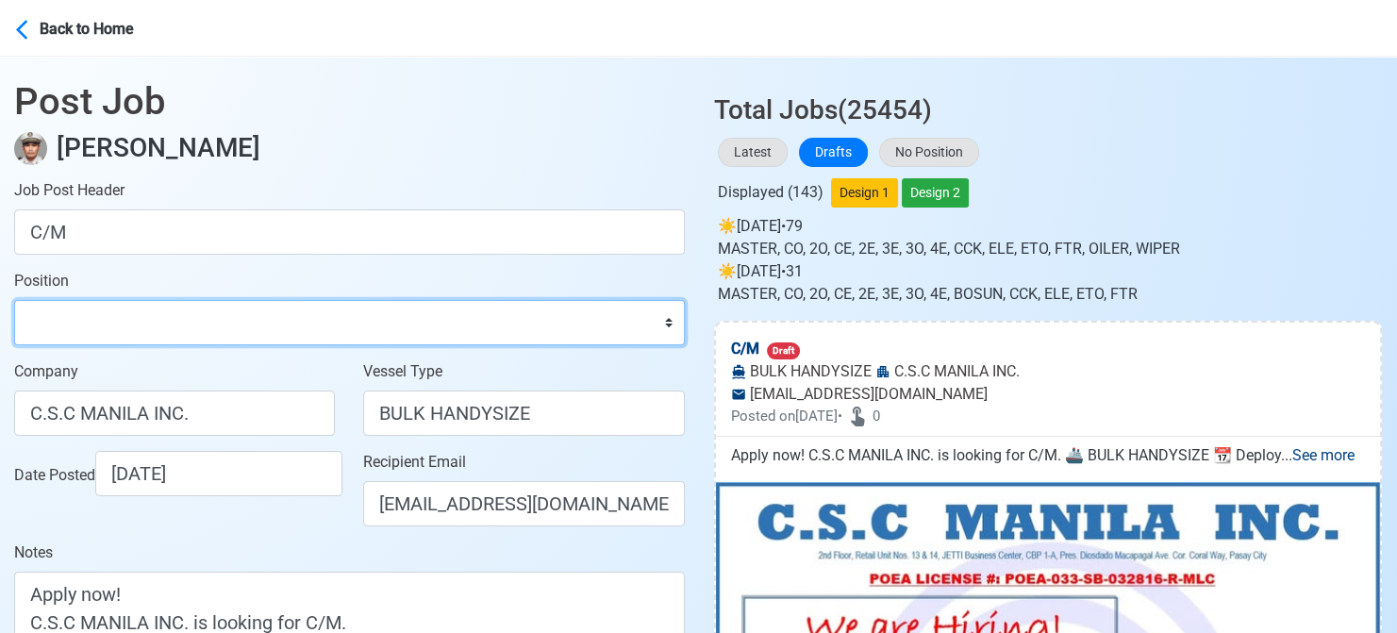
click at [151, 316] on select "Master Chief Officer 2nd Officer 3rd Officer Junior Officer Chief Engineer 2nd …" at bounding box center [349, 322] width 671 height 45
click at [14, 300] on select "Master Chief Officer 2nd Officer 3rd Officer Junior Officer Chief Engineer 2nd …" at bounding box center [349, 322] width 671 height 45
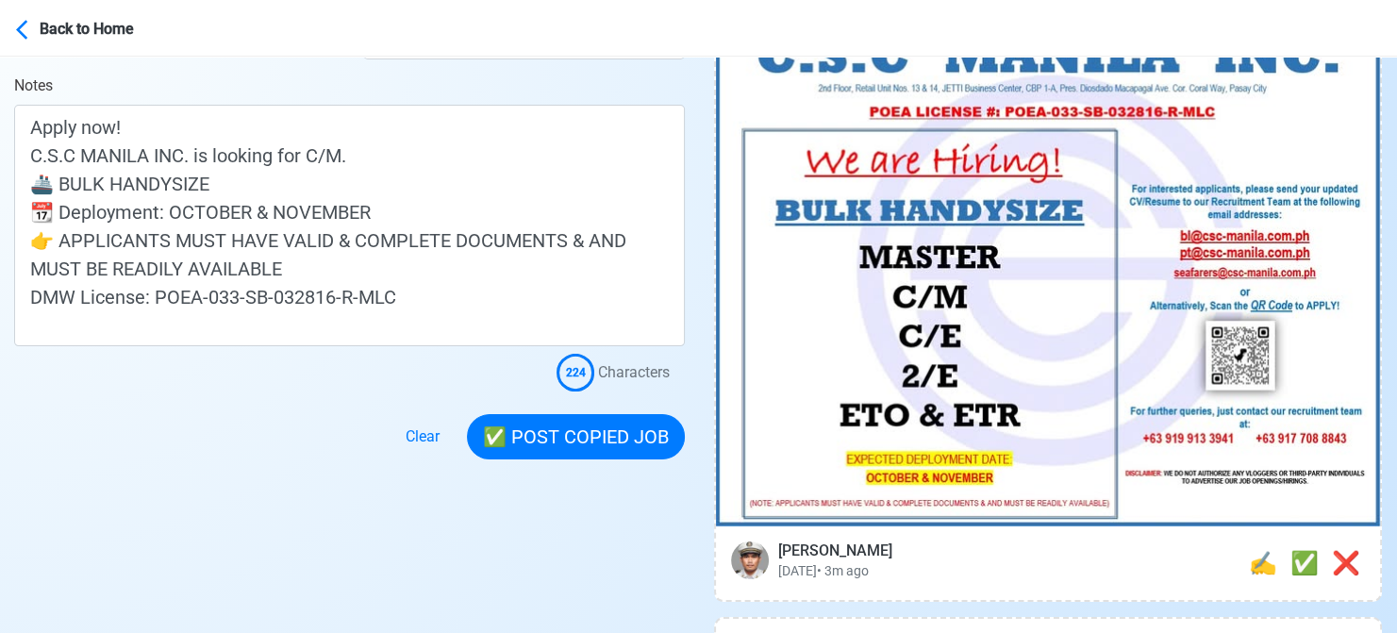
scroll to position [472, 0]
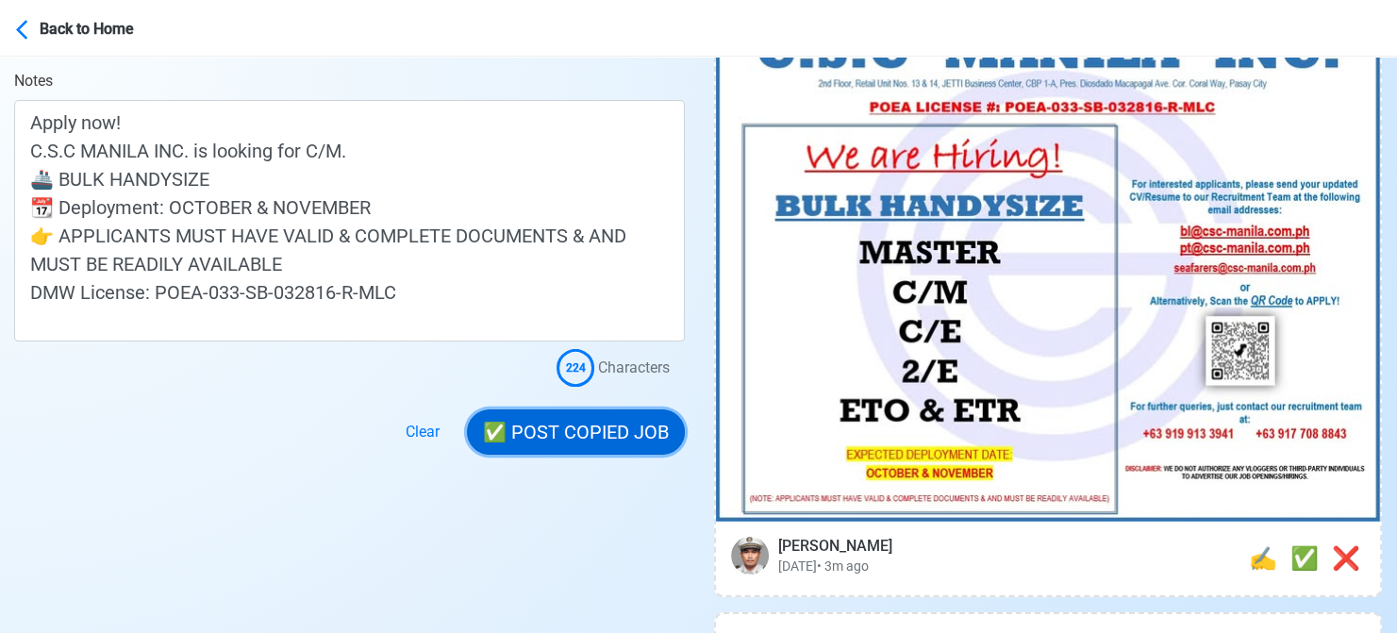
click at [532, 427] on button "✅ POST COPIED JOB" at bounding box center [576, 431] width 218 height 45
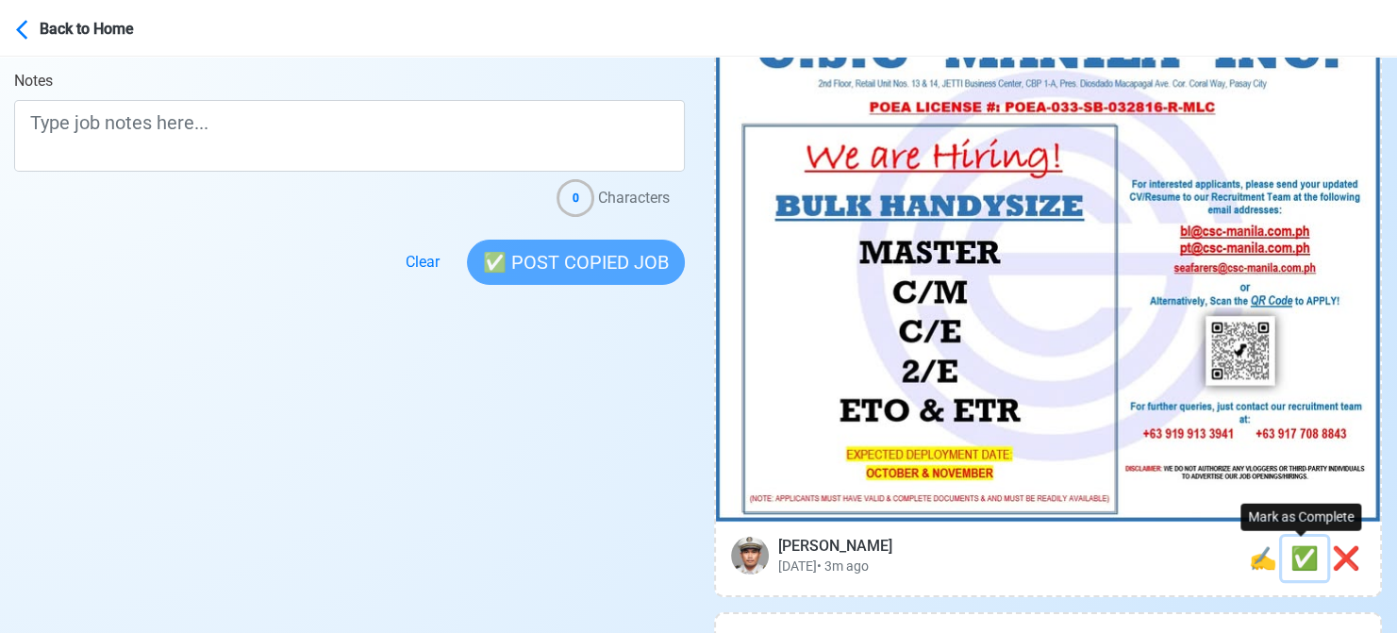
click at [1296, 550] on span "✅" at bounding box center [1304, 558] width 28 height 26
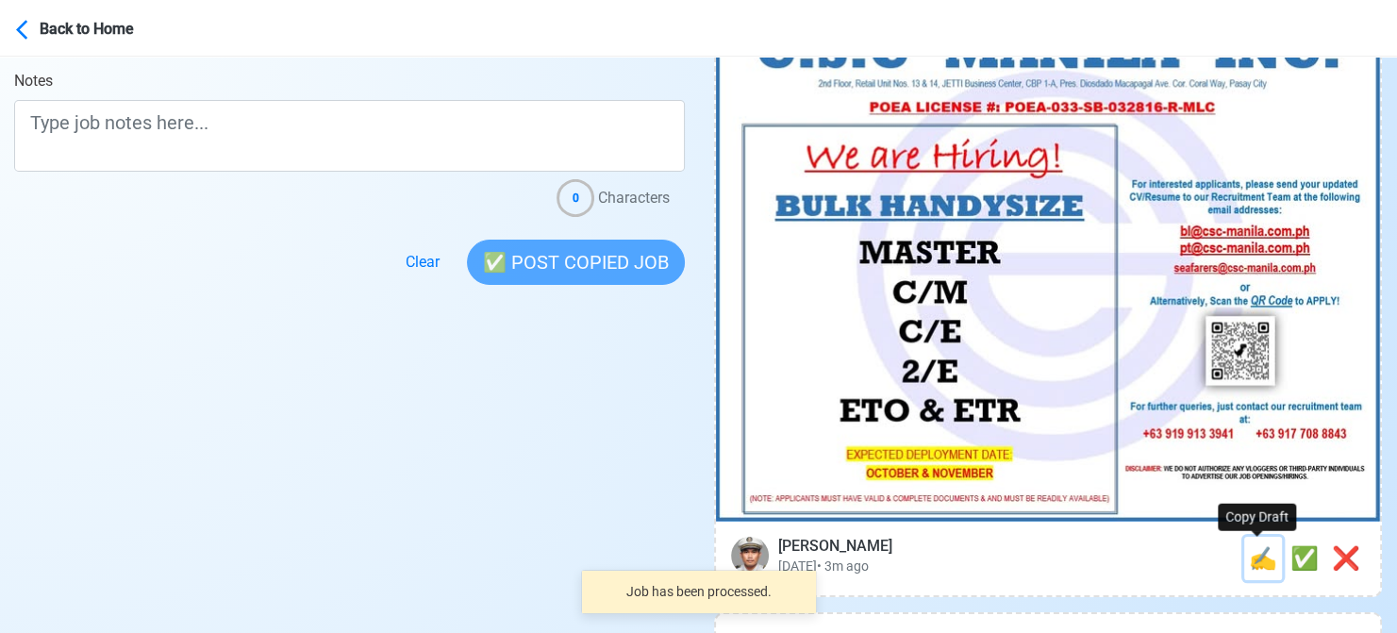
click at [1264, 552] on span "✍️" at bounding box center [1263, 558] width 28 height 26
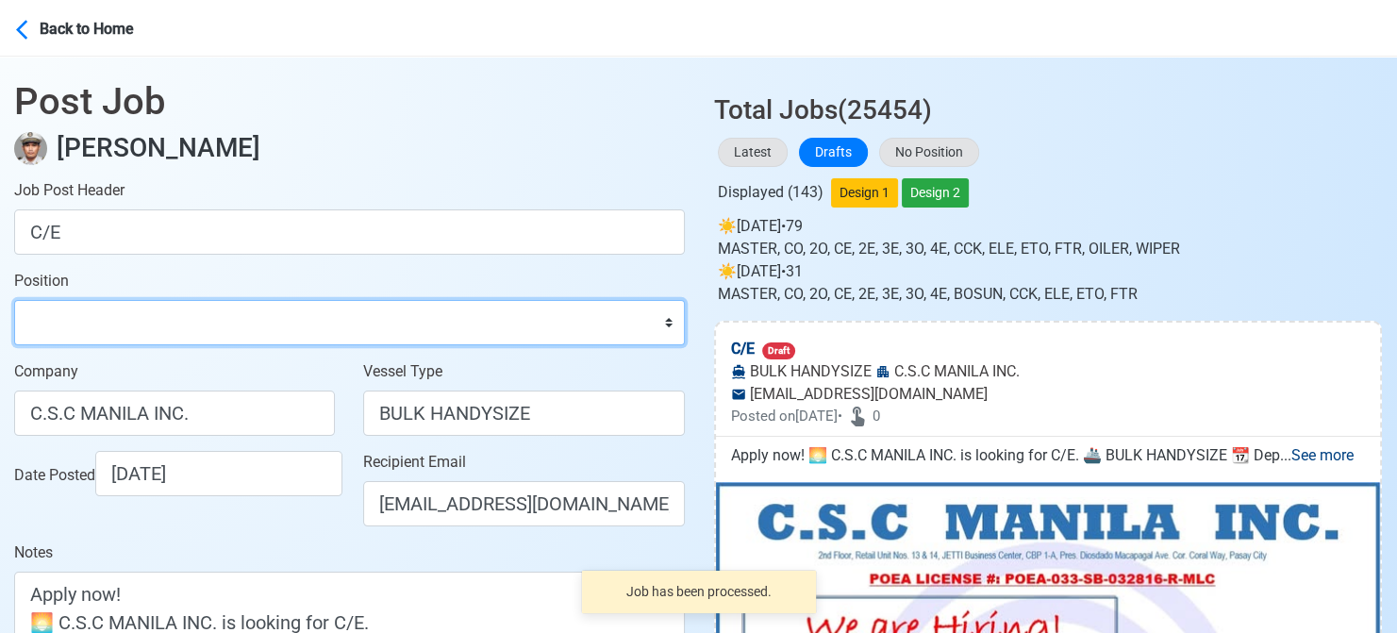
click at [111, 324] on select "Master Chief Officer 2nd Officer 3rd Officer Junior Officer Chief Engineer 2nd …" at bounding box center [349, 322] width 671 height 45
click at [14, 300] on select "Master Chief Officer 2nd Officer 3rd Officer Junior Officer Chief Engineer 2nd …" at bounding box center [349, 322] width 671 height 45
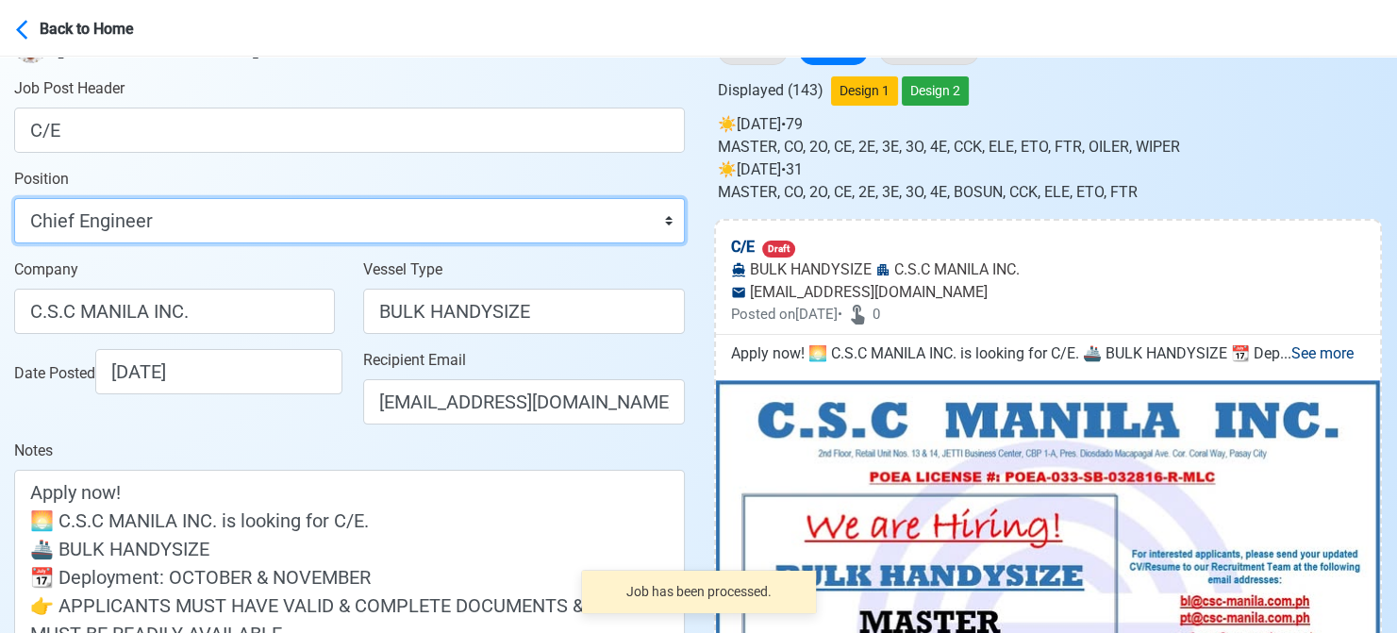
scroll to position [377, 0]
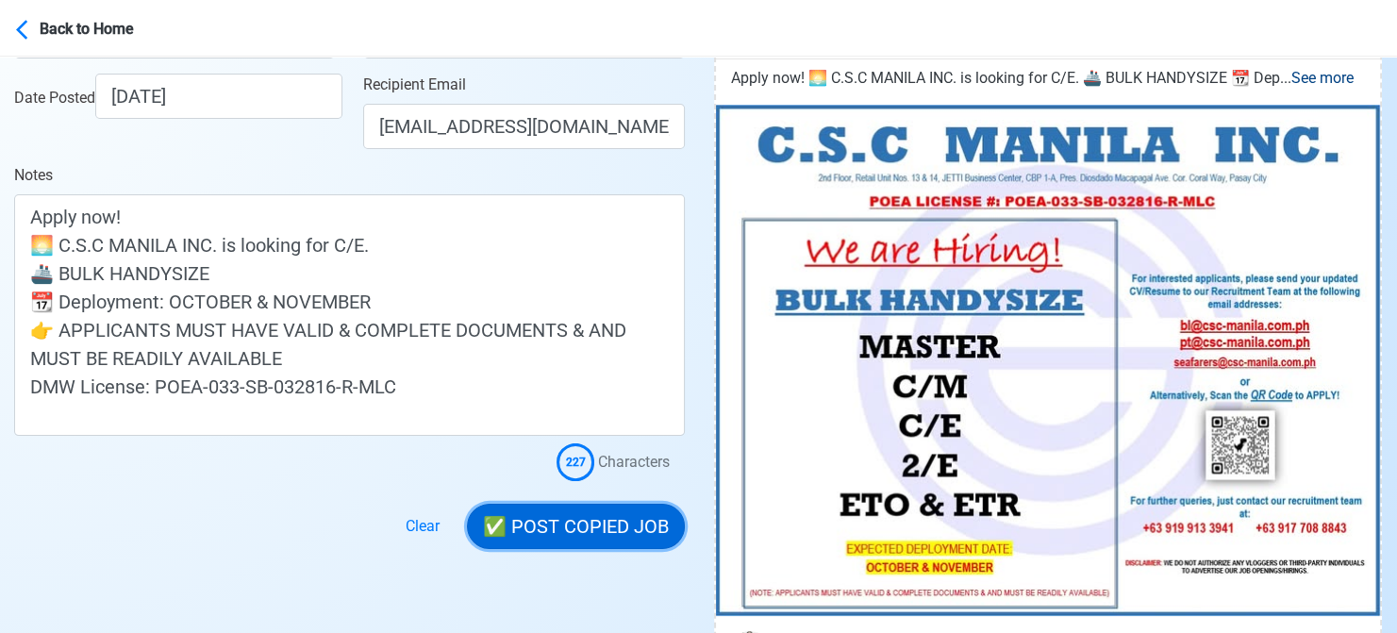
click at [634, 524] on button "✅ POST COPIED JOB" at bounding box center [576, 526] width 218 height 45
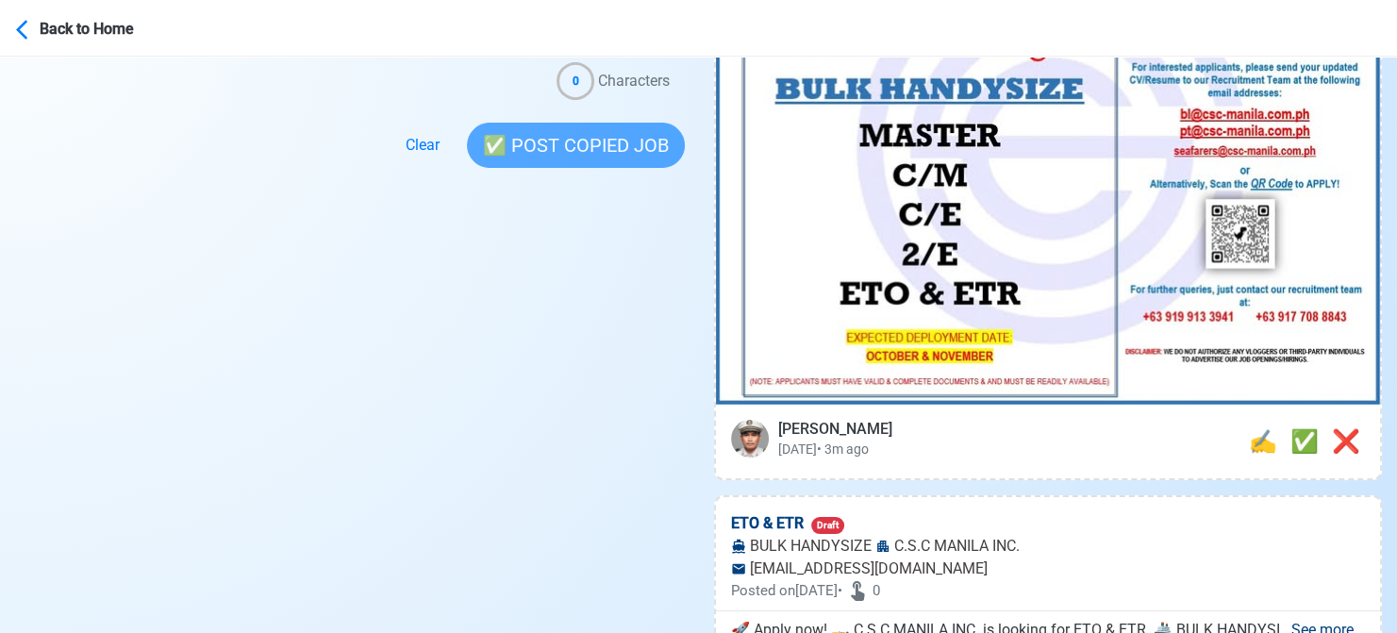
scroll to position [660, 0]
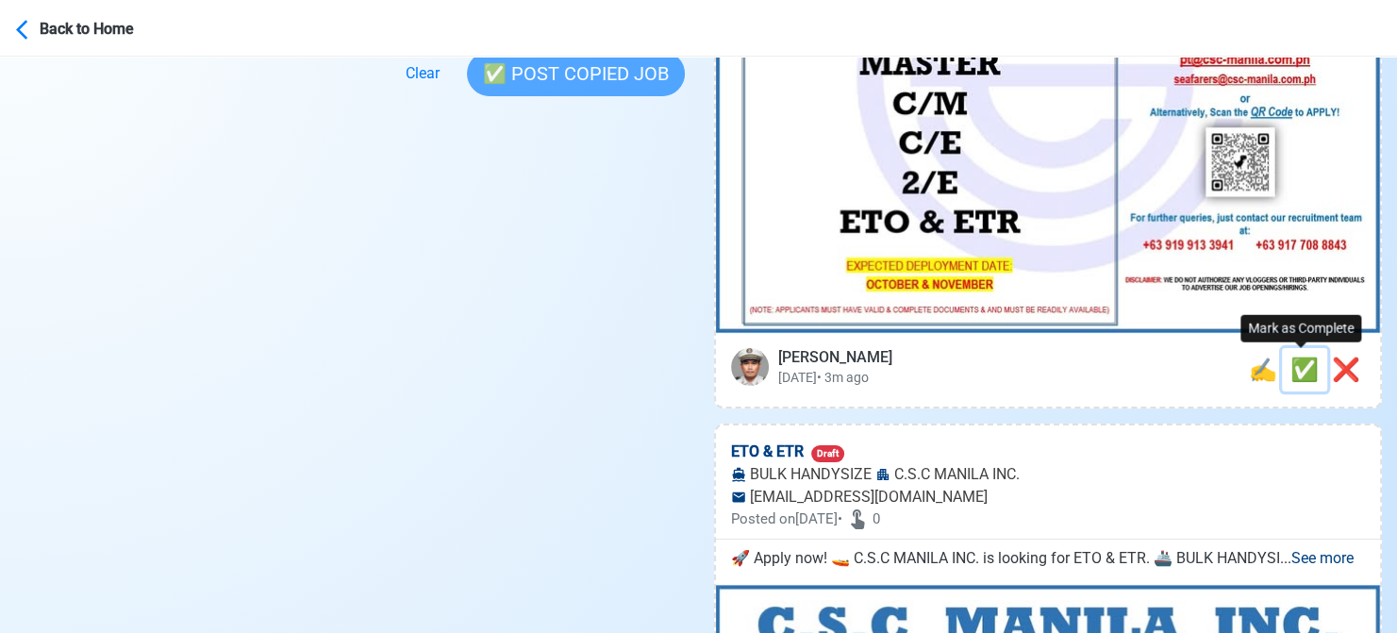
click at [1295, 361] on span "✅" at bounding box center [1304, 370] width 28 height 26
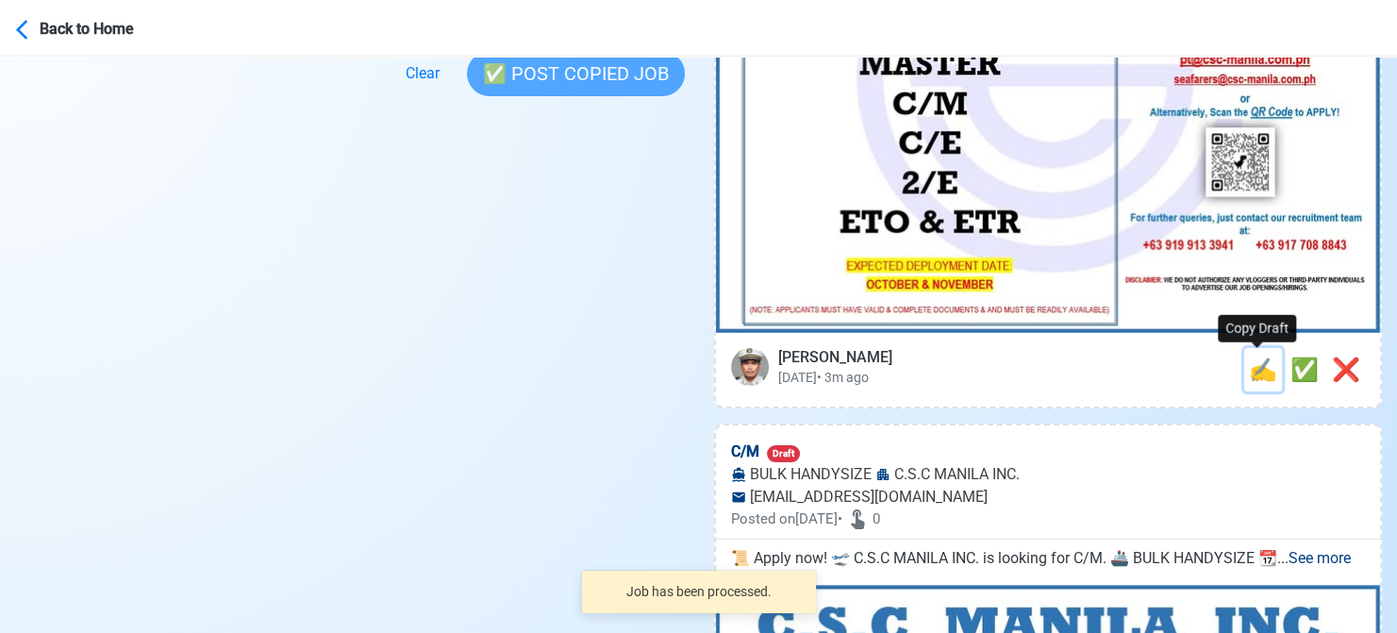
click at [1265, 366] on span "✍️" at bounding box center [1263, 370] width 28 height 26
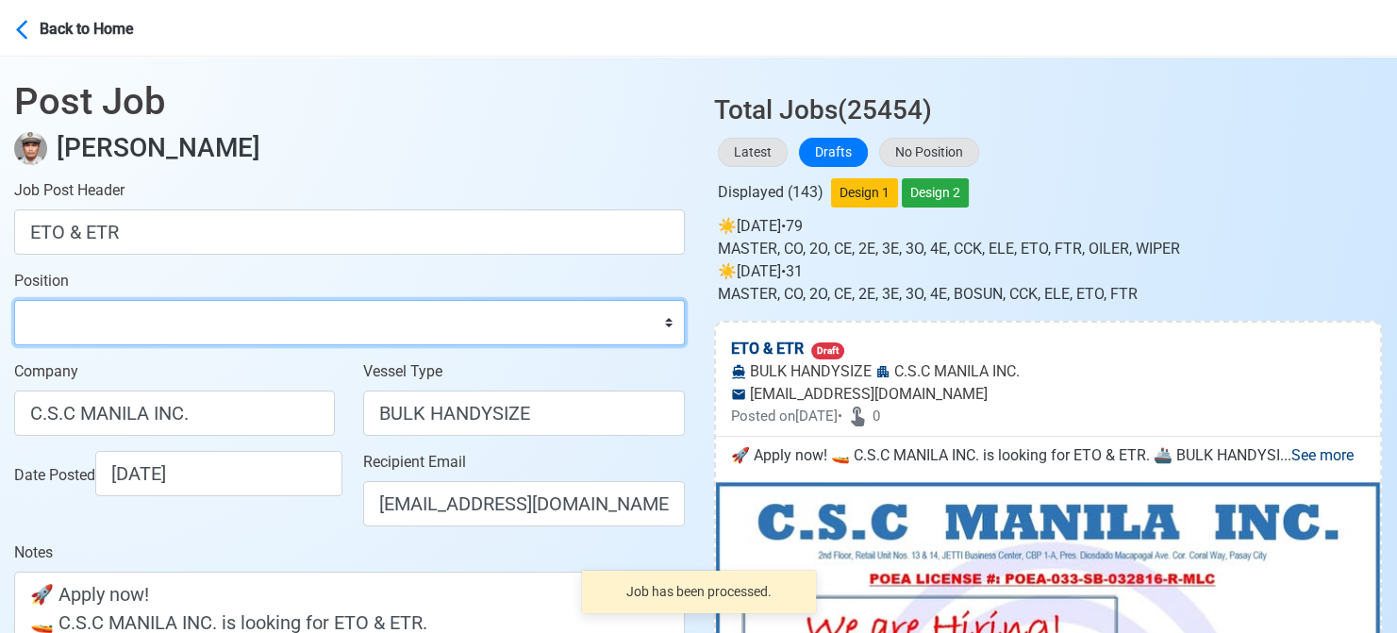
drag, startPoint x: 292, startPoint y: 334, endPoint x: 260, endPoint y: 300, distance: 46.7
click at [292, 334] on select "Master Chief Officer 2nd Officer 3rd Officer Junior Officer Chief Engineer 2nd …" at bounding box center [349, 322] width 671 height 45
click at [14, 300] on select "Master Chief Officer 2nd Officer 3rd Officer Junior Officer Chief Engineer 2nd …" at bounding box center [349, 322] width 671 height 45
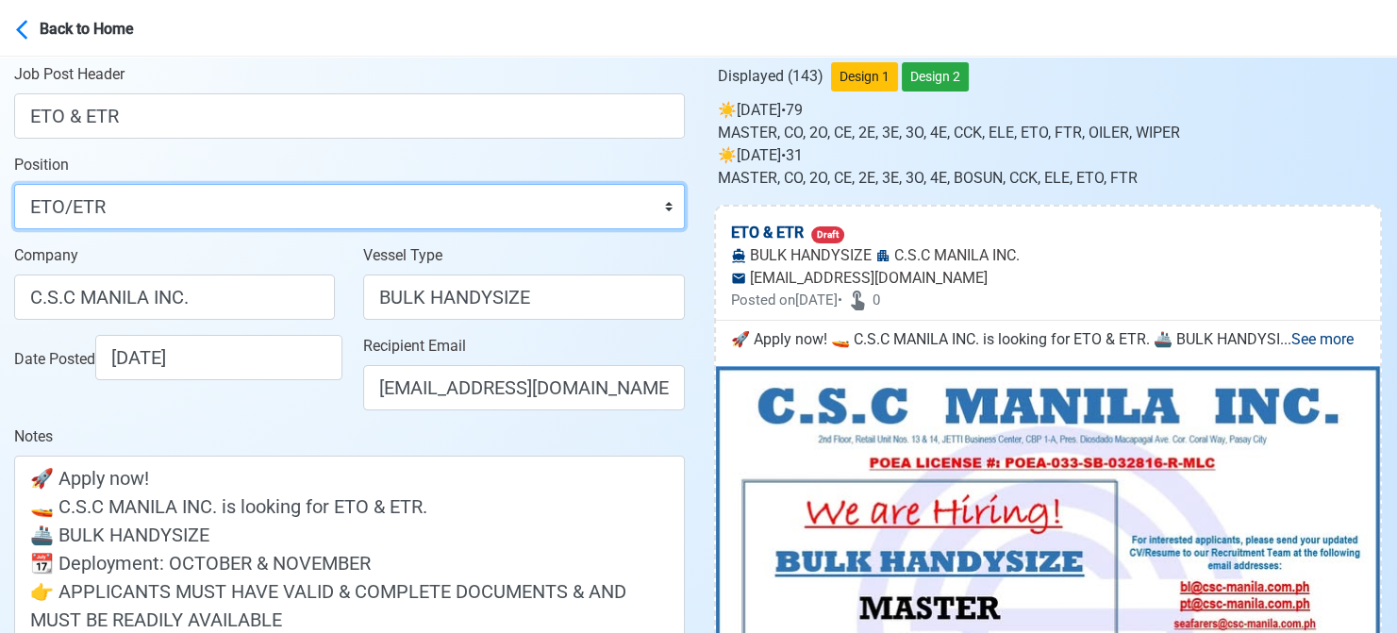
scroll to position [283, 0]
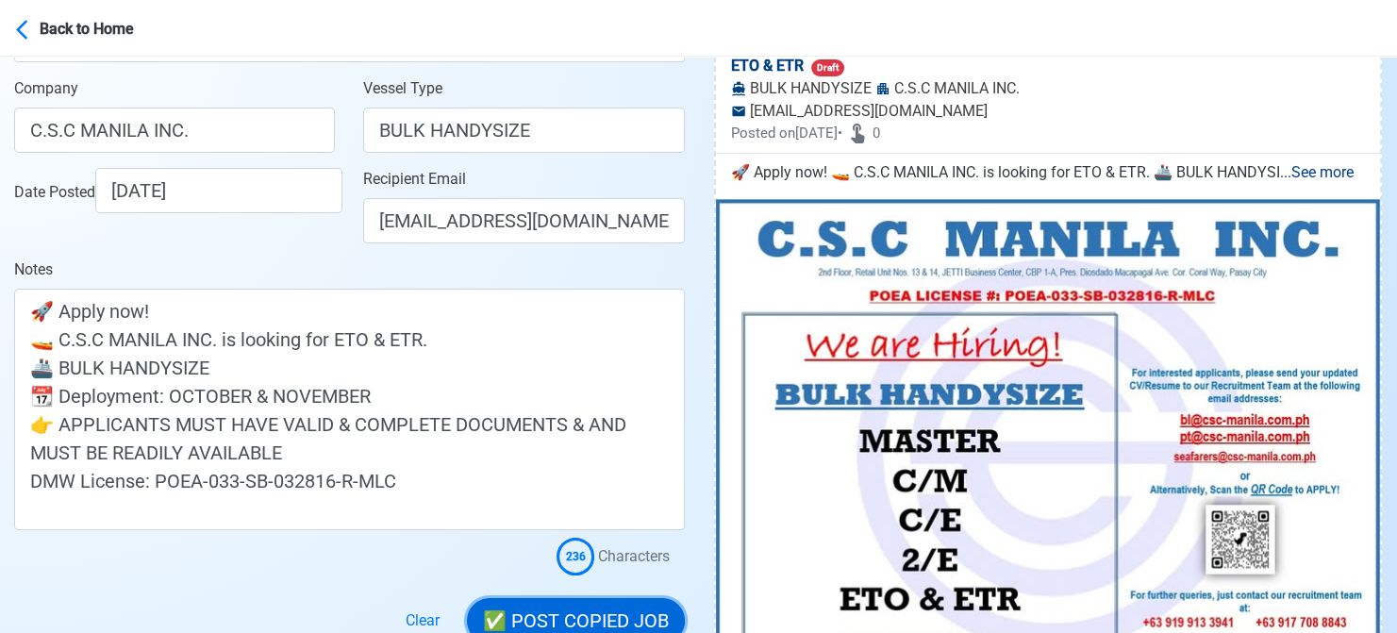
click at [637, 607] on button "✅ POST COPIED JOB" at bounding box center [576, 620] width 218 height 45
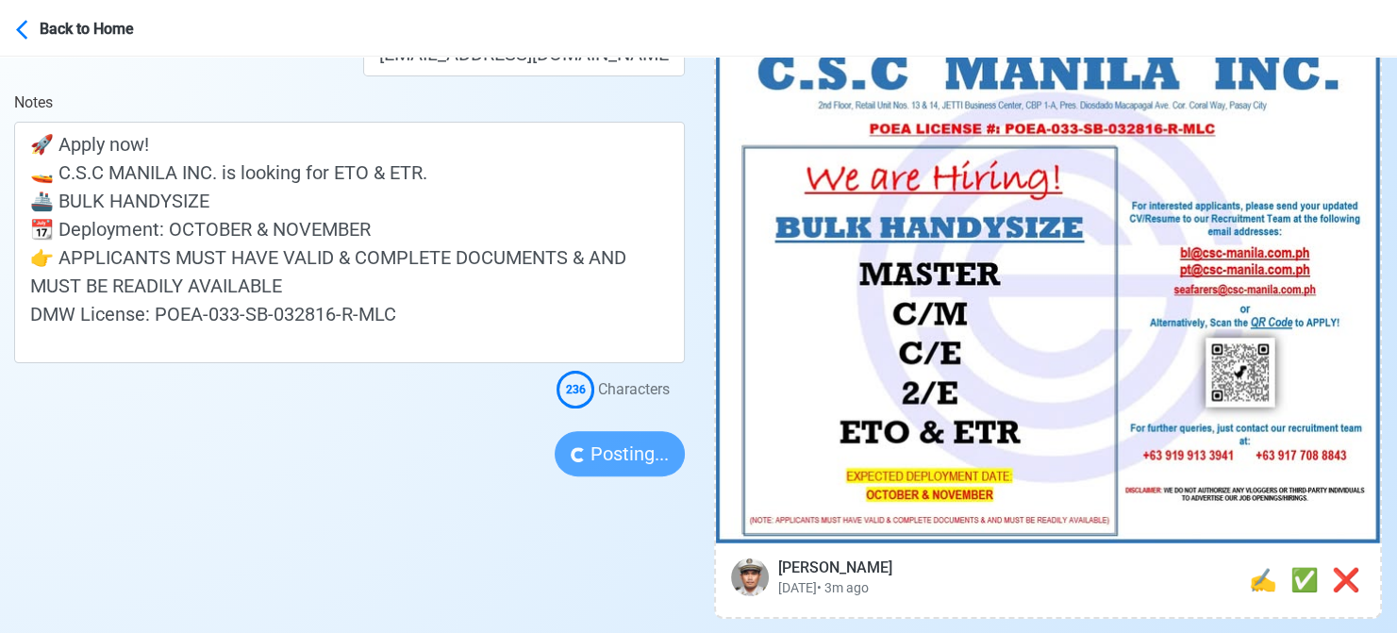
scroll to position [472, 0]
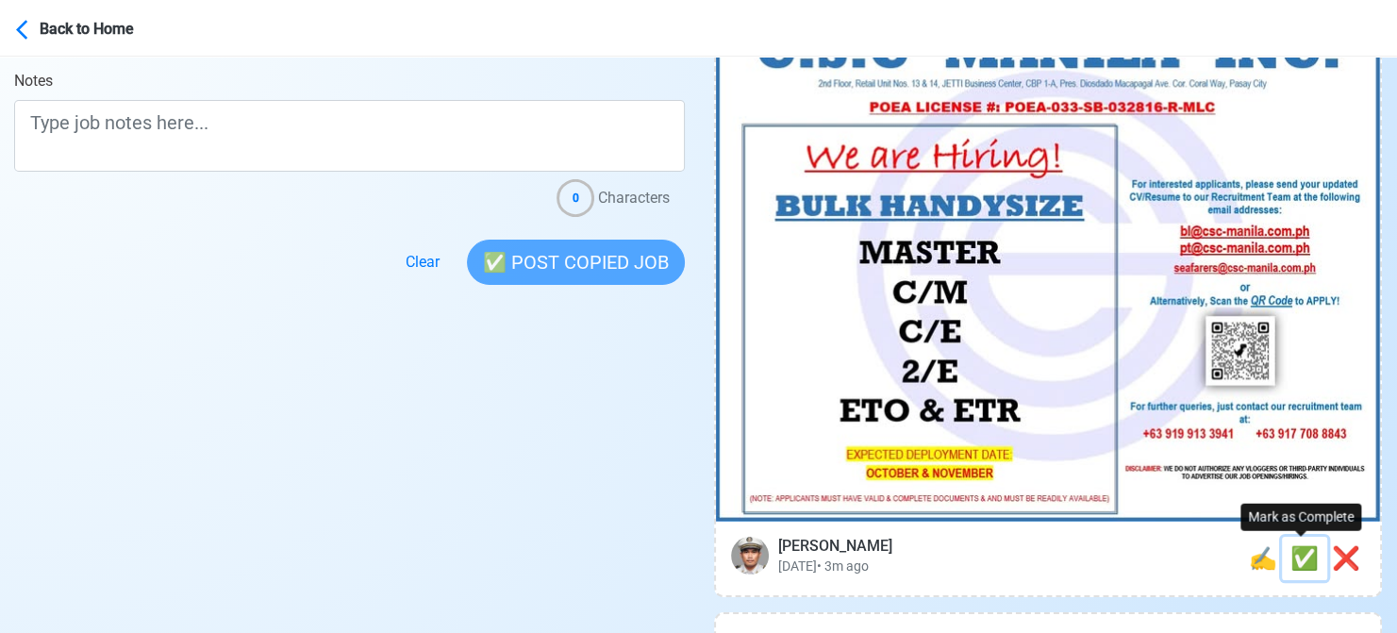
click at [1306, 557] on span "✅" at bounding box center [1304, 558] width 28 height 26
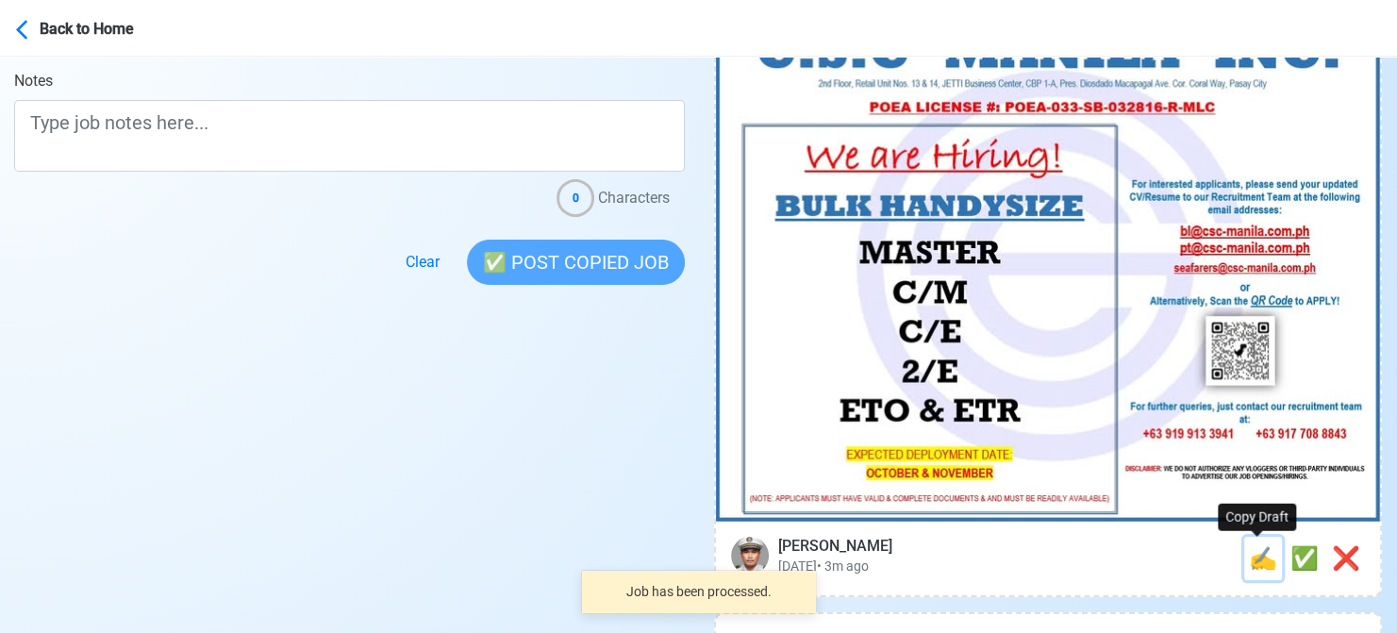
click at [1270, 560] on span "✍️" at bounding box center [1263, 558] width 28 height 26
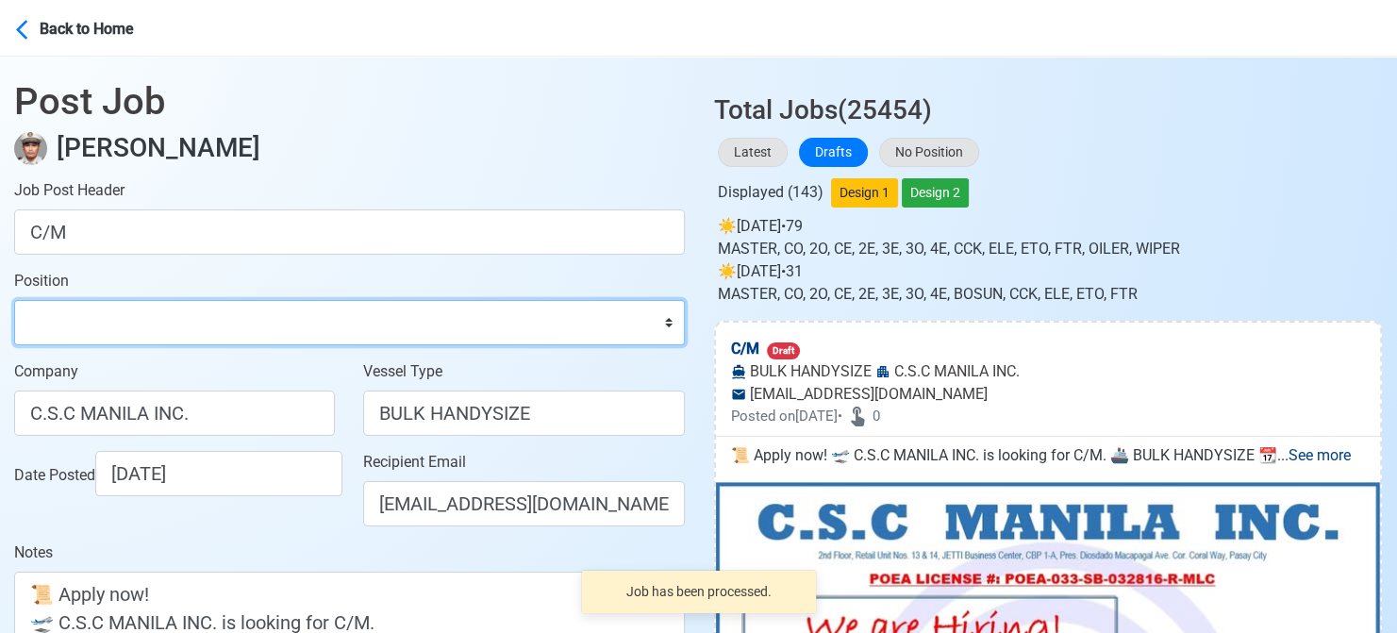
drag, startPoint x: 153, startPoint y: 326, endPoint x: 147, endPoint y: 303, distance: 24.2
click at [151, 326] on select "Master Chief Officer 2nd Officer 3rd Officer Junior Officer Chief Engineer 2nd …" at bounding box center [349, 322] width 671 height 45
click at [14, 300] on select "Master Chief Officer 2nd Officer 3rd Officer Junior Officer Chief Engineer 2nd …" at bounding box center [349, 322] width 671 height 45
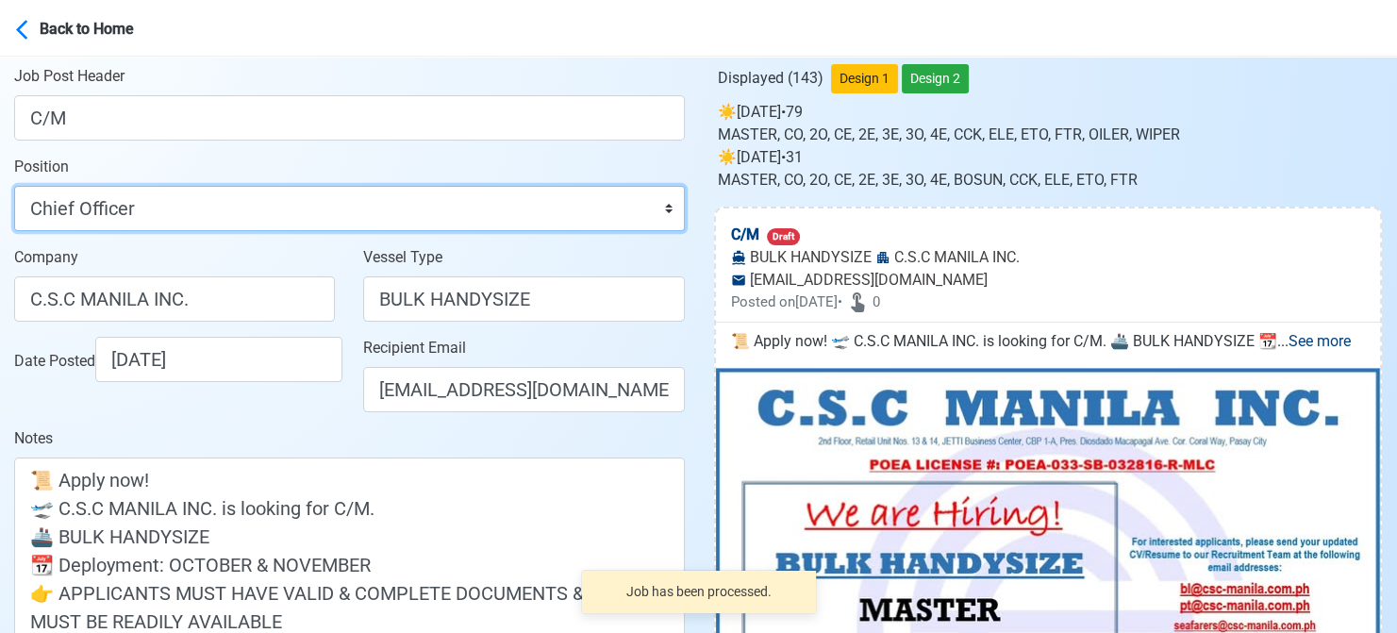
scroll to position [377, 0]
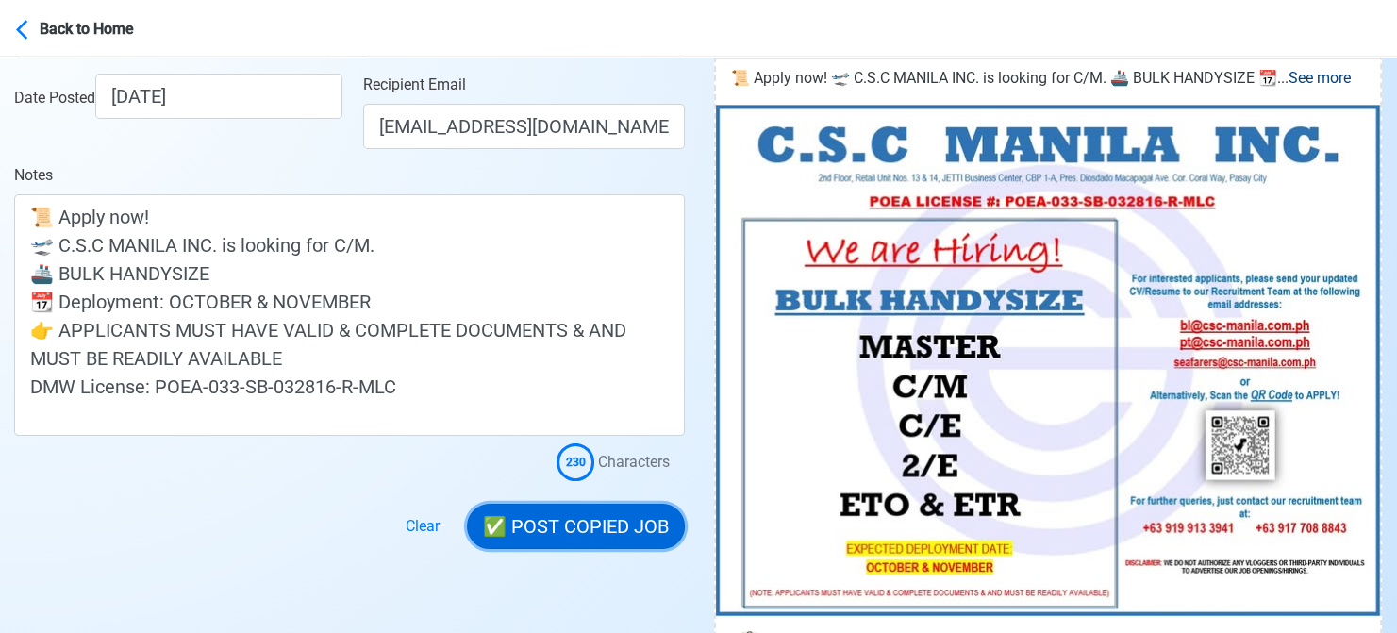
click at [582, 520] on button "✅ POST COPIED JOB" at bounding box center [576, 526] width 218 height 45
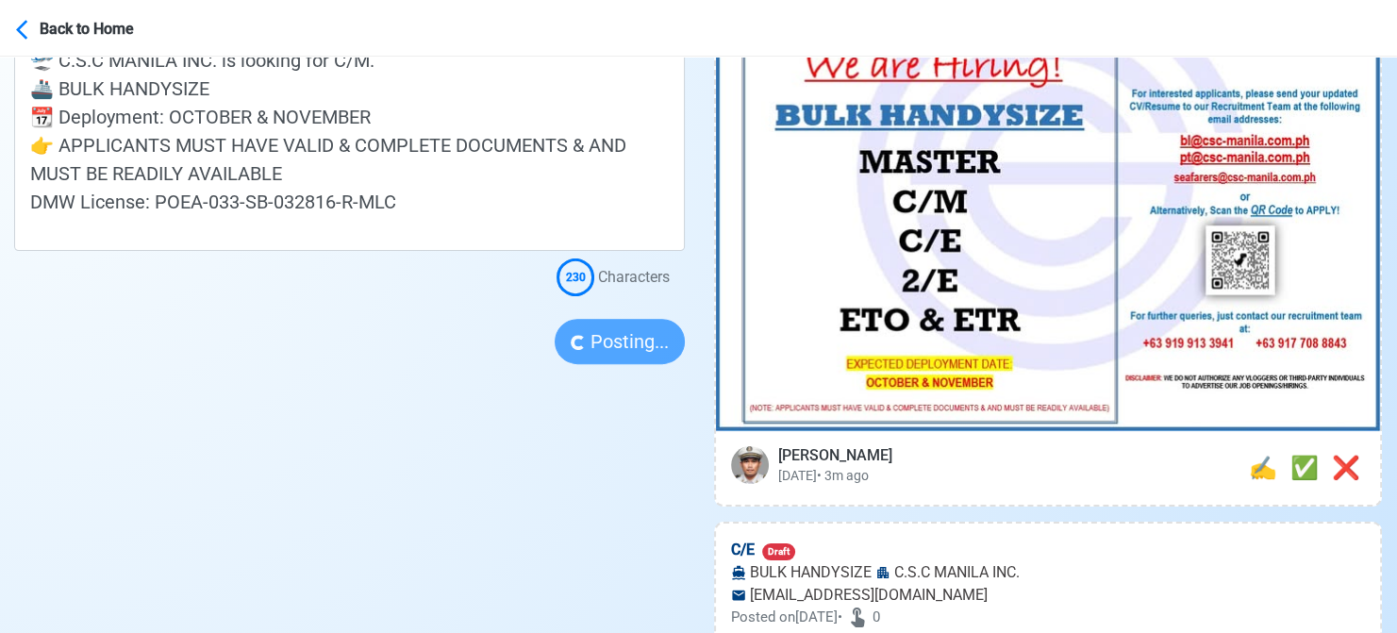
scroll to position [566, 0]
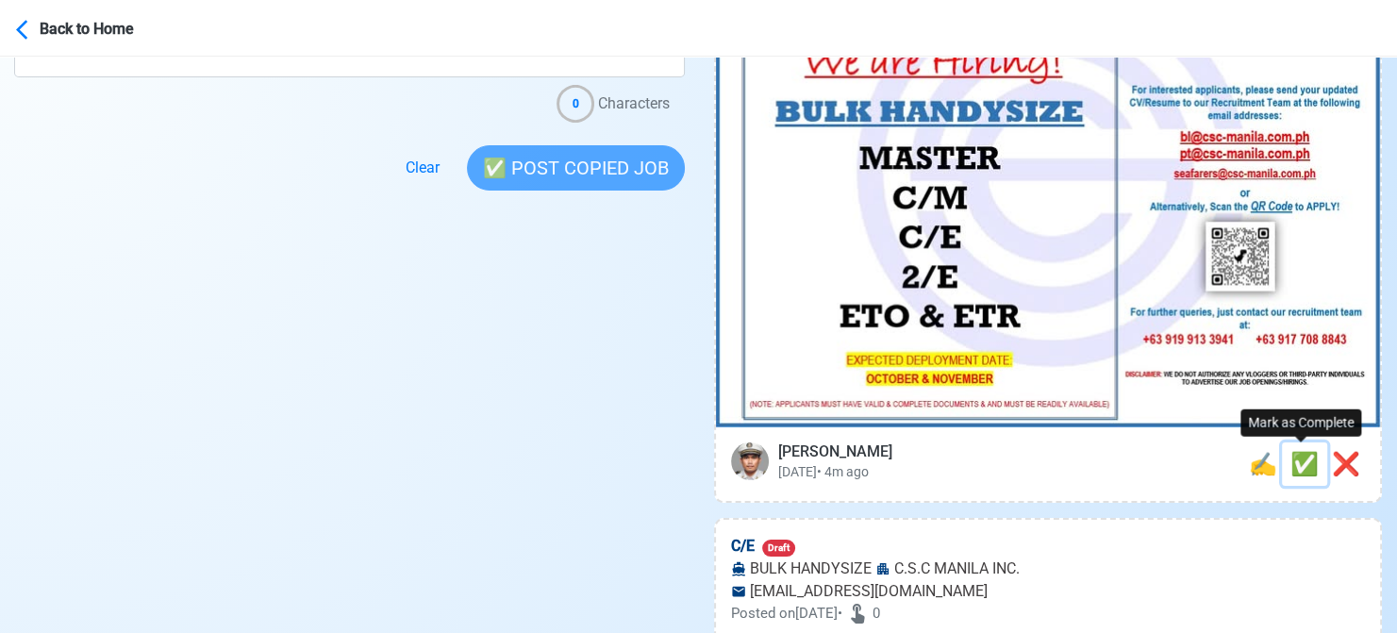
click at [1290, 464] on span "✅" at bounding box center [1304, 464] width 28 height 26
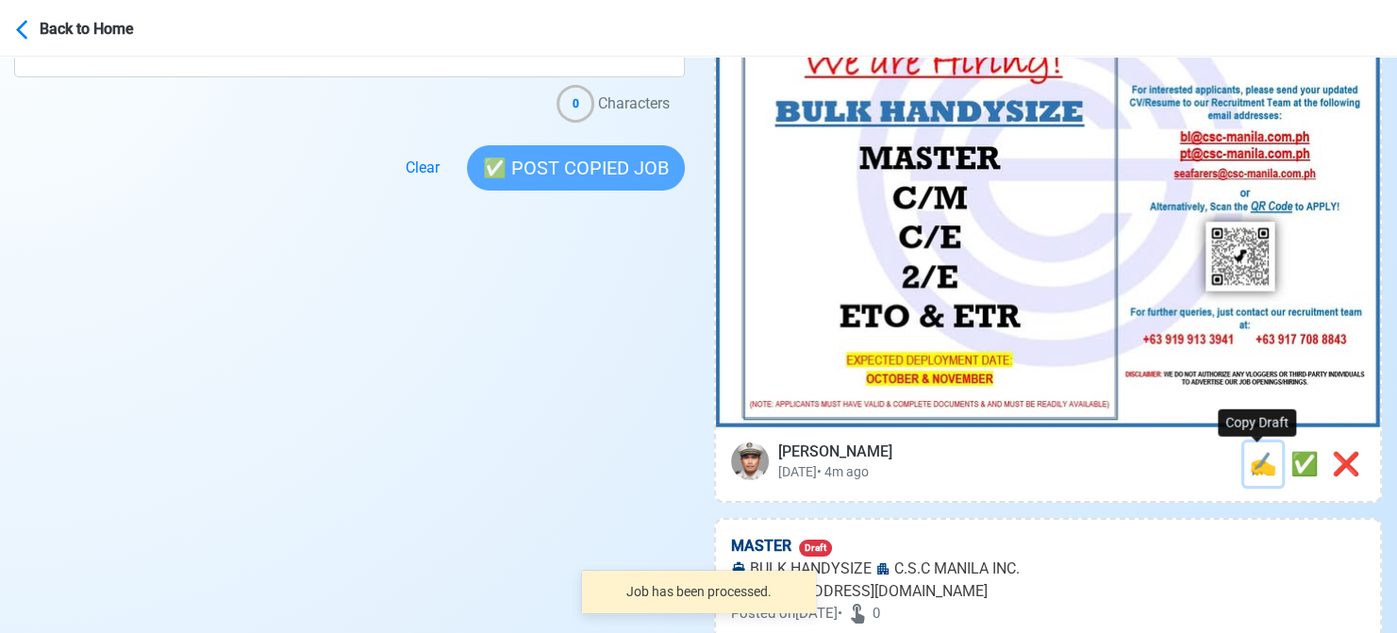
click at [1261, 467] on span "✍️" at bounding box center [1263, 464] width 28 height 26
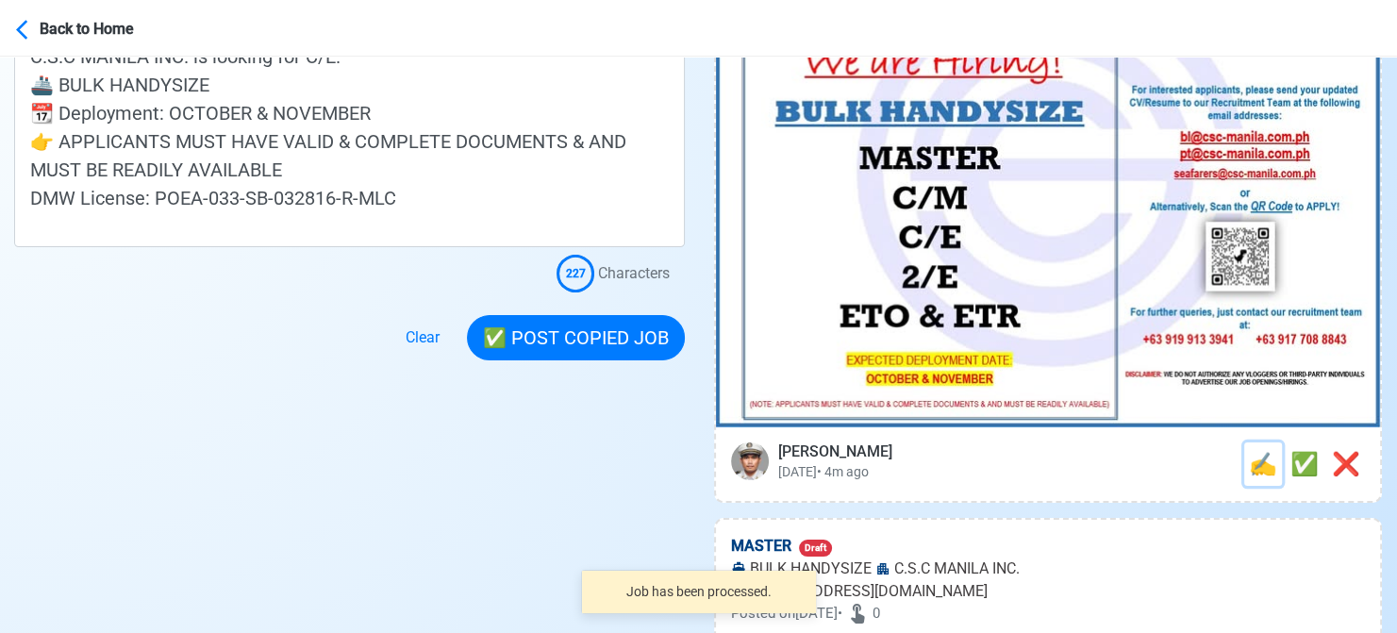
scroll to position [0, 0]
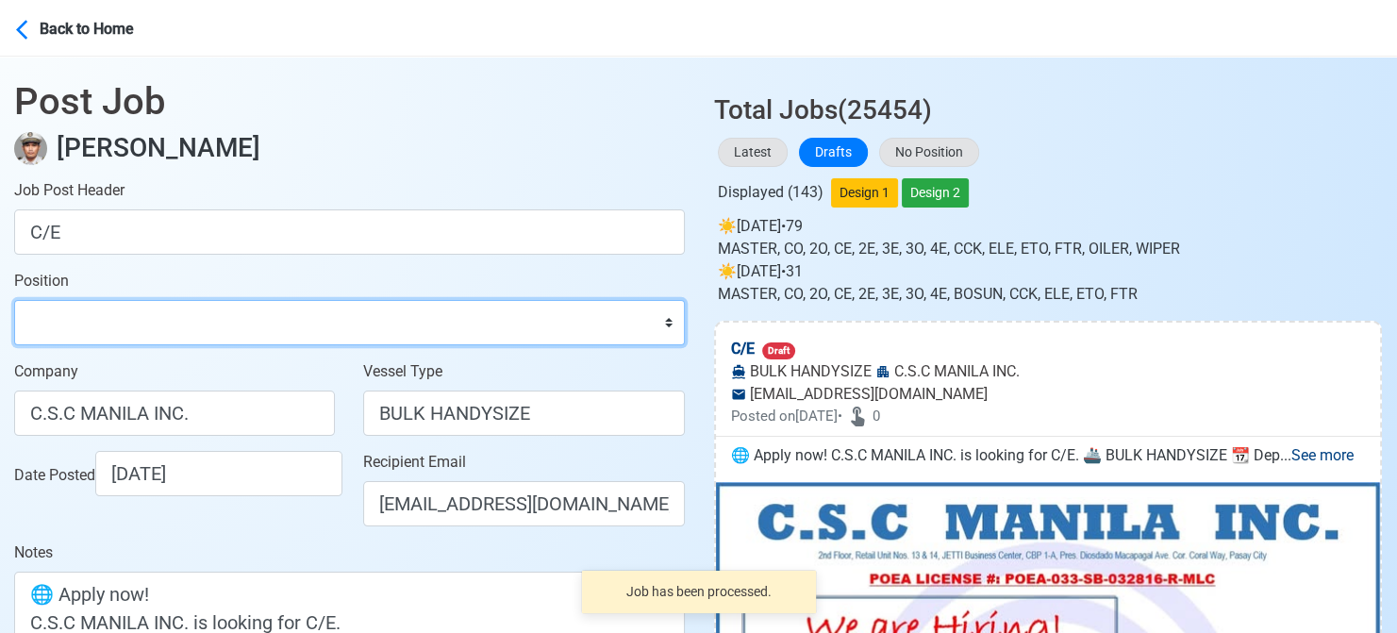
click at [168, 321] on select "Master Chief Officer 2nd Officer 3rd Officer Junior Officer Chief Engineer 2nd …" at bounding box center [349, 322] width 671 height 45
click at [14, 300] on select "Master Chief Officer 2nd Officer 3rd Officer Junior Officer Chief Engineer 2nd …" at bounding box center [349, 322] width 671 height 45
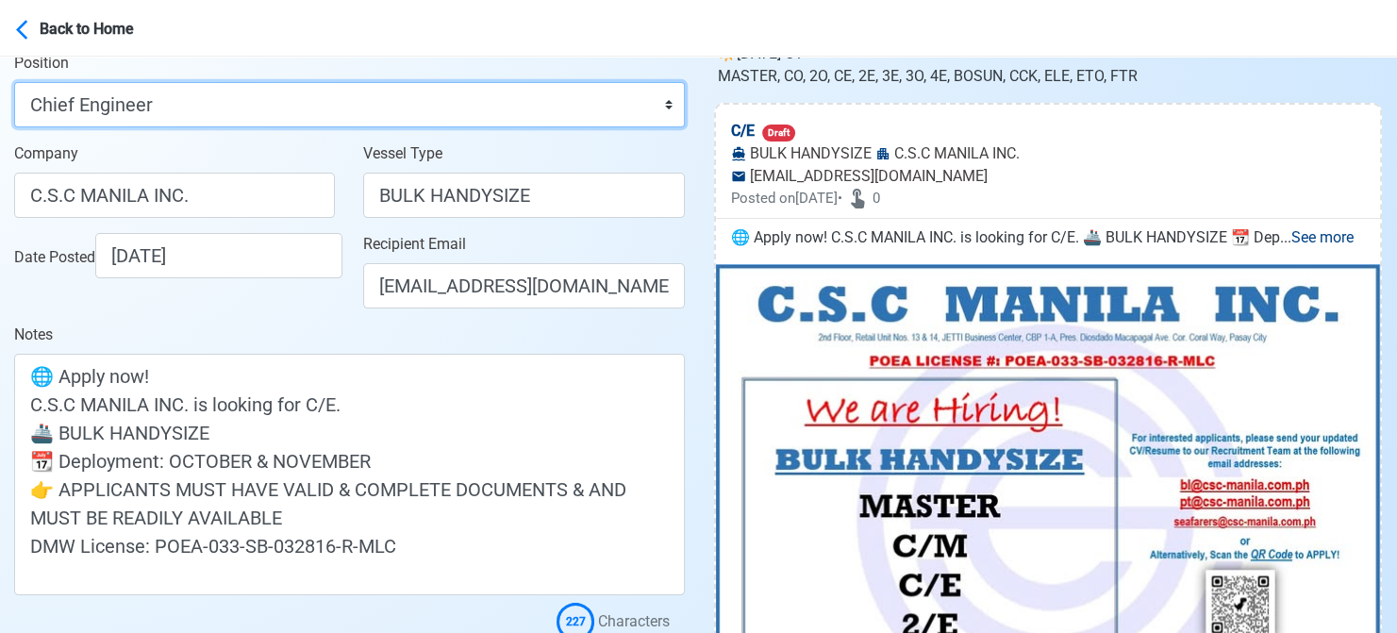
scroll to position [377, 0]
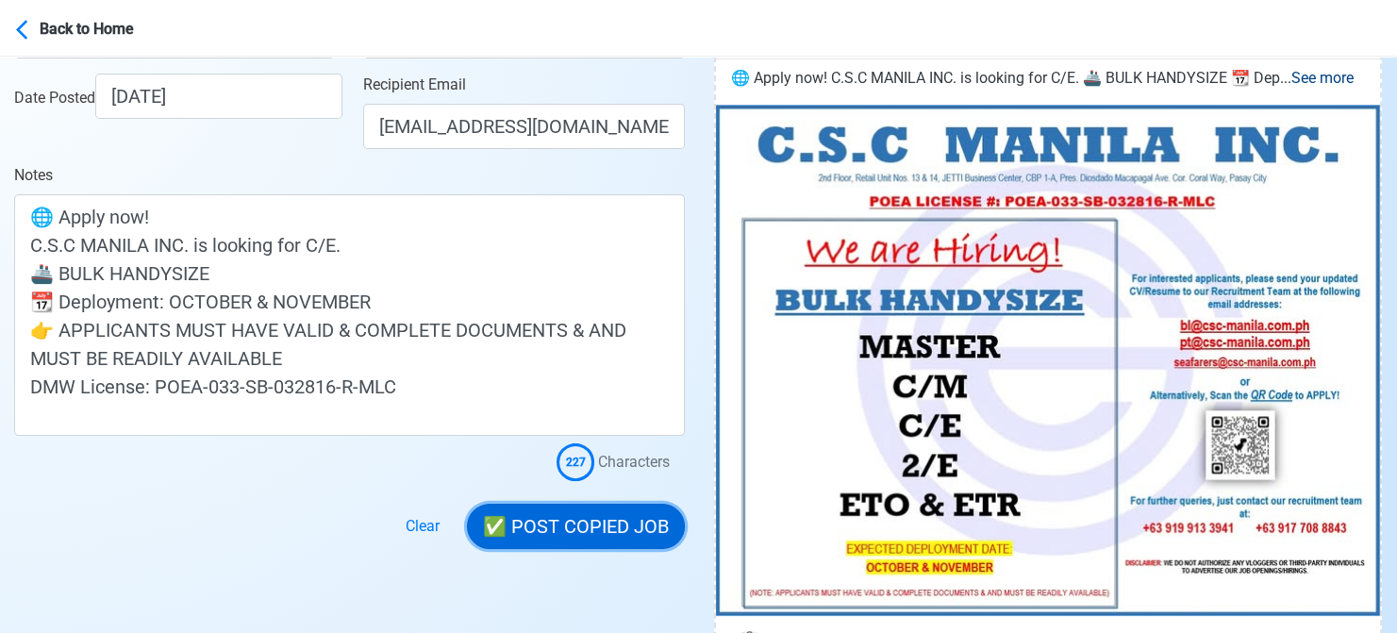
click at [614, 511] on button "✅ POST COPIED JOB" at bounding box center [576, 526] width 218 height 45
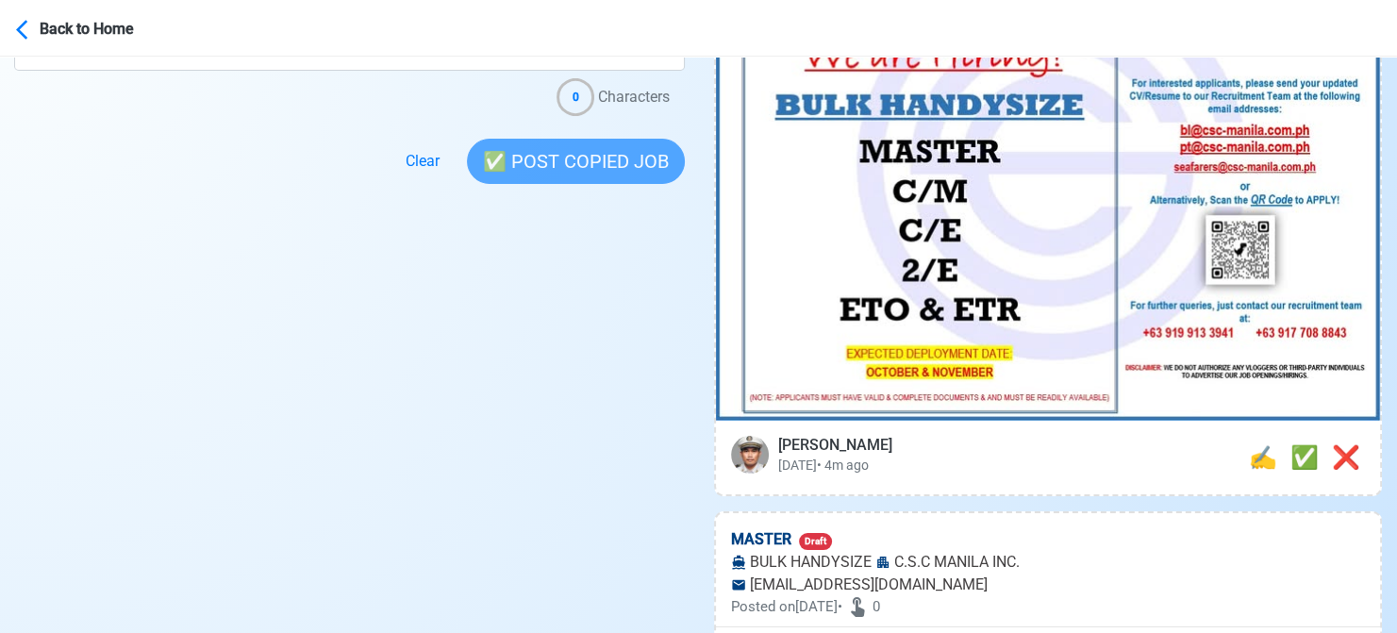
scroll to position [755, 0]
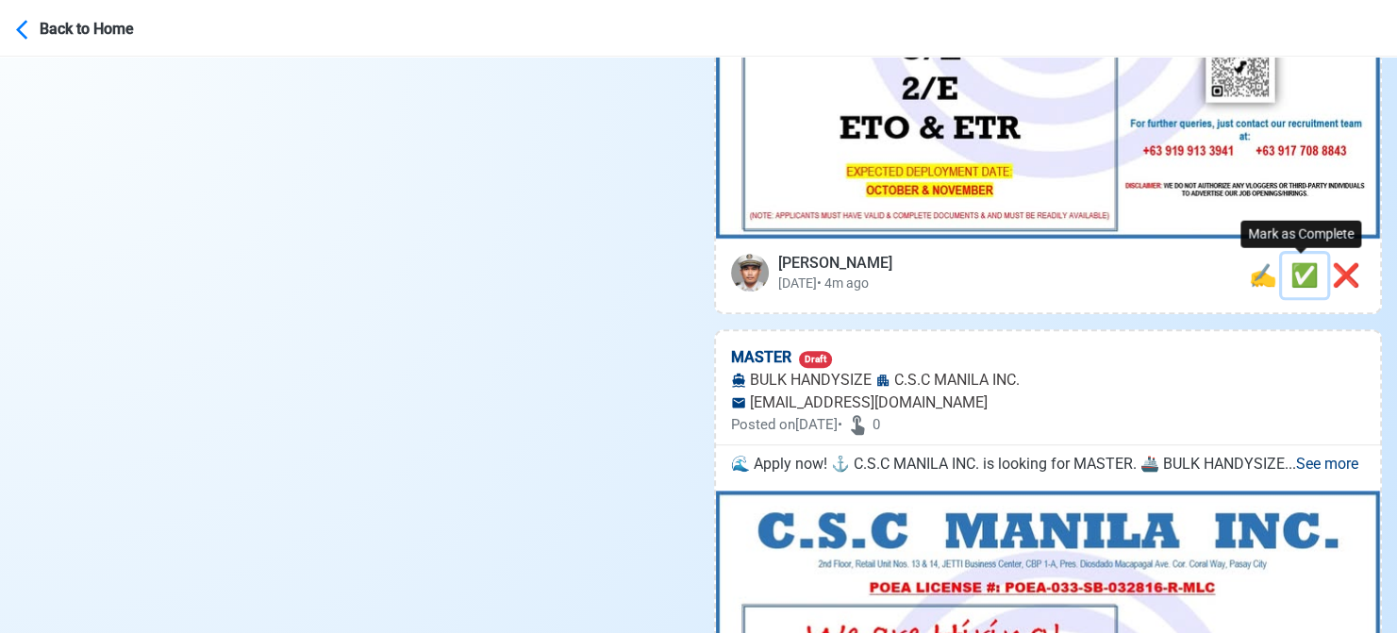
click at [1290, 273] on span "✅" at bounding box center [1304, 275] width 28 height 26
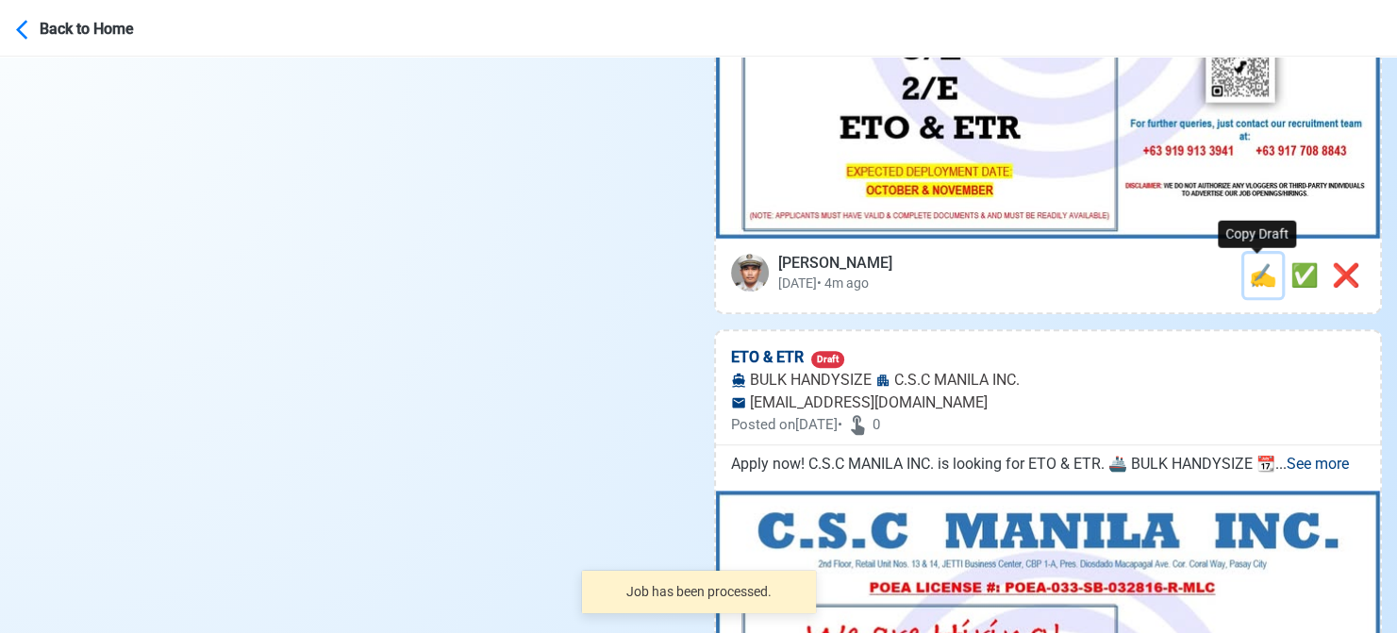
click at [1255, 274] on span "✍️" at bounding box center [1263, 275] width 28 height 26
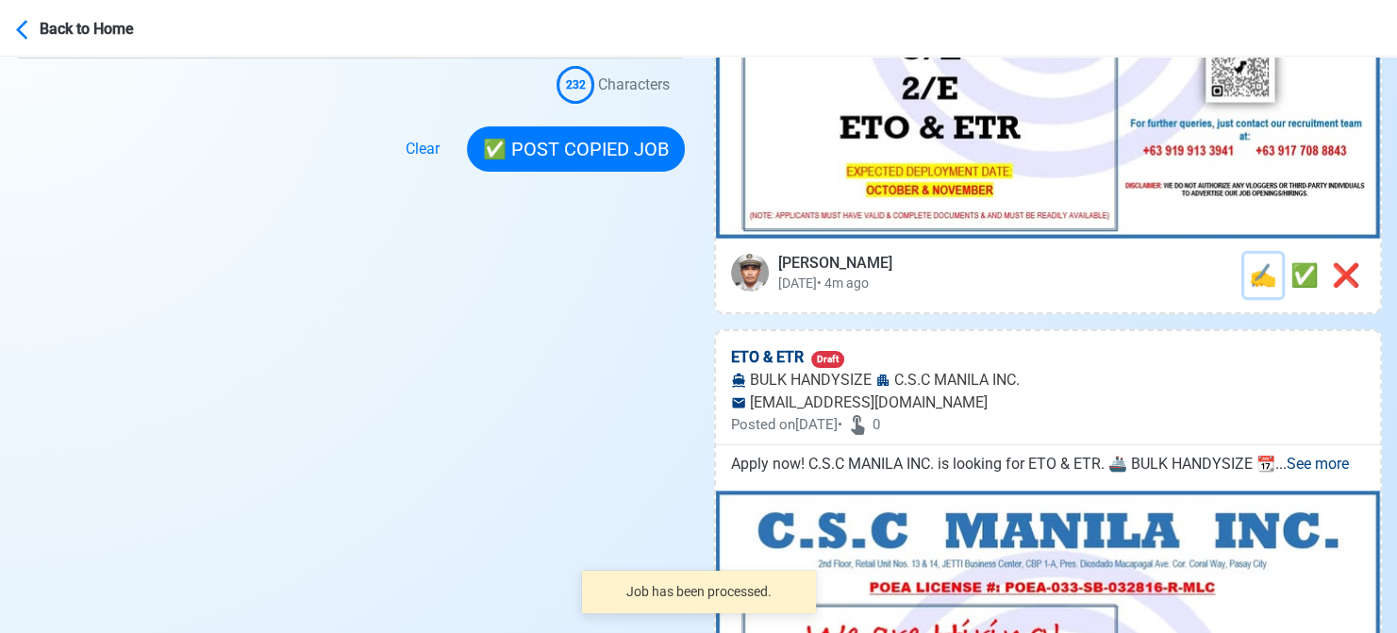
scroll to position [0, 0]
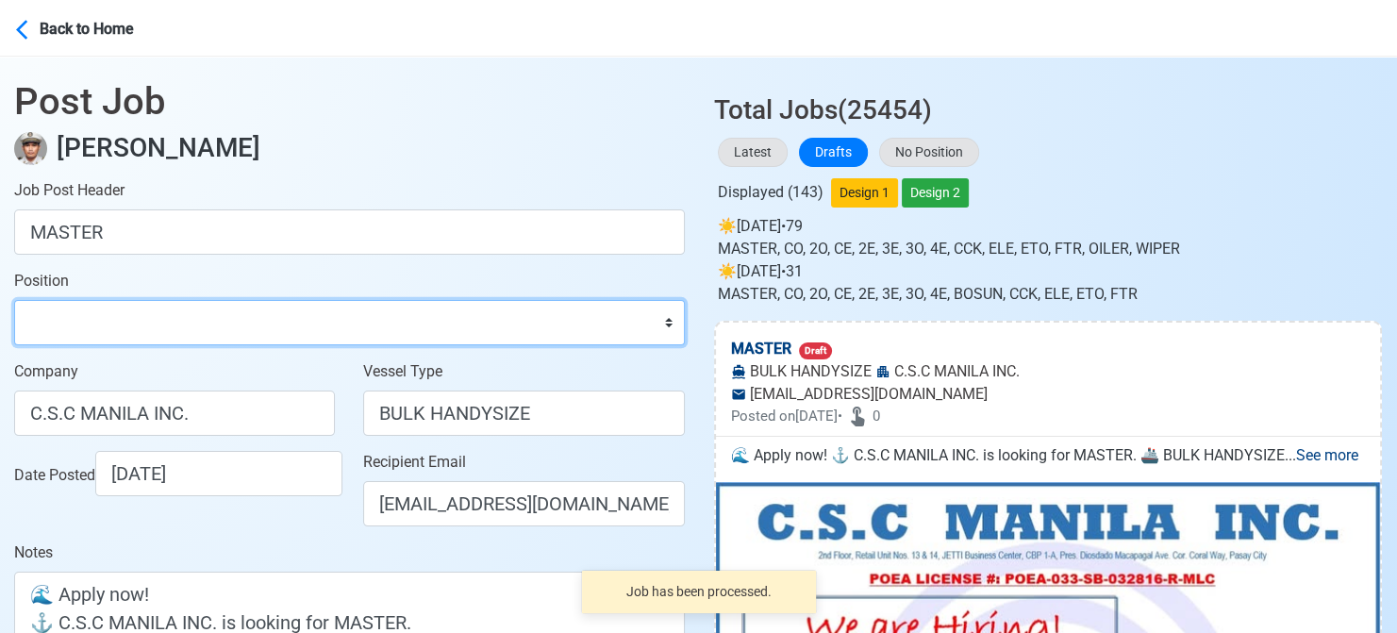
drag, startPoint x: 115, startPoint y: 320, endPoint x: 110, endPoint y: 304, distance: 16.7
click at [115, 320] on select "Master Chief Officer 2nd Officer 3rd Officer Junior Officer Chief Engineer 2nd …" at bounding box center [349, 322] width 671 height 45
click at [14, 300] on select "Master Chief Officer 2nd Officer 3rd Officer Junior Officer Chief Engineer 2nd …" at bounding box center [349, 322] width 671 height 45
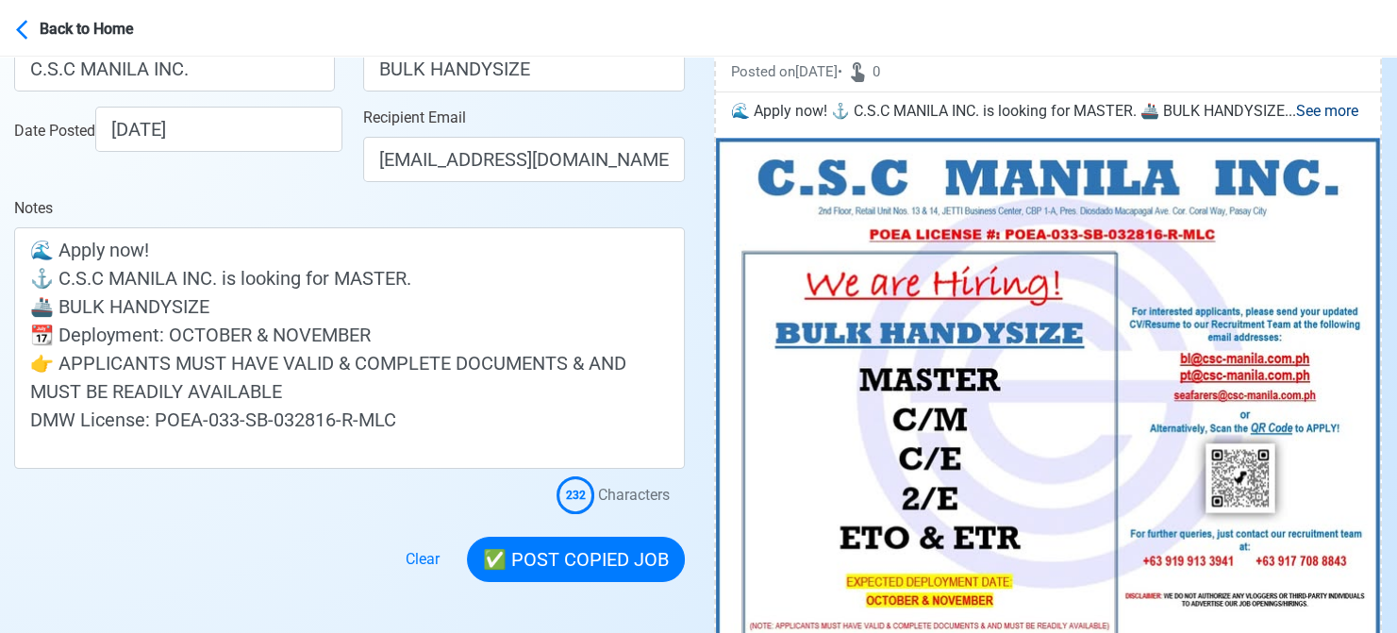
scroll to position [377, 0]
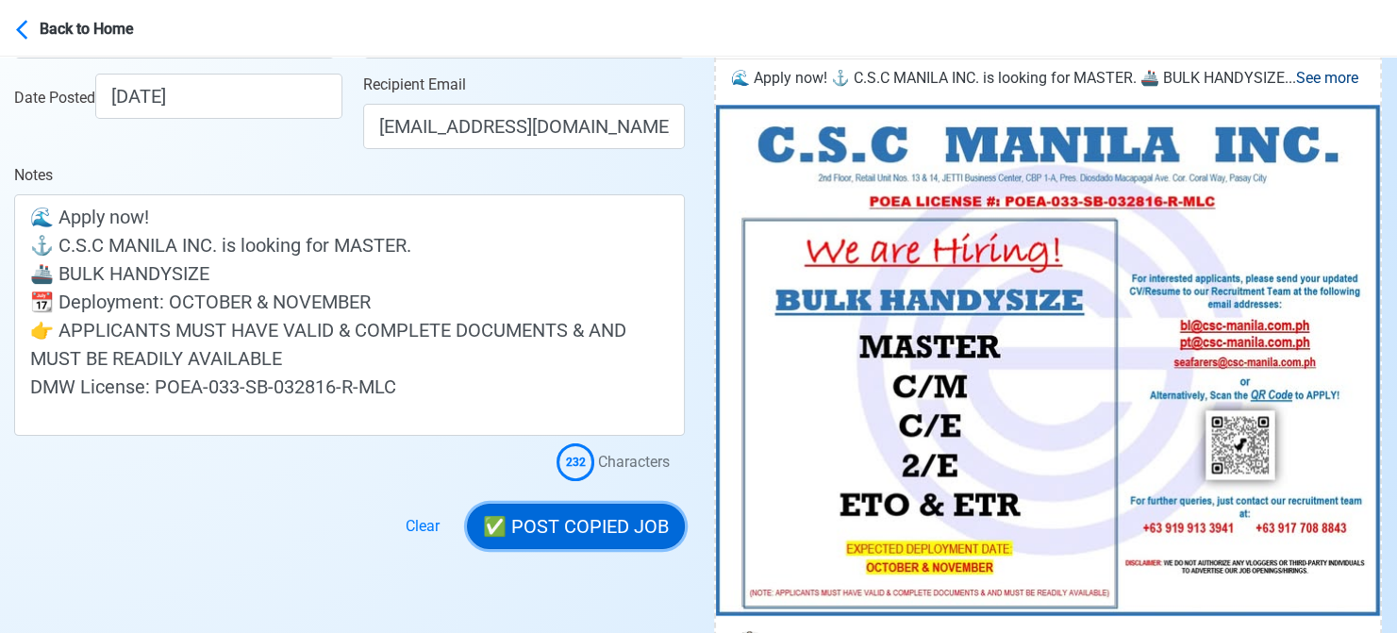
click at [592, 507] on button "✅ POST COPIED JOB" at bounding box center [576, 526] width 218 height 45
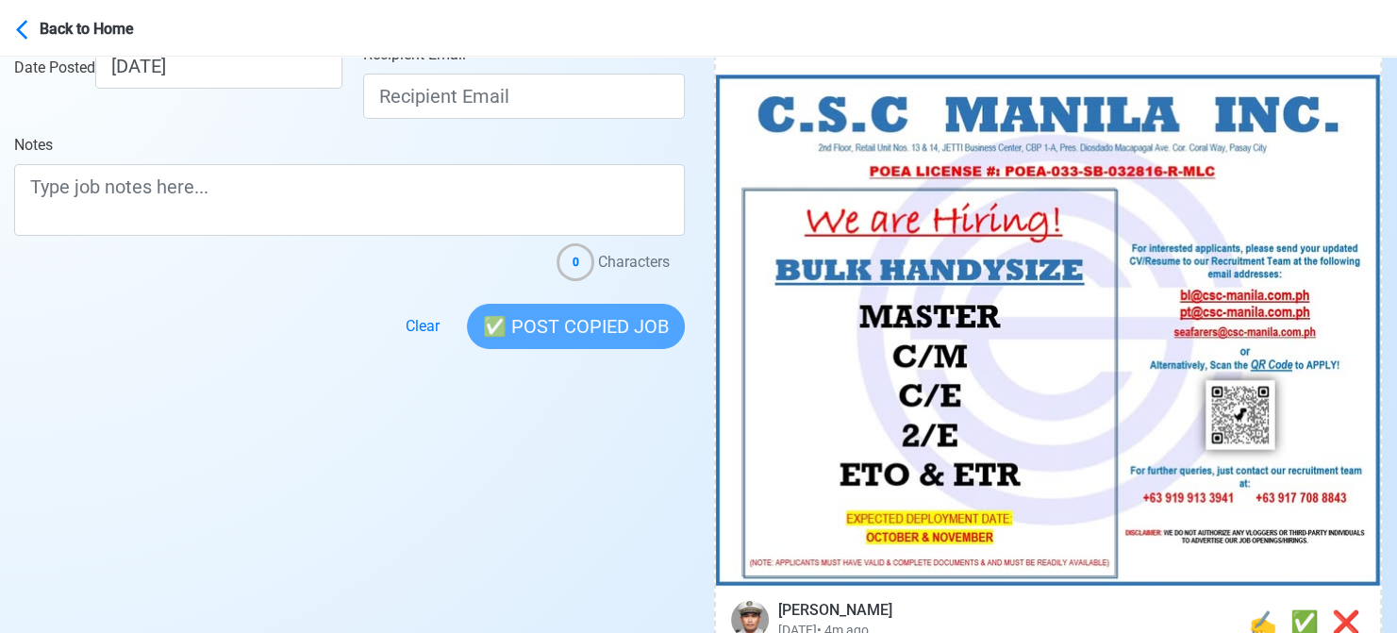
scroll to position [755, 0]
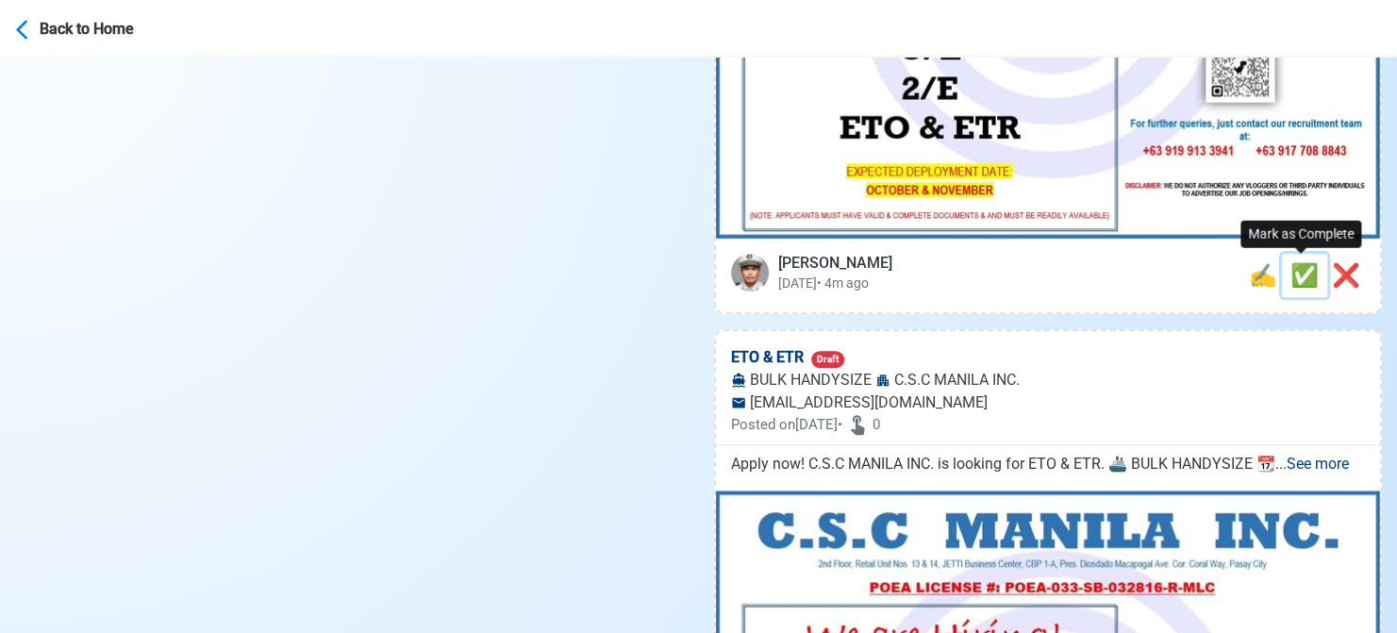
click at [1290, 268] on span "✅" at bounding box center [1304, 275] width 28 height 26
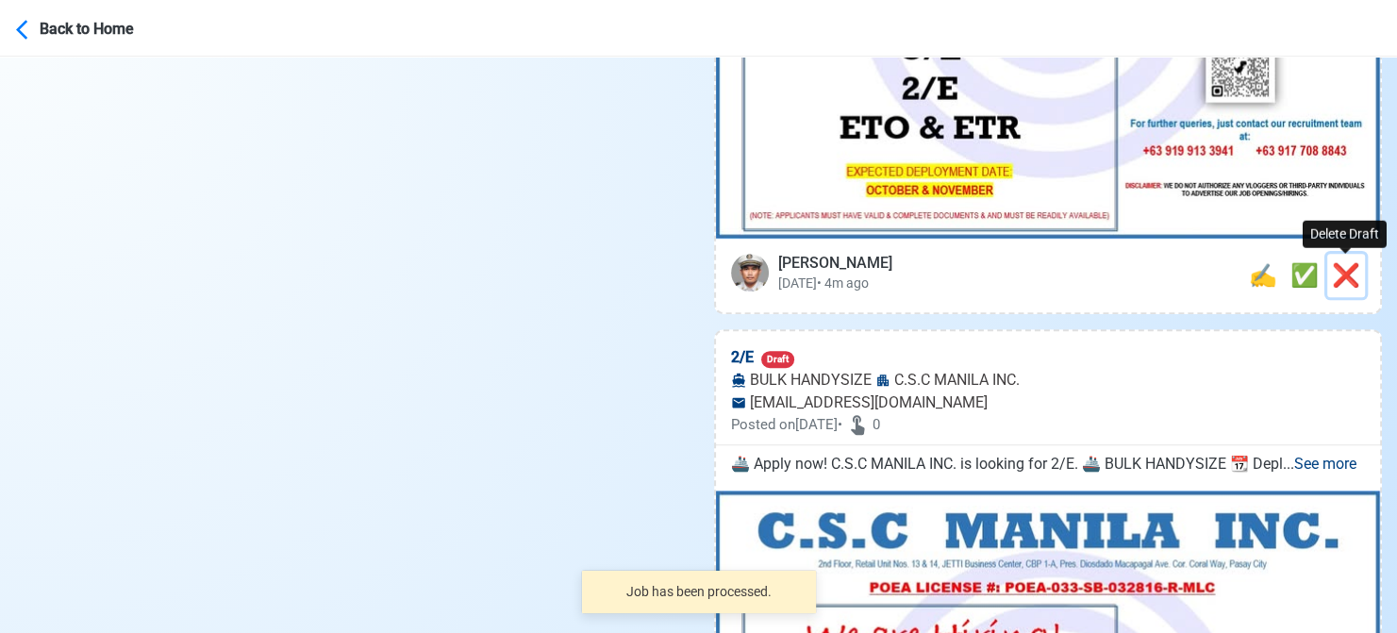
click at [1344, 275] on span "❌" at bounding box center [1346, 275] width 28 height 26
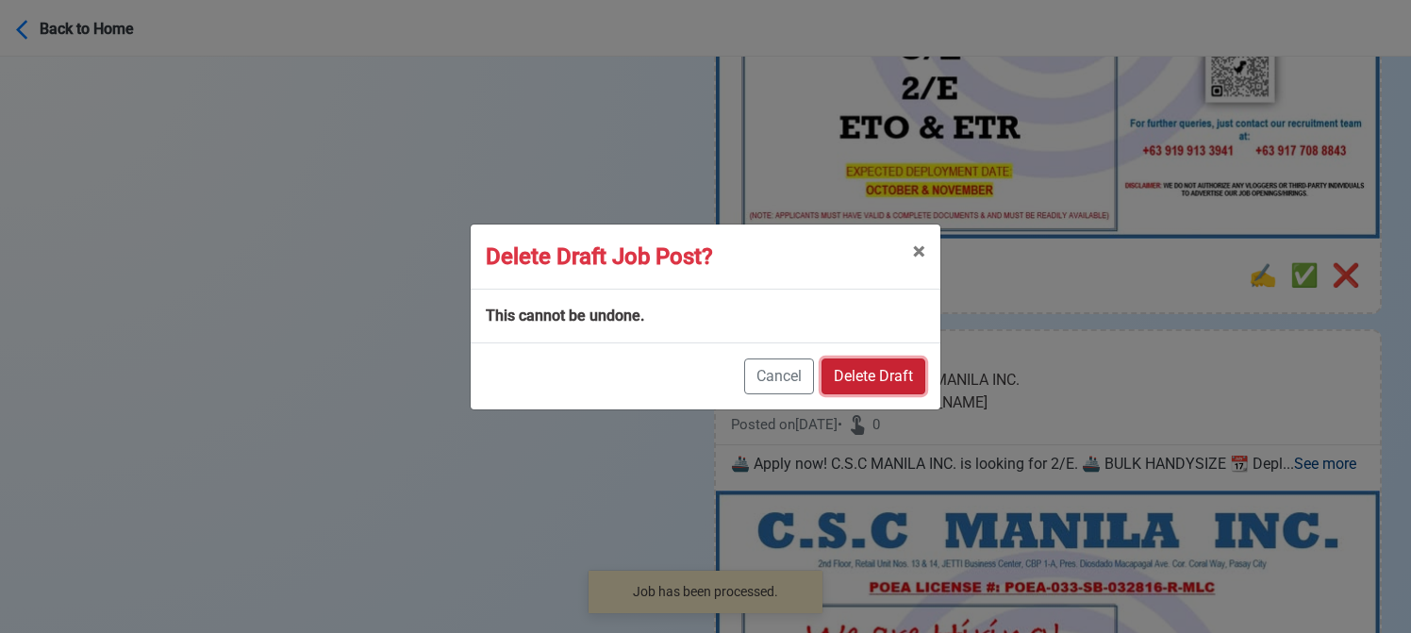
click at [873, 378] on button "Delete Draft" at bounding box center [874, 376] width 104 height 36
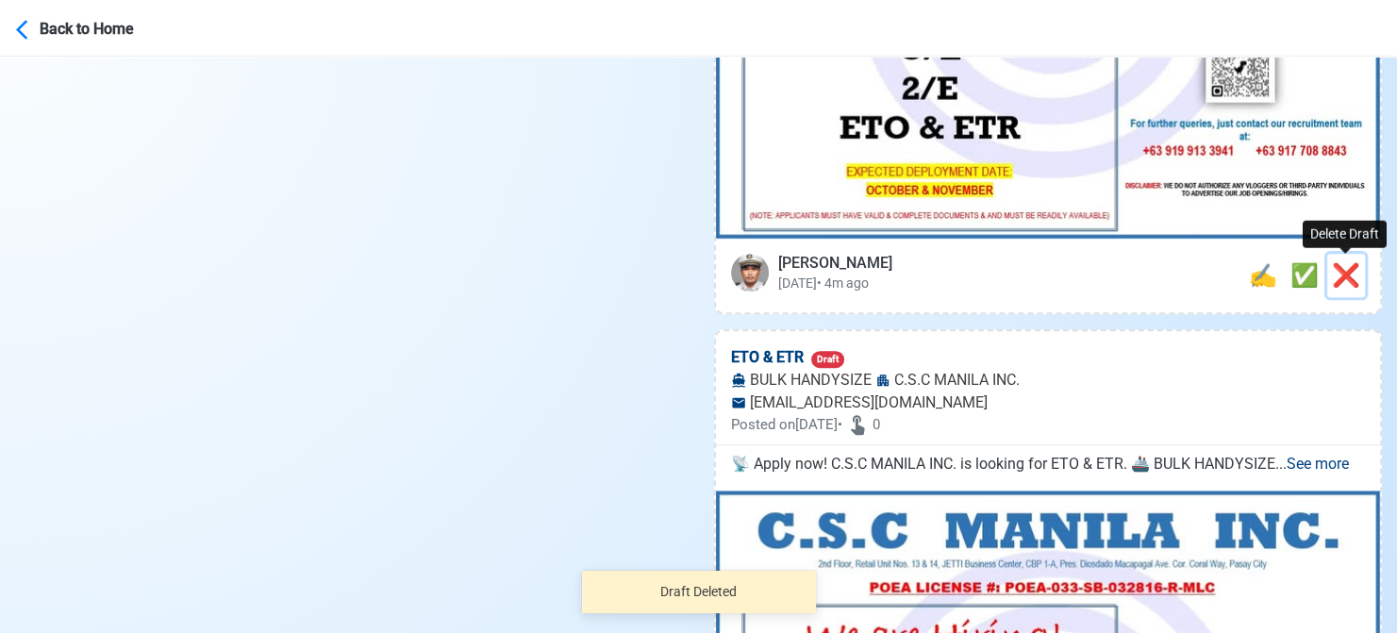
click at [1353, 265] on span "❌" at bounding box center [1346, 275] width 28 height 26
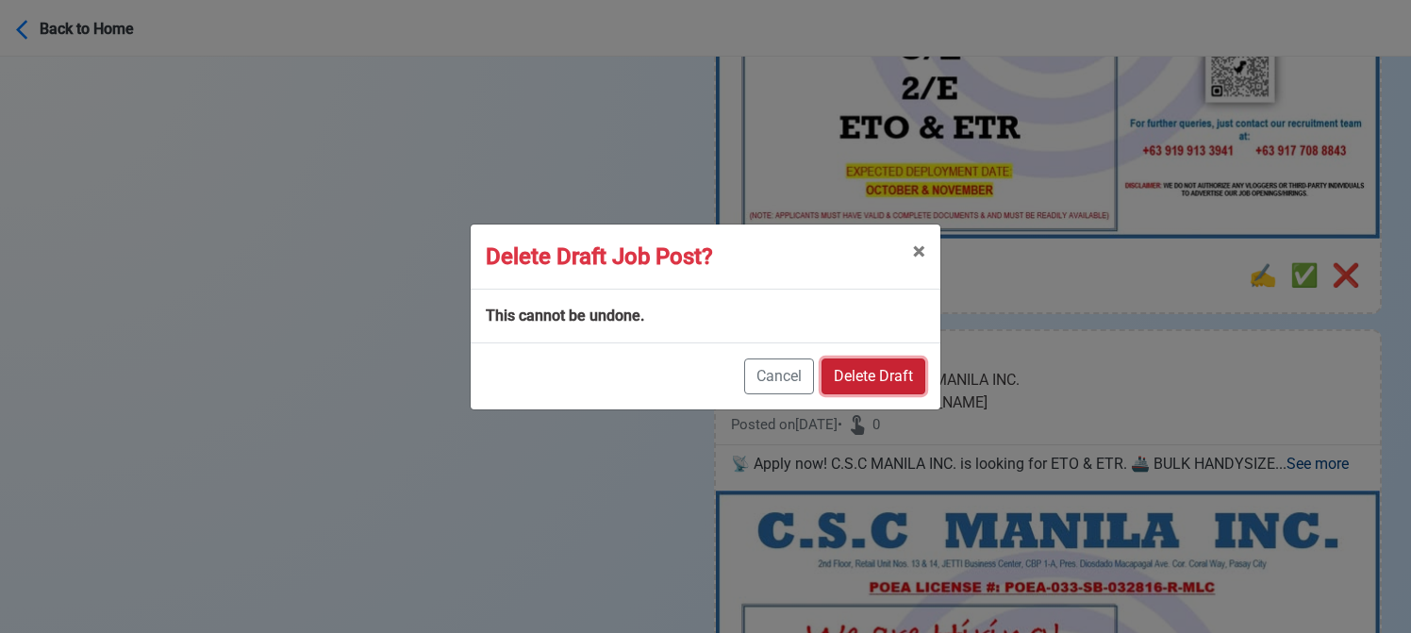
click at [924, 374] on button "Delete Draft" at bounding box center [874, 376] width 104 height 36
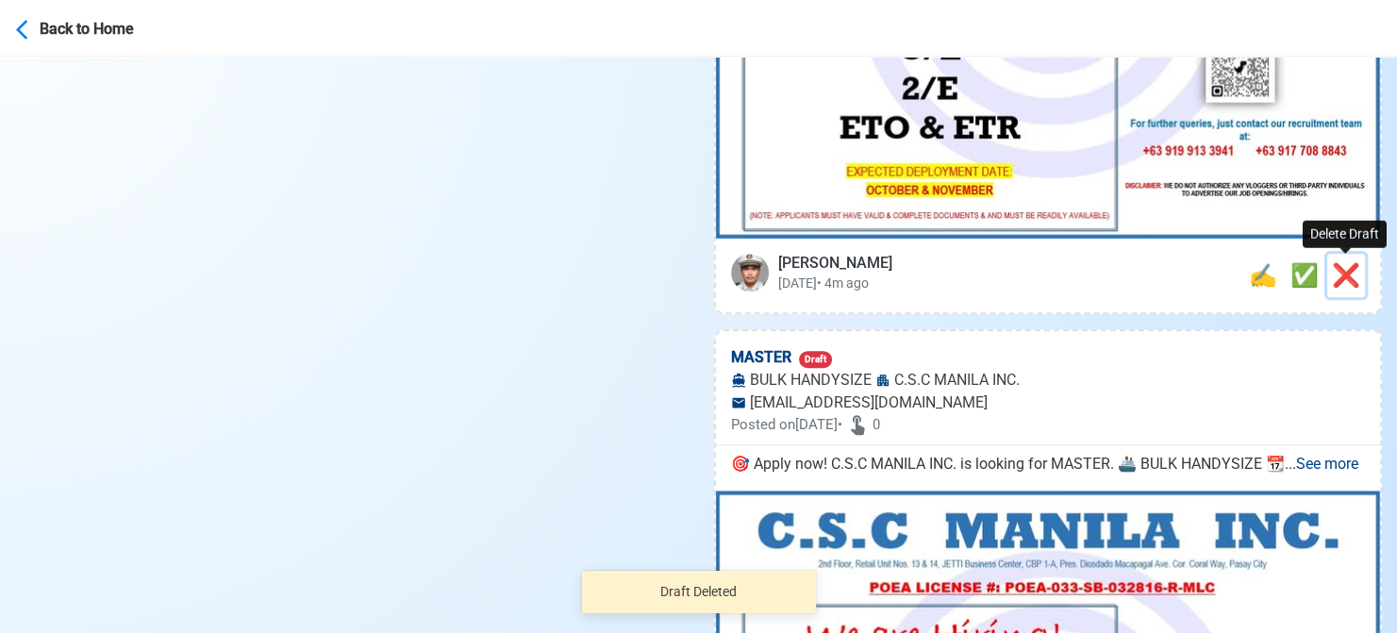
click at [1353, 271] on span "❌" at bounding box center [1346, 275] width 28 height 26
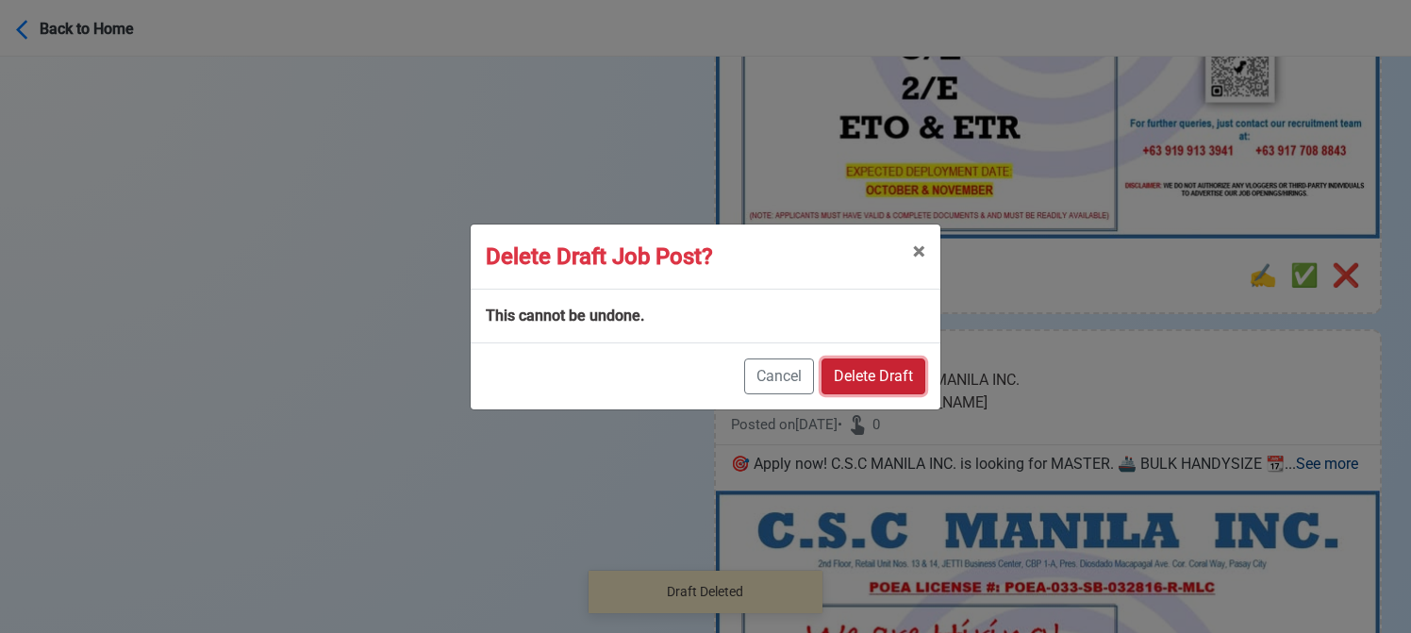
click at [866, 373] on button "Delete Draft" at bounding box center [874, 376] width 104 height 36
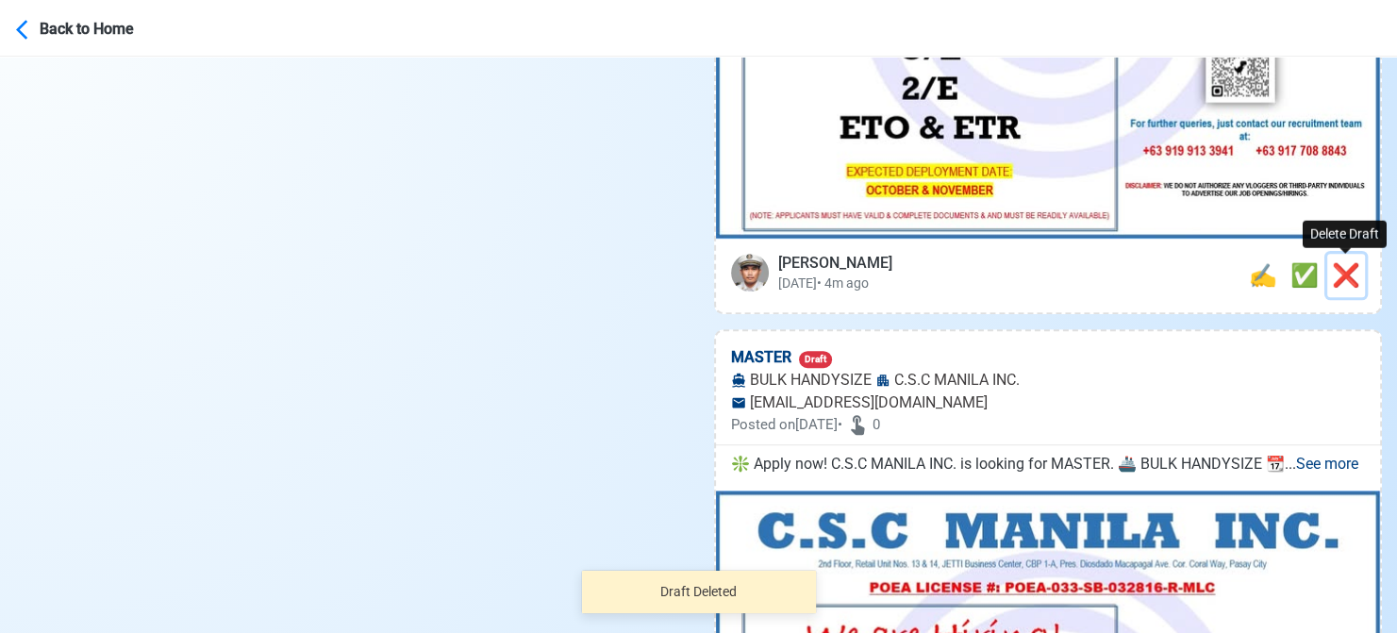
click at [1354, 271] on span "❌" at bounding box center [1346, 275] width 28 height 26
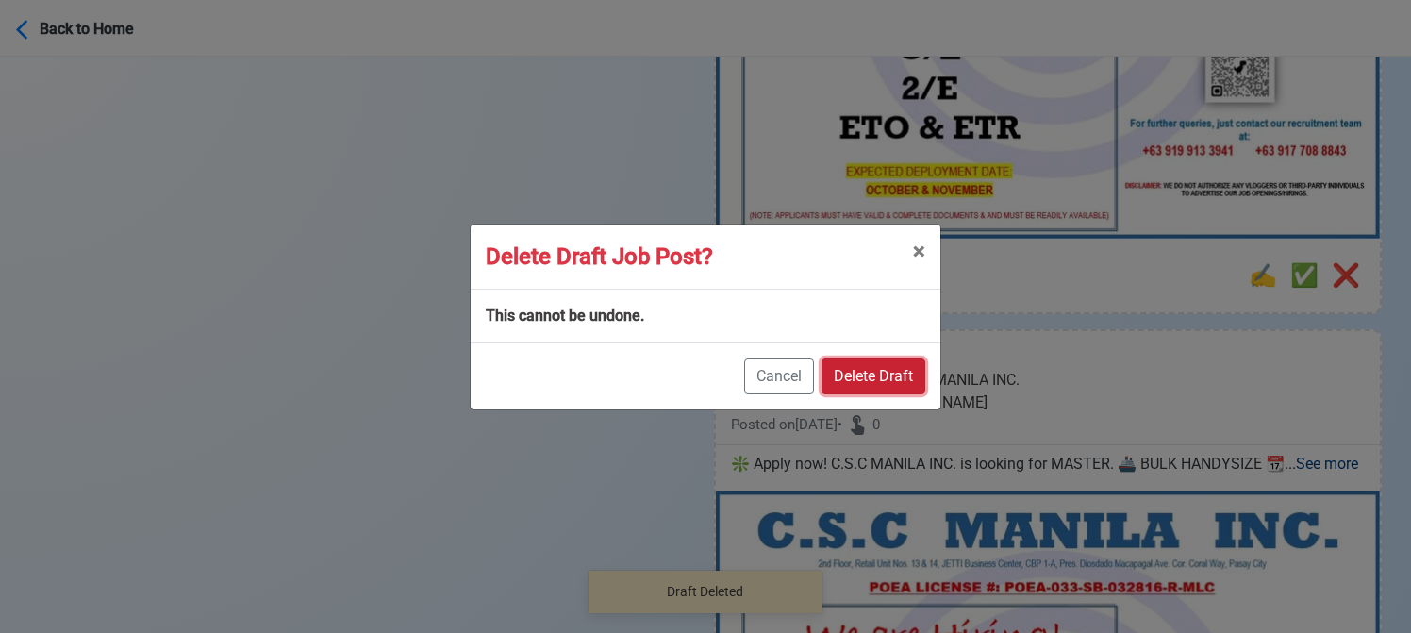
click at [881, 381] on button "Delete Draft" at bounding box center [874, 376] width 104 height 36
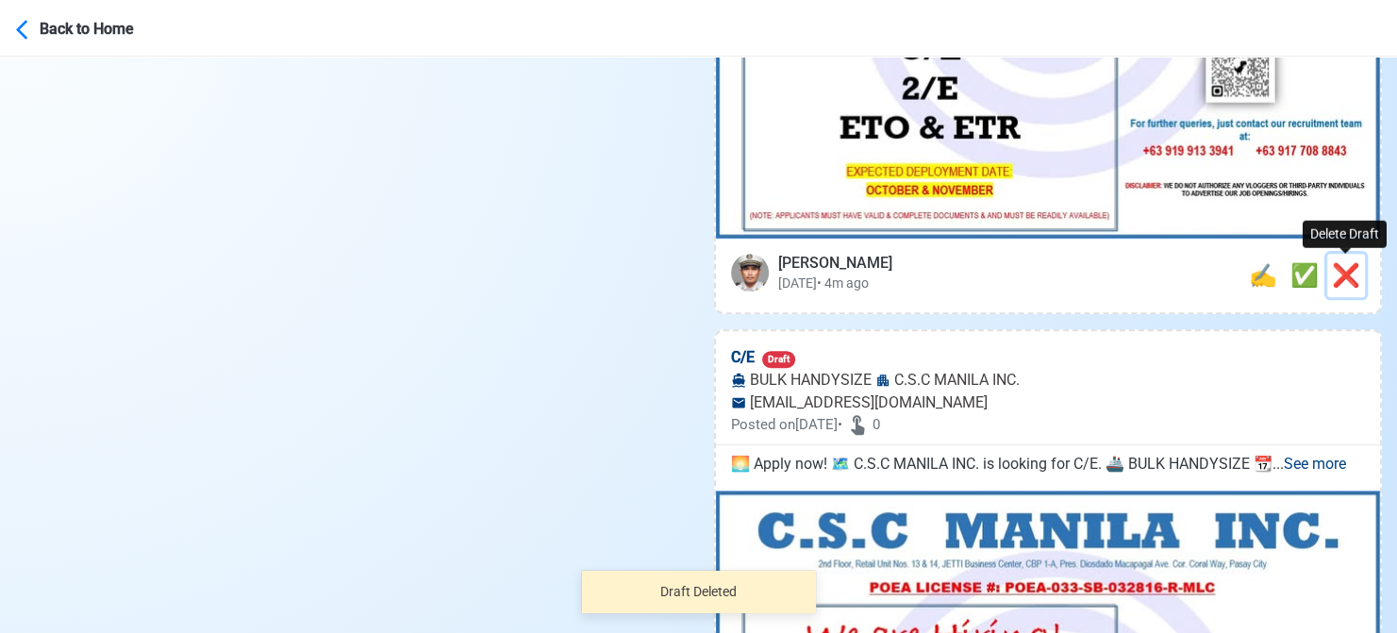
click at [1348, 274] on span "❌" at bounding box center [1346, 275] width 28 height 26
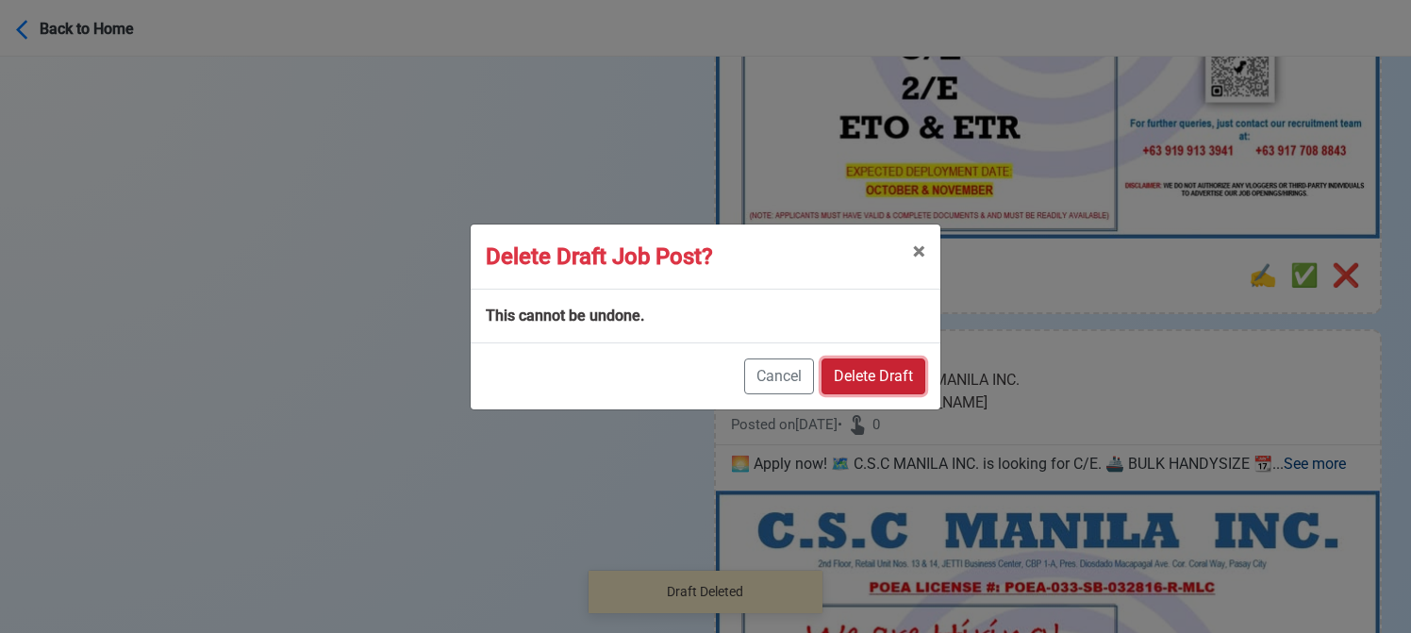
click at [864, 371] on button "Delete Draft" at bounding box center [874, 376] width 104 height 36
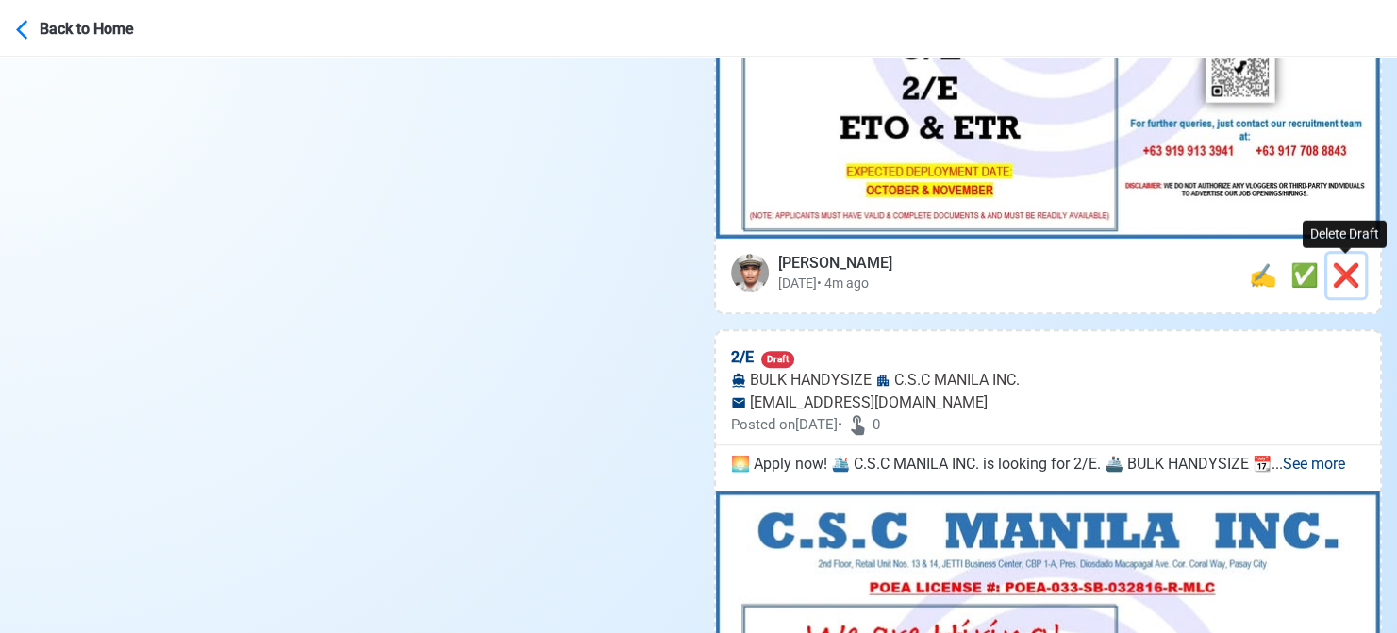
click at [1336, 274] on span "❌" at bounding box center [1346, 275] width 28 height 26
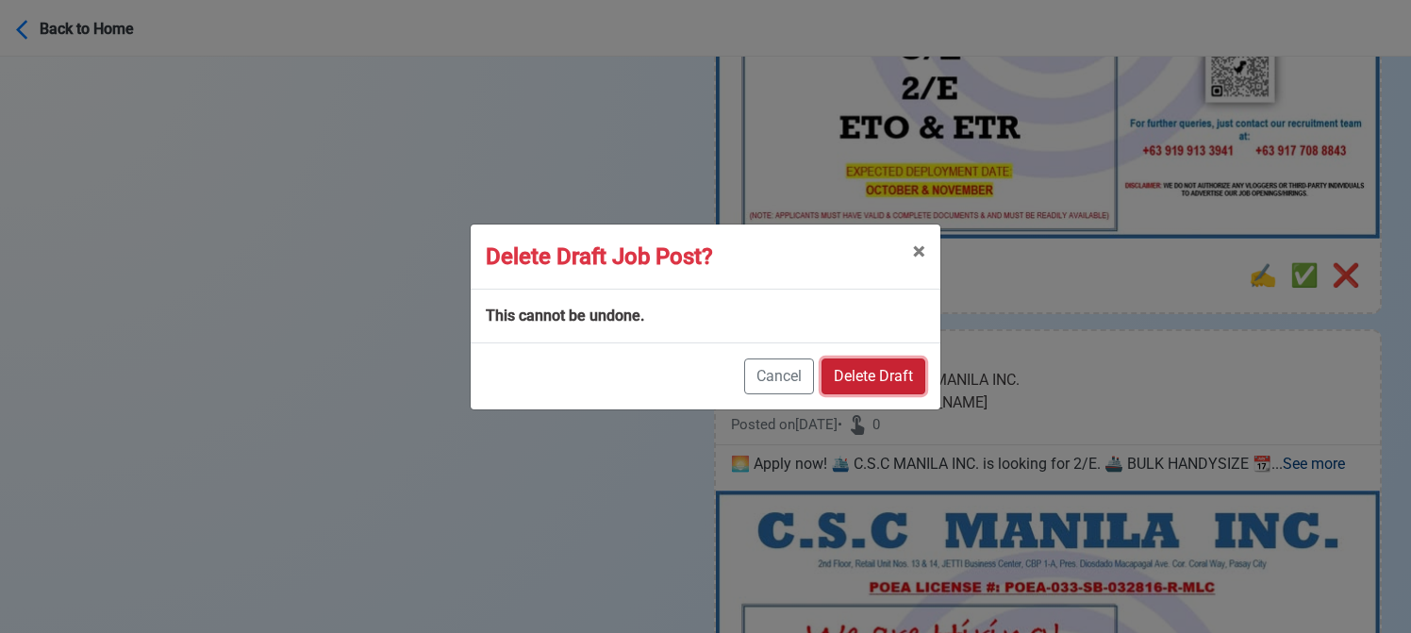
click at [875, 371] on button "Delete Draft" at bounding box center [874, 376] width 104 height 36
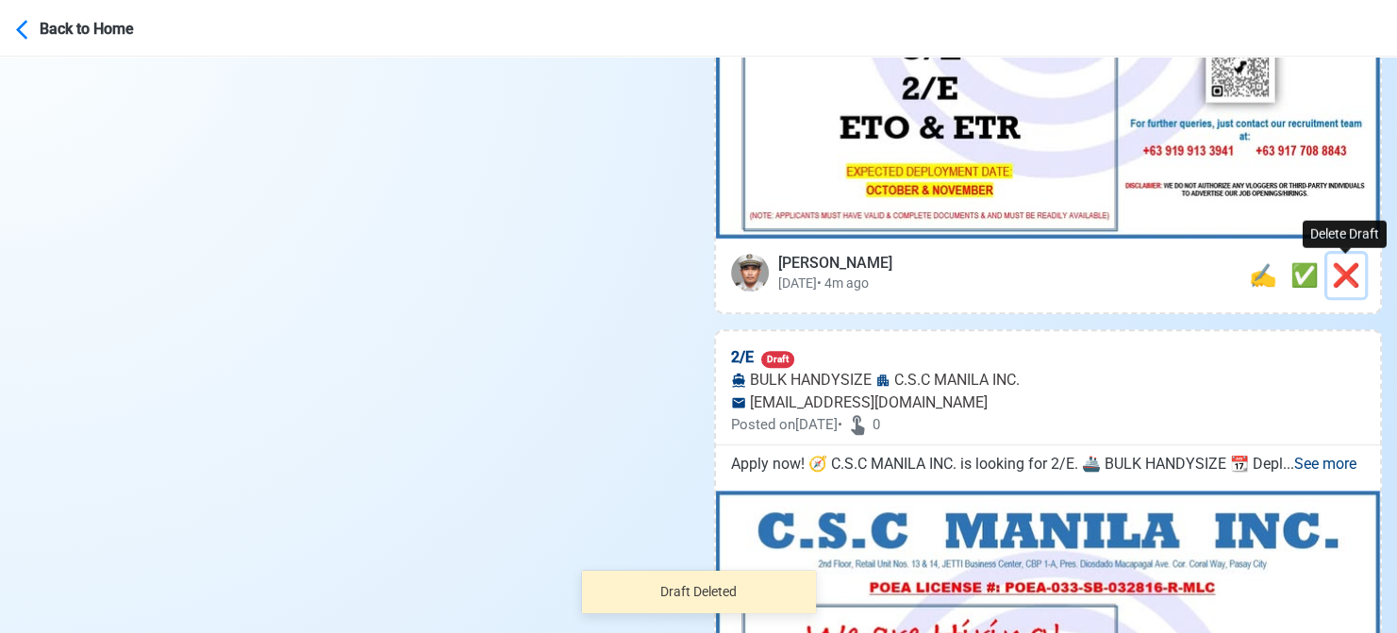
click at [1352, 271] on span "❌" at bounding box center [1346, 275] width 28 height 26
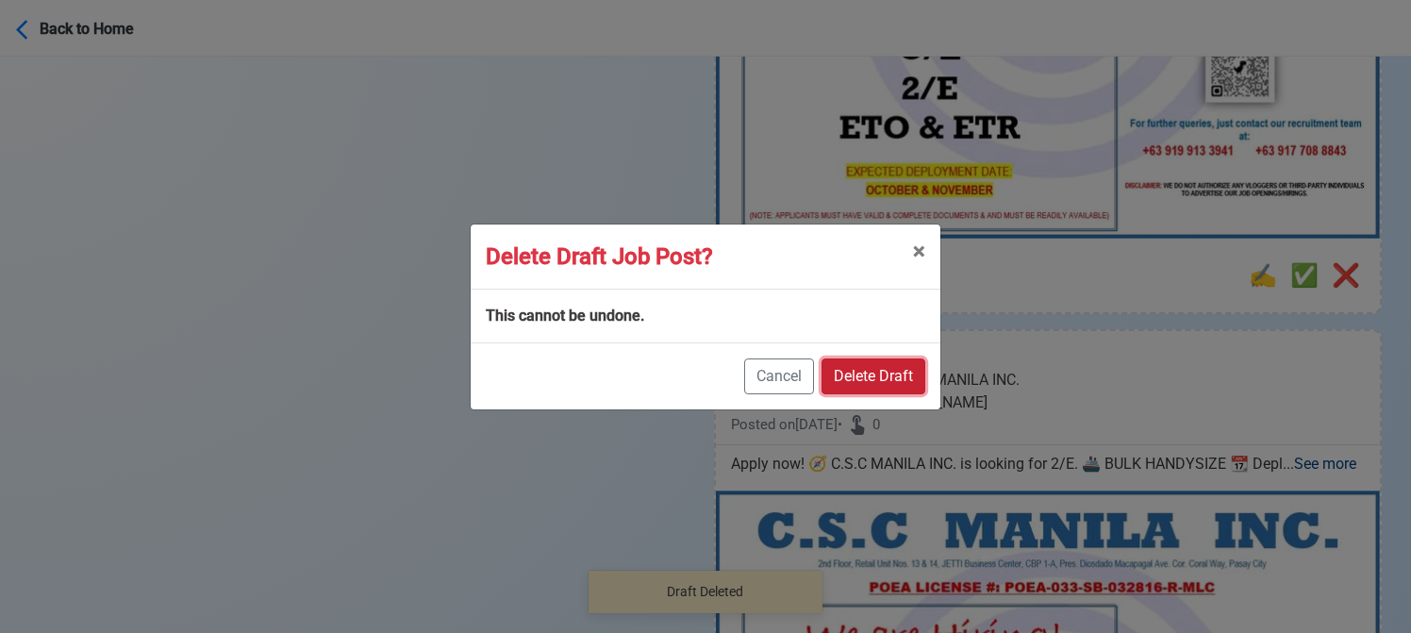
click at [904, 370] on button "Delete Draft" at bounding box center [874, 376] width 104 height 36
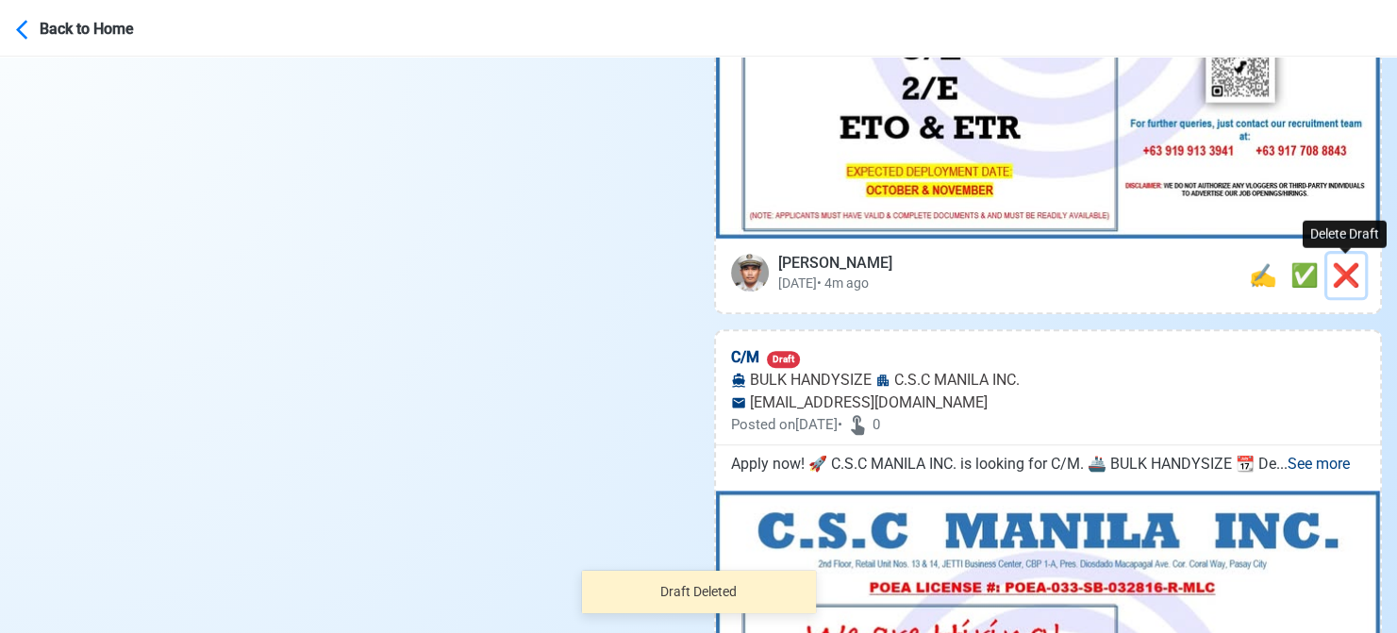
click at [1340, 266] on span "❌" at bounding box center [1346, 275] width 28 height 26
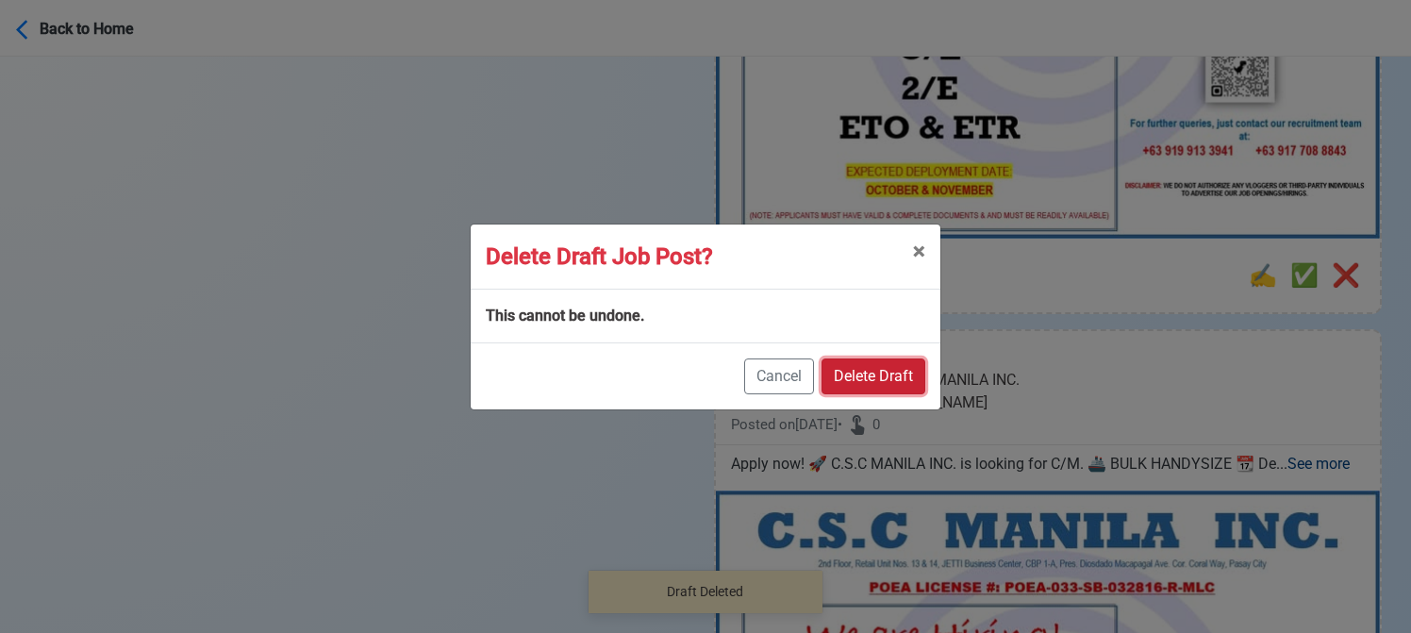
click at [880, 375] on button "Delete Draft" at bounding box center [874, 376] width 104 height 36
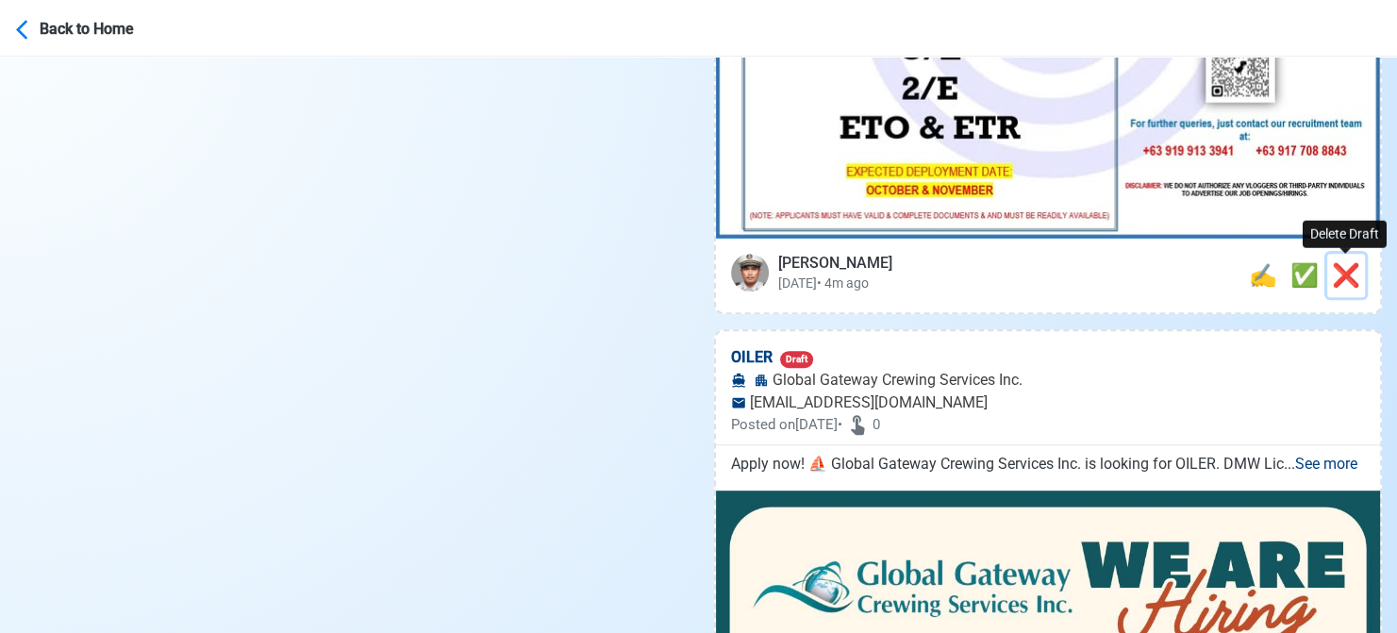
click at [1343, 268] on span "❌" at bounding box center [1346, 275] width 28 height 26
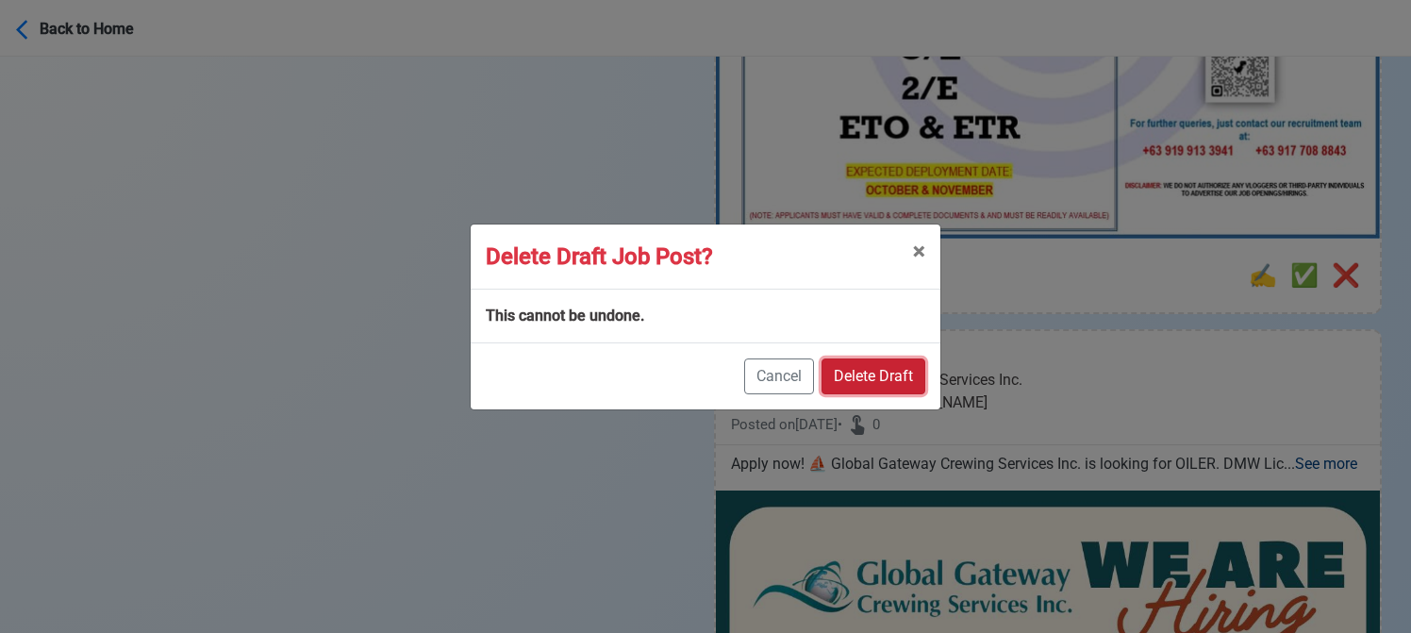
click at [882, 372] on button "Delete Draft" at bounding box center [874, 376] width 104 height 36
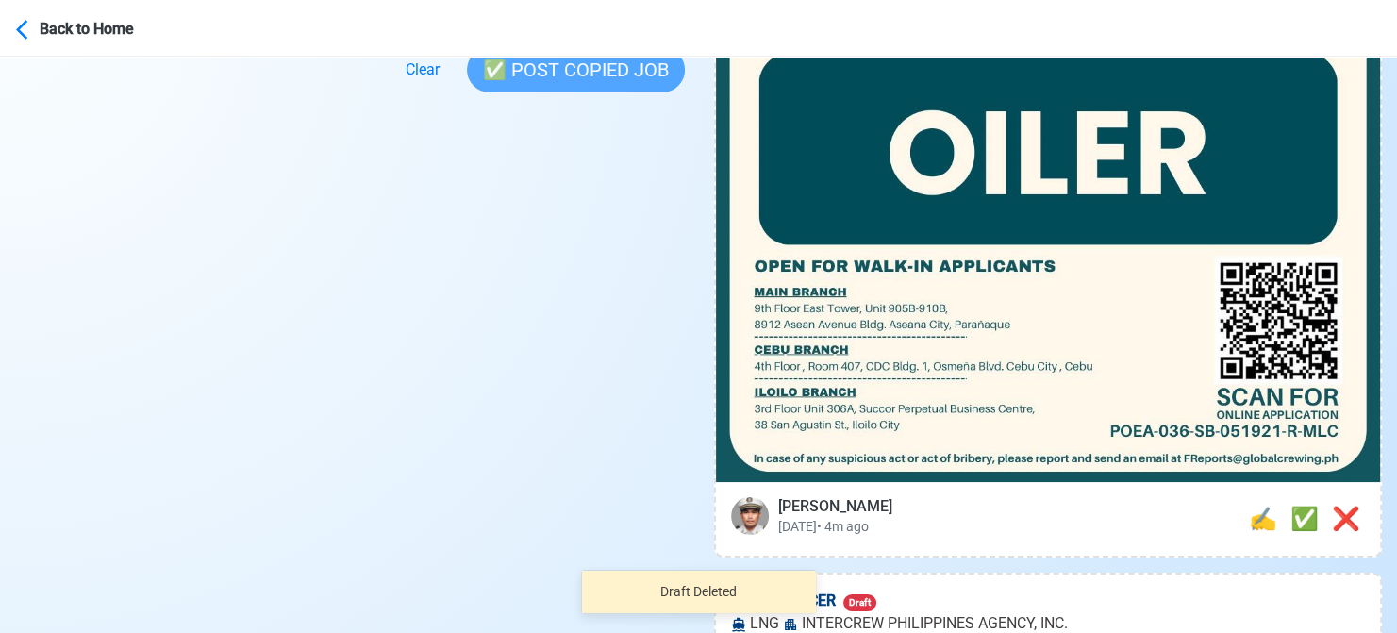
scroll to position [660, 0]
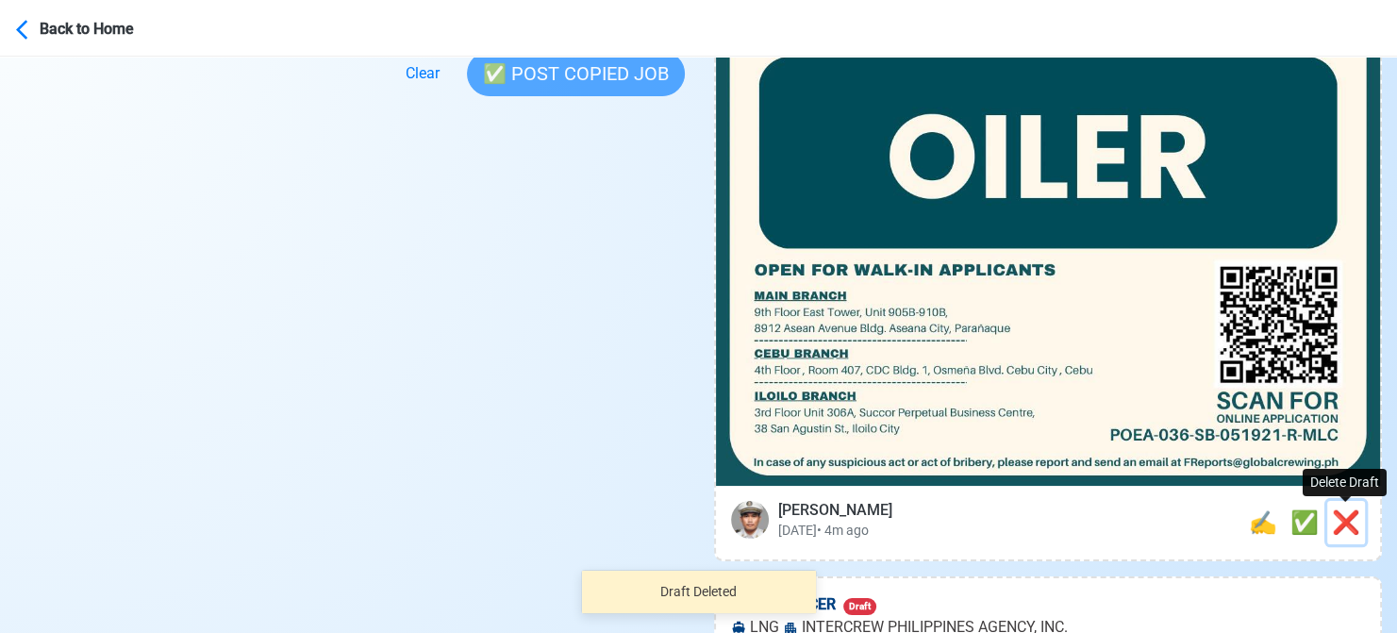
click at [1334, 518] on span "❌" at bounding box center [1346, 522] width 28 height 26
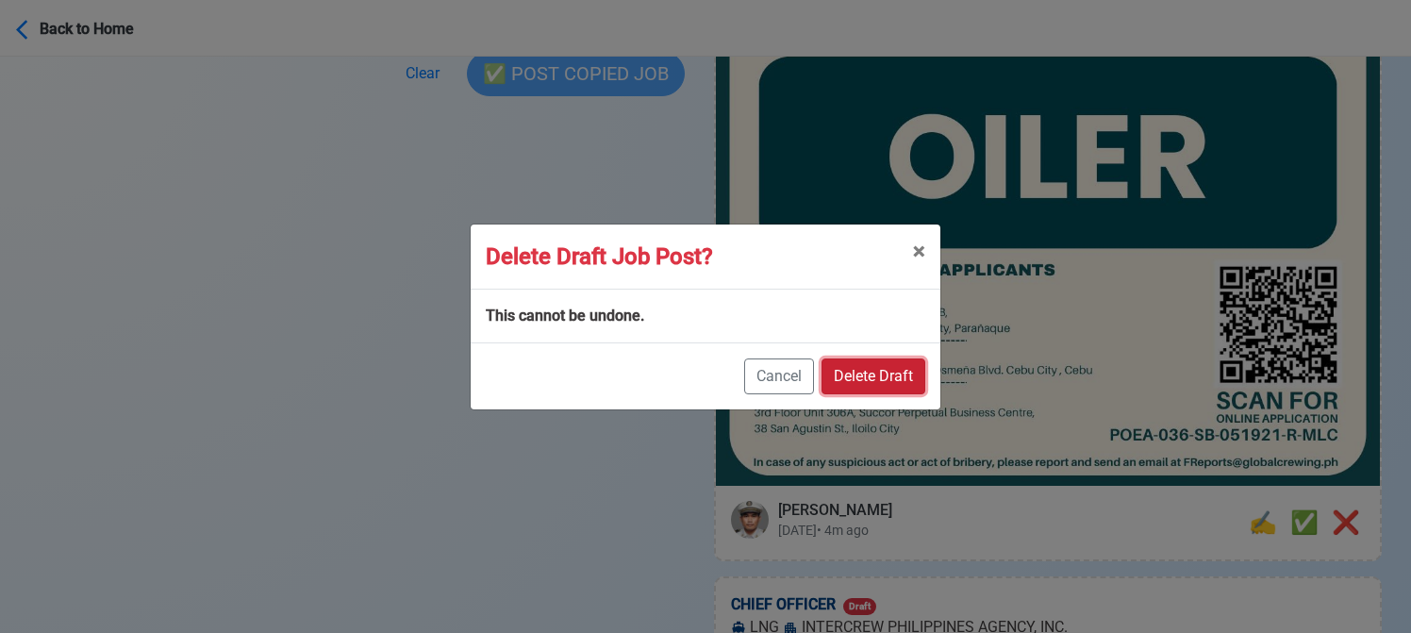
click at [879, 372] on button "Delete Draft" at bounding box center [874, 376] width 104 height 36
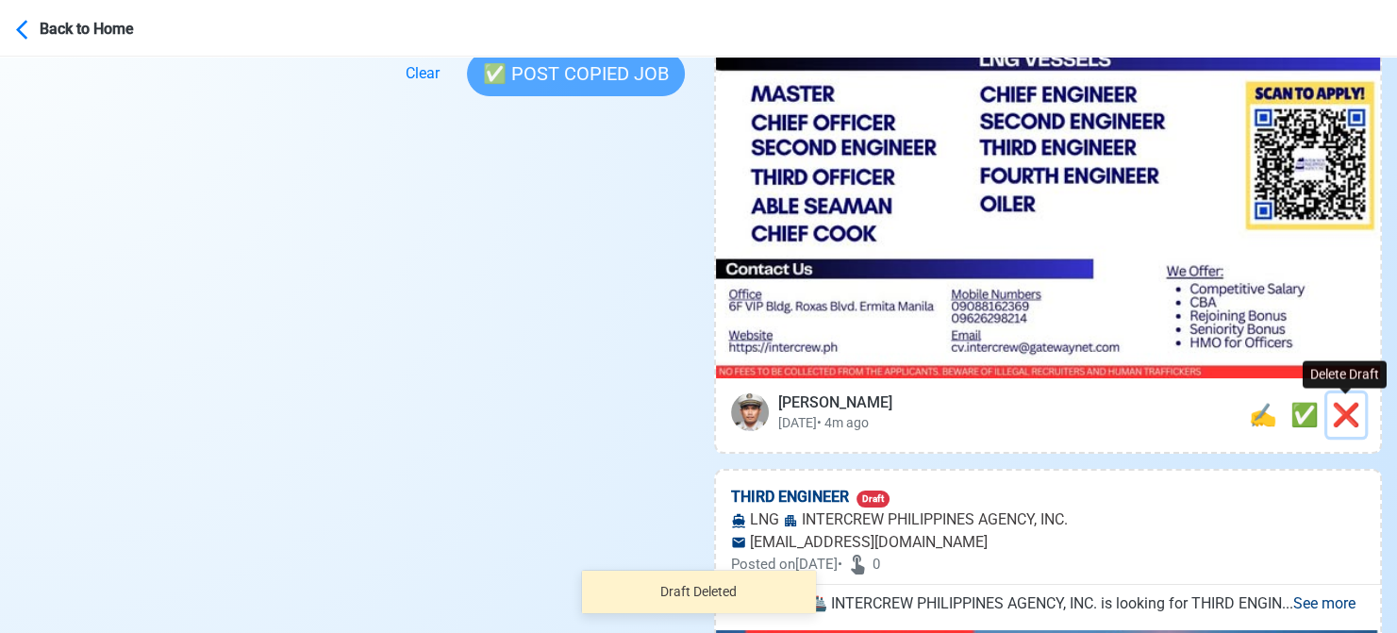
click at [1339, 406] on span "❌" at bounding box center [1346, 415] width 28 height 26
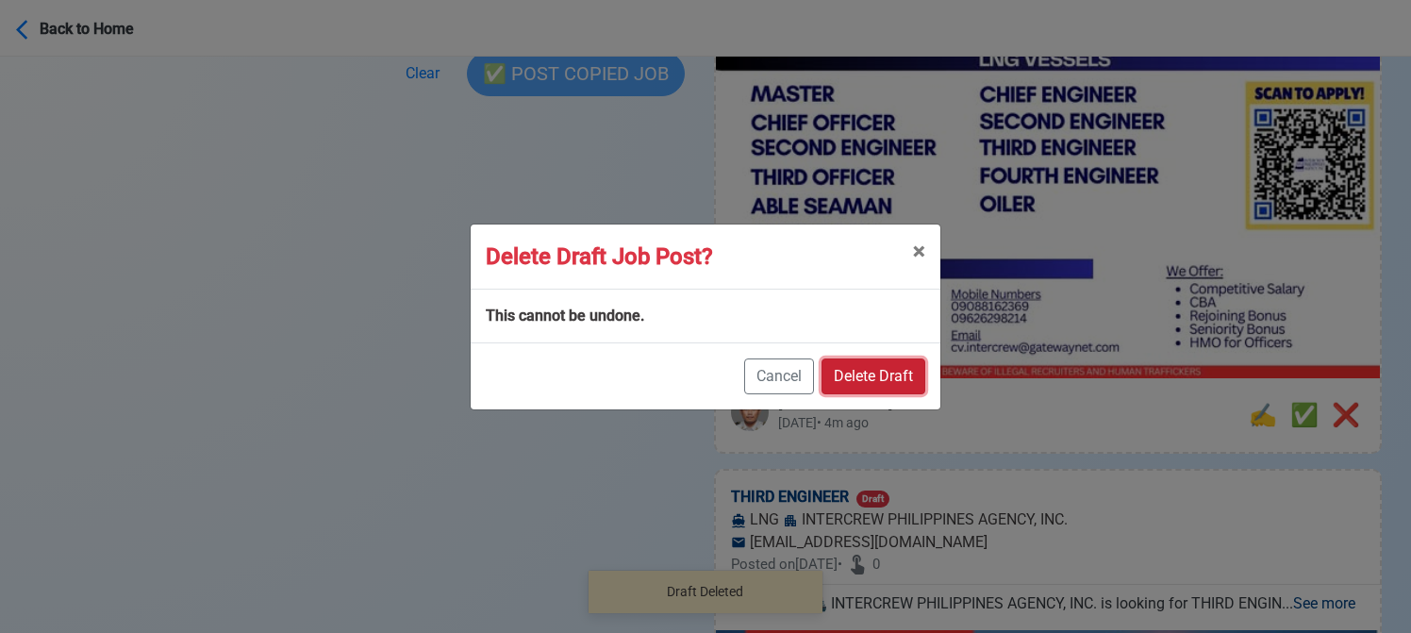
click at [902, 370] on button "Delete Draft" at bounding box center [874, 376] width 104 height 36
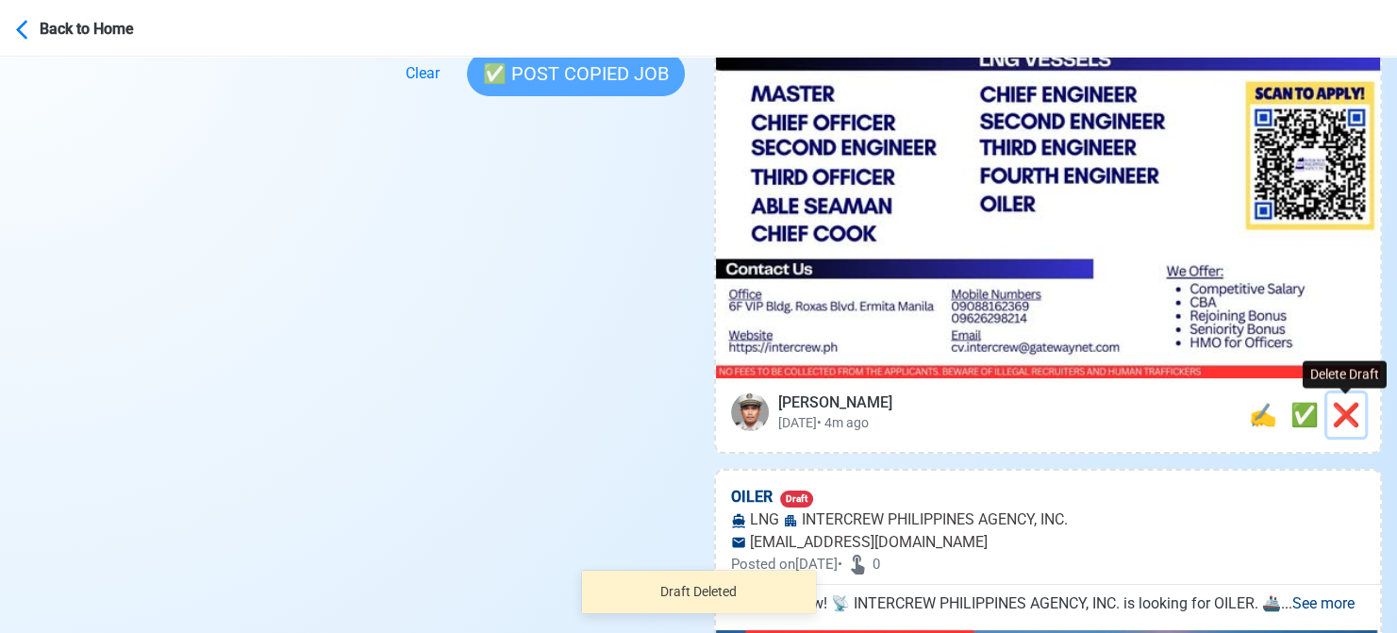
click at [1340, 408] on span "❌" at bounding box center [1346, 415] width 28 height 26
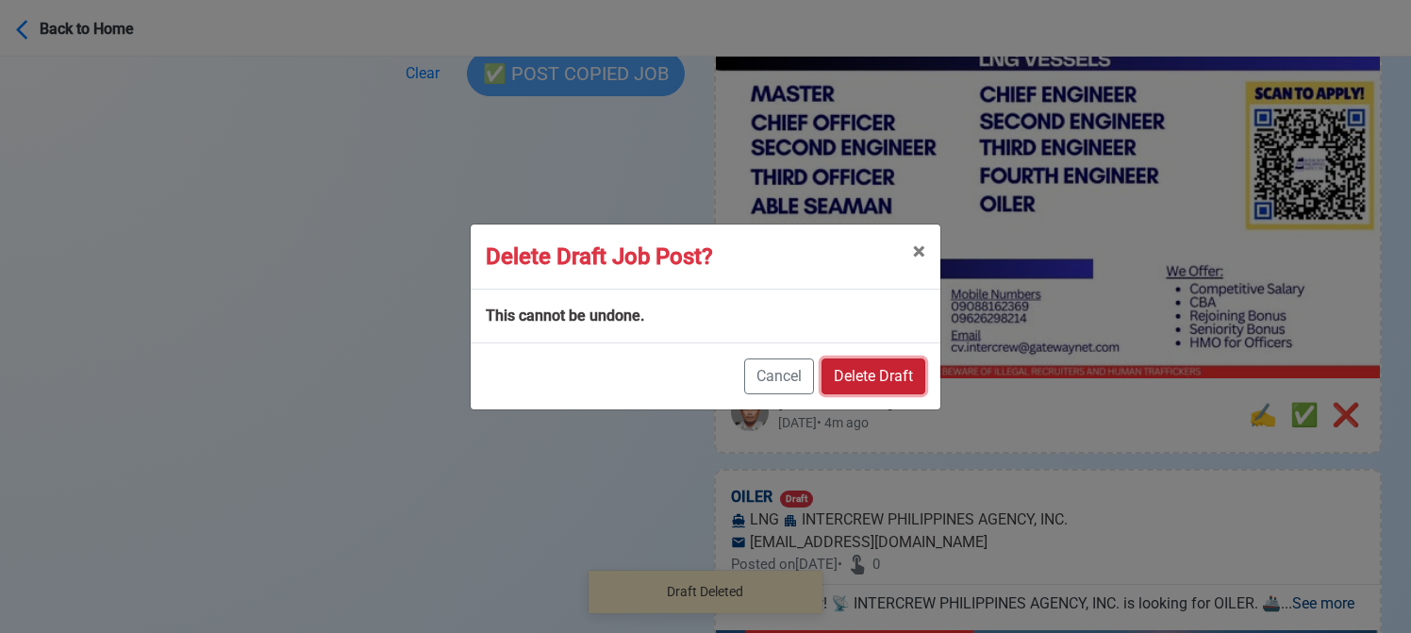
click at [900, 365] on button "Delete Draft" at bounding box center [874, 376] width 104 height 36
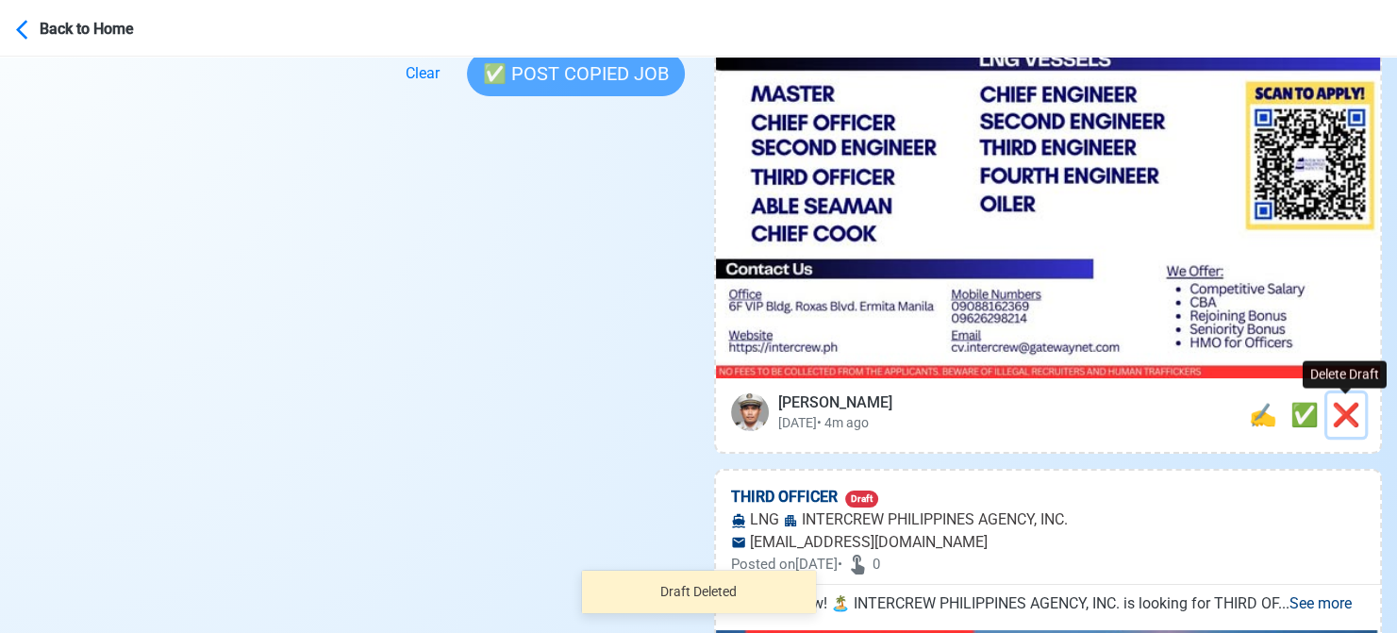
click at [1338, 418] on span "❌" at bounding box center [1346, 415] width 28 height 26
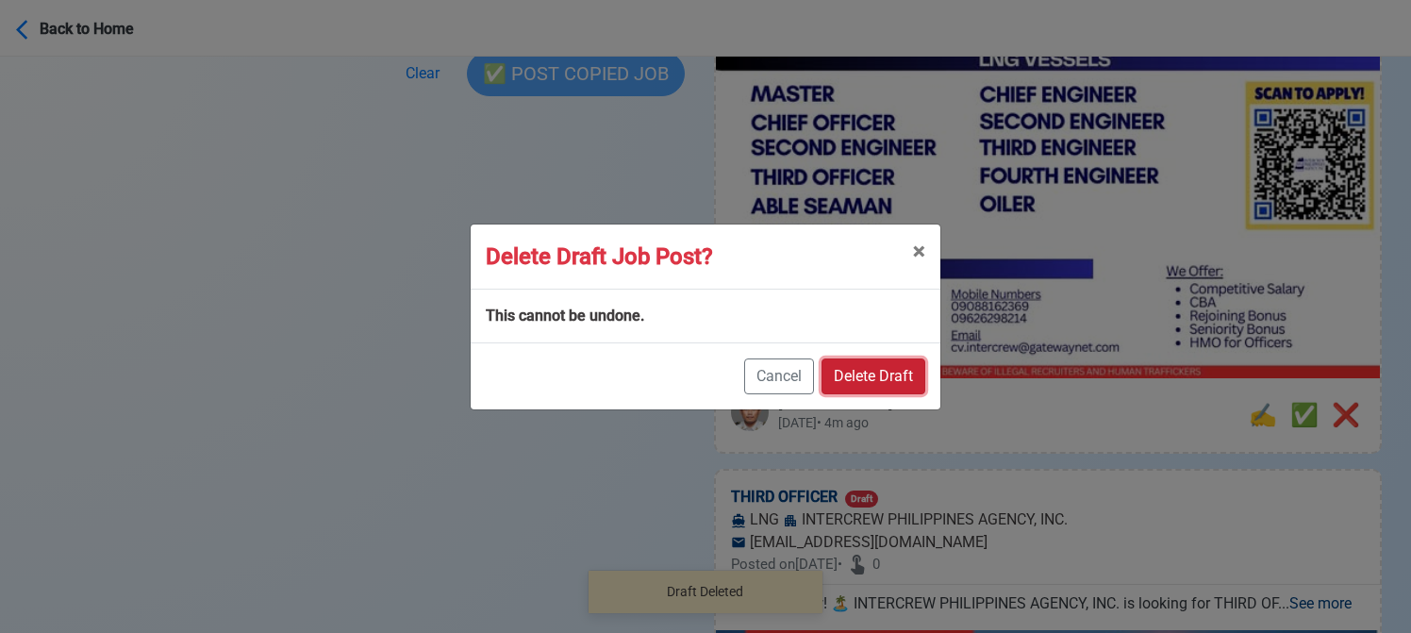
click at [881, 368] on button "Delete Draft" at bounding box center [874, 376] width 104 height 36
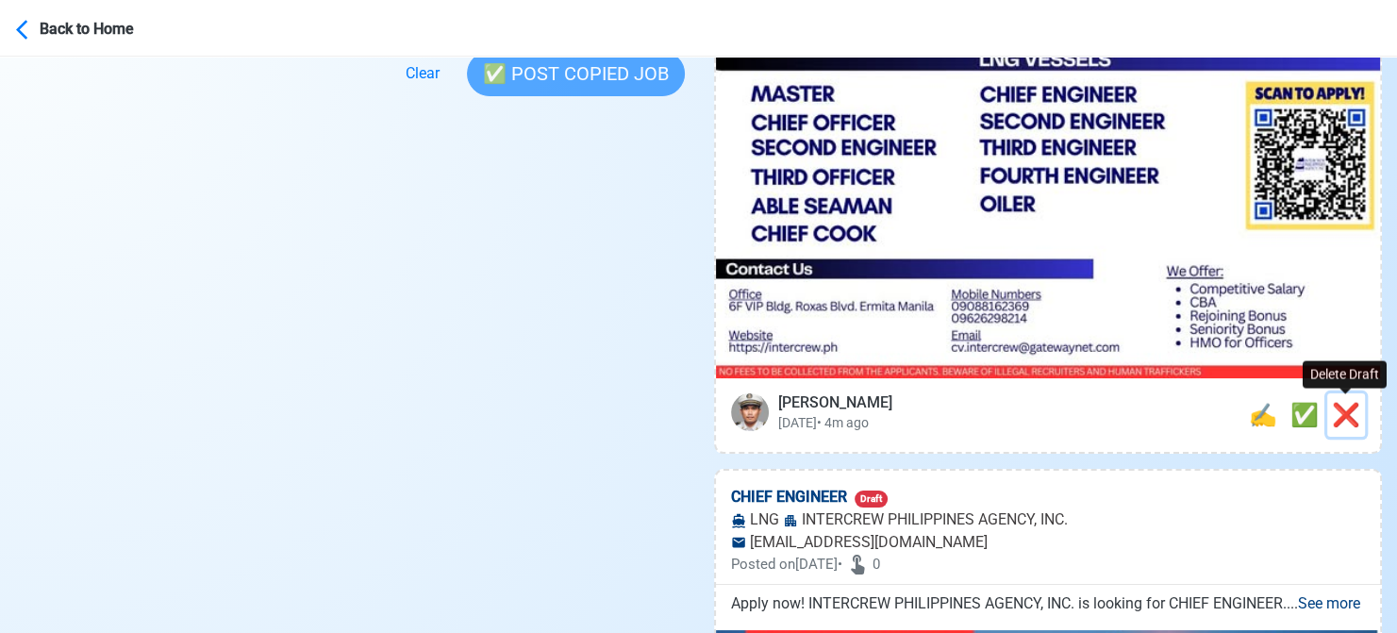
click at [1351, 419] on span "❌" at bounding box center [1346, 415] width 28 height 26
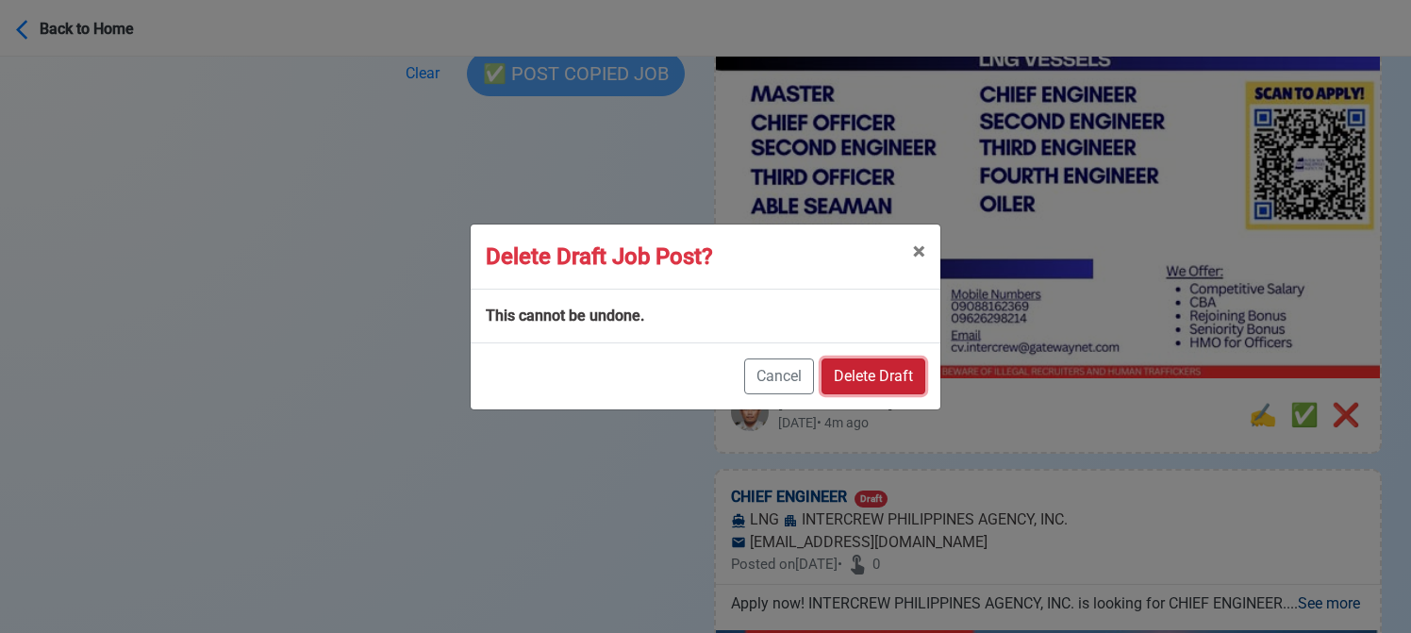
click at [884, 370] on button "Delete Draft" at bounding box center [874, 376] width 104 height 36
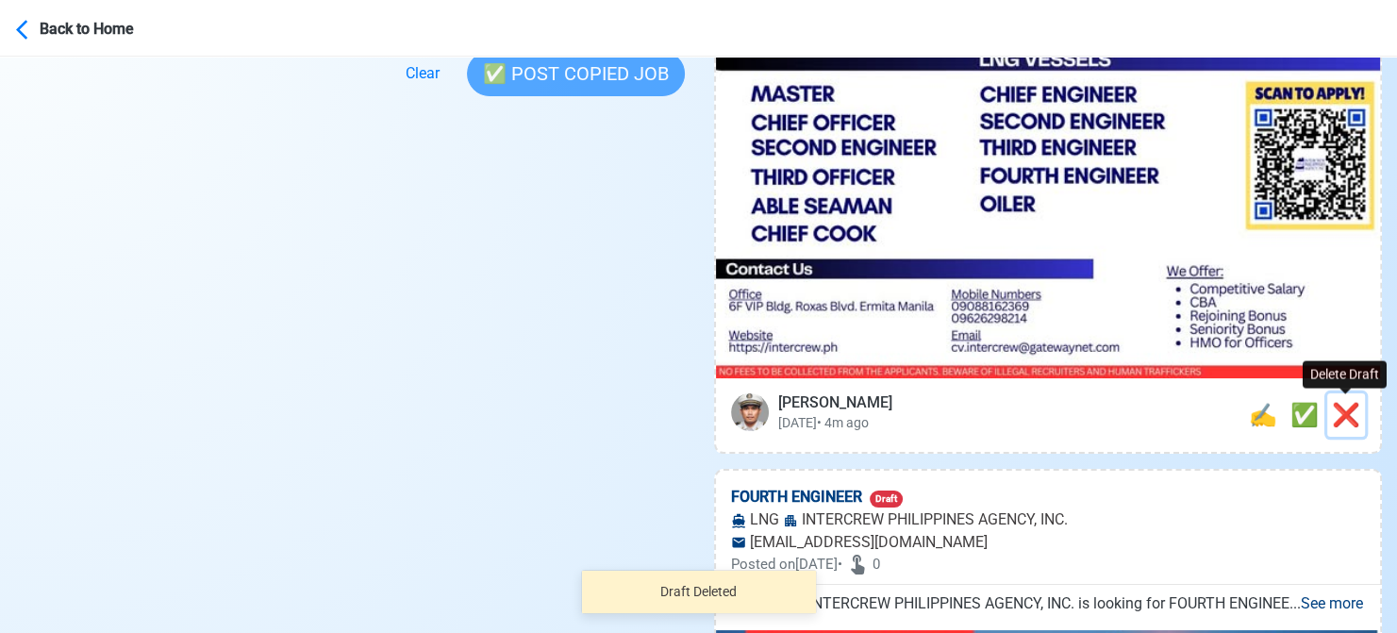
click at [1344, 408] on span "❌" at bounding box center [1346, 415] width 28 height 26
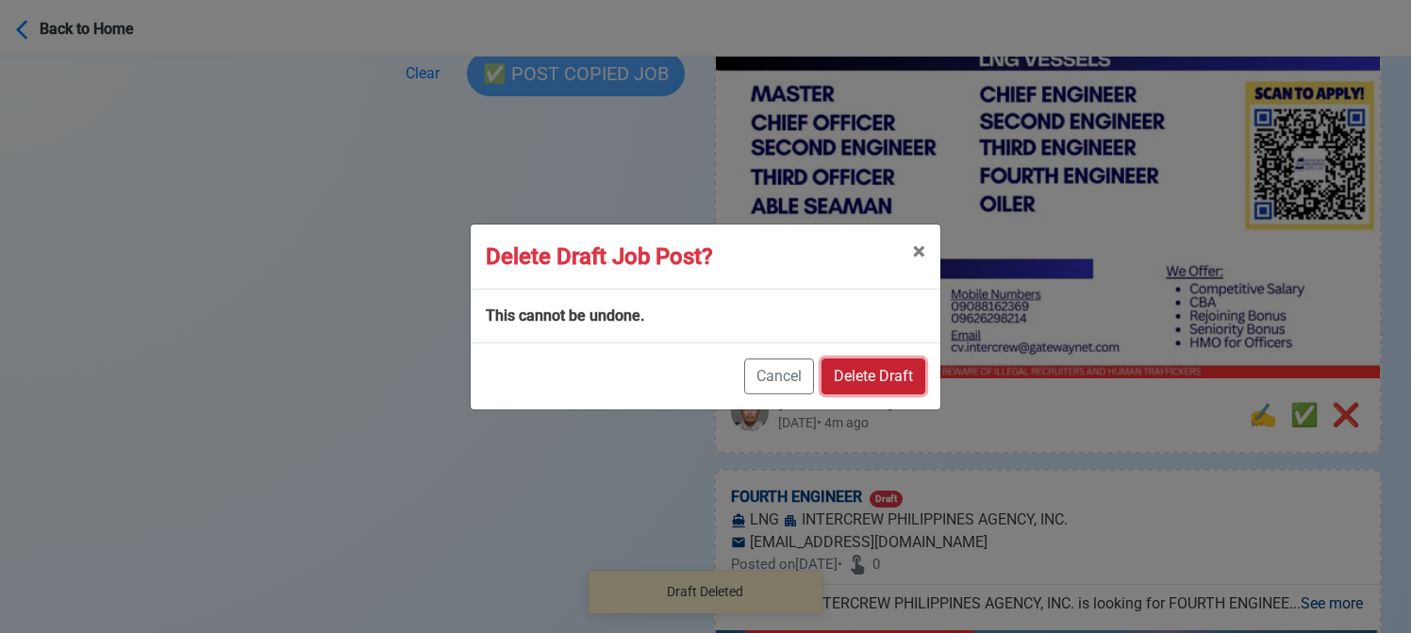
click at [892, 370] on button "Delete Draft" at bounding box center [874, 376] width 104 height 36
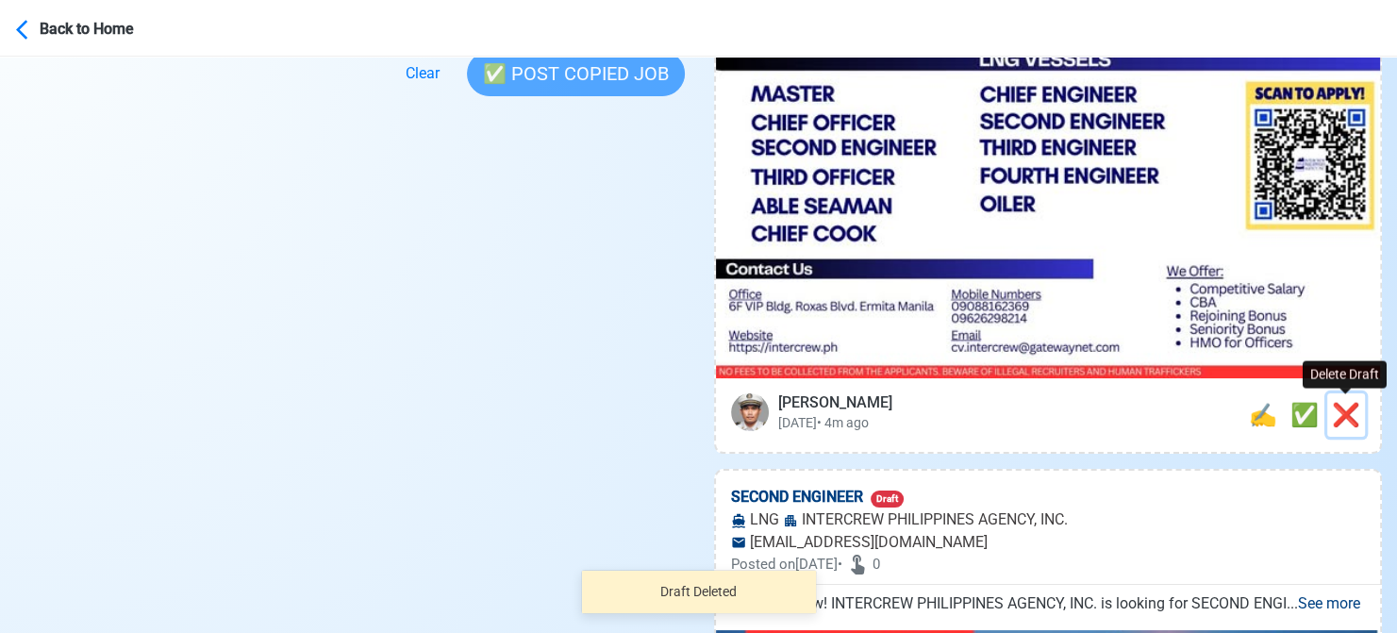
click at [1339, 421] on span "❌" at bounding box center [1346, 415] width 28 height 26
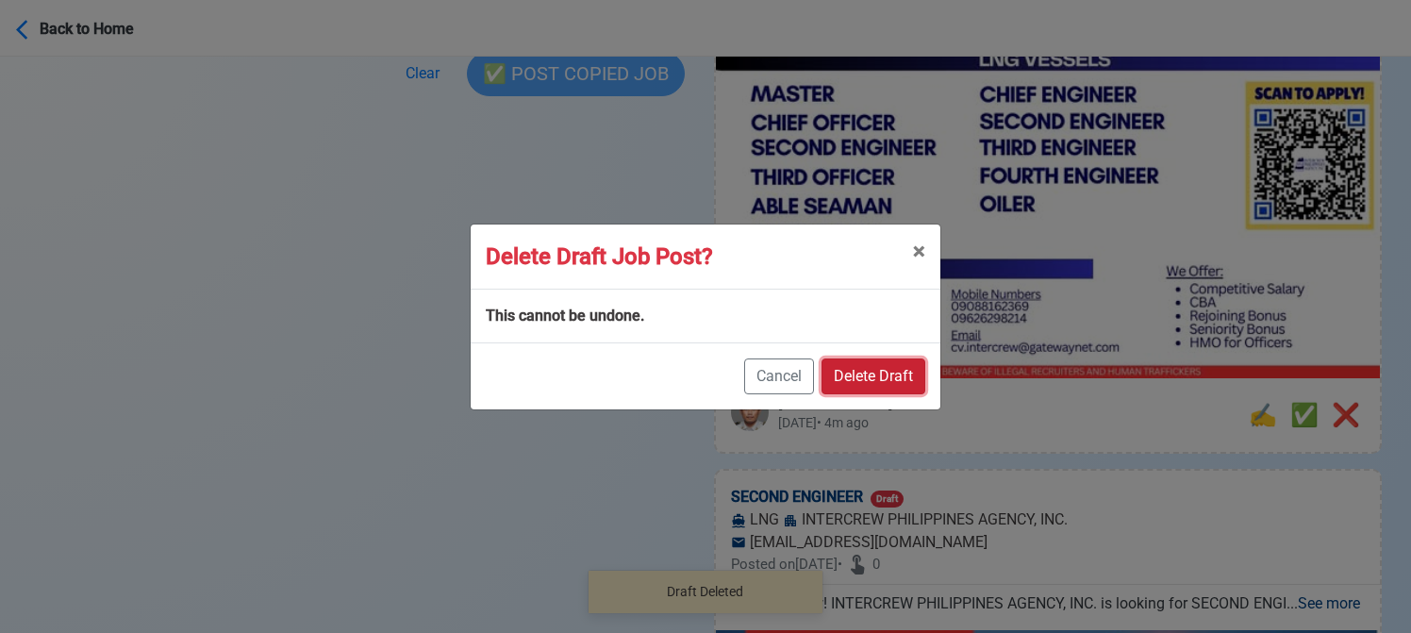
click at [876, 384] on button "Delete Draft" at bounding box center [874, 376] width 104 height 36
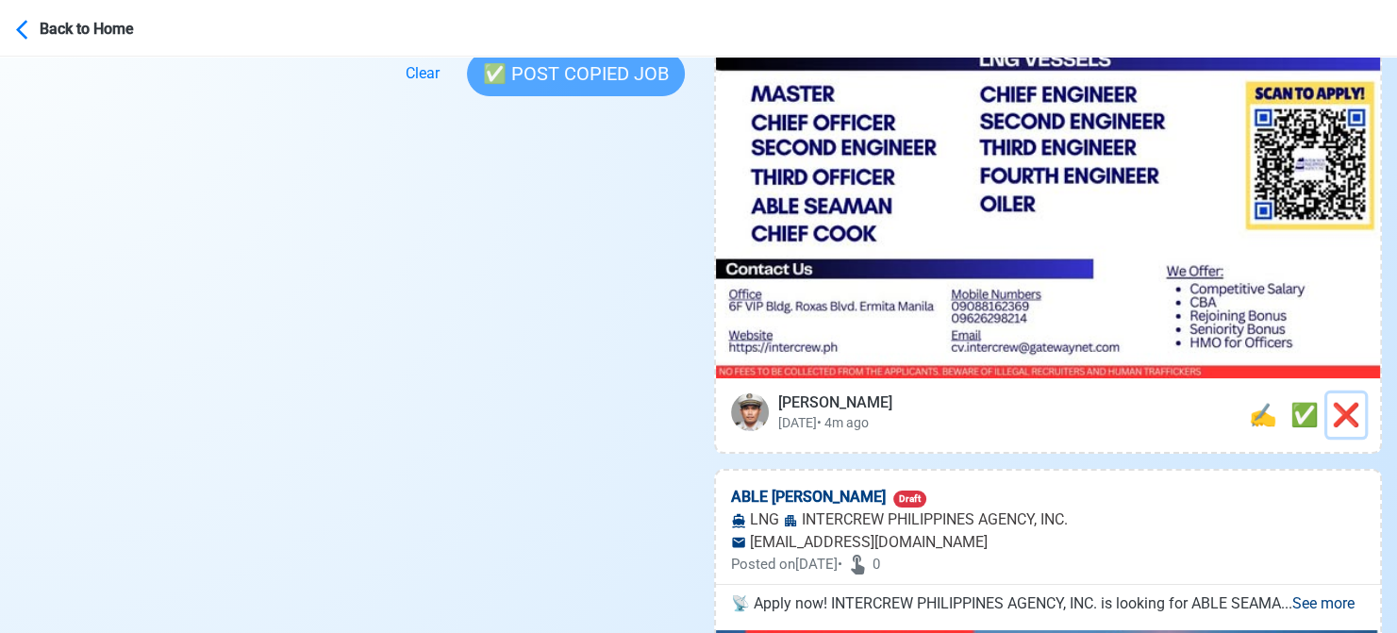
click at [1356, 423] on button "❌" at bounding box center [1346, 414] width 38 height 43
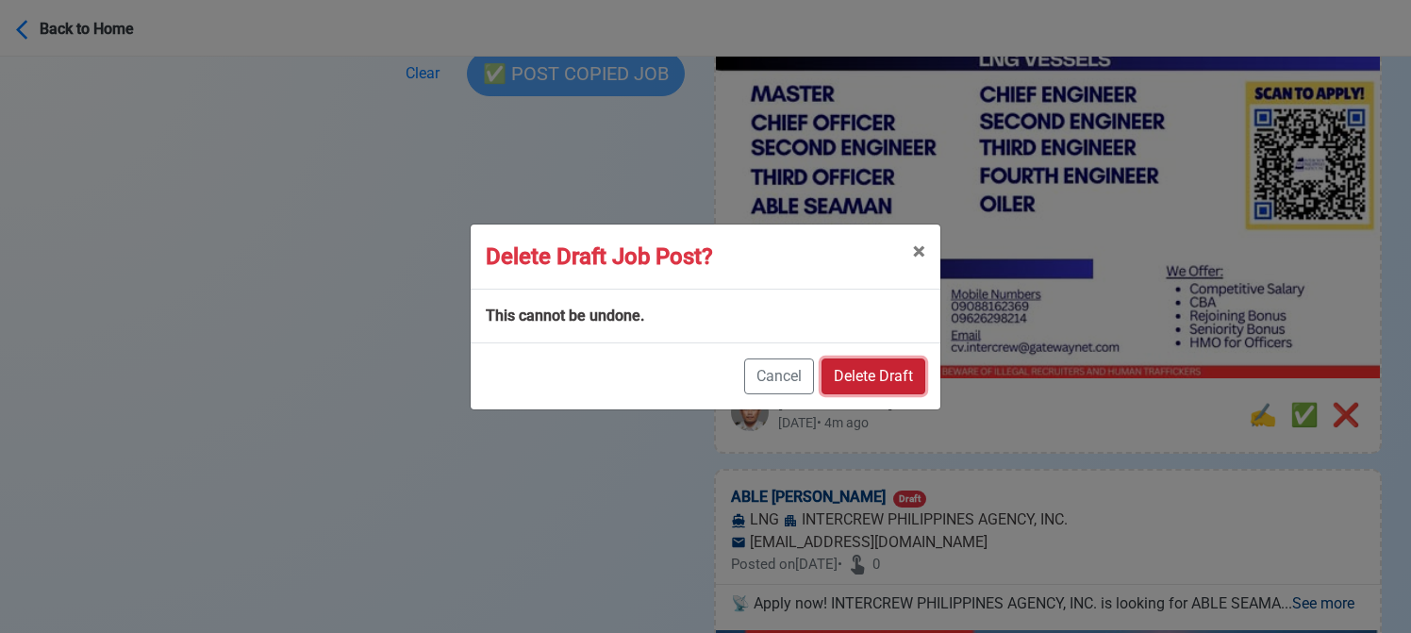
click at [875, 369] on button "Delete Draft" at bounding box center [874, 376] width 104 height 36
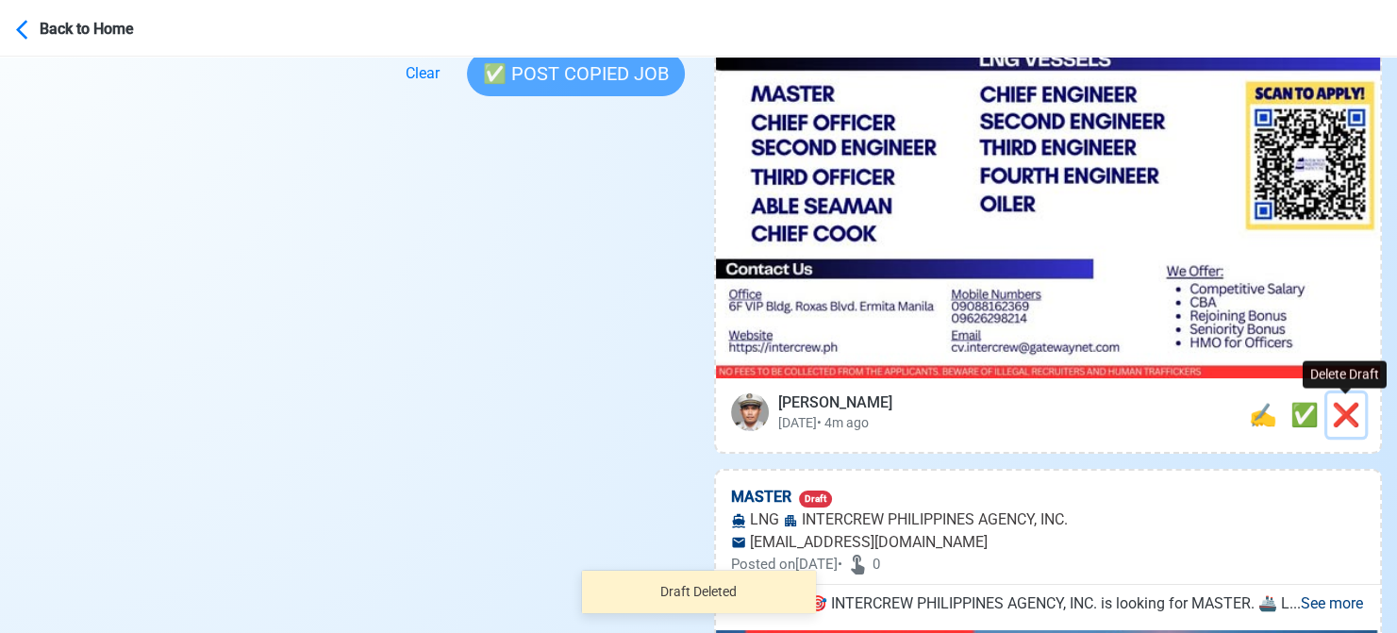
click at [1343, 405] on span "❌" at bounding box center [1346, 415] width 28 height 26
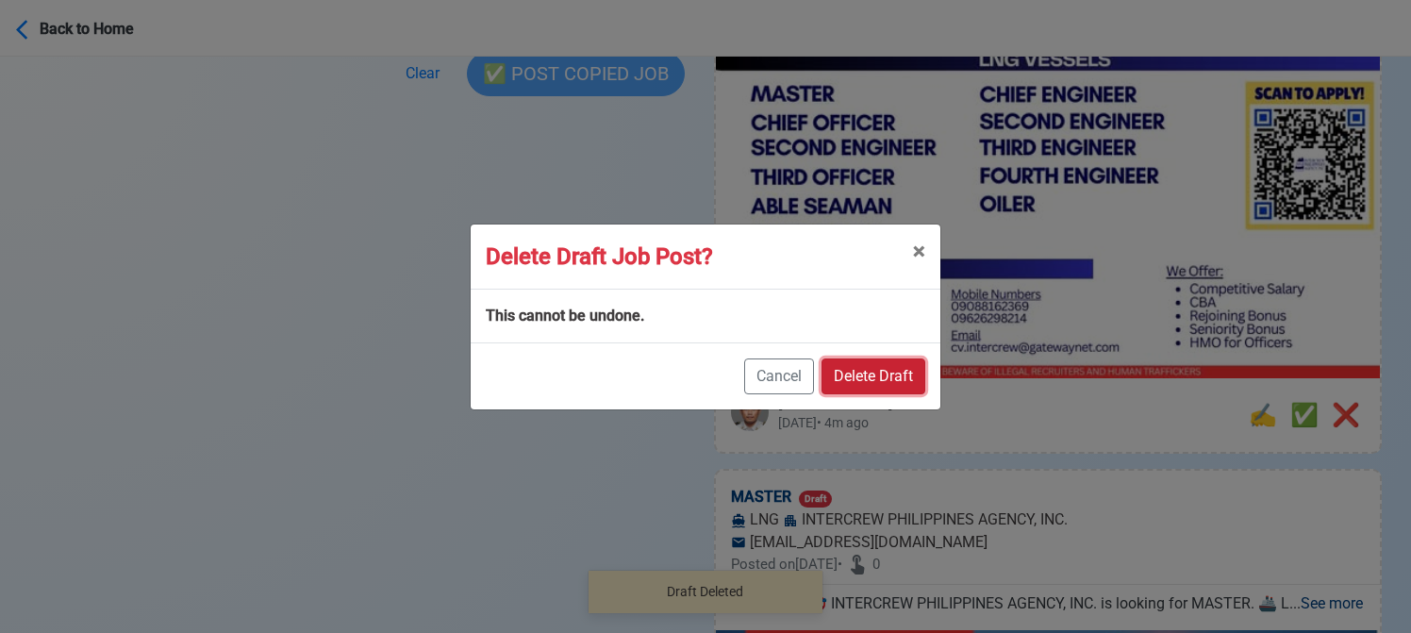
click at [887, 363] on button "Delete Draft" at bounding box center [874, 376] width 104 height 36
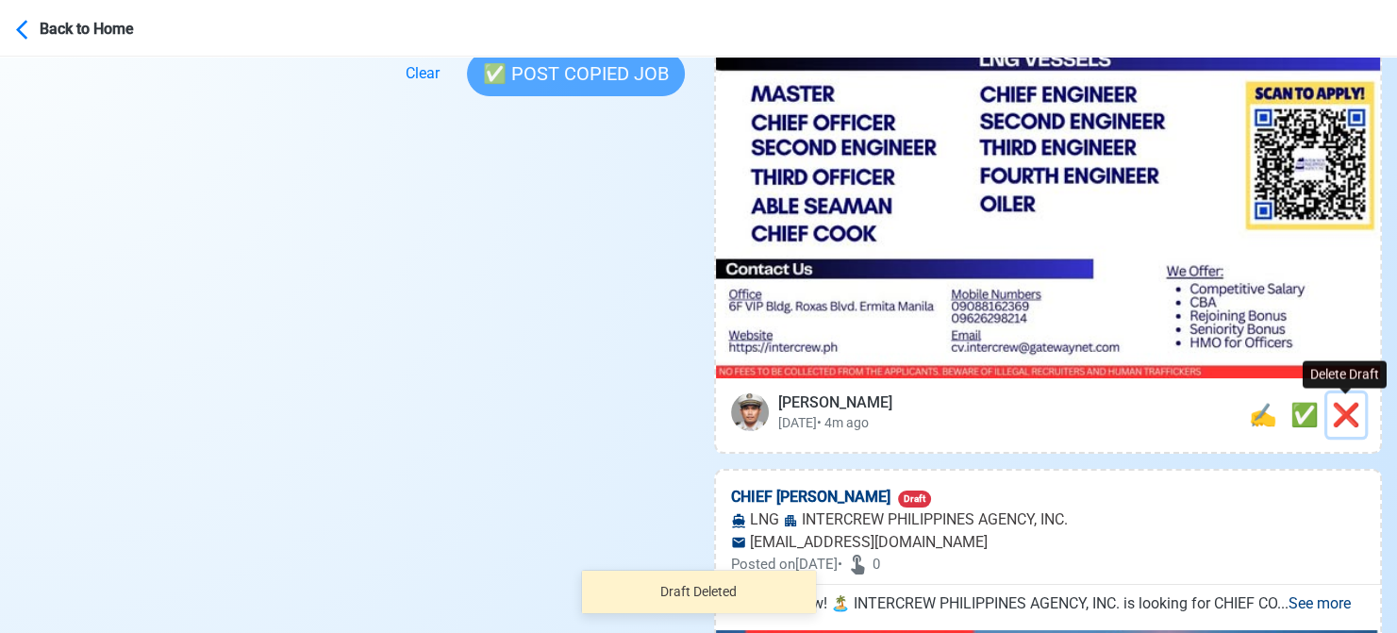
click at [1339, 403] on span "❌" at bounding box center [1346, 415] width 28 height 26
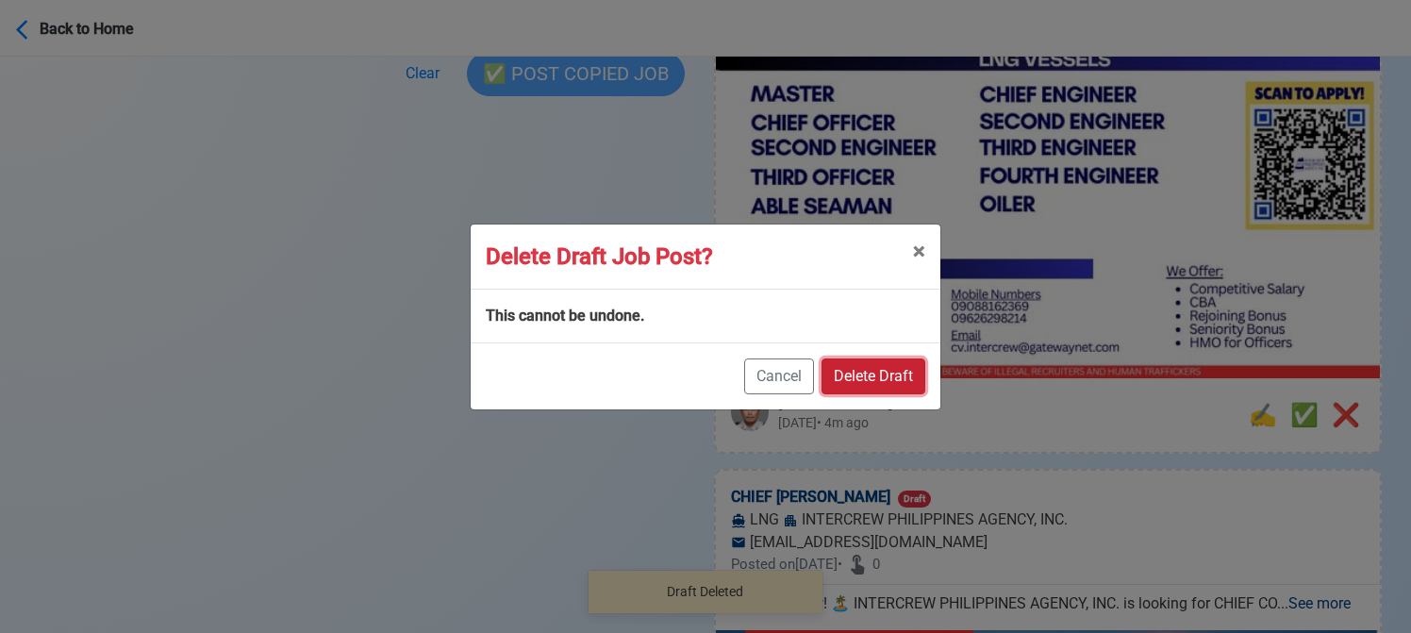
click at [896, 366] on button "Delete Draft" at bounding box center [874, 376] width 104 height 36
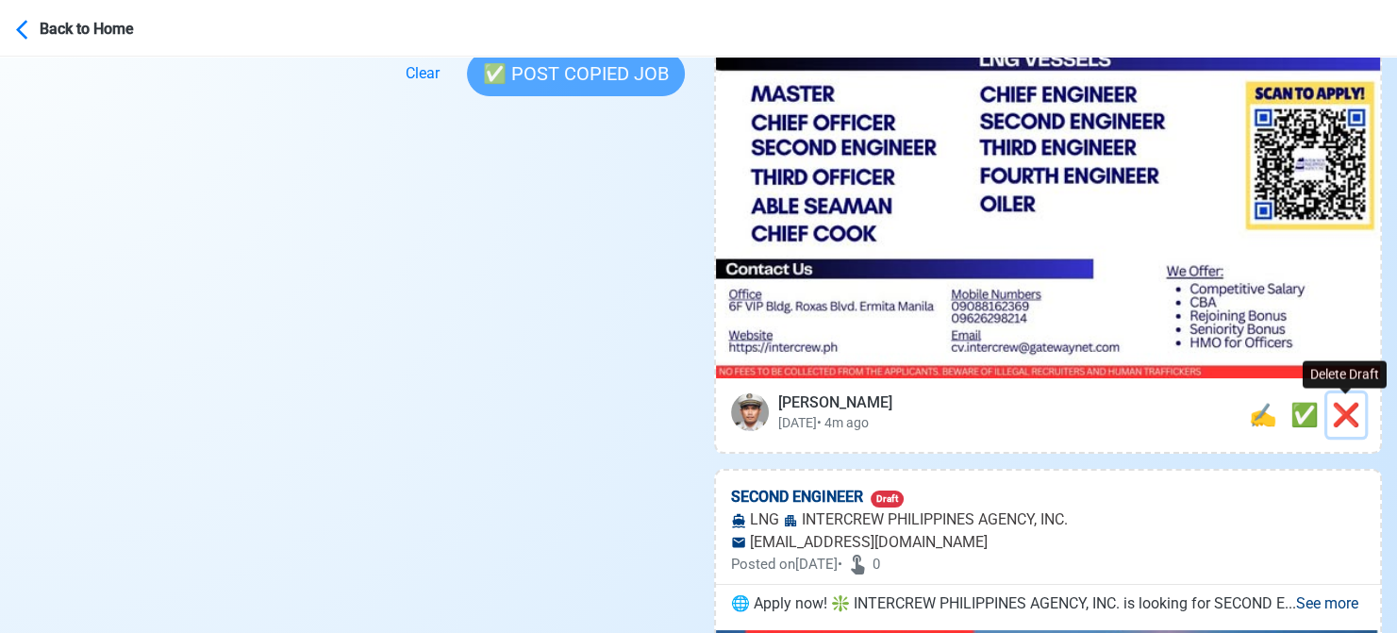
click at [1344, 407] on span "❌" at bounding box center [1346, 415] width 28 height 26
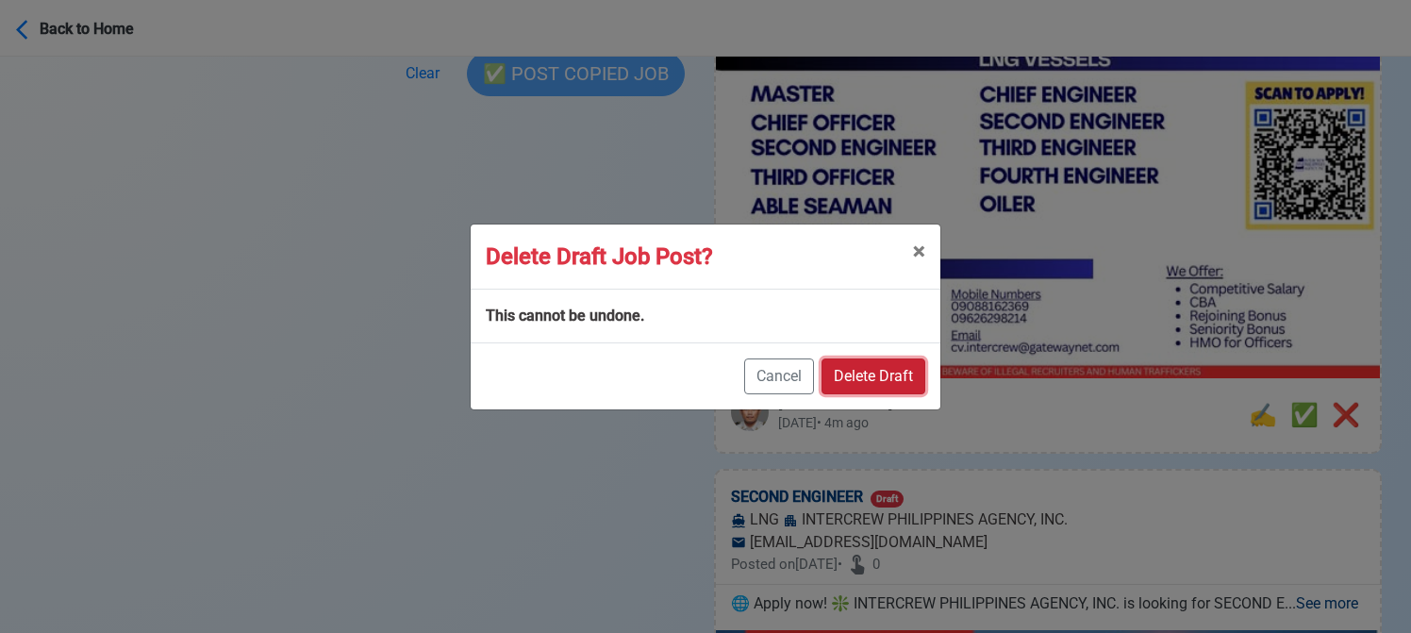
click at [840, 358] on button "Delete Draft" at bounding box center [874, 376] width 104 height 36
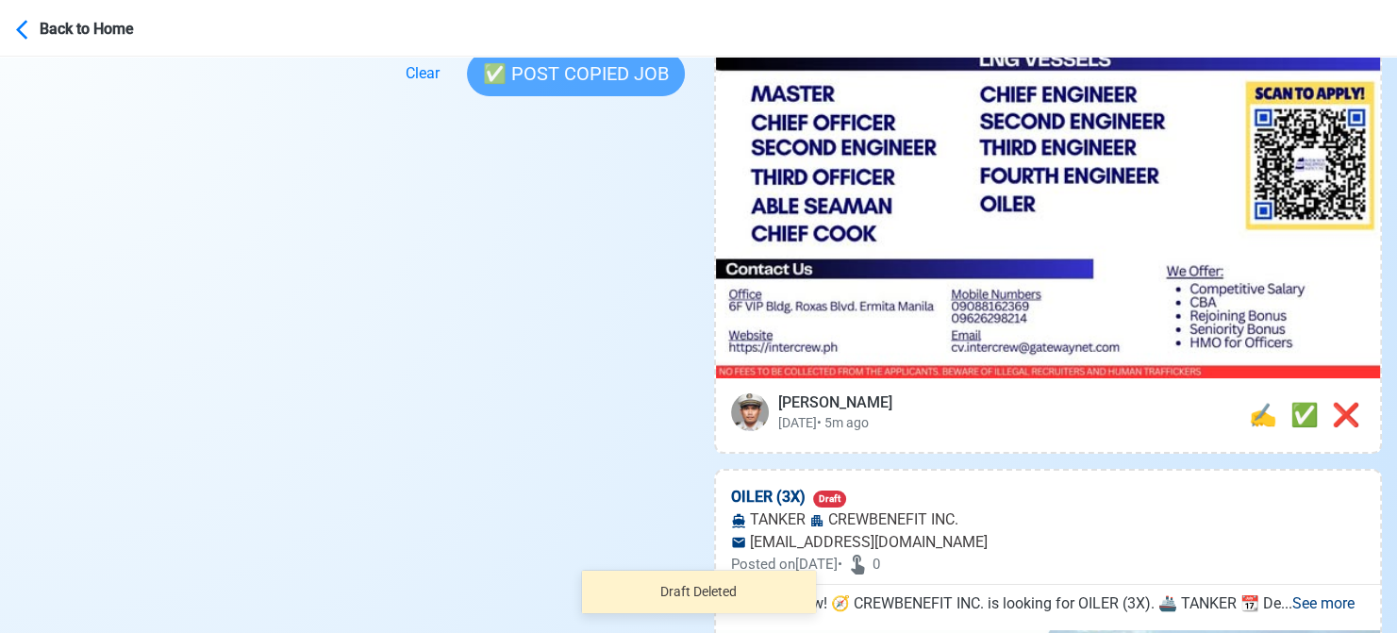
click at [1348, 418] on div "Jeyner Gil Wed Aug 13 2025 • 5m ago ❌ ✅ ✍️" at bounding box center [1048, 415] width 665 height 74
click at [1351, 420] on span "❌" at bounding box center [1346, 415] width 28 height 26
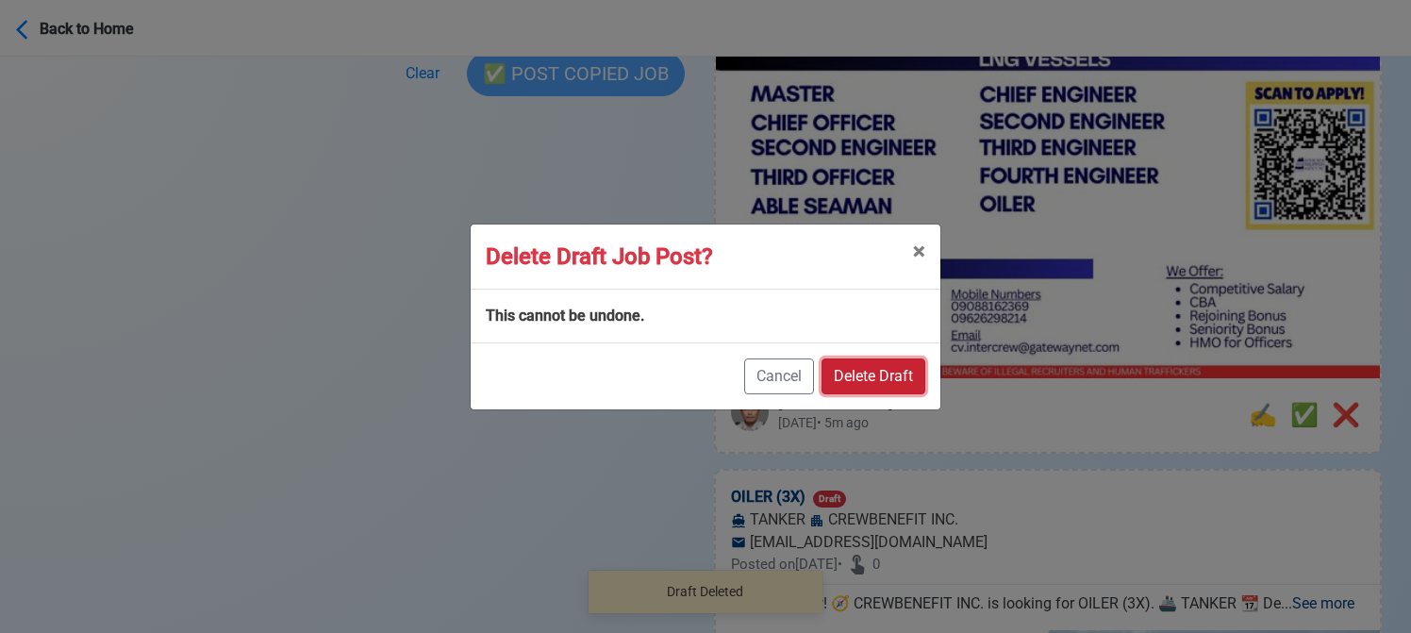
click at [862, 378] on button "Delete Draft" at bounding box center [874, 376] width 104 height 36
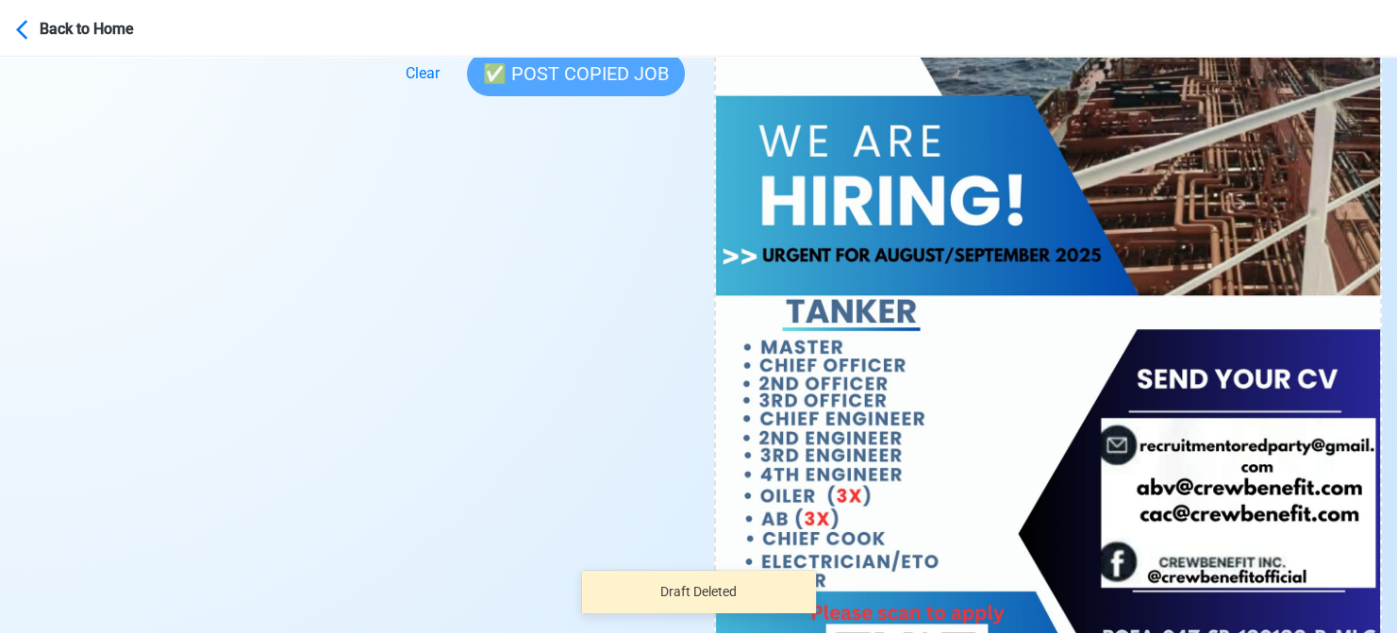
click at [1353, 417] on img at bounding box center [1048, 291] width 665 height 939
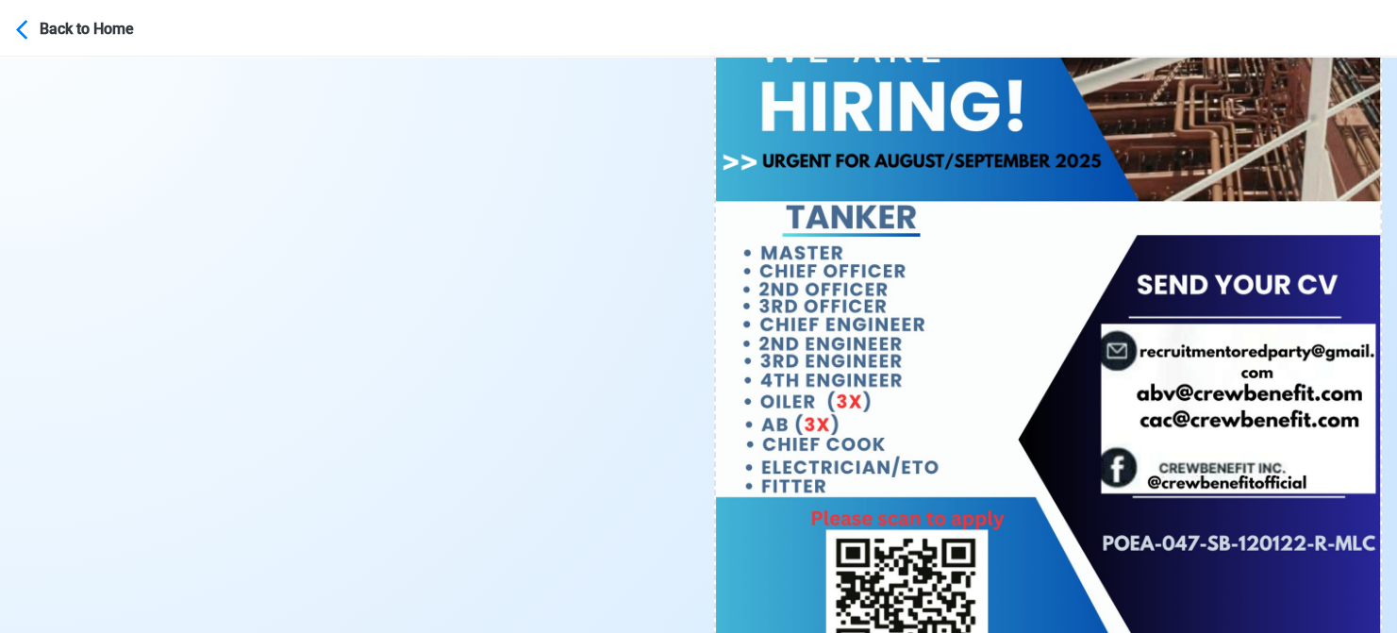
scroll to position [943, 0]
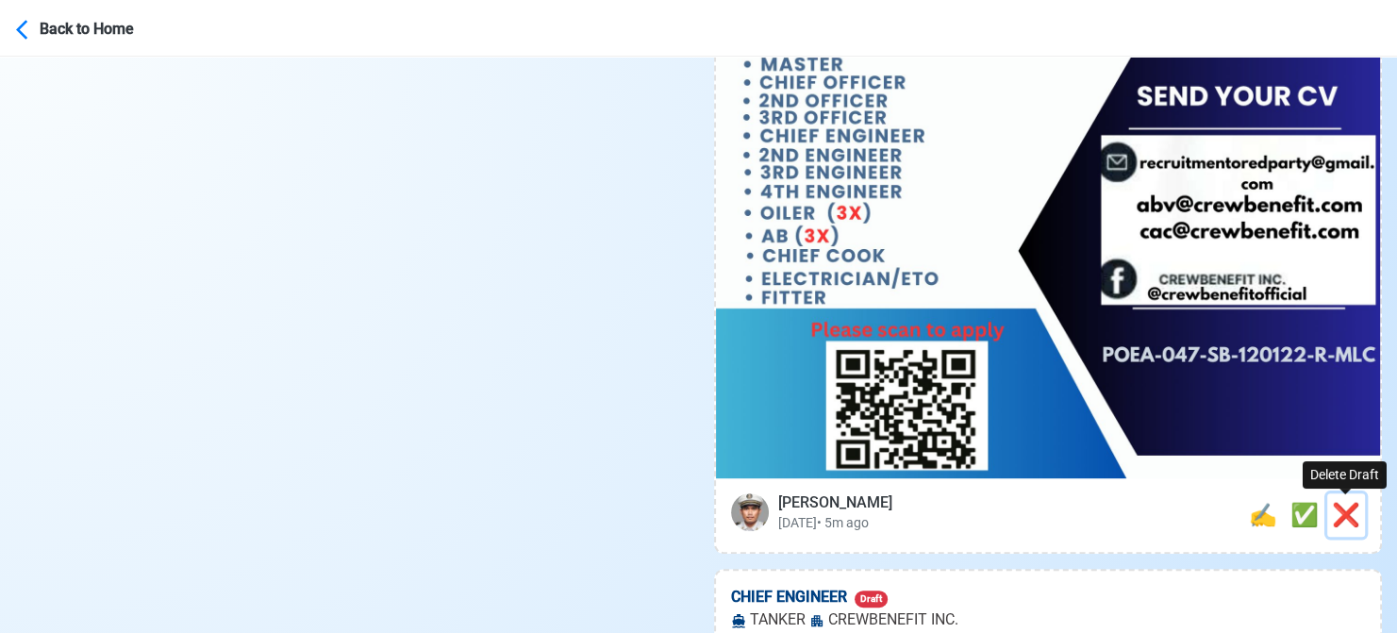
click at [1347, 517] on span "❌" at bounding box center [1346, 515] width 28 height 26
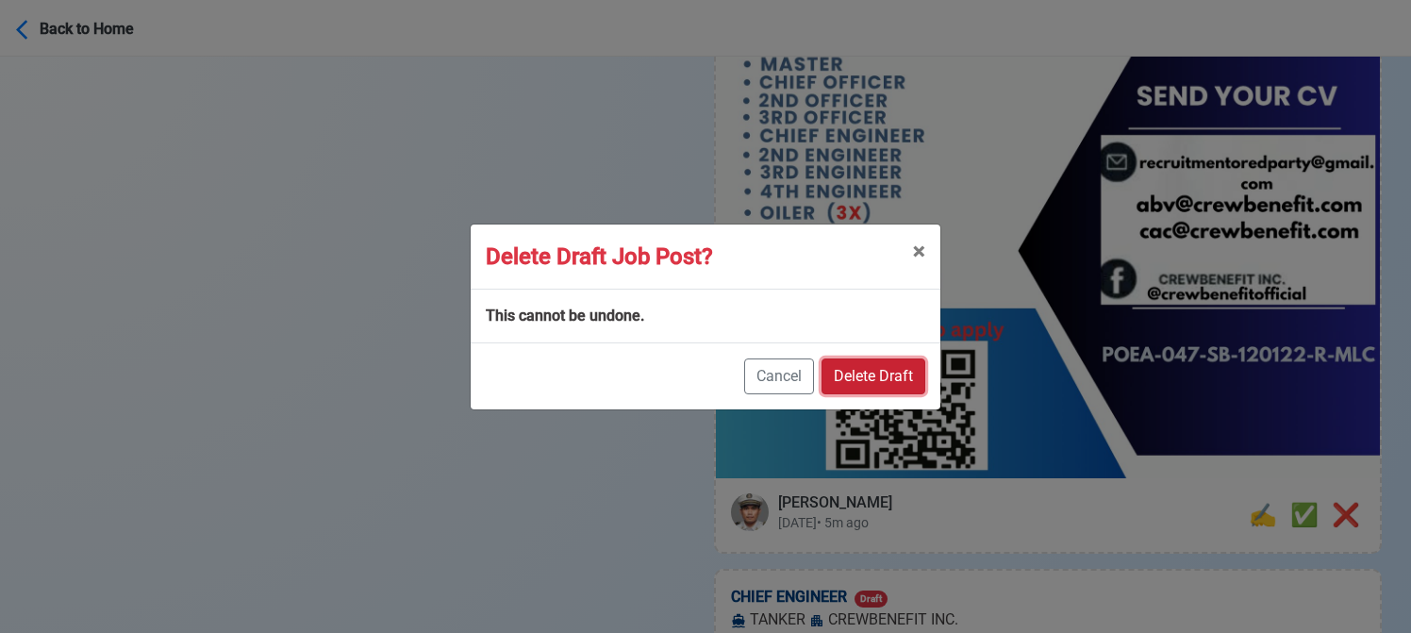
click at [905, 378] on button "Delete Draft" at bounding box center [874, 376] width 104 height 36
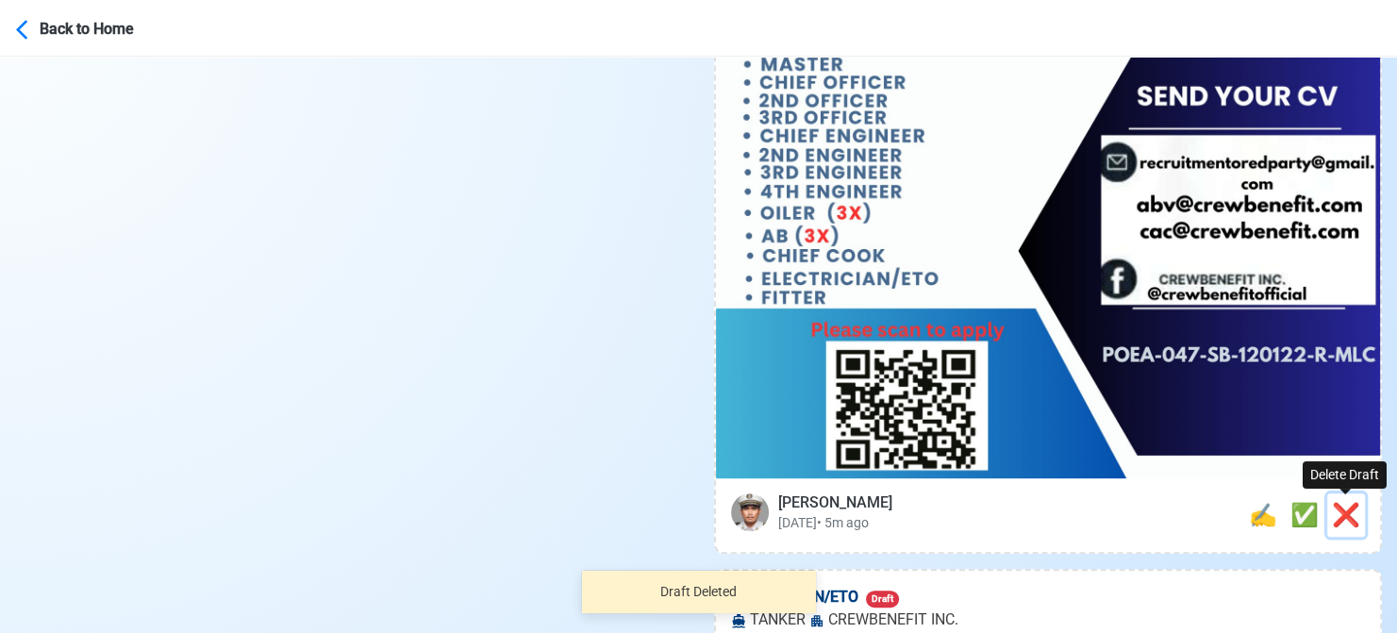
click at [1360, 516] on button "❌" at bounding box center [1346, 514] width 38 height 43
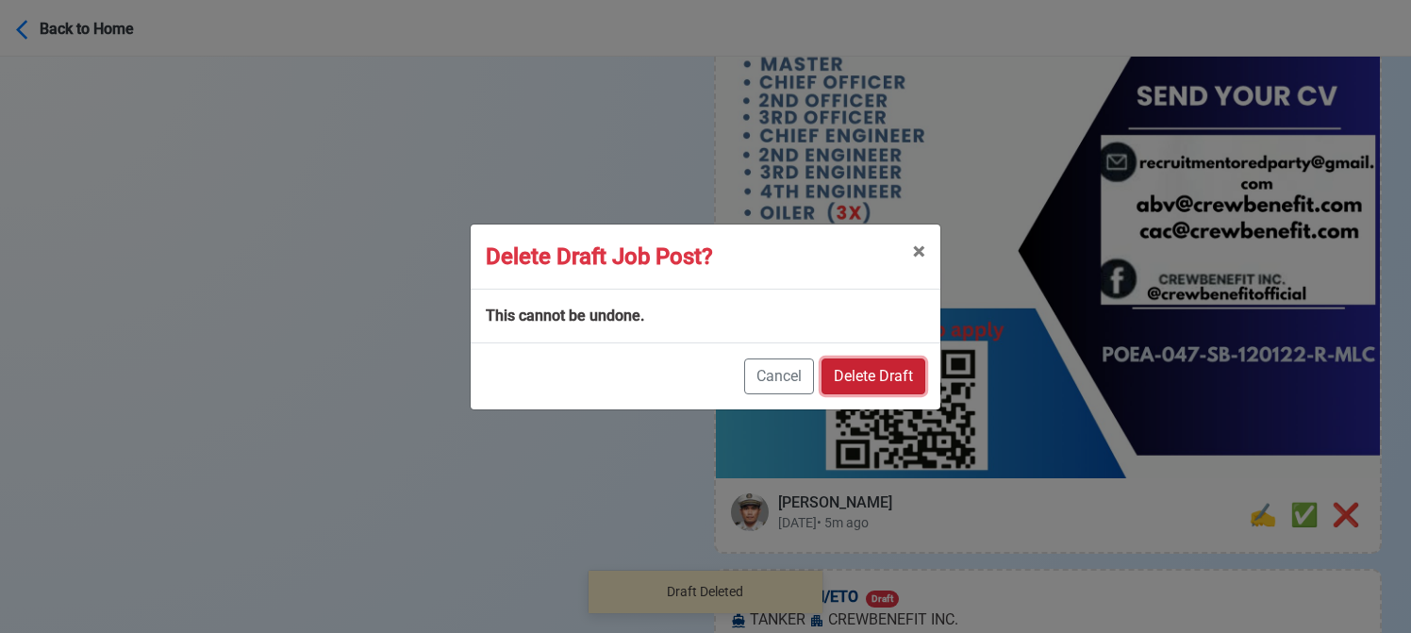
click at [903, 375] on button "Delete Draft" at bounding box center [874, 376] width 104 height 36
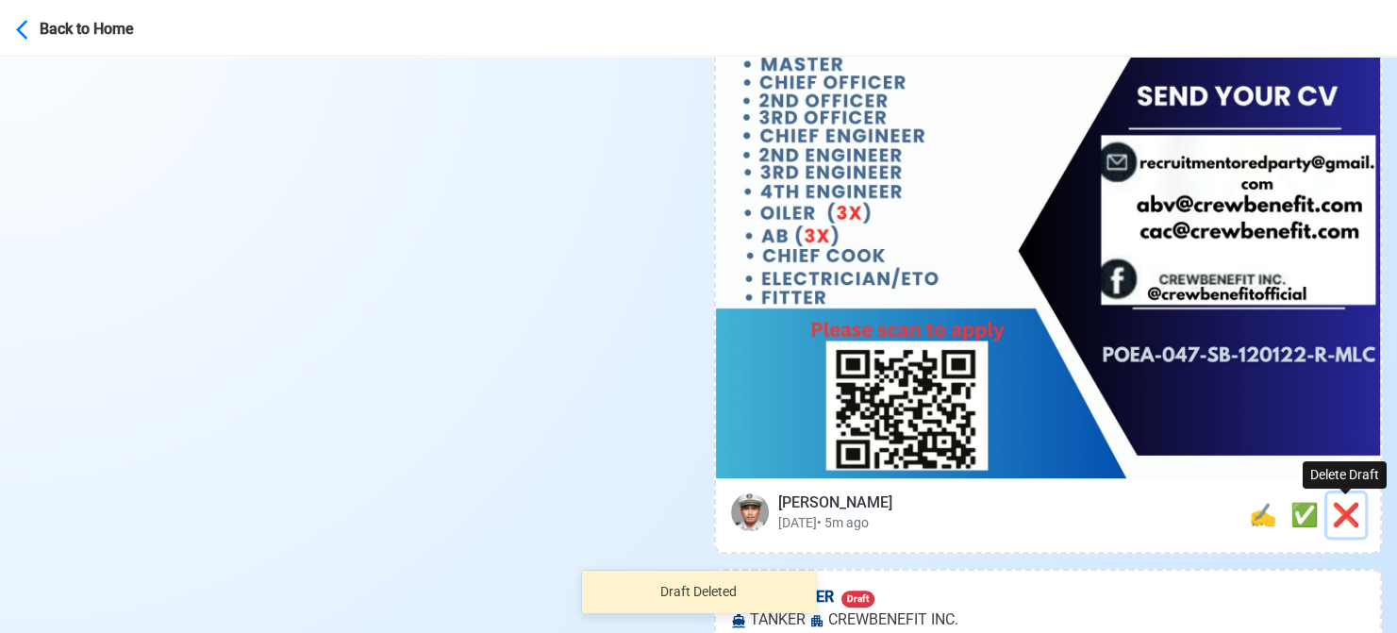
click at [1349, 517] on span "❌" at bounding box center [1346, 515] width 28 height 26
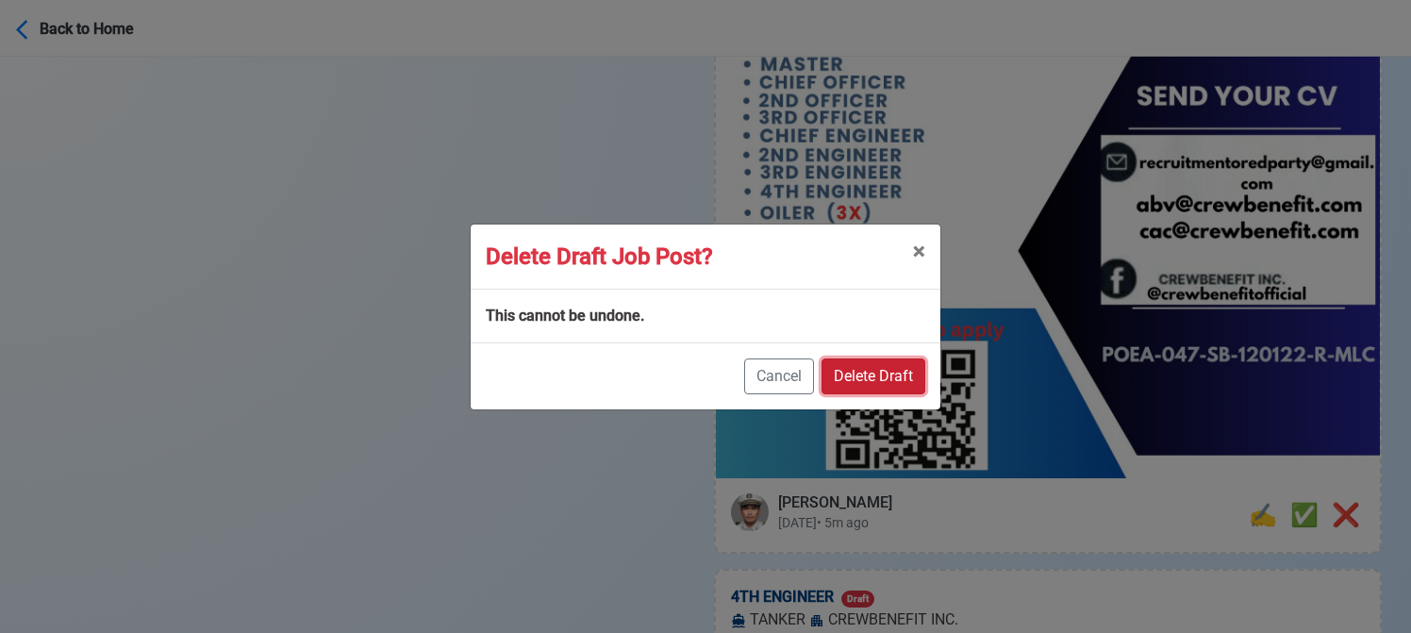
click at [900, 388] on button "Delete Draft" at bounding box center [874, 376] width 104 height 36
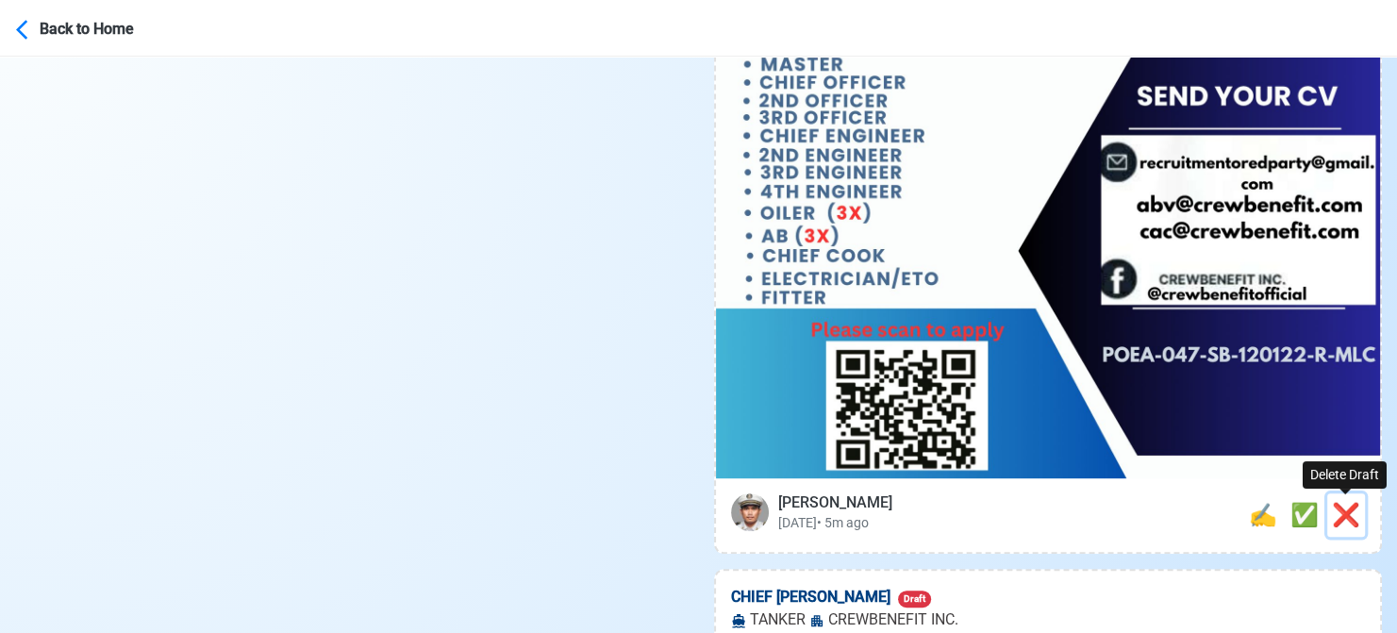
click at [1347, 508] on span "❌" at bounding box center [1346, 515] width 28 height 26
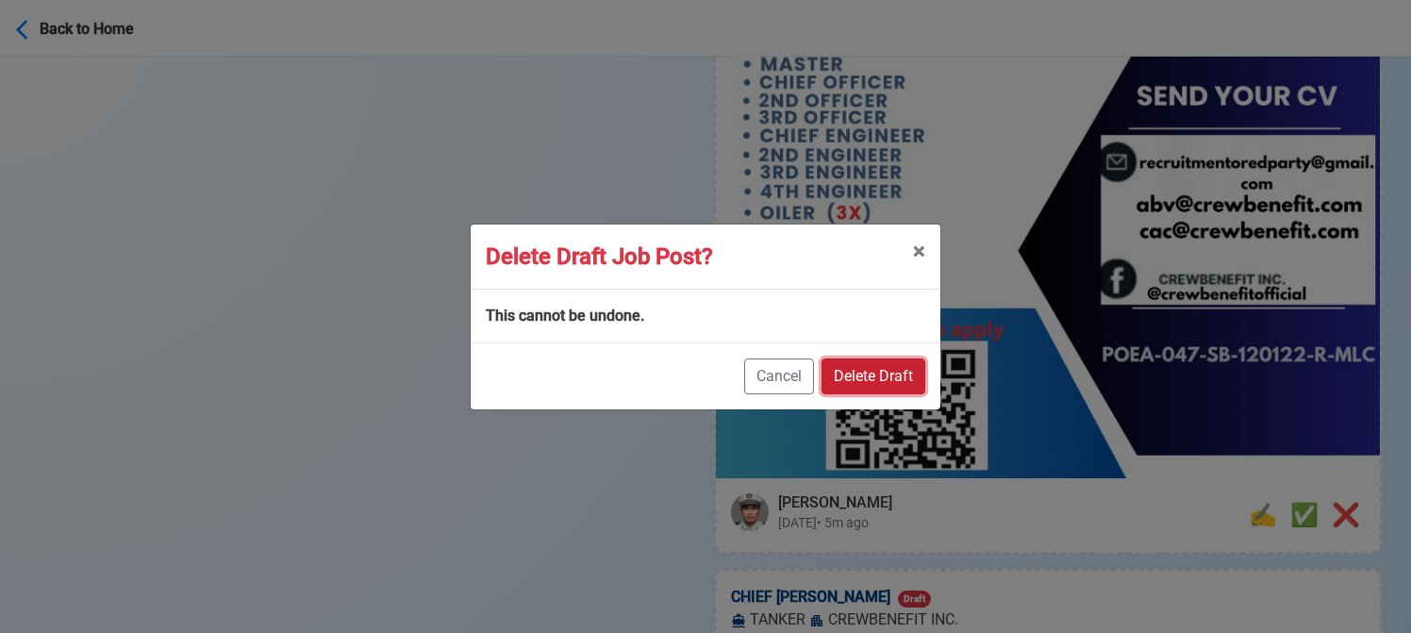
drag, startPoint x: 862, startPoint y: 371, endPoint x: 1091, endPoint y: 400, distance: 231.0
click at [863, 371] on button "Delete Draft" at bounding box center [874, 376] width 104 height 36
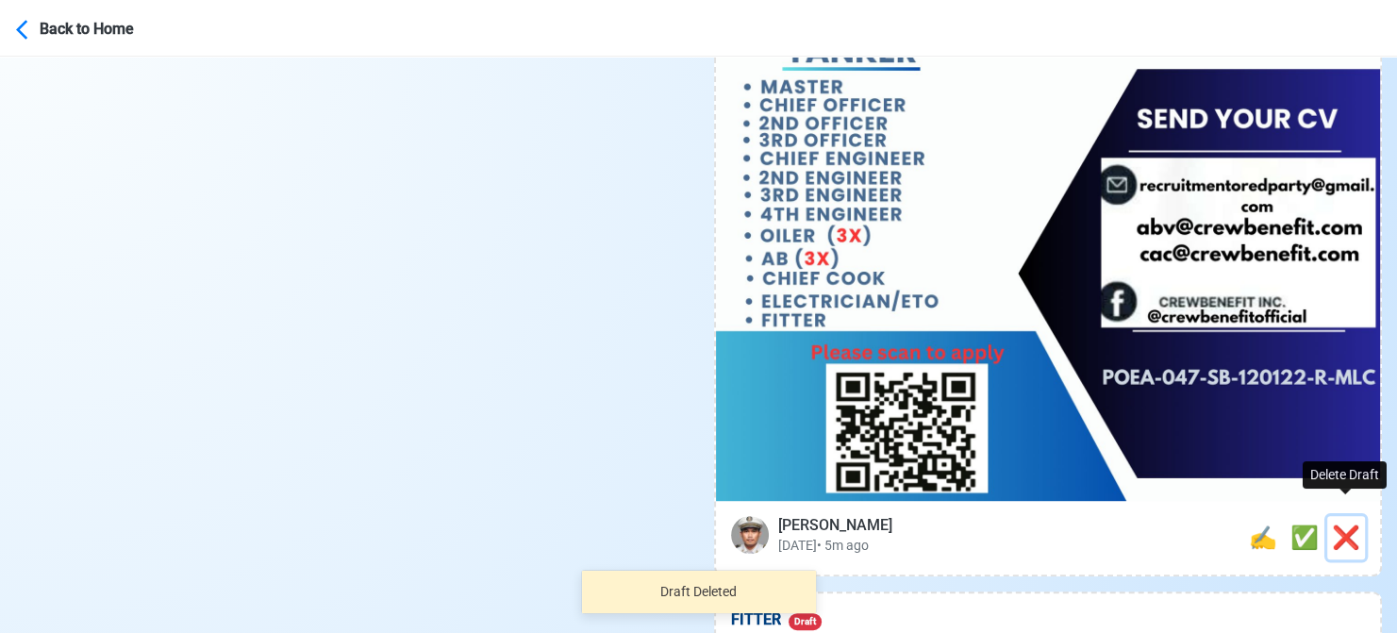
click at [1356, 524] on span "❌" at bounding box center [1346, 537] width 28 height 26
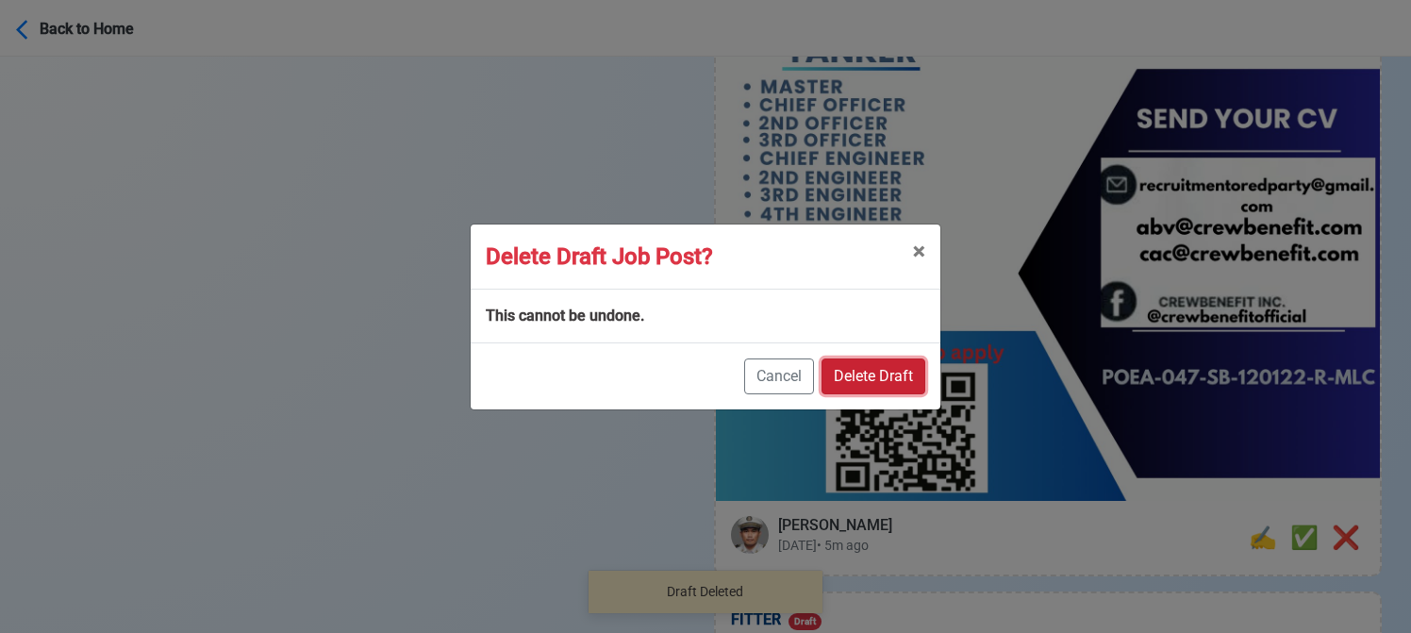
click at [871, 373] on button "Delete Draft" at bounding box center [874, 376] width 104 height 36
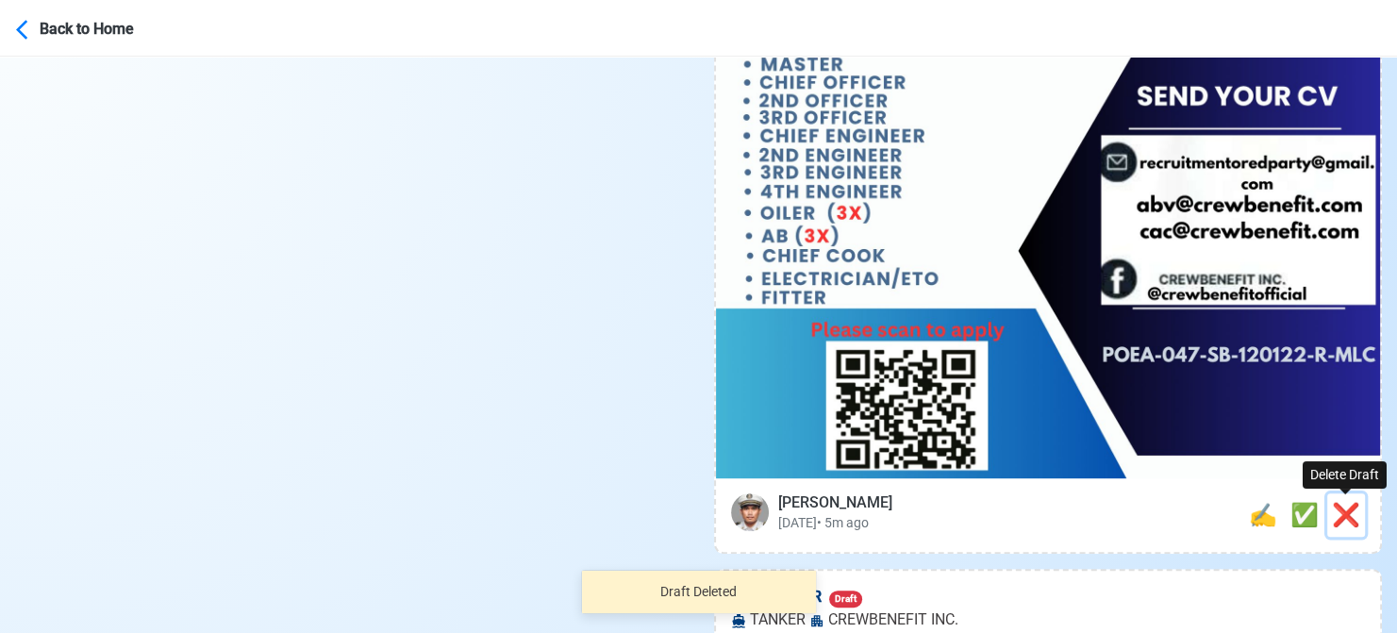
click at [1348, 511] on span "❌" at bounding box center [1346, 515] width 28 height 26
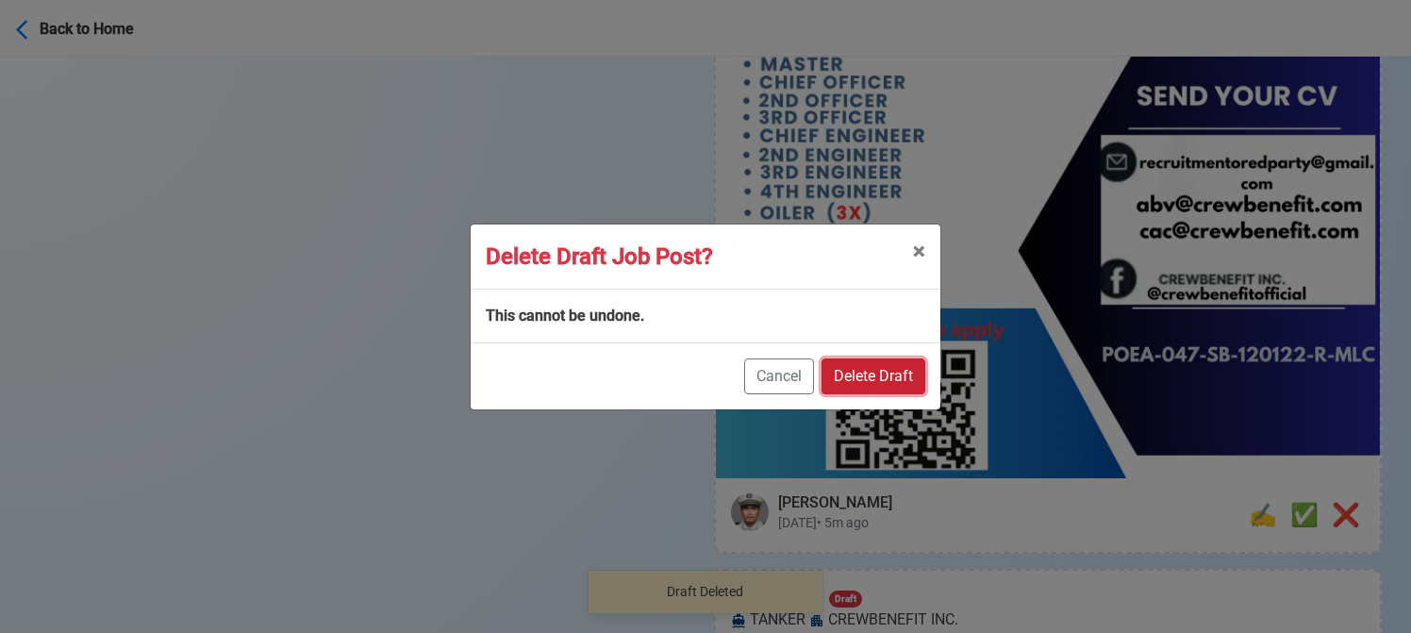
click at [888, 378] on button "Delete Draft" at bounding box center [874, 376] width 104 height 36
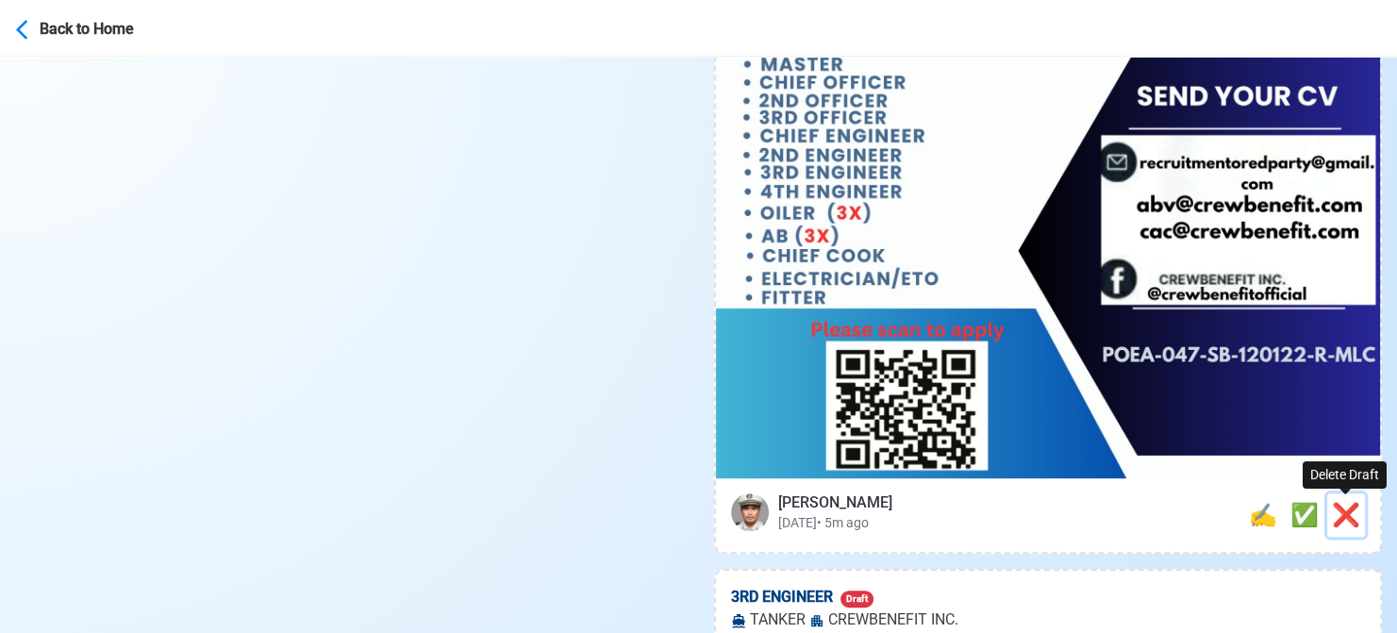
click at [1351, 514] on span "❌" at bounding box center [1346, 515] width 28 height 26
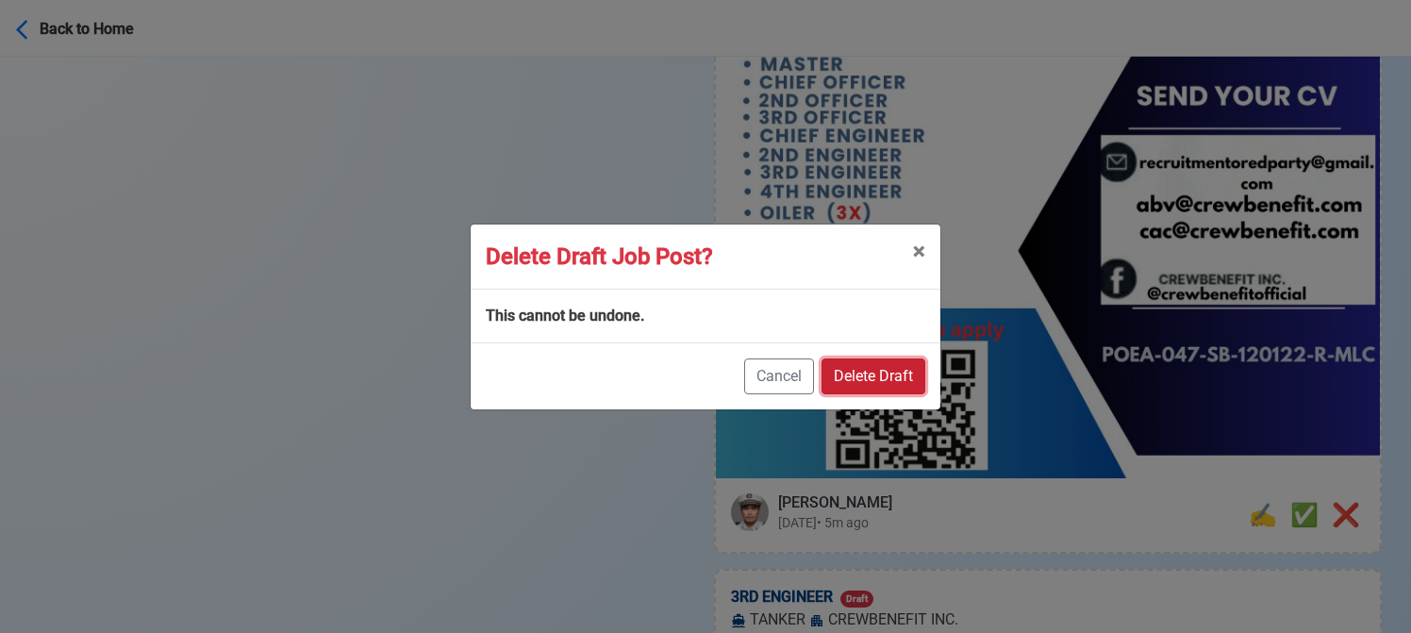
click at [875, 373] on button "Delete Draft" at bounding box center [874, 376] width 104 height 36
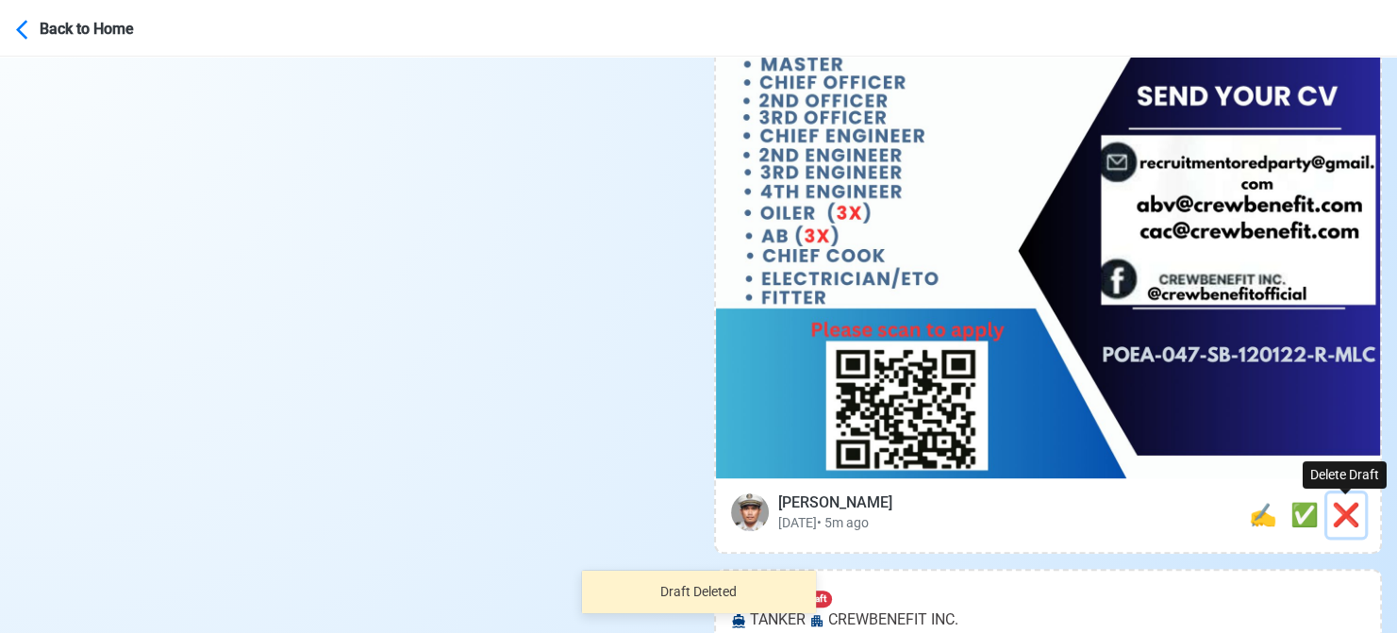
click at [1343, 508] on span "❌" at bounding box center [1346, 515] width 28 height 26
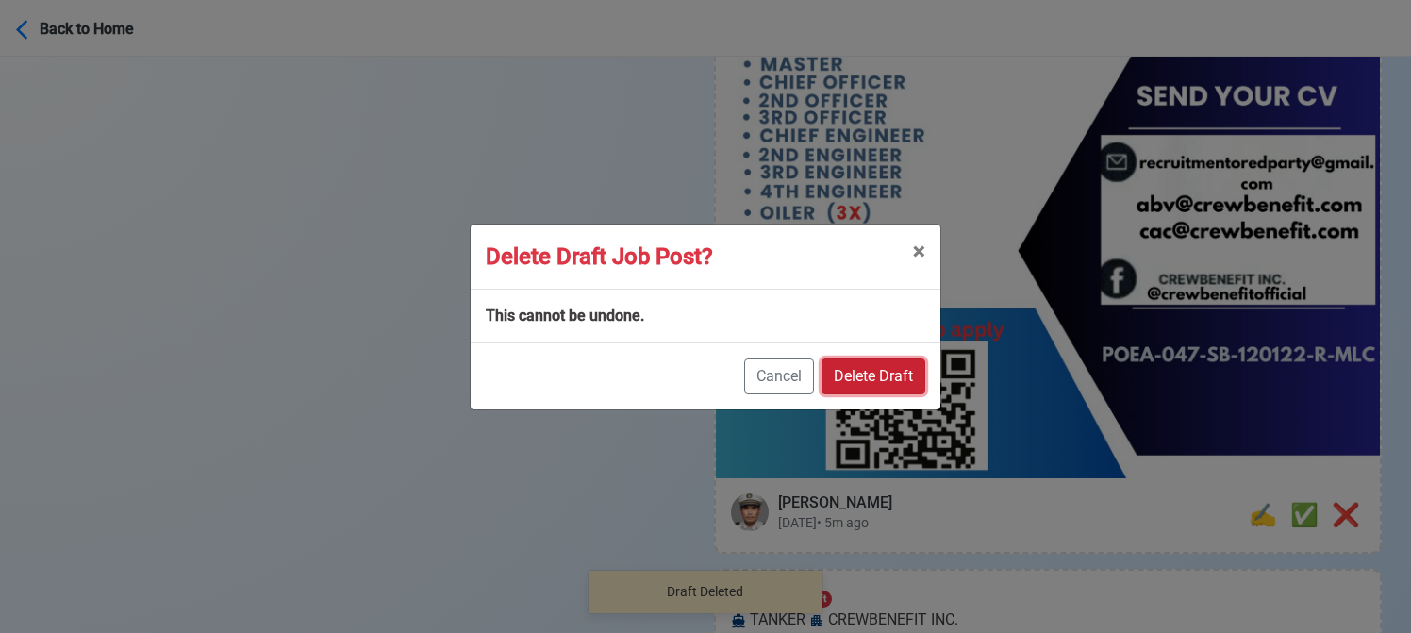
click at [909, 384] on button "Delete Draft" at bounding box center [874, 376] width 104 height 36
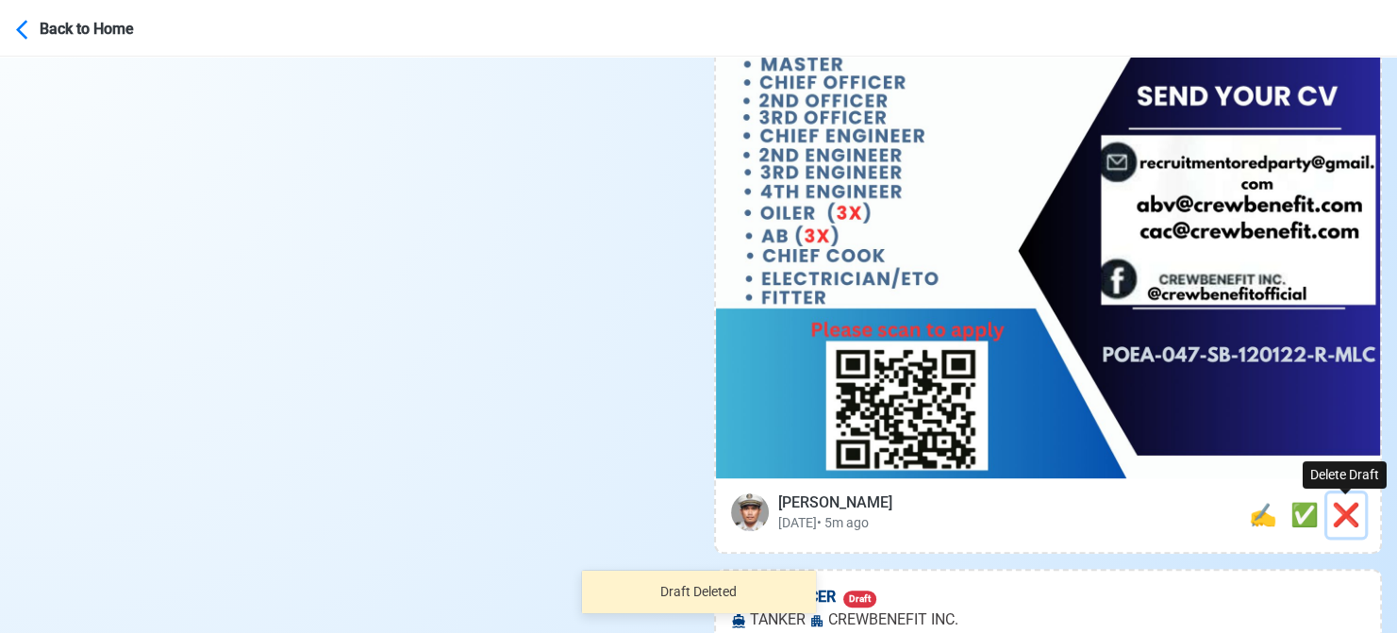
click at [1352, 517] on span "❌" at bounding box center [1346, 515] width 28 height 26
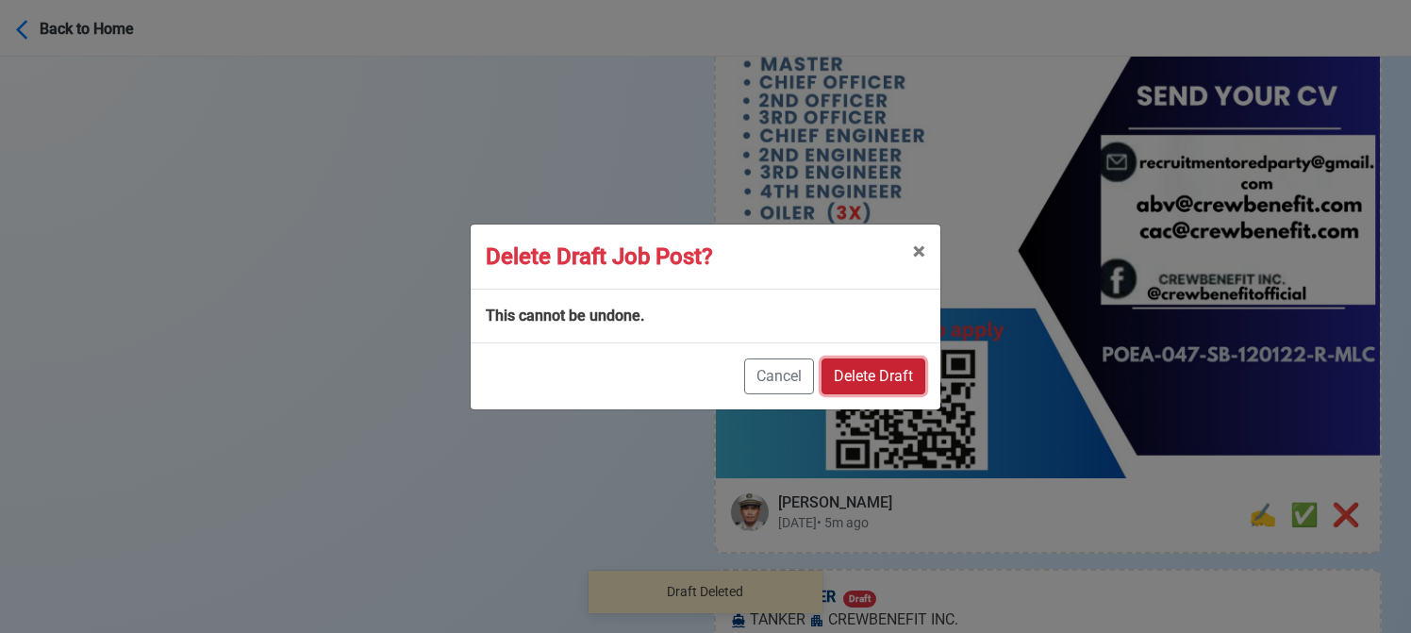
click at [902, 373] on button "Delete Draft" at bounding box center [874, 376] width 104 height 36
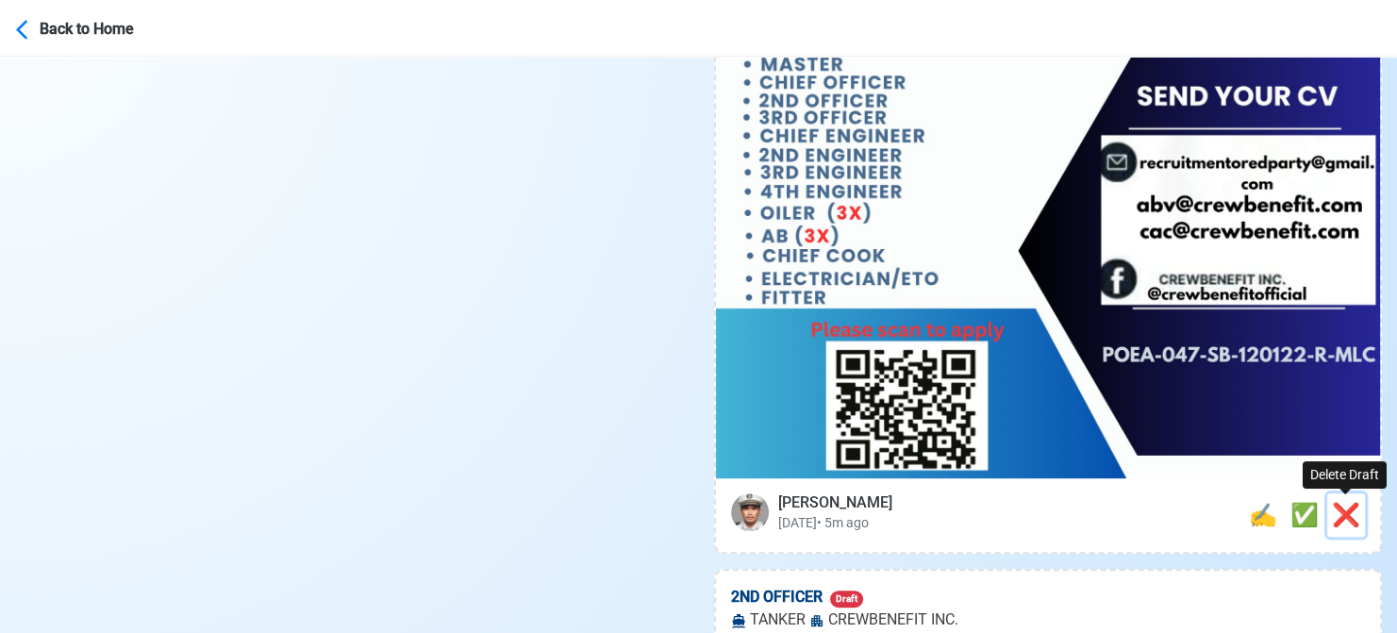
click at [1343, 507] on span "❌" at bounding box center [1346, 515] width 28 height 26
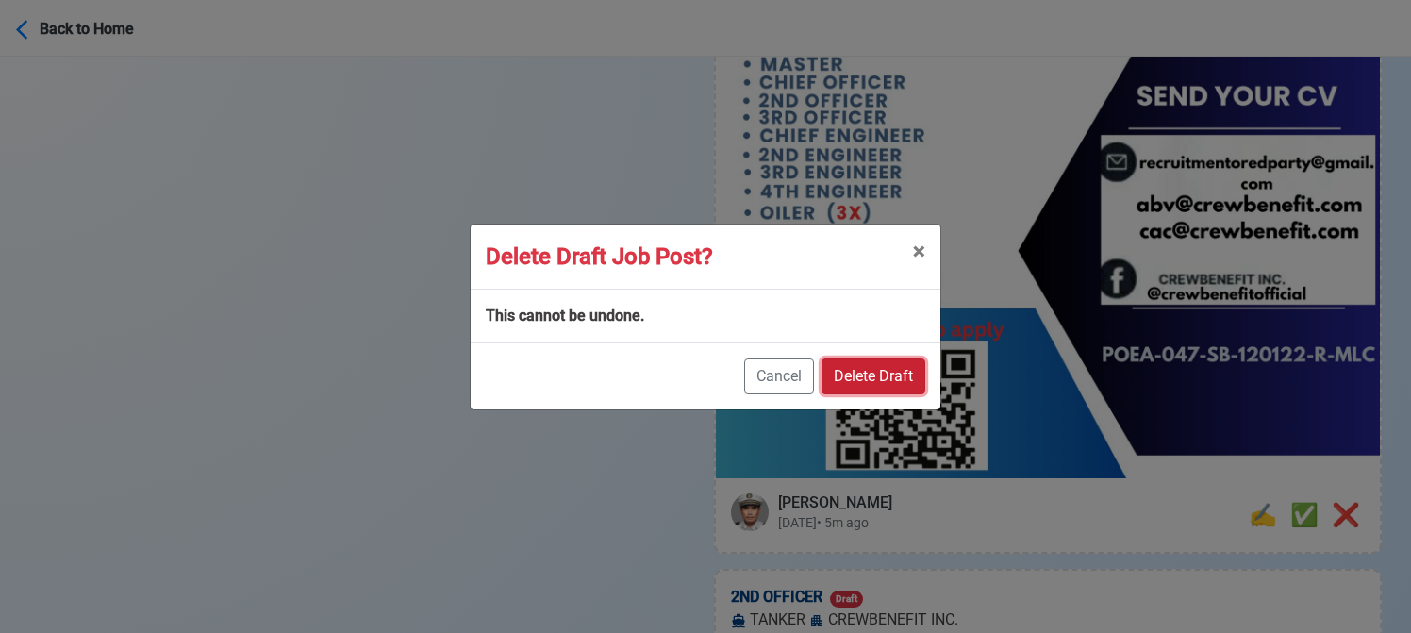
click at [897, 368] on button "Delete Draft" at bounding box center [874, 376] width 104 height 36
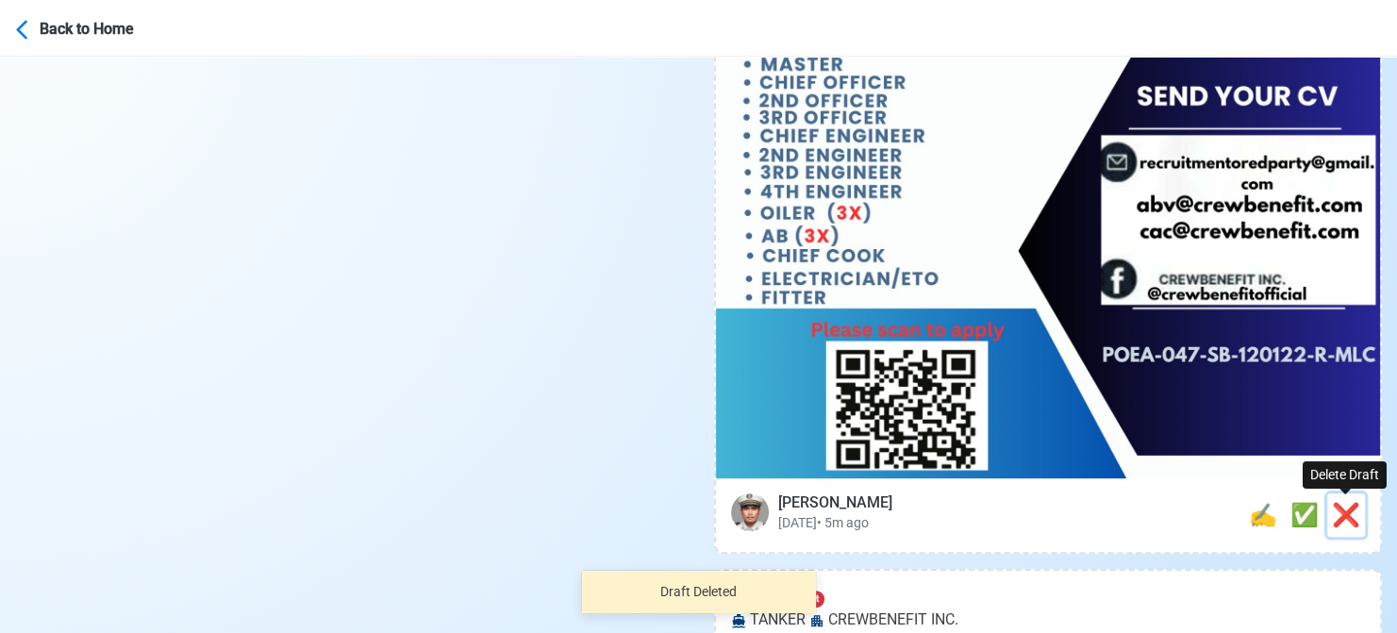
click at [1355, 506] on span "❌" at bounding box center [1346, 515] width 28 height 26
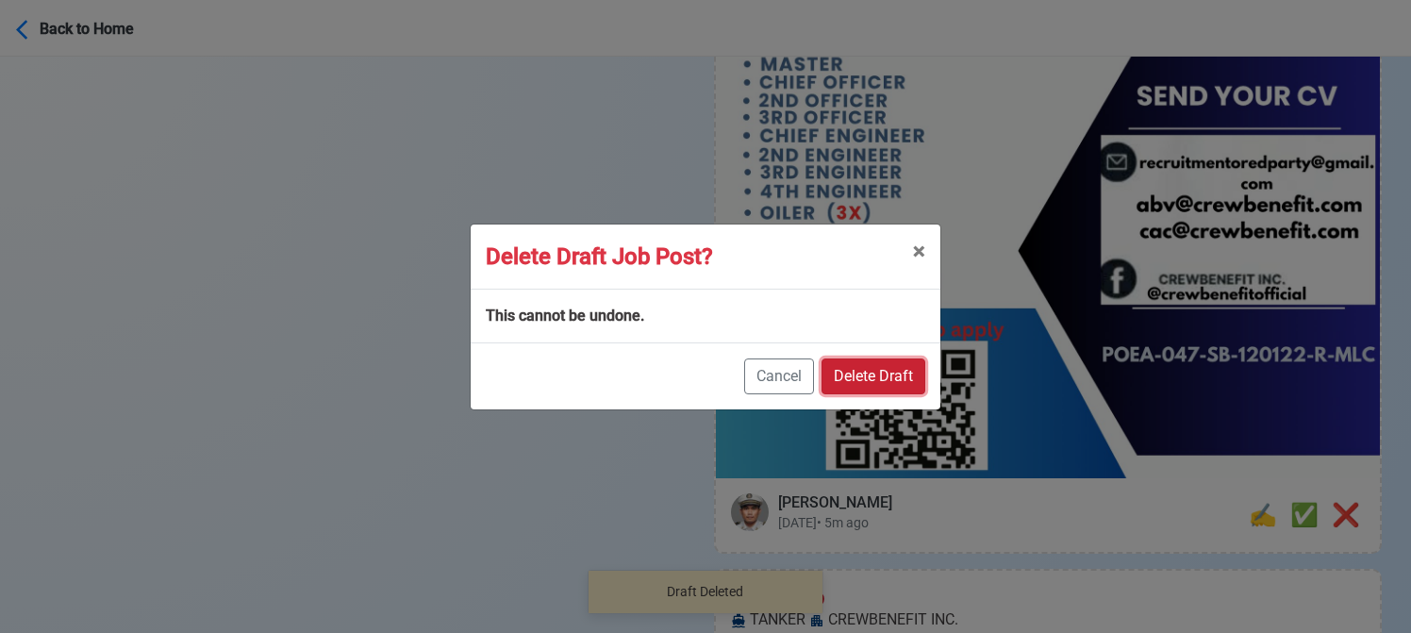
click at [885, 365] on button "Delete Draft" at bounding box center [874, 376] width 104 height 36
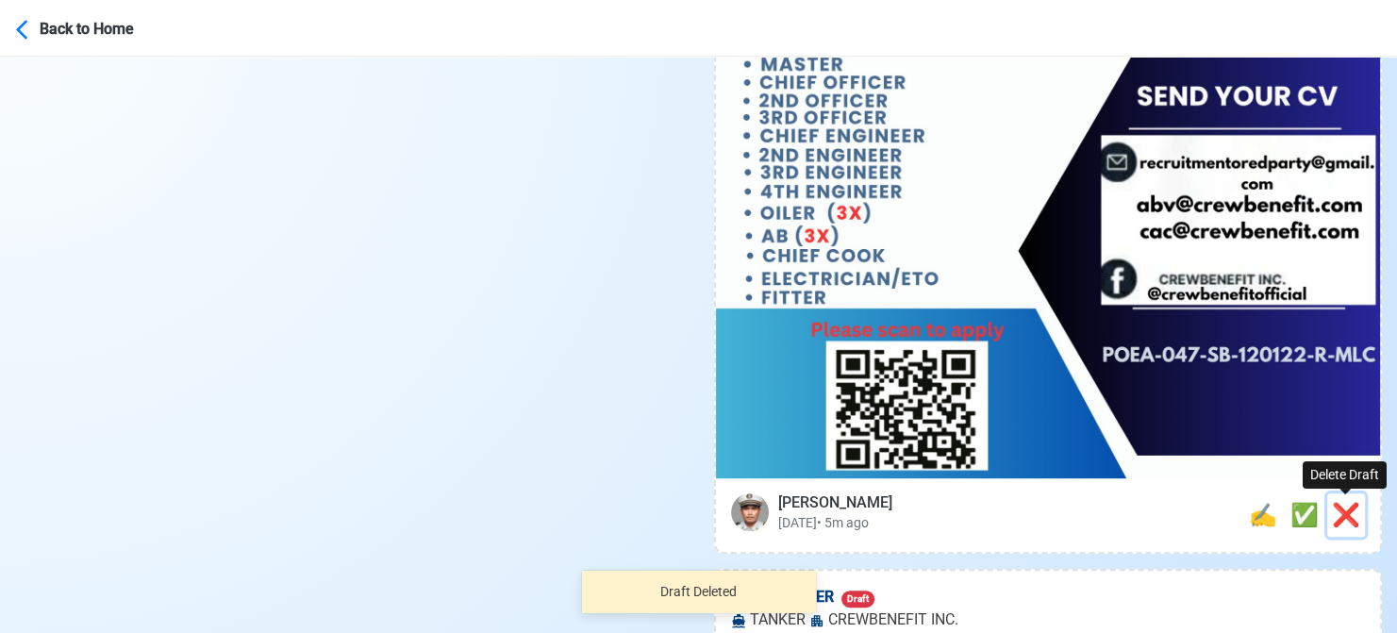
click at [1351, 511] on span "❌" at bounding box center [1346, 515] width 28 height 26
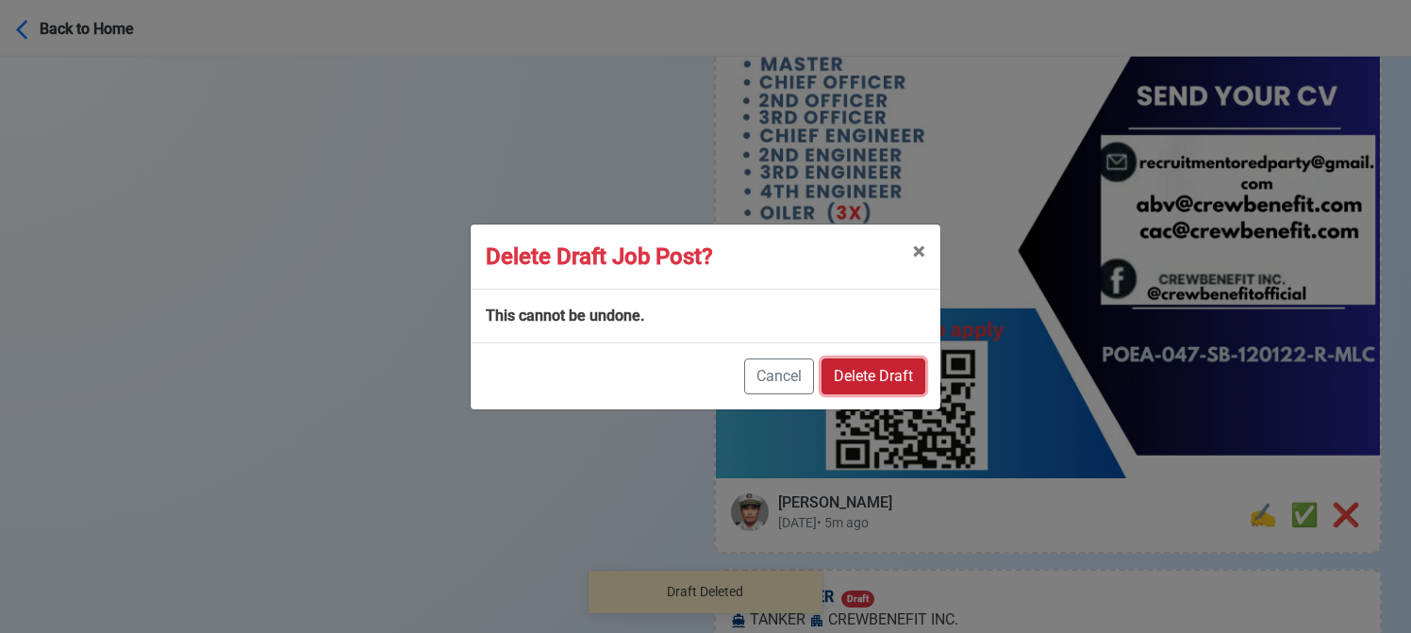
click at [894, 370] on button "Delete Draft" at bounding box center [874, 376] width 104 height 36
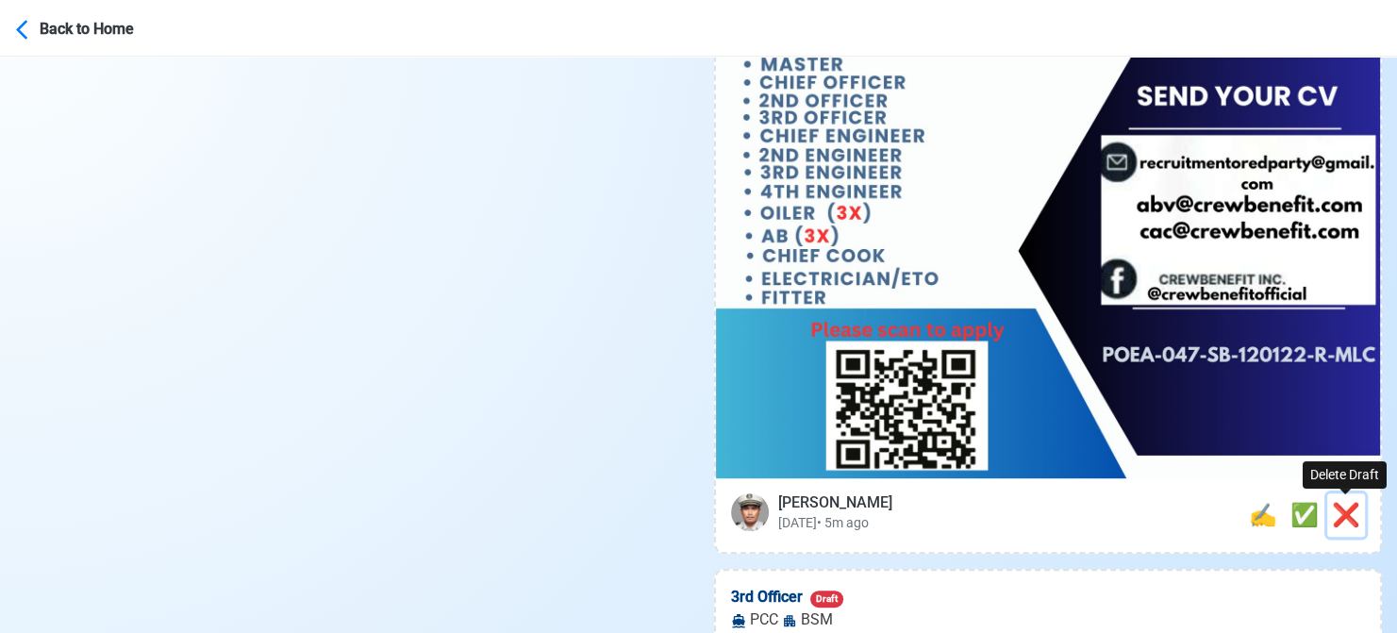
click at [1332, 504] on span "❌" at bounding box center [1346, 515] width 28 height 26
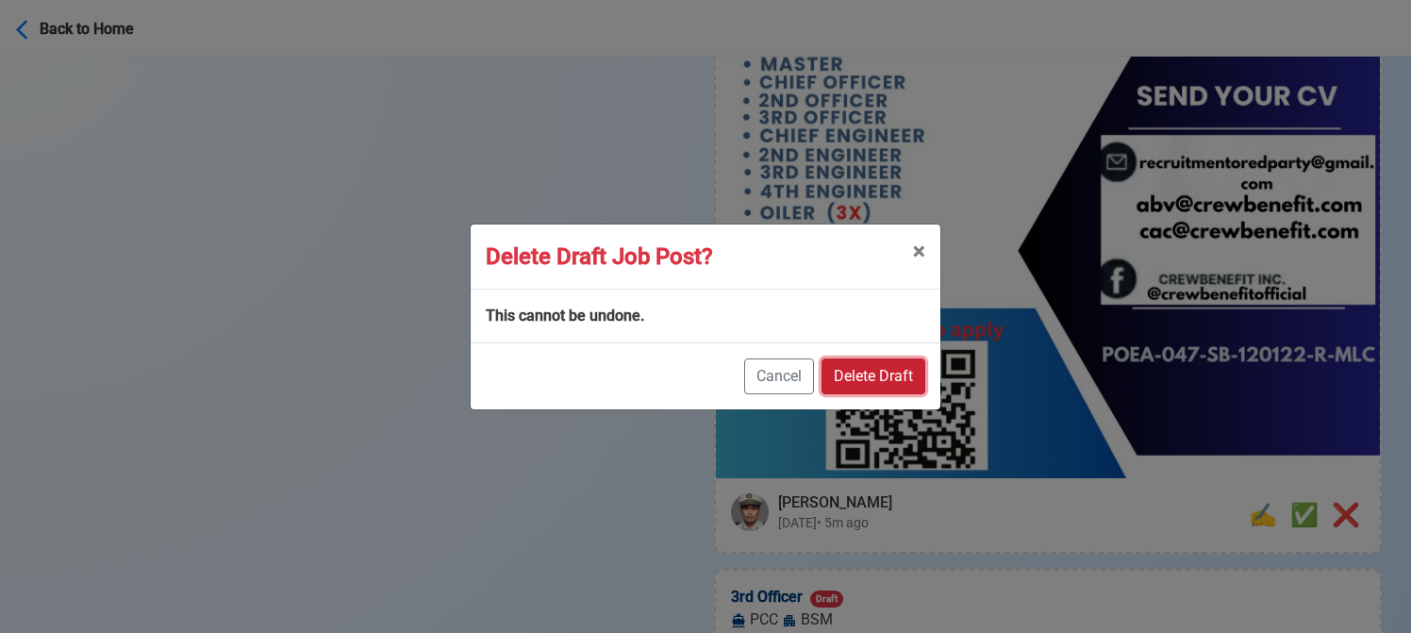
click at [905, 389] on button "Delete Draft" at bounding box center [874, 376] width 104 height 36
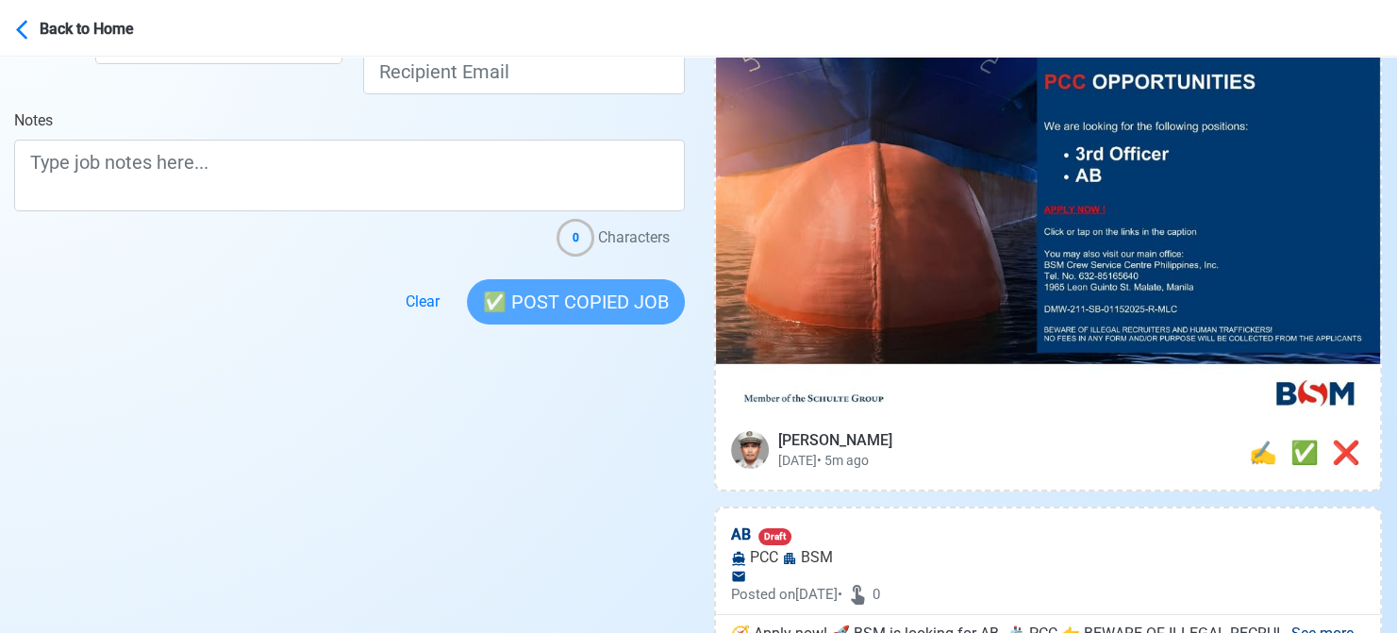
scroll to position [472, 0]
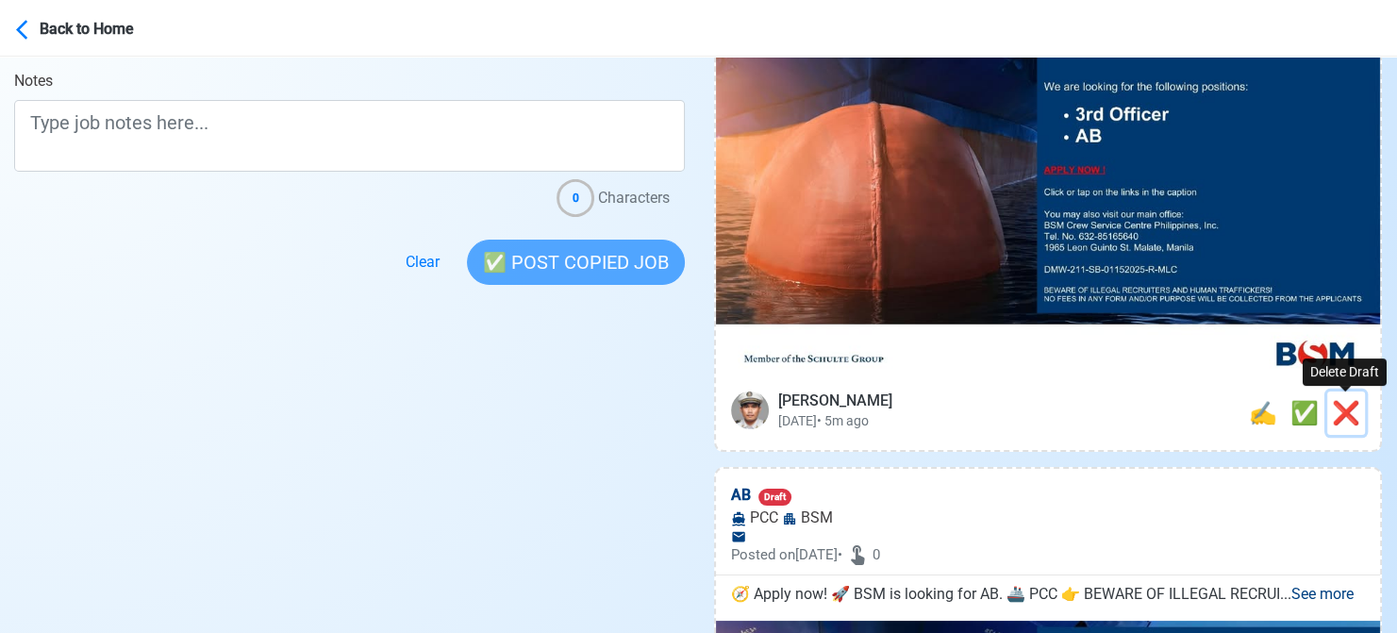
click at [1351, 410] on span "❌" at bounding box center [1346, 413] width 28 height 26
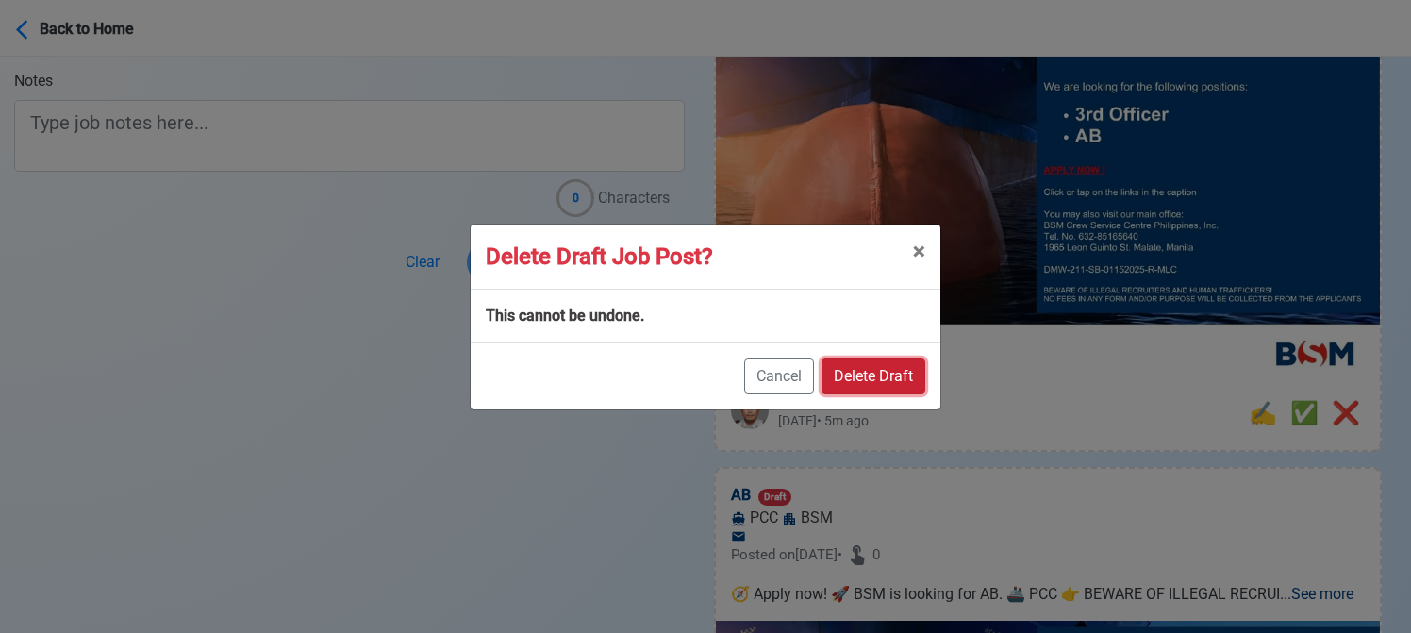
click at [849, 361] on button "Delete Draft" at bounding box center [874, 376] width 104 height 36
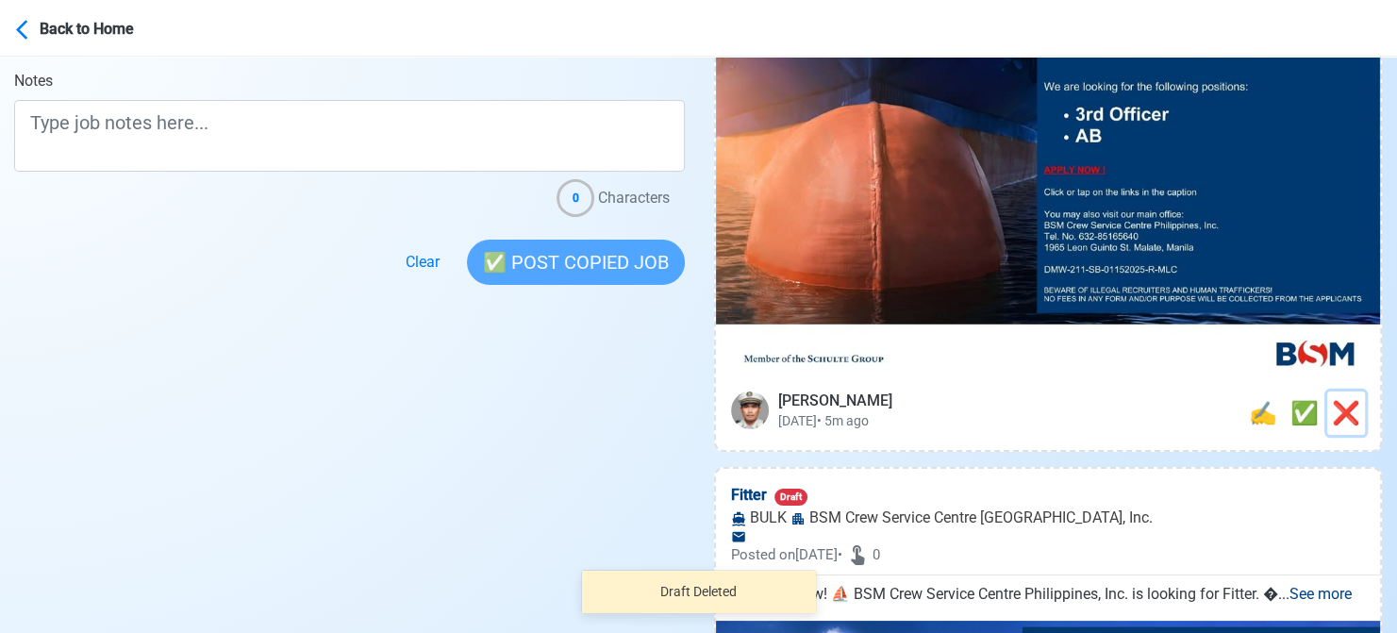
click at [1358, 410] on button "❌" at bounding box center [1346, 412] width 38 height 43
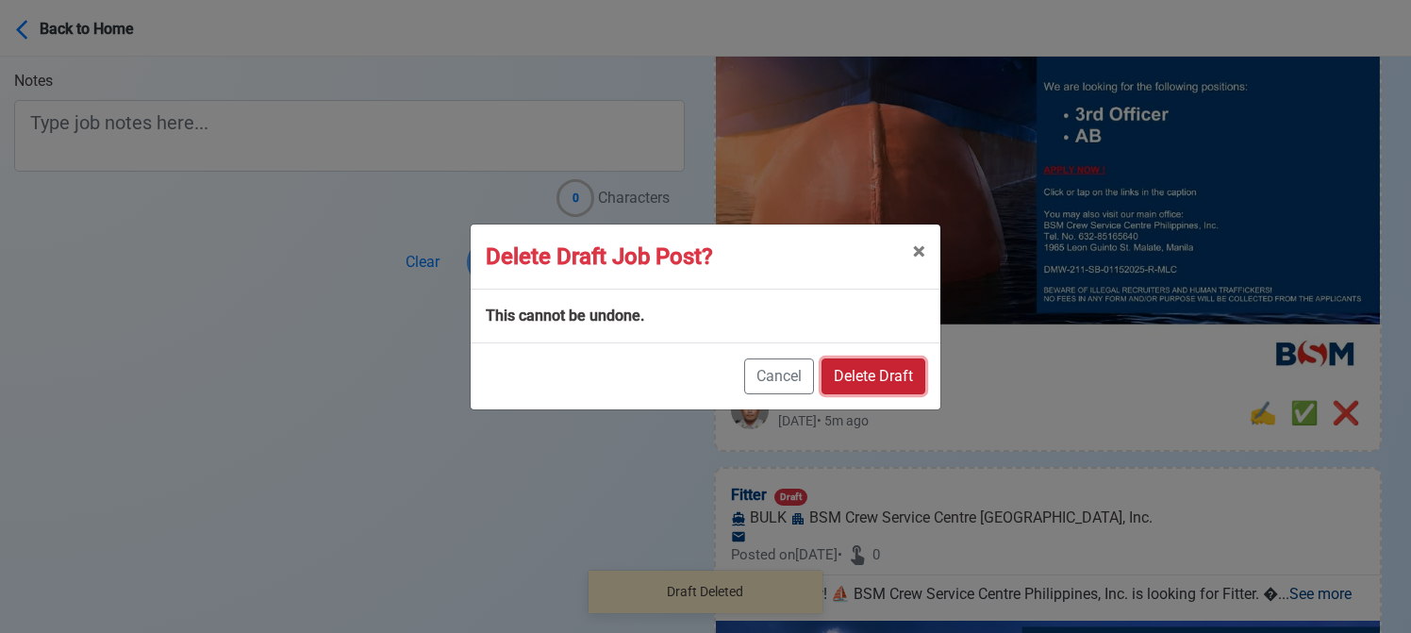
click at [904, 369] on button "Delete Draft" at bounding box center [874, 376] width 104 height 36
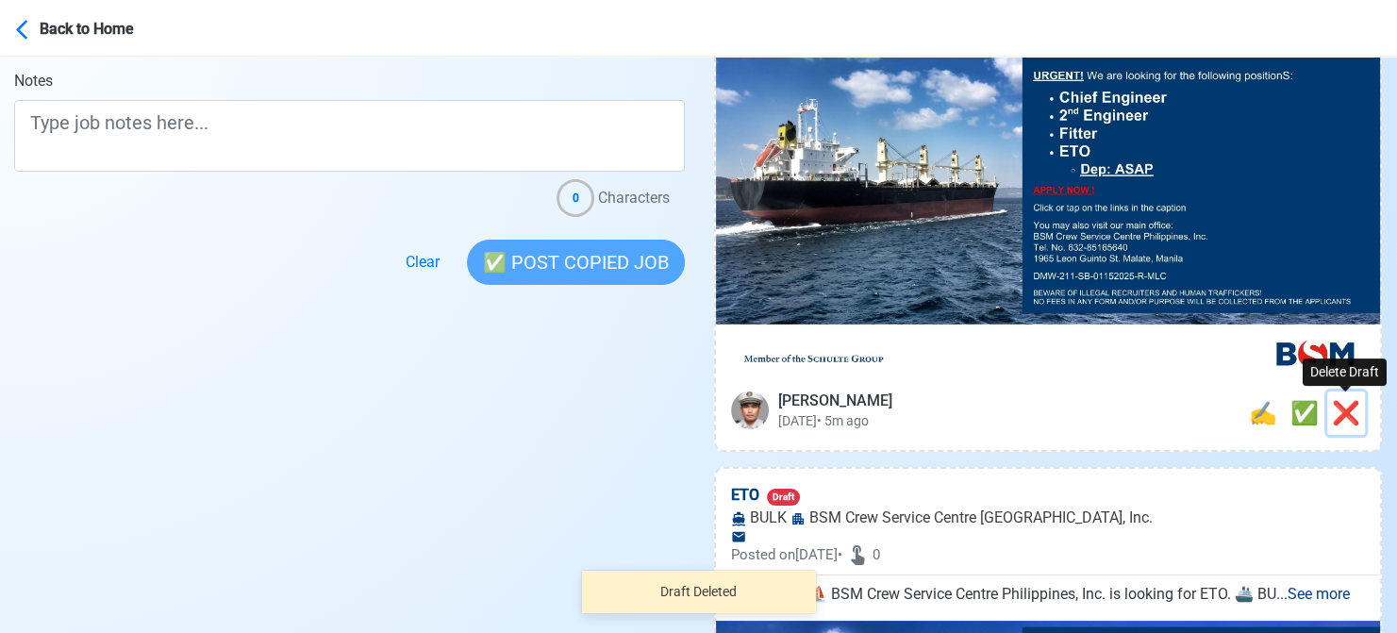
click at [1347, 411] on span "❌" at bounding box center [1346, 413] width 28 height 26
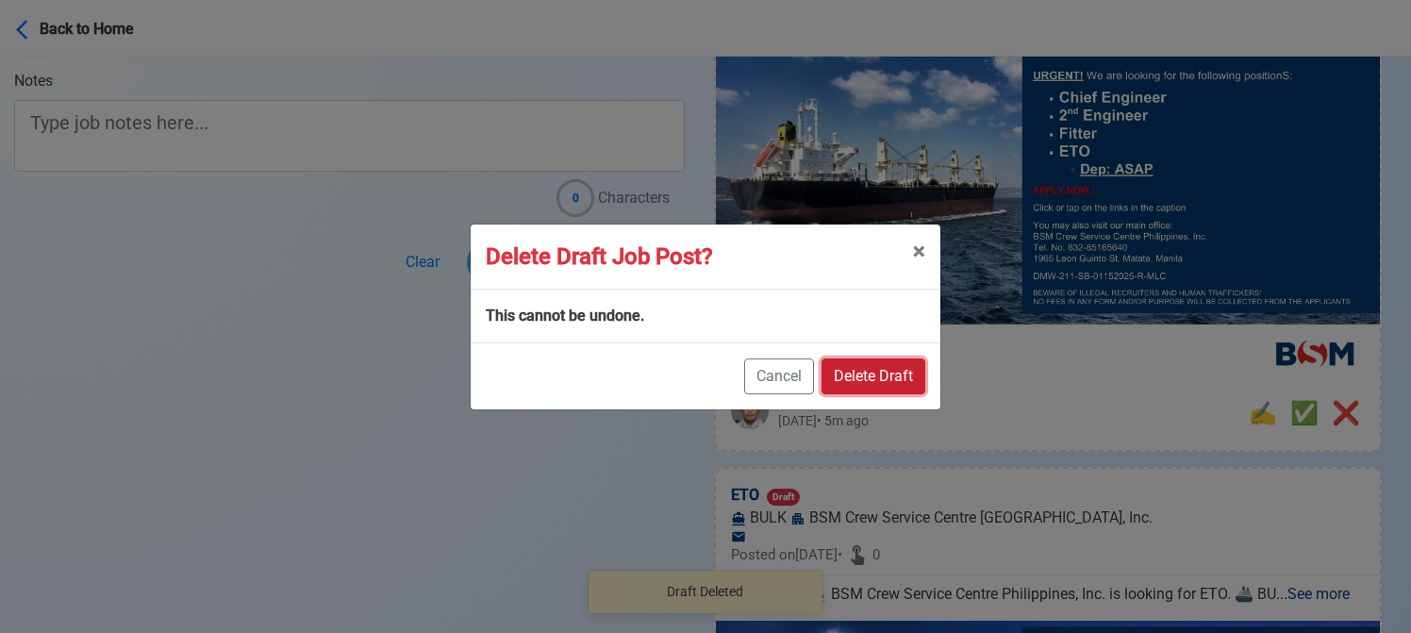
click at [904, 373] on button "Delete Draft" at bounding box center [874, 376] width 104 height 36
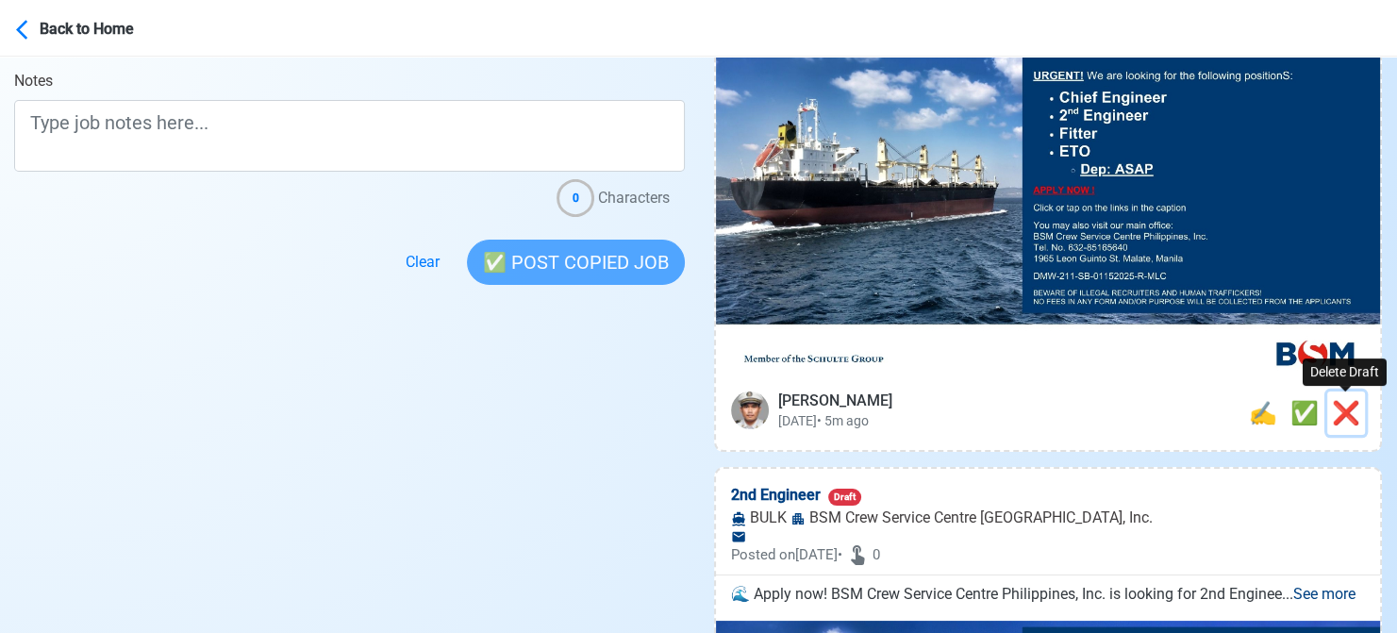
click at [1340, 414] on span "❌" at bounding box center [1346, 413] width 28 height 26
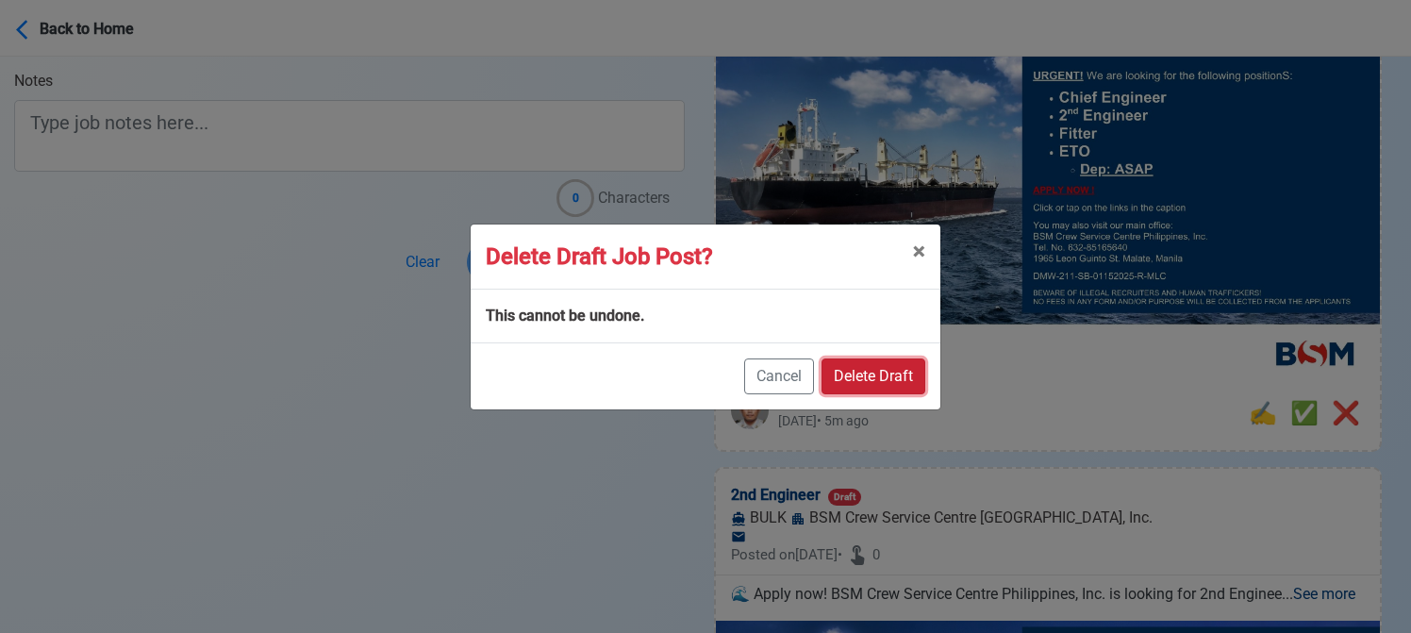
click at [909, 361] on button "Delete Draft" at bounding box center [874, 376] width 104 height 36
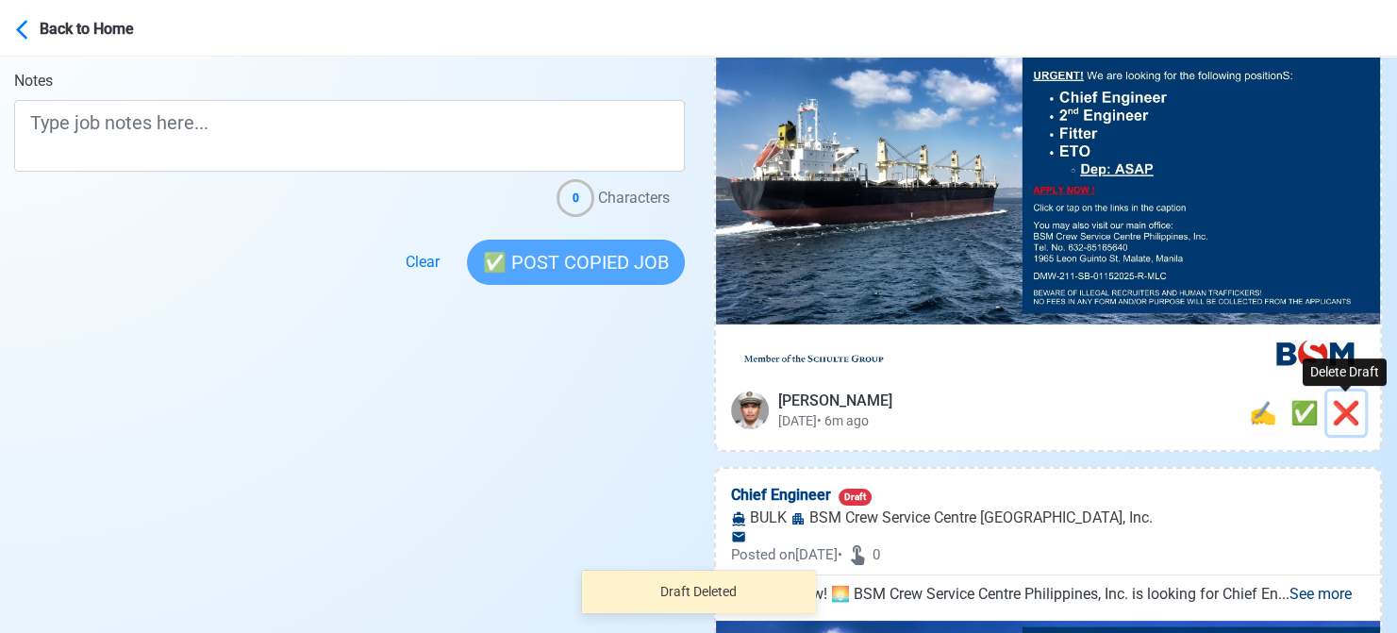
click at [1338, 408] on span "❌" at bounding box center [1346, 413] width 28 height 26
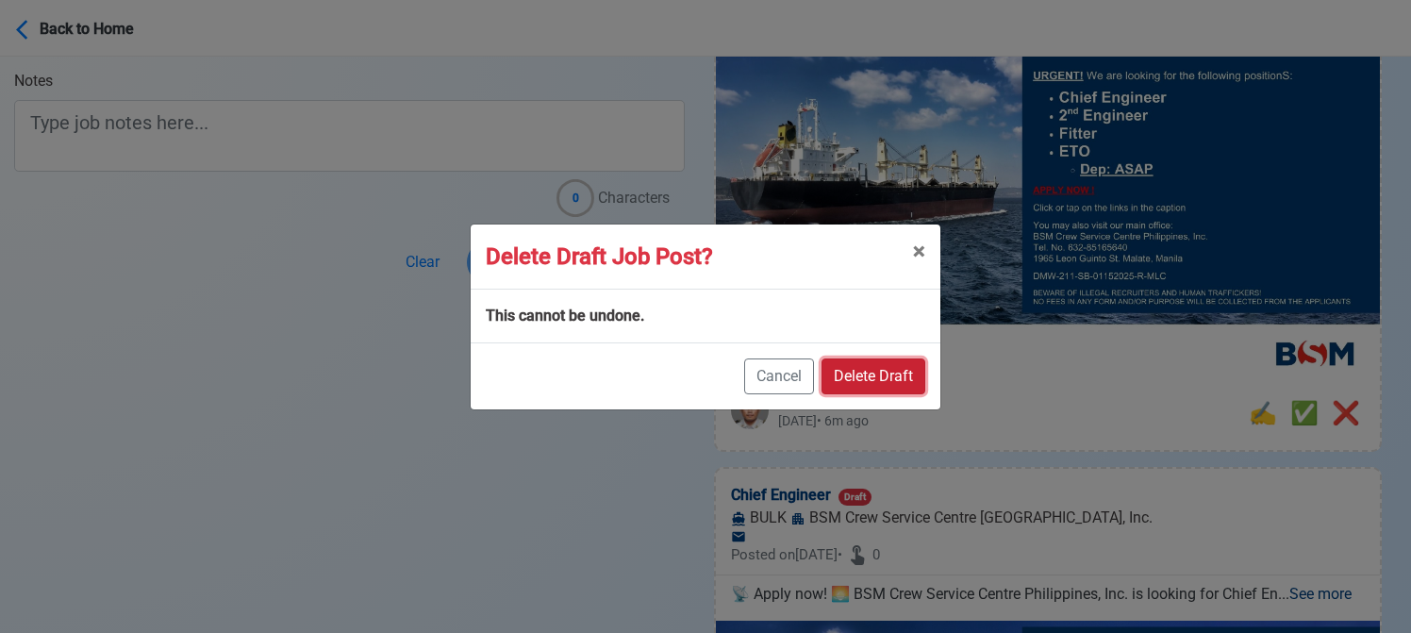
click at [890, 369] on button "Delete Draft" at bounding box center [874, 376] width 104 height 36
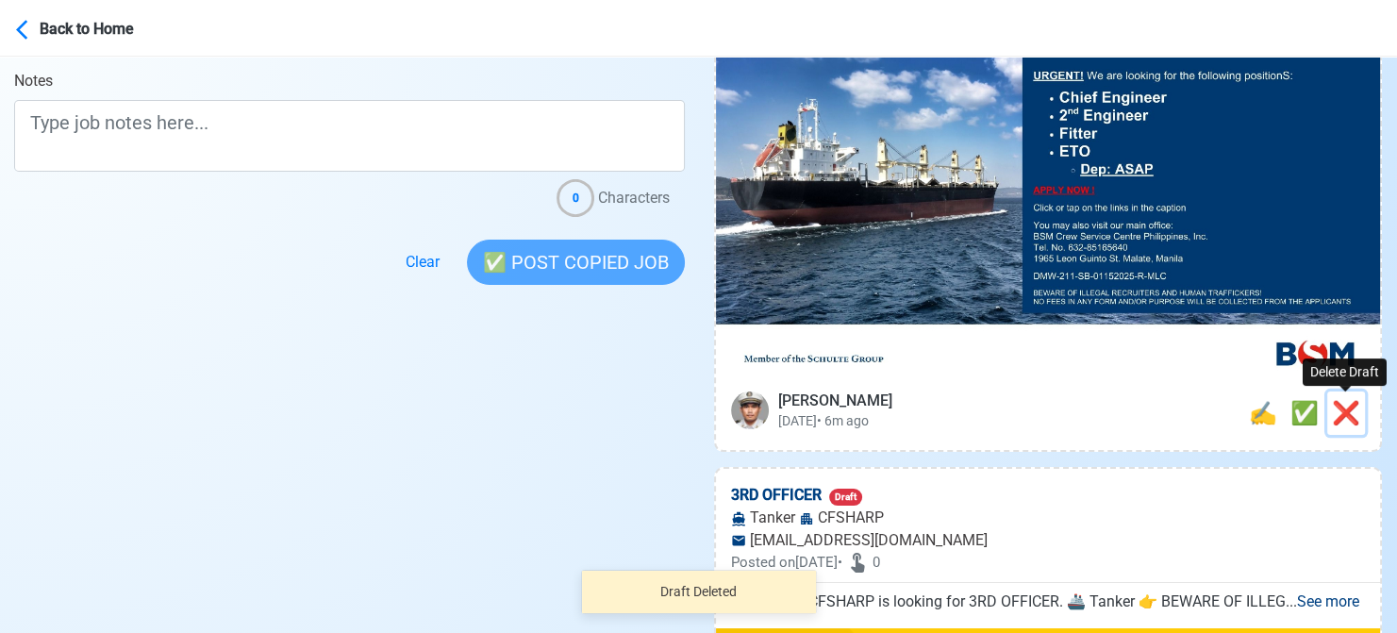
click at [1344, 408] on span "❌" at bounding box center [1346, 413] width 28 height 26
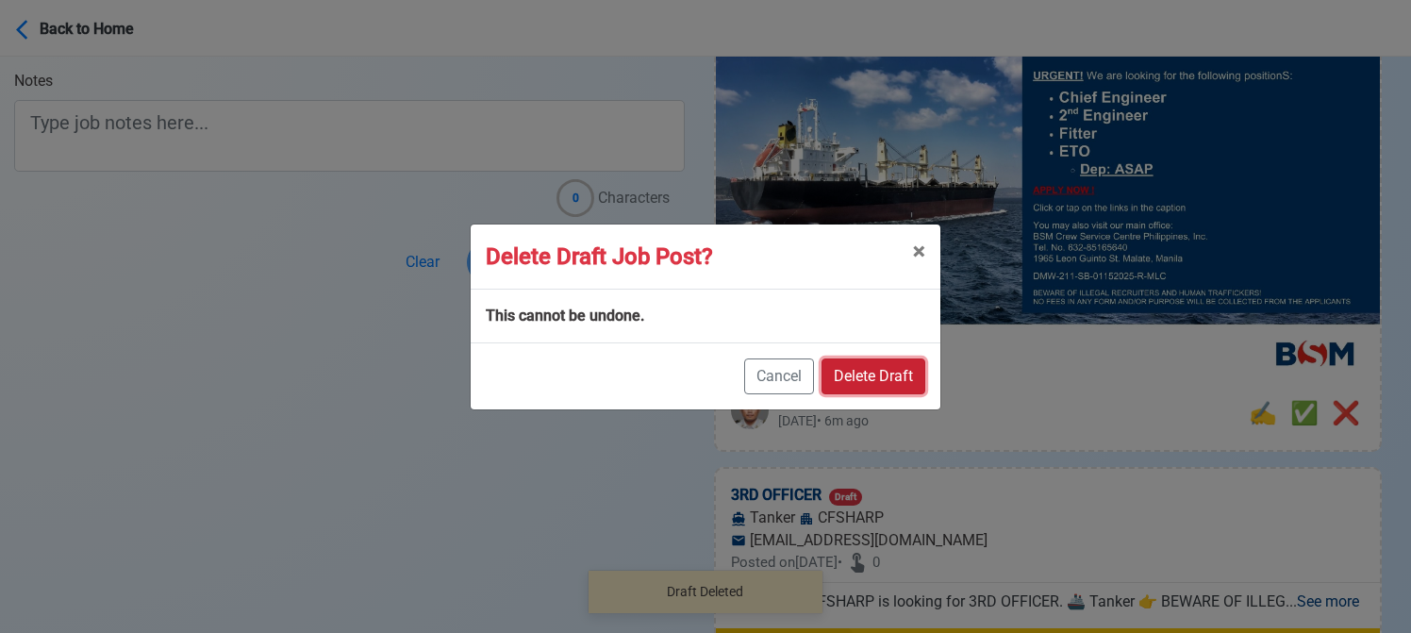
click at [891, 381] on button "Delete Draft" at bounding box center [874, 376] width 104 height 36
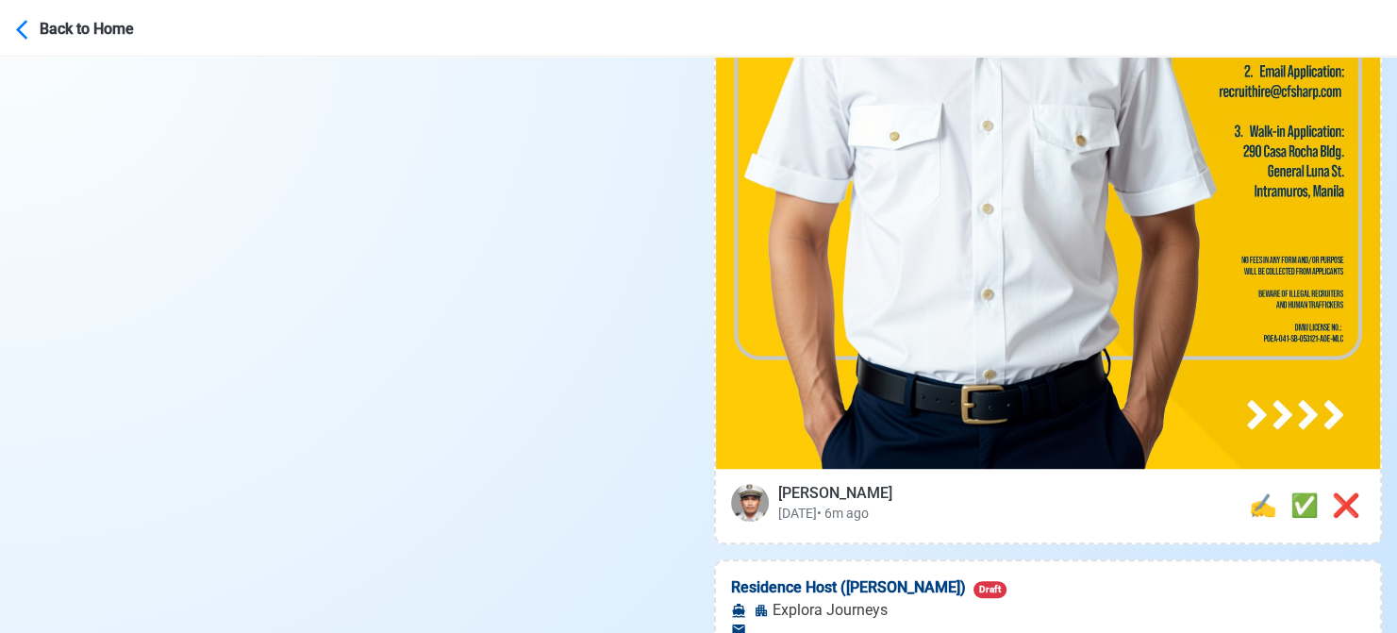
scroll to position [1132, 0]
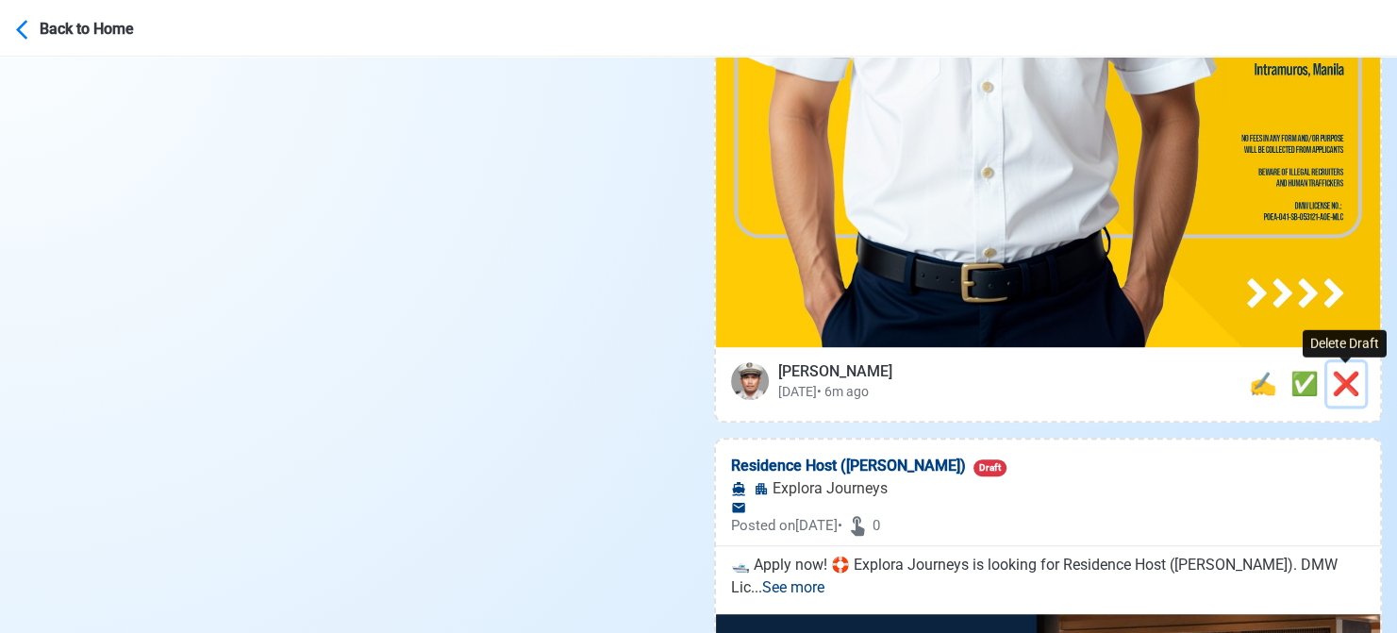
click at [1342, 391] on span "❌" at bounding box center [1346, 384] width 28 height 26
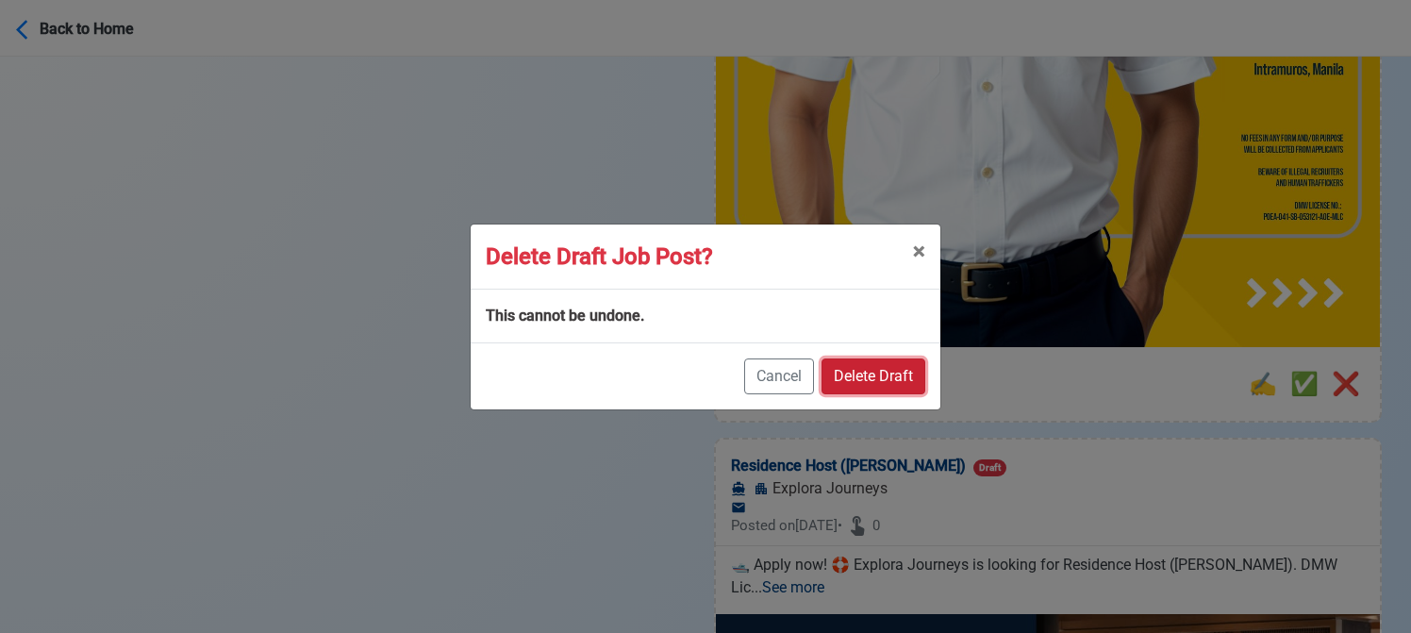
click at [877, 365] on button "Delete Draft" at bounding box center [874, 376] width 104 height 36
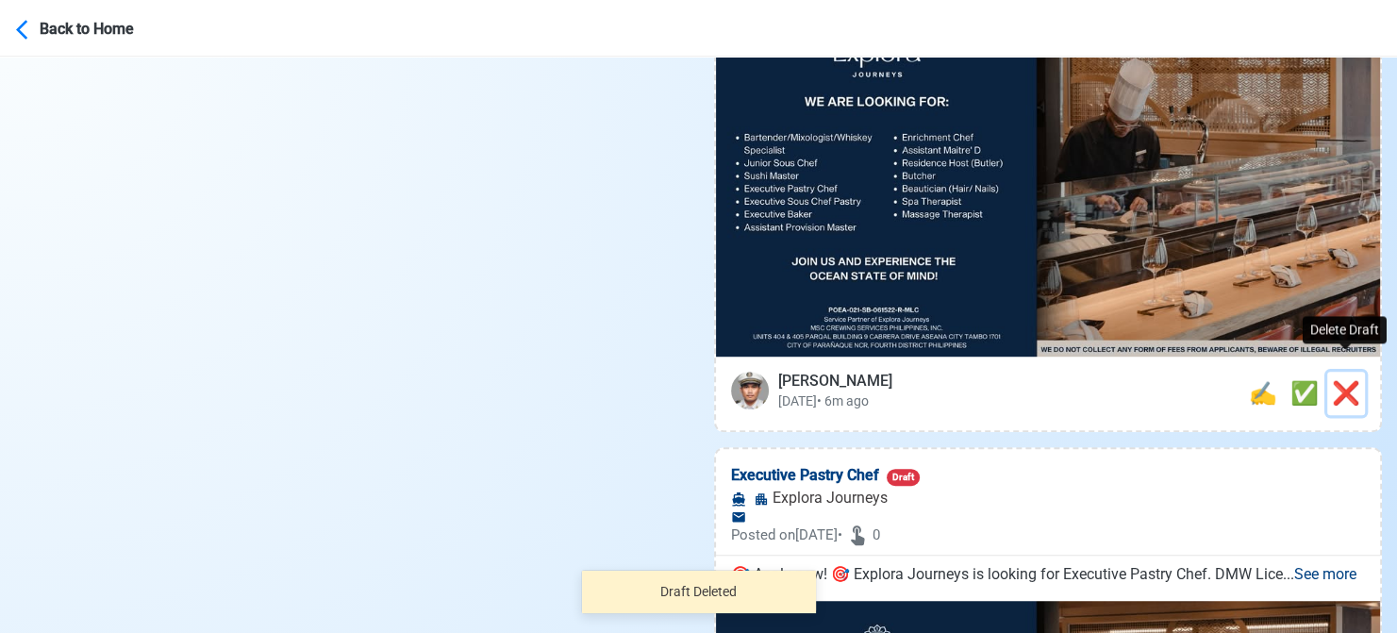
click at [1357, 381] on span "❌" at bounding box center [1346, 393] width 28 height 26
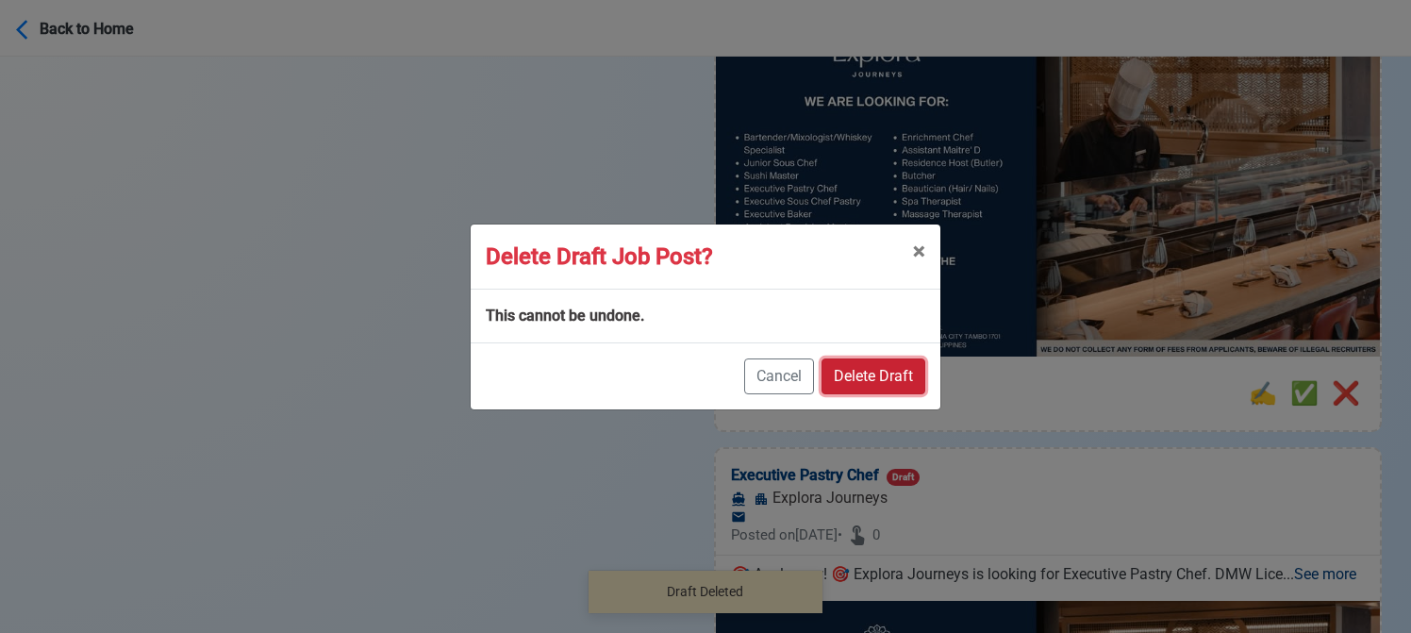
click at [880, 385] on button "Delete Draft" at bounding box center [874, 376] width 104 height 36
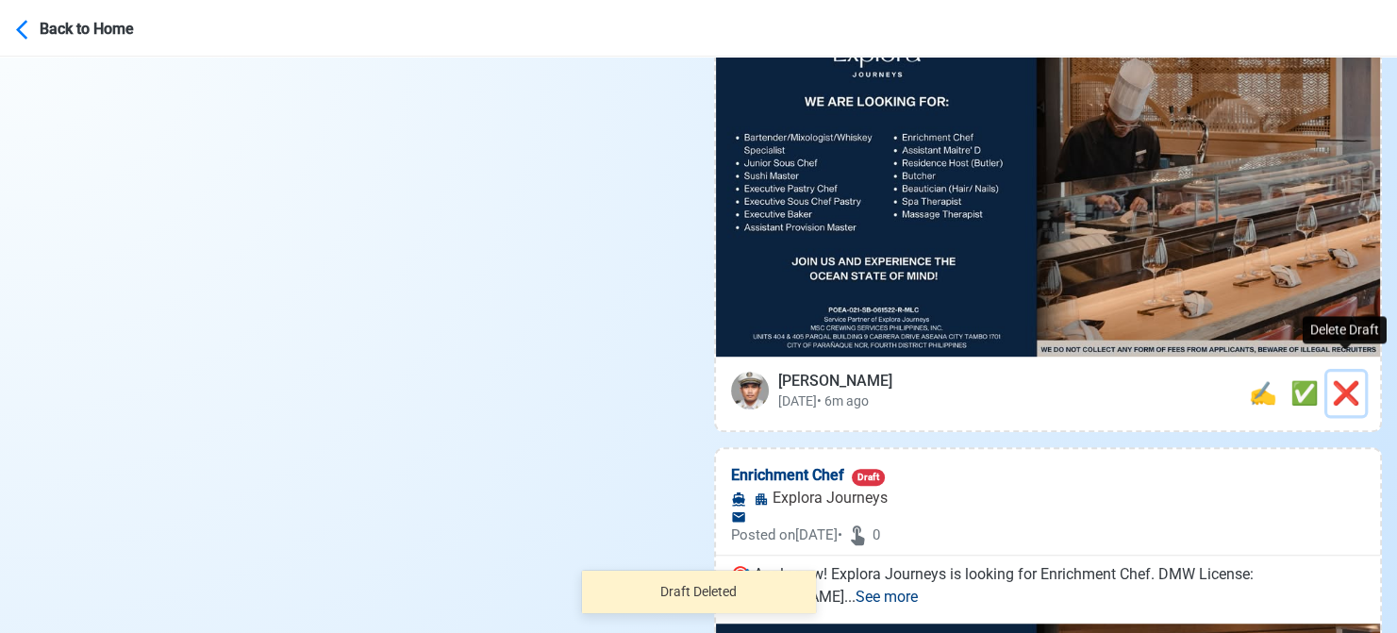
click at [1347, 387] on div "❌" at bounding box center [1346, 393] width 28 height 34
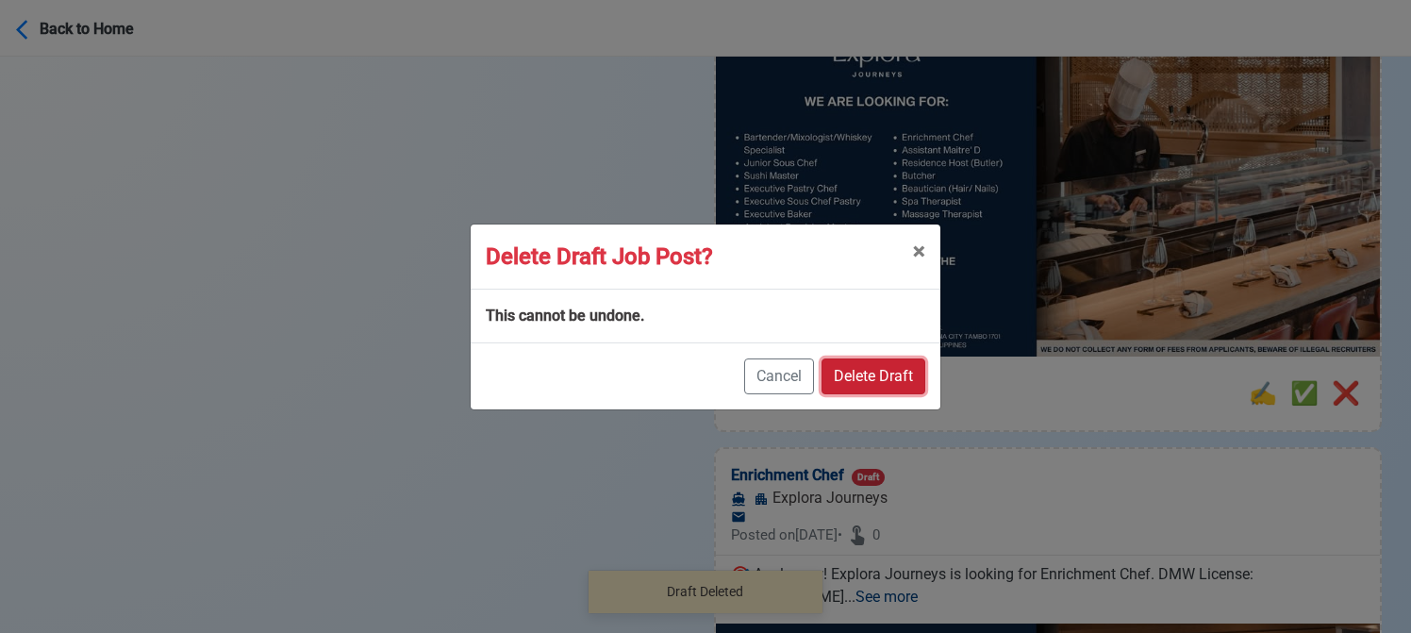
click at [866, 361] on button "Delete Draft" at bounding box center [874, 376] width 104 height 36
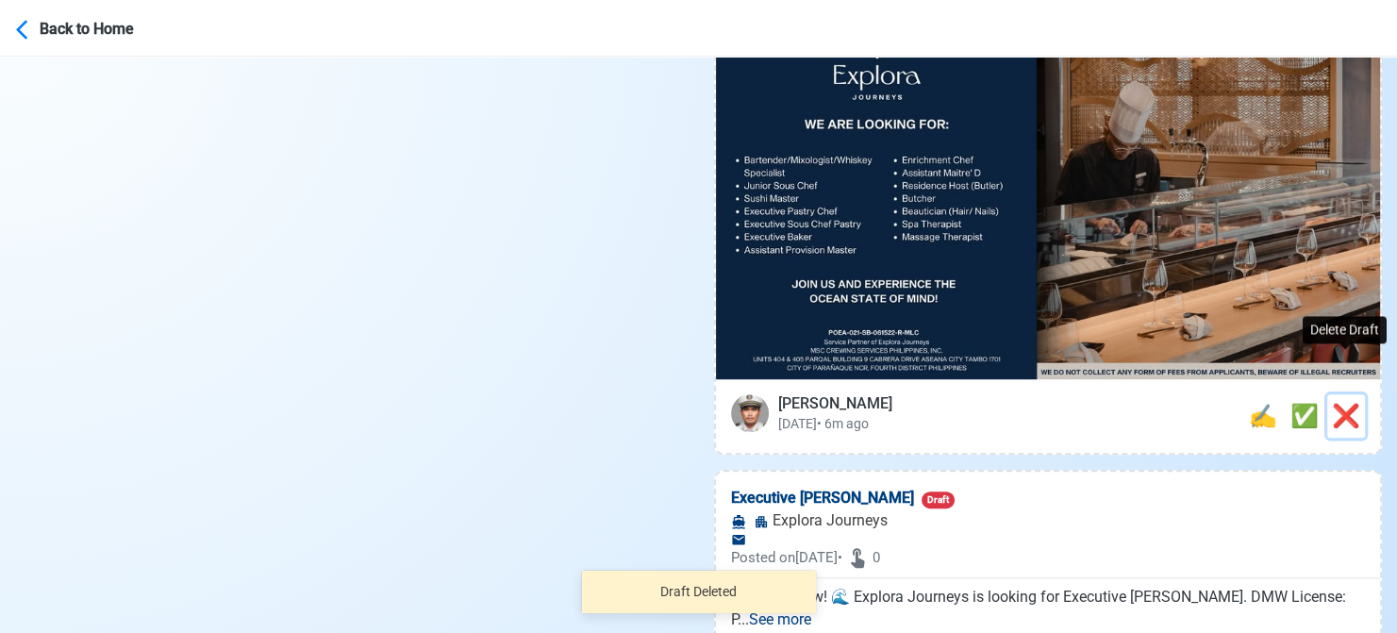
click at [1353, 403] on span "❌" at bounding box center [1346, 416] width 28 height 26
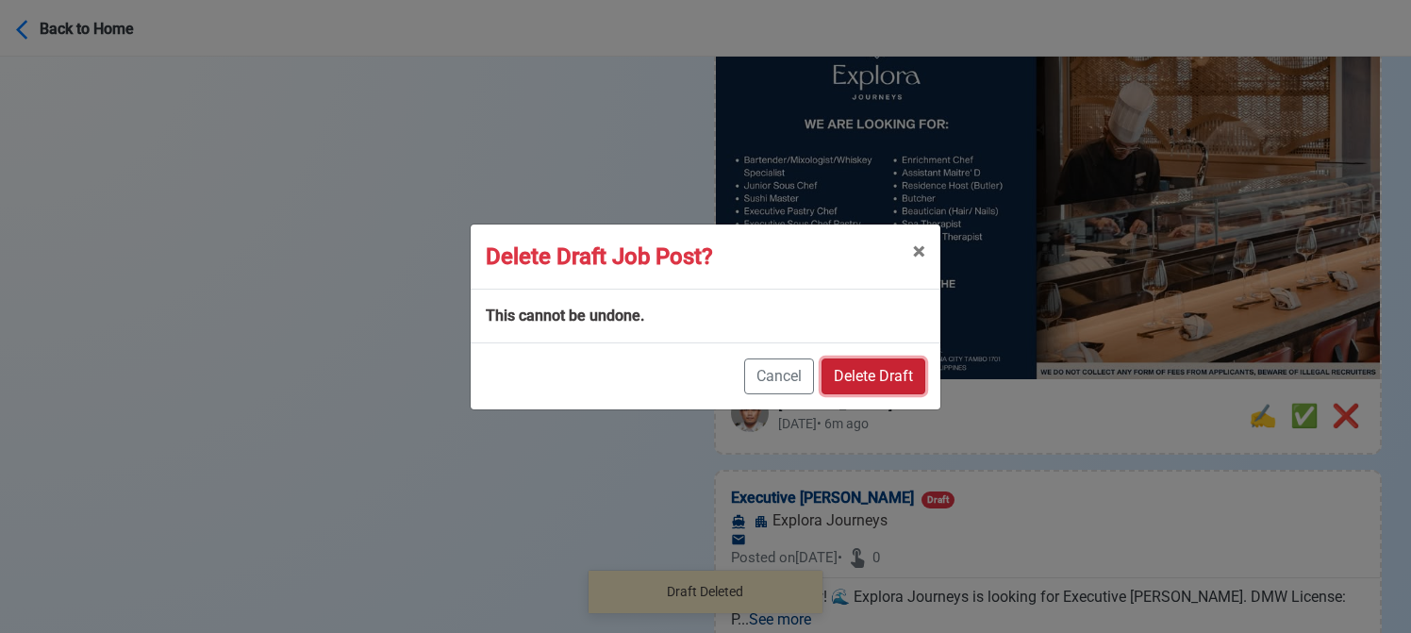
click at [894, 373] on button "Delete Draft" at bounding box center [874, 376] width 104 height 36
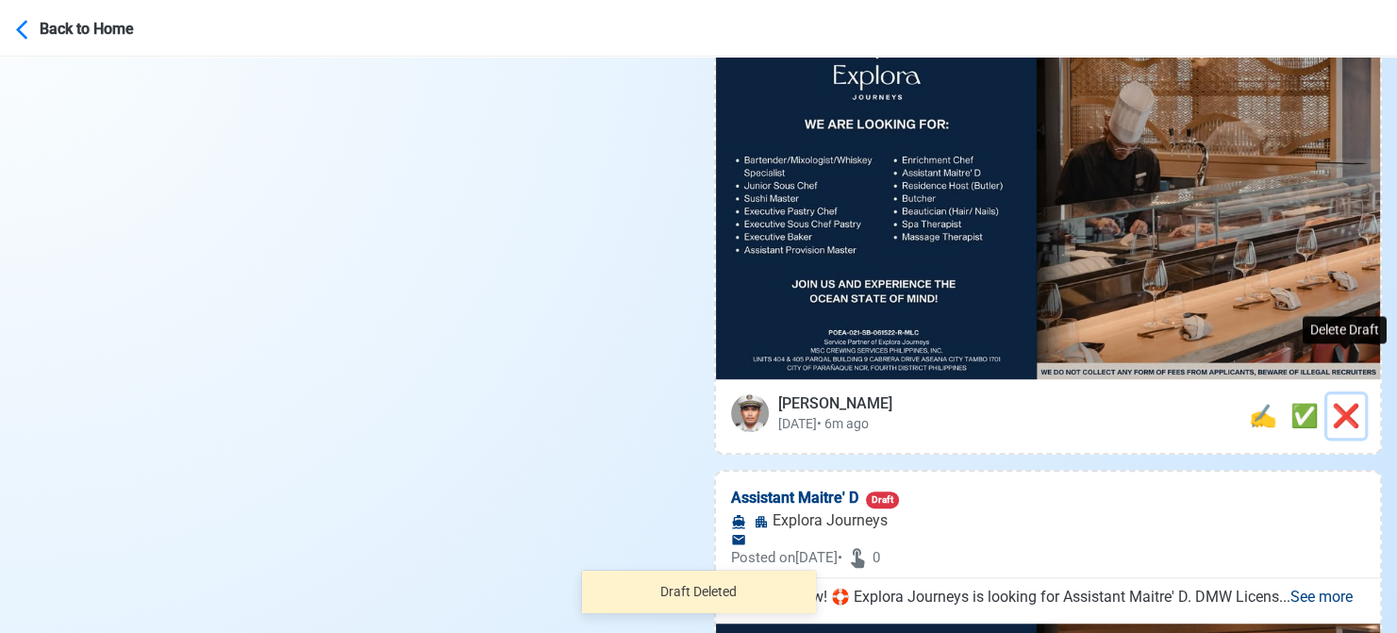
click at [1338, 403] on span "❌" at bounding box center [1346, 416] width 28 height 26
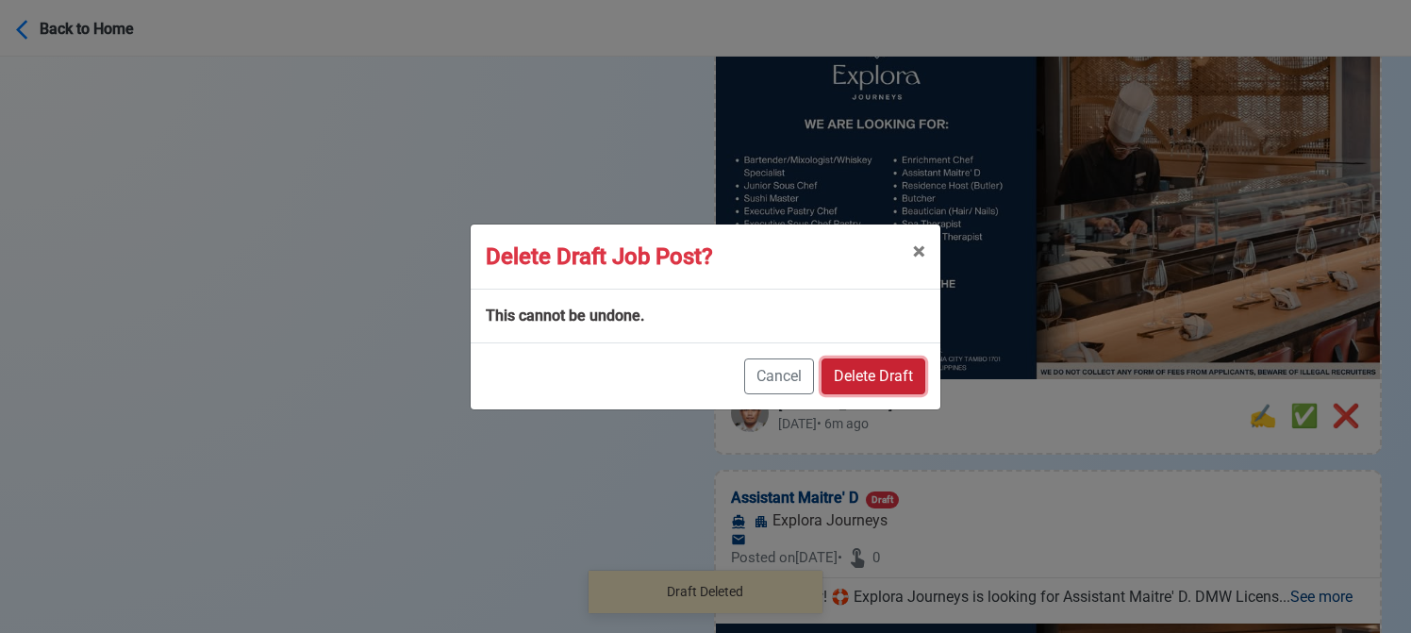
click at [898, 375] on button "Delete Draft" at bounding box center [874, 376] width 104 height 36
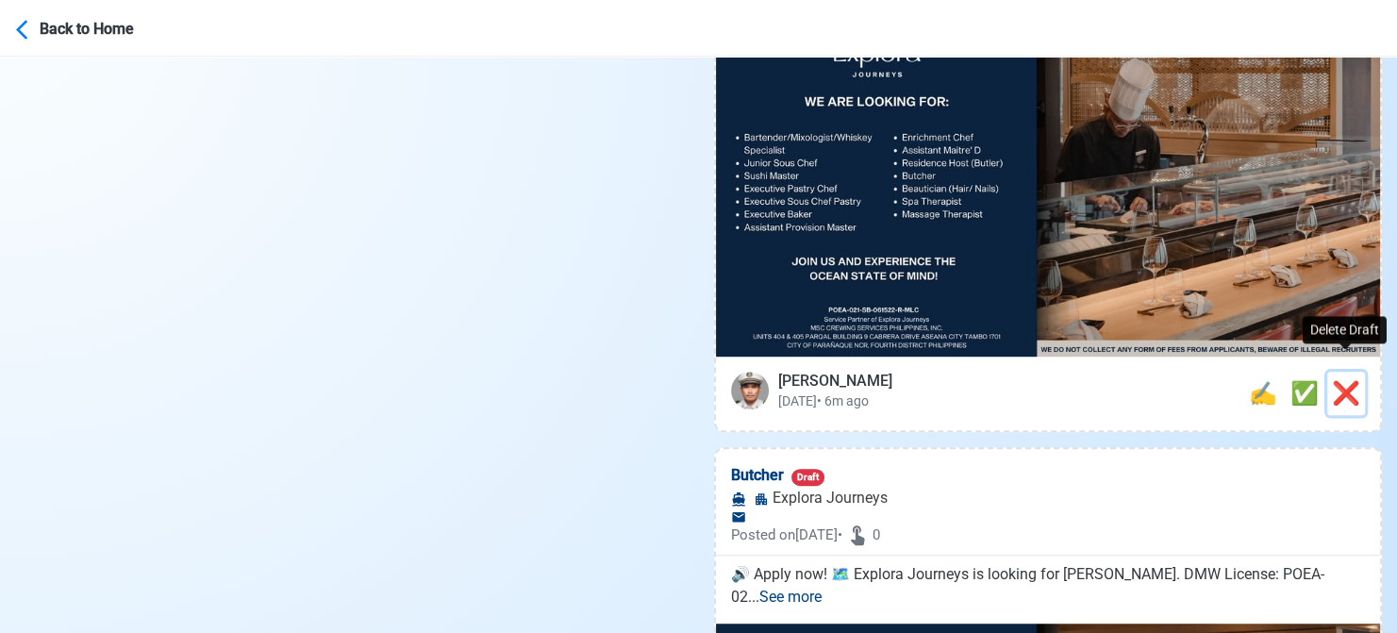
click at [1347, 380] on span "❌" at bounding box center [1346, 393] width 28 height 26
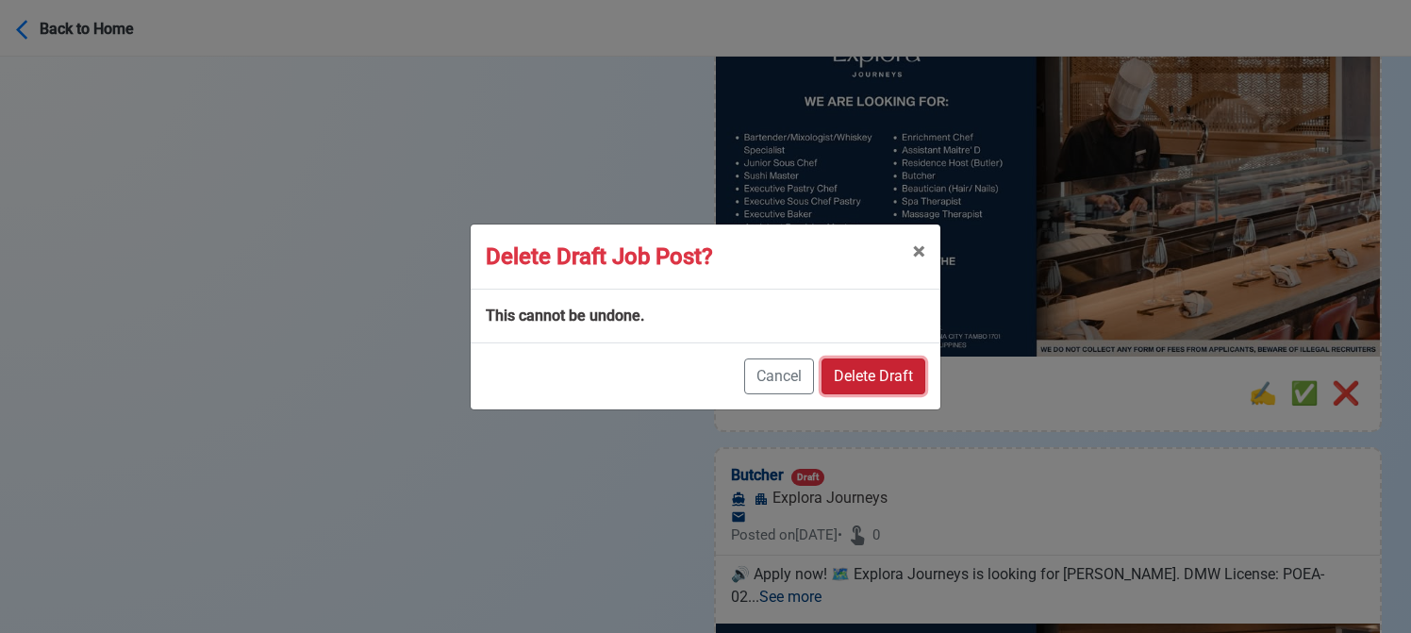
click at [892, 366] on button "Delete Draft" at bounding box center [874, 376] width 104 height 36
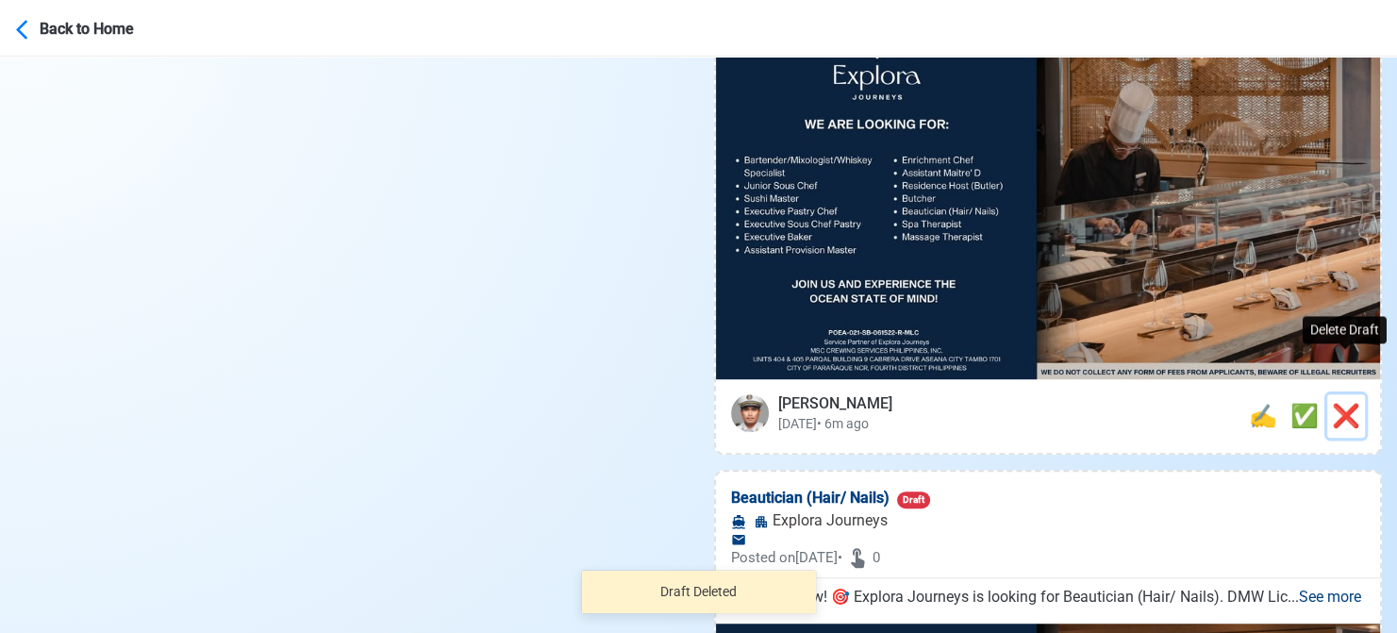
click at [1354, 403] on span "❌" at bounding box center [1346, 416] width 28 height 26
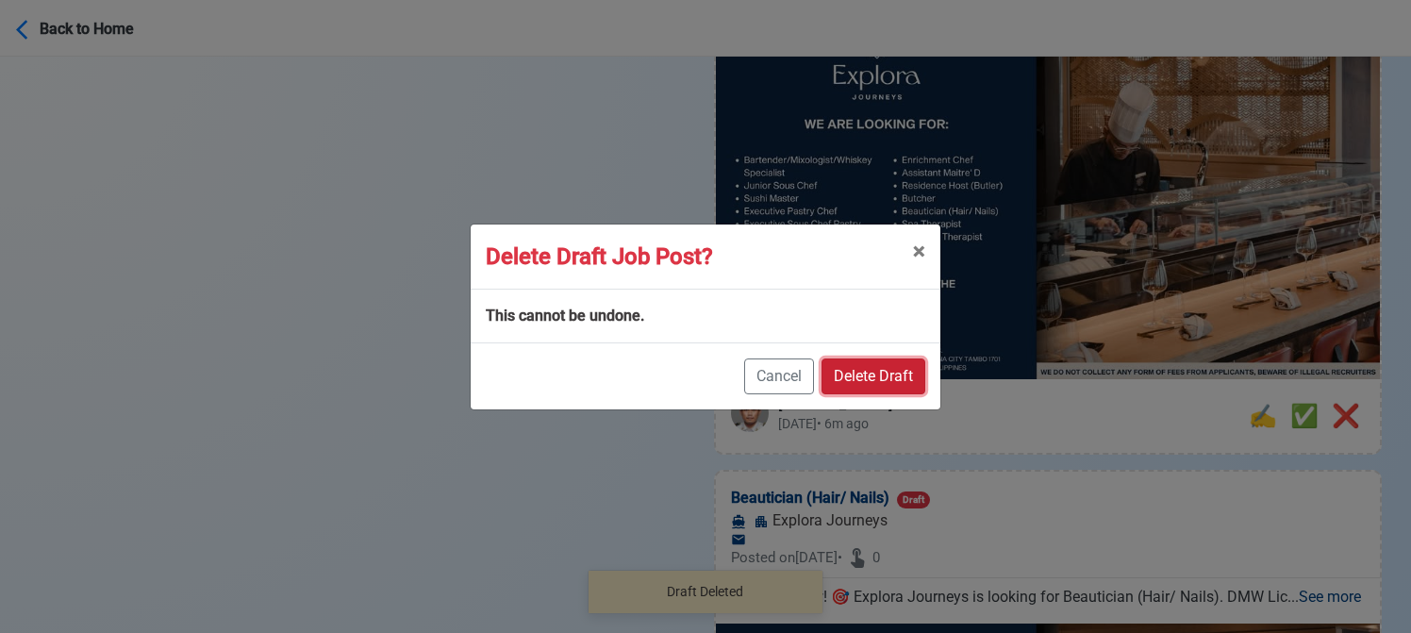
click at [915, 368] on button "Delete Draft" at bounding box center [874, 376] width 104 height 36
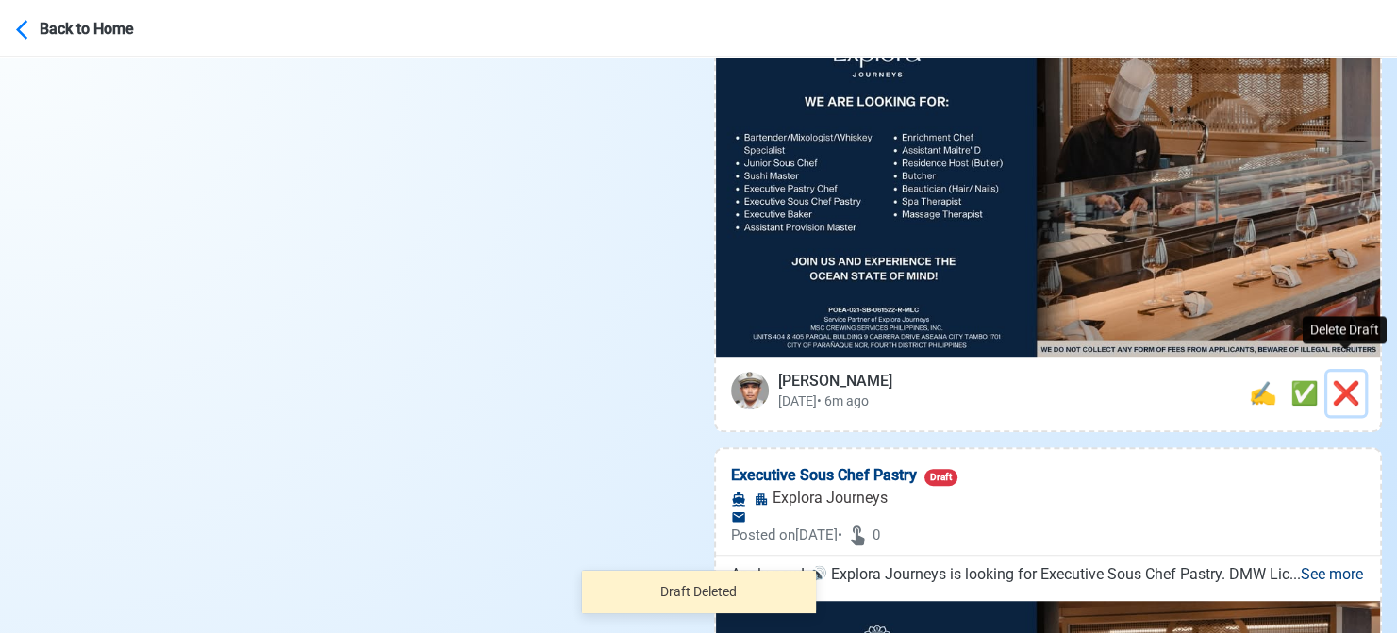
click at [1341, 380] on span "❌" at bounding box center [1346, 393] width 28 height 26
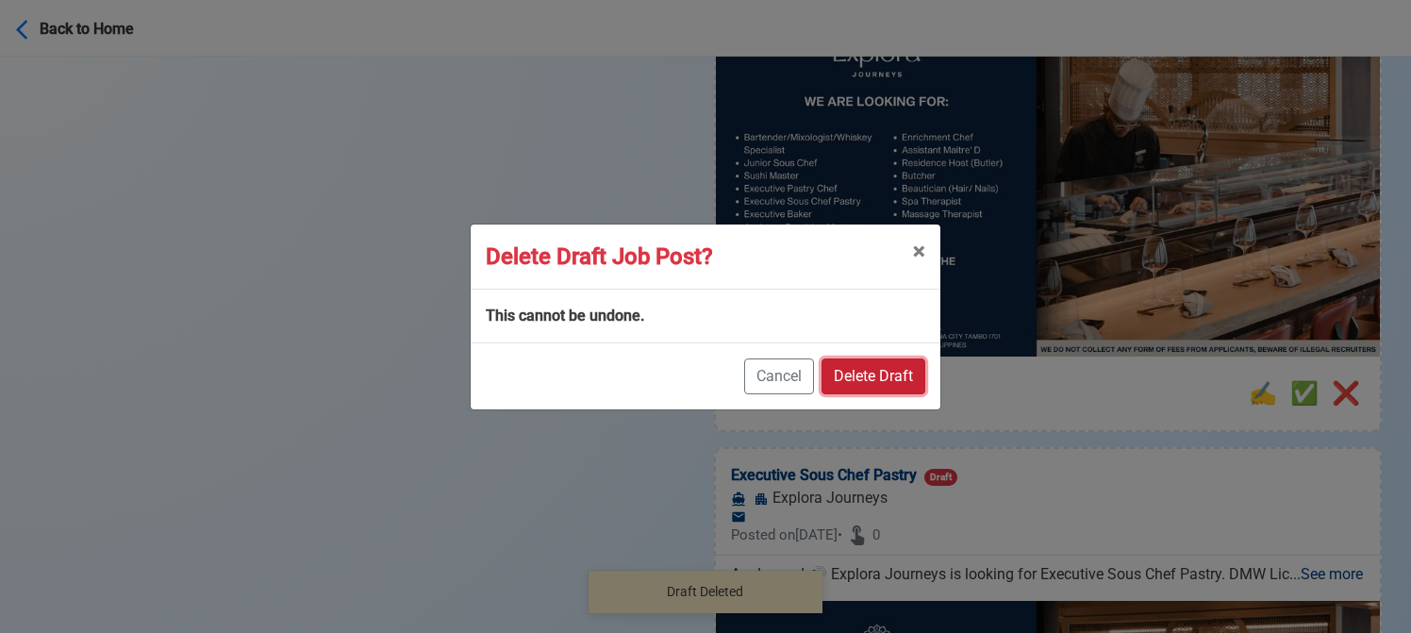
click at [892, 365] on button "Delete Draft" at bounding box center [874, 376] width 104 height 36
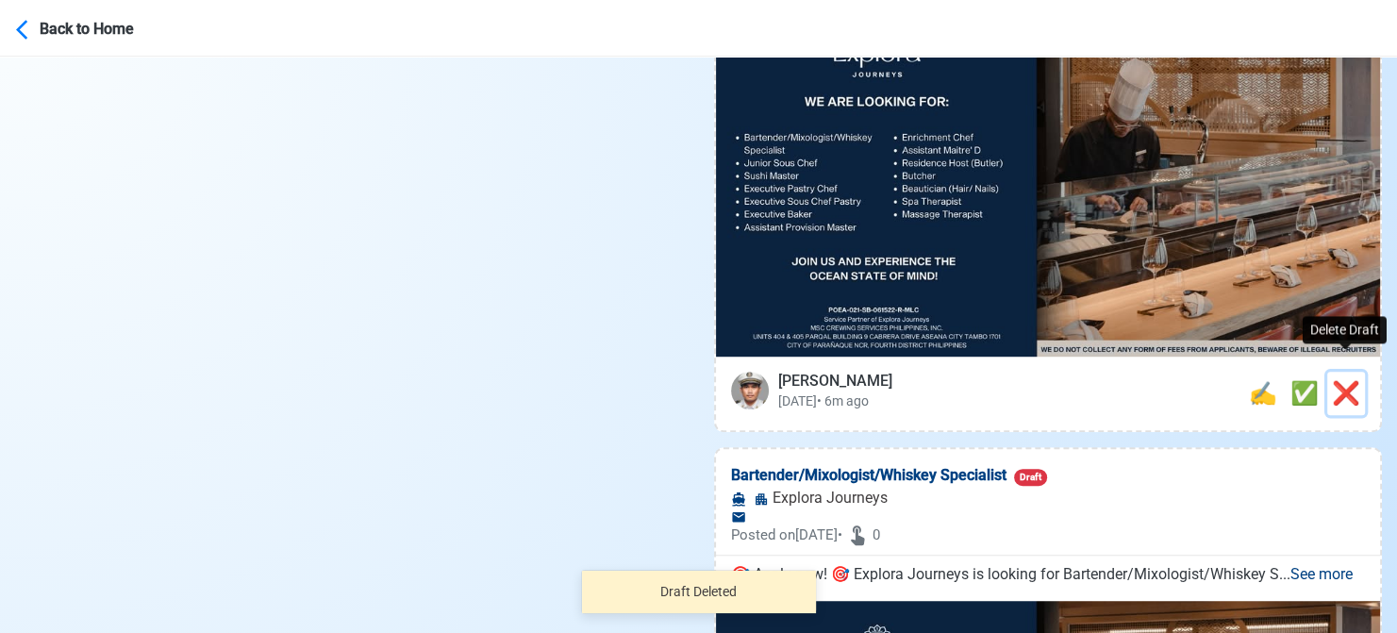
click at [1342, 380] on span "❌" at bounding box center [1346, 393] width 28 height 26
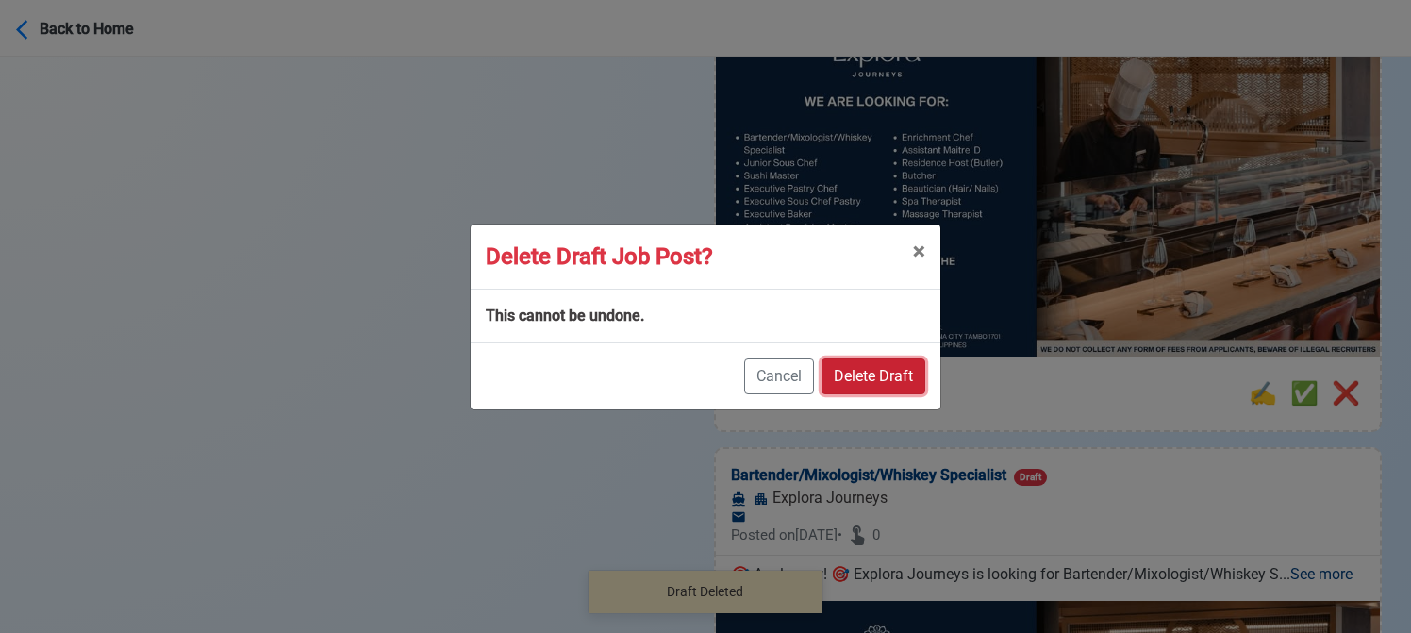
click at [876, 367] on button "Delete Draft" at bounding box center [874, 376] width 104 height 36
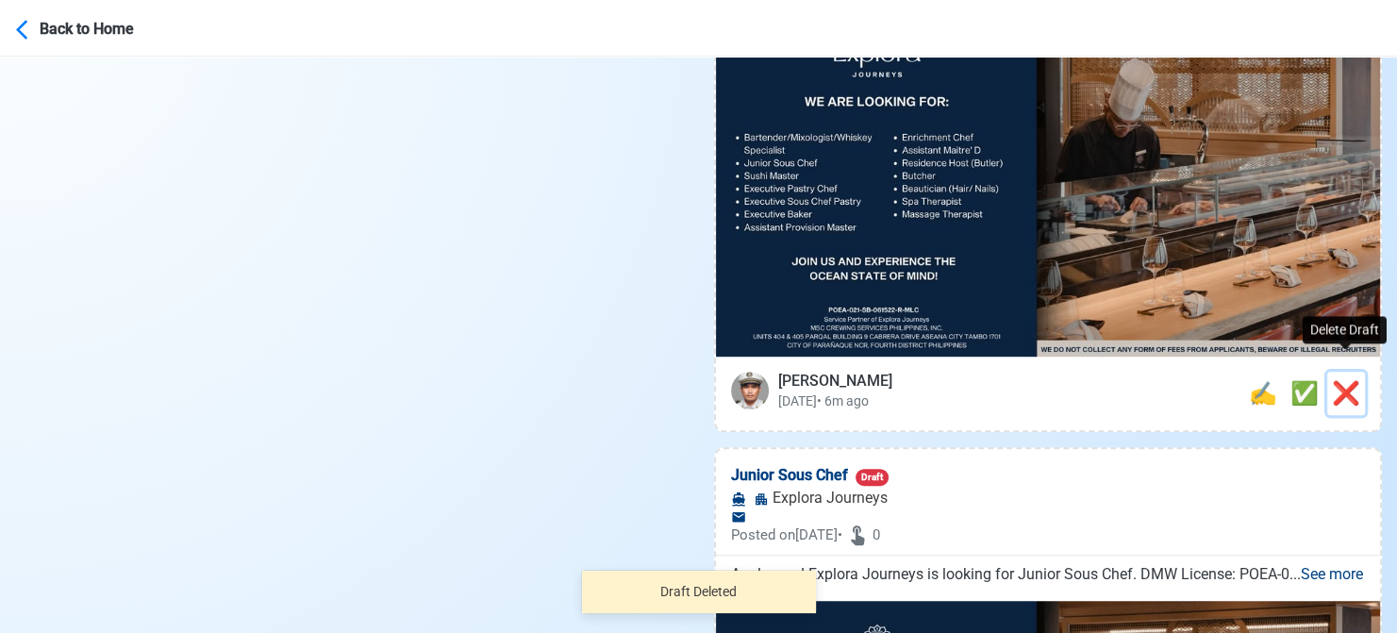
click at [1353, 380] on span "❌" at bounding box center [1346, 393] width 28 height 26
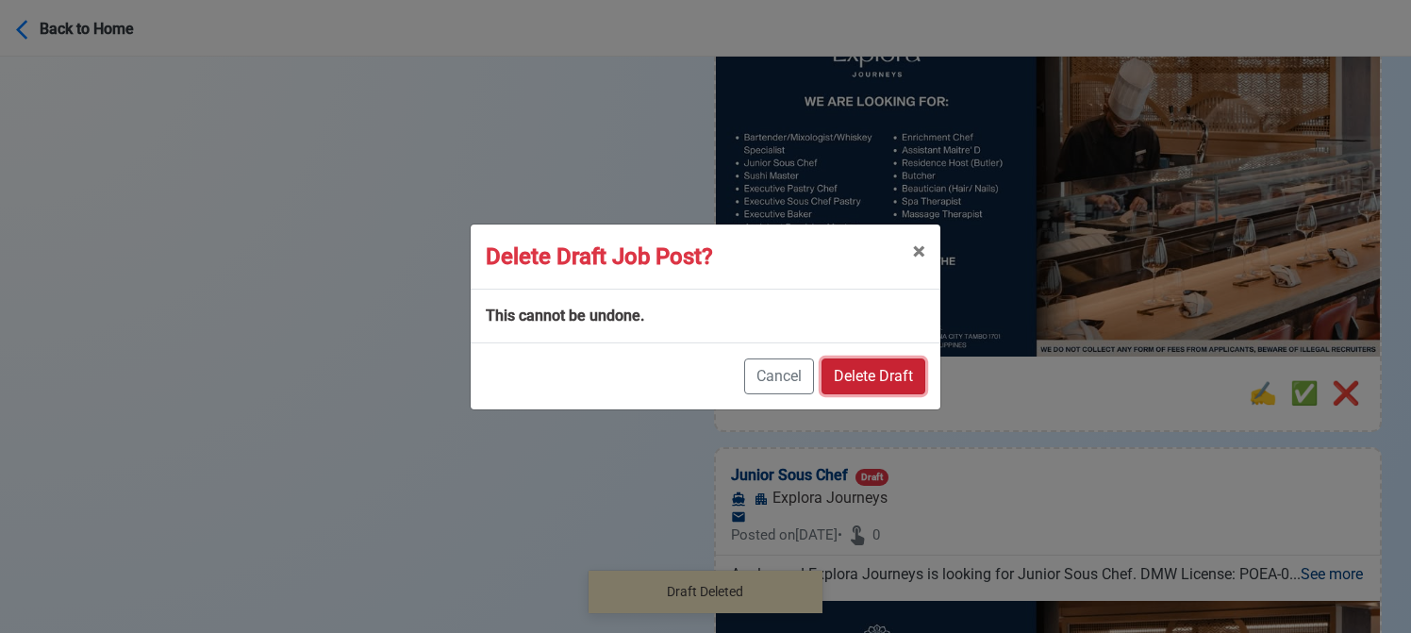
click at [921, 368] on button "Delete Draft" at bounding box center [874, 376] width 104 height 36
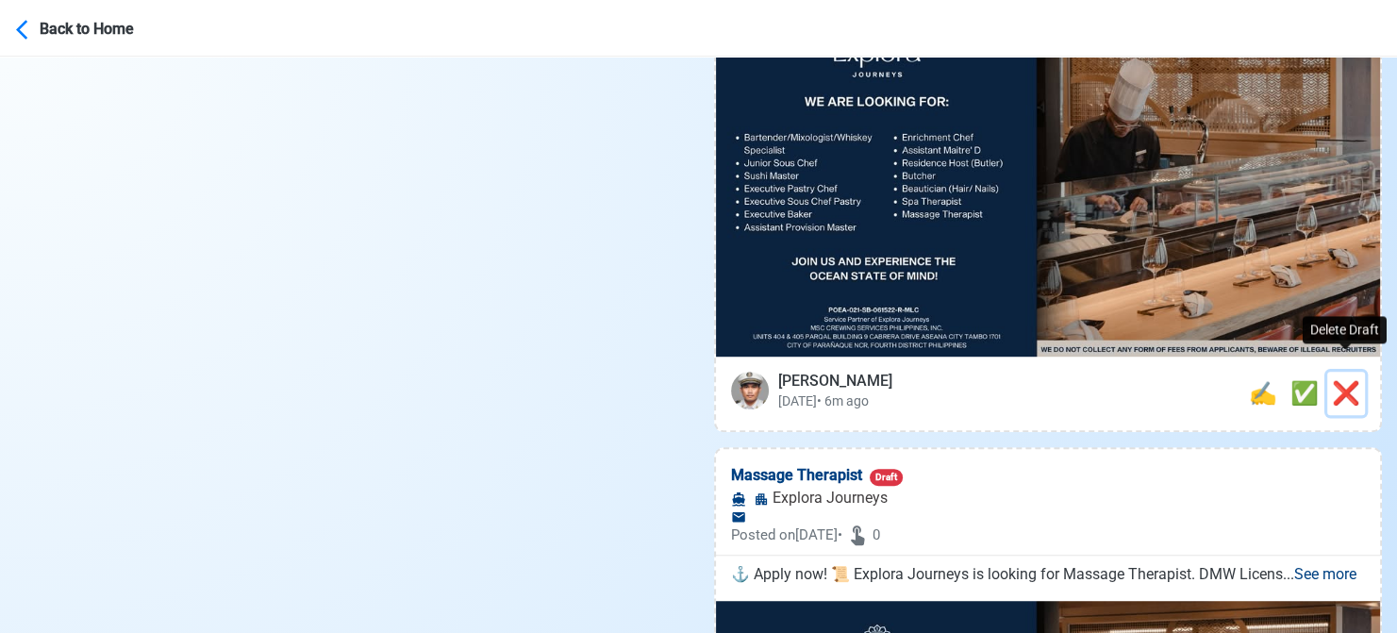
click at [1332, 380] on span "❌" at bounding box center [1346, 393] width 28 height 26
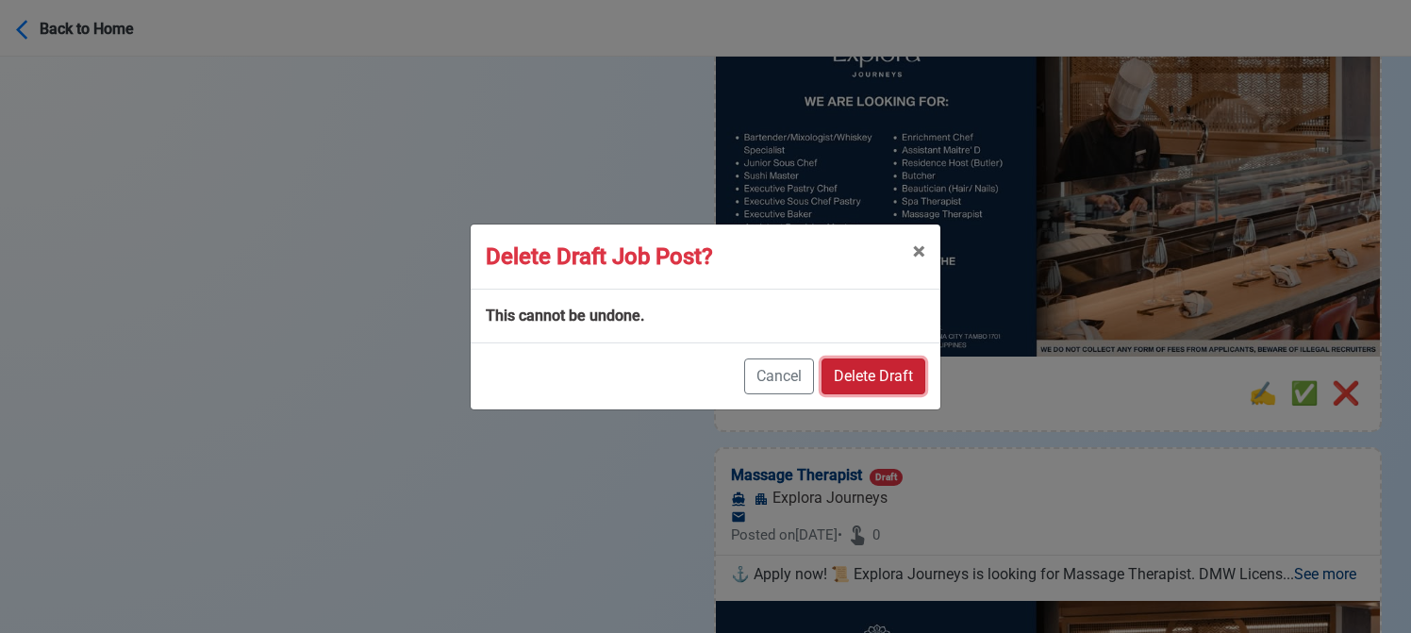
click at [890, 371] on button "Delete Draft" at bounding box center [874, 376] width 104 height 36
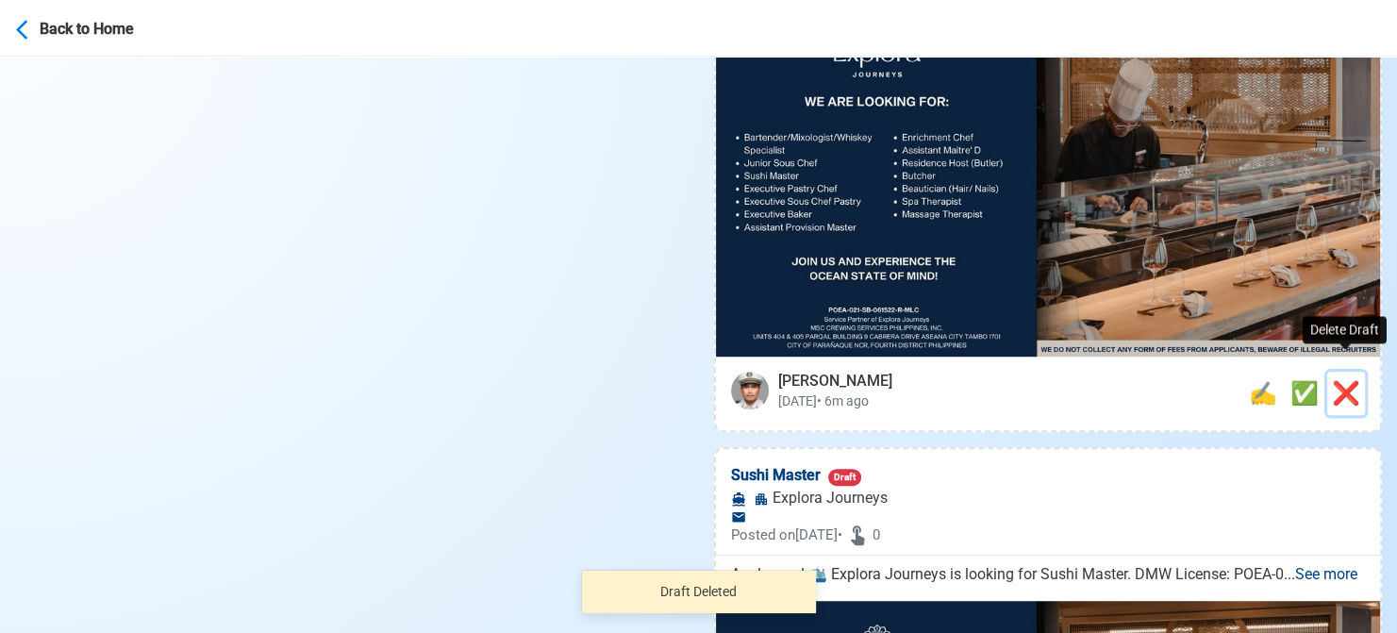
click at [1352, 380] on span "❌" at bounding box center [1346, 393] width 28 height 26
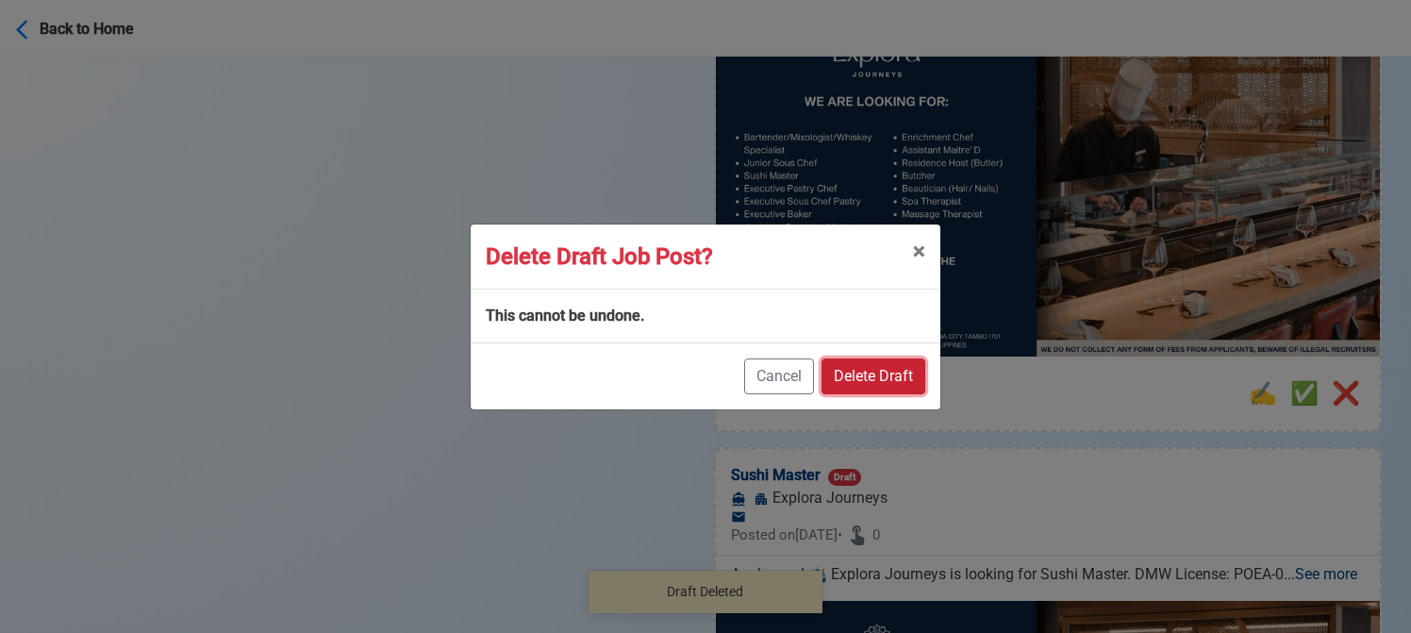
drag, startPoint x: 898, startPoint y: 372, endPoint x: 939, endPoint y: 372, distance: 41.5
click at [902, 372] on button "Delete Draft" at bounding box center [874, 376] width 104 height 36
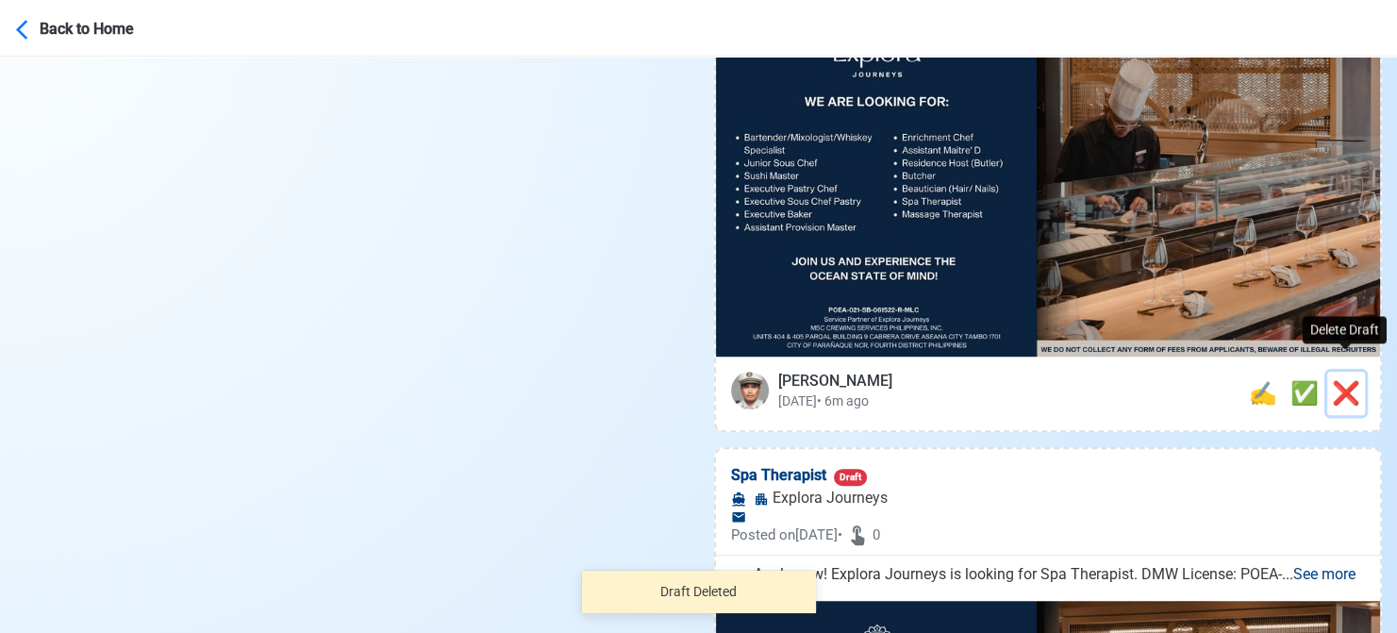
click at [1353, 380] on span "❌" at bounding box center [1346, 393] width 28 height 26
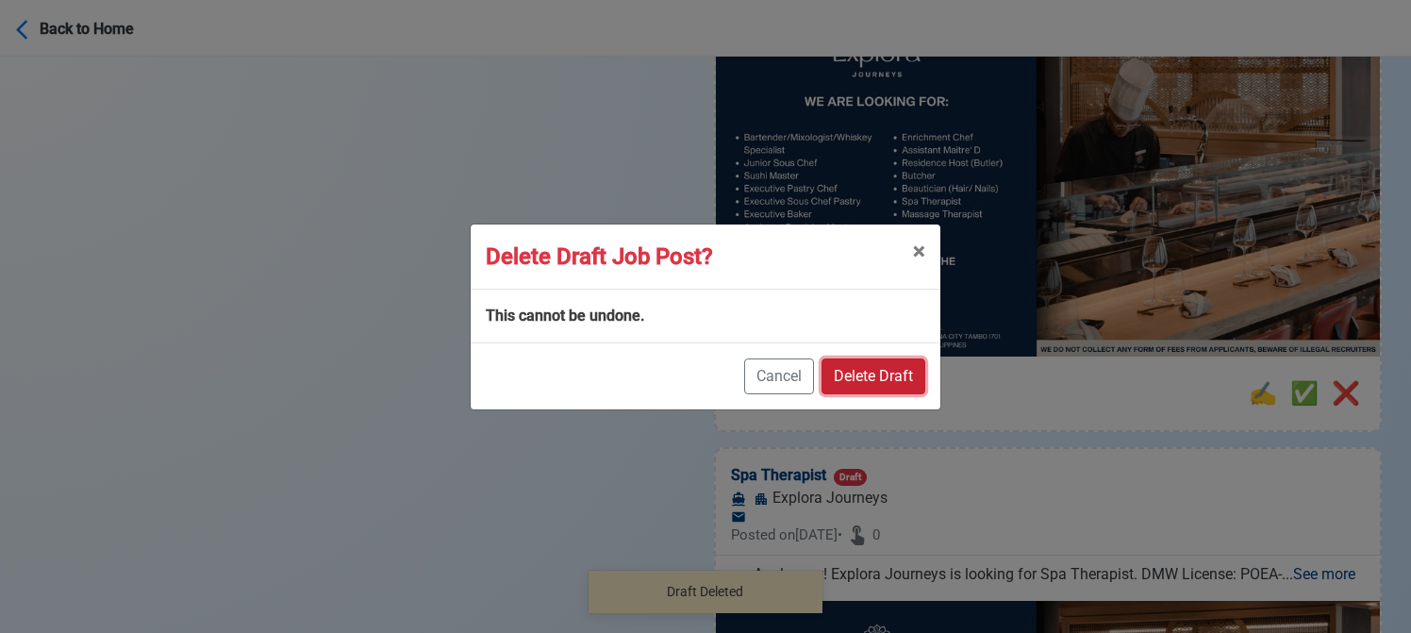
click at [897, 371] on button "Delete Draft" at bounding box center [874, 376] width 104 height 36
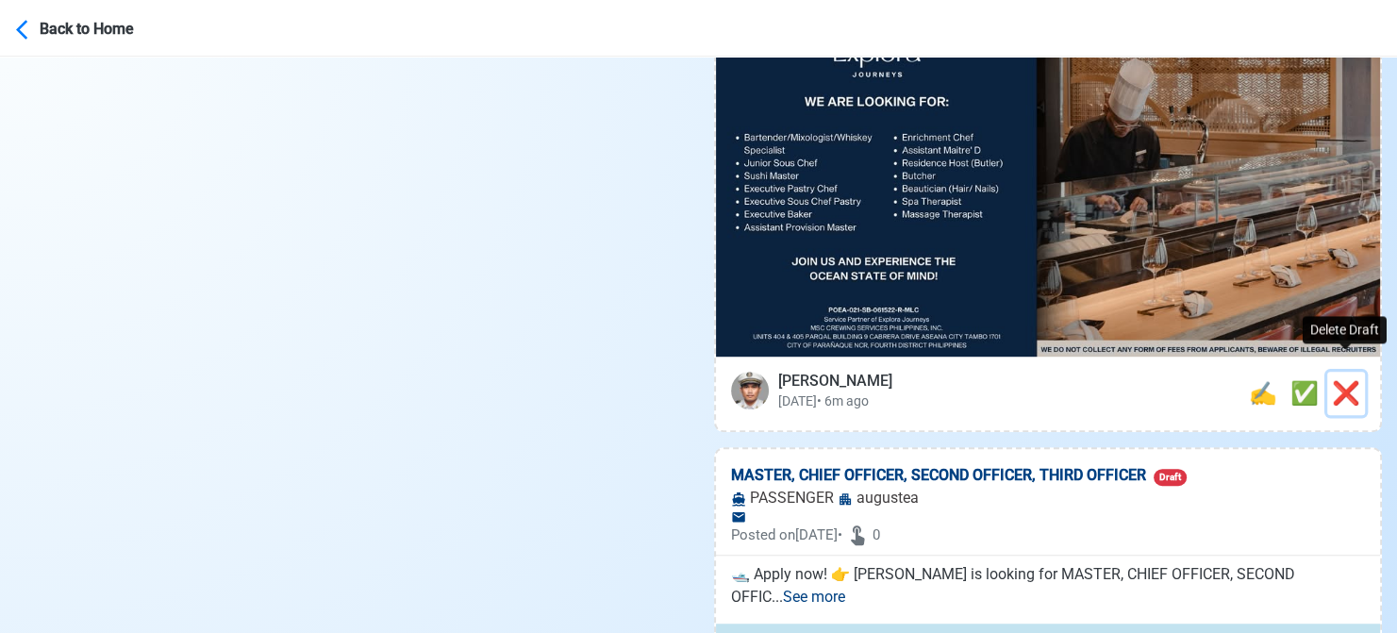
click at [1346, 380] on span "❌" at bounding box center [1346, 393] width 28 height 26
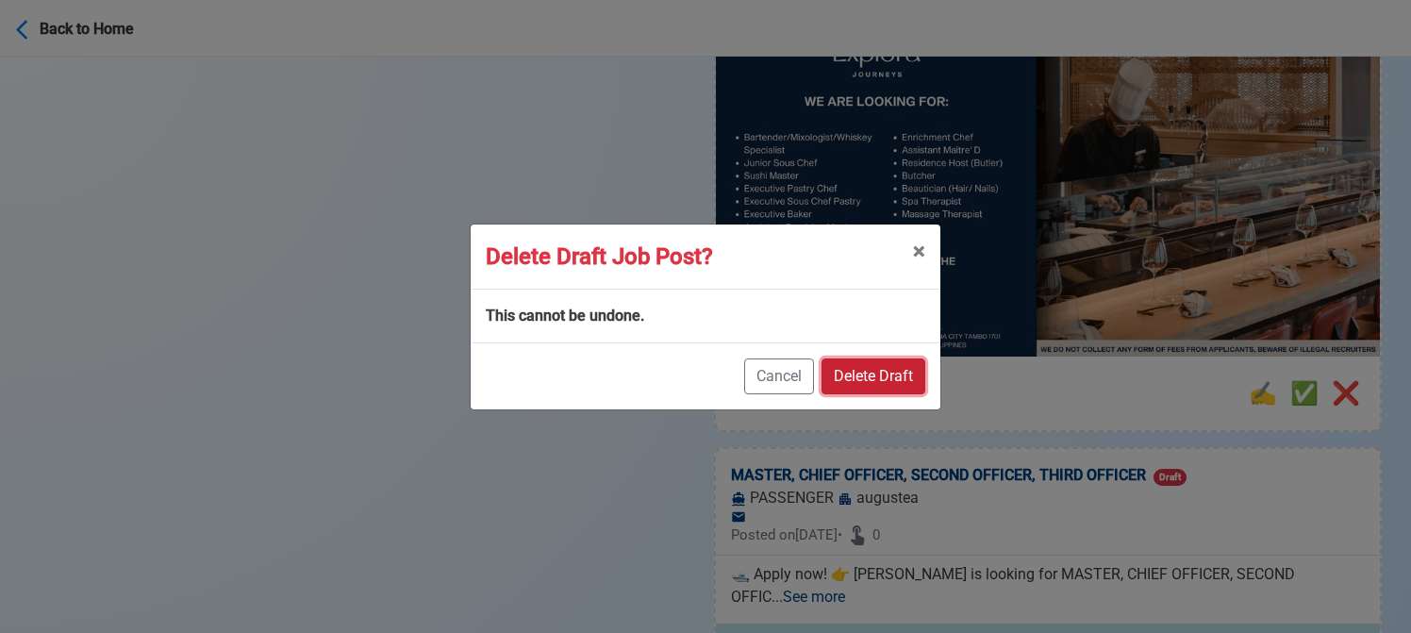
click at [899, 369] on button "Delete Draft" at bounding box center [874, 376] width 104 height 36
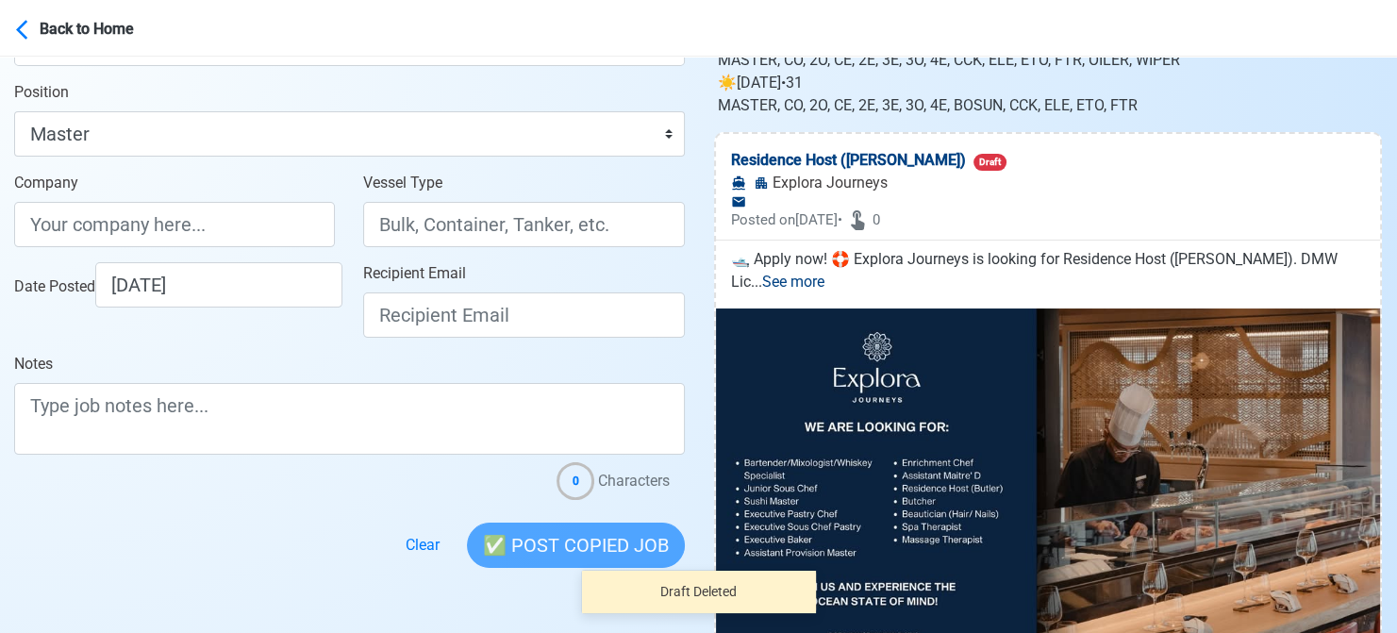
scroll to position [566, 0]
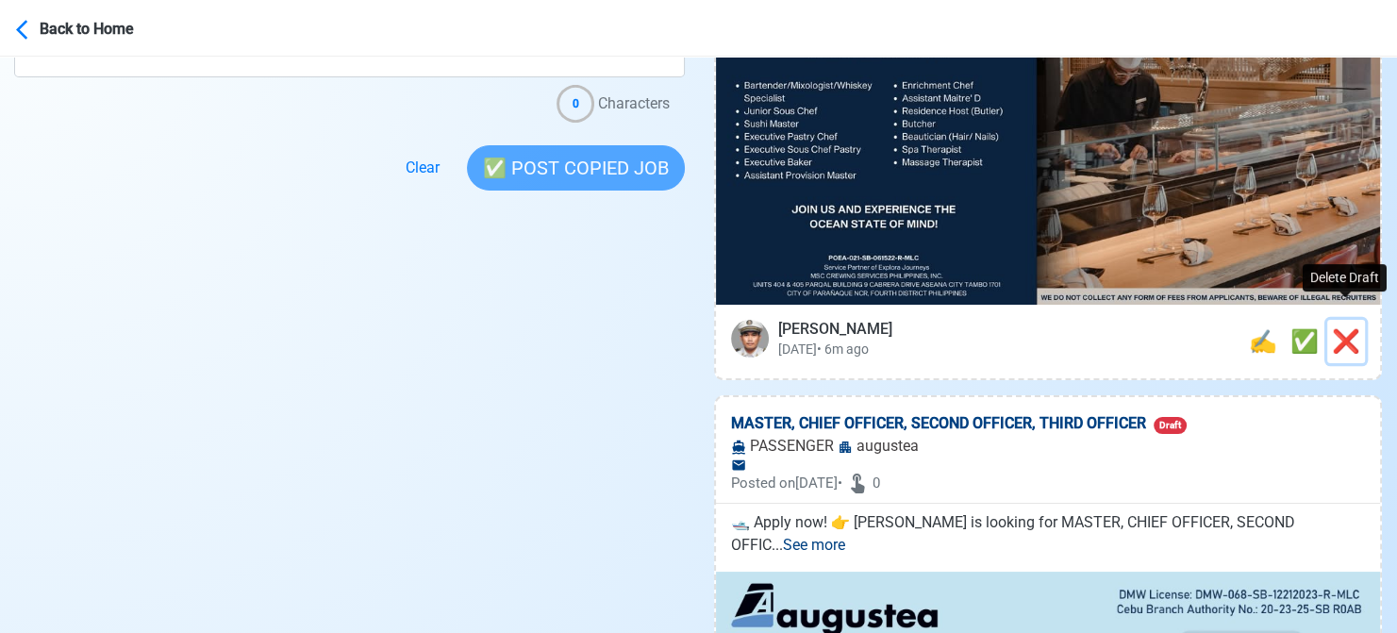
click at [1345, 328] on span "❌" at bounding box center [1346, 341] width 28 height 26
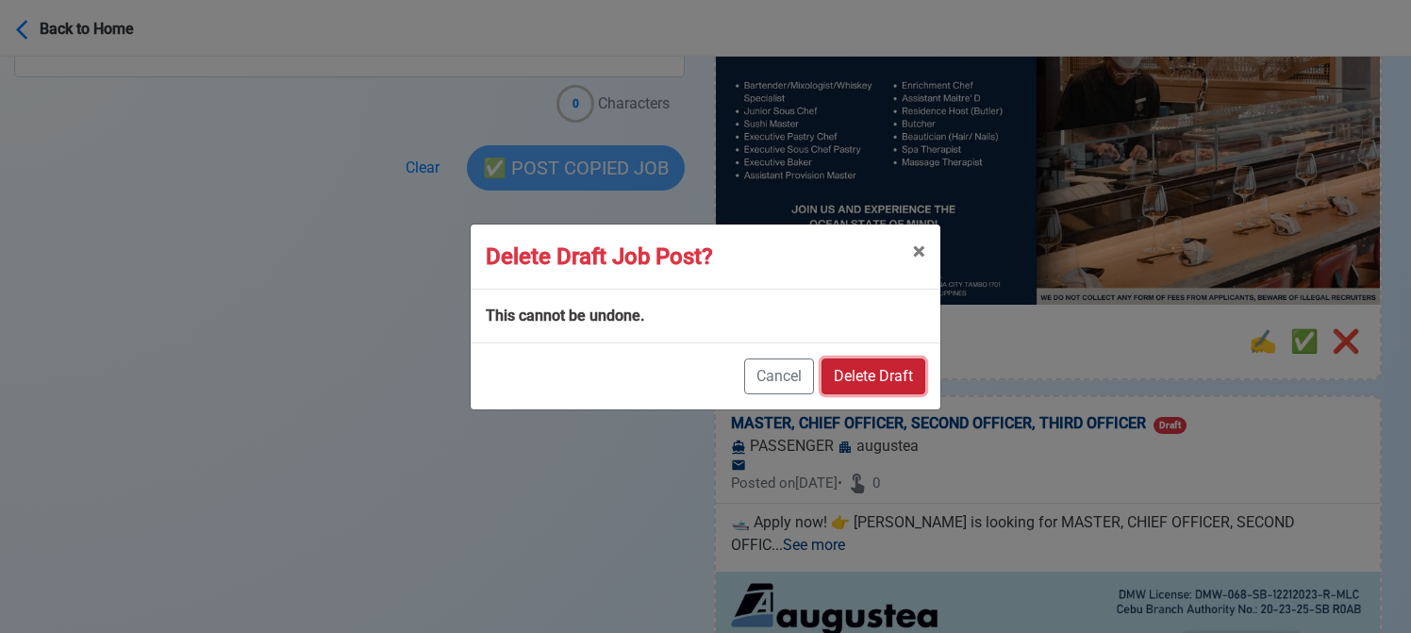
drag, startPoint x: 912, startPoint y: 359, endPoint x: 1230, endPoint y: 347, distance: 318.1
click at [911, 359] on button "Delete Draft" at bounding box center [874, 376] width 104 height 36
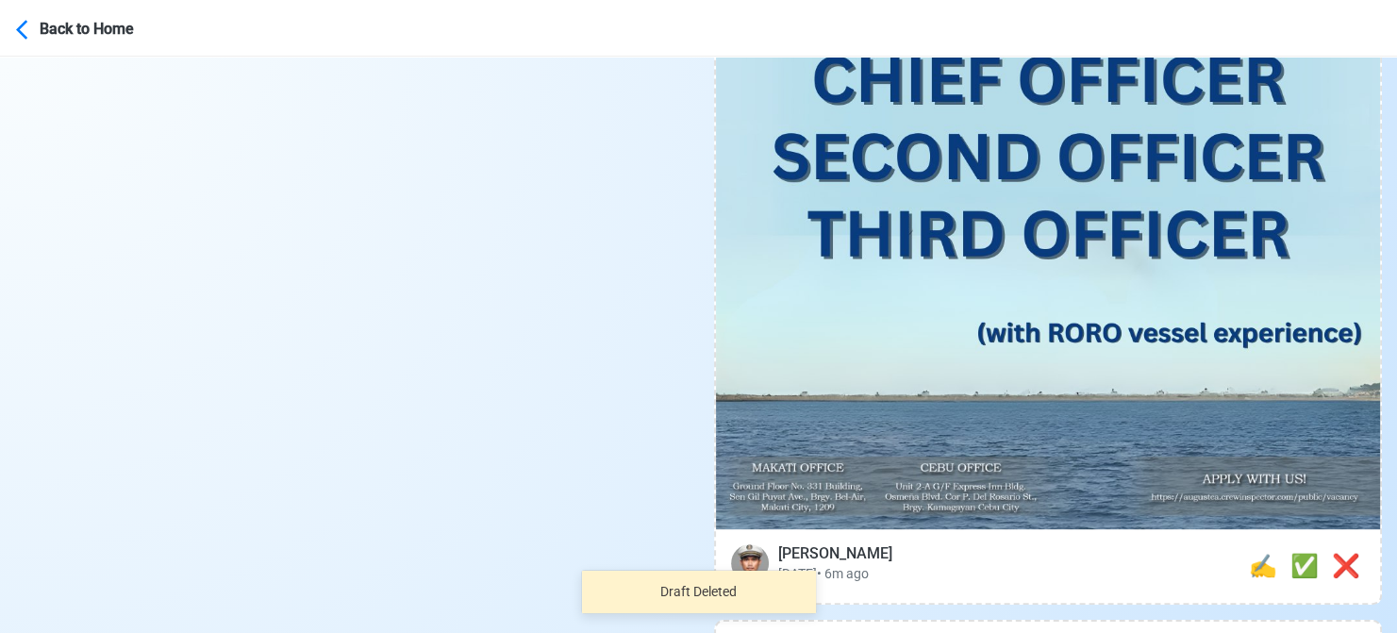
scroll to position [943, 0]
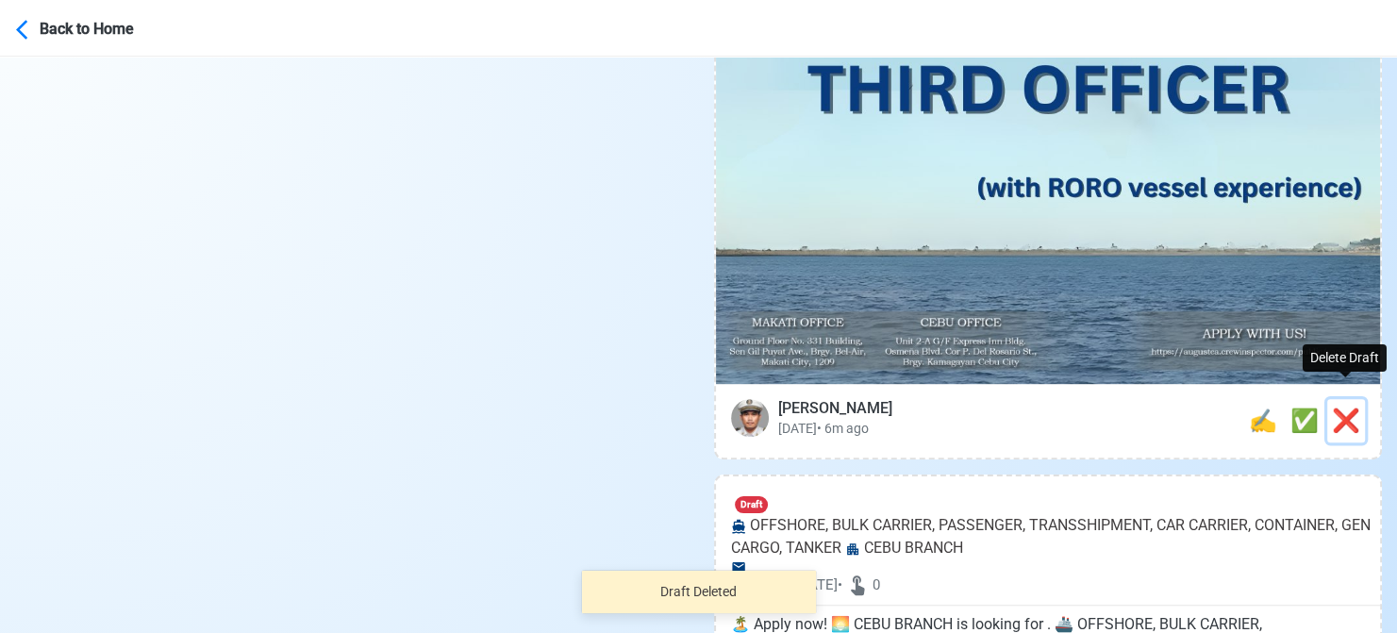
click at [1347, 407] on span "❌" at bounding box center [1346, 420] width 28 height 26
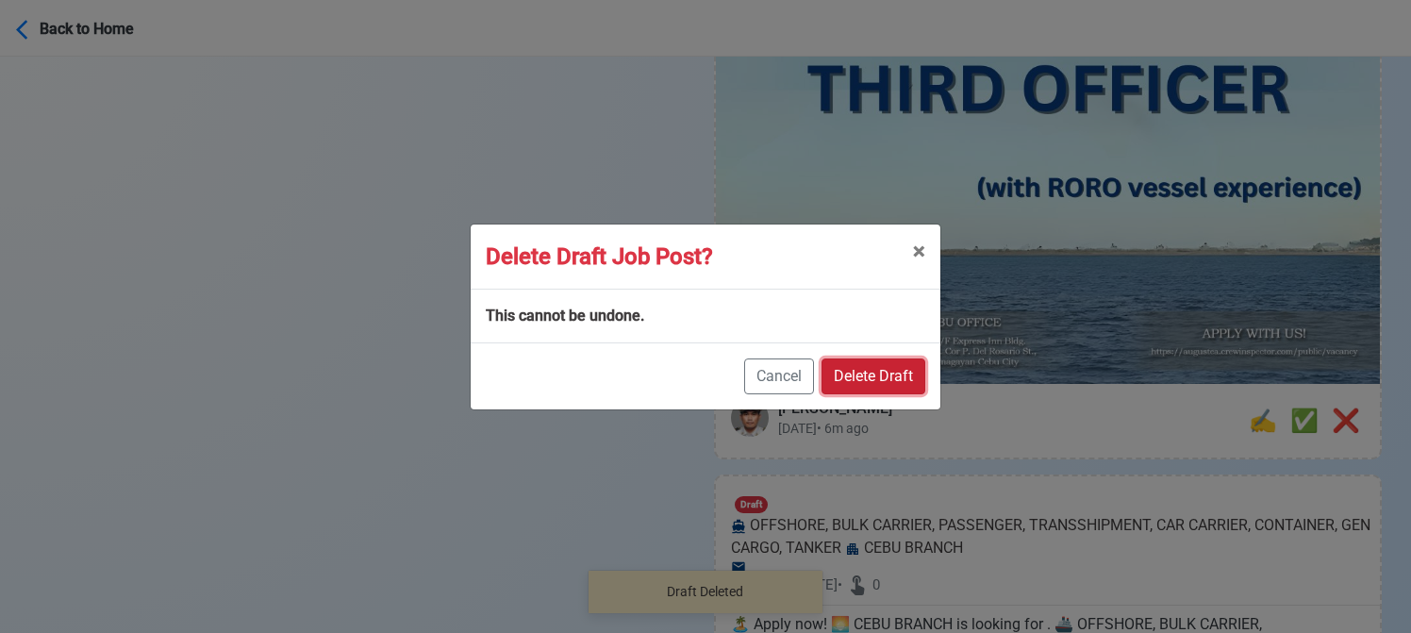
click at [889, 367] on button "Delete Draft" at bounding box center [874, 376] width 104 height 36
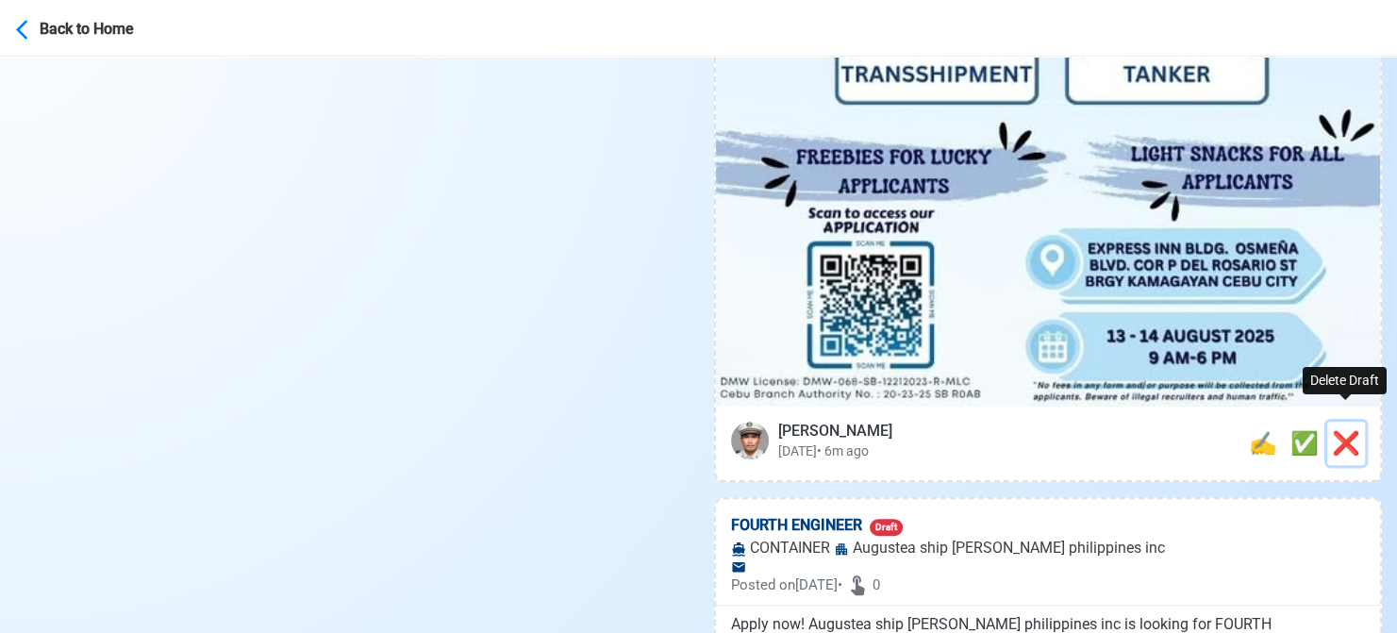
click at [1341, 430] on span "❌" at bounding box center [1346, 443] width 28 height 26
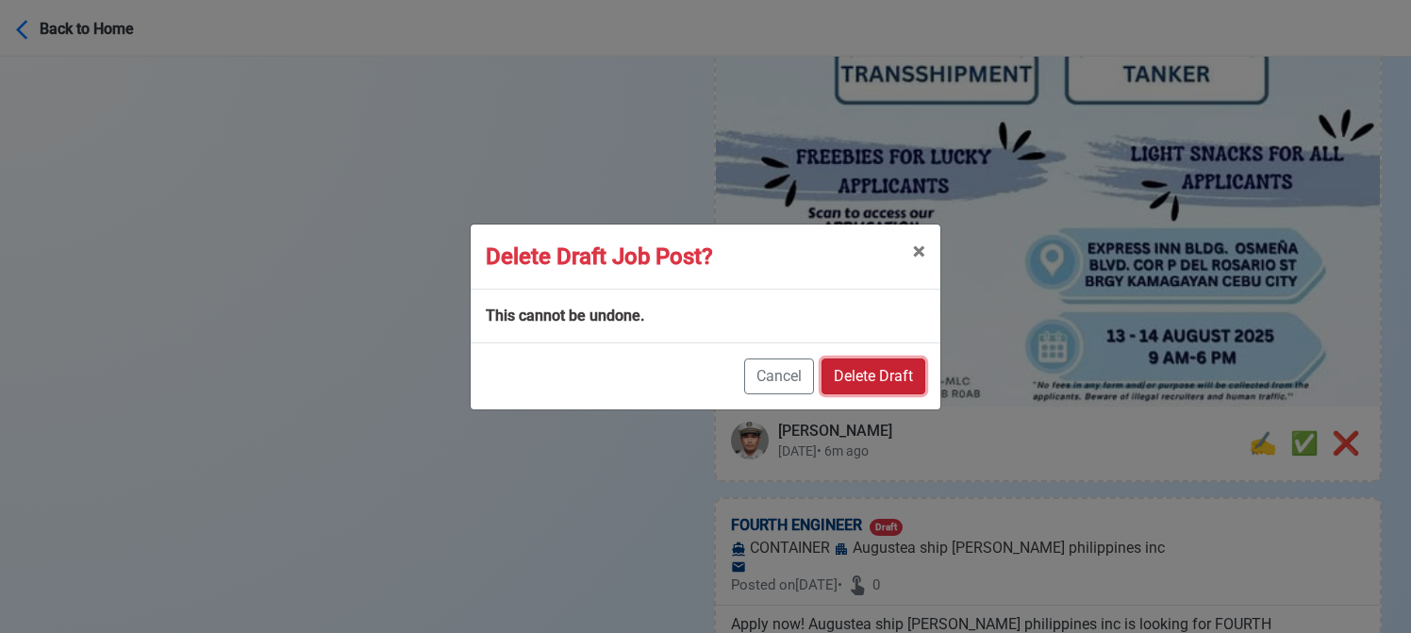
drag, startPoint x: 885, startPoint y: 366, endPoint x: 894, endPoint y: 364, distance: 9.6
click at [883, 366] on button "Delete Draft" at bounding box center [874, 376] width 104 height 36
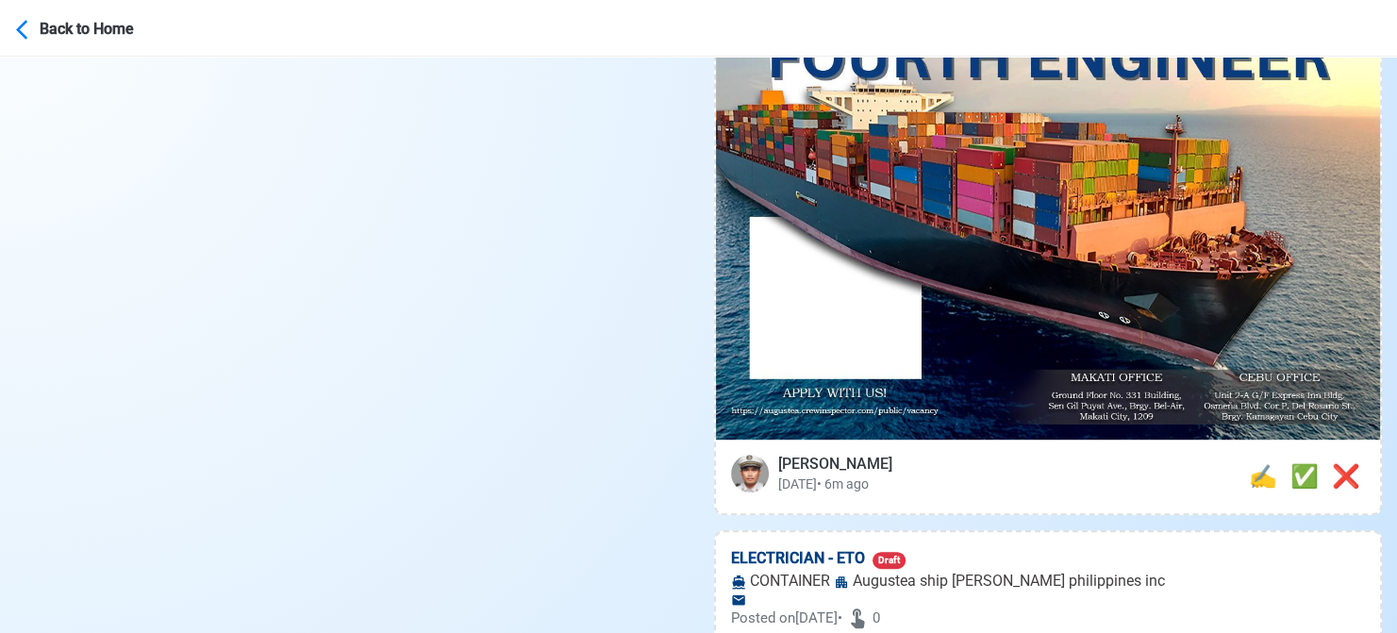
scroll to position [1132, 0]
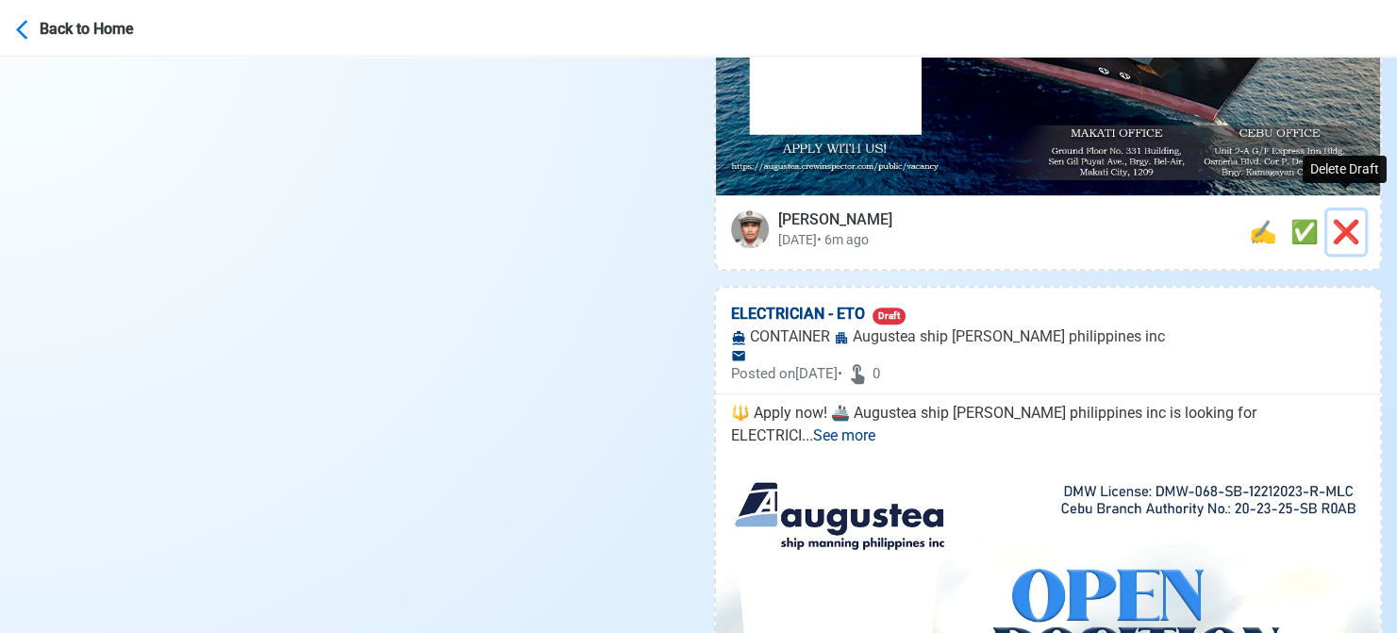
click at [1343, 219] on span "❌" at bounding box center [1346, 232] width 28 height 26
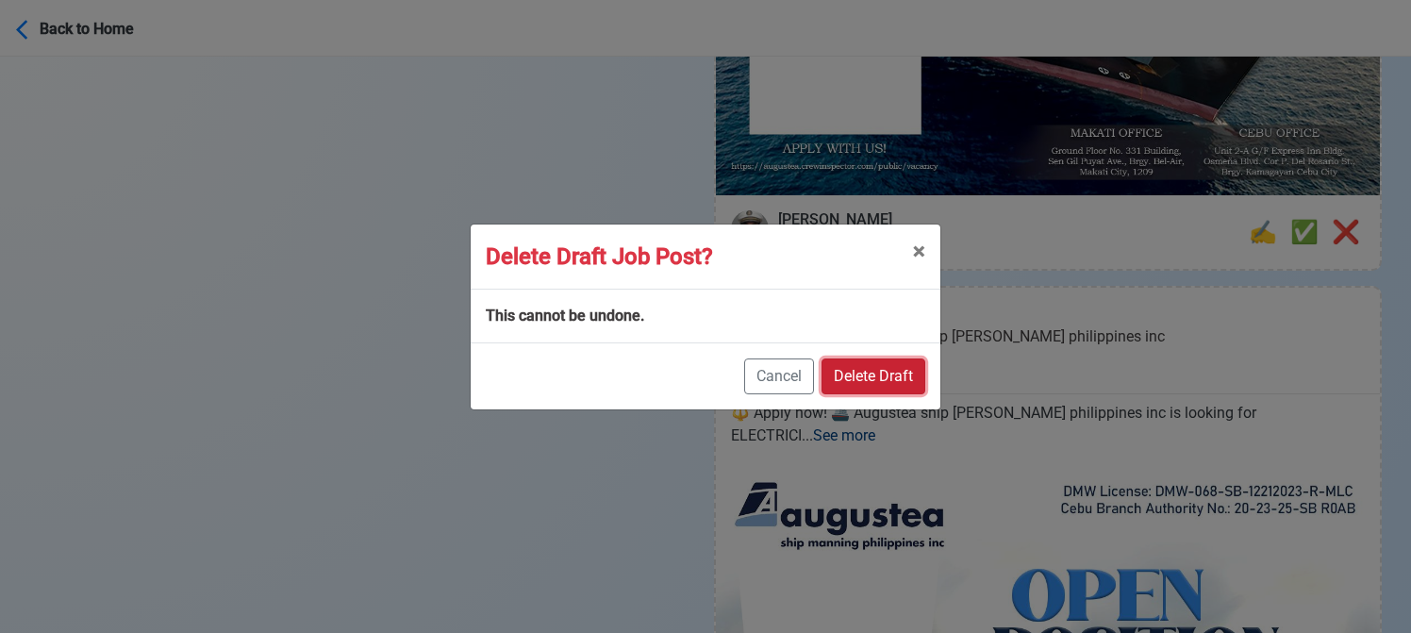
click at [887, 361] on button "Delete Draft" at bounding box center [874, 376] width 104 height 36
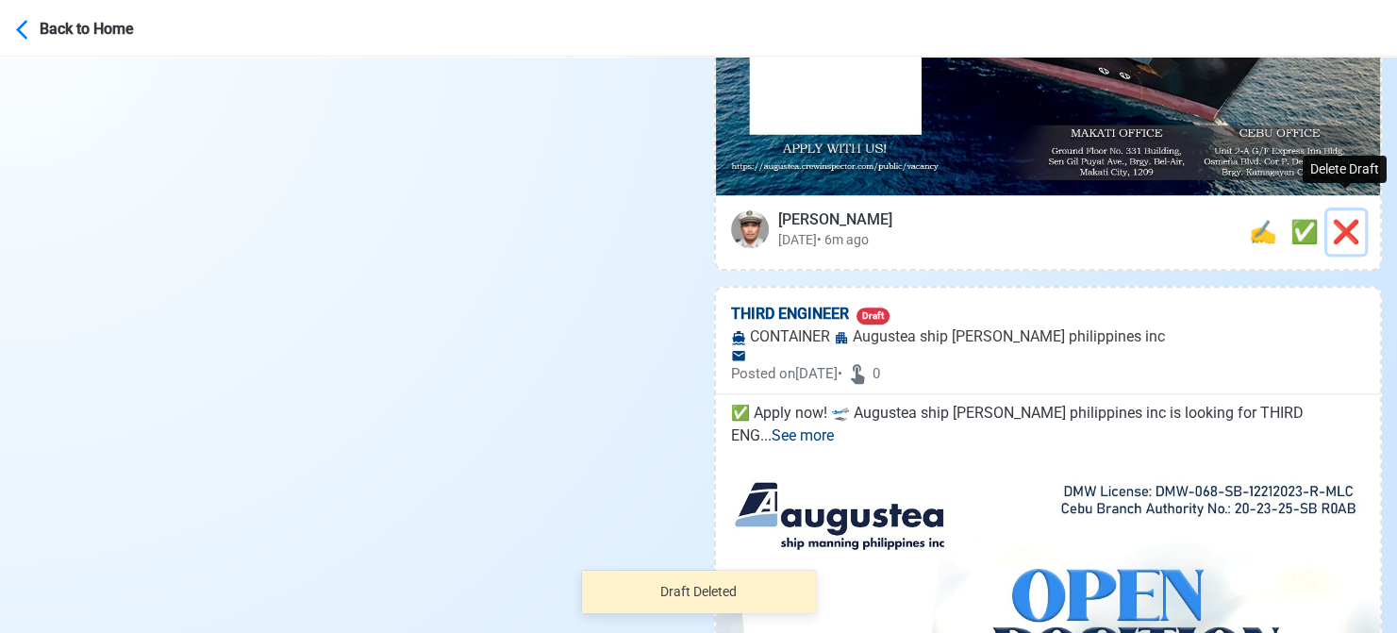
click at [1343, 219] on span "❌" at bounding box center [1346, 232] width 28 height 26
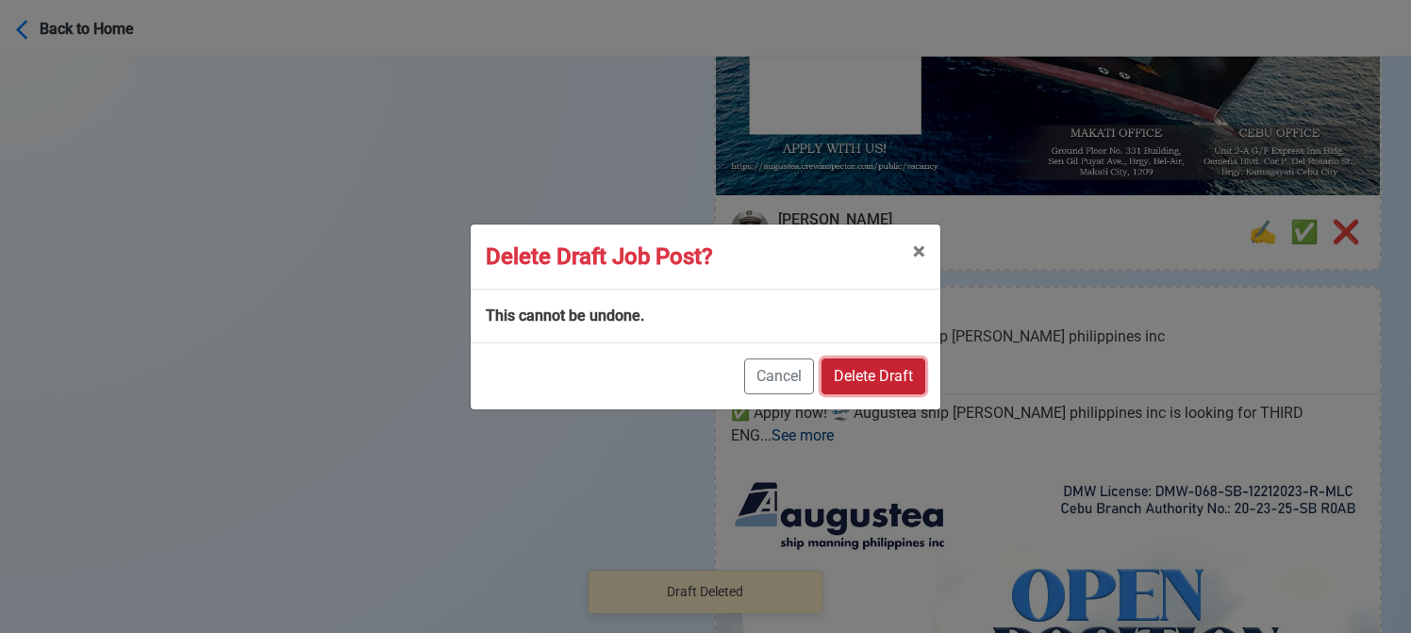
click at [903, 374] on button "Delete Draft" at bounding box center [874, 376] width 104 height 36
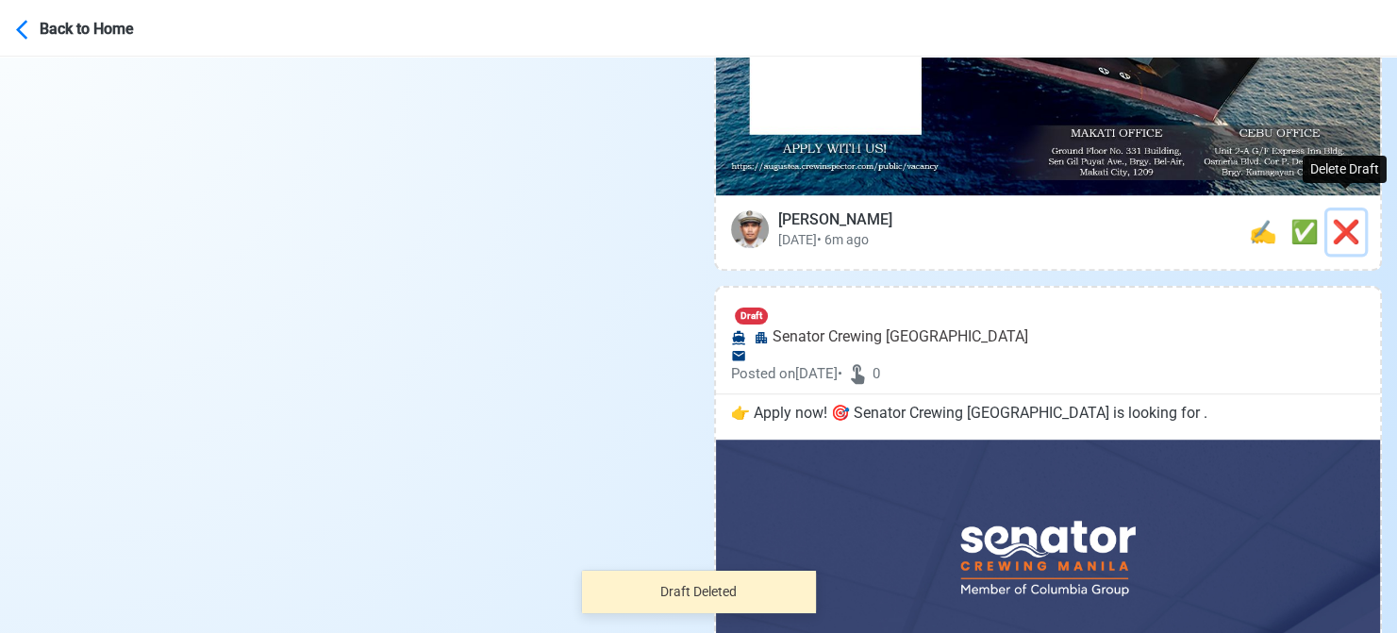
click at [1352, 219] on span "❌" at bounding box center [1346, 232] width 28 height 26
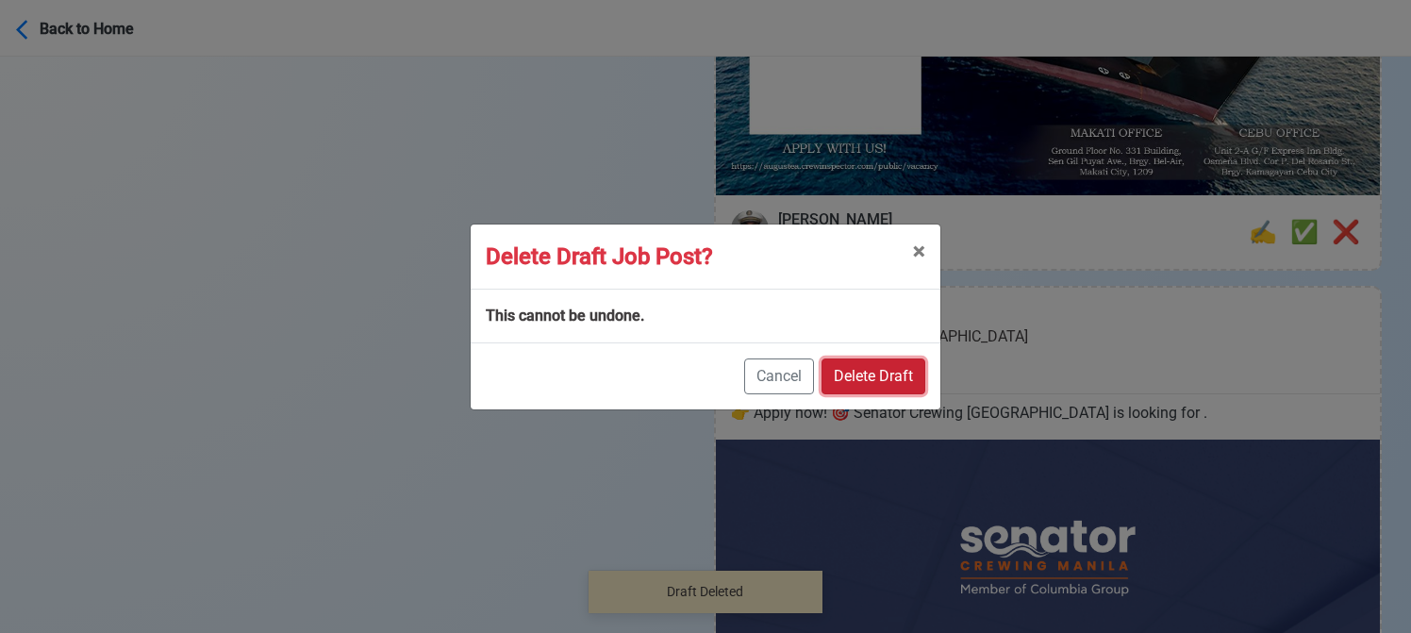
click at [917, 377] on button "Delete Draft" at bounding box center [874, 376] width 104 height 36
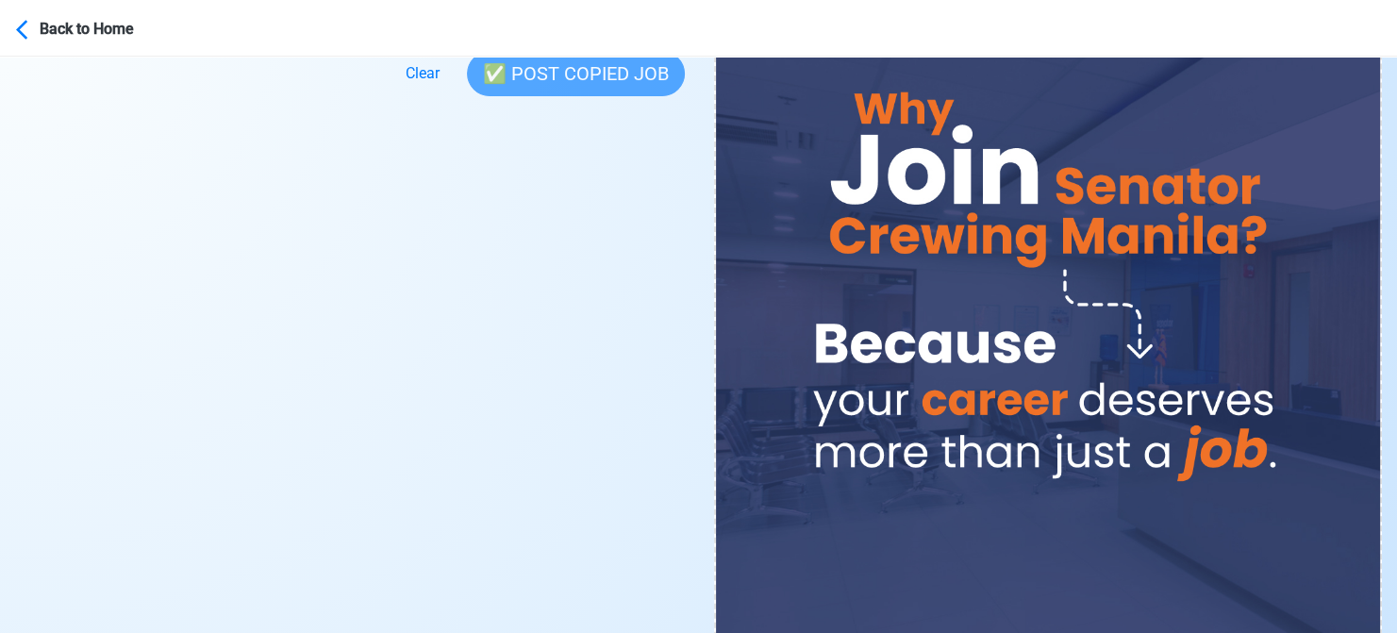
scroll to position [1037, 0]
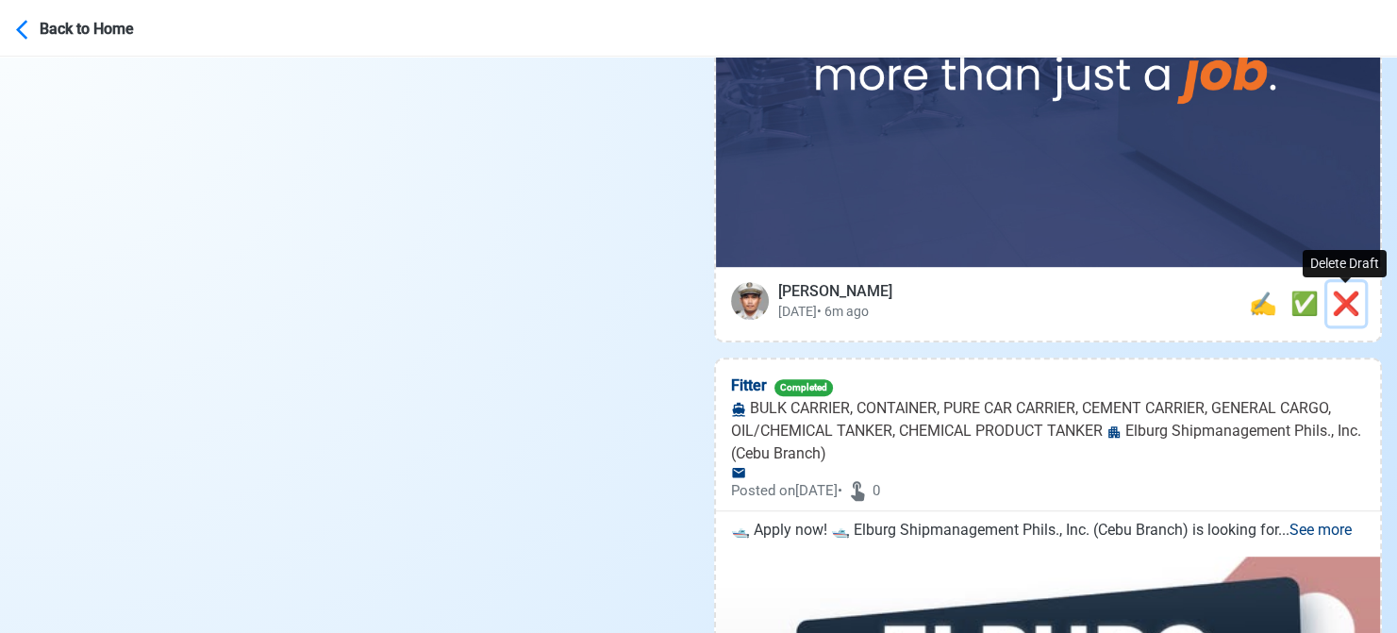
click at [1353, 301] on span "❌" at bounding box center [1346, 303] width 28 height 26
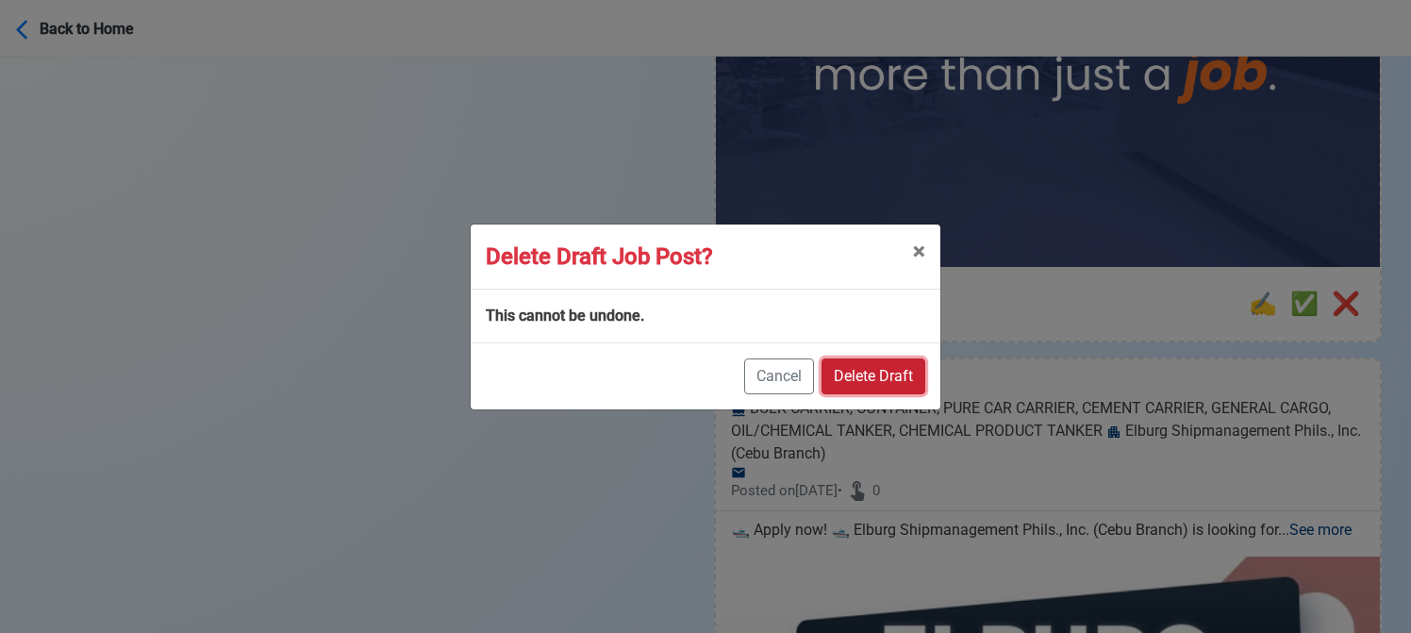
click at [894, 369] on button "Delete Draft" at bounding box center [874, 376] width 104 height 36
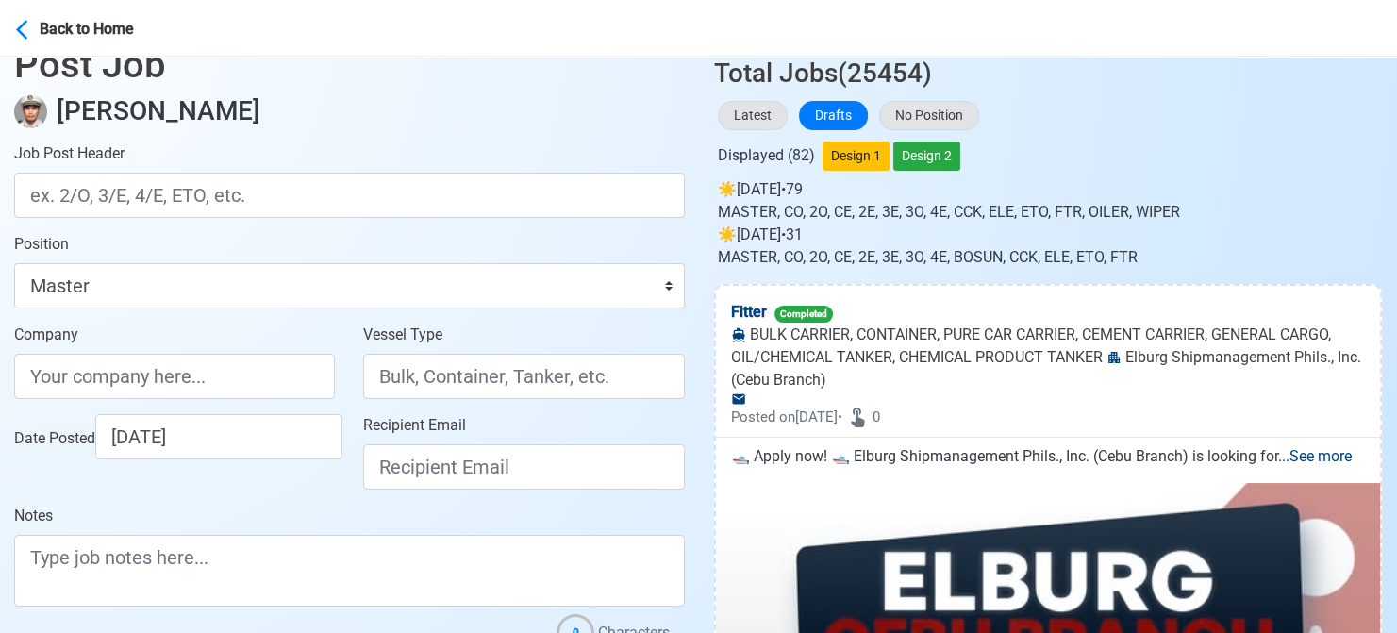
scroll to position [0, 0]
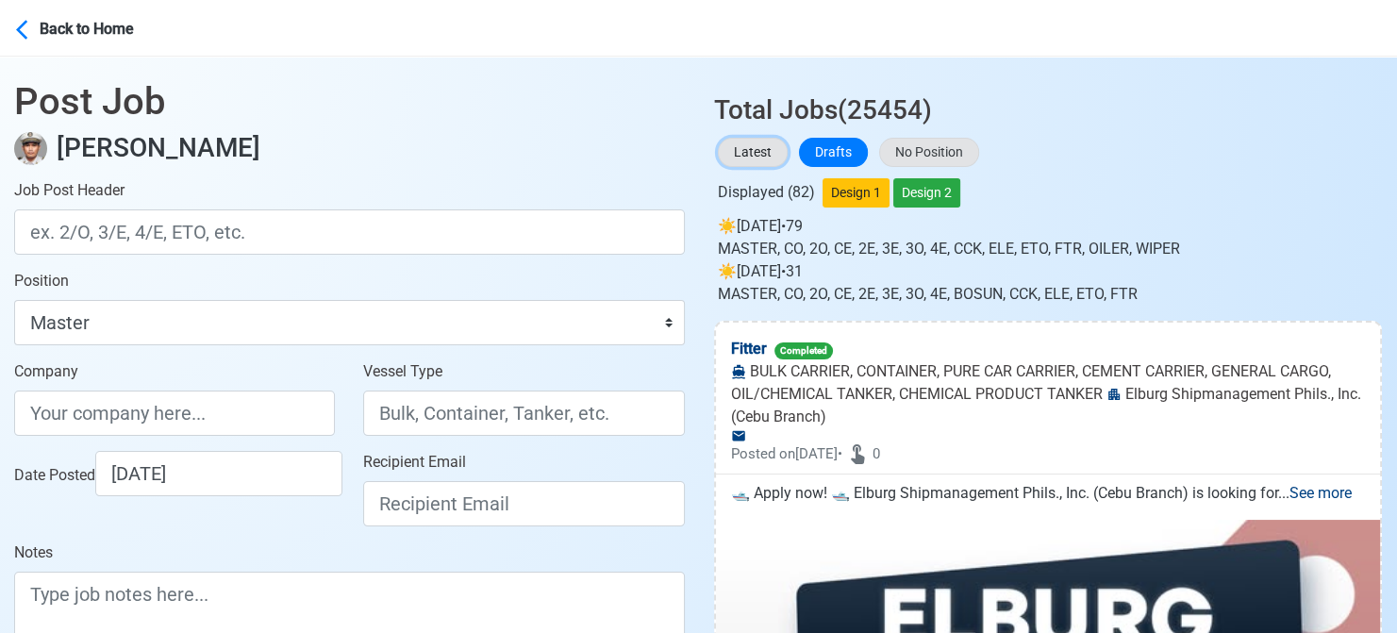
click at [743, 139] on button "Latest" at bounding box center [753, 152] width 70 height 29
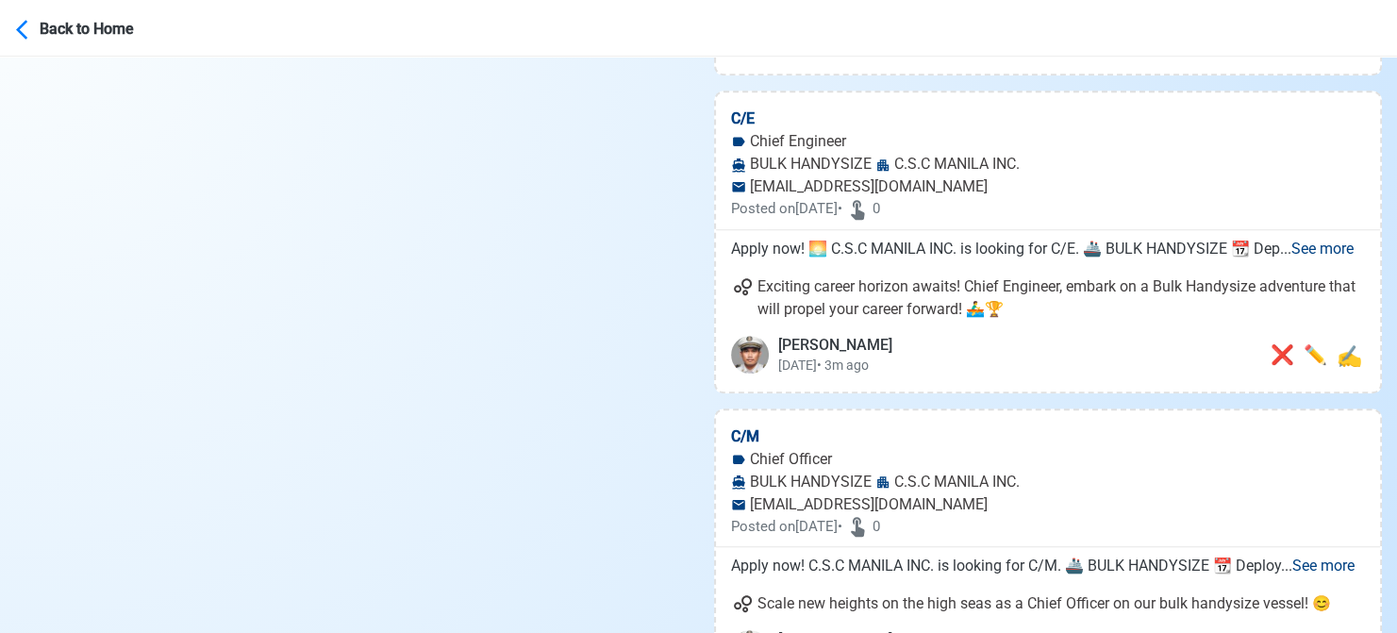
scroll to position [1698, 0]
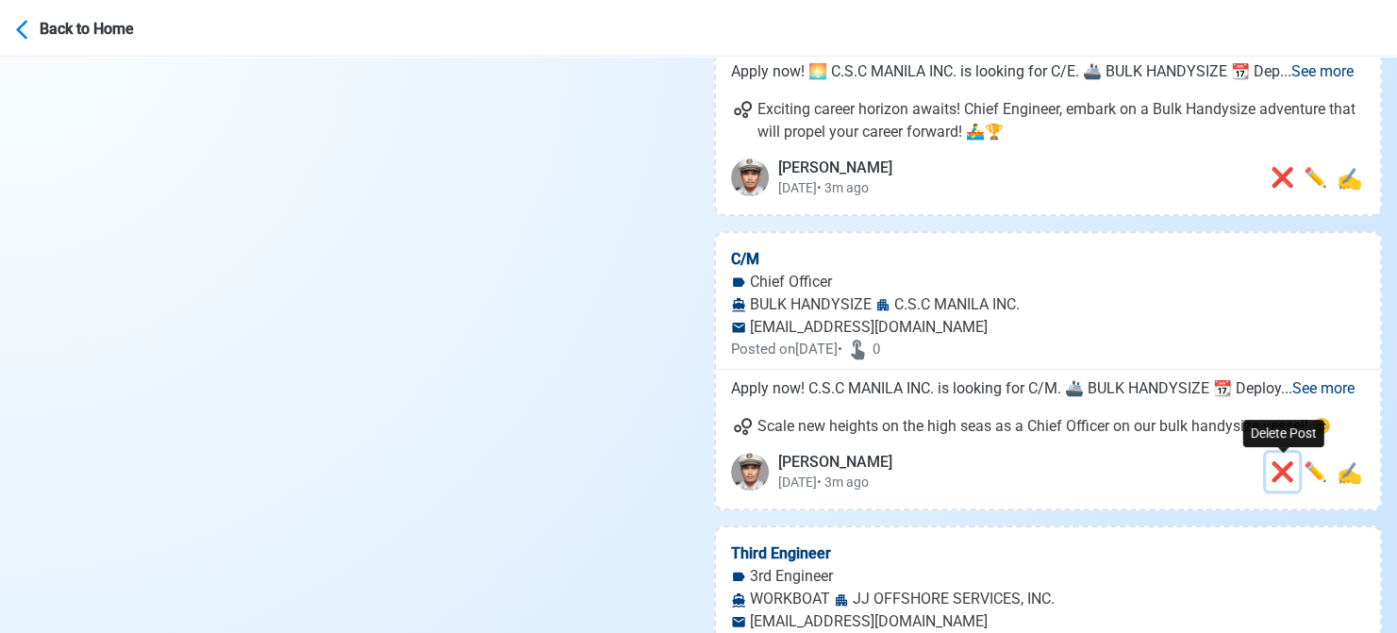
click at [1283, 471] on span "❌" at bounding box center [1282, 471] width 24 height 23
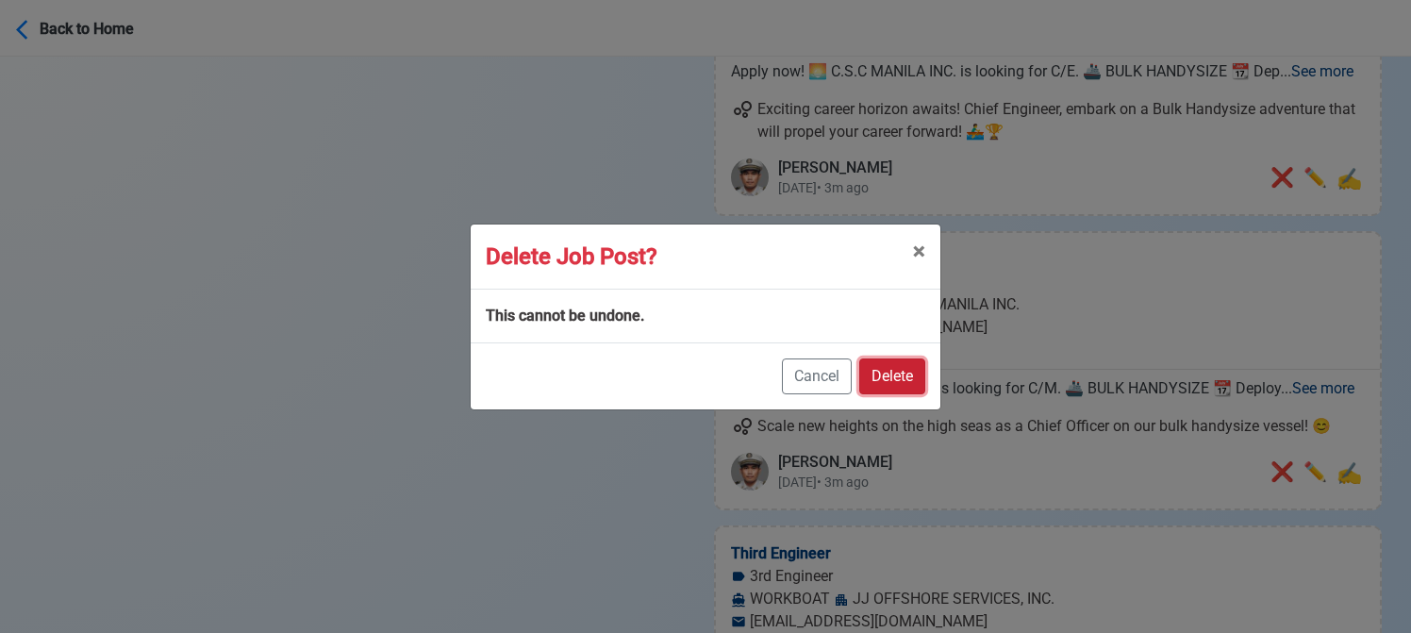
click at [885, 377] on button "Delete" at bounding box center [892, 376] width 66 height 36
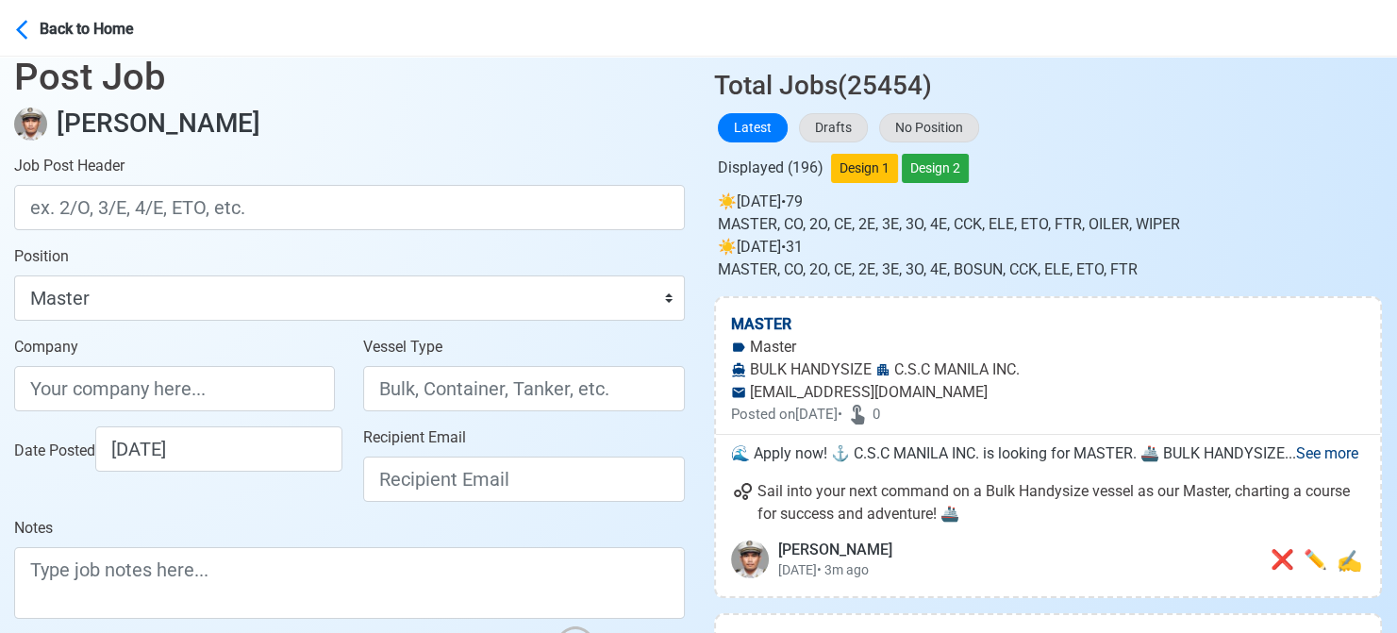
scroll to position [0, 0]
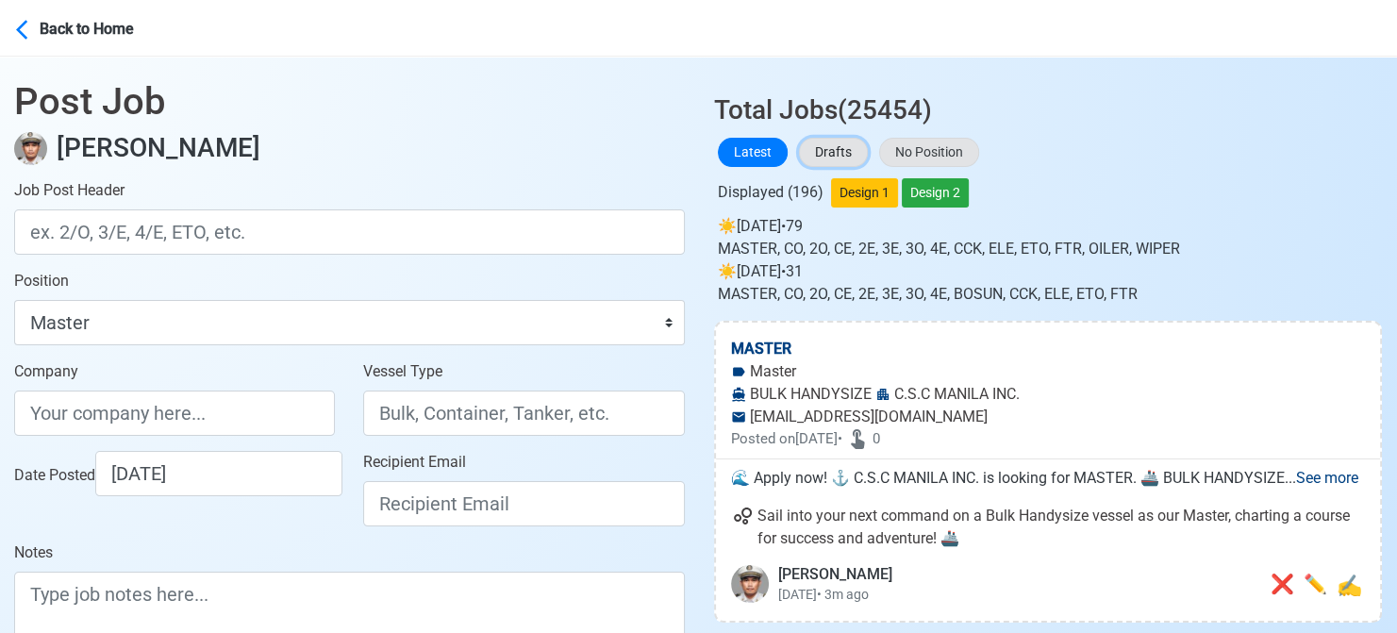
click at [813, 150] on button "Drafts" at bounding box center [833, 152] width 69 height 29
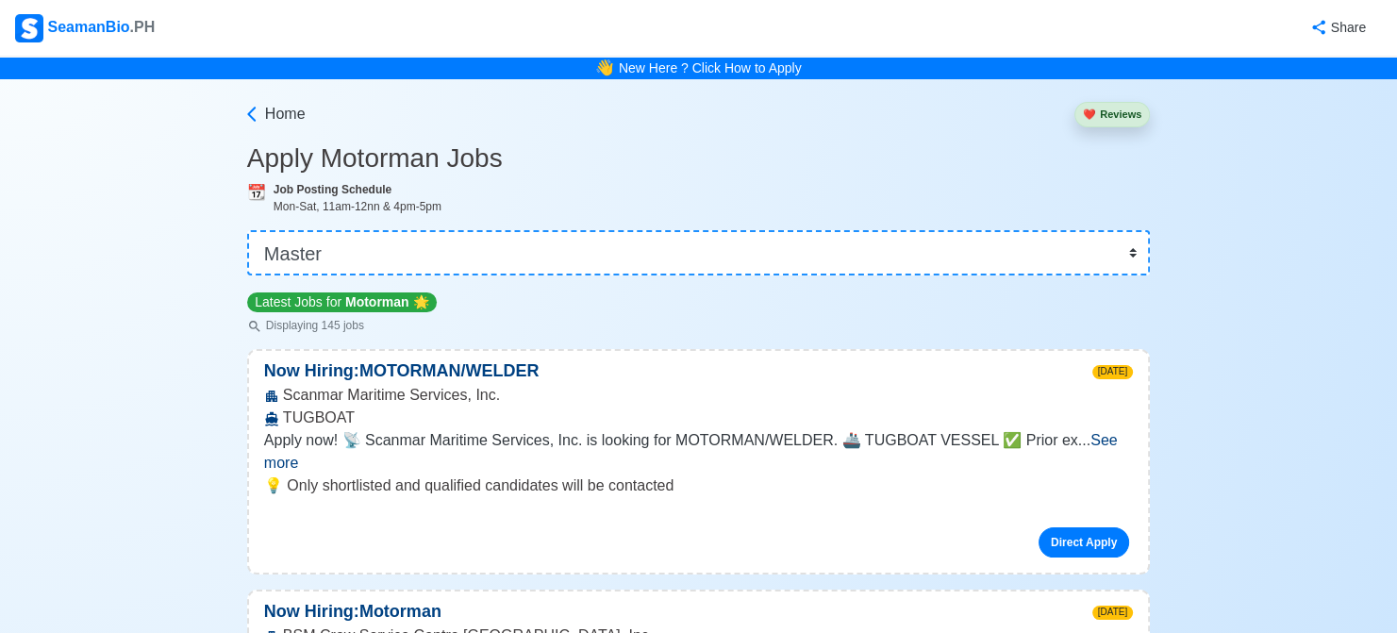
click at [249, 230] on select "👉 Select Rank or Position Master Chief Officer 2nd Officer 3rd Officer Junior O…" at bounding box center [698, 252] width 903 height 45
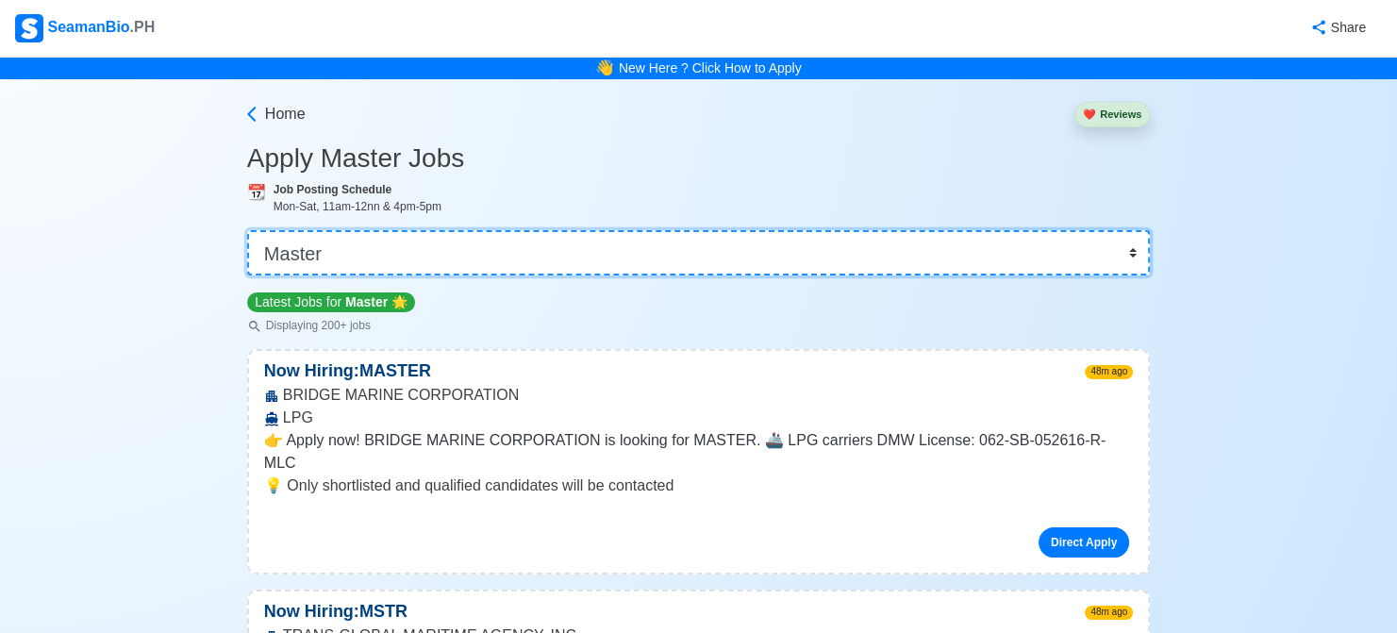
click at [460, 233] on select "👉 Select Rank or Position Master Chief Officer 2nd Officer 3rd Officer Junior O…" at bounding box center [698, 252] width 903 height 45
select select "Chief Officer"
click at [249, 230] on select "👉 Select Rank or Position Master Chief Officer 2nd Officer 3rd Officer Junior O…" at bounding box center [698, 252] width 903 height 45
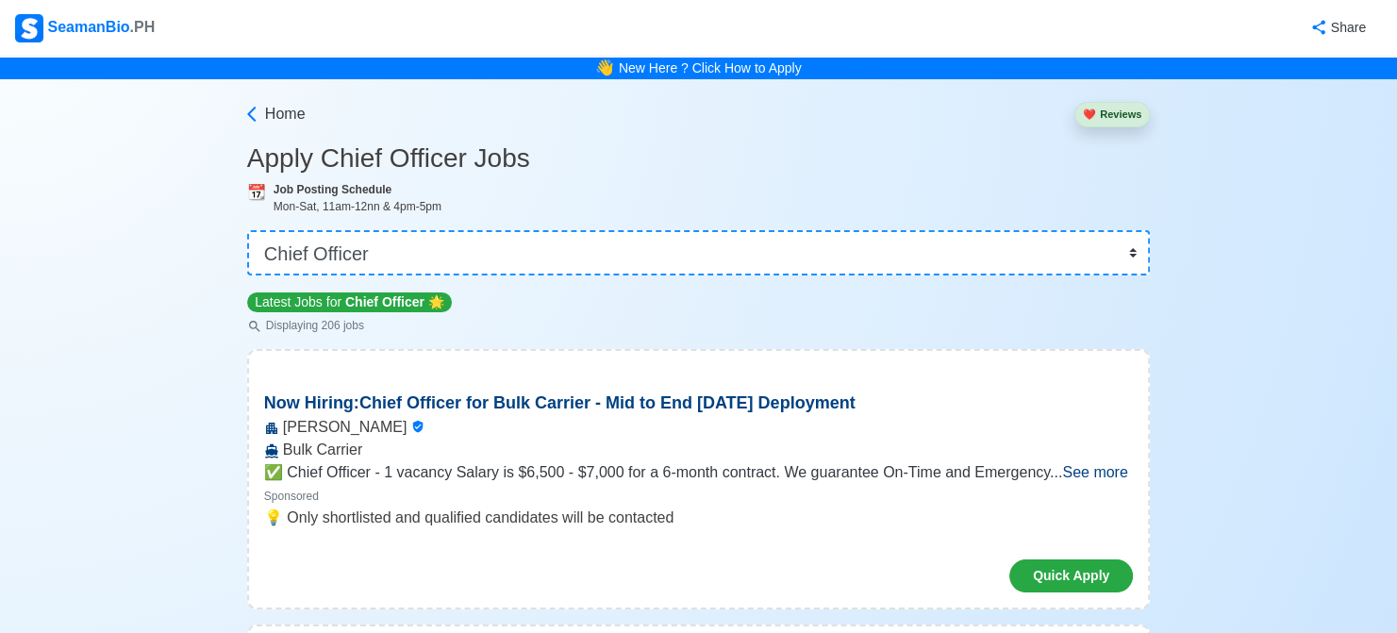
scroll to position [3605, 0]
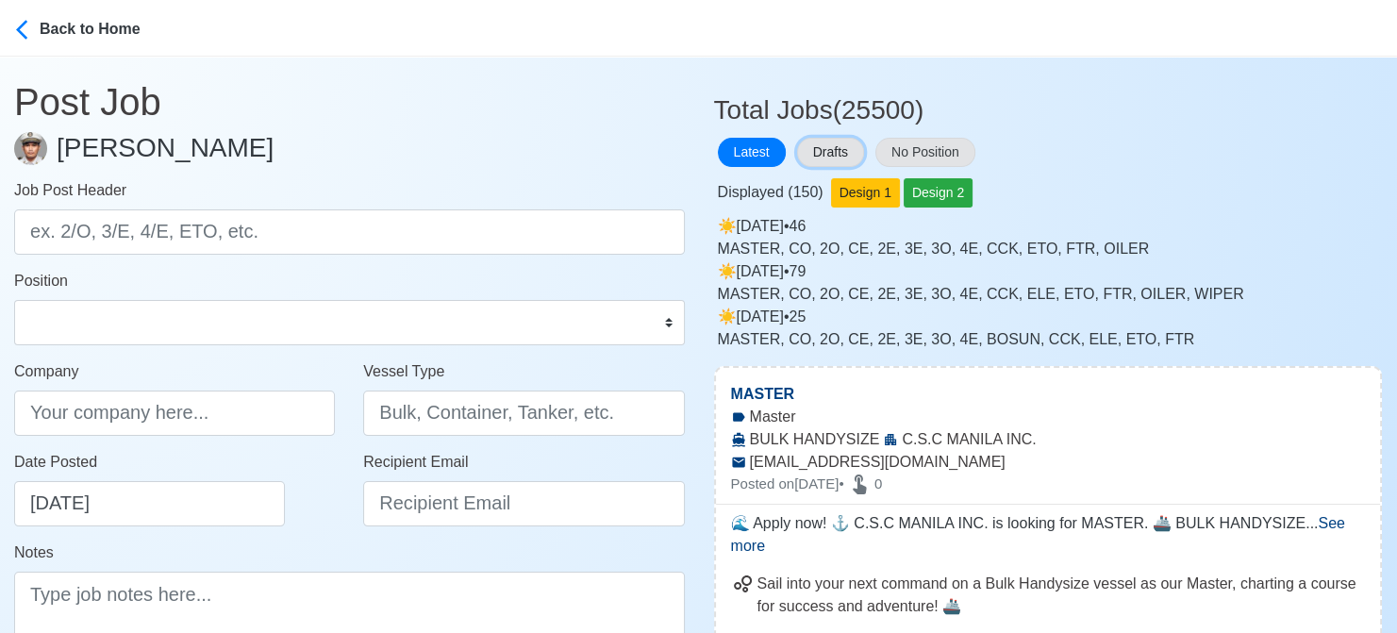
click at [831, 146] on button "Drafts" at bounding box center [830, 152] width 67 height 29
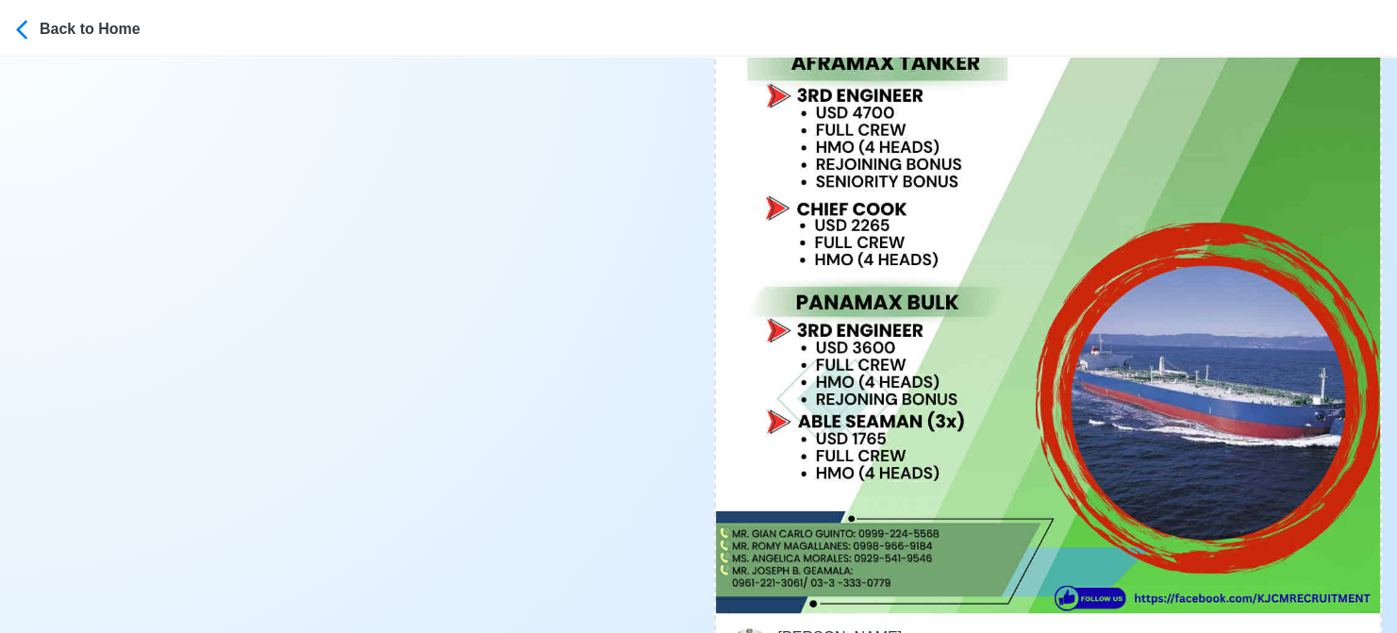
scroll to position [943, 0]
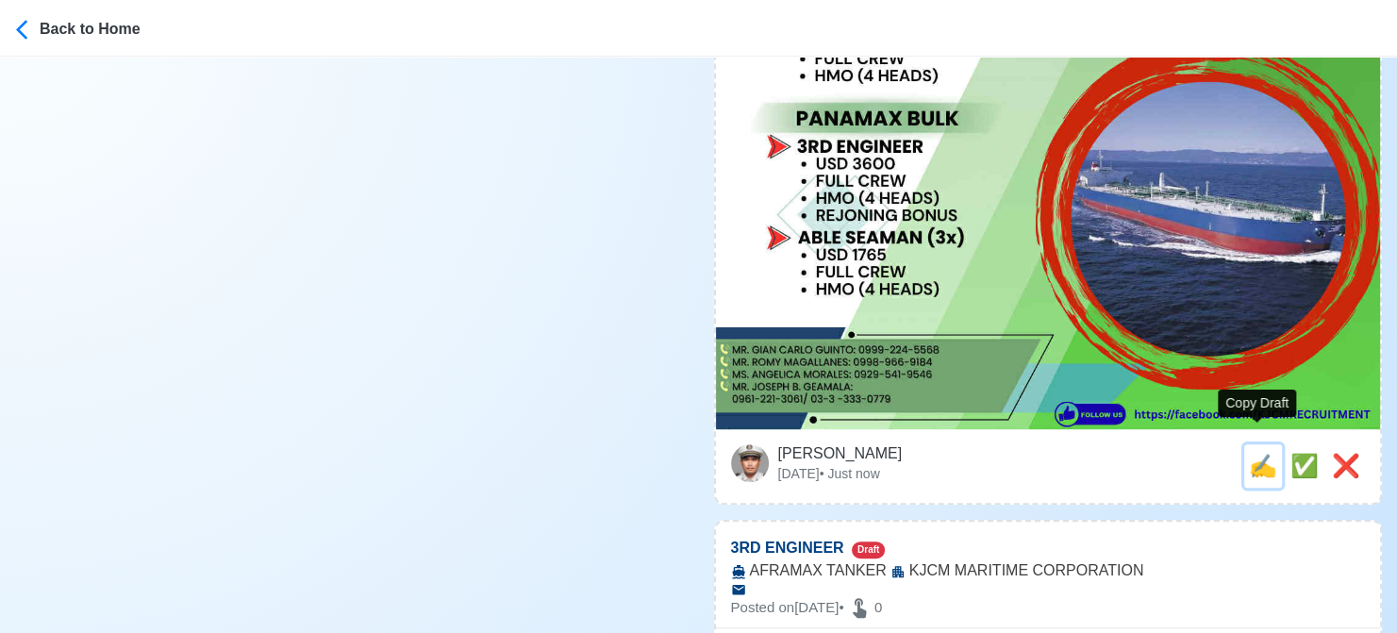
click at [1259, 453] on span "✍️" at bounding box center [1263, 465] width 28 height 25
type input "ABLE [PERSON_NAME] (3x)"
type input "KJCM MARITIME CORPORATION"
type input "PANAMAX BULK"
type textarea "Apply now! KJCM MARITIME CORPORATION is looking for ABLE SEAMAN (3x). 🚢 PANAMAX…"
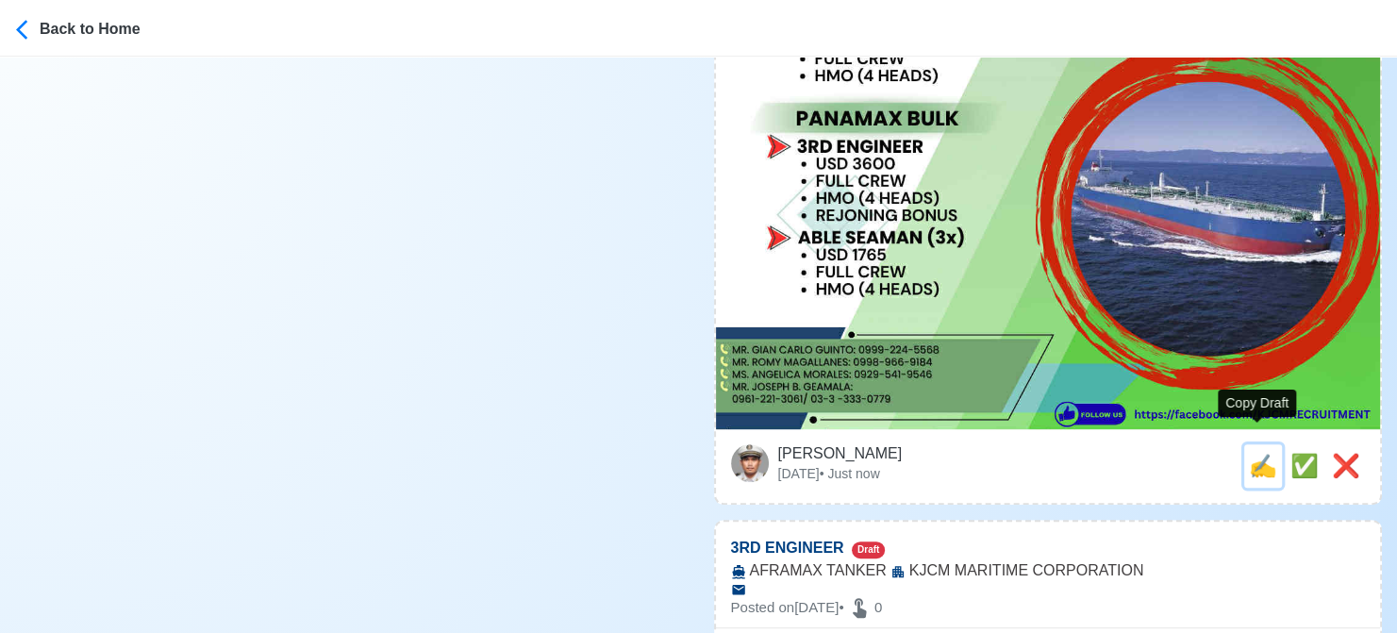
scroll to position [0, 0]
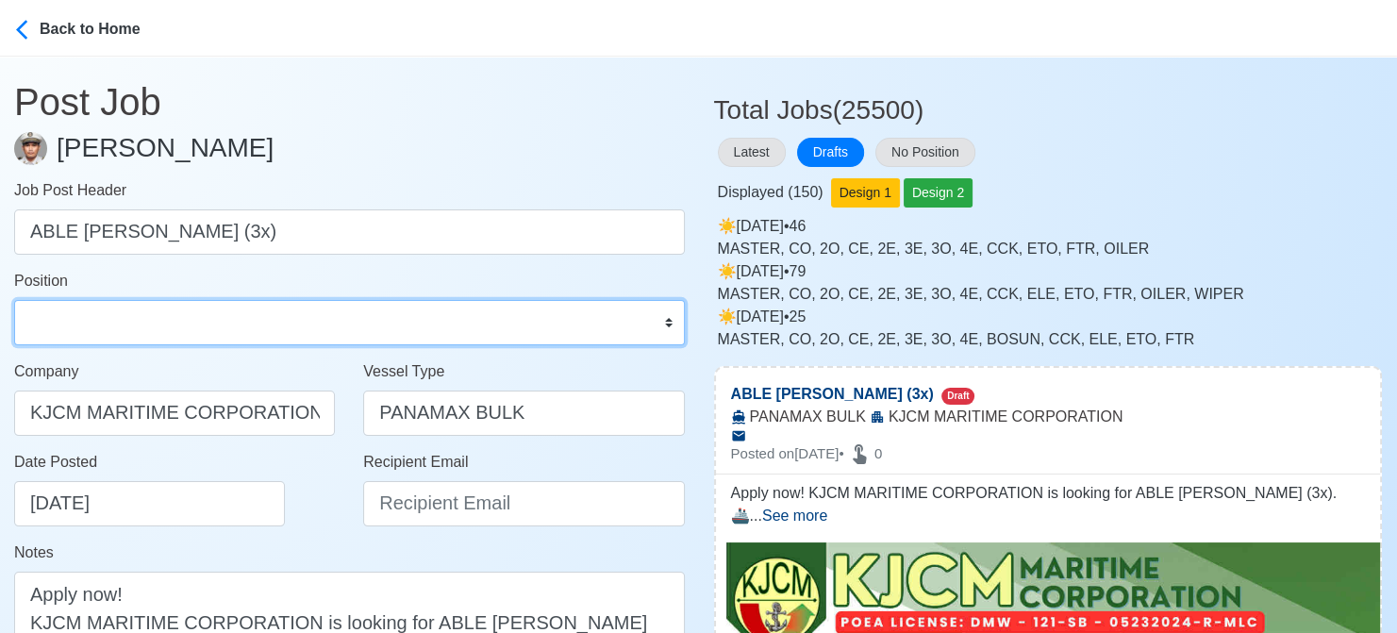
click at [70, 319] on select "Master Chief Officer 2nd Officer 3rd Officer Junior Officer Chief Engineer 2nd …" at bounding box center [349, 322] width 671 height 45
select select "[PERSON_NAME]"
click at [14, 300] on select "Master Chief Officer 2nd Officer 3rd Officer Junior Officer Chief Engineer 2nd …" at bounding box center [349, 322] width 671 height 45
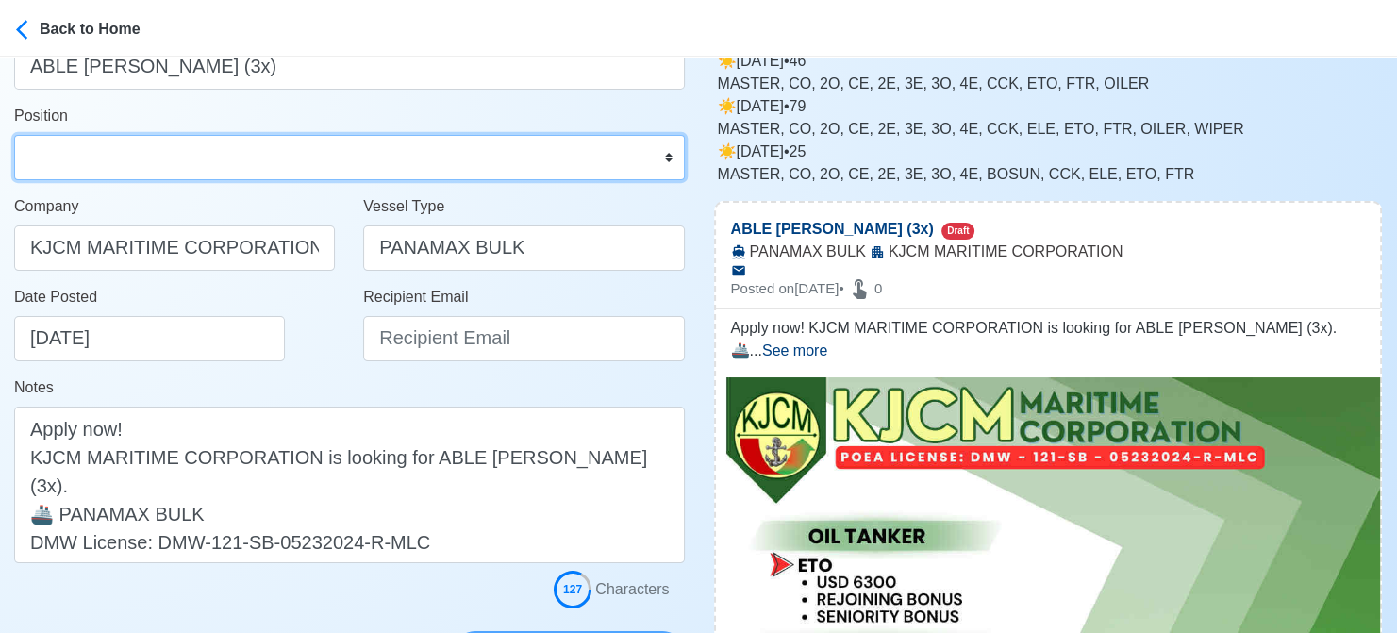
scroll to position [283, 0]
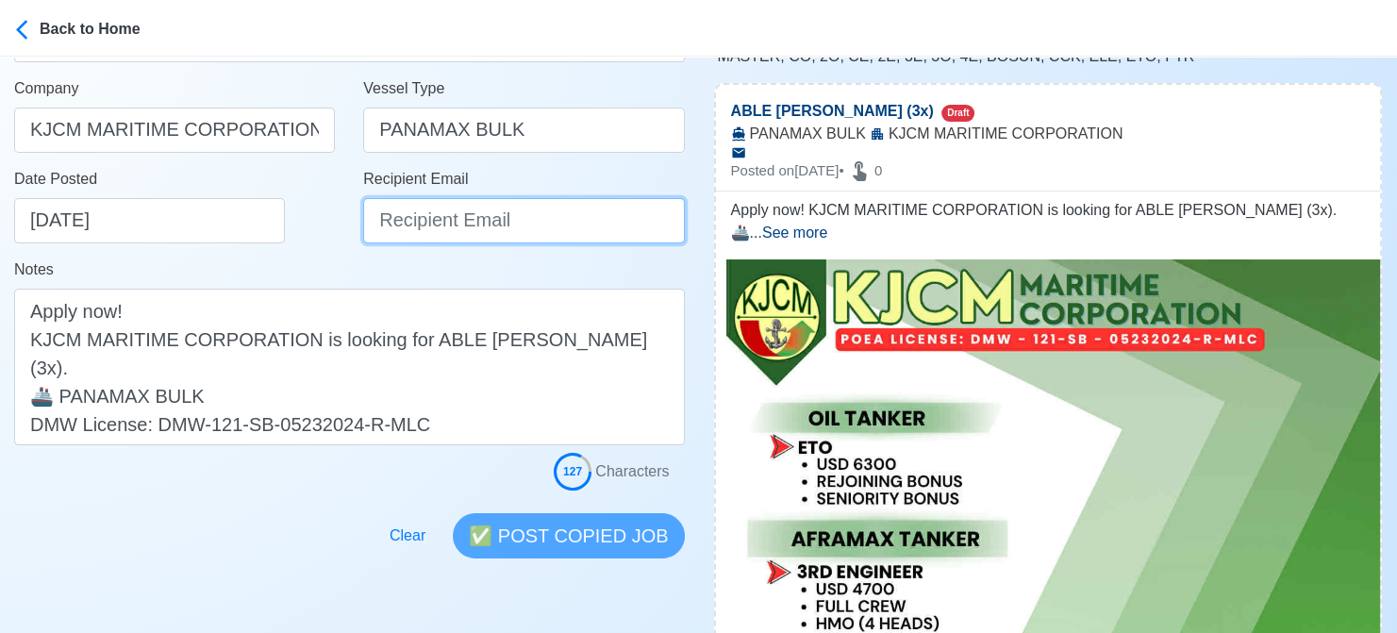
click at [464, 220] on input "Recipient Email" at bounding box center [523, 220] width 321 height 45
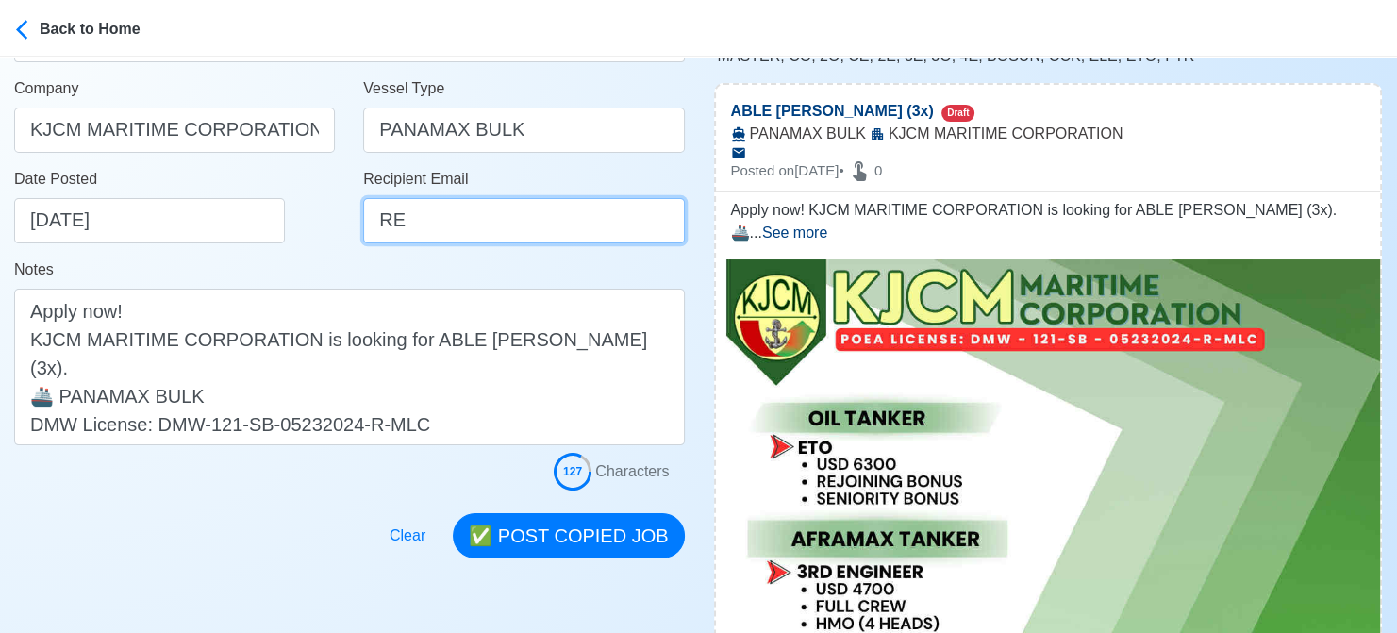
drag, startPoint x: 430, startPoint y: 221, endPoint x: 309, endPoint y: 221, distance: 120.7
click at [309, 221] on div "Date Posted 08/13/2025 Recipient Email RE" at bounding box center [349, 213] width 699 height 91
paste input "[EMAIL_ADDRESS][DOMAIN_NAME]"
type input "[EMAIL_ADDRESS][DOMAIN_NAME]"
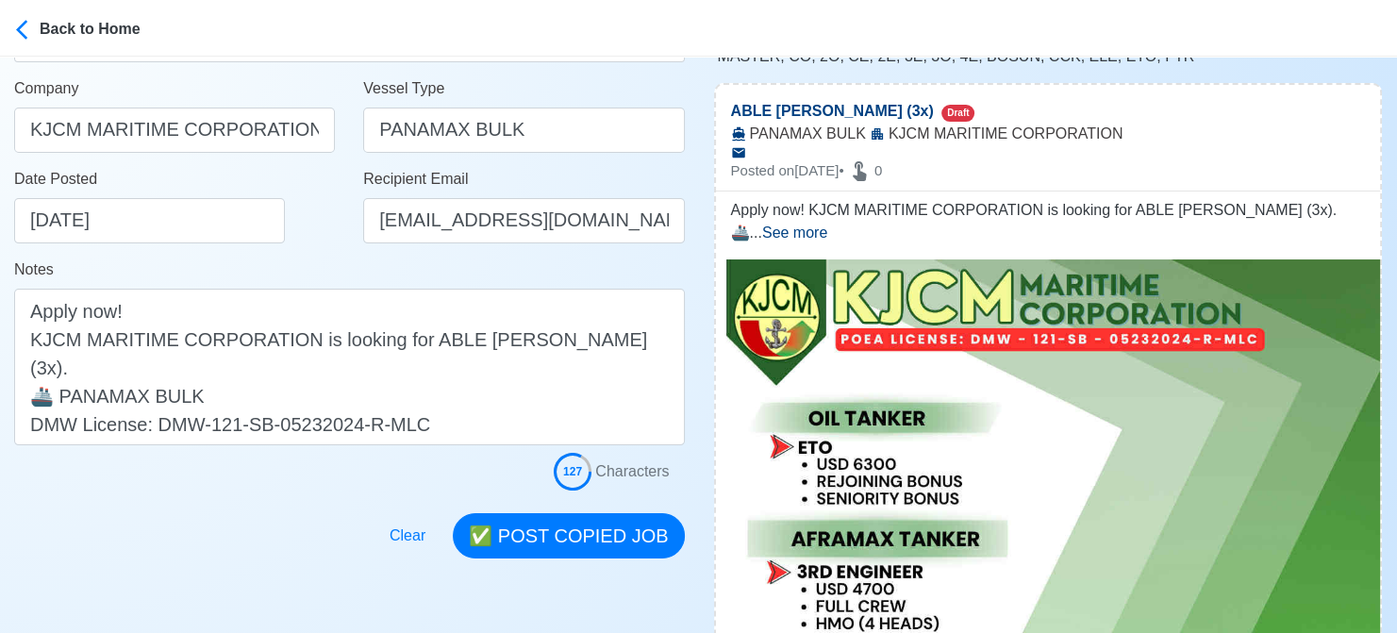
click at [292, 249] on div "Date Posted 08/13/2025" at bounding box center [174, 213] width 349 height 91
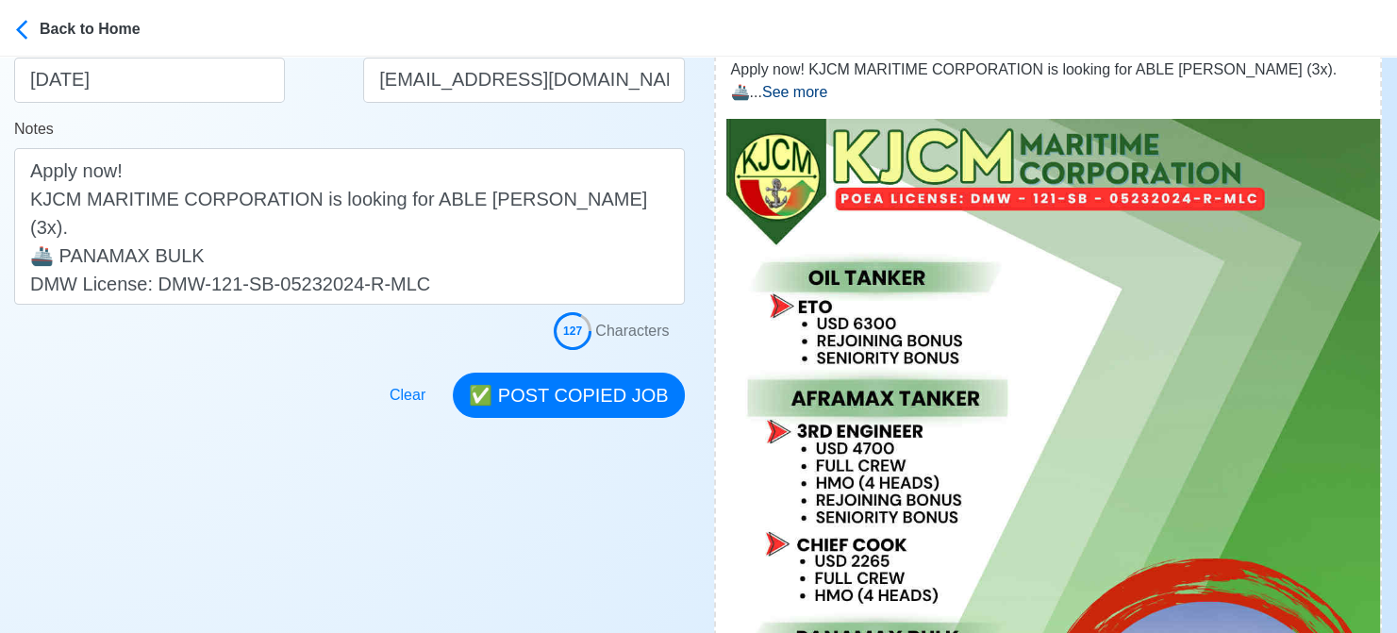
scroll to position [472, 0]
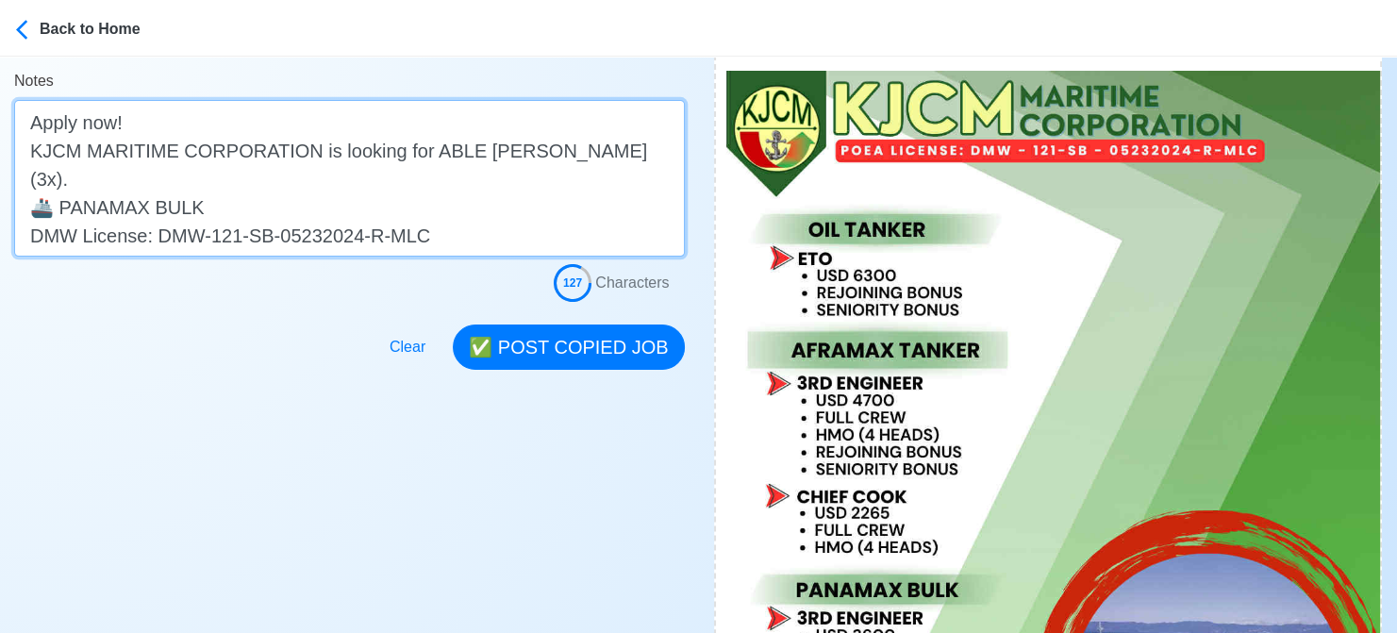
click at [317, 180] on textarea "Apply now! KJCM MARITIME CORPORATION is looking for ABLE SEAMAN (3x). 🚢 PANAMAX…" at bounding box center [349, 178] width 671 height 157
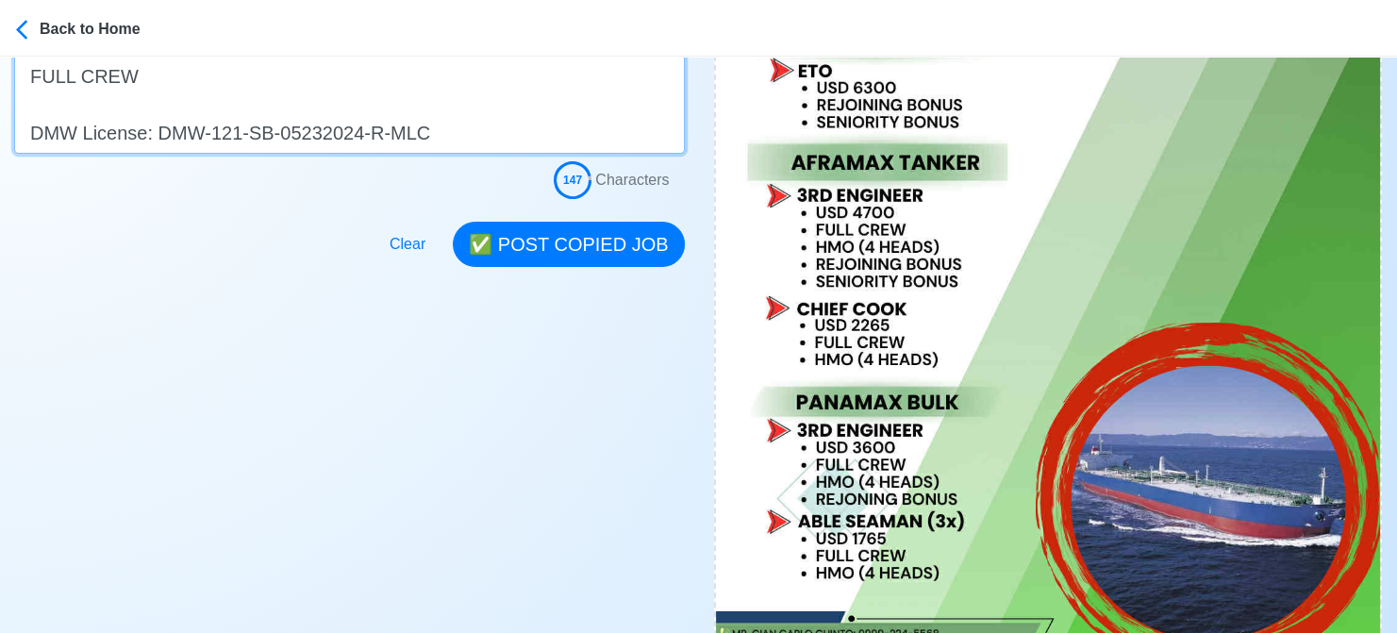
scroll to position [660, 0]
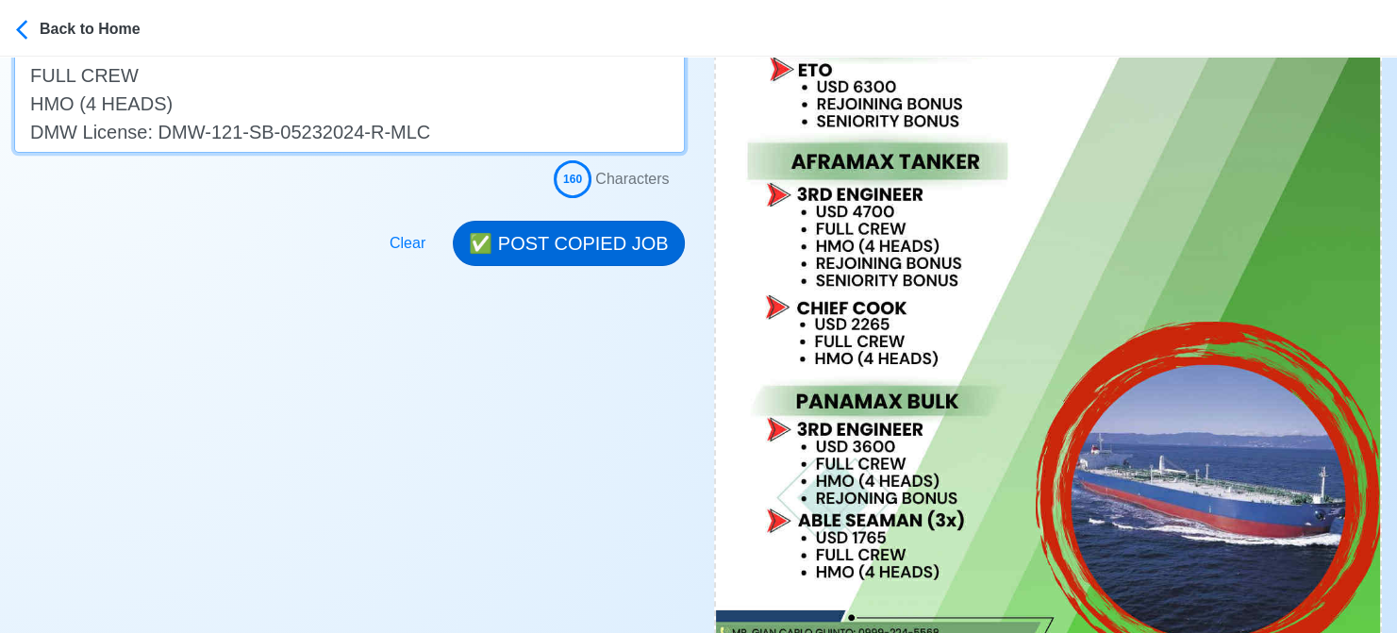
type textarea "Apply now! KJCM MARITIME CORPORATION is looking for ABLE SEAMAN (3x). 🚢 PANAMAX…"
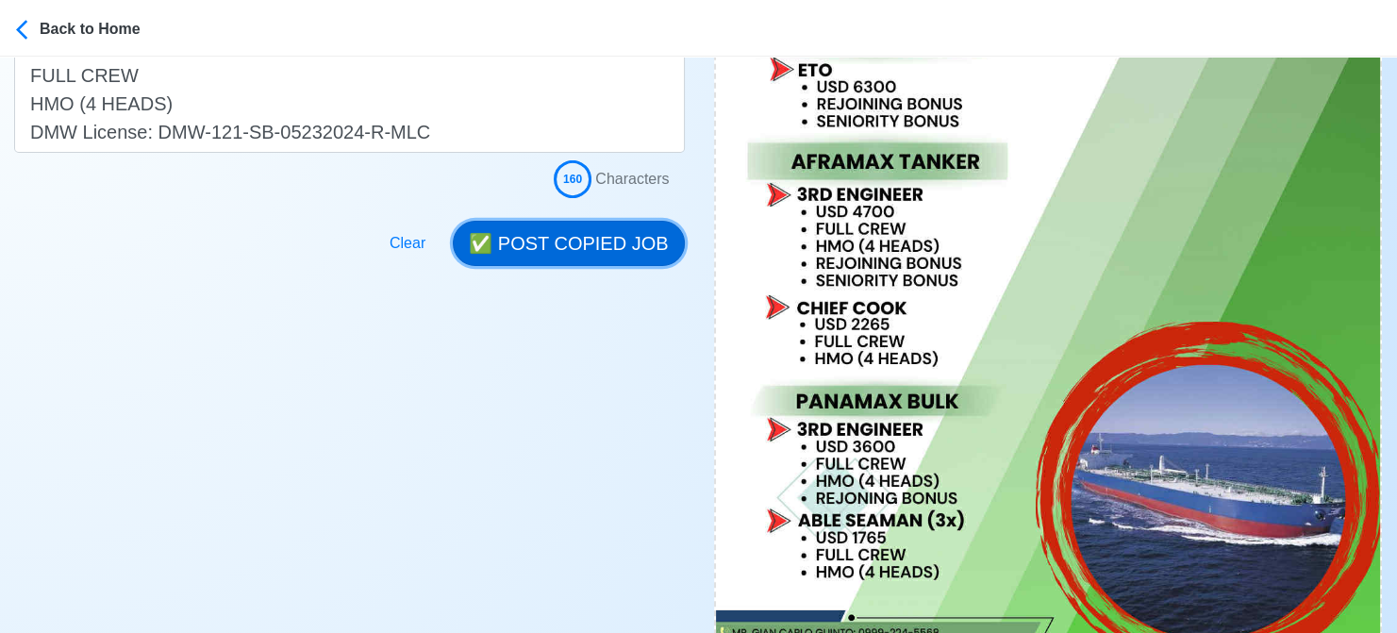
click at [612, 236] on button "✅ POST COPIED JOB" at bounding box center [568, 243] width 231 height 45
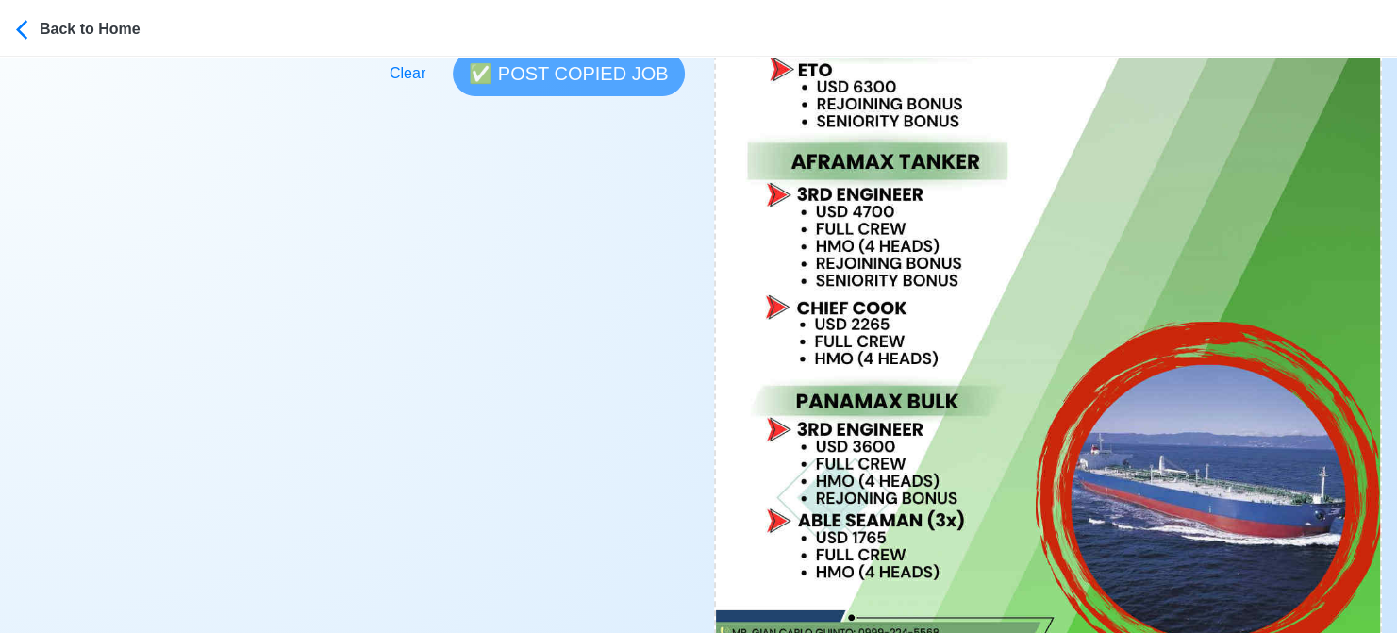
scroll to position [1037, 0]
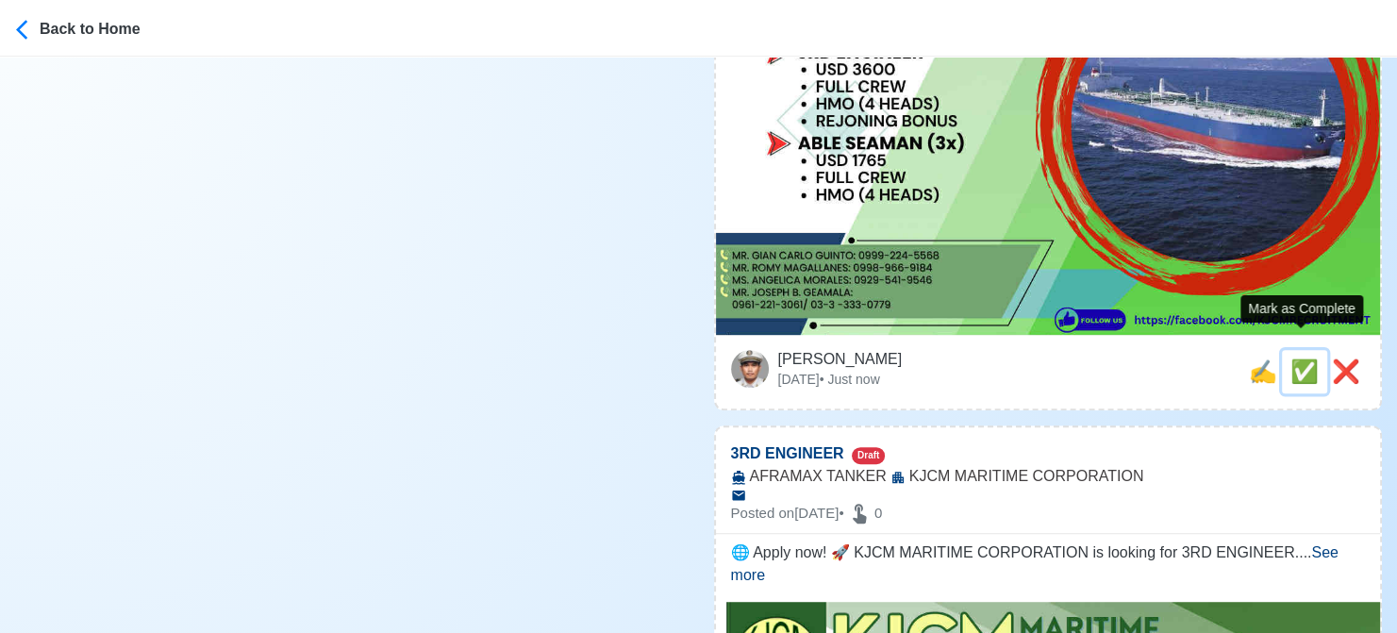
click at [1302, 358] on span "✅" at bounding box center [1304, 370] width 28 height 25
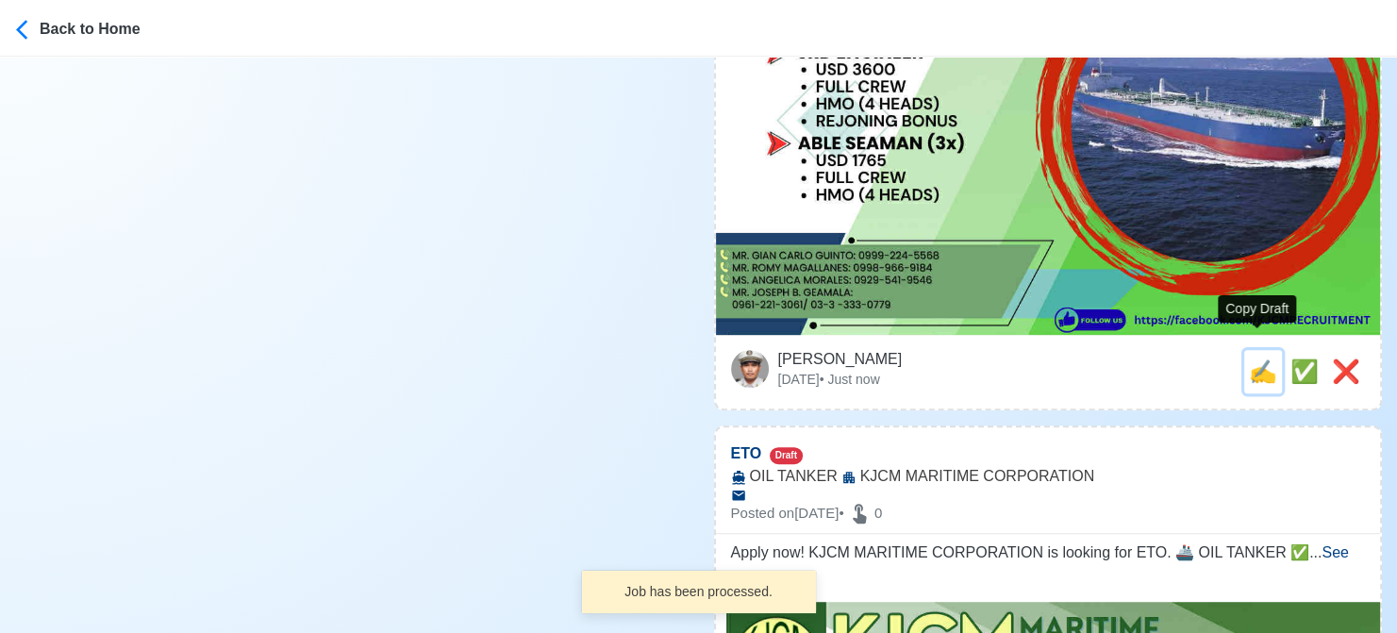
click at [1252, 358] on span "✍️" at bounding box center [1263, 370] width 28 height 25
type input "3RD ENGINEER"
select select
type input "KJCM MARITIME CORPORATION"
type input "AFRAMAX TANKER"
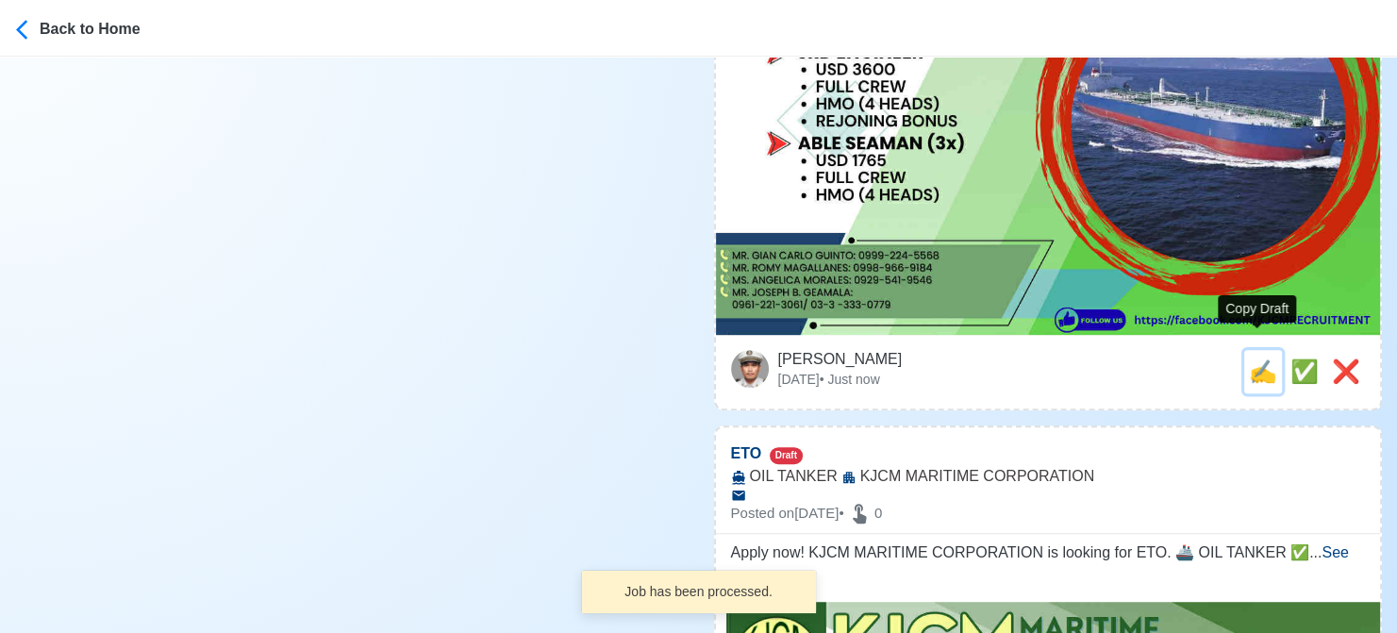
type textarea "🌐 Apply now! 🚀 KJCM MARITIME CORPORATION is looking for 3RD ENGINEER. 🚢 AFRAMAX…"
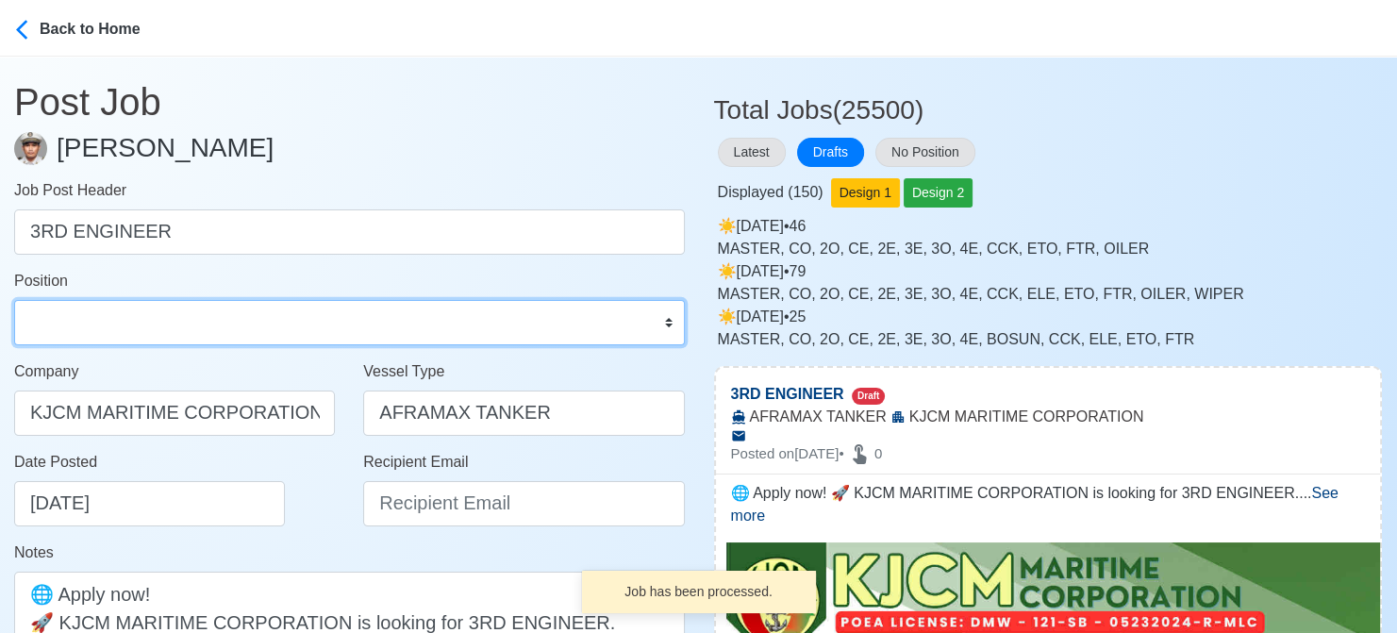
click at [161, 317] on select "Master Chief Officer 2nd Officer 3rd Officer Junior Officer Chief Engineer 2nd …" at bounding box center [349, 322] width 671 height 45
select select "3rd Engineer"
click at [14, 300] on select "Master Chief Officer 2nd Officer 3rd Officer Junior Officer Chief Engineer 2nd …" at bounding box center [349, 322] width 671 height 45
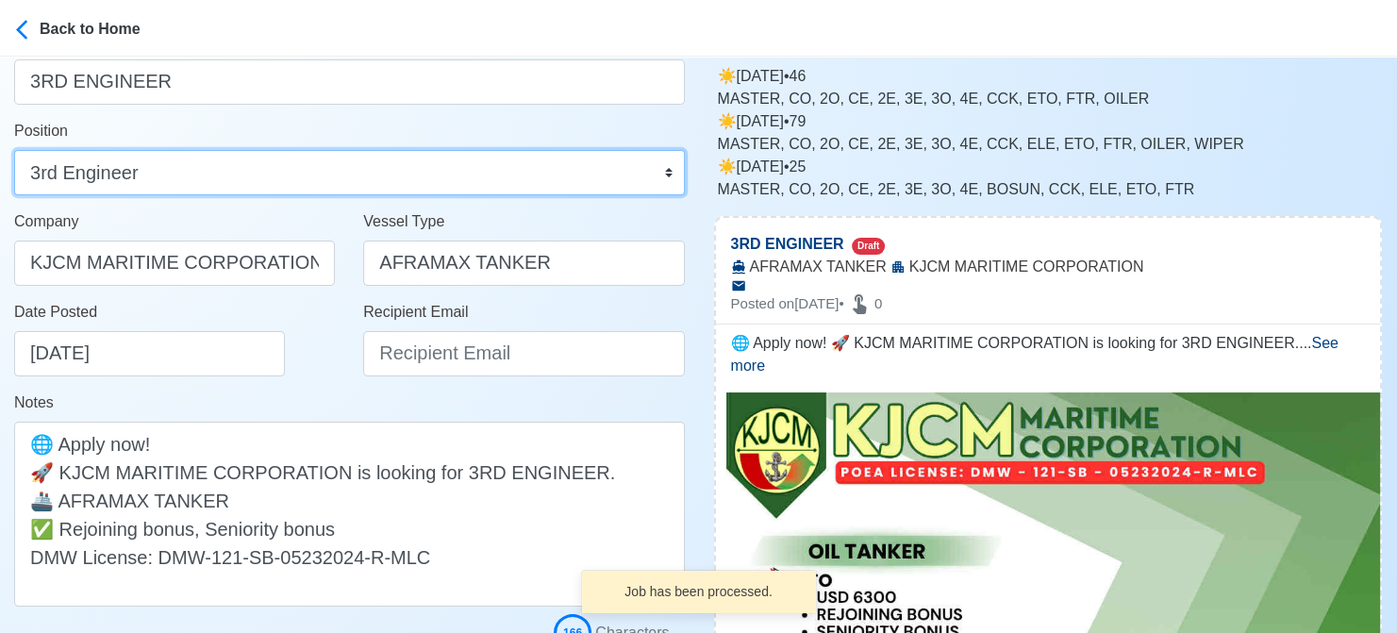
scroll to position [283, 0]
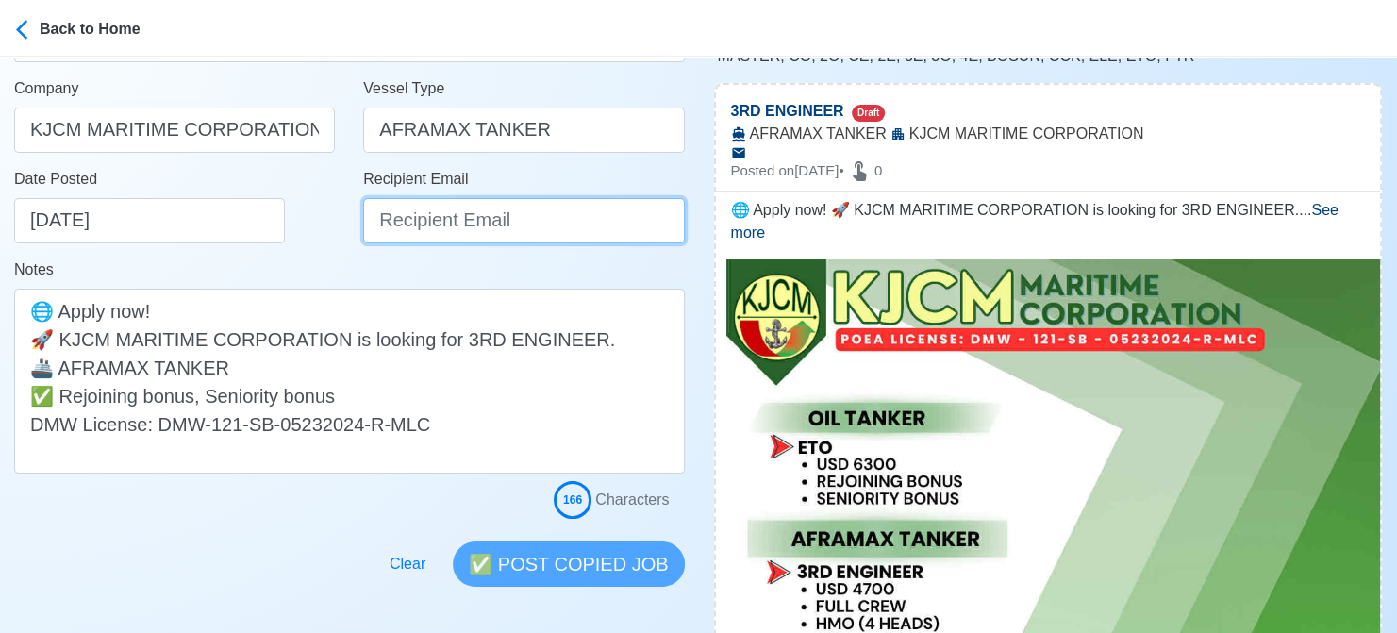
click at [419, 225] on input "Recipient Email" at bounding box center [523, 220] width 321 height 45
paste input "[EMAIL_ADDRESS][DOMAIN_NAME]"
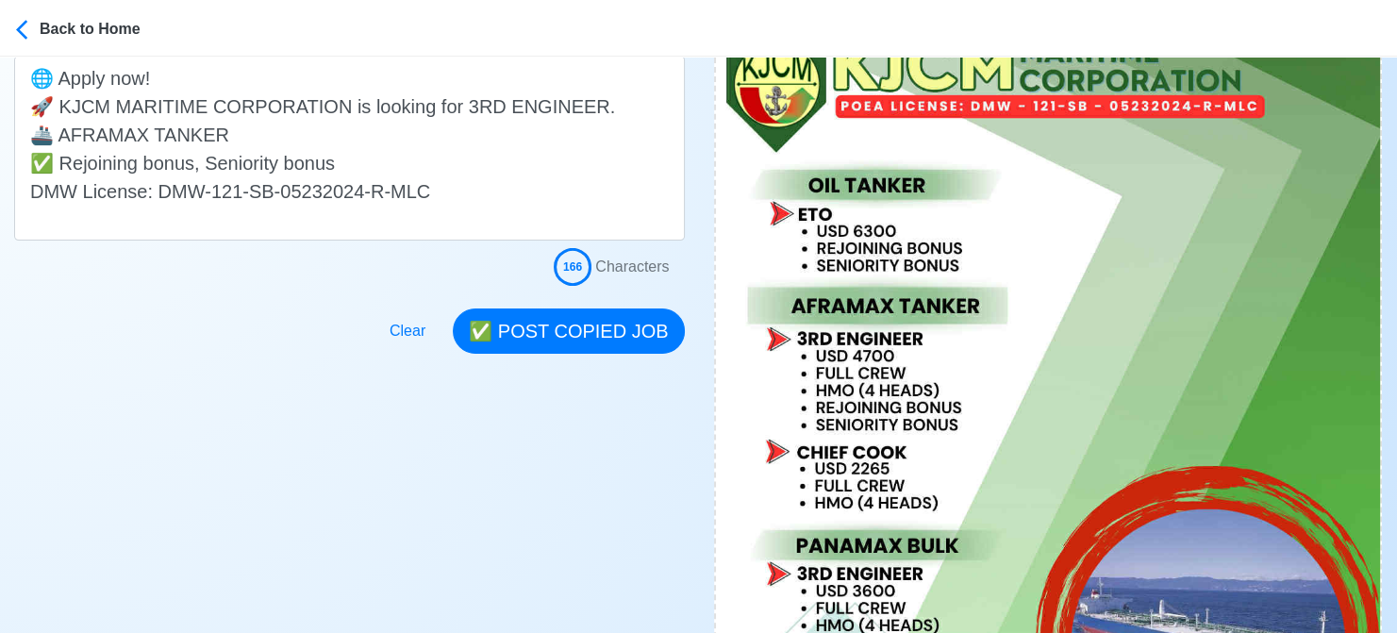
scroll to position [472, 0]
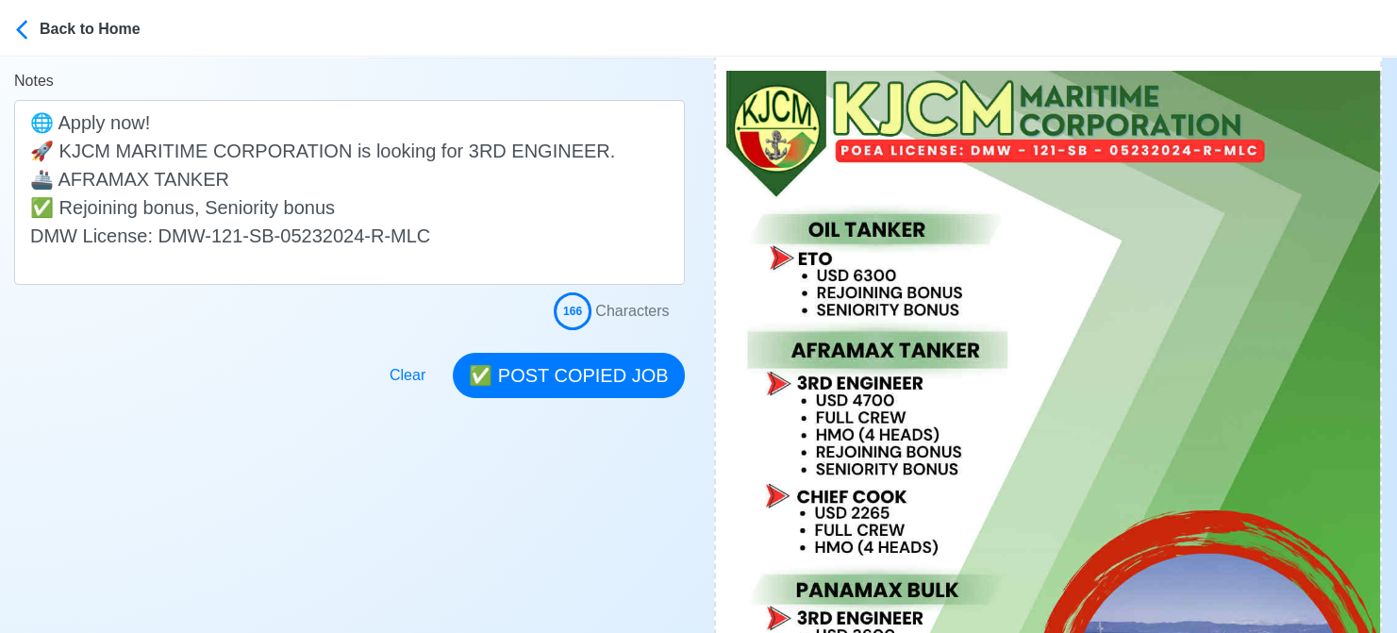
type input "[EMAIL_ADDRESS][DOMAIN_NAME]"
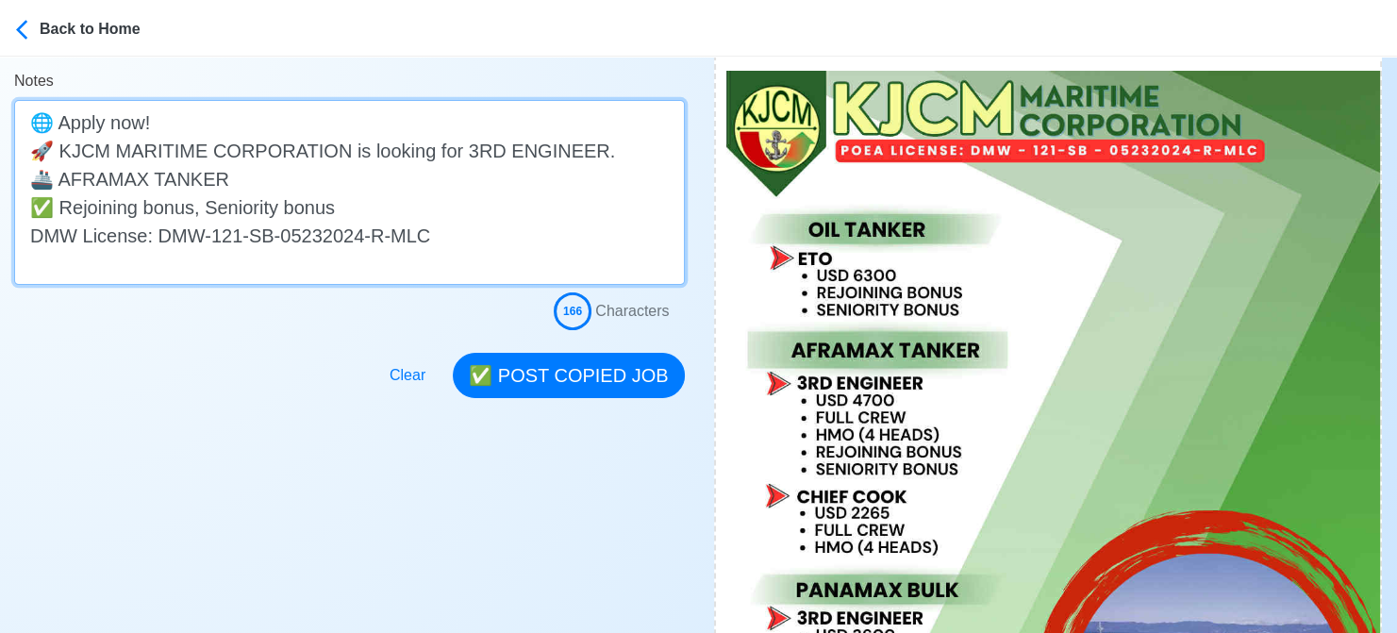
click at [348, 209] on textarea "🌐 Apply now! 🚀 KJCM MARITIME CORPORATION is looking for 3RD ENGINEER. 🚢 AFRAMAX…" at bounding box center [349, 192] width 671 height 185
click at [60, 207] on textarea "🌐 Apply now! 🚀 KJCM MARITIME CORPORATION is looking for 3RD ENGINEER. 🚢 AFRAMAX…" at bounding box center [349, 192] width 671 height 185
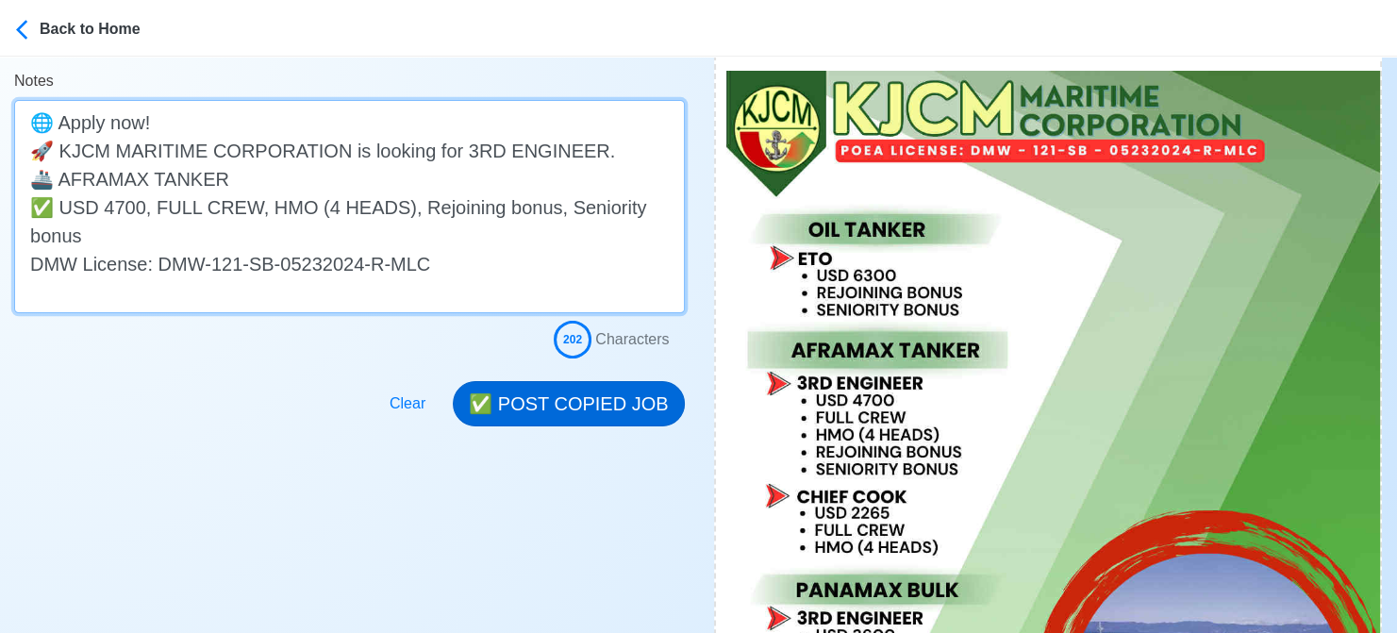
type textarea "🌐 Apply now! 🚀 KJCM MARITIME CORPORATION is looking for 3RD ENGINEER. 🚢 AFRAMAX…"
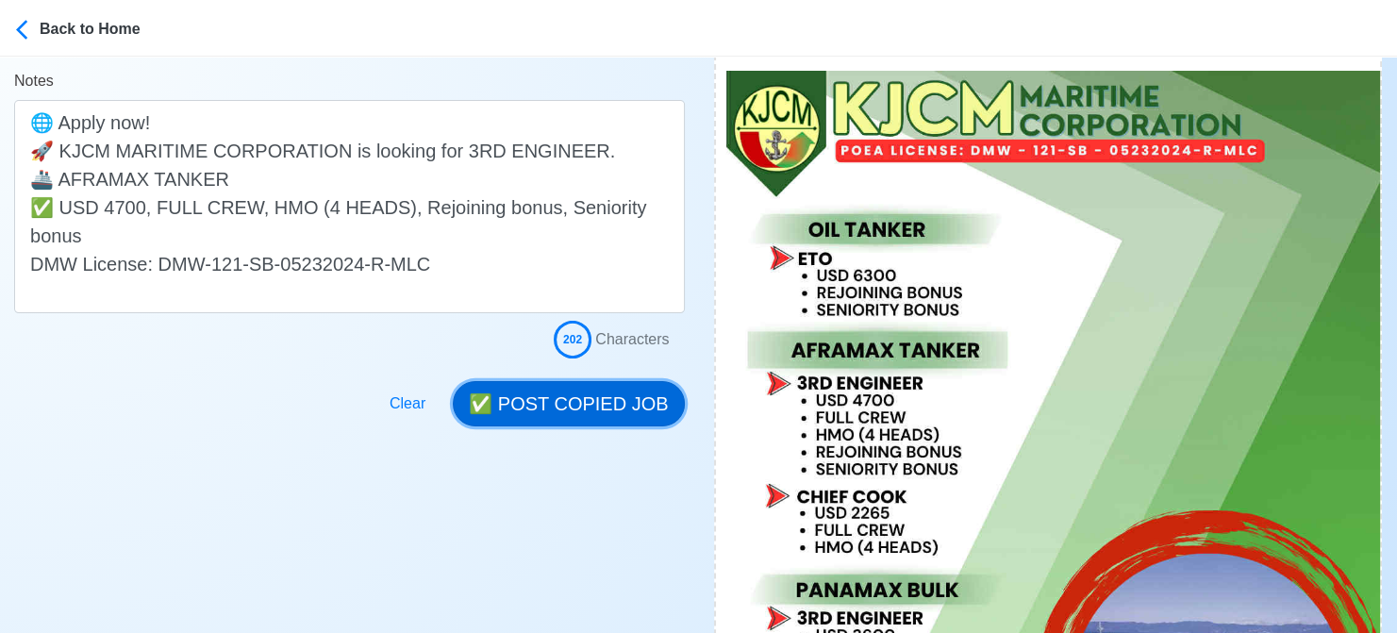
click at [502, 407] on button "✅ POST COPIED JOB" at bounding box center [568, 403] width 231 height 45
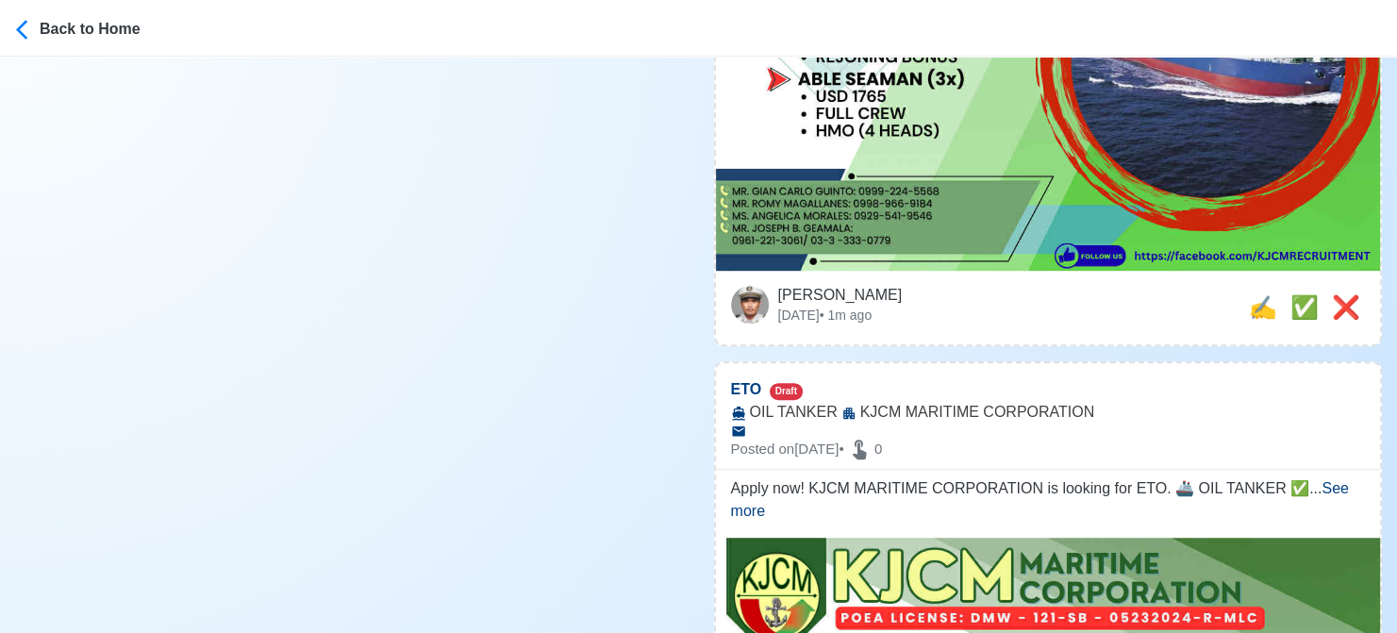
scroll to position [1132, 0]
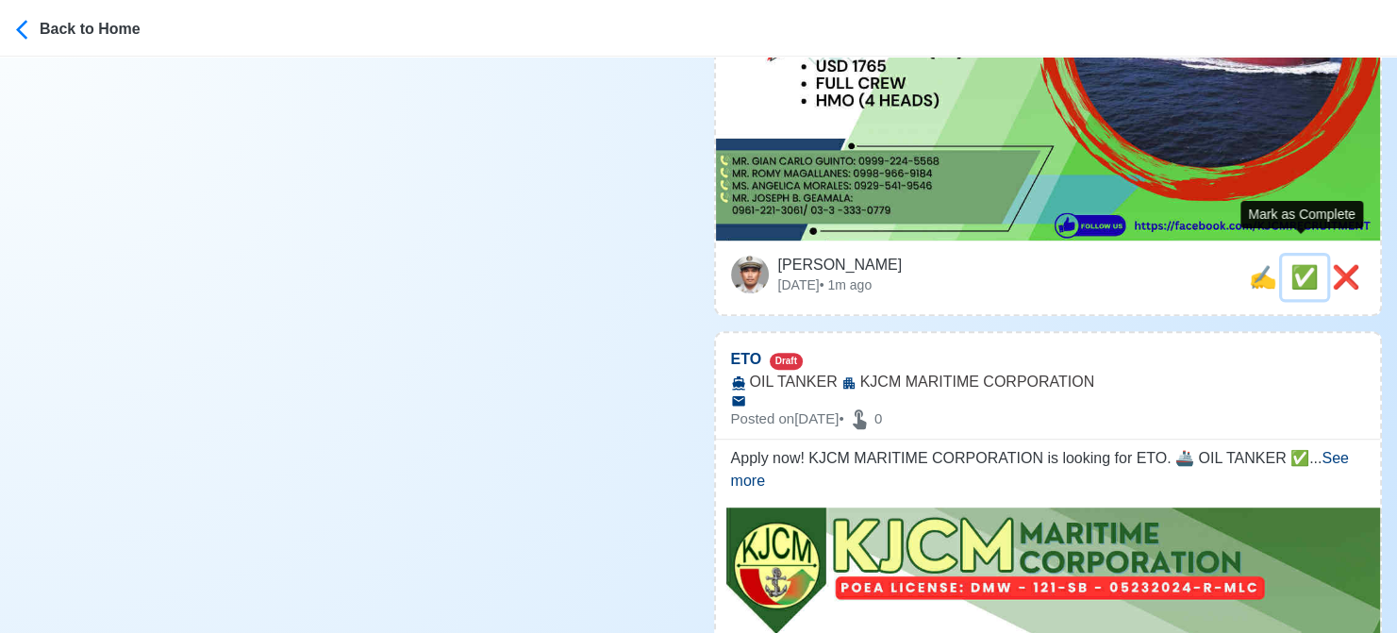
click at [1295, 264] on span "✅" at bounding box center [1304, 276] width 28 height 25
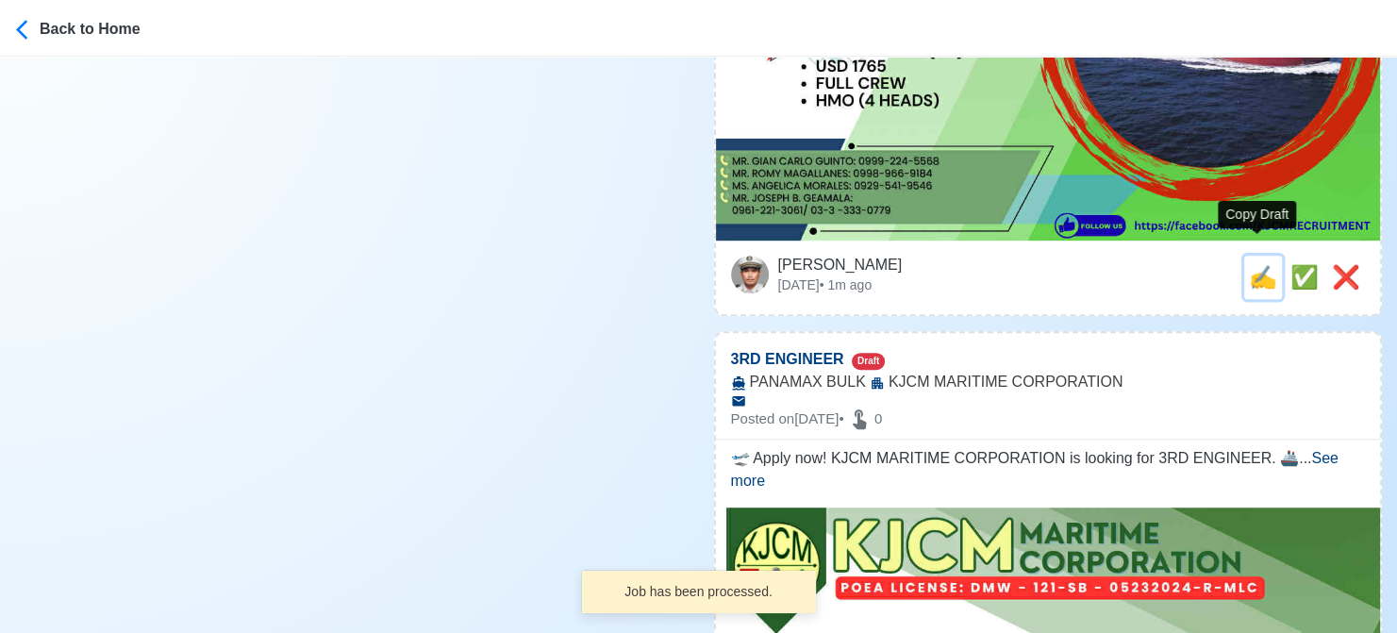
click at [1260, 264] on span "✍️" at bounding box center [1263, 276] width 28 height 25
type input "ETO"
select select
type input "KJCM MARITIME CORPORATION"
type input "OIL TANKER"
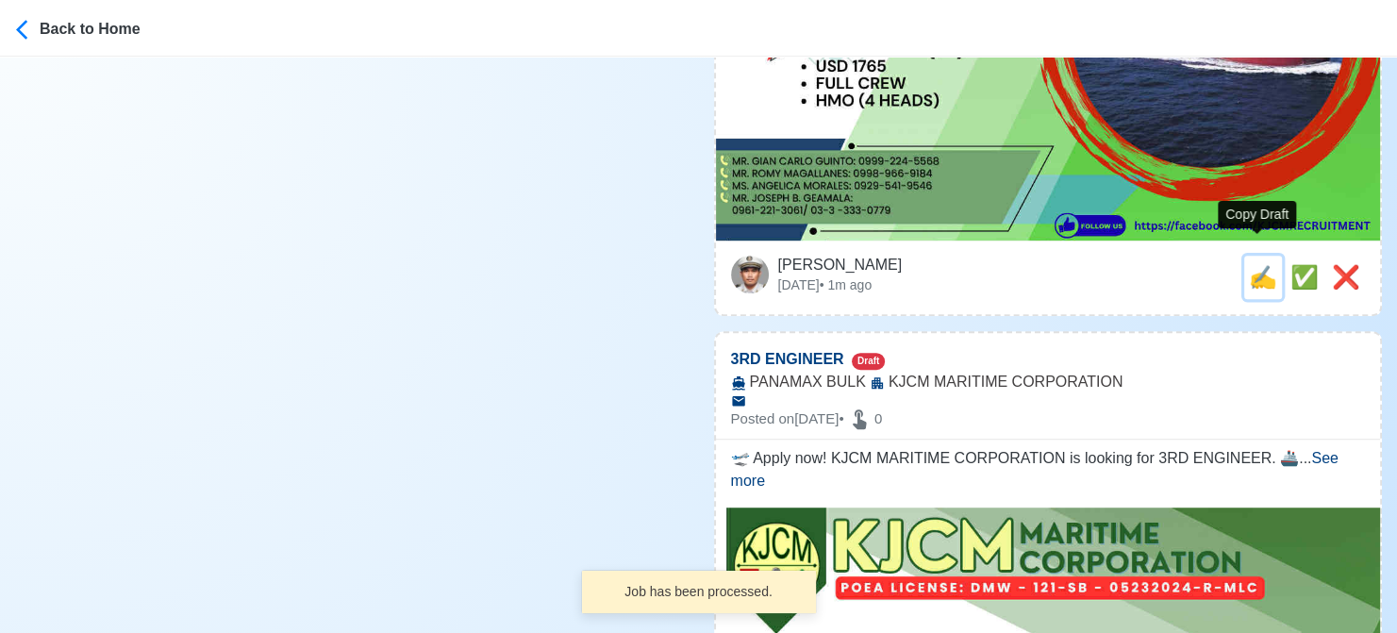
type textarea "Apply now! KJCM MARITIME CORPORATION is looking for ETO. 🚢 OIL TANKER ✅ Rejoini…"
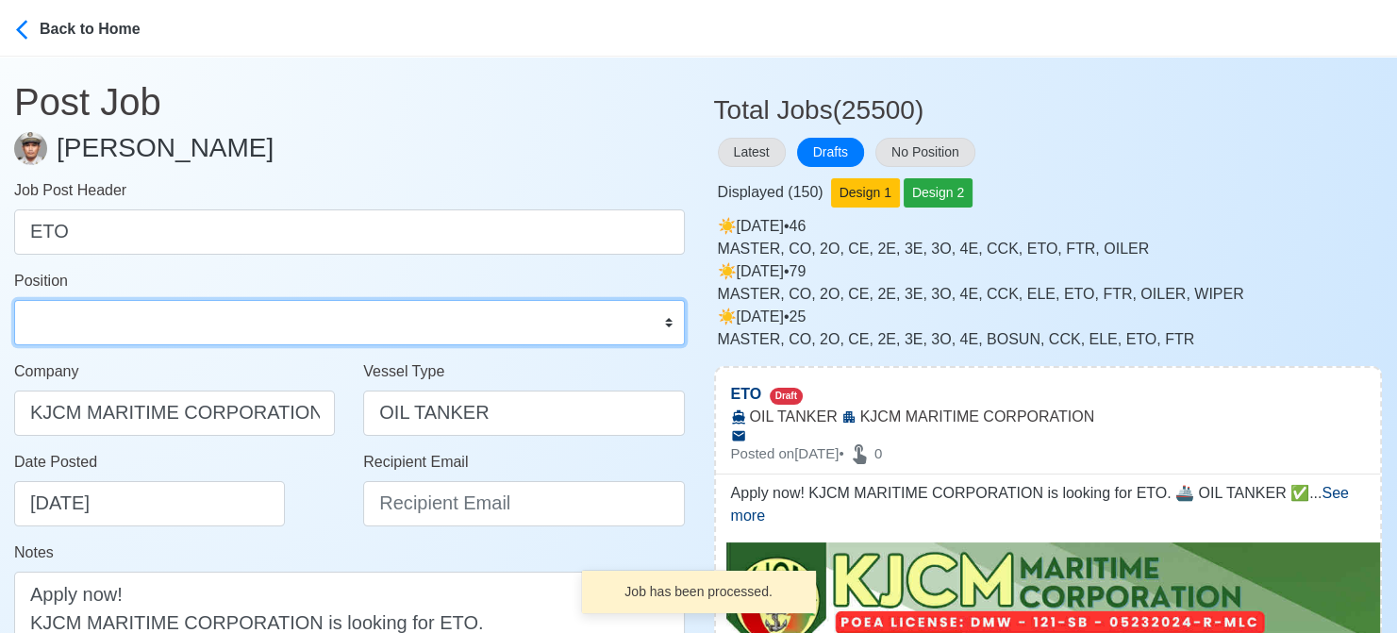
click at [113, 324] on select "Master Chief Officer 2nd Officer 3rd Officer Junior Officer Chief Engineer 2nd …" at bounding box center [349, 322] width 671 height 45
select select "ETO/ETR"
click at [14, 300] on select "Master Chief Officer 2nd Officer 3rd Officer Junior Officer Chief Engineer 2nd …" at bounding box center [349, 322] width 671 height 45
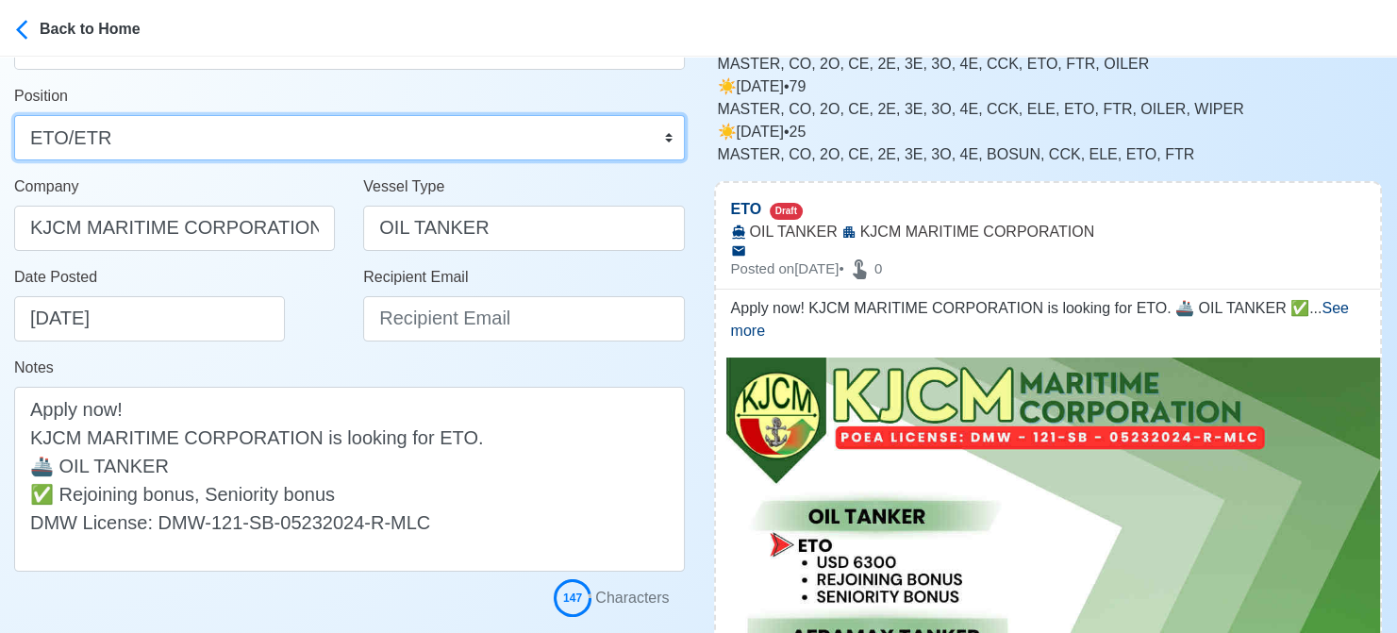
scroll to position [189, 0]
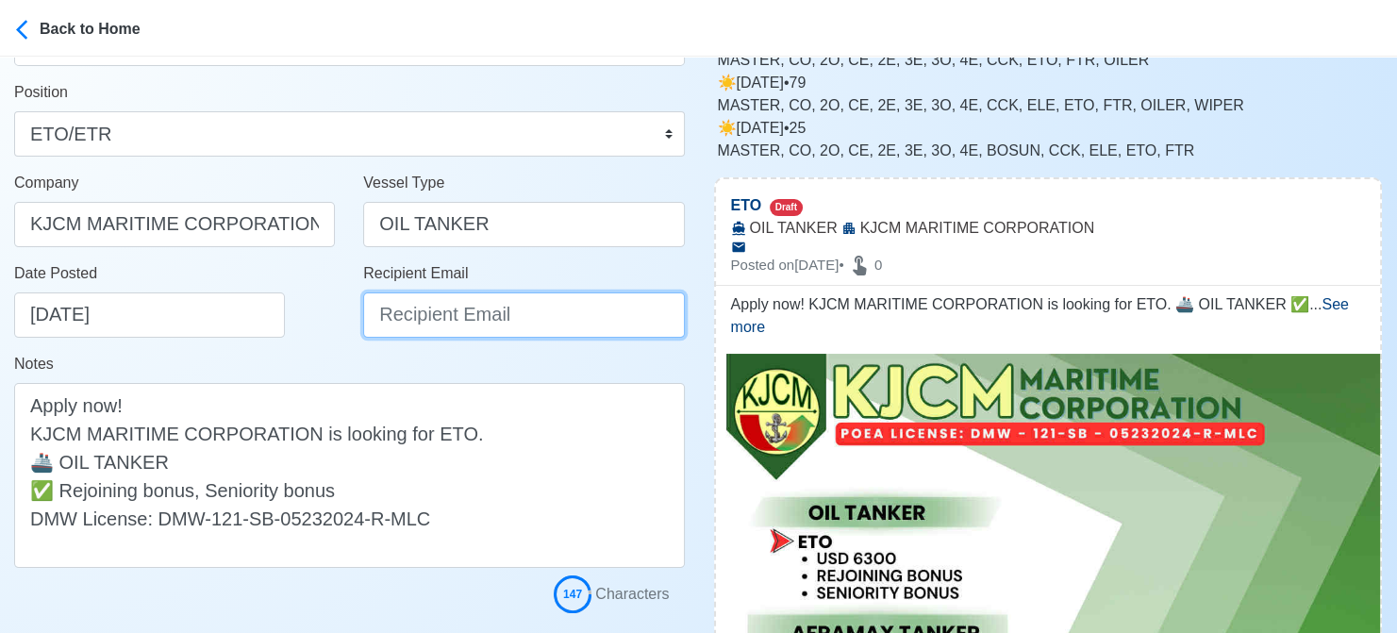
click at [457, 308] on input "Recipient Email" at bounding box center [523, 314] width 321 height 45
paste input "[EMAIL_ADDRESS][DOMAIN_NAME]"
type input "[EMAIL_ADDRESS][DOMAIN_NAME]"
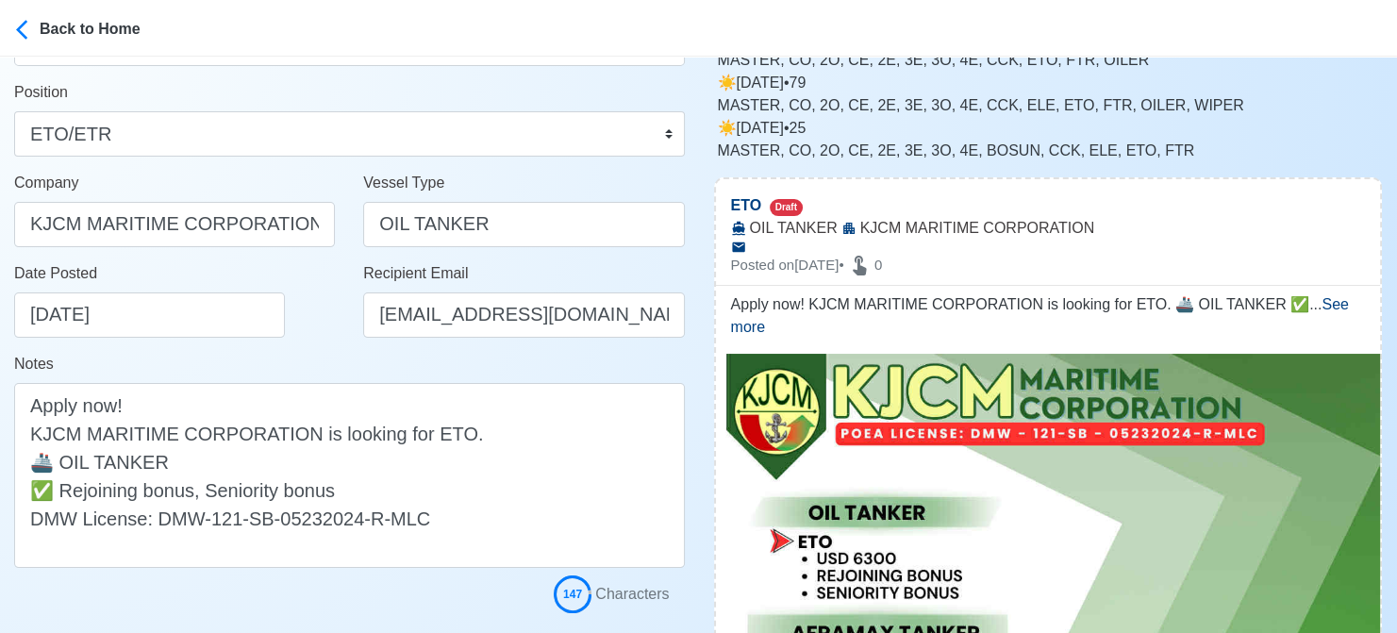
click at [320, 339] on div "Date Posted 08/13/2025" at bounding box center [174, 307] width 349 height 91
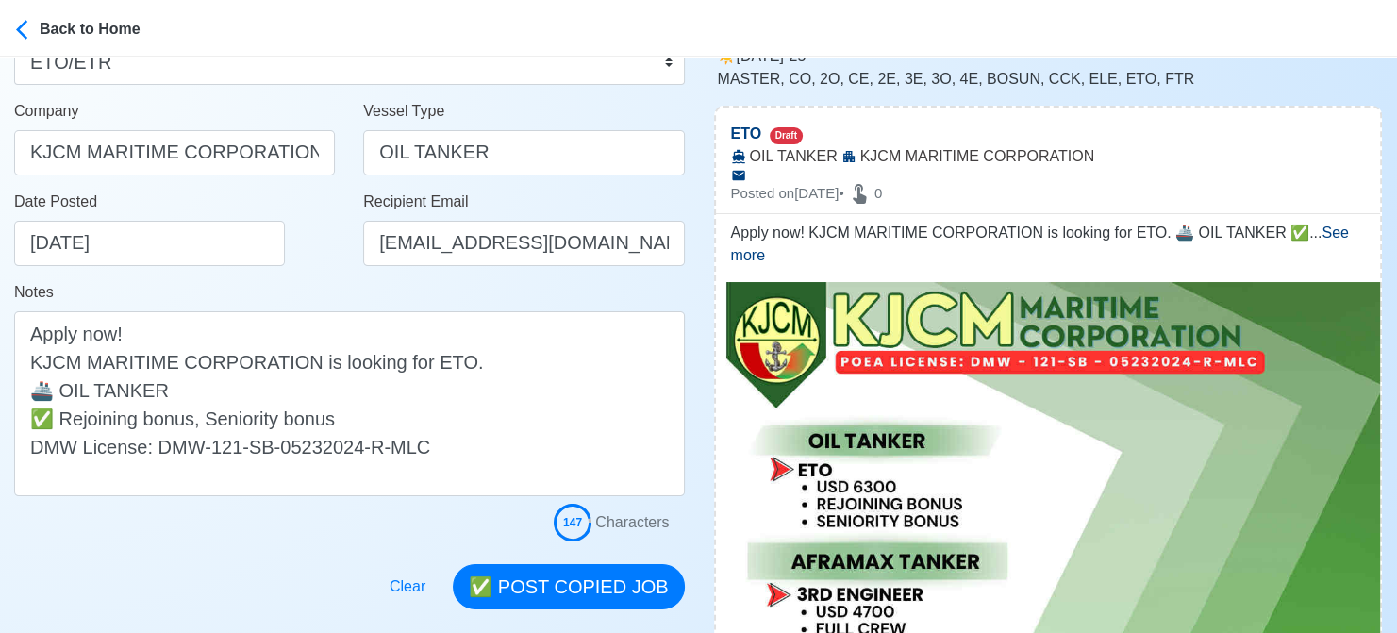
scroll to position [377, 0]
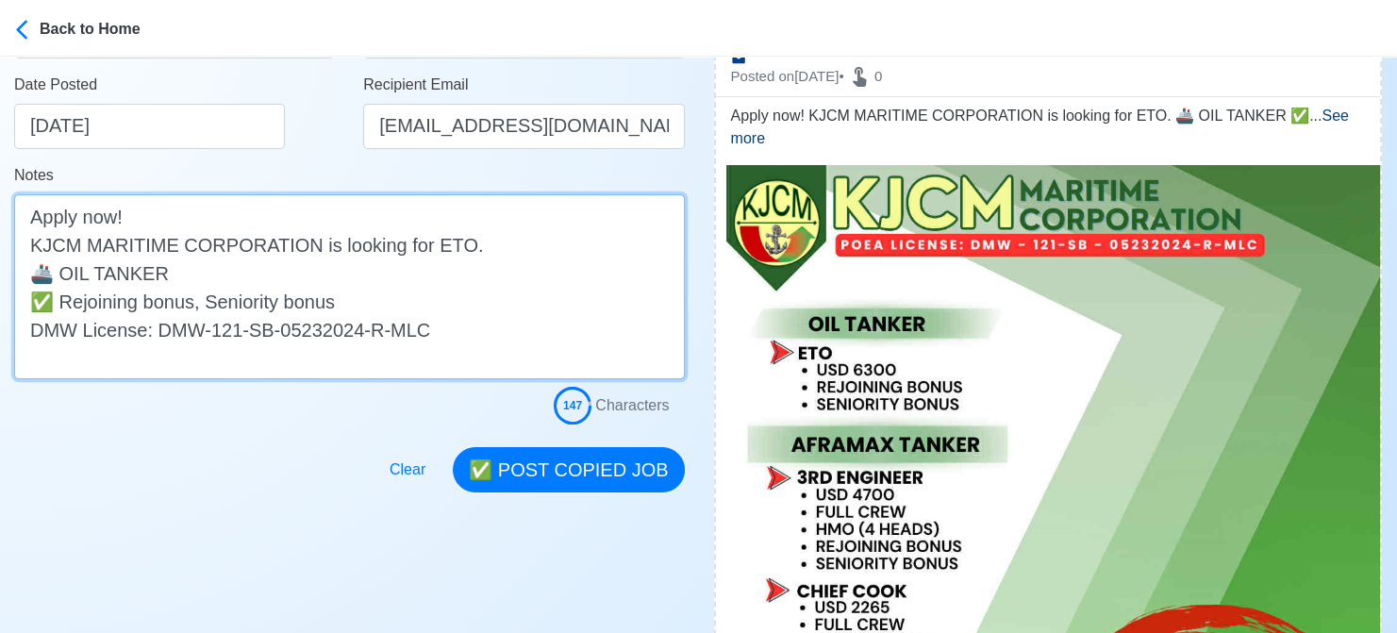
click at [64, 302] on textarea "Apply now! KJCM MARITIME CORPORATION is looking for ETO. 🚢 OIL TANKER ✅ Rejoini…" at bounding box center [349, 286] width 671 height 185
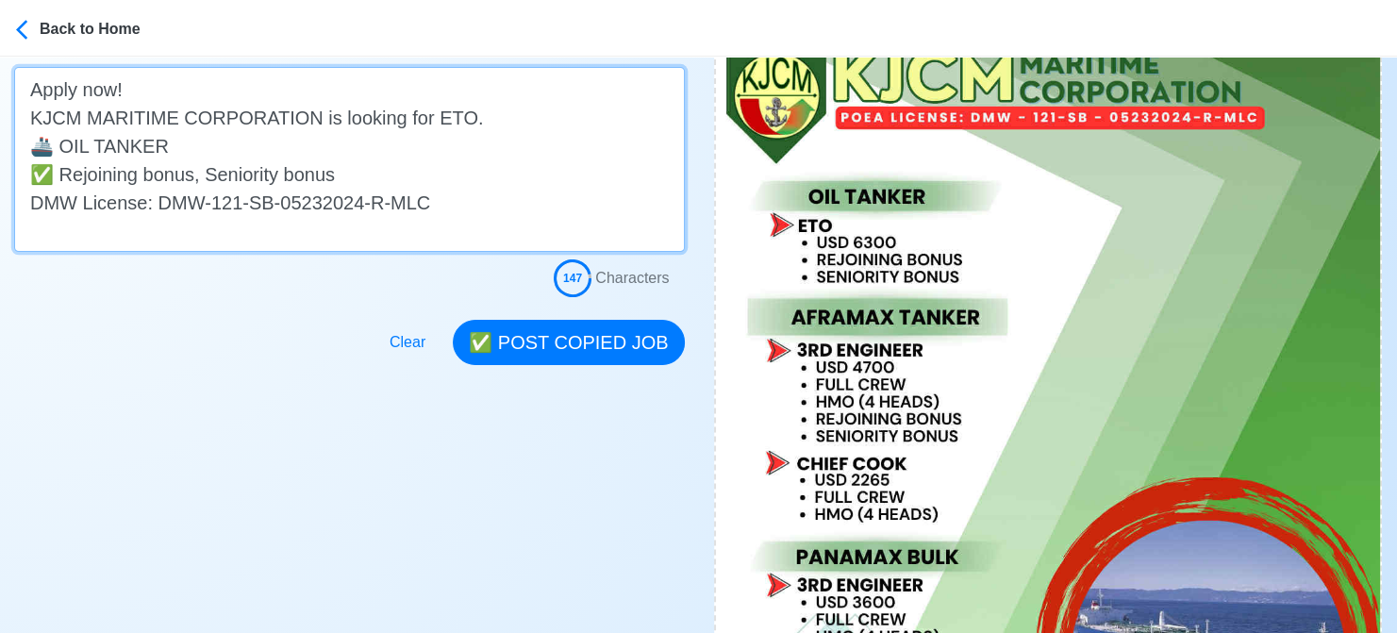
scroll to position [472, 0]
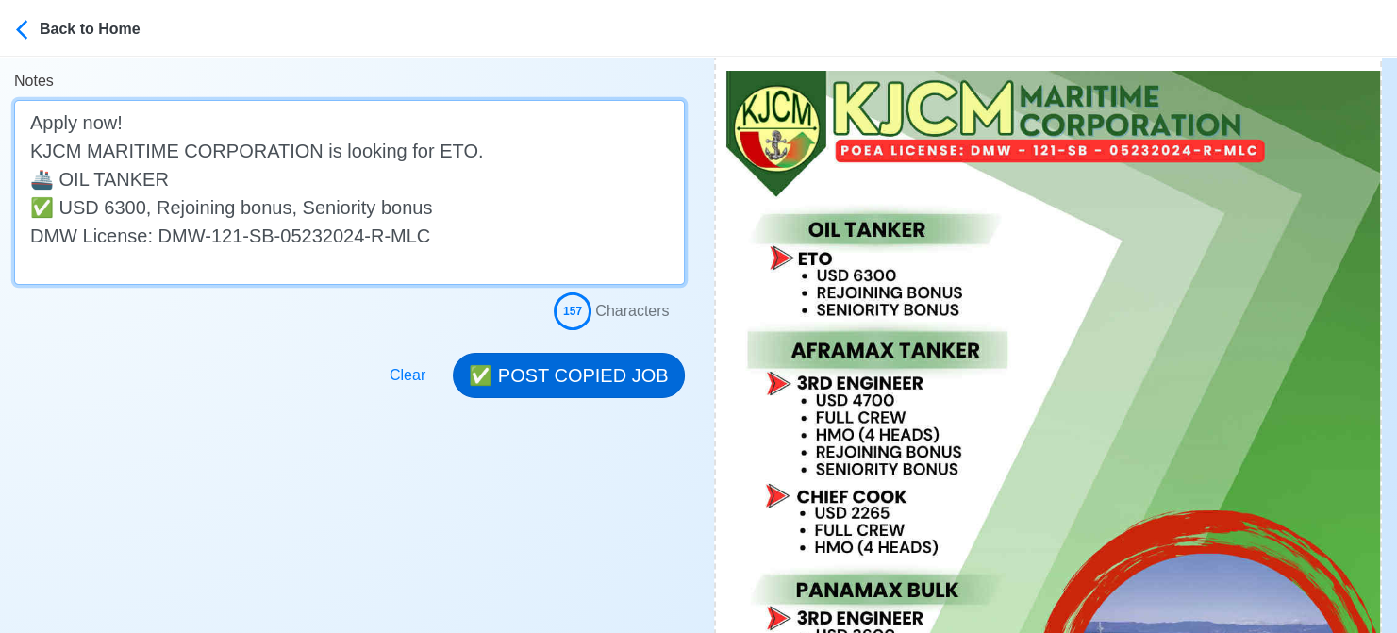
type textarea "Apply now! KJCM MARITIME CORPORATION is looking for ETO. 🚢 OIL TANKER ✅ USD 630…"
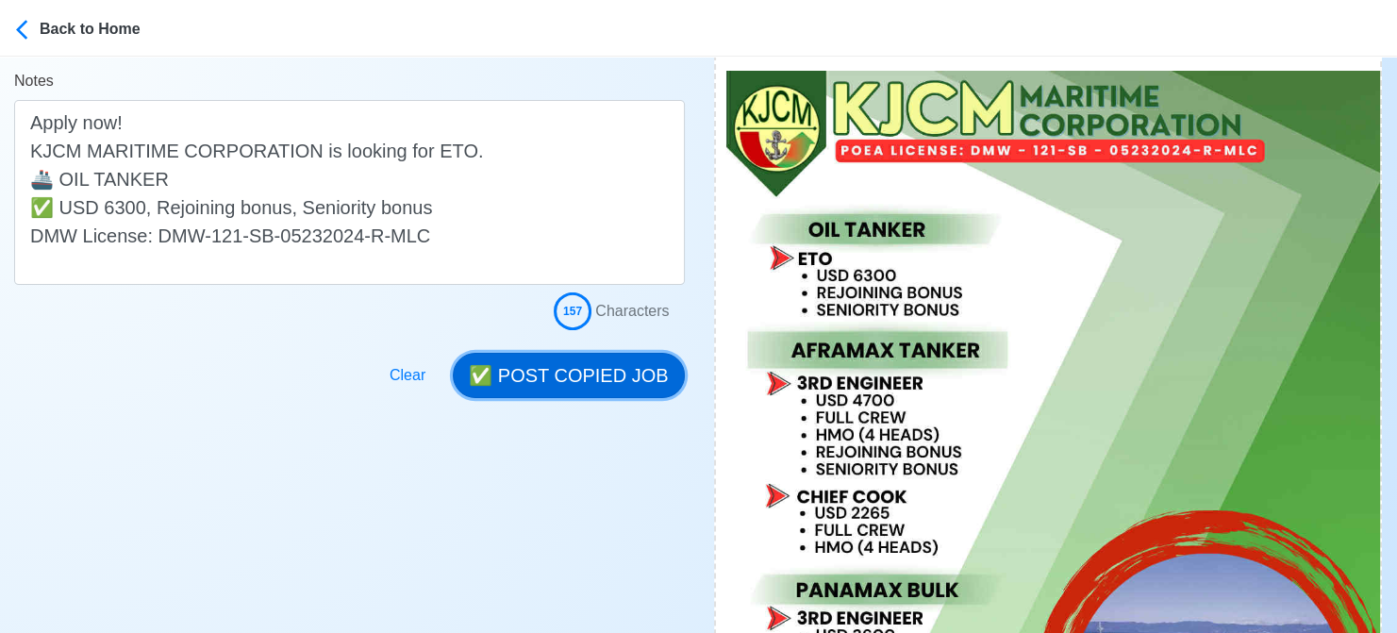
click at [562, 365] on button "✅ POST COPIED JOB" at bounding box center [568, 375] width 231 height 45
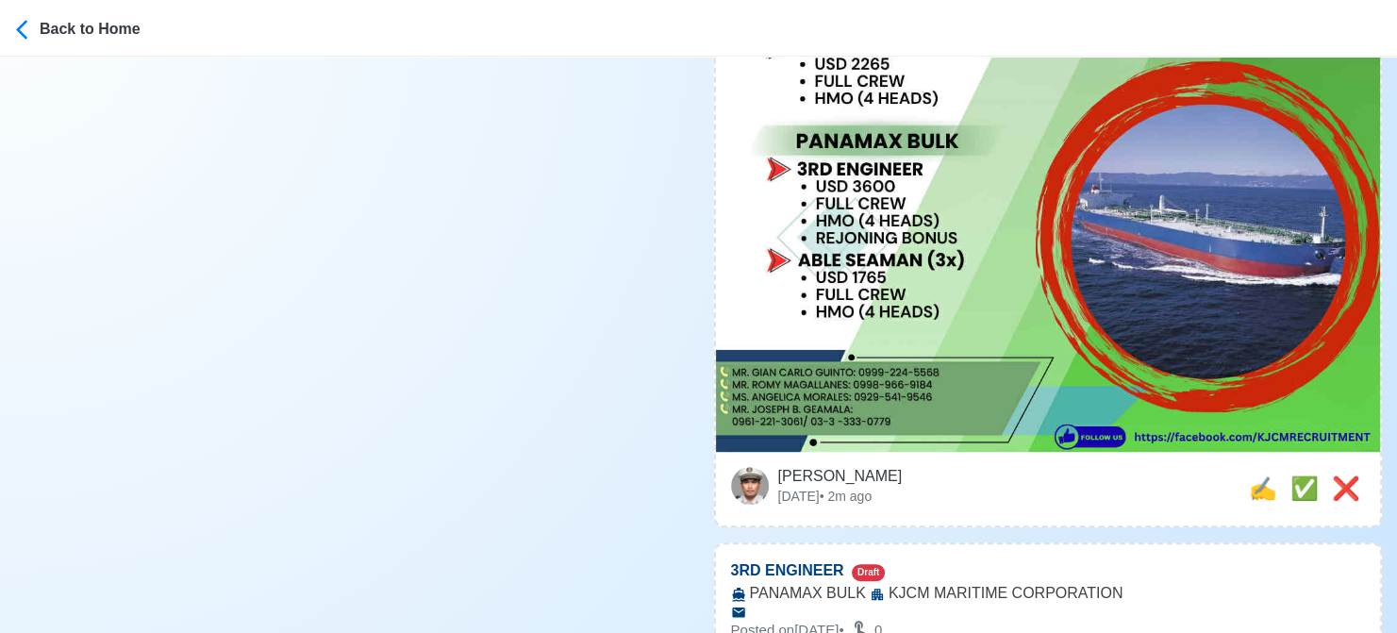
scroll to position [1037, 0]
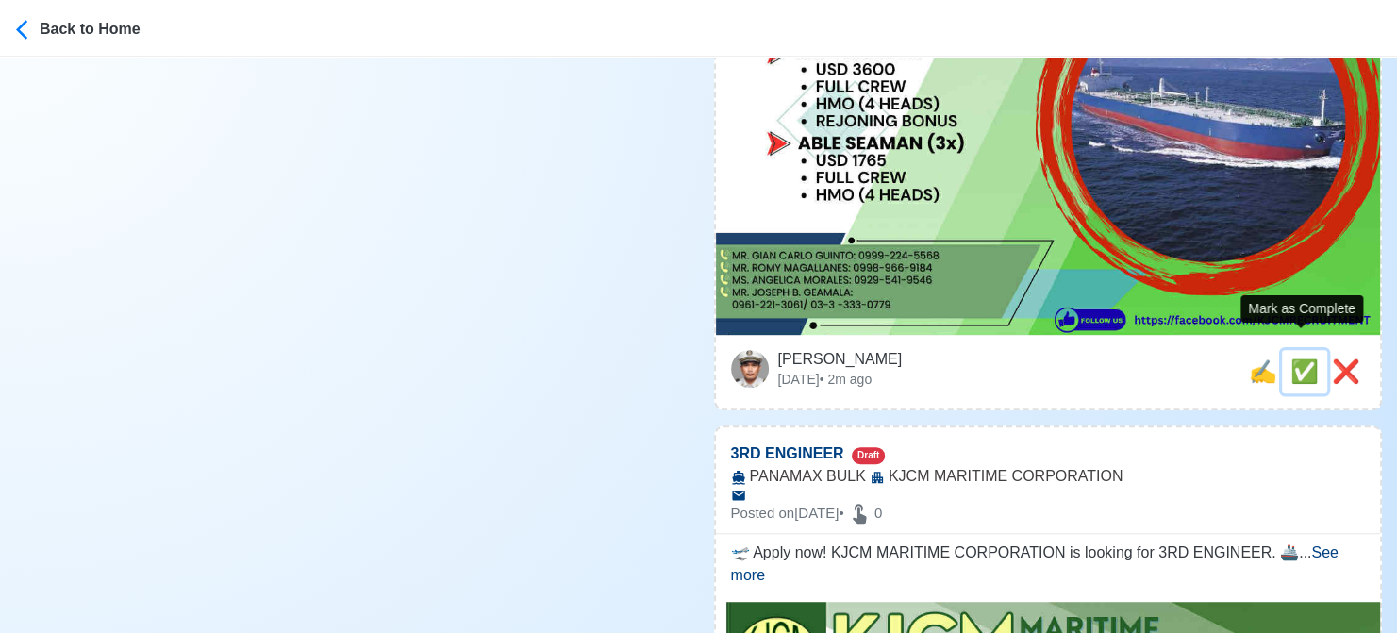
click at [1299, 358] on span "✅" at bounding box center [1304, 370] width 28 height 25
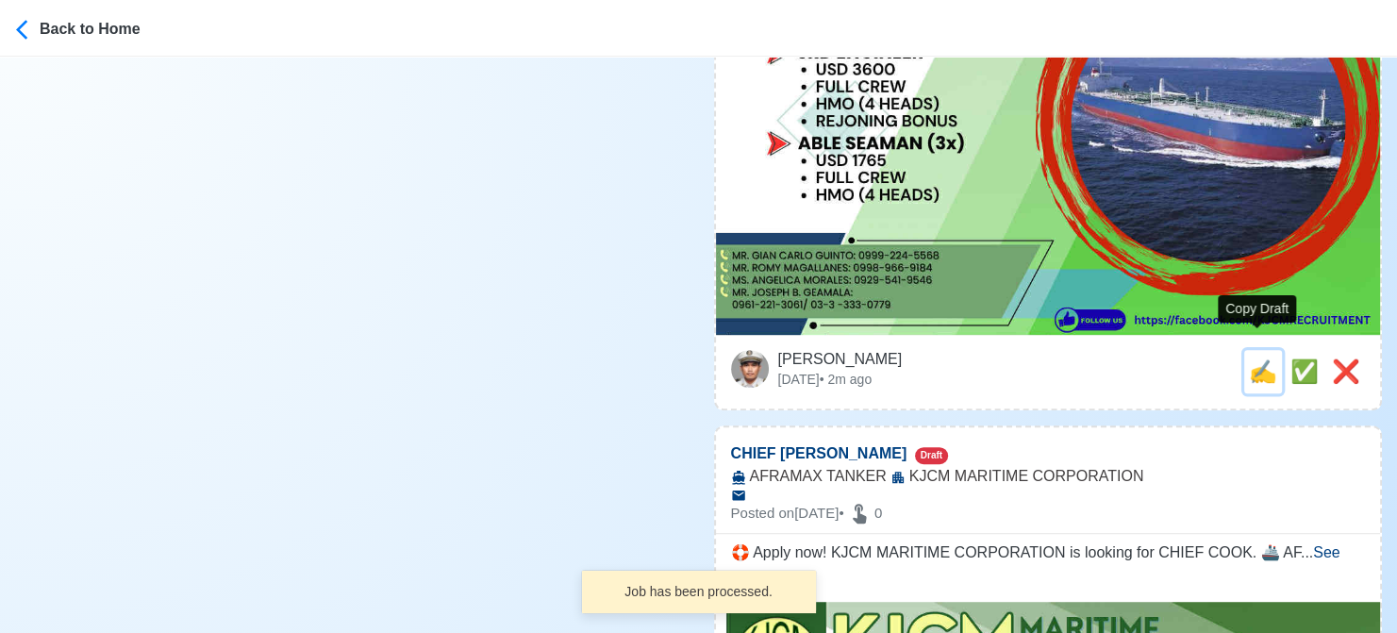
drag, startPoint x: 1256, startPoint y: 354, endPoint x: 840, endPoint y: 350, distance: 416.0
click at [1256, 358] on span "✍️" at bounding box center [1263, 370] width 28 height 25
type input "3RD ENGINEER"
select select
type input "KJCM MARITIME CORPORATION"
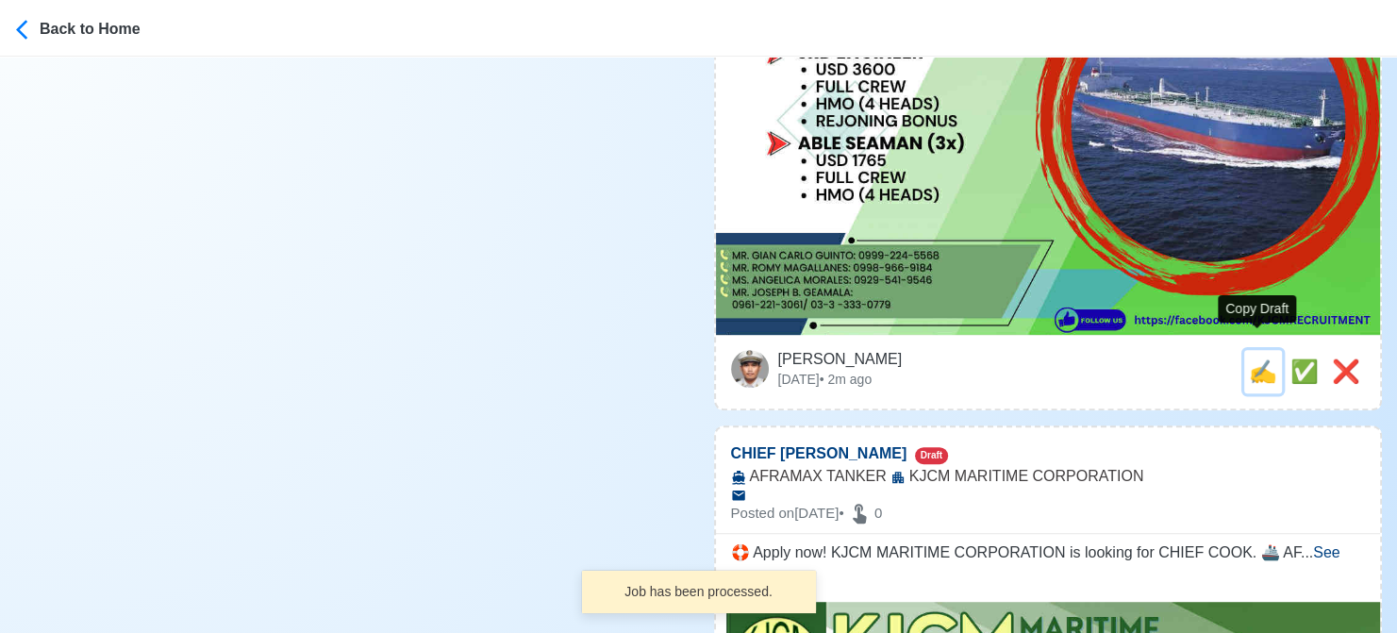
type input "PANAMAX BULK"
type textarea "🛫 Apply now! KJCM MARITIME CORPORATION is looking for 3RD ENGINEER. 🚢 PANAMAX B…"
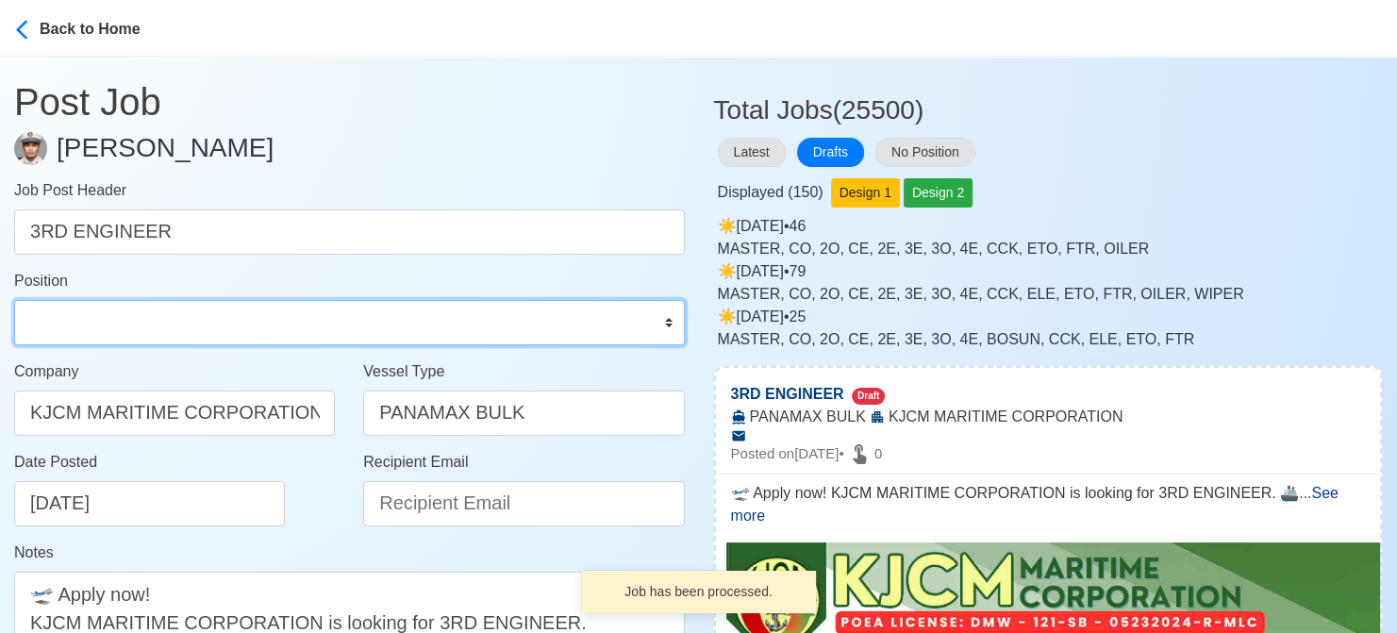
drag, startPoint x: 118, startPoint y: 322, endPoint x: 115, endPoint y: 302, distance: 20.0
click at [118, 322] on select "Master Chief Officer 2nd Officer 3rd Officer Junior Officer Chief Engineer 2nd …" at bounding box center [349, 322] width 671 height 45
select select "3rd Engineer"
click at [14, 300] on select "Master Chief Officer 2nd Officer 3rd Officer Junior Officer Chief Engineer 2nd …" at bounding box center [349, 322] width 671 height 45
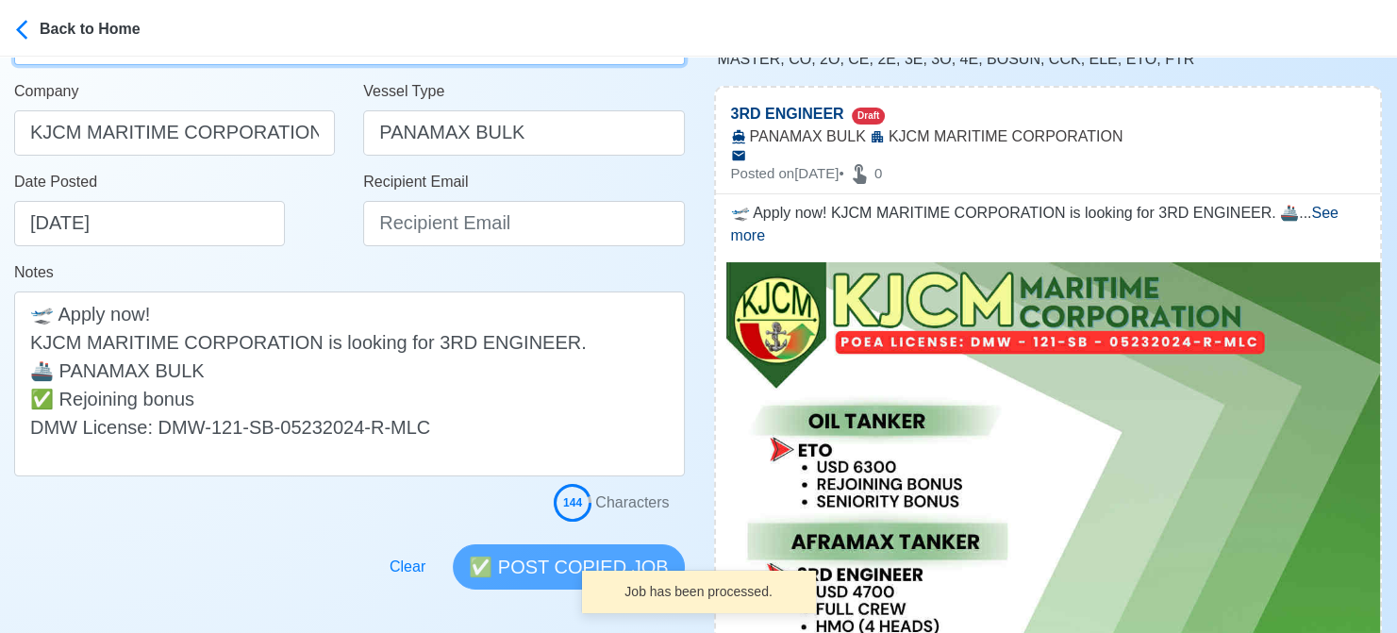
scroll to position [283, 0]
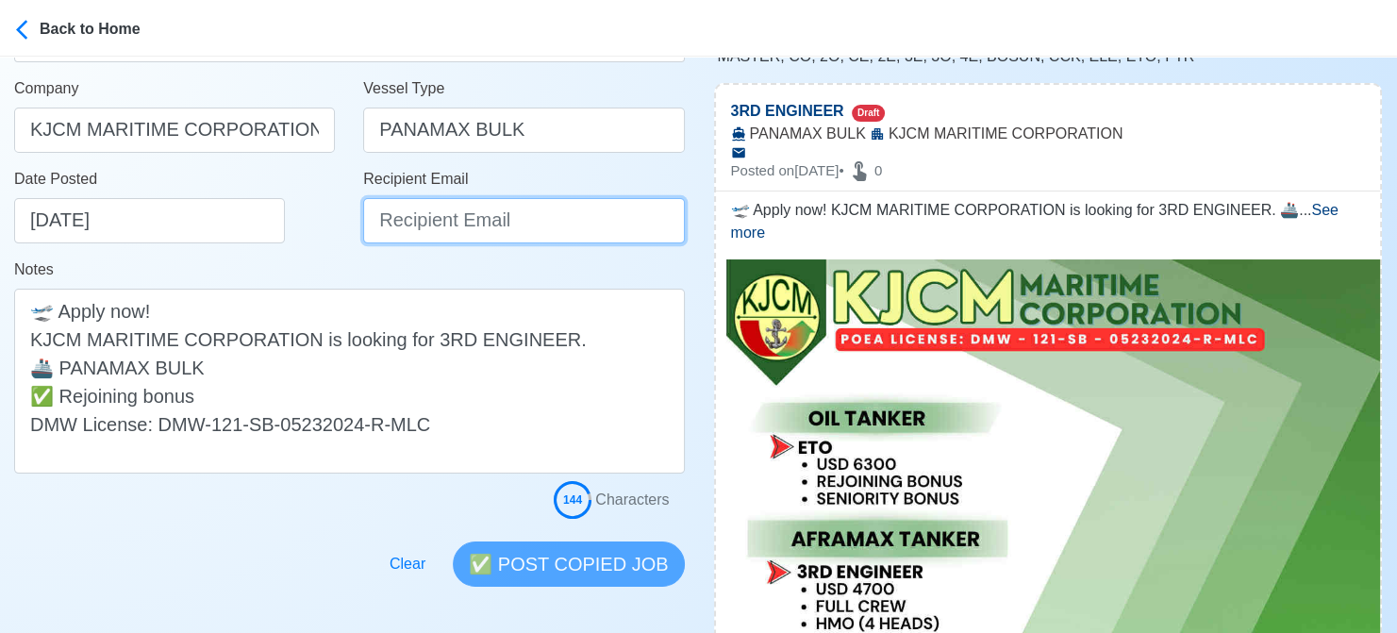
click at [382, 223] on input "Recipient Email" at bounding box center [523, 220] width 321 height 45
paste input "[EMAIL_ADDRESS][DOMAIN_NAME]"
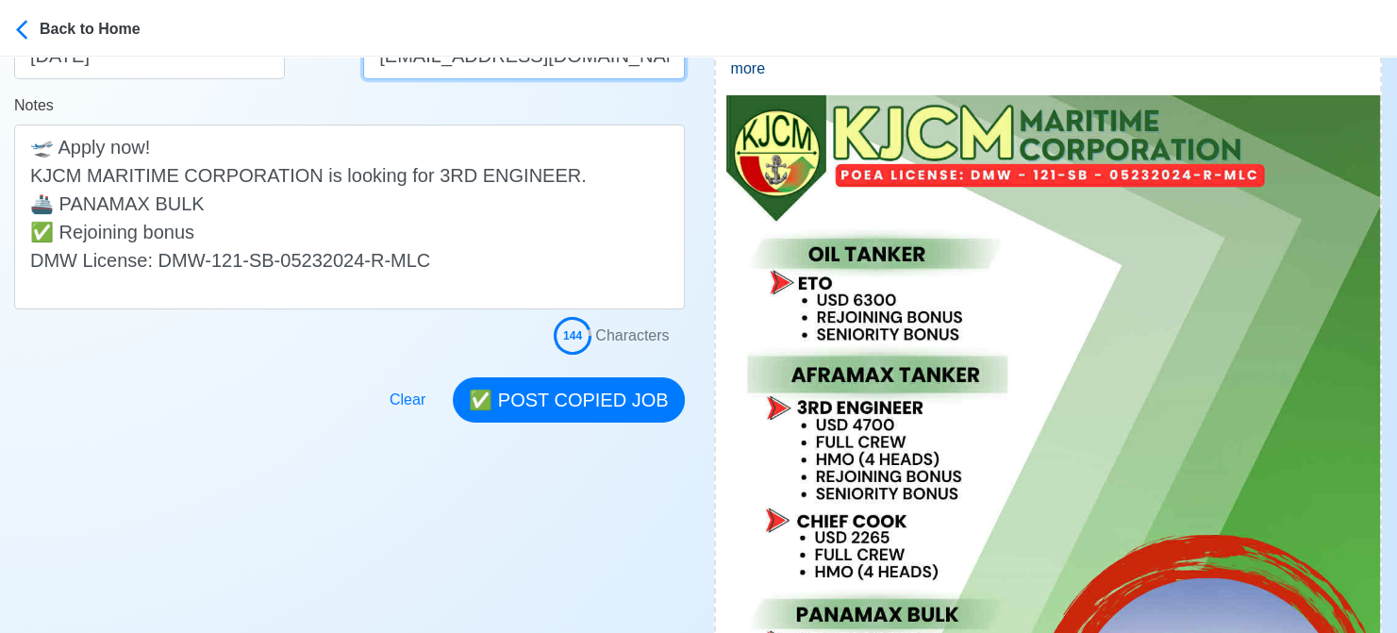
scroll to position [472, 0]
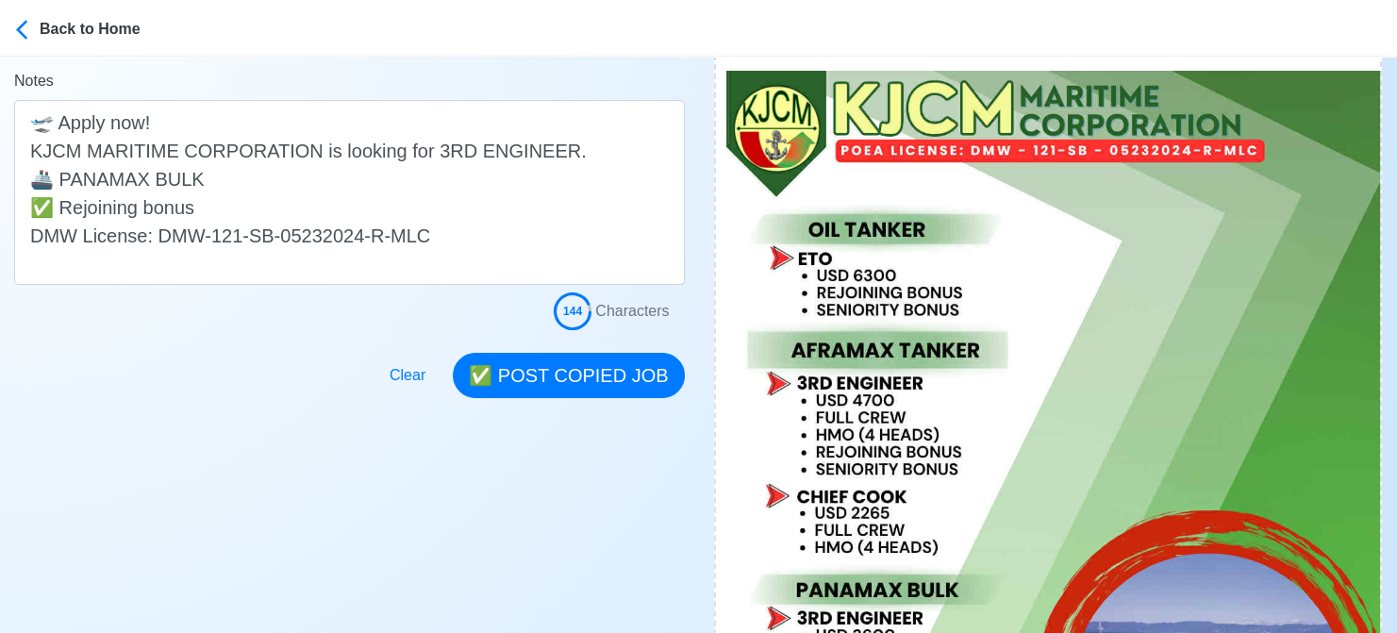
type input "[EMAIL_ADDRESS][DOMAIN_NAME]"
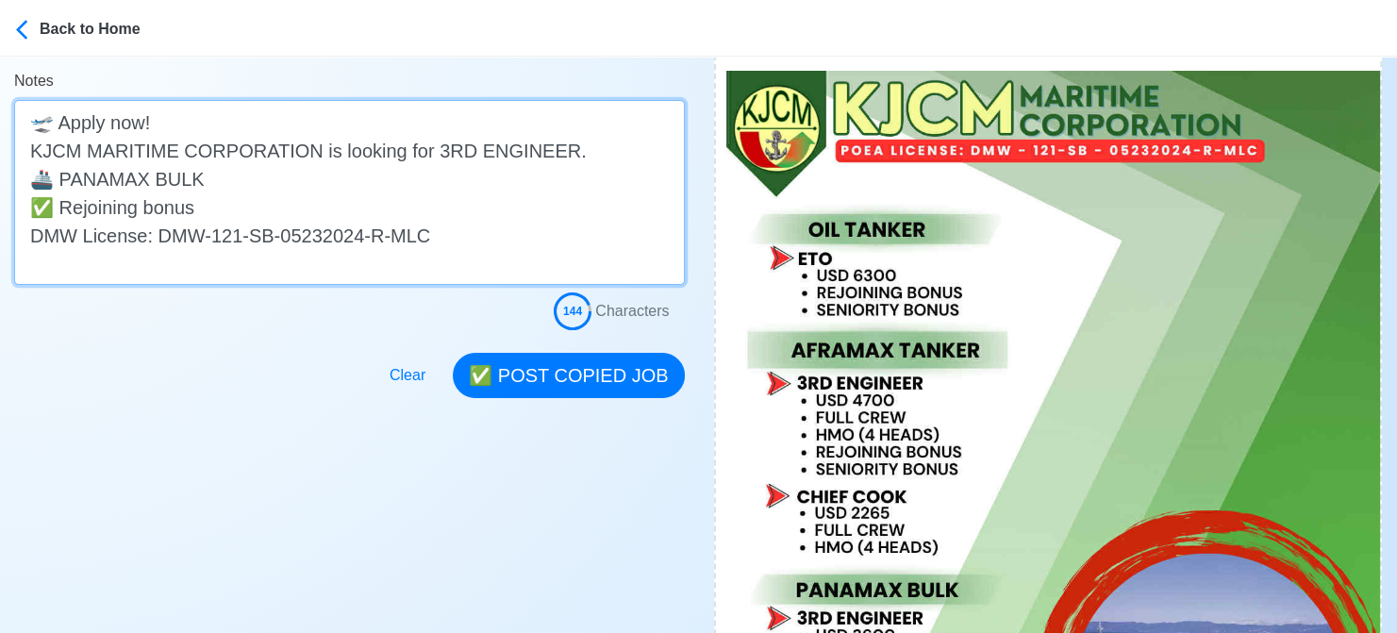
click at [61, 209] on textarea "🛫 Apply now! KJCM MARITIME CORPORATION is looking for 3RD ENGINEER. 🚢 PANAMAX B…" at bounding box center [349, 192] width 671 height 185
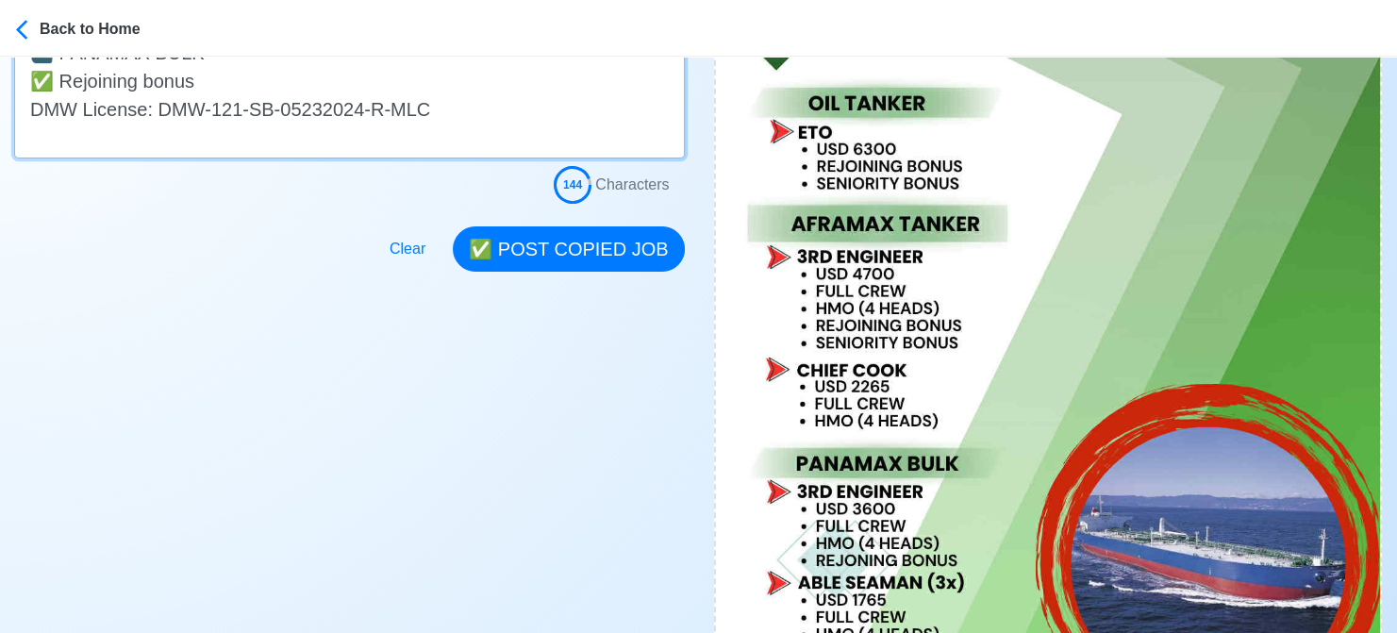
scroll to position [566, 0]
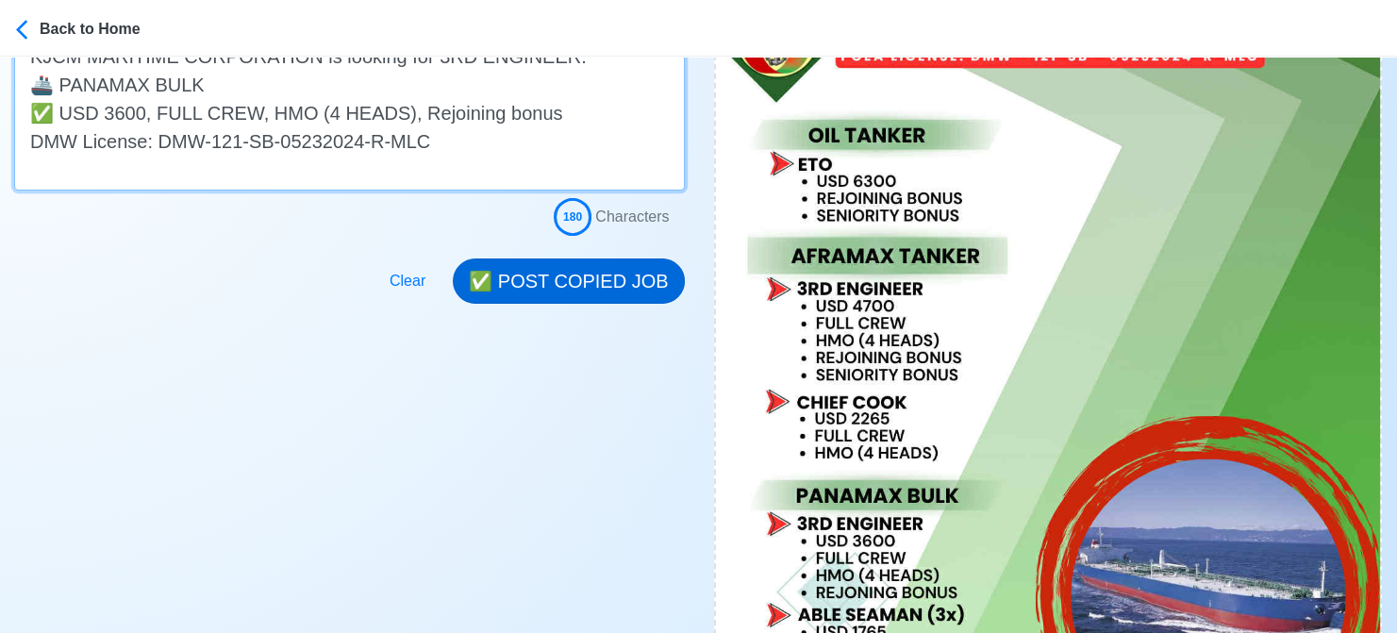
type textarea "🛫 Apply now! KJCM MARITIME CORPORATION is looking for 3RD ENGINEER. 🚢 PANAMAX B…"
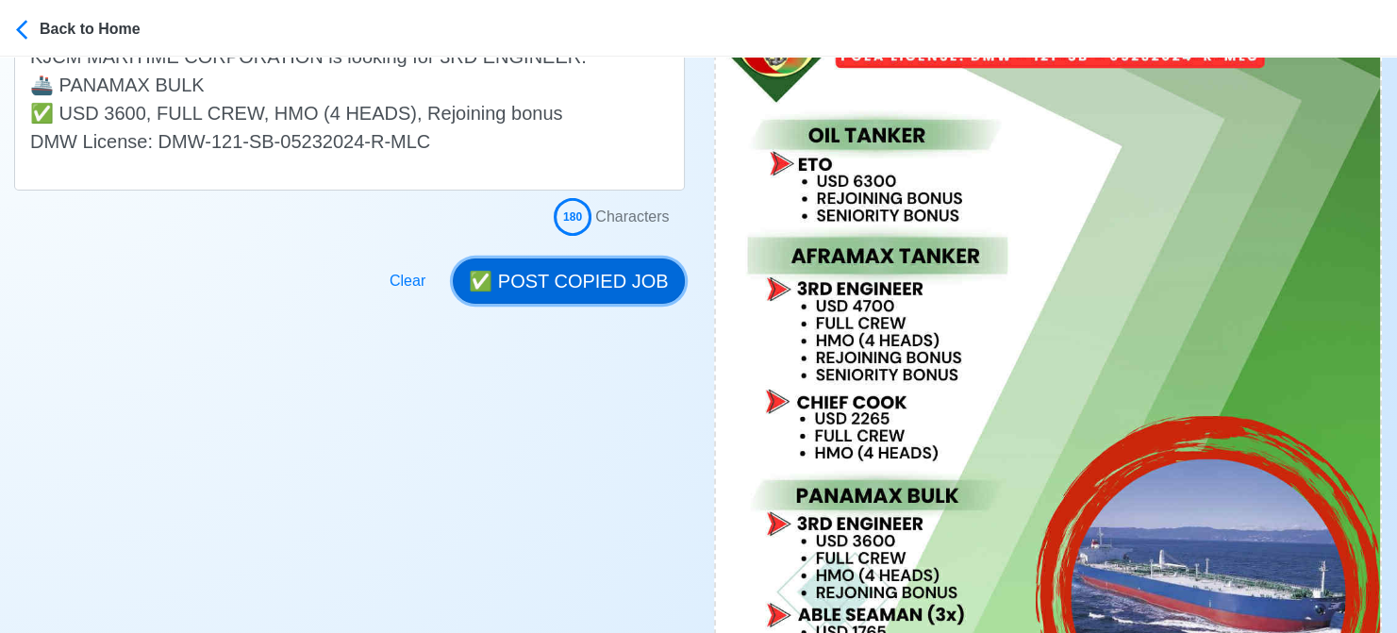
click at [541, 286] on button "✅ POST COPIED JOB" at bounding box center [568, 280] width 231 height 45
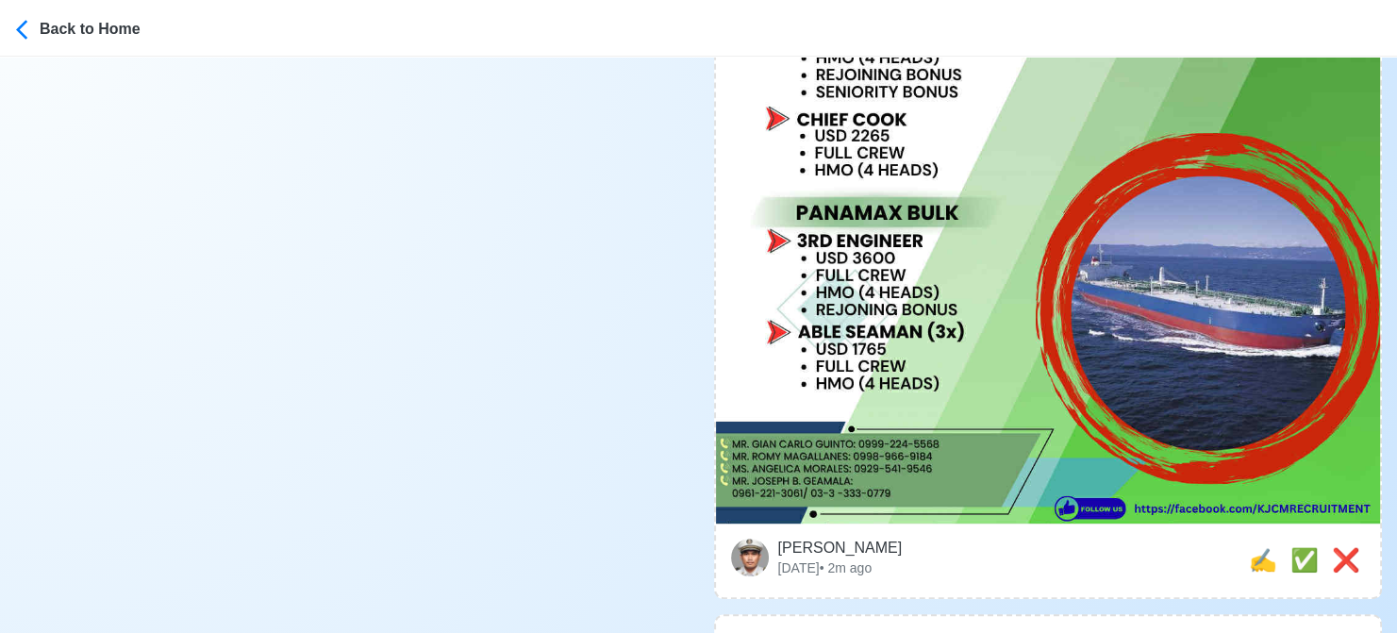
scroll to position [943, 0]
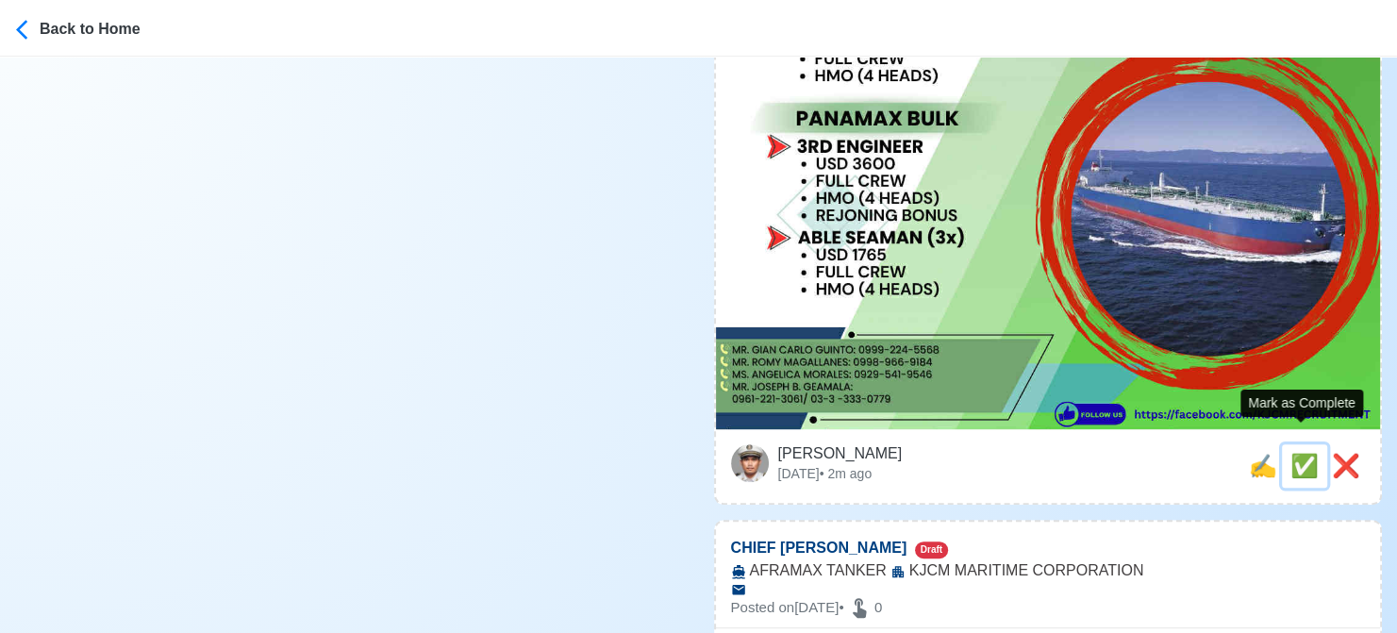
click at [1296, 453] on span "✅" at bounding box center [1304, 465] width 28 height 25
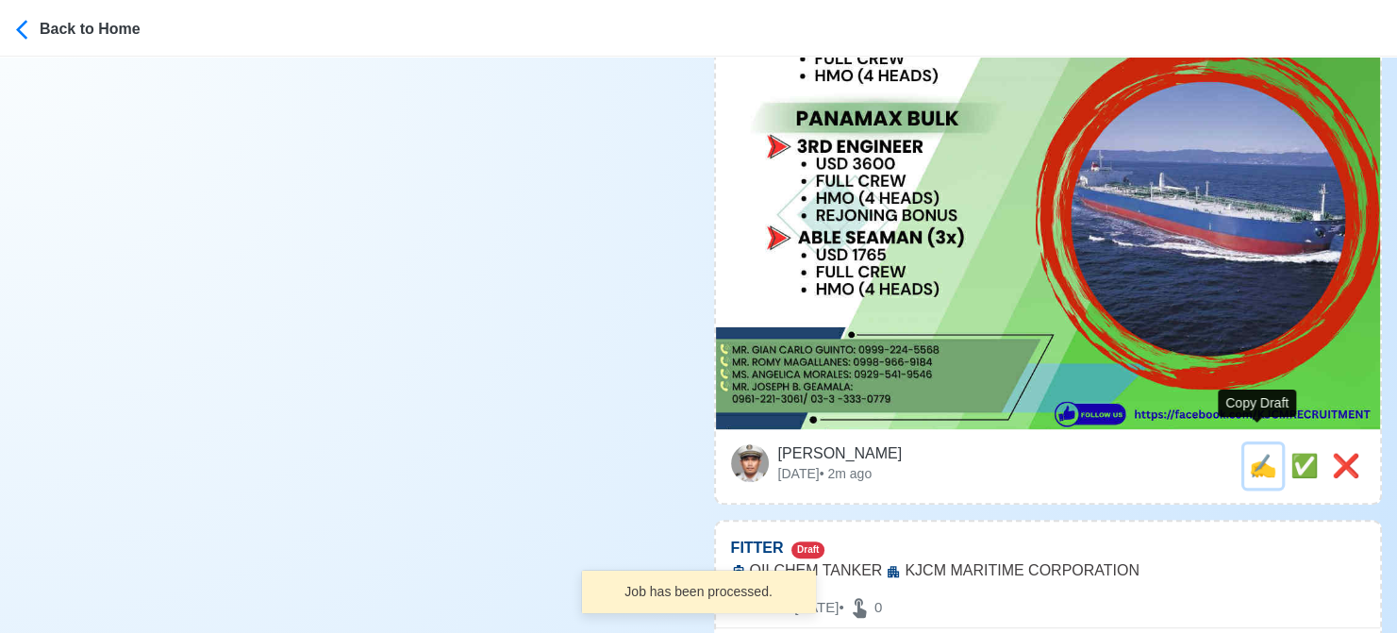
click at [1259, 453] on span "✍️" at bounding box center [1263, 465] width 28 height 25
type input "CHIEF [PERSON_NAME]"
select select
type input "KJCM MARITIME CORPORATION"
type input "AFRAMAX TANKER"
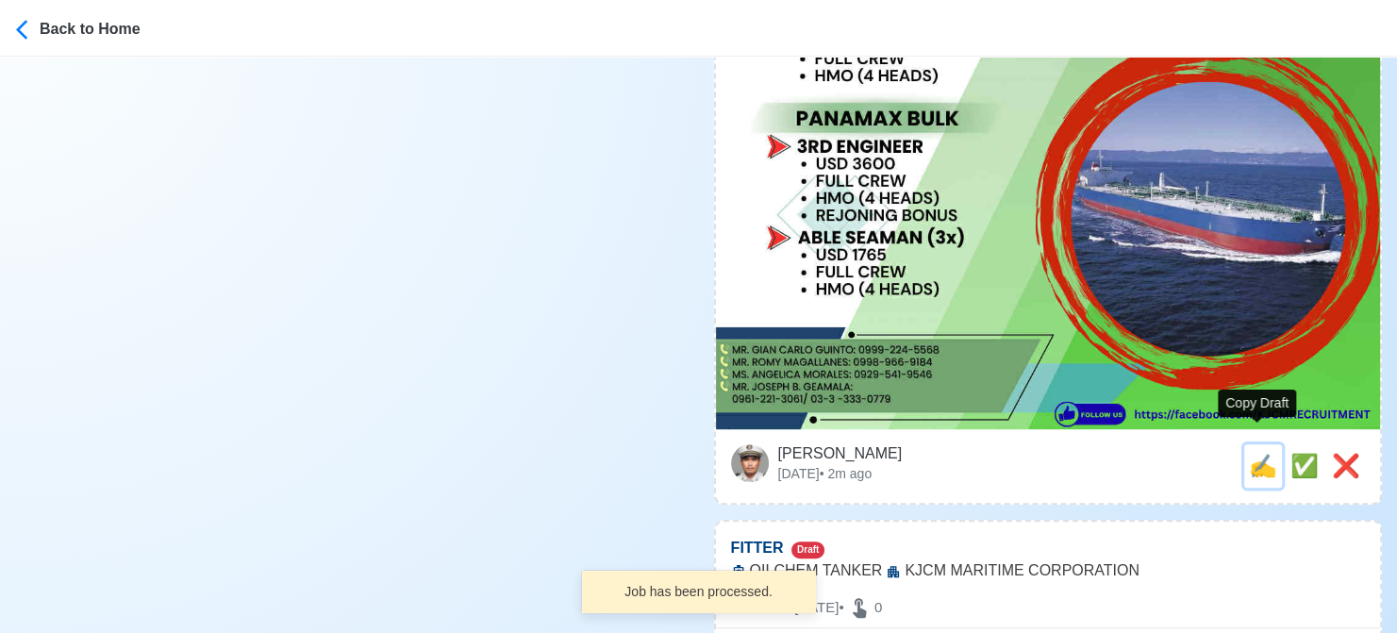
type textarea "🛟 Apply now! KJCM MARITIME CORPORATION is looking for CHIEF COOK. 🚢 AFRAMAX TAN…"
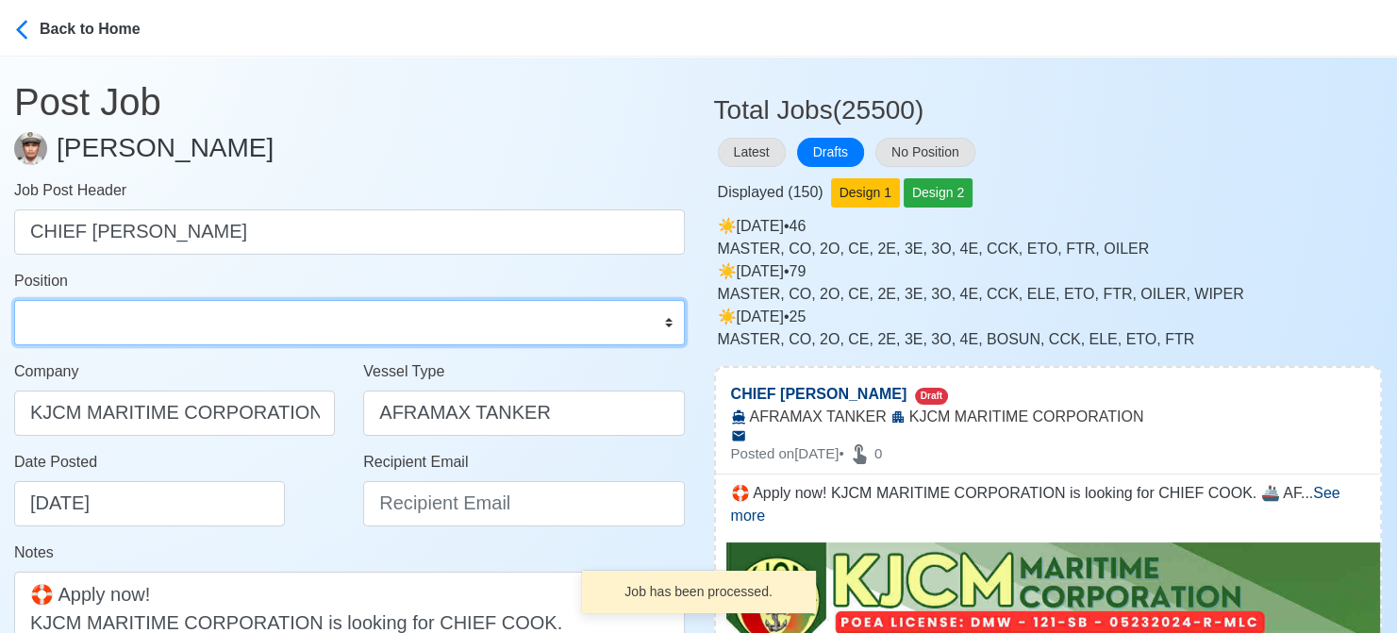
click at [101, 317] on select "Master Chief Officer 2nd Officer 3rd Officer Junior Officer Chief Engineer 2nd …" at bounding box center [349, 322] width 671 height 45
select select "Chief [PERSON_NAME]"
click at [14, 300] on select "Master Chief Officer 2nd Officer 3rd Officer Junior Officer Chief Engineer 2nd …" at bounding box center [349, 322] width 671 height 45
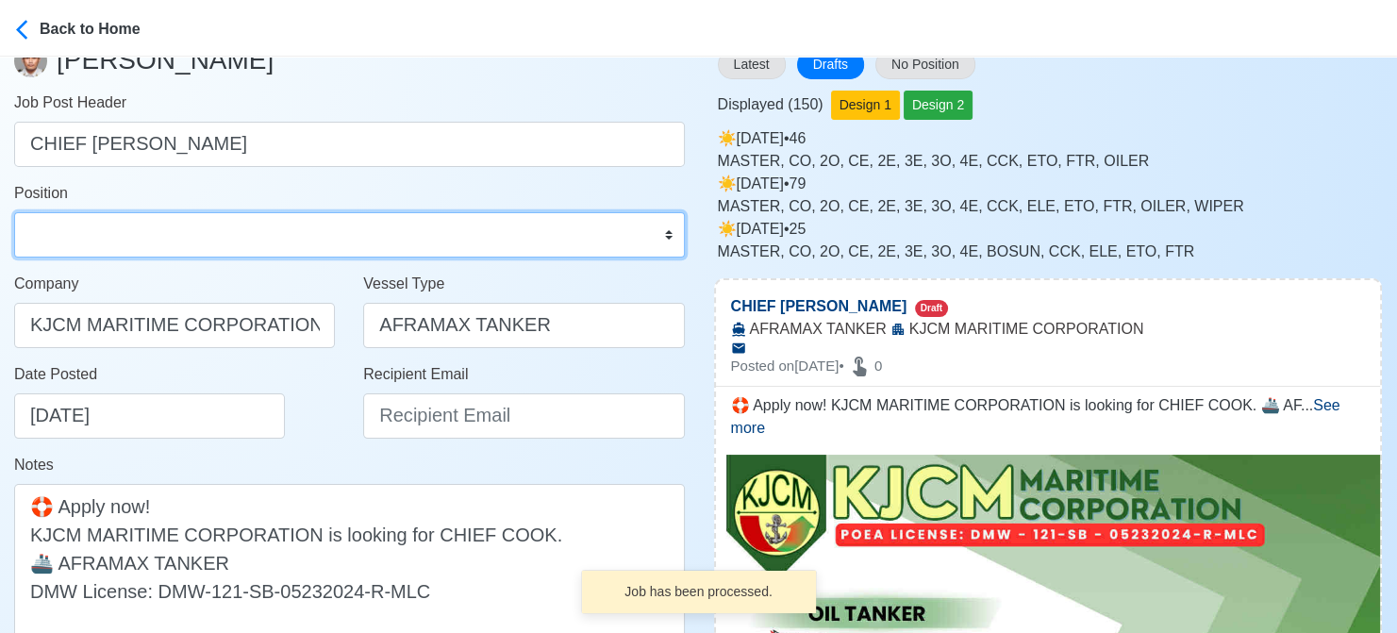
scroll to position [189, 0]
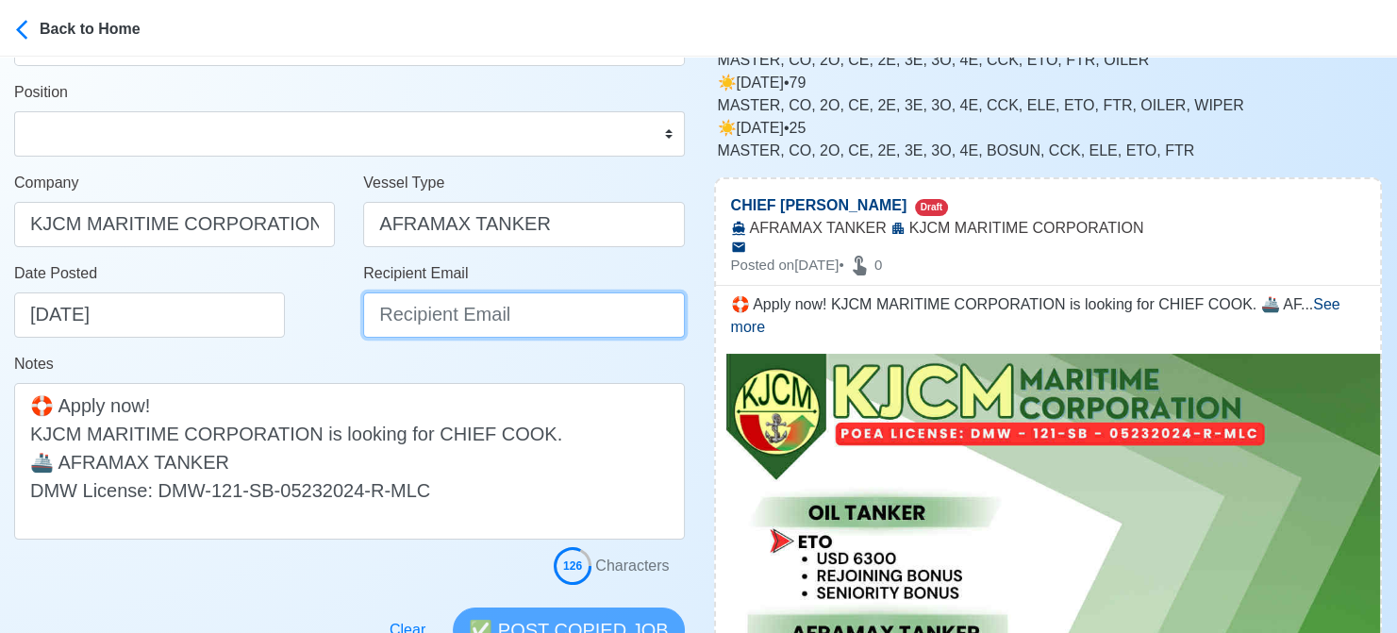
click at [463, 312] on input "Recipient Email" at bounding box center [523, 314] width 321 height 45
paste input "[EMAIL_ADDRESS][DOMAIN_NAME]"
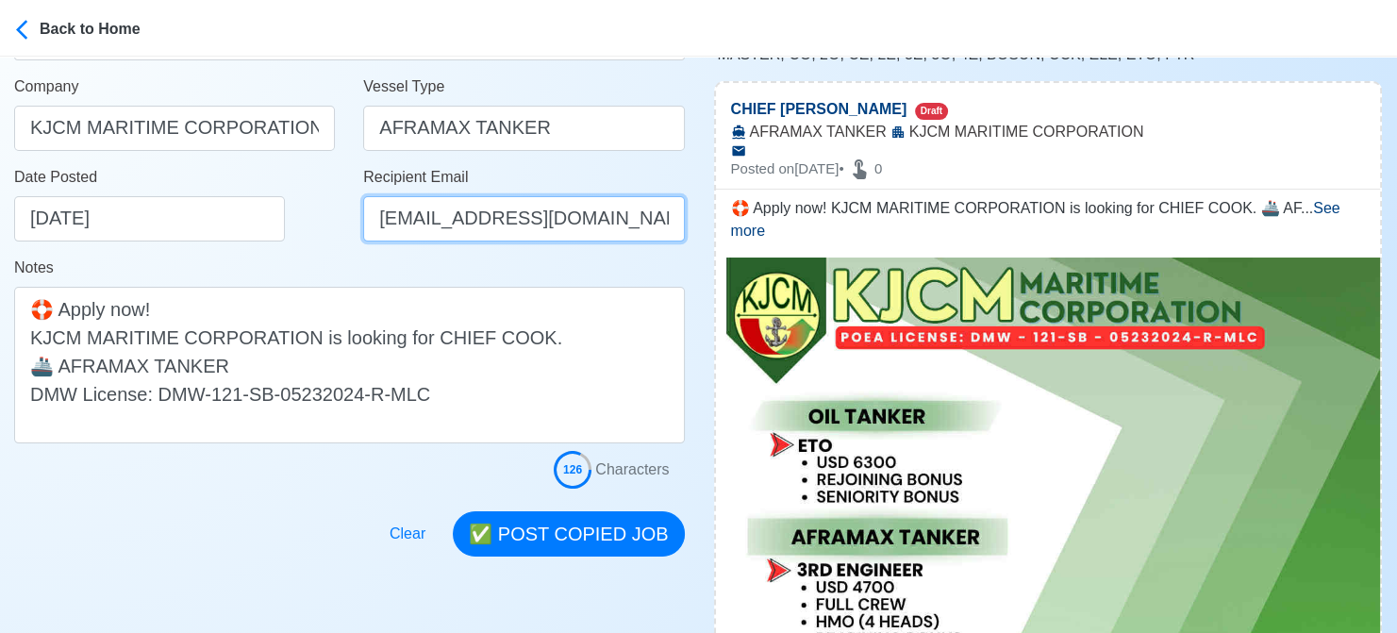
scroll to position [377, 0]
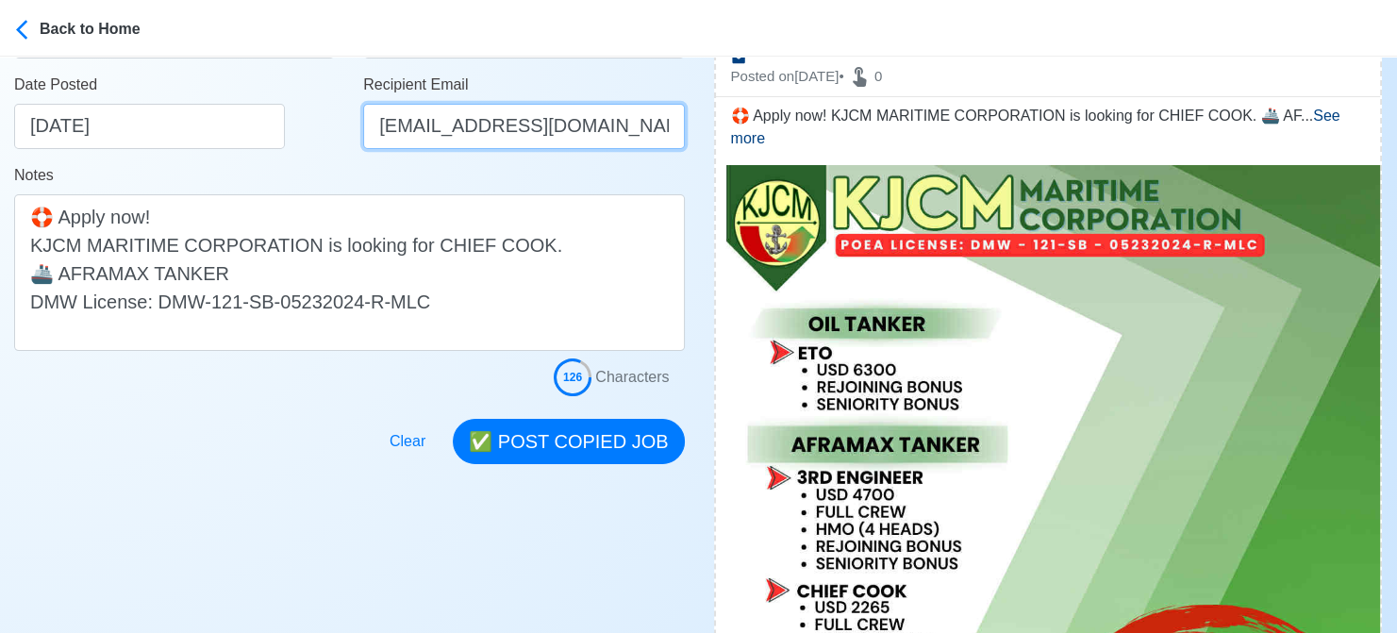
type input "[EMAIL_ADDRESS][DOMAIN_NAME]"
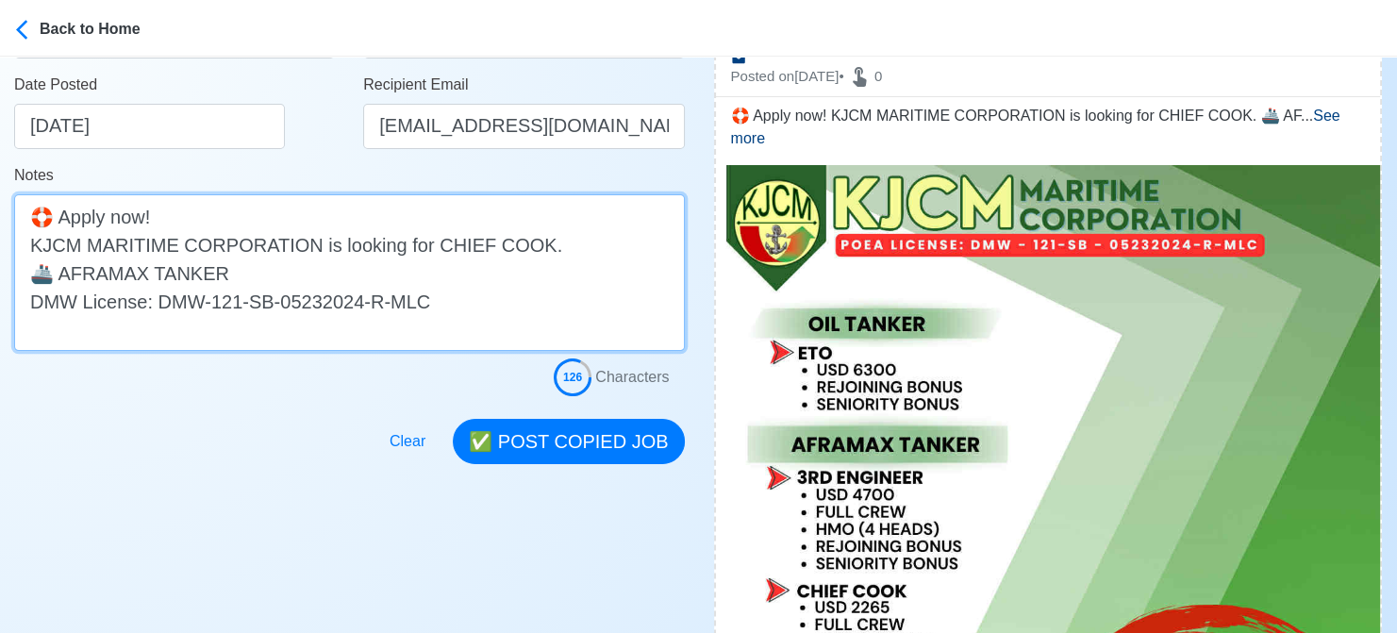
click at [269, 278] on textarea "🛟 Apply now! KJCM MARITIME CORPORATION is looking for CHIEF COOK. 🚢 AFRAMAX TAN…" at bounding box center [349, 272] width 671 height 157
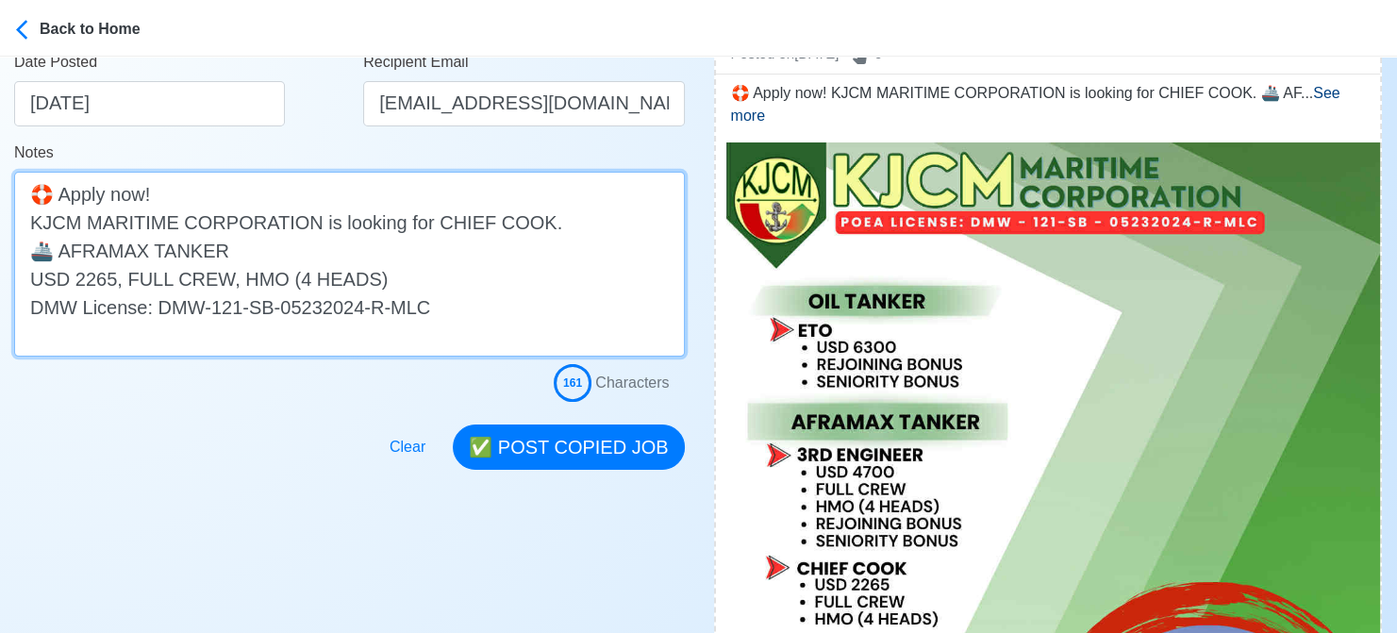
scroll to position [472, 0]
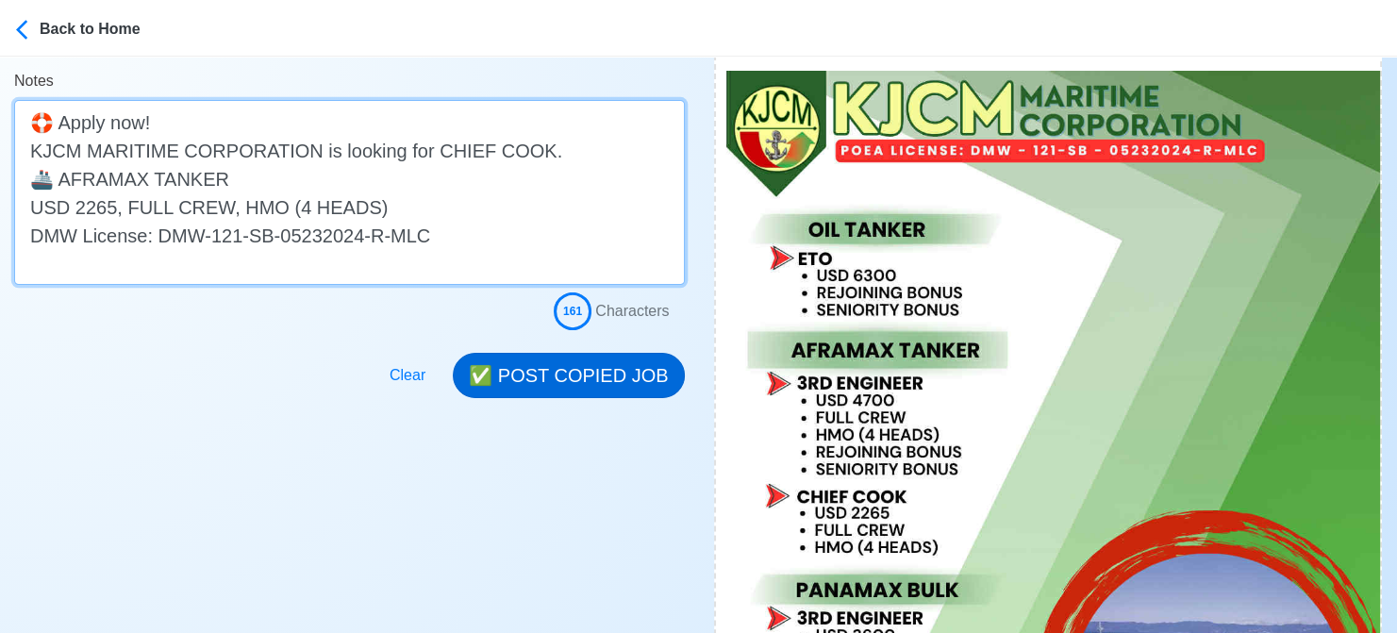
type textarea "🛟 Apply now! KJCM MARITIME CORPORATION is looking for CHIEF COOK. 🚢 AFRAMAX TAN…"
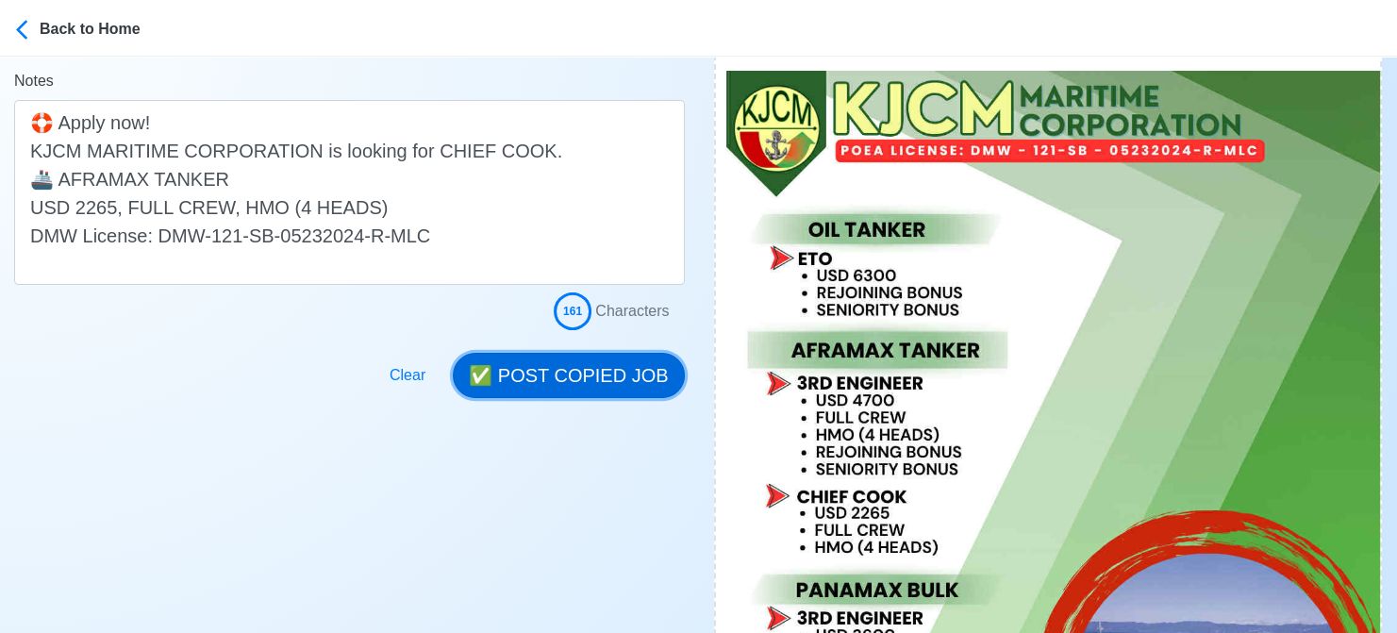
click at [551, 369] on button "✅ POST COPIED JOB" at bounding box center [568, 375] width 231 height 45
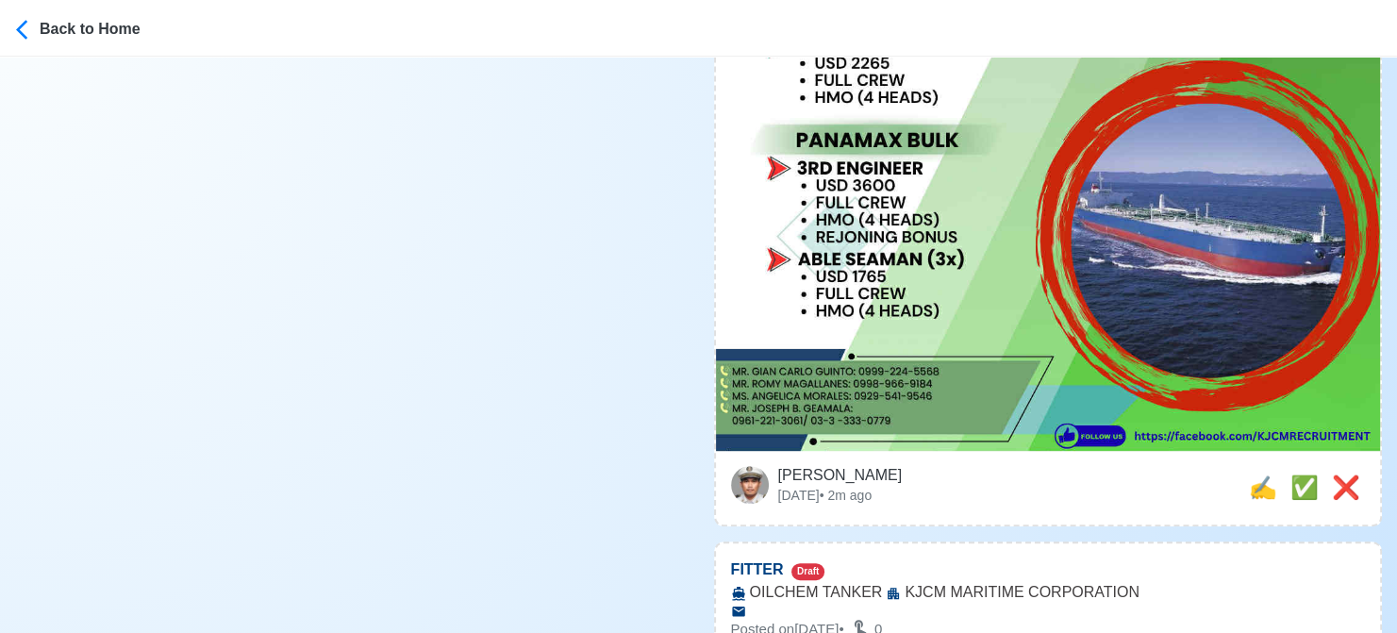
scroll to position [1037, 0]
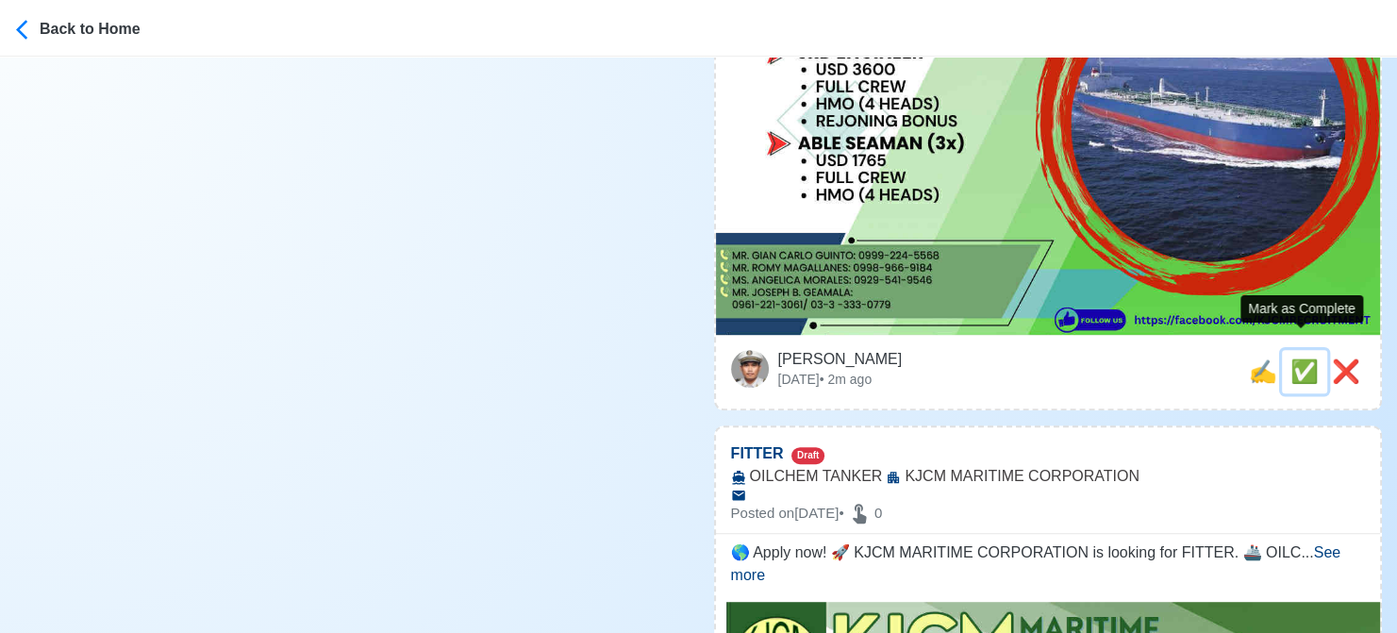
click at [1299, 358] on span "✅" at bounding box center [1304, 370] width 28 height 25
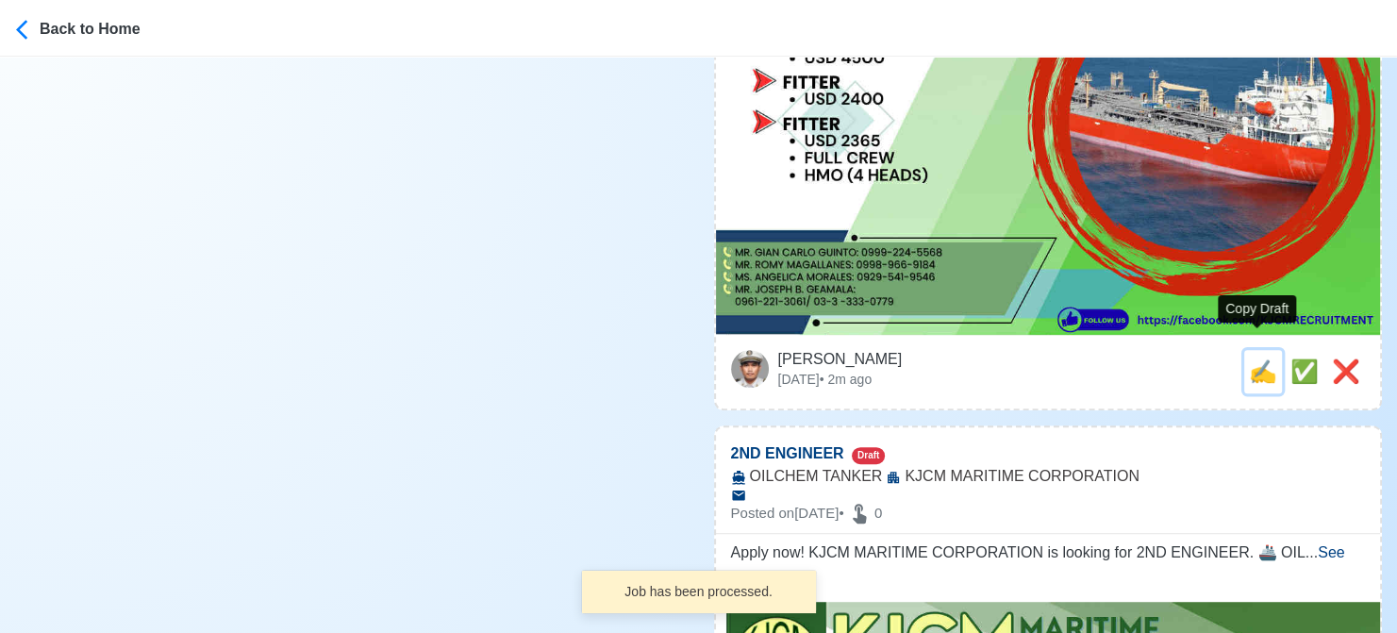
click at [1261, 358] on span "✍️" at bounding box center [1263, 370] width 28 height 25
type input "FITTER"
select select
type input "KJCM MARITIME CORPORATION"
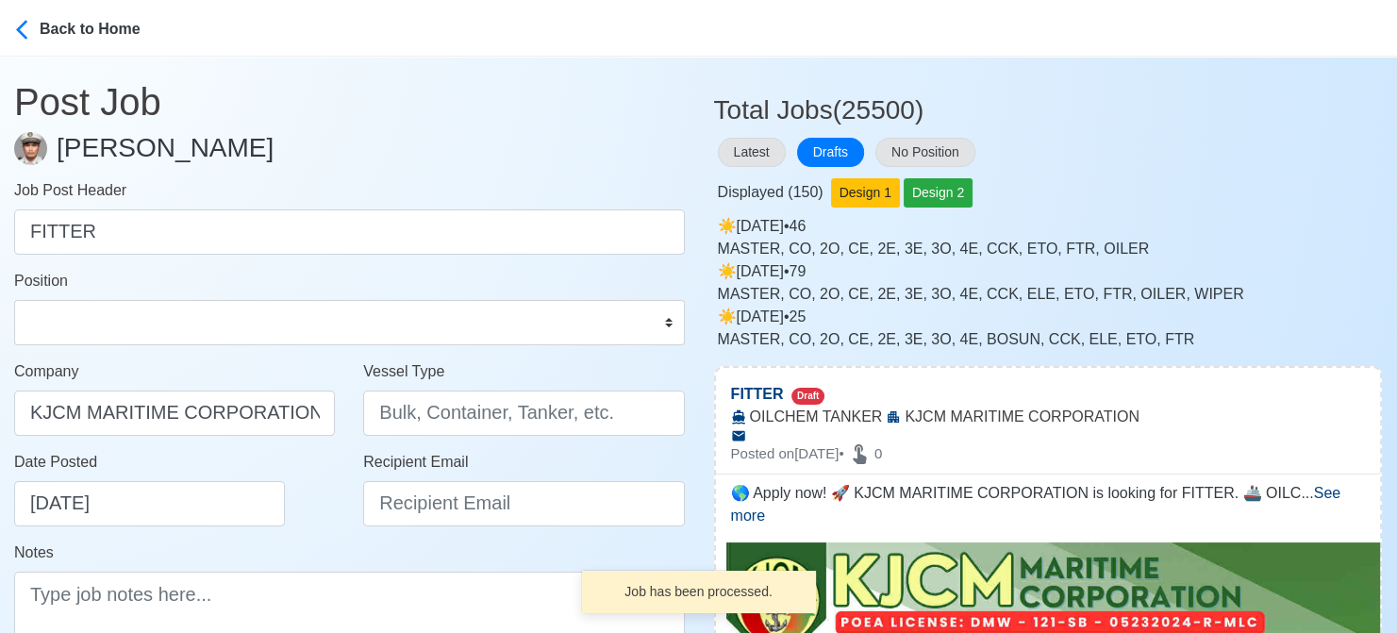
type input "OILCHEM TANKER"
type textarea "🌎 Apply now! 🚀 KJCM MARITIME CORPORATION is looking for FITTER. 🚢 OILCHEM TANKE…"
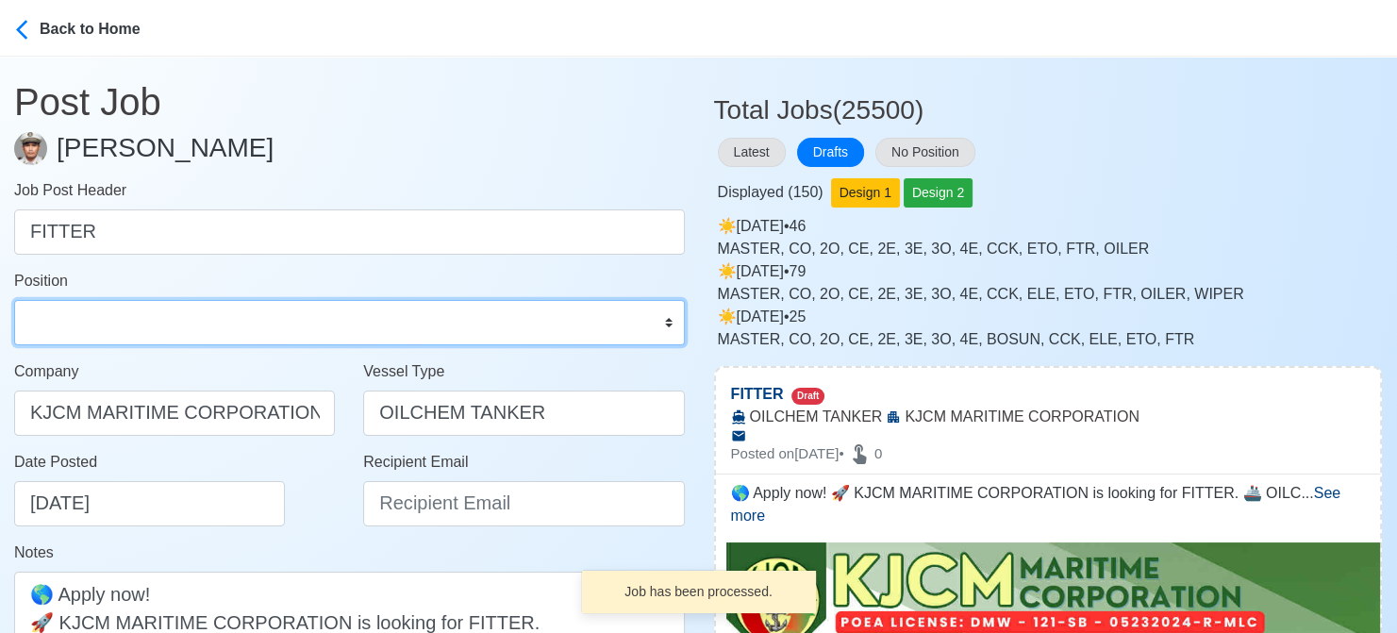
click at [199, 323] on select "Master Chief Officer 2nd Officer 3rd Officer Junior Officer Chief Engineer 2nd …" at bounding box center [349, 322] width 671 height 45
select select "Fitter"
click at [14, 300] on select "Master Chief Officer 2nd Officer 3rd Officer Junior Officer Chief Engineer 2nd …" at bounding box center [349, 322] width 671 height 45
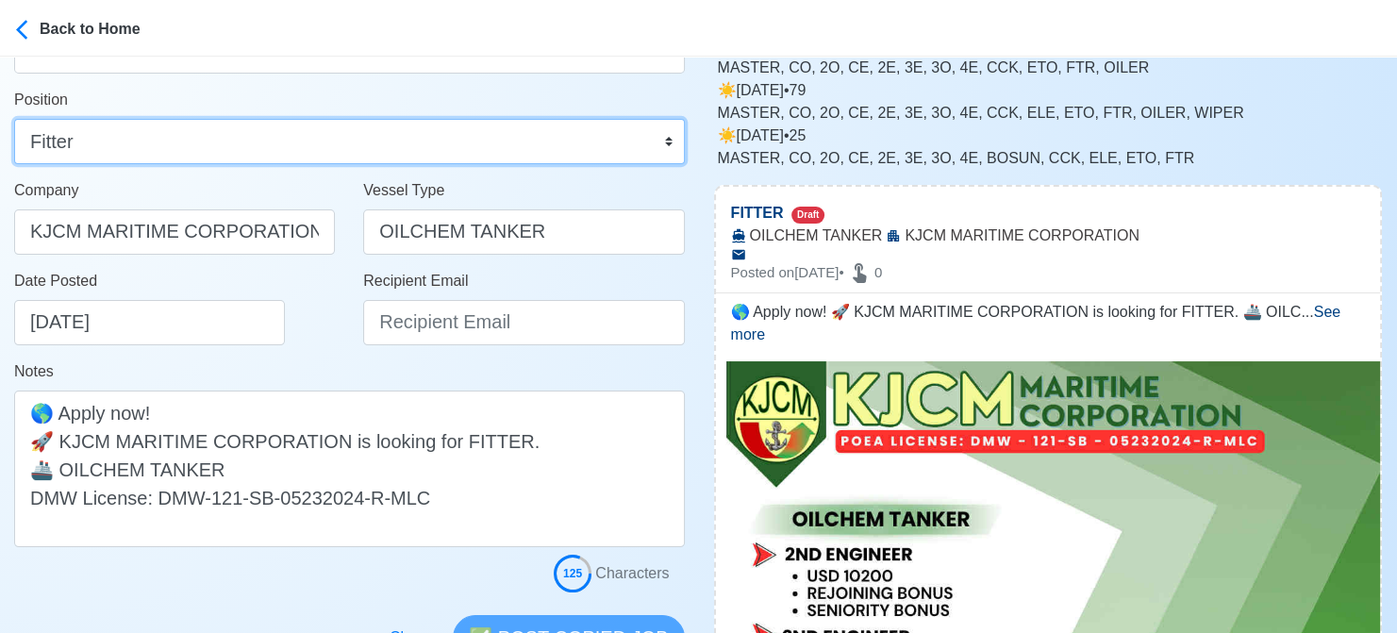
scroll to position [189, 0]
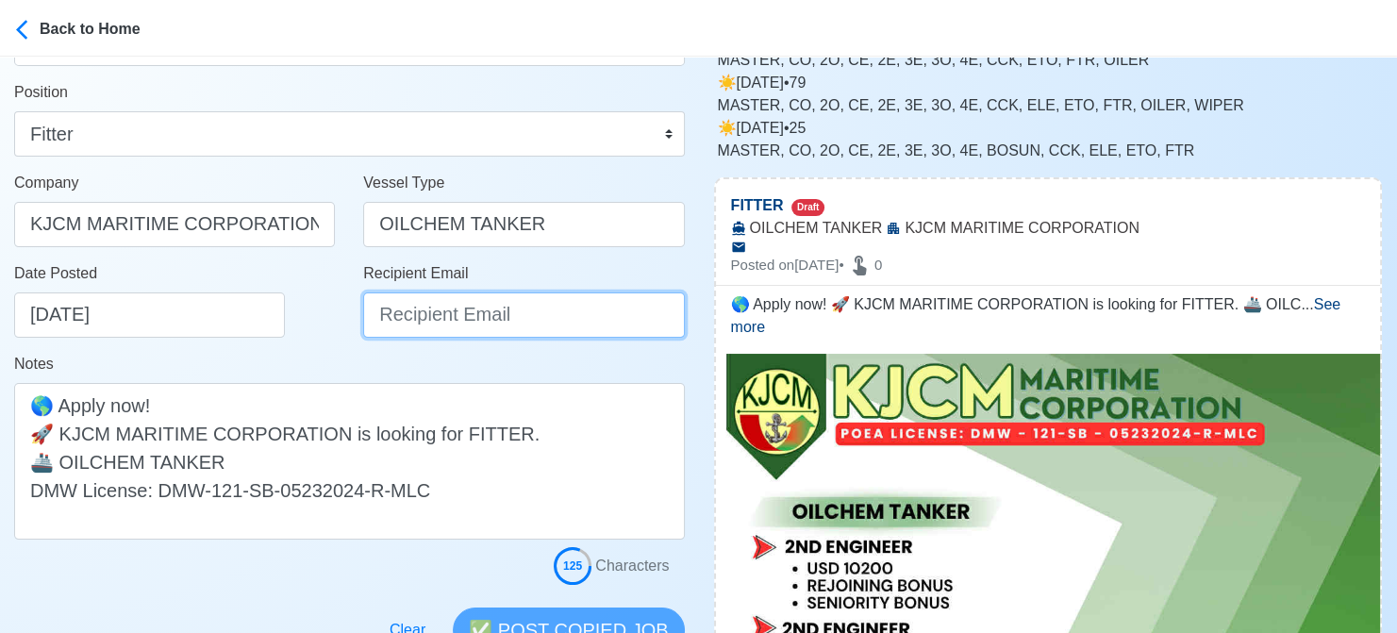
click at [468, 320] on input "Recipient Email" at bounding box center [523, 314] width 321 height 45
paste input "[EMAIL_ADDRESS][DOMAIN_NAME]"
type input "[EMAIL_ADDRESS][DOMAIN_NAME]"
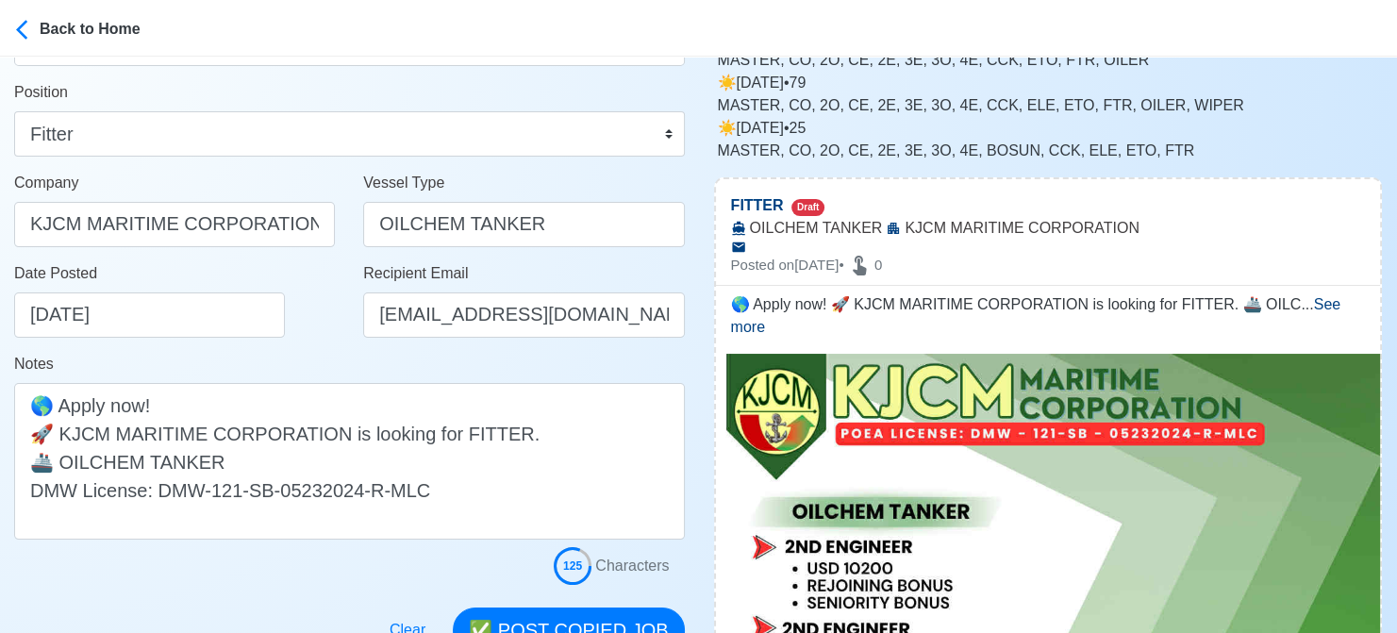
click at [306, 328] on div "Date Posted 08/13/2025" at bounding box center [179, 299] width 331 height 75
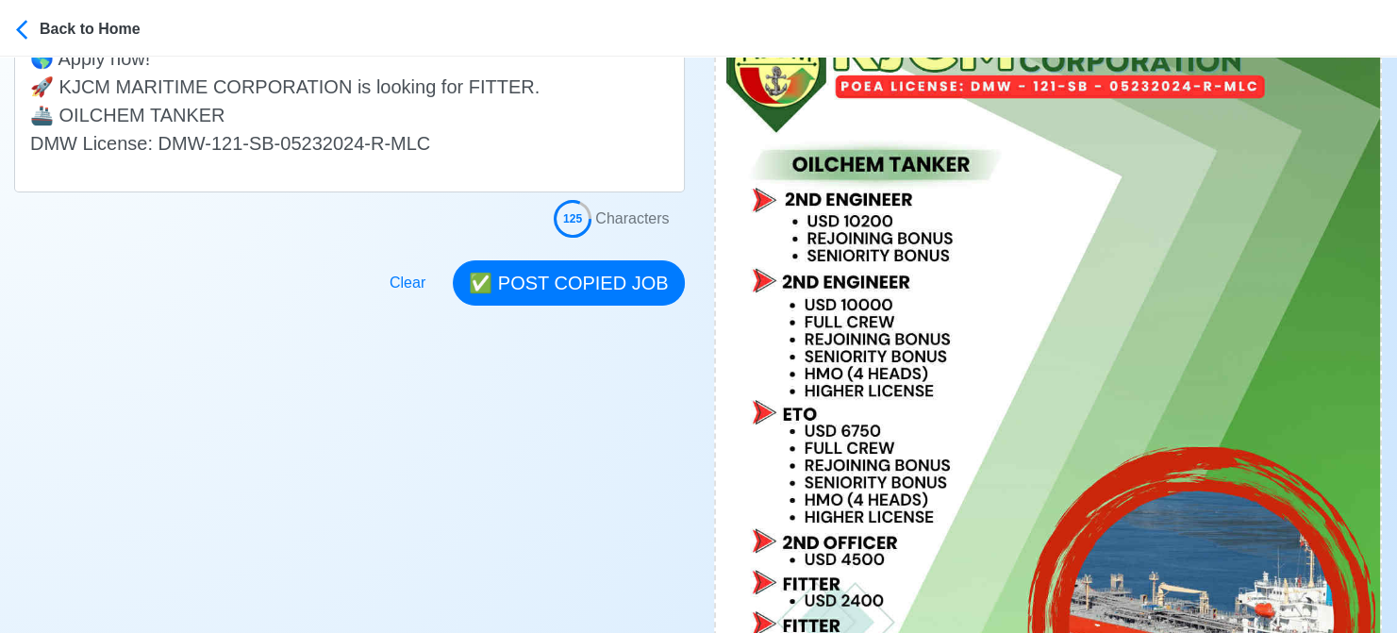
scroll to position [566, 0]
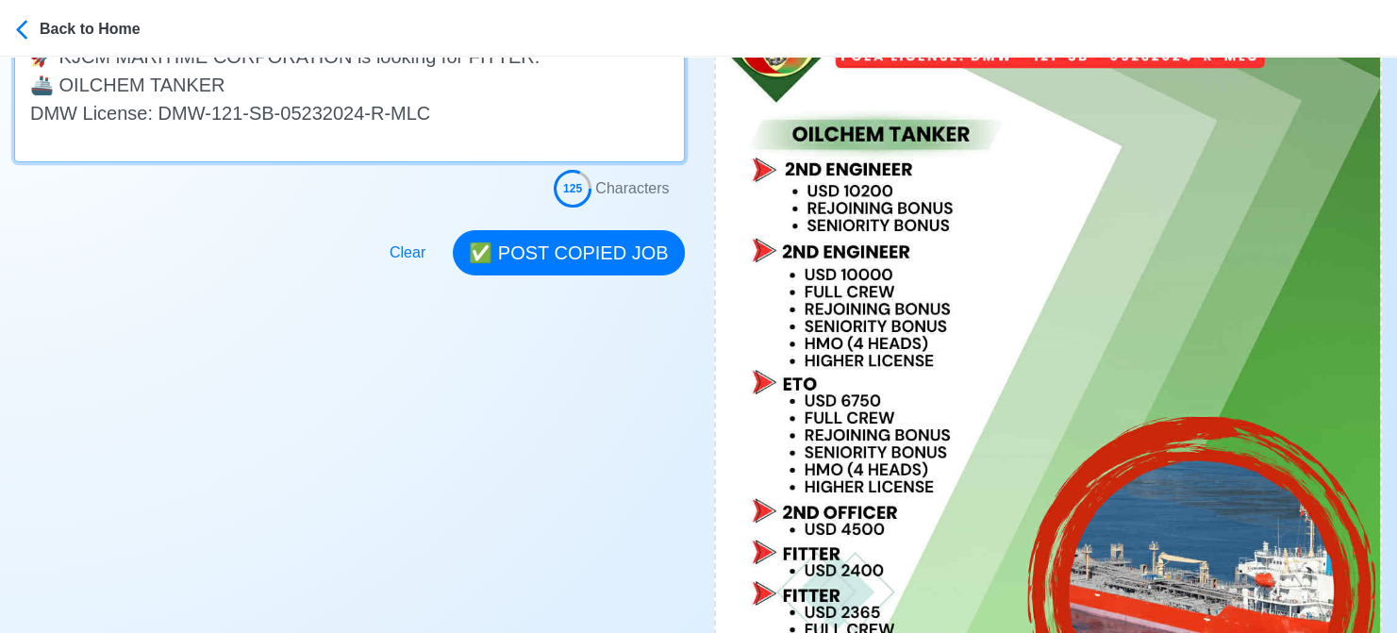
click at [231, 88] on textarea "🌎 Apply now! 🚀 KJCM MARITIME CORPORATION is looking for FITTER. 🚢 OILCHEM TANKE…" at bounding box center [349, 84] width 671 height 157
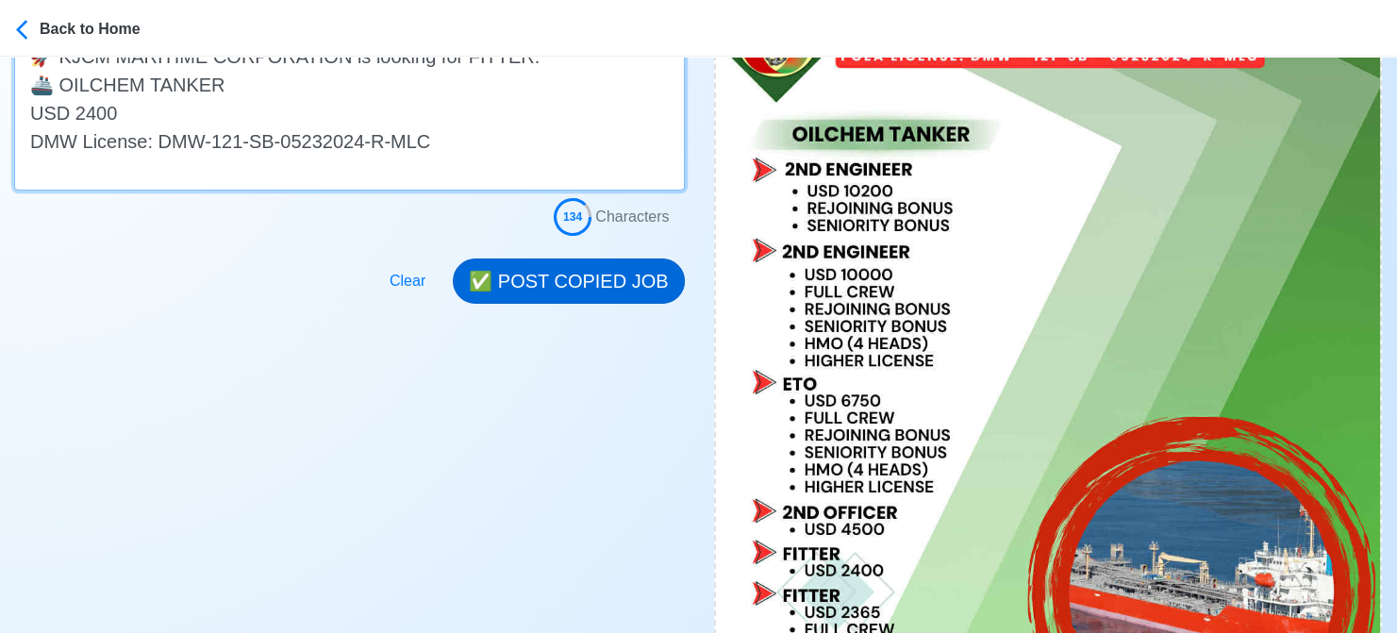
type textarea "🌎 Apply now! 🚀 KJCM MARITIME CORPORATION is looking for FITTER. 🚢 OILCHEM TANKE…"
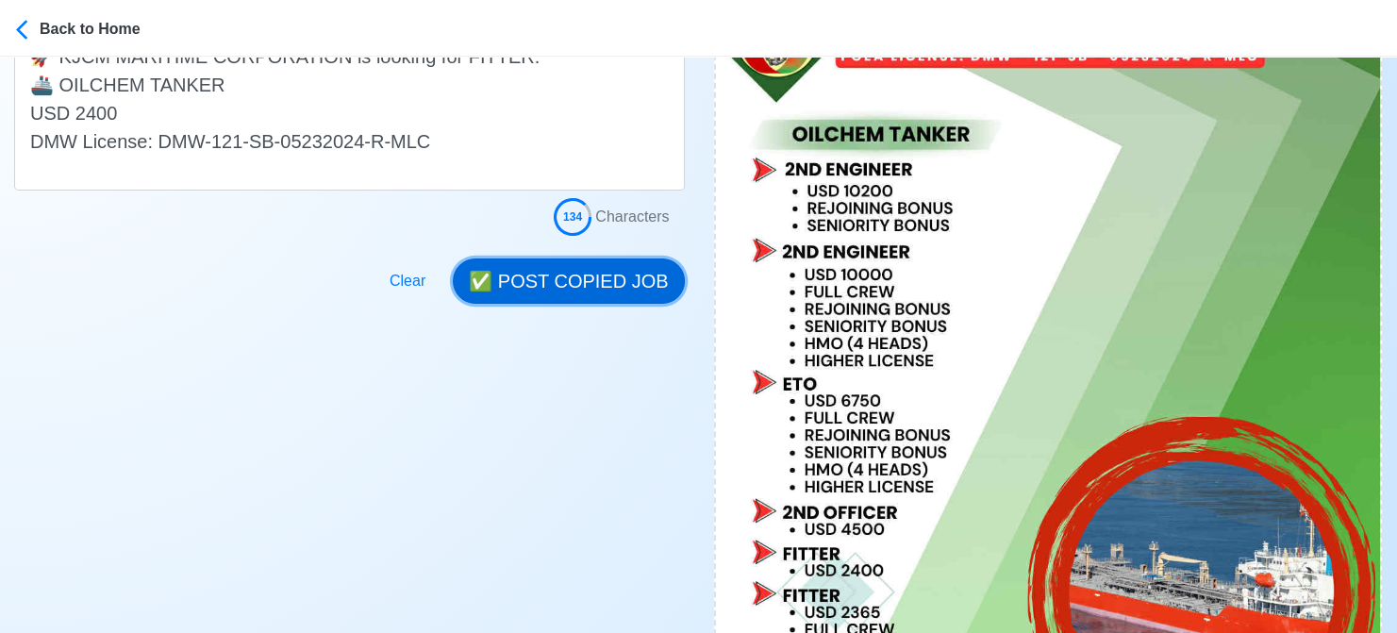
click at [598, 285] on button "✅ POST COPIED JOB" at bounding box center [568, 280] width 231 height 45
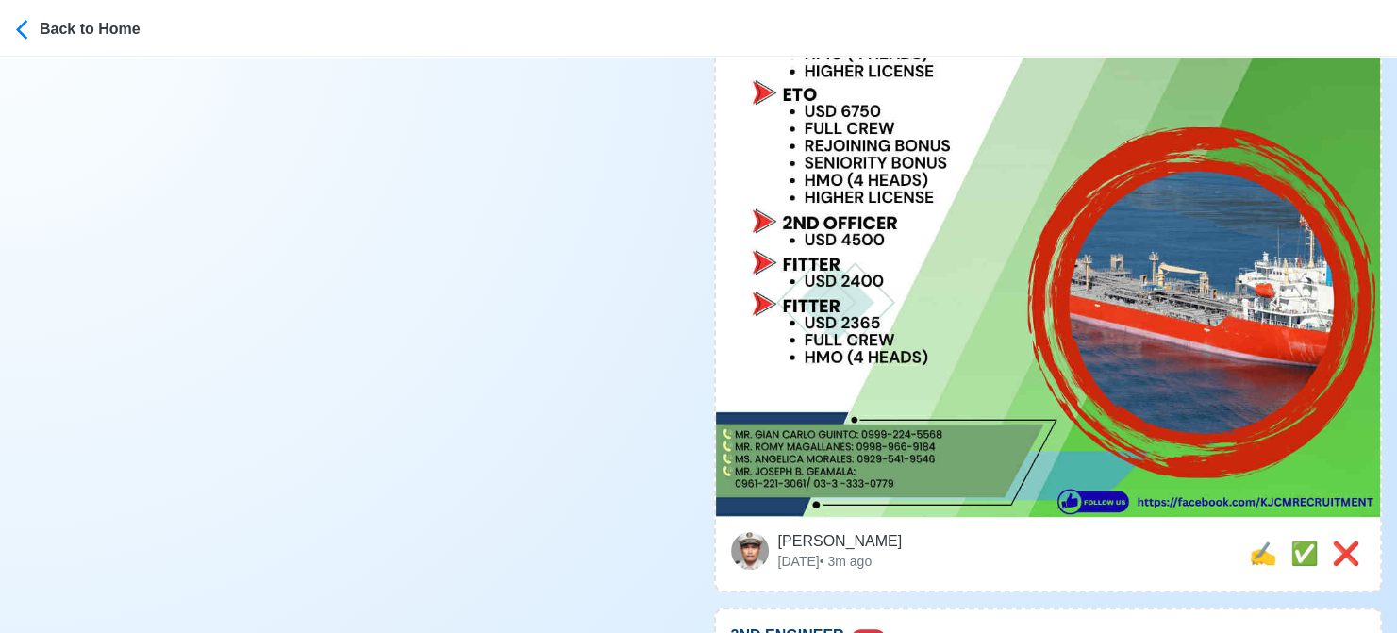
scroll to position [943, 0]
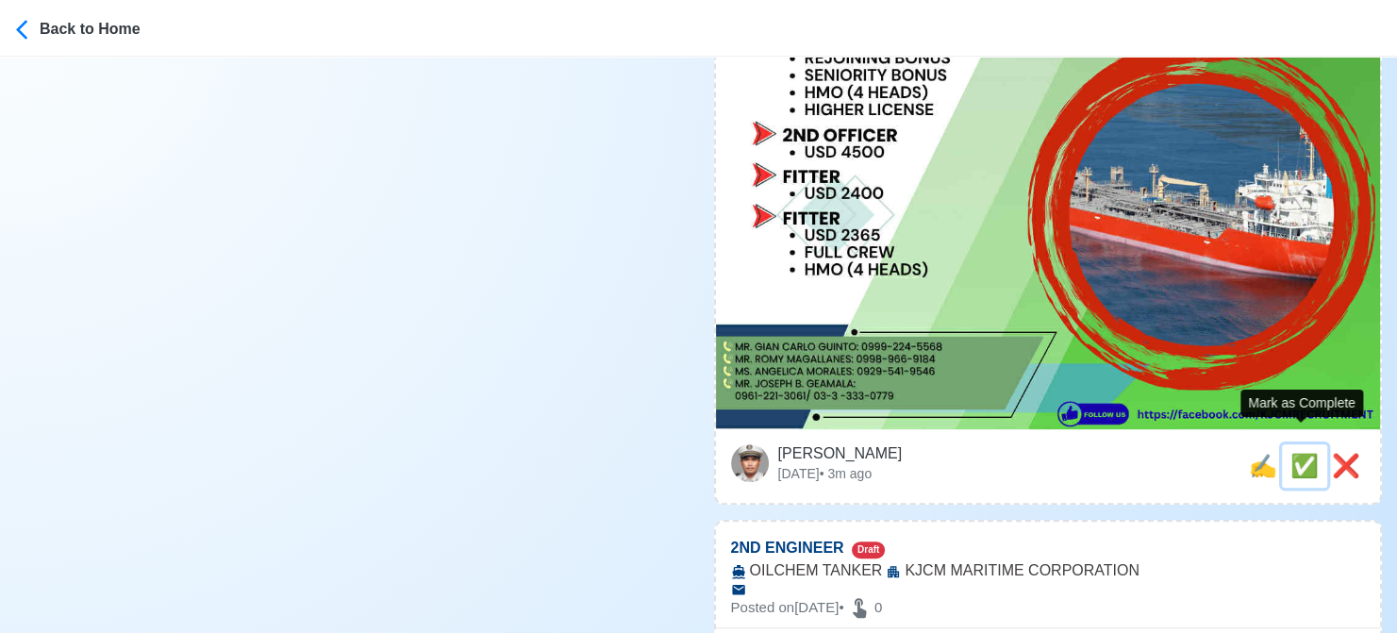
click at [1290, 453] on span "✅" at bounding box center [1304, 465] width 28 height 25
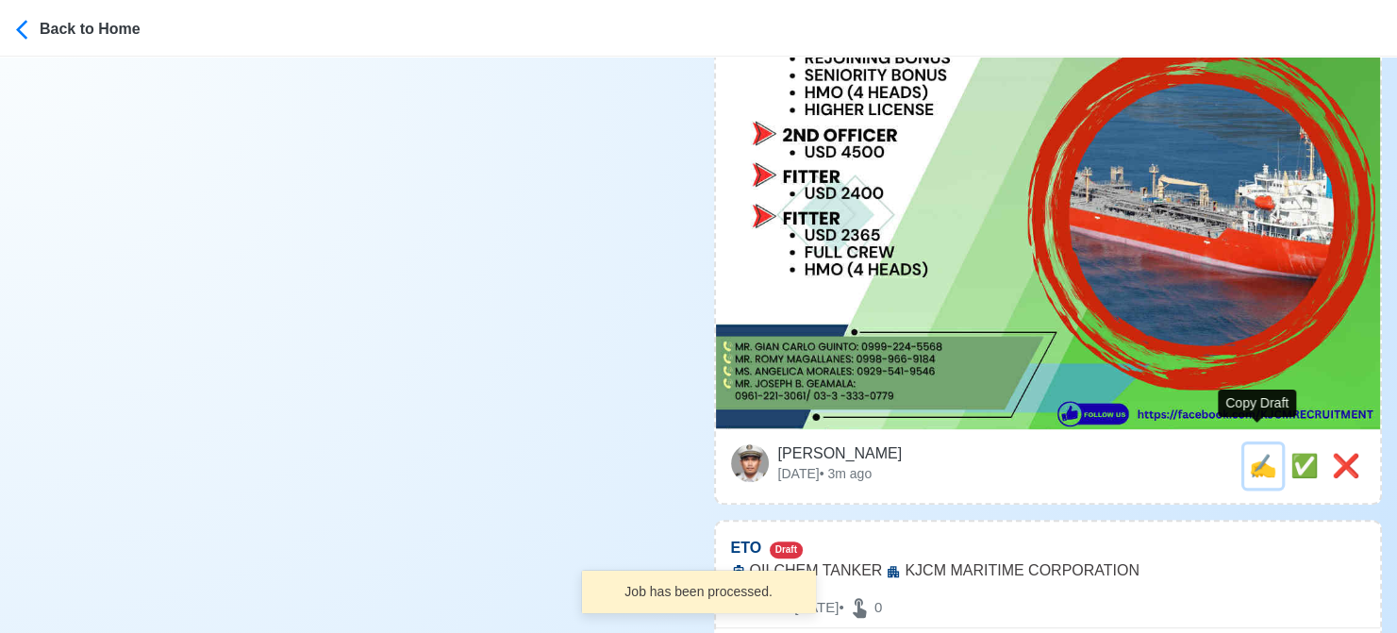
click at [1253, 453] on span "✍️" at bounding box center [1263, 465] width 28 height 25
type input "2ND ENGINEER"
select select
type input "KJCM MARITIME CORPORATION"
type input "OILCHEM TANKER"
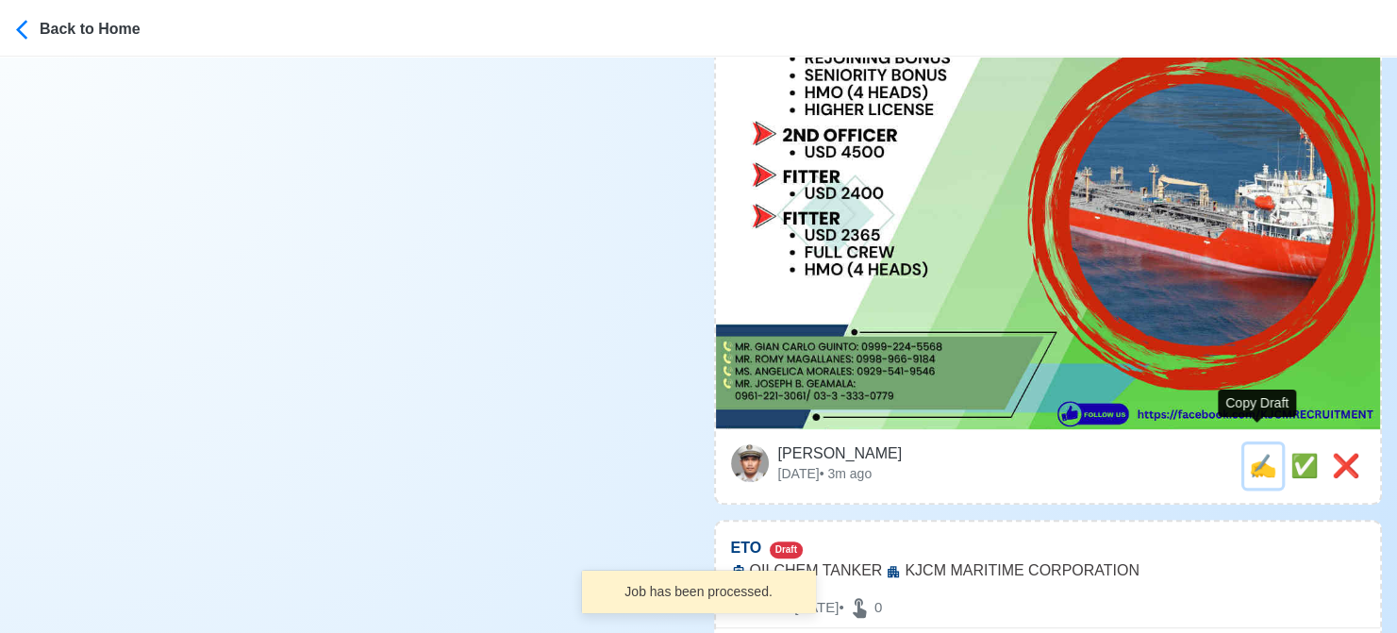
type textarea "Apply now! KJCM MARITIME CORPORATION is looking for 2ND ENGINEER. 🚢 OILCHEM TAN…"
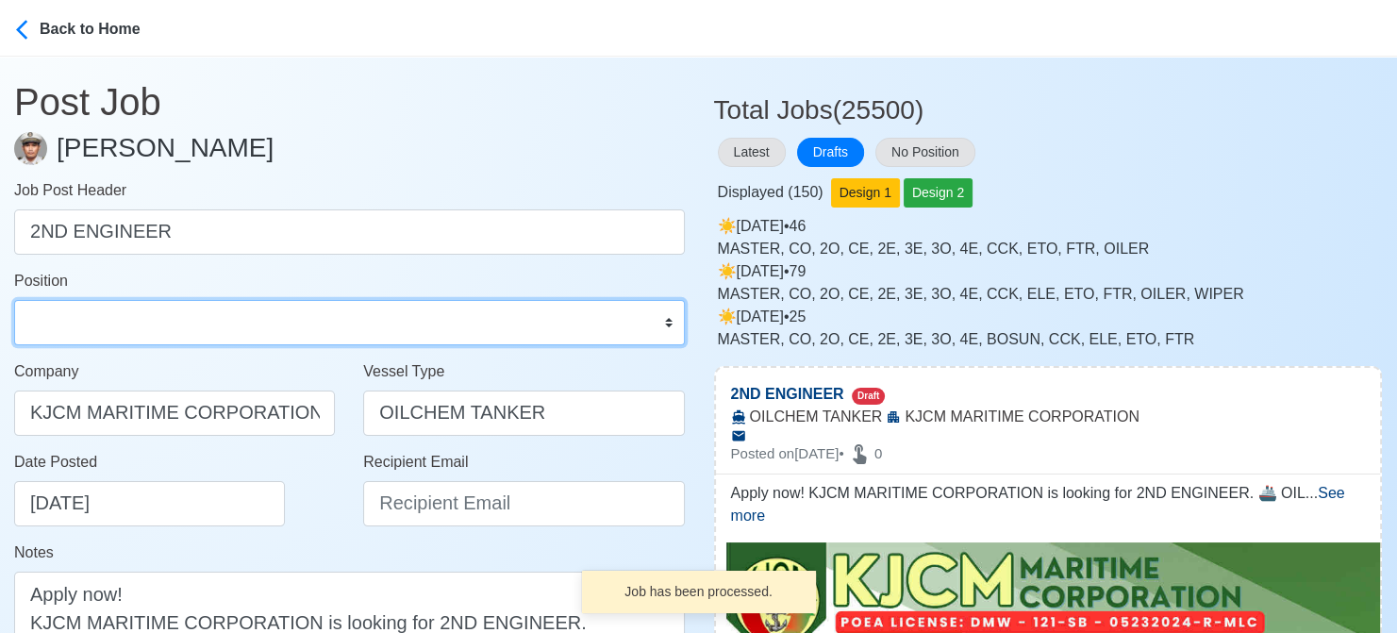
click at [158, 324] on select "Master Chief Officer 2nd Officer 3rd Officer Junior Officer Chief Engineer 2nd …" at bounding box center [349, 322] width 671 height 45
select select "2nd Engineer"
click at [14, 300] on select "Master Chief Officer 2nd Officer 3rd Officer Junior Officer Chief Engineer 2nd …" at bounding box center [349, 322] width 671 height 45
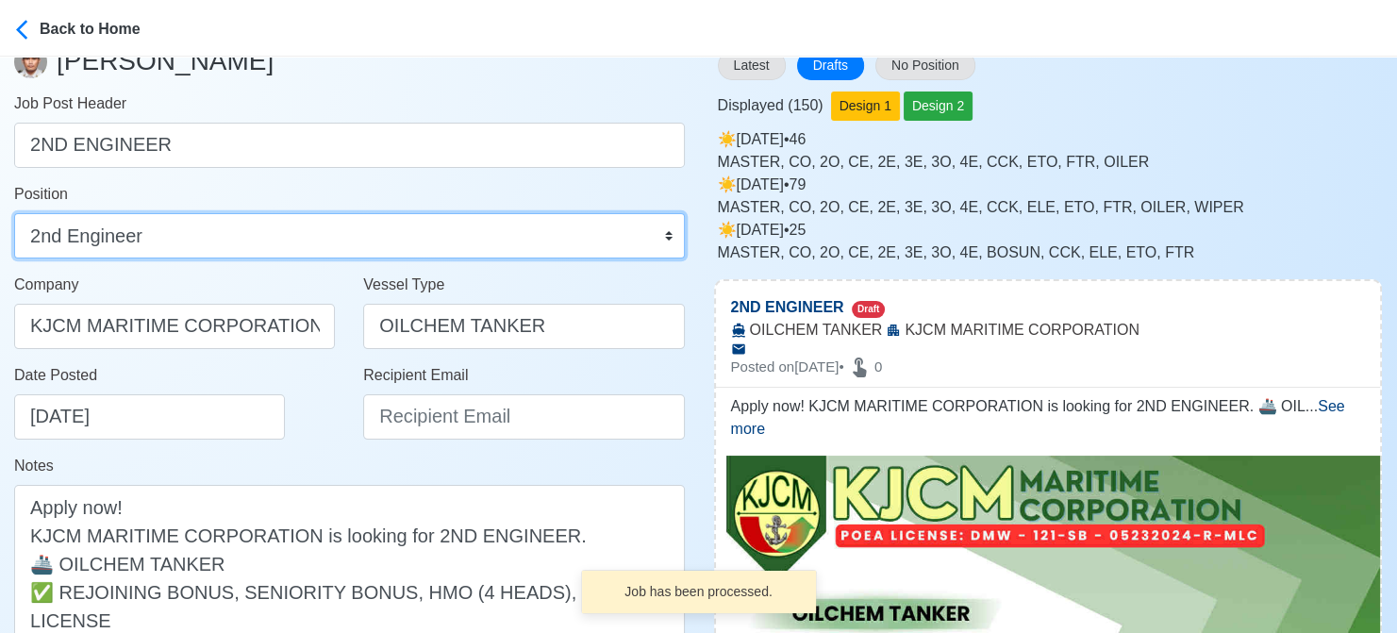
scroll to position [189, 0]
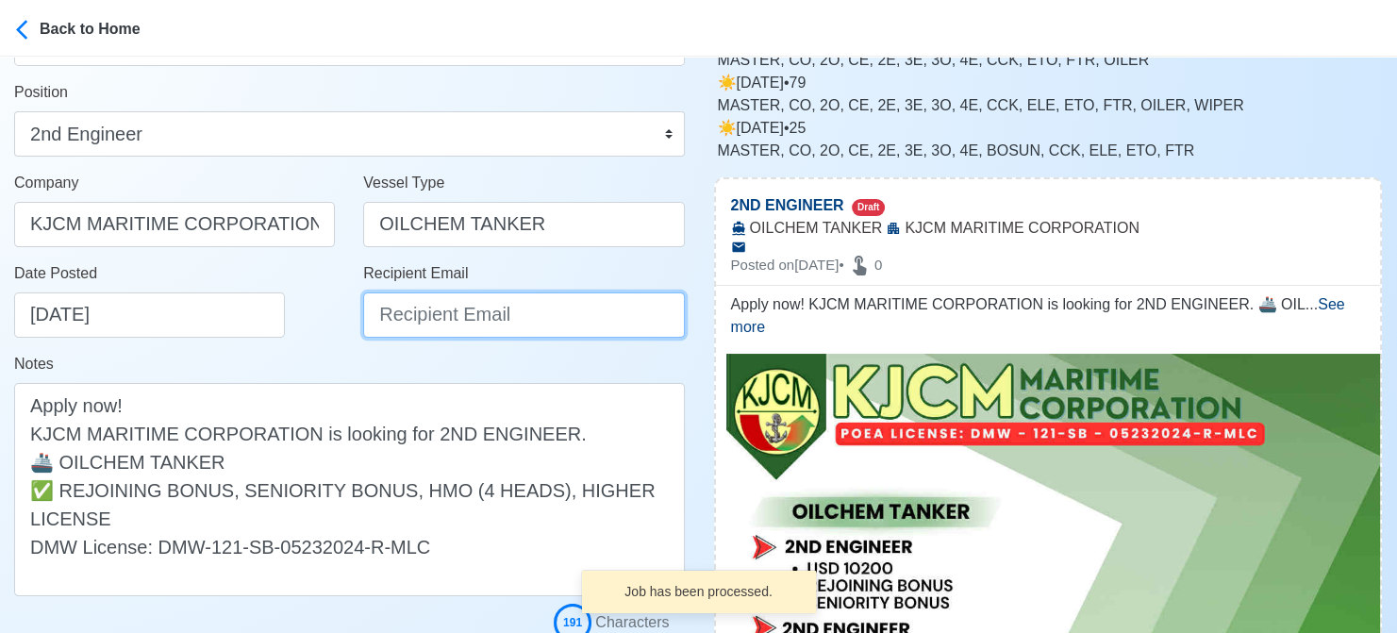
click at [445, 319] on input "Recipient Email" at bounding box center [523, 314] width 321 height 45
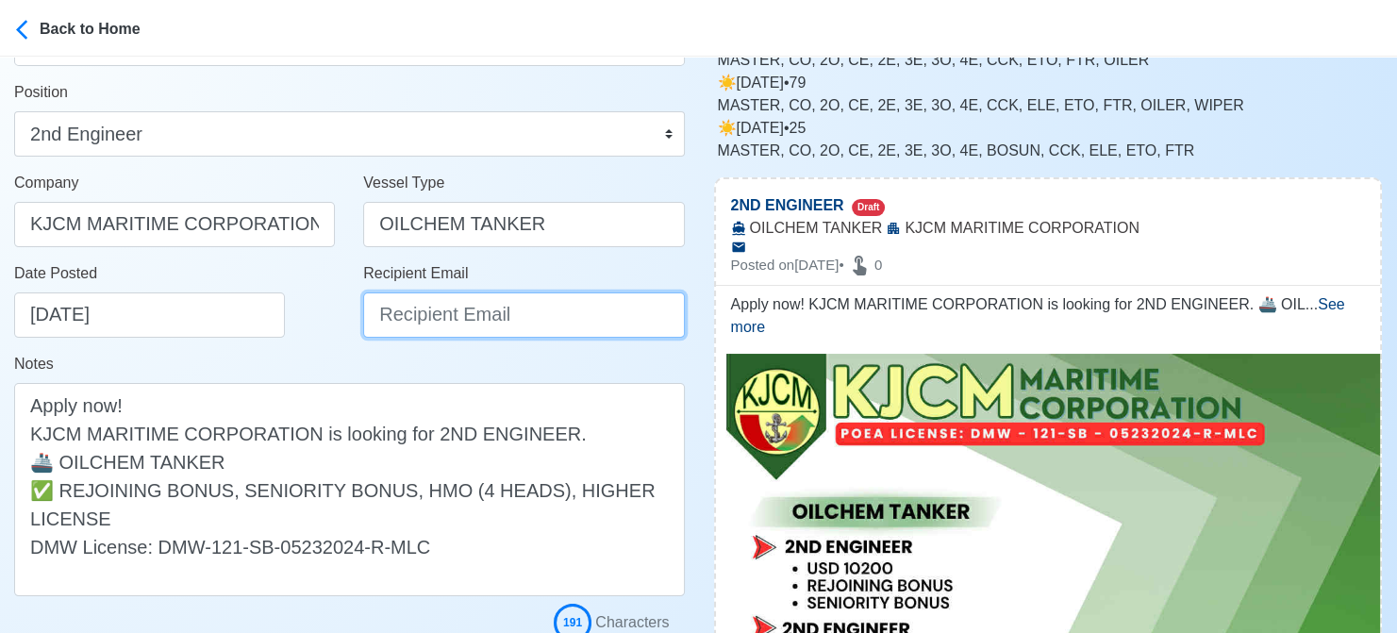
paste input "[EMAIL_ADDRESS][DOMAIN_NAME]"
type input "[EMAIL_ADDRESS][DOMAIN_NAME]"
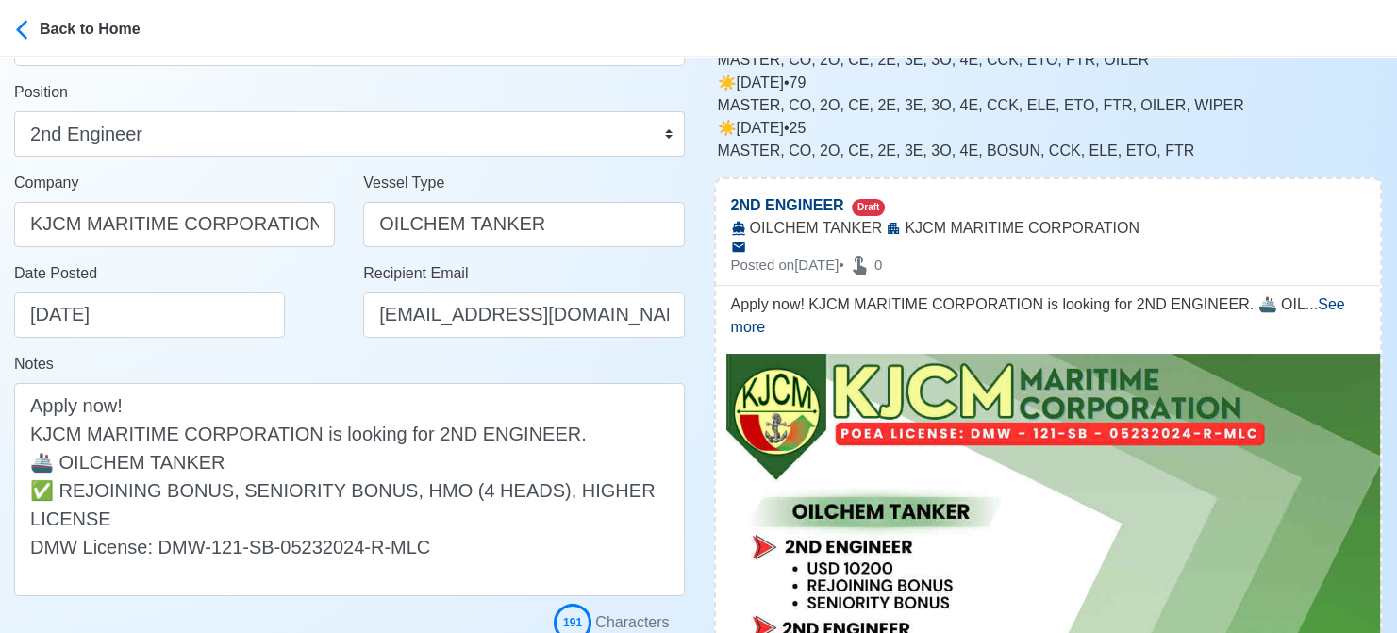
click at [315, 349] on div "Date Posted 08/13/2025" at bounding box center [174, 307] width 349 height 91
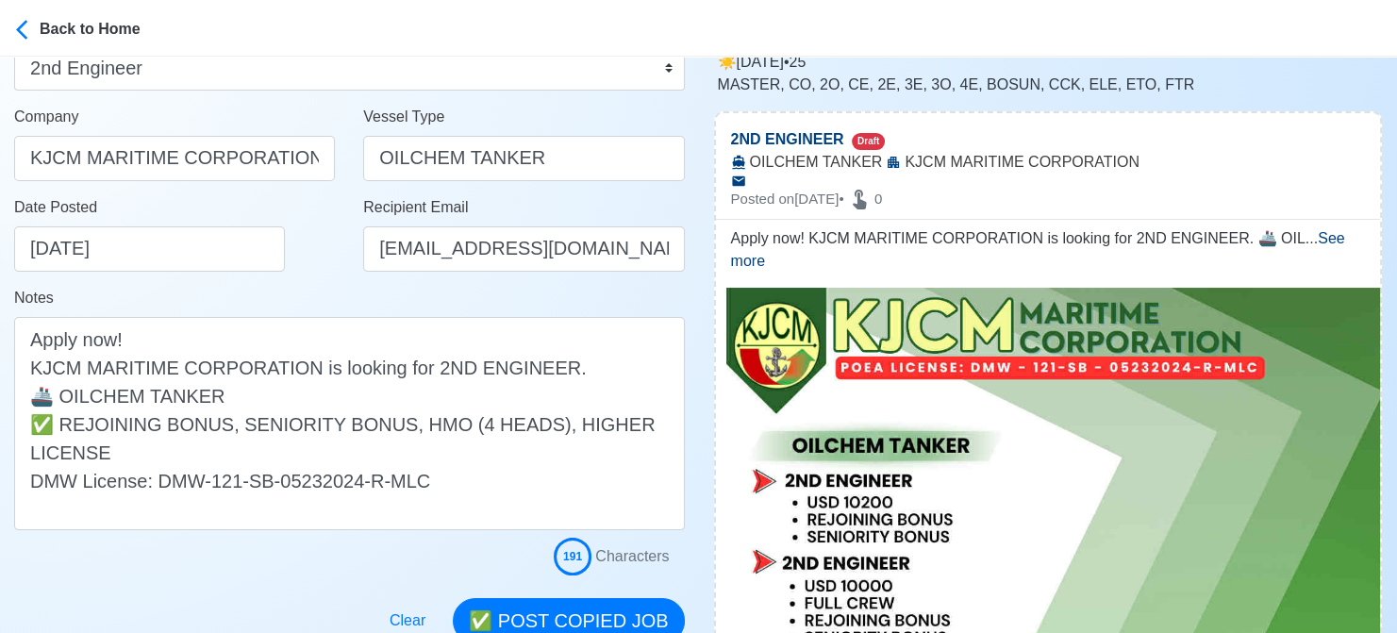
scroll to position [377, 0]
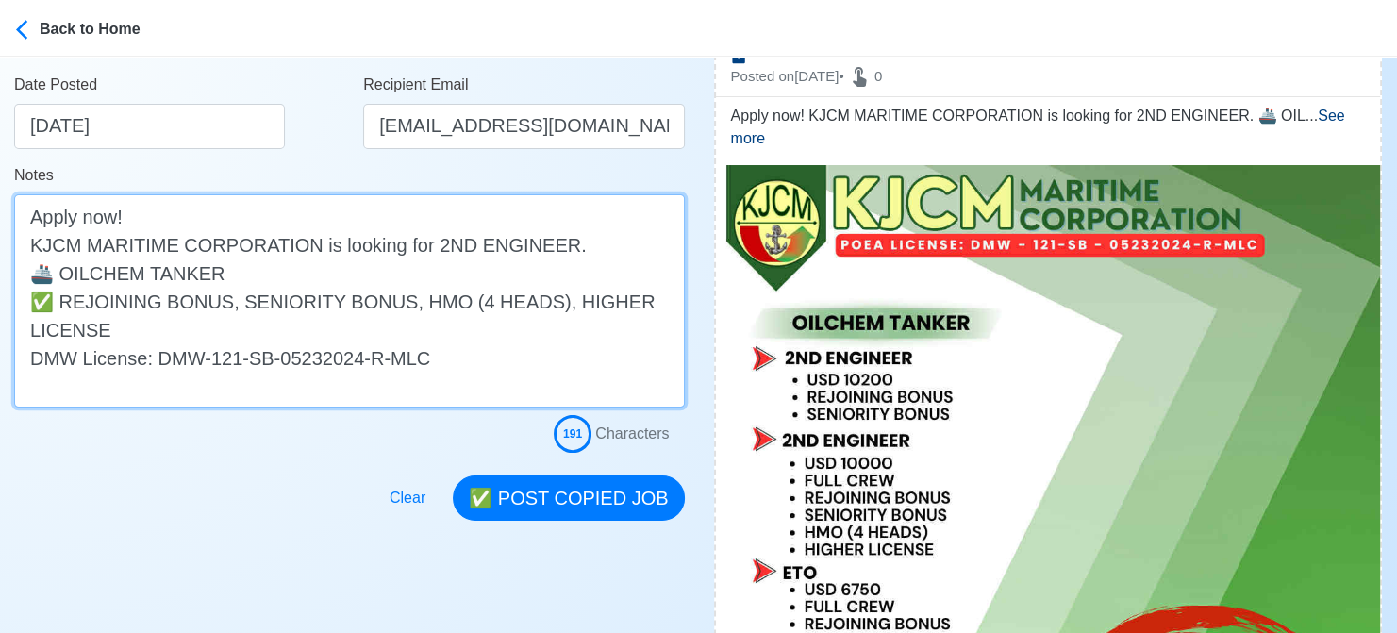
click at [58, 299] on textarea "Apply now! KJCM MARITIME CORPORATION is looking for 2ND ENGINEER. 🚢 OILCHEM TAN…" at bounding box center [349, 300] width 671 height 213
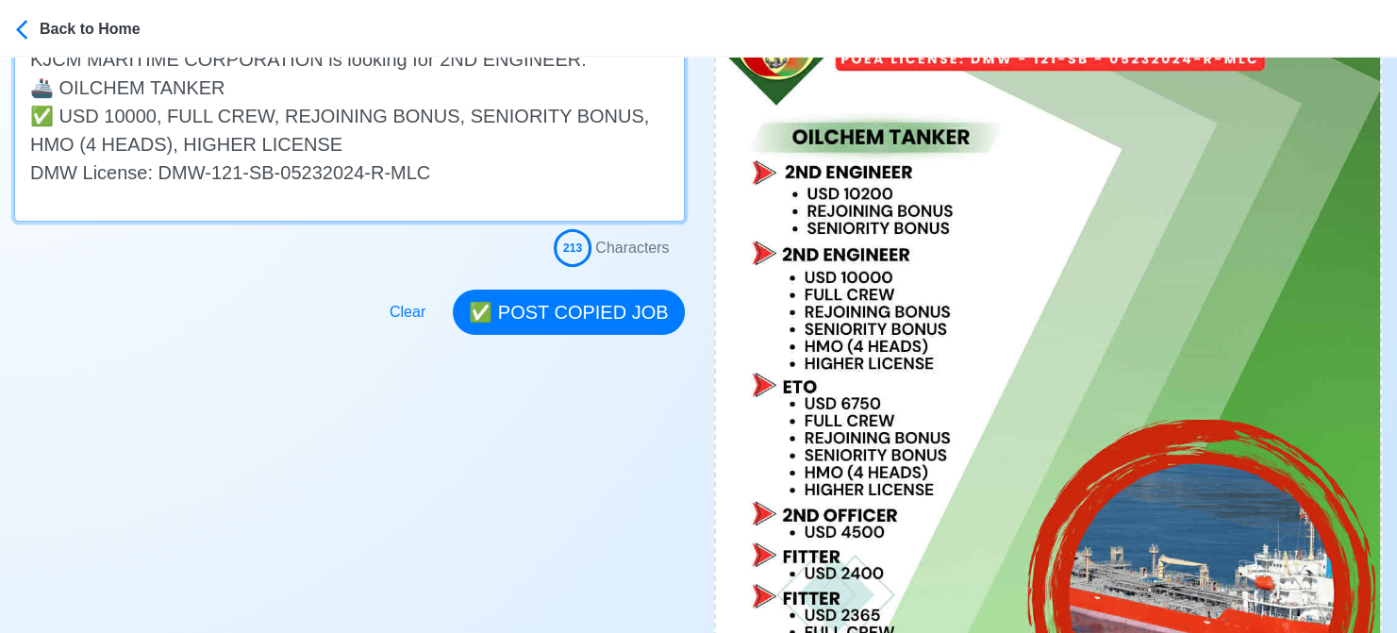
scroll to position [566, 0]
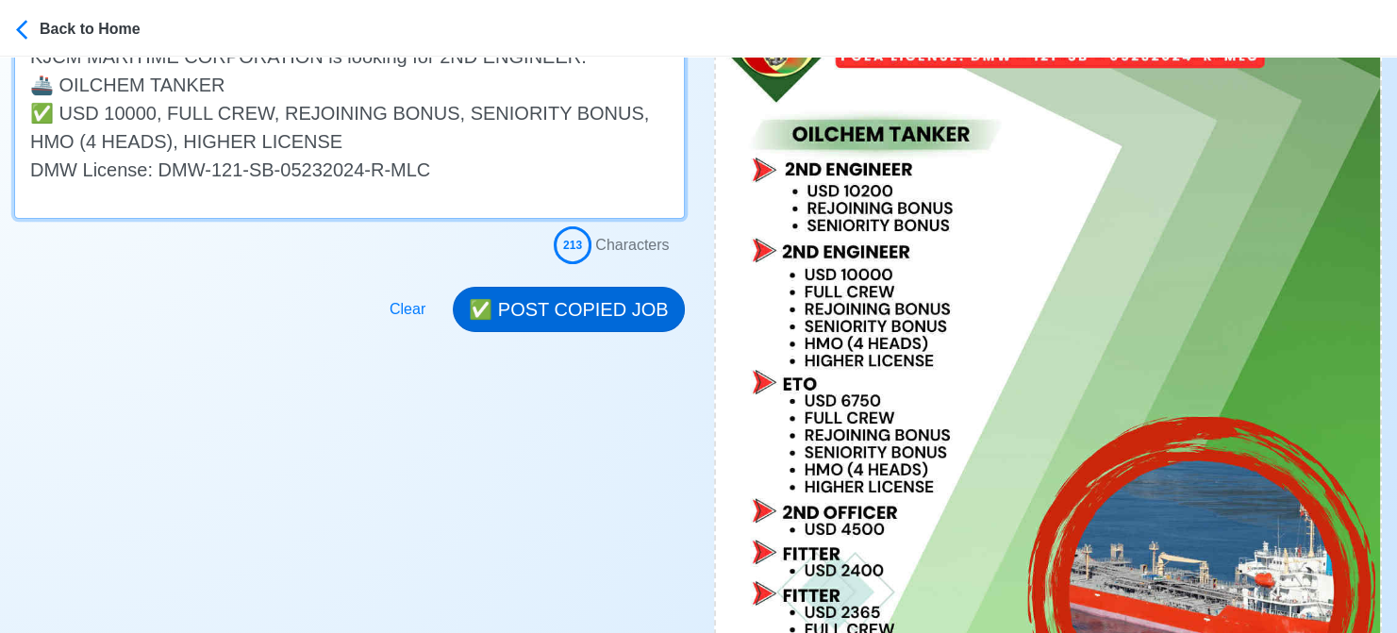
type textarea "Apply now! KJCM MARITIME CORPORATION is looking for 2ND ENGINEER. 🚢 OILCHEM TAN…"
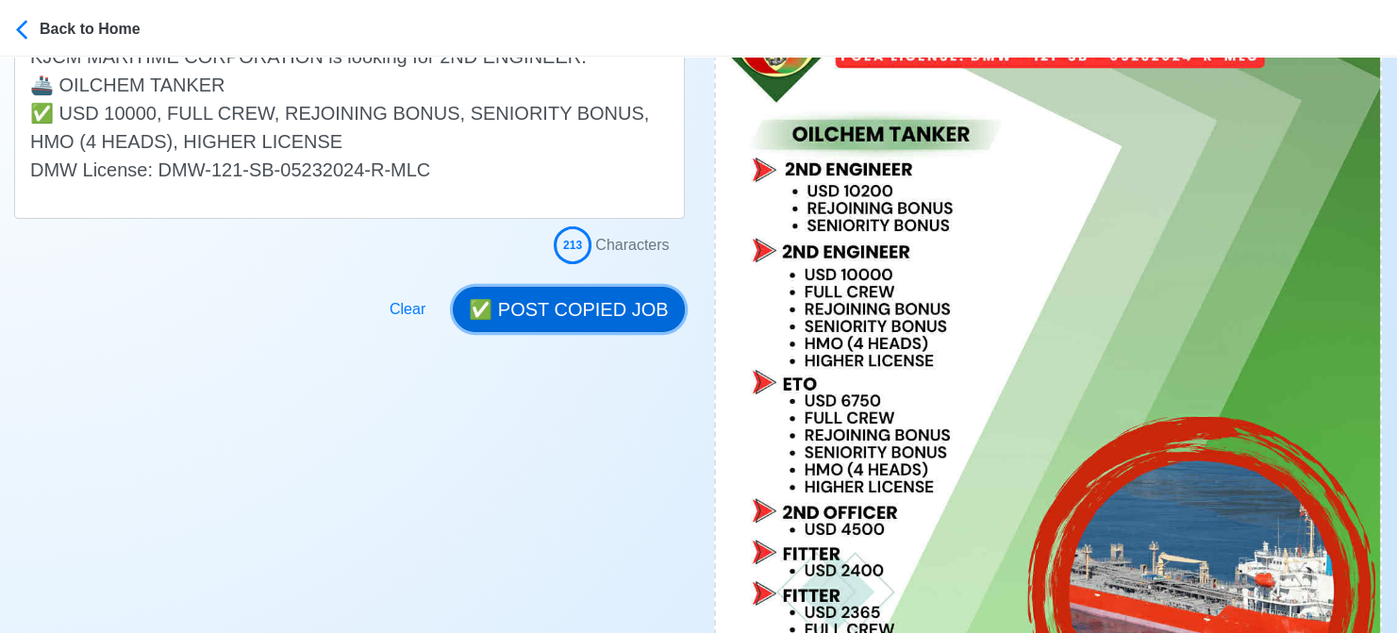
click at [570, 306] on button "✅ POST COPIED JOB" at bounding box center [568, 309] width 231 height 45
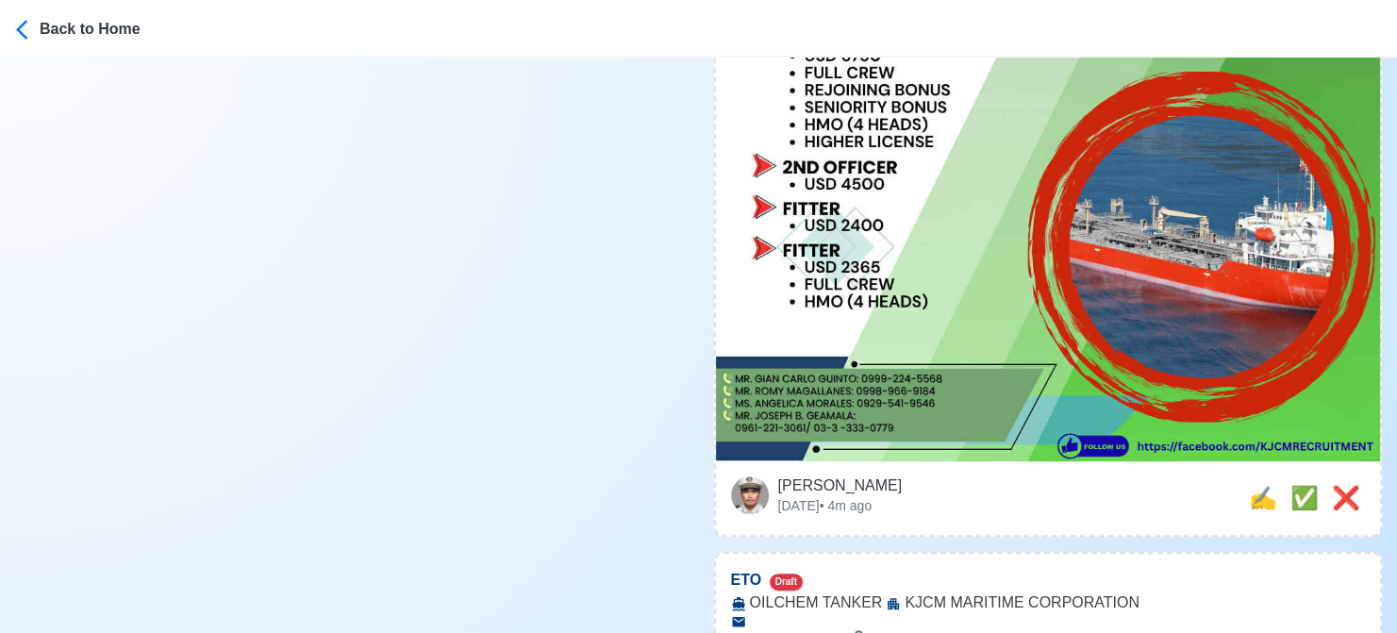
scroll to position [943, 0]
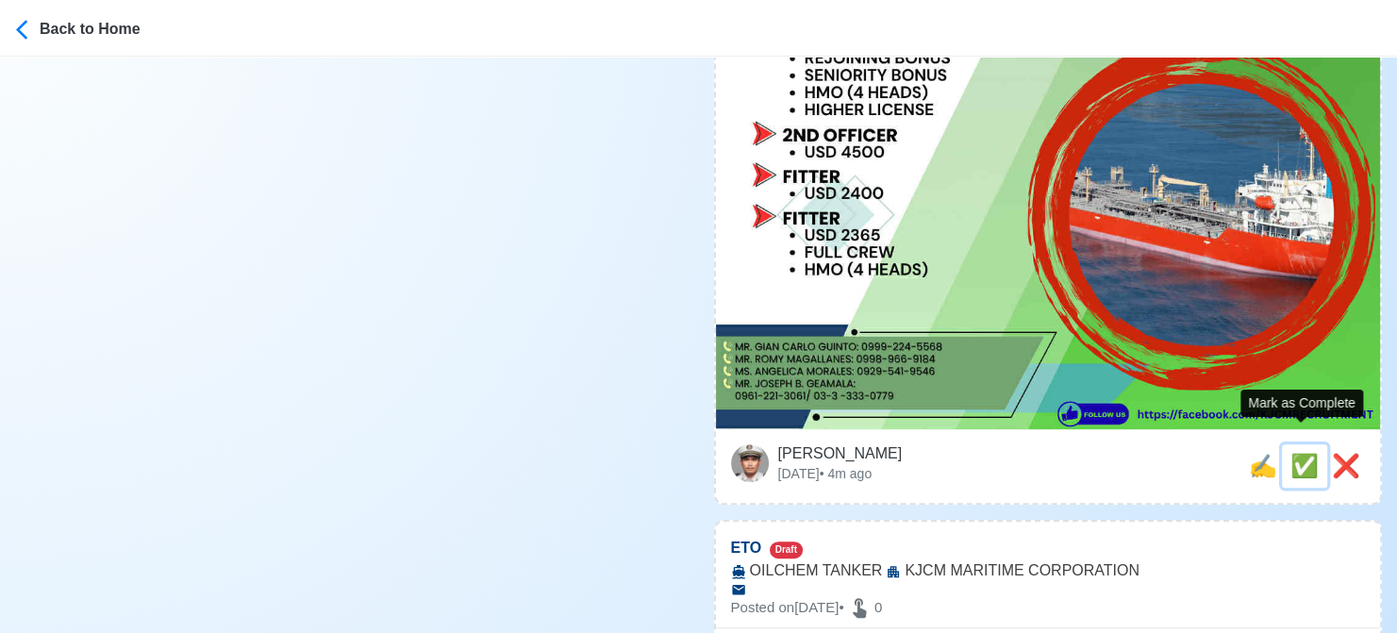
click at [1294, 453] on span "✅" at bounding box center [1304, 465] width 28 height 25
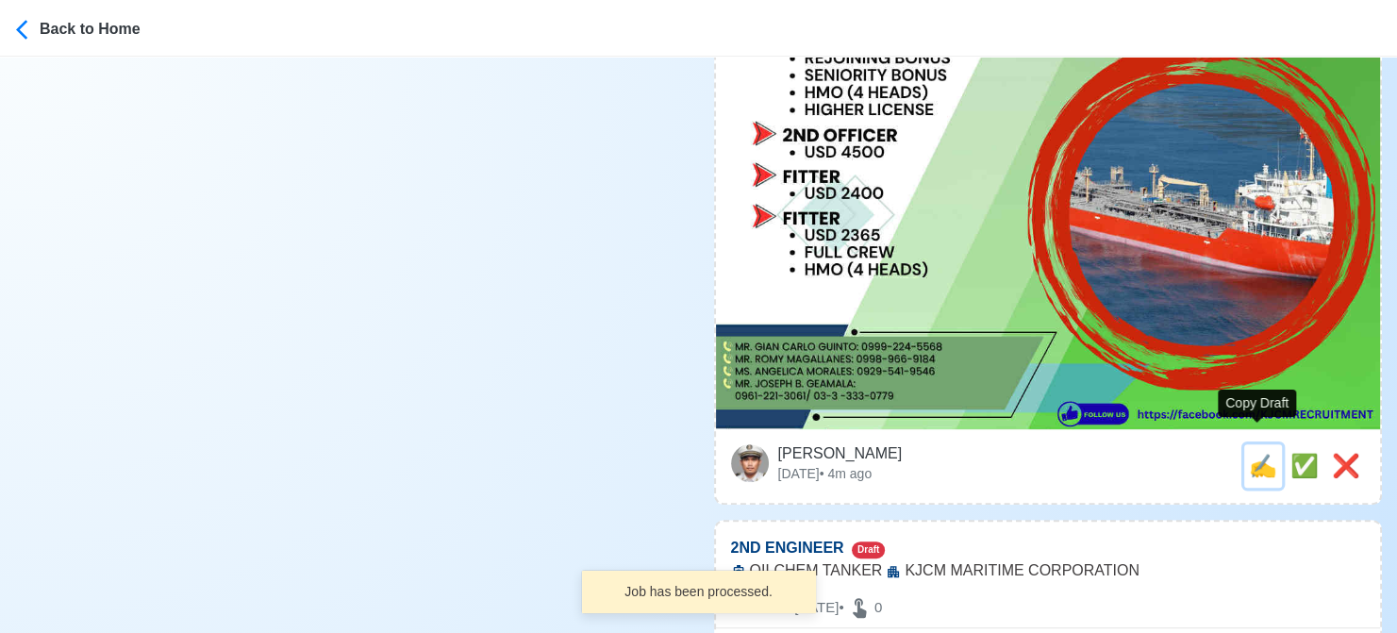
click at [1256, 453] on span "✍️" at bounding box center [1263, 465] width 28 height 25
type input "ETO"
select select
type input "KJCM MARITIME CORPORATION"
type input "OILCHEM TANKER"
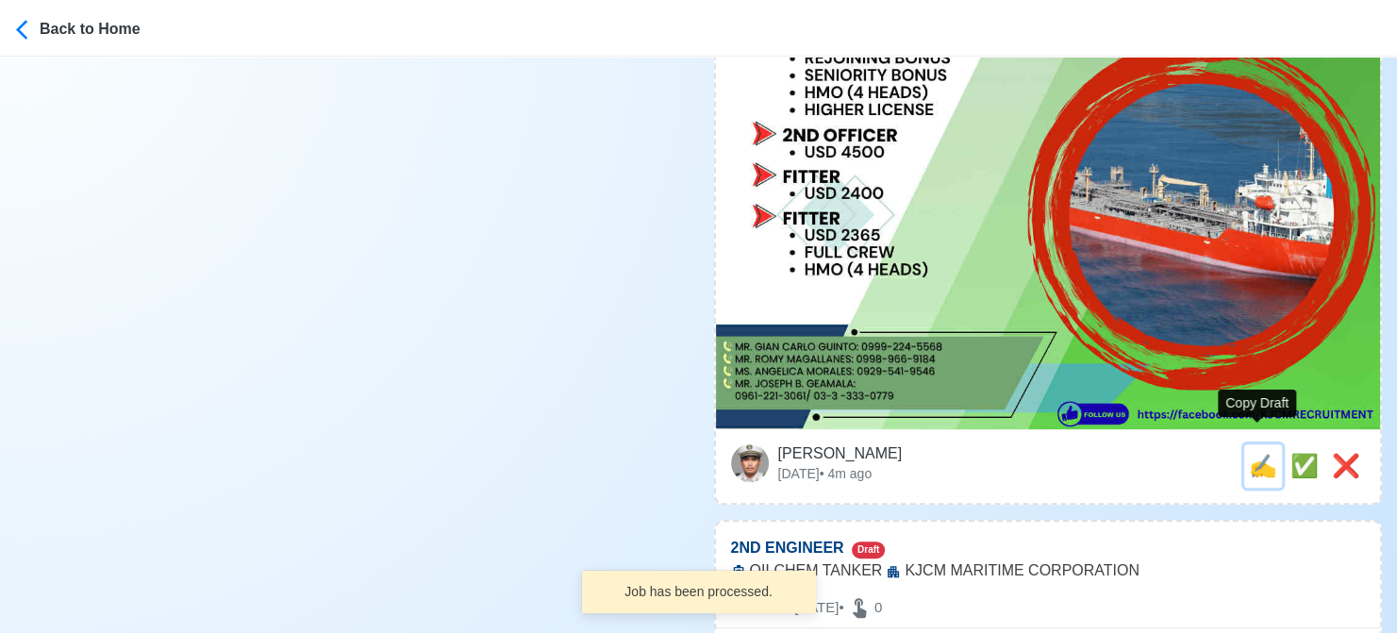
type textarea "Apply now! KJCM MARITIME CORPORATION is looking for ETO. 🚢 OILCHEM TANKER ✅ REJ…"
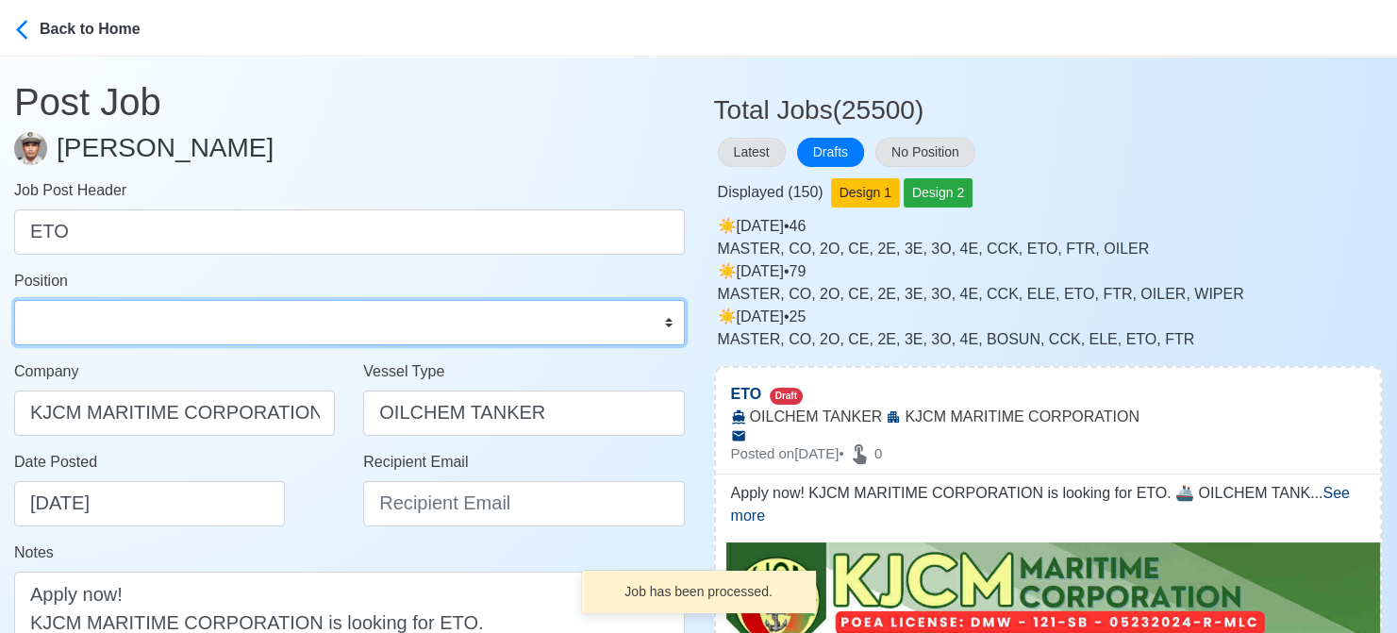
click at [121, 324] on select "Master Chief Officer 2nd Officer 3rd Officer Junior Officer Chief Engineer 2nd …" at bounding box center [349, 322] width 671 height 45
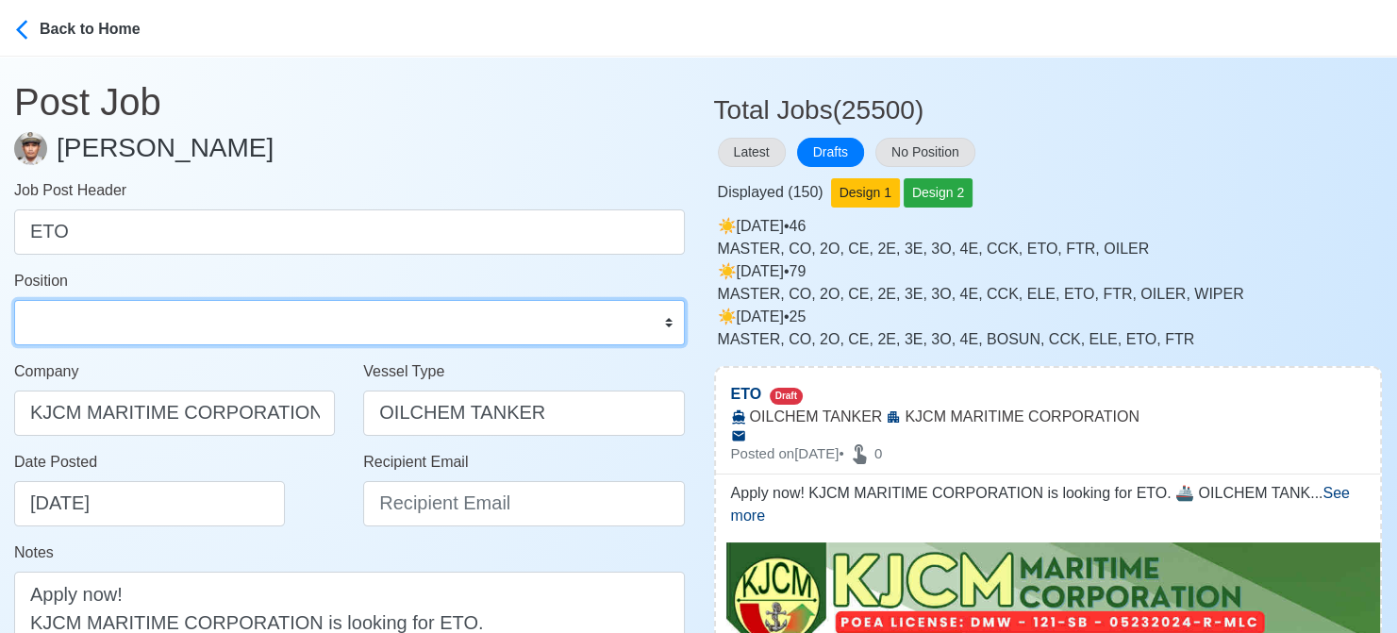
select select "ETO/ETR"
click at [14, 300] on select "Master Chief Officer 2nd Officer 3rd Officer Junior Officer Chief Engineer 2nd …" at bounding box center [349, 322] width 671 height 45
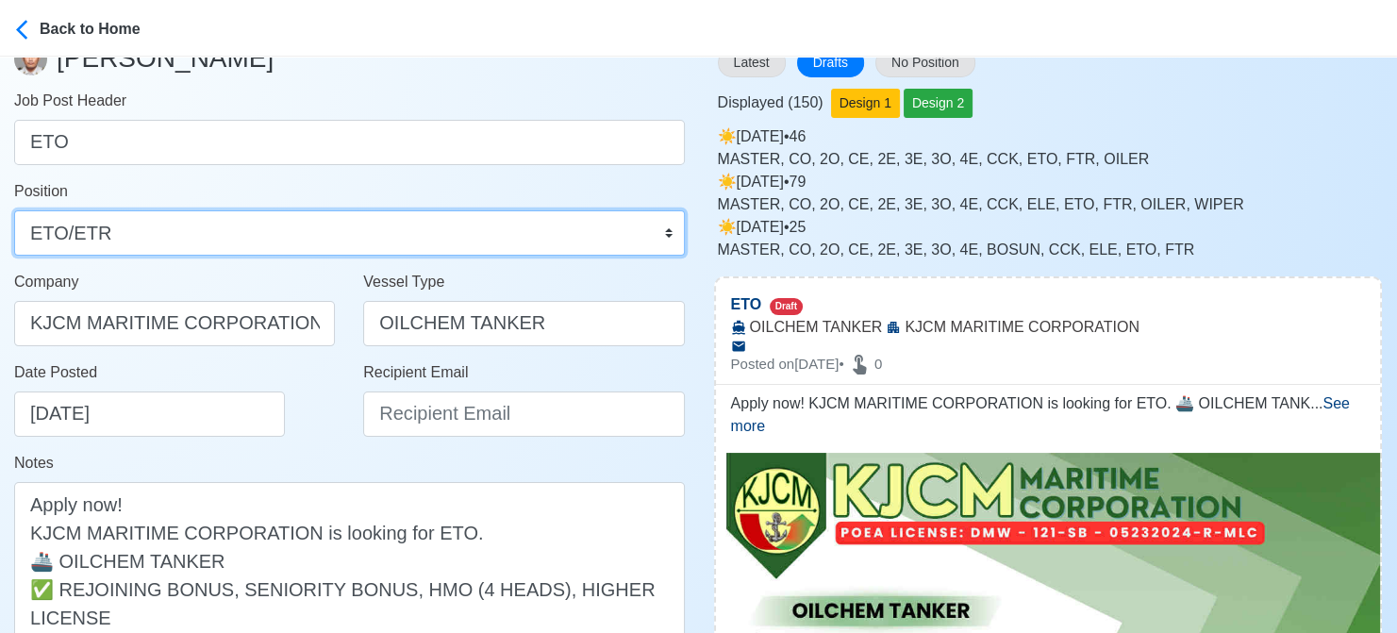
scroll to position [189, 0]
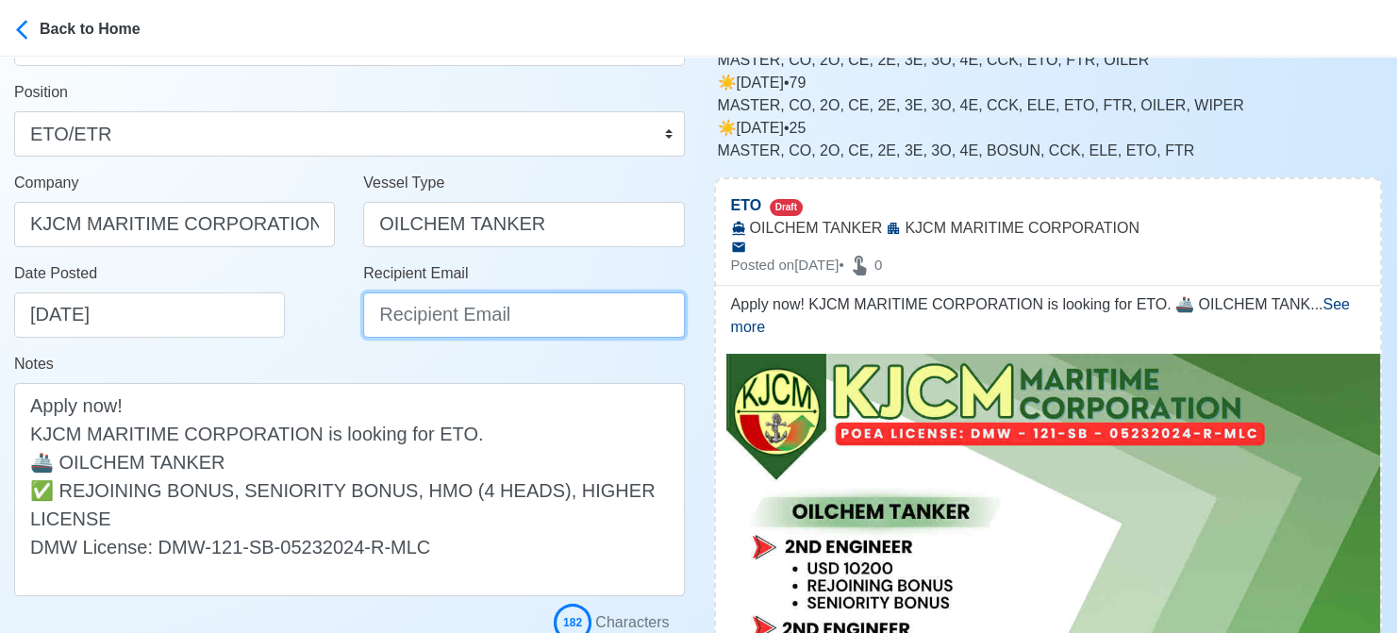
click at [472, 320] on input "Recipient Email" at bounding box center [523, 314] width 321 height 45
paste input "[EMAIL_ADDRESS][DOMAIN_NAME]"
type input "[EMAIL_ADDRESS][DOMAIN_NAME]"
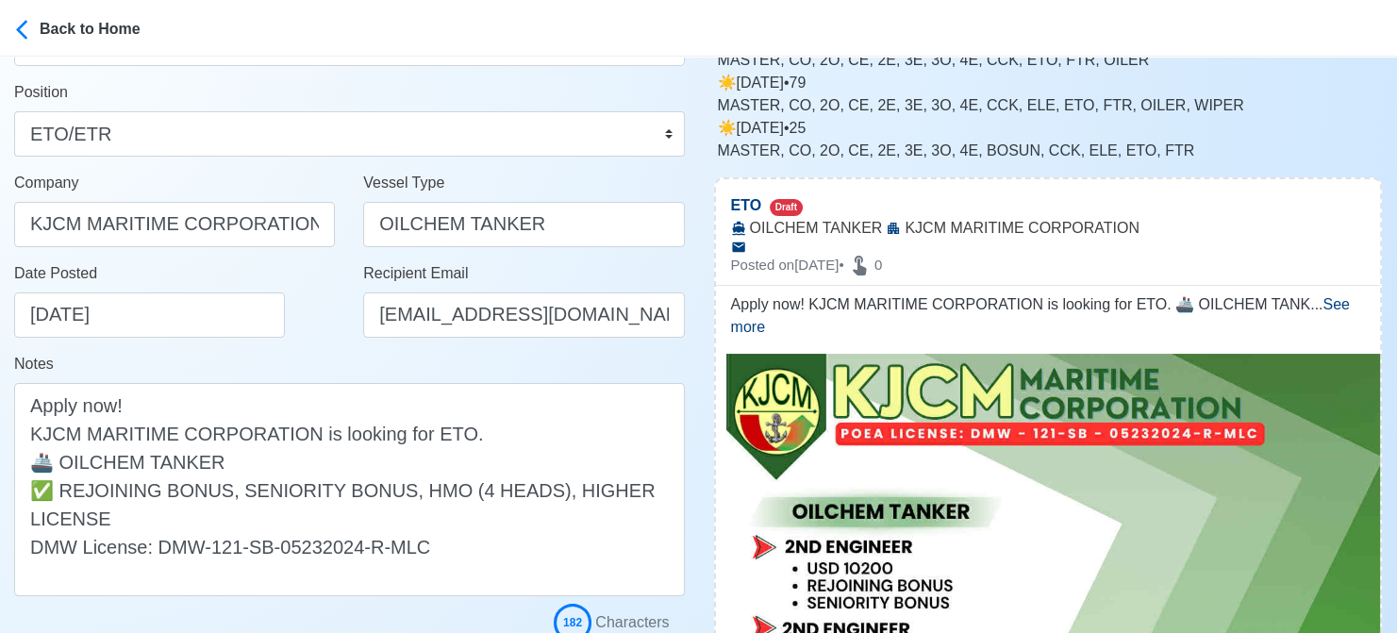
click at [325, 341] on div "Date Posted 08/13/2025" at bounding box center [174, 307] width 349 height 91
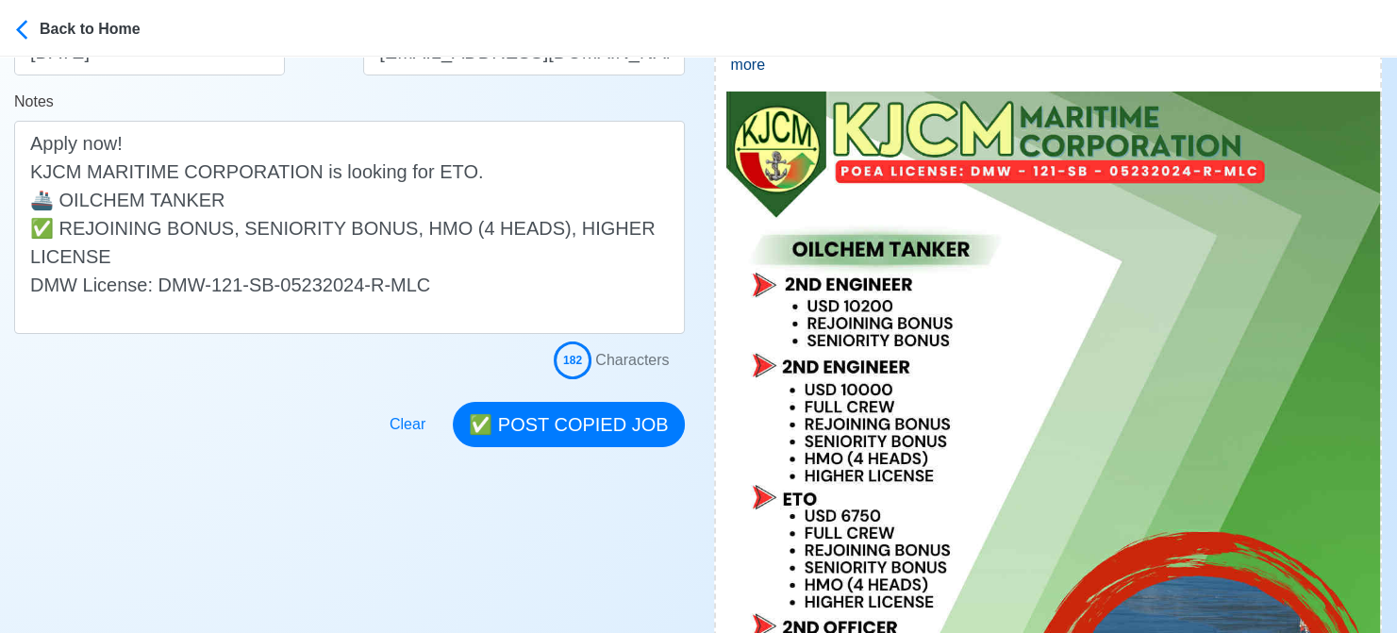
scroll to position [472, 0]
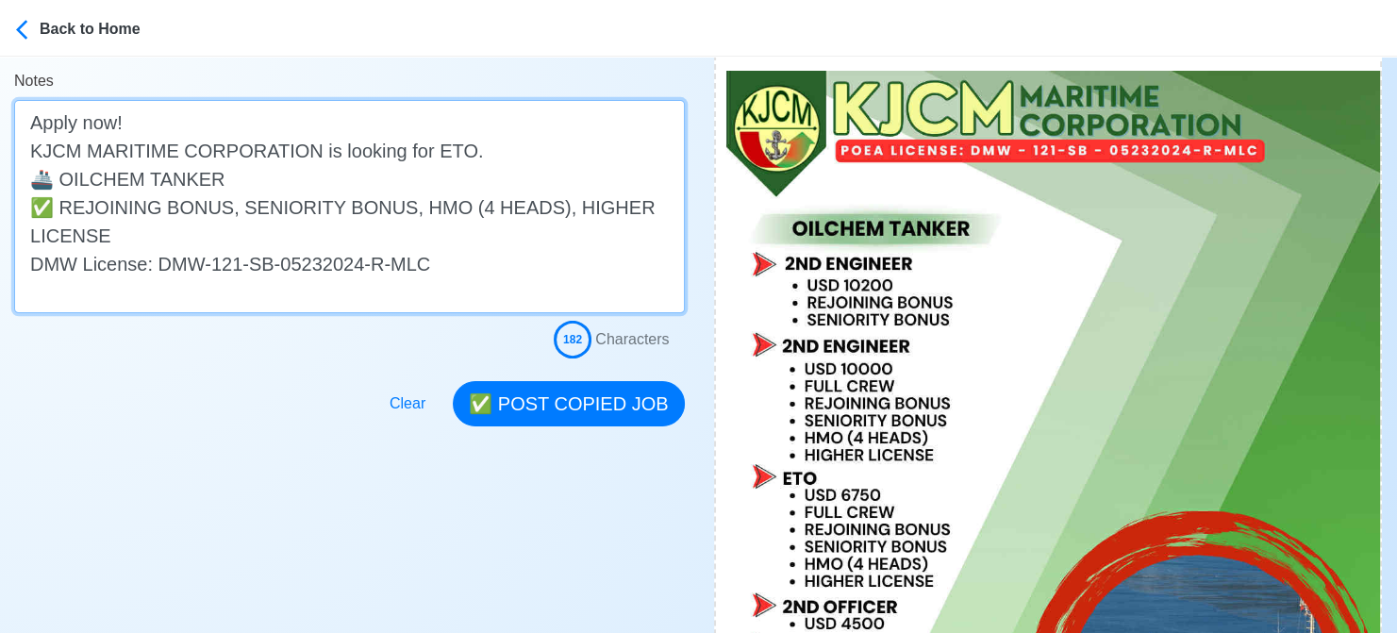
click at [62, 207] on textarea "Apply now! KJCM MARITIME CORPORATION is looking for ETO. 🚢 OILCHEM TANKER ✅ REJ…" at bounding box center [349, 206] width 671 height 213
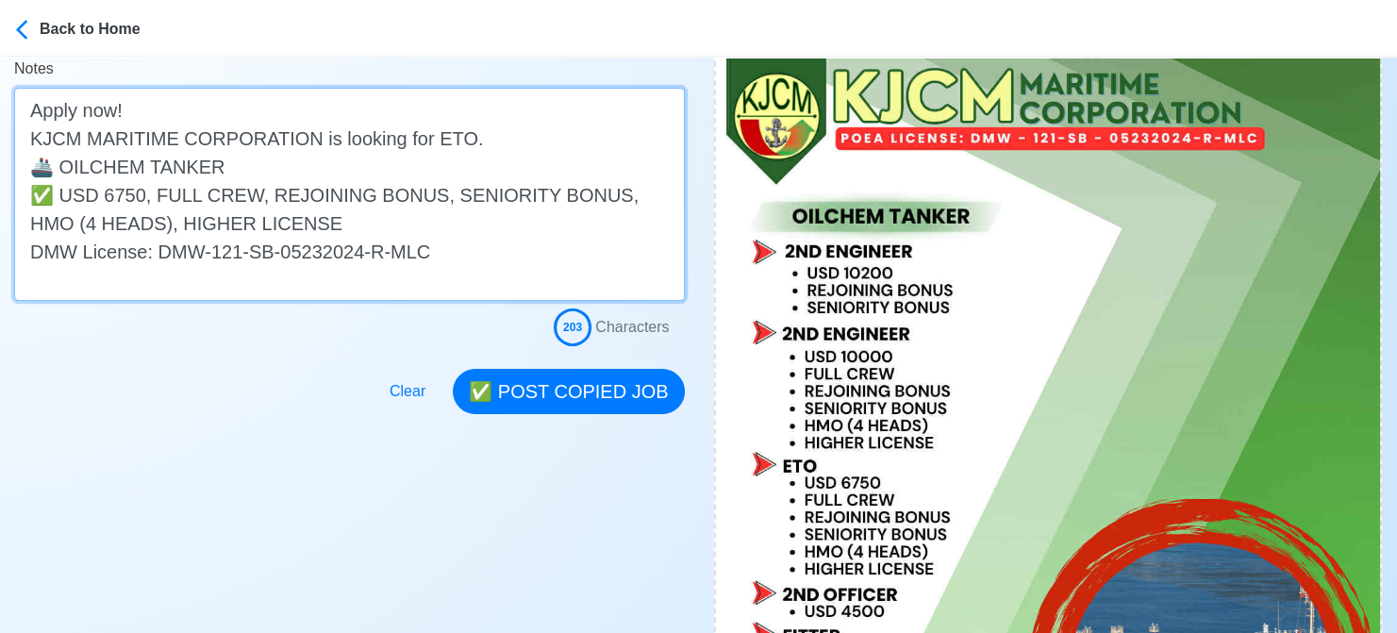
scroll to position [566, 0]
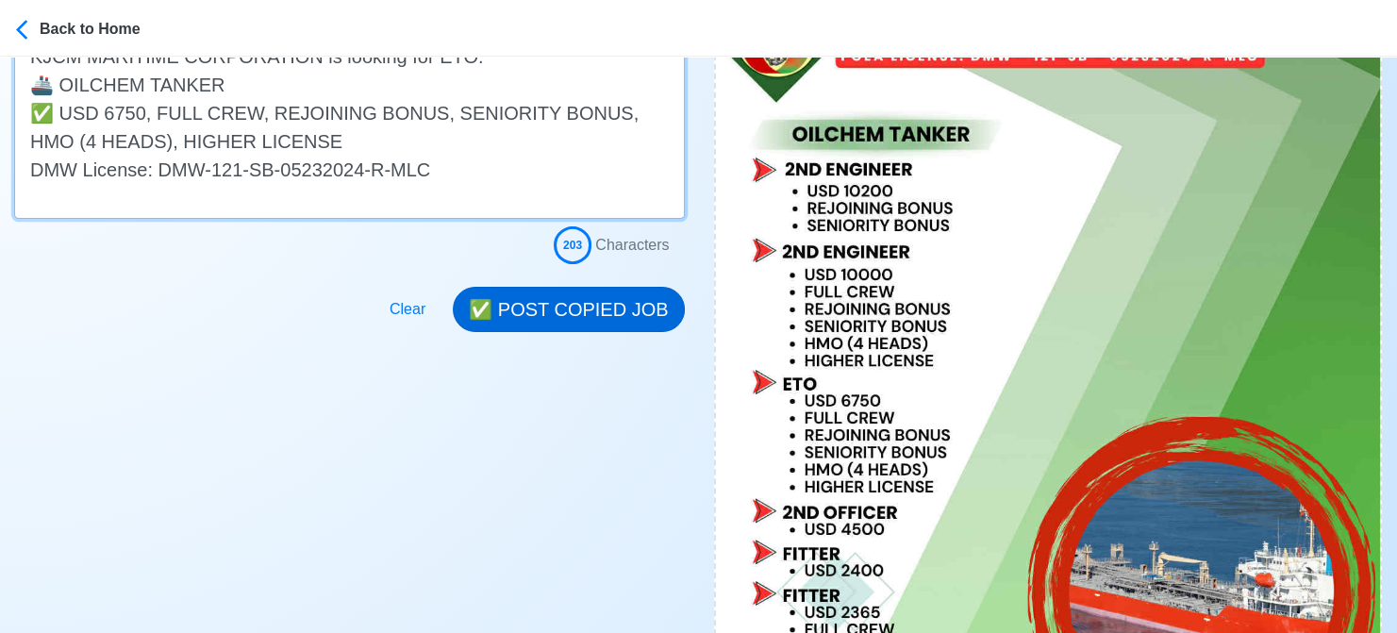
type textarea "Apply now! KJCM MARITIME CORPORATION is looking for ETO. 🚢 OILCHEM TANKER ✅ USD…"
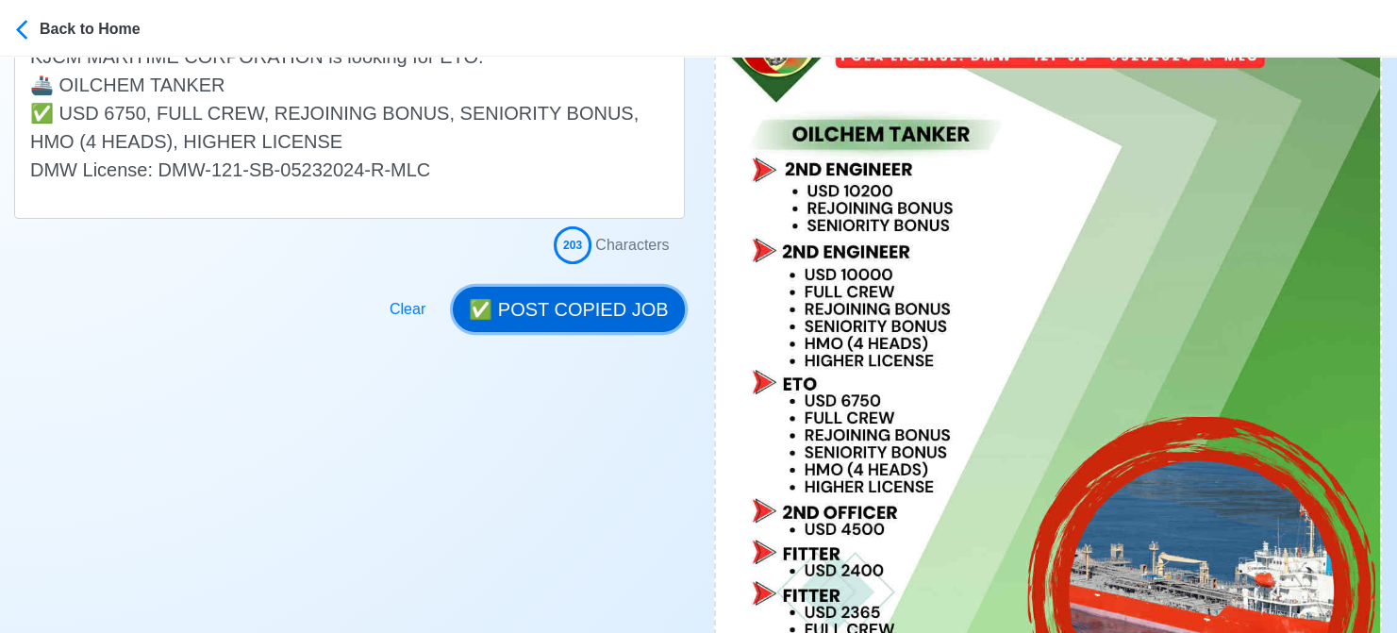
click at [555, 310] on button "✅ POST COPIED JOB" at bounding box center [568, 309] width 231 height 45
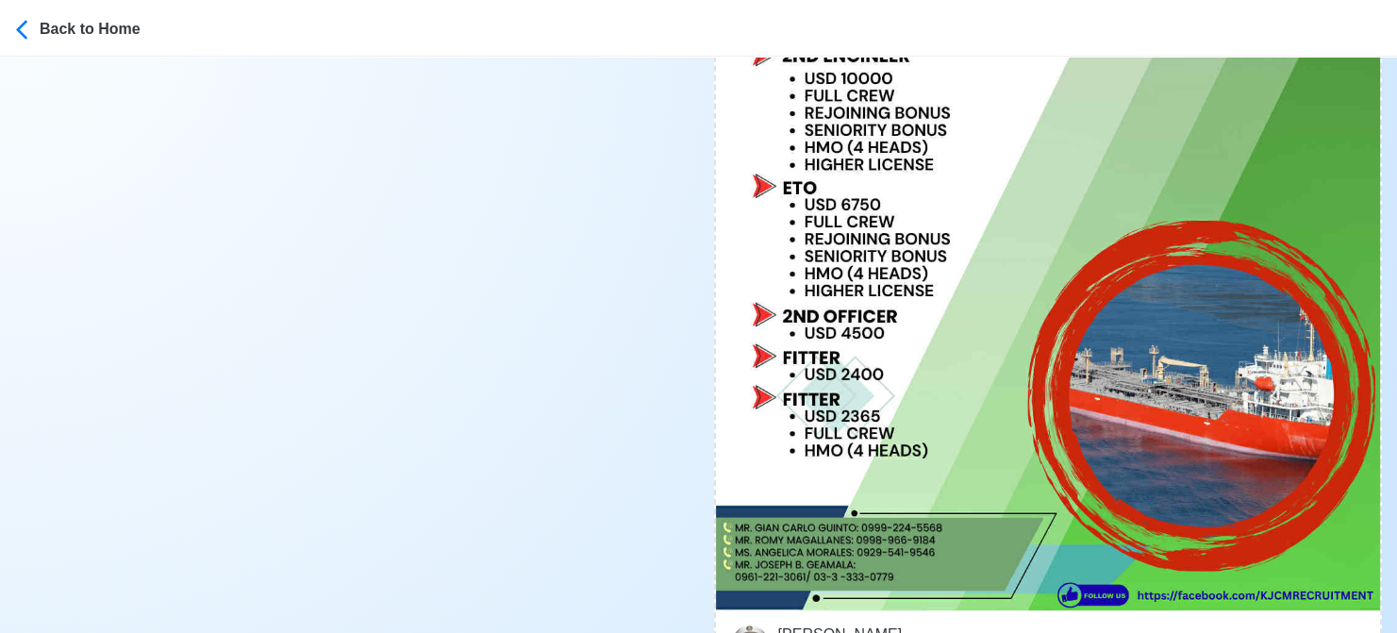
scroll to position [943, 0]
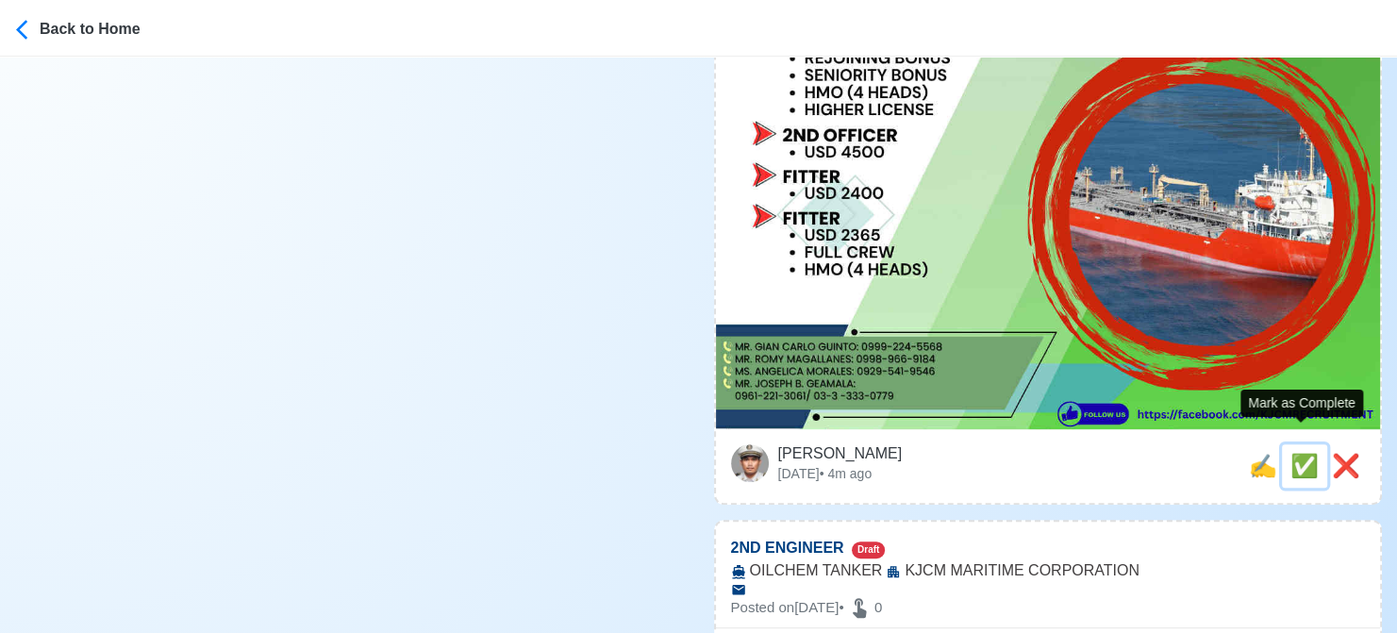
click at [1298, 453] on span "✅" at bounding box center [1304, 465] width 28 height 25
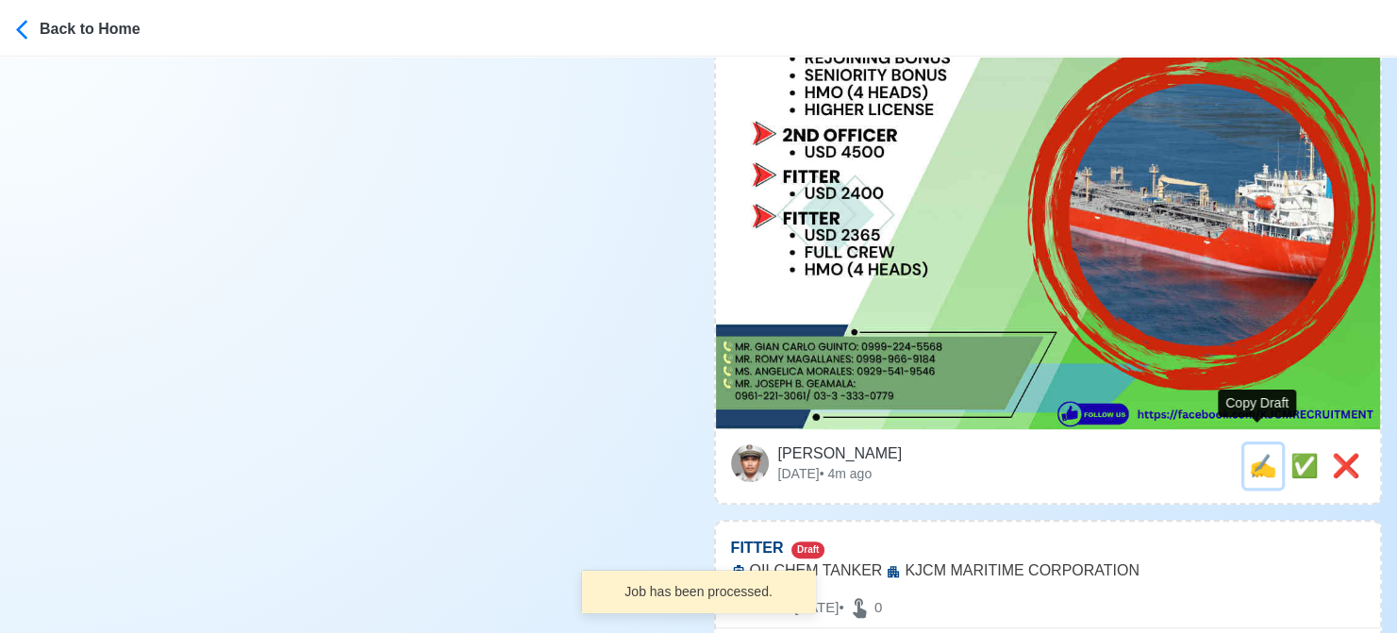
click at [1249, 453] on span "✍️" at bounding box center [1263, 465] width 28 height 25
type input "2ND ENGINEER"
select select
type input "KJCM MARITIME CORPORATION"
type input "OILCHEM TANKER"
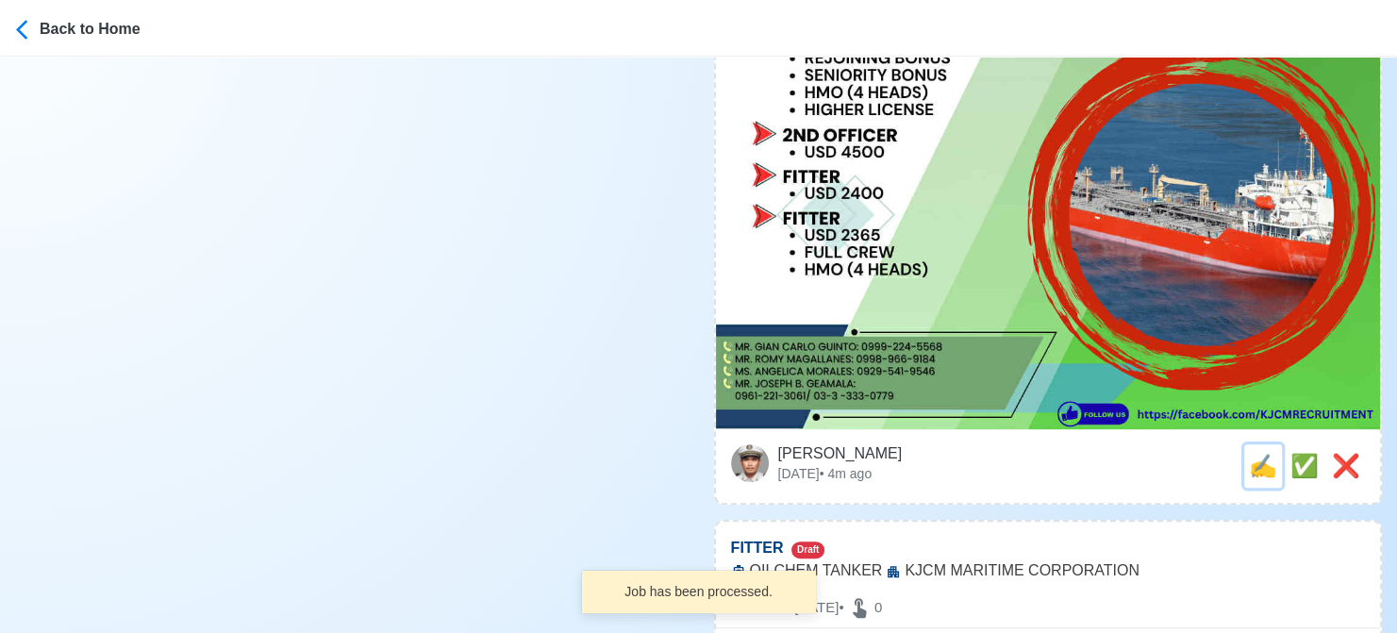
type textarea "❇️ Apply now! 🌎 KJCM MARITIME CORPORATION is looking for 2ND ENGINEER. 🚢 OILCHE…"
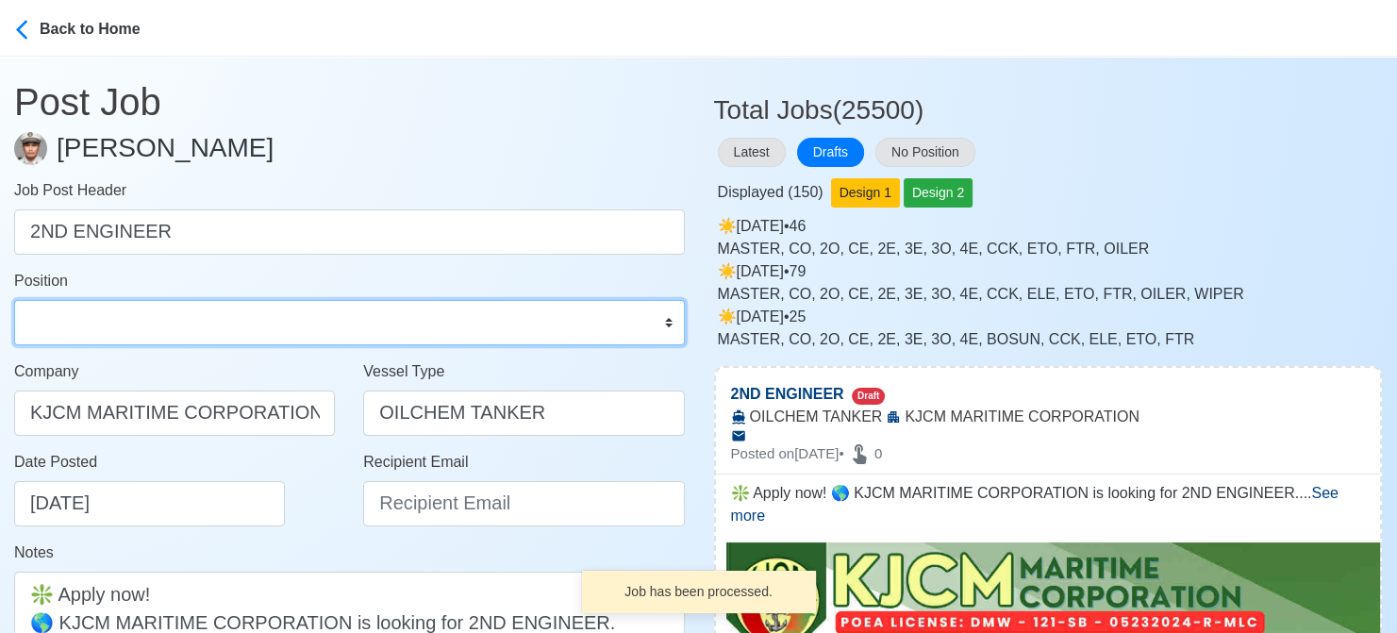
click at [211, 324] on select "Master Chief Officer 2nd Officer 3rd Officer Junior Officer Chief Engineer 2nd …" at bounding box center [349, 322] width 671 height 45
select select "2nd Engineer"
click at [14, 300] on select "Master Chief Officer 2nd Officer 3rd Officer Junior Officer Chief Engineer 2nd …" at bounding box center [349, 322] width 671 height 45
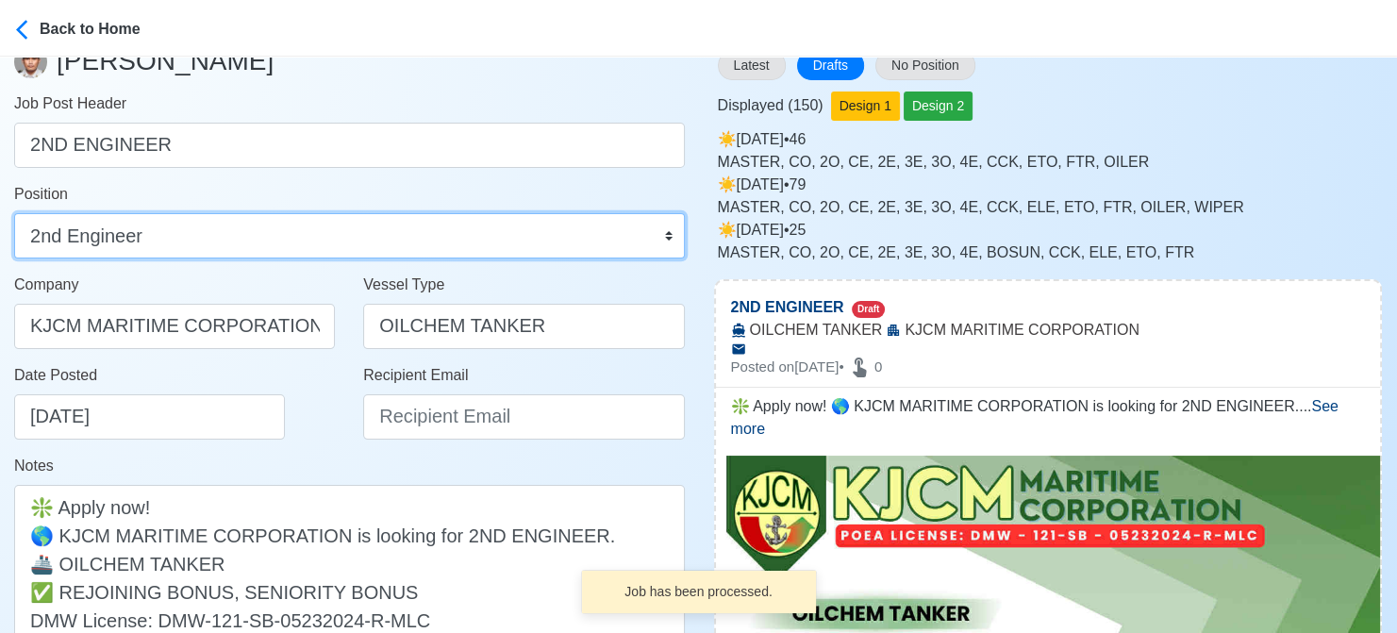
scroll to position [189, 0]
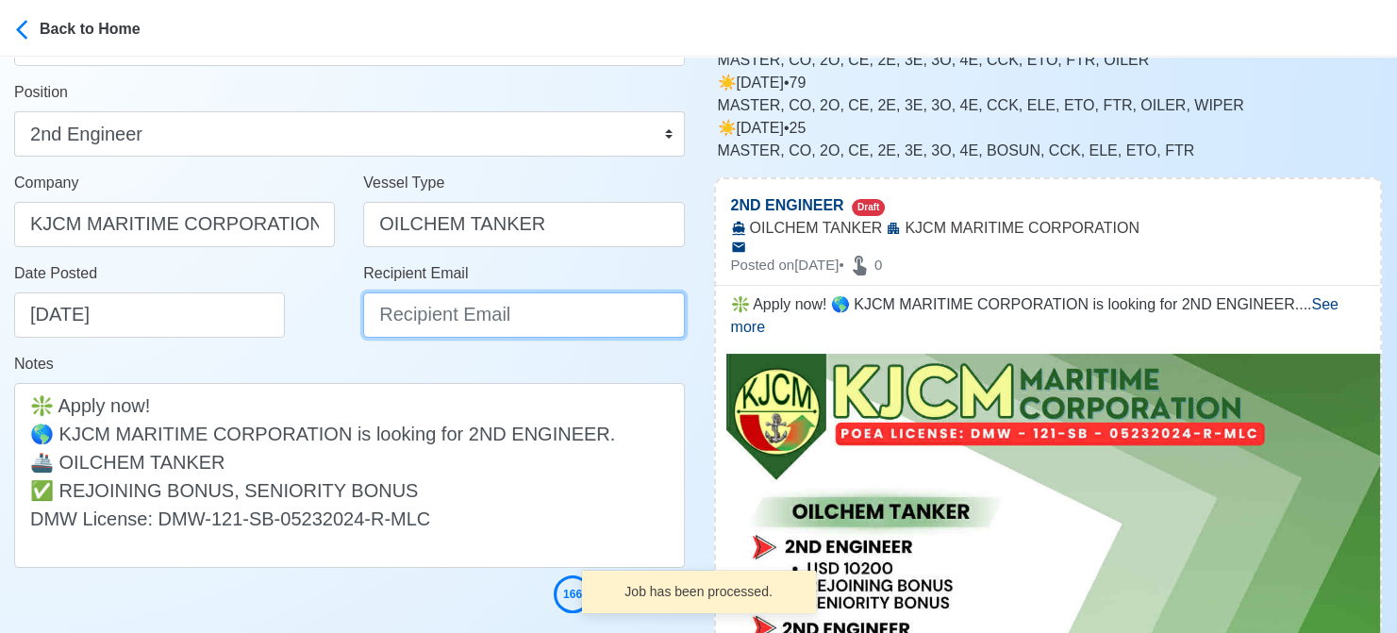
click at [464, 309] on input "Recipient Email" at bounding box center [523, 314] width 321 height 45
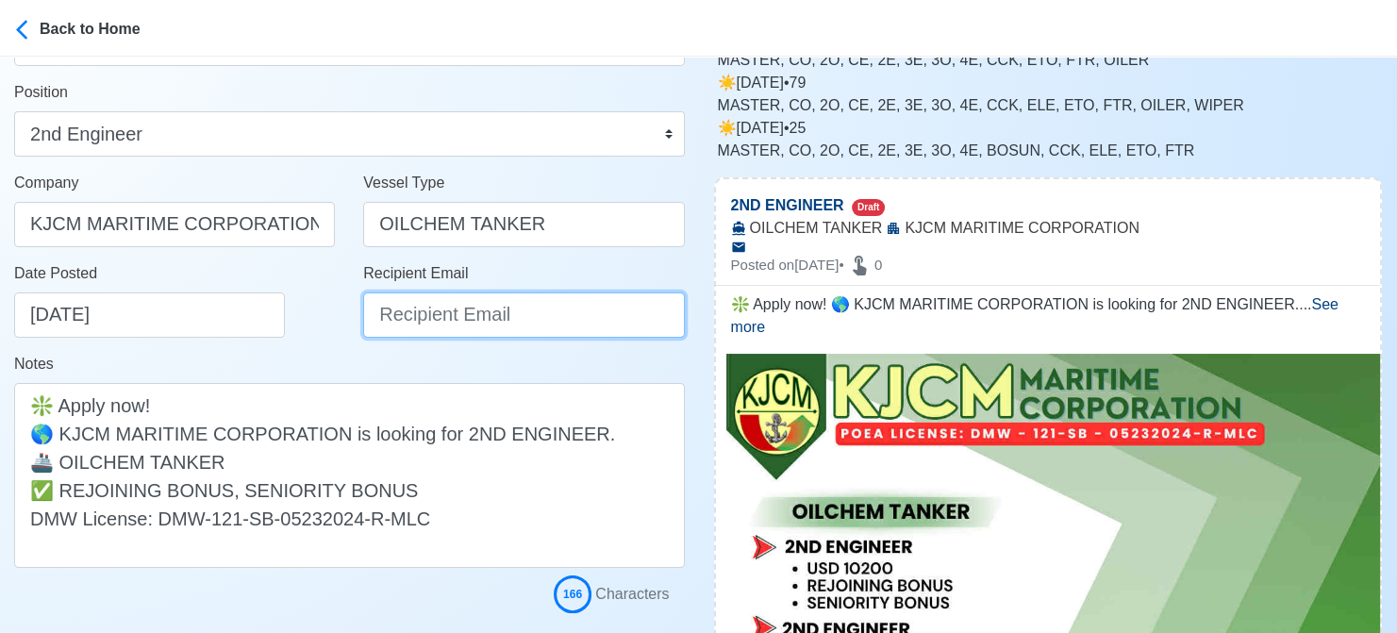
paste input "[EMAIL_ADDRESS][DOMAIN_NAME]"
type input "[EMAIL_ADDRESS][DOMAIN_NAME]"
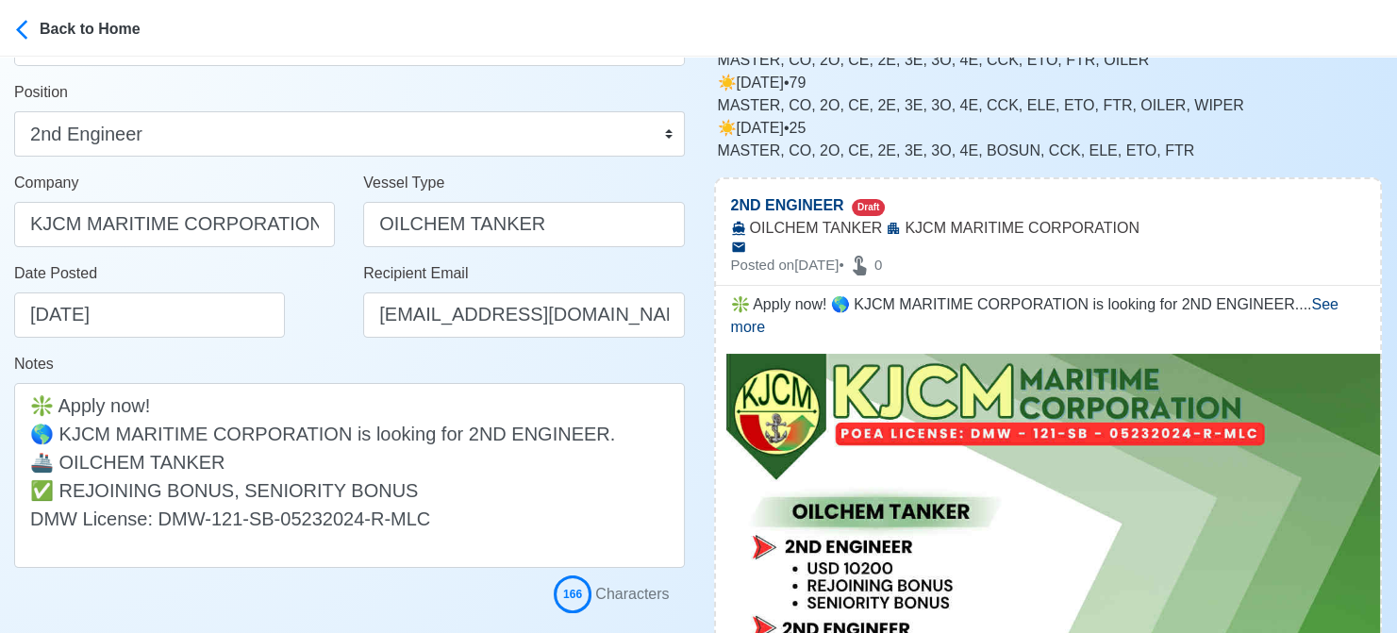
click at [308, 357] on div "Notes ❇️ Apply now! 🌎 KJCM MARITIME CORPORATION is looking for 2ND ENGINEER. 🚢 …" at bounding box center [349, 460] width 671 height 215
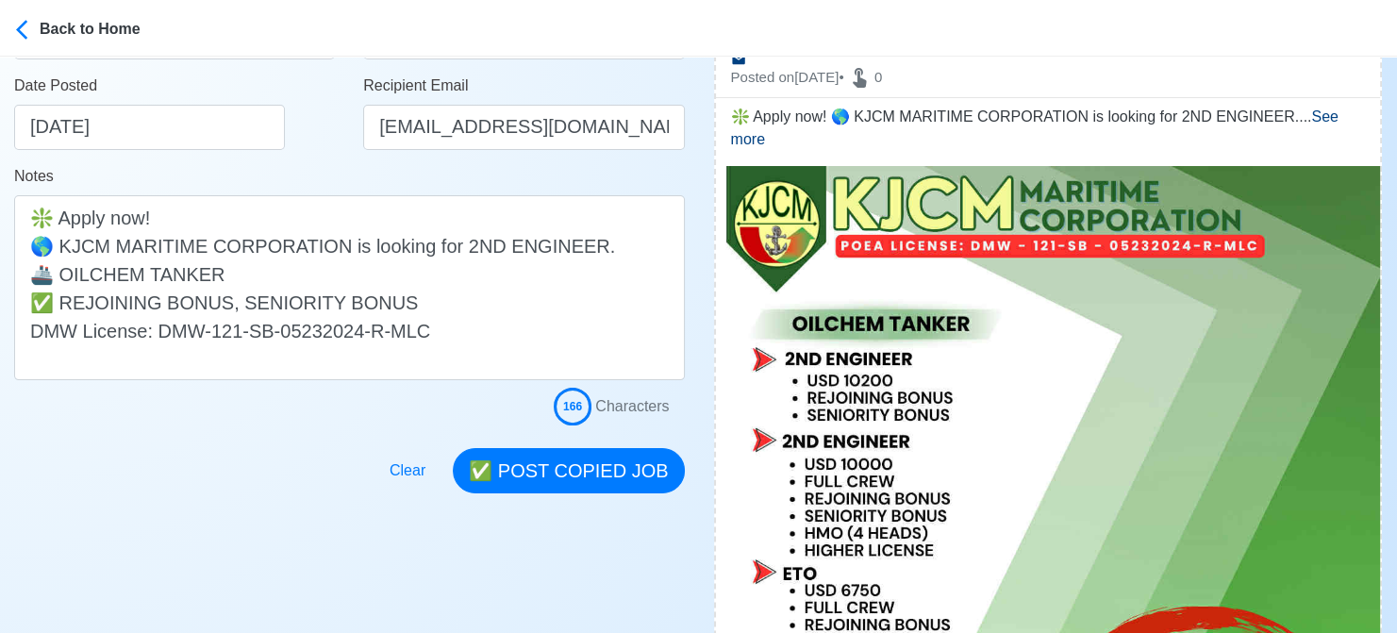
scroll to position [377, 0]
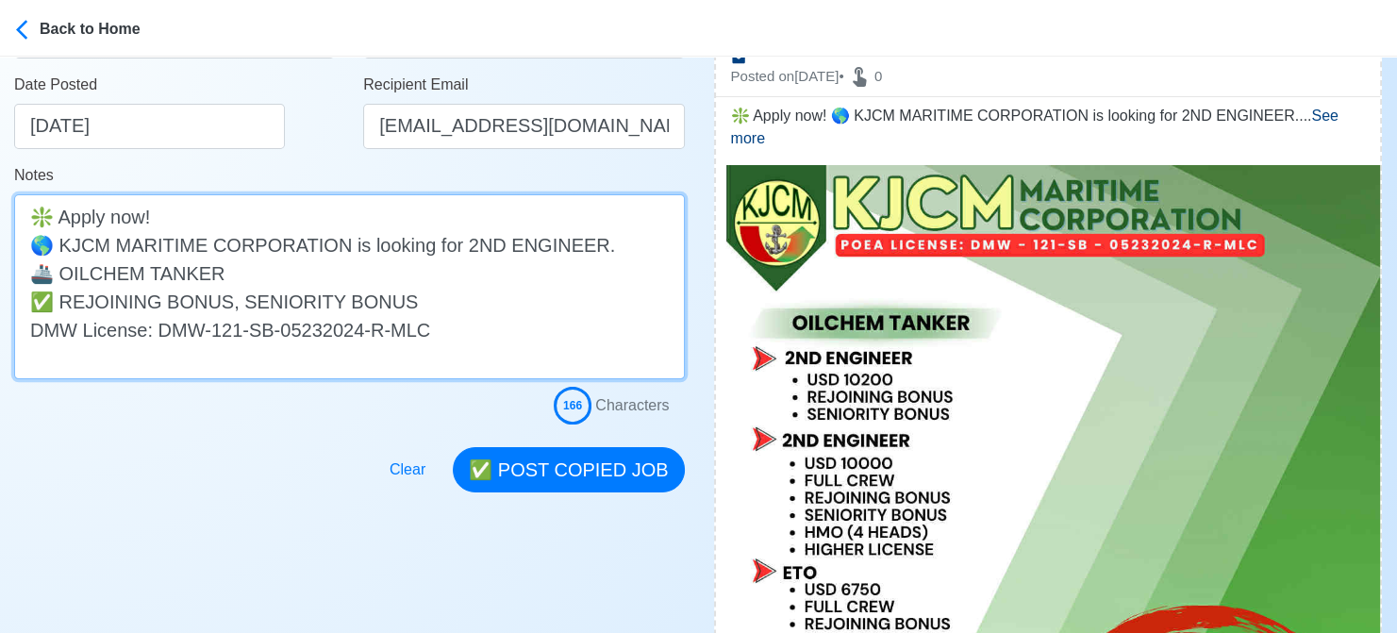
click at [60, 304] on textarea "❇️ Apply now! 🌎 KJCM MARITIME CORPORATION is looking for 2ND ENGINEER. 🚢 OILCHE…" at bounding box center [349, 286] width 671 height 185
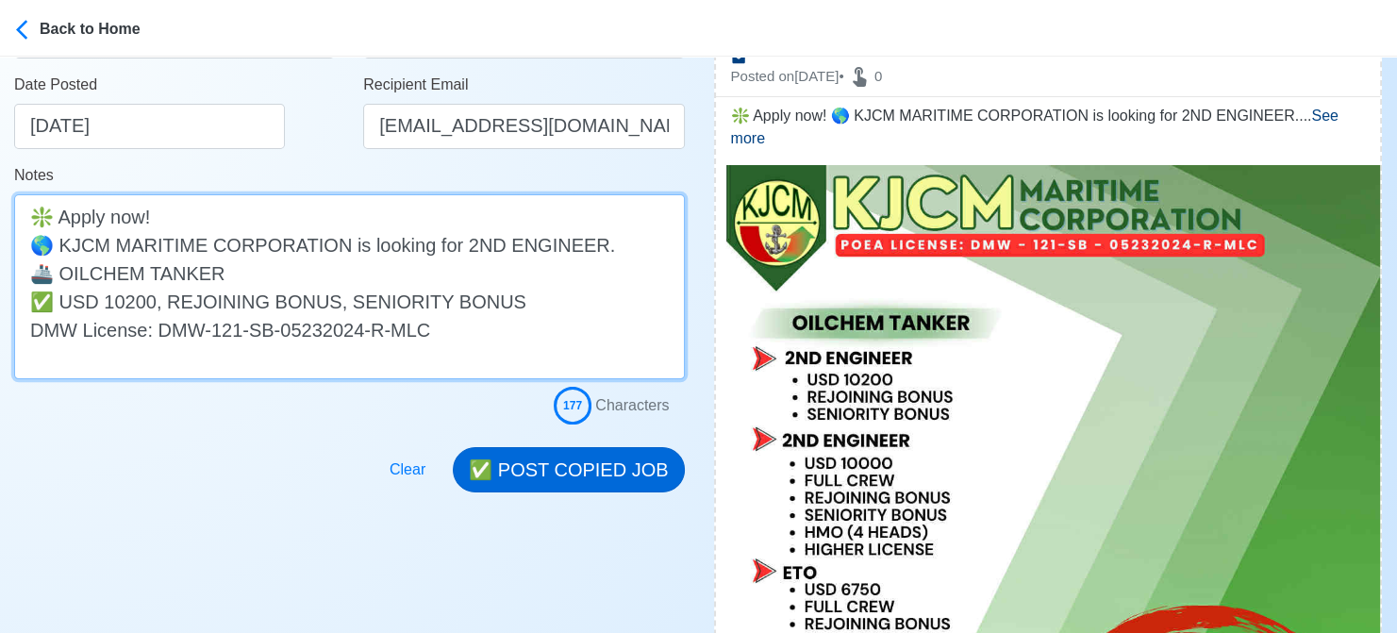
type textarea "❇️ Apply now! 🌎 KJCM MARITIME CORPORATION is looking for 2ND ENGINEER. 🚢 OILCHE…"
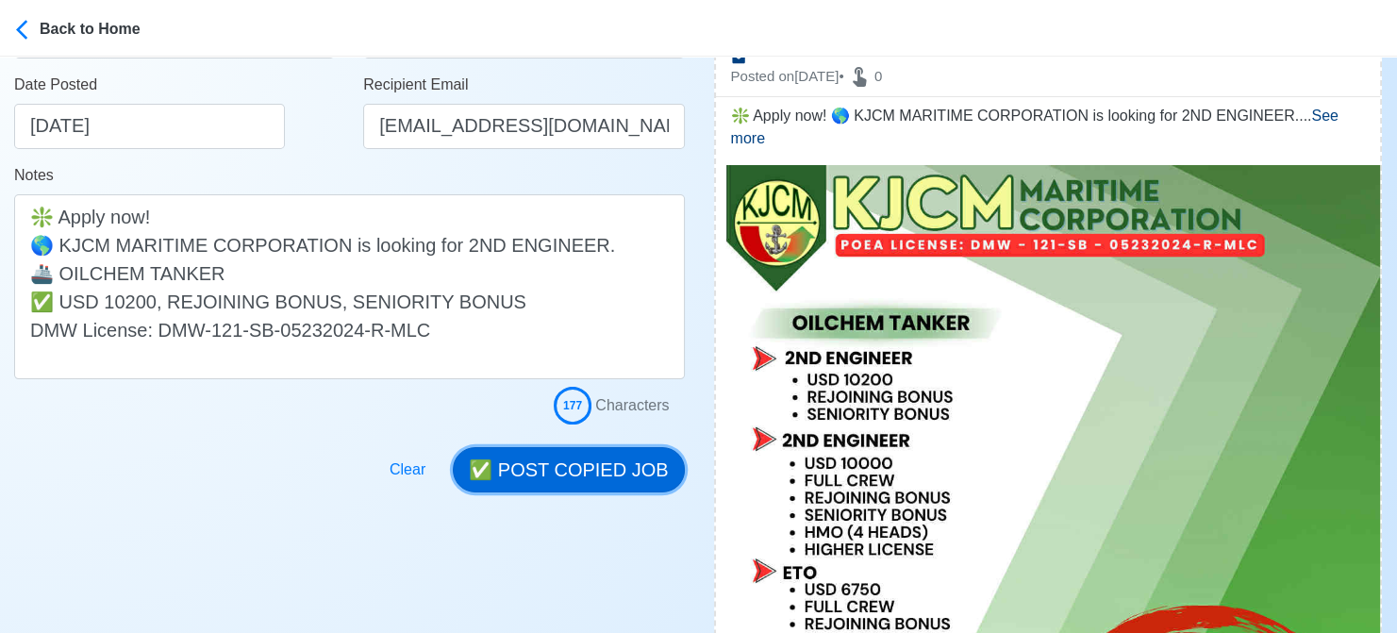
click at [559, 477] on button "✅ POST COPIED JOB" at bounding box center [568, 469] width 231 height 45
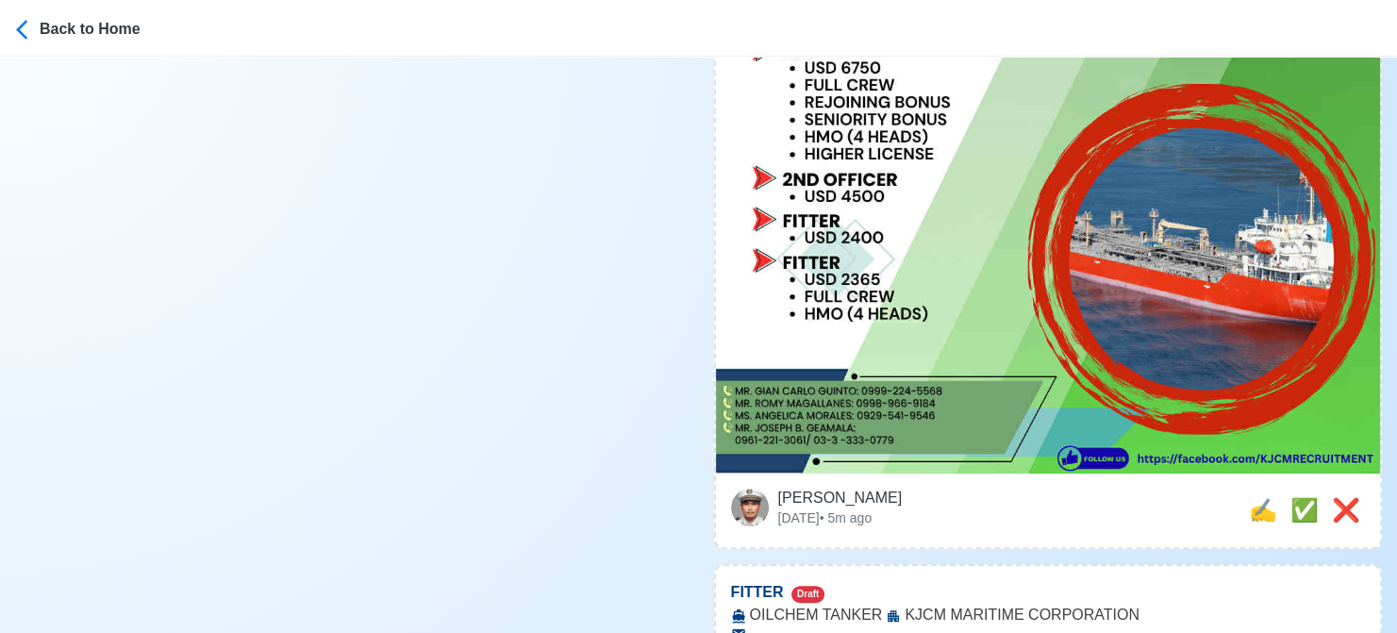
scroll to position [1037, 0]
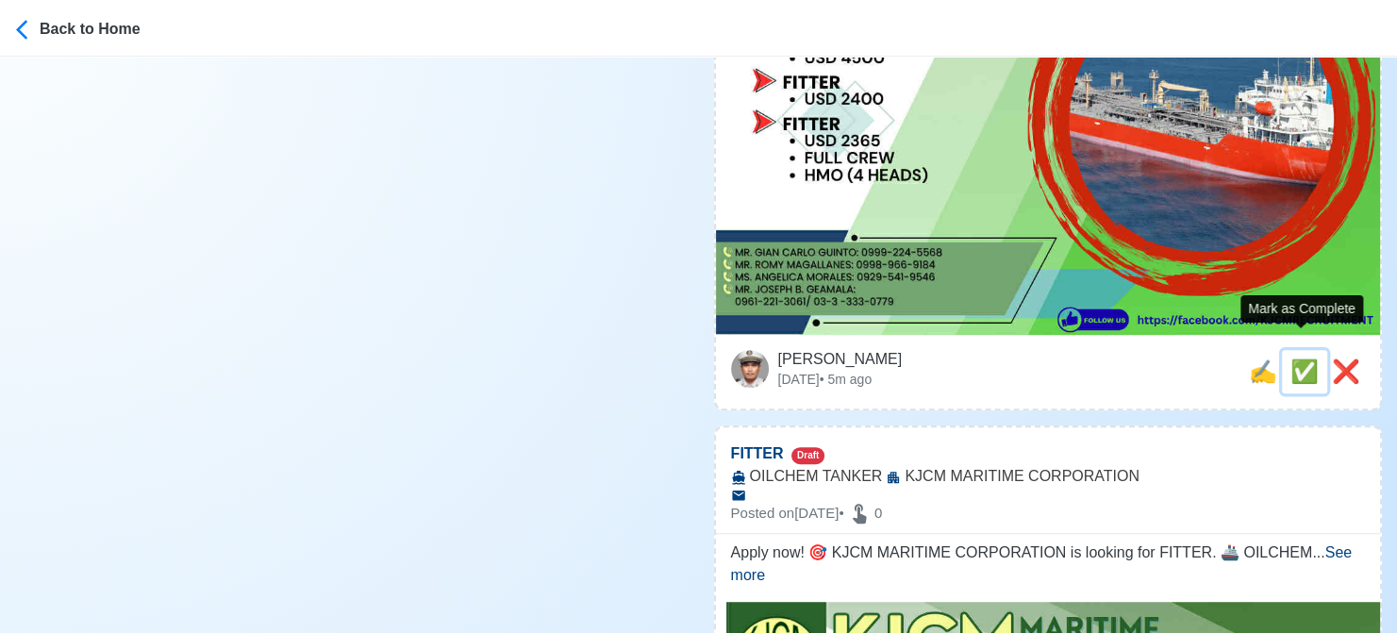
click at [1307, 358] on span "✅" at bounding box center [1304, 370] width 28 height 25
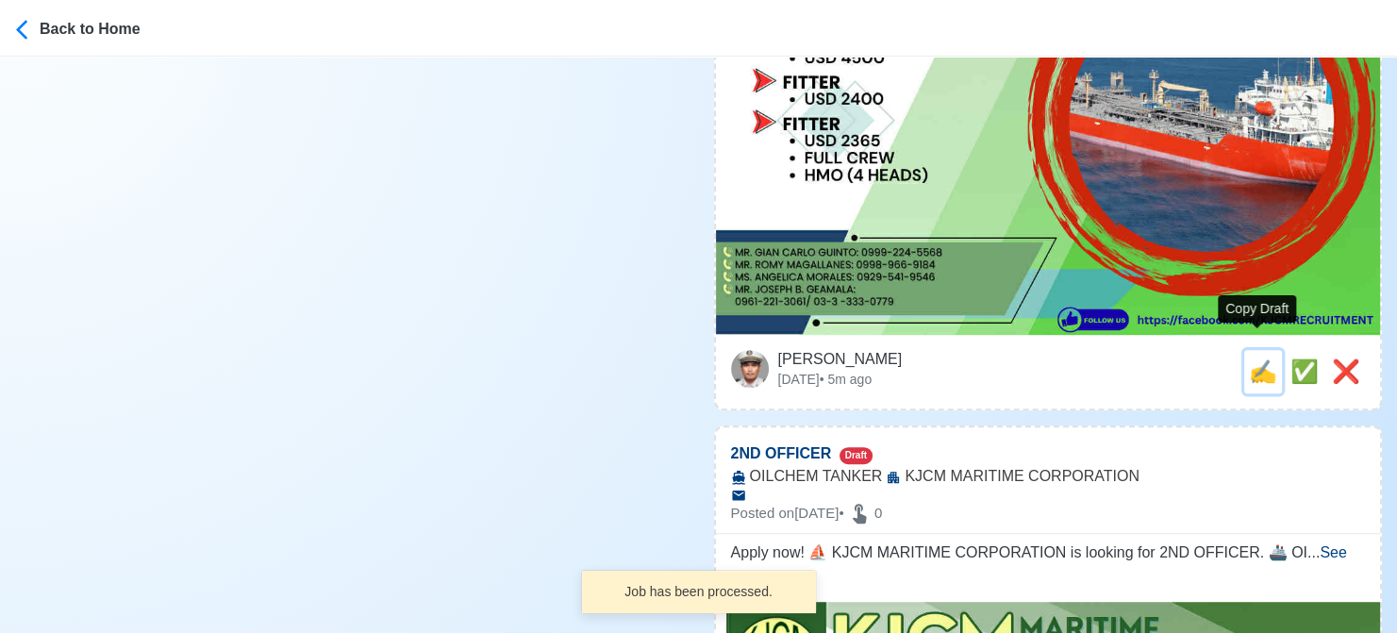
click at [1259, 358] on span "✍️" at bounding box center [1263, 370] width 28 height 25
type input "FITTER"
select select
type input "KJCM MARITIME CORPORATION"
type input "OILCHEM TANKER"
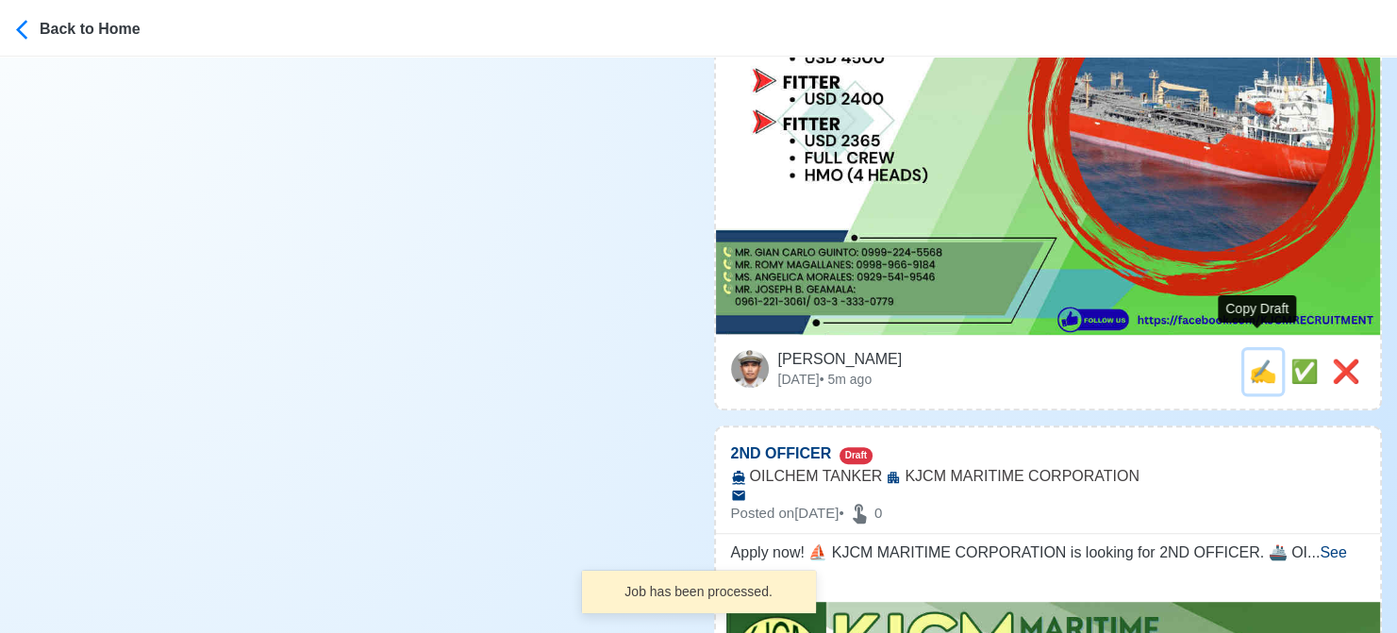
type textarea "Apply now! 🎯 KJCM MARITIME CORPORATION is looking for FITTER. 🚢 OILCHEM TANKER …"
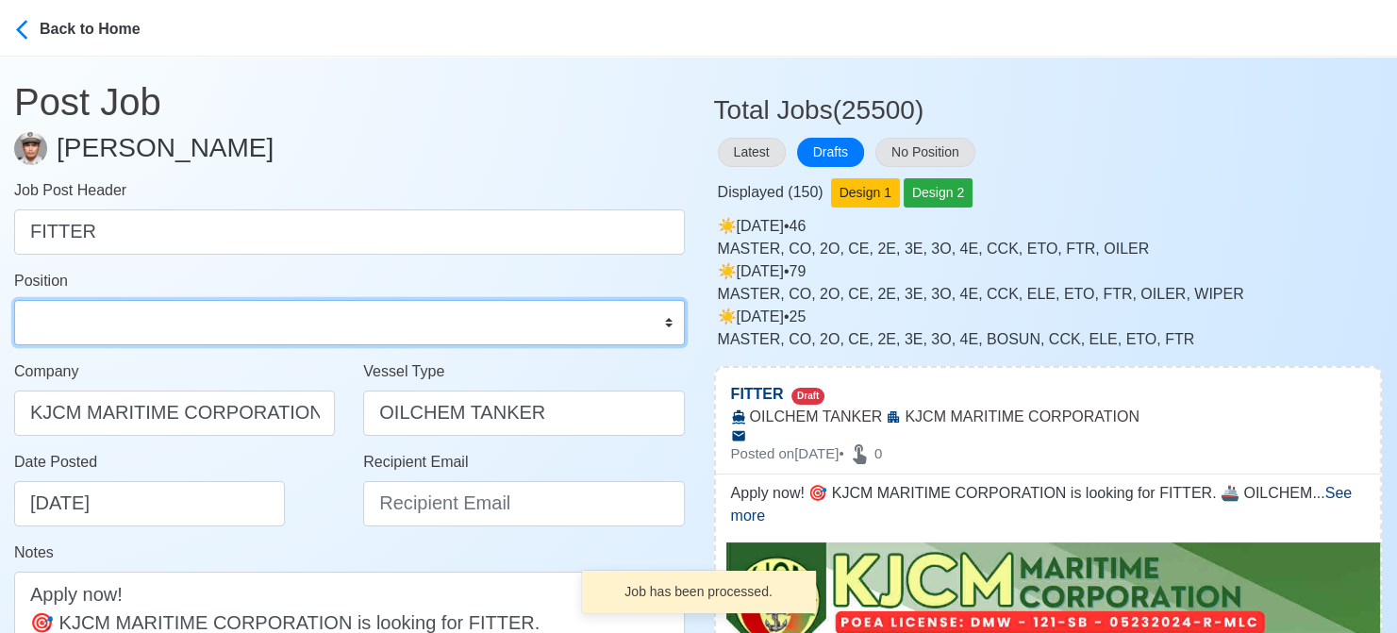
drag, startPoint x: 204, startPoint y: 318, endPoint x: 204, endPoint y: 302, distance: 16.0
click at [204, 318] on select "Master Chief Officer 2nd Officer 3rd Officer Junior Officer Chief Engineer 2nd …" at bounding box center [349, 322] width 671 height 45
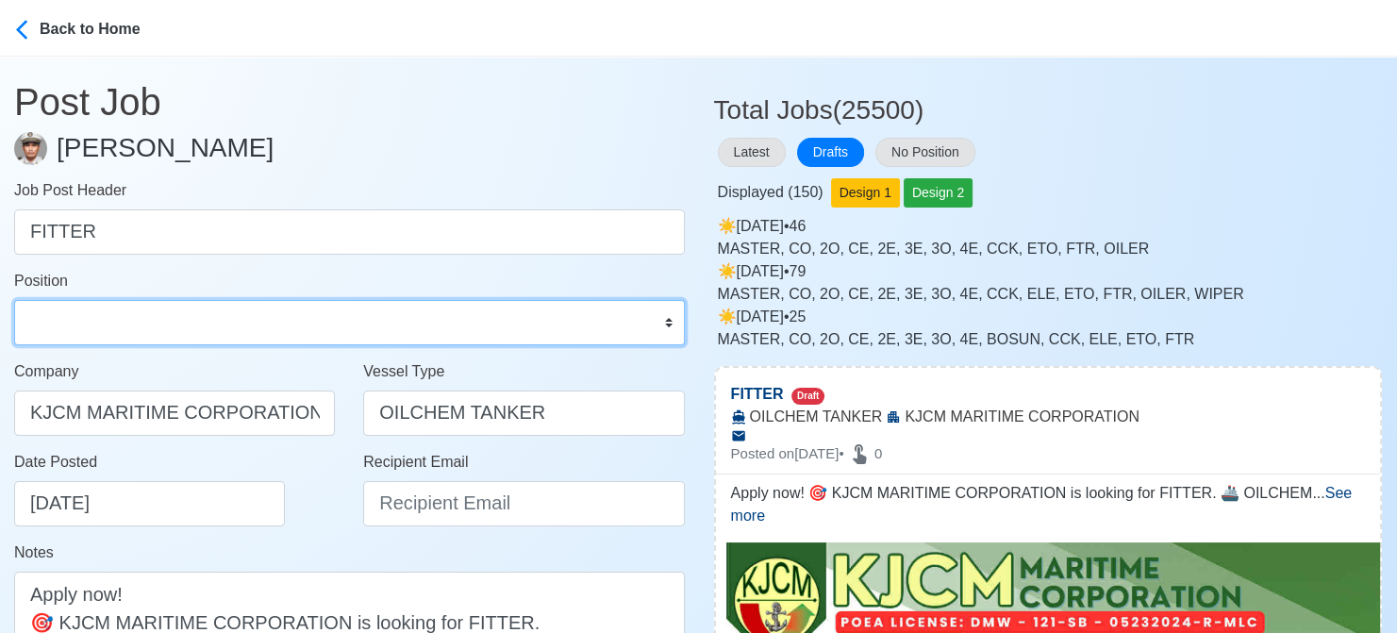
select select "Fitter"
click at [14, 300] on select "Master Chief Officer 2nd Officer 3rd Officer Junior Officer Chief Engineer 2nd …" at bounding box center [349, 322] width 671 height 45
click at [121, 327] on select "Master Chief Officer 2nd Officer 3rd Officer Junior Officer Chief Engineer 2nd …" at bounding box center [349, 322] width 671 height 45
click at [174, 340] on select "Master Chief Officer 2nd Officer 3rd Officer Junior Officer Chief Engineer 2nd …" at bounding box center [349, 322] width 671 height 45
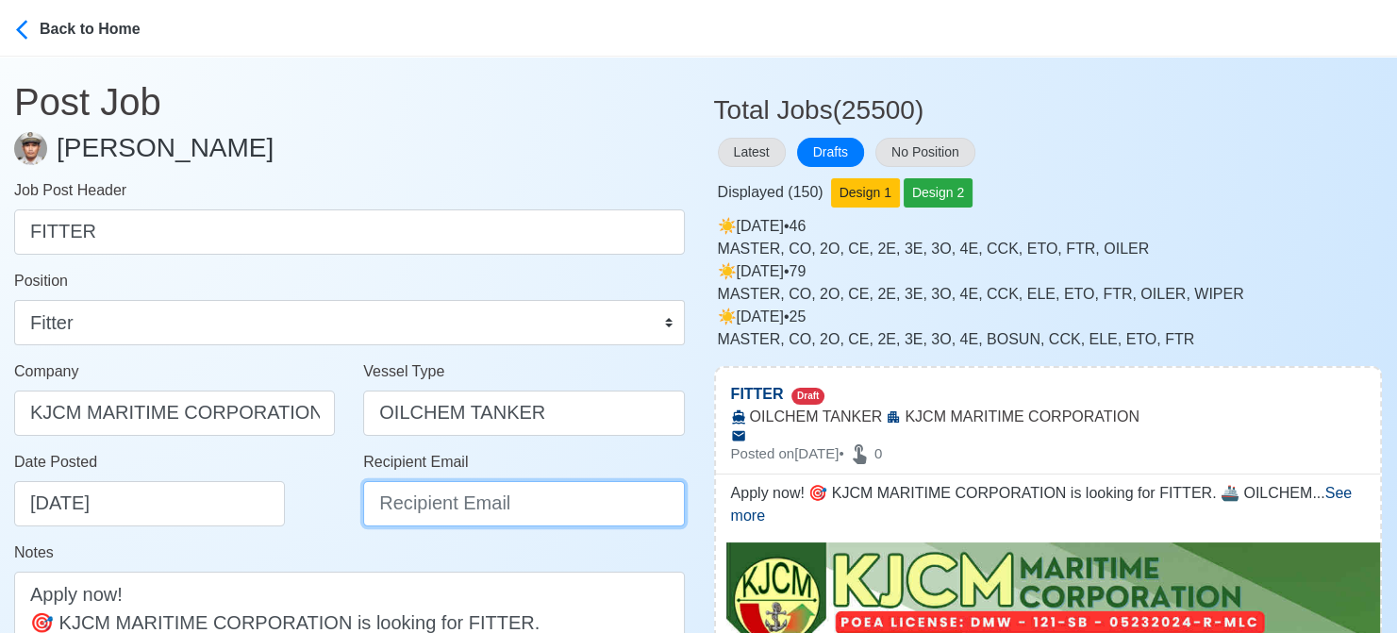
click at [480, 501] on input "Recipient Email" at bounding box center [523, 503] width 321 height 45
paste input "[EMAIL_ADDRESS][DOMAIN_NAME]"
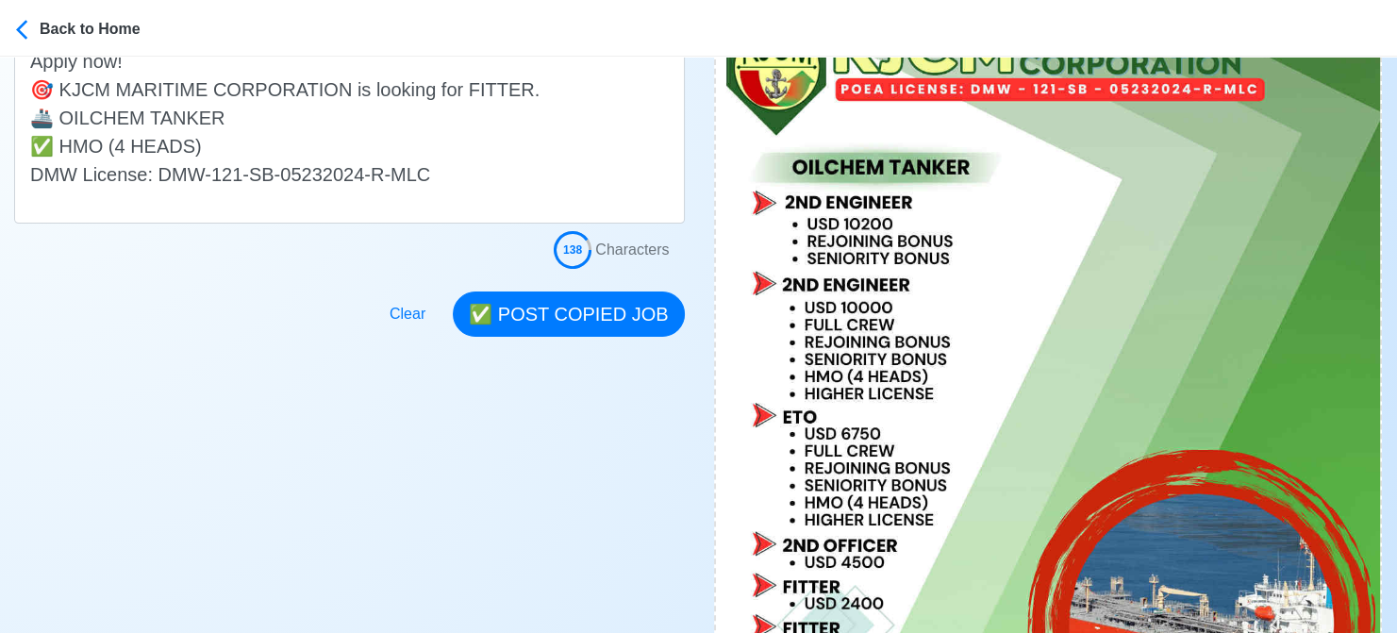
scroll to position [566, 0]
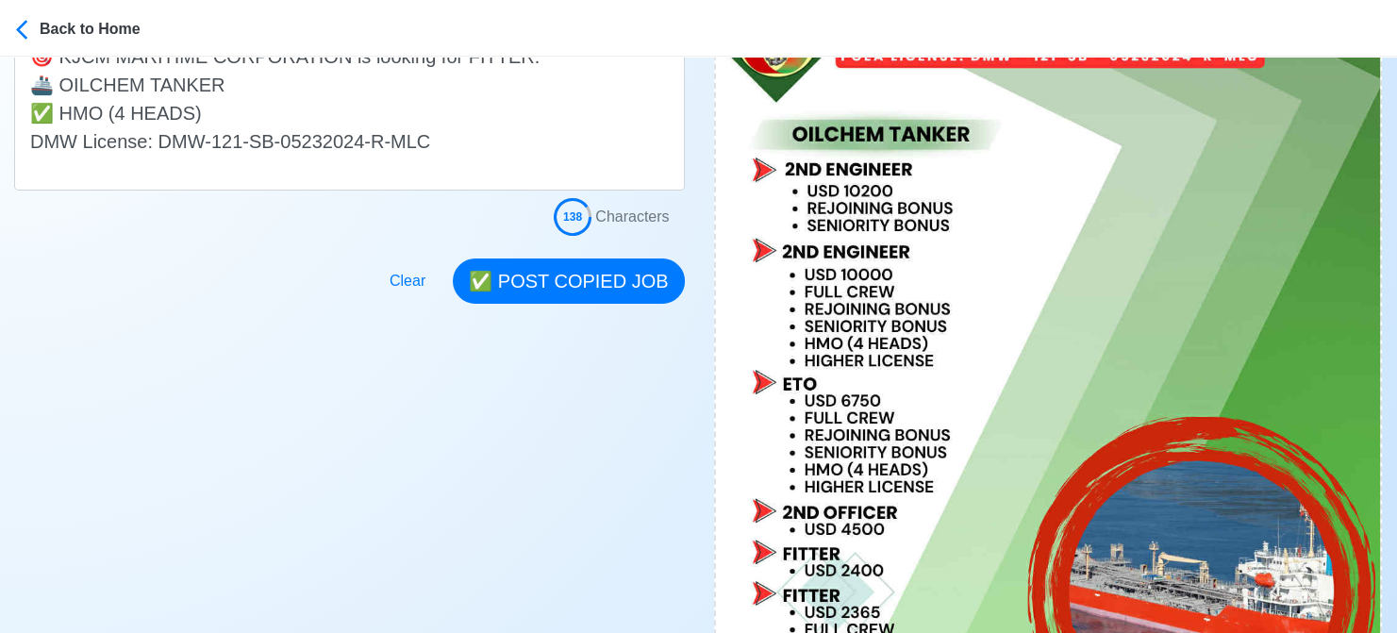
type input "[EMAIL_ADDRESS][DOMAIN_NAME]"
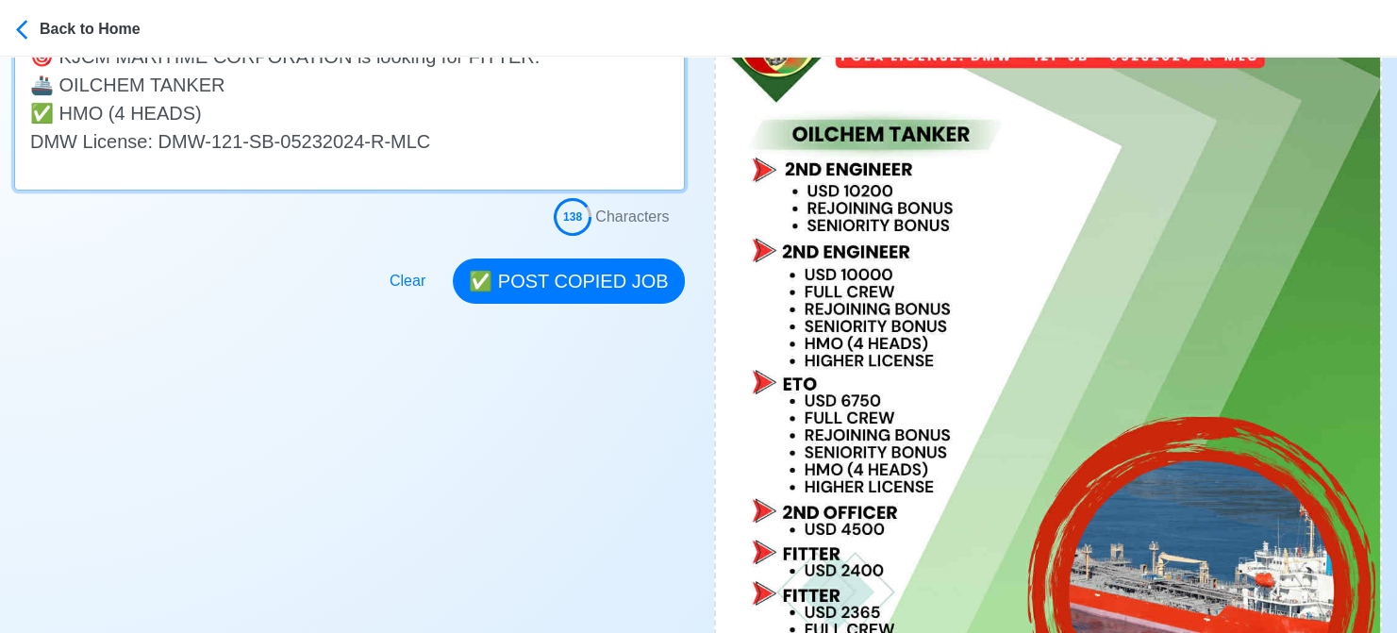
click at [59, 113] on textarea "Apply now! 🎯 KJCM MARITIME CORPORATION is looking for FITTER. 🚢 OILCHEM TANKER …" at bounding box center [349, 98] width 671 height 185
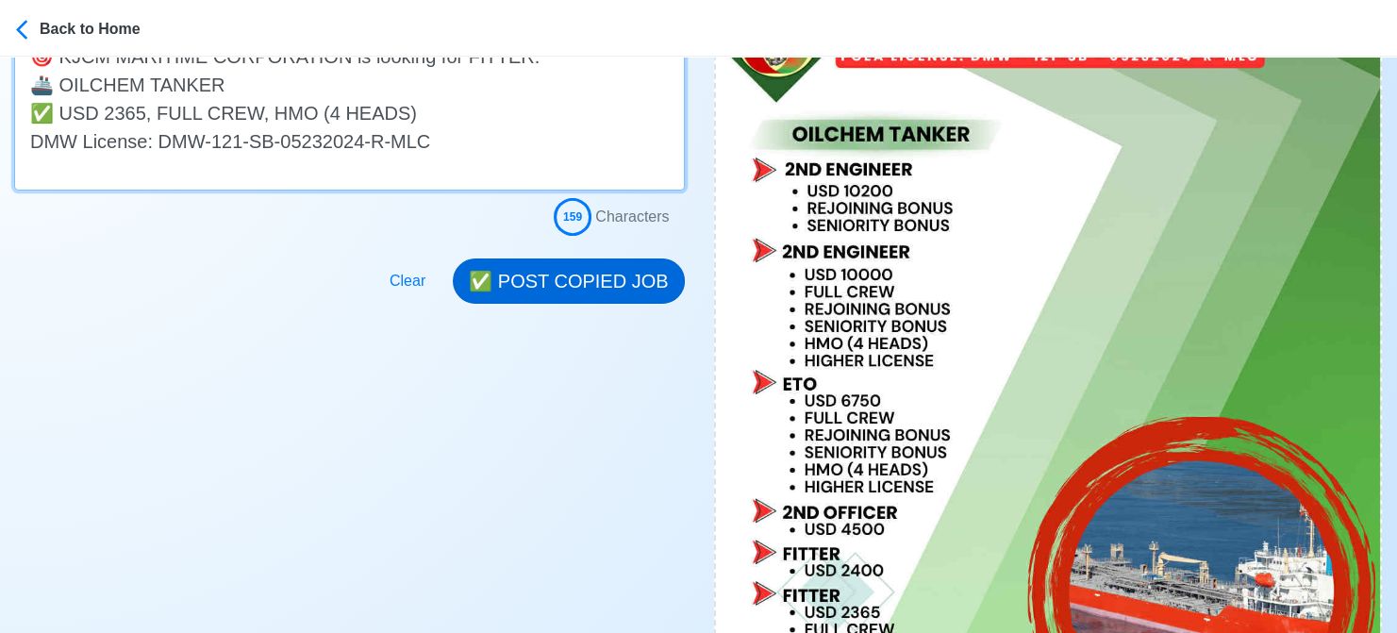
type textarea "Apply now! 🎯 KJCM MARITIME CORPORATION is looking for FITTER. 🚢 OILCHEM TANKER …"
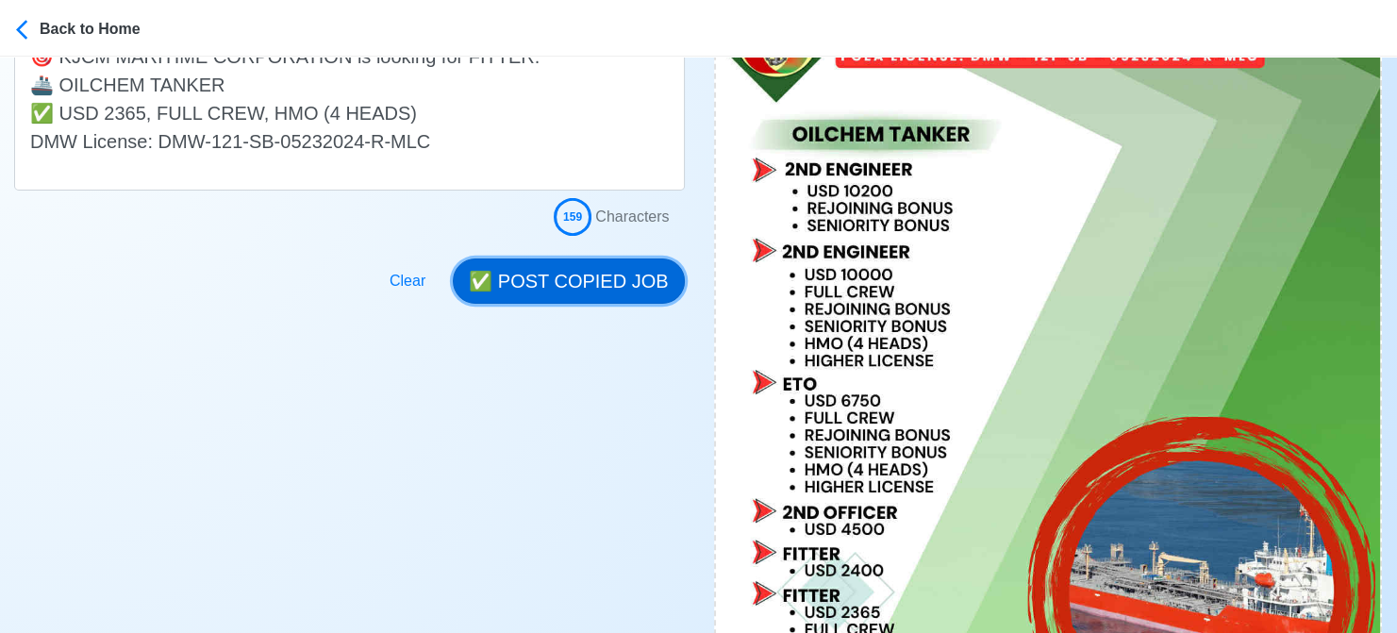
click at [589, 274] on button "✅ POST COPIED JOB" at bounding box center [568, 280] width 231 height 45
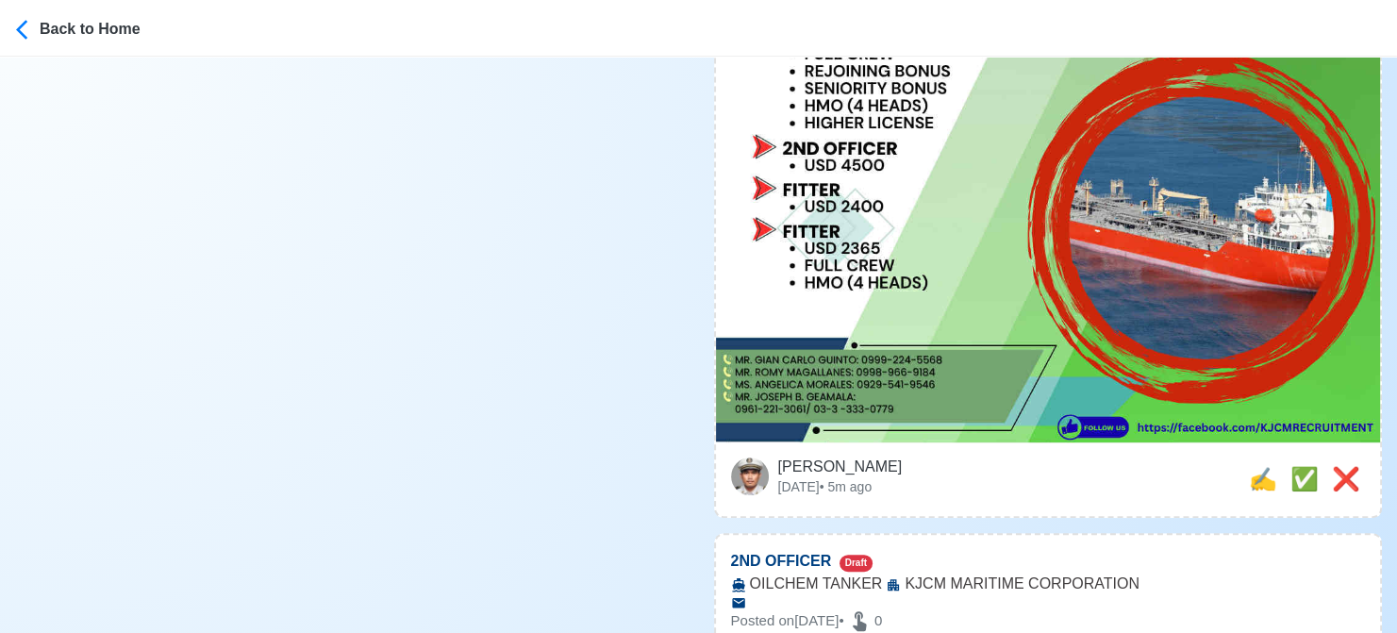
scroll to position [1132, 0]
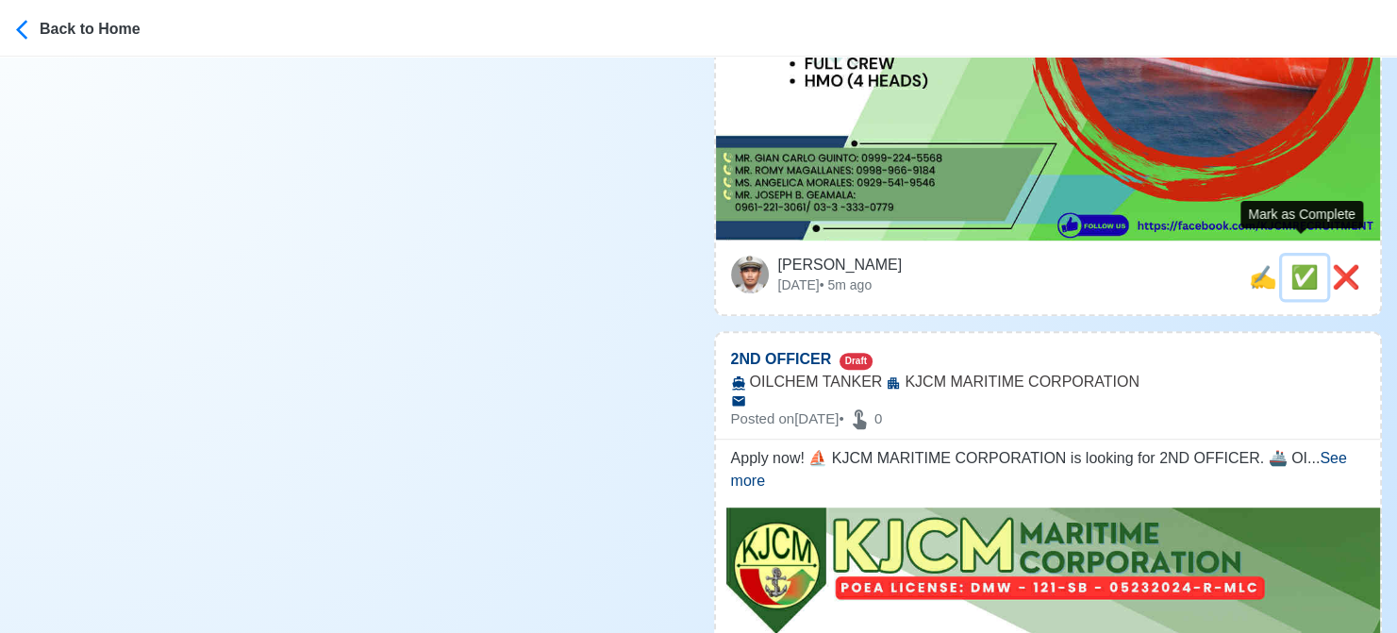
click at [1290, 264] on span "✅" at bounding box center [1304, 276] width 28 height 25
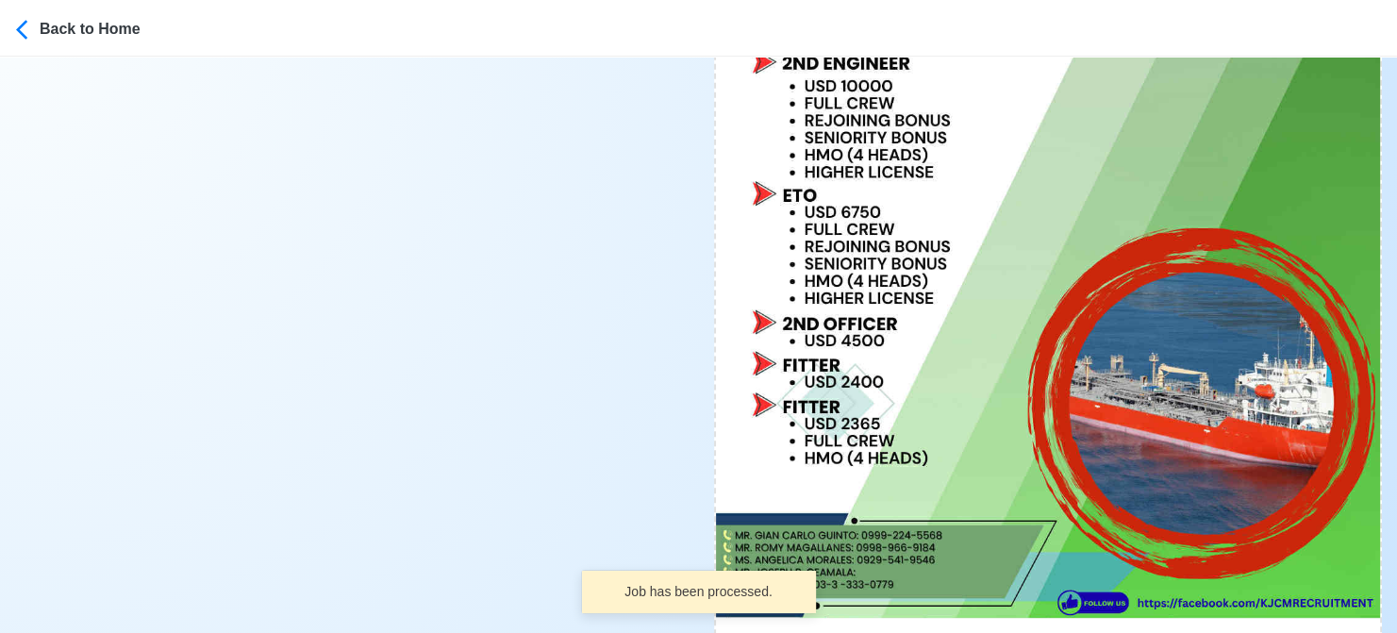
scroll to position [943, 0]
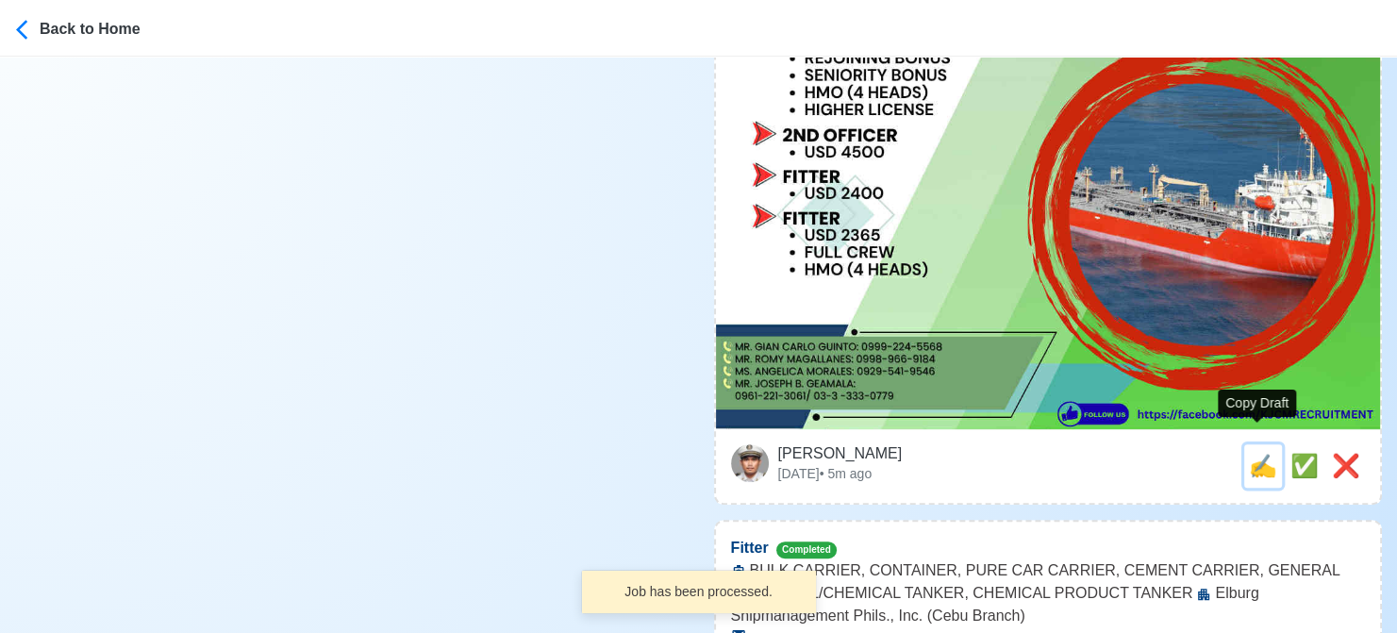
click at [1249, 453] on span "✍️" at bounding box center [1263, 465] width 28 height 25
type input "2ND OFFICER"
select select
type input "KJCM MARITIME CORPORATION"
type input "OILCHEM TANKER"
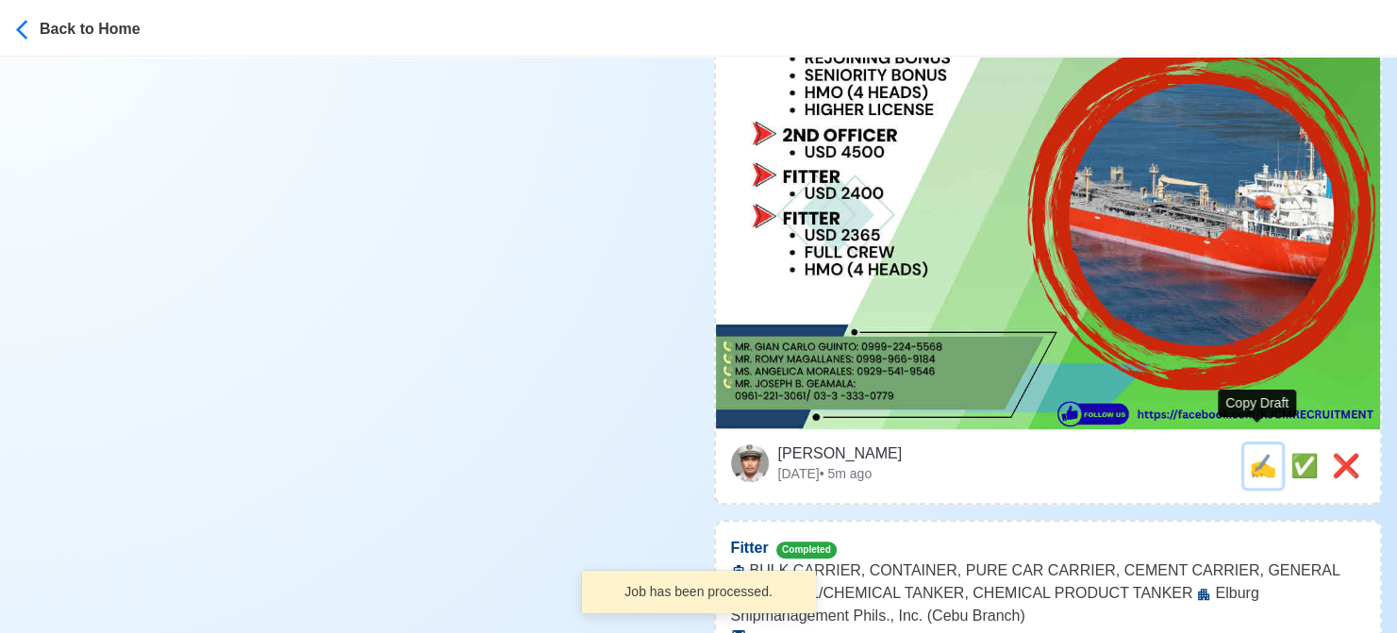
type textarea "Apply now! ⛵ KJCM MARITIME CORPORATION is looking for 2ND OFFICER. 🚢 OILCHEM TA…"
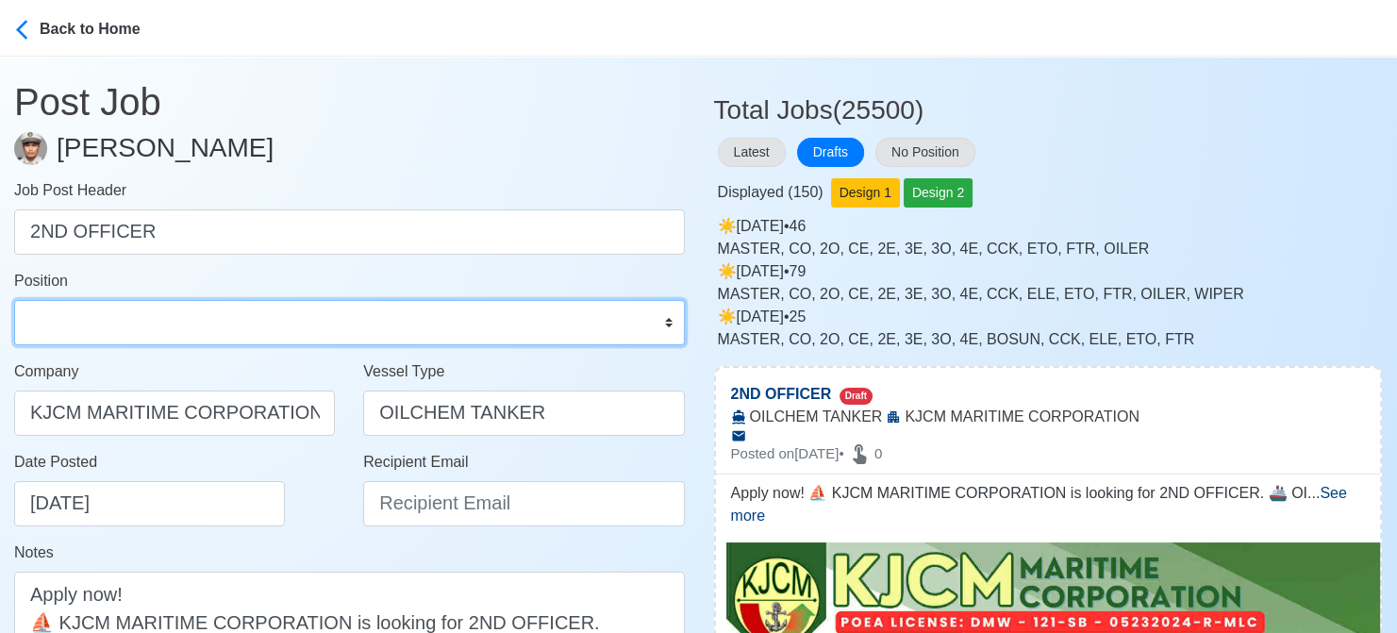
click at [245, 304] on select "Master Chief Officer 2nd Officer 3rd Officer Junior Officer Chief Engineer 2nd …" at bounding box center [349, 322] width 671 height 45
select select "2nd Officer"
click at [14, 300] on select "Master Chief Officer 2nd Officer 3rd Officer Junior Officer Chief Engineer 2nd …" at bounding box center [349, 322] width 671 height 45
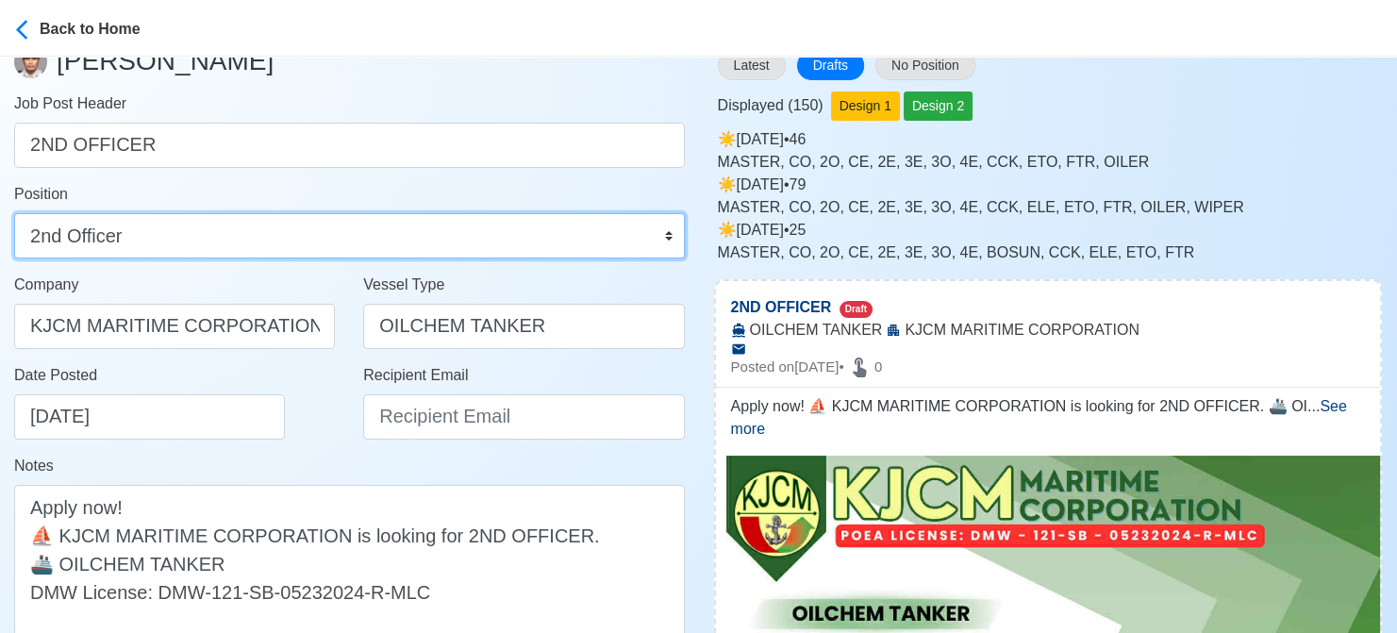
scroll to position [189, 0]
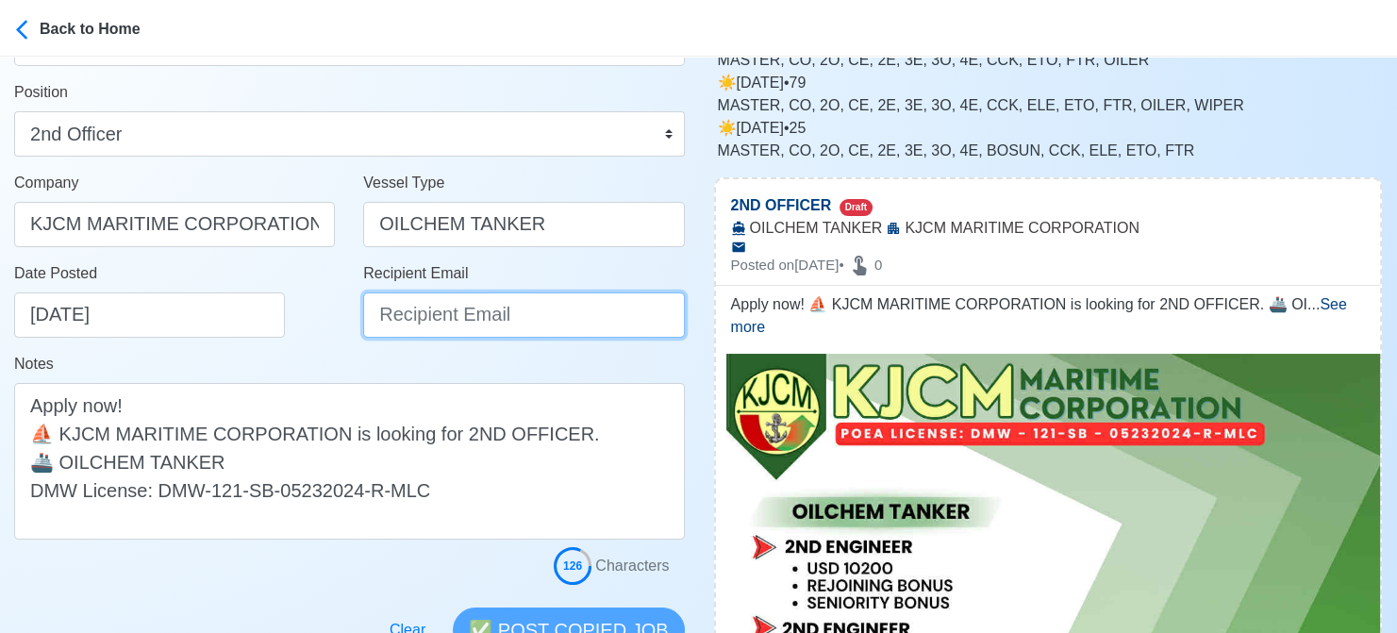
click at [453, 307] on input "Recipient Email" at bounding box center [523, 314] width 321 height 45
paste input "[EMAIL_ADDRESS][DOMAIN_NAME]"
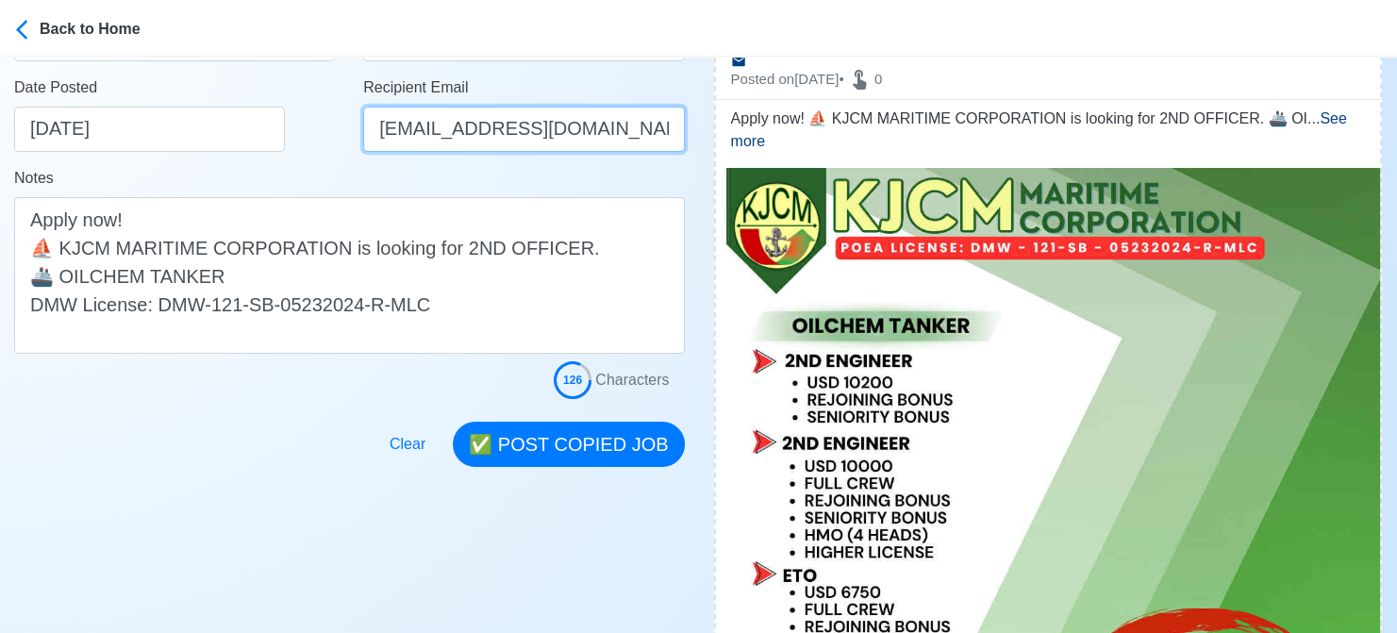
scroll to position [377, 0]
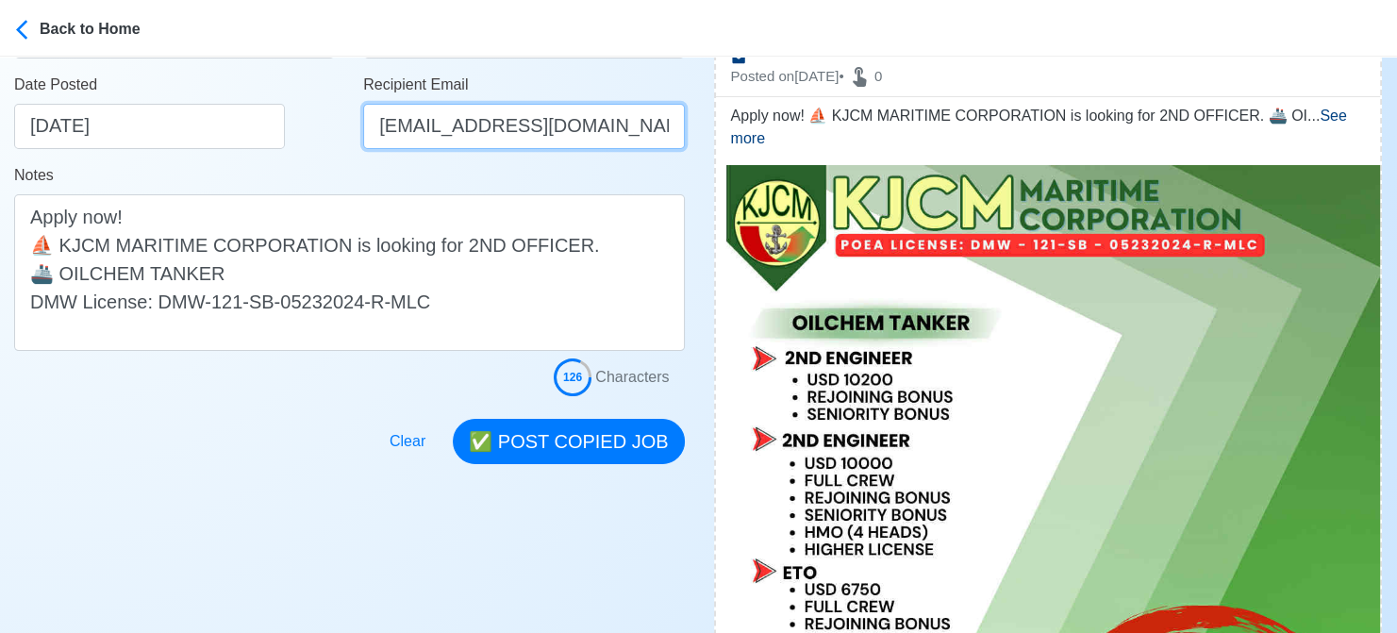
type input "[EMAIL_ADDRESS][DOMAIN_NAME]"
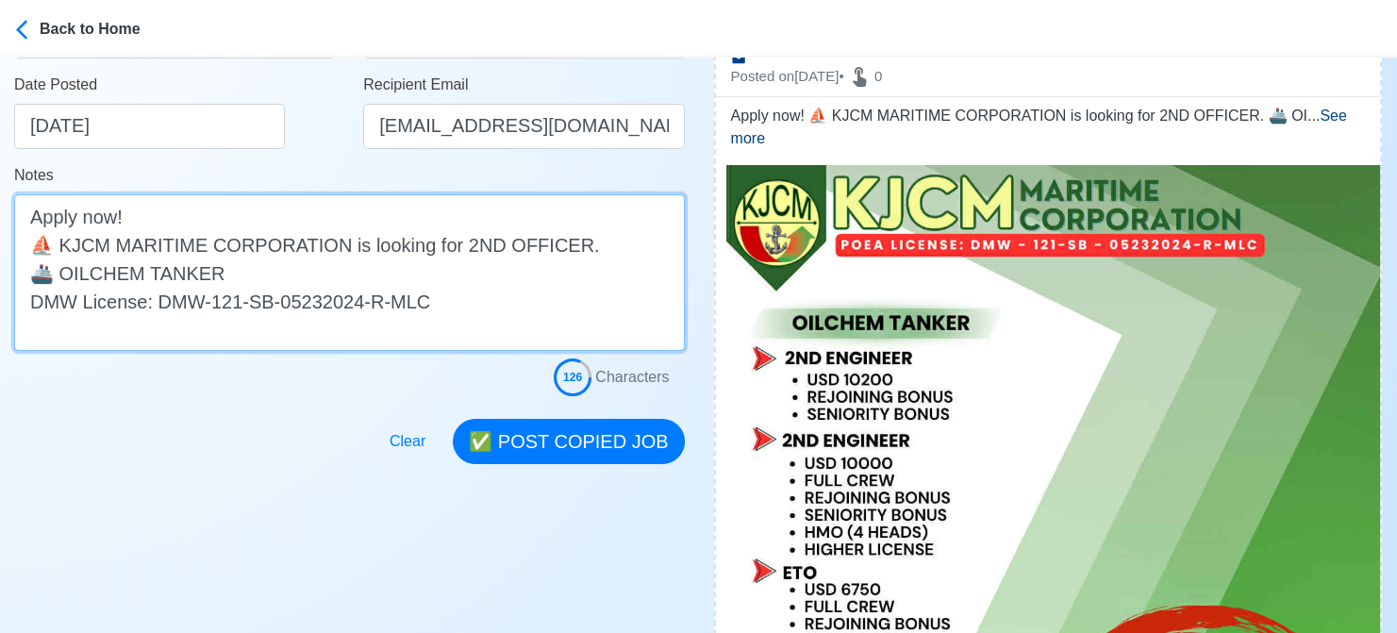
click at [317, 286] on textarea "Apply now! ⛵ KJCM MARITIME CORPORATION is looking for 2ND OFFICER. 🚢 OILCHEM TA…" at bounding box center [349, 272] width 671 height 157
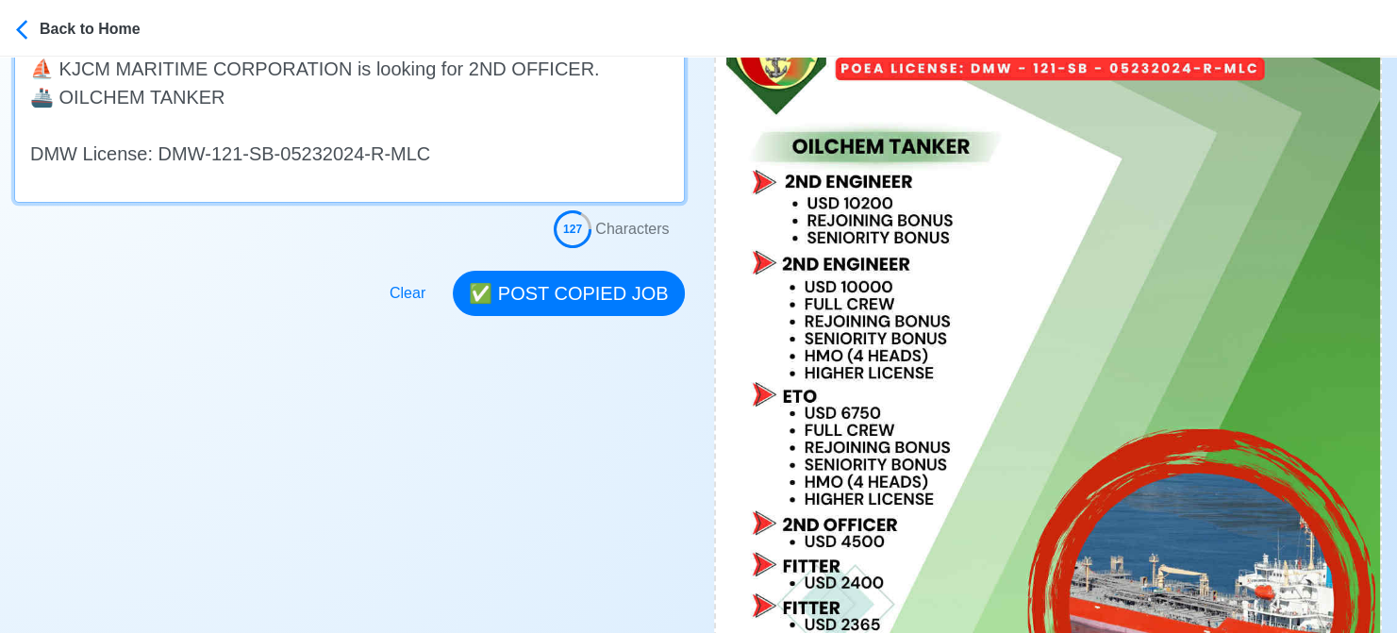
scroll to position [566, 0]
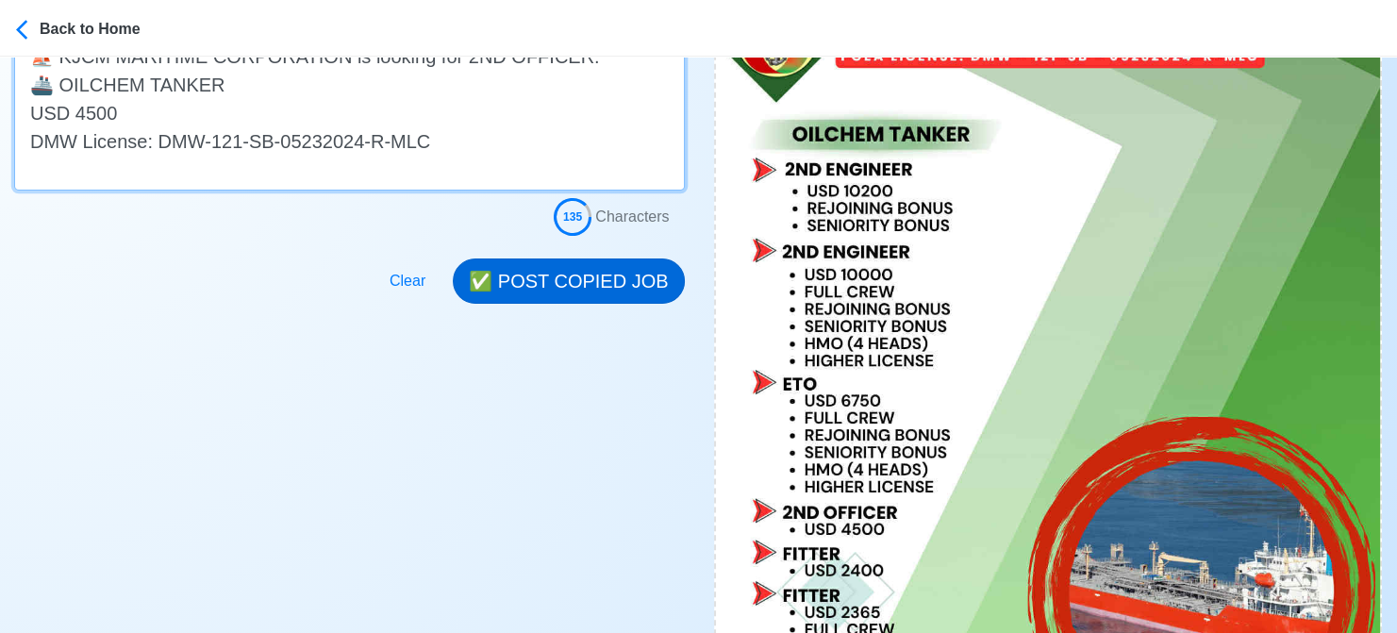
type textarea "Apply now! ⛵ KJCM MARITIME CORPORATION is looking for 2ND OFFICER. 🚢 OILCHEM TA…"
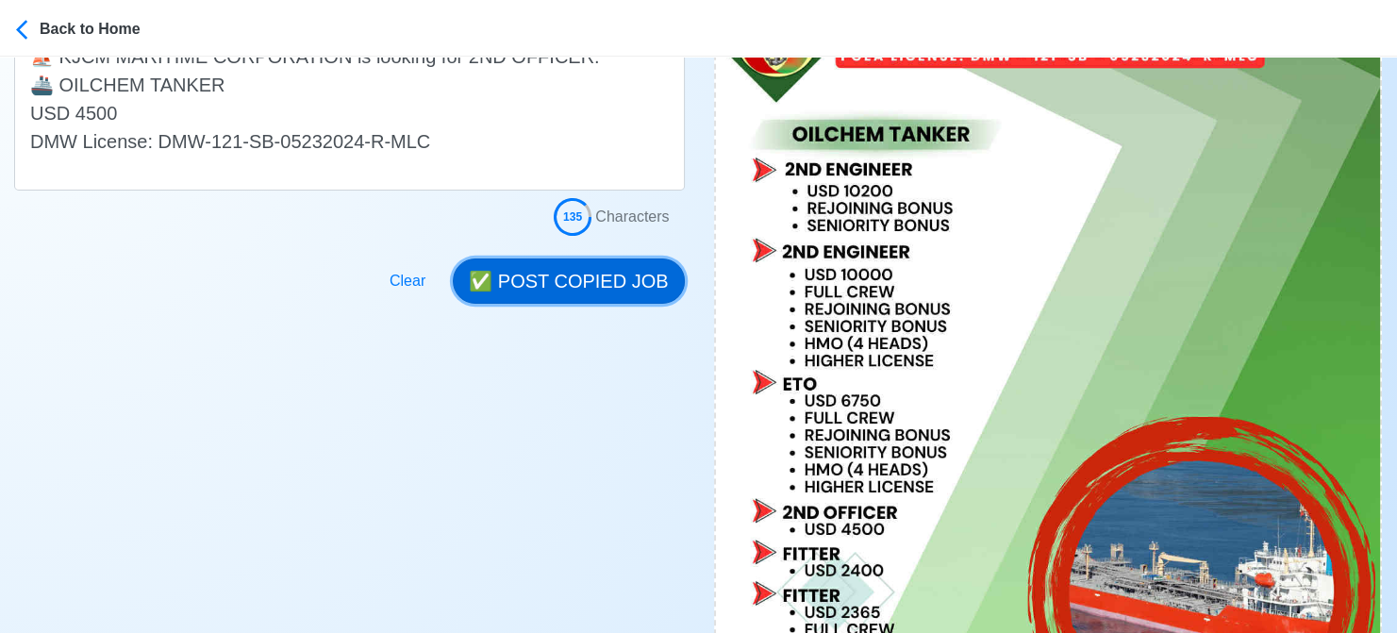
click at [592, 274] on button "✅ POST COPIED JOB" at bounding box center [568, 280] width 231 height 45
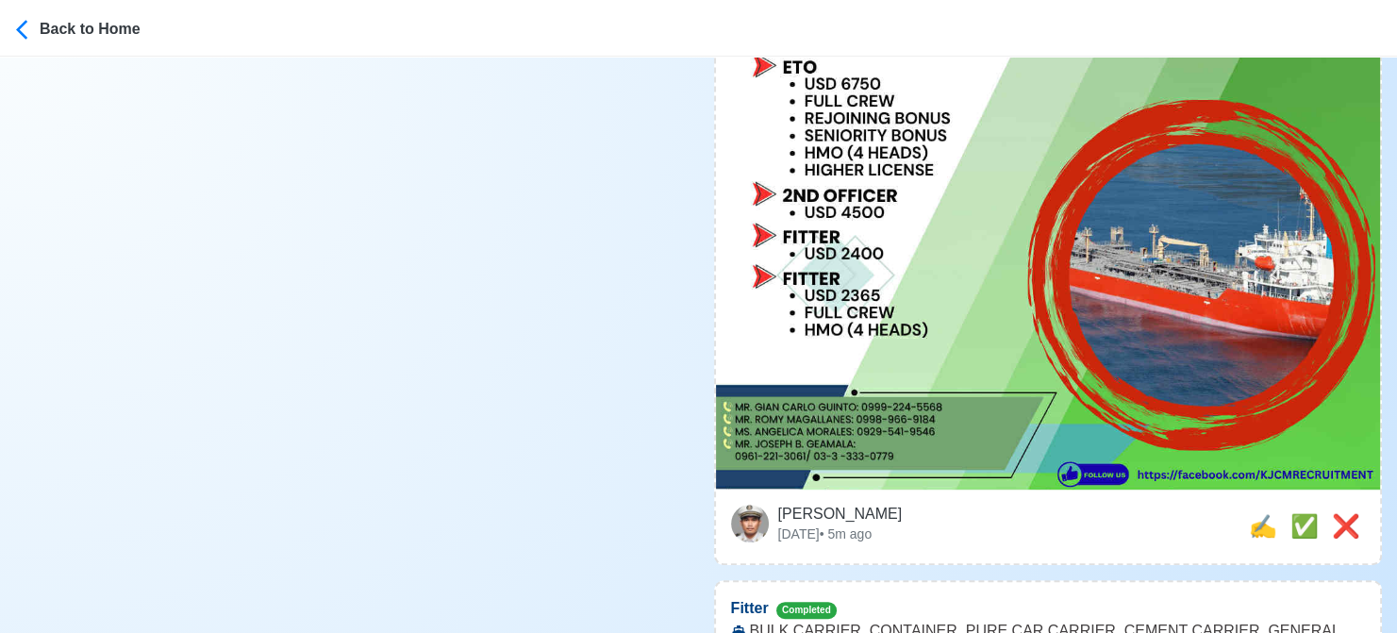
scroll to position [943, 0]
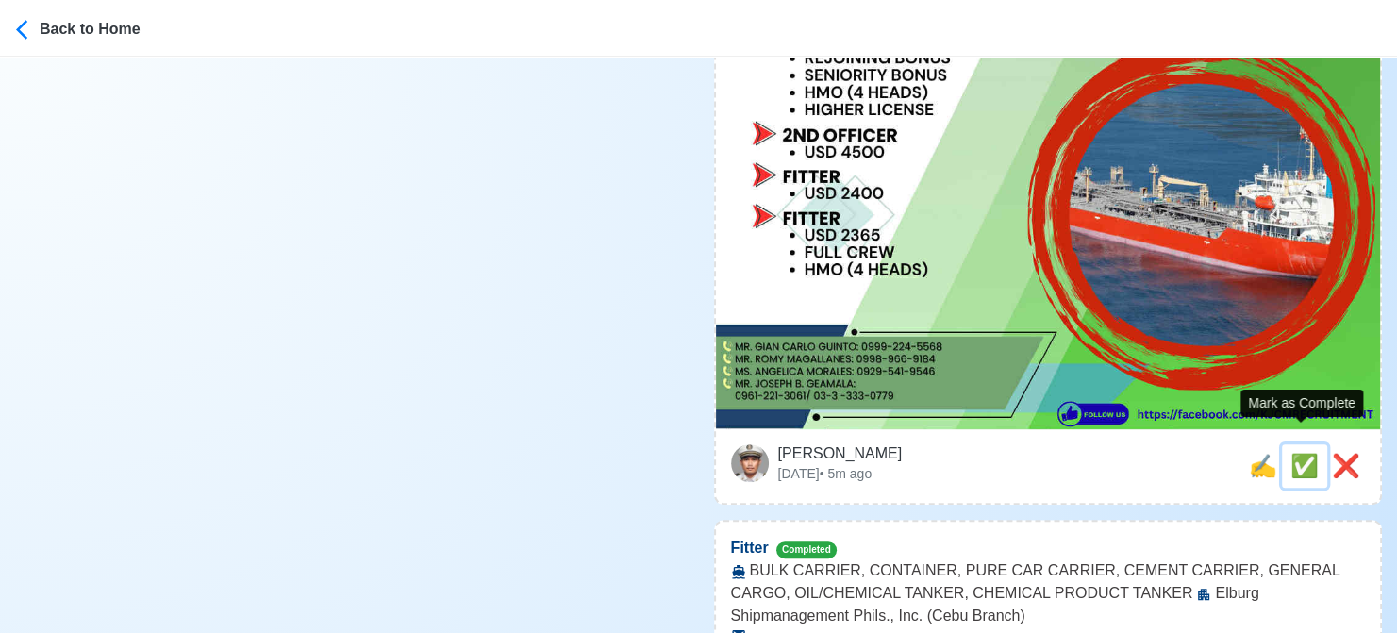
click at [1296, 453] on span "✅" at bounding box center [1304, 465] width 28 height 25
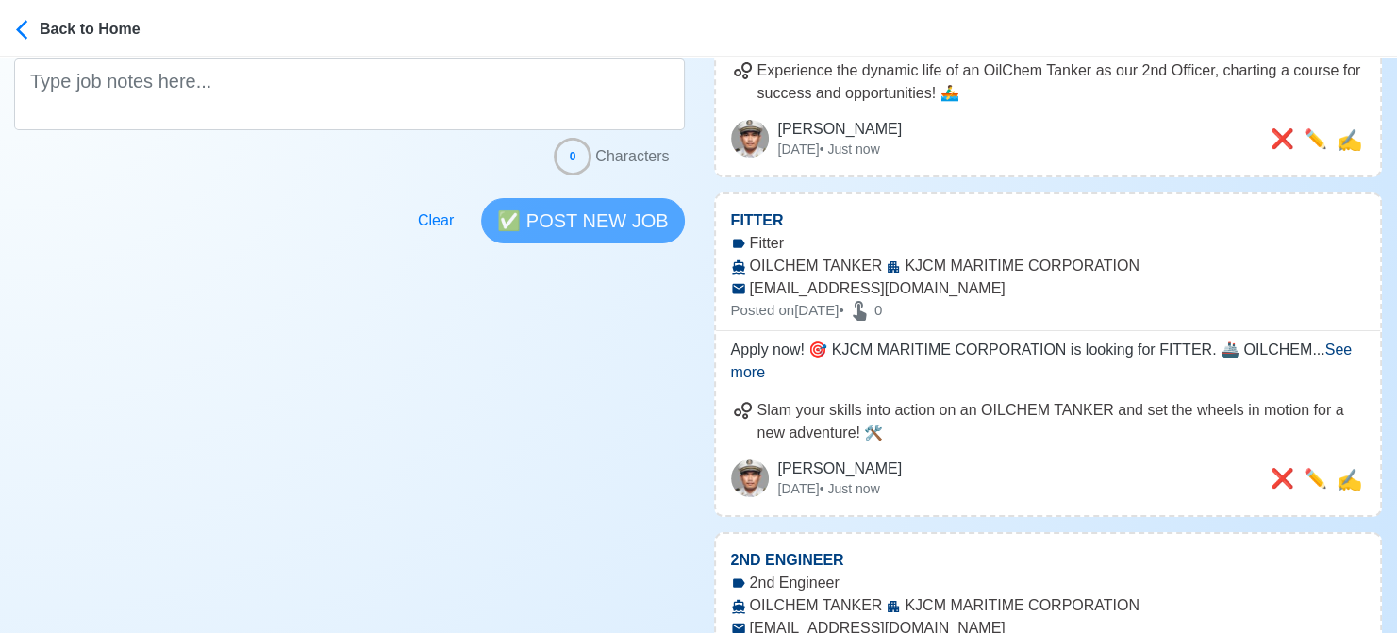
scroll to position [554, 0]
